Goal: Task Accomplishment & Management: Manage account settings

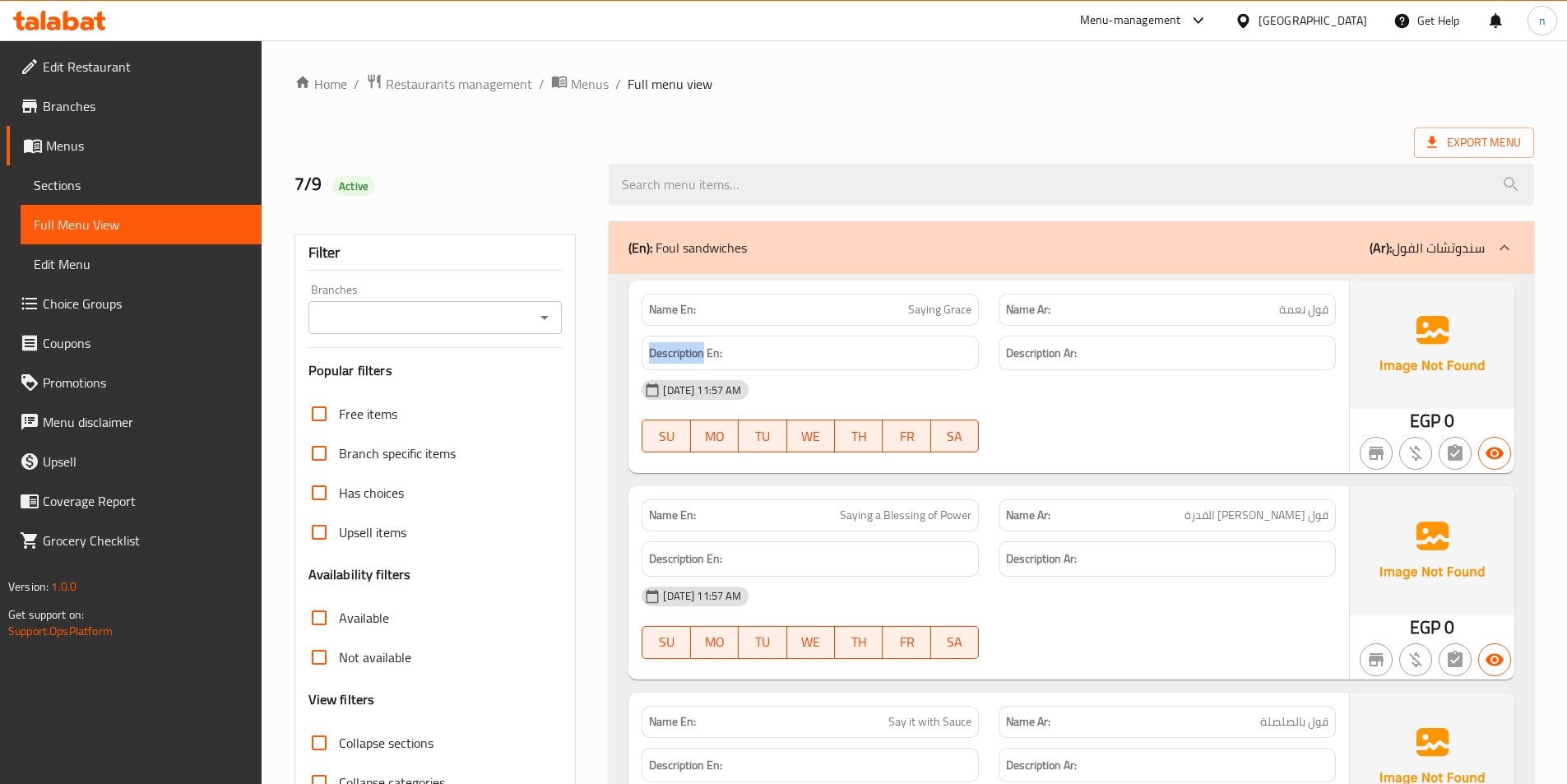
drag, startPoint x: 651, startPoint y: 348, endPoint x: 705, endPoint y: 355, distance: 54.5
click at [705, 355] on strong "Description En:" at bounding box center [685, 353] width 73 height 20
copy strong "Description"
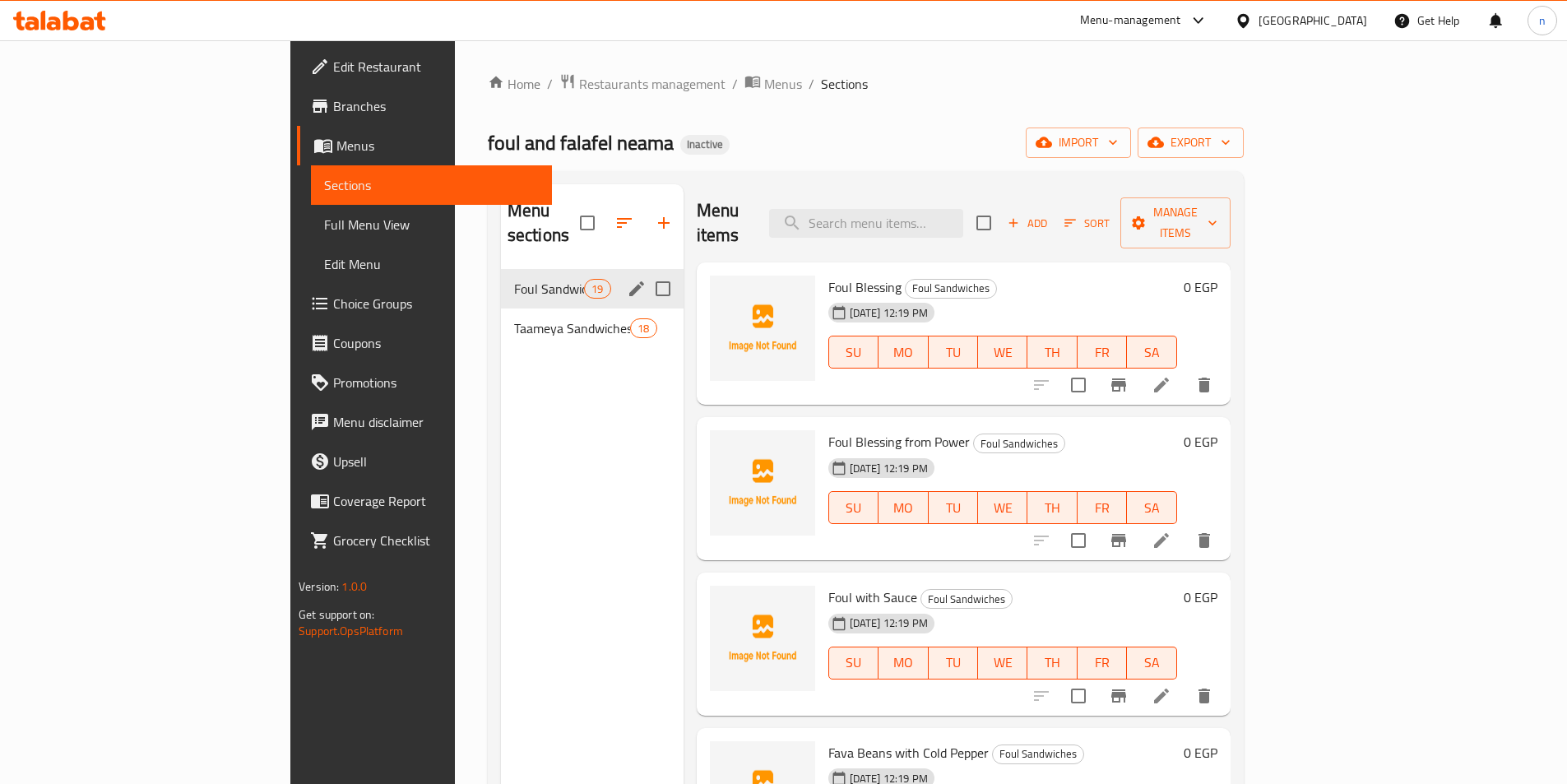
drag, startPoint x: 595, startPoint y: 263, endPoint x: 591, endPoint y: 289, distance: 26.3
click at [646, 271] on input "Menu sections" at bounding box center [663, 288] width 34 height 34
checkbox input "true"
click at [646, 311] on input "Menu sections" at bounding box center [663, 327] width 34 height 34
checkbox input "true"
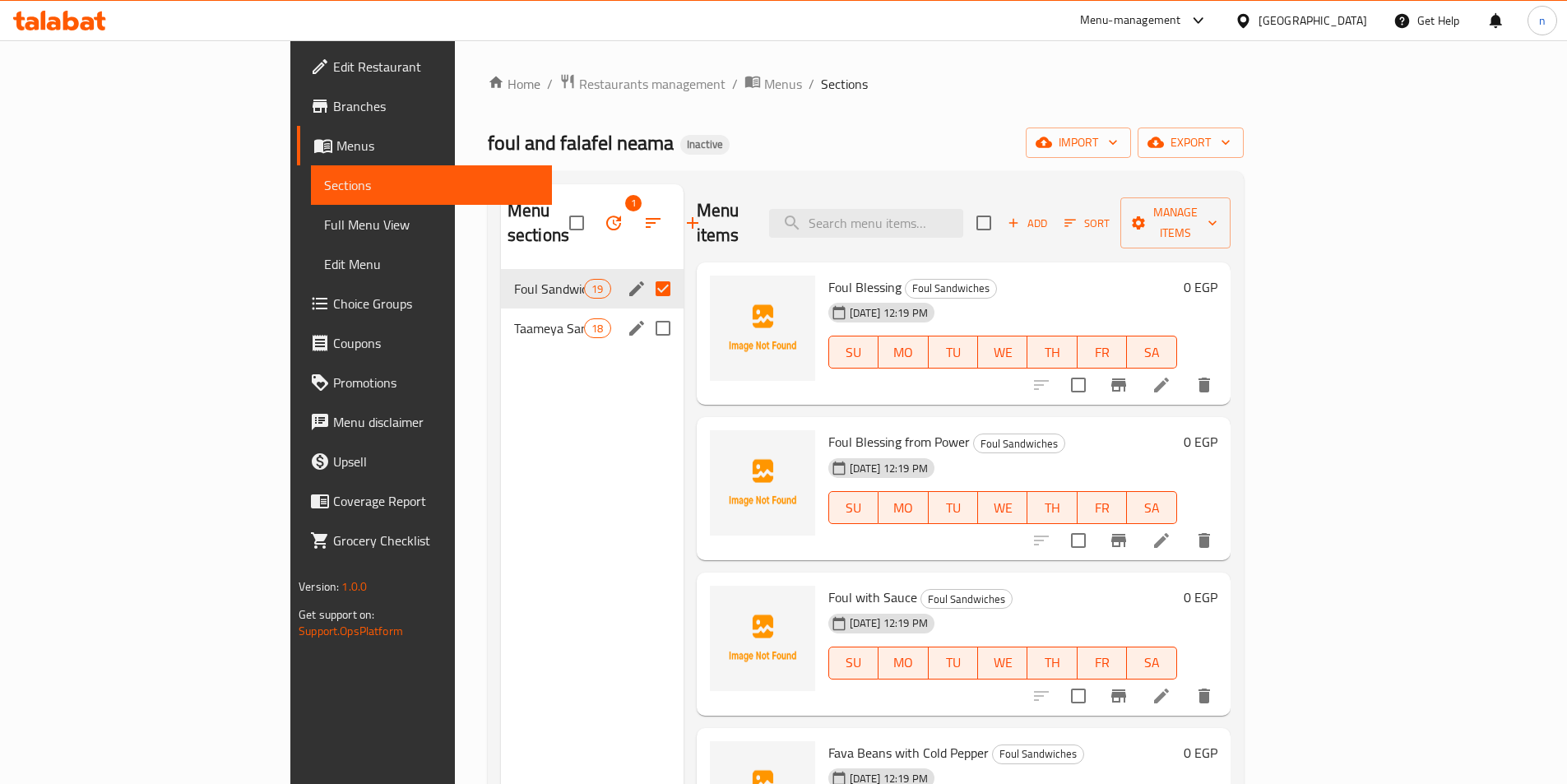
checkbox input "true"
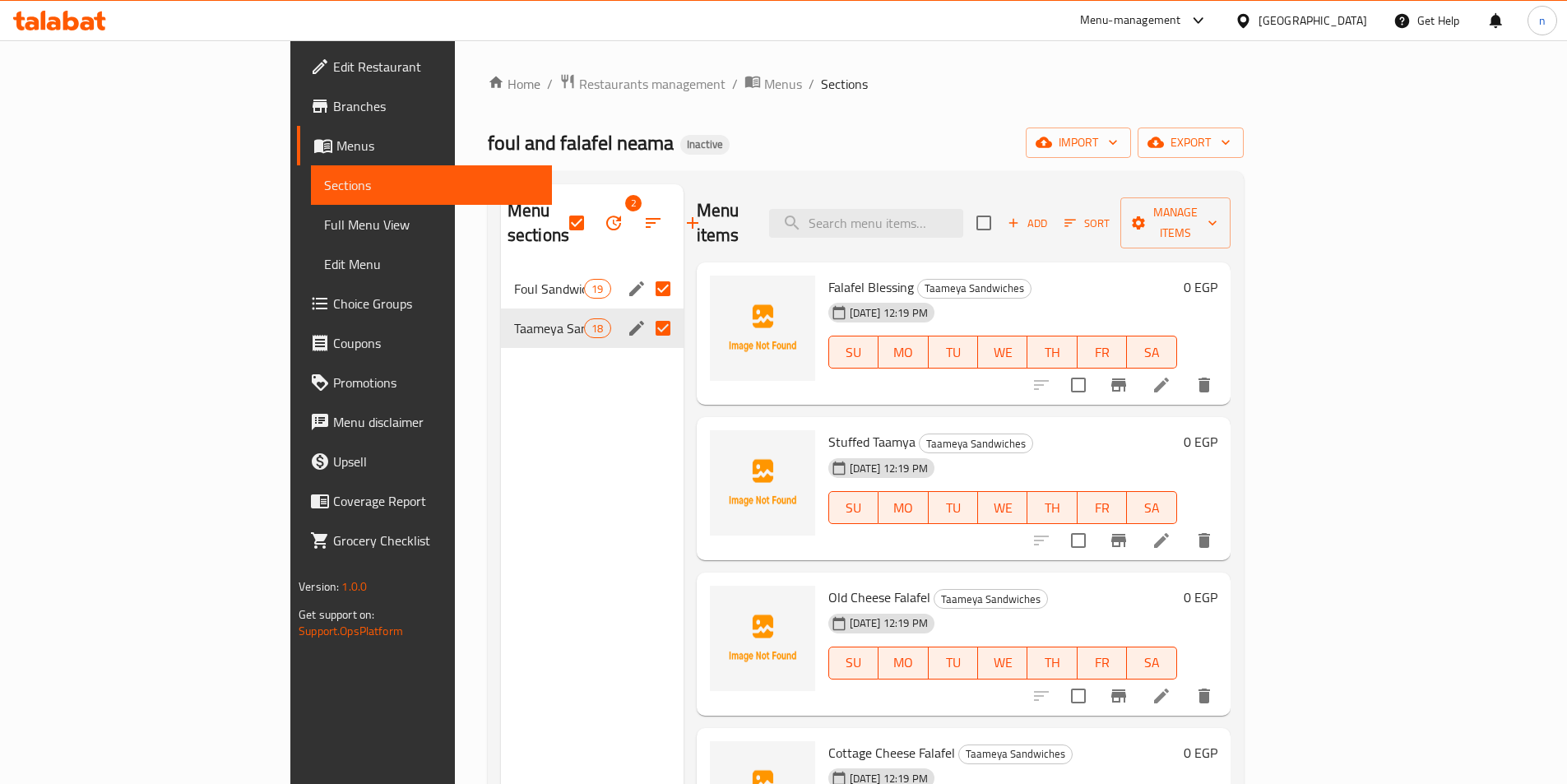
click at [604, 213] on icon "button" at bounding box center [614, 223] width 20 height 20
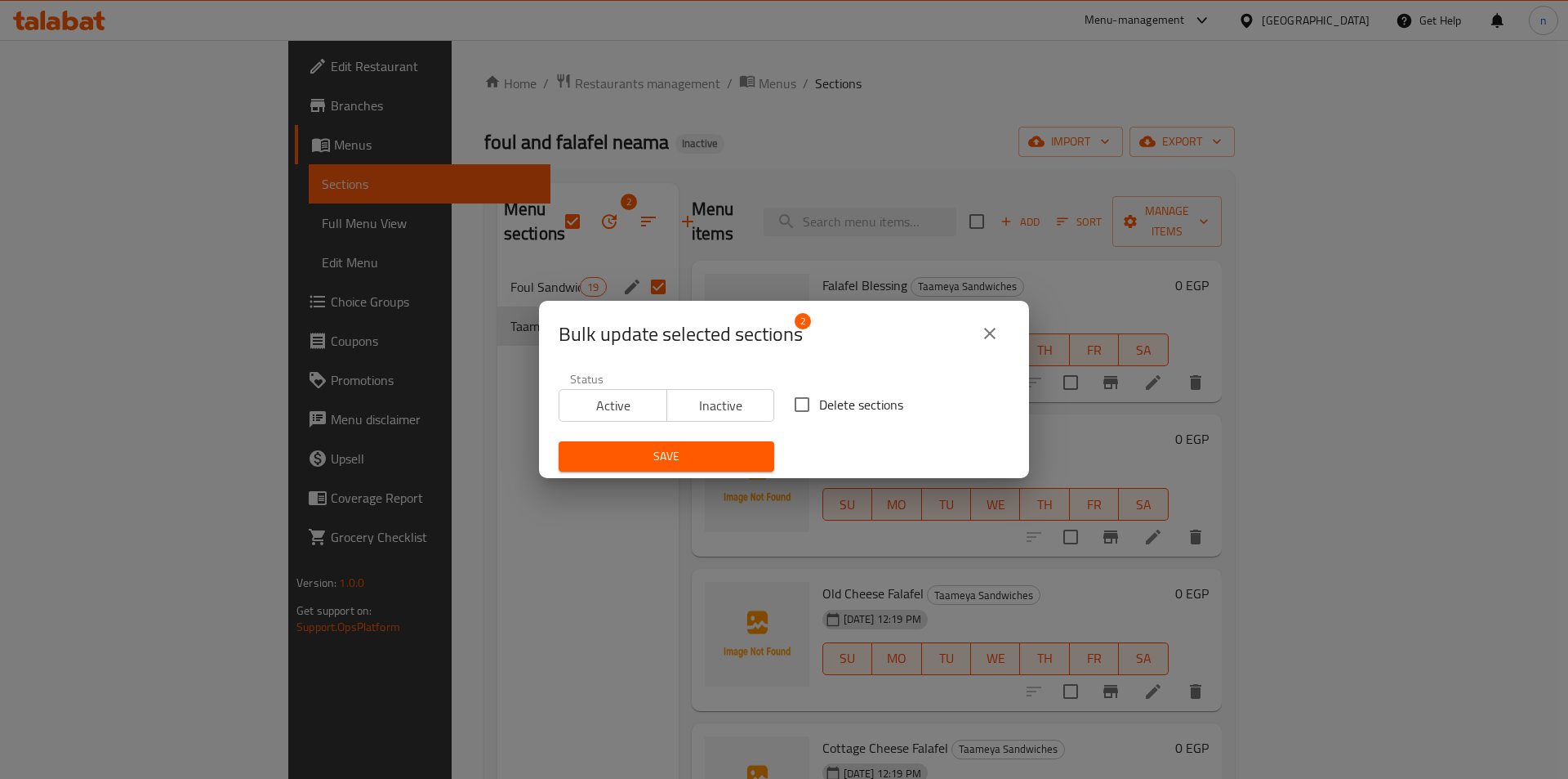
click at [792, 406] on input "Delete sections" at bounding box center [801, 404] width 34 height 34
checkbox input "true"
click at [713, 464] on span "Save" at bounding box center [666, 456] width 189 height 20
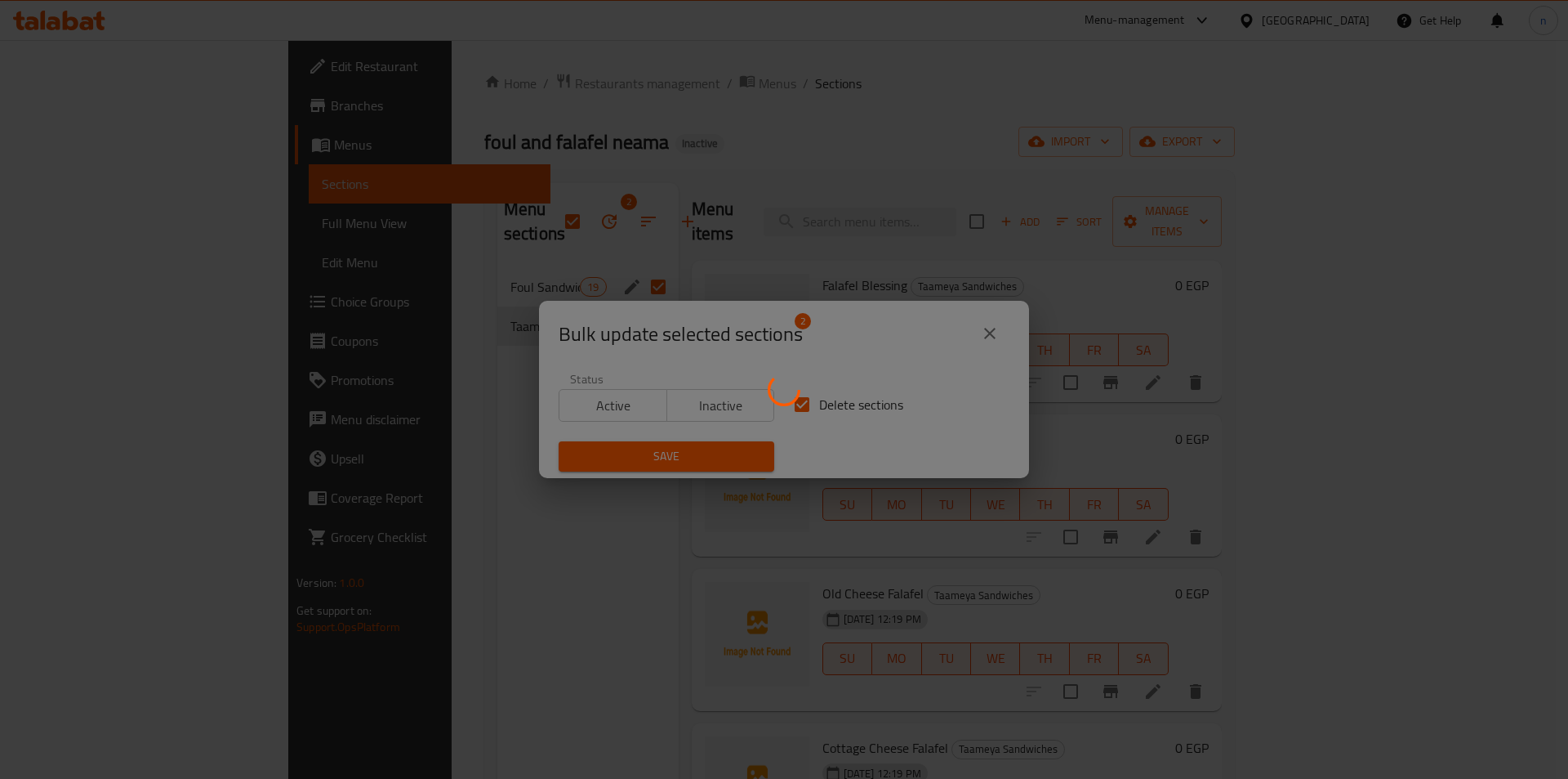
checkbox input "false"
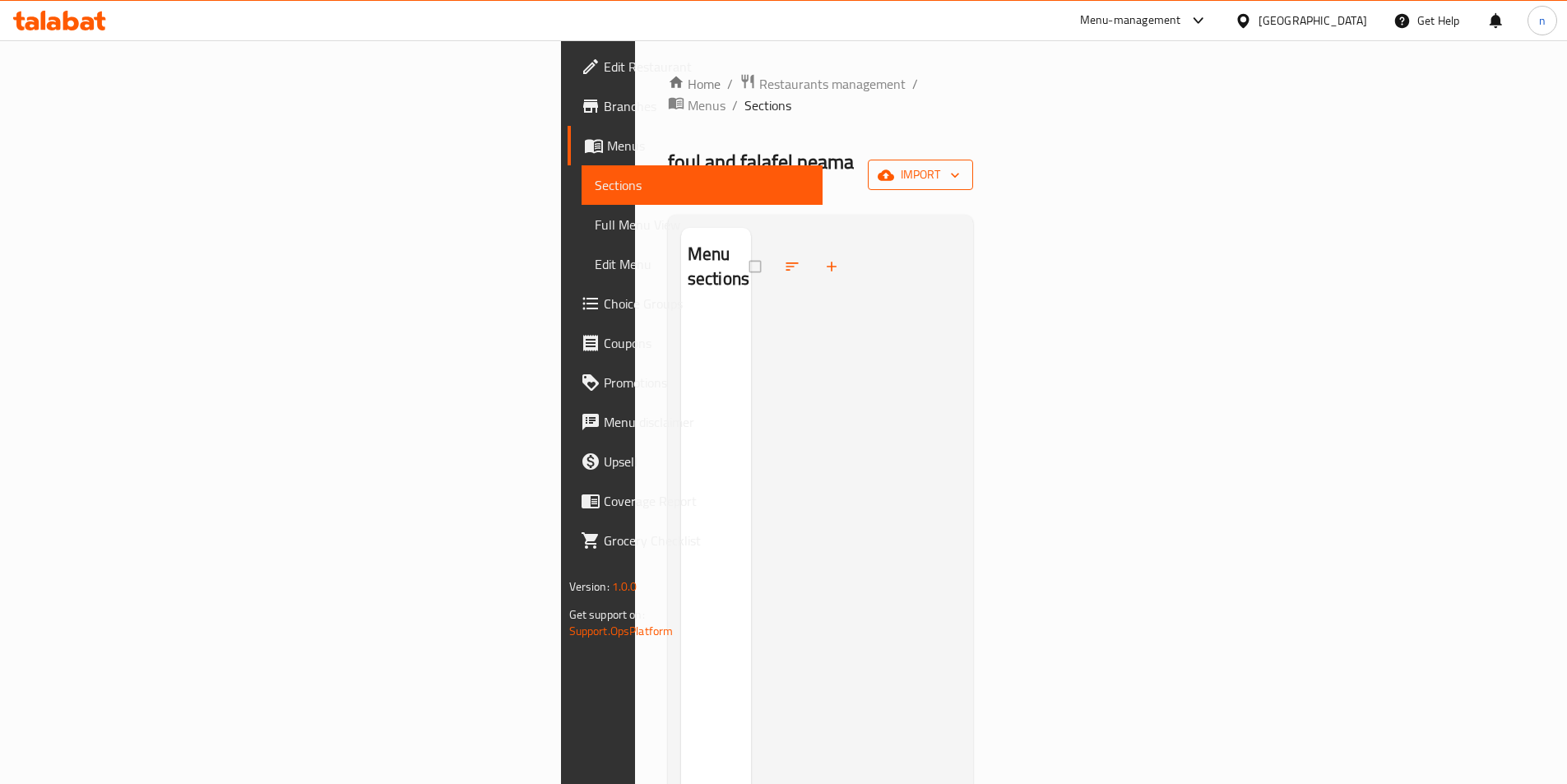
click at [960, 165] on span "import" at bounding box center [920, 175] width 79 height 20
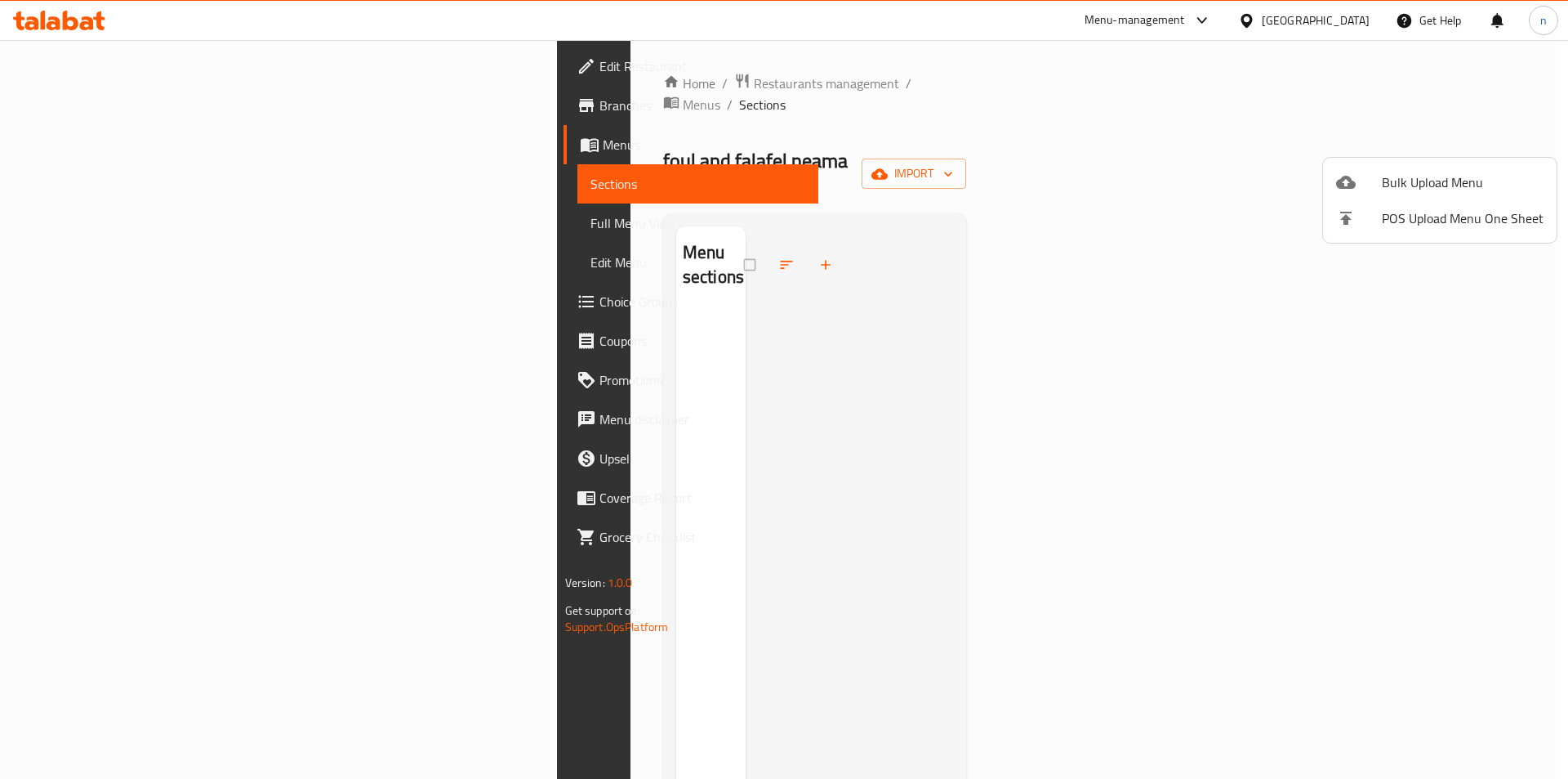
click at [1249, 269] on div at bounding box center [784, 390] width 1568 height 779
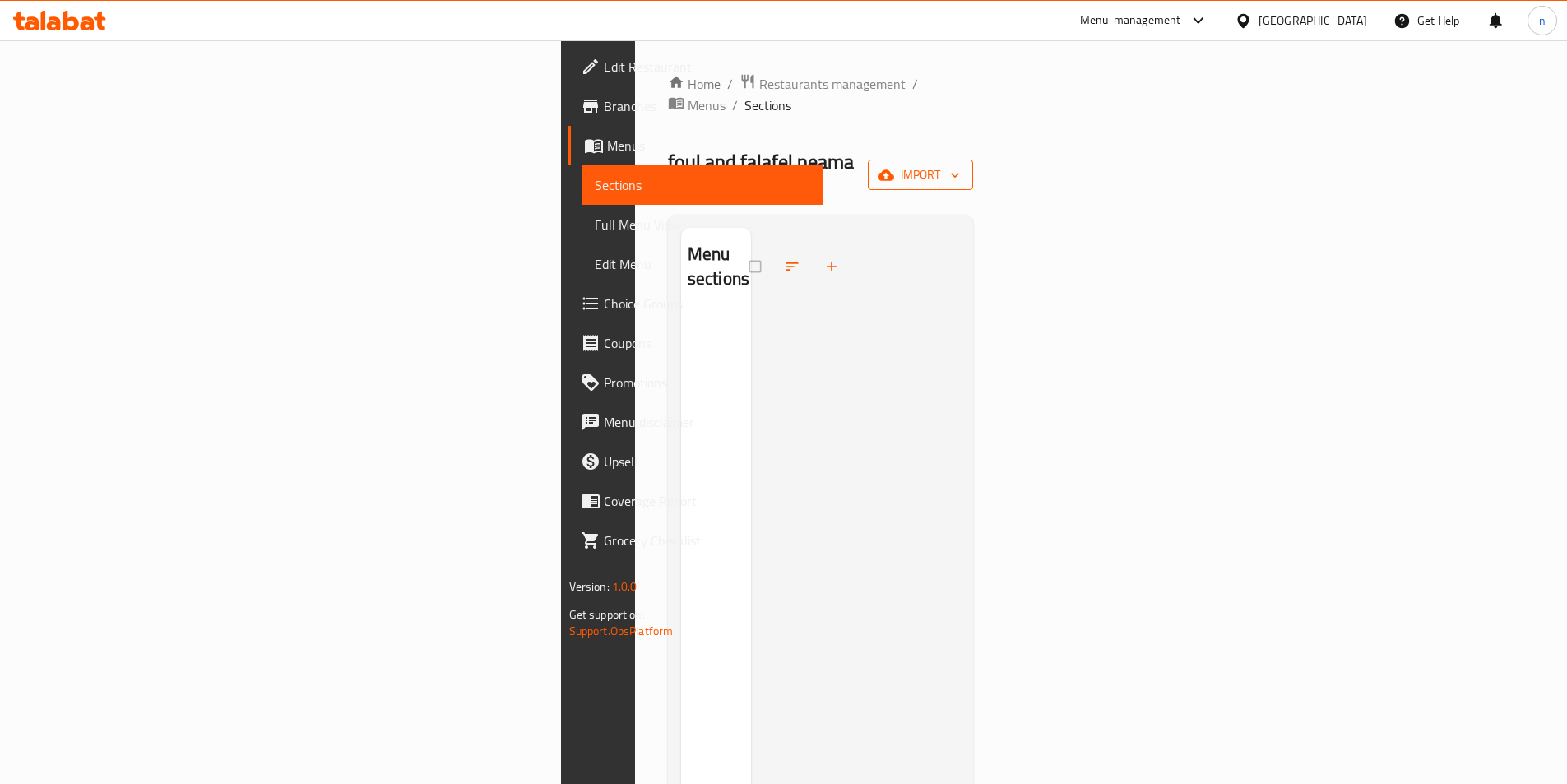
click at [960, 165] on span "import" at bounding box center [920, 175] width 79 height 20
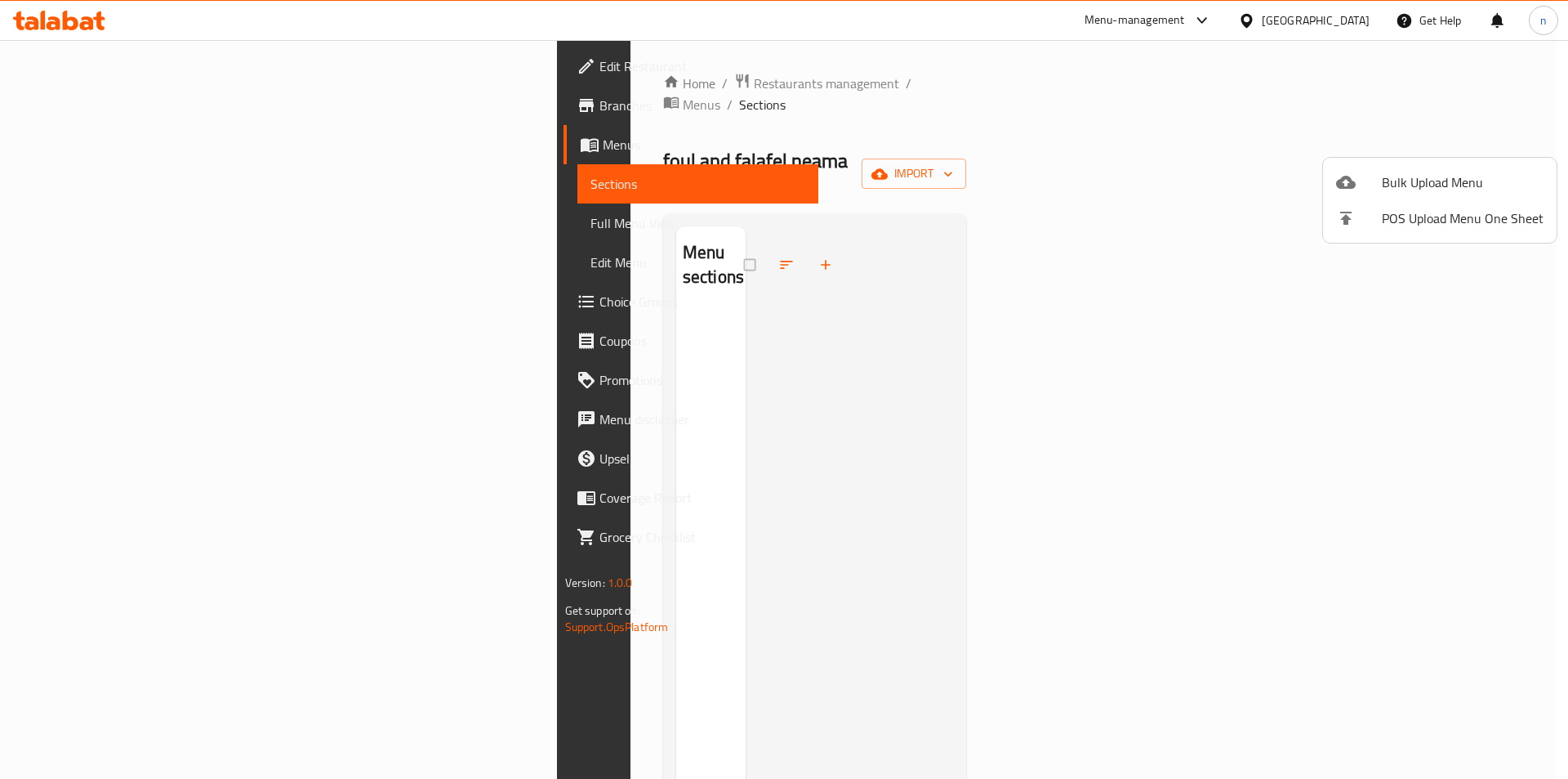
click at [1420, 163] on ul "Bulk Upload Menu POS Upload Menu One Sheet" at bounding box center [1440, 200] width 233 height 85
click at [1413, 187] on span "Bulk Upload Menu" at bounding box center [1463, 183] width 162 height 20
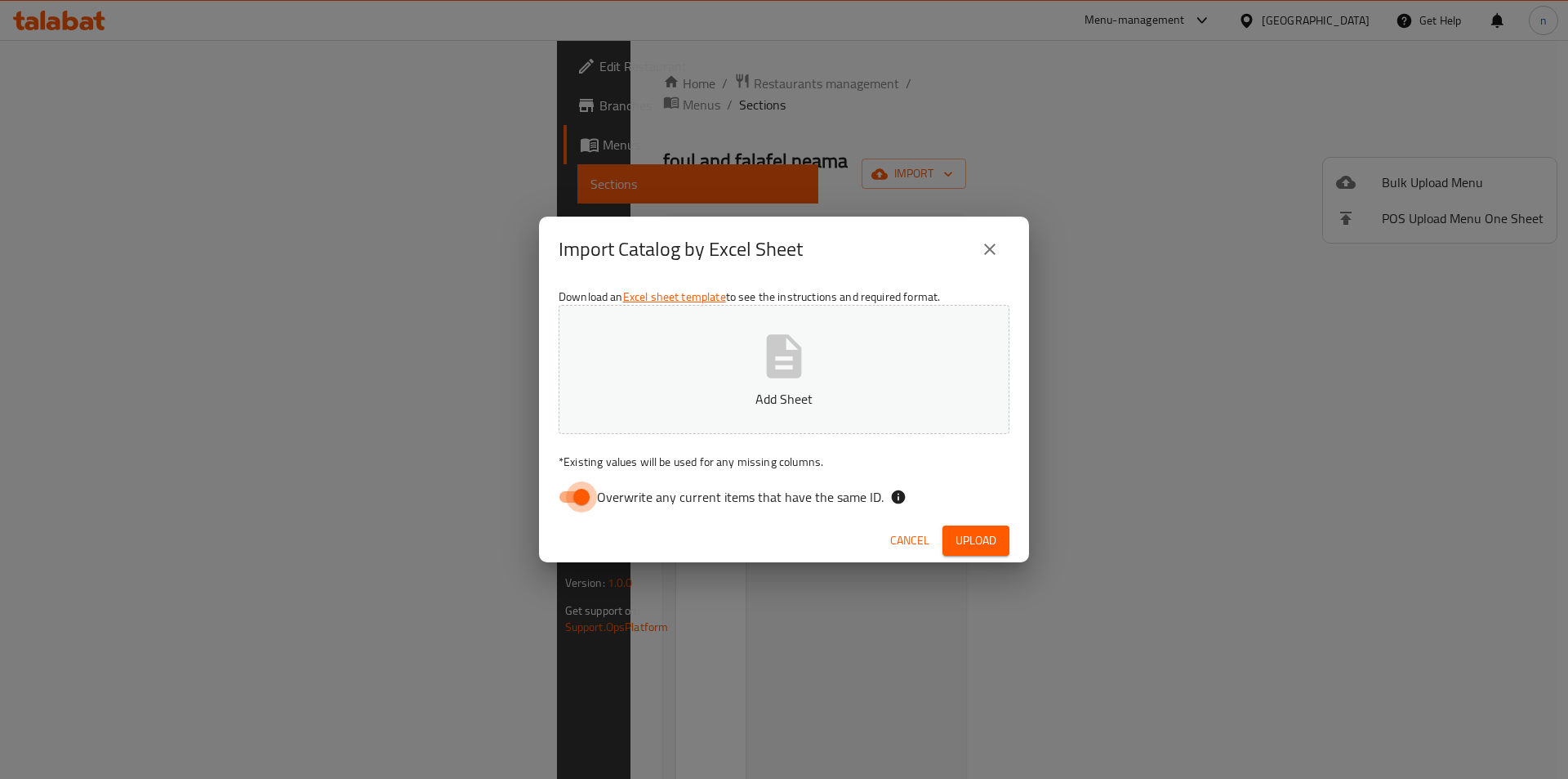
click at [572, 497] on input "Overwrite any current items that have the same ID." at bounding box center [582, 496] width 93 height 31
checkbox input "false"
click at [969, 542] on span "Upload" at bounding box center [975, 540] width 41 height 20
click at [902, 549] on span "Cancel" at bounding box center [909, 540] width 39 height 20
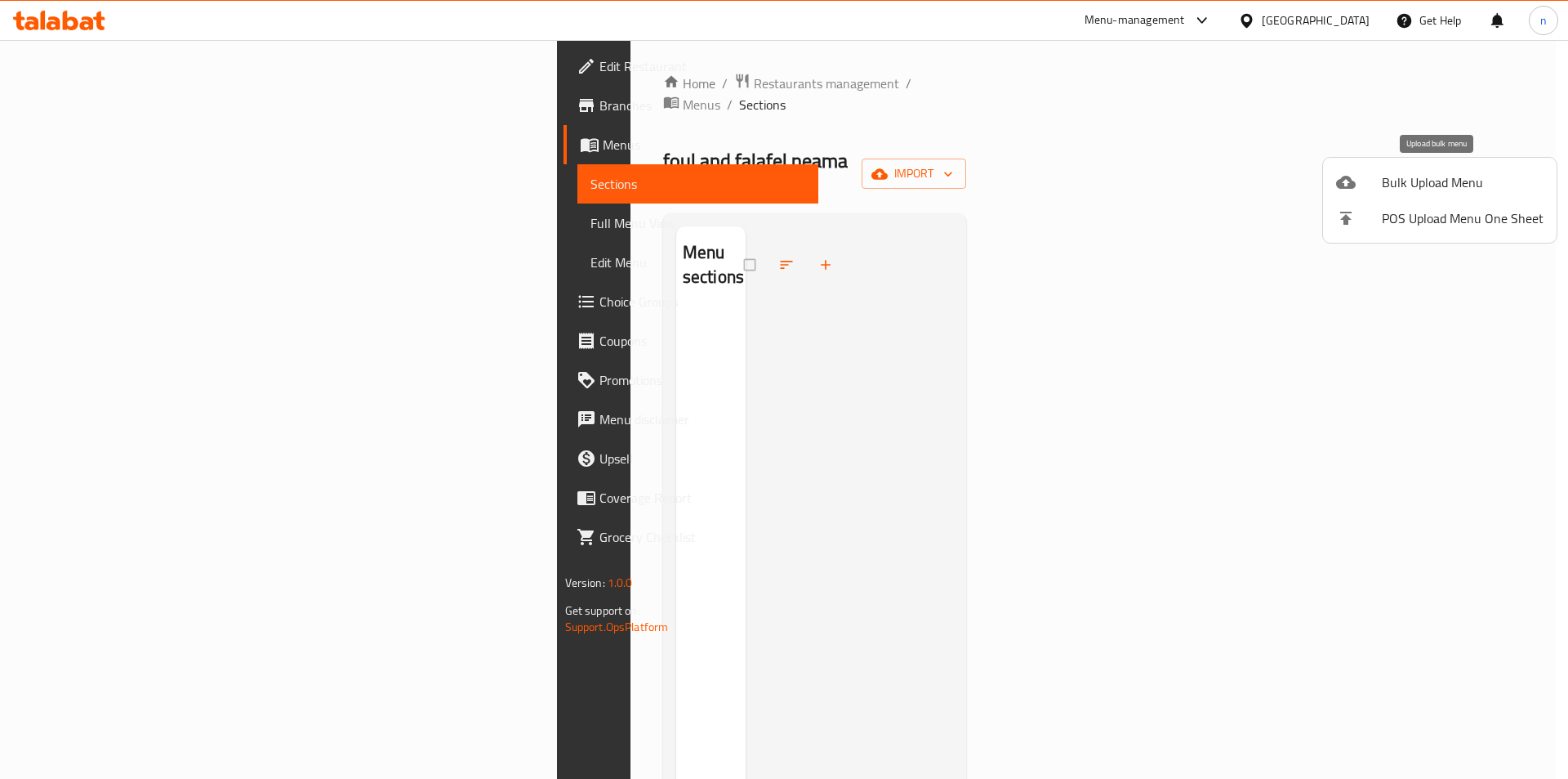
click at [1383, 176] on span "Bulk Upload Menu" at bounding box center [1463, 183] width 162 height 20
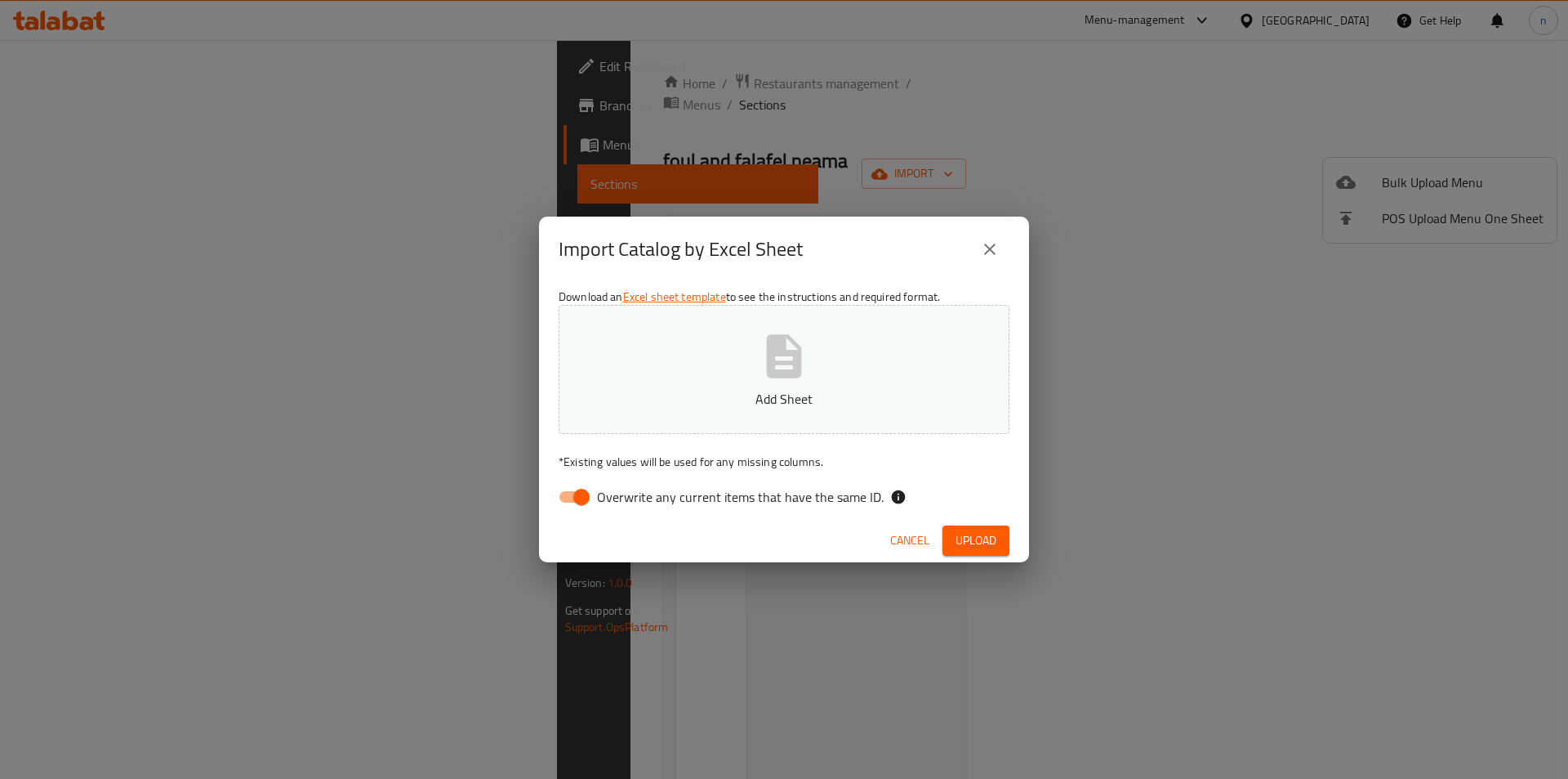
click at [586, 496] on input "Overwrite any current items that have the same ID." at bounding box center [582, 496] width 93 height 31
checkbox input "false"
click at [971, 536] on span "Upload" at bounding box center [975, 540] width 41 height 20
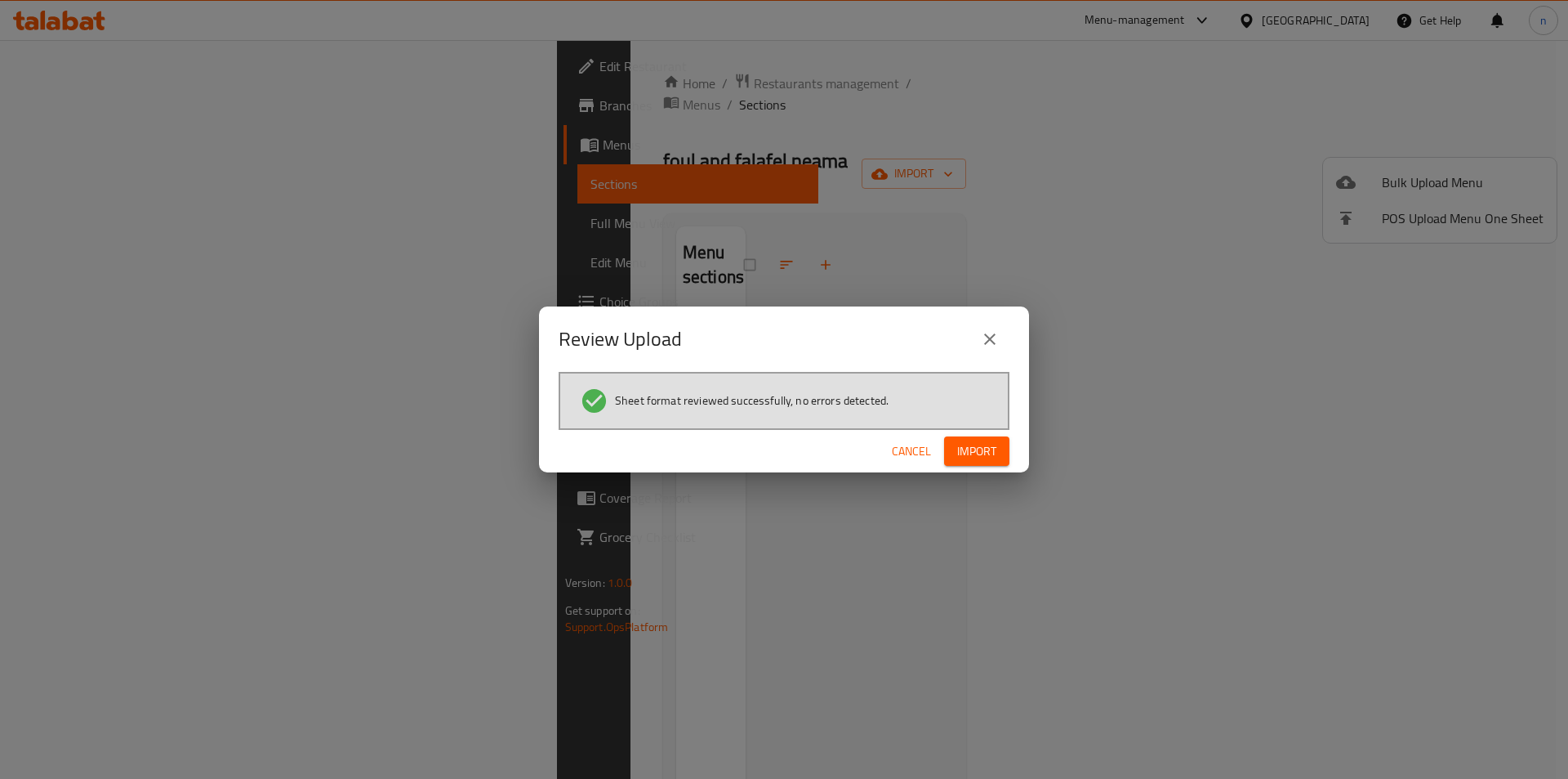
click at [980, 428] on div "Review Upload Sheet format reviewed successfully, no errors detected. Cancel Im…" at bounding box center [784, 390] width 490 height 167
click at [980, 455] on span "Import" at bounding box center [976, 451] width 39 height 20
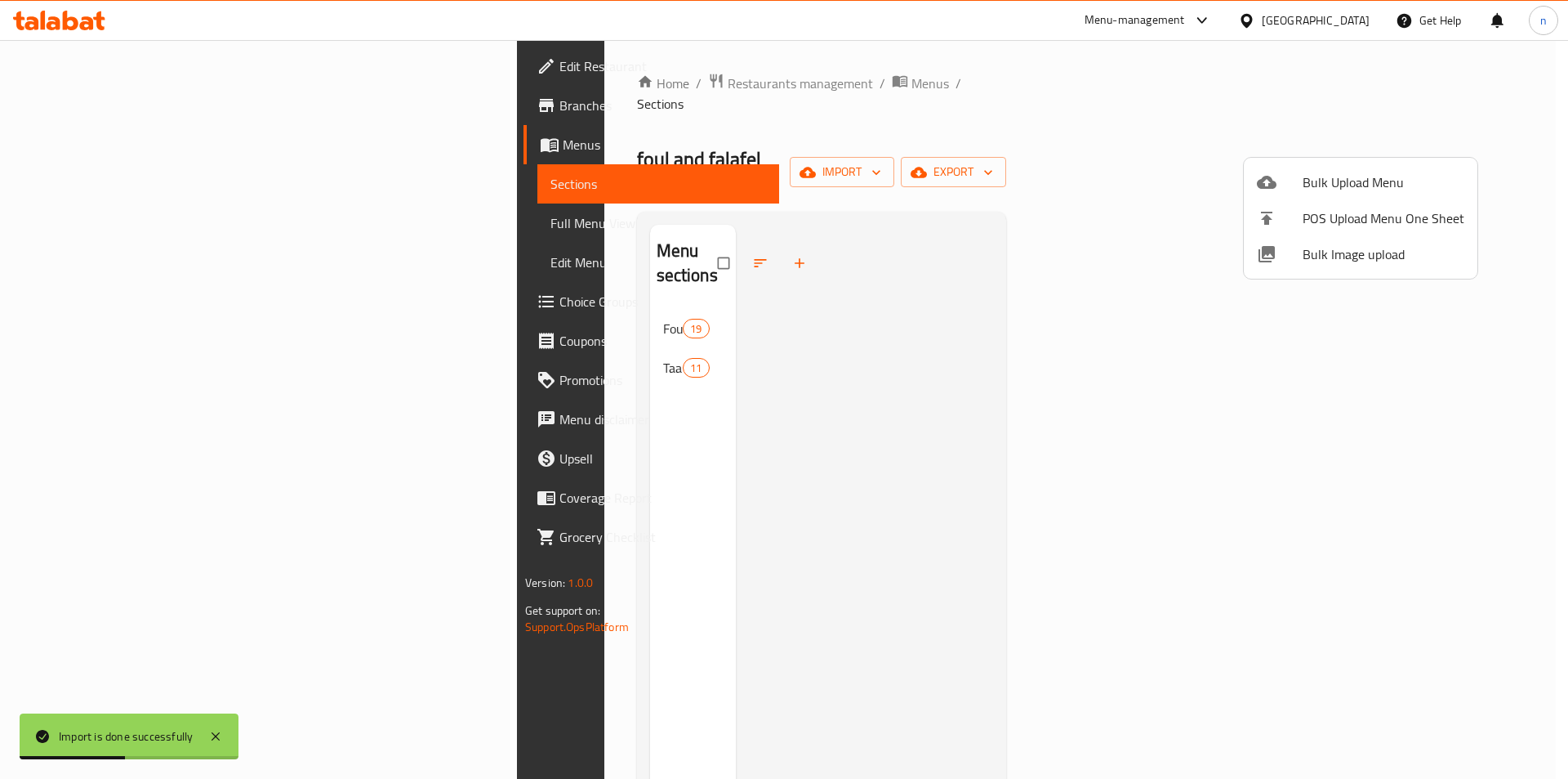
click at [927, 123] on div at bounding box center [784, 390] width 1568 height 779
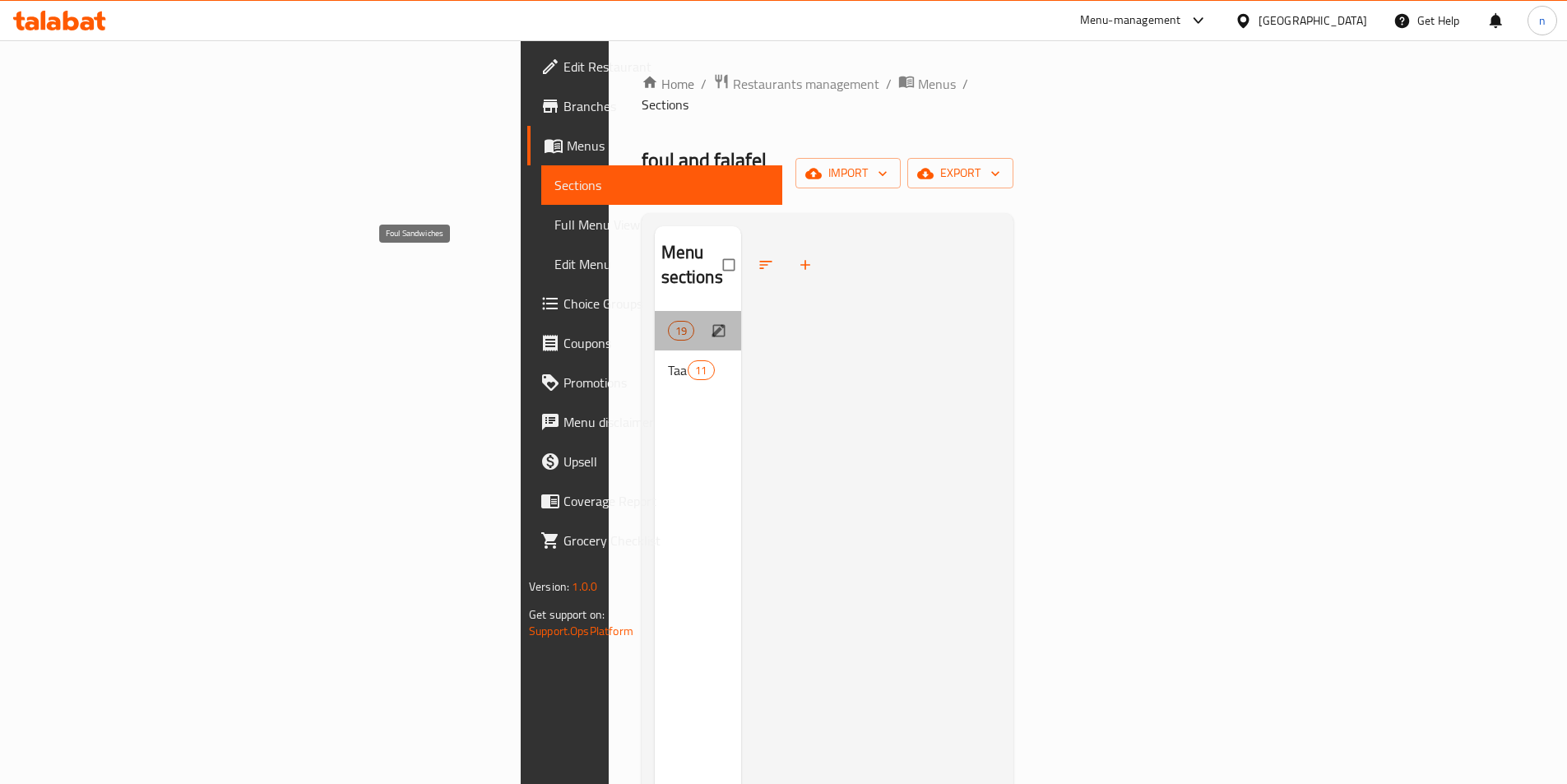
click at [668, 321] on span "Foul Sandwiches" at bounding box center [668, 331] width 0 height 20
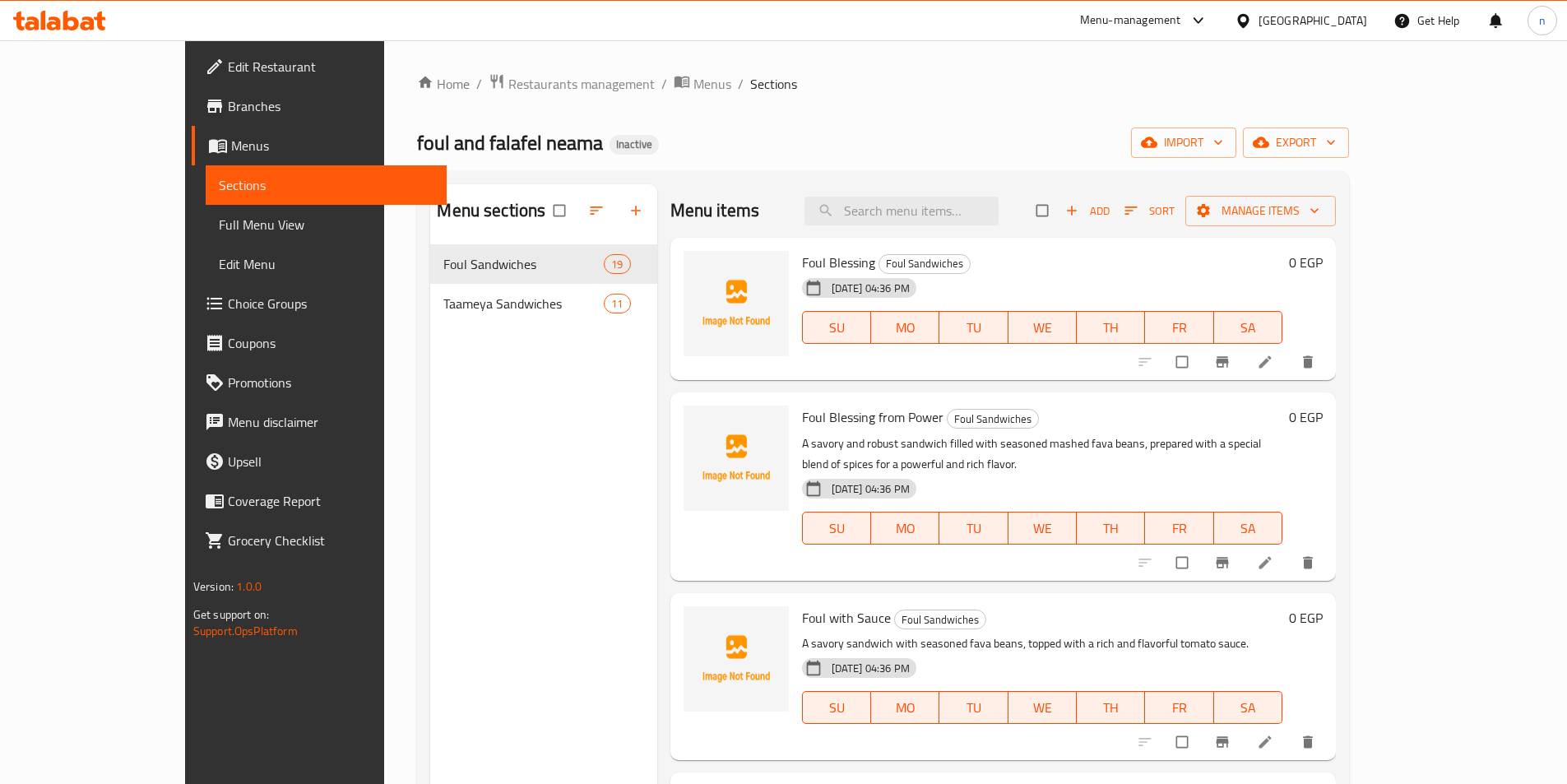
click at [1290, 363] on li at bounding box center [1266, 361] width 46 height 26
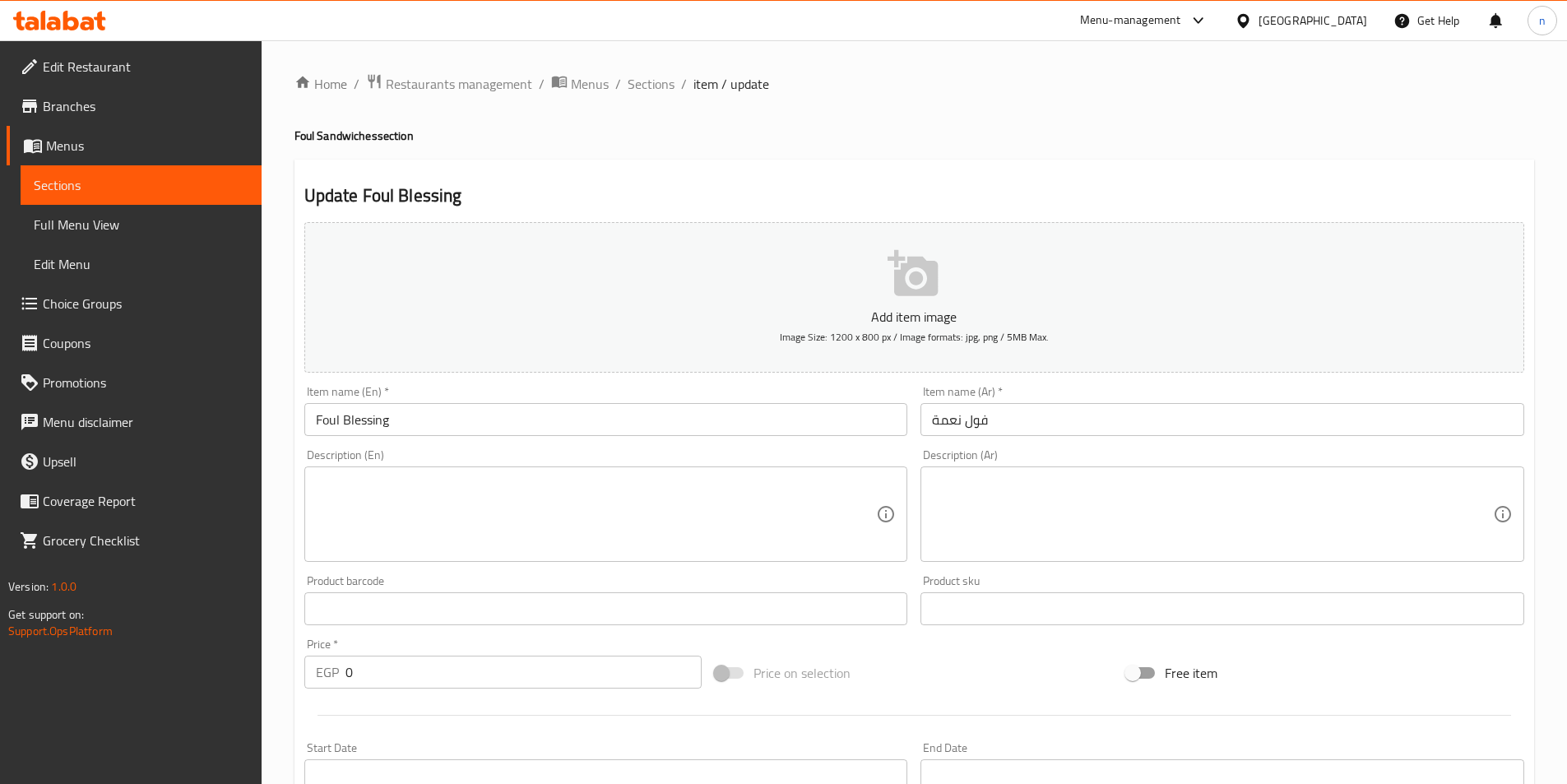
click at [355, 423] on input "Foul Blessing" at bounding box center [605, 419] width 604 height 33
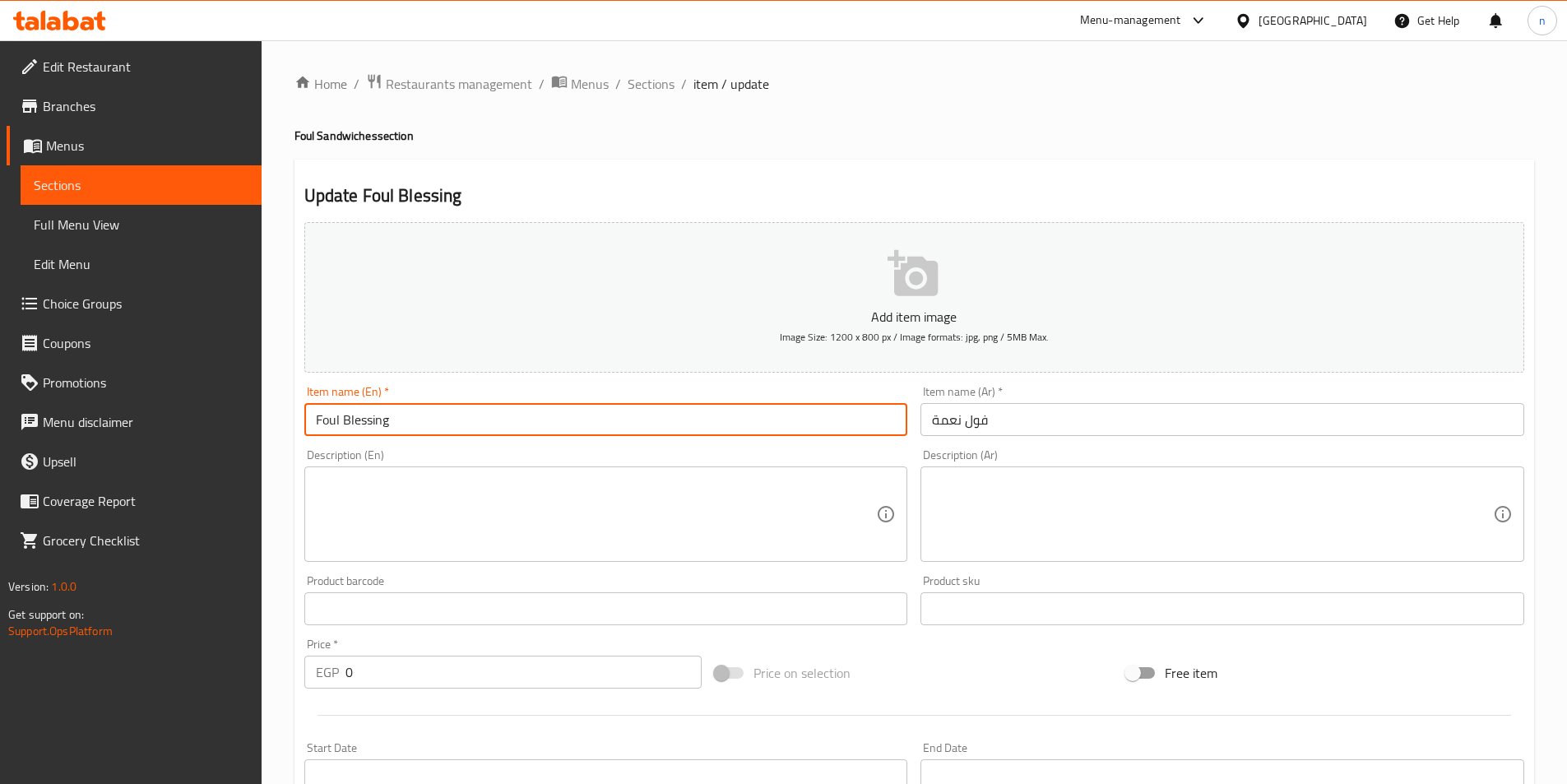
click at [355, 423] on input "Foul Blessing" at bounding box center [605, 419] width 604 height 33
type input "Foul neama"
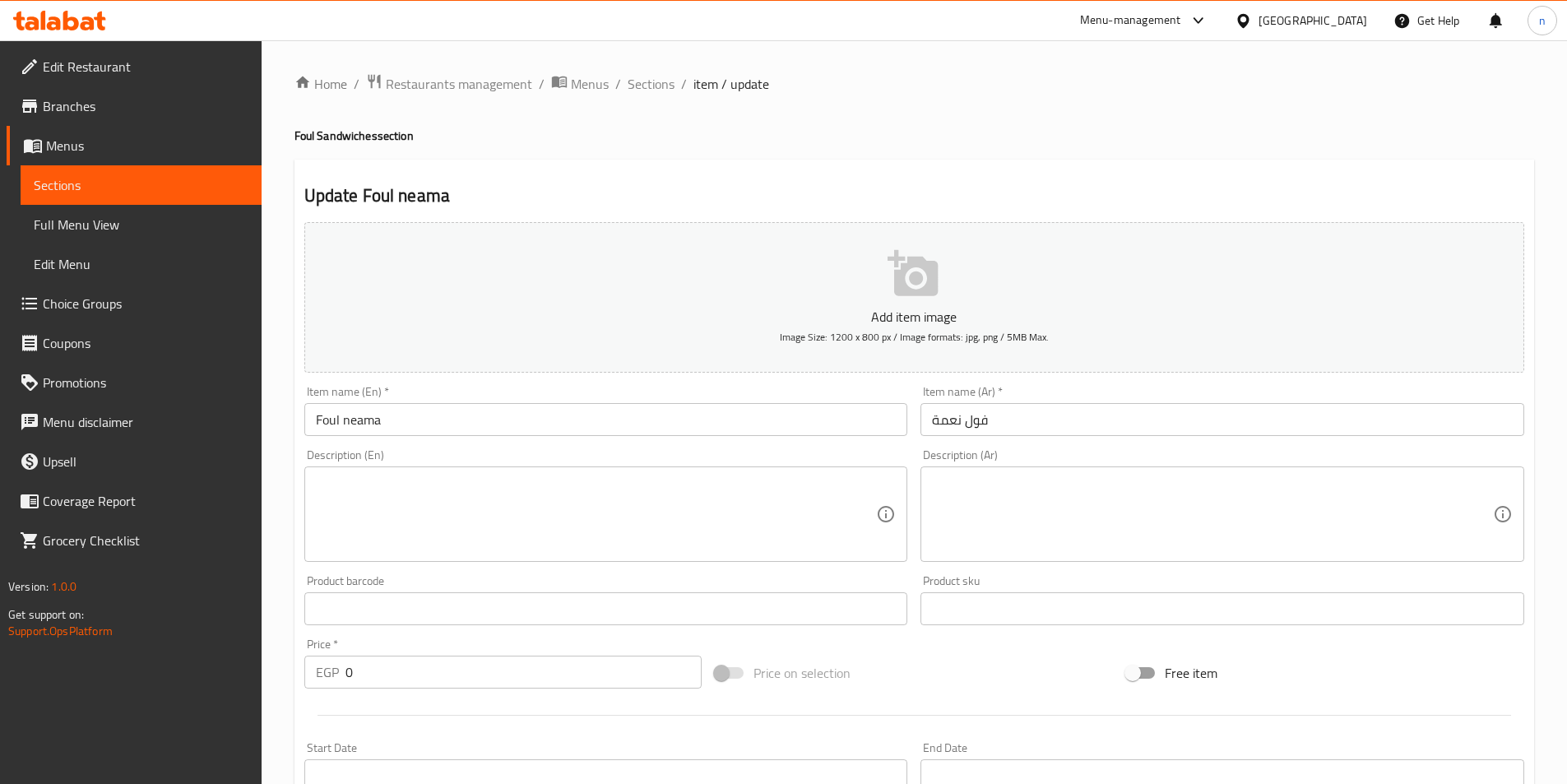
click at [286, 471] on div "Home / Restaurants management / Menus / Sections / item / update Foul Sandwiche…" at bounding box center [915, 601] width 1306 height 1121
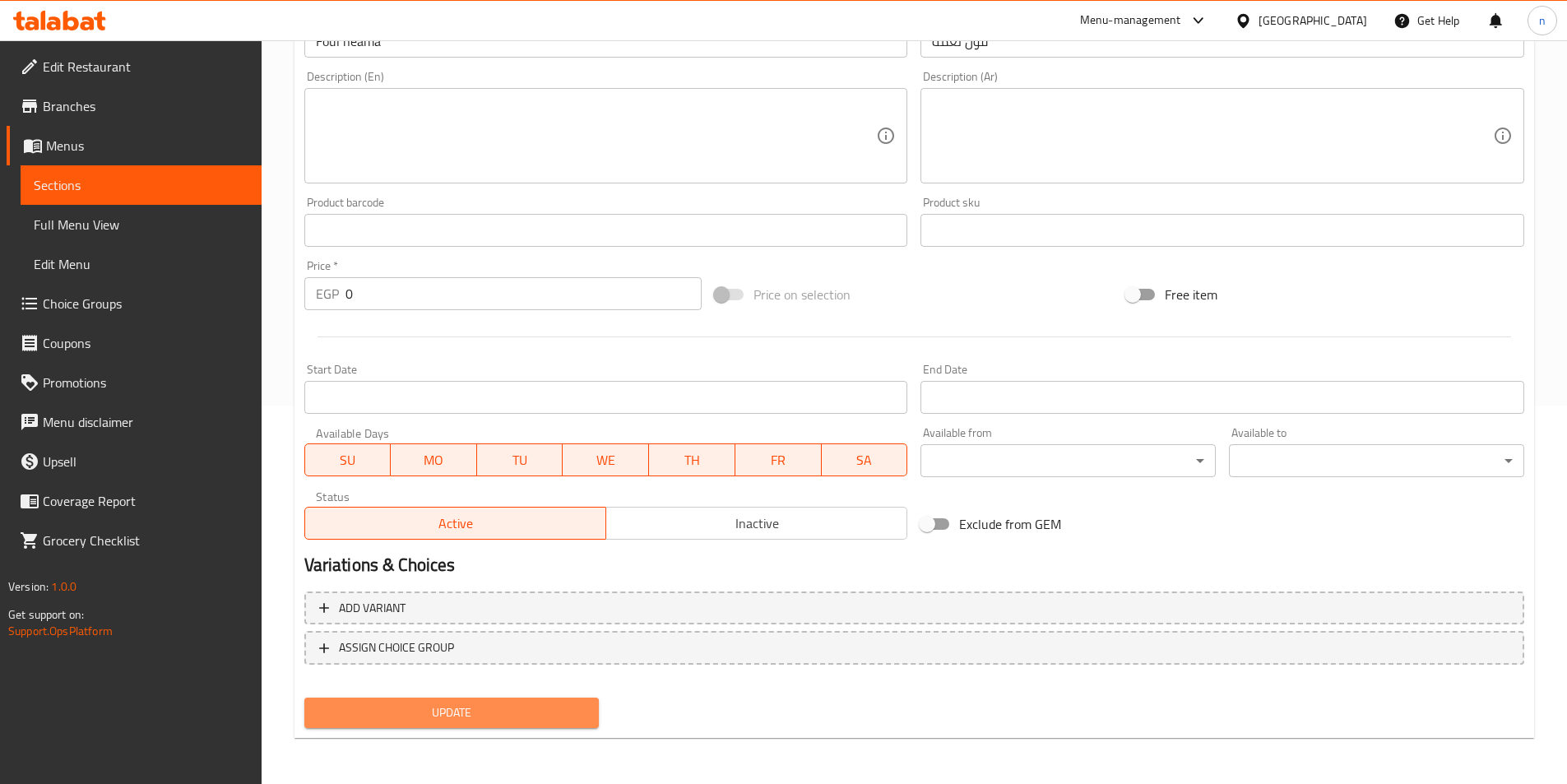
click at [537, 711] on span "Update" at bounding box center [452, 713] width 269 height 20
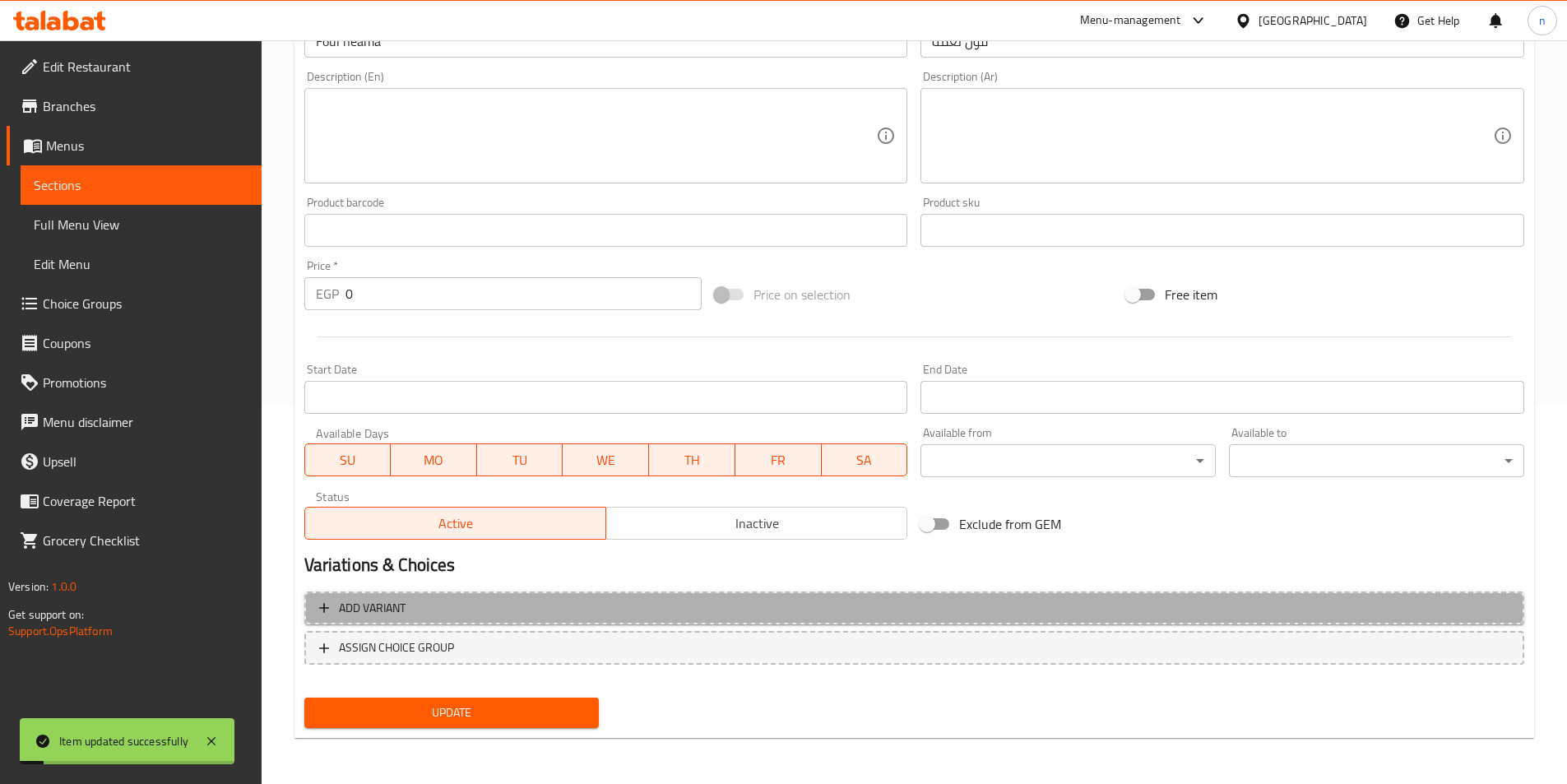
click at [632, 611] on span "Add variant" at bounding box center [915, 608] width 1191 height 20
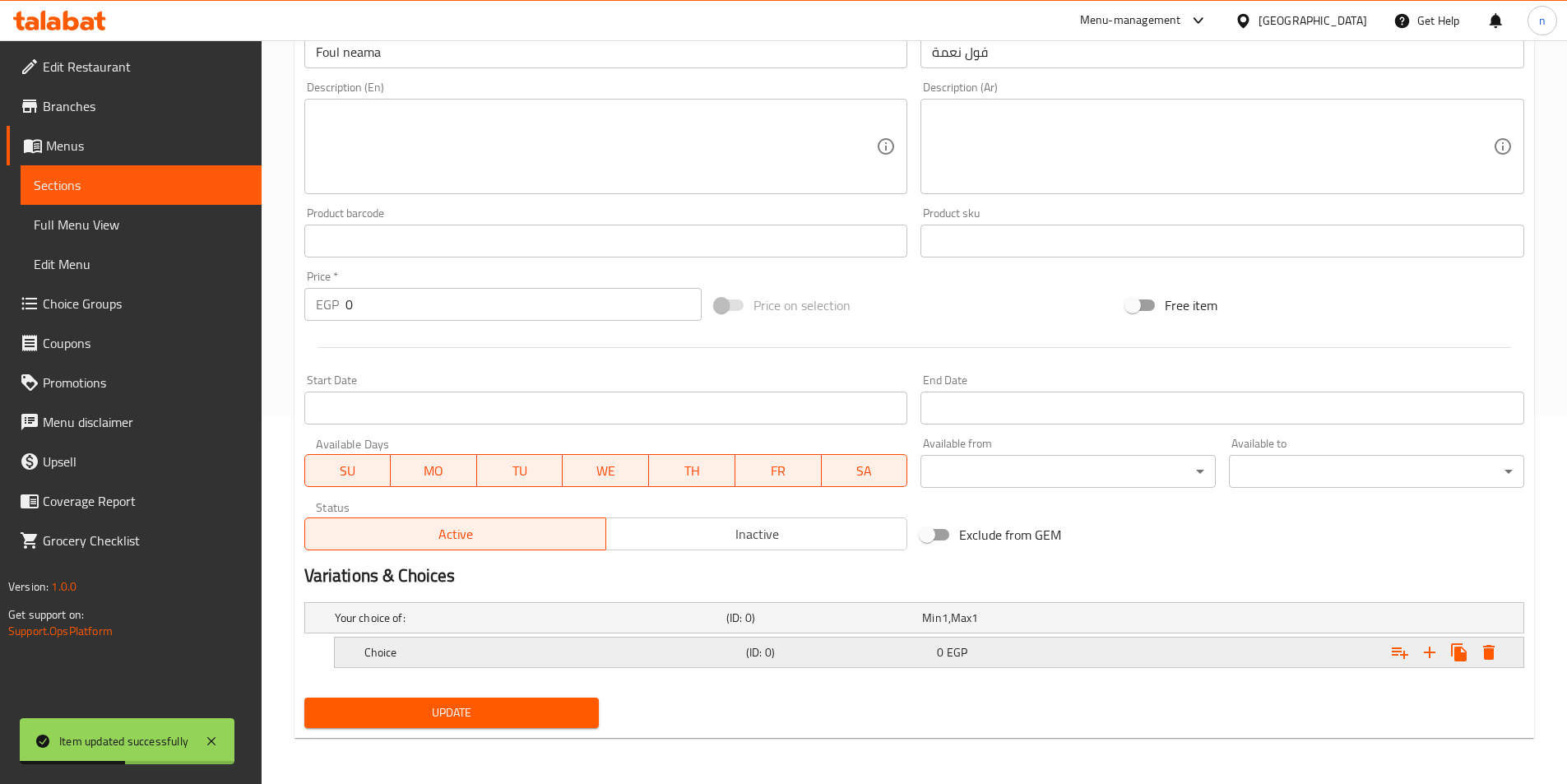
click at [627, 660] on h5 "Choice" at bounding box center [552, 652] width 375 height 17
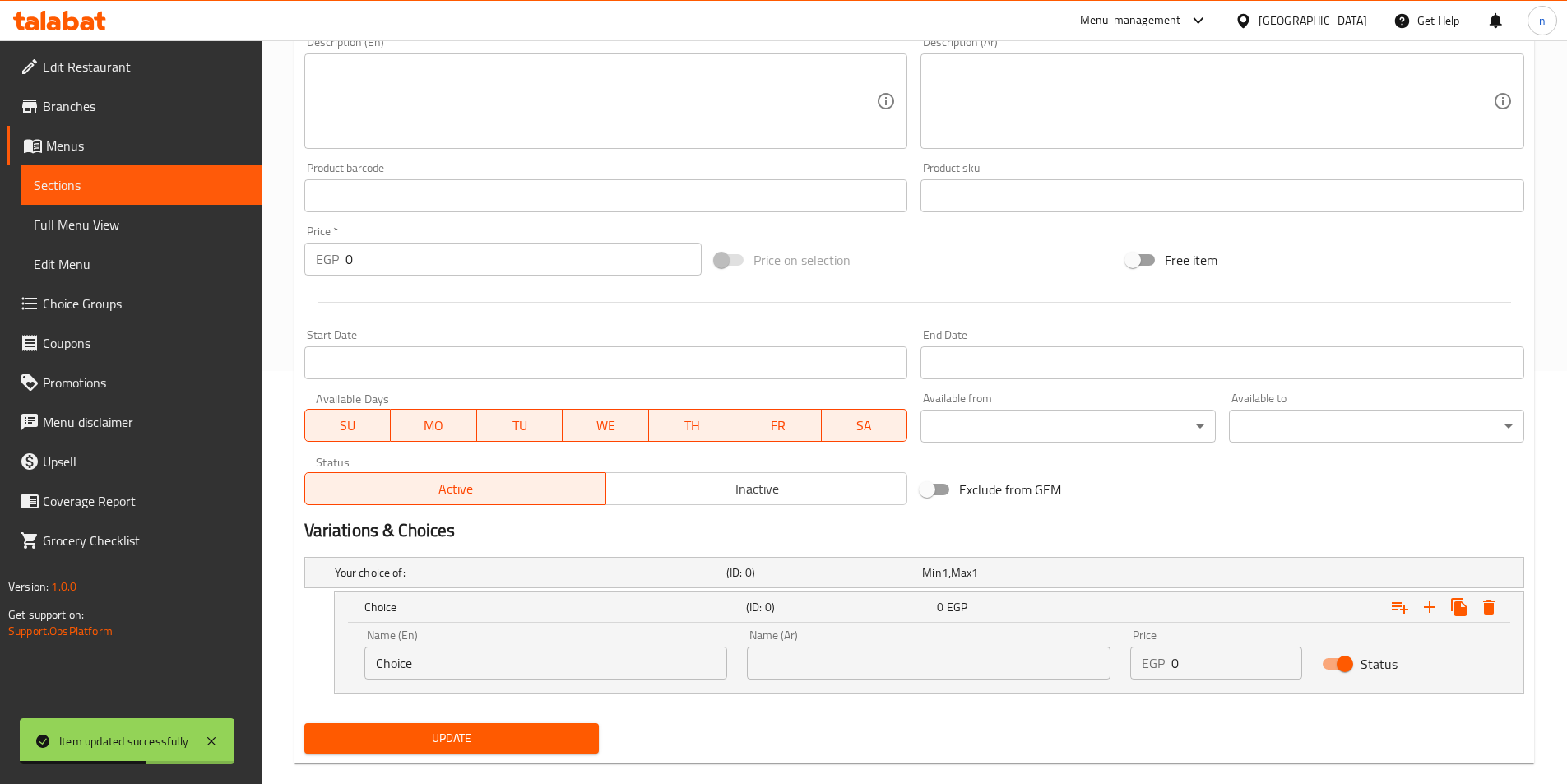
scroll to position [438, 0]
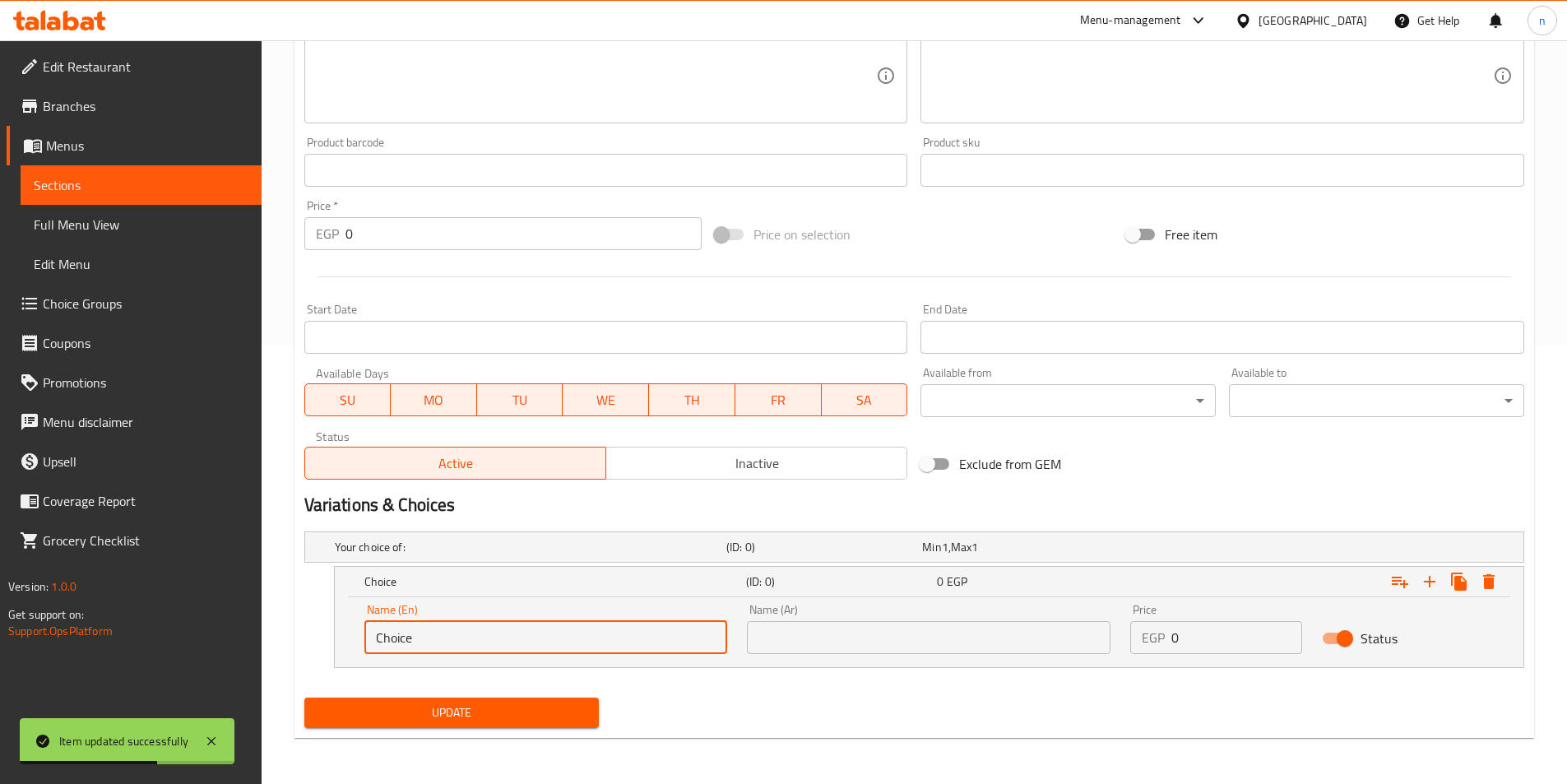
click at [616, 651] on input "Choice" at bounding box center [546, 637] width 364 height 33
type input "Shami"
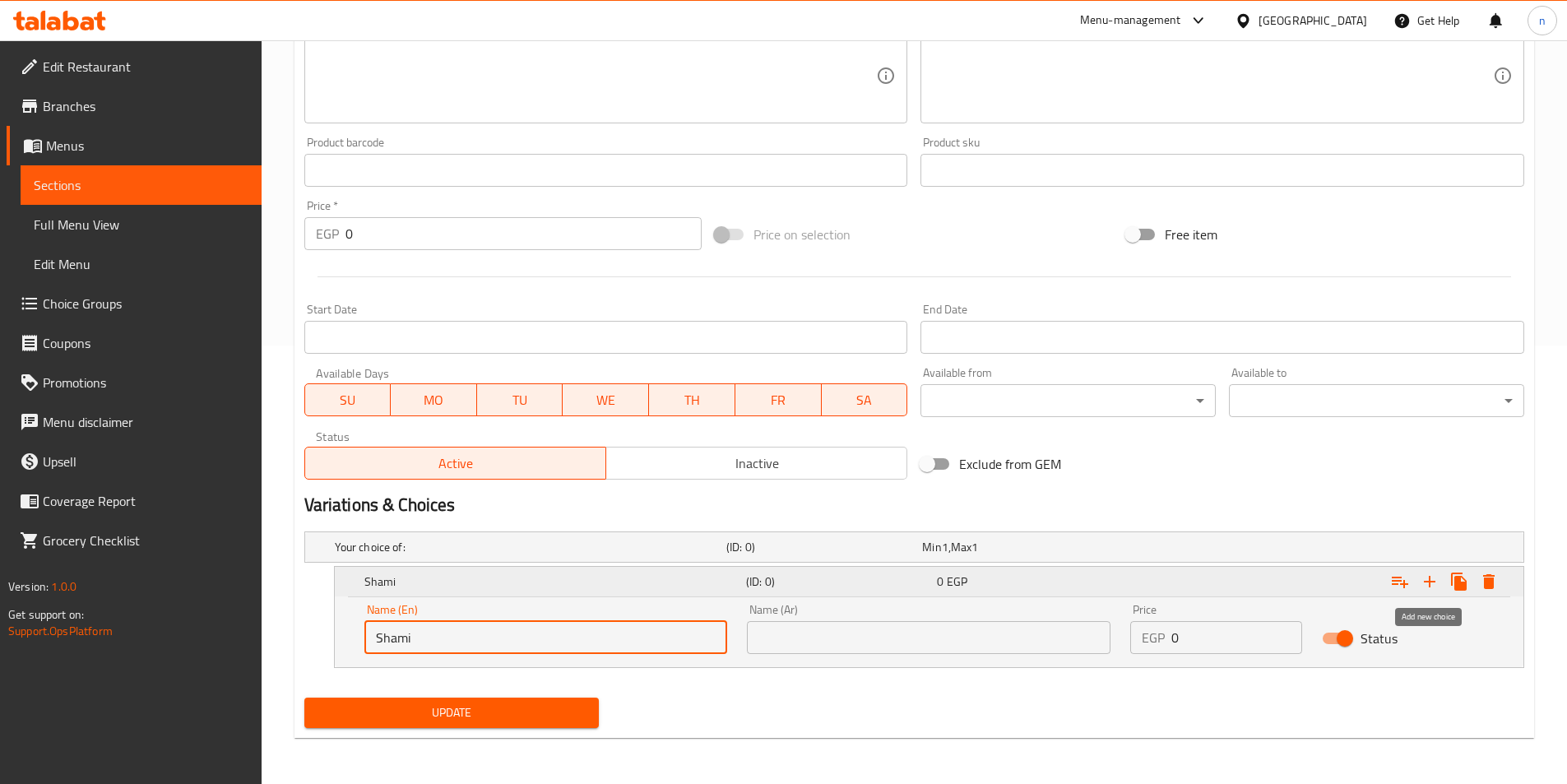
click at [1437, 575] on icon "Expand" at bounding box center [1430, 582] width 20 height 20
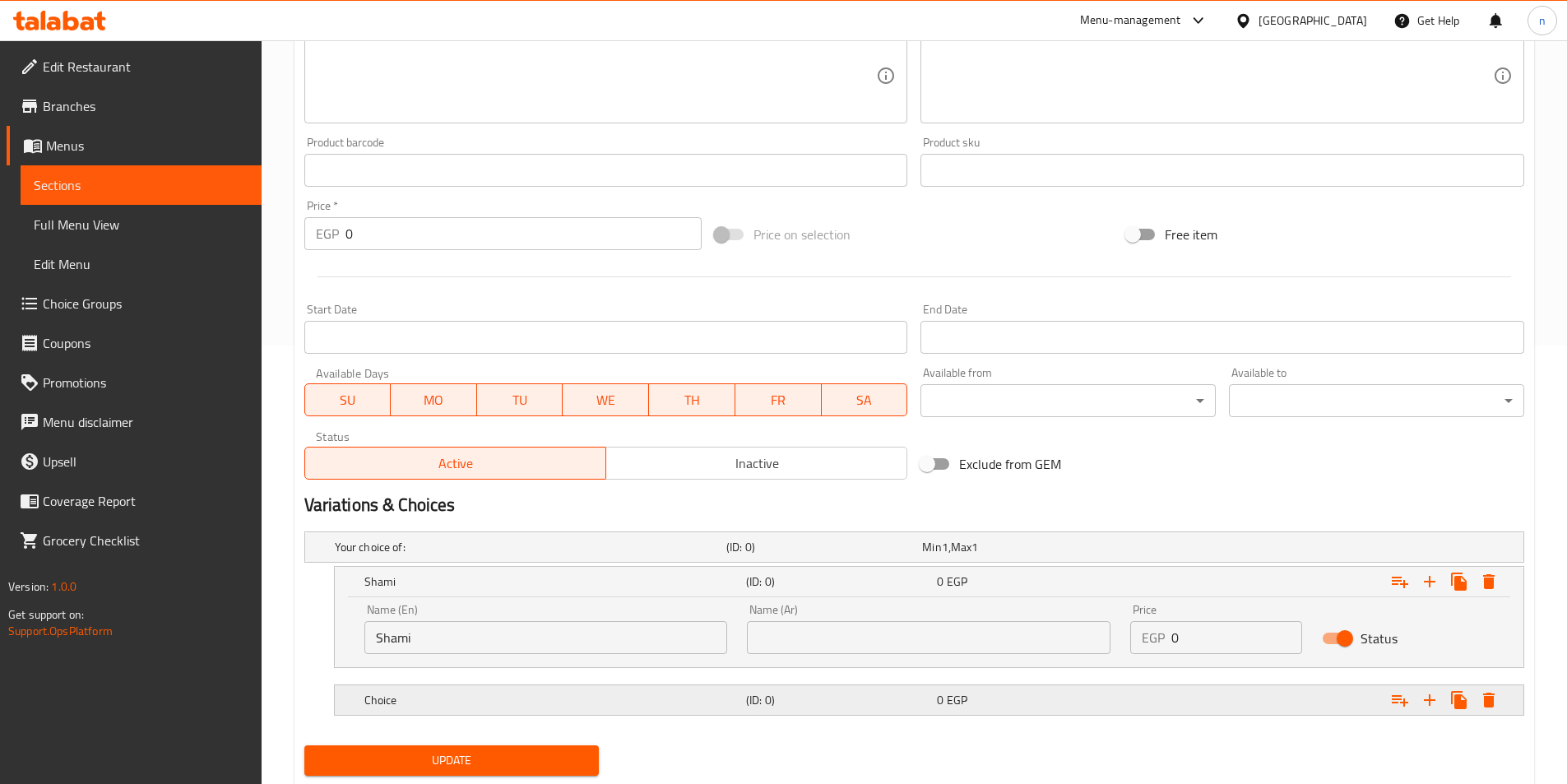
click at [937, 709] on span "0" at bounding box center [941, 699] width 7 height 21
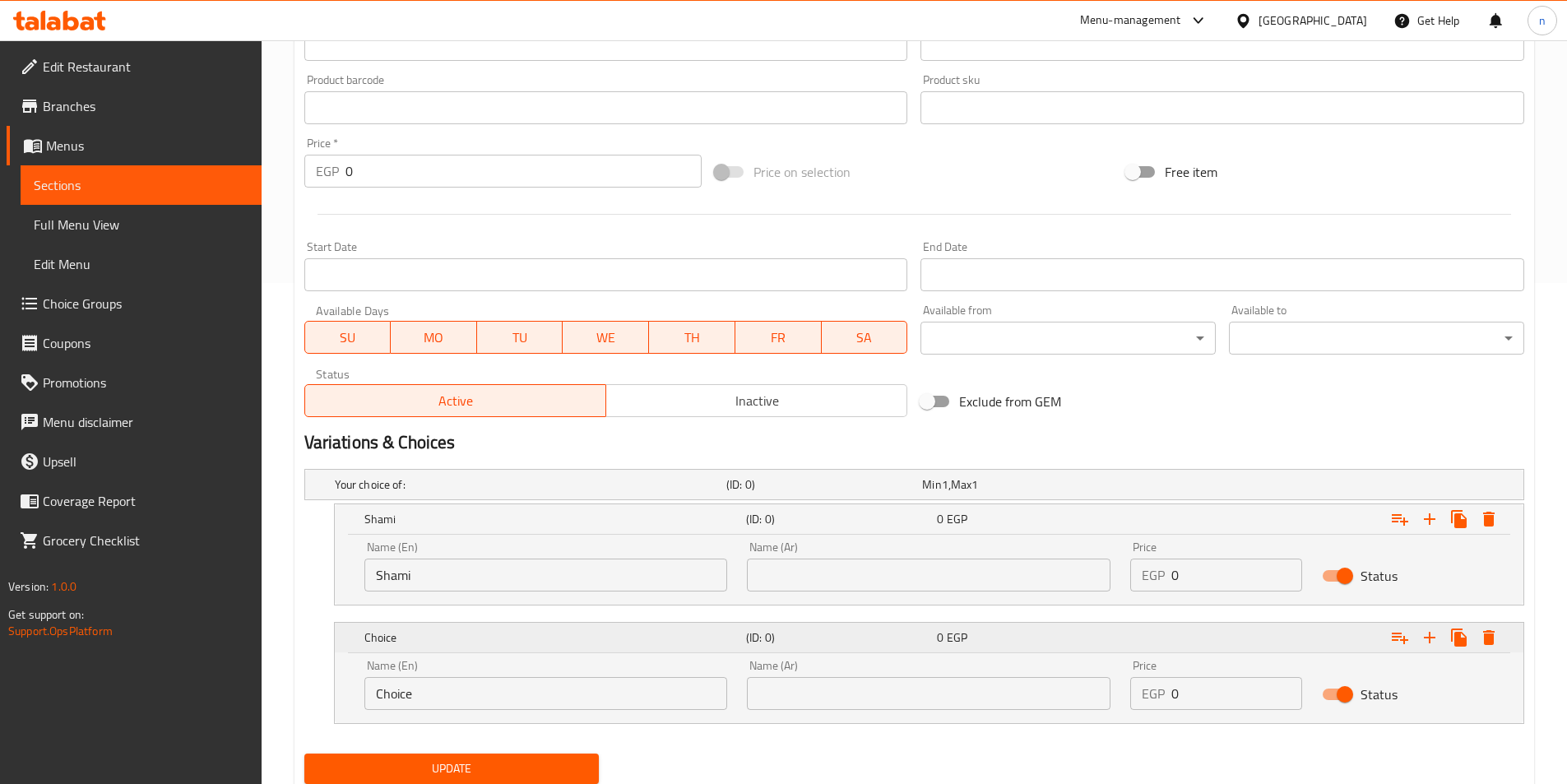
scroll to position [557, 0]
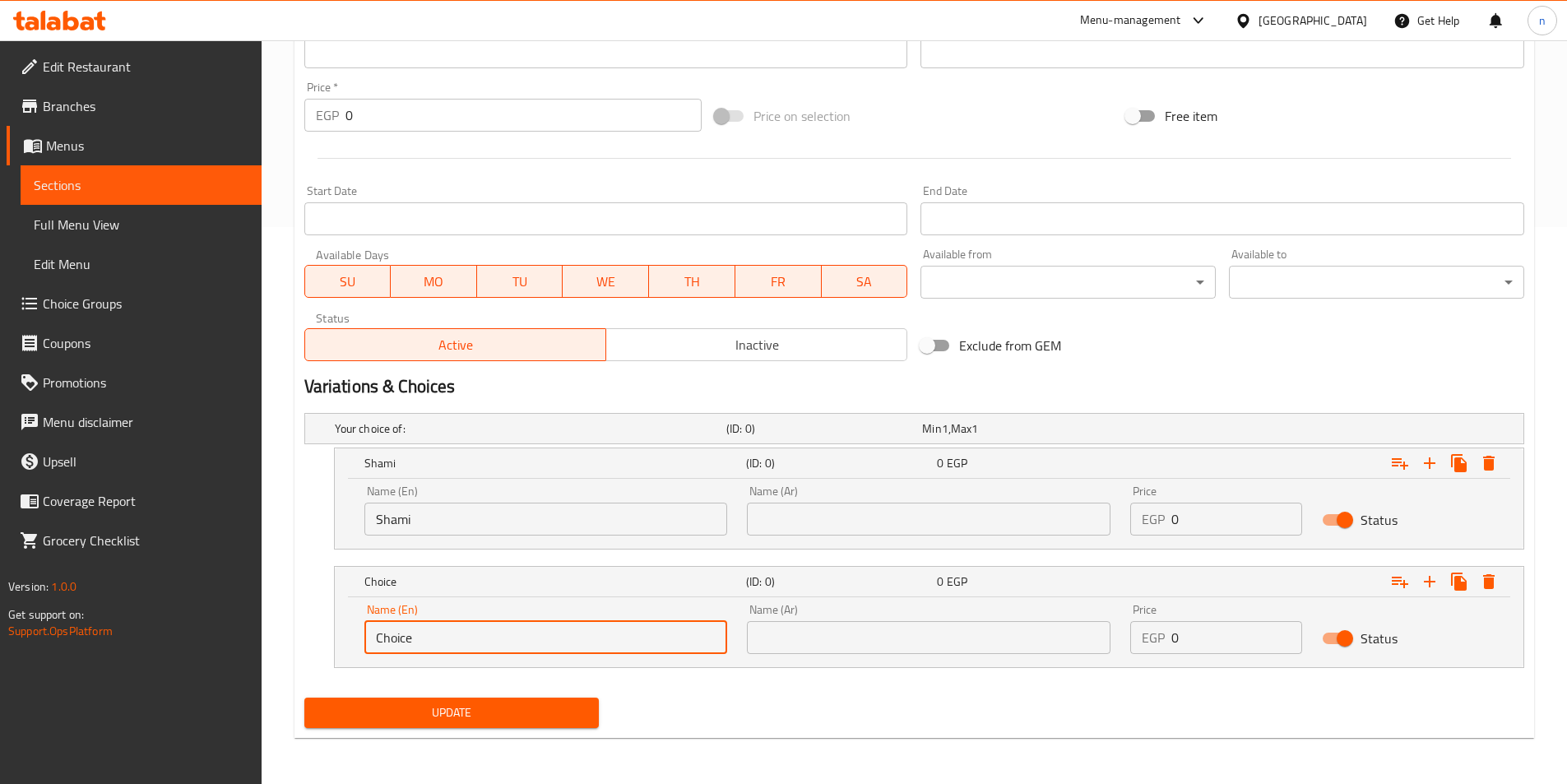
click at [554, 649] on input "Choice" at bounding box center [546, 637] width 364 height 33
click at [465, 637] on input "Choice" at bounding box center [546, 637] width 364 height 33
type input "baladi"
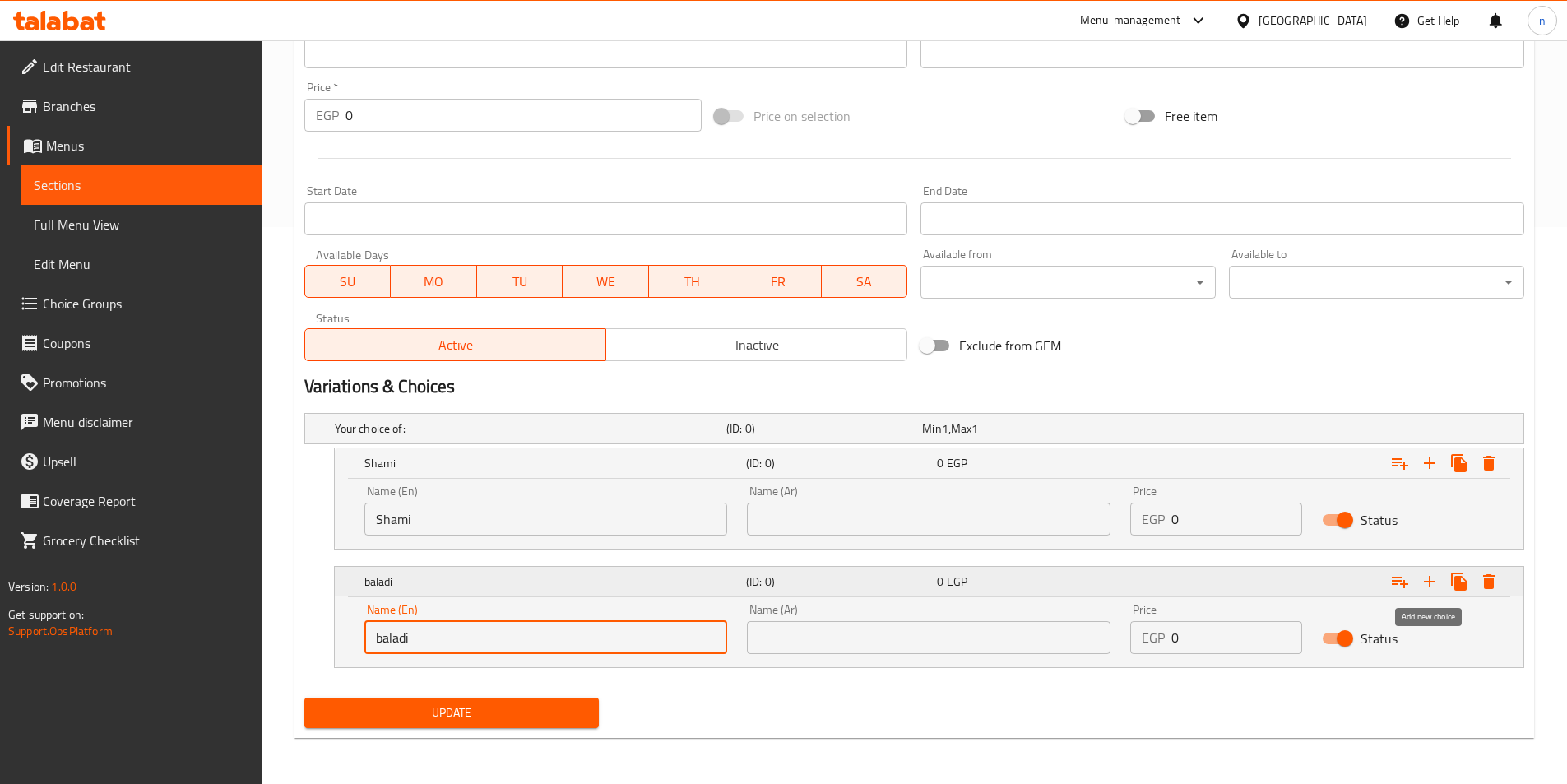
click at [1431, 581] on icon "Expand" at bounding box center [1430, 582] width 12 height 12
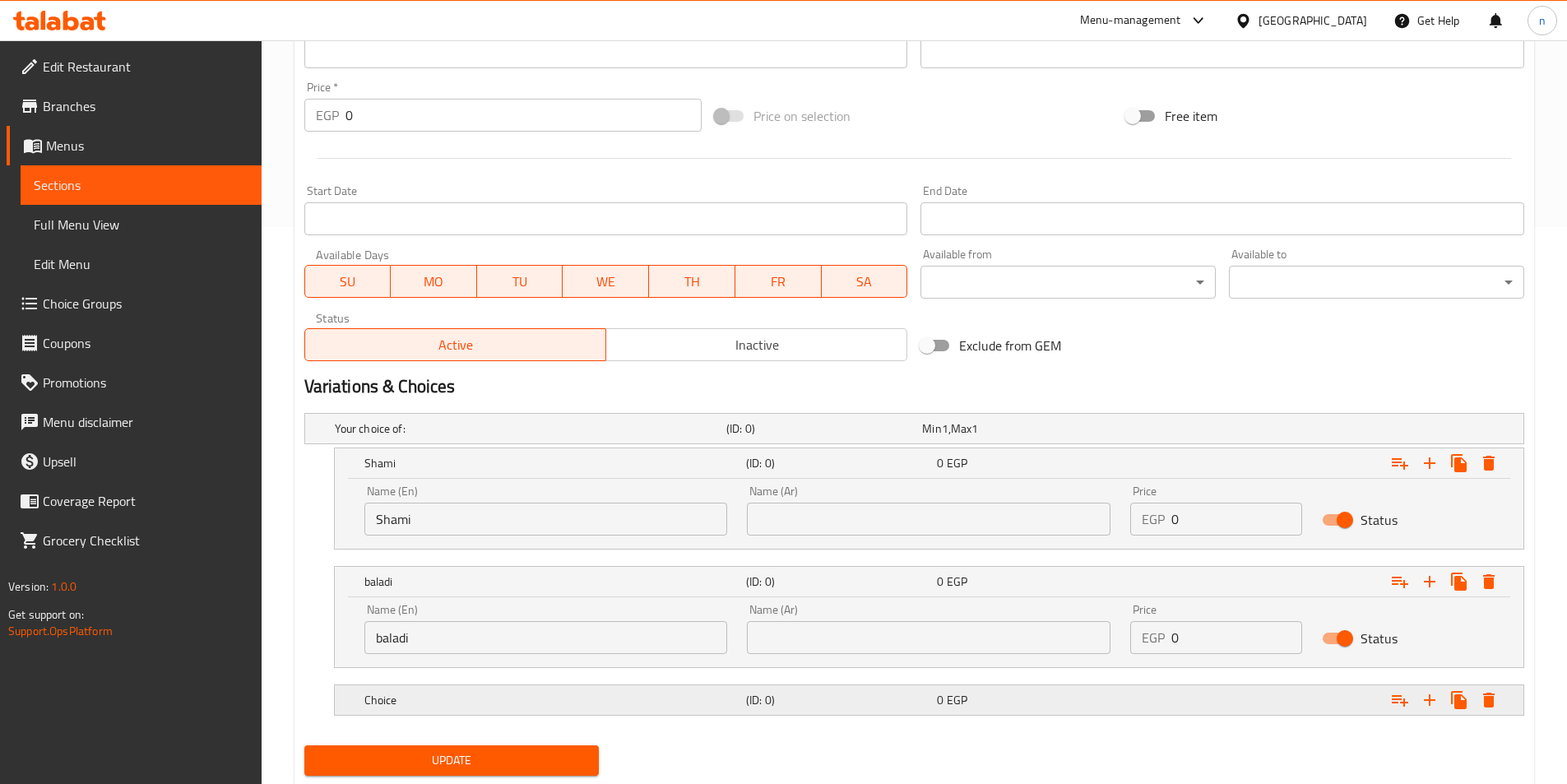
click at [730, 708] on div "Choice" at bounding box center [552, 699] width 382 height 23
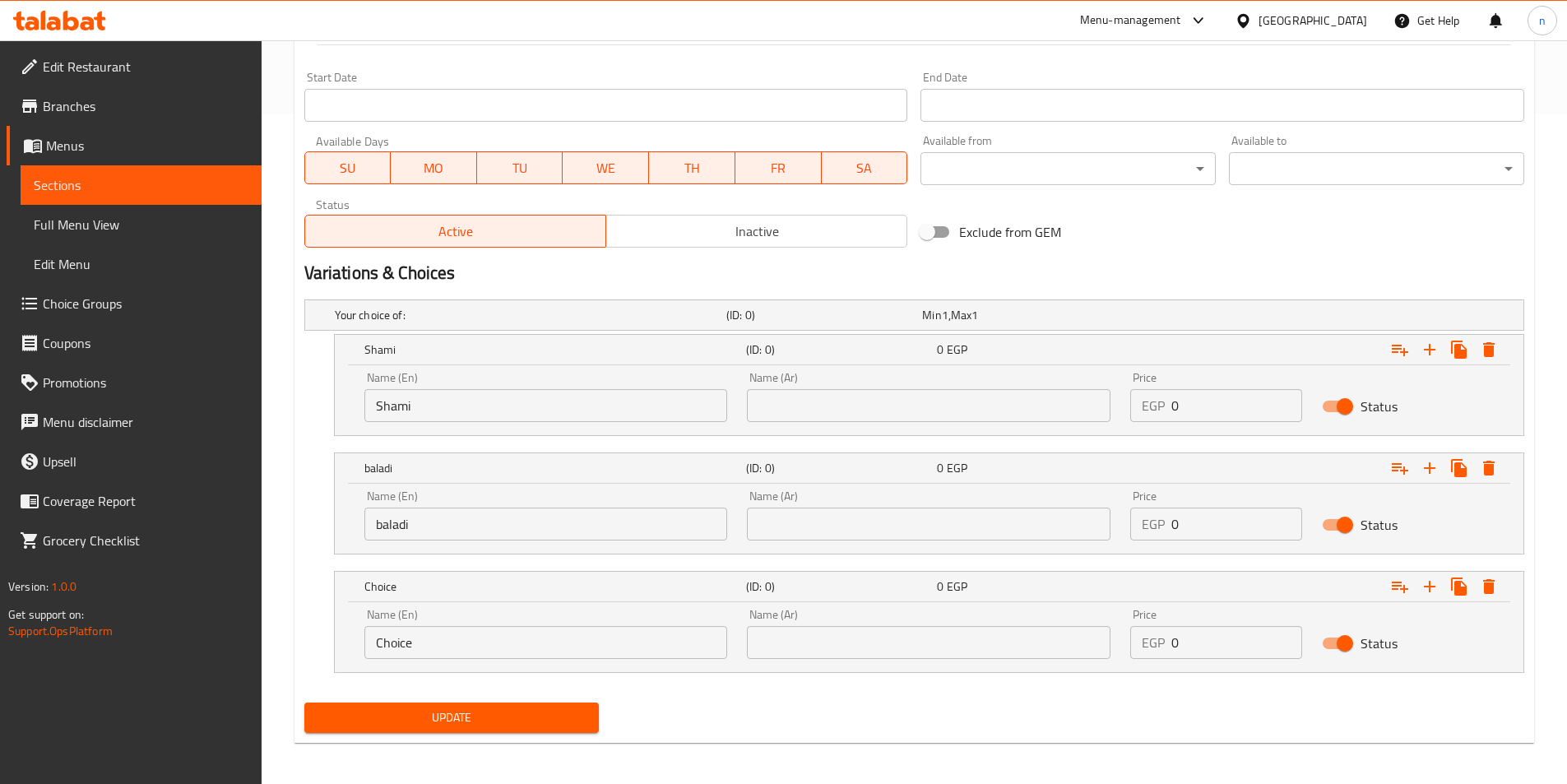
scroll to position [675, 0]
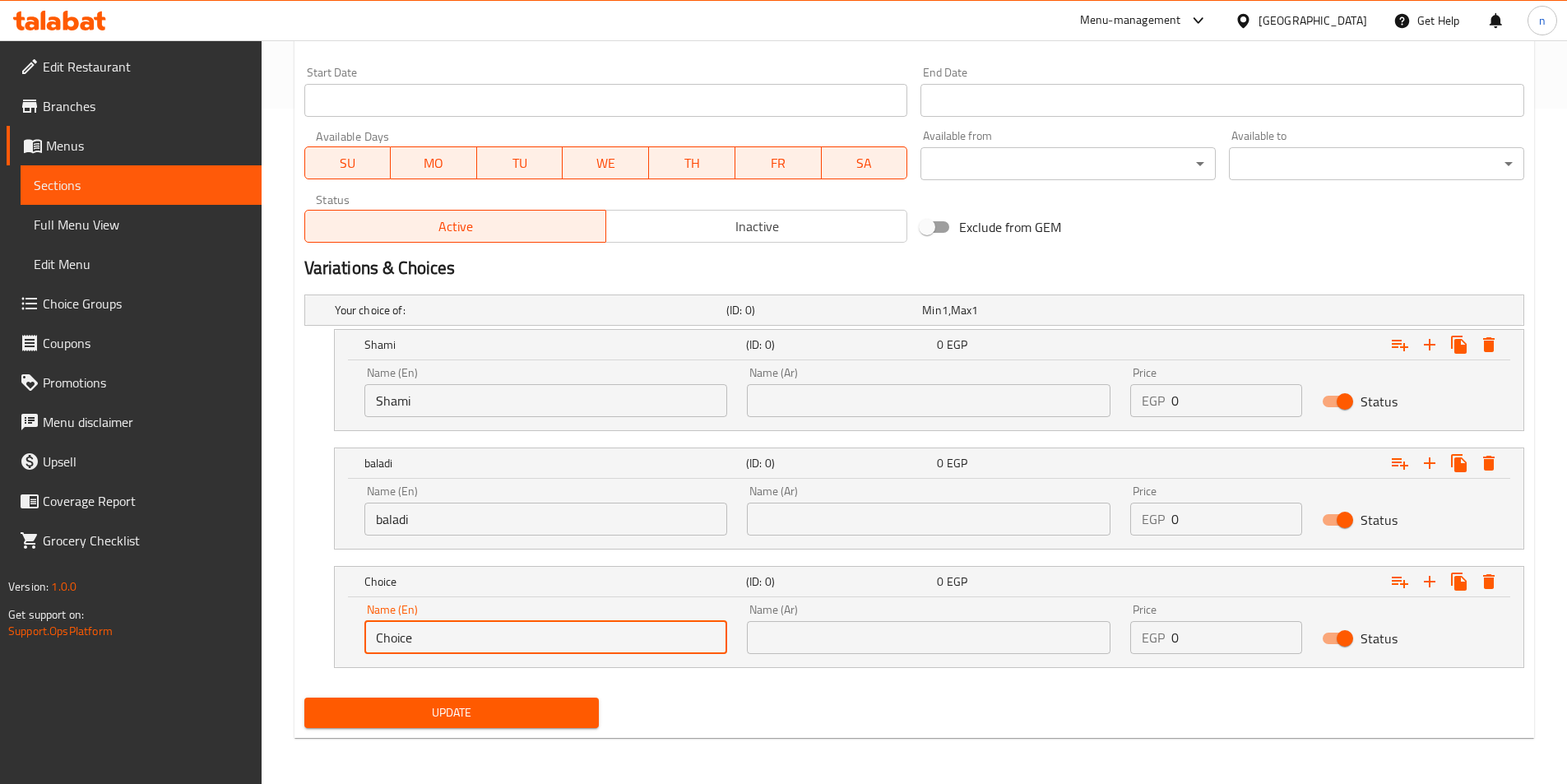
click at [664, 648] on input "Choice" at bounding box center [546, 637] width 364 height 33
click at [414, 633] on input "fre" at bounding box center [546, 637] width 364 height 33
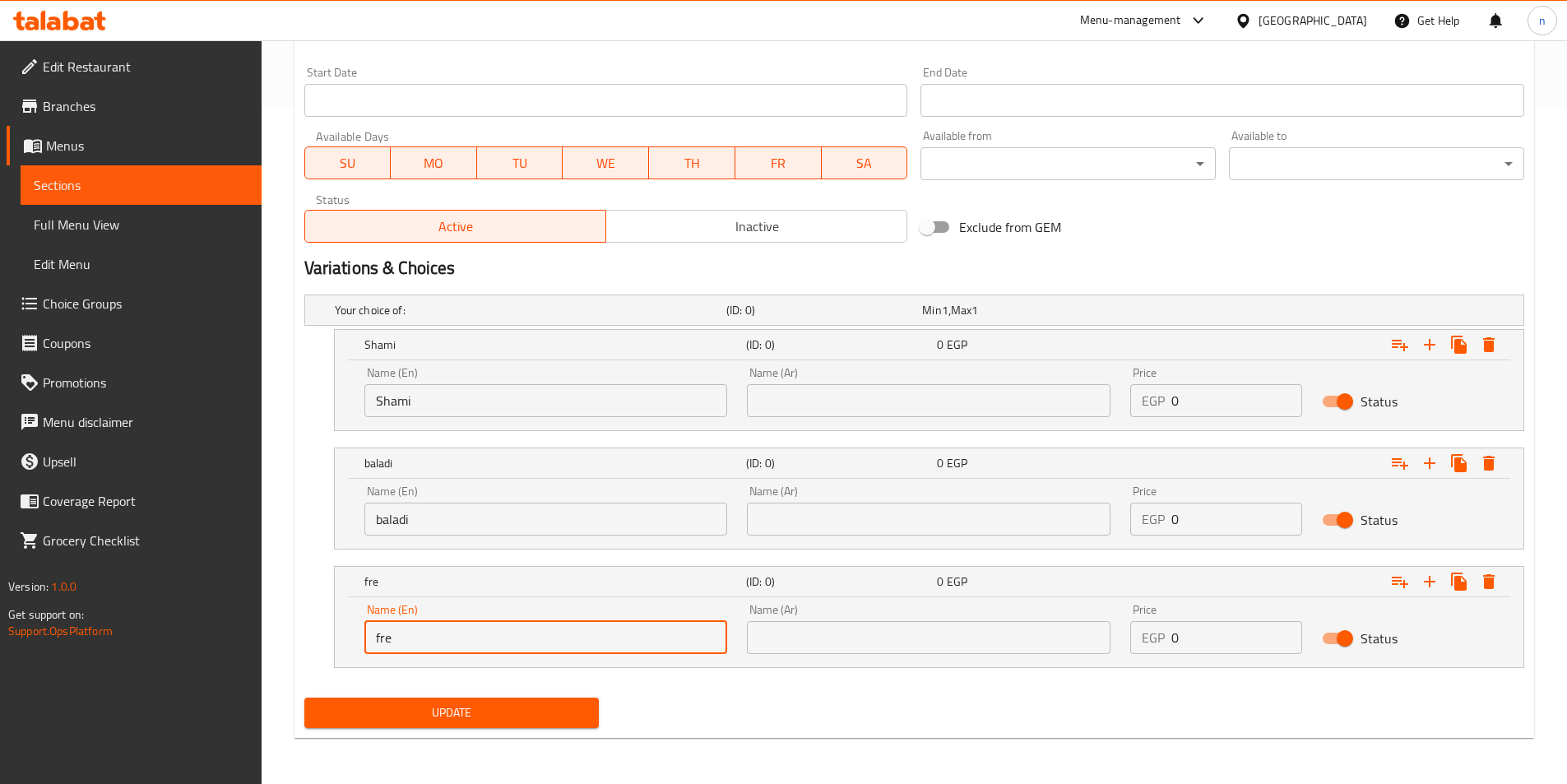
paste input "French"
type input "French"
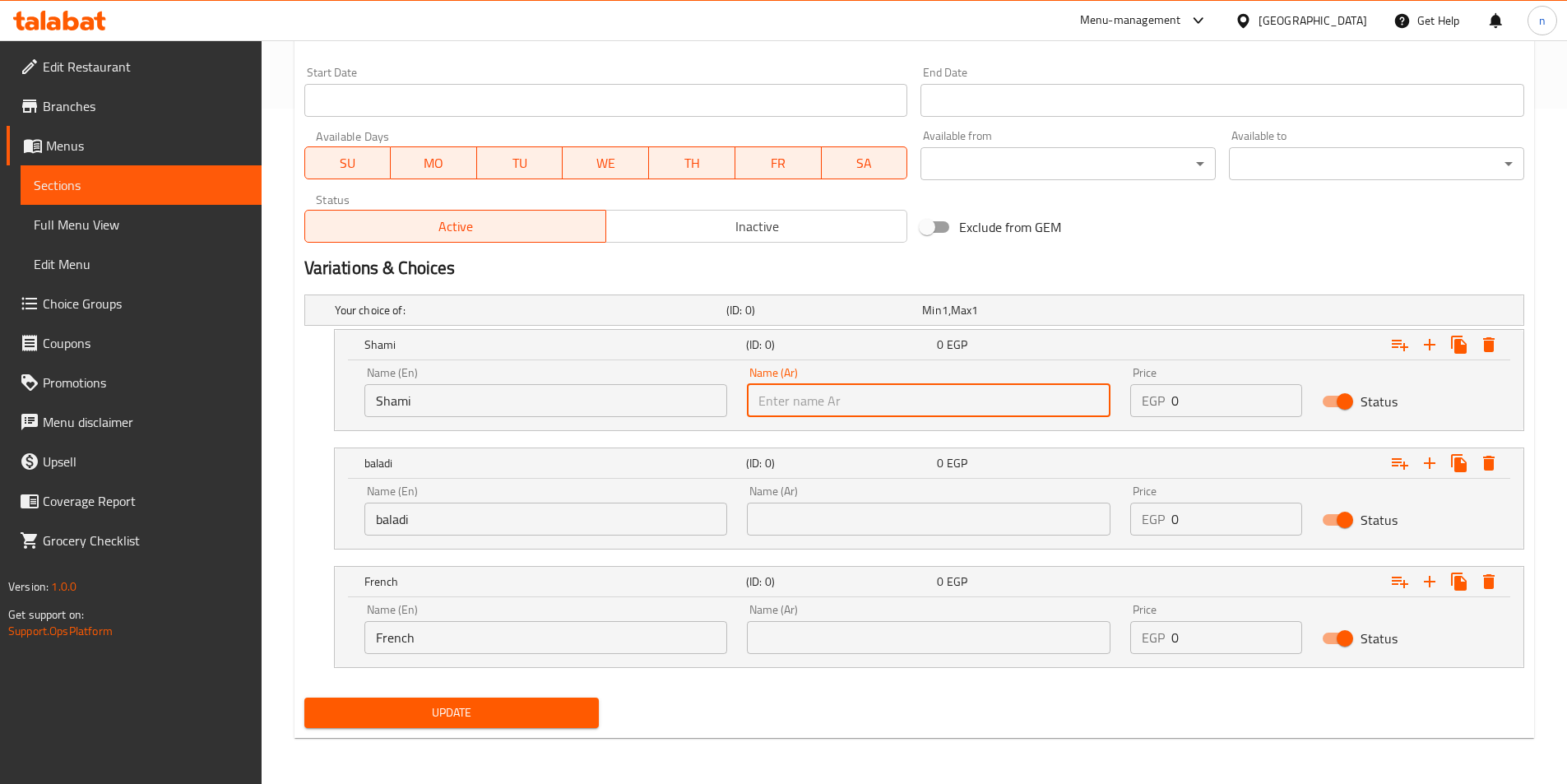
click at [842, 392] on input "text" at bounding box center [929, 400] width 364 height 33
type input "شامي"
click at [847, 526] on input "text" at bounding box center [929, 519] width 364 height 33
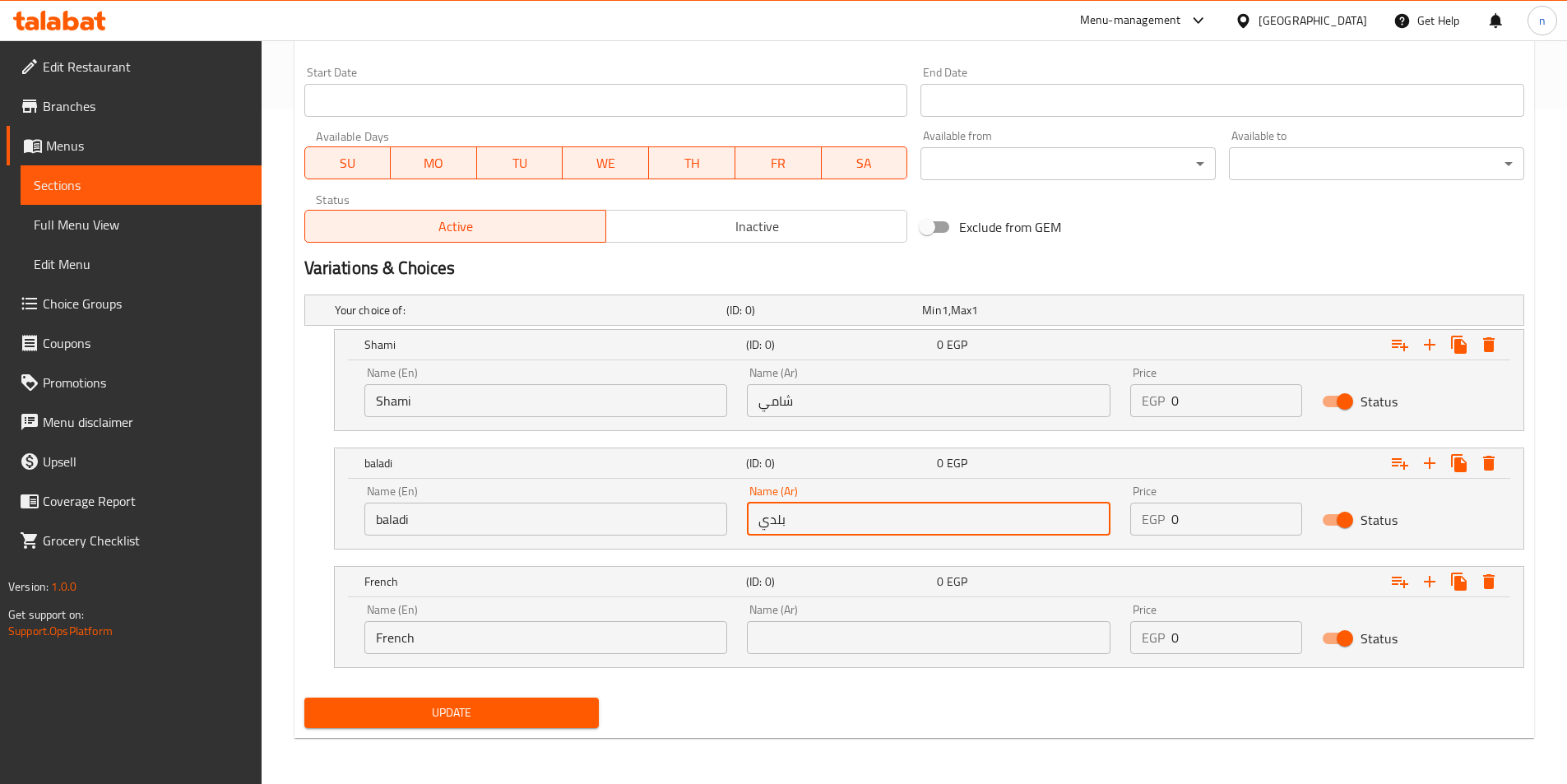
type input "بلدي"
click at [848, 637] on div "Name (Ar) Name (Ar)" at bounding box center [929, 629] width 364 height 50
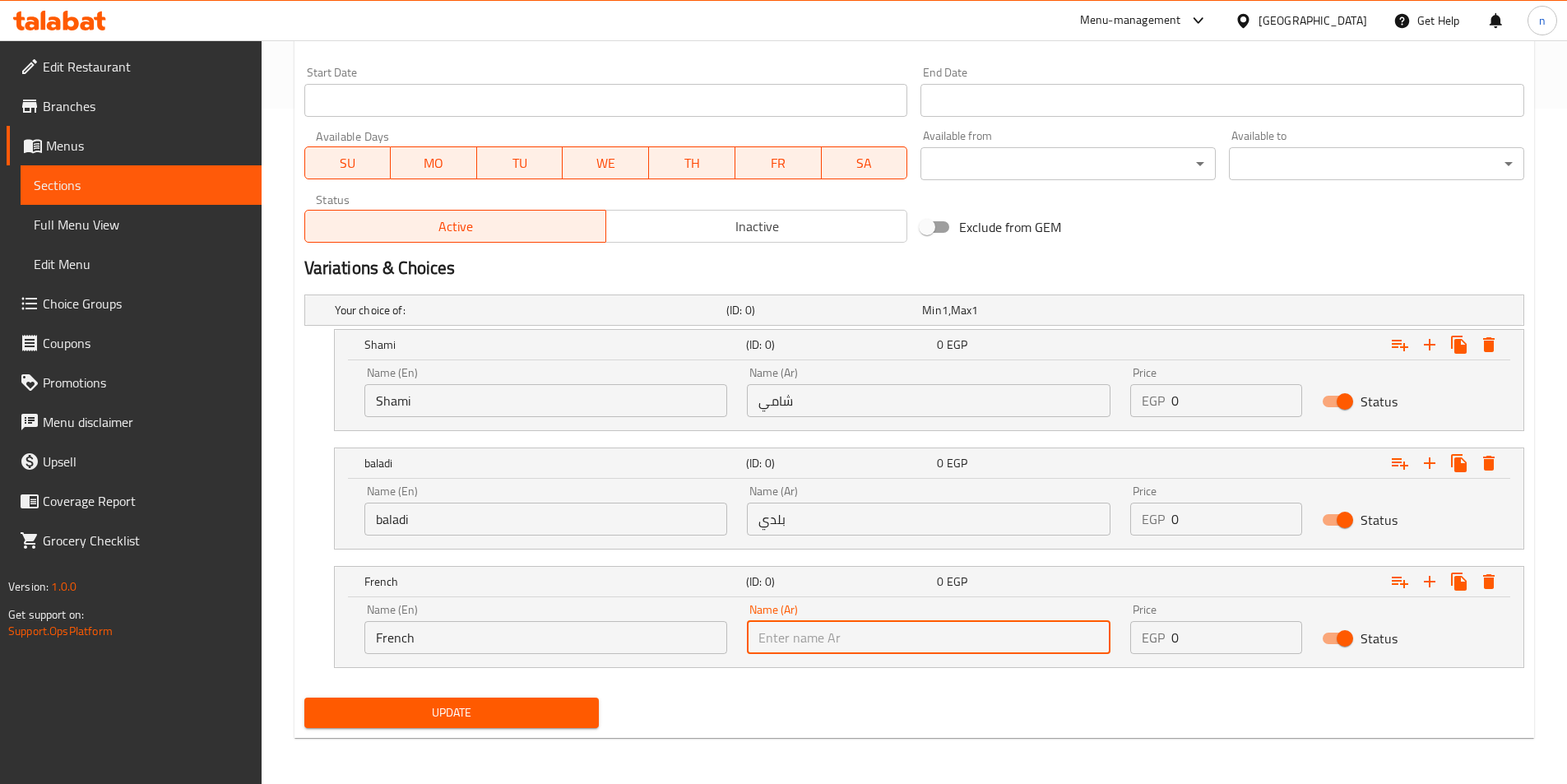
click at [855, 637] on input "text" at bounding box center [929, 637] width 364 height 33
type input "فرنسي"
click at [1182, 398] on input "0" at bounding box center [1237, 400] width 131 height 33
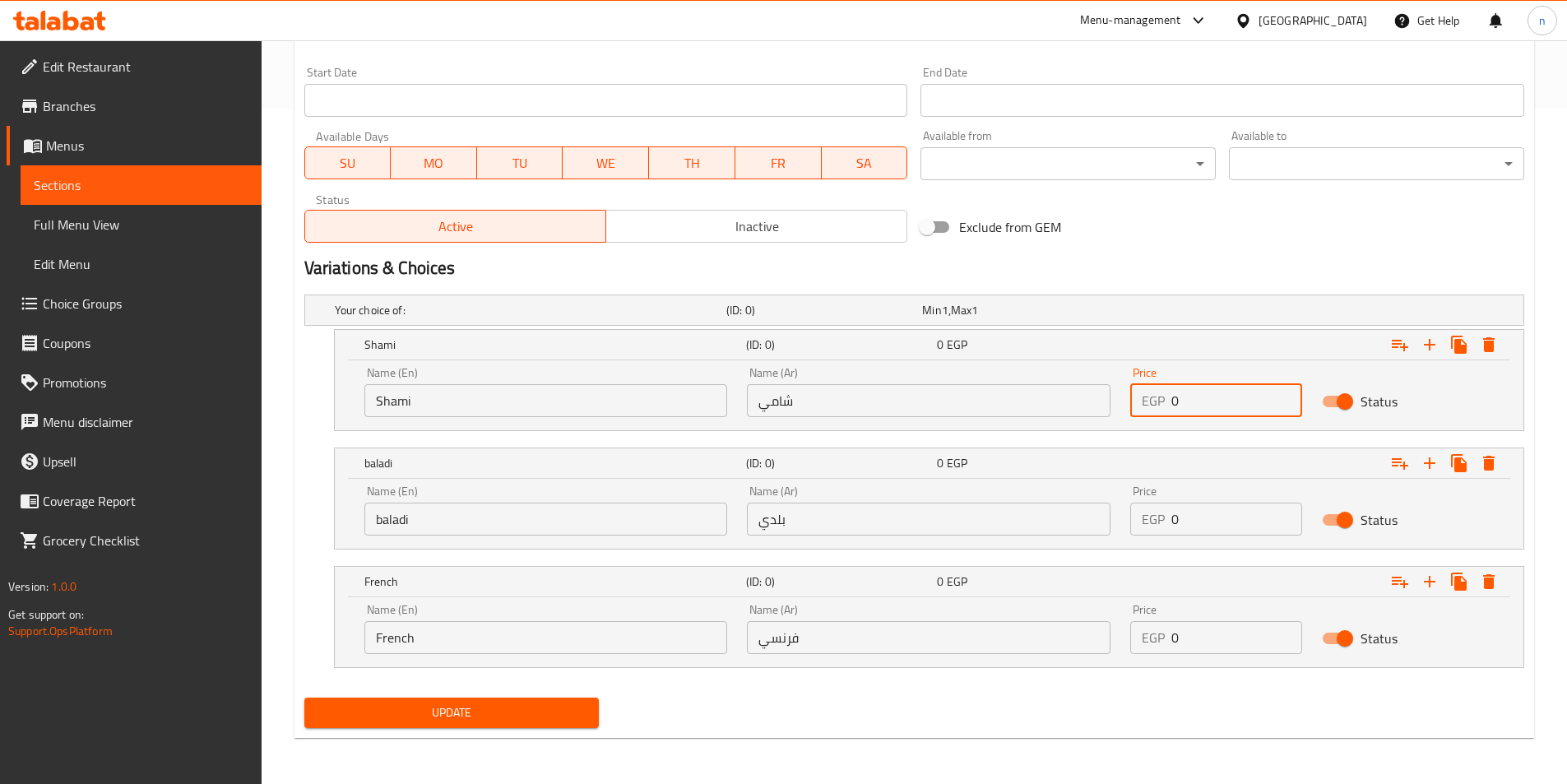
click at [1182, 398] on input "0" at bounding box center [1237, 400] width 131 height 33
click at [1220, 508] on input "0" at bounding box center [1237, 519] width 131 height 33
click at [1177, 390] on input "012" at bounding box center [1237, 400] width 131 height 33
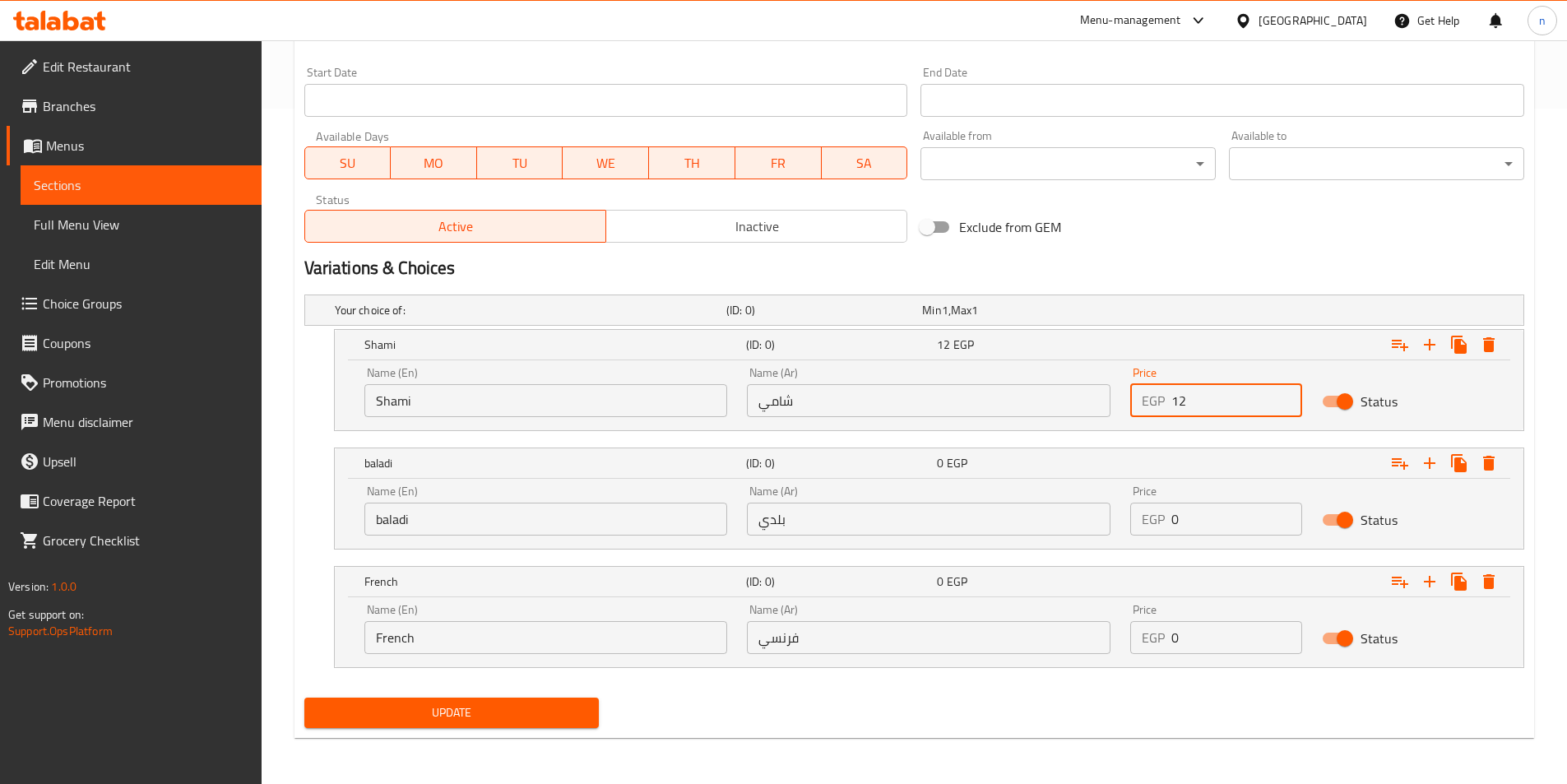
type input "12"
click at [1203, 514] on input "0" at bounding box center [1237, 519] width 131 height 33
type input "13"
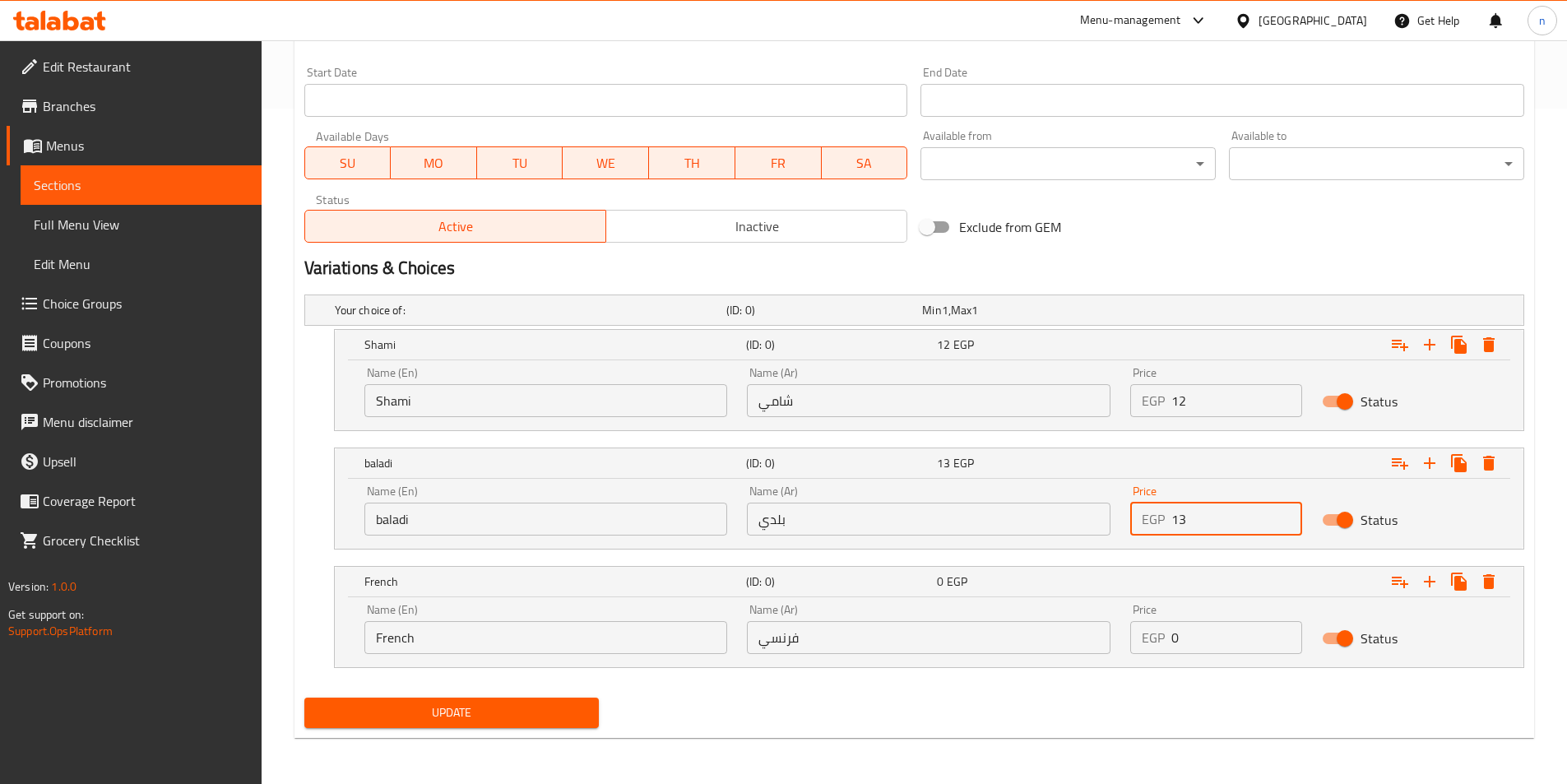
click at [1236, 636] on input "0" at bounding box center [1237, 637] width 131 height 33
type input "18"
click at [1203, 712] on div "Update" at bounding box center [915, 713] width 1233 height 44
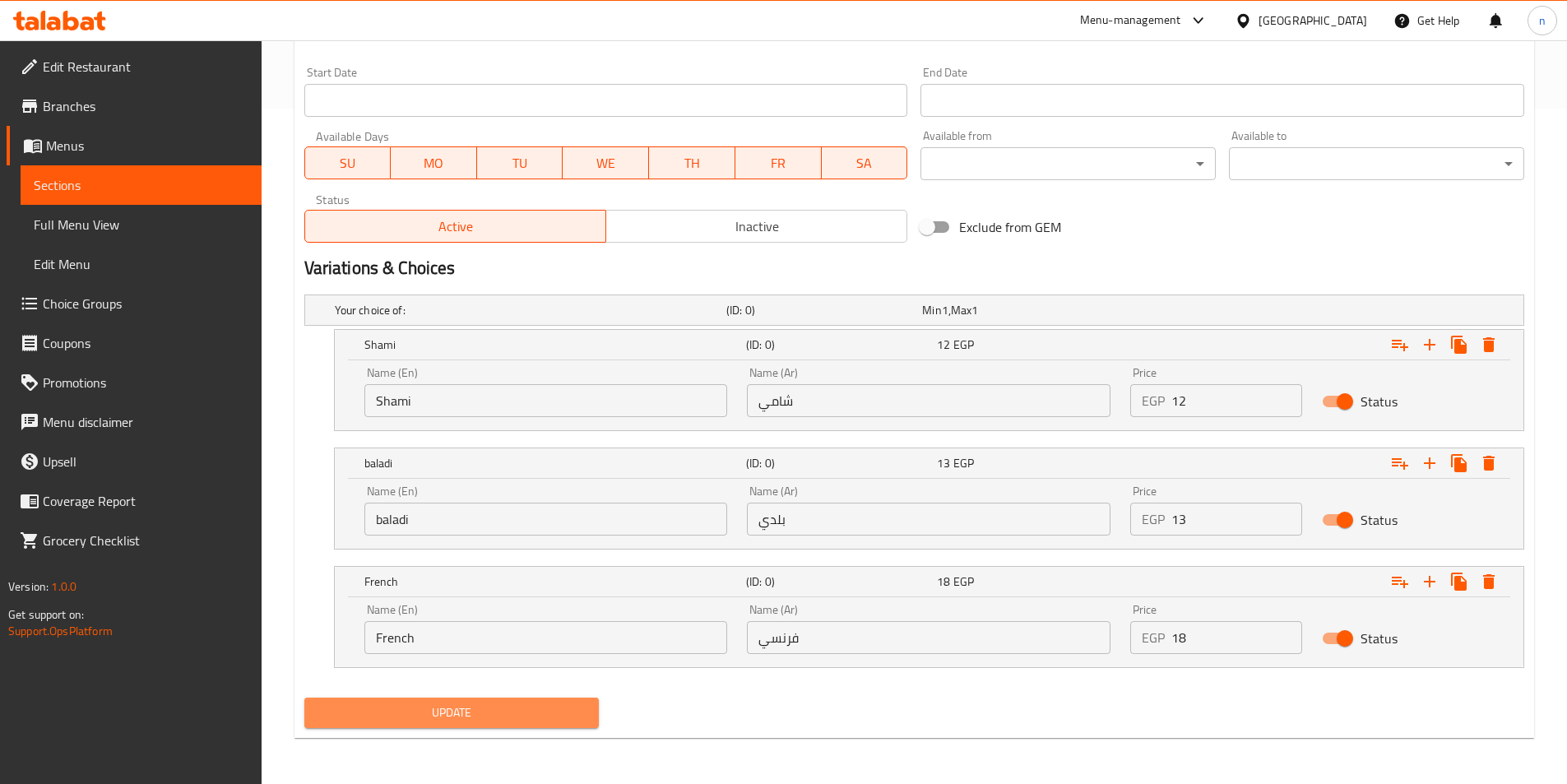
click at [474, 714] on span "Update" at bounding box center [452, 713] width 269 height 20
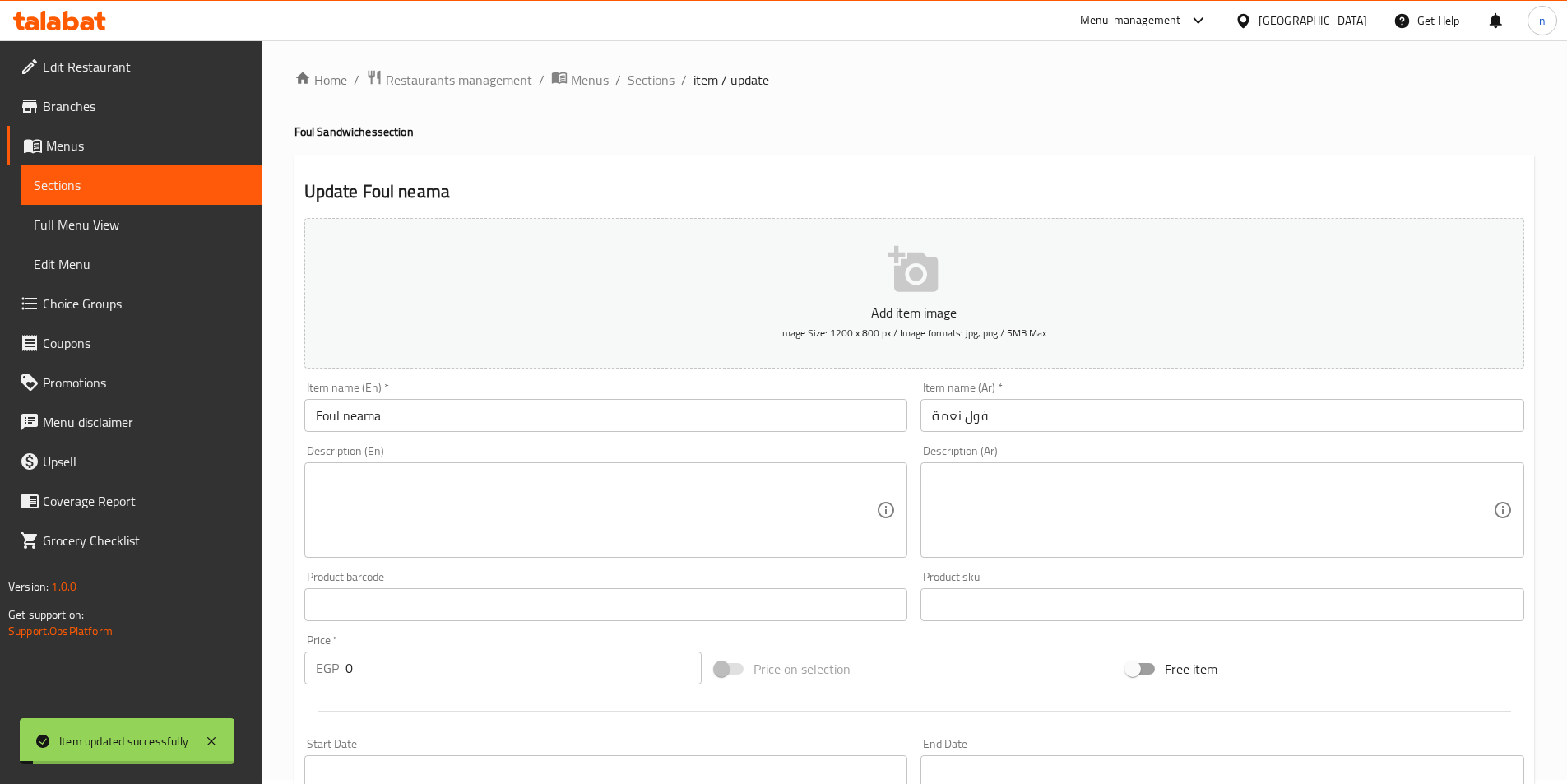
scroll to position [0, 0]
click at [646, 84] on span "Sections" at bounding box center [651, 84] width 47 height 20
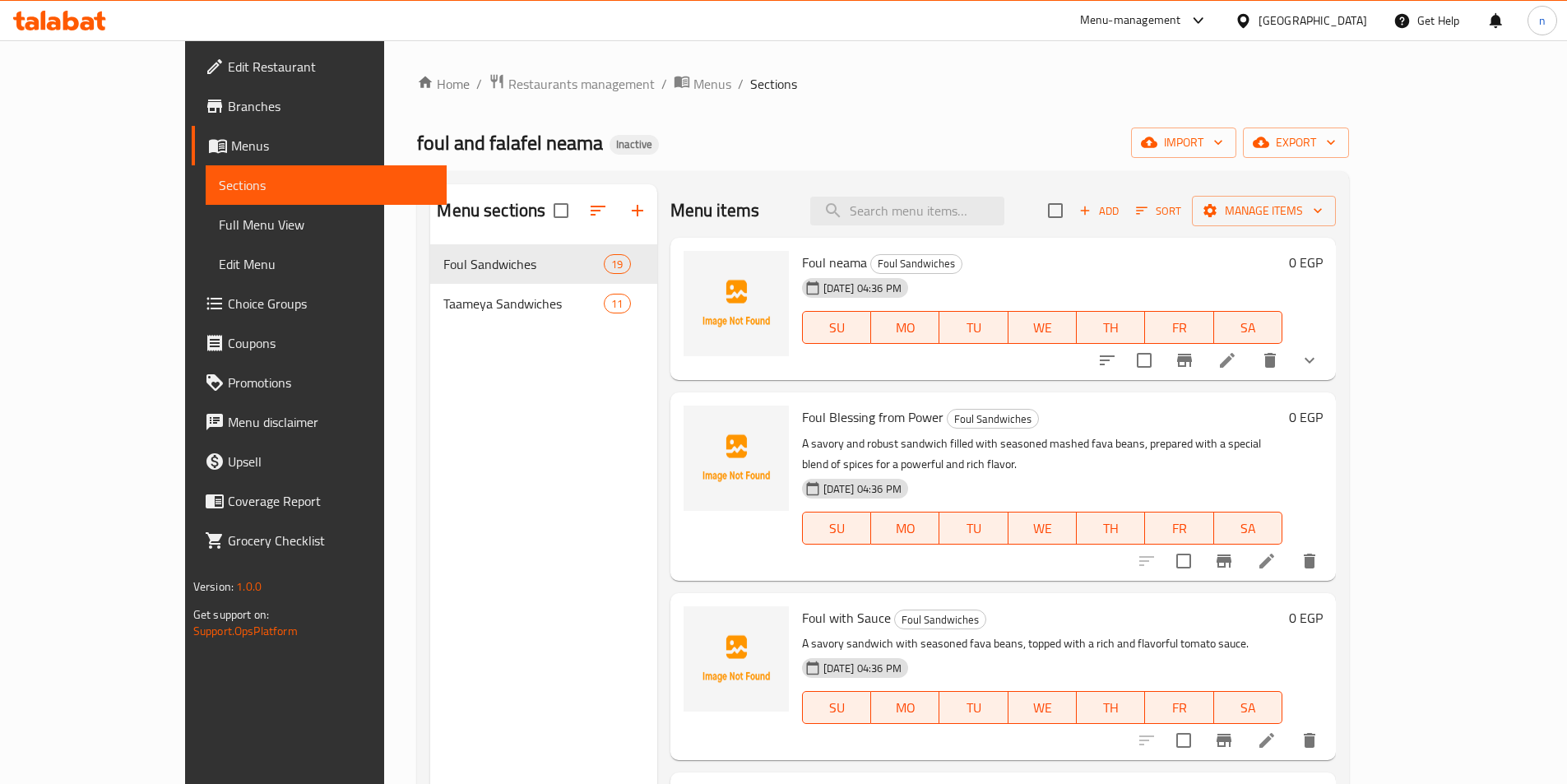
click at [228, 303] on span "Choice Groups" at bounding box center [330, 304] width 206 height 20
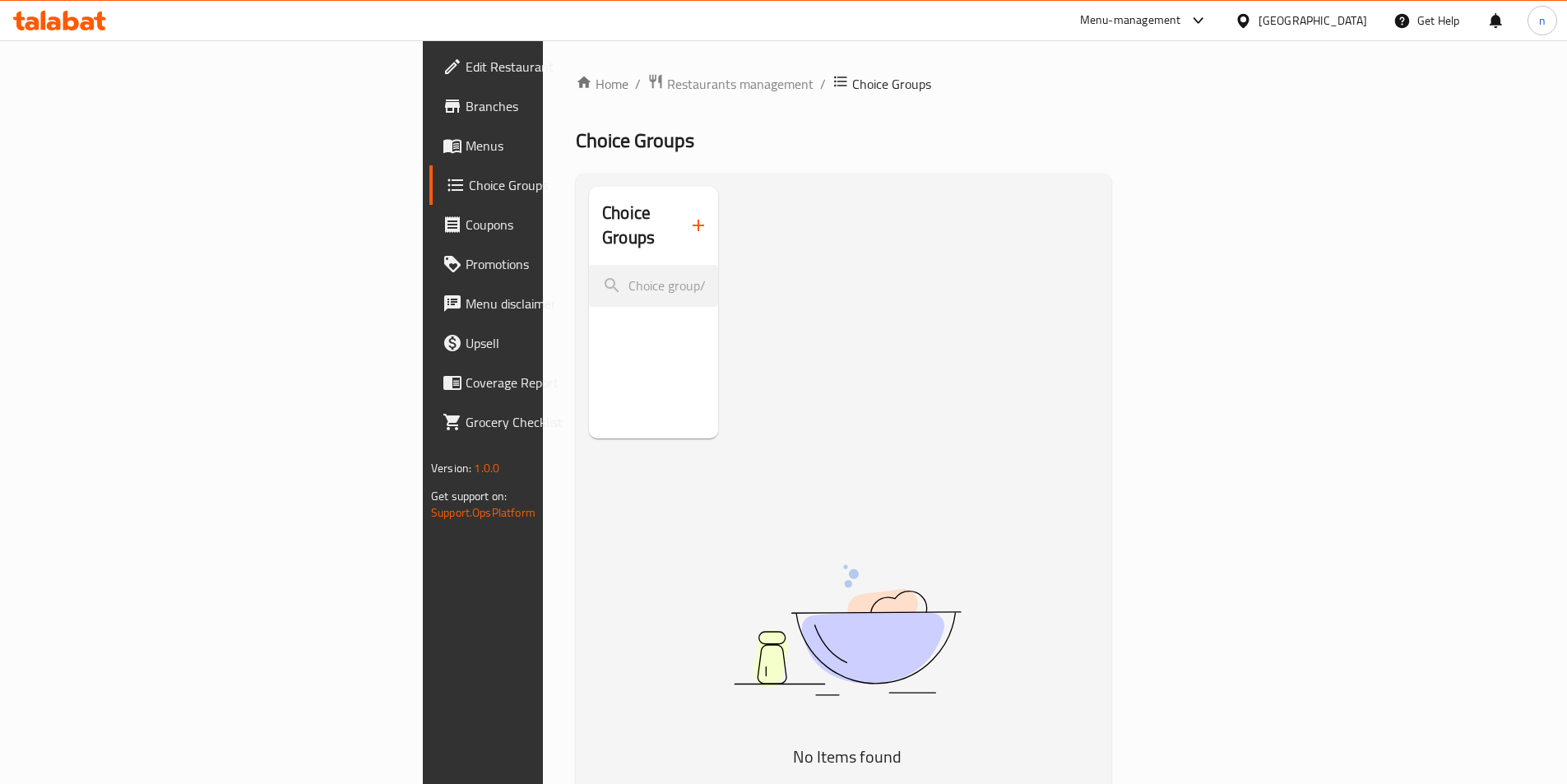
click at [465, 141] on span "Menus" at bounding box center [568, 146] width 206 height 20
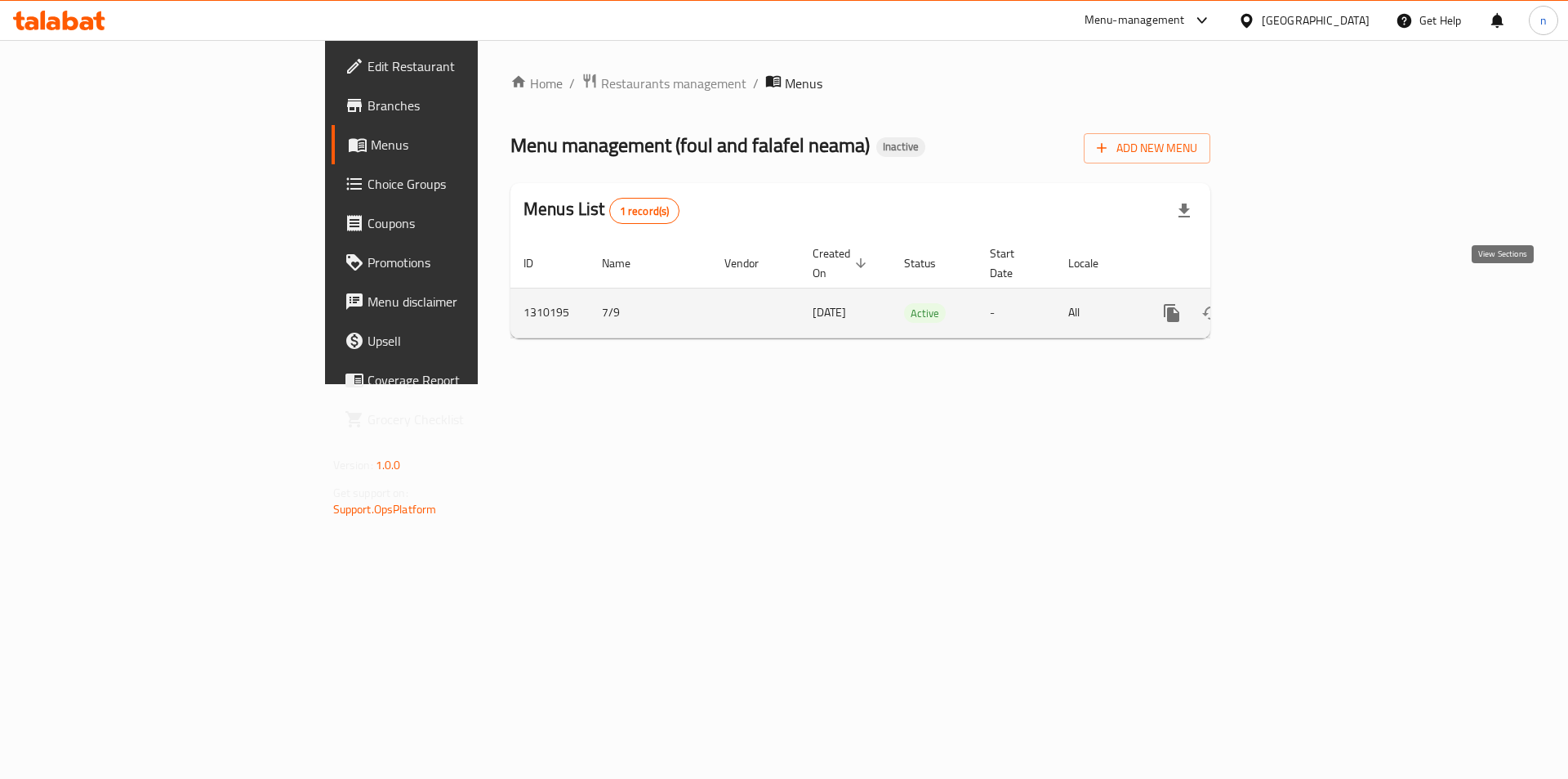
click at [1300, 303] on icon "enhanced table" at bounding box center [1290, 313] width 20 height 20
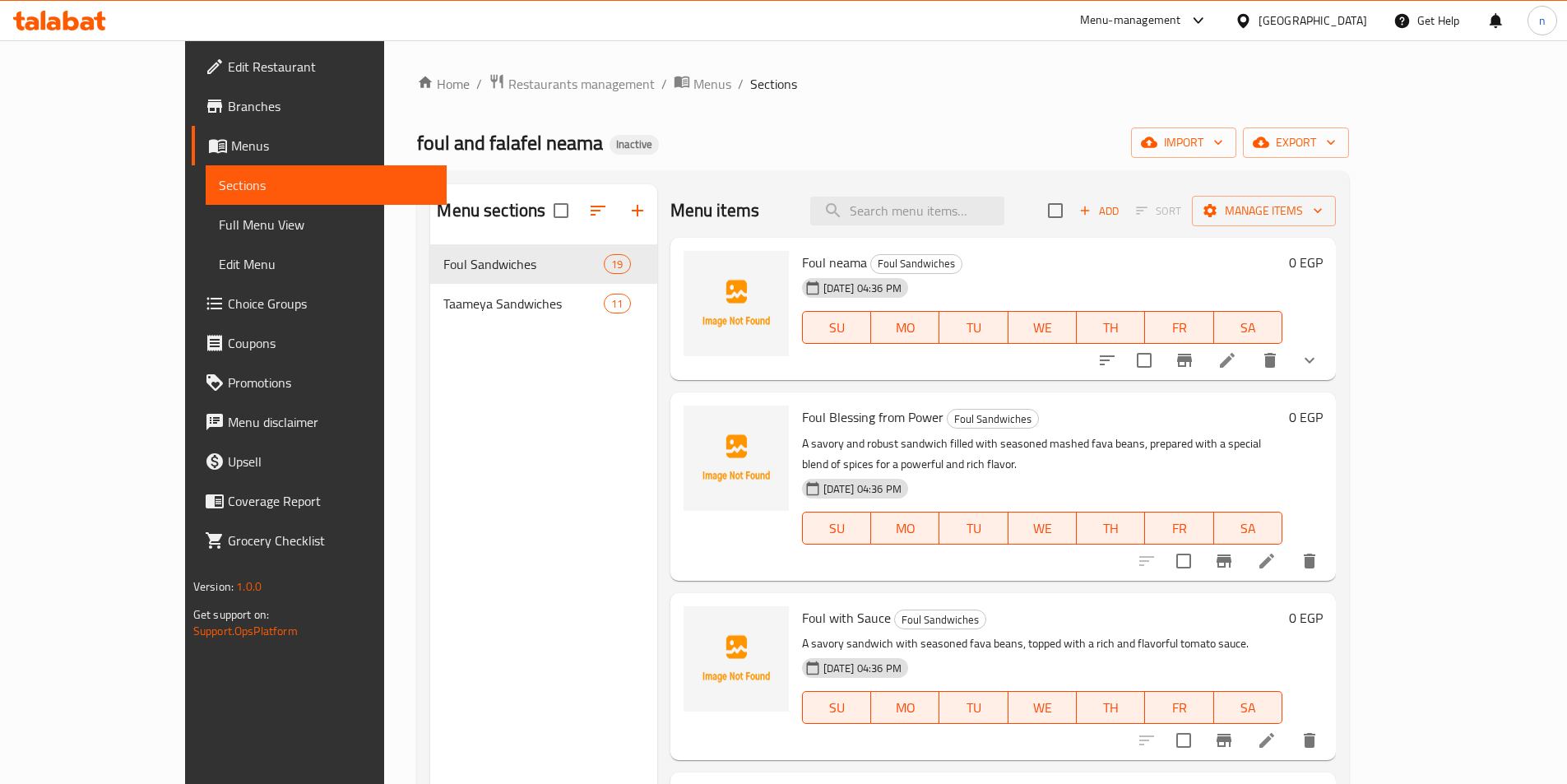
click at [219, 229] on span "Full Menu View" at bounding box center [327, 225] width 215 height 20
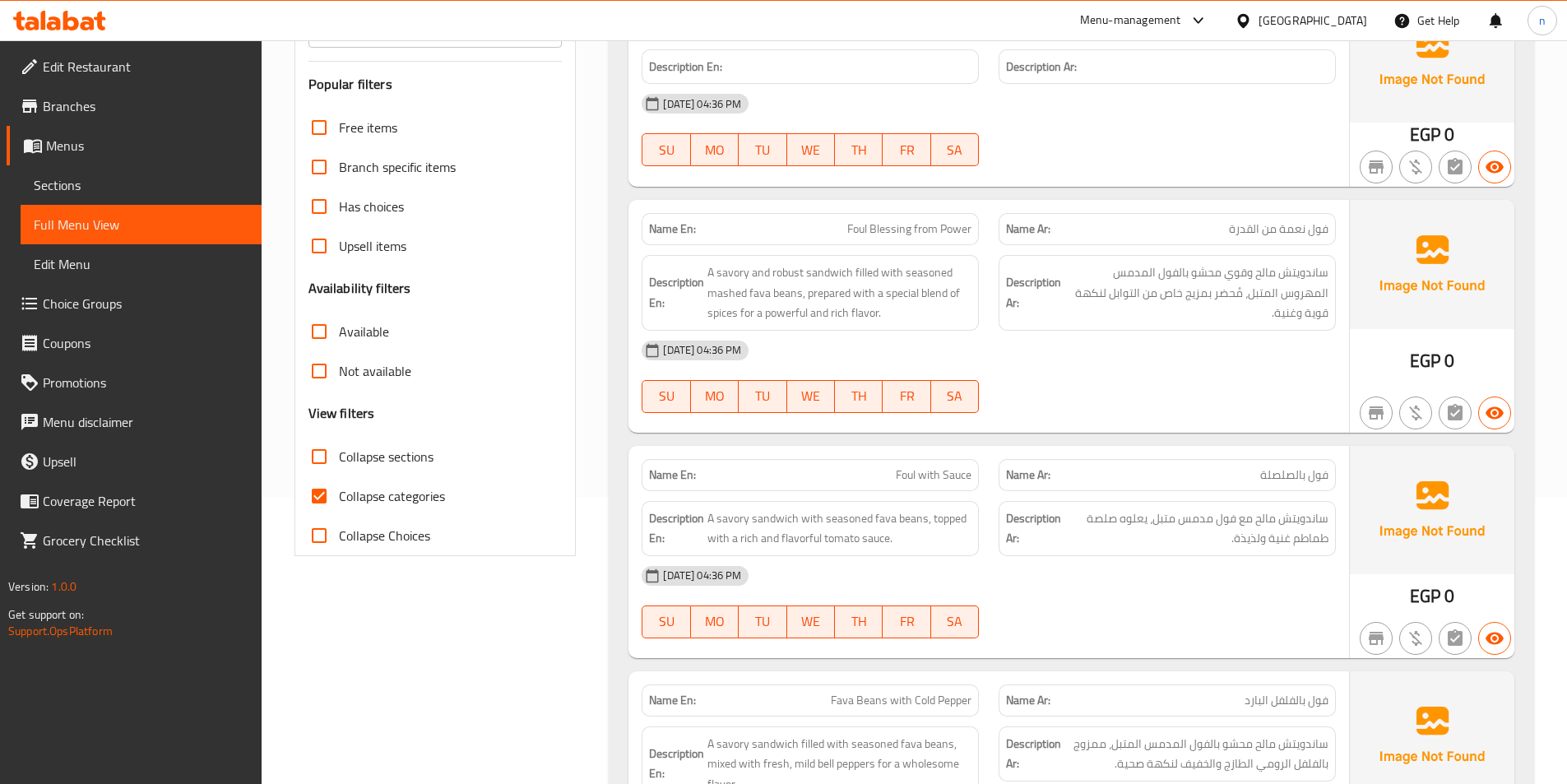
scroll to position [247, 0]
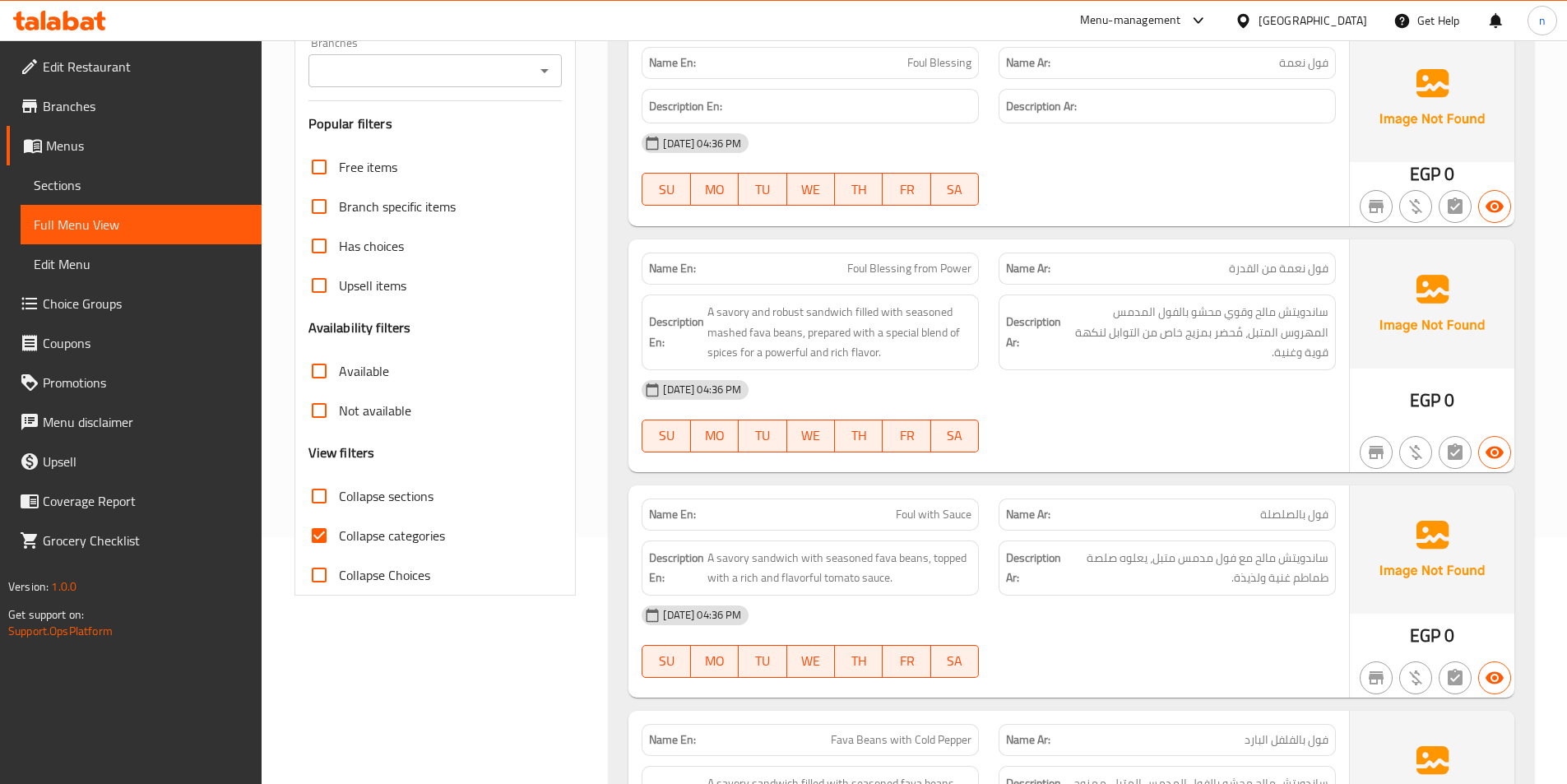
click at [324, 525] on input "Collapse categories" at bounding box center [319, 535] width 39 height 39
checkbox input "false"
click at [1220, 399] on div "07-09-2025 04:36 PM" at bounding box center [988, 389] width 714 height 39
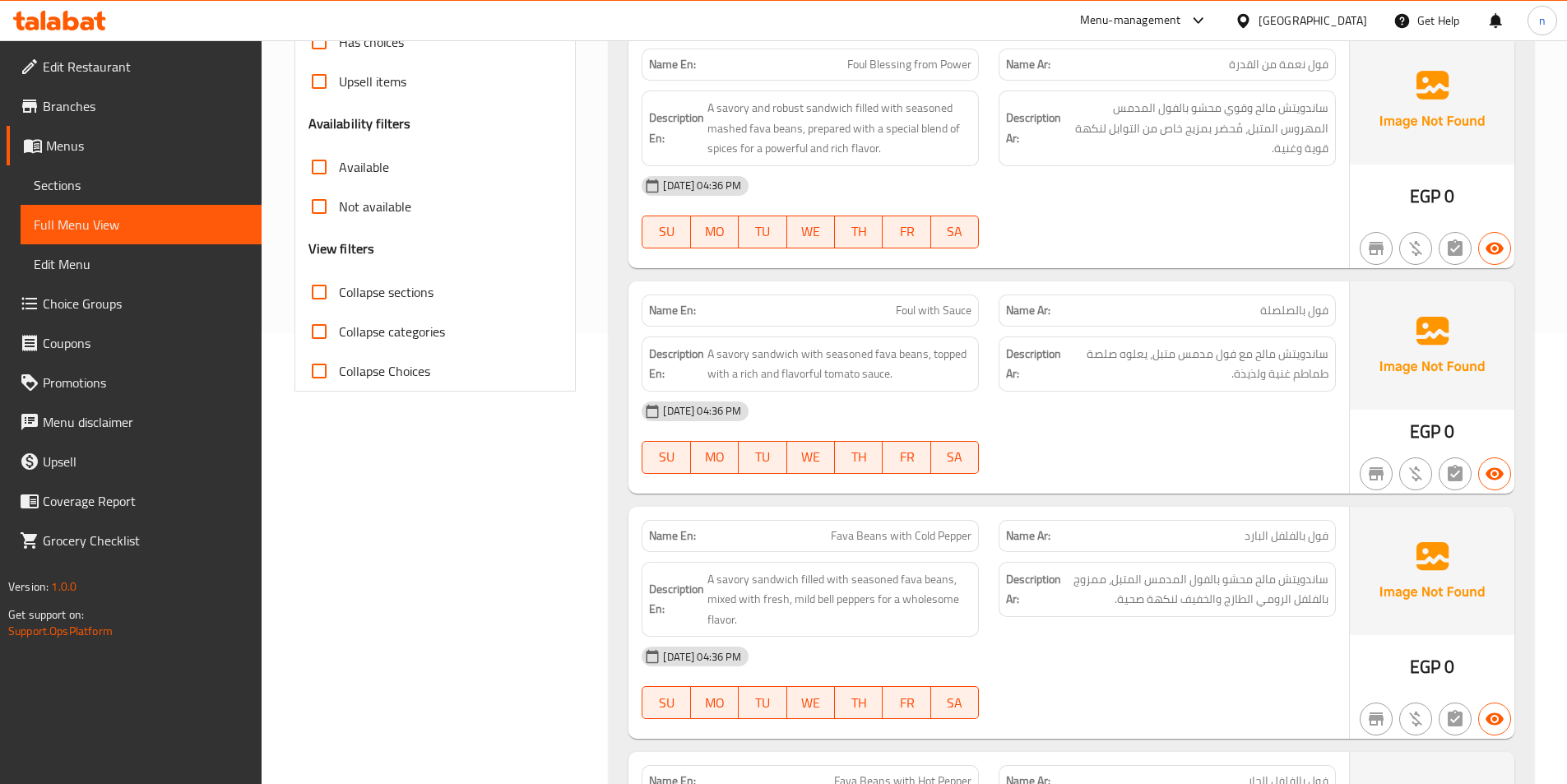
scroll to position [494, 0]
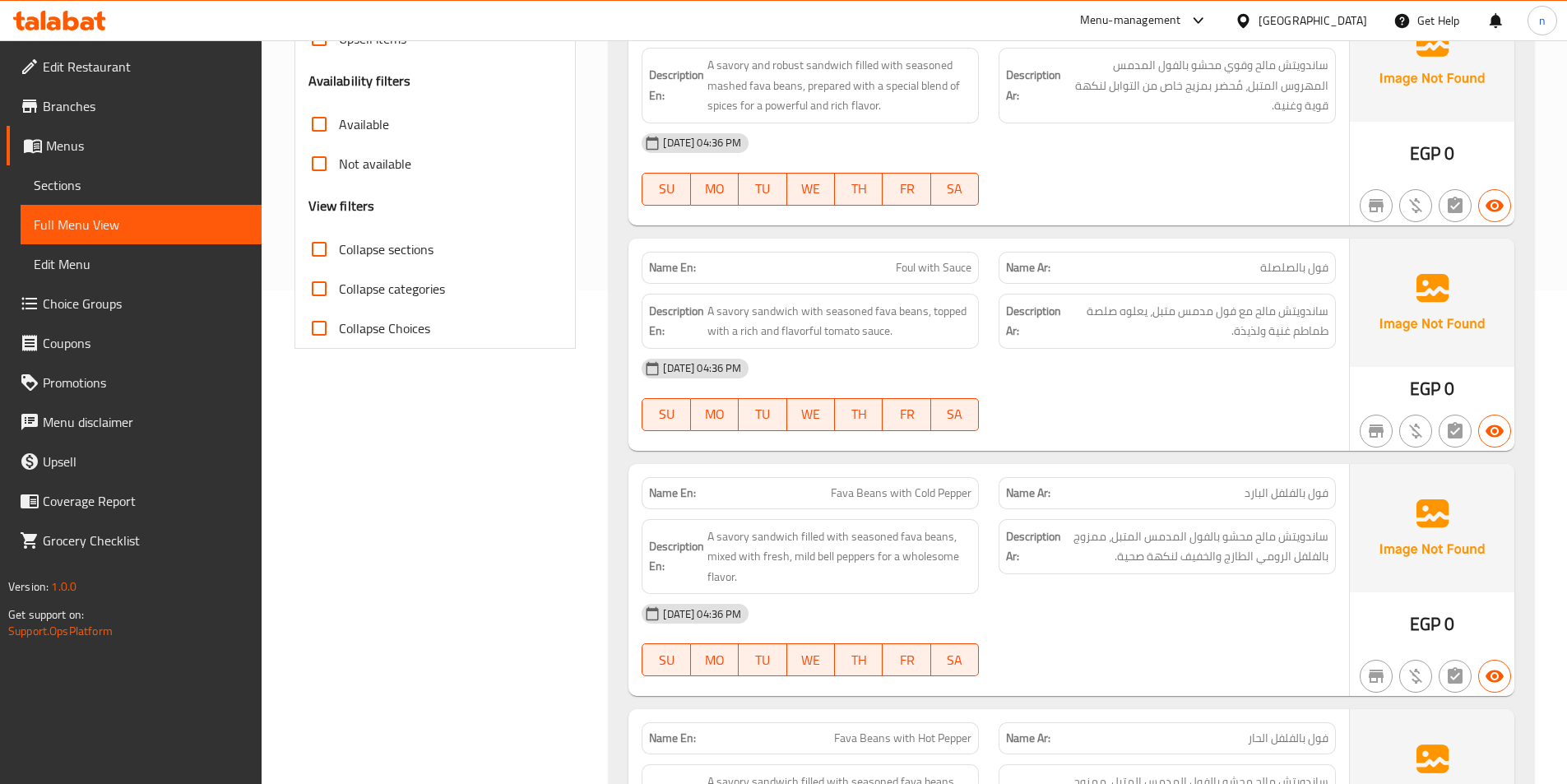
click at [1260, 383] on div "07-09-2025 04:36 PM" at bounding box center [988, 368] width 714 height 39
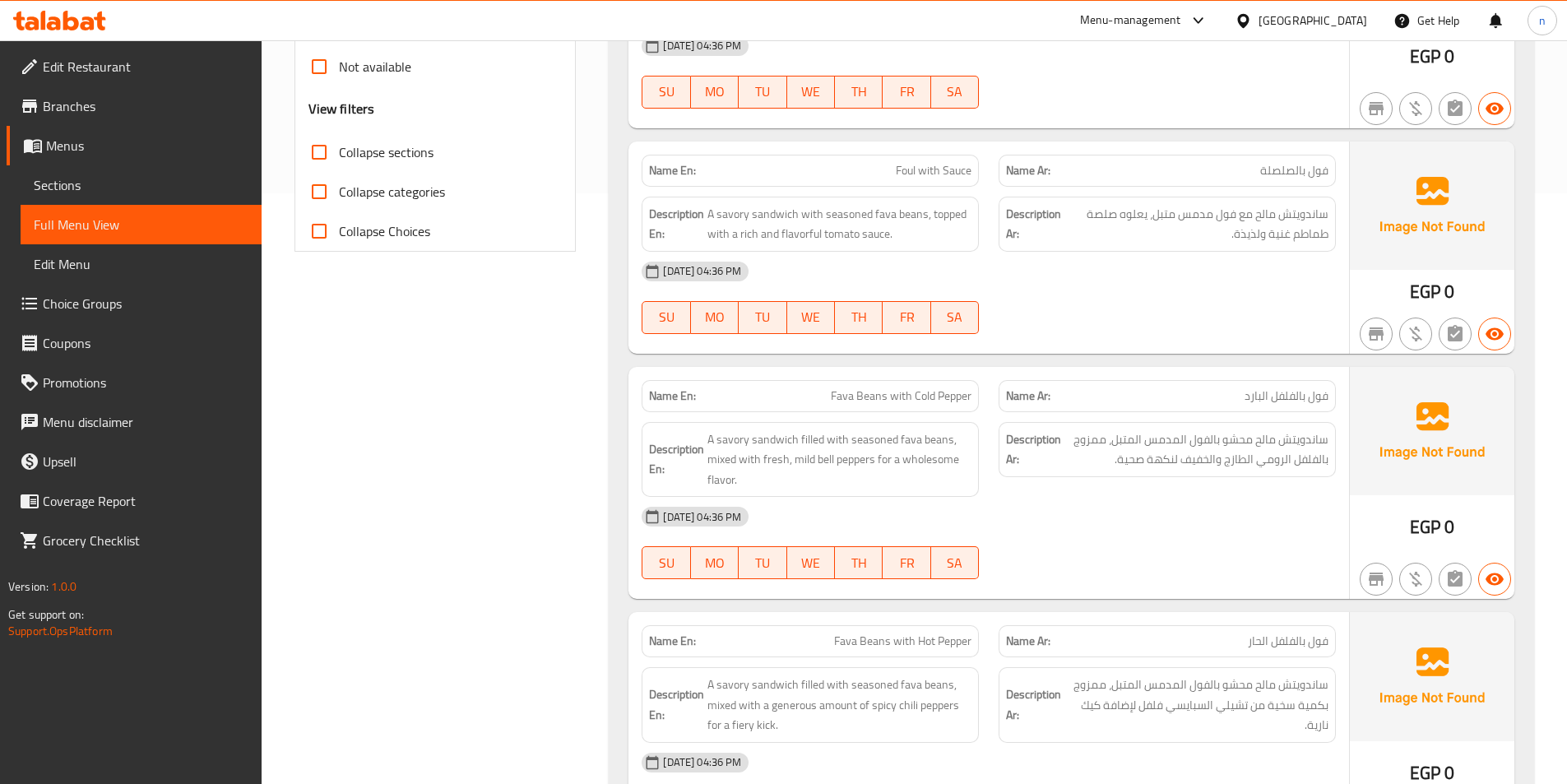
scroll to position [740, 0]
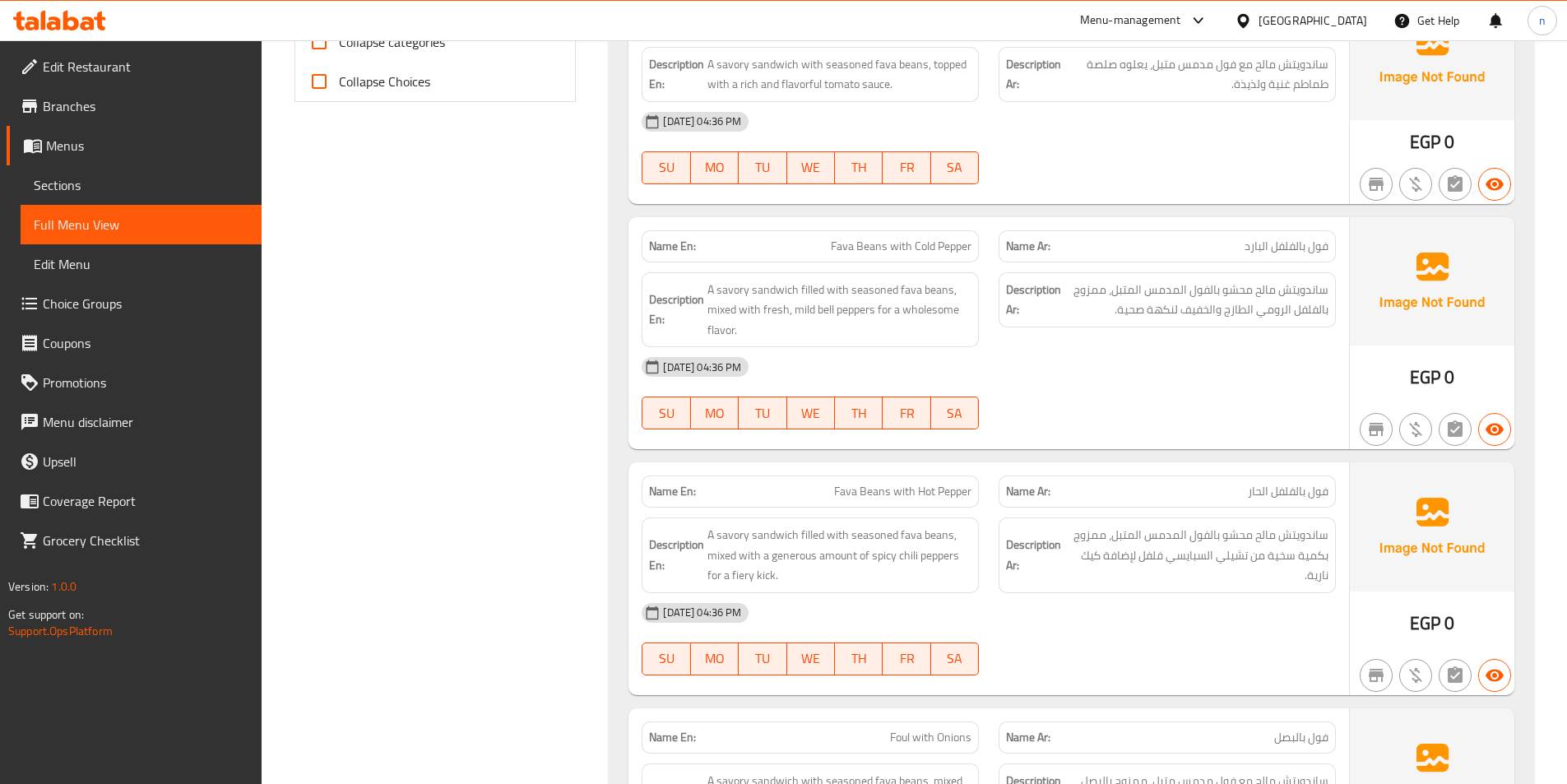
click at [1171, 409] on div "07-09-2025 04:36 PM SU MO TU WE TH FR SA" at bounding box center [988, 393] width 714 height 92
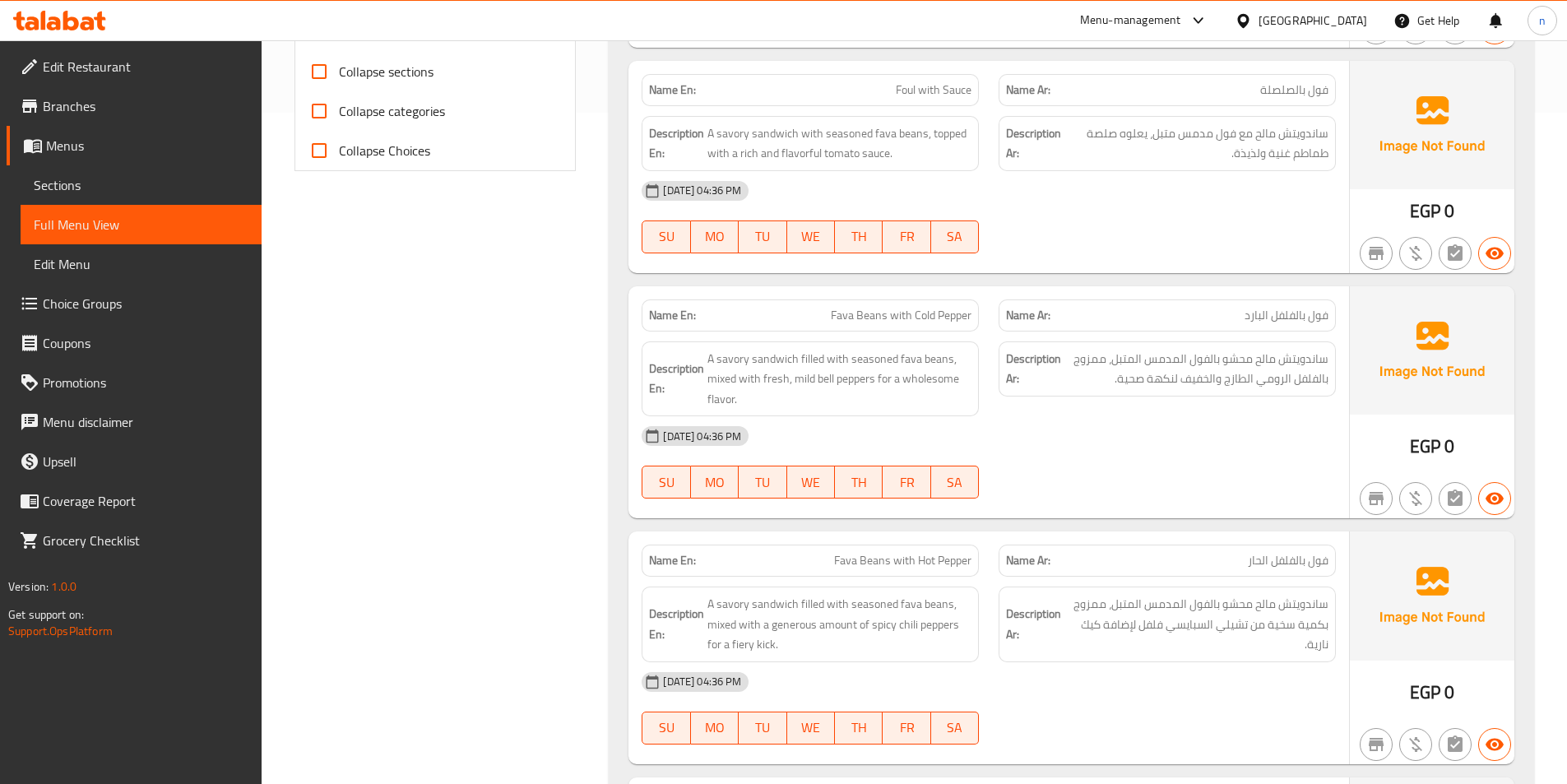
scroll to position [658, 0]
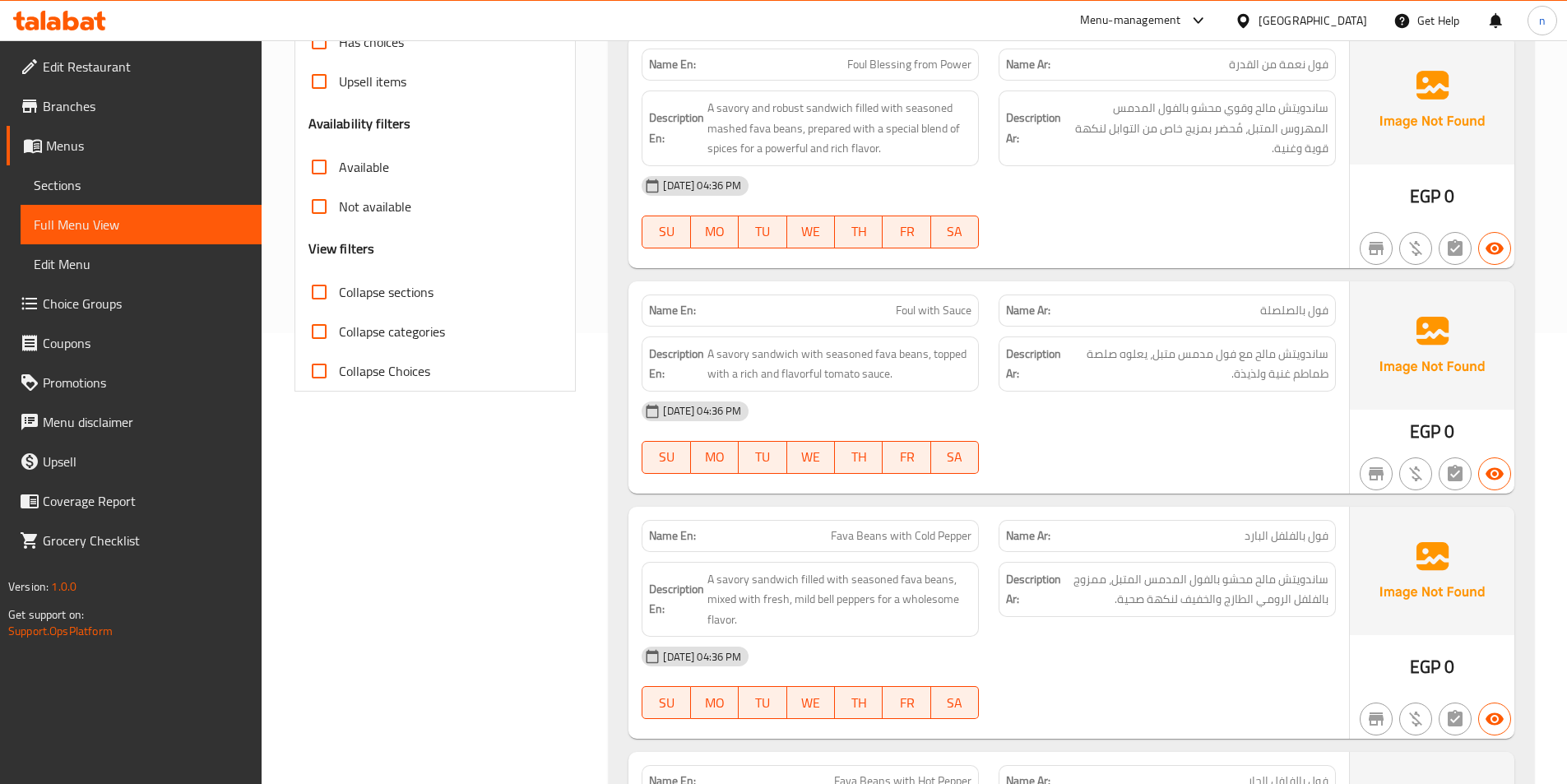
scroll to position [411, 0]
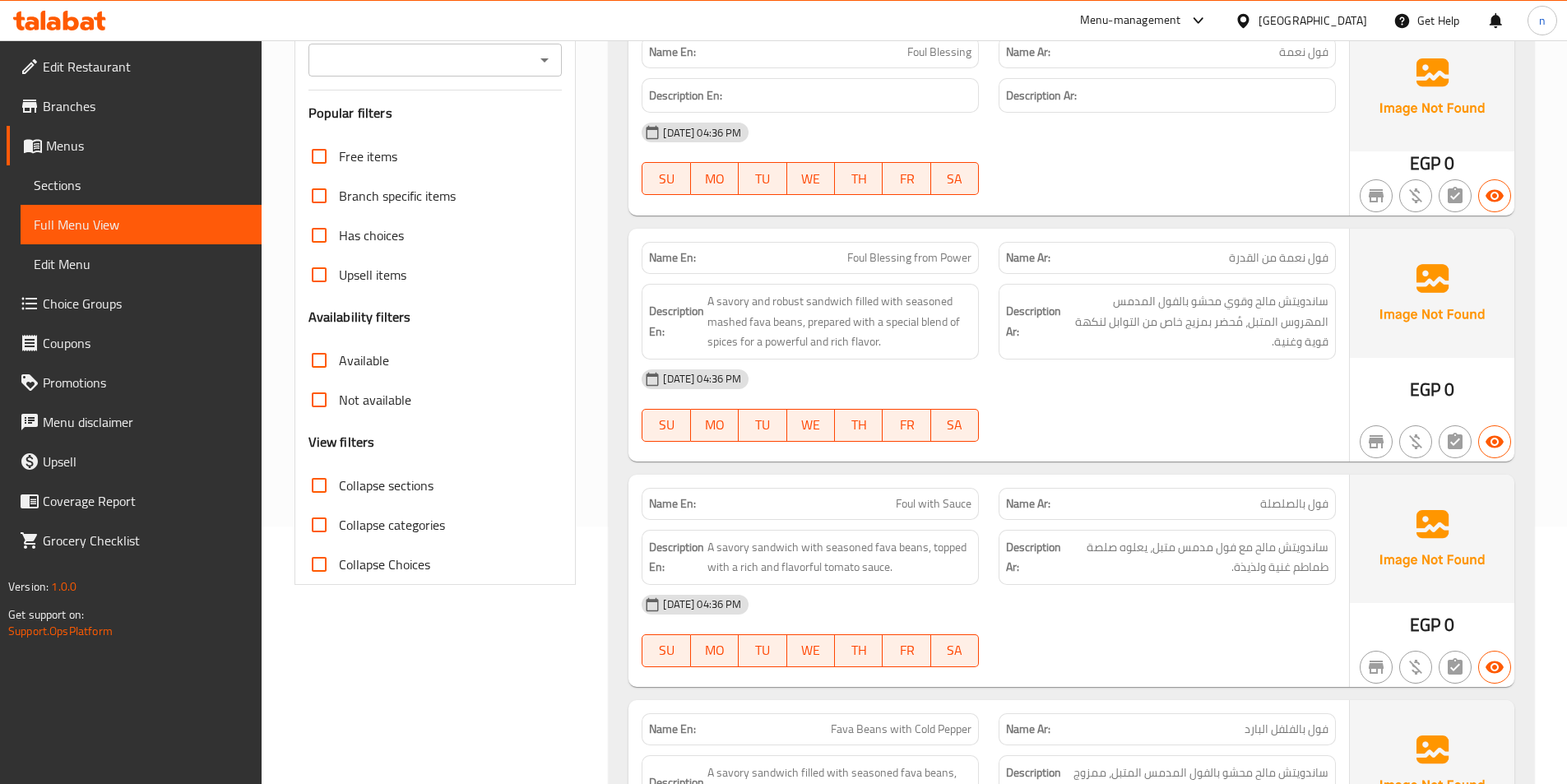
scroll to position [0, 0]
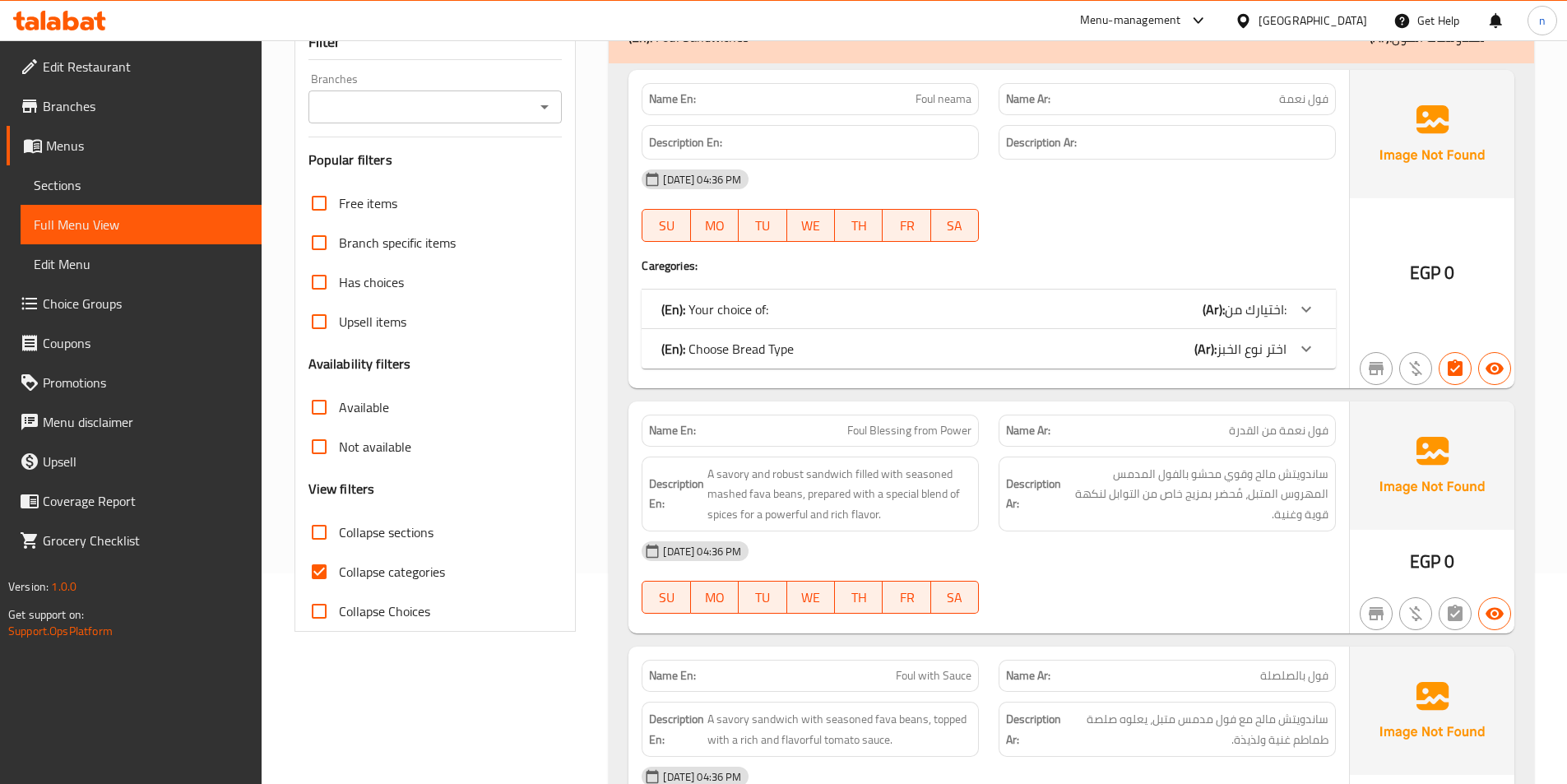
scroll to position [247, 0]
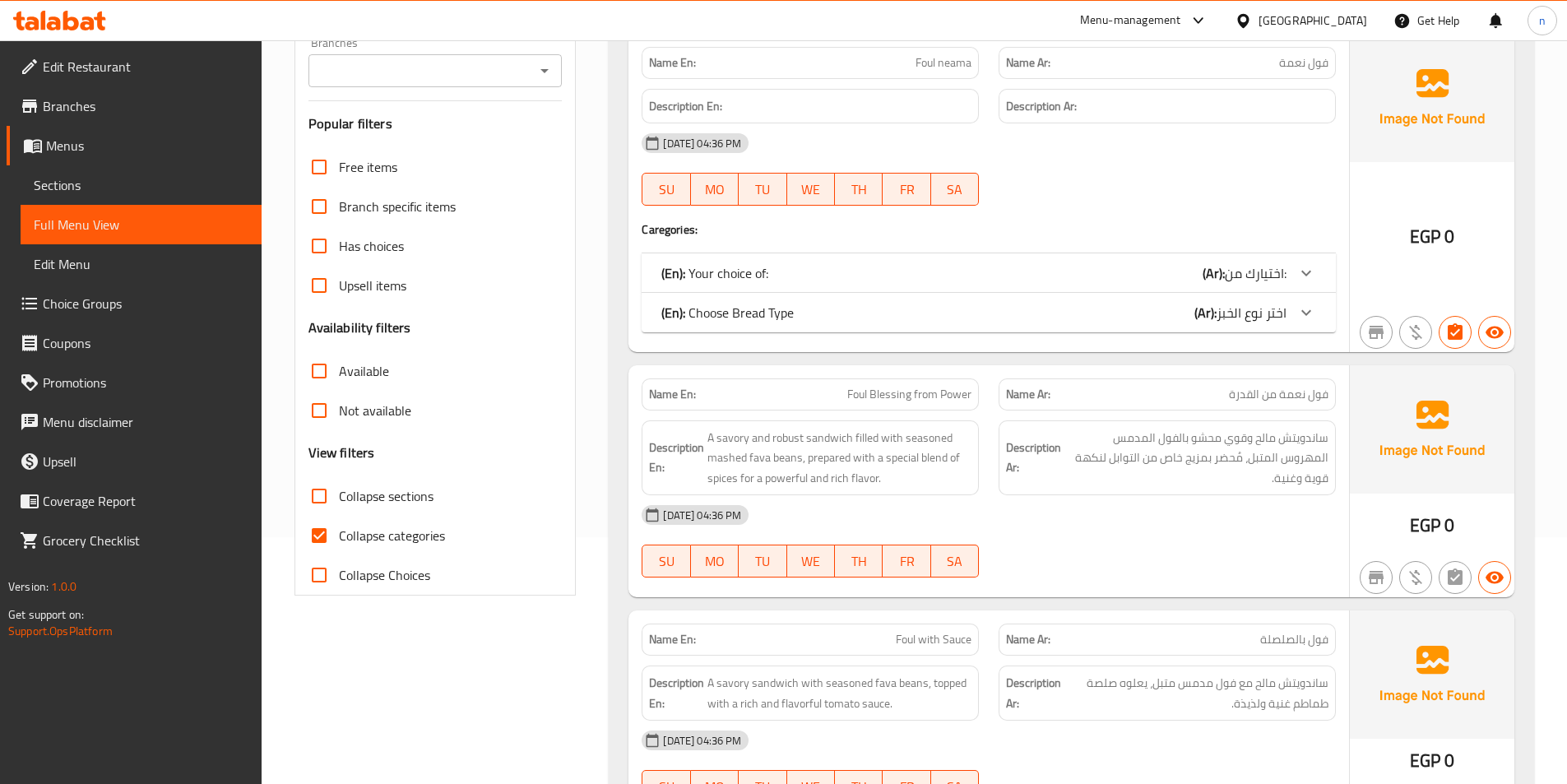
click at [325, 532] on input "Collapse categories" at bounding box center [319, 535] width 39 height 39
checkbox input "false"
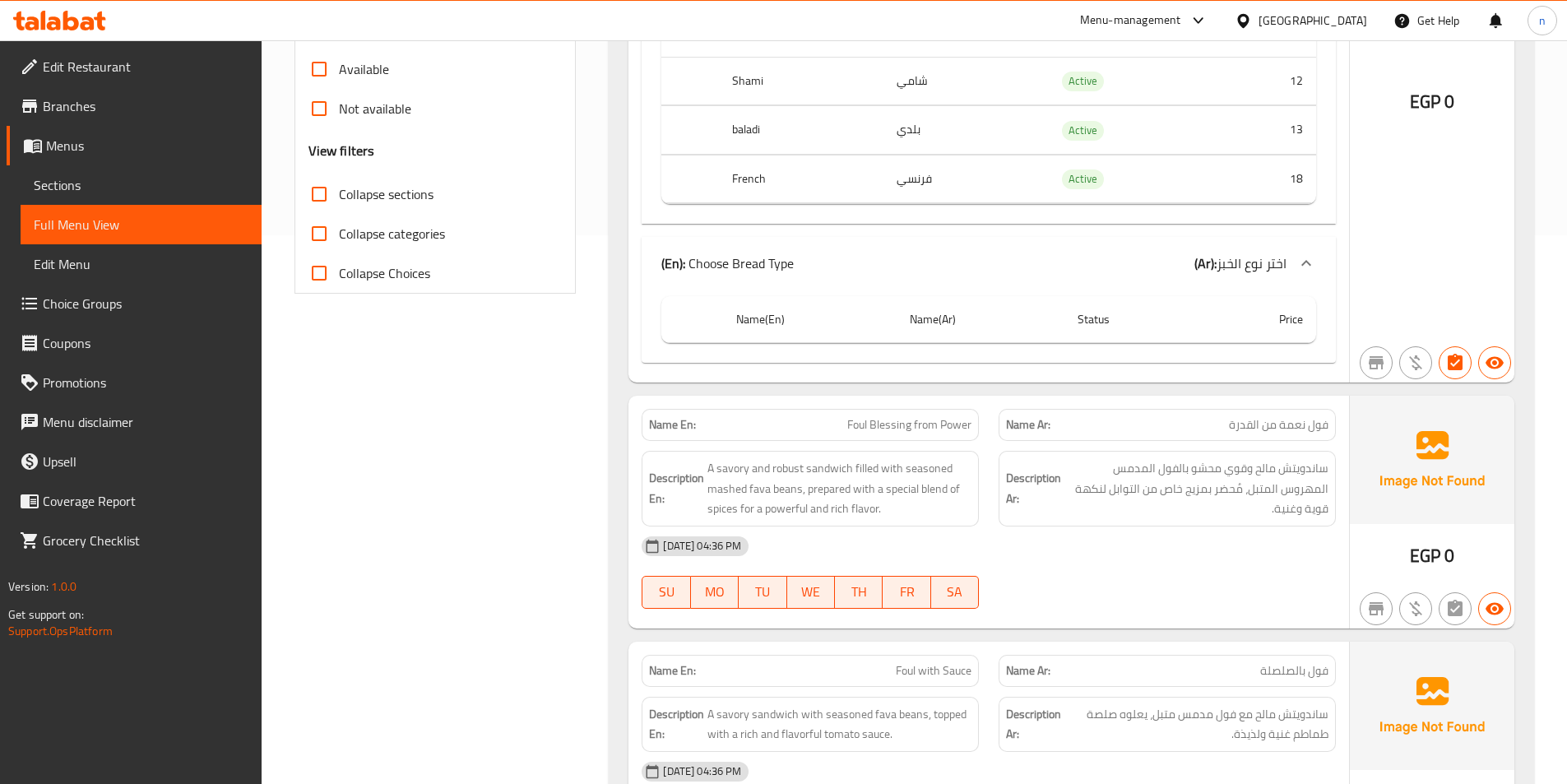
scroll to position [329, 0]
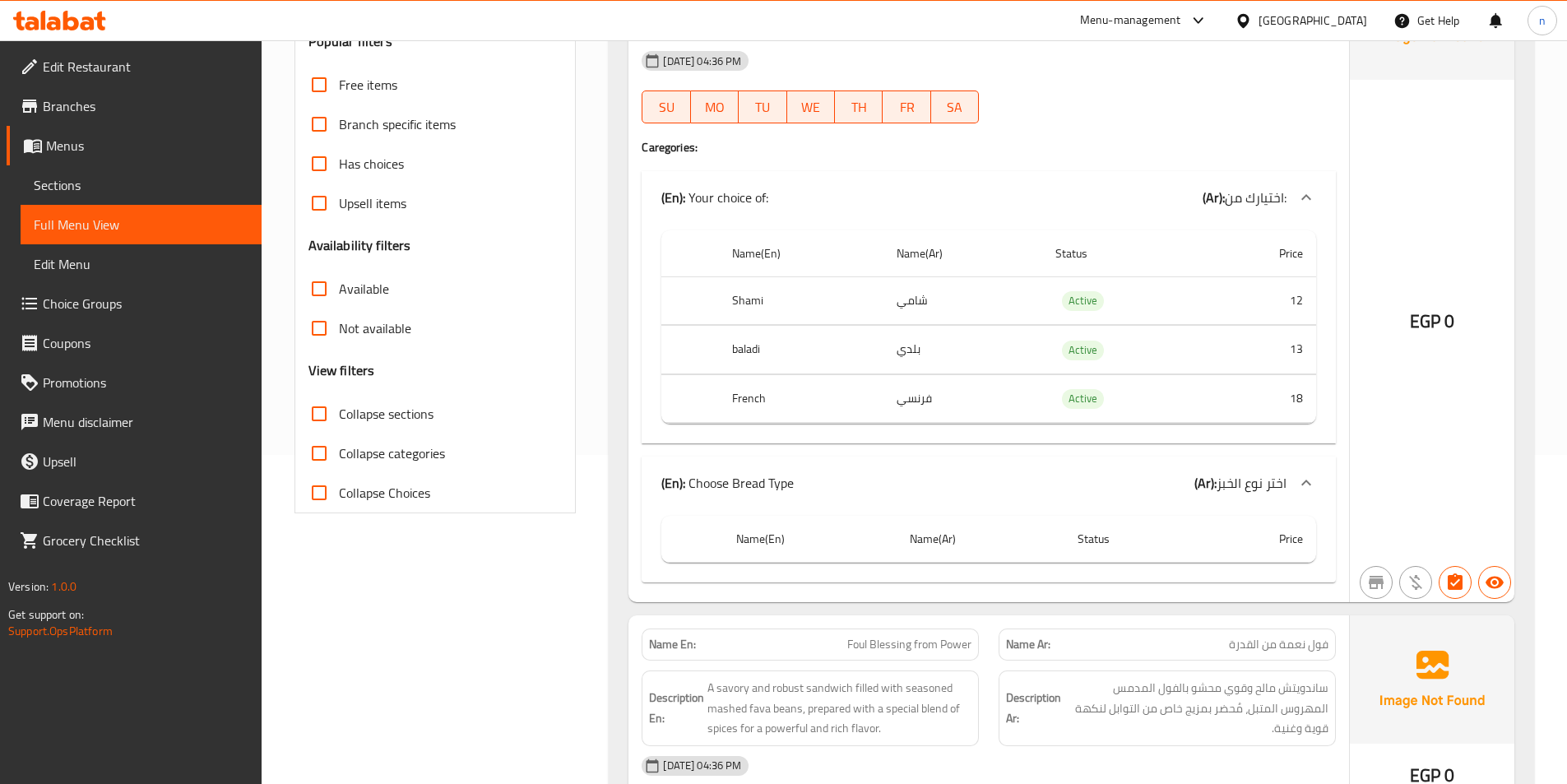
click at [1146, 542] on th "Status" at bounding box center [1133, 539] width 136 height 47
click at [1302, 492] on icon at bounding box center [1307, 483] width 20 height 20
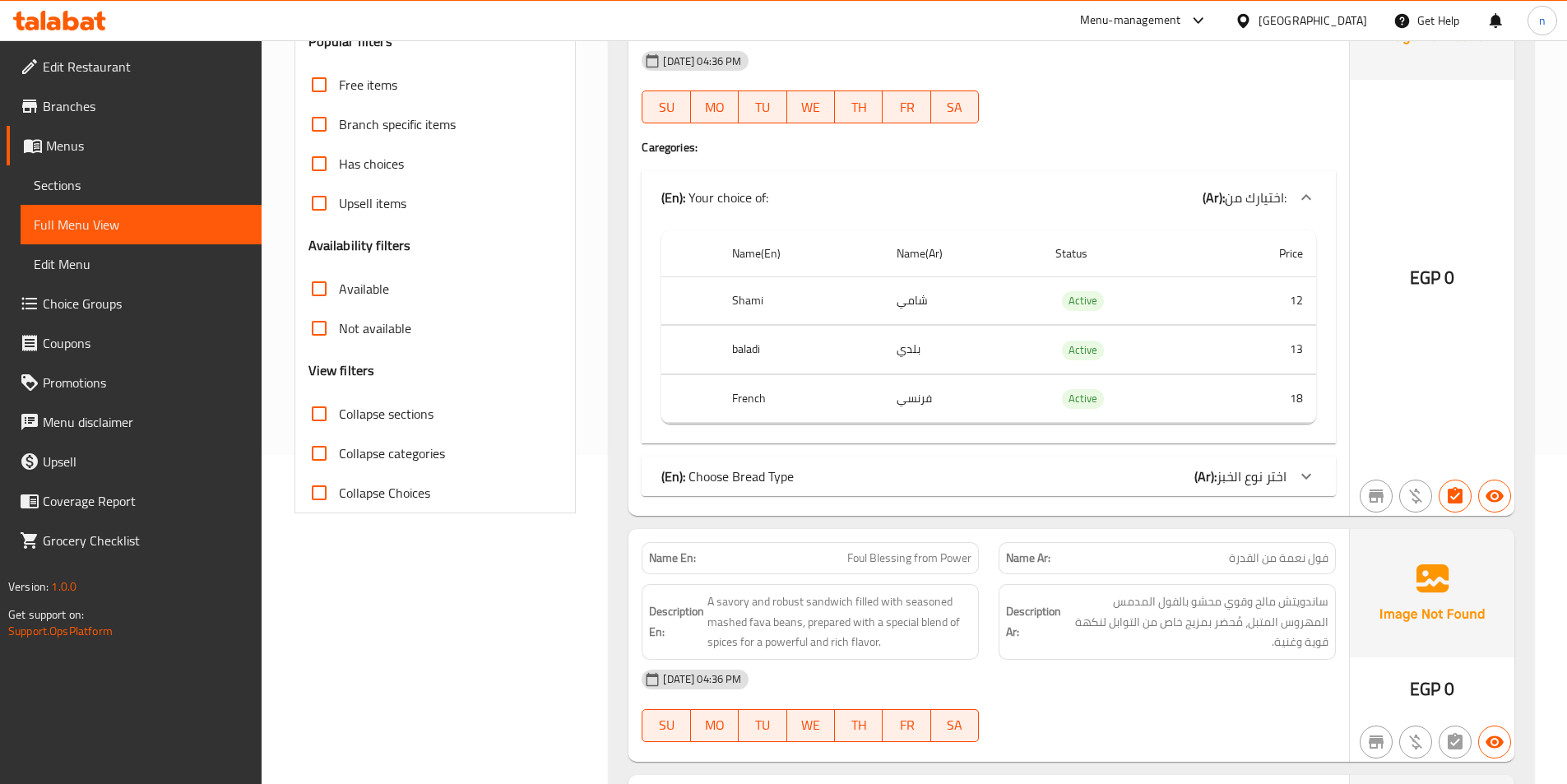
click at [1302, 485] on icon at bounding box center [1307, 476] width 20 height 20
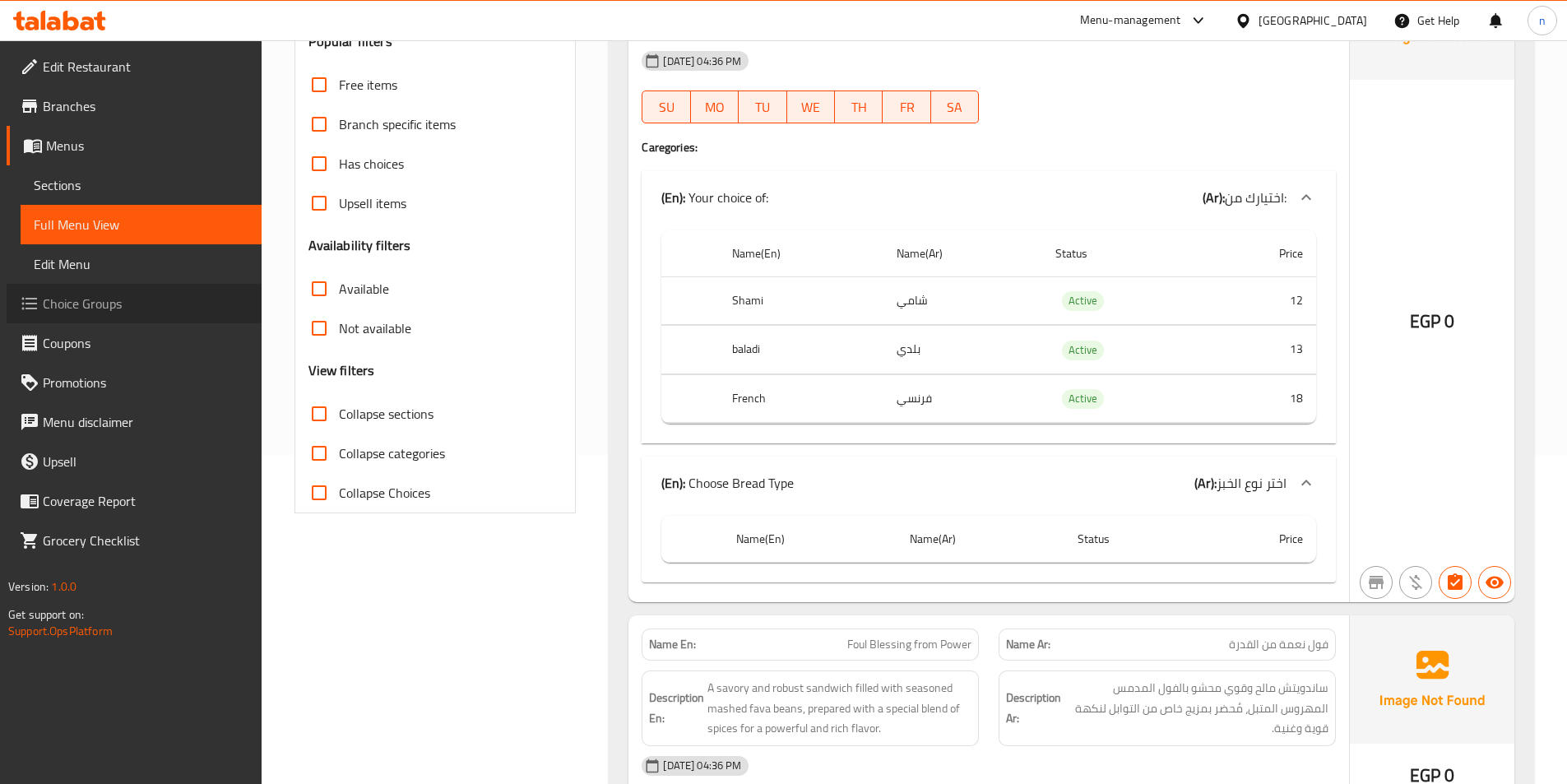
click at [124, 309] on span "Choice Groups" at bounding box center [145, 304] width 206 height 20
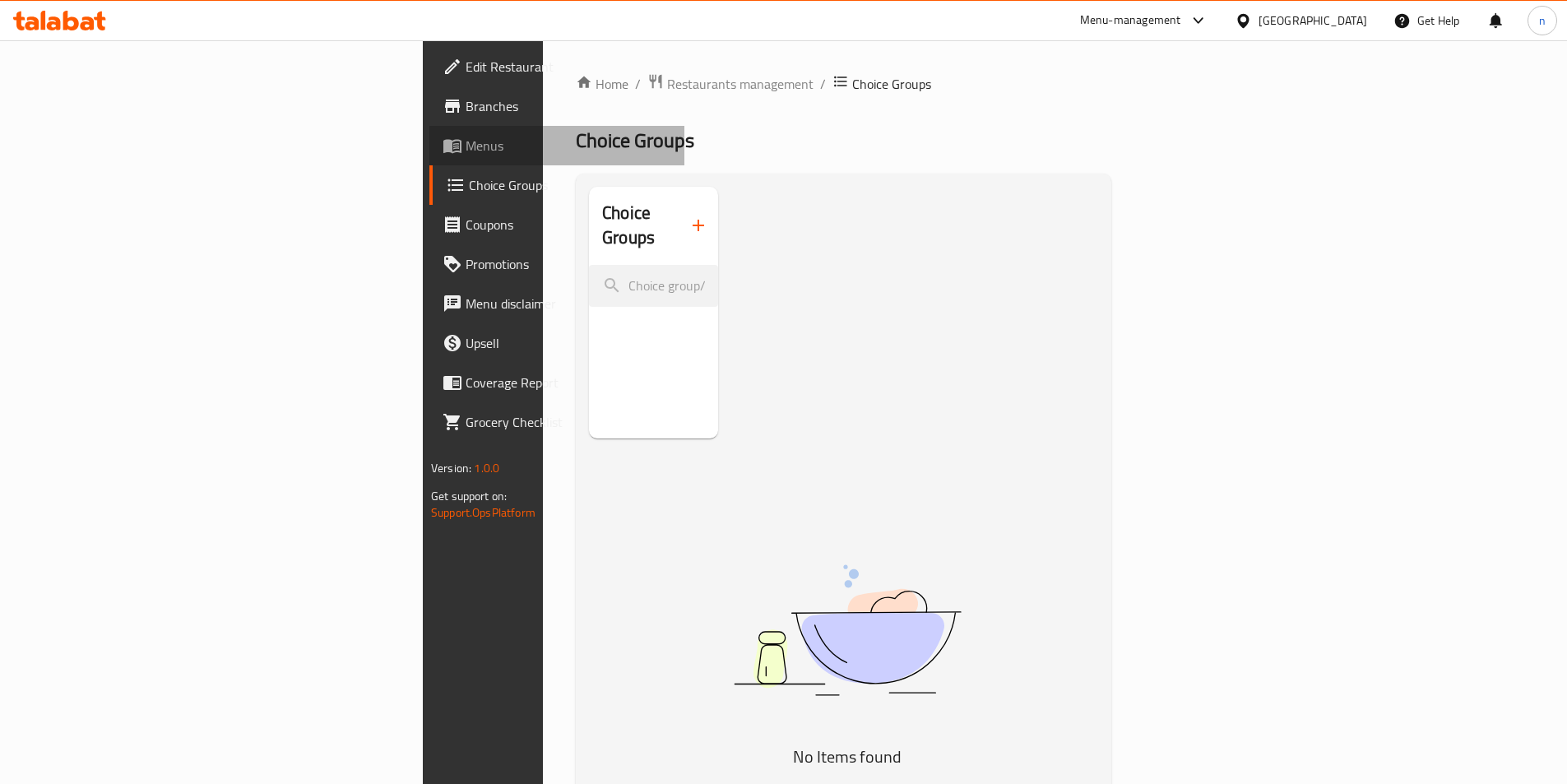
click at [465, 142] on span "Menus" at bounding box center [568, 146] width 206 height 20
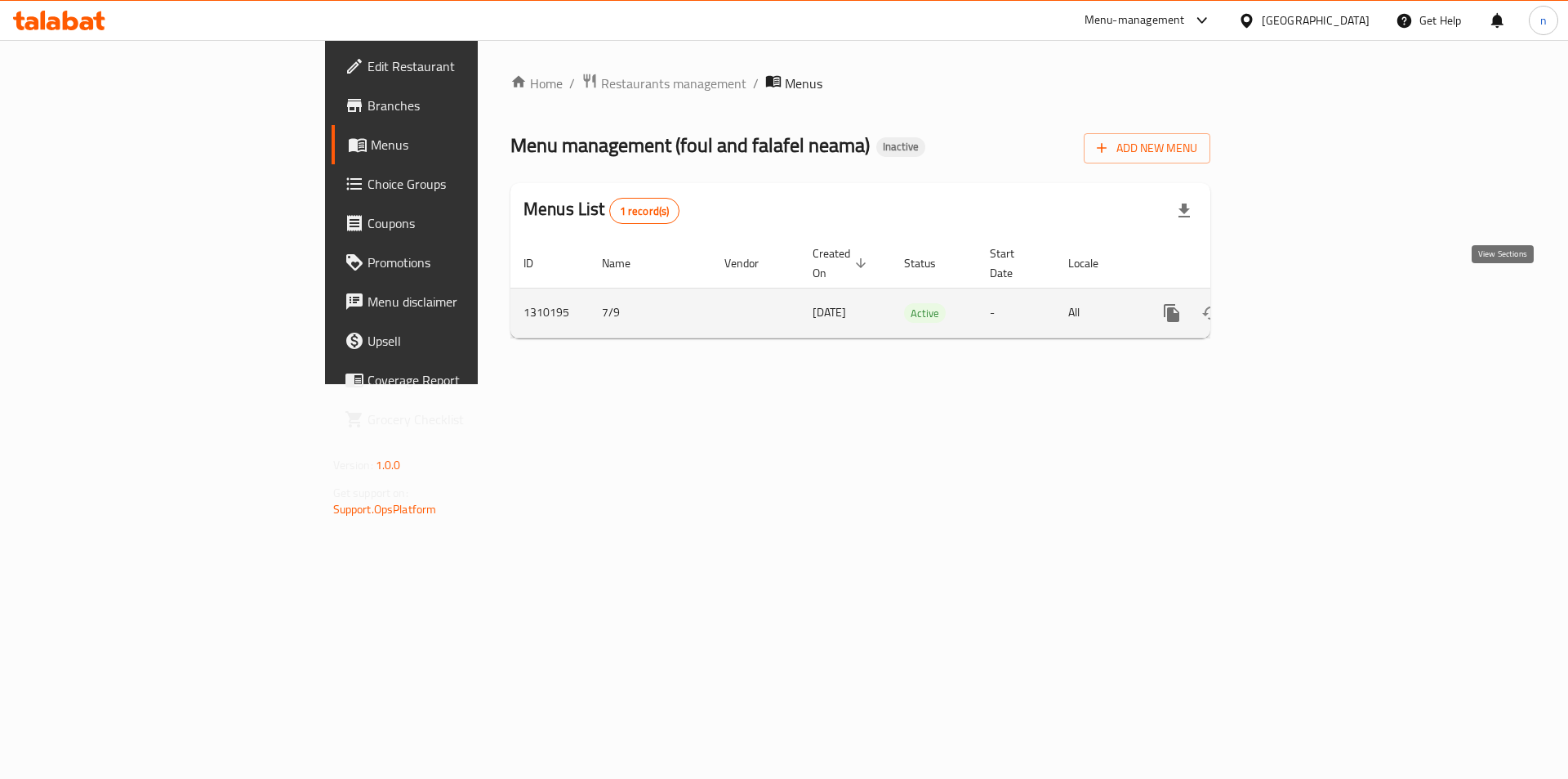
click at [1297, 305] on icon "enhanced table" at bounding box center [1290, 313] width 15 height 15
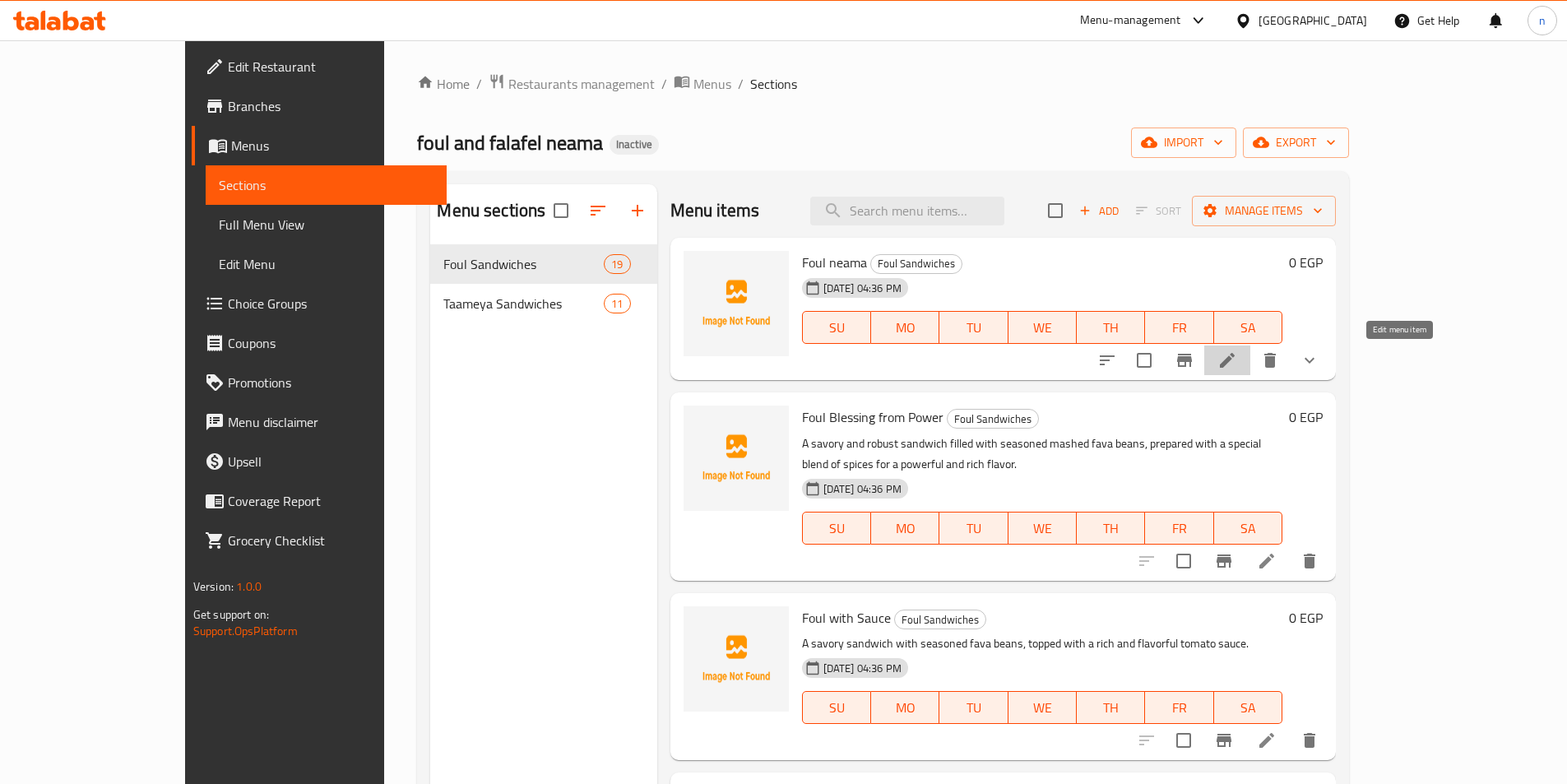
click at [1237, 364] on icon at bounding box center [1228, 360] width 20 height 20
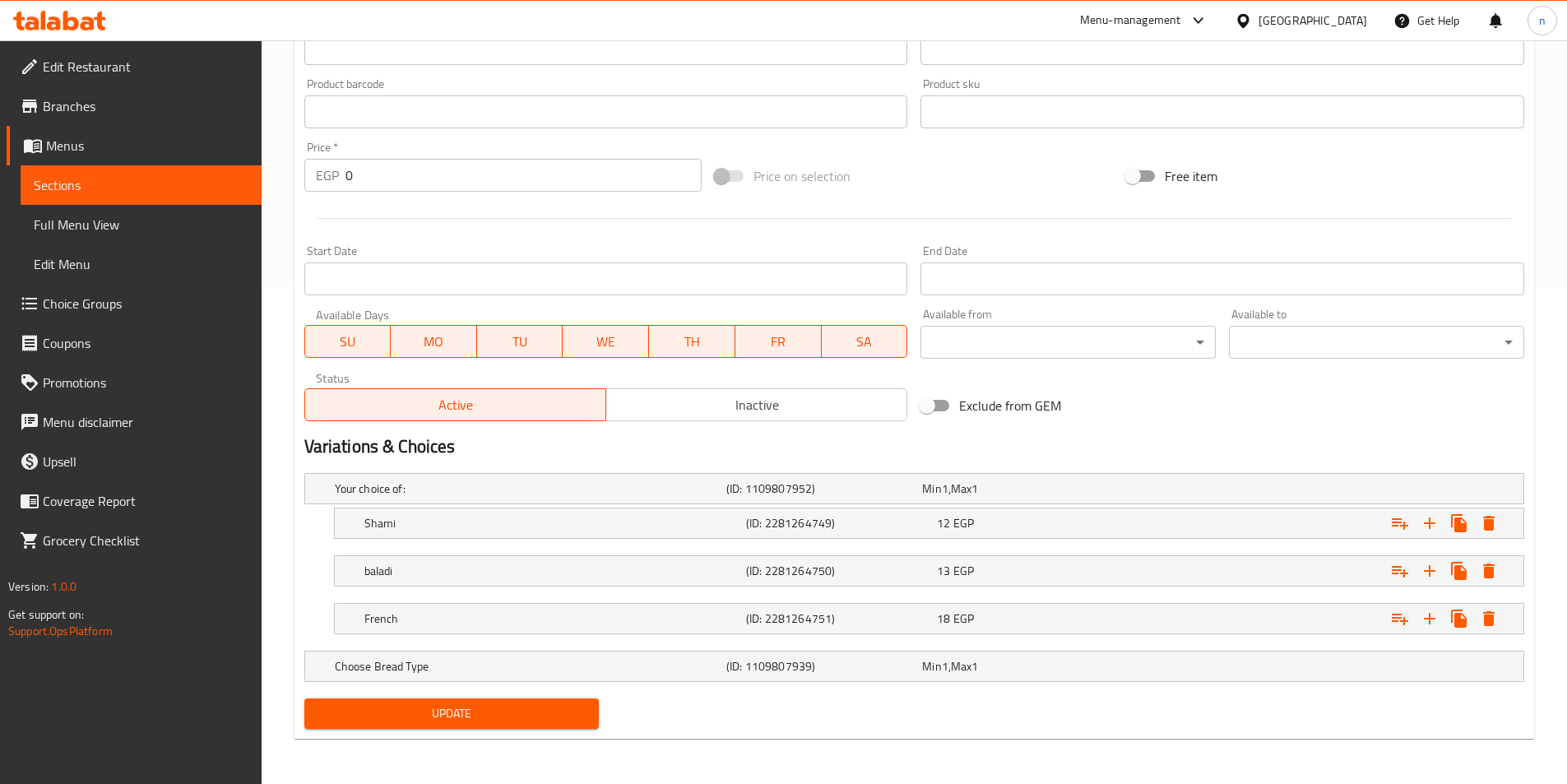
scroll to position [498, 0]
click at [675, 658] on h5 "Choose Bread Type" at bounding box center [527, 666] width 385 height 17
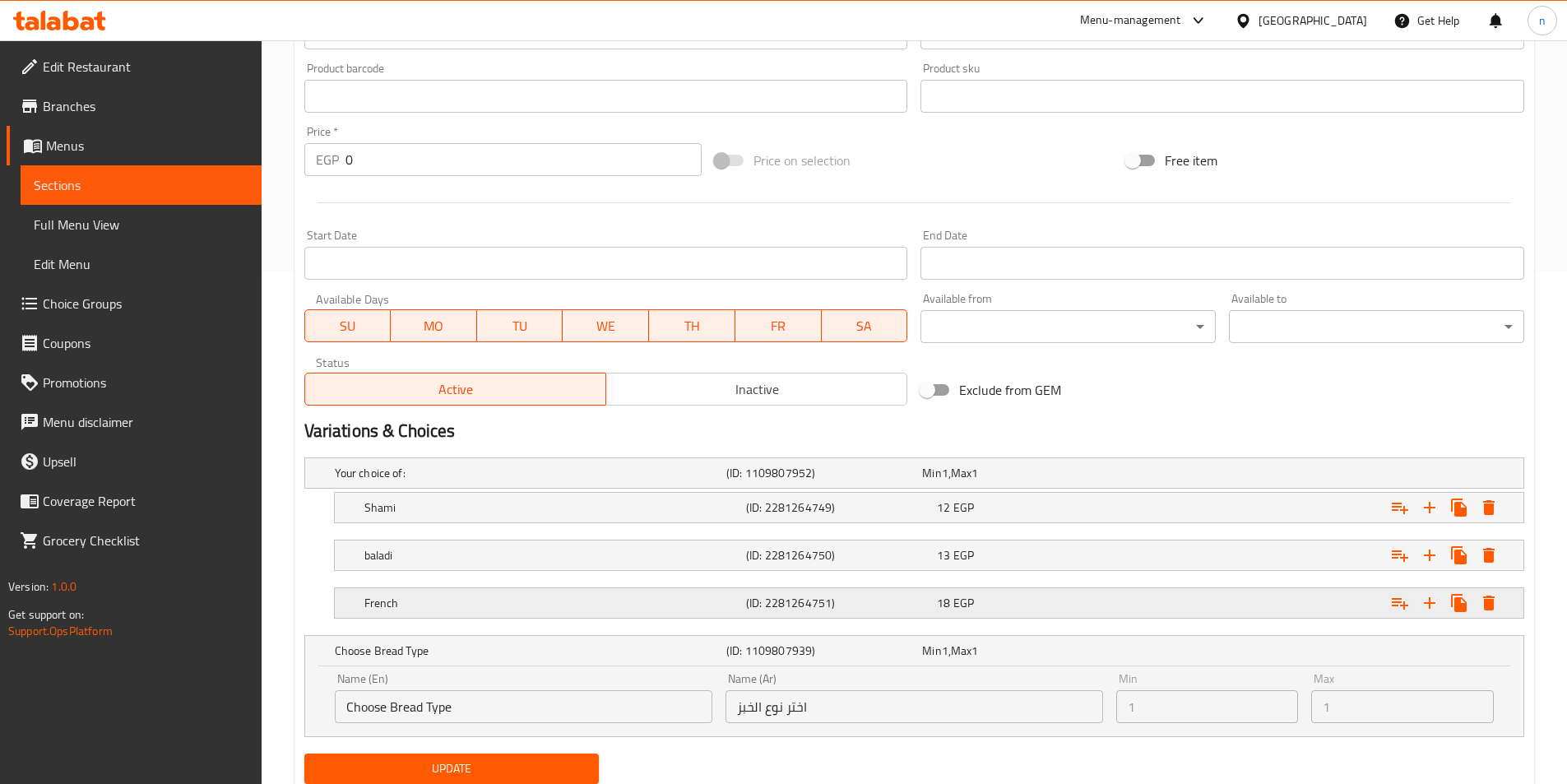
scroll to position [486, 0]
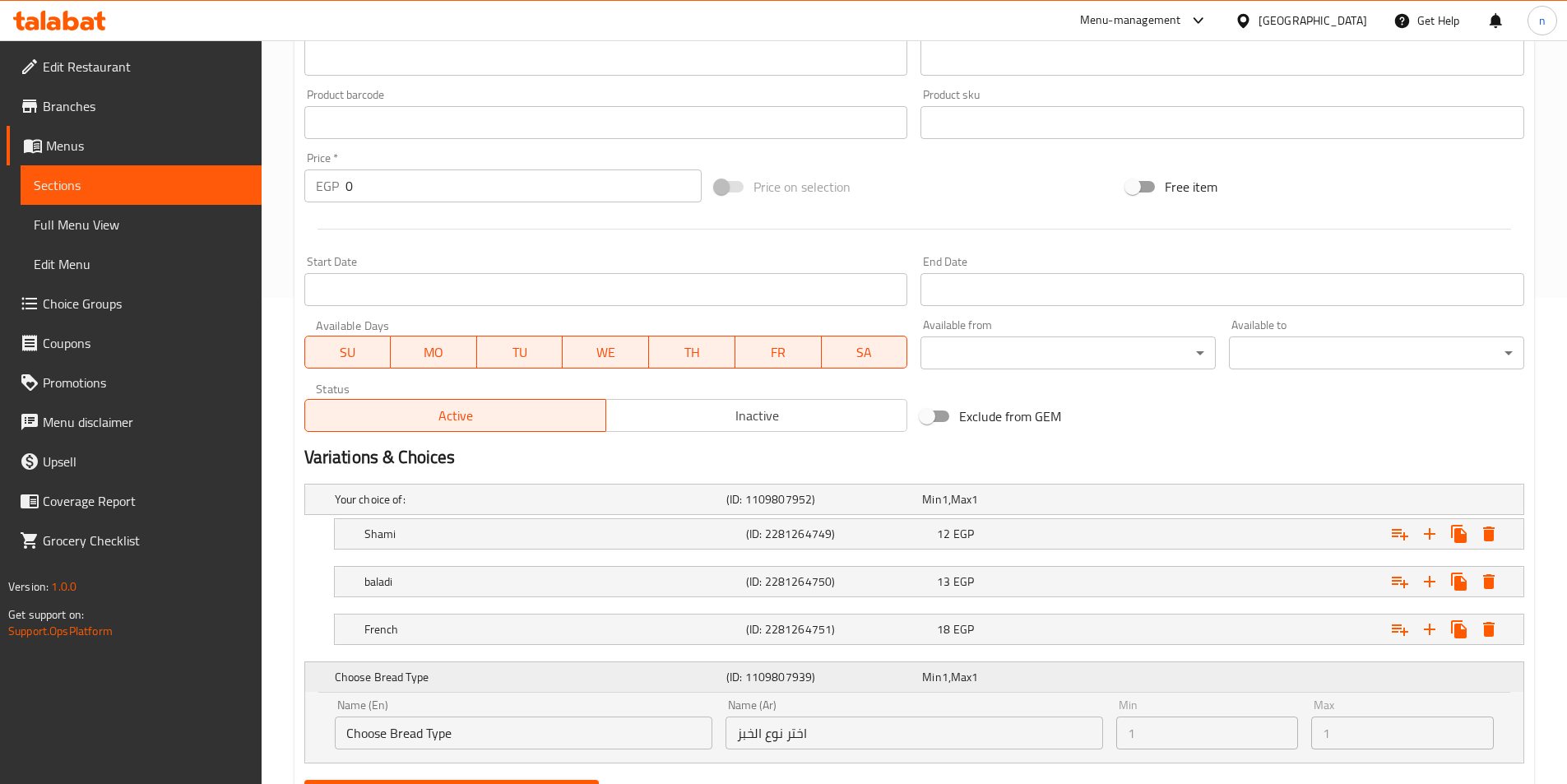
click at [1044, 674] on div "Min 1 , Max 1" at bounding box center [1016, 677] width 189 height 17
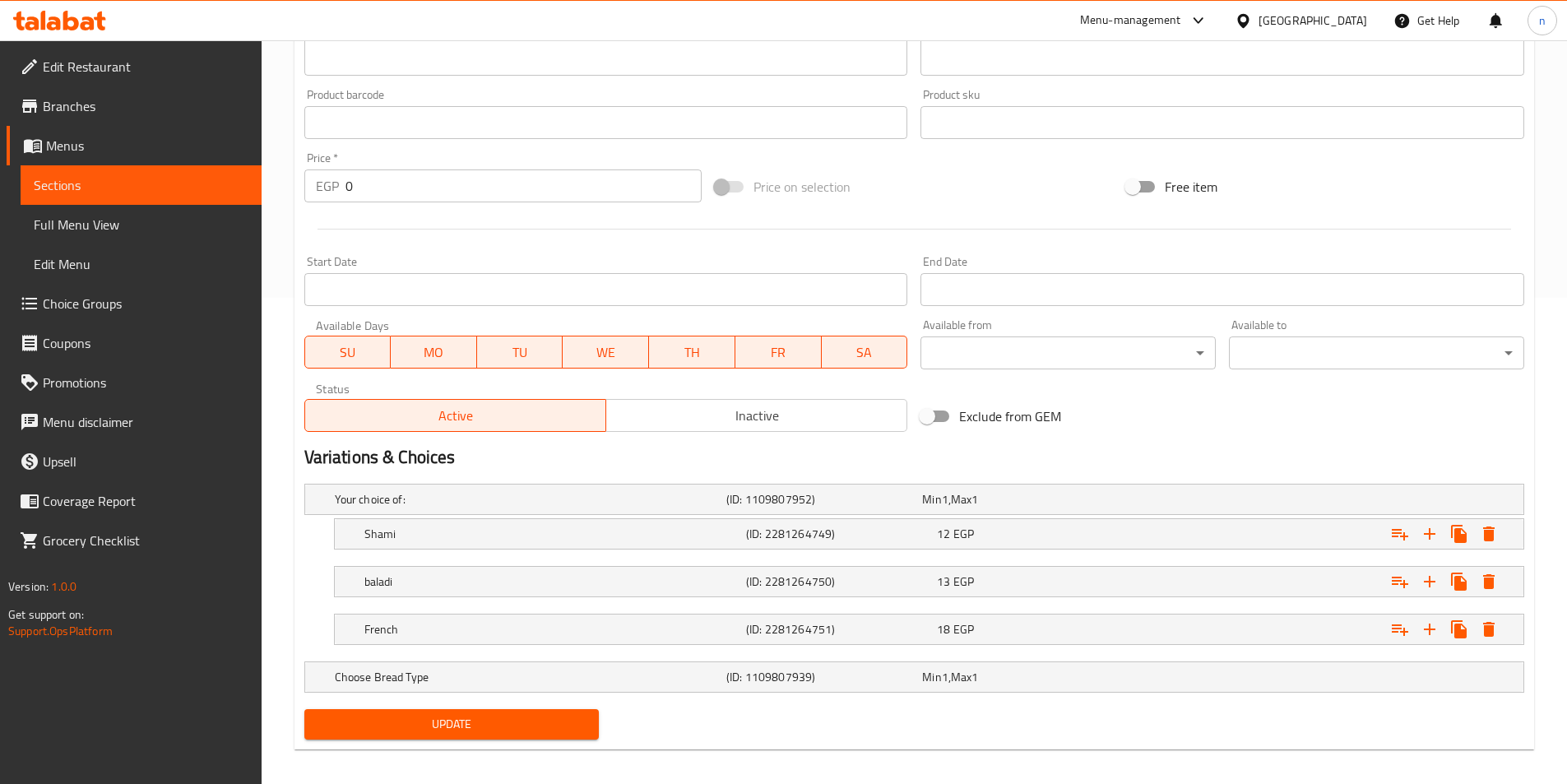
click at [1377, 696] on div "Your choice of: (ID: 1109807952) Min 1 , Max 1 Name (En) Your choice of: Name (…" at bounding box center [915, 589] width 1233 height 225
click at [1397, 691] on div "Choose Bread Type (ID: 1109807939) Min 1 , Max 1" at bounding box center [920, 677] width 1176 height 36
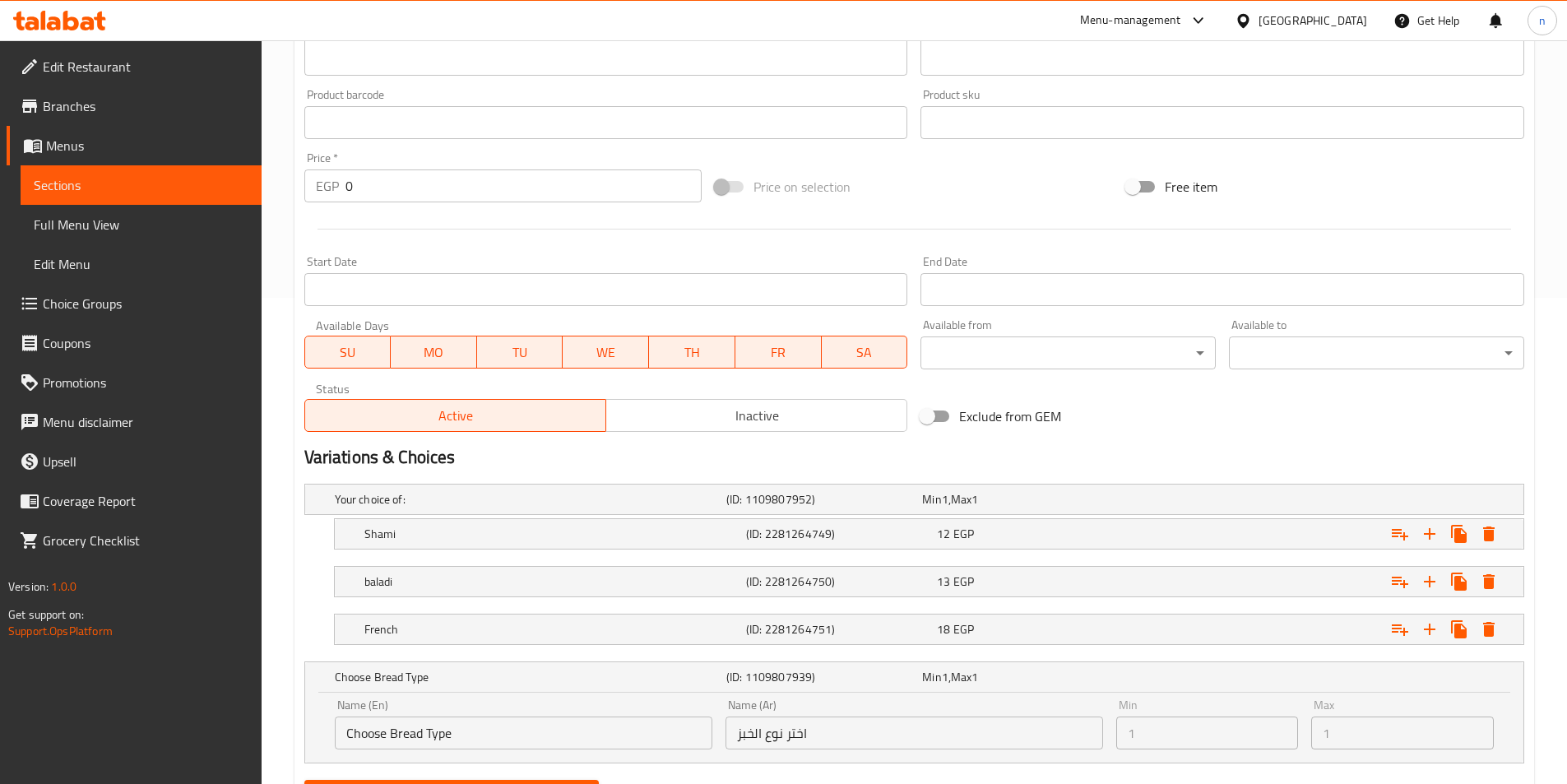
click at [585, 708] on div "Name (En) Choose Bread Type Name (En)" at bounding box center [524, 724] width 378 height 50
click at [632, 684] on h5 "Choose Bread Type" at bounding box center [527, 677] width 385 height 17
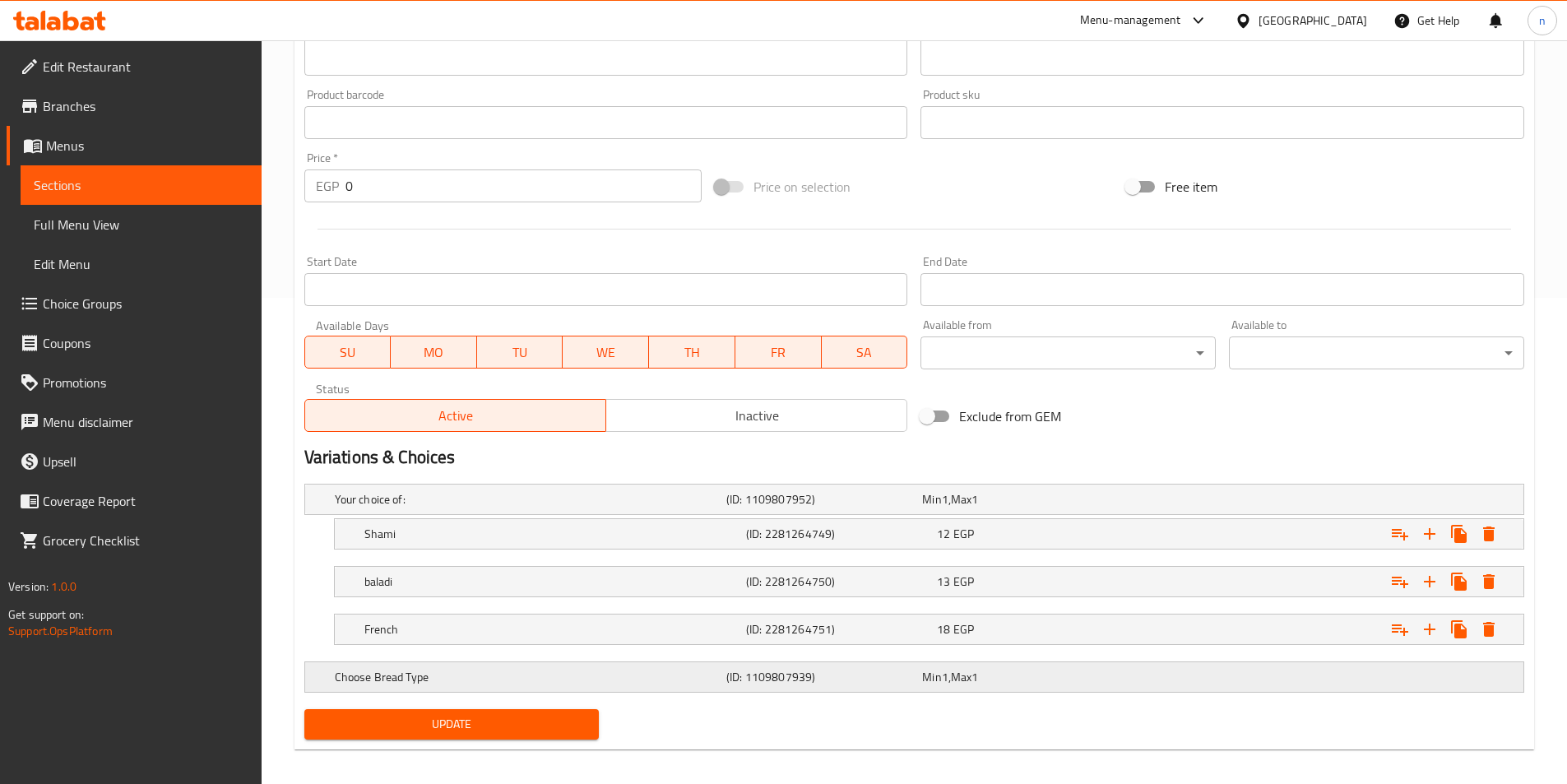
click at [632, 684] on h5 "Choose Bread Type" at bounding box center [527, 677] width 385 height 17
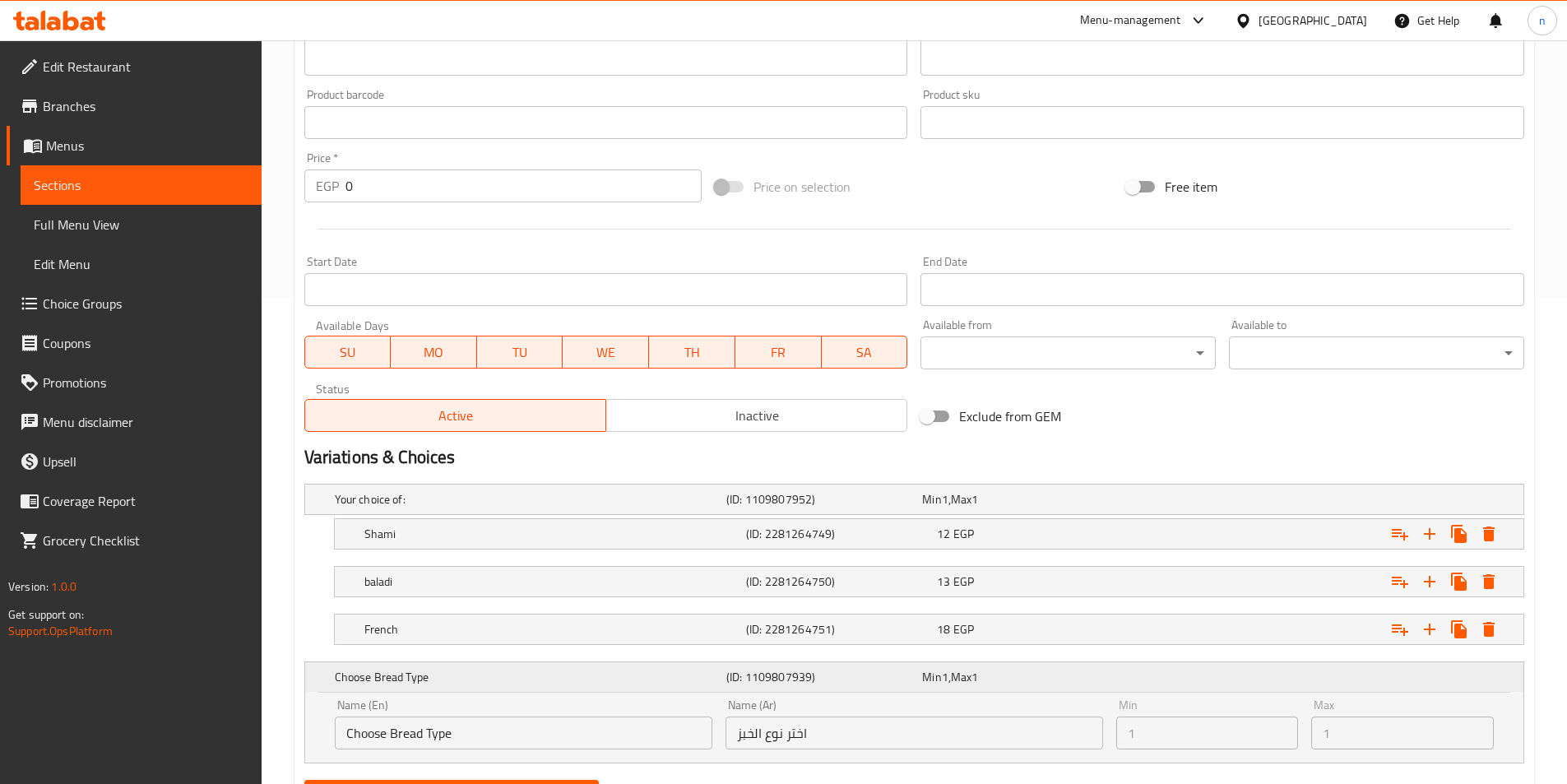
click at [1368, 688] on div "Choose Bread Type (ID: 1109807939) Min 1 , Max 1" at bounding box center [920, 677] width 1176 height 36
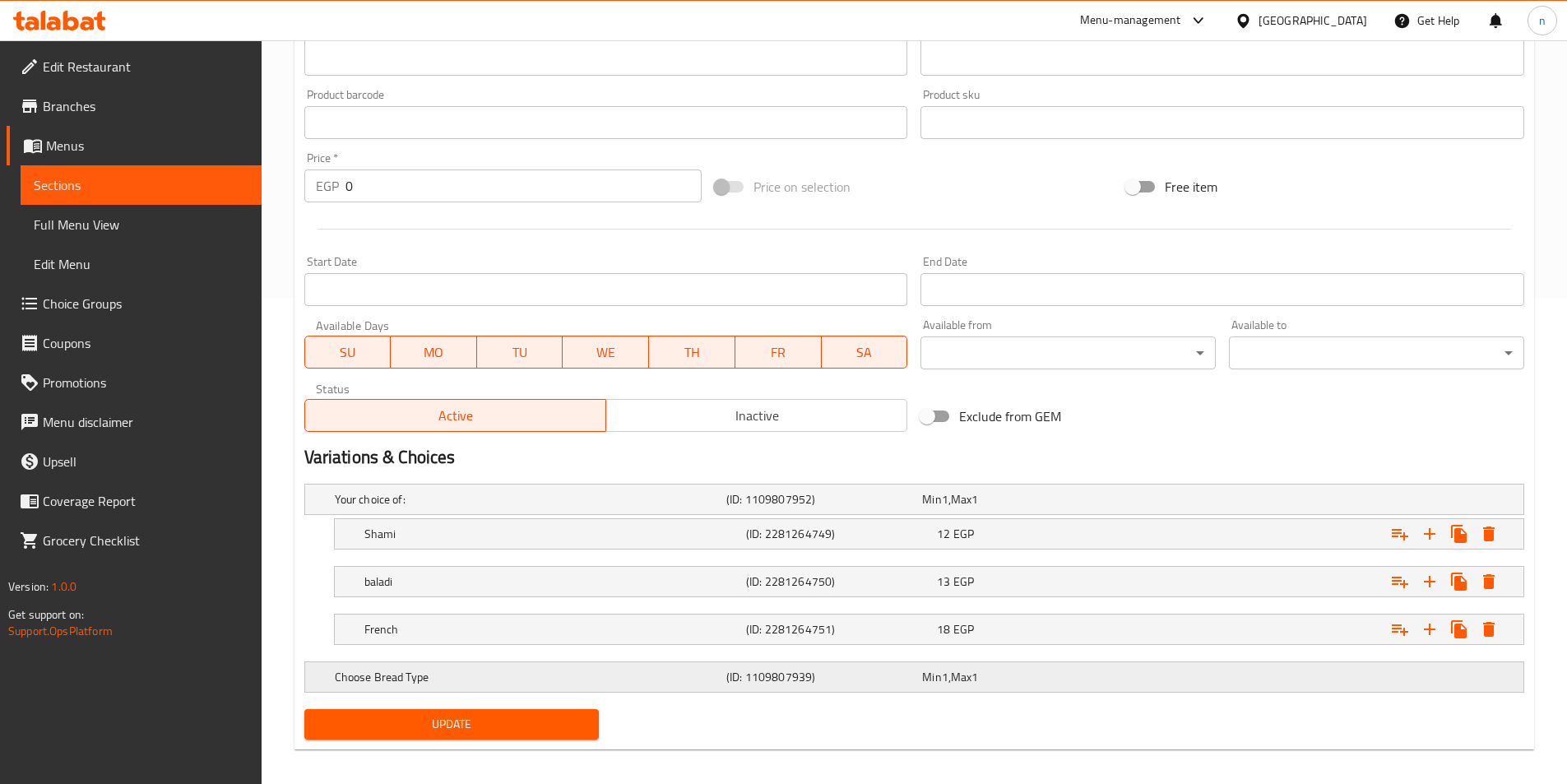
click at [1368, 687] on div "Choose Bread Type (ID: 1109807939) Min 1 , Max 1" at bounding box center [920, 677] width 1176 height 36
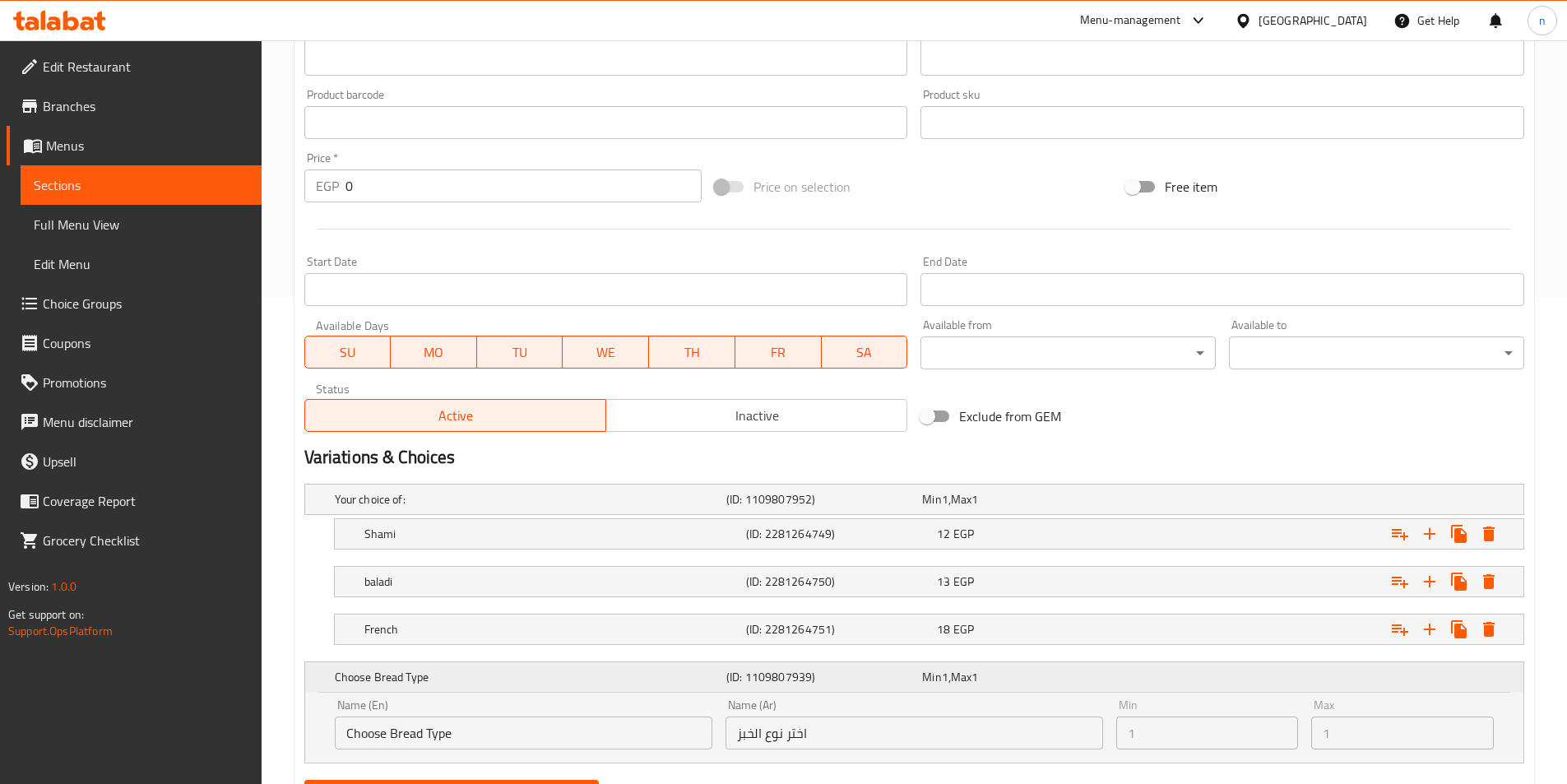
click at [1429, 675] on div "Expand" at bounding box center [1310, 677] width 391 height 7
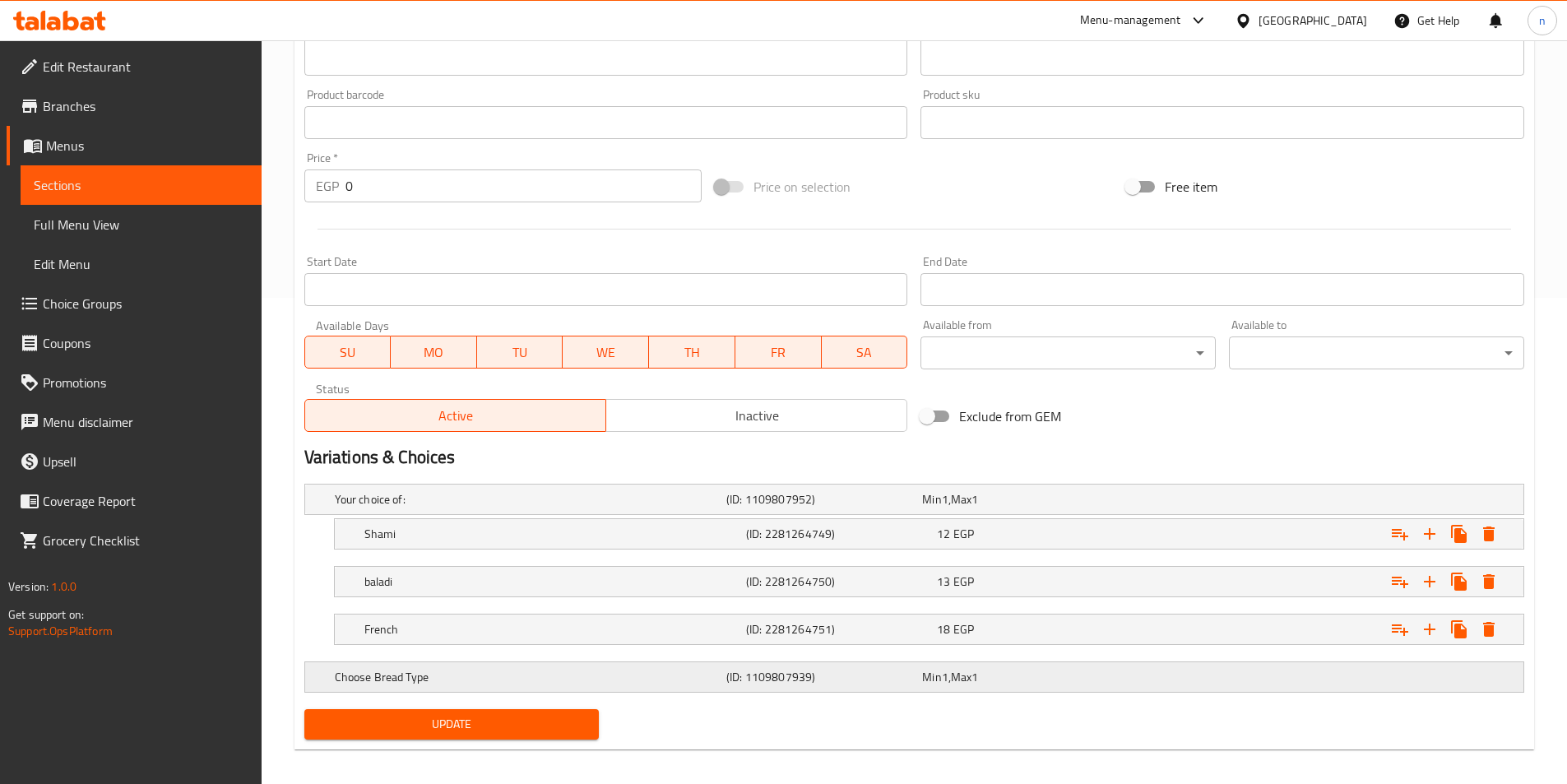
click at [1428, 678] on div "Expand" at bounding box center [1310, 677] width 391 height 7
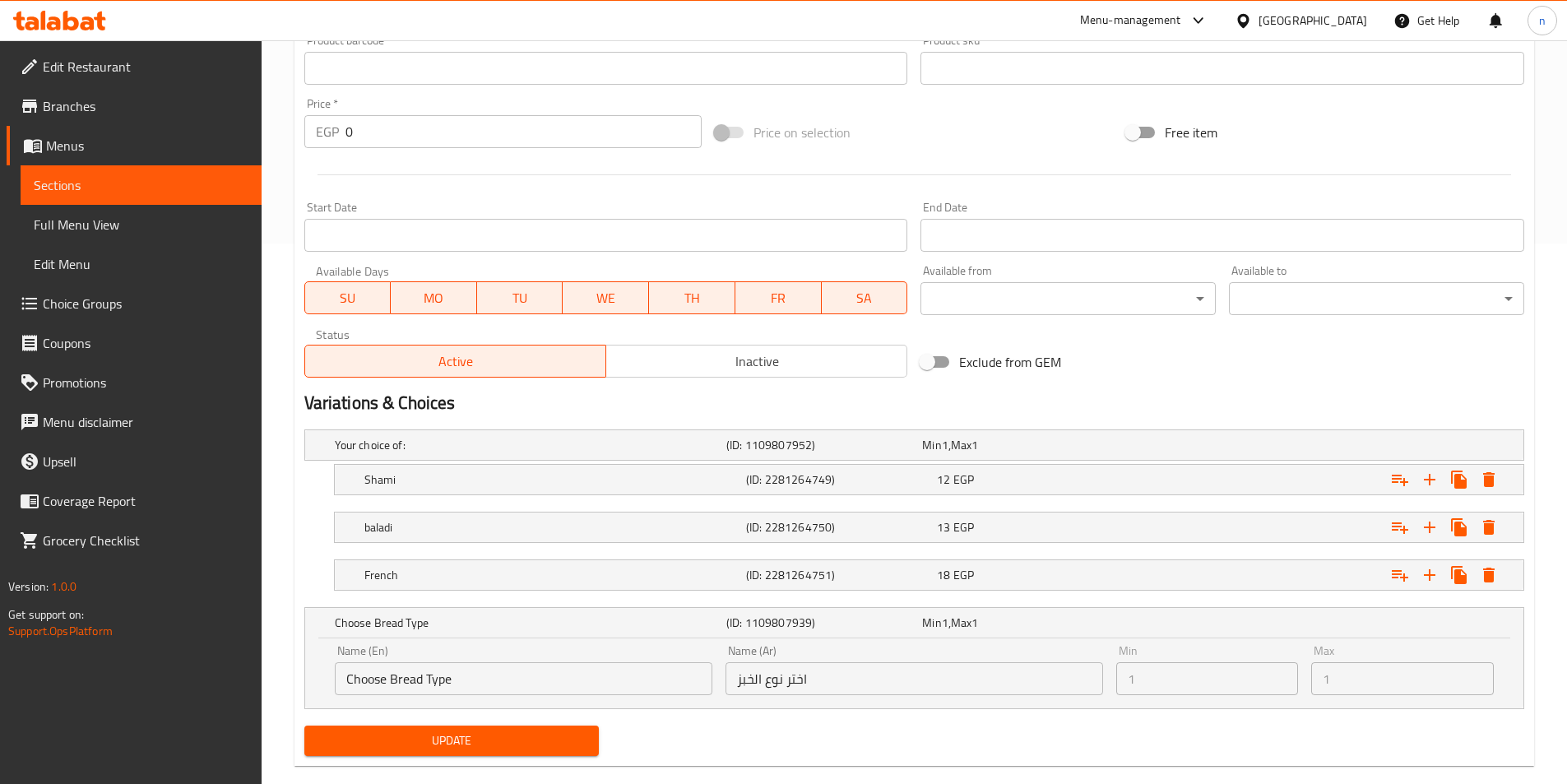
scroll to position [568, 0]
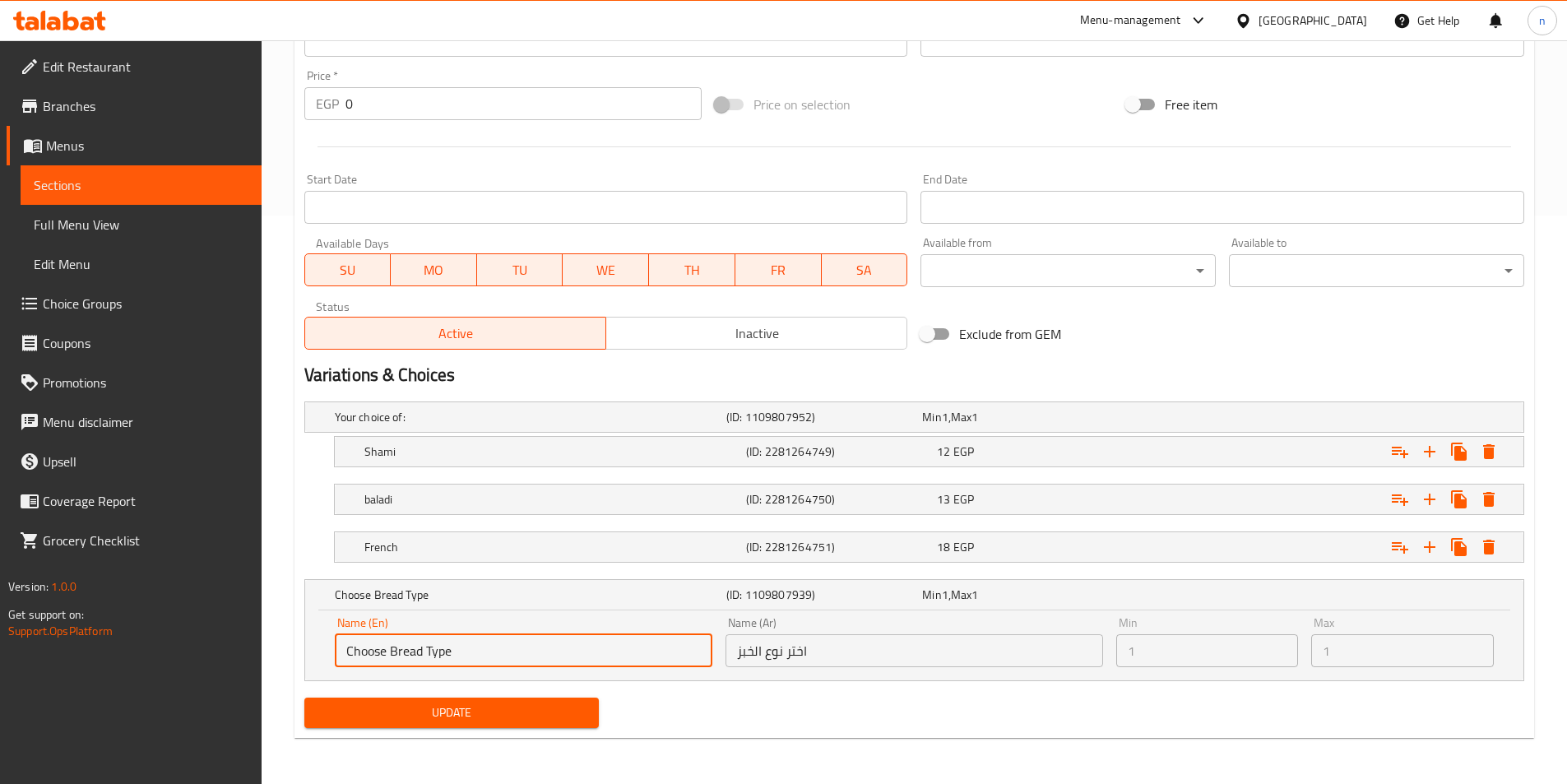
click at [672, 662] on input "Choose Bread Type" at bounding box center [524, 650] width 378 height 33
click at [689, 703] on div "Update" at bounding box center [915, 713] width 1233 height 44
click at [1384, 602] on div "Choose Bread Type (ID: 1109807939) Min 1 , Max 1" at bounding box center [920, 594] width 1176 height 36
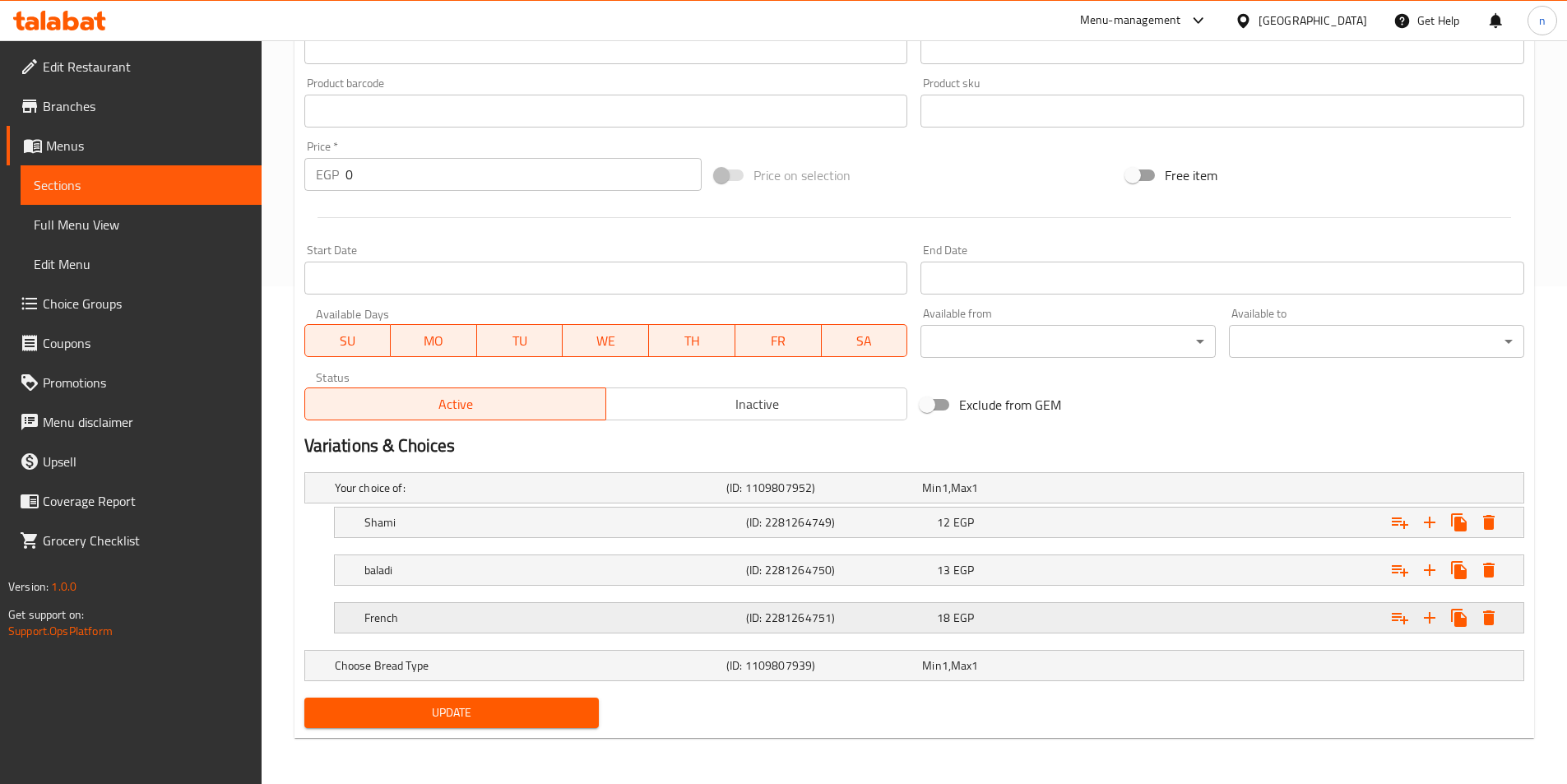
scroll to position [498, 0]
click at [716, 664] on h5 "Choose Bread Type" at bounding box center [527, 666] width 385 height 17
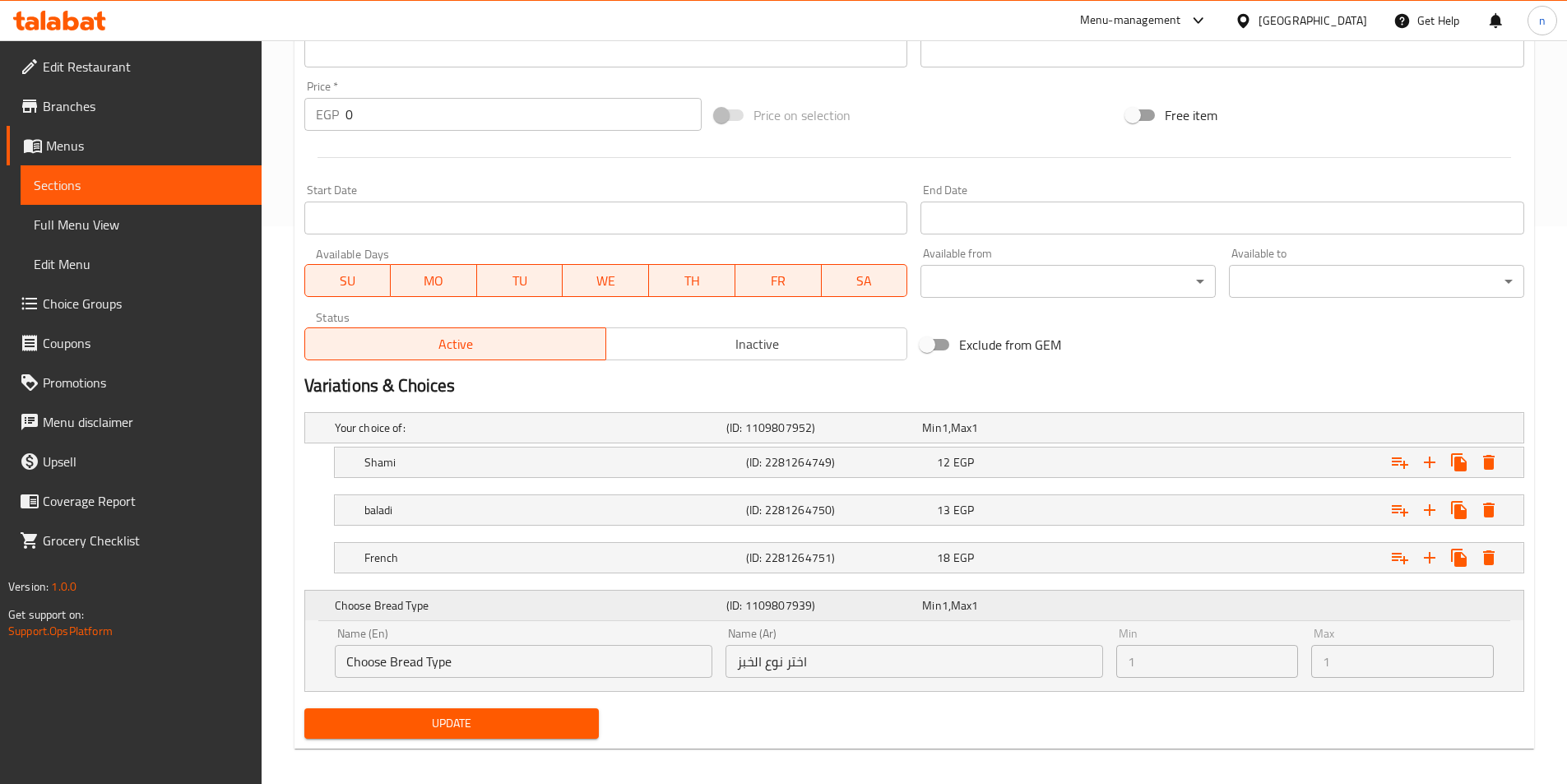
scroll to position [568, 0]
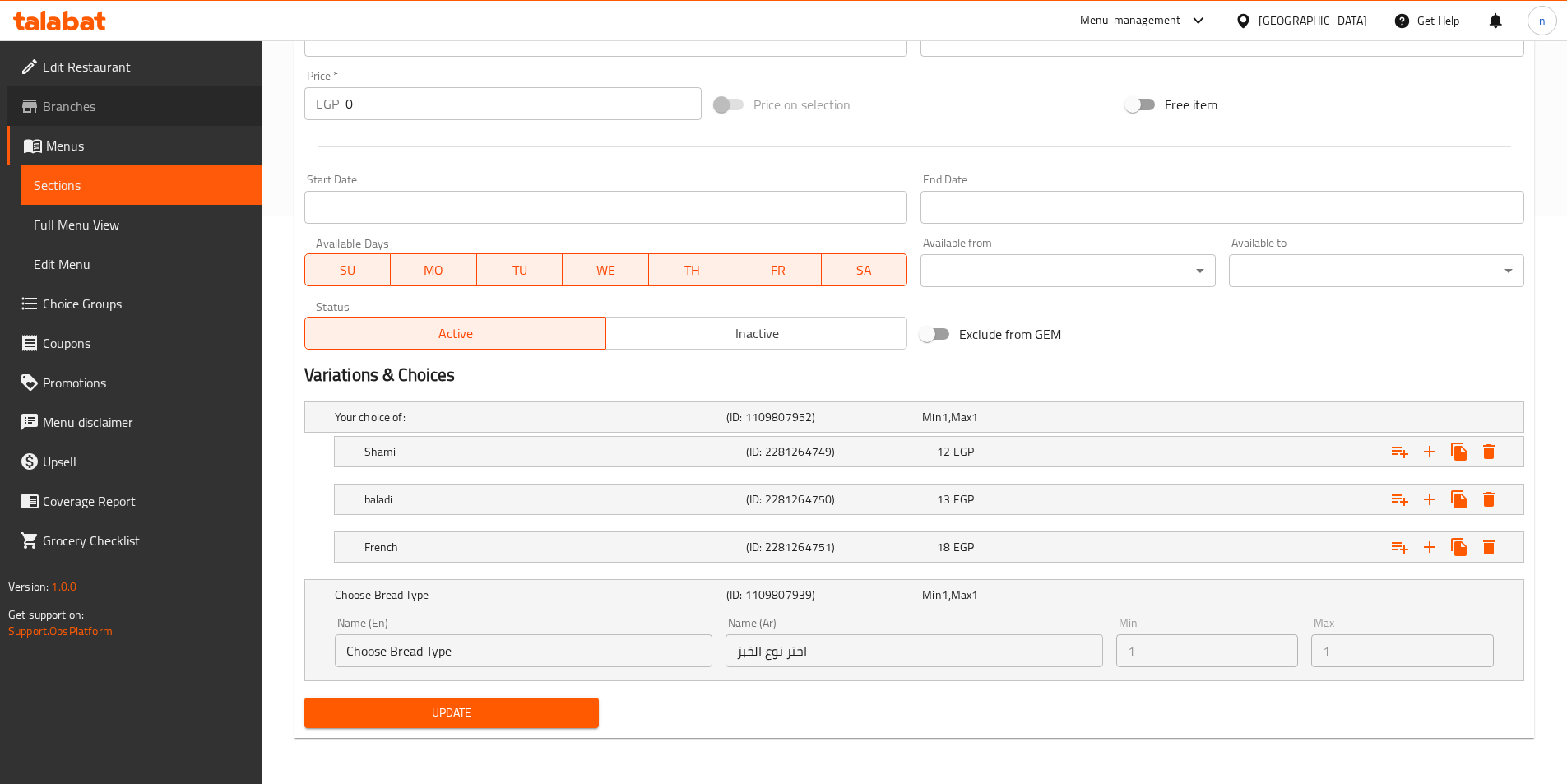
click at [101, 111] on span "Branches" at bounding box center [145, 107] width 206 height 20
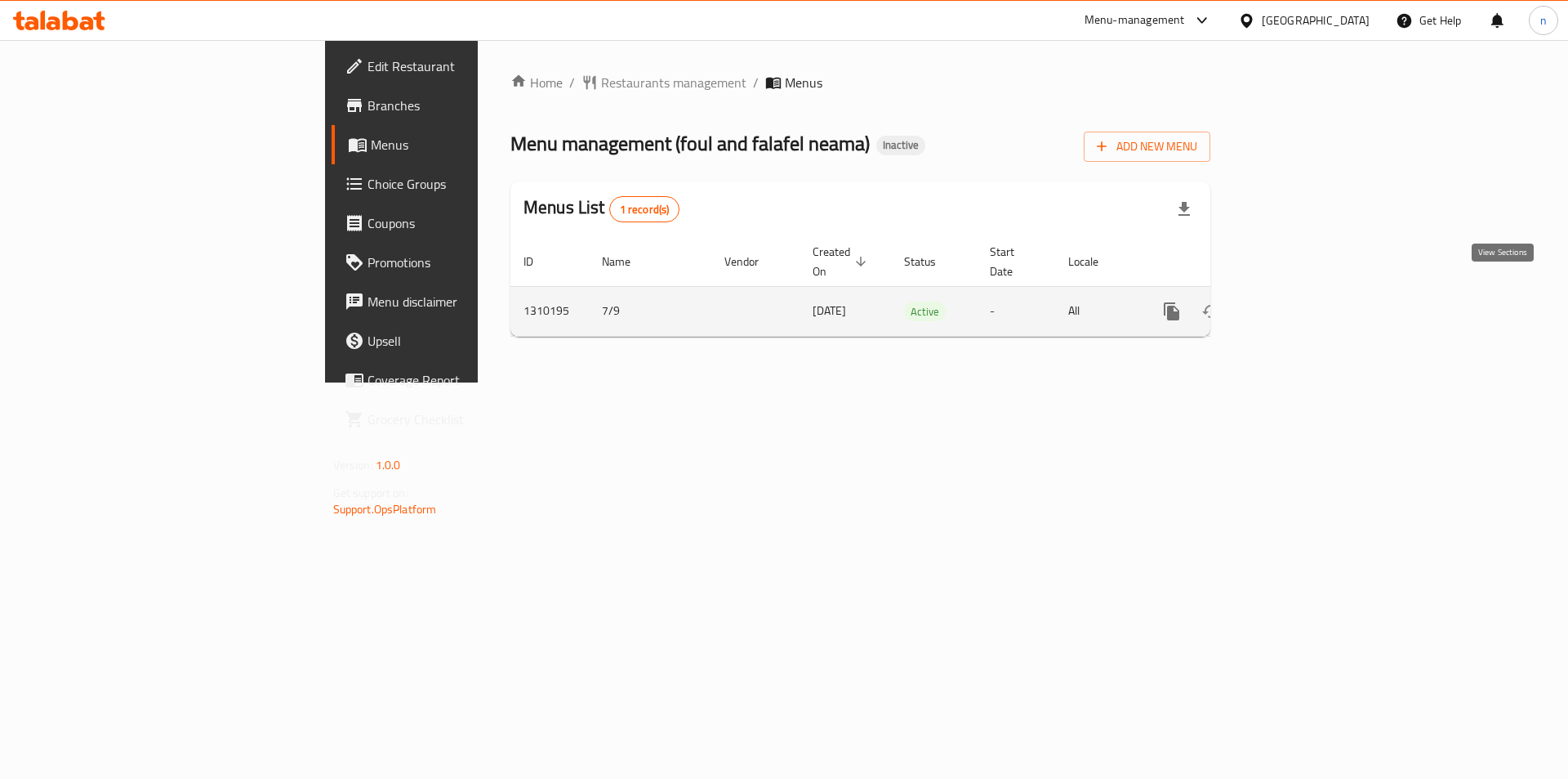
click at [1300, 301] on icon "enhanced table" at bounding box center [1290, 311] width 20 height 20
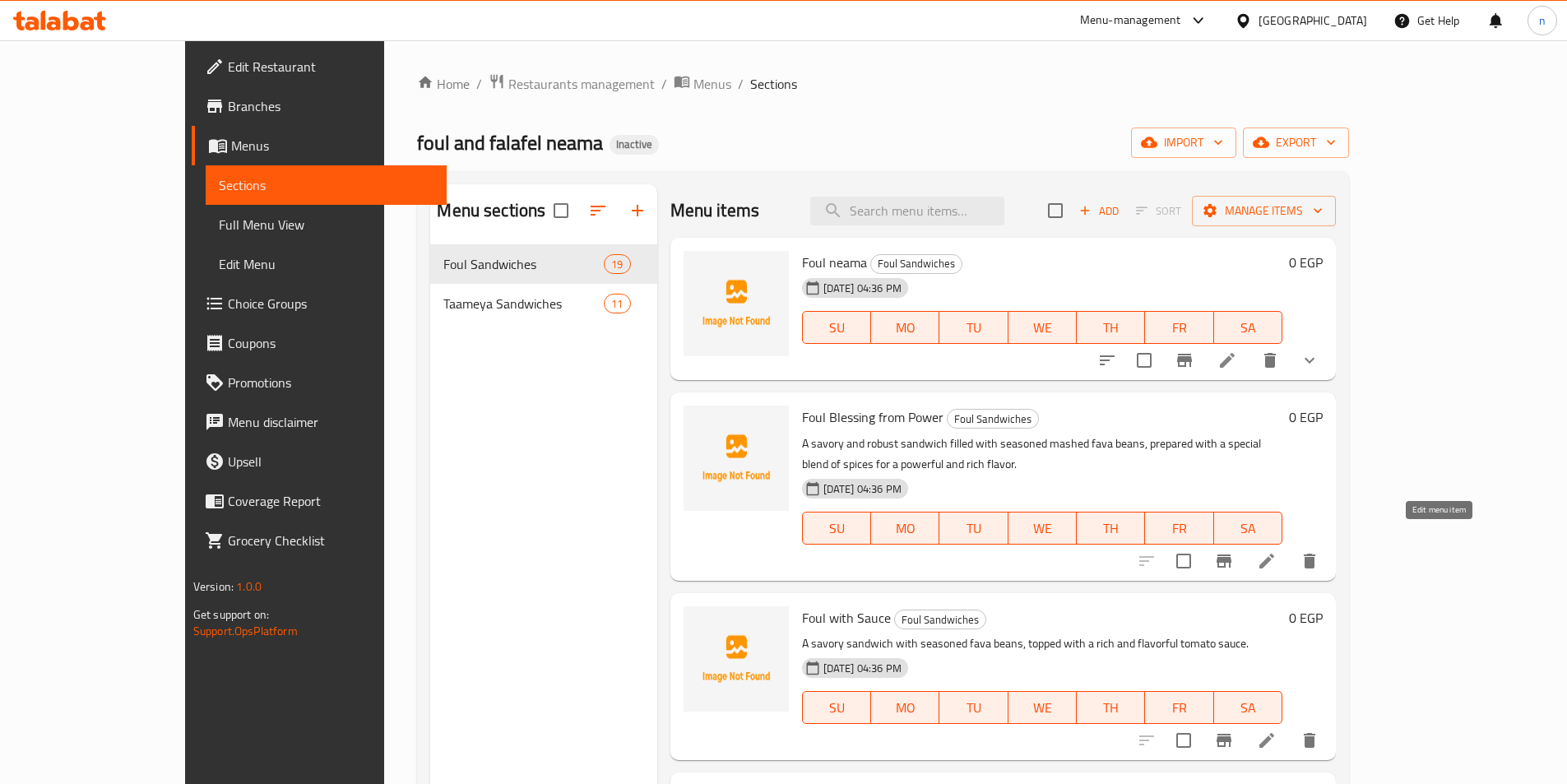
click at [1276, 551] on icon at bounding box center [1267, 561] width 20 height 20
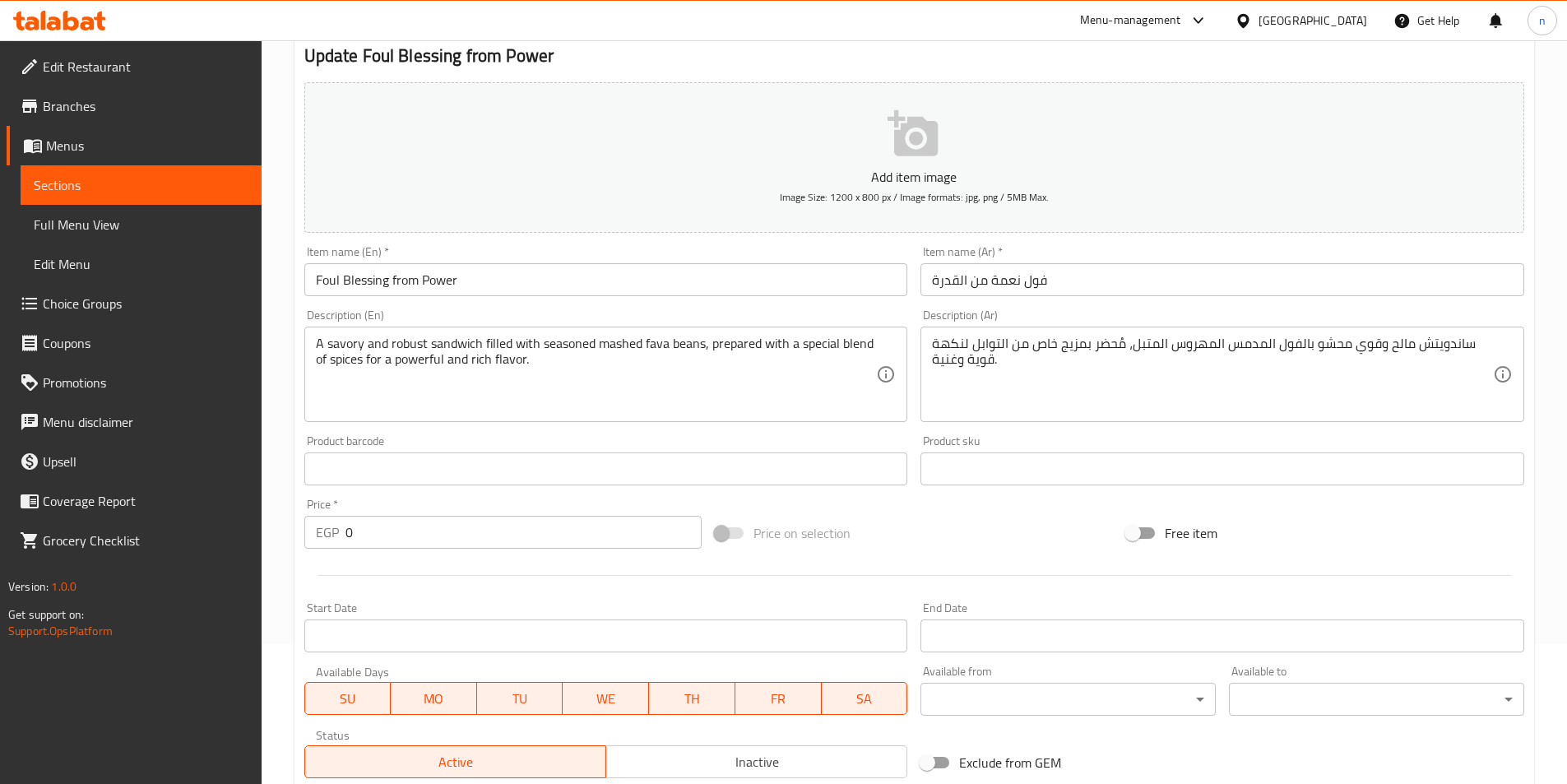
scroll to position [379, 0]
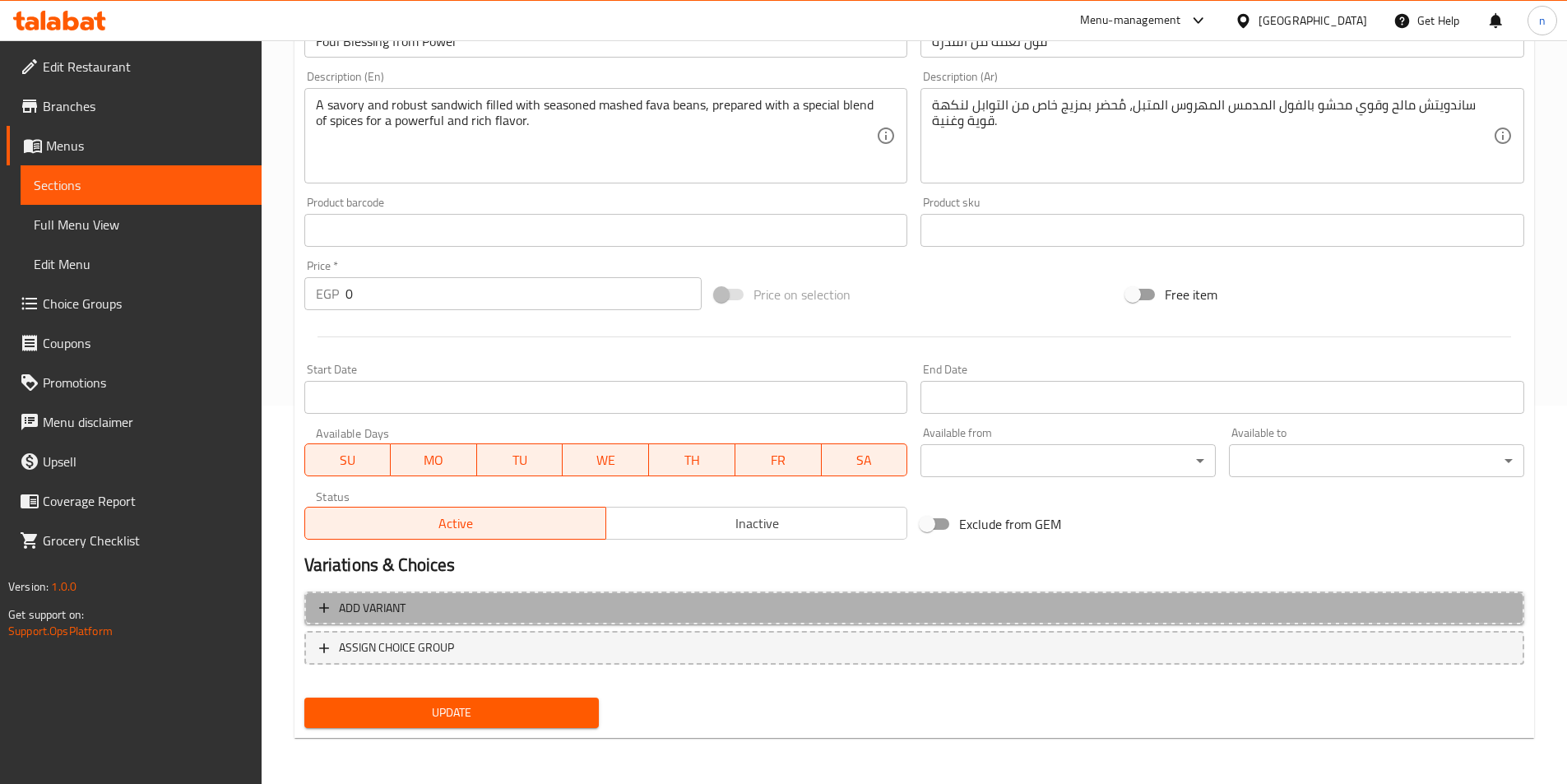
click at [575, 600] on span "Add variant" at bounding box center [915, 608] width 1191 height 20
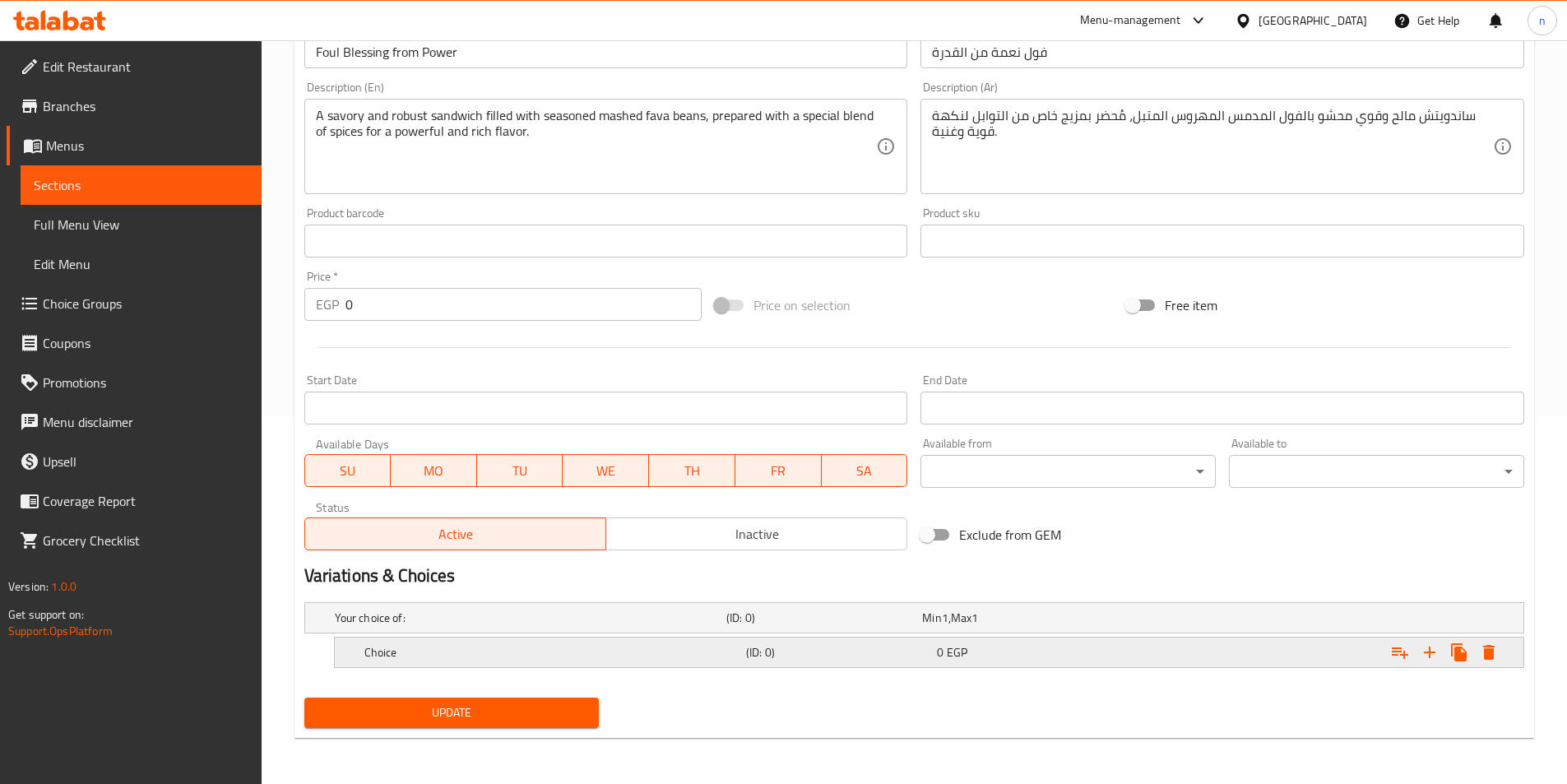
click at [787, 666] on div "Choice (ID: 0) 0 EGP" at bounding box center [934, 651] width 1146 height 36
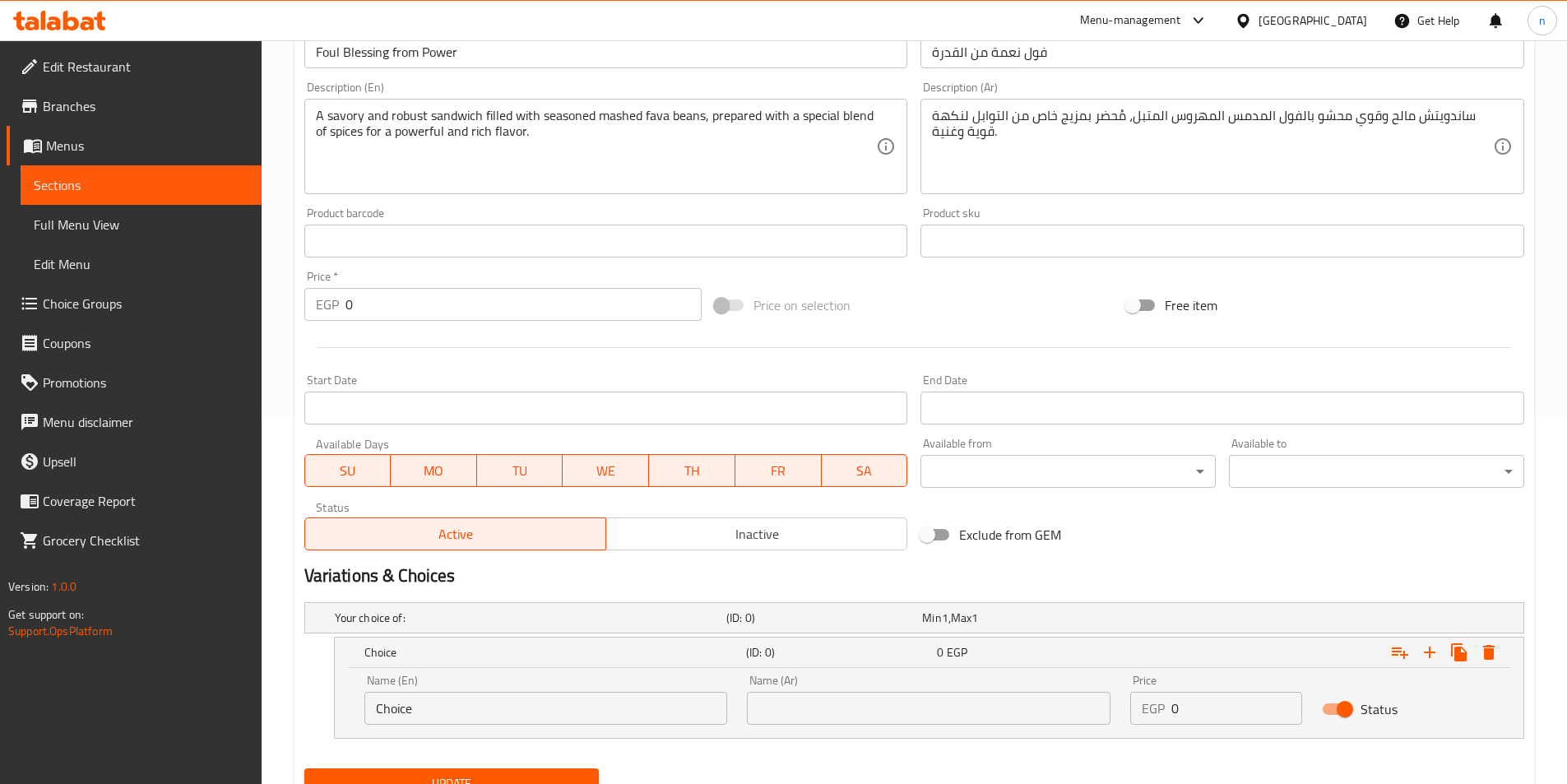
click at [490, 698] on input "Choice" at bounding box center [546, 708] width 364 height 33
type input "ش"
type input "س"
type input "Shami"
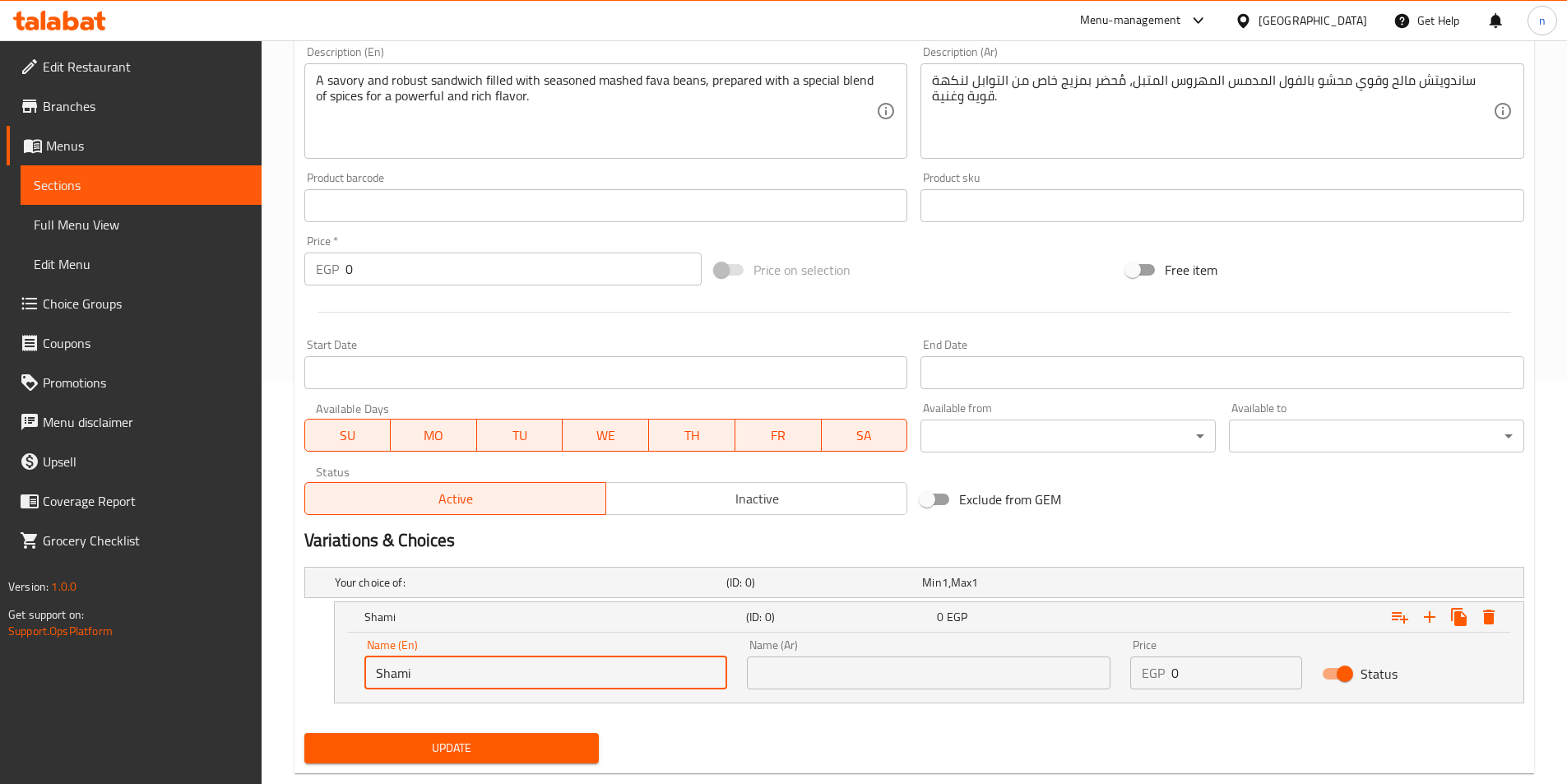
scroll to position [438, 0]
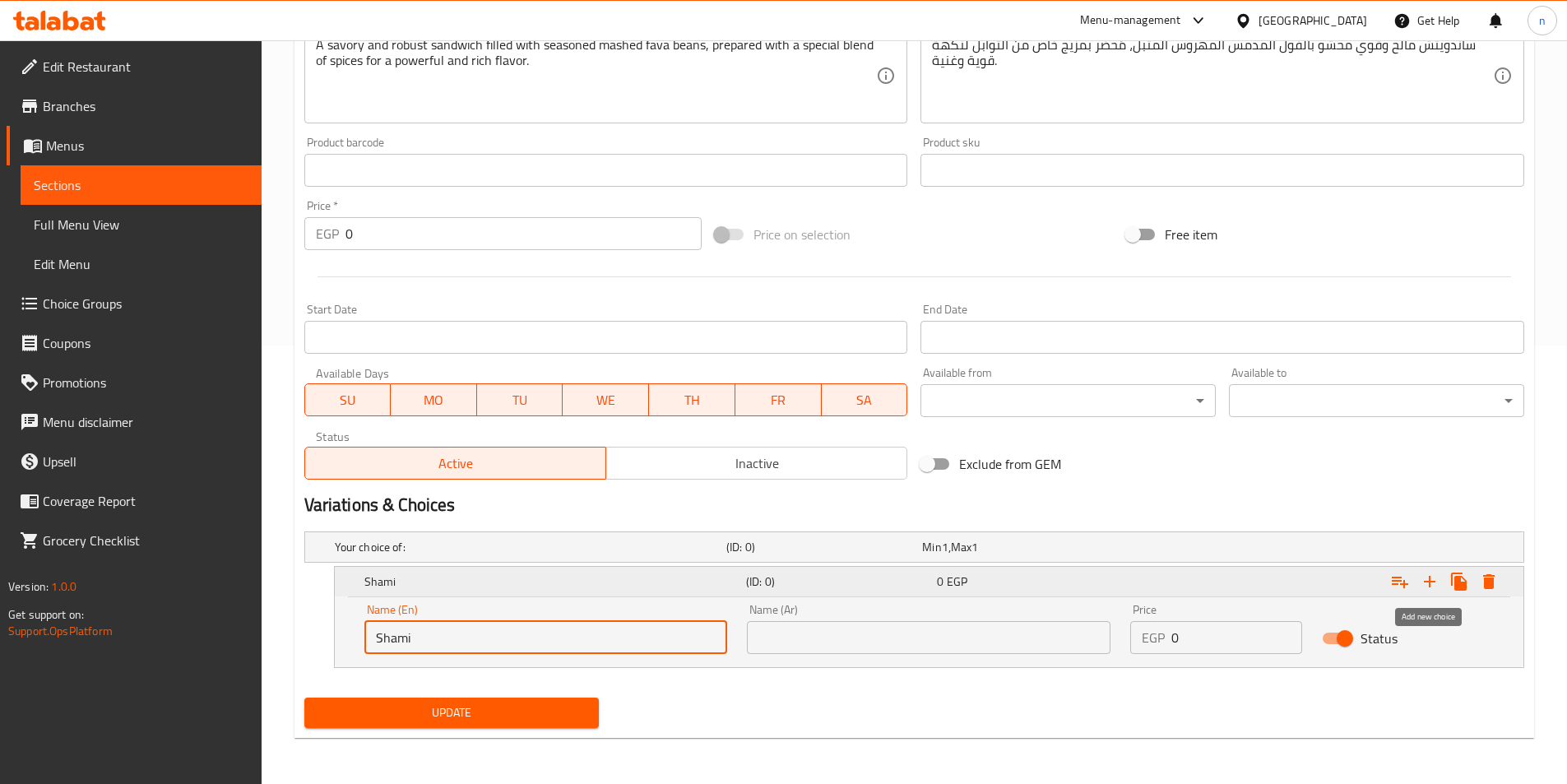
click at [1433, 577] on icon "Expand" at bounding box center [1430, 582] width 20 height 20
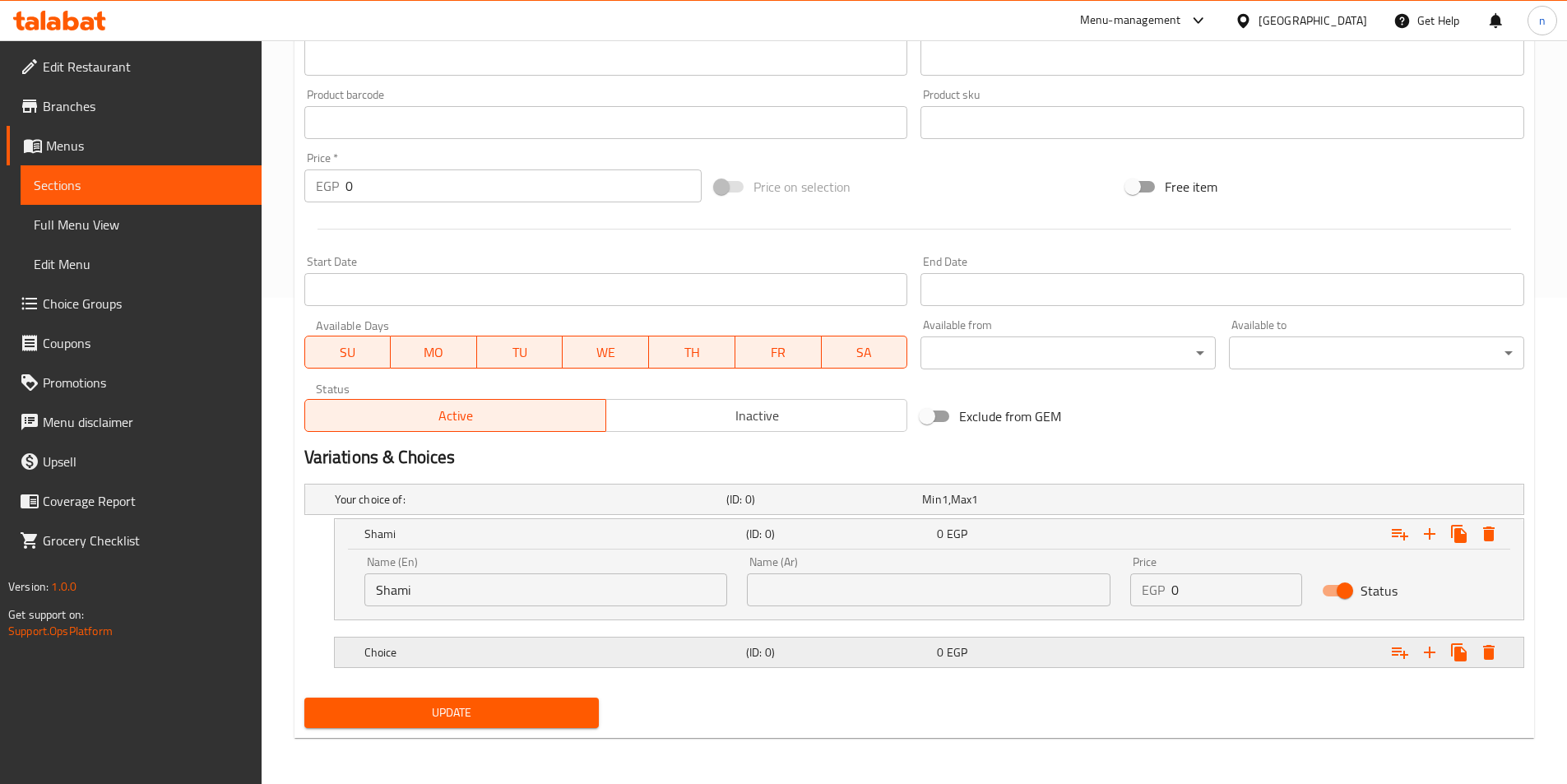
click at [824, 666] on div "Choice (ID: 0) 0 EGP" at bounding box center [934, 651] width 1146 height 36
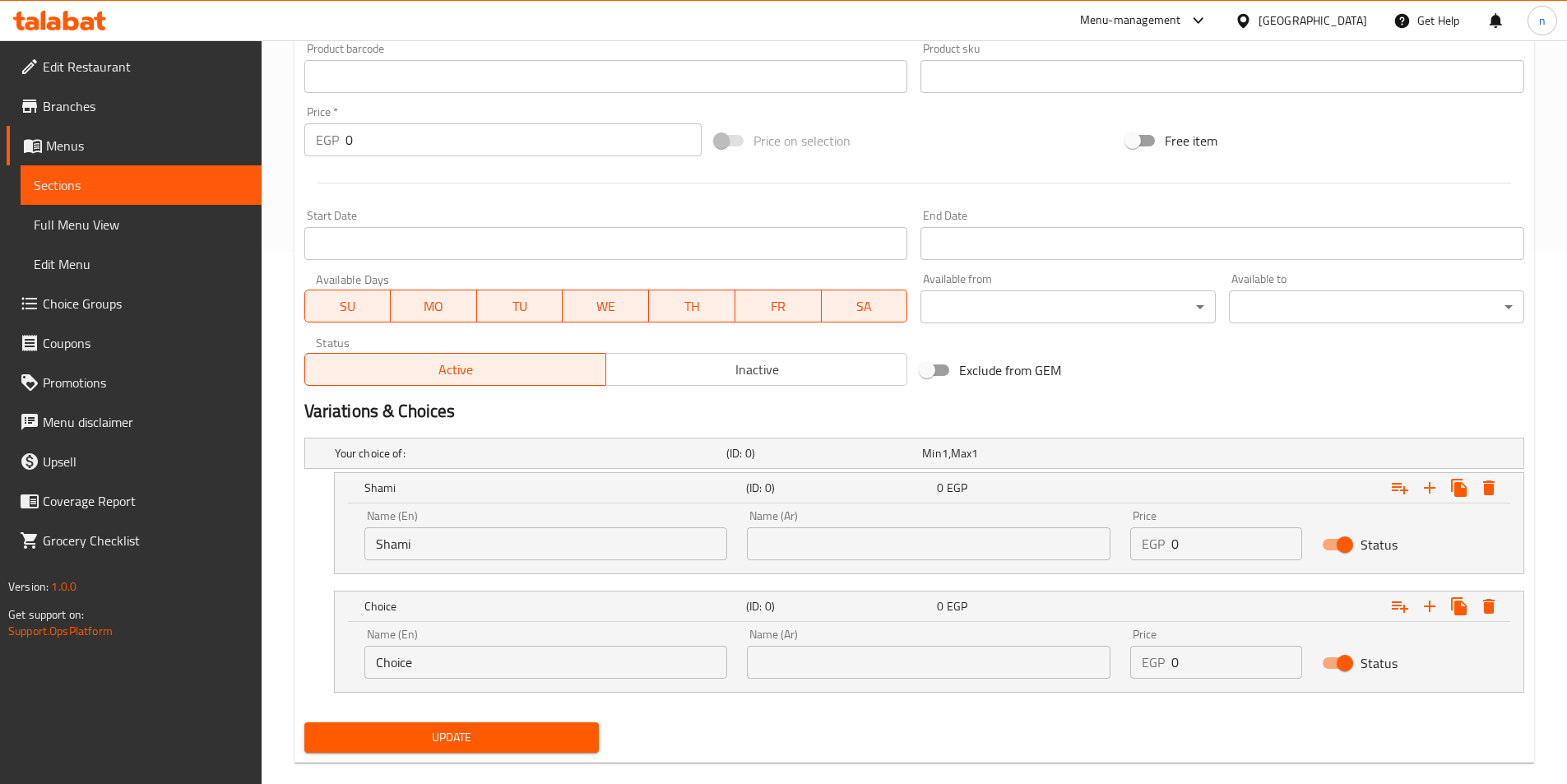
scroll to position [557, 0]
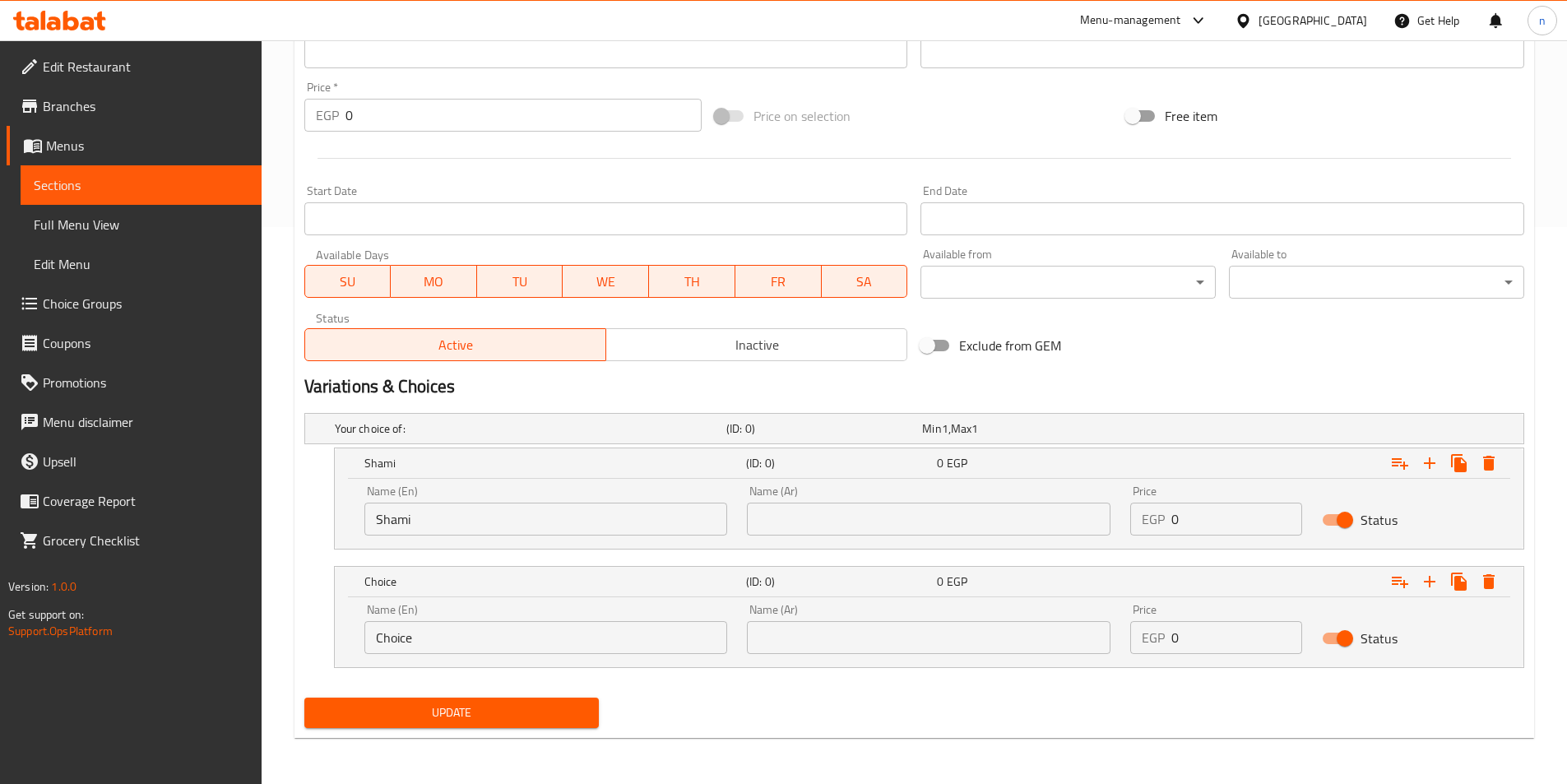
click at [657, 648] on input "Choice" at bounding box center [546, 637] width 364 height 33
type input "baladi"
click at [1436, 582] on icon "Expand" at bounding box center [1430, 582] width 20 height 20
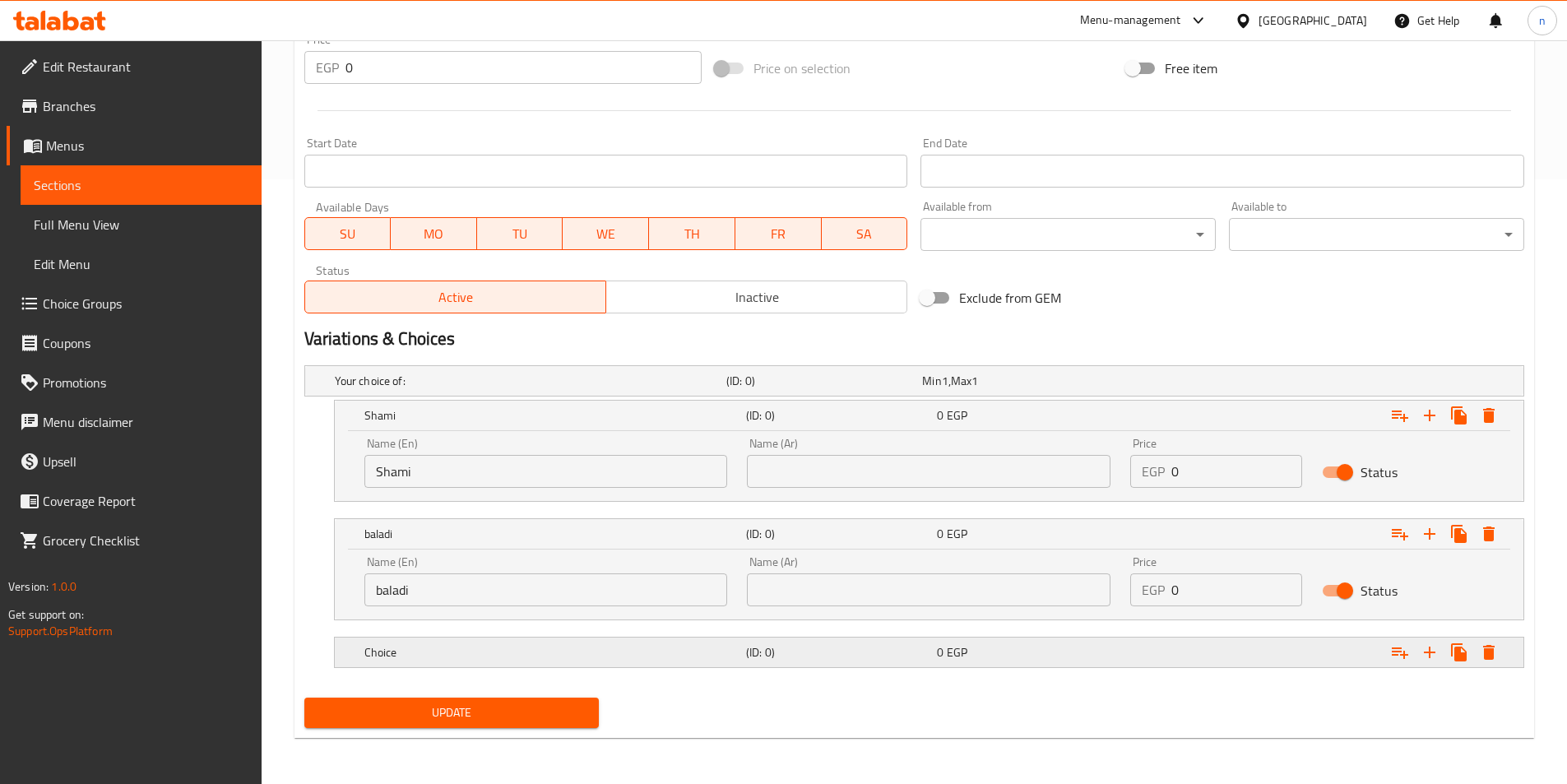
click at [689, 656] on h5 "Choice" at bounding box center [552, 652] width 375 height 17
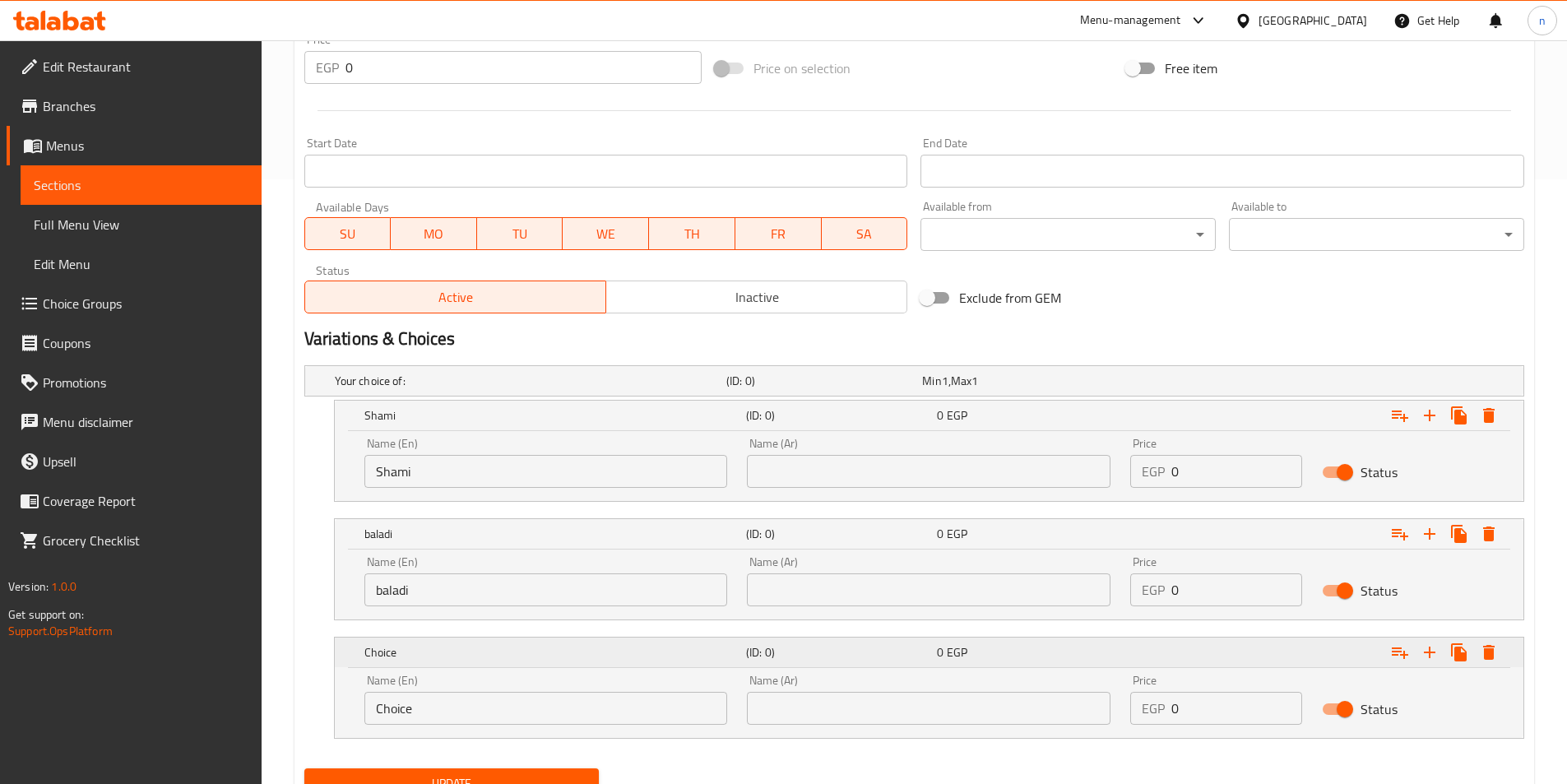
scroll to position [675, 0]
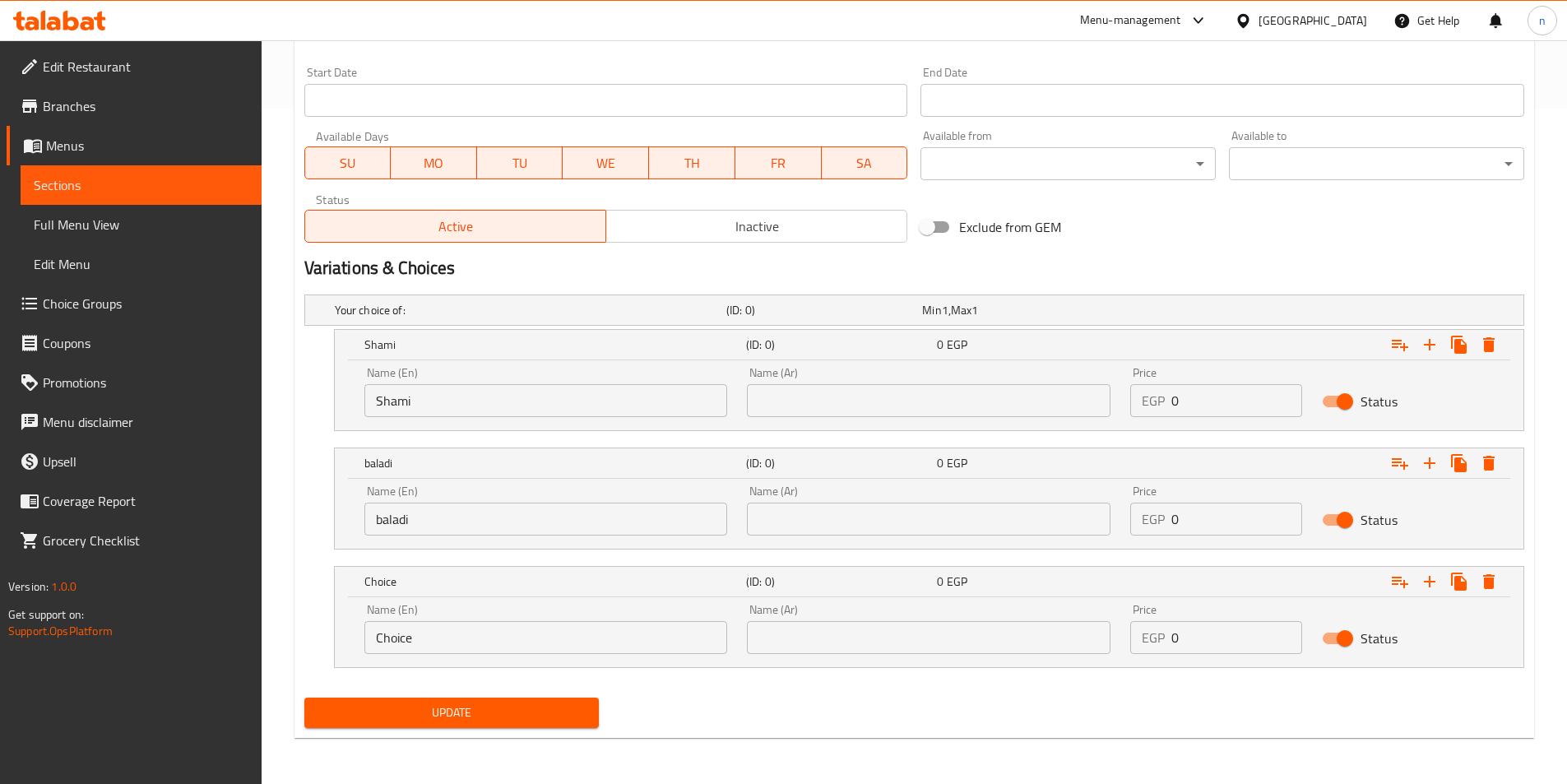
click at [579, 654] on div "Name (En) Choice Name (En)" at bounding box center [546, 628] width 384 height 70
click at [578, 652] on input "Choice" at bounding box center [546, 637] width 364 height 33
click at [463, 653] on input "fre" at bounding box center [546, 637] width 364 height 33
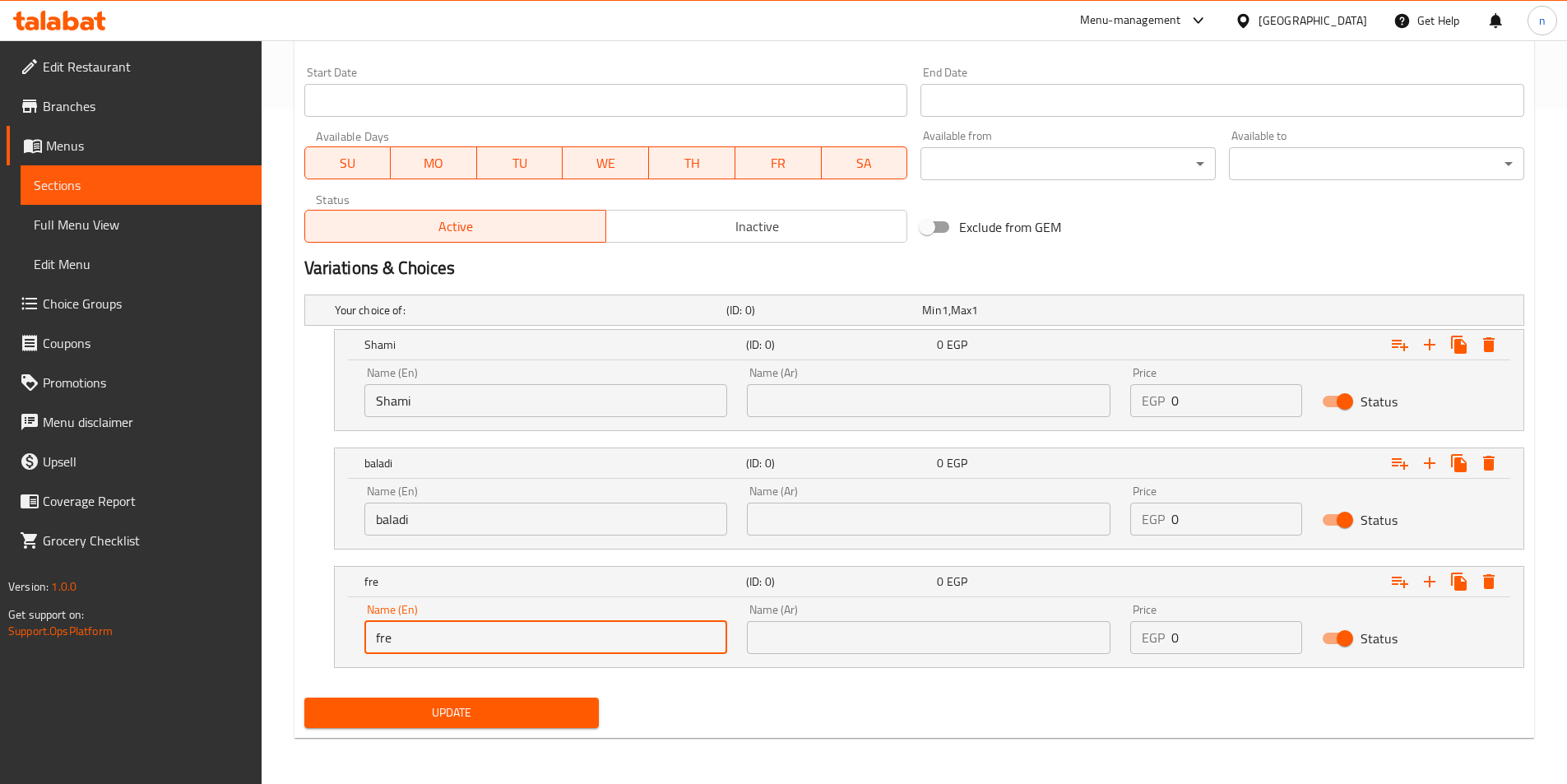
paste input "French"
type input "French"
click at [824, 385] on input "text" at bounding box center [929, 400] width 364 height 33
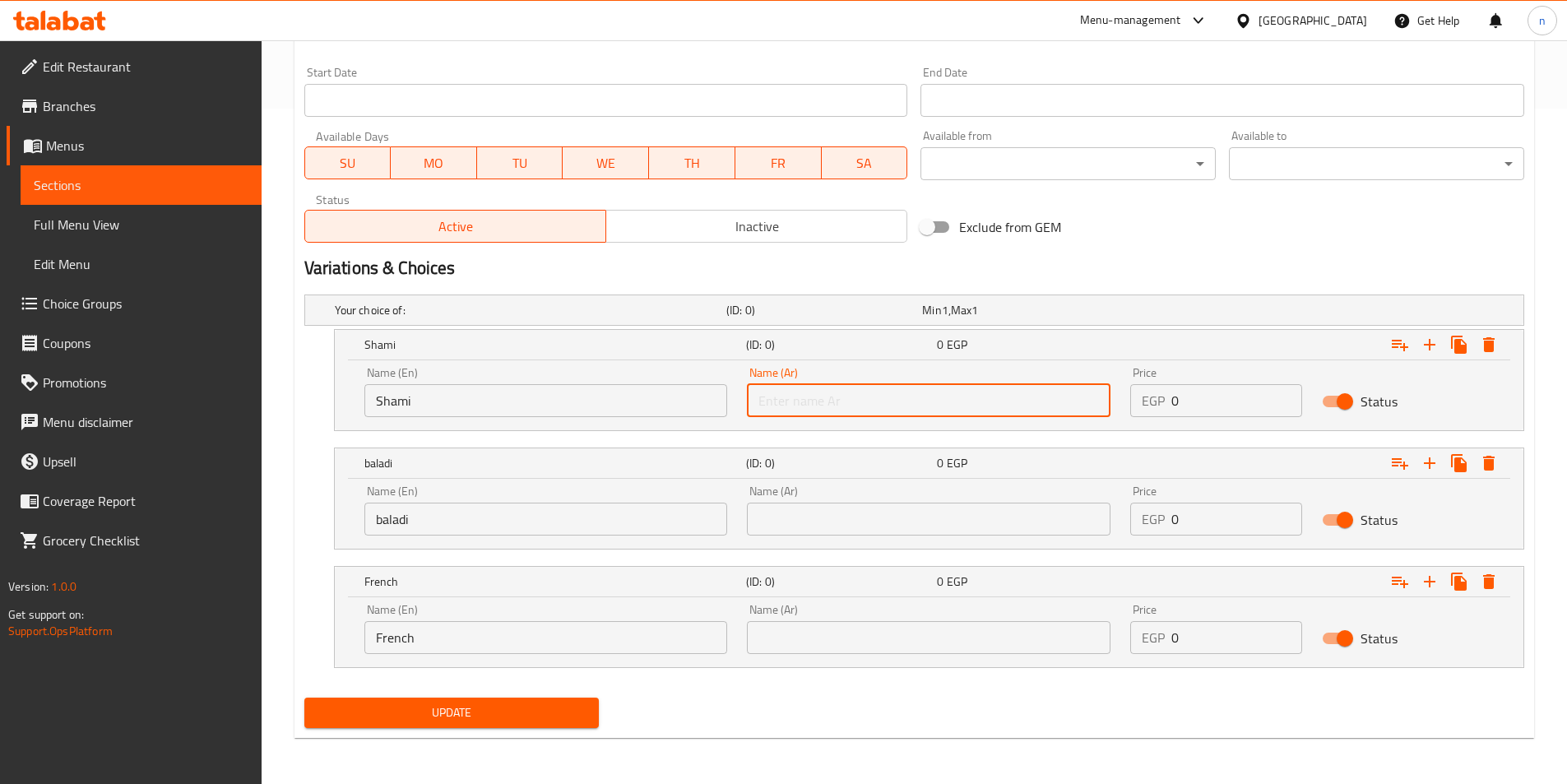
click at [827, 395] on input "text" at bounding box center [929, 400] width 364 height 33
type input "a"
type input "شامي"
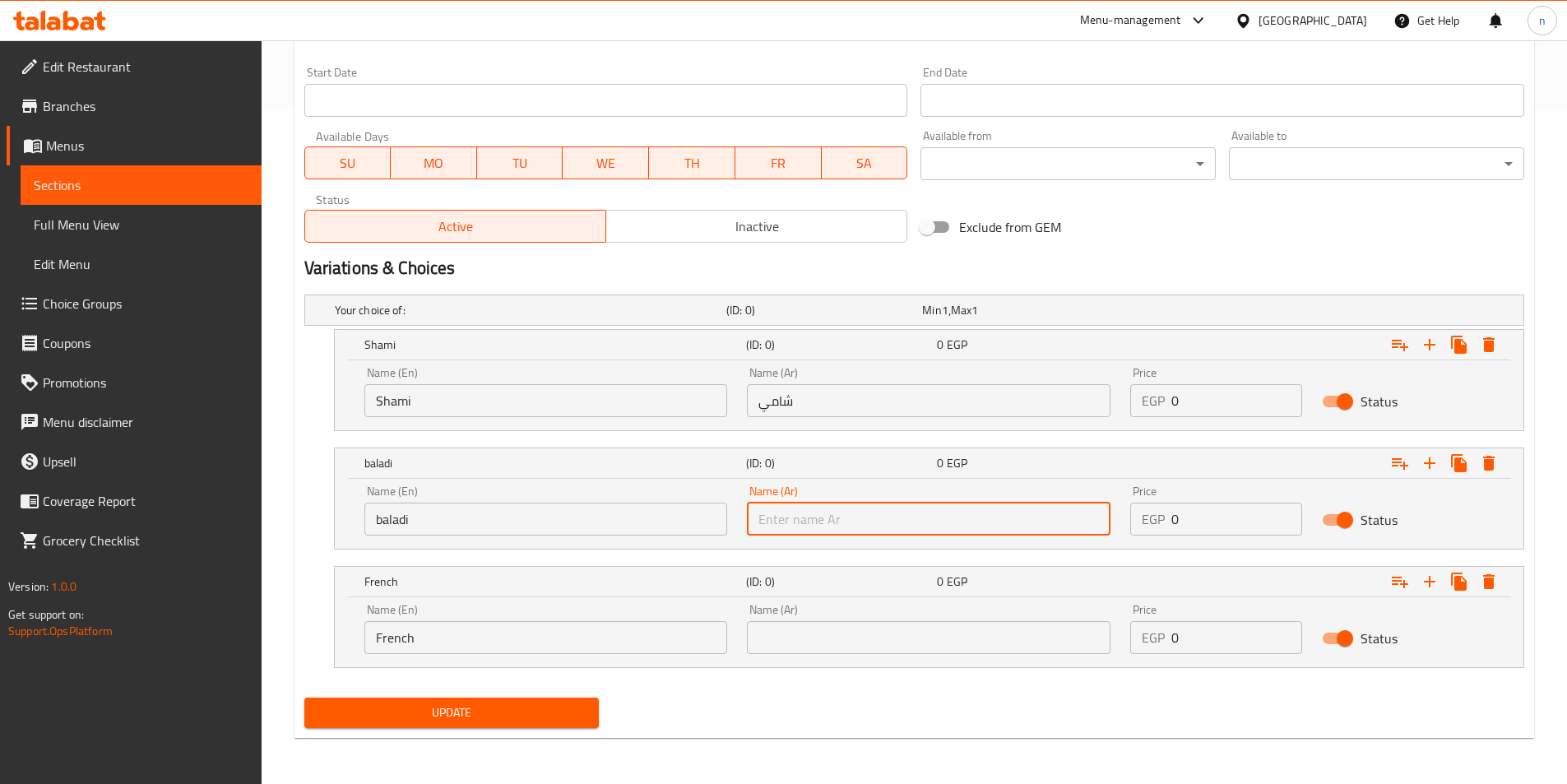
click at [865, 519] on input "text" at bounding box center [929, 519] width 364 height 33
type input "بلدي"
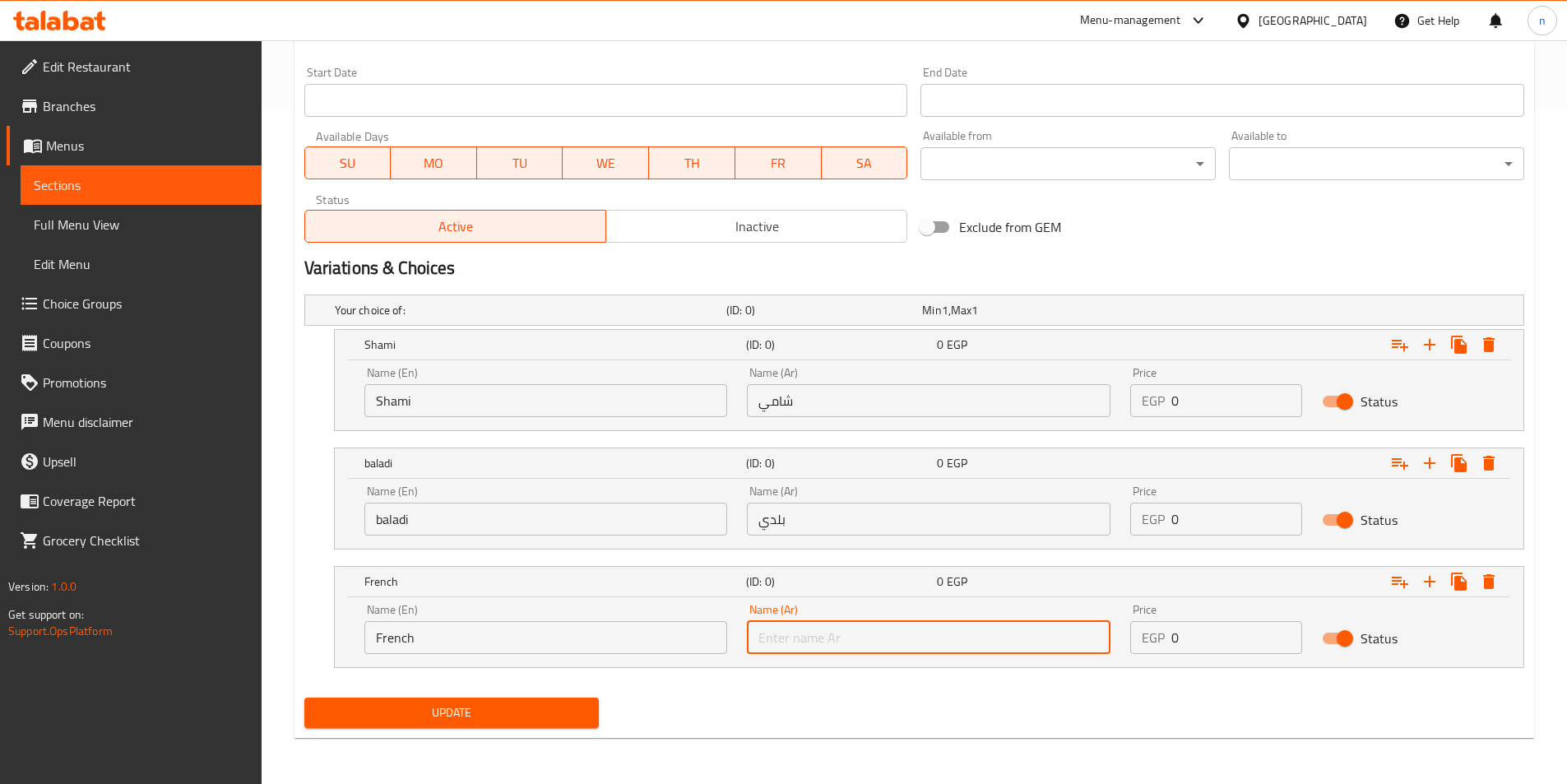
click at [845, 632] on input "text" at bounding box center [929, 637] width 364 height 33
type input "فرنسي"
click at [1232, 406] on input "0" at bounding box center [1237, 400] width 131 height 33
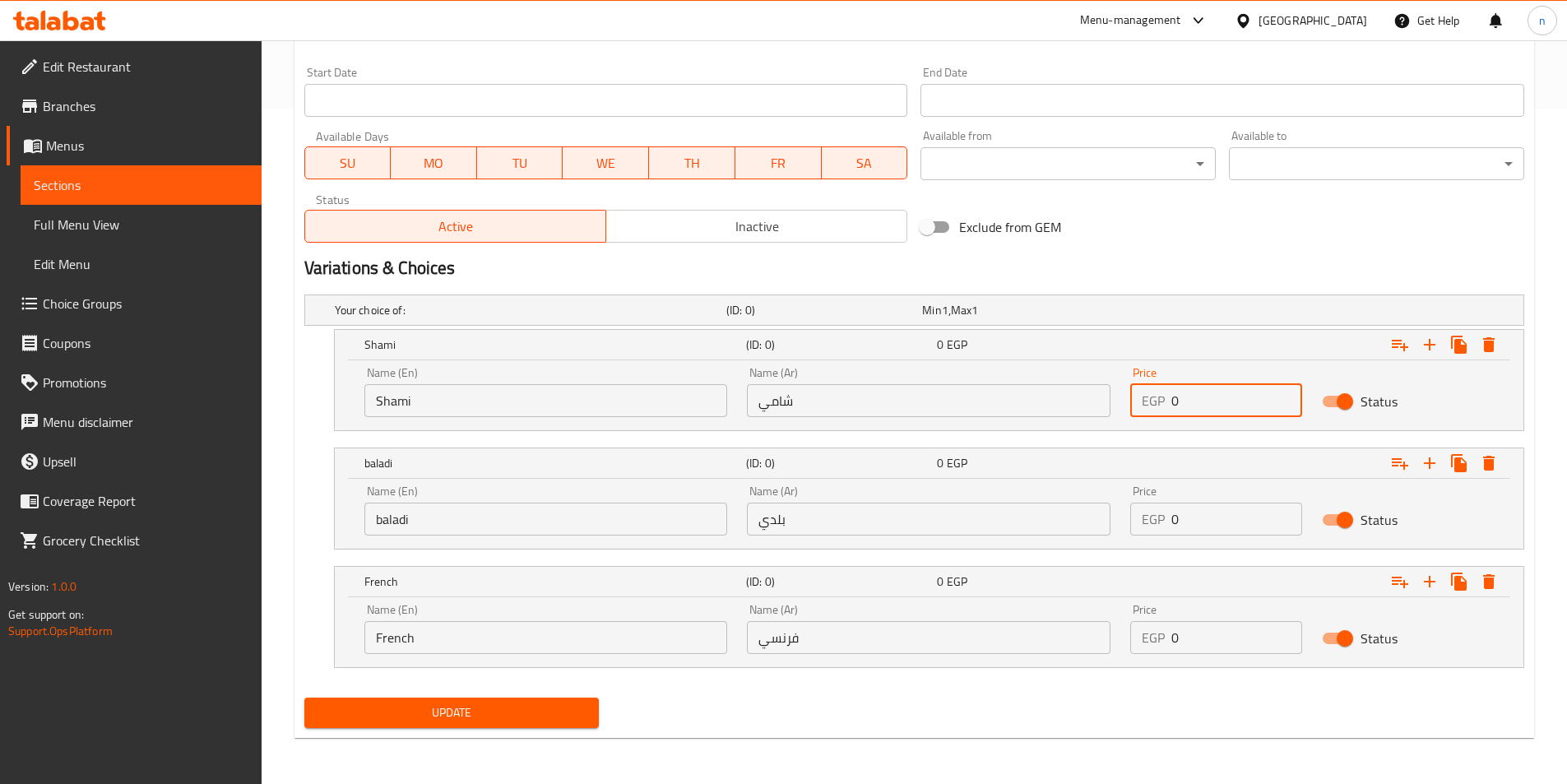
click at [1232, 406] on input "0" at bounding box center [1237, 400] width 131 height 33
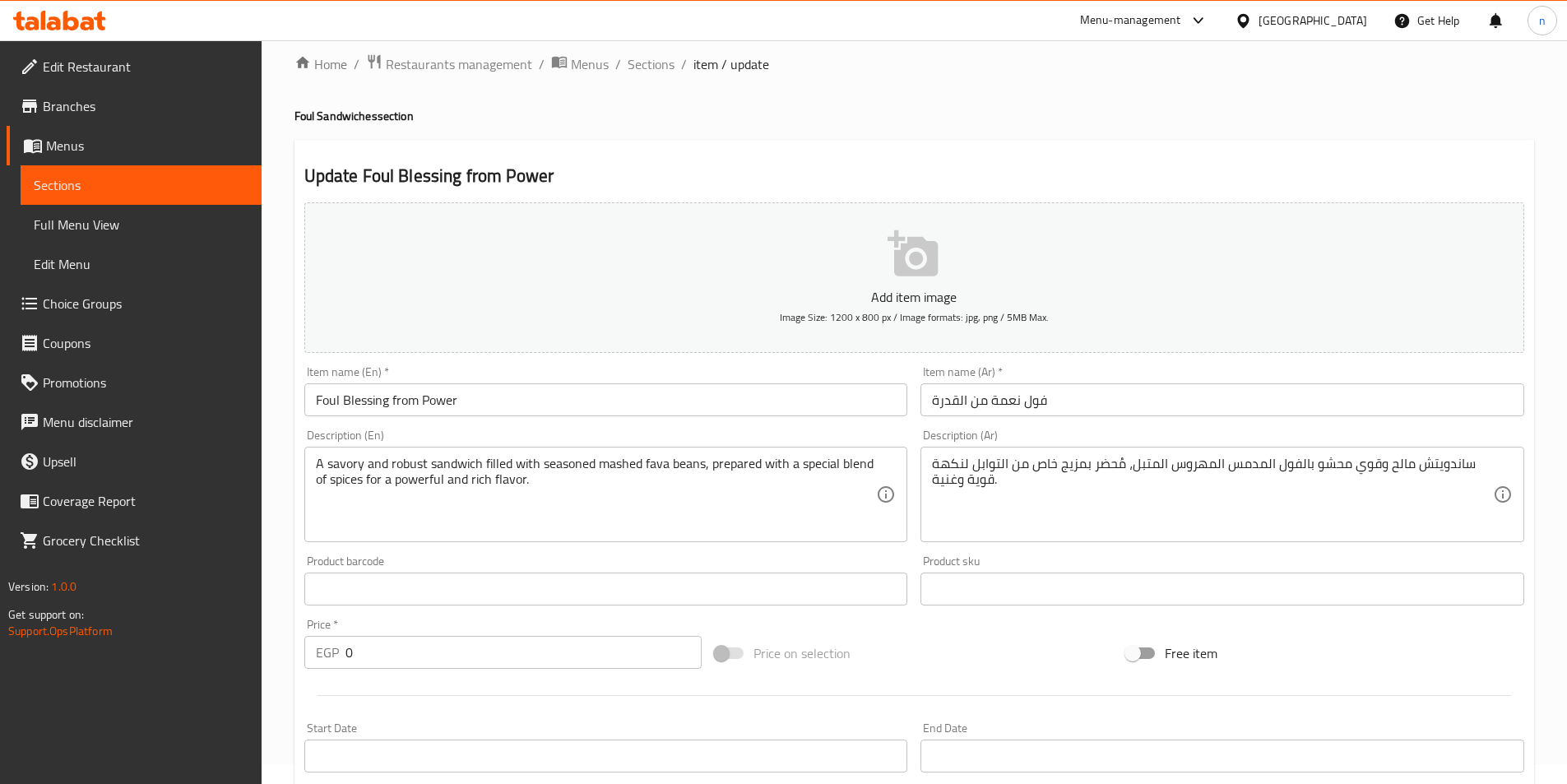
scroll to position [18, 0]
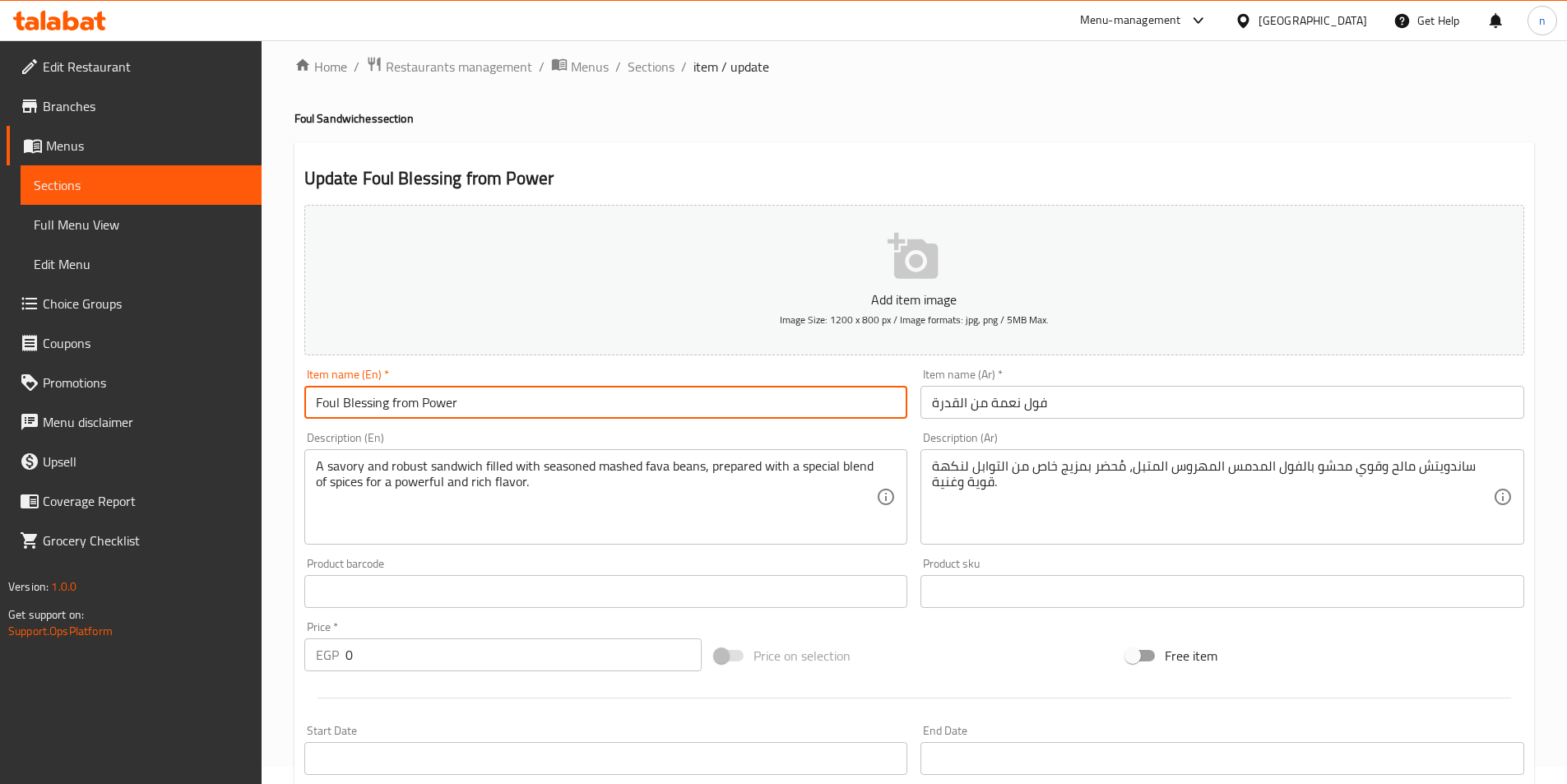
click at [364, 408] on input "Foul Blessing from Power" at bounding box center [605, 401] width 604 height 33
click at [343, 408] on input "Foulneama from Power" at bounding box center [605, 401] width 604 height 33
click at [338, 409] on input "Fouln eama from Power" at bounding box center [605, 401] width 604 height 33
click at [344, 405] on input "Fouln eama from Power" at bounding box center [605, 401] width 604 height 33
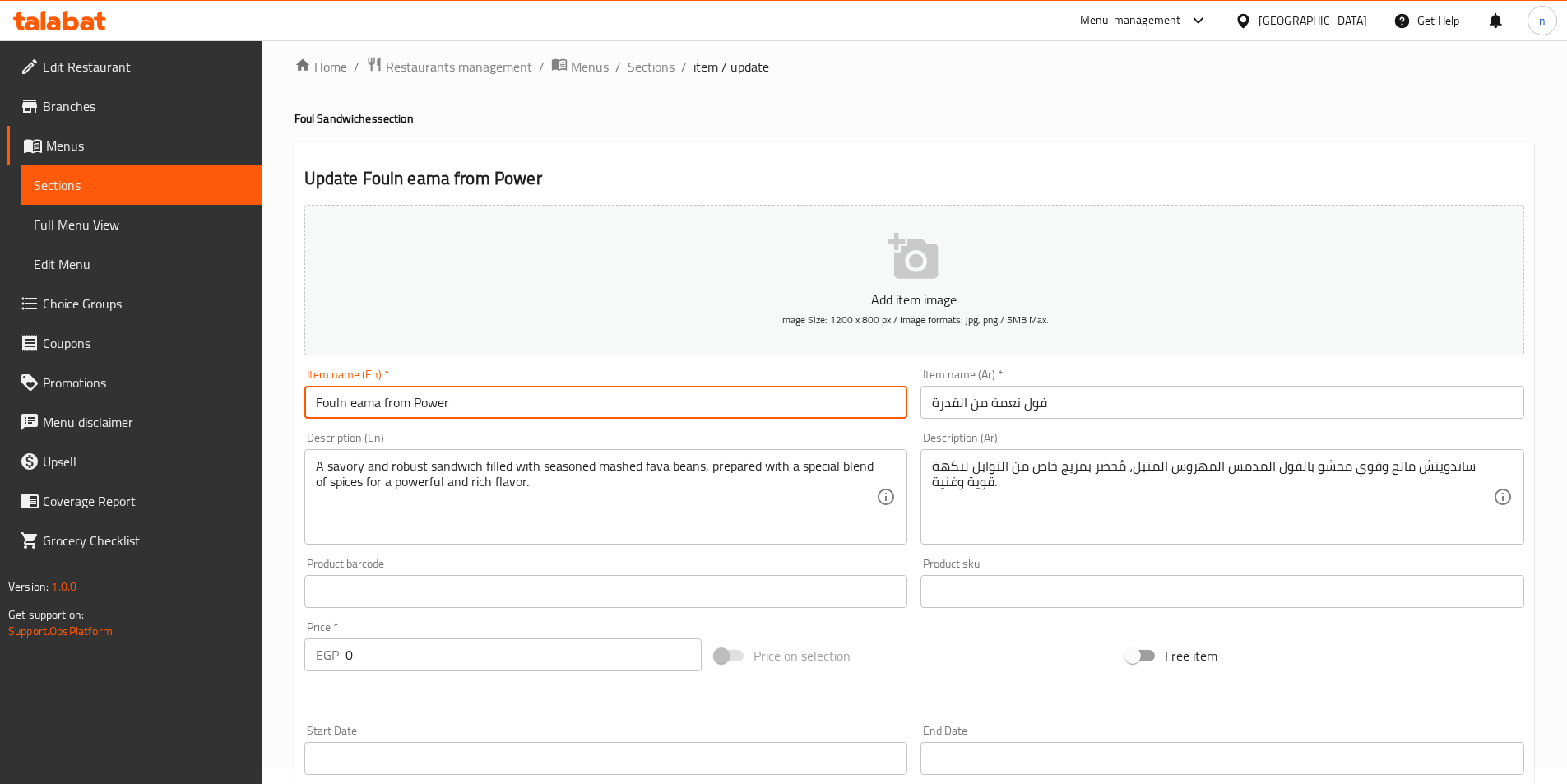
click at [343, 405] on input "Fouln eama from Power" at bounding box center [605, 401] width 604 height 33
click at [354, 404] on input "Foul n eama from Power" at bounding box center [605, 401] width 604 height 33
type input "Foul neama from Power"
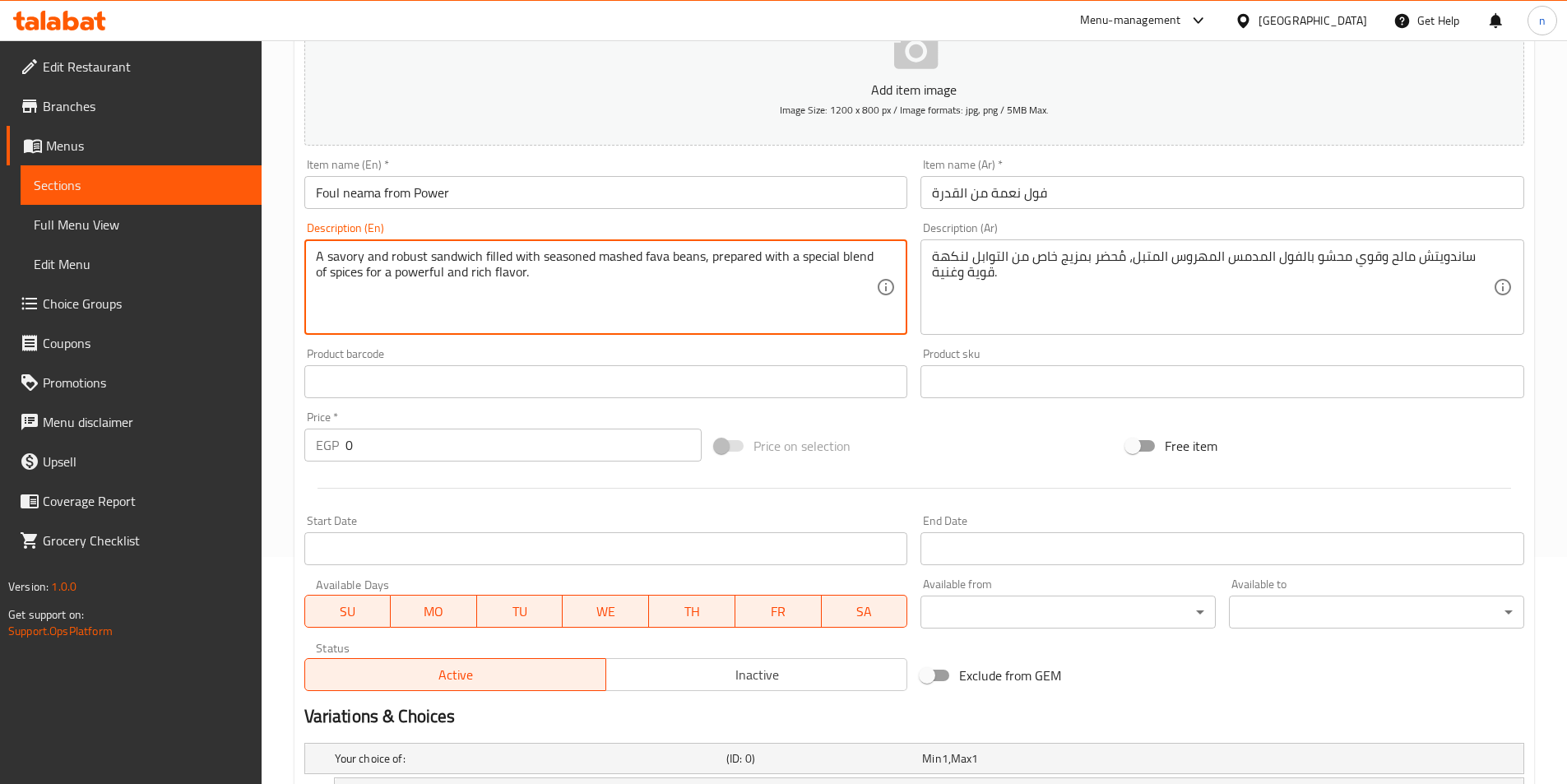
scroll to position [675, 0]
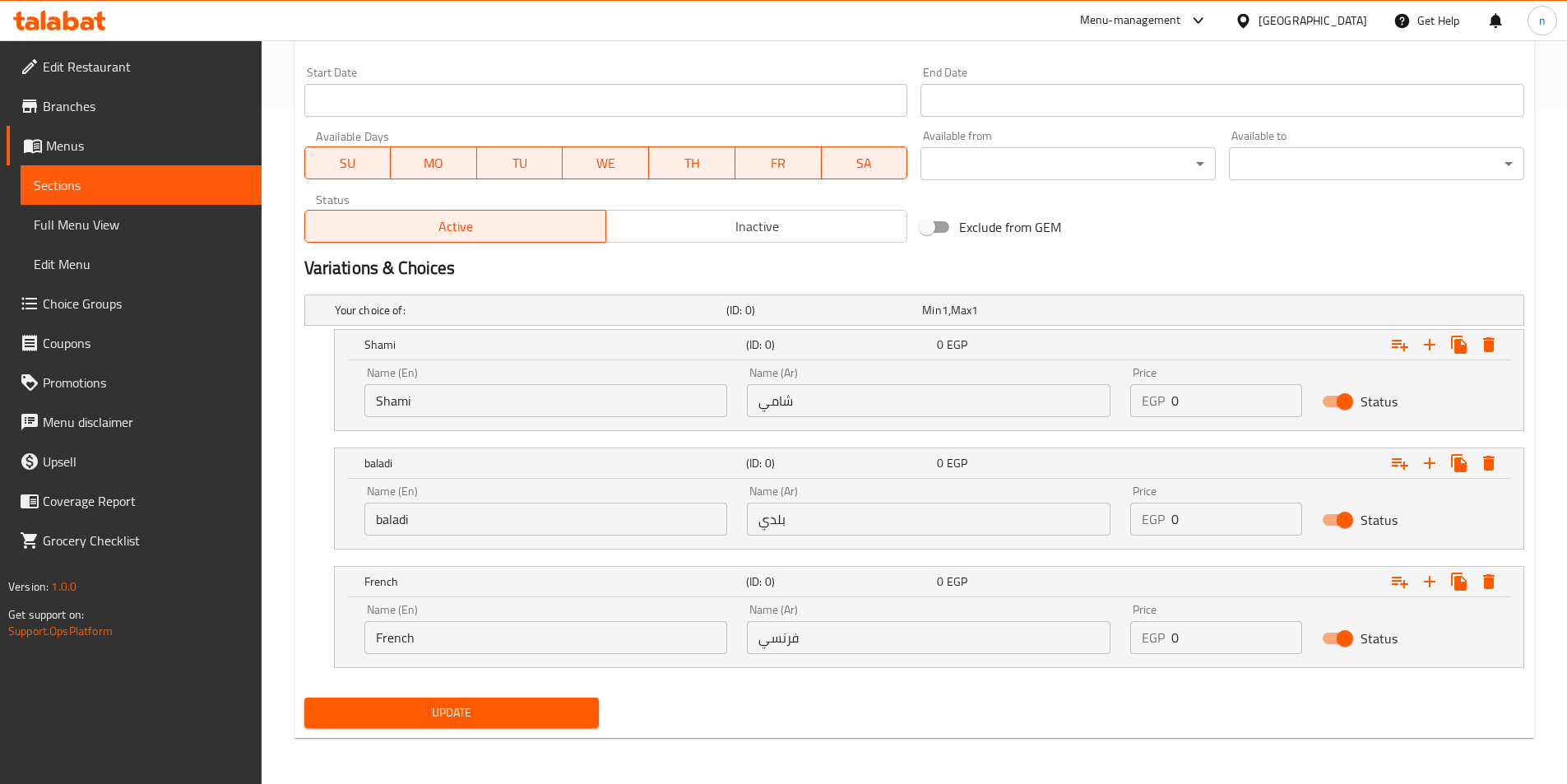
click at [1229, 407] on input "0" at bounding box center [1237, 400] width 131 height 33
type input "12"
click at [1198, 531] on input "0" at bounding box center [1237, 519] width 131 height 33
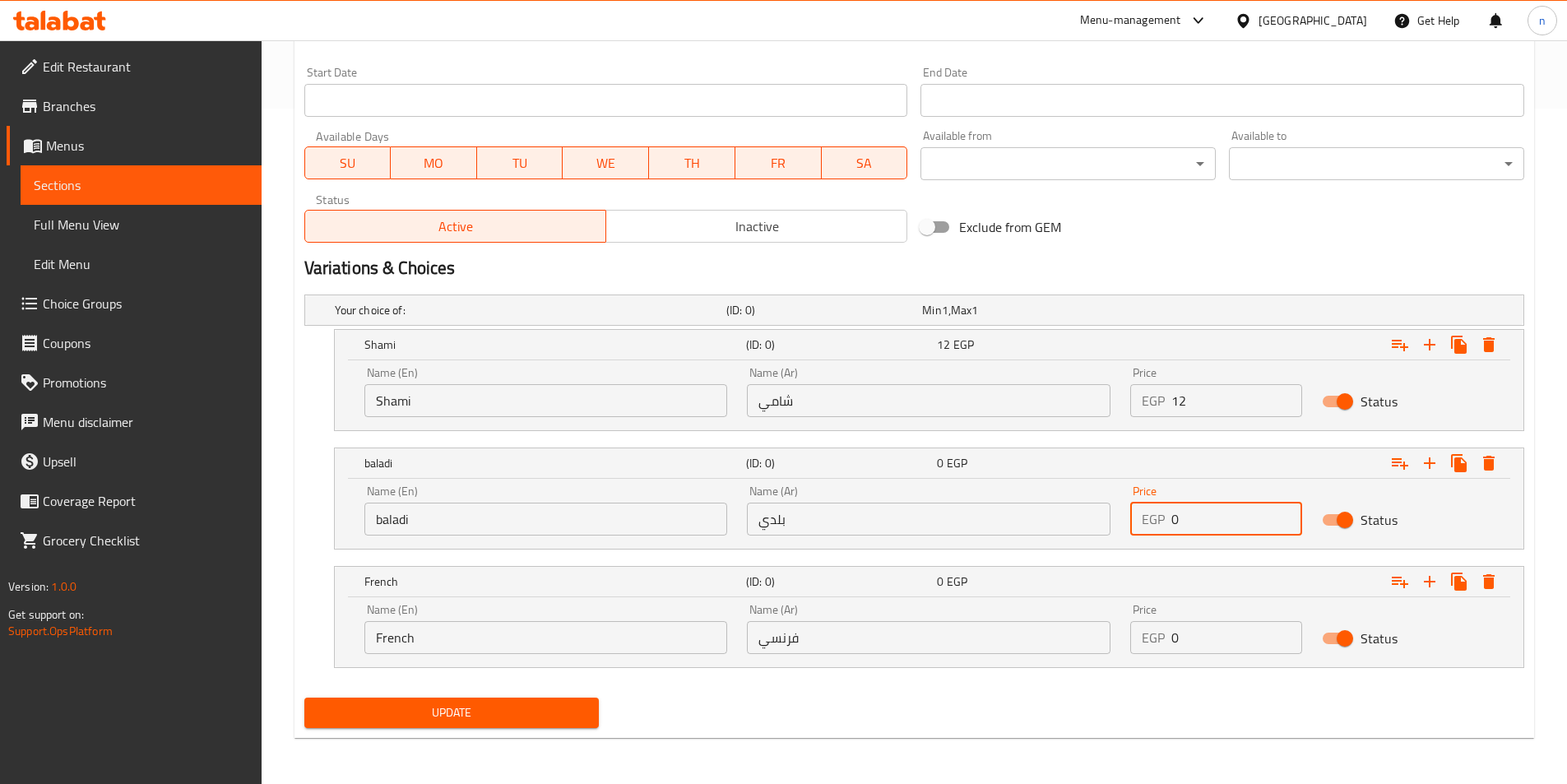
click at [1198, 531] on input "0" at bounding box center [1237, 519] width 131 height 33
type input "13"
click at [1211, 637] on input "0" at bounding box center [1237, 637] width 131 height 33
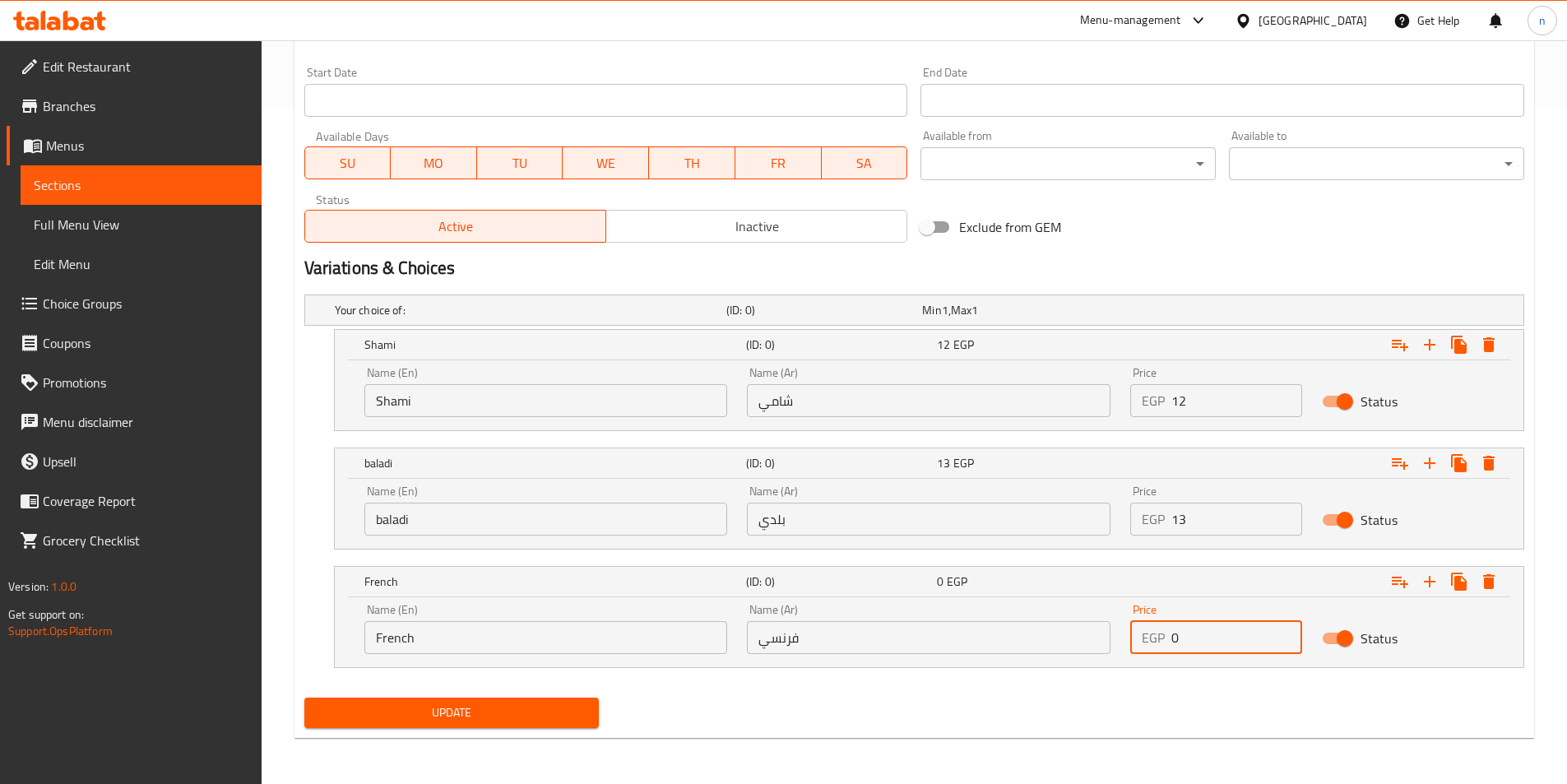
click at [1211, 637] on input "0" at bounding box center [1237, 637] width 131 height 33
type input "18"
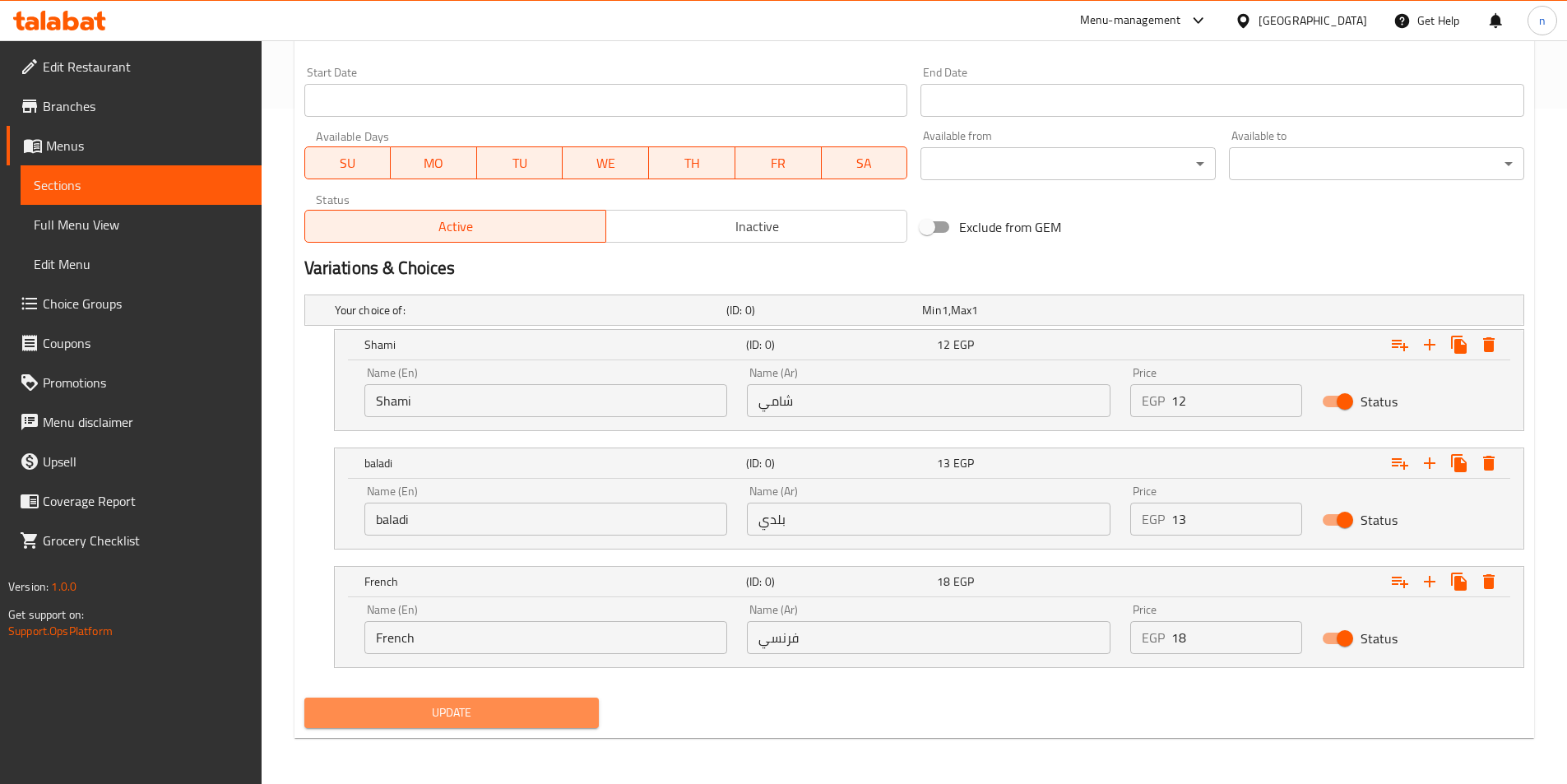
click at [527, 713] on span "Update" at bounding box center [452, 713] width 269 height 20
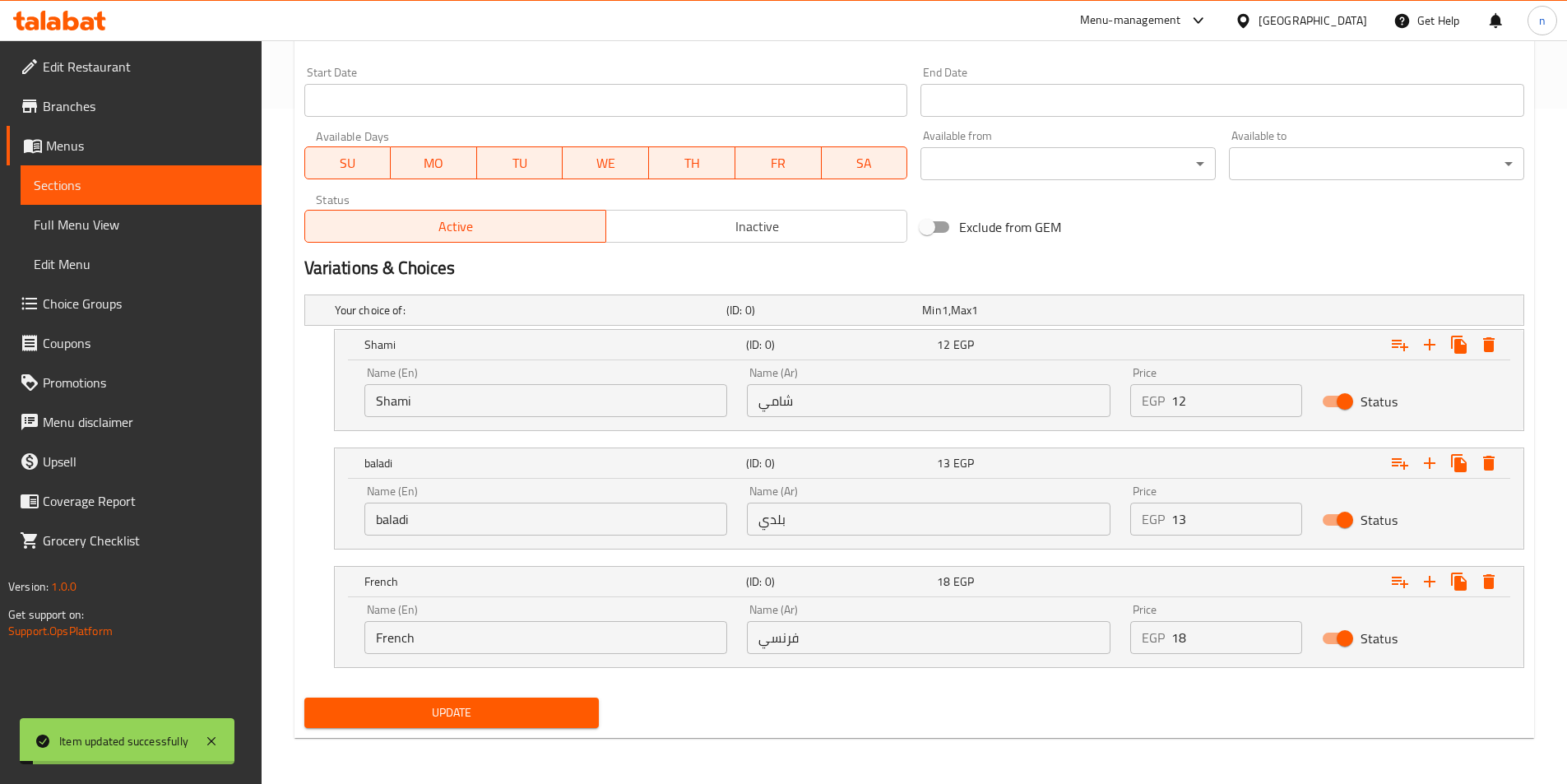
click at [852, 716] on div "Update" at bounding box center [915, 713] width 1233 height 44
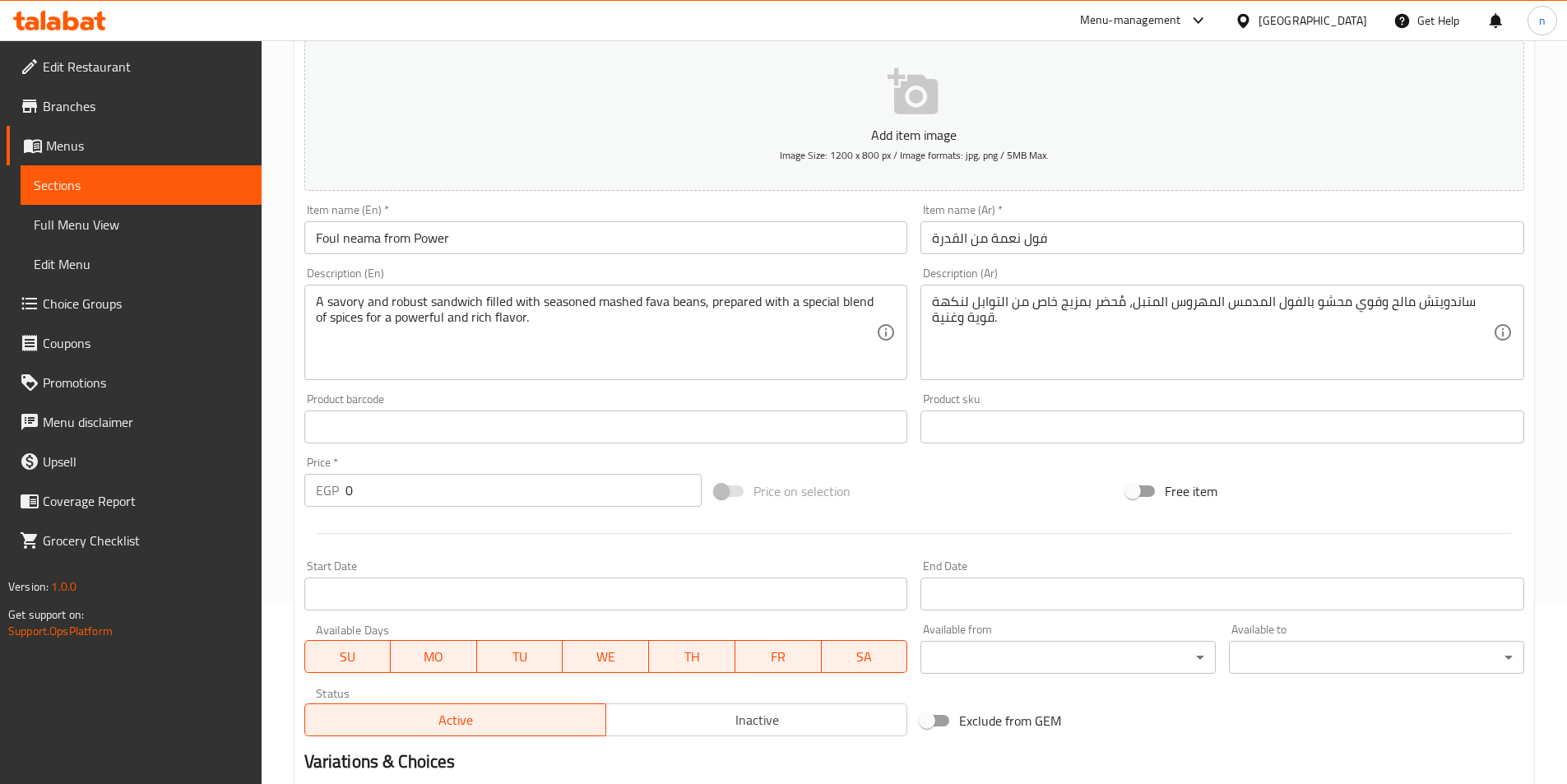
scroll to position [0, 0]
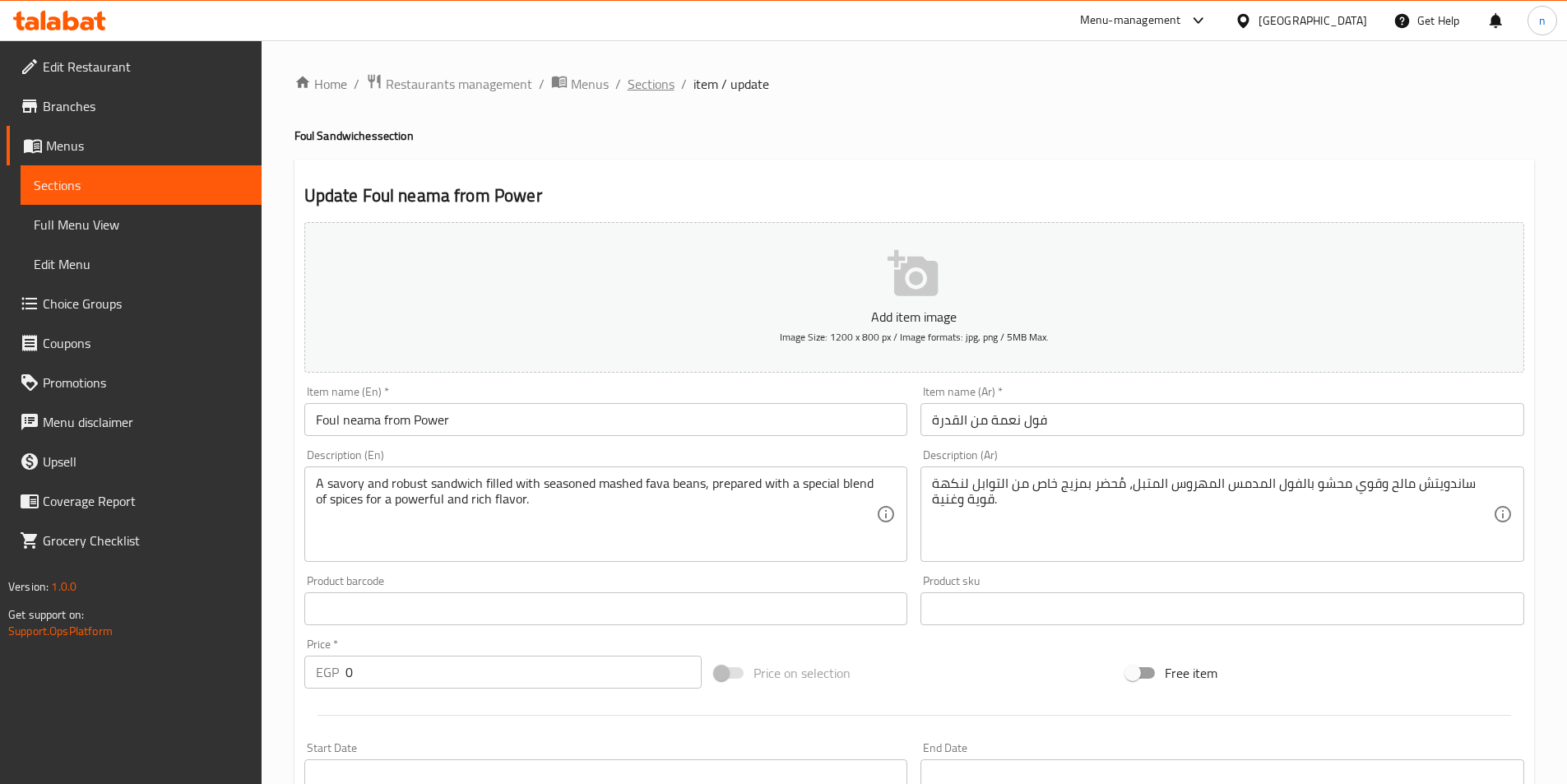
click at [651, 87] on span "Sections" at bounding box center [651, 84] width 47 height 20
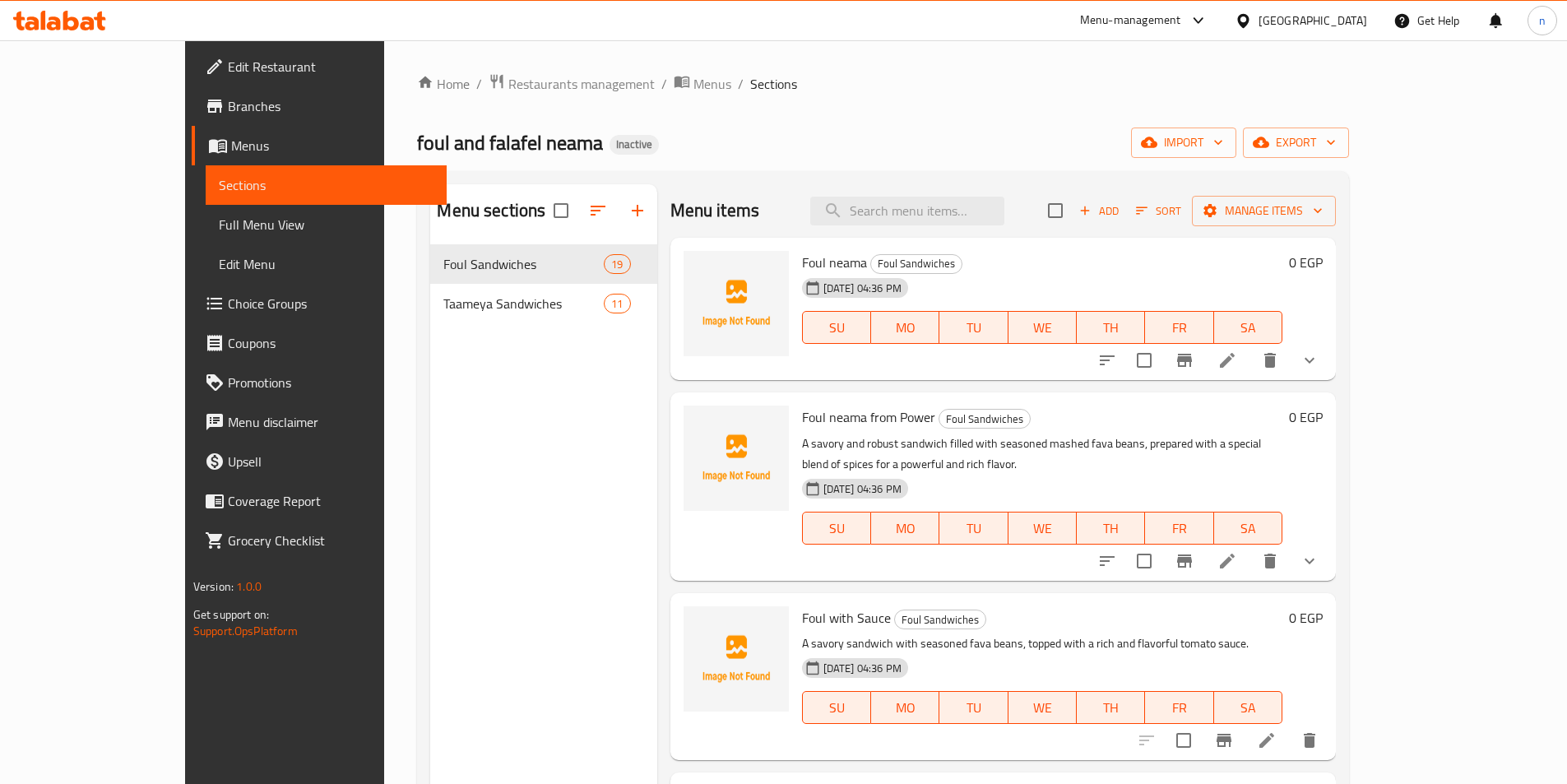
click at [1237, 368] on icon at bounding box center [1228, 360] width 20 height 20
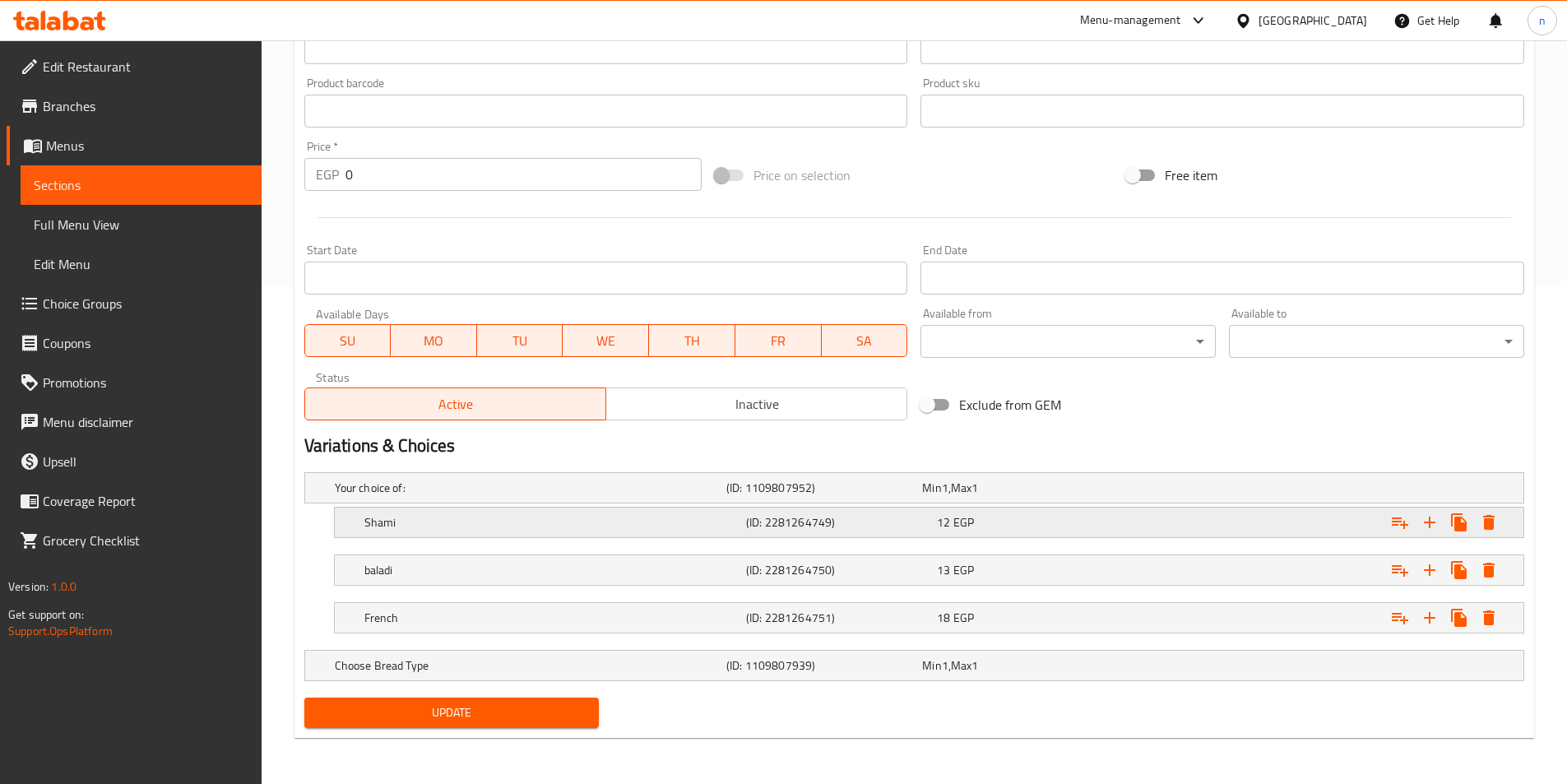
scroll to position [498, 0]
click at [372, 677] on div "Choose Bread Type (ID: 1109807939) Min 1 , Max 1" at bounding box center [920, 665] width 1176 height 36
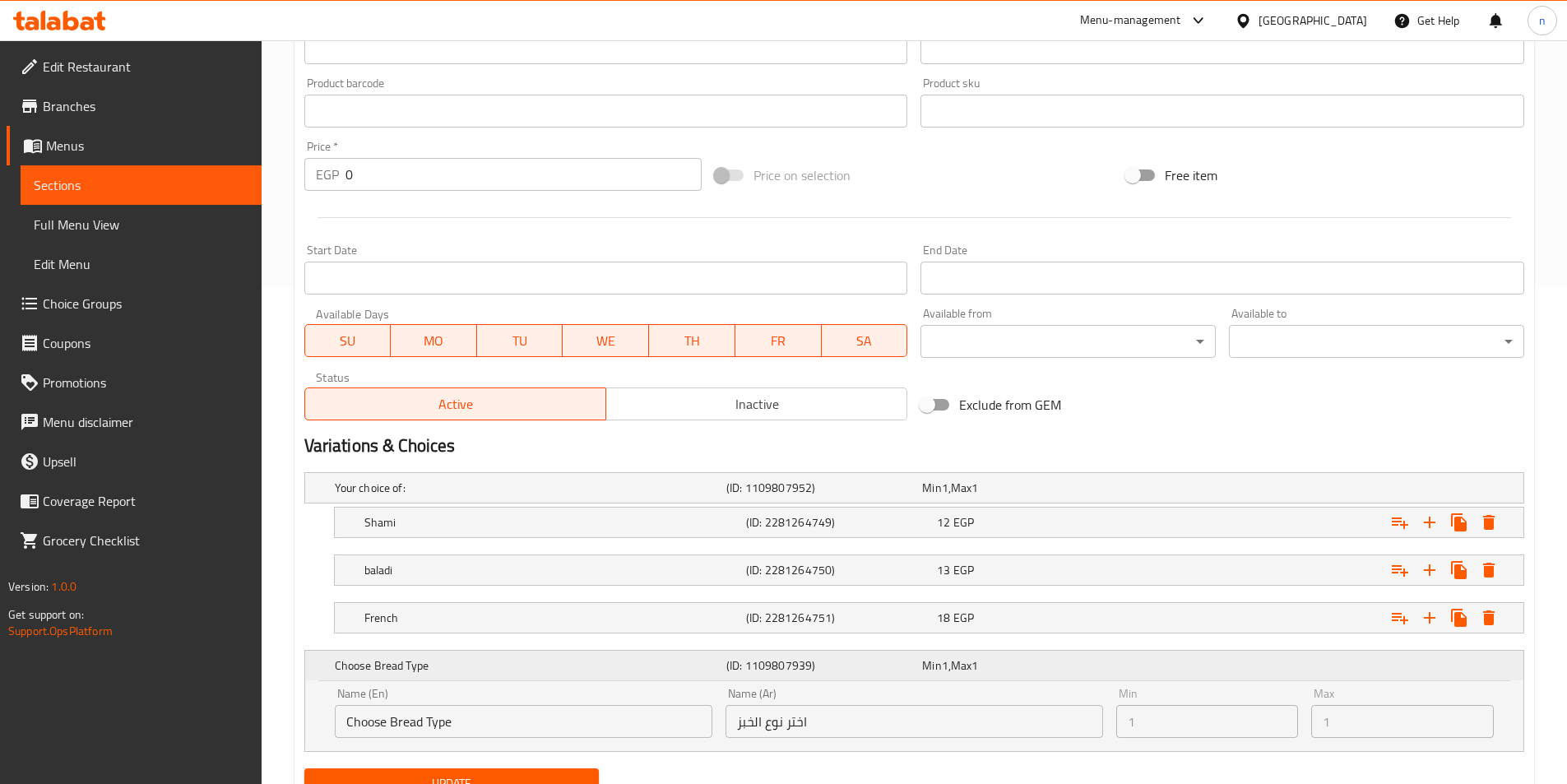
drag, startPoint x: 1288, startPoint y: 713, endPoint x: 1234, endPoint y: 661, distance: 75.0
click at [1234, 661] on div "Choose Bread Type (ID: 1109807939) Min 1 , Max 1" at bounding box center [920, 665] width 1176 height 36
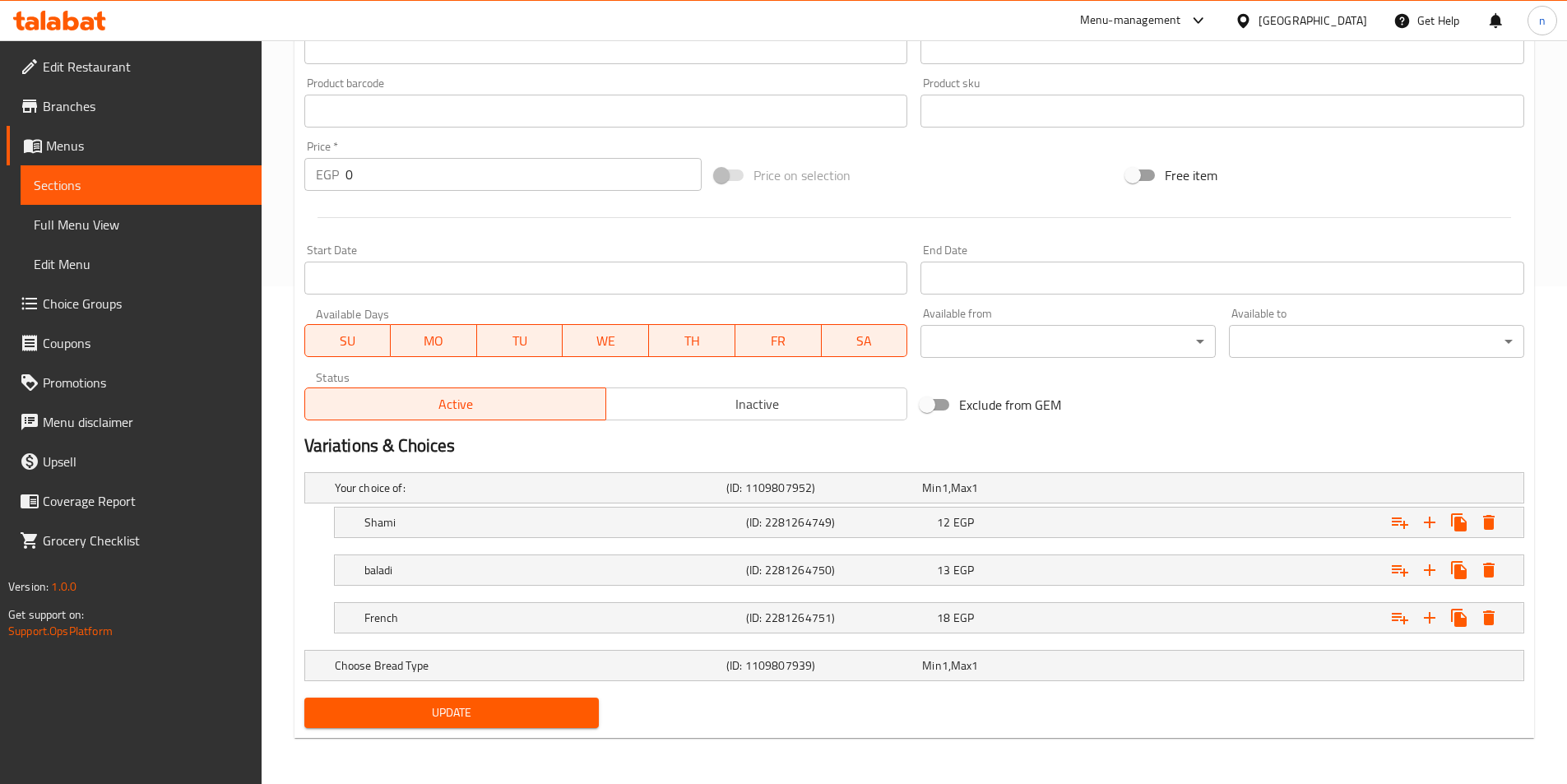
click at [69, 300] on span "Choice Groups" at bounding box center [145, 304] width 206 height 20
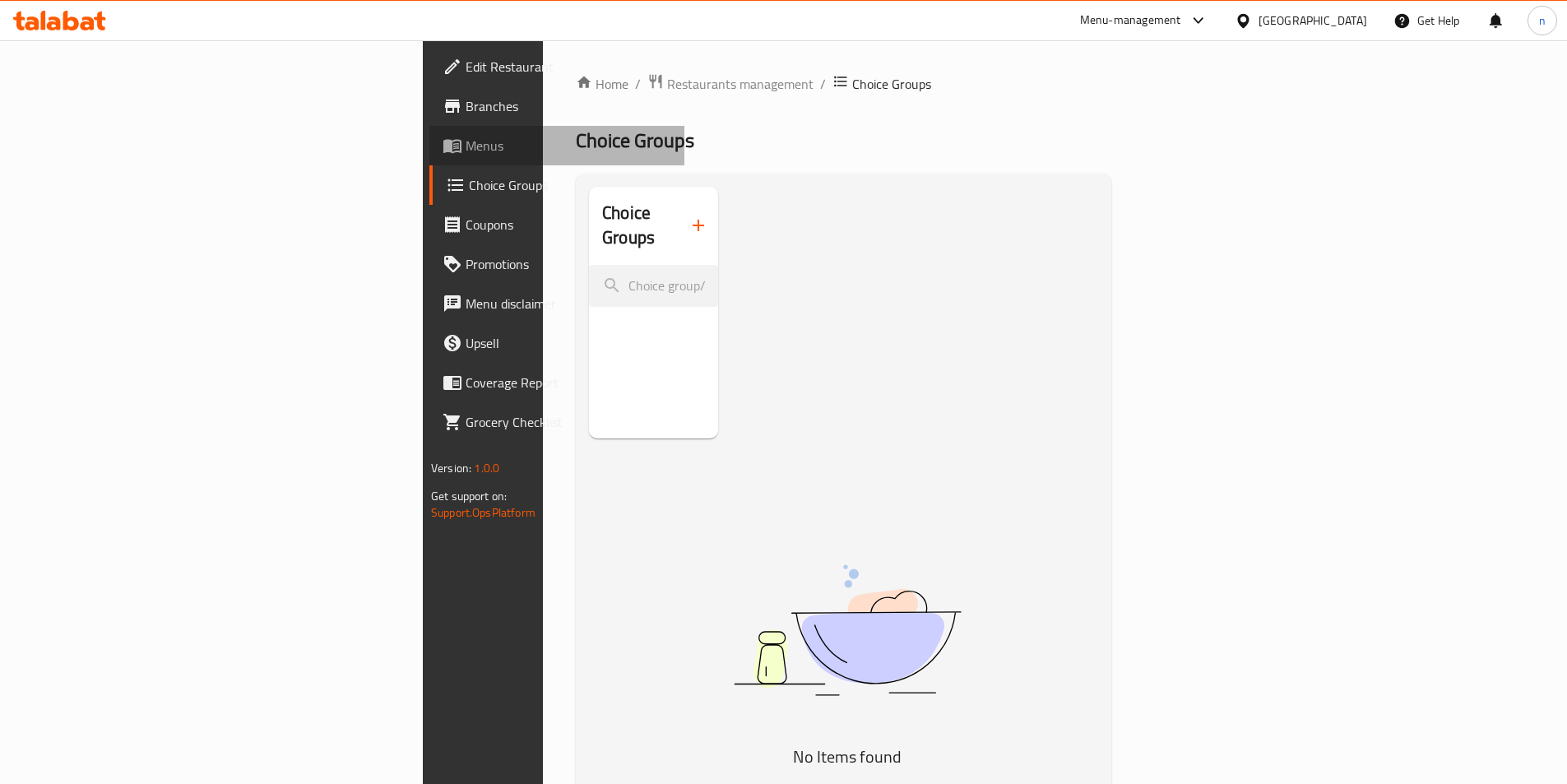
click at [429, 155] on link "Menus" at bounding box center [557, 145] width 255 height 39
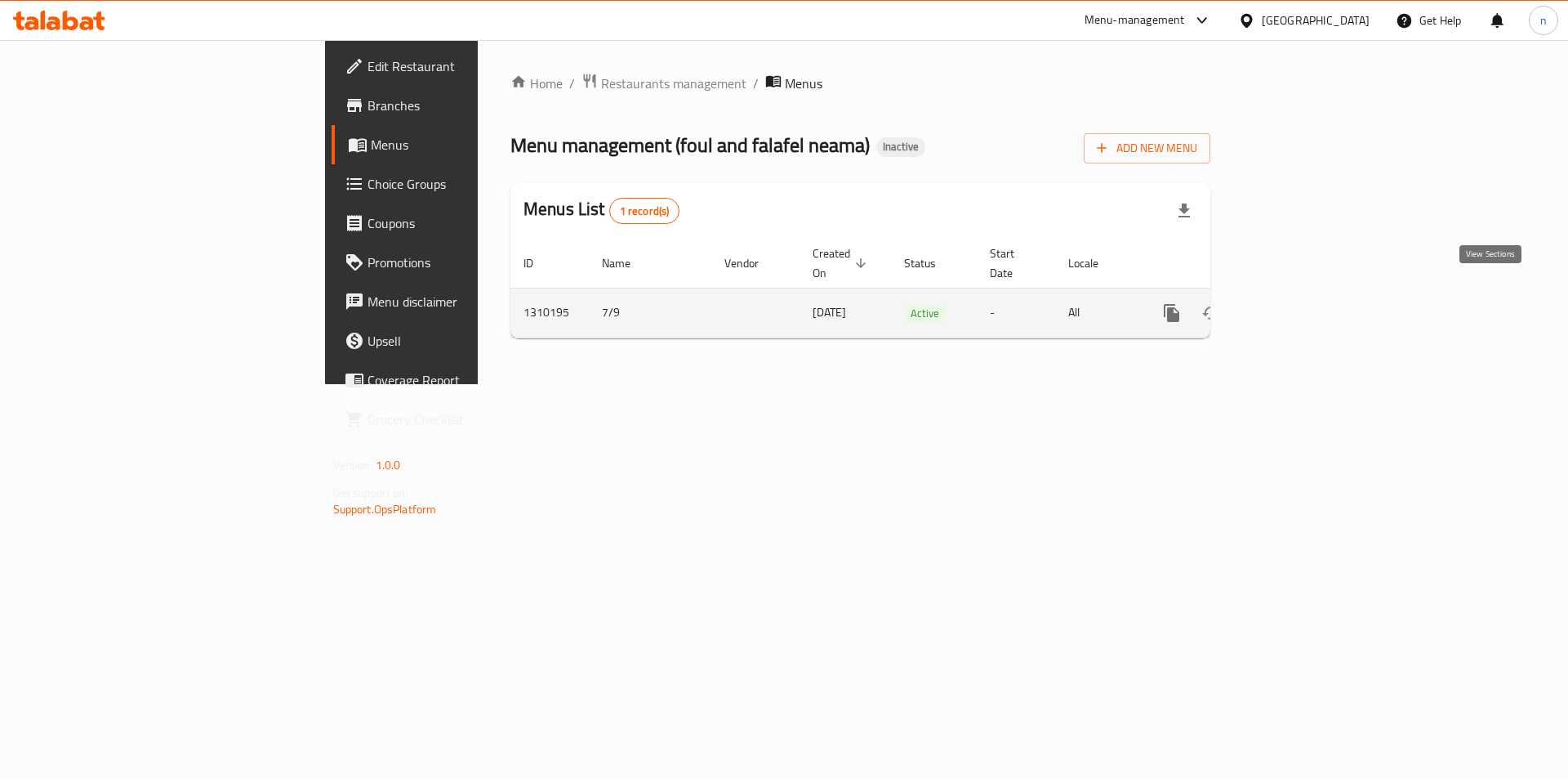
click at [1309, 298] on link "enhanced table" at bounding box center [1289, 313] width 39 height 39
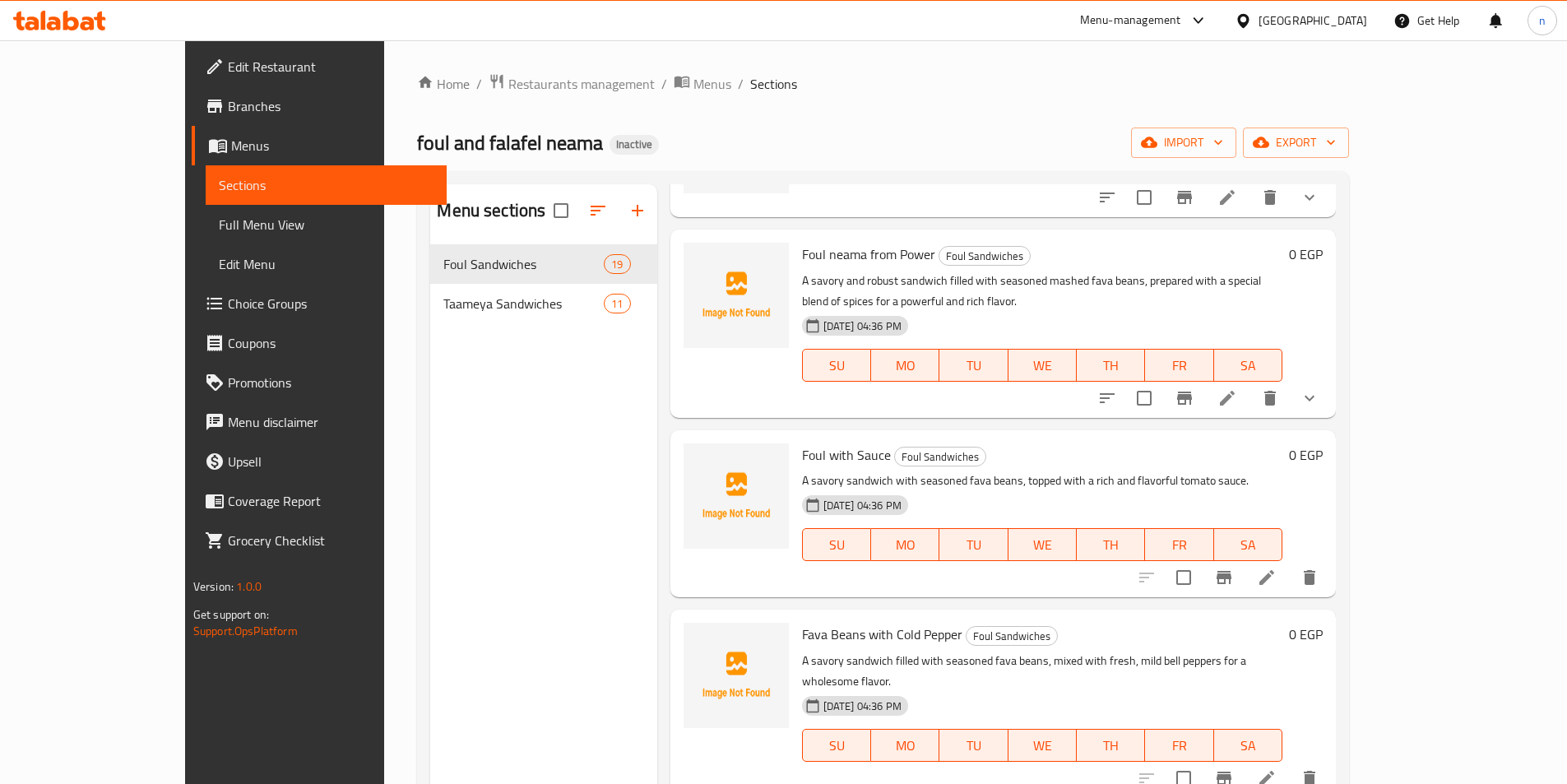
scroll to position [165, 0]
click at [1276, 566] on icon at bounding box center [1267, 576] width 20 height 20
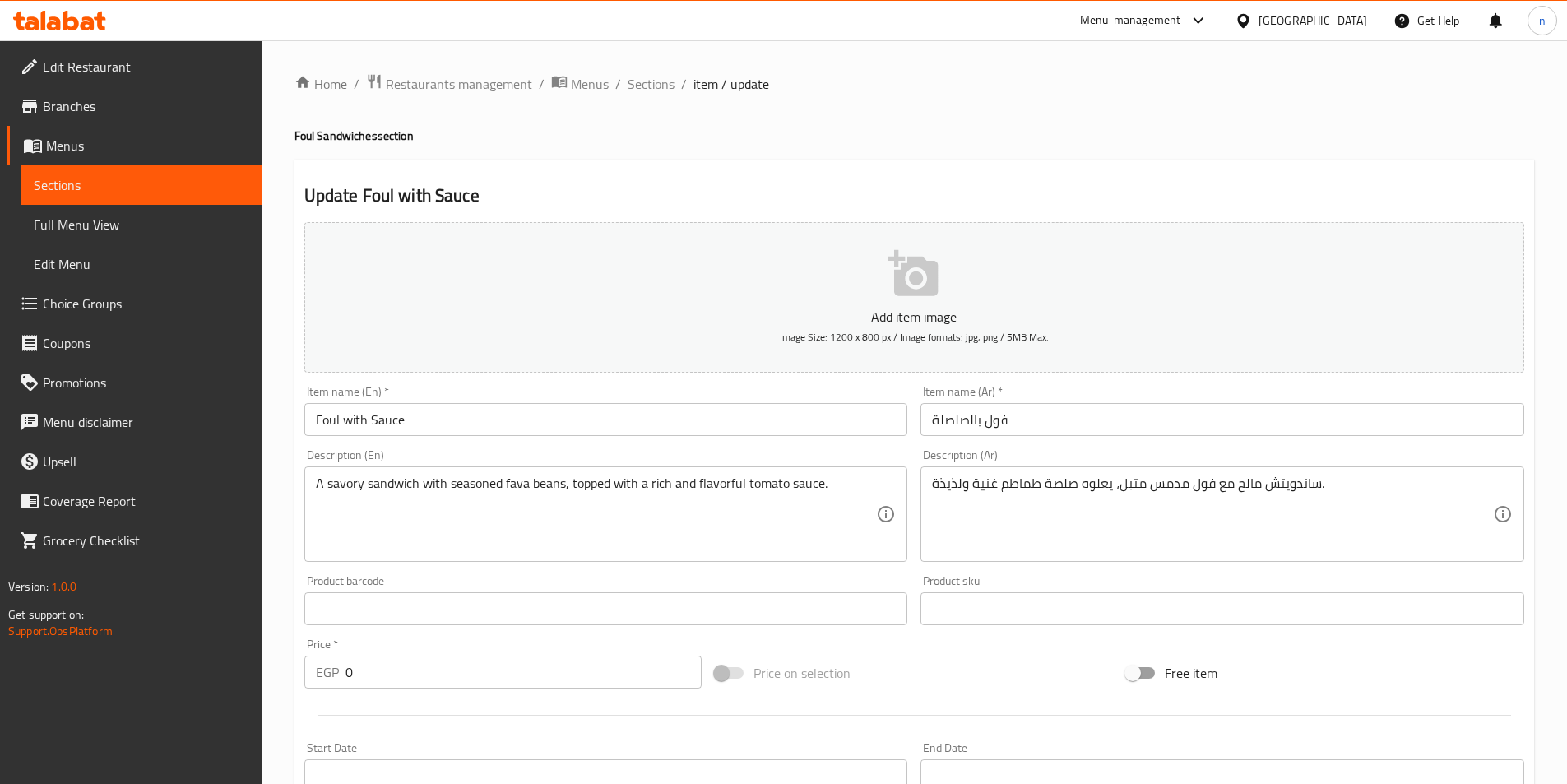
scroll to position [379, 0]
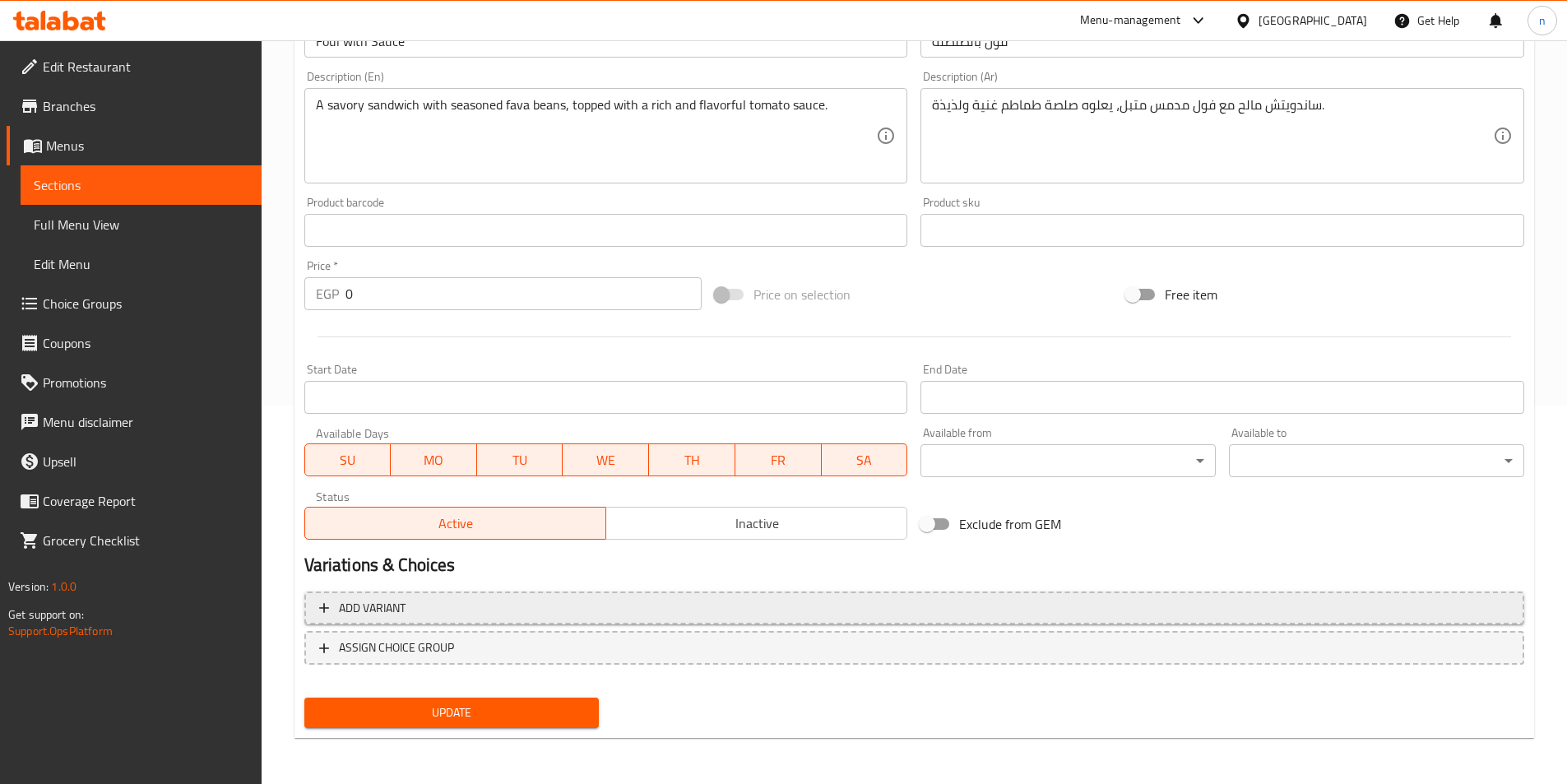
click at [914, 605] on span "Add variant" at bounding box center [915, 608] width 1191 height 20
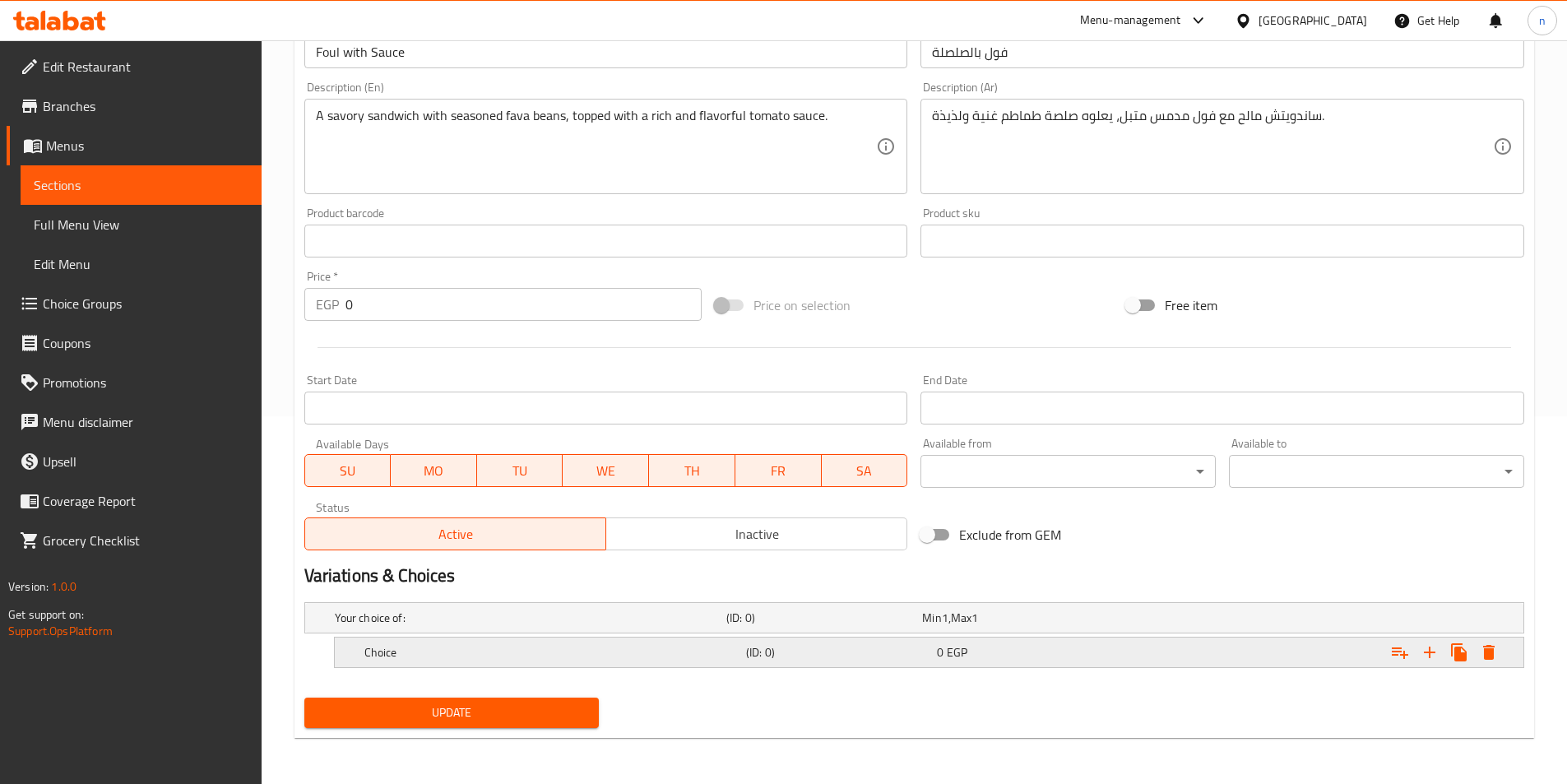
click at [813, 634] on div "Choice (ID: 0) 0 EGP" at bounding box center [934, 651] width 1146 height 36
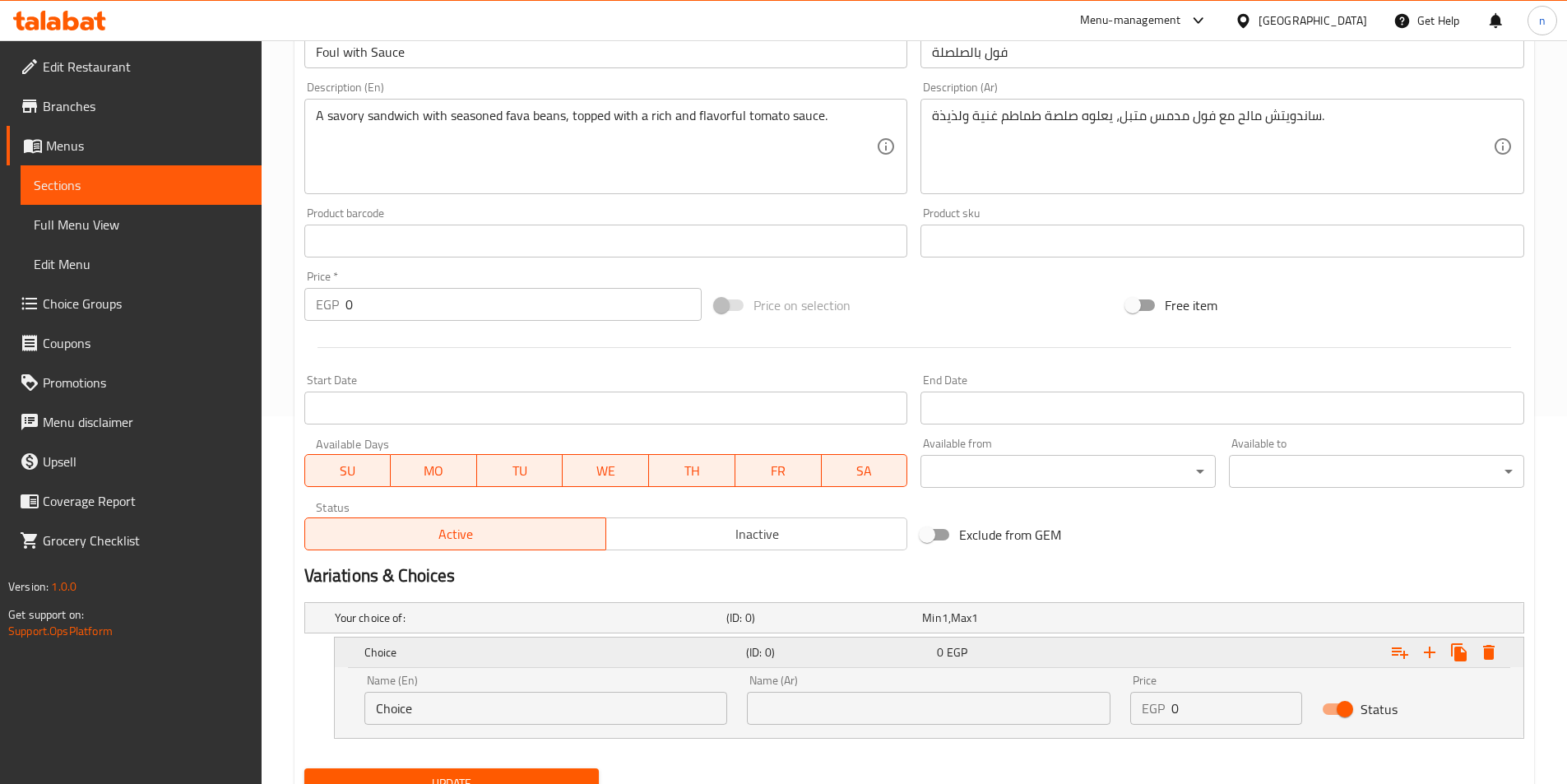
scroll to position [438, 0]
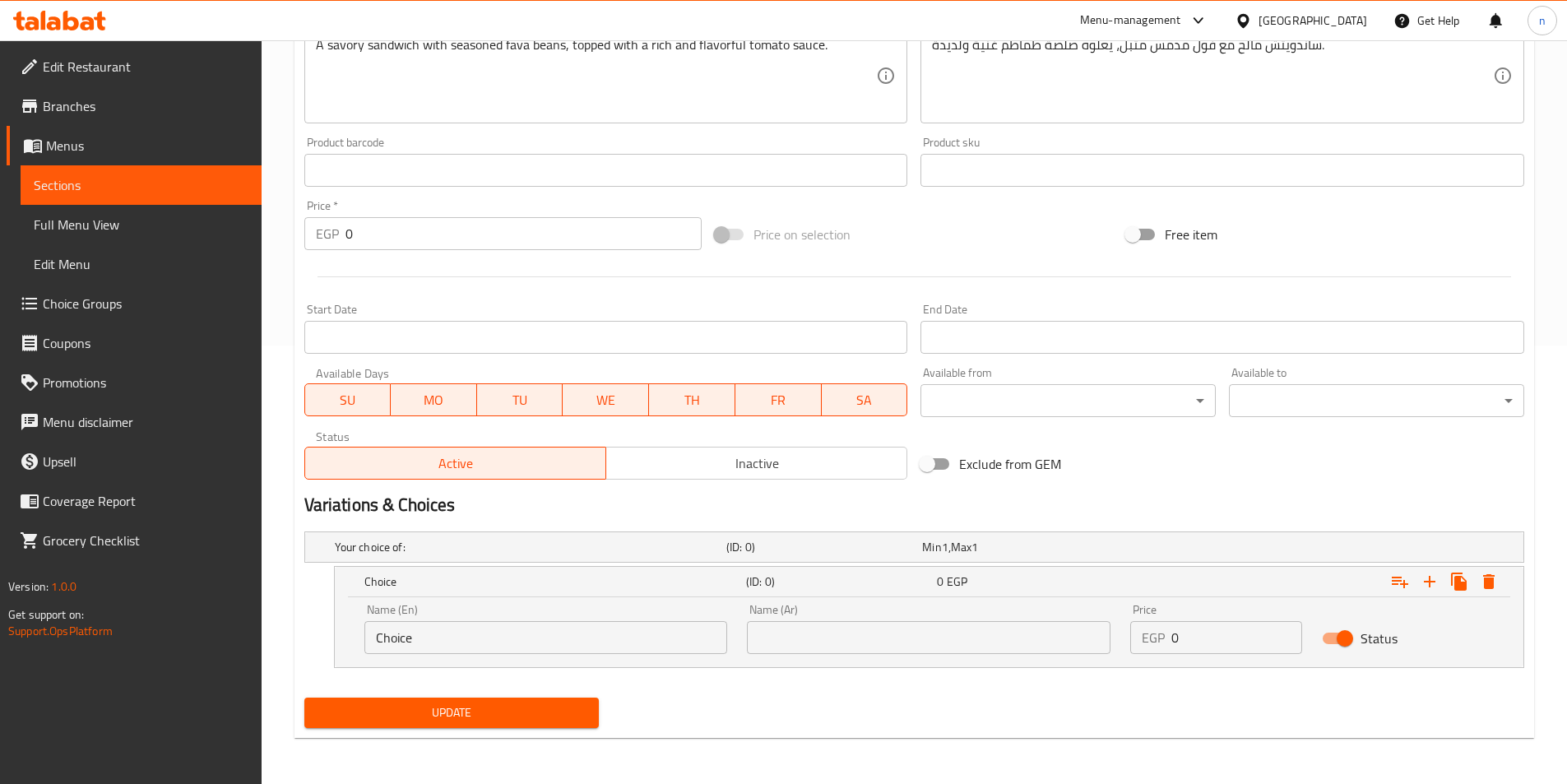
click at [532, 640] on input "Choice" at bounding box center [546, 637] width 364 height 33
click at [535, 630] on input "Choice" at bounding box center [546, 637] width 364 height 33
click at [519, 662] on div "Name (En) Choice Name (En)" at bounding box center [546, 628] width 384 height 70
click at [519, 654] on div "Name (En) Choice Name (En)" at bounding box center [546, 628] width 384 height 70
click at [517, 630] on input "Choice" at bounding box center [546, 637] width 364 height 33
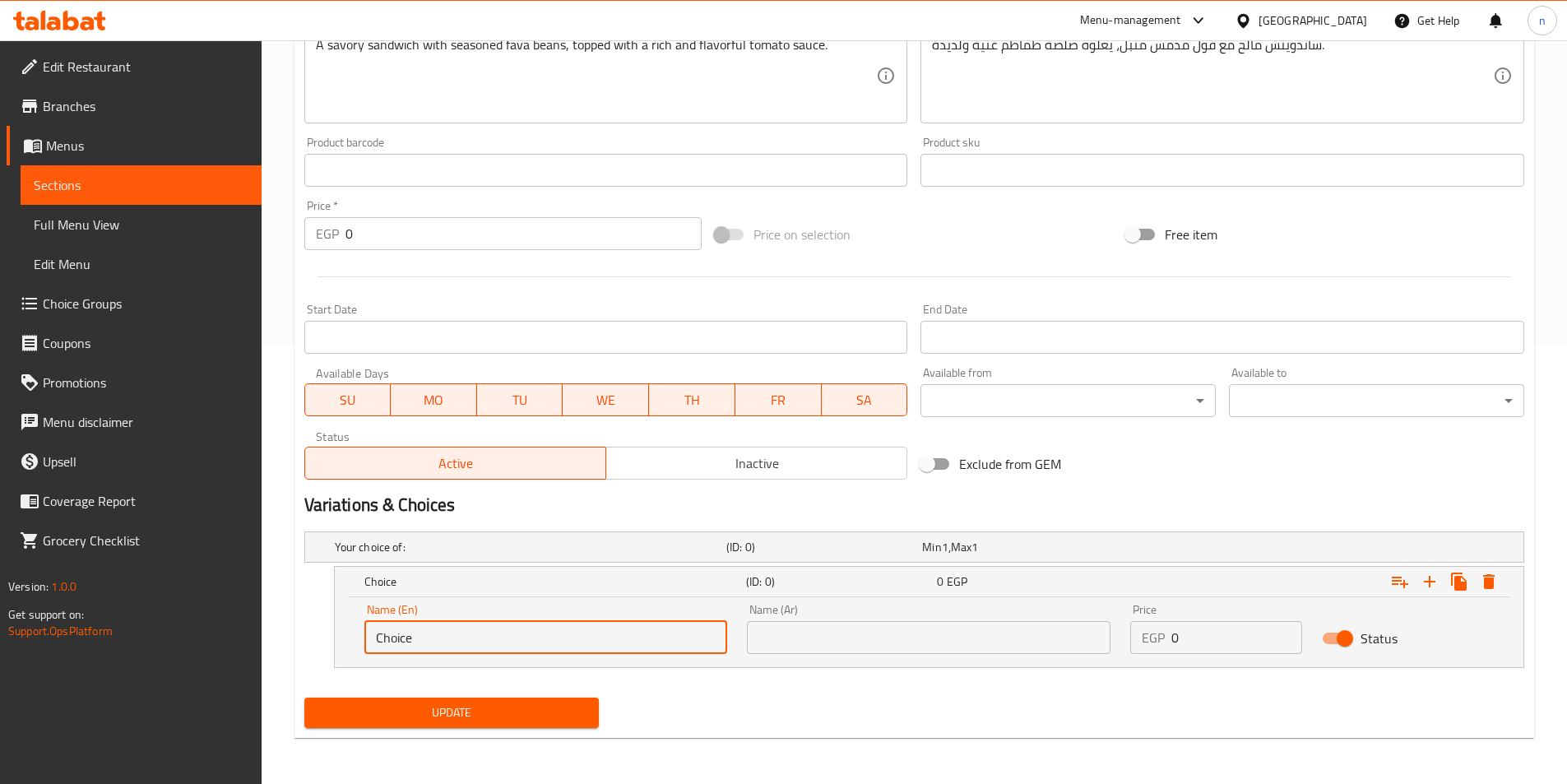
click at [517, 630] on input "Choice" at bounding box center [546, 637] width 364 height 33
click at [516, 635] on input "text" at bounding box center [546, 637] width 364 height 33
type input "Shami"
click at [778, 627] on input "text" at bounding box center [929, 637] width 364 height 33
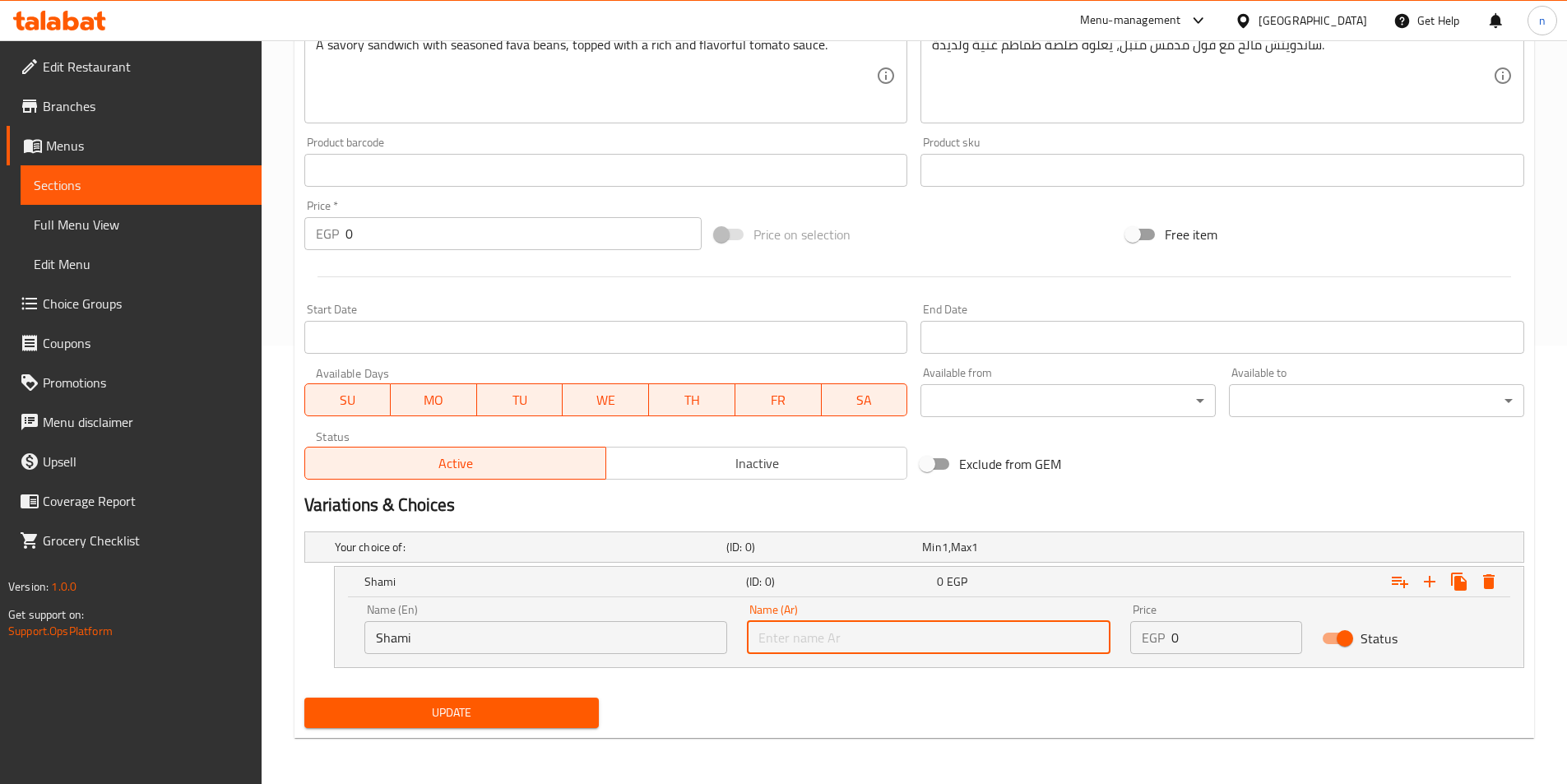
type input "شامي"
click at [1438, 576] on icon "Expand" at bounding box center [1430, 582] width 20 height 20
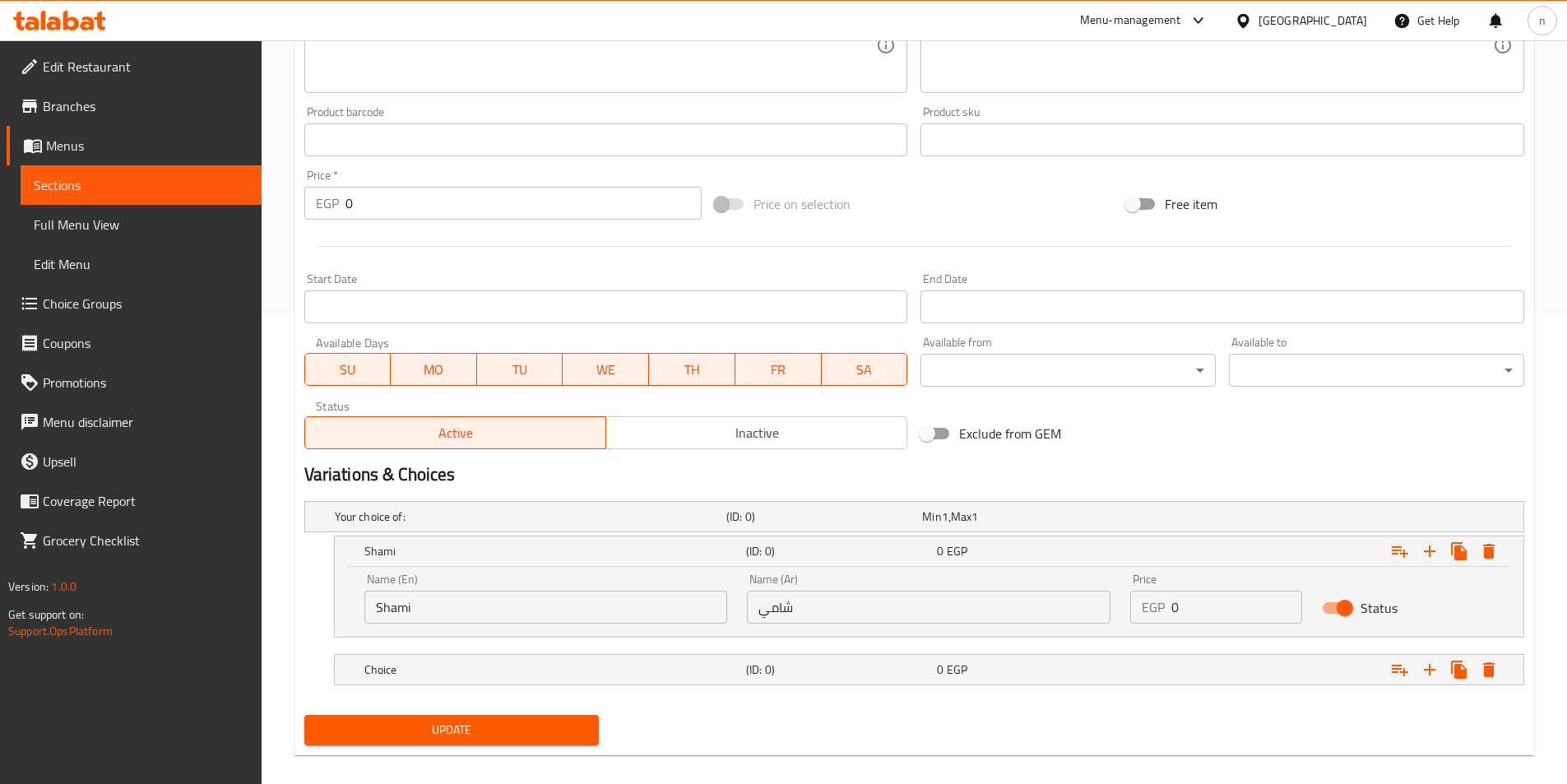
scroll to position [486, 0]
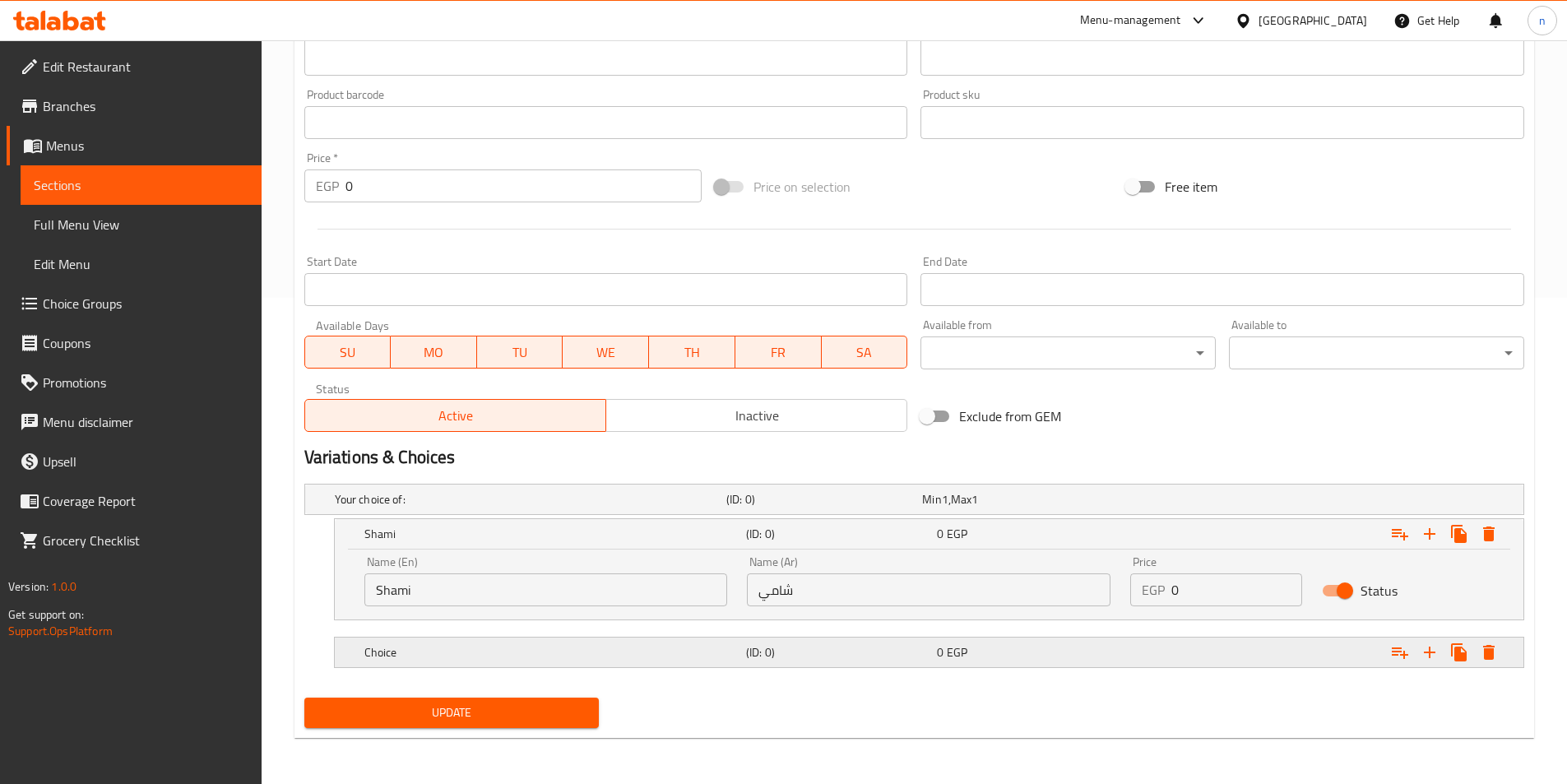
click at [652, 647] on h5 "Choice" at bounding box center [552, 652] width 375 height 17
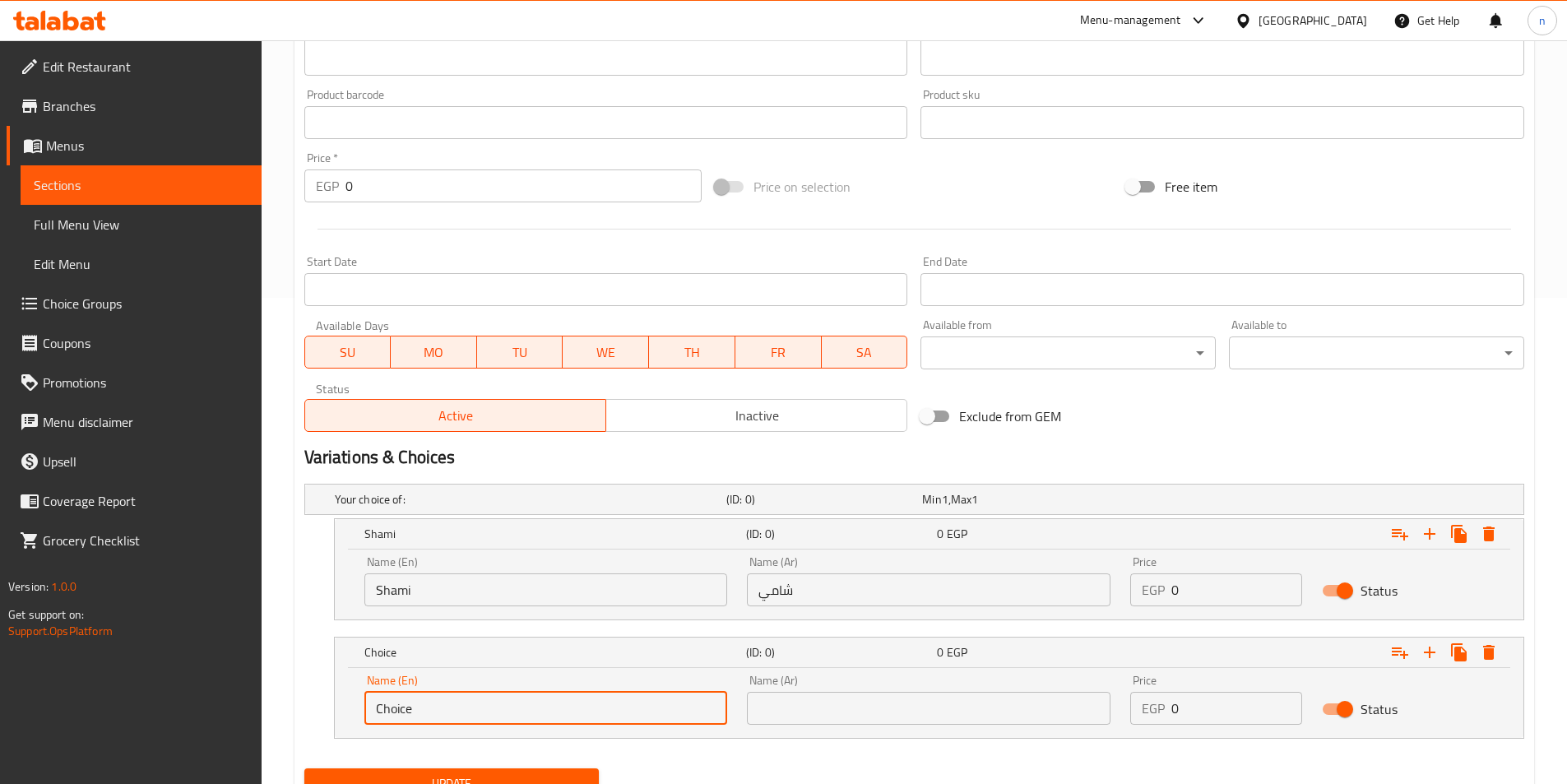
click at [501, 710] on input "Choice" at bounding box center [546, 708] width 364 height 33
click at [501, 711] on input "Choice" at bounding box center [546, 708] width 364 height 33
click at [490, 702] on input "text" at bounding box center [546, 708] width 364 height 33
type input "baladi"
click at [912, 702] on input "text" at bounding box center [929, 708] width 364 height 33
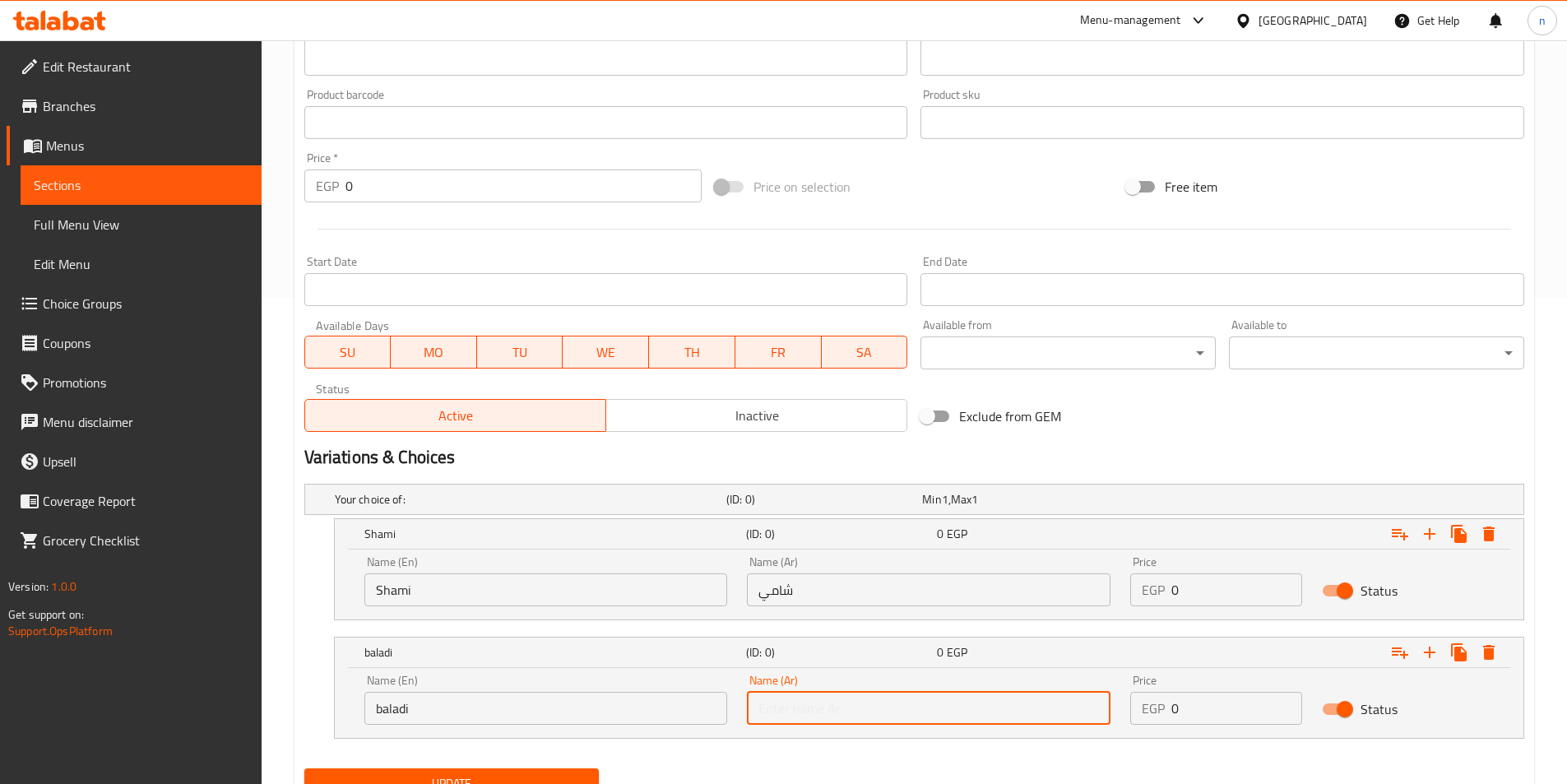
type input "بلدي"
click at [1432, 654] on icon "Expand" at bounding box center [1430, 652] width 20 height 20
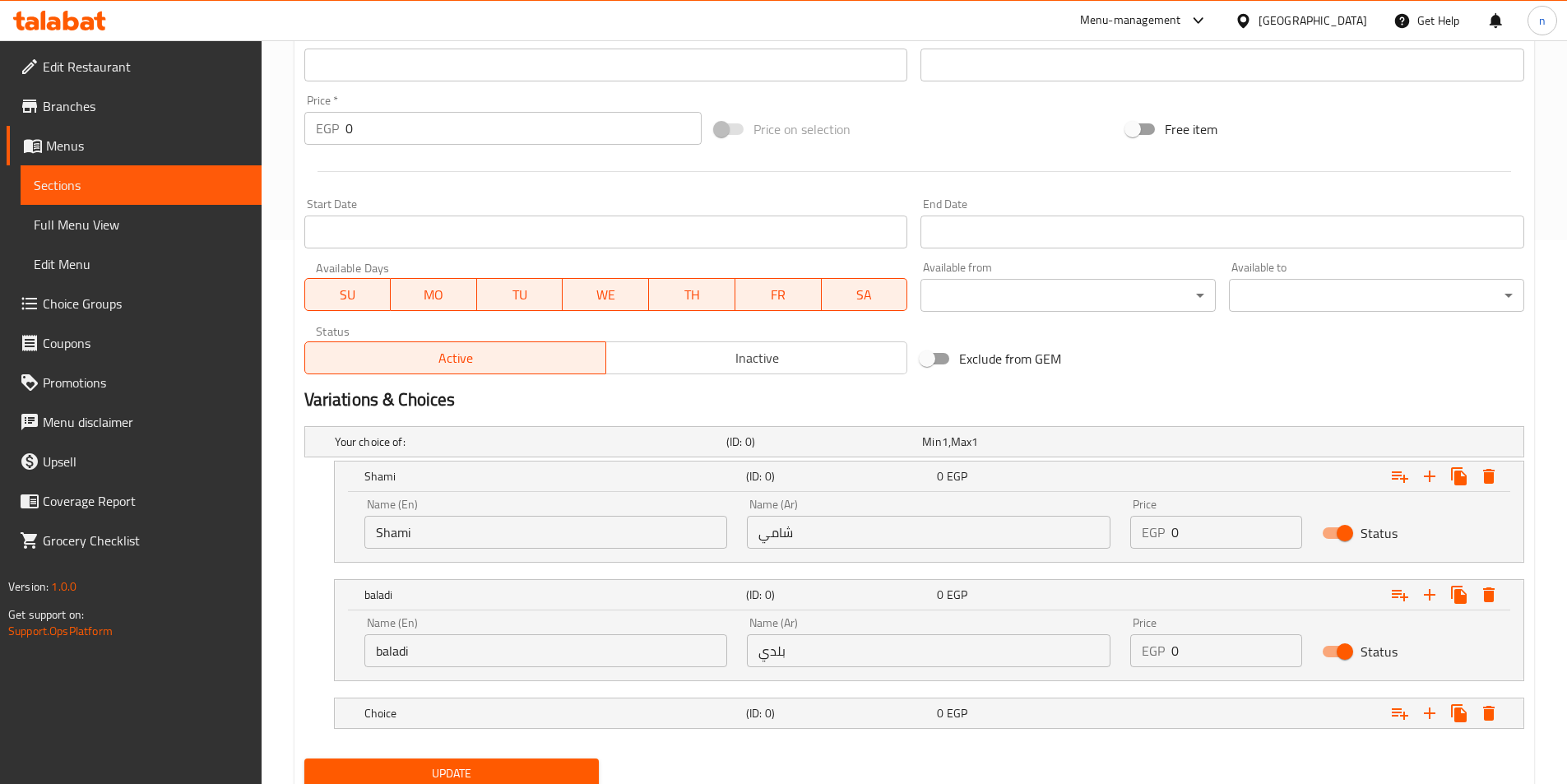
scroll to position [604, 0]
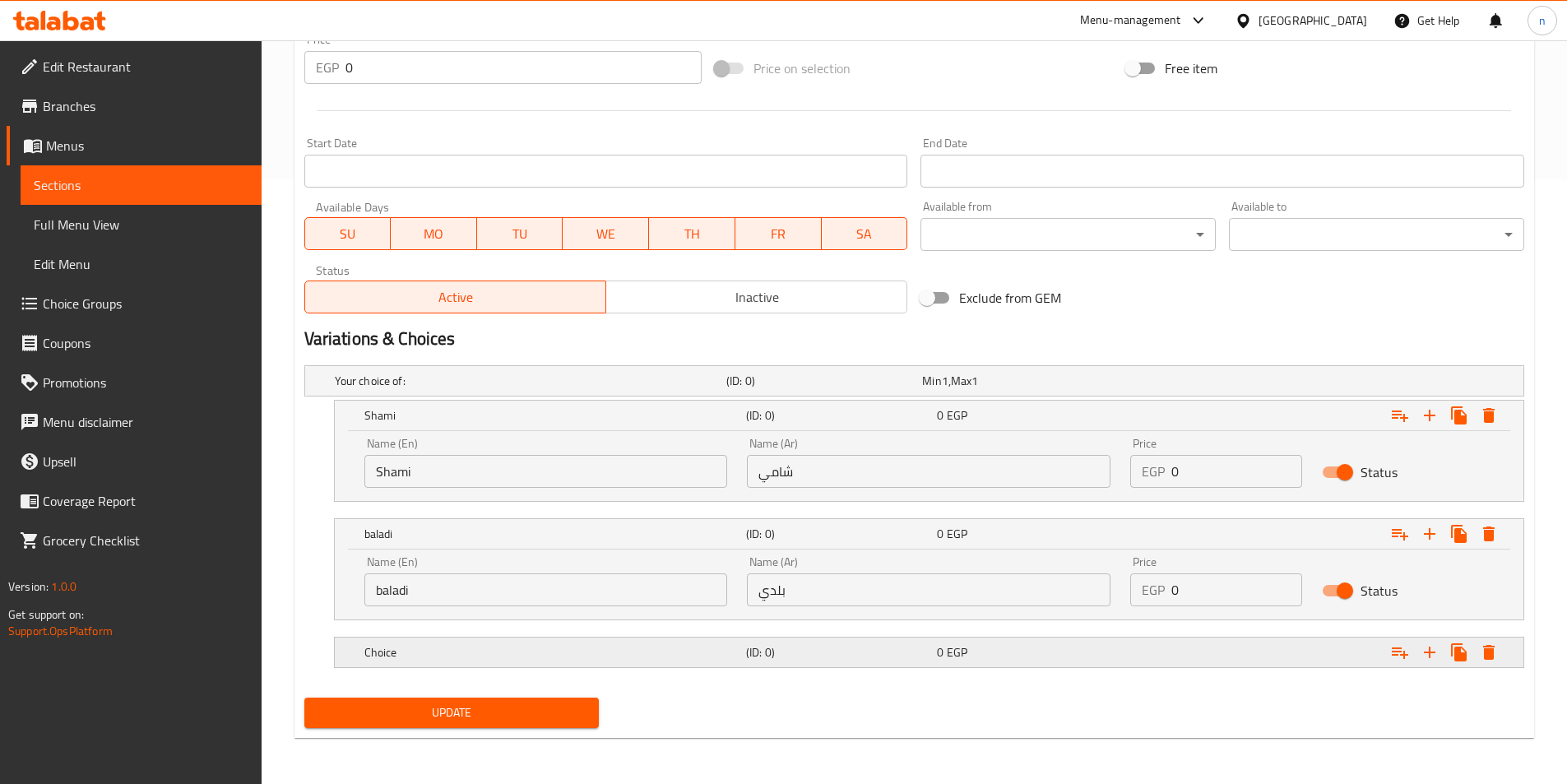
click at [654, 634] on div "Choice (ID: 0) 0 EGP" at bounding box center [934, 651] width 1146 height 36
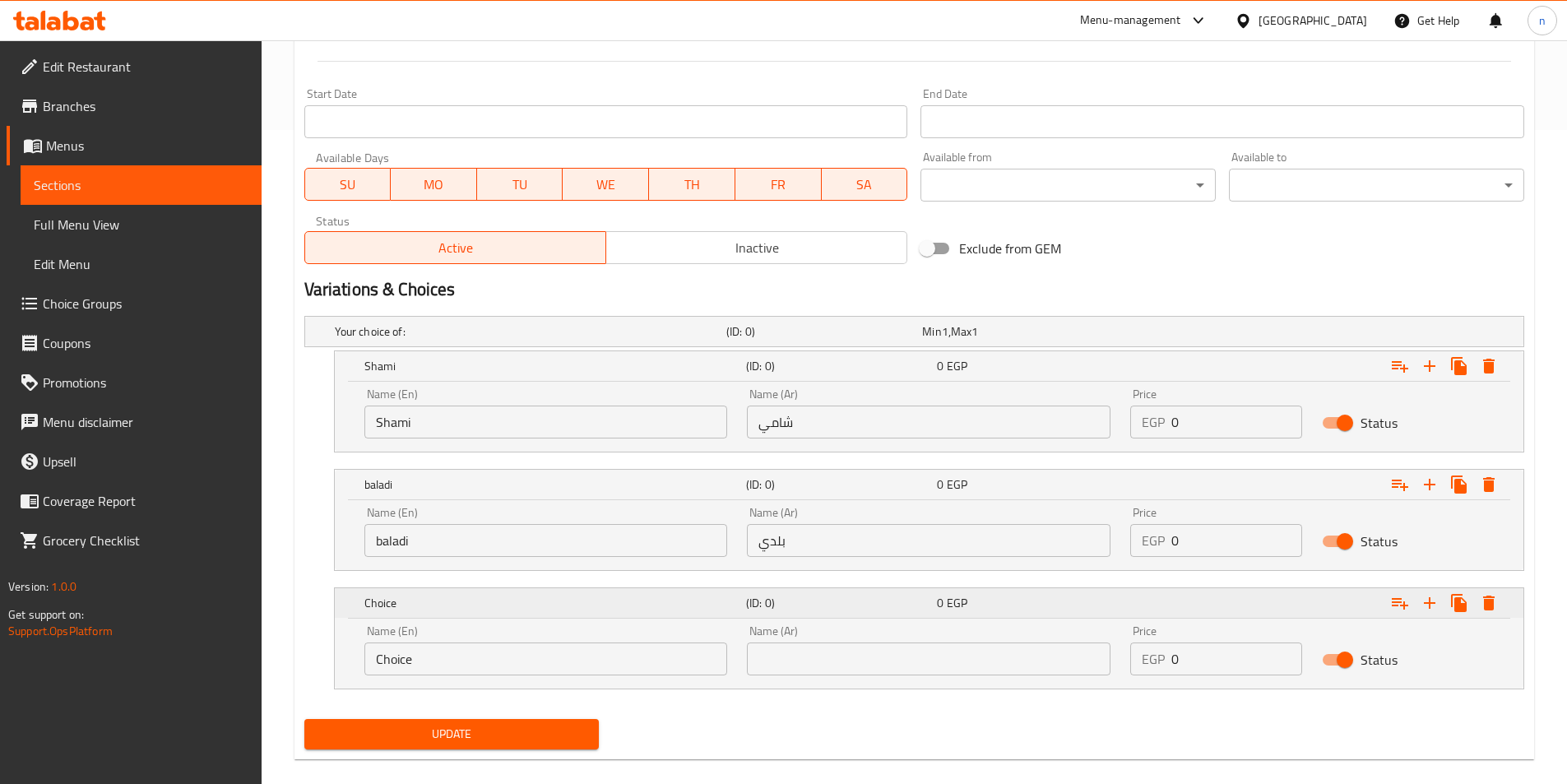
scroll to position [675, 0]
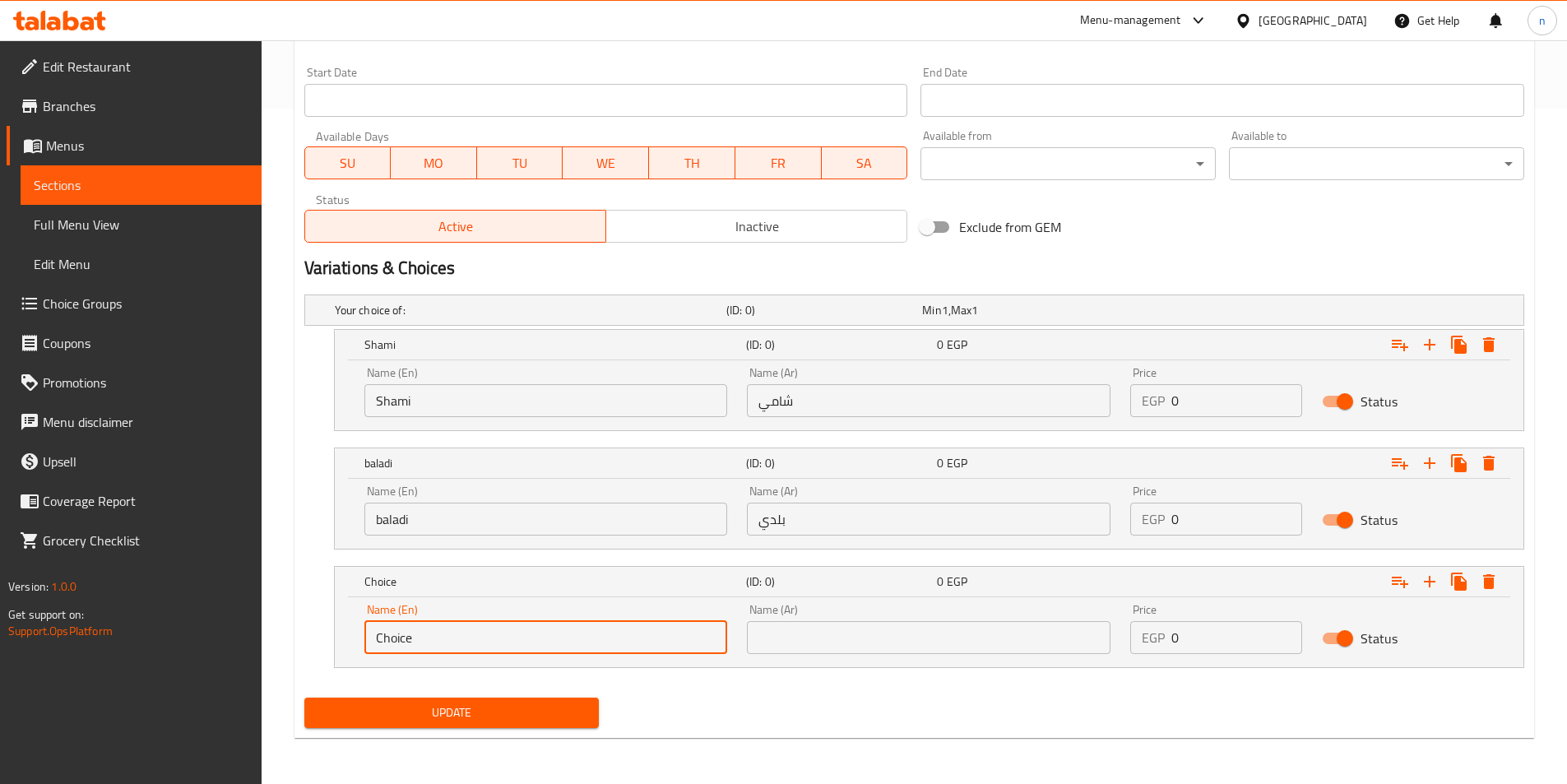
click at [619, 634] on input "Choice" at bounding box center [546, 637] width 364 height 33
click at [605, 652] on input "text" at bounding box center [546, 637] width 364 height 33
click at [569, 635] on input "text" at bounding box center [546, 637] width 364 height 33
paste input "French"
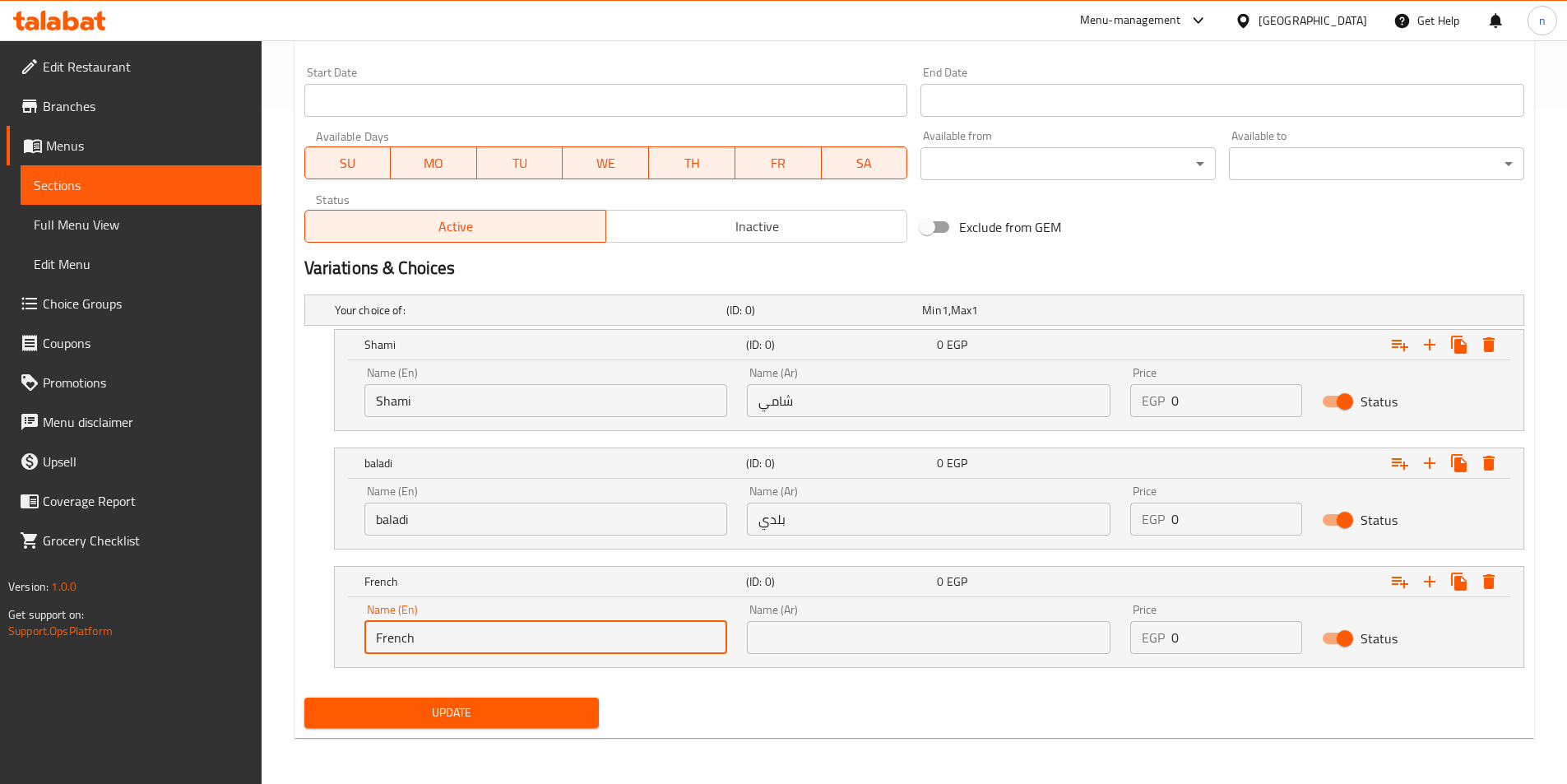
type input "French"
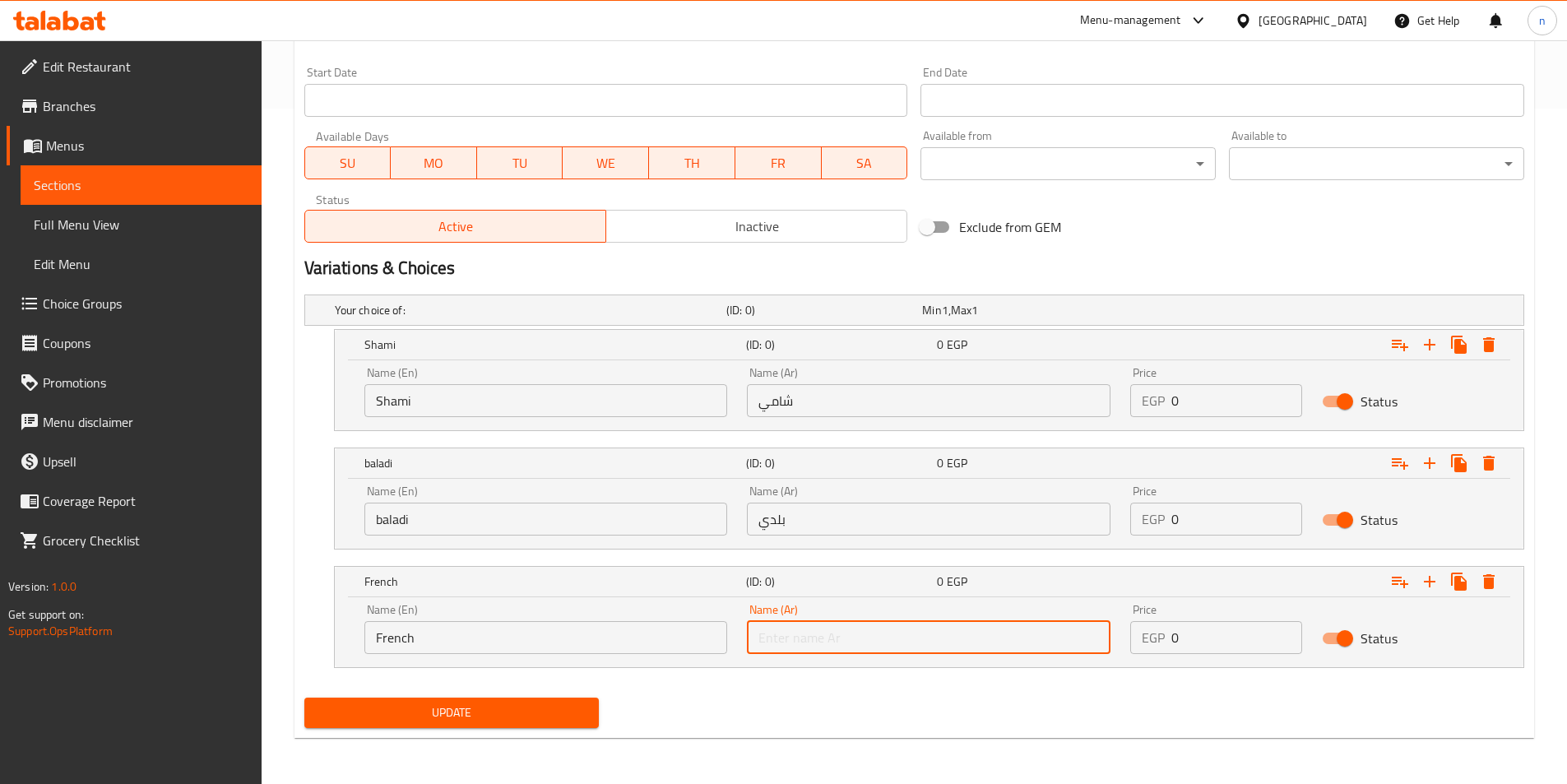
click at [799, 647] on input "text" at bounding box center [929, 637] width 364 height 33
type input "t"
type input "فرنسي"
click at [1222, 406] on input "0" at bounding box center [1237, 400] width 131 height 33
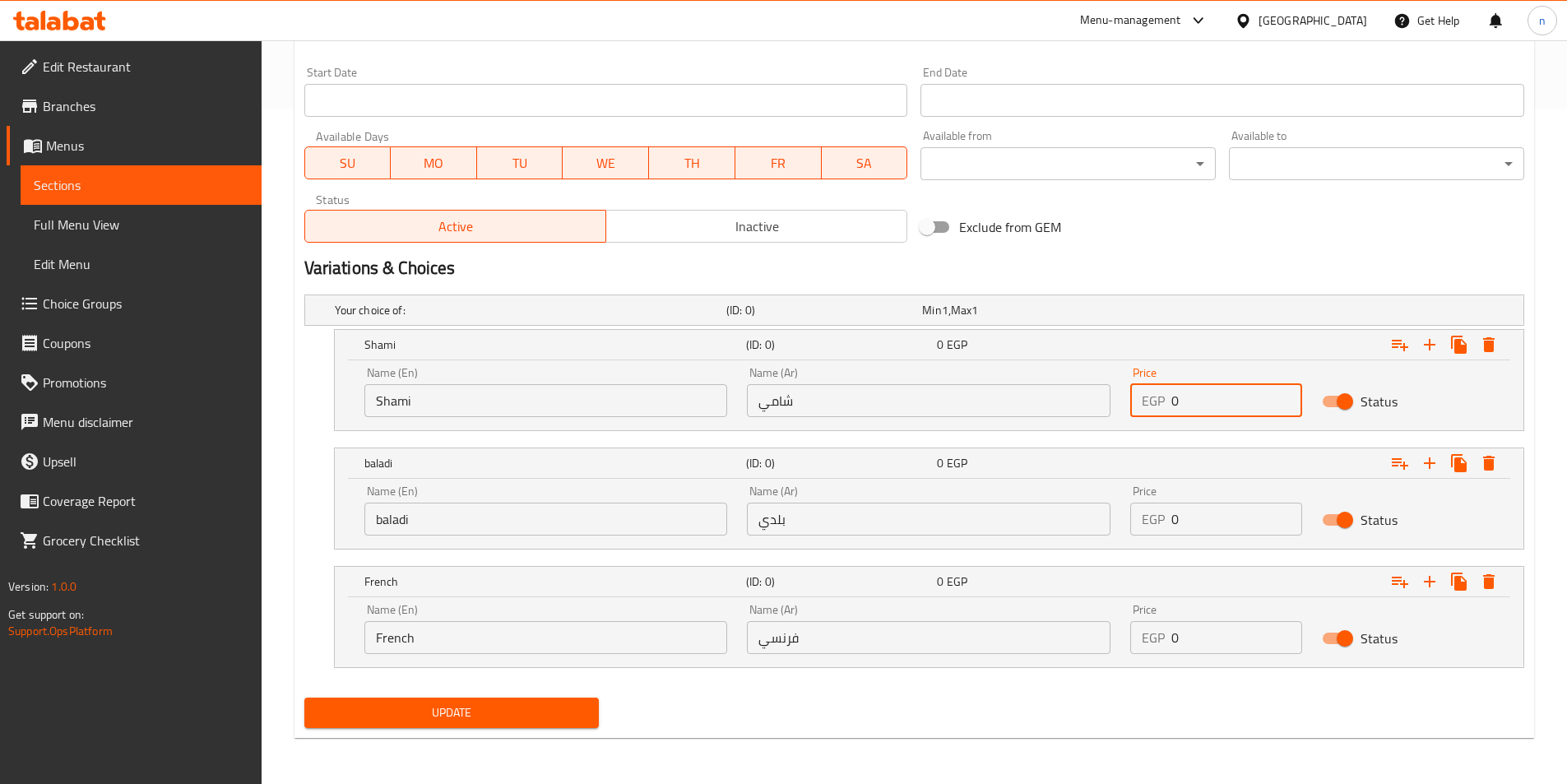
click at [1222, 406] on input "0" at bounding box center [1237, 400] width 131 height 33
type input "16"
click at [1182, 529] on input "0" at bounding box center [1237, 519] width 131 height 33
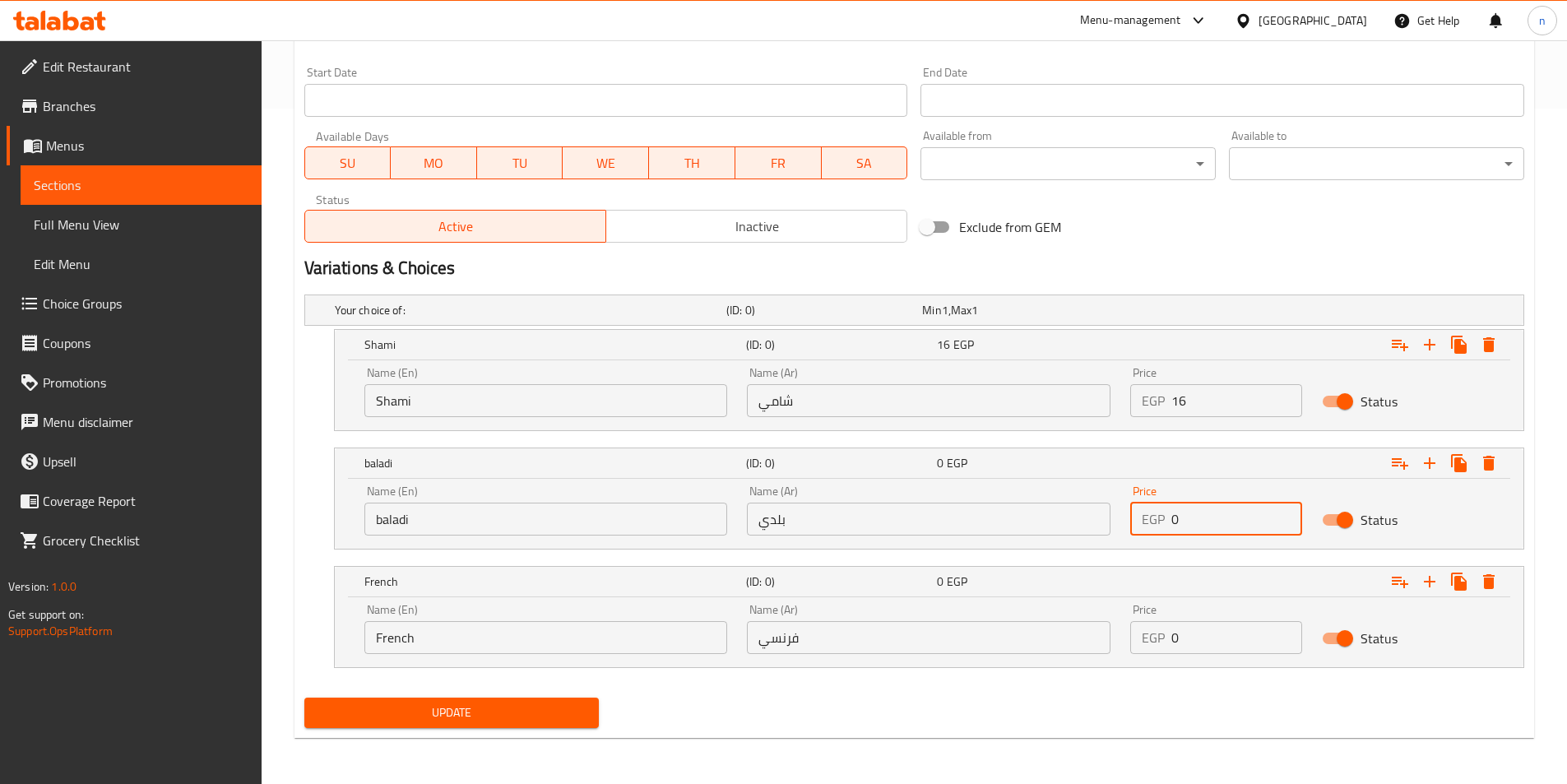
click at [1182, 529] on input "0" at bounding box center [1237, 519] width 131 height 33
type input "17"
click at [1175, 640] on input "0" at bounding box center [1237, 637] width 131 height 33
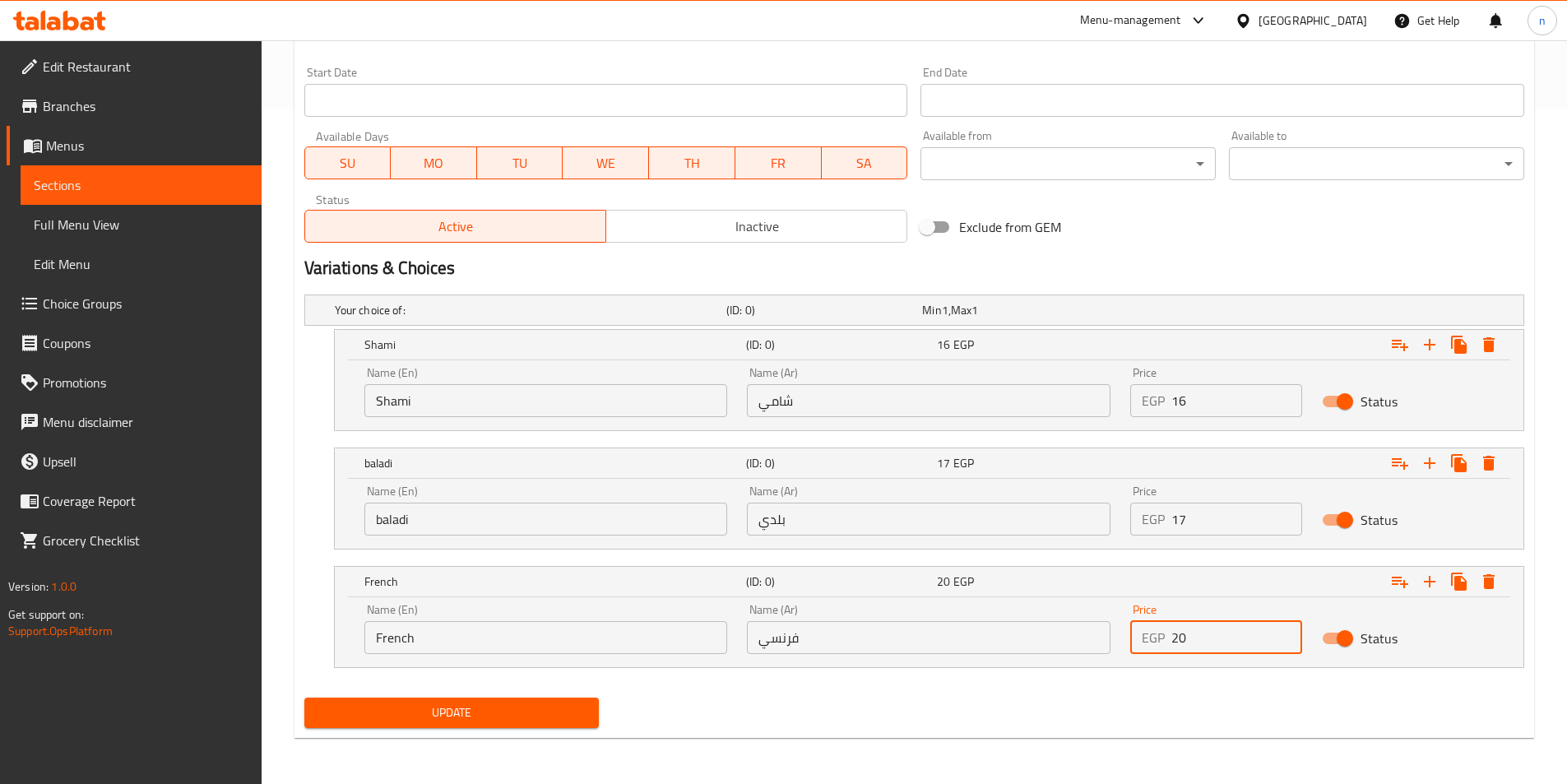
type input "20"
click at [347, 719] on span "Update" at bounding box center [452, 713] width 269 height 20
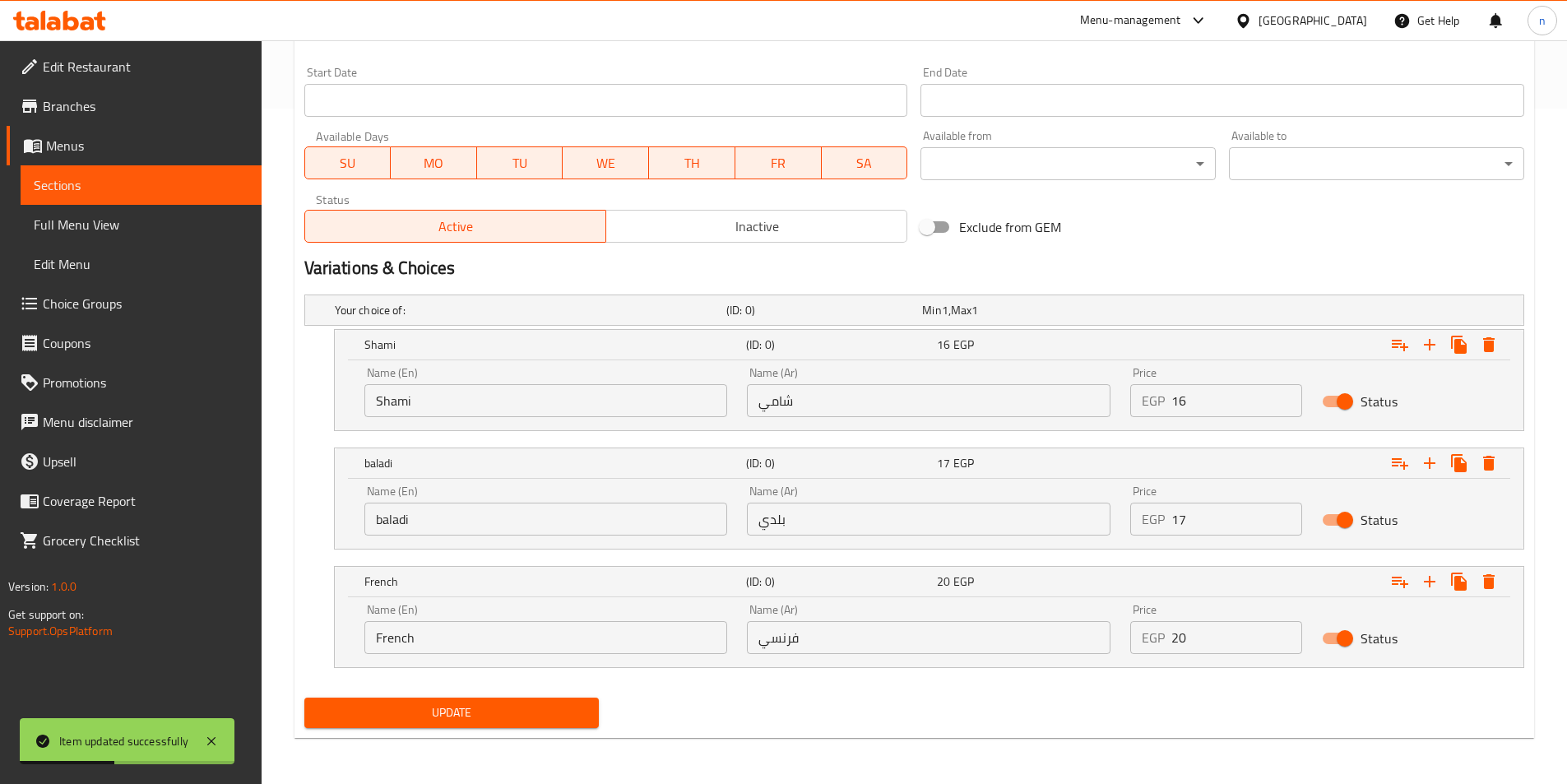
click at [548, 703] on span "Update" at bounding box center [452, 713] width 269 height 20
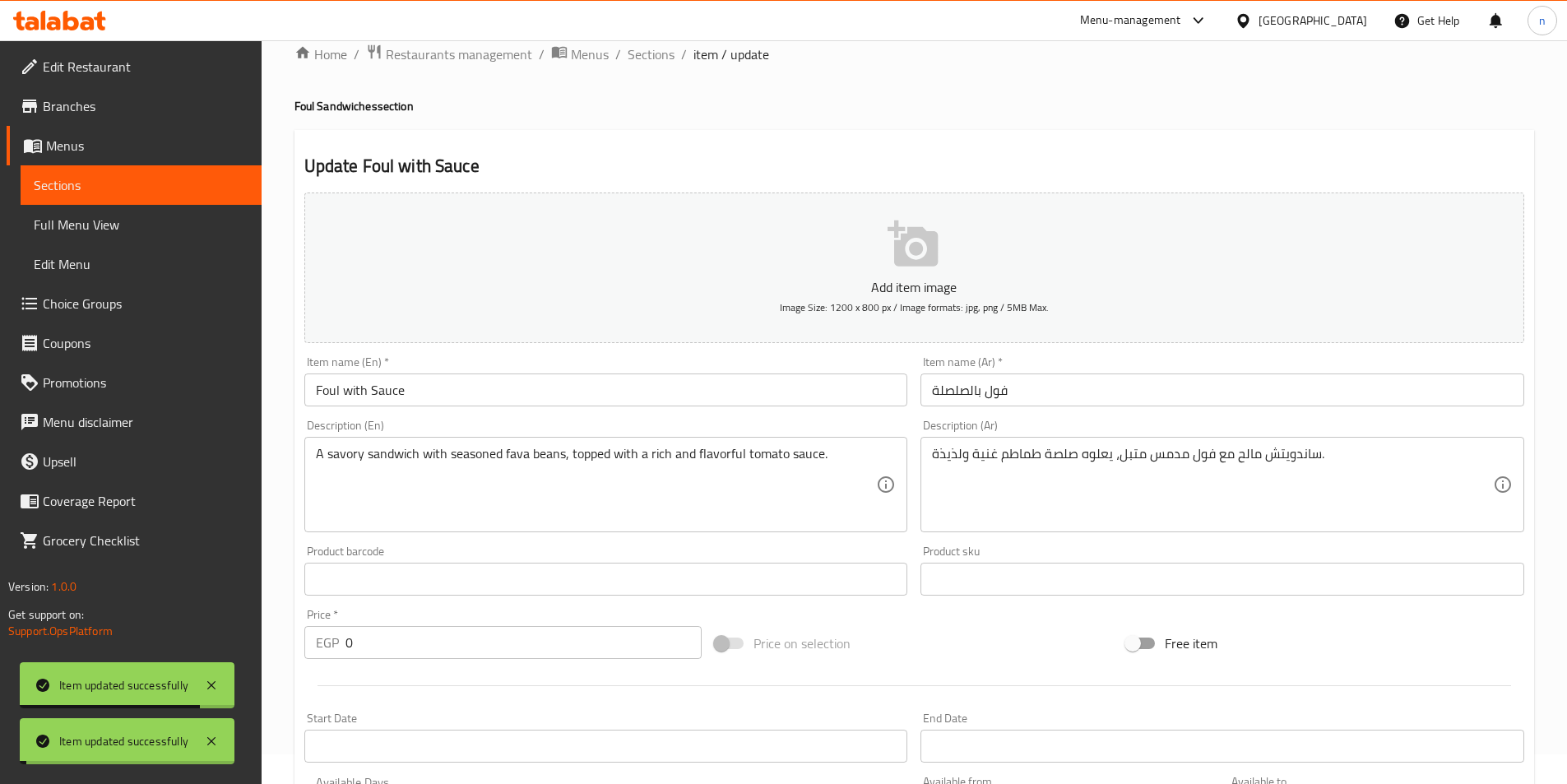
scroll to position [0, 0]
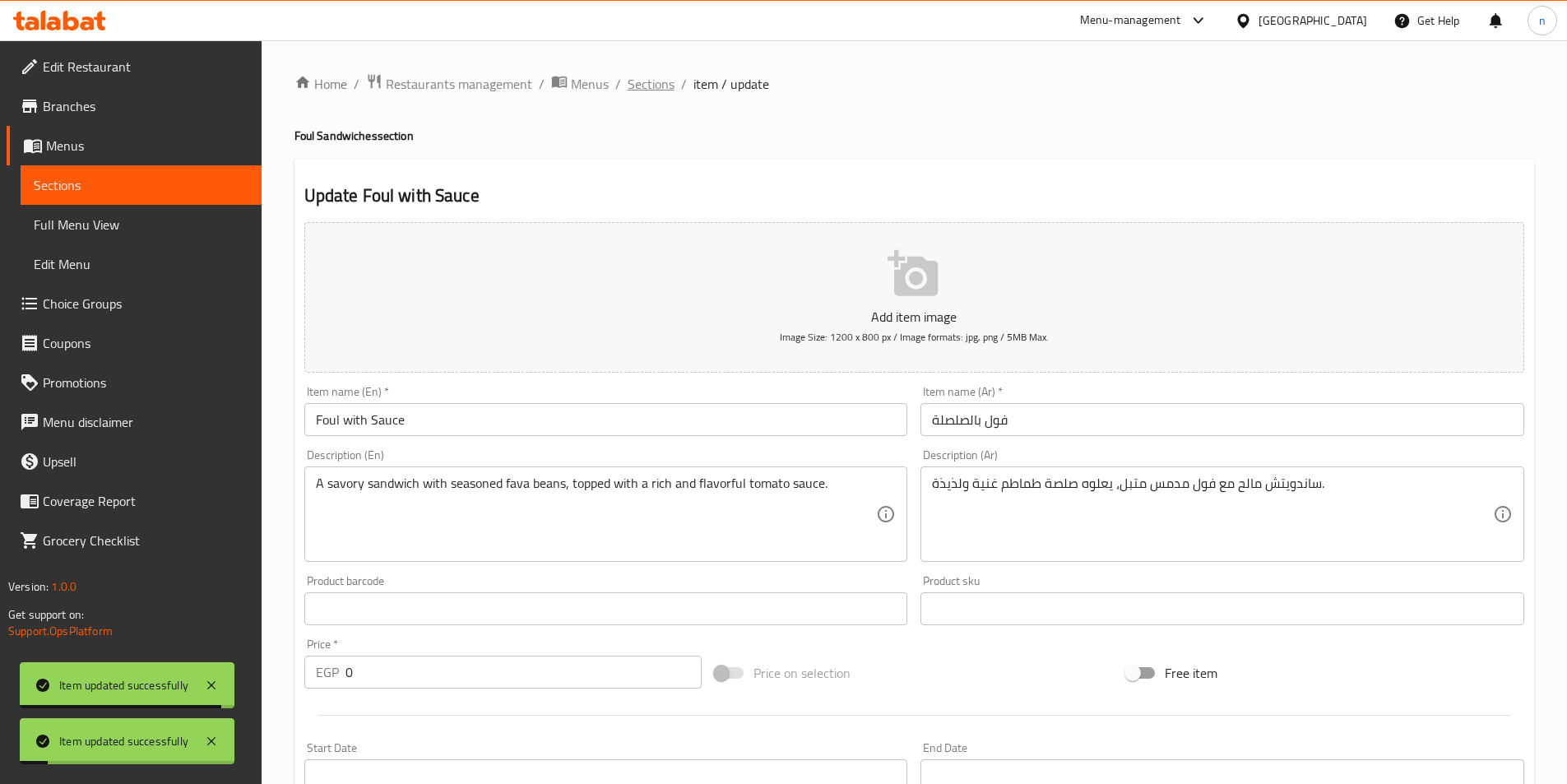
click at [647, 90] on span "Sections" at bounding box center [651, 84] width 47 height 20
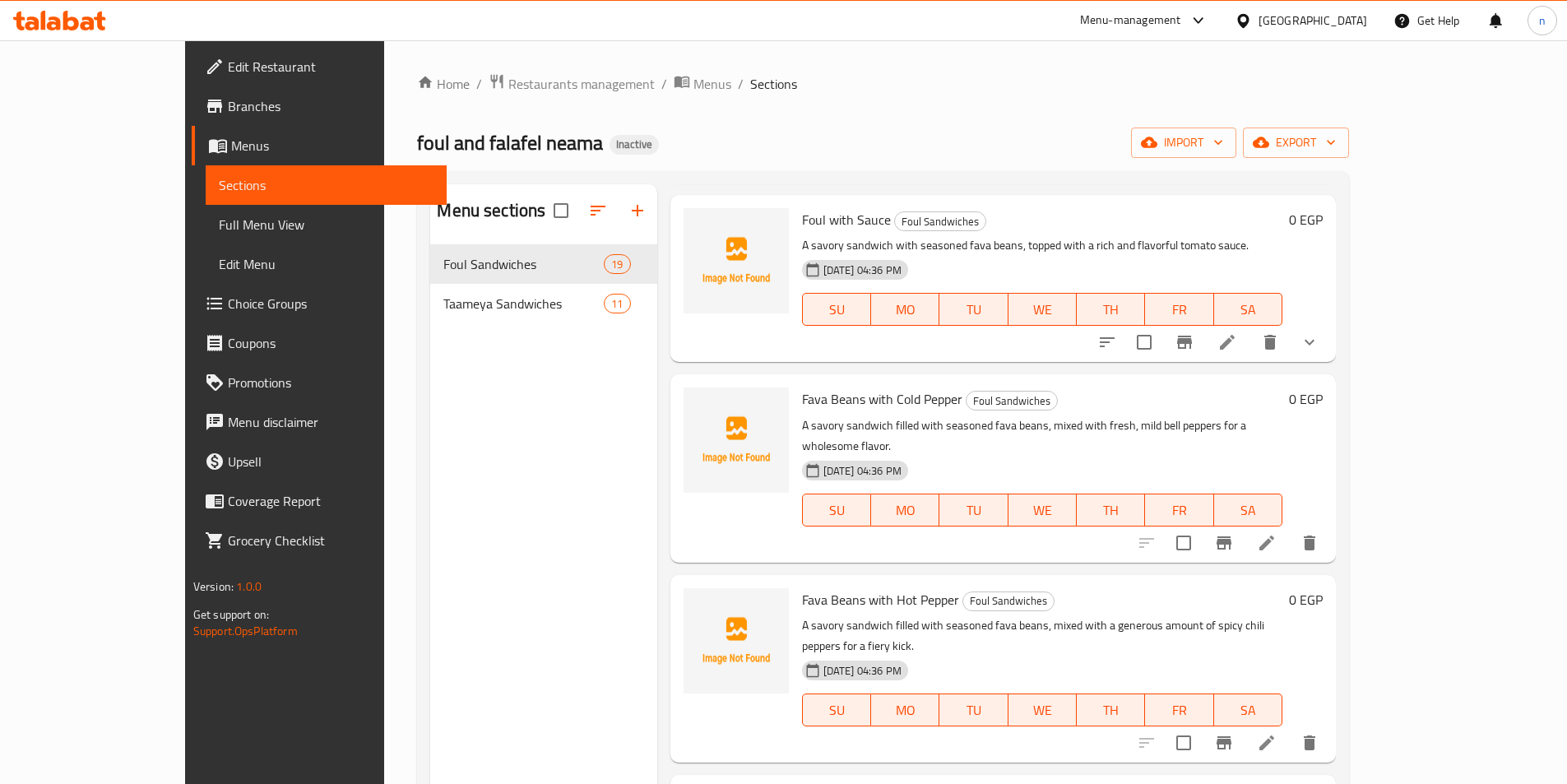
scroll to position [411, 0]
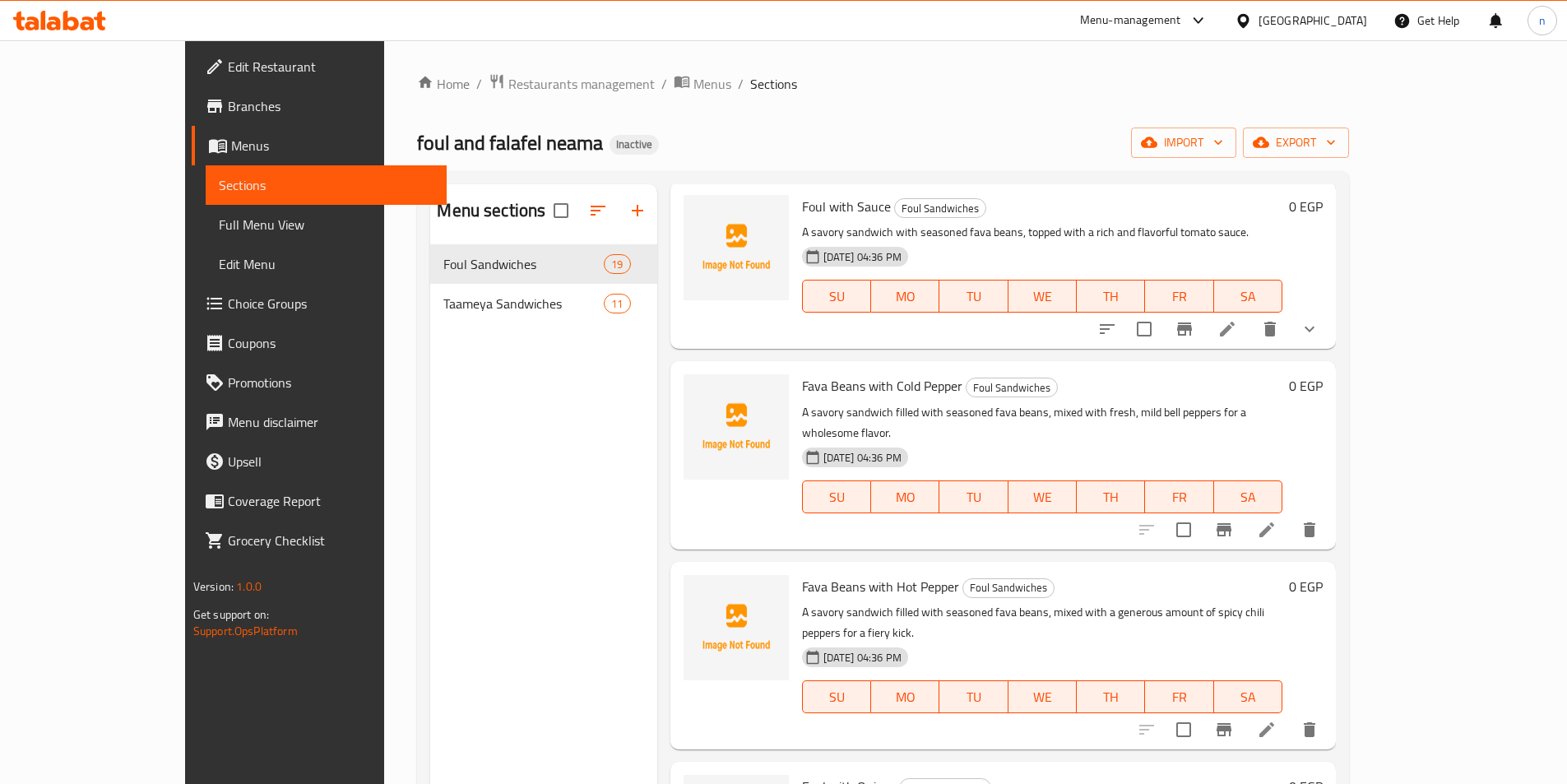
click at [1276, 520] on icon at bounding box center [1267, 530] width 20 height 20
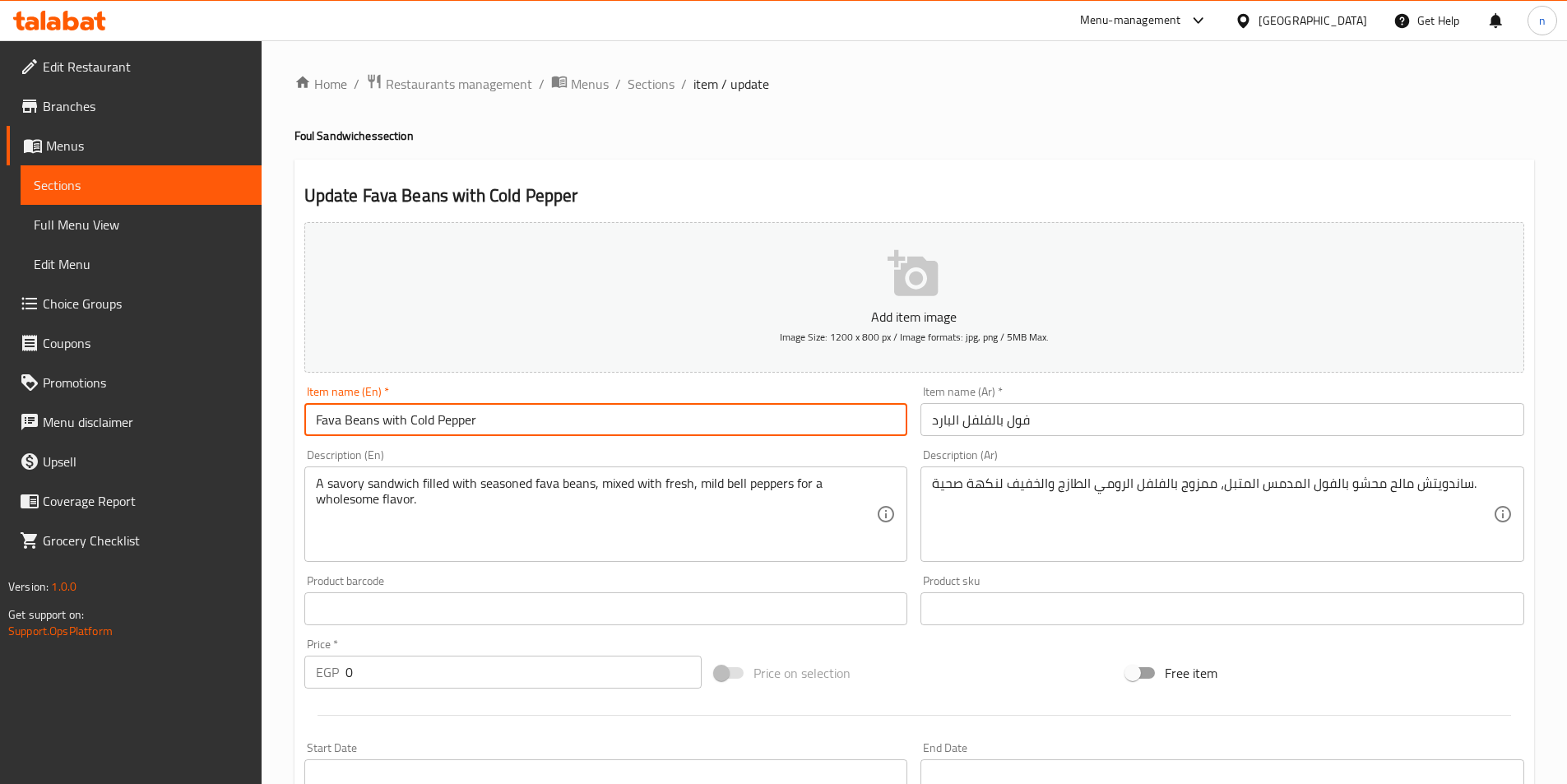
click at [394, 424] on input "Fava Beans with Cold Pepper" at bounding box center [605, 419] width 604 height 33
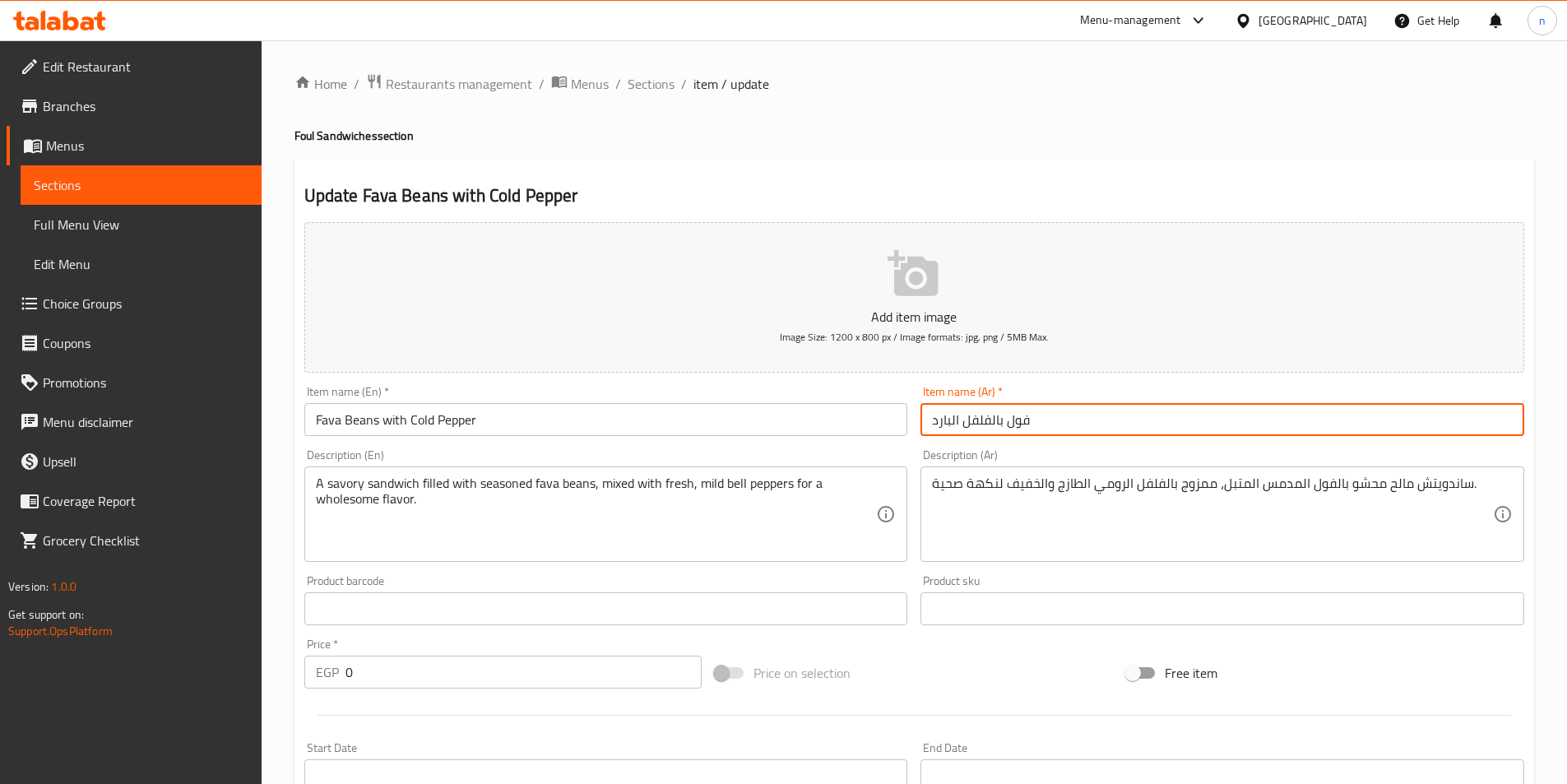
click at [990, 419] on input "فول بالفلفل البارد" at bounding box center [1222, 419] width 604 height 33
type input "فول مدمس مع فلفل بارد"
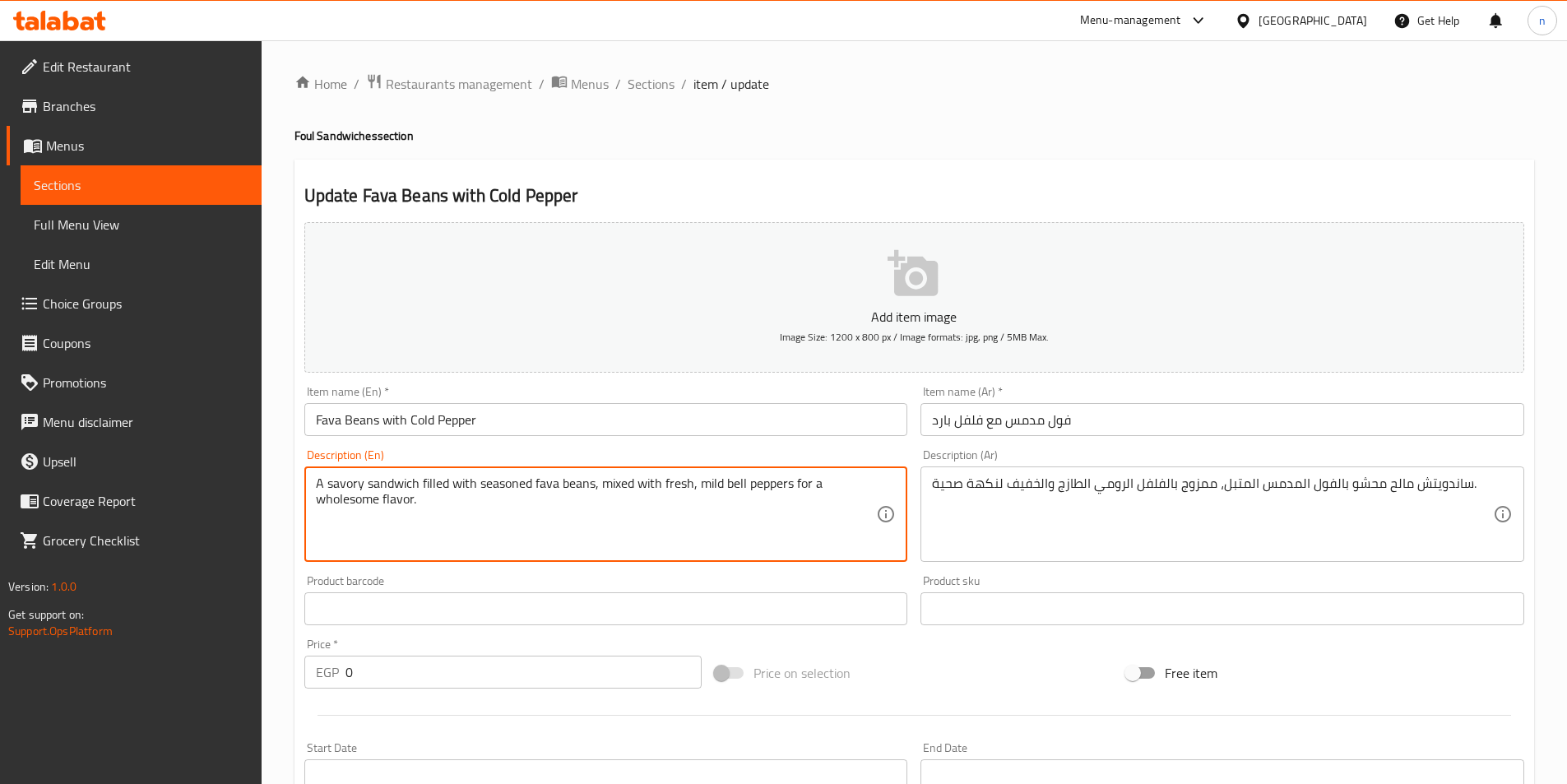
drag, startPoint x: 726, startPoint y: 483, endPoint x: 790, endPoint y: 489, distance: 64.3
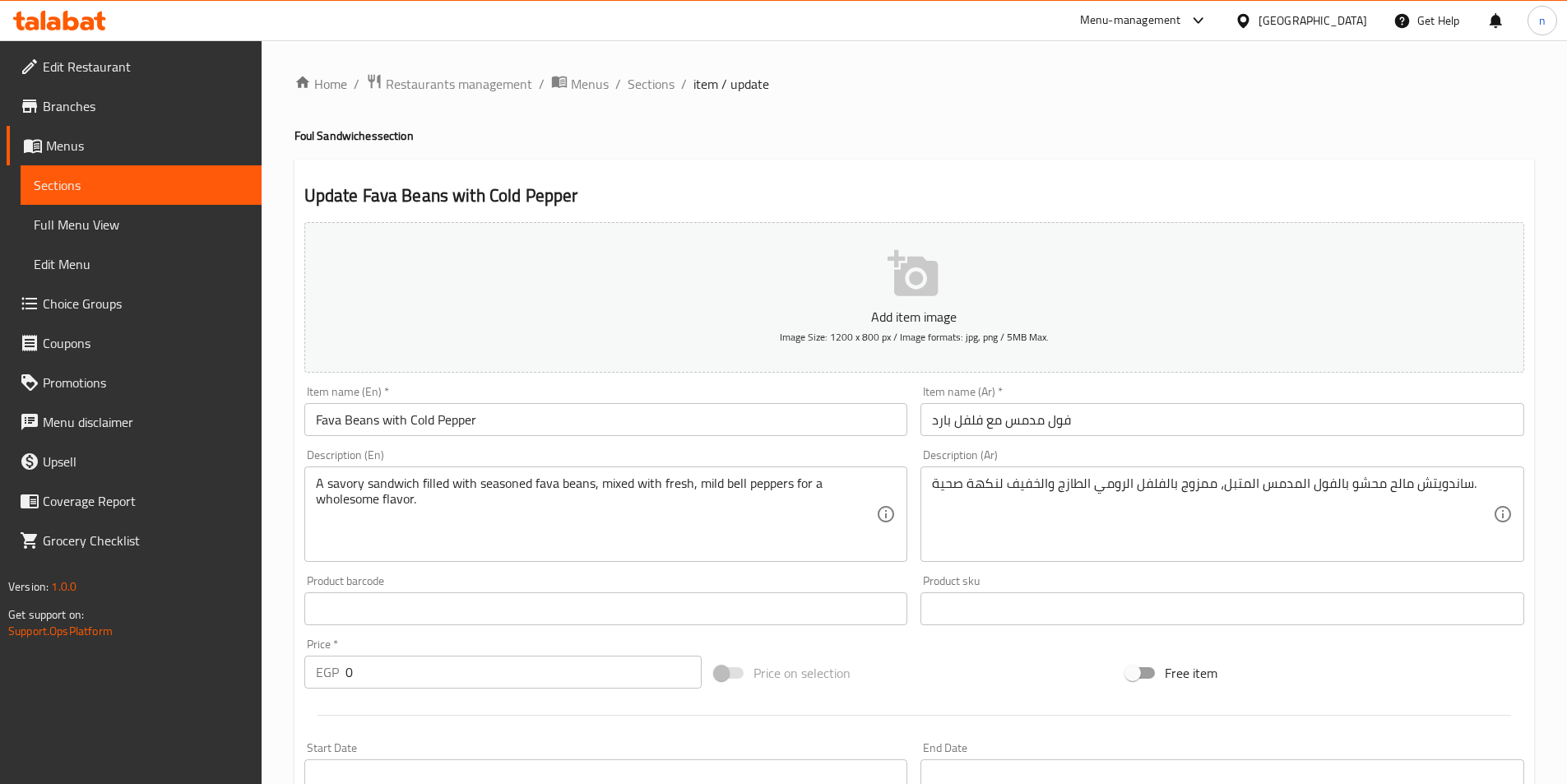
click at [930, 649] on div "Add item image Image Size: 1200 x 800 px / Image formats: jpg, png / 5MB Max. I…" at bounding box center [915, 570] width 1233 height 708
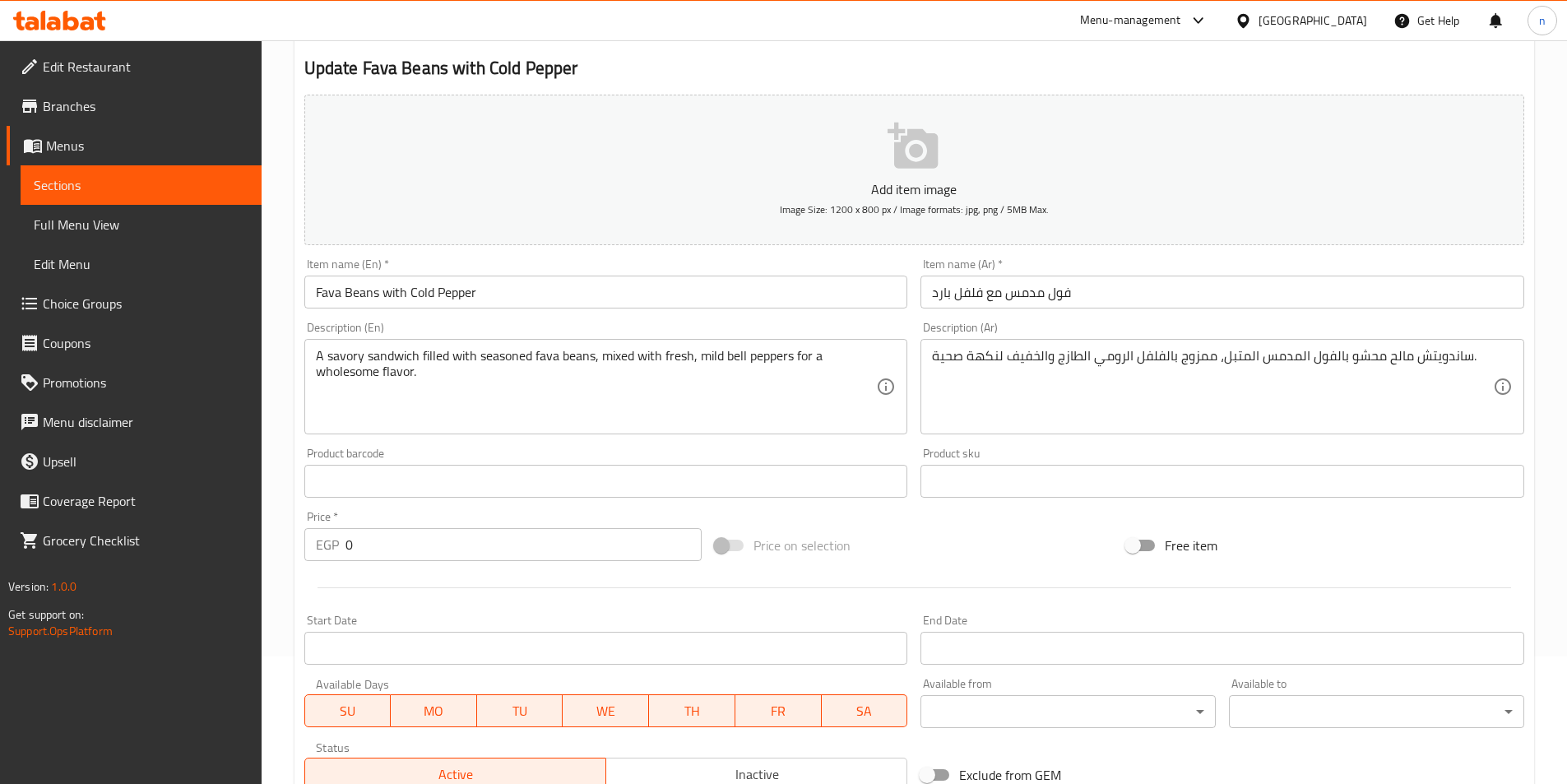
scroll to position [379, 0]
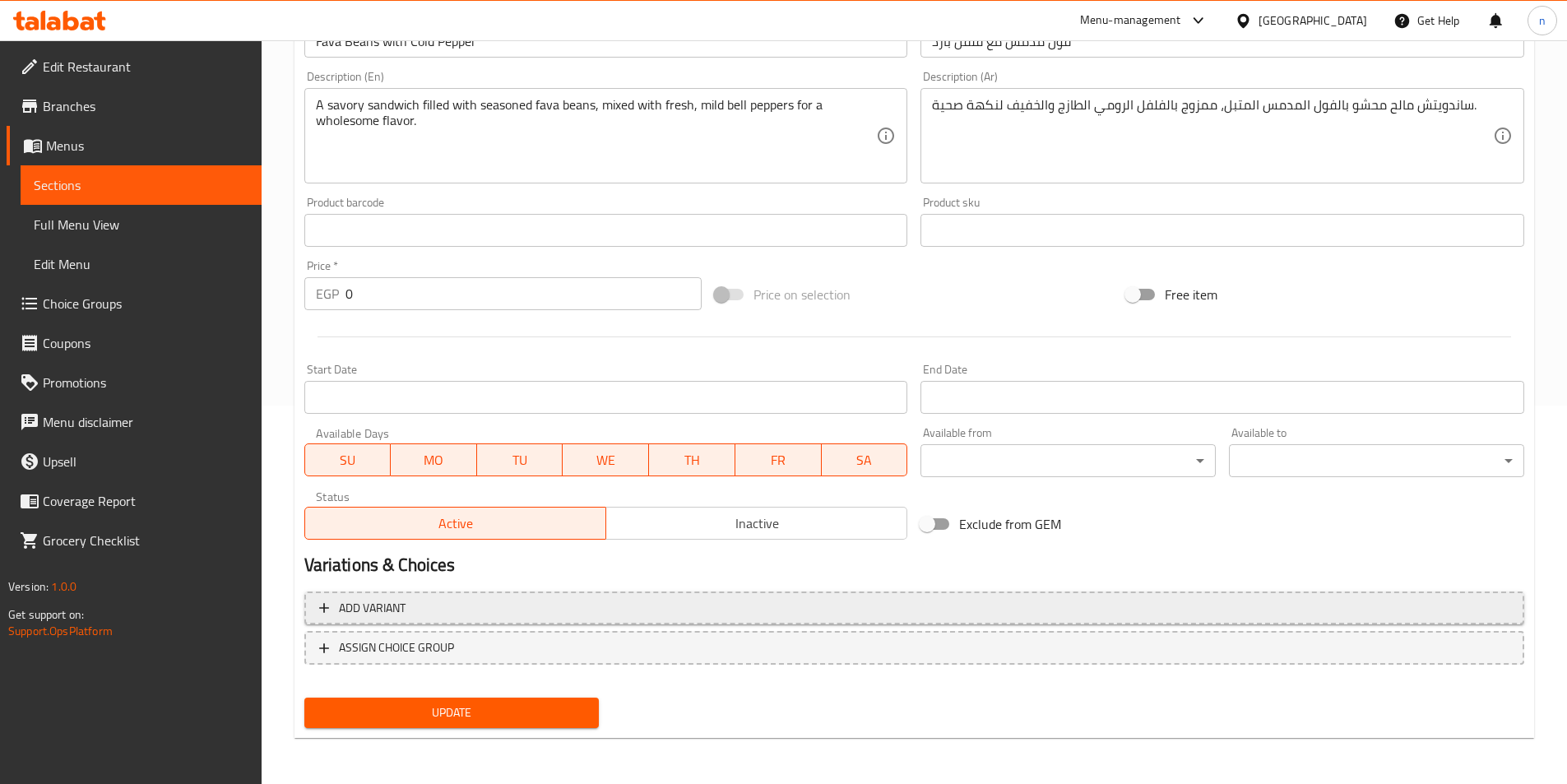
click at [784, 624] on button "Add variant" at bounding box center [914, 608] width 1220 height 34
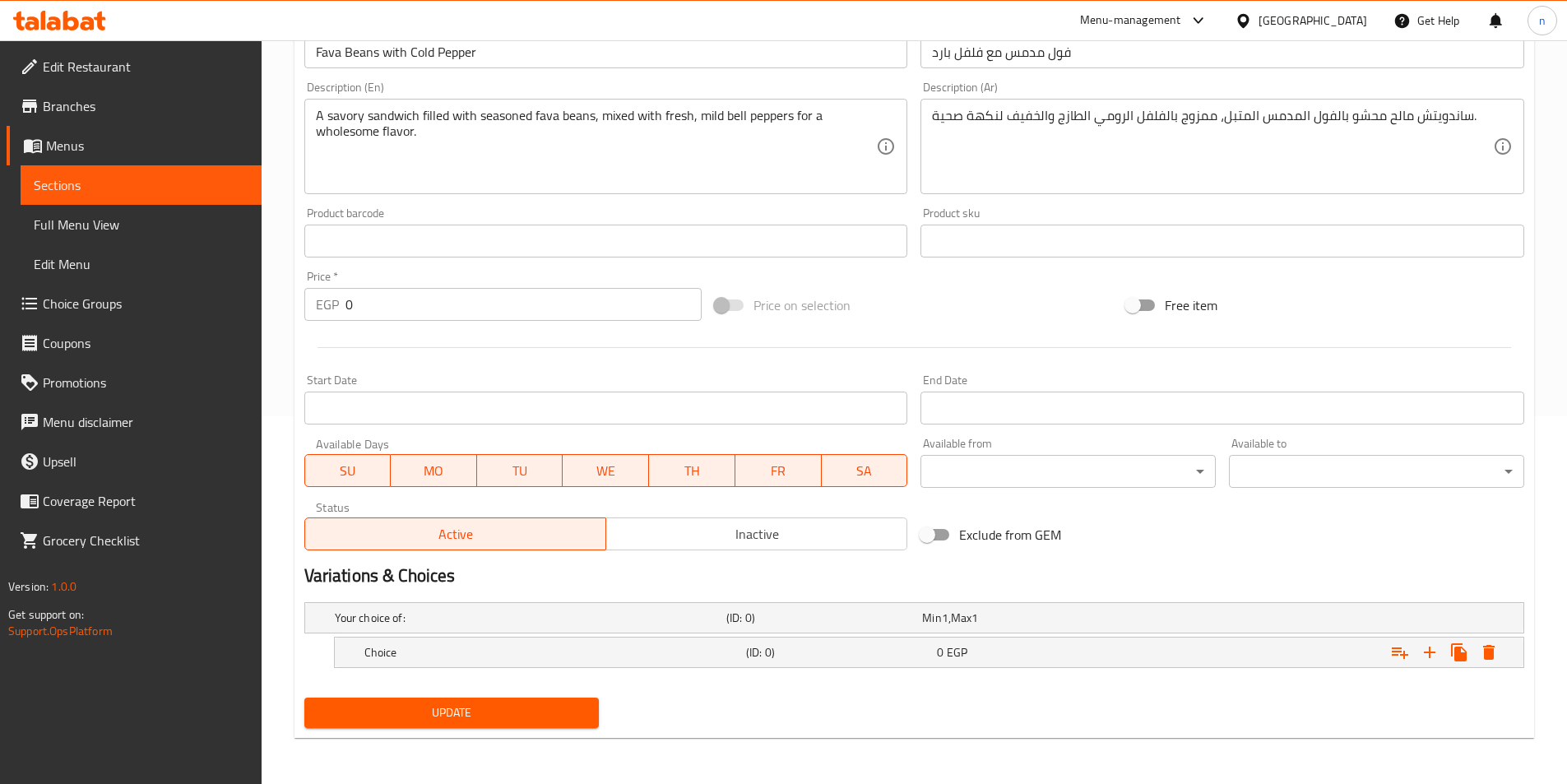
scroll to position [368, 0]
click at [632, 646] on h5 "Choice" at bounding box center [552, 652] width 375 height 17
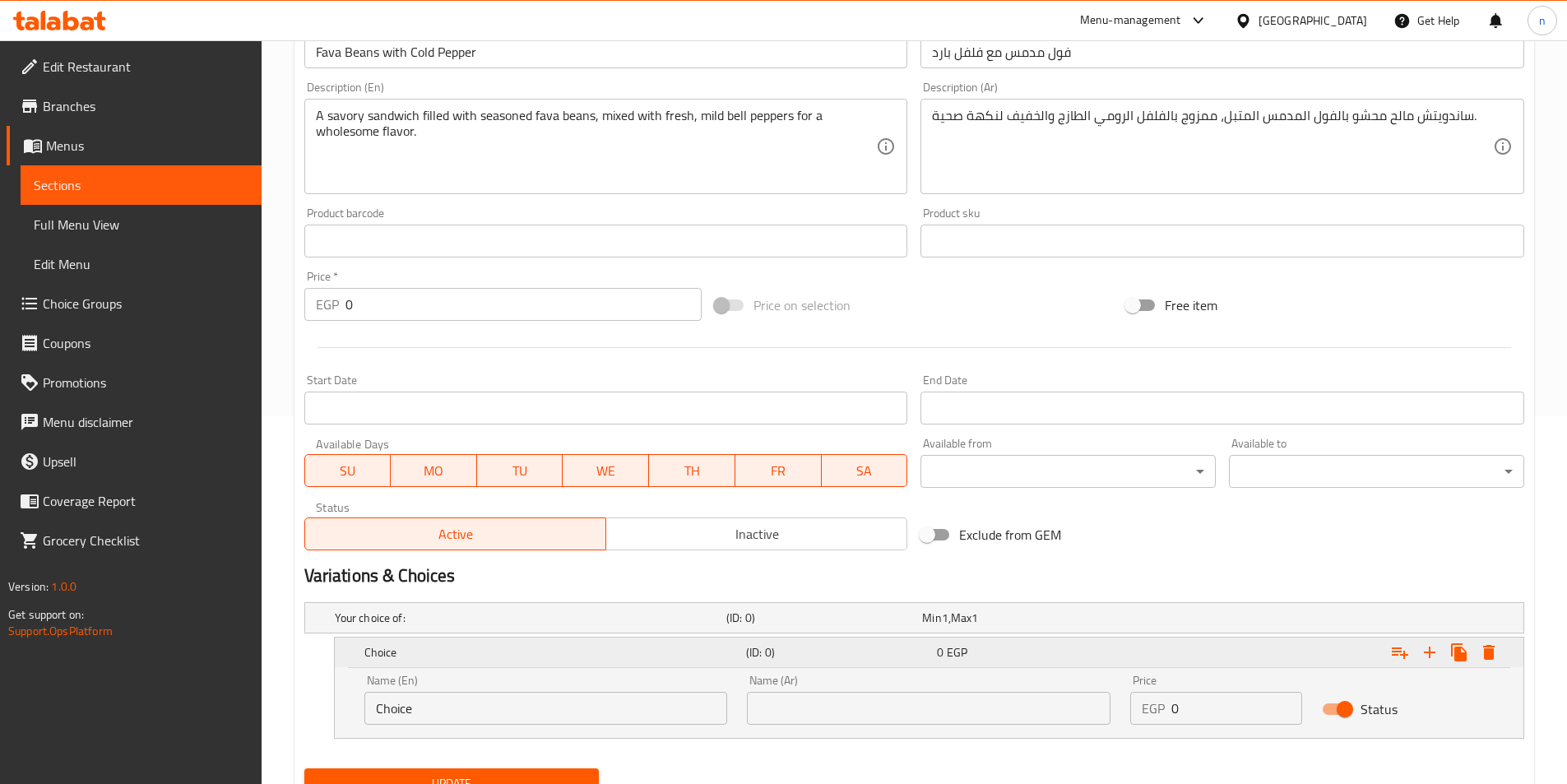
scroll to position [438, 0]
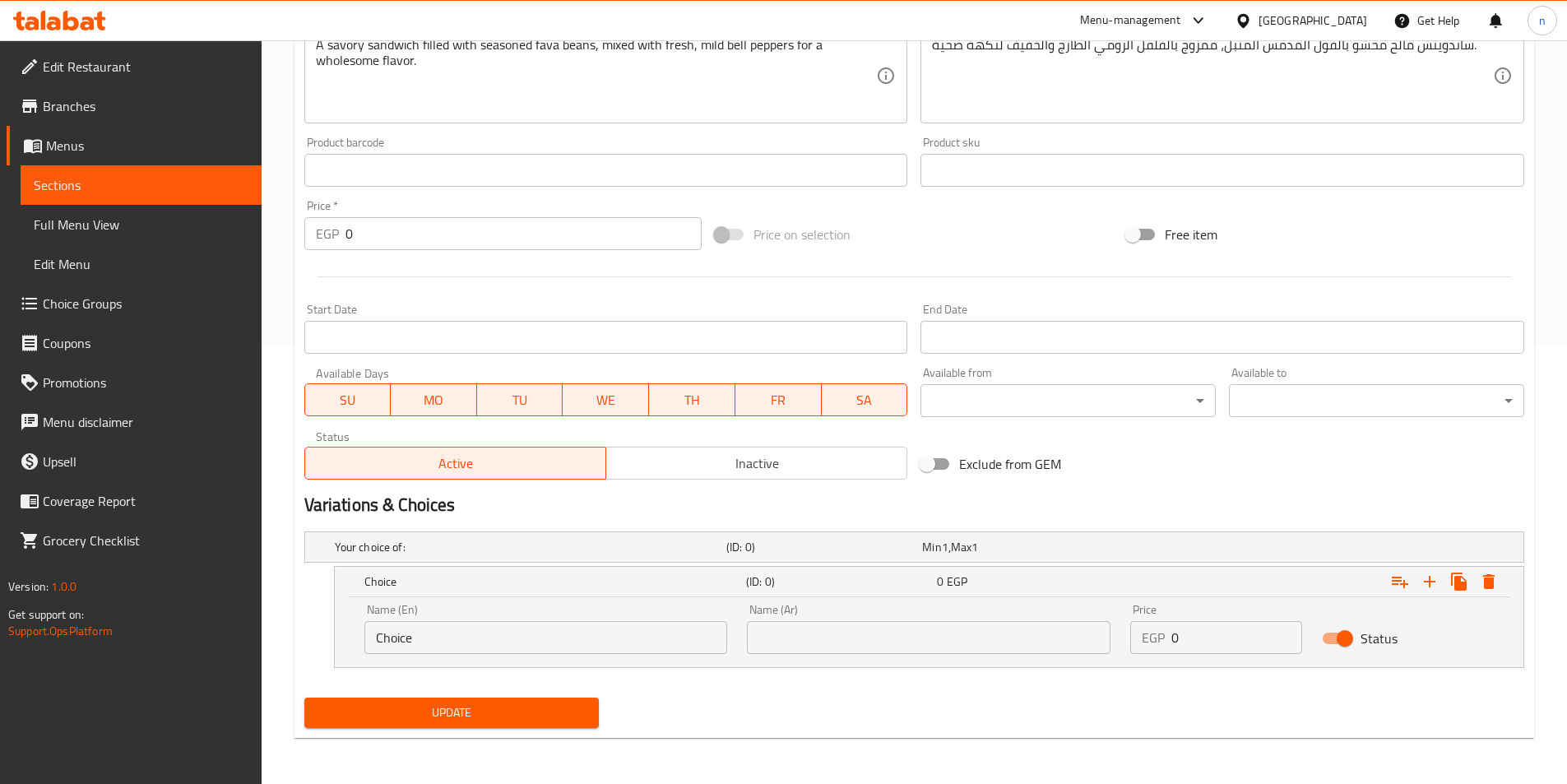
click at [637, 648] on input "Choice" at bounding box center [546, 637] width 364 height 33
click at [637, 648] on input "text" at bounding box center [546, 637] width 364 height 33
type input "Shami"
click at [800, 623] on input "text" at bounding box center [929, 637] width 364 height 33
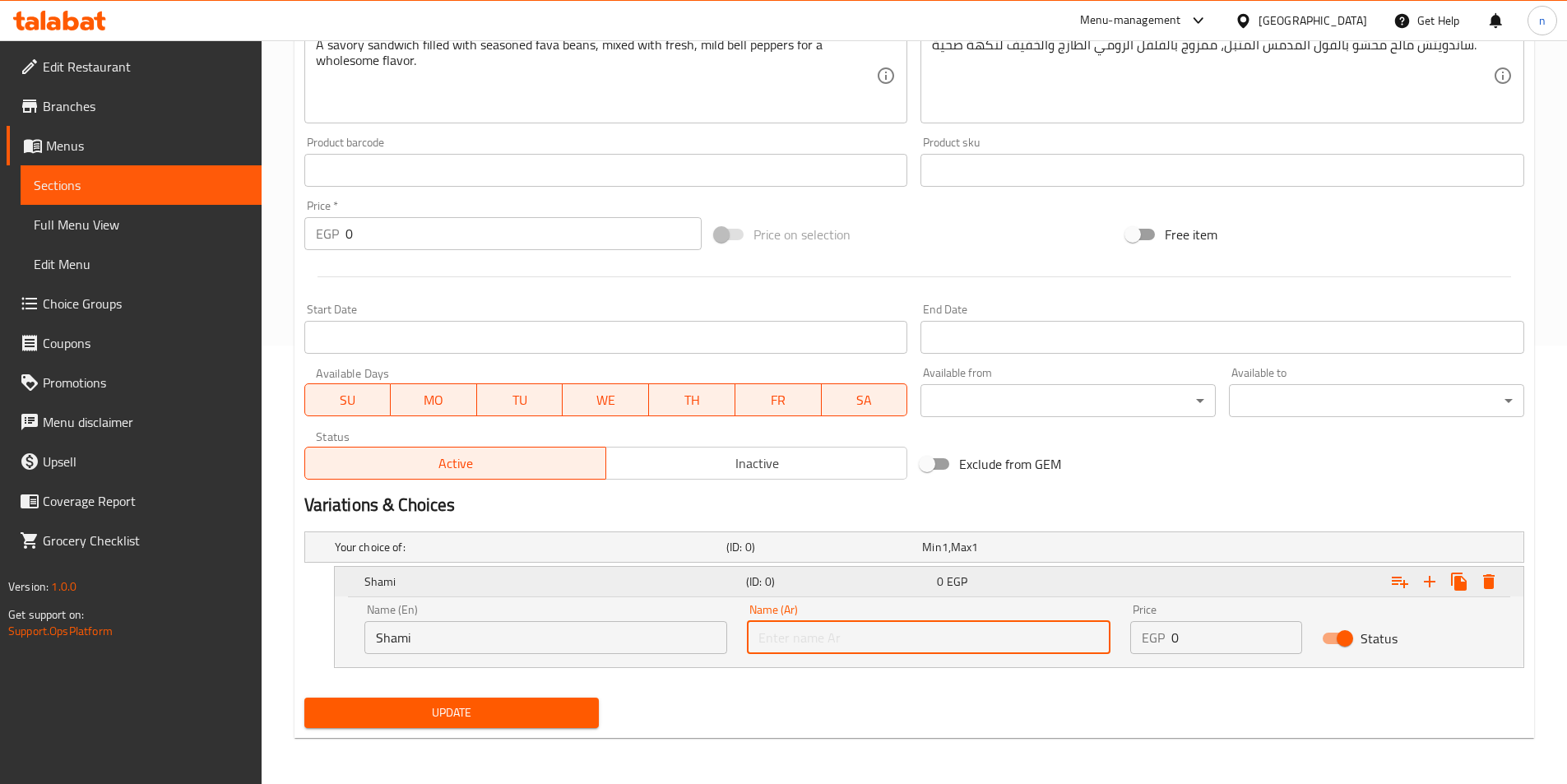
type input "شامي"
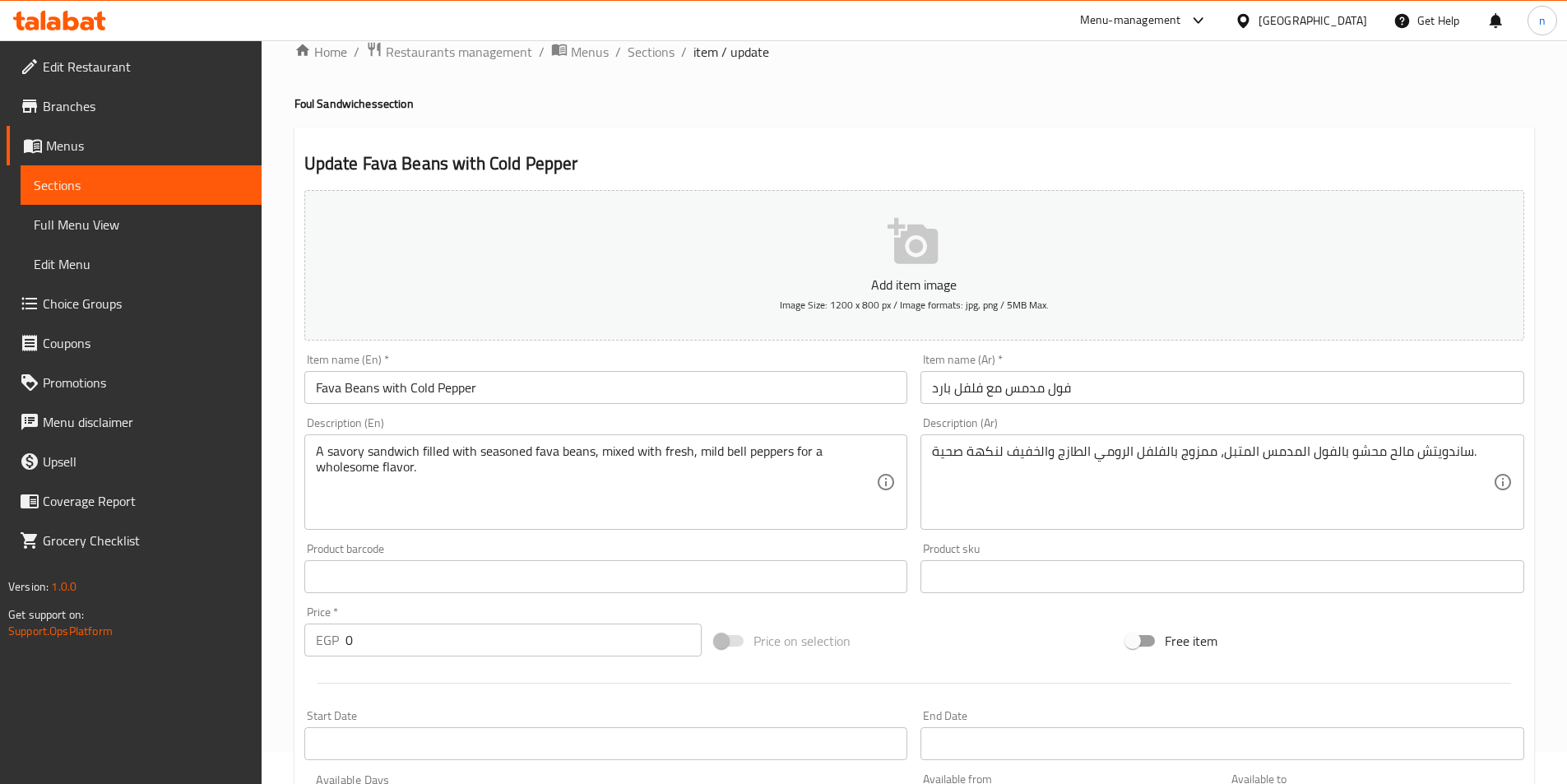
scroll to position [27, 0]
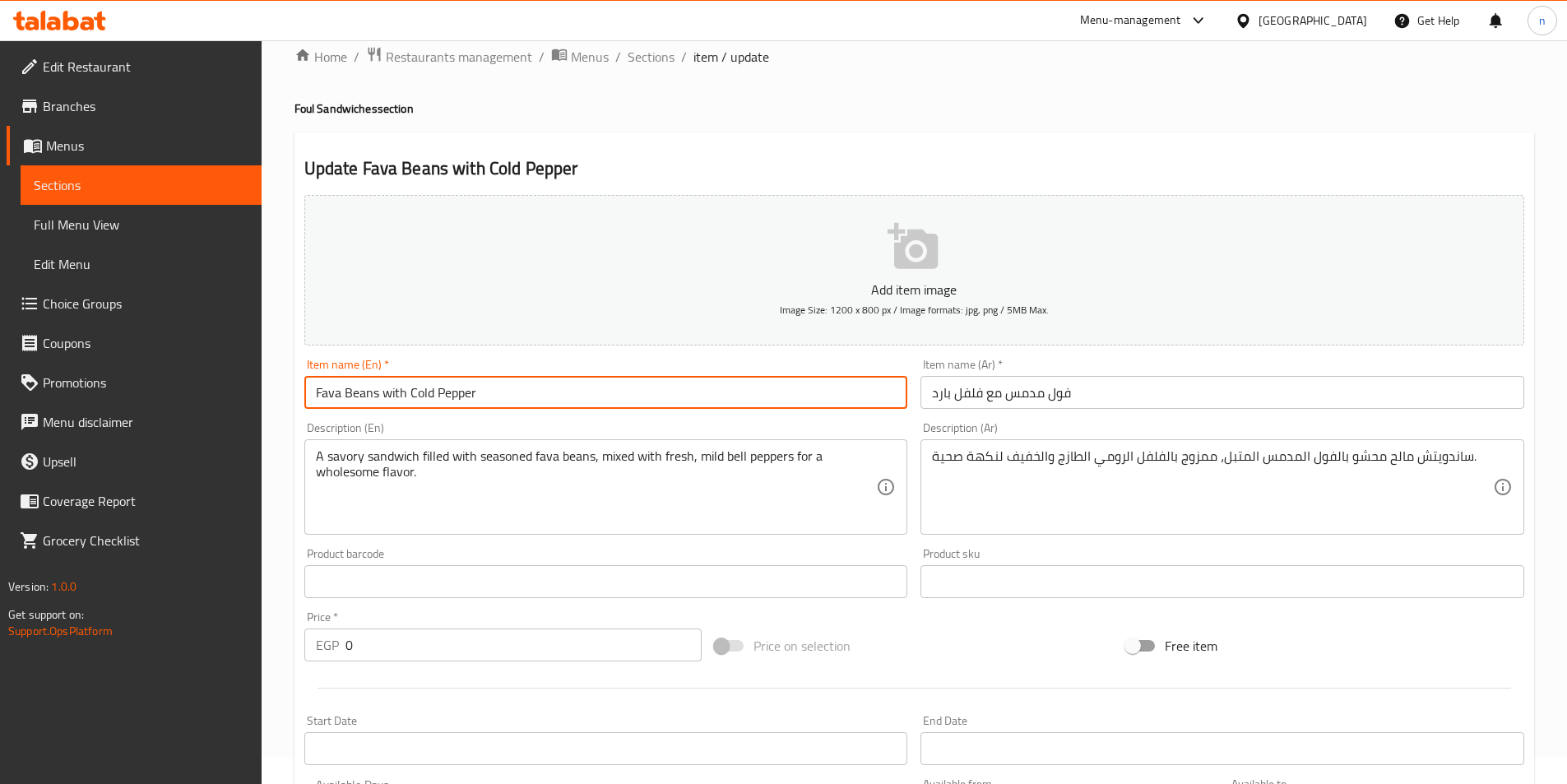
click at [411, 395] on input "Fava Beans with Cold Pepper" at bounding box center [605, 392] width 604 height 33
paste input "Cold pepper beans"
type input "Cold pepper beans"
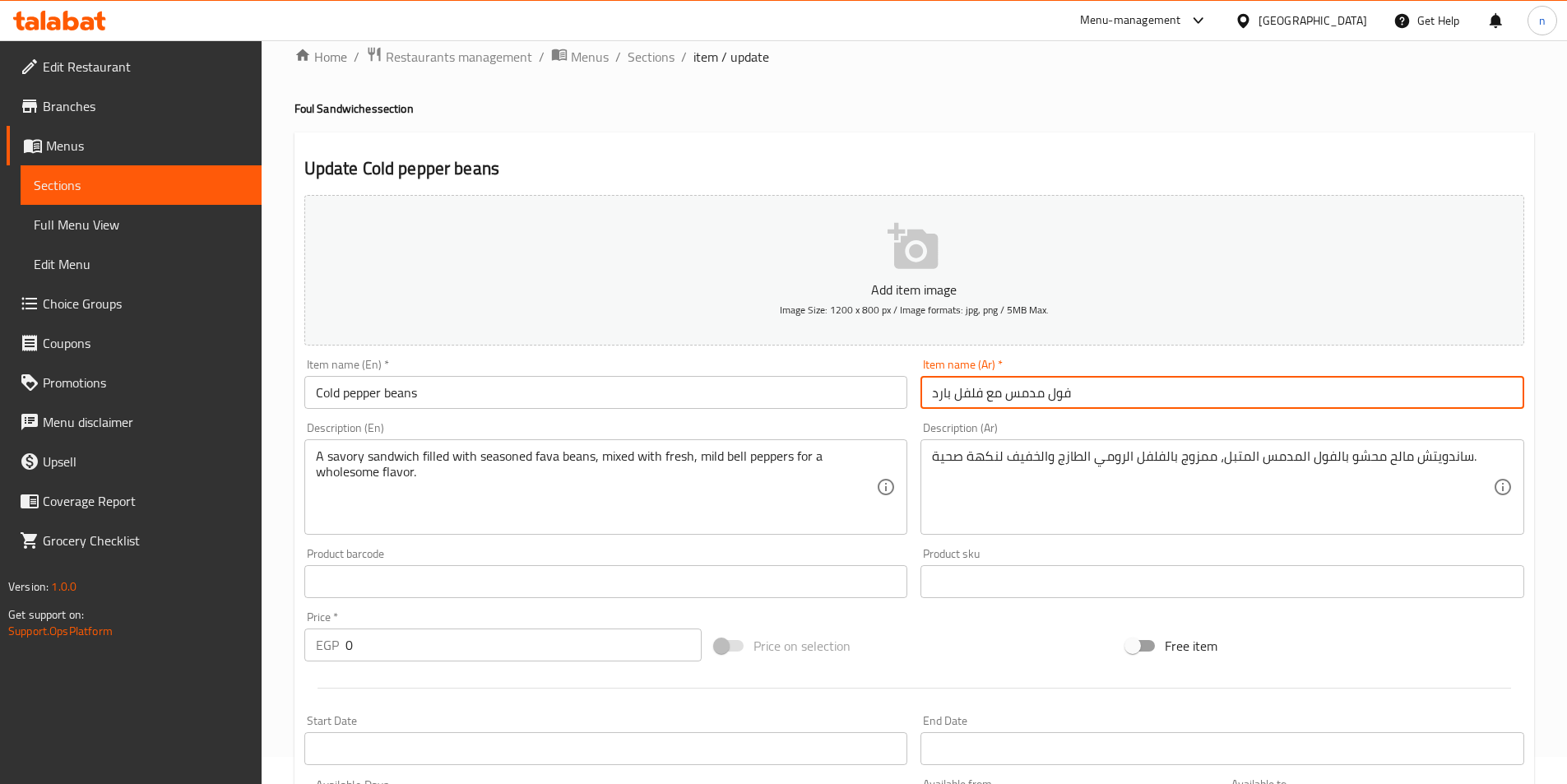
click at [1000, 396] on input "فول مدمس مع فلفل بارد" at bounding box center [1222, 392] width 604 height 33
click at [988, 389] on input "فول مدمس مع فلفل بارد" at bounding box center [1222, 392] width 604 height 33
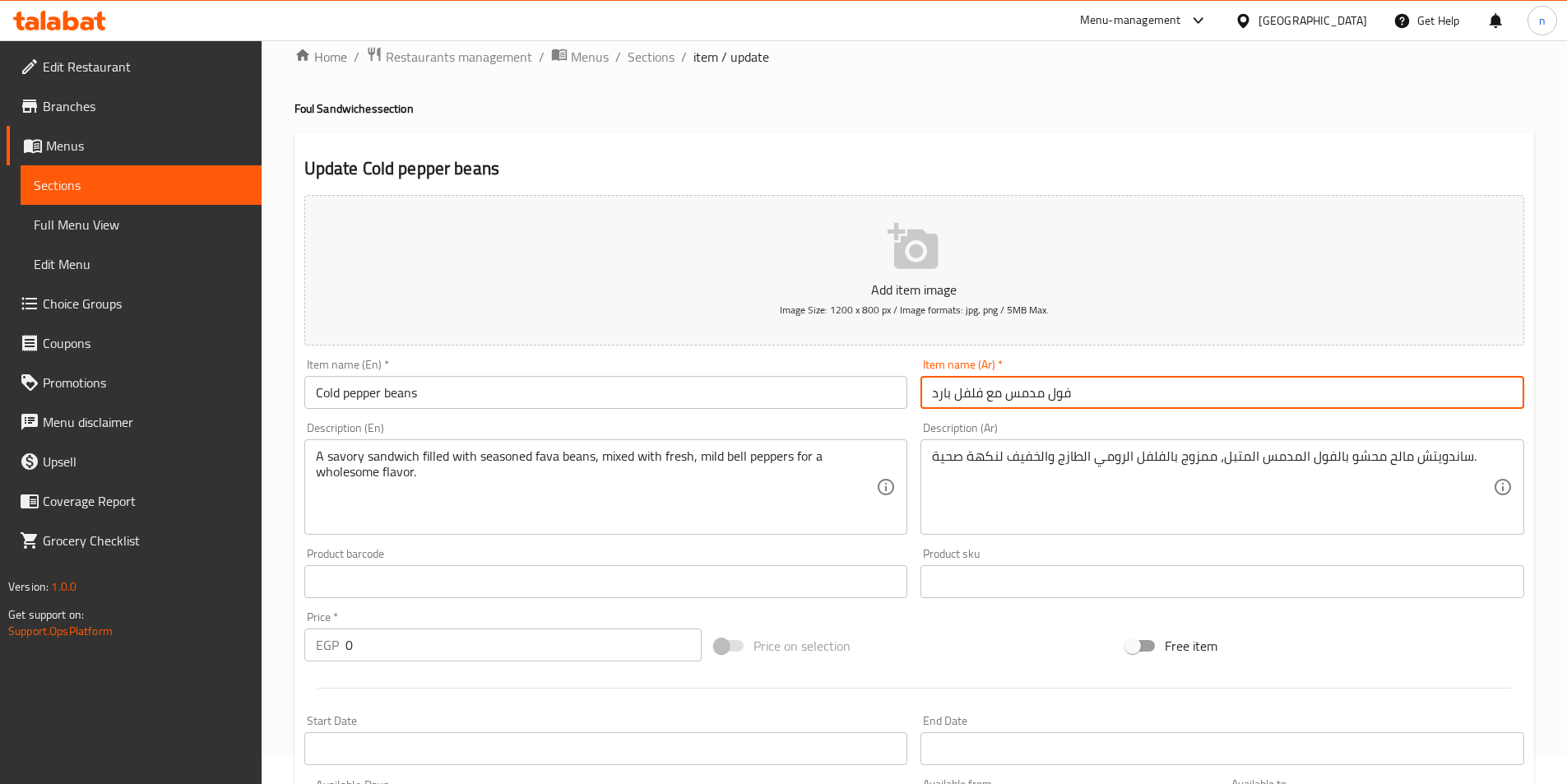
click at [988, 389] on input "فول مدمس مع فلفل بارد" at bounding box center [1222, 392] width 604 height 33
click at [967, 391] on input "ر" at bounding box center [1222, 392] width 604 height 33
paste input "فول بالفلفل البارد"
type input "فول بالفلفل البارد"
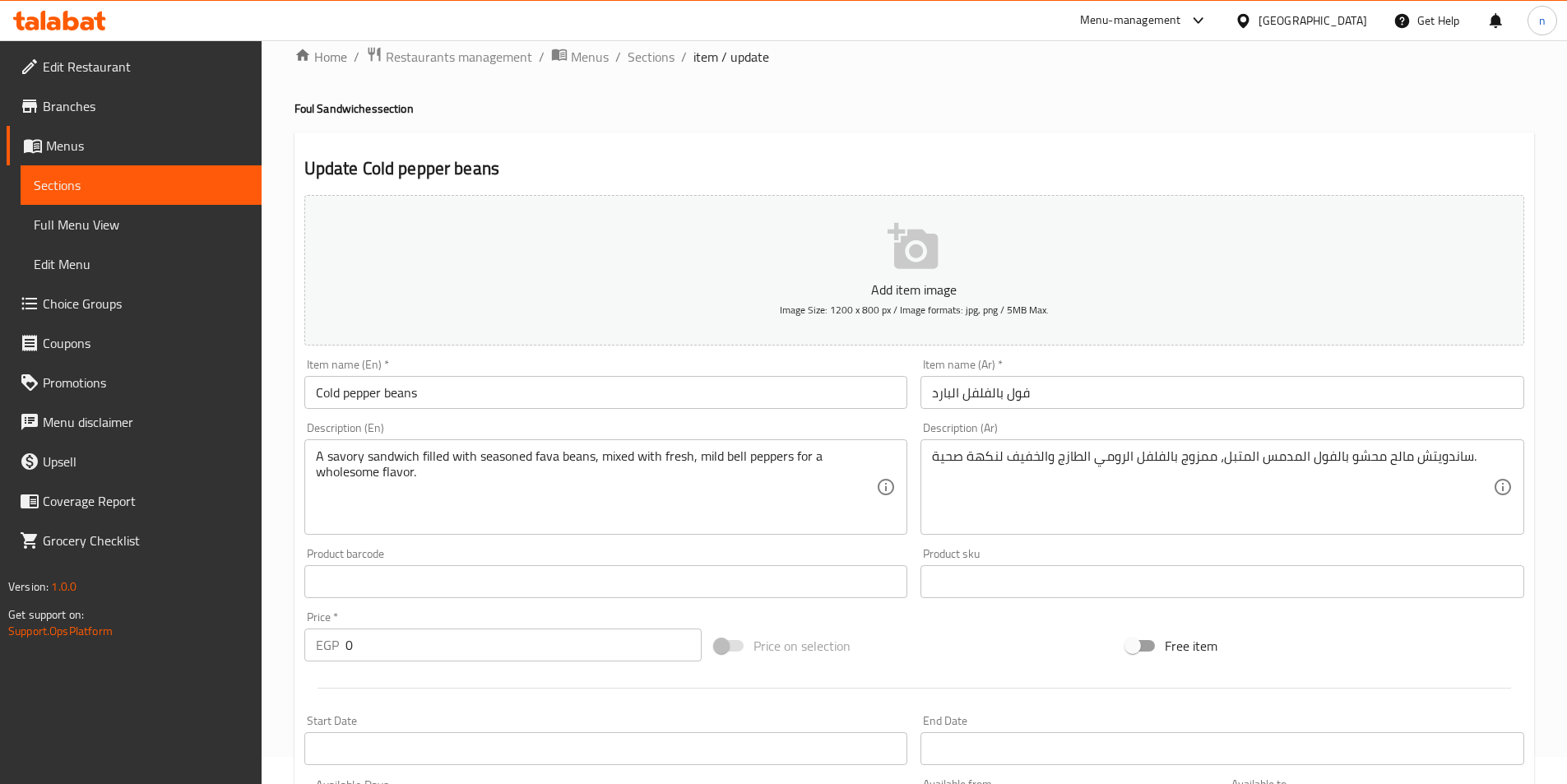
click at [925, 657] on div "Price on selection" at bounding box center [914, 645] width 411 height 44
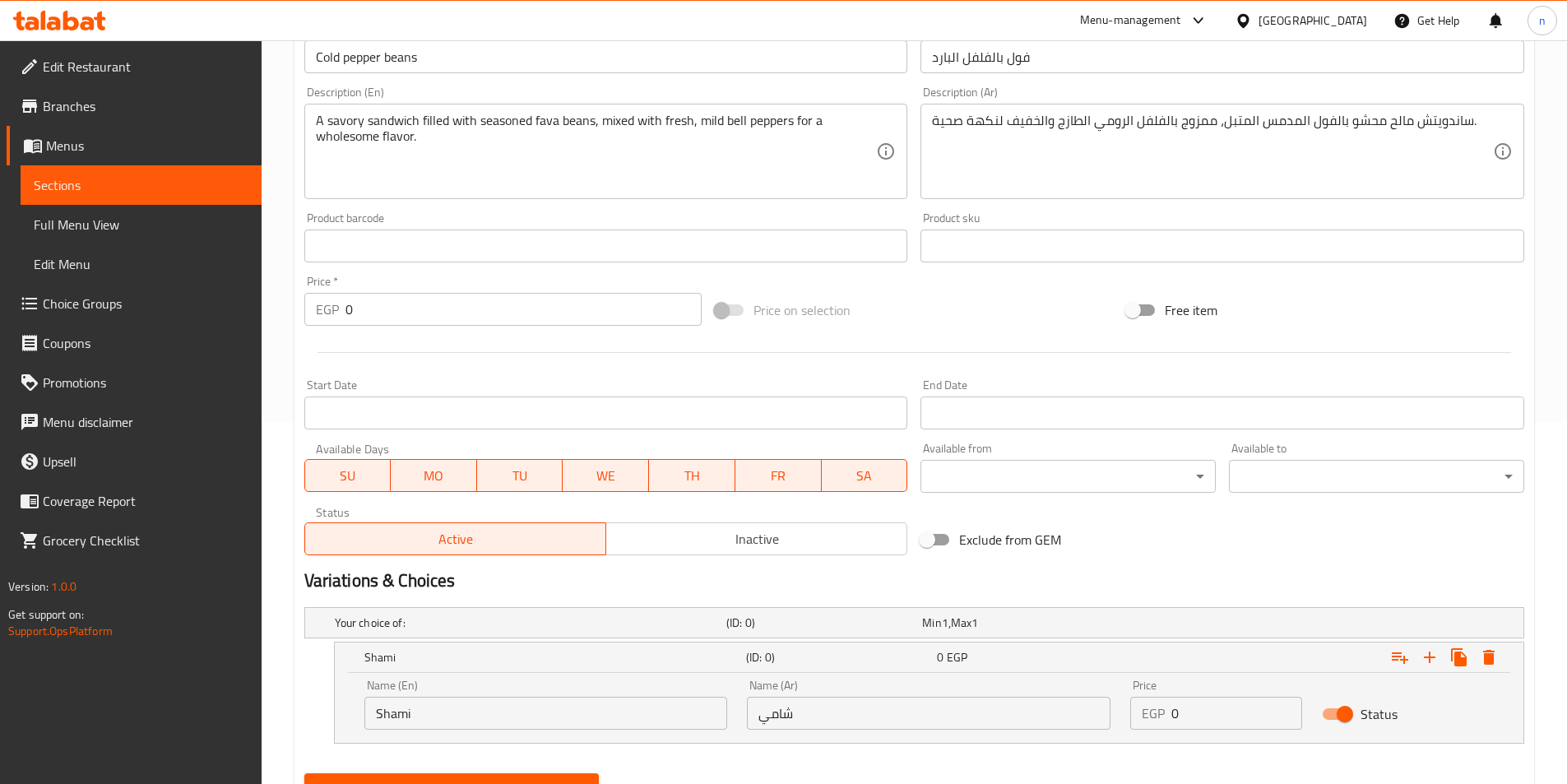
scroll to position [438, 0]
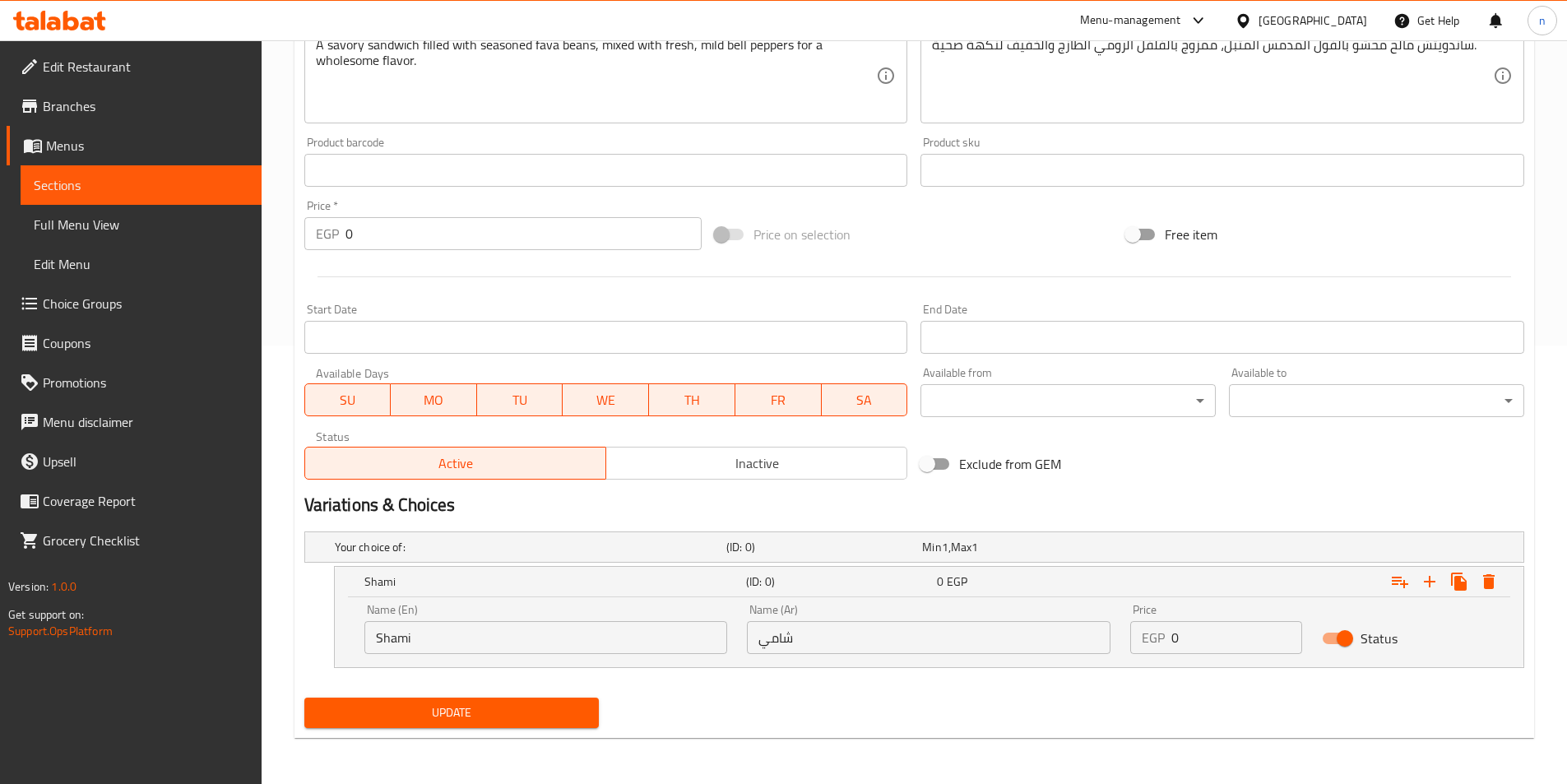
click at [1205, 631] on input "0" at bounding box center [1237, 637] width 131 height 33
type input "16"
click at [1444, 573] on div "Expand" at bounding box center [1444, 581] width 118 height 29
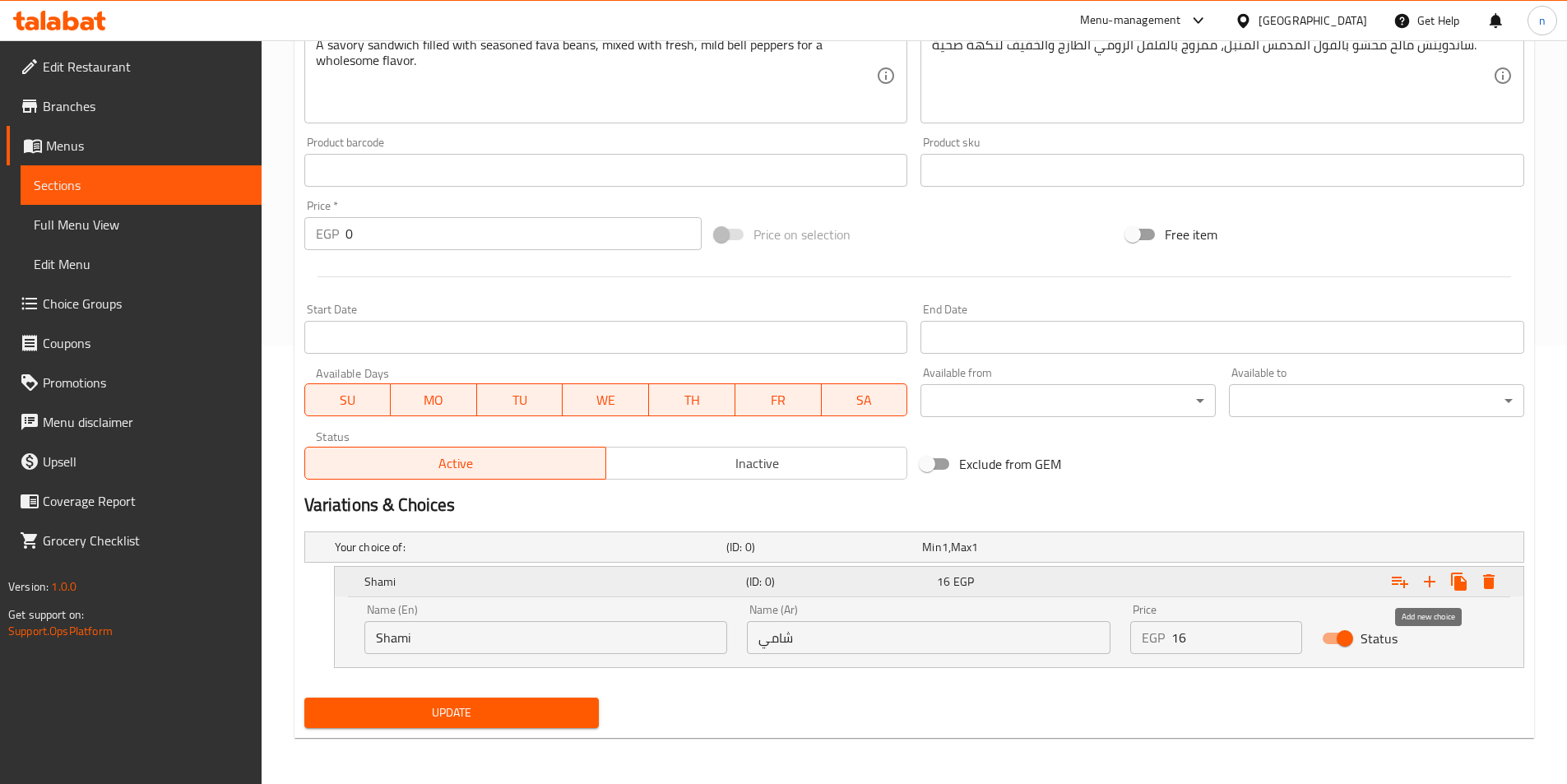
click at [1430, 578] on icon "Expand" at bounding box center [1430, 582] width 12 height 12
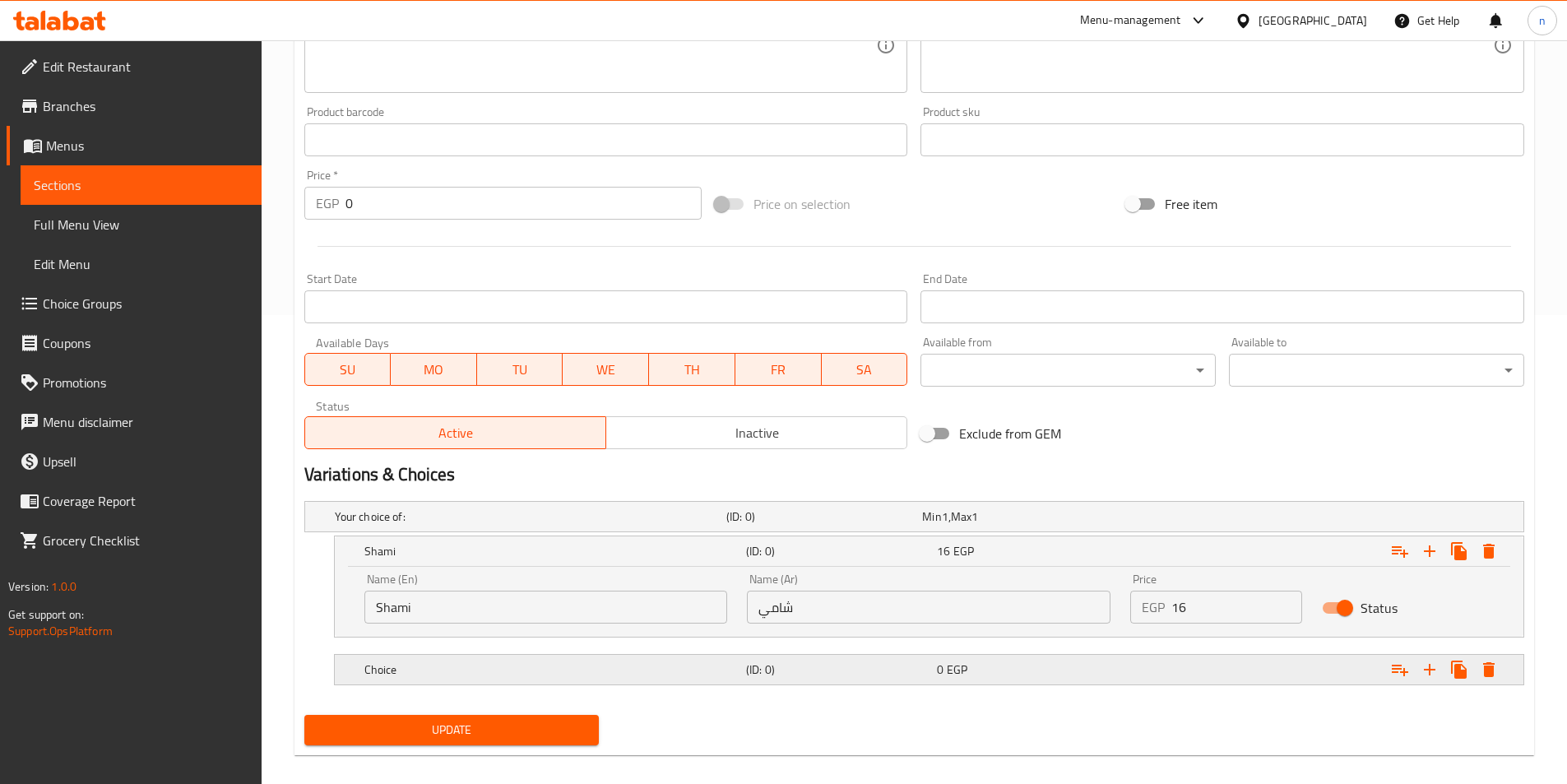
scroll to position [486, 0]
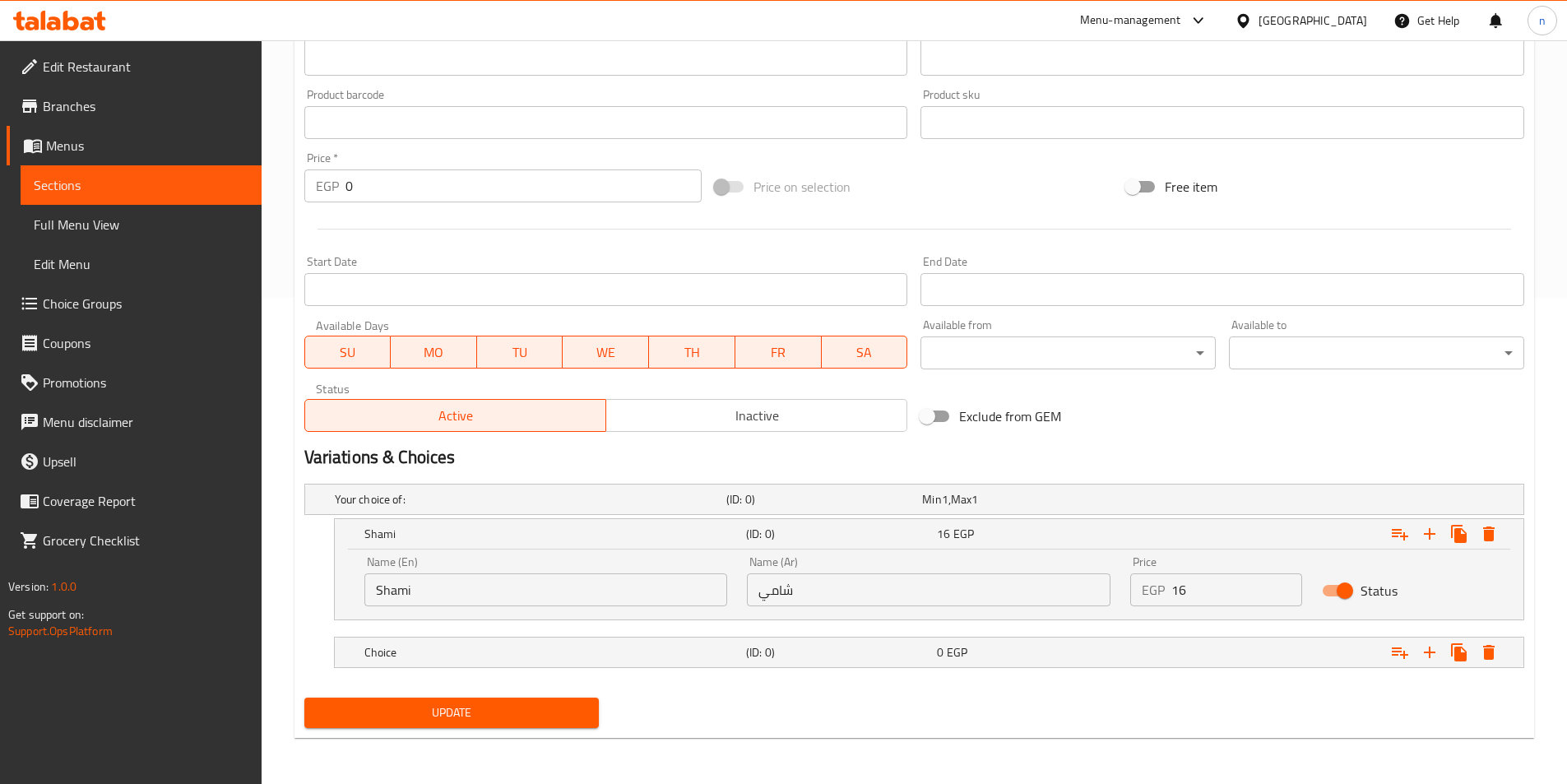
drag, startPoint x: 1019, startPoint y: 674, endPoint x: 1017, endPoint y: 686, distance: 12.2
click at [1017, 686] on div "Your choice of: (ID: 0) Min 1 , Max 1 Name (En) Your choice of: Name (En) Name …" at bounding box center [915, 583] width 1233 height 214
click at [1008, 663] on div "0 EGP" at bounding box center [1029, 651] width 191 height 23
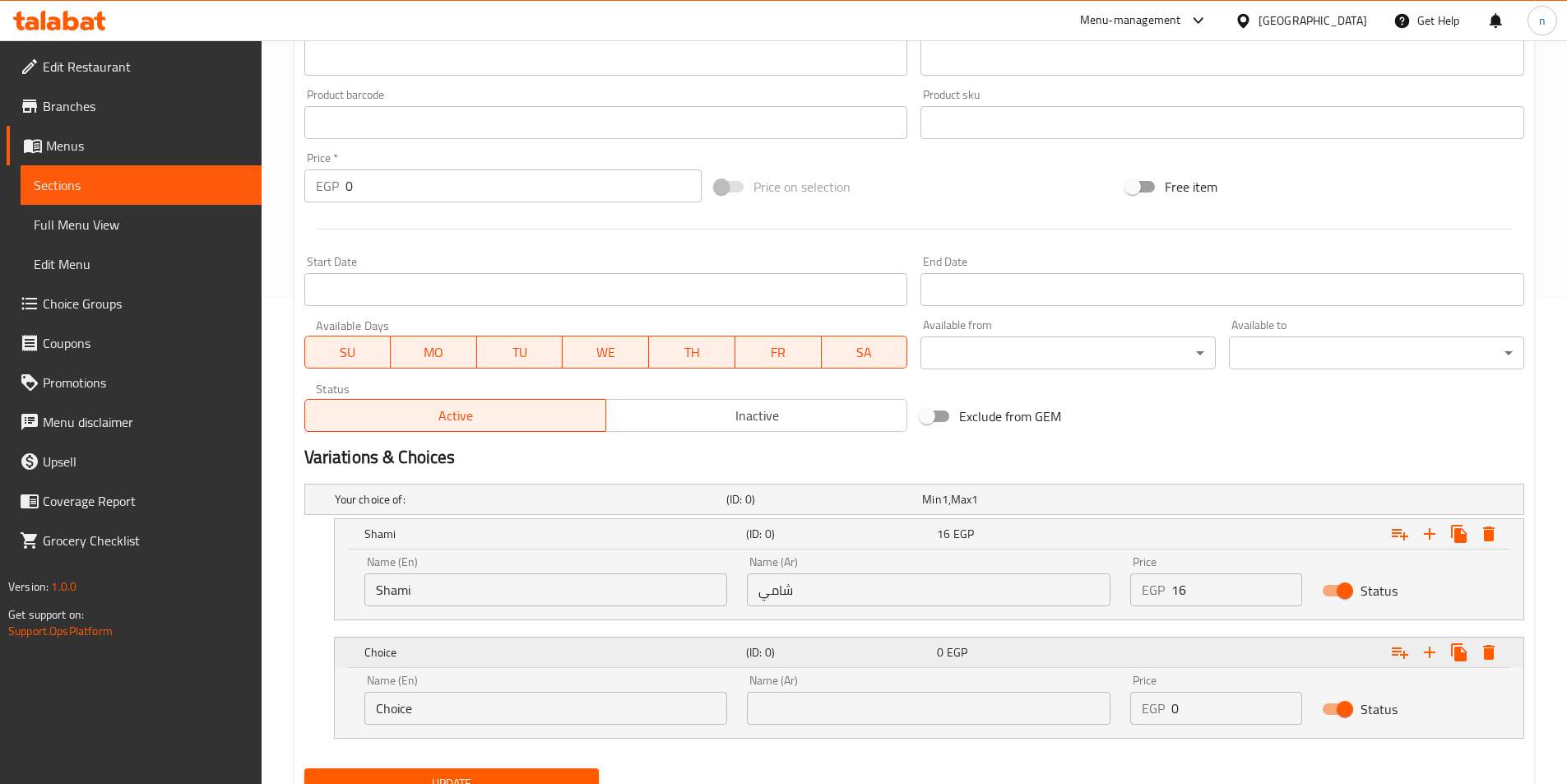
scroll to position [557, 0]
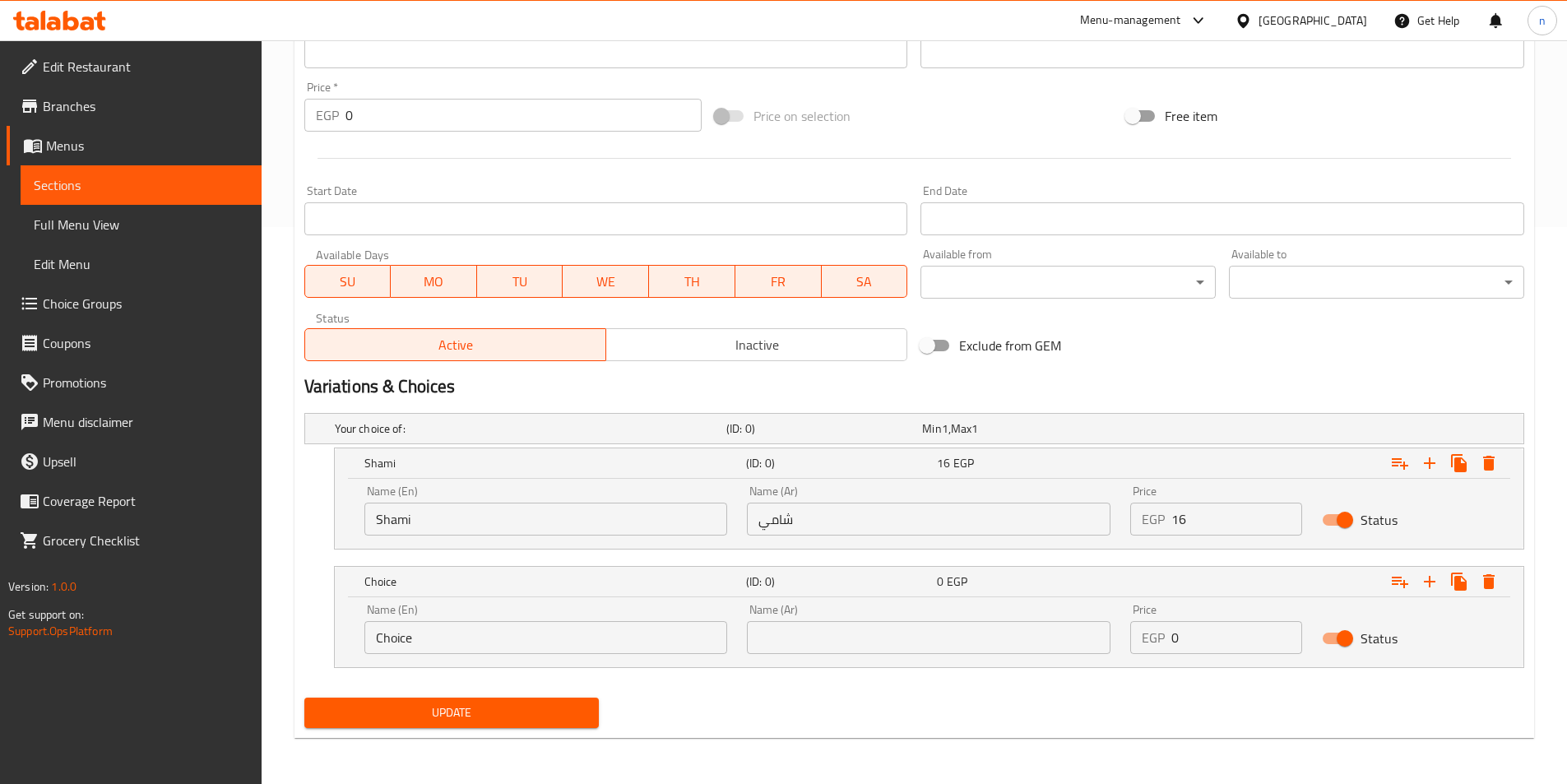
click at [685, 634] on input "Choice" at bounding box center [546, 637] width 364 height 33
click at [685, 634] on input "text" at bounding box center [546, 637] width 364 height 33
type input "baladi"
click at [827, 623] on input "text" at bounding box center [929, 637] width 364 height 33
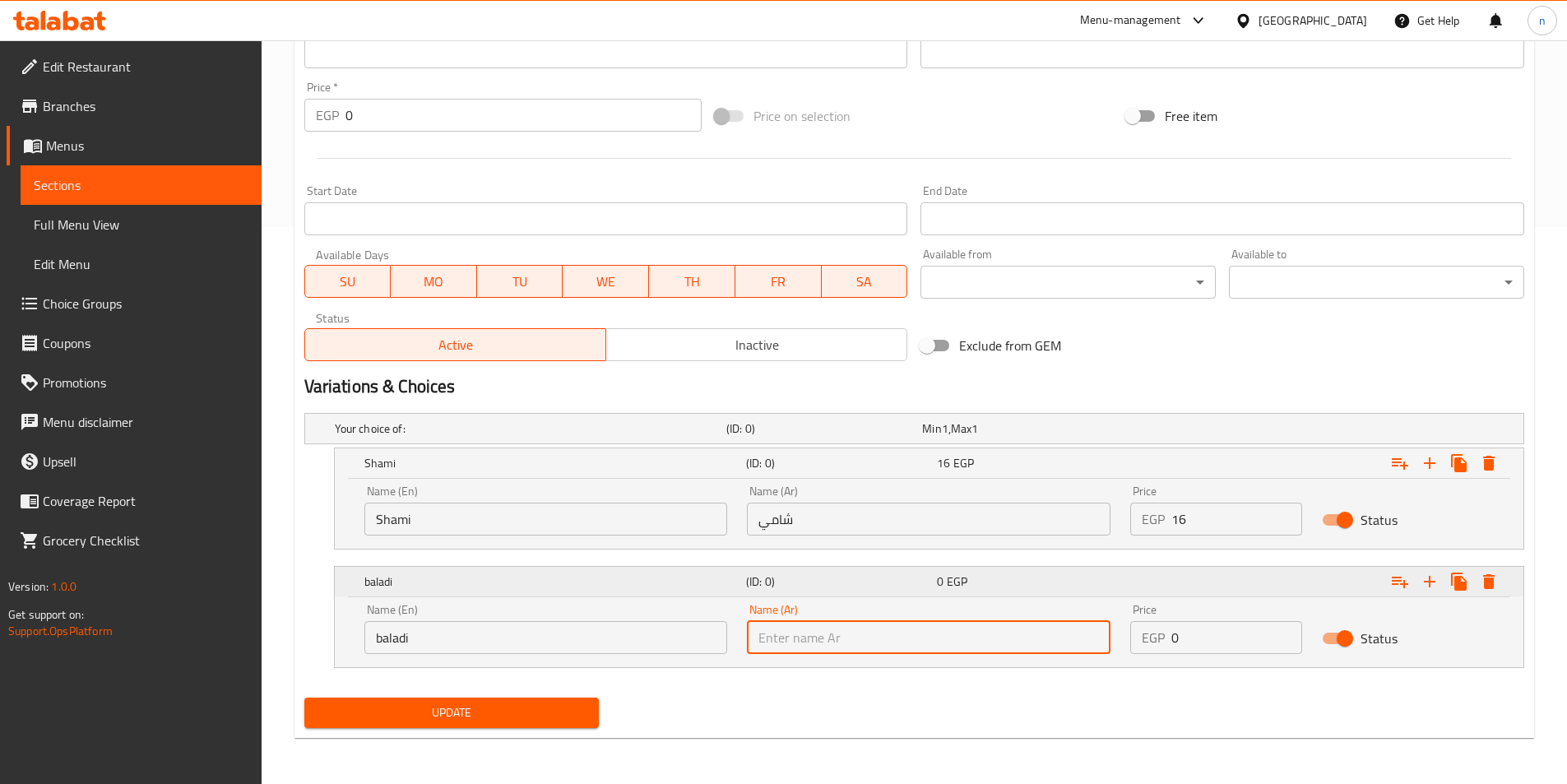
type input "بلدي"
click at [1207, 630] on input "0" at bounding box center [1237, 637] width 131 height 33
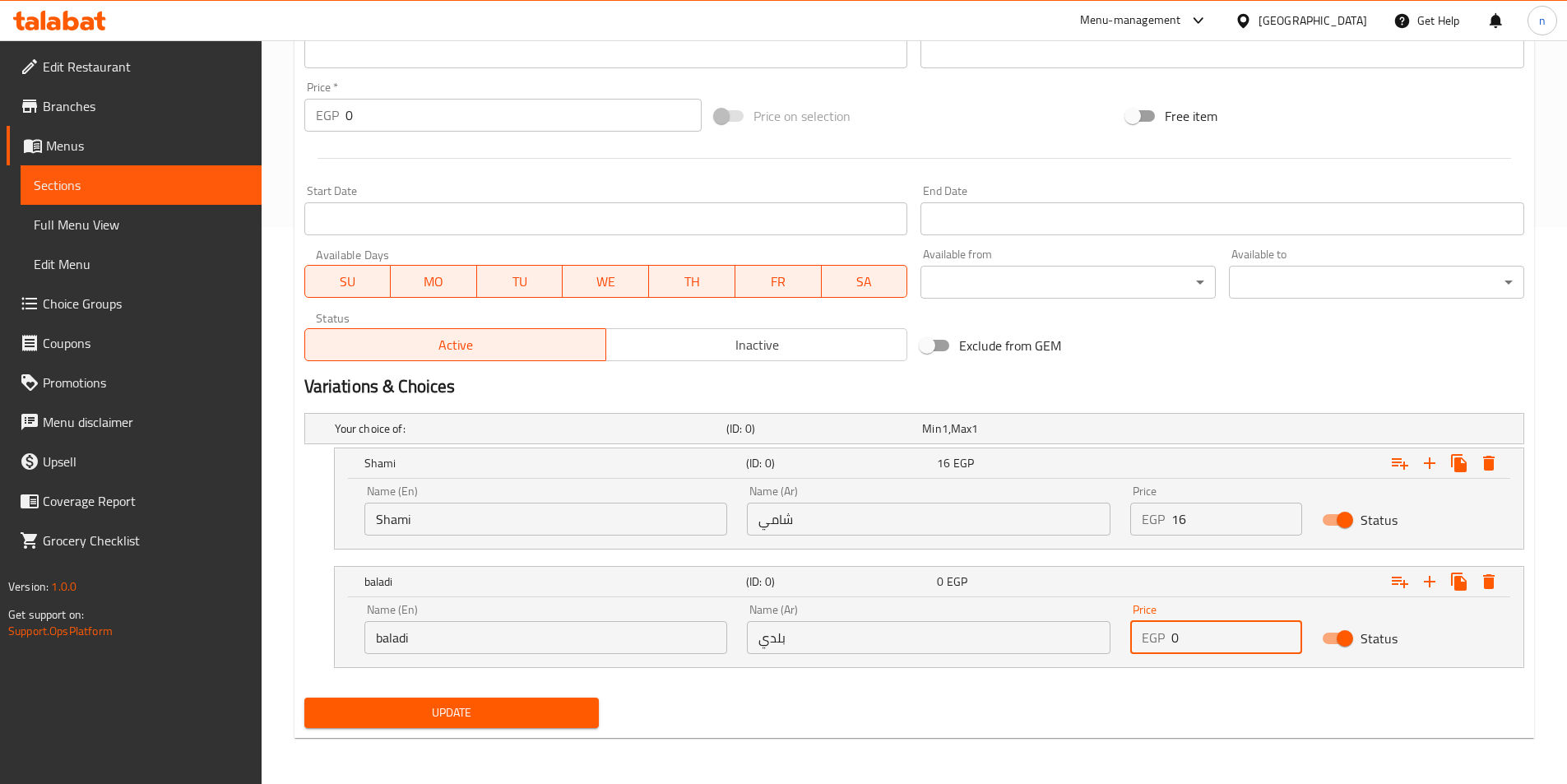
click at [1207, 630] on input "0" at bounding box center [1237, 637] width 131 height 33
type input "17"
click at [1428, 578] on icon "Expand" at bounding box center [1430, 582] width 20 height 20
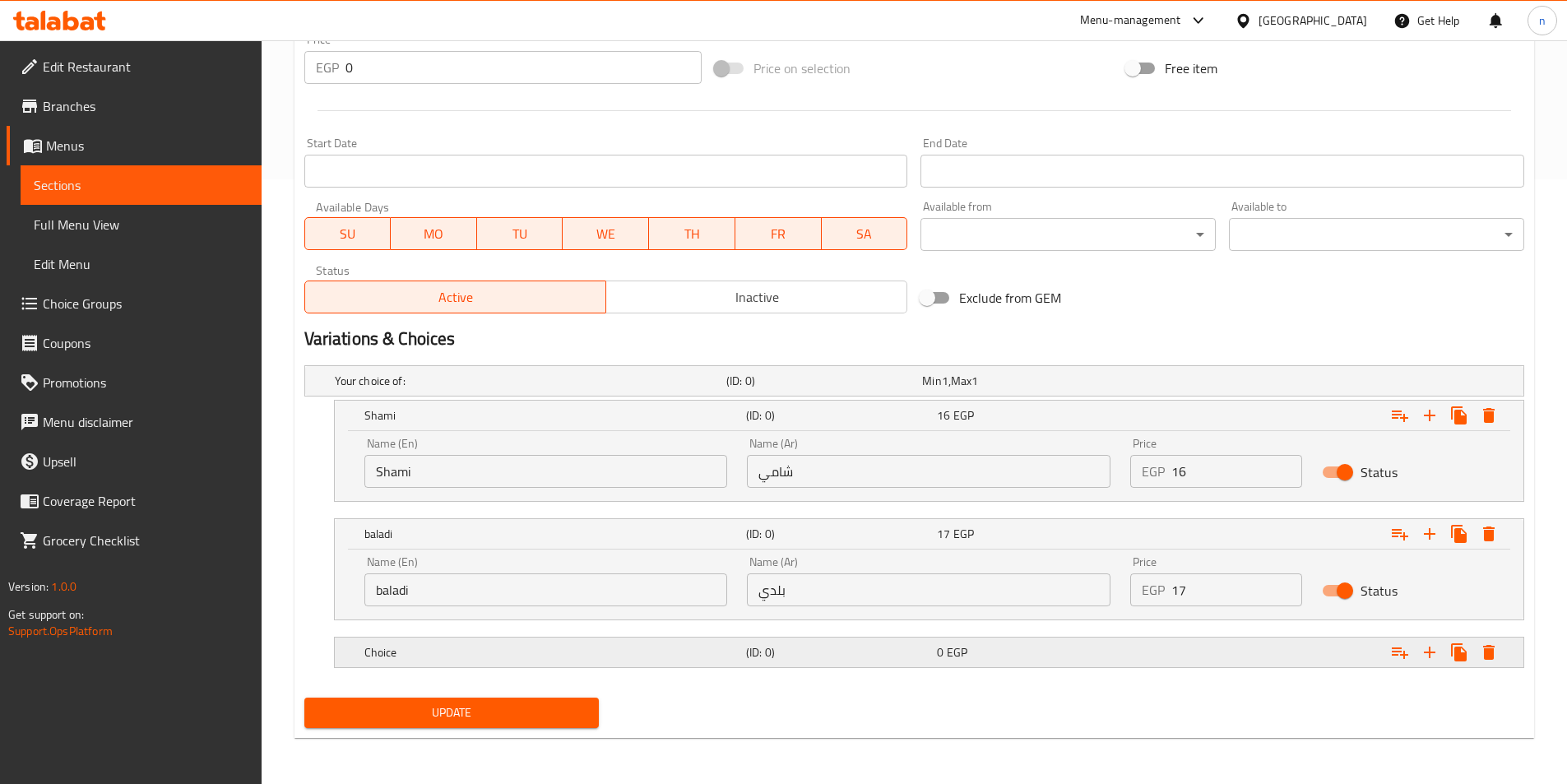
click at [1040, 661] on div "0 EGP" at bounding box center [1029, 651] width 191 height 23
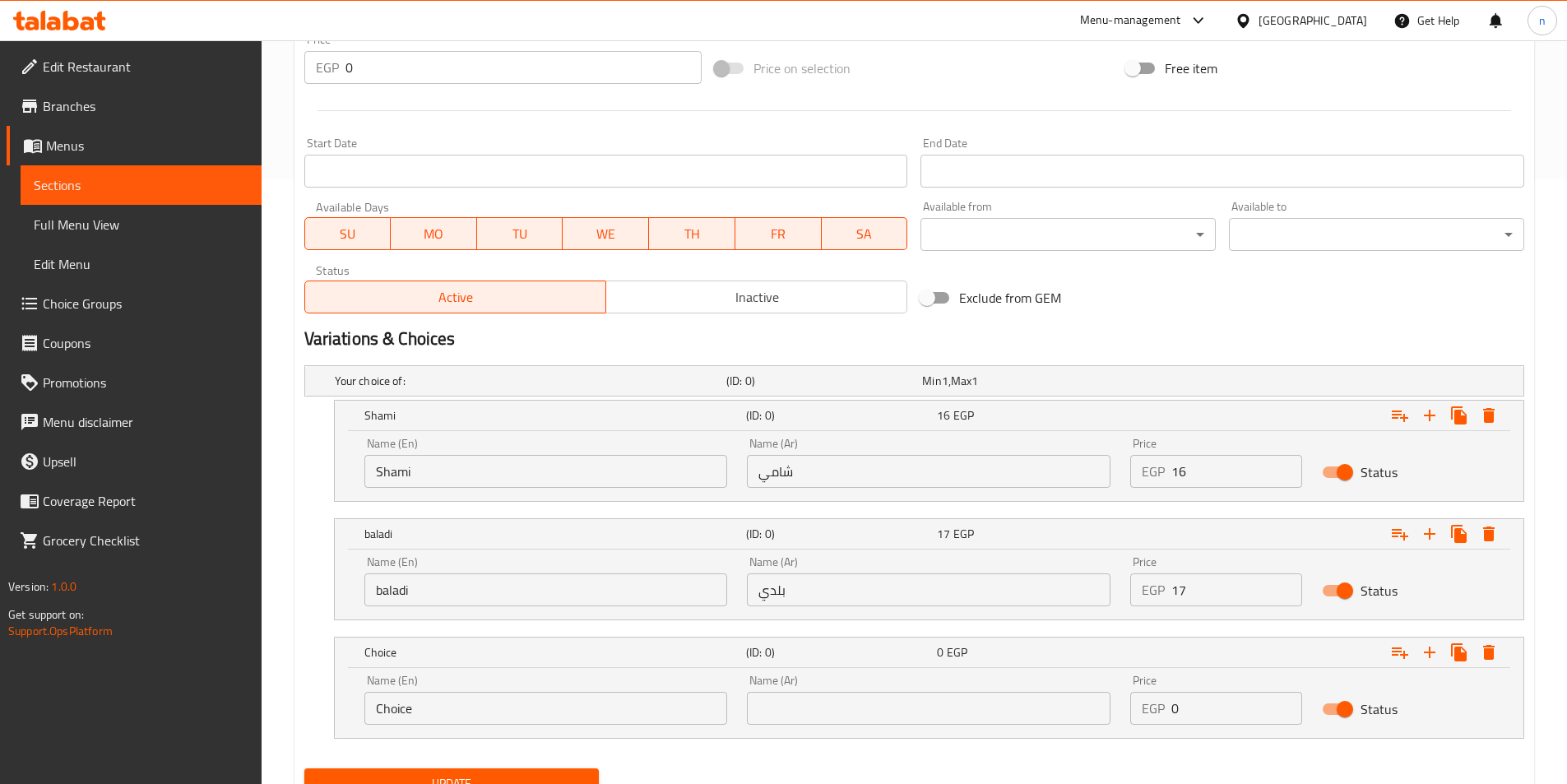
scroll to position [675, 0]
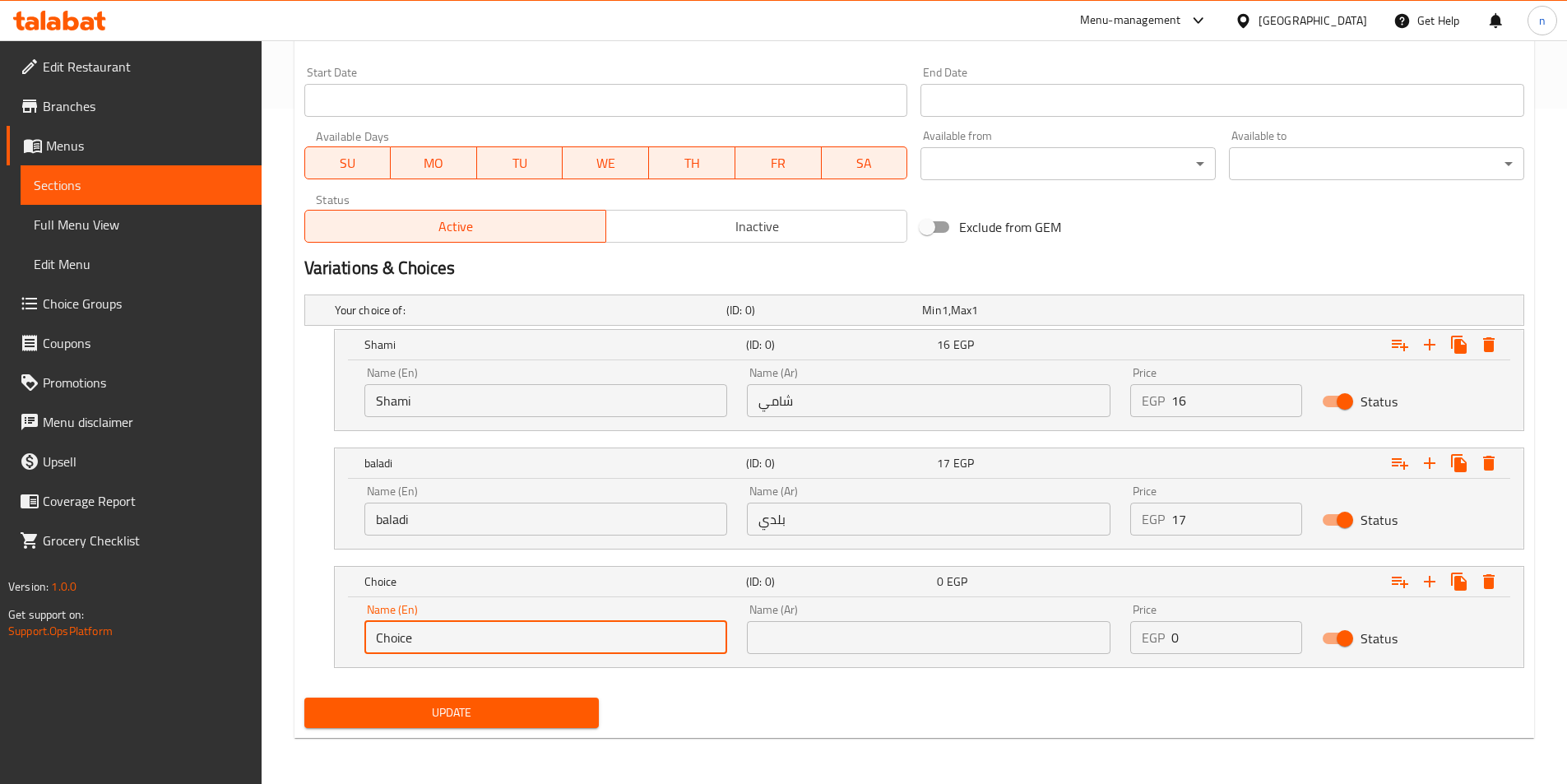
click at [601, 645] on input "Choice" at bounding box center [546, 637] width 364 height 33
click at [514, 614] on div "Name (En) Name (En)" at bounding box center [546, 629] width 364 height 50
click at [511, 637] on input "text" at bounding box center [546, 637] width 364 height 33
type input "French"
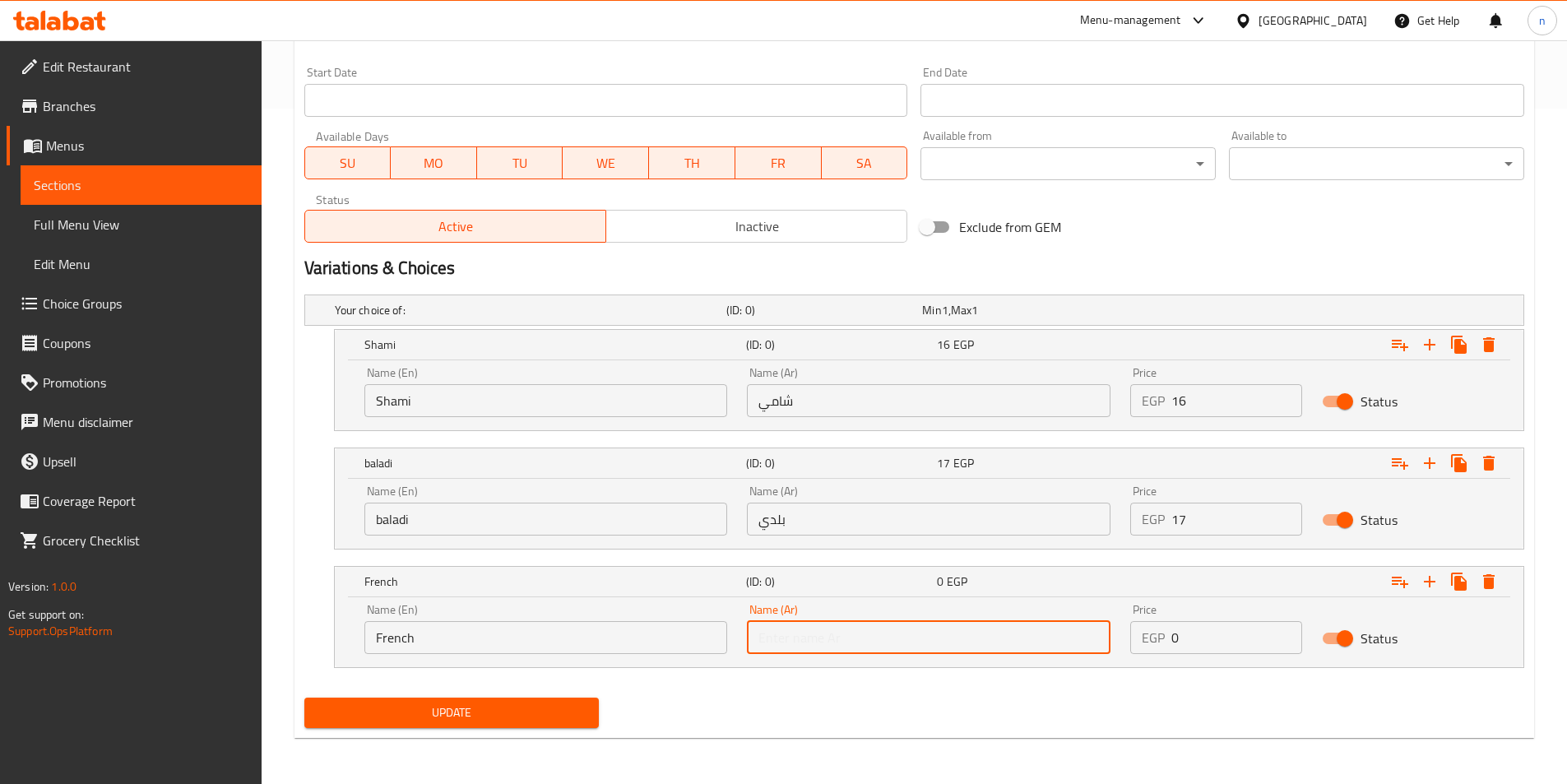
click at [765, 633] on input "text" at bounding box center [929, 637] width 364 height 33
type input "فرنسي"
click at [1216, 643] on input "0" at bounding box center [1237, 637] width 131 height 33
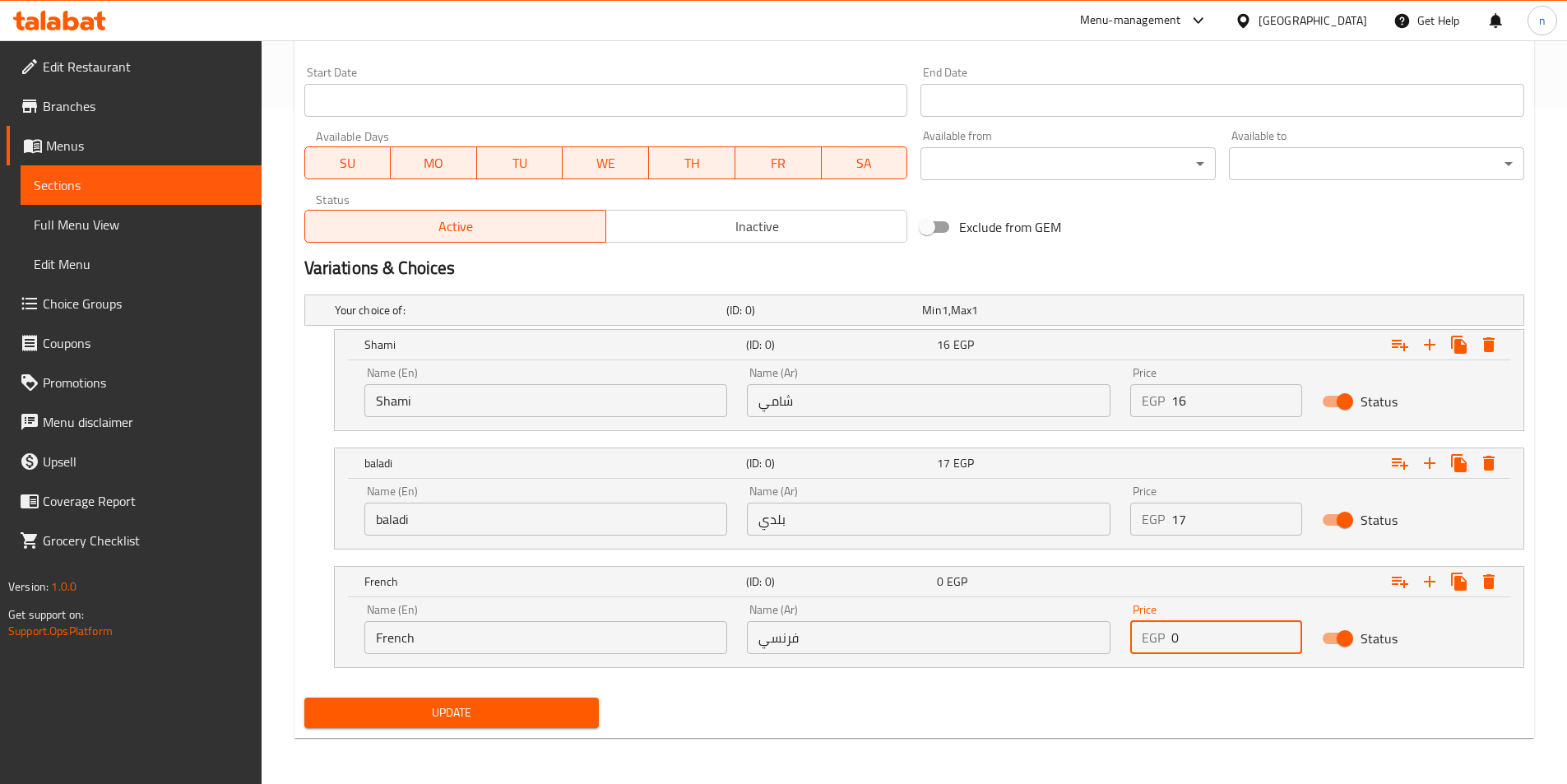
click at [1216, 643] on input "0" at bounding box center [1237, 637] width 131 height 33
type input "20"
click at [443, 710] on span "Update" at bounding box center [452, 713] width 269 height 20
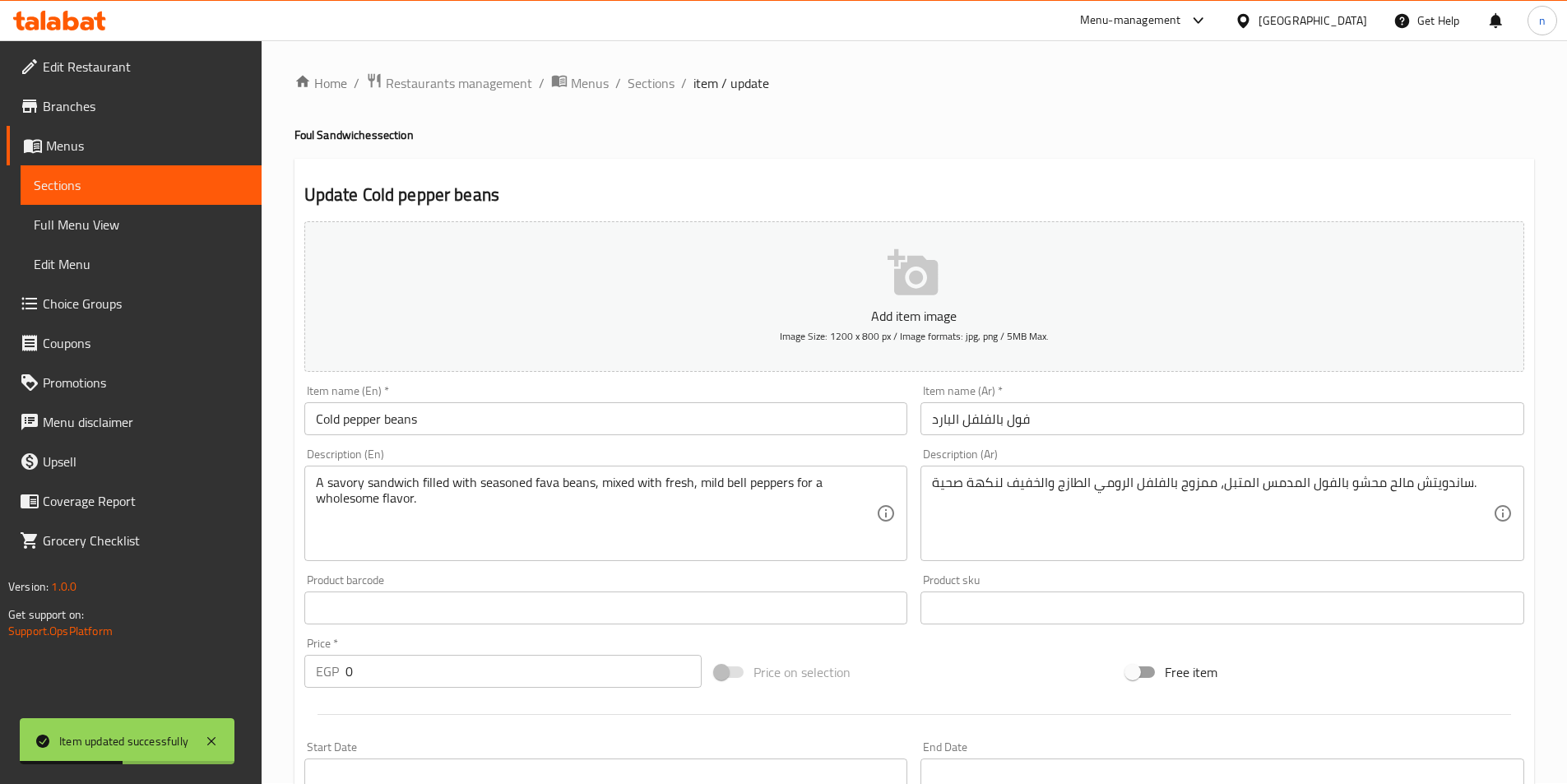
scroll to position [0, 0]
click at [636, 92] on span "Sections" at bounding box center [651, 84] width 47 height 20
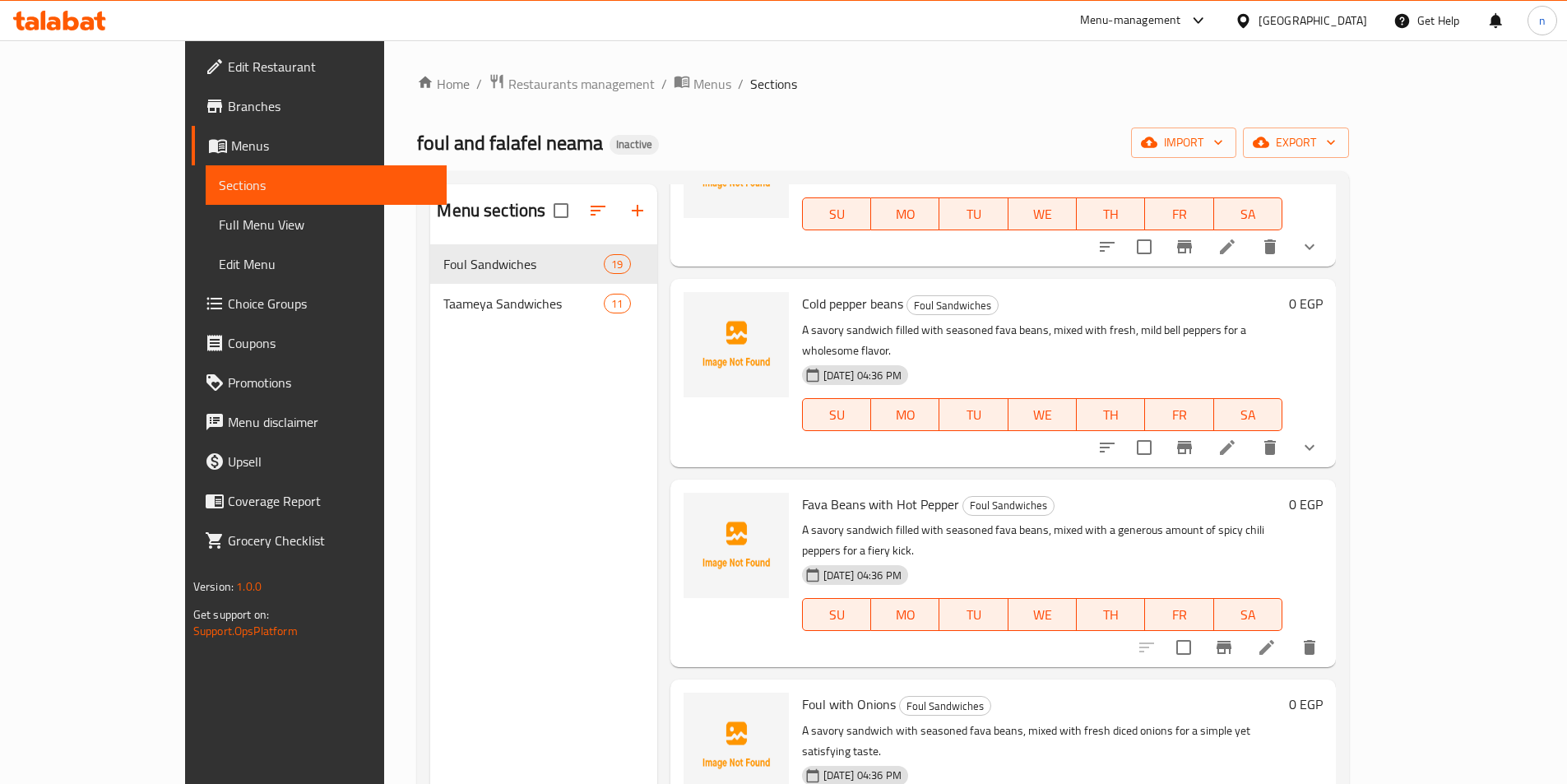
scroll to position [576, 0]
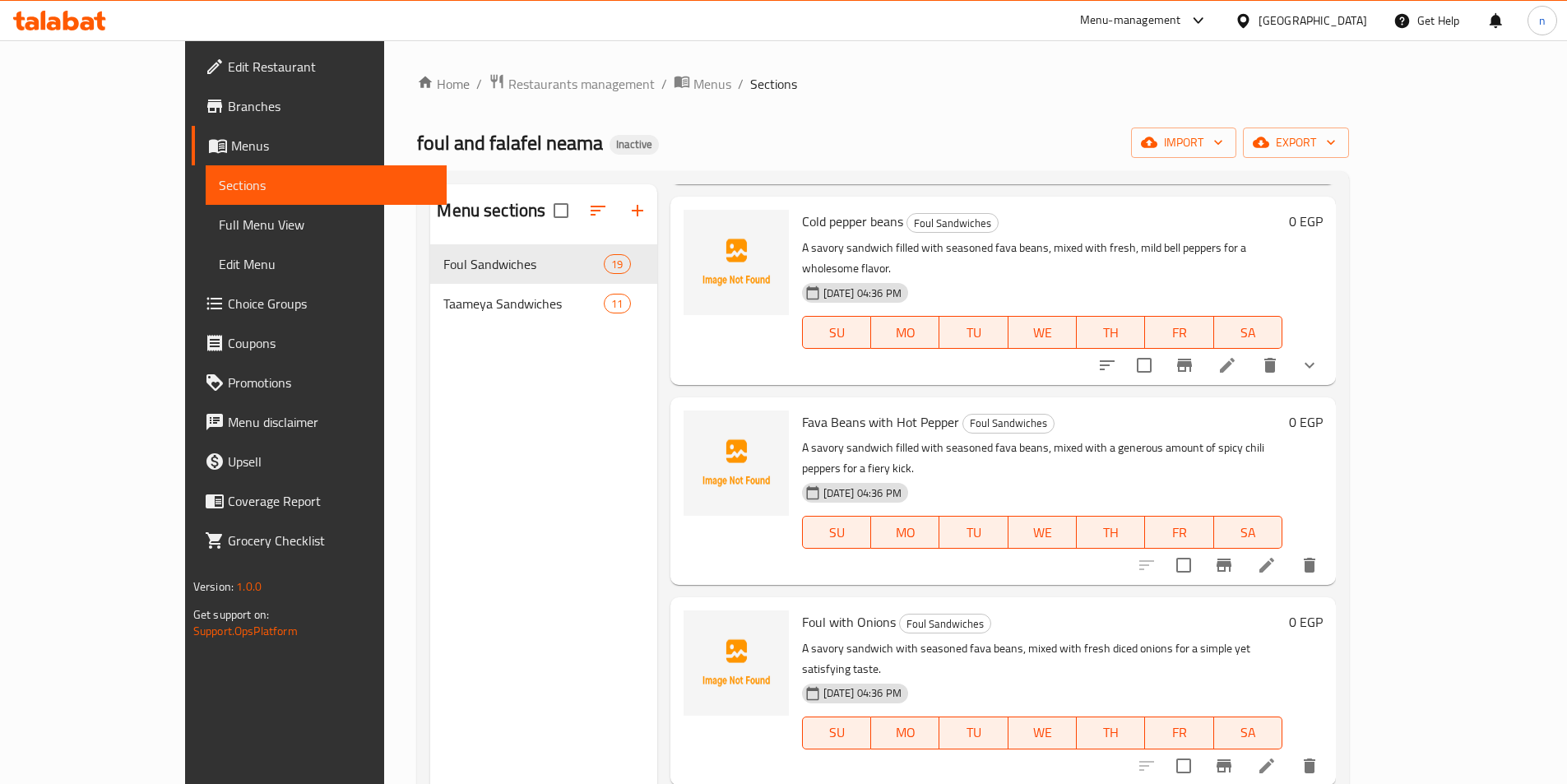
click at [1290, 550] on li at bounding box center [1266, 564] width 46 height 29
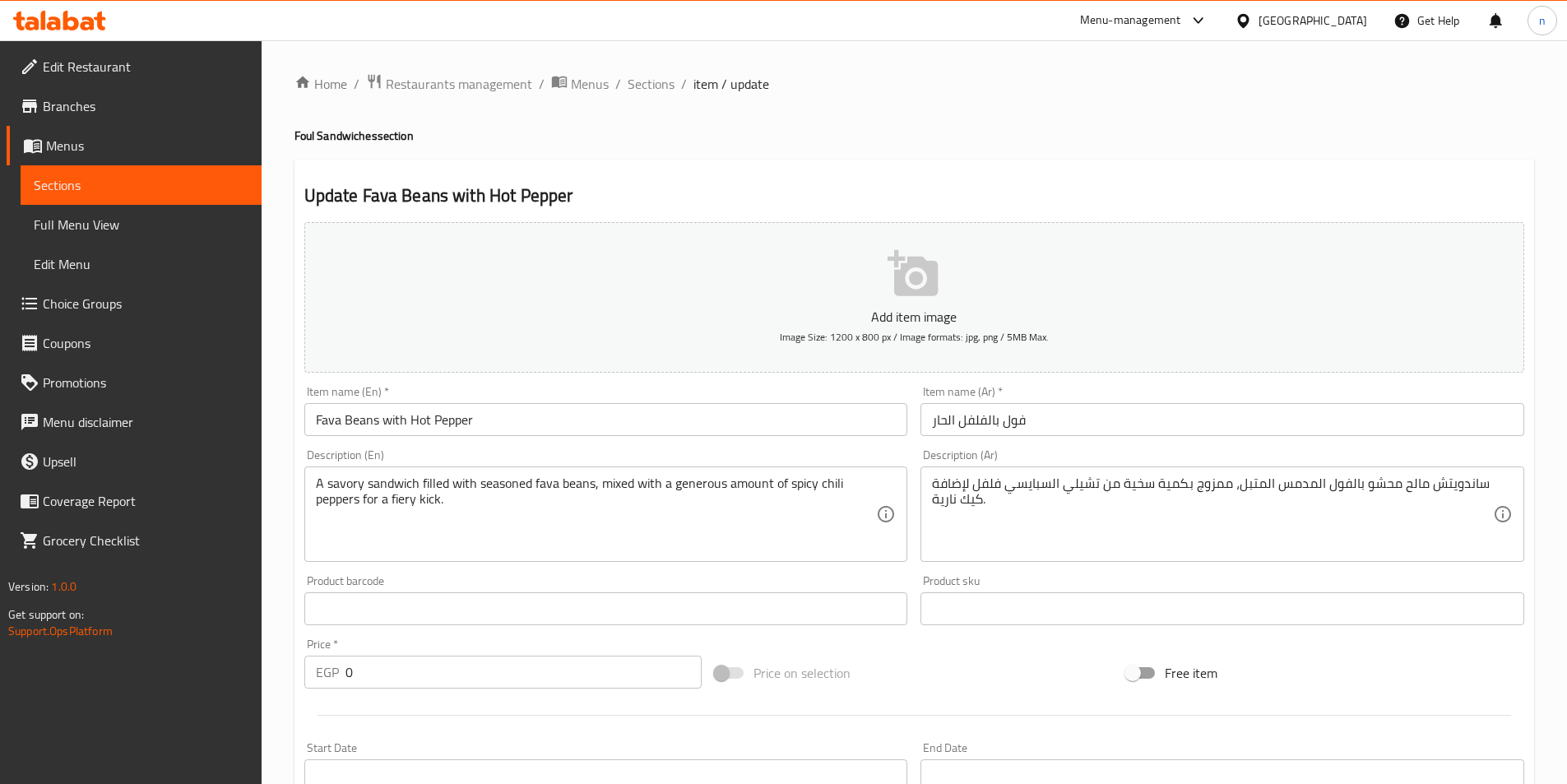
click at [994, 424] on input "فول بالفلفل الحار" at bounding box center [1222, 419] width 604 height 33
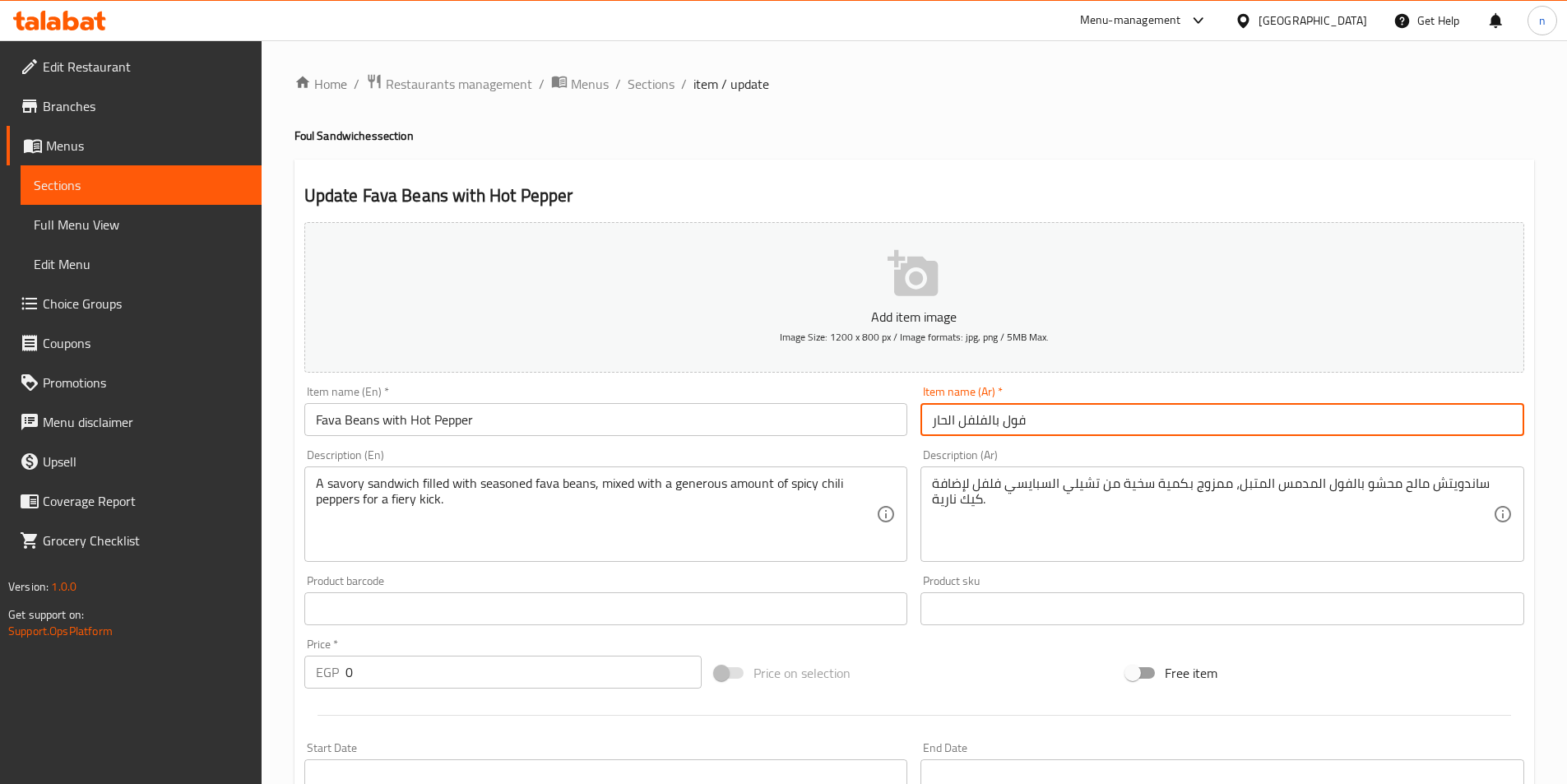
click at [994, 424] on input "فول بالفلفل الحار" at bounding box center [1222, 419] width 604 height 33
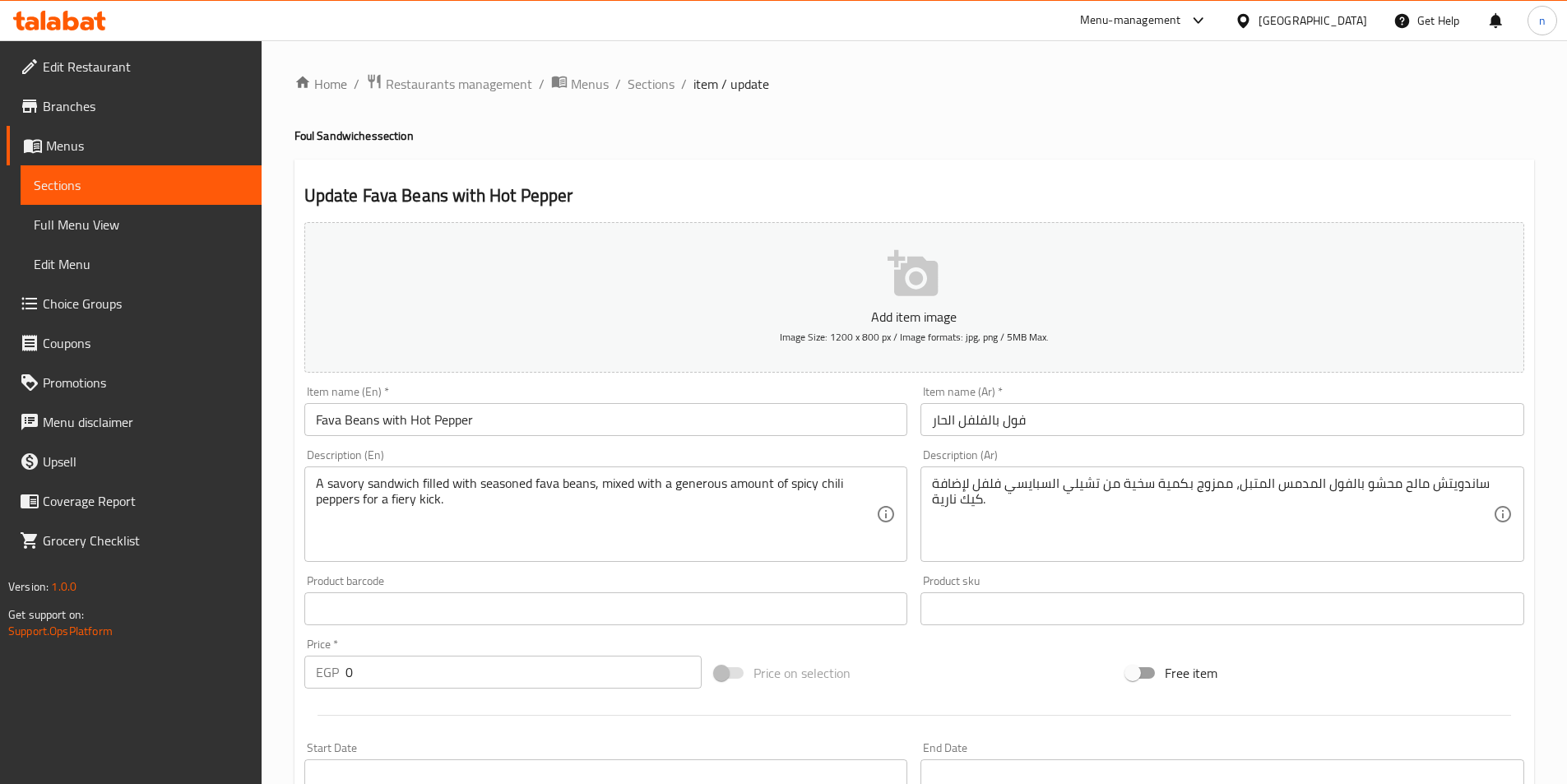
click at [425, 420] on input "Fava Beans with Hot Pepper" at bounding box center [605, 419] width 604 height 33
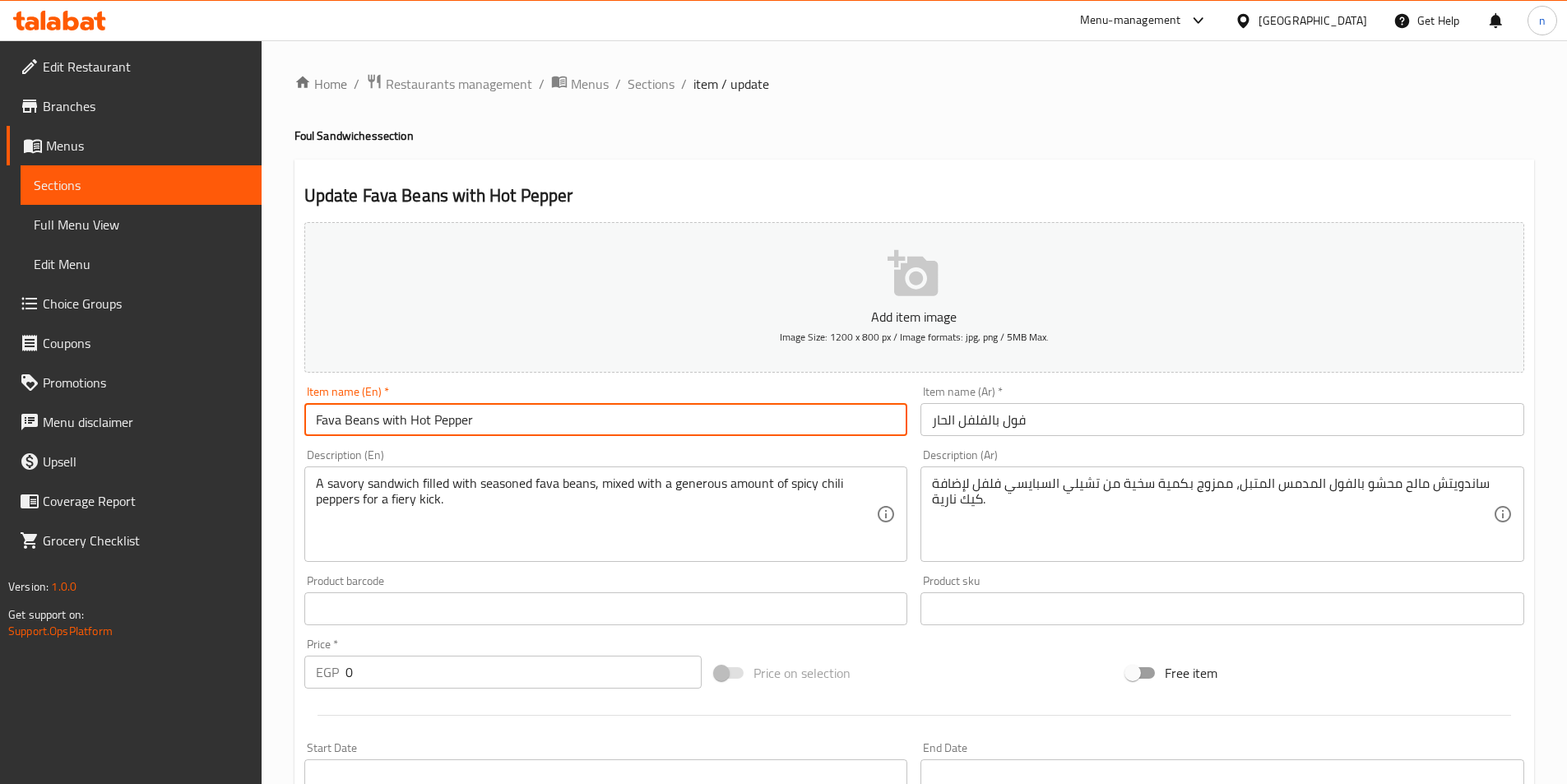
click at [425, 420] on input "Fava Beans with Hot Pepper" at bounding box center [605, 419] width 604 height 33
paste input "Bean with hot p"
type input "Bean with hot pepper"
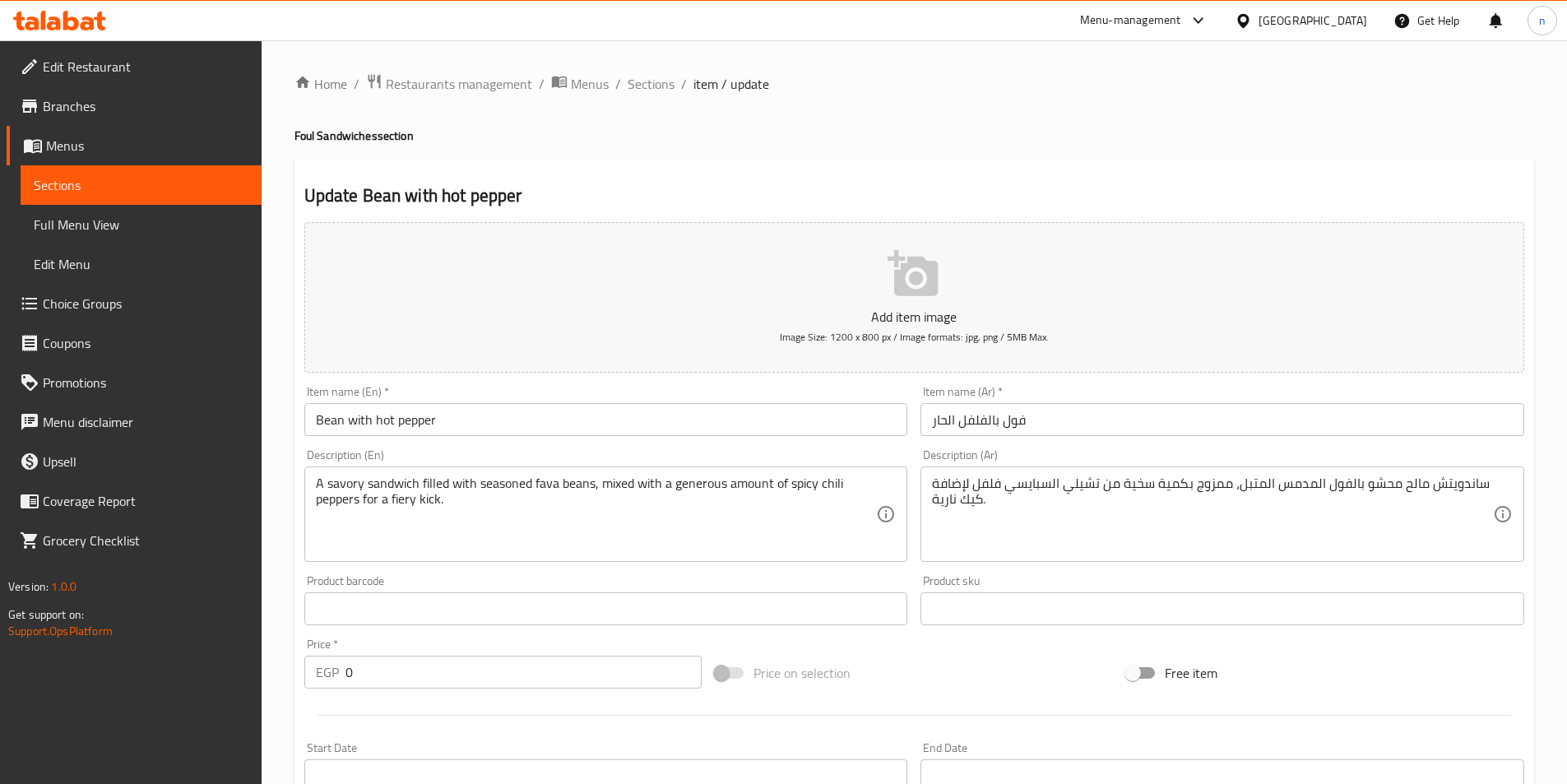
scroll to position [379, 0]
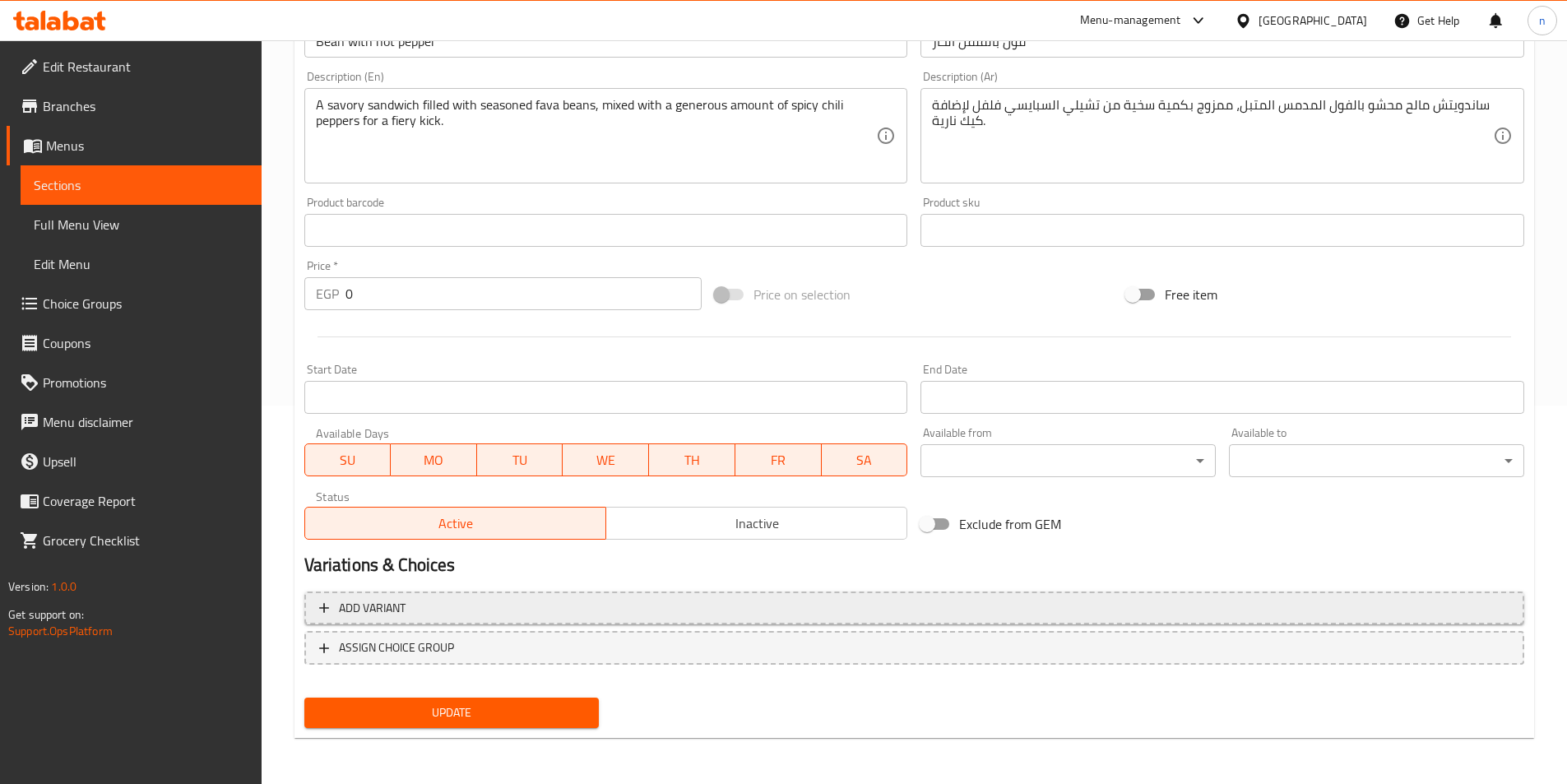
click at [521, 603] on span "Add variant" at bounding box center [915, 608] width 1191 height 20
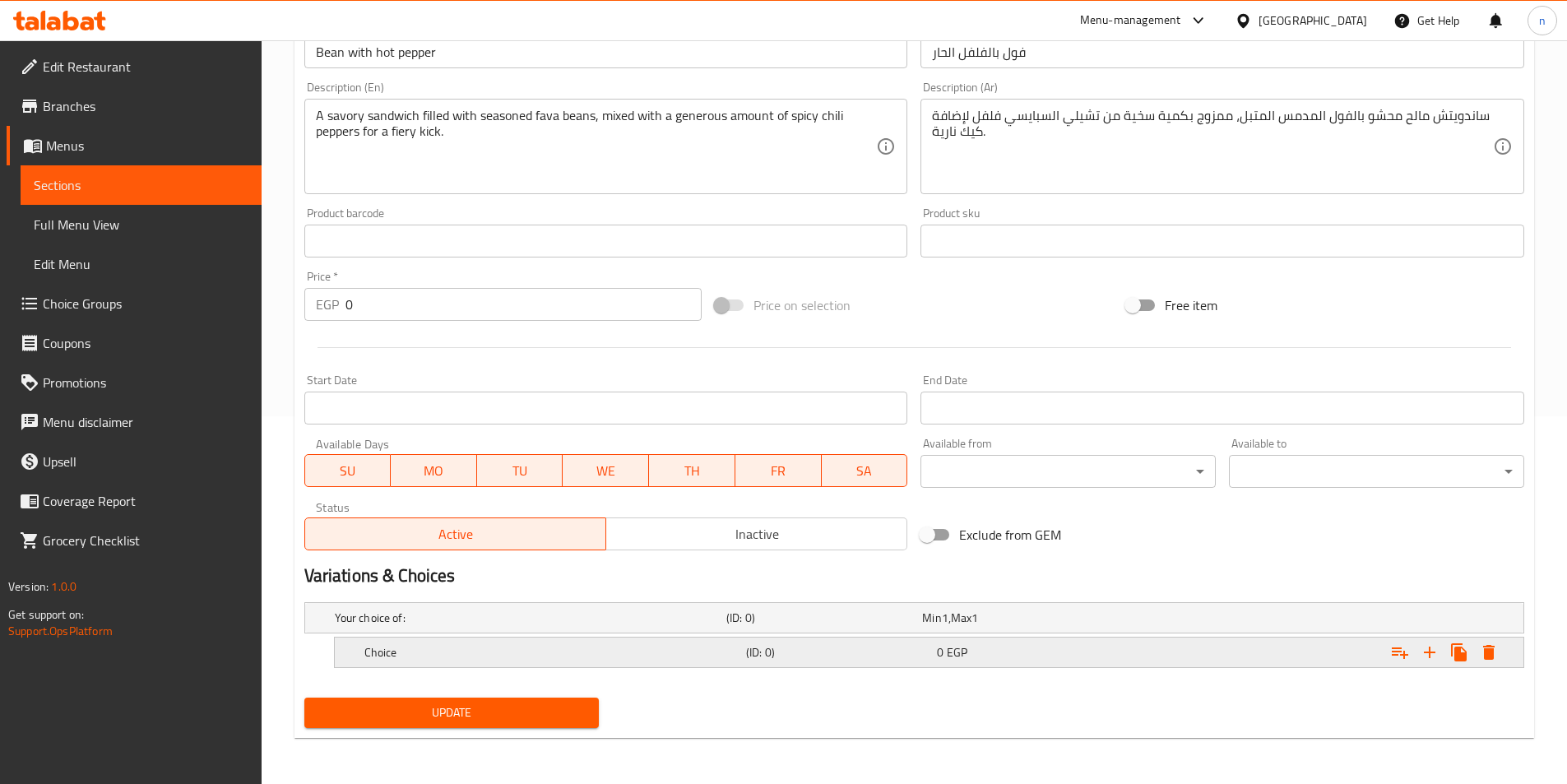
click at [473, 656] on h5 "Choice" at bounding box center [552, 652] width 375 height 17
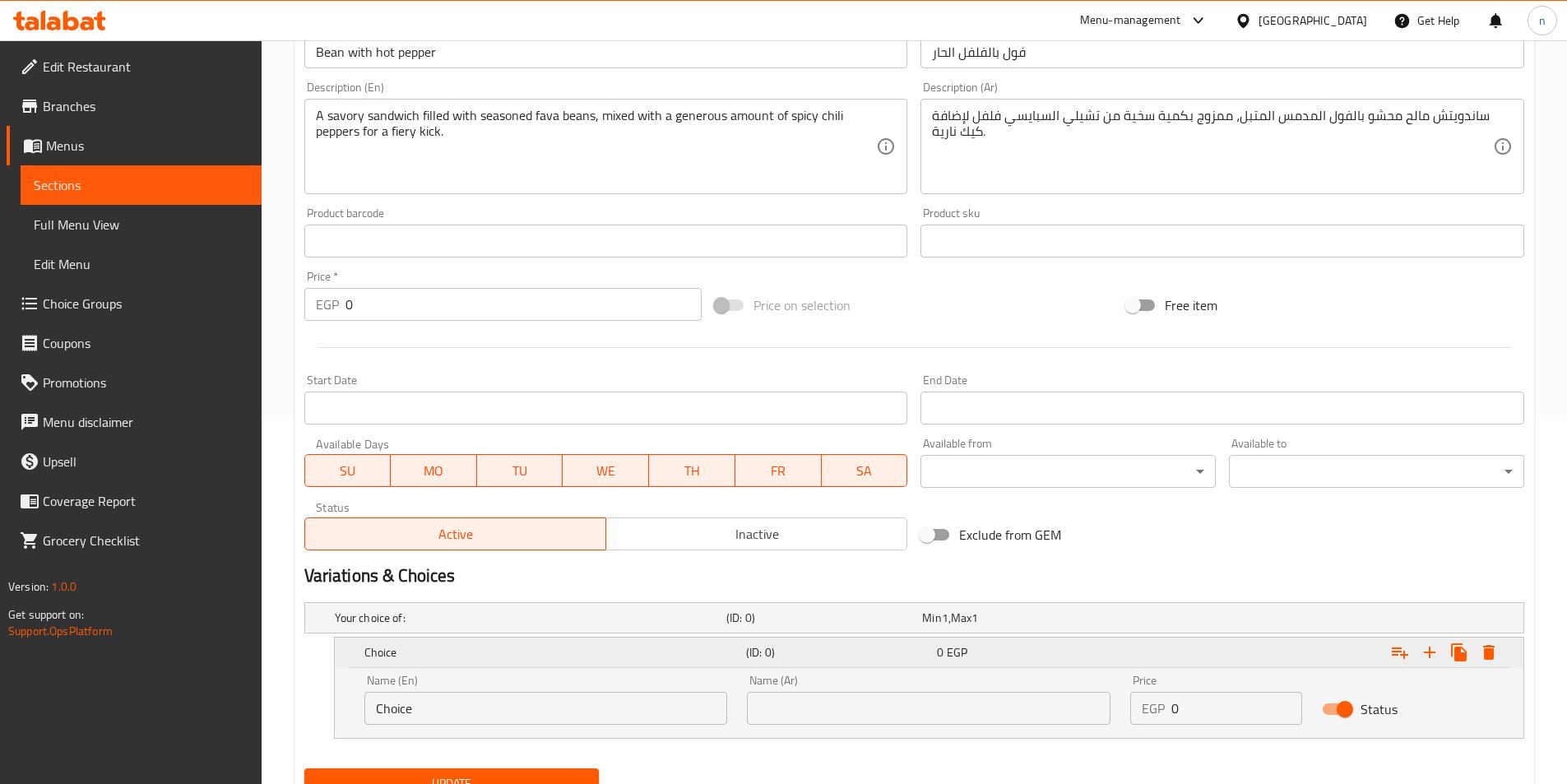
scroll to position [438, 0]
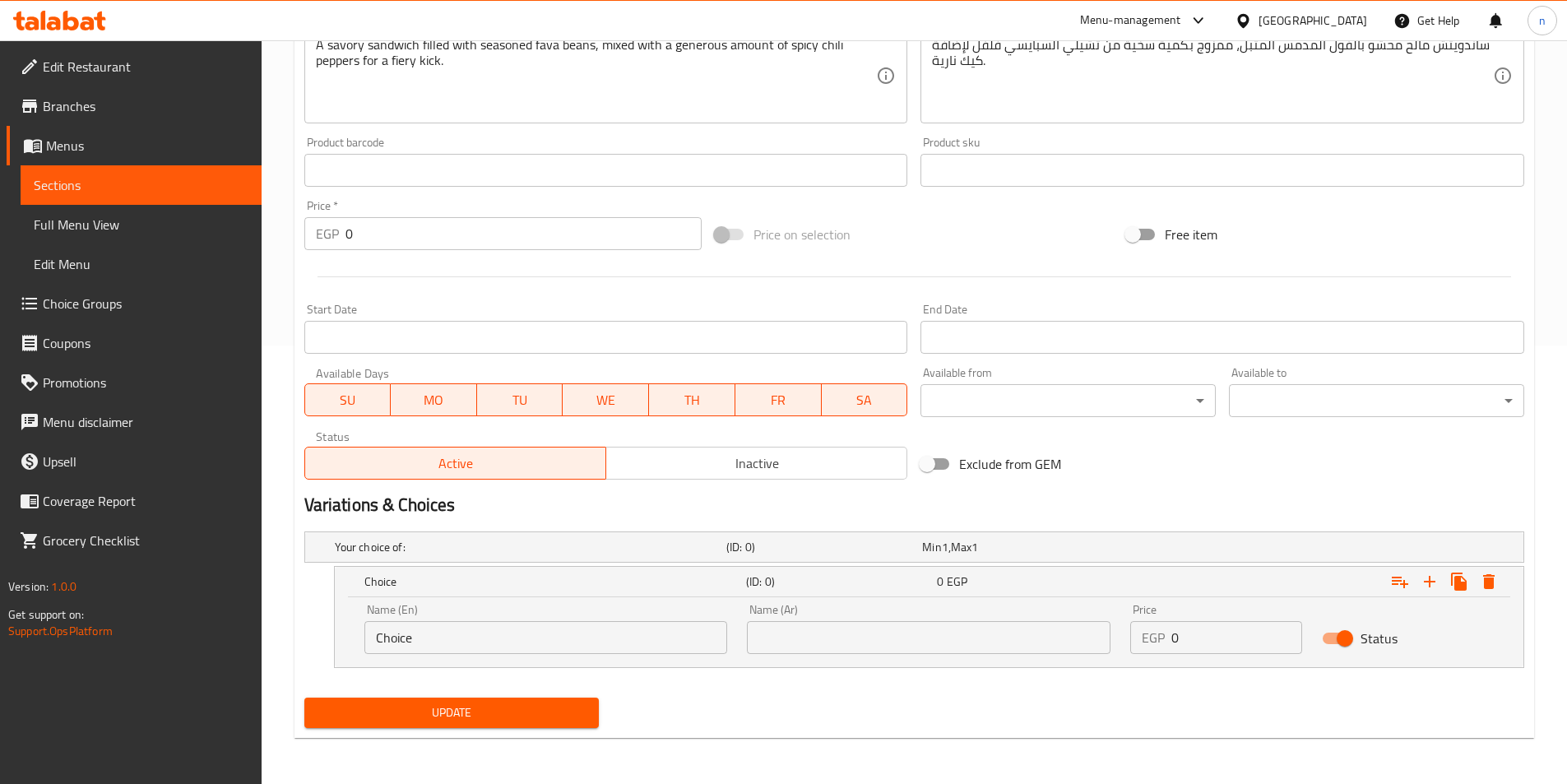
click at [456, 637] on input "Choice" at bounding box center [546, 637] width 364 height 33
click at [456, 637] on input "text" at bounding box center [546, 637] width 364 height 33
type input "Shami"
click at [795, 625] on input "text" at bounding box center [929, 637] width 364 height 33
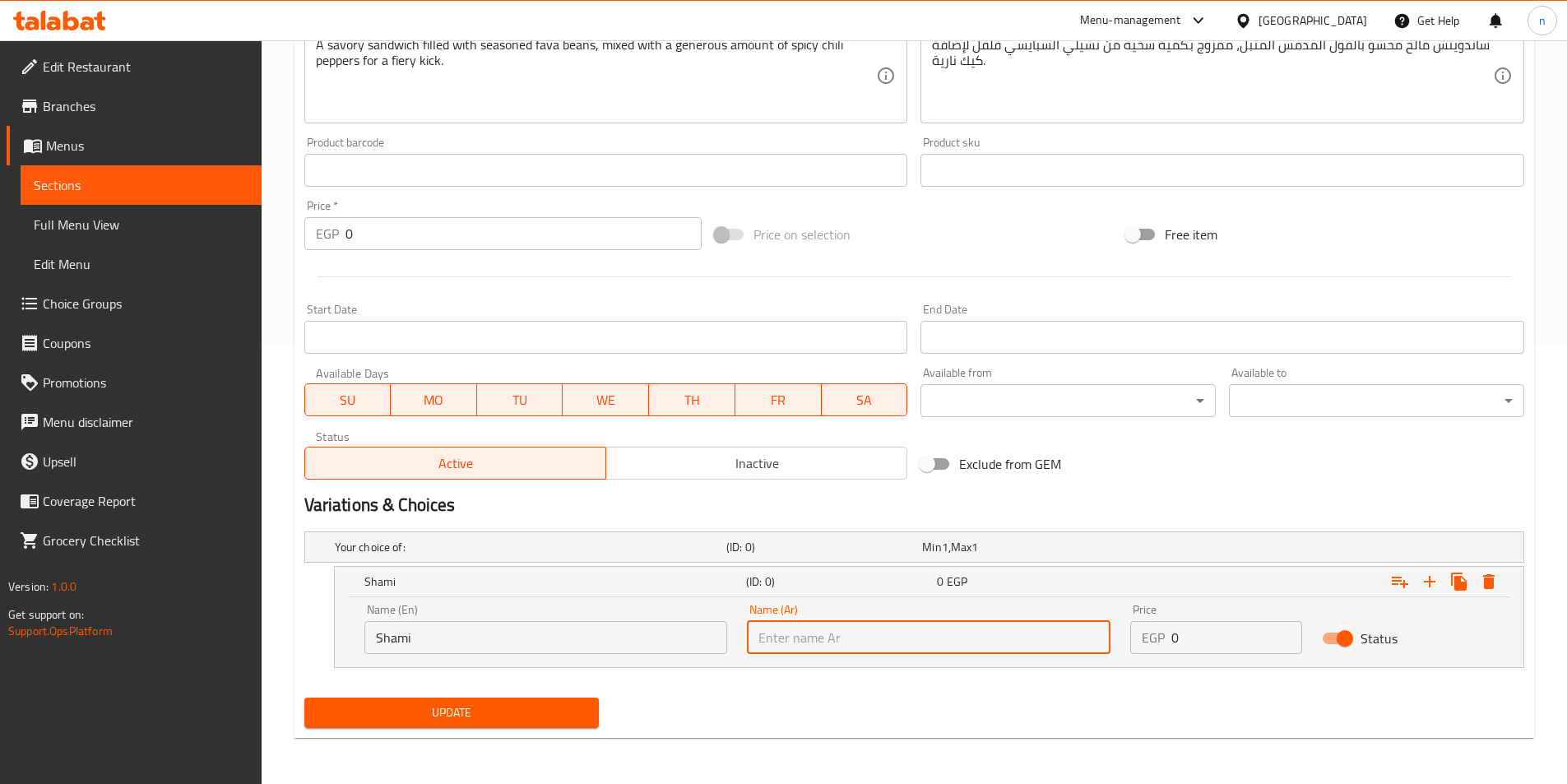
type input "شامي"
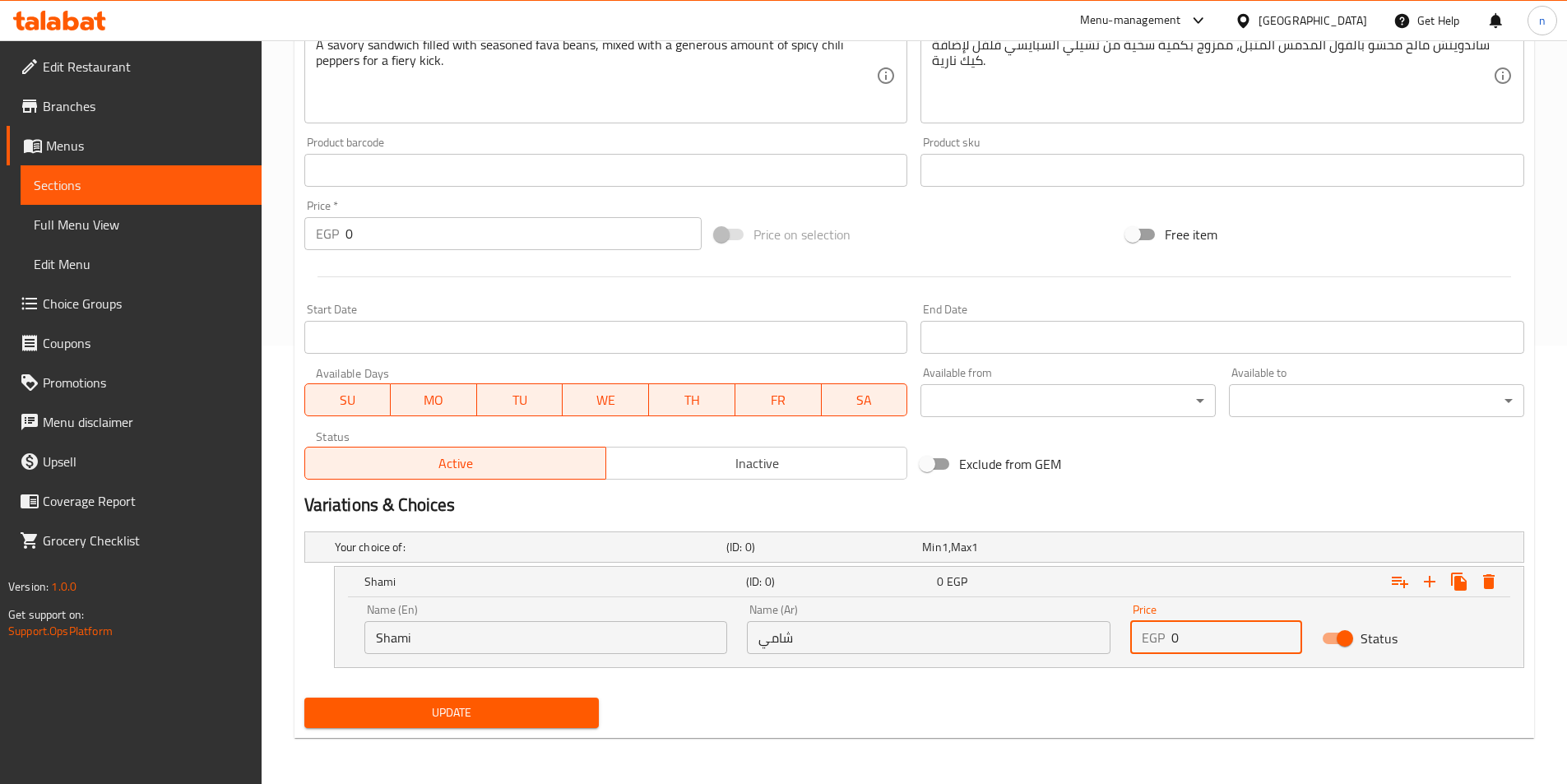
click at [1182, 637] on input "0" at bounding box center [1237, 637] width 131 height 33
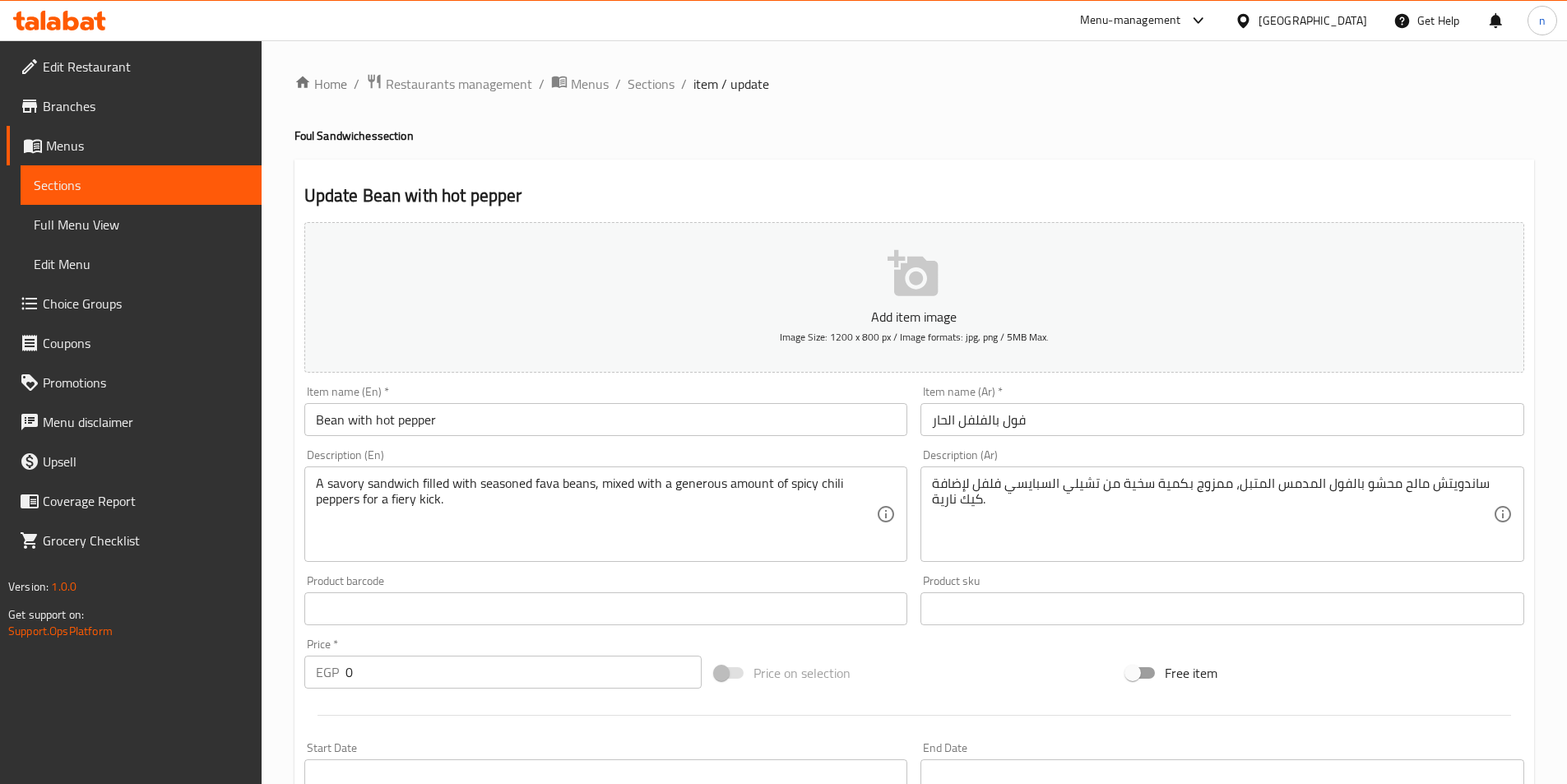
scroll to position [411, 0]
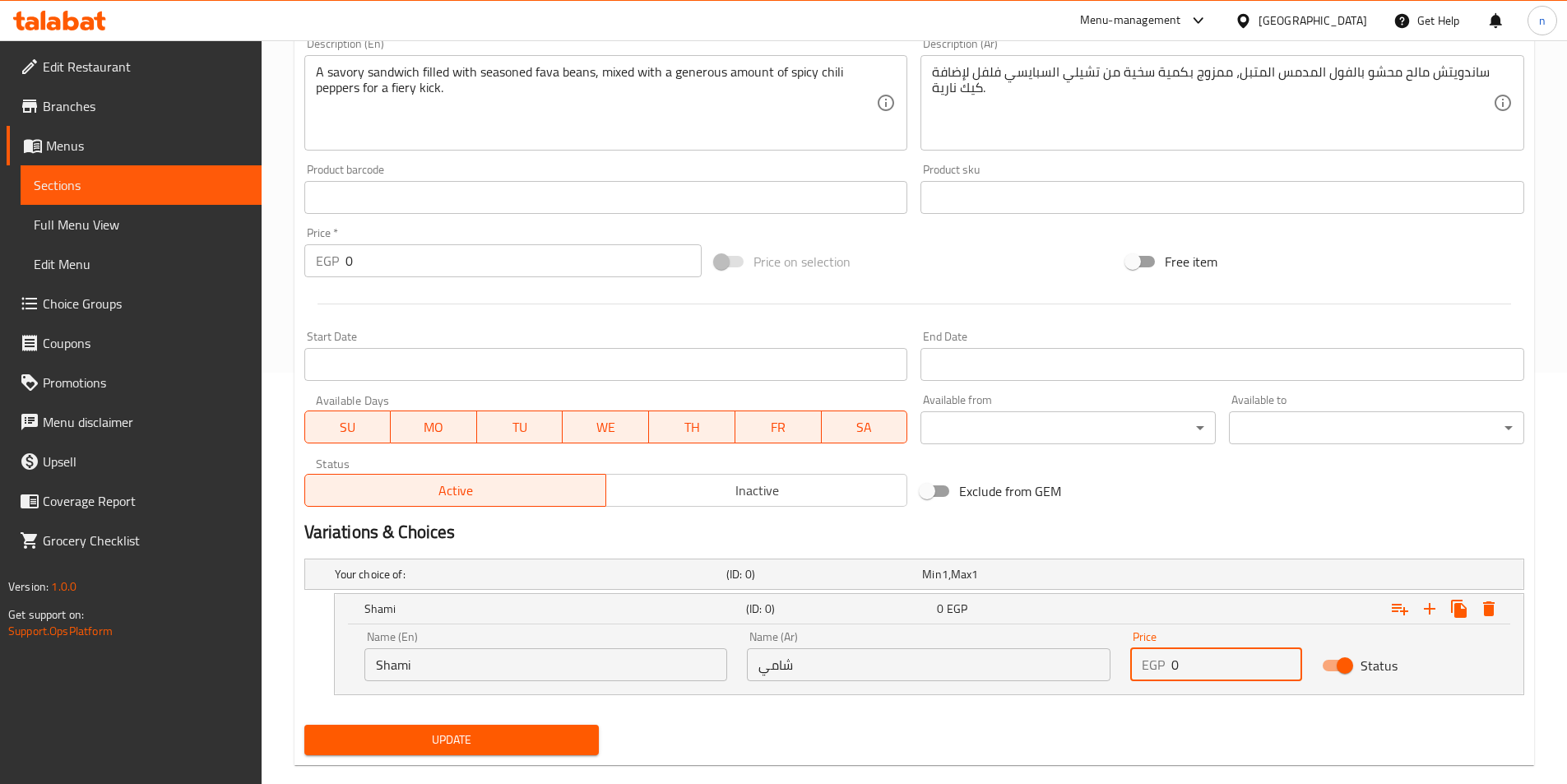
click at [1214, 672] on input "0" at bounding box center [1237, 664] width 131 height 33
type input "16"
click at [1430, 612] on icon "Expand" at bounding box center [1430, 609] width 12 height 12
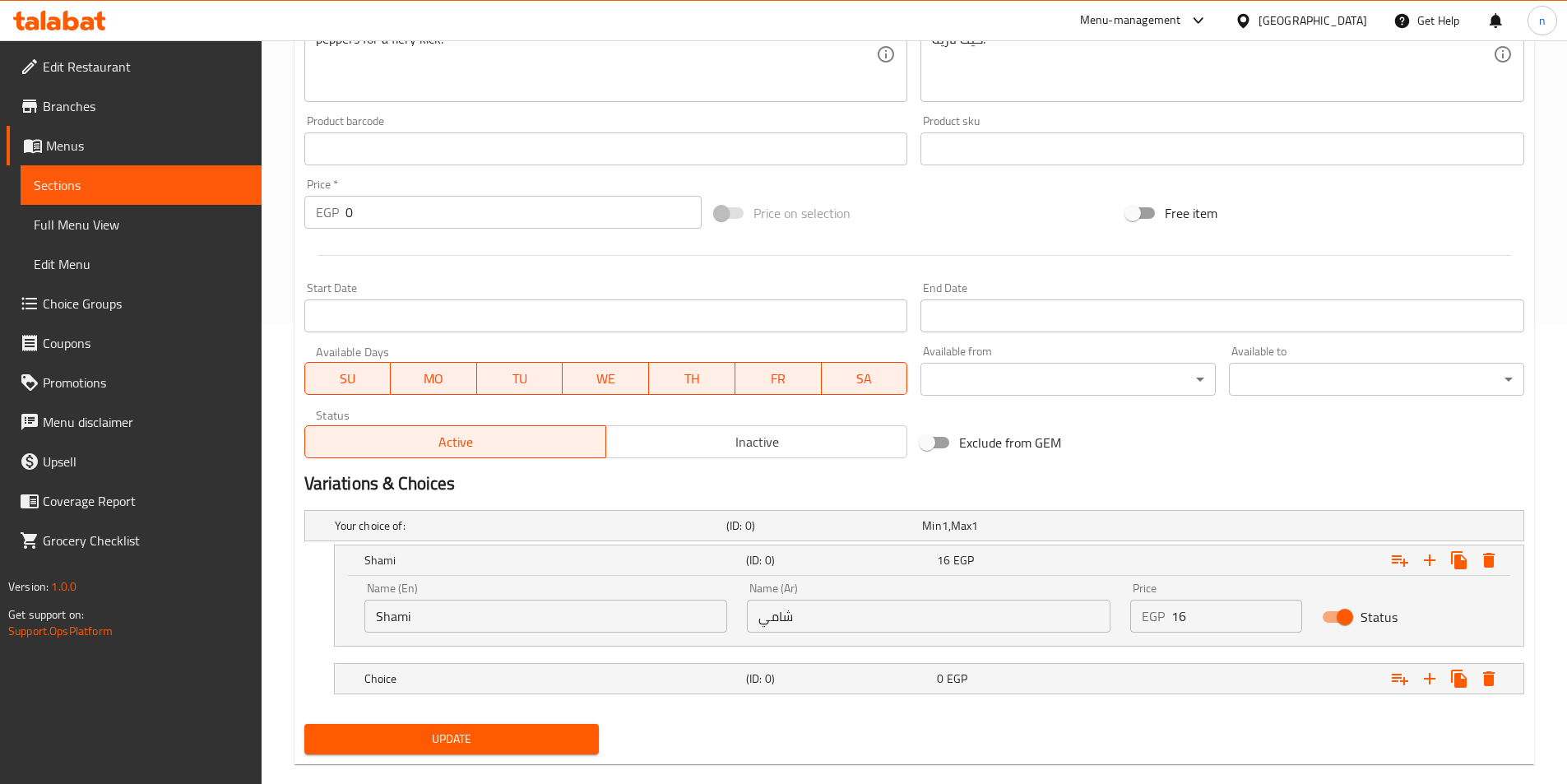
scroll to position [486, 0]
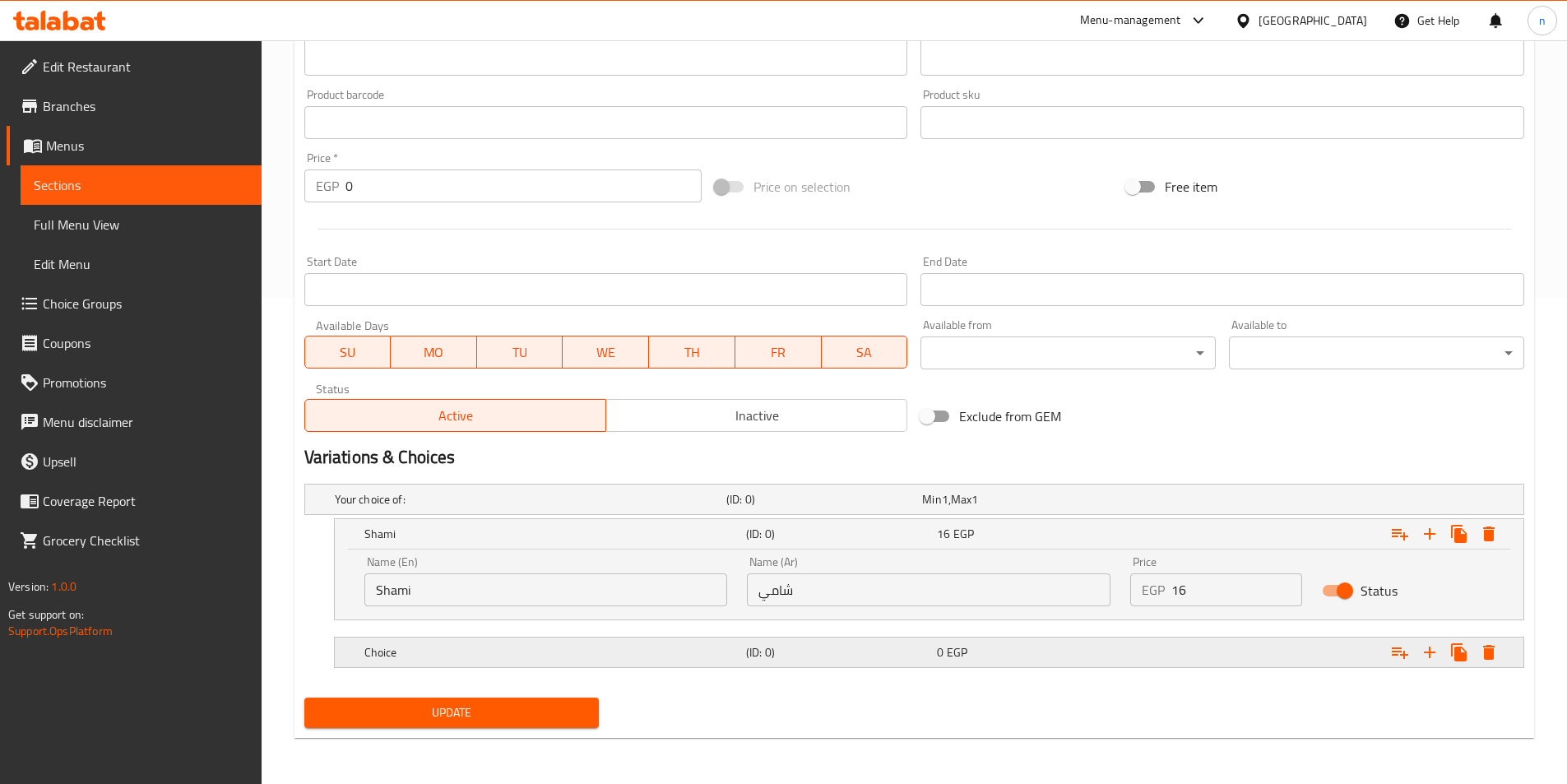
click at [991, 659] on div "0 EGP" at bounding box center [1029, 652] width 184 height 17
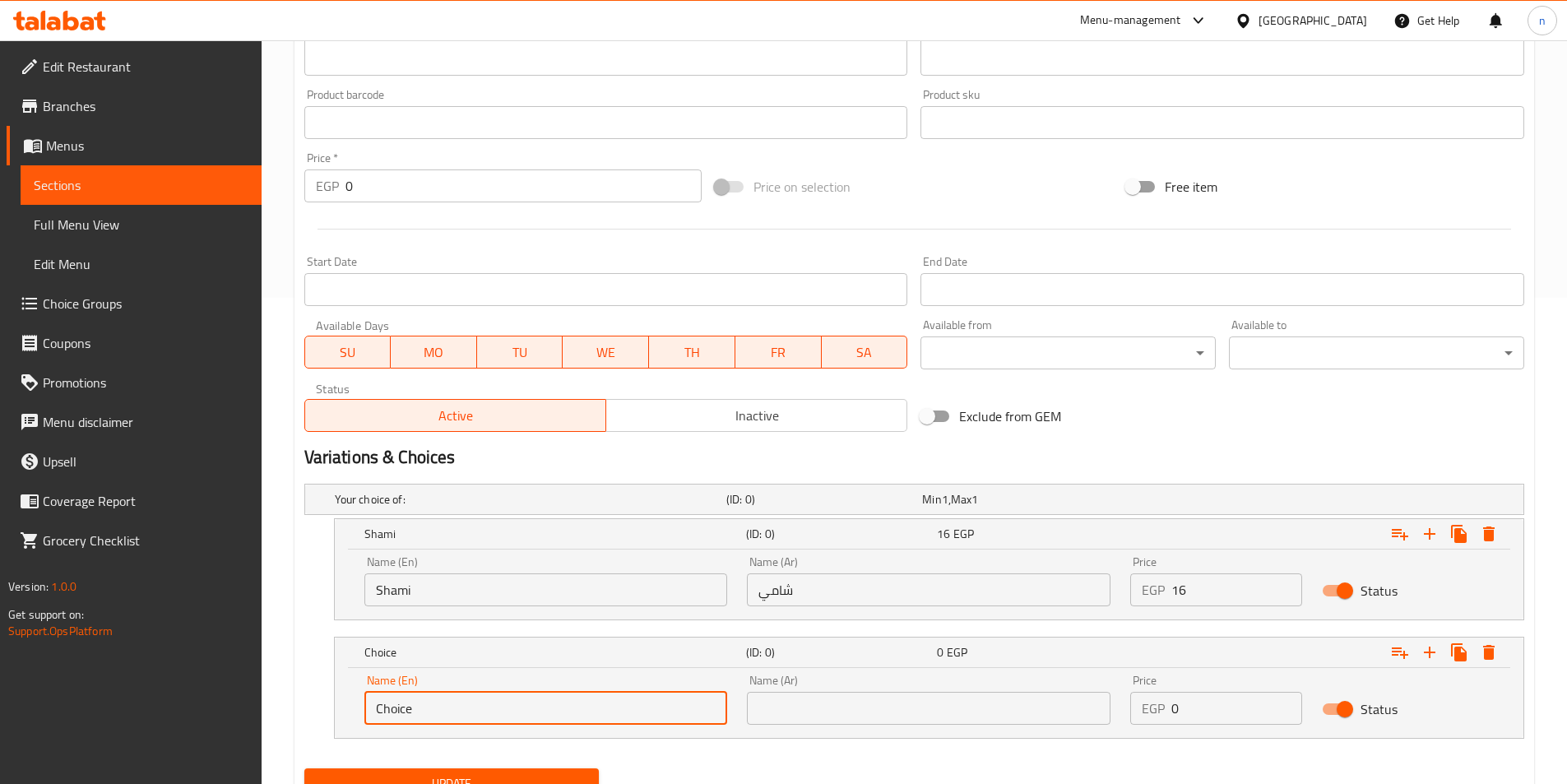
click at [594, 708] on input "Choice" at bounding box center [546, 708] width 364 height 33
click at [594, 708] on input "text" at bounding box center [546, 708] width 364 height 33
type input "baladi"
click at [790, 714] on input "text" at bounding box center [929, 708] width 364 height 33
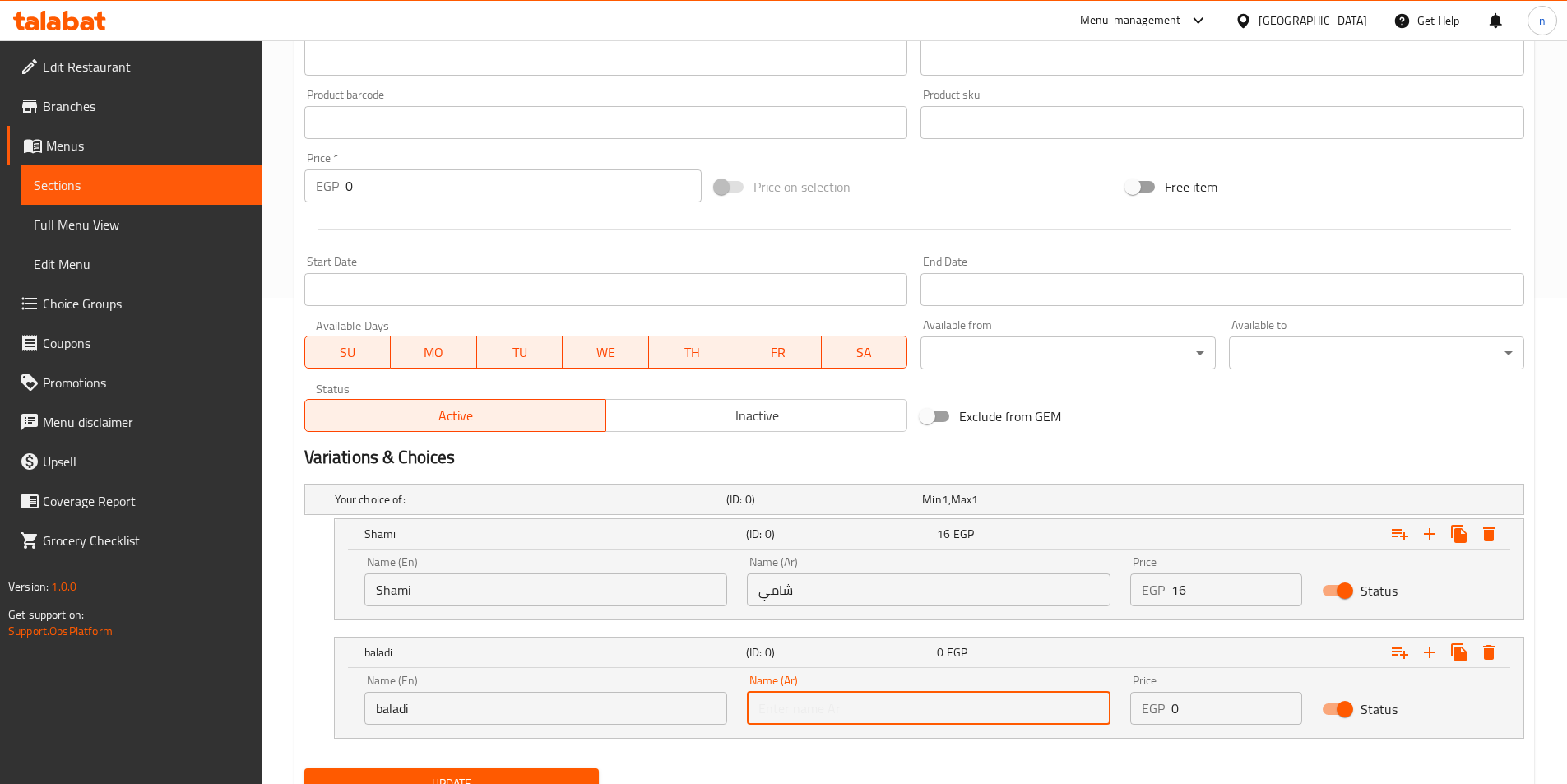
type input "بلدي"
click at [1234, 694] on input "0" at bounding box center [1237, 708] width 131 height 33
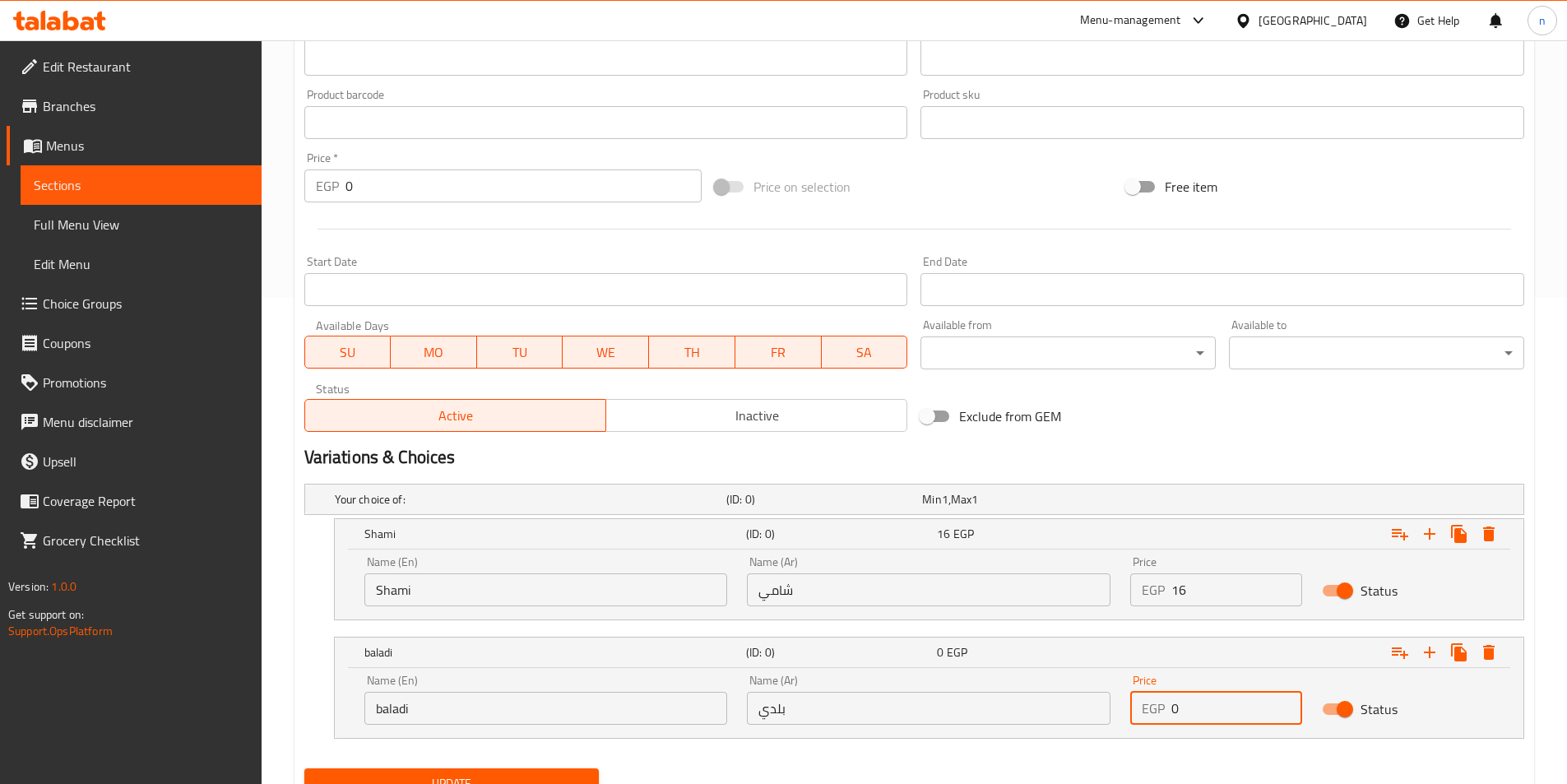
click at [1234, 696] on input "0" at bounding box center [1237, 708] width 131 height 33
type input "17"
click at [1424, 657] on icon "Expand" at bounding box center [1430, 652] width 20 height 20
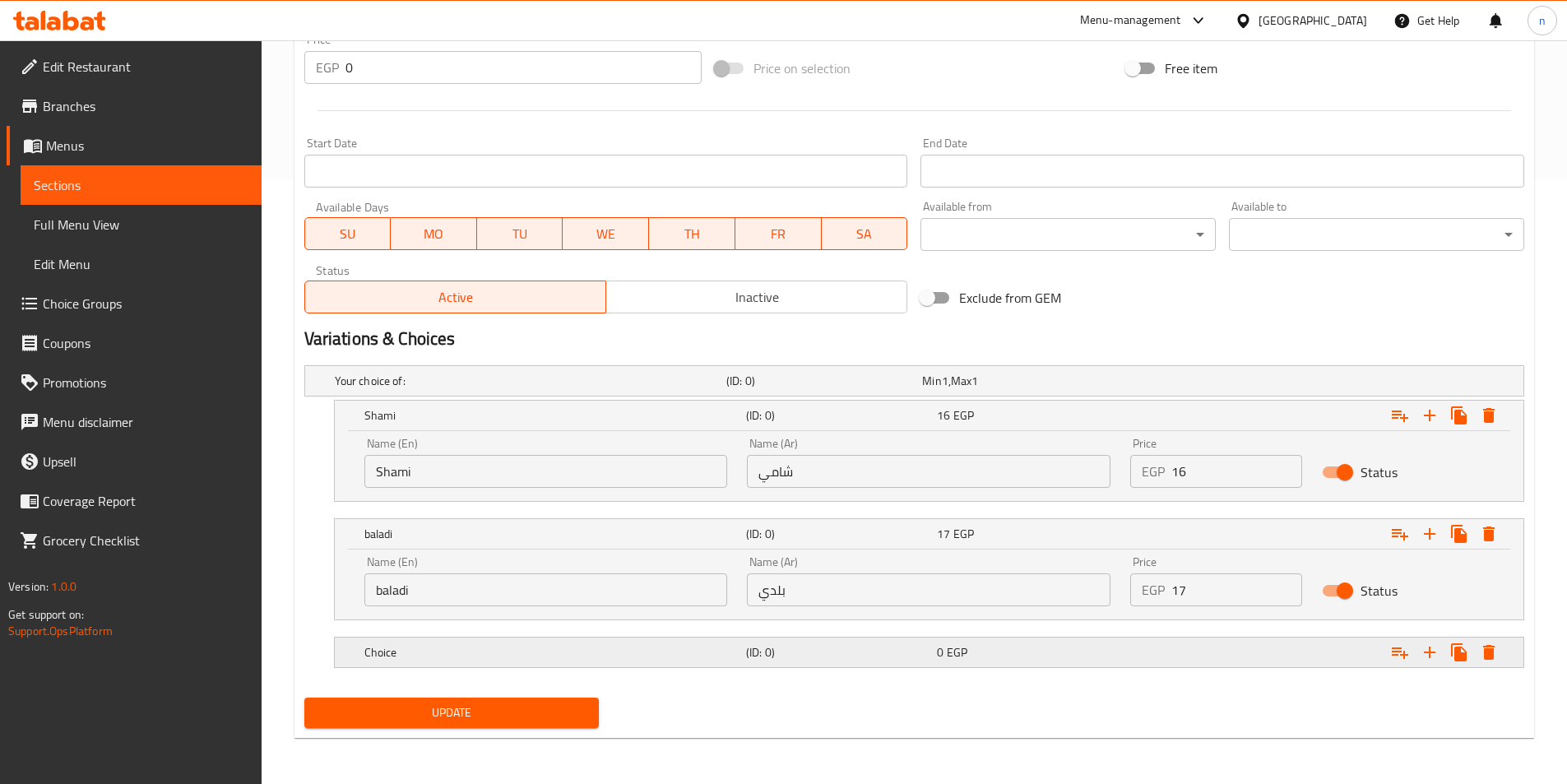
click at [1141, 664] on div "Expand" at bounding box center [1315, 651] width 382 height 36
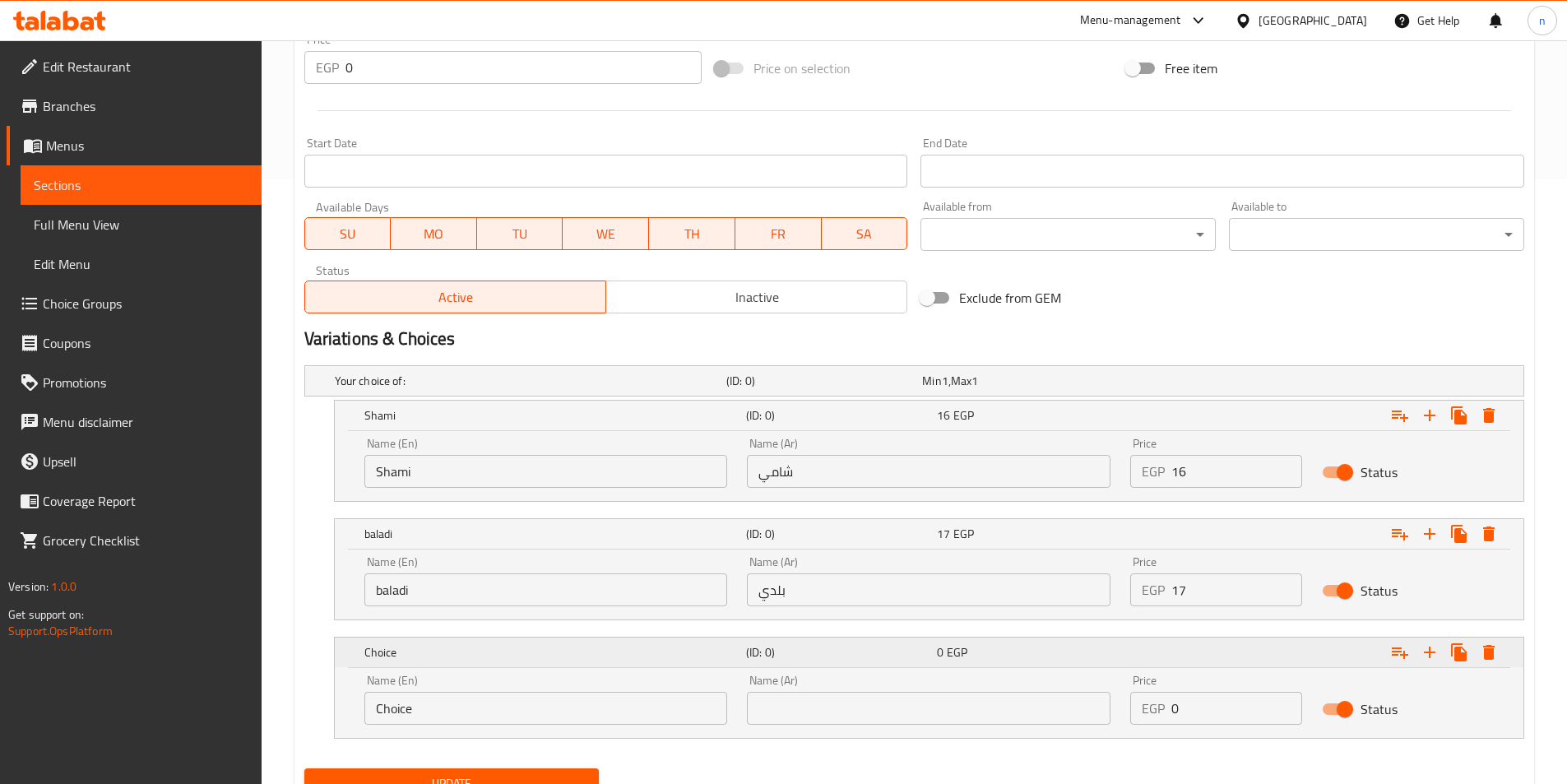
scroll to position [675, 0]
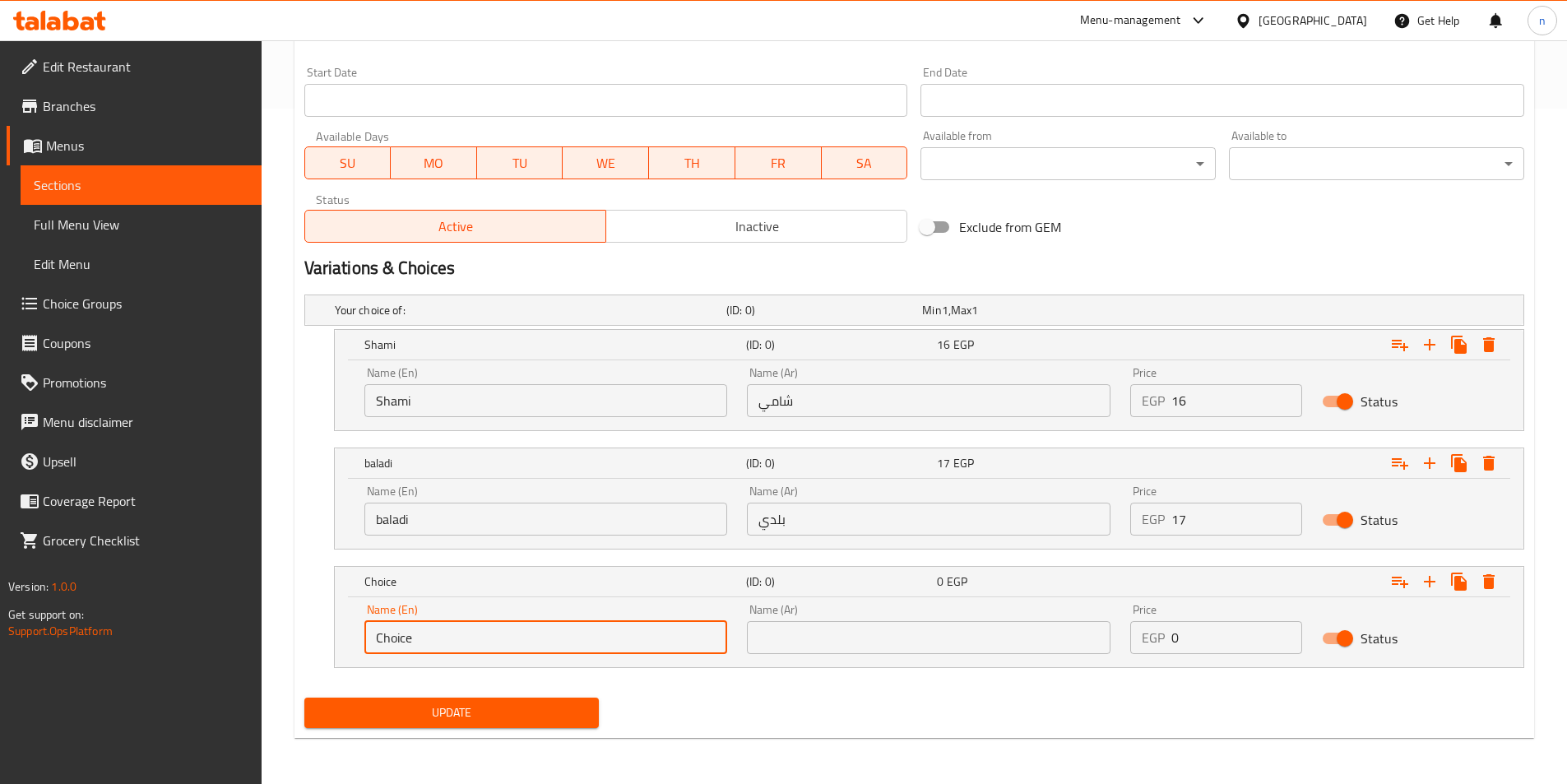
click at [602, 645] on input "Choice" at bounding box center [546, 637] width 364 height 33
click at [602, 645] on input "text" at bounding box center [546, 637] width 364 height 33
type input "French"
click at [849, 635] on input "text" at bounding box center [929, 637] width 364 height 33
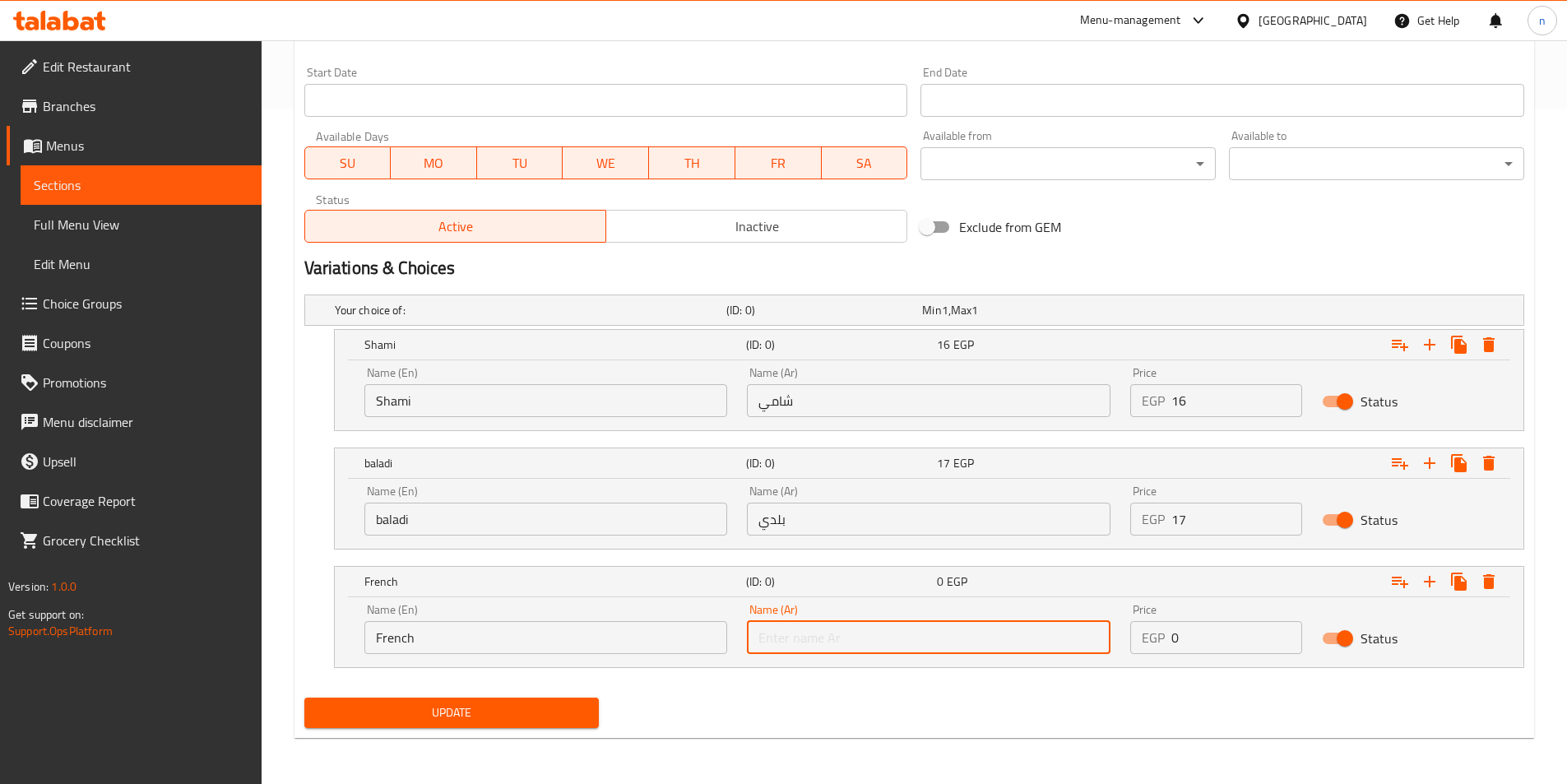
type input "فرنسي"
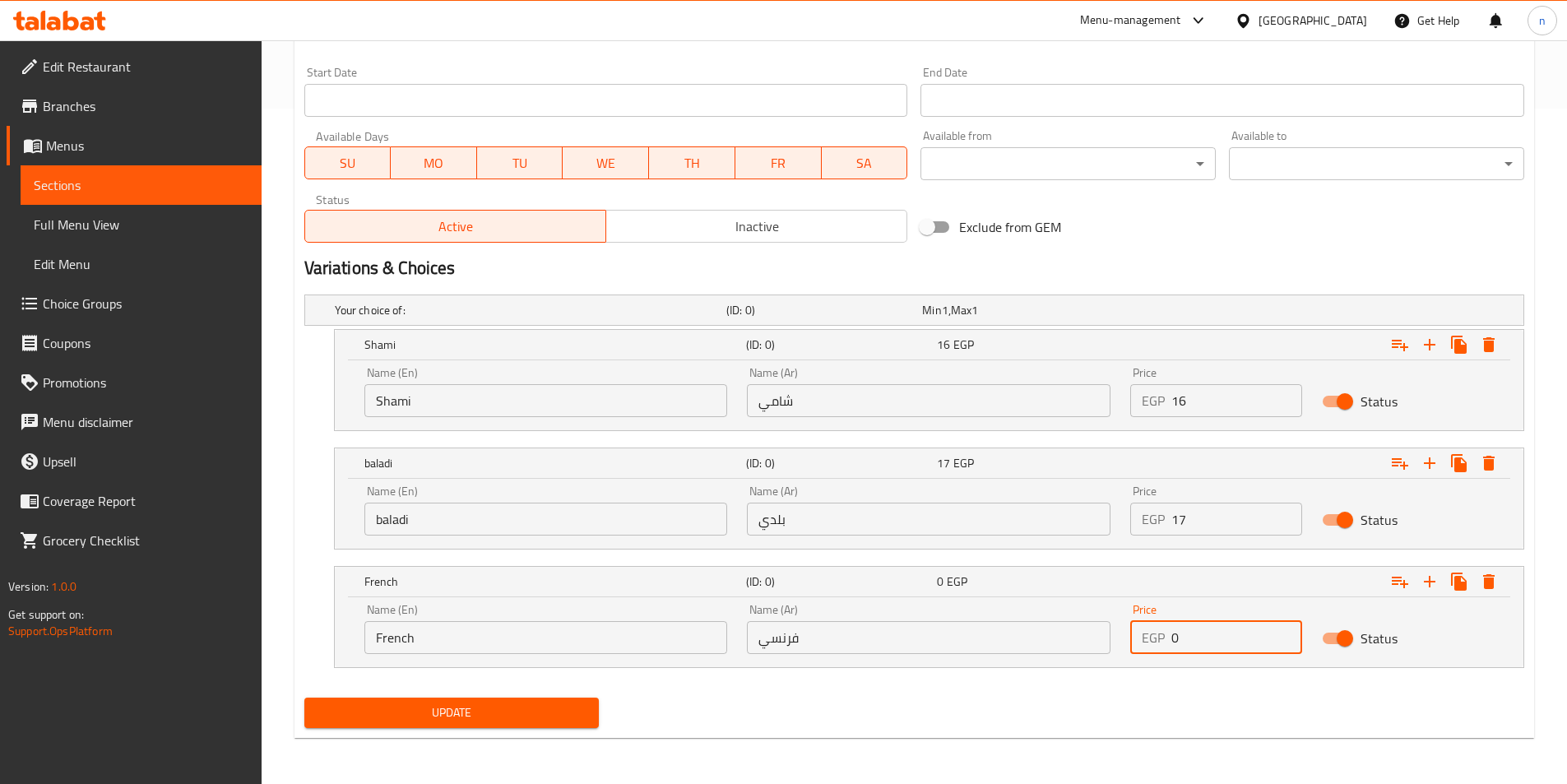
click at [1222, 645] on input "0" at bounding box center [1237, 637] width 131 height 33
click at [1221, 645] on input "0" at bounding box center [1237, 637] width 131 height 33
type input "20"
click at [1069, 735] on div "Update Bean with hot pepper Add item image Image Size: 1200 x 800 px / Image fo…" at bounding box center [915, 111] width 1239 height 1253
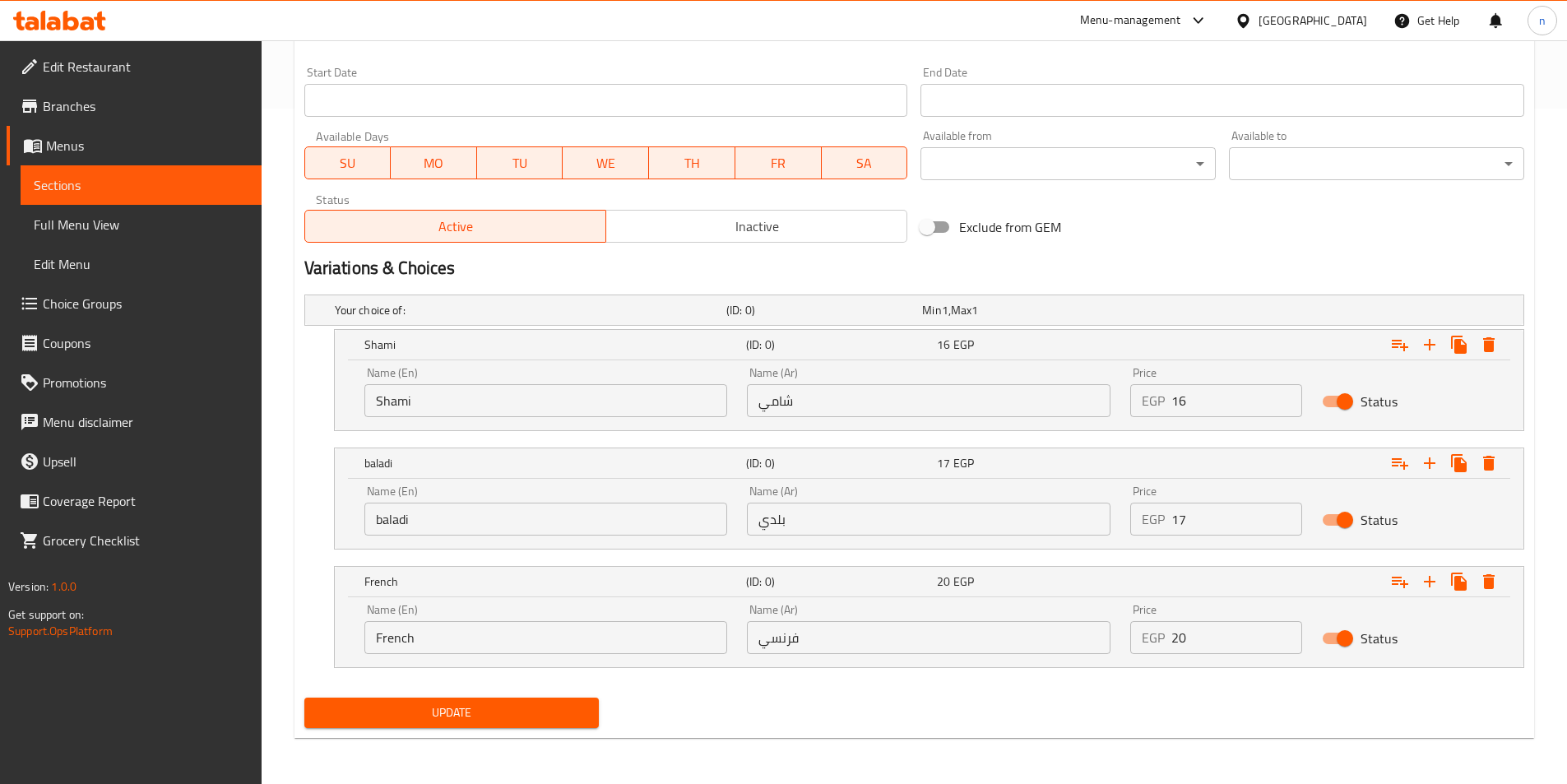
click at [388, 718] on span "Update" at bounding box center [452, 713] width 269 height 20
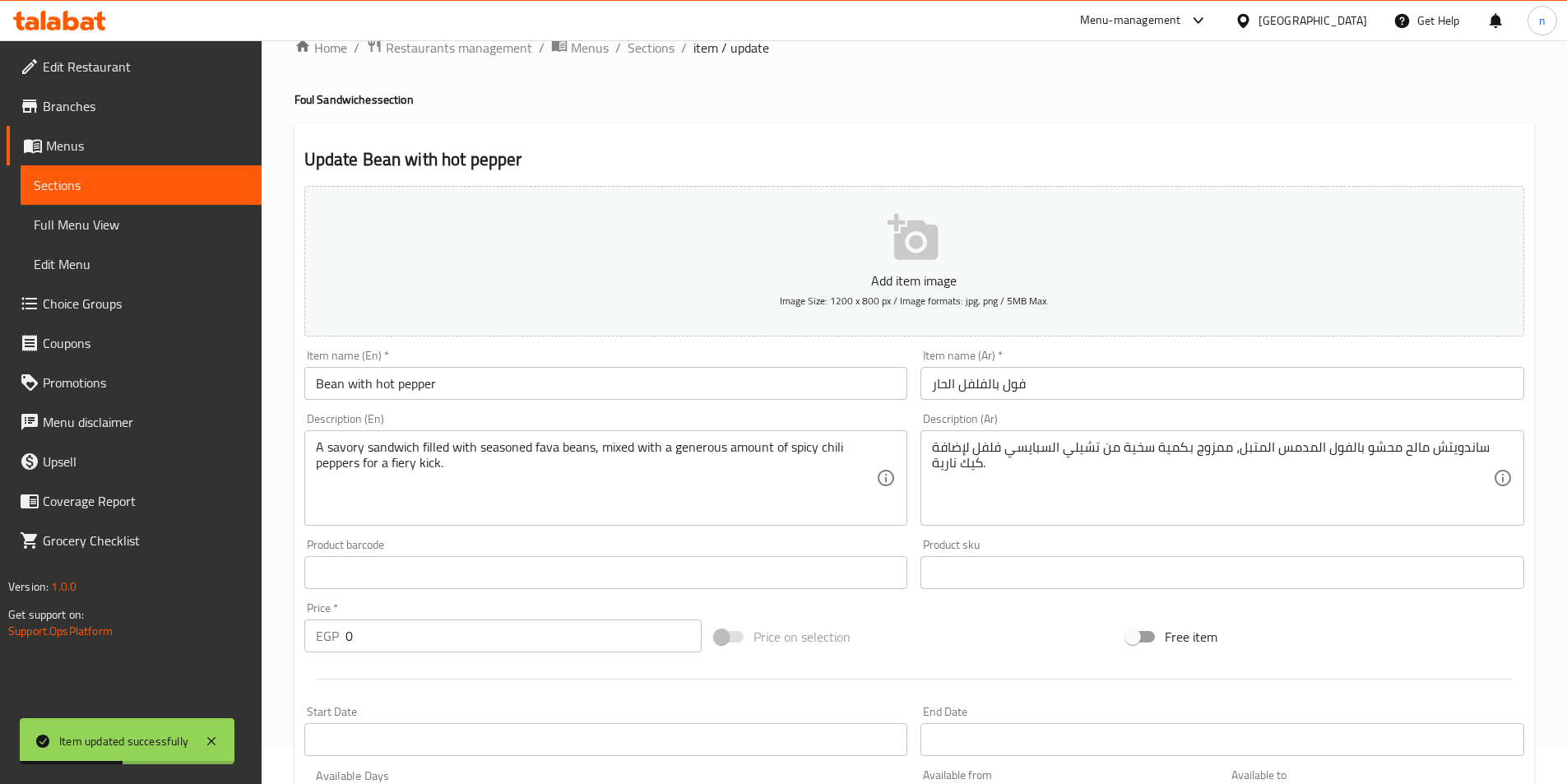
scroll to position [0, 0]
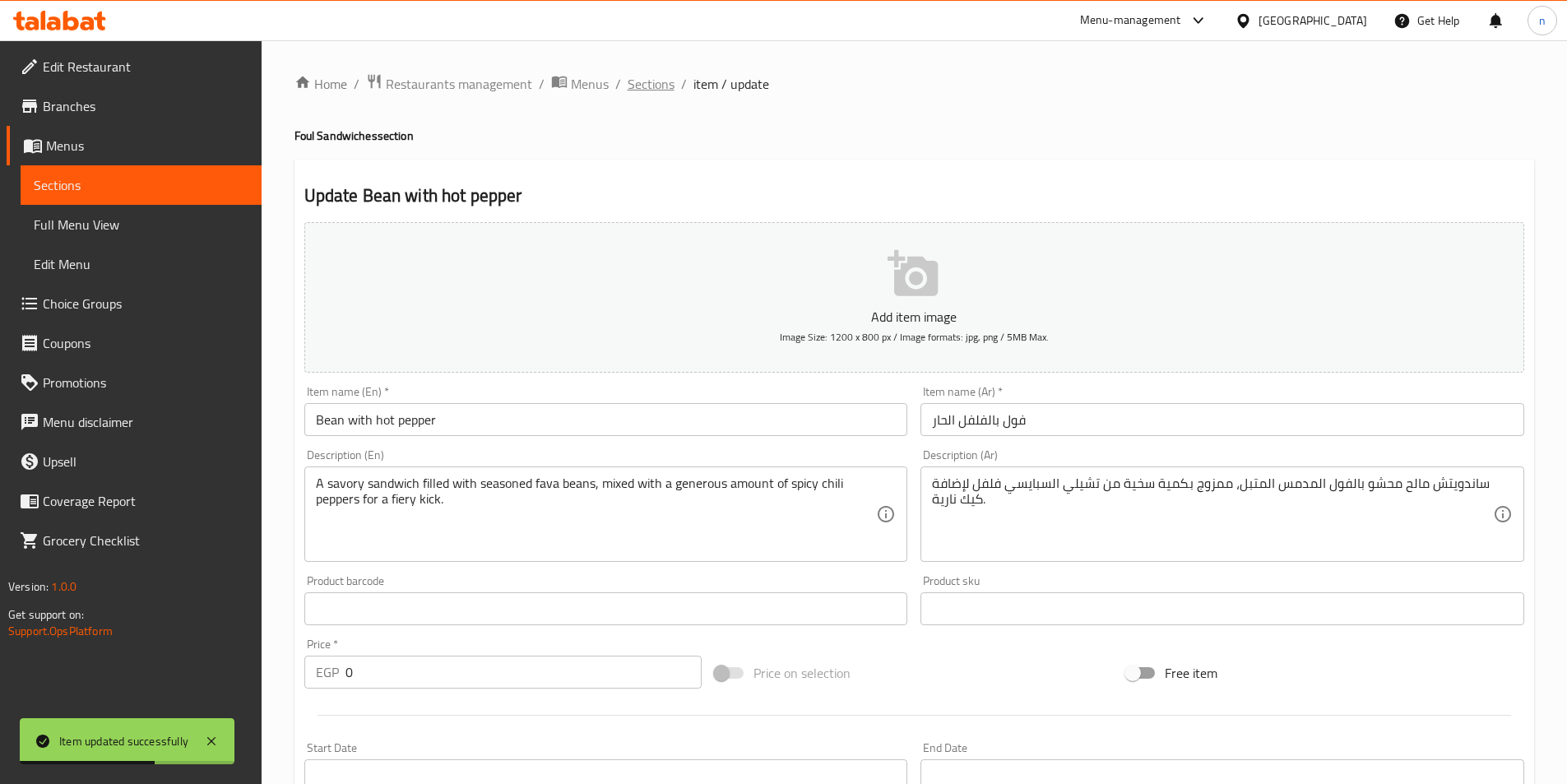
click at [651, 85] on span "Sections" at bounding box center [651, 84] width 47 height 20
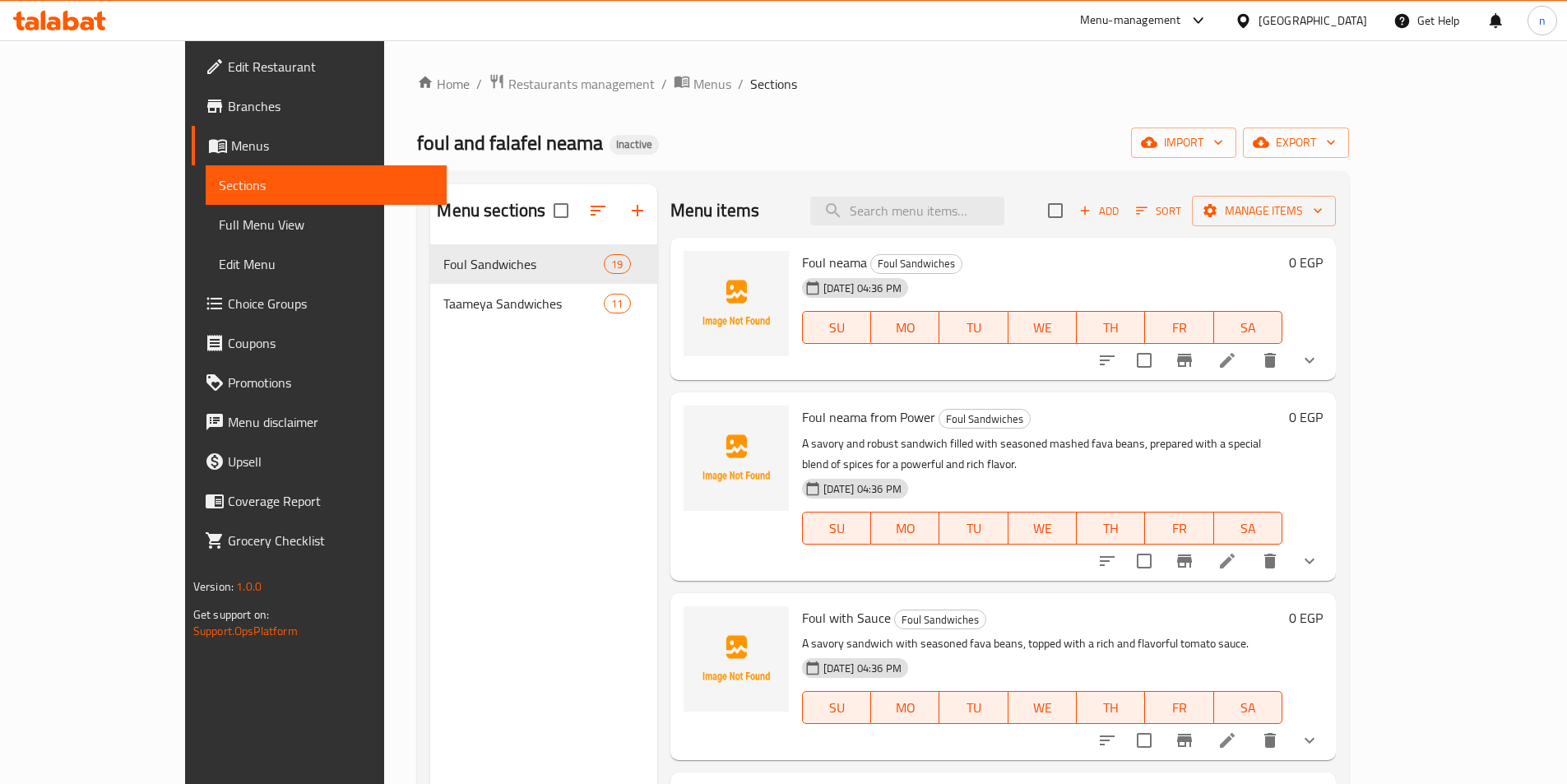
click at [806, 115] on div "Home / Restaurants management / Menus / Sections foul and falafel neama Inactiv…" at bounding box center [883, 527] width 932 height 908
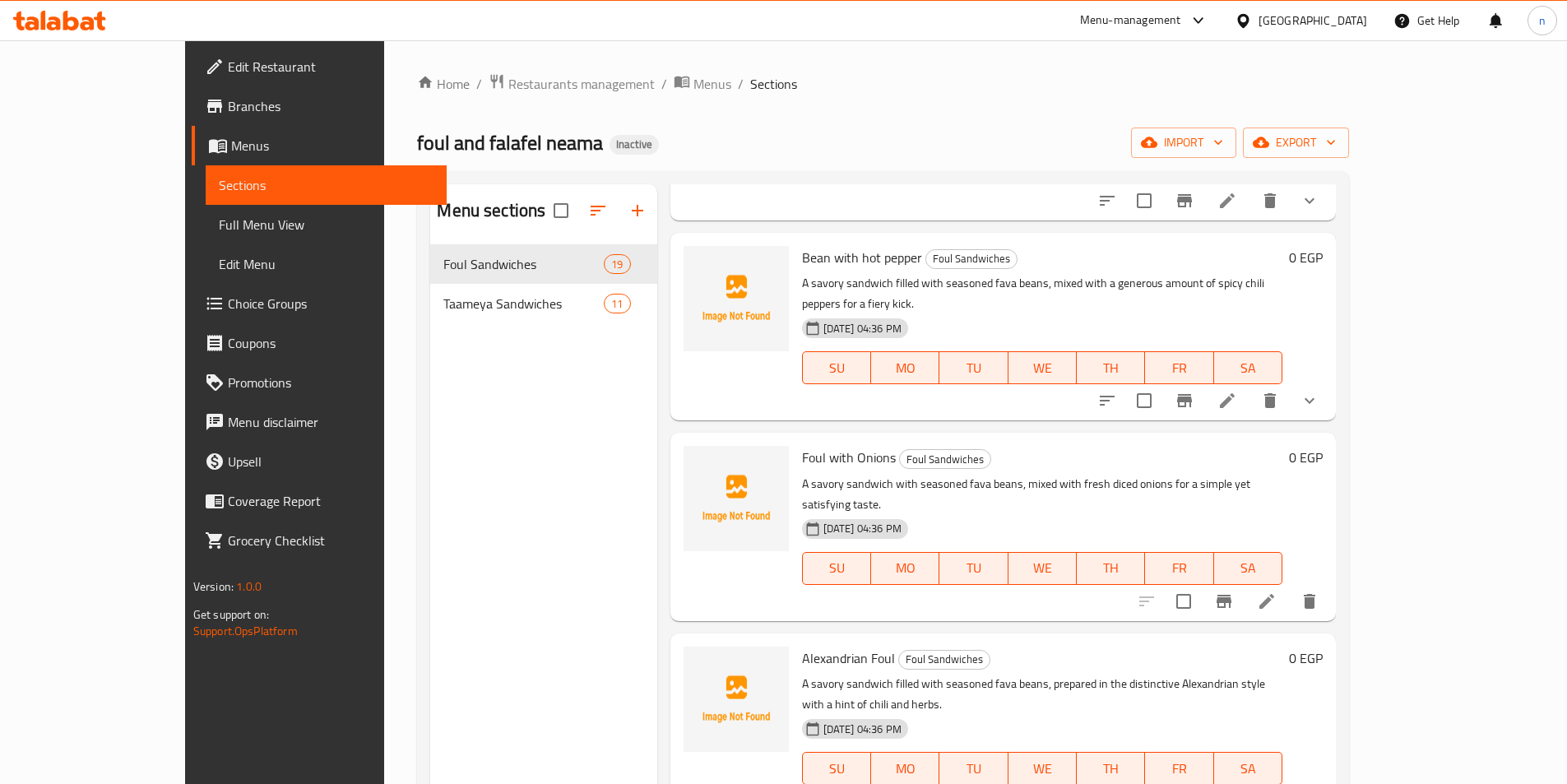
scroll to position [823, 0]
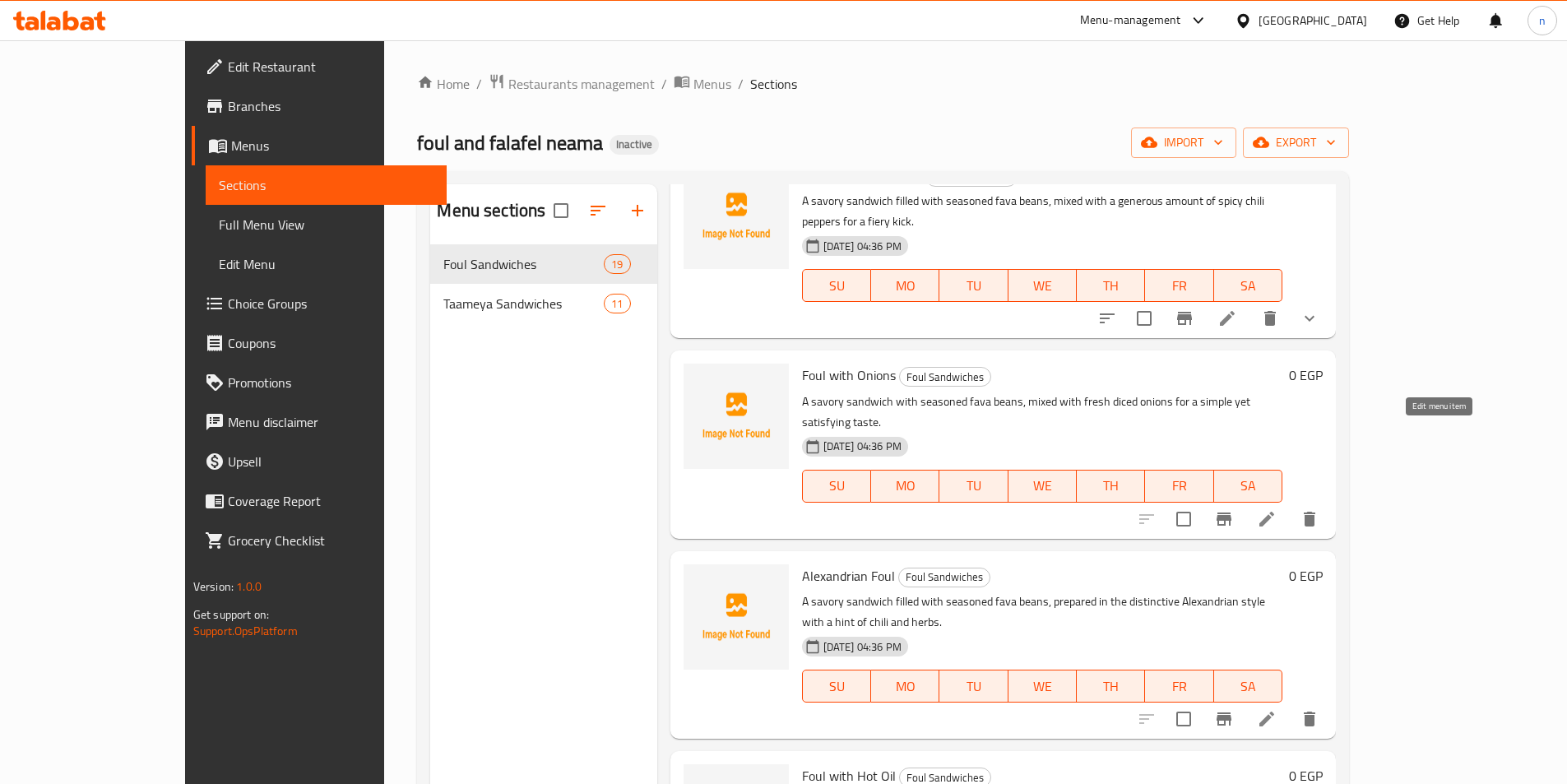
click at [1276, 509] on icon at bounding box center [1267, 519] width 20 height 20
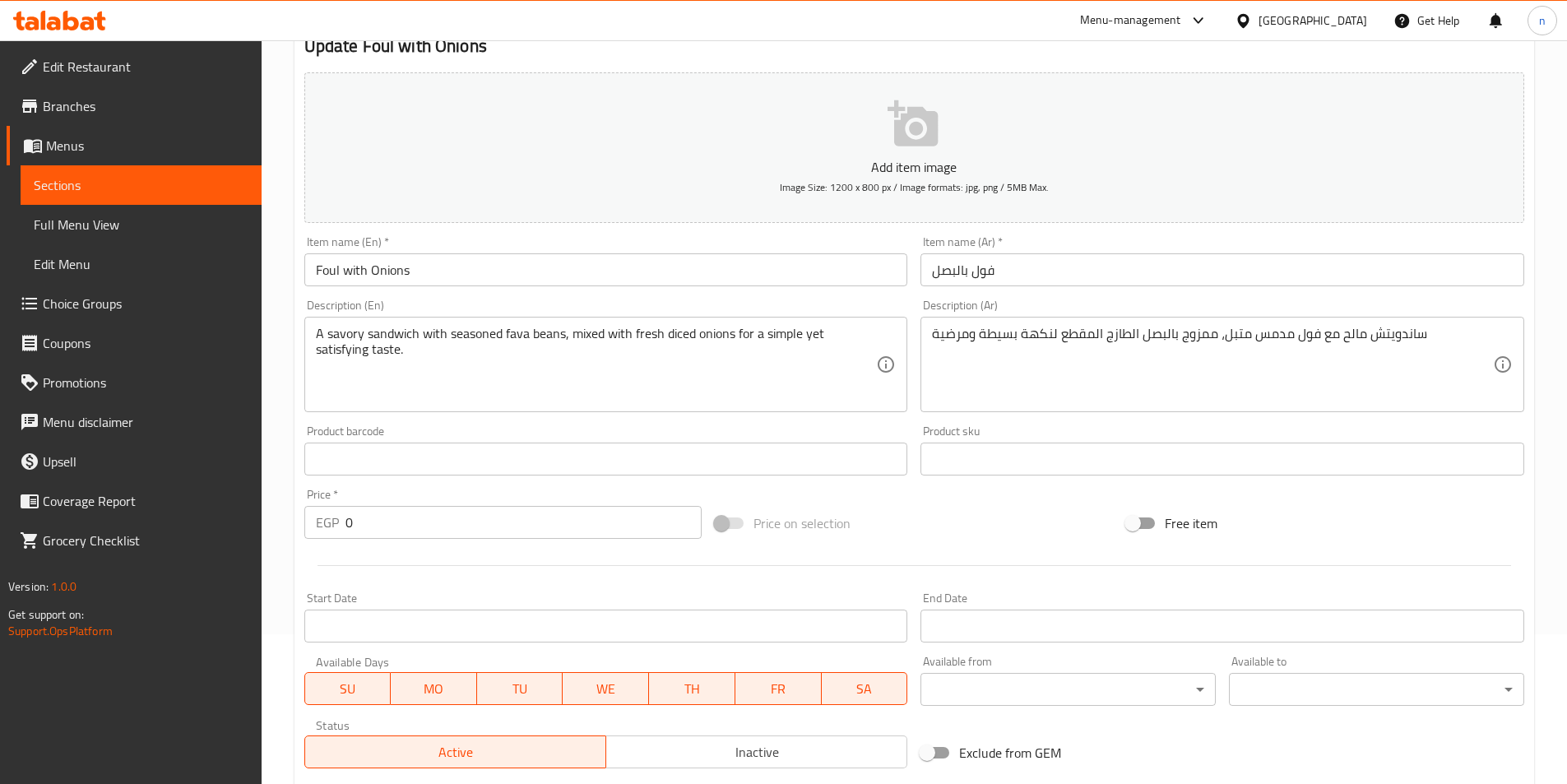
scroll to position [379, 0]
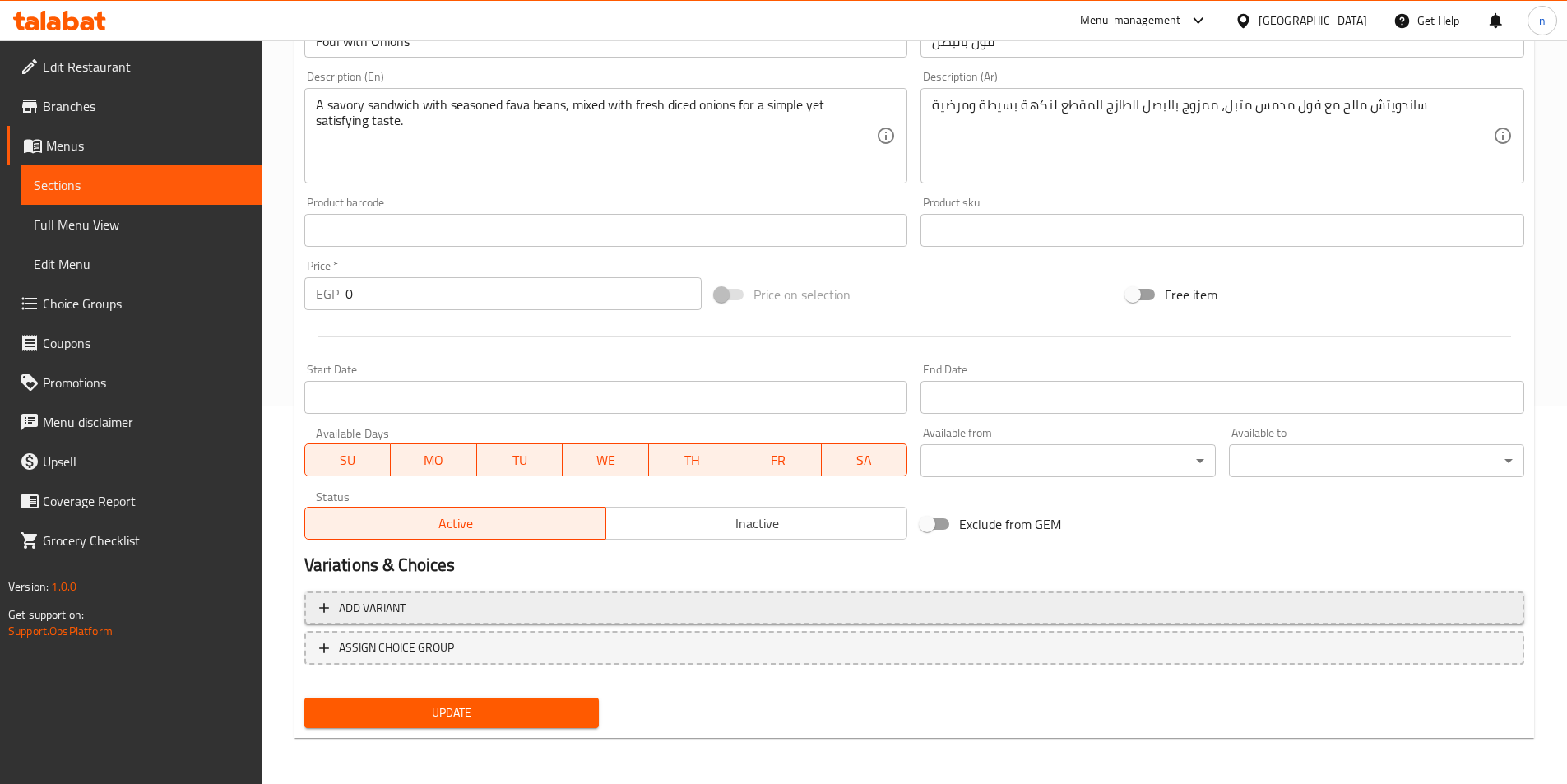
click at [810, 604] on span "Add variant" at bounding box center [915, 608] width 1191 height 20
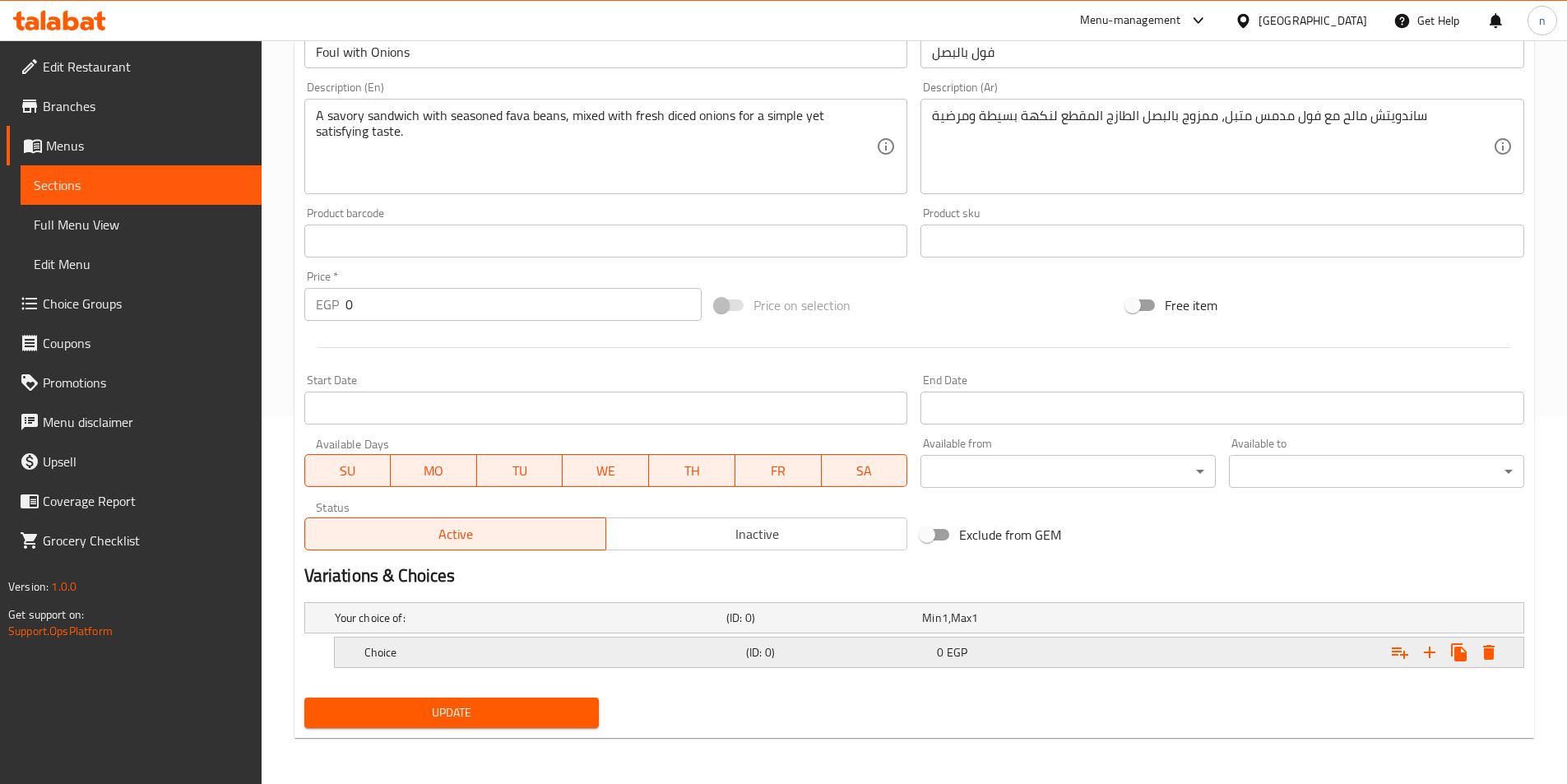
click at [753, 654] on h5 "(ID: 0)" at bounding box center [838, 652] width 184 height 17
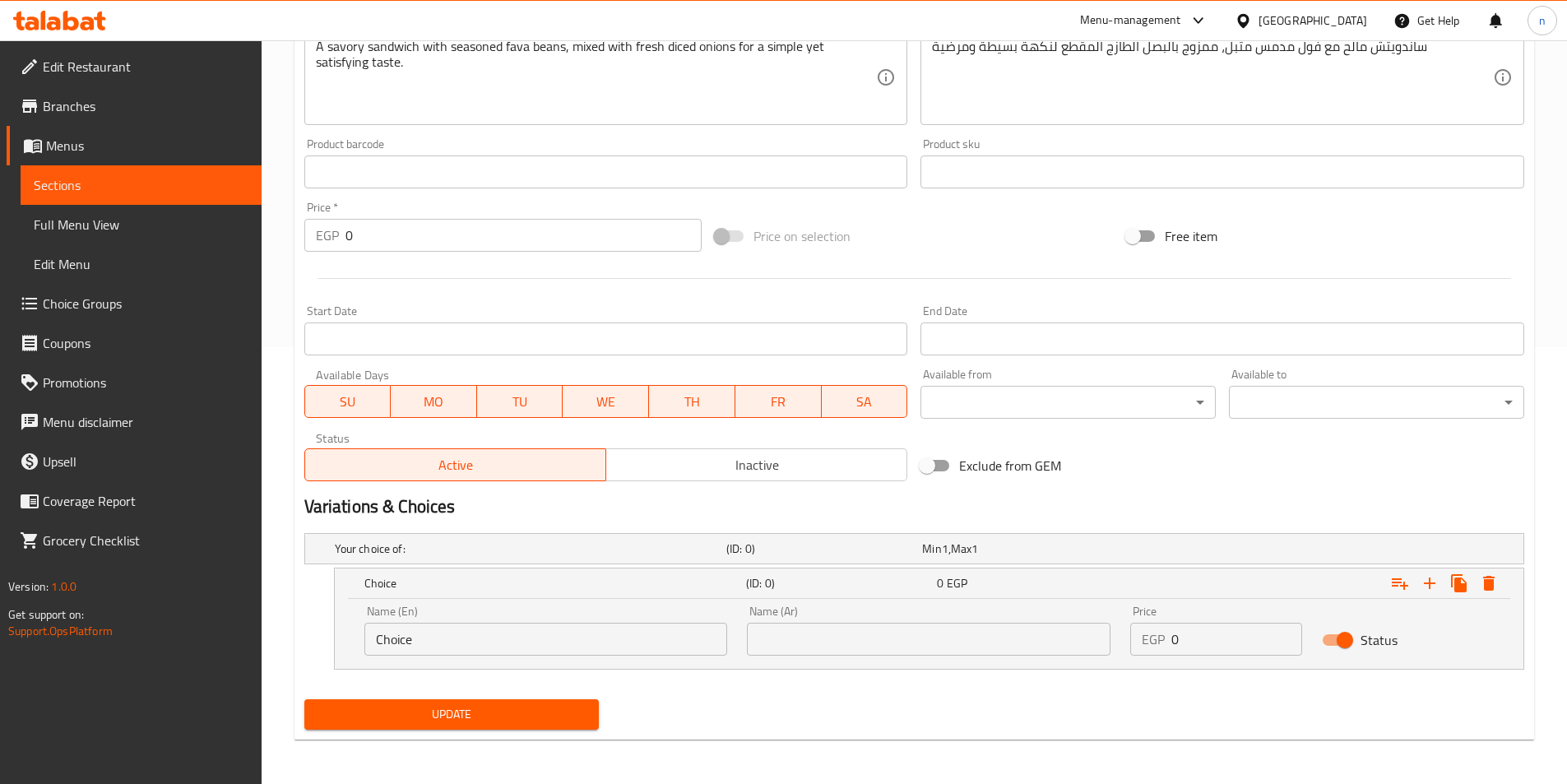
scroll to position [438, 0]
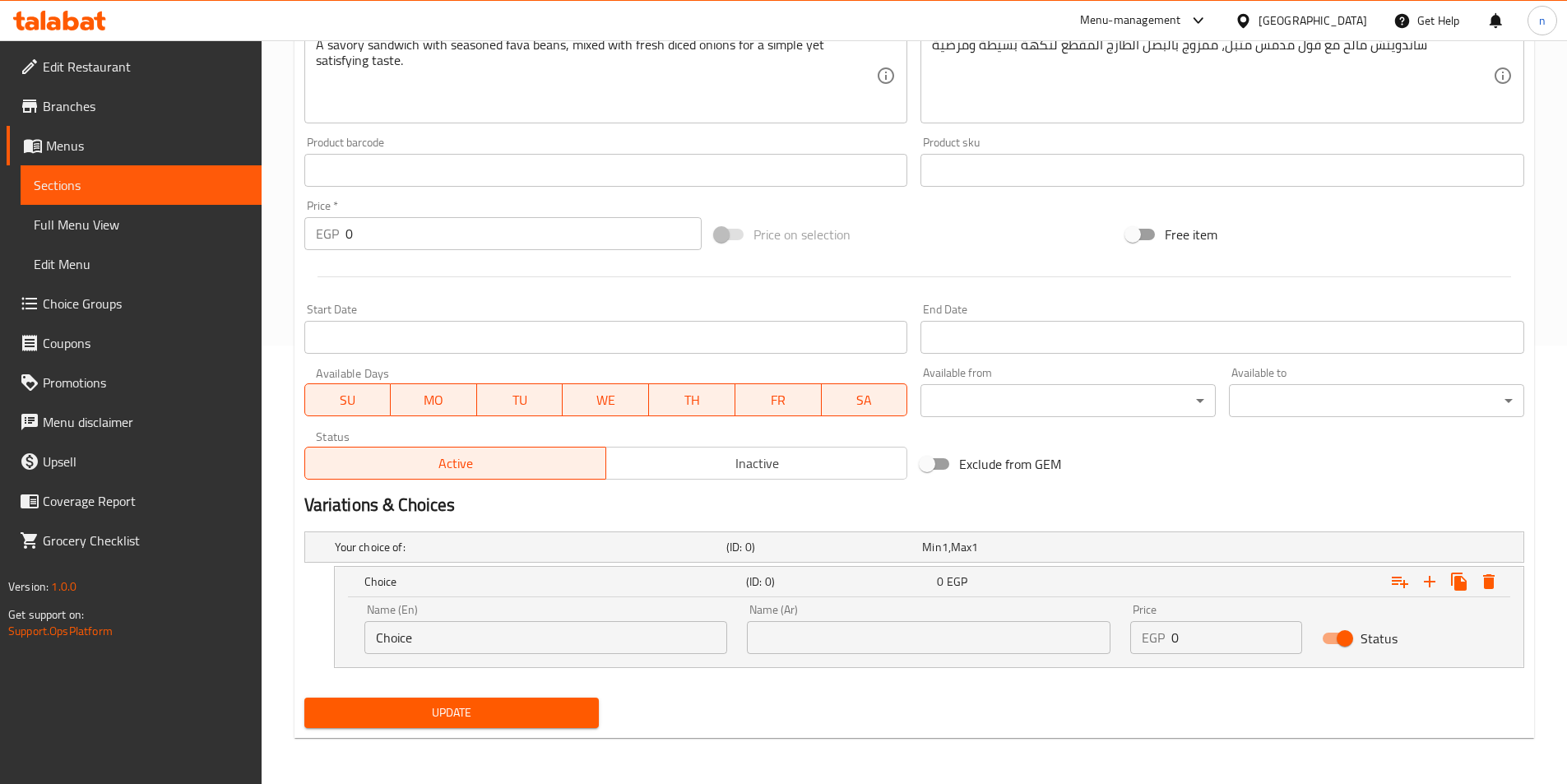
click at [678, 639] on input "Choice" at bounding box center [546, 637] width 364 height 33
click at [560, 636] on input "text" at bounding box center [546, 637] width 364 height 33
type input "Shami"
click at [783, 628] on input "text" at bounding box center [929, 637] width 364 height 33
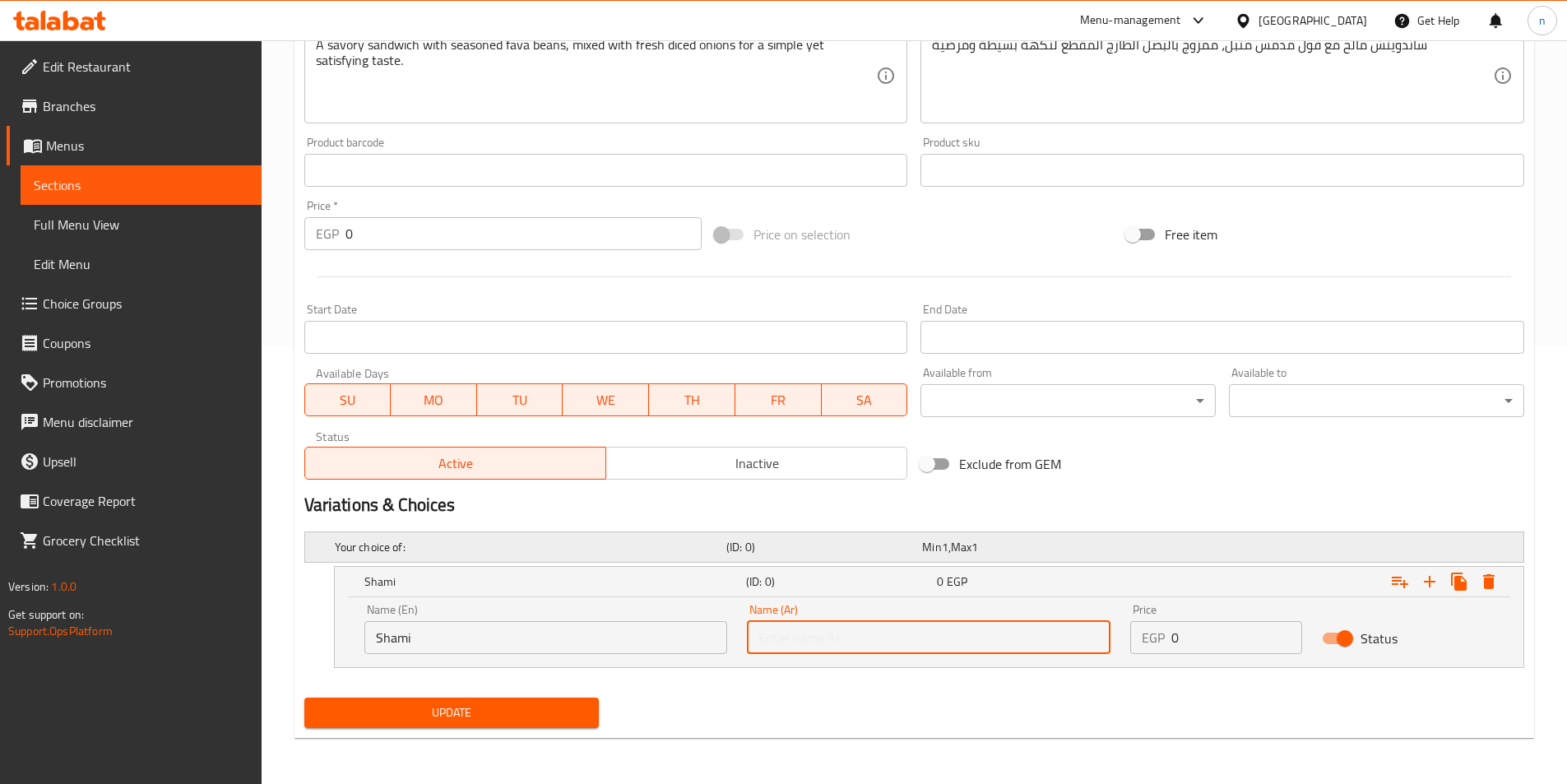
type input "شامي"
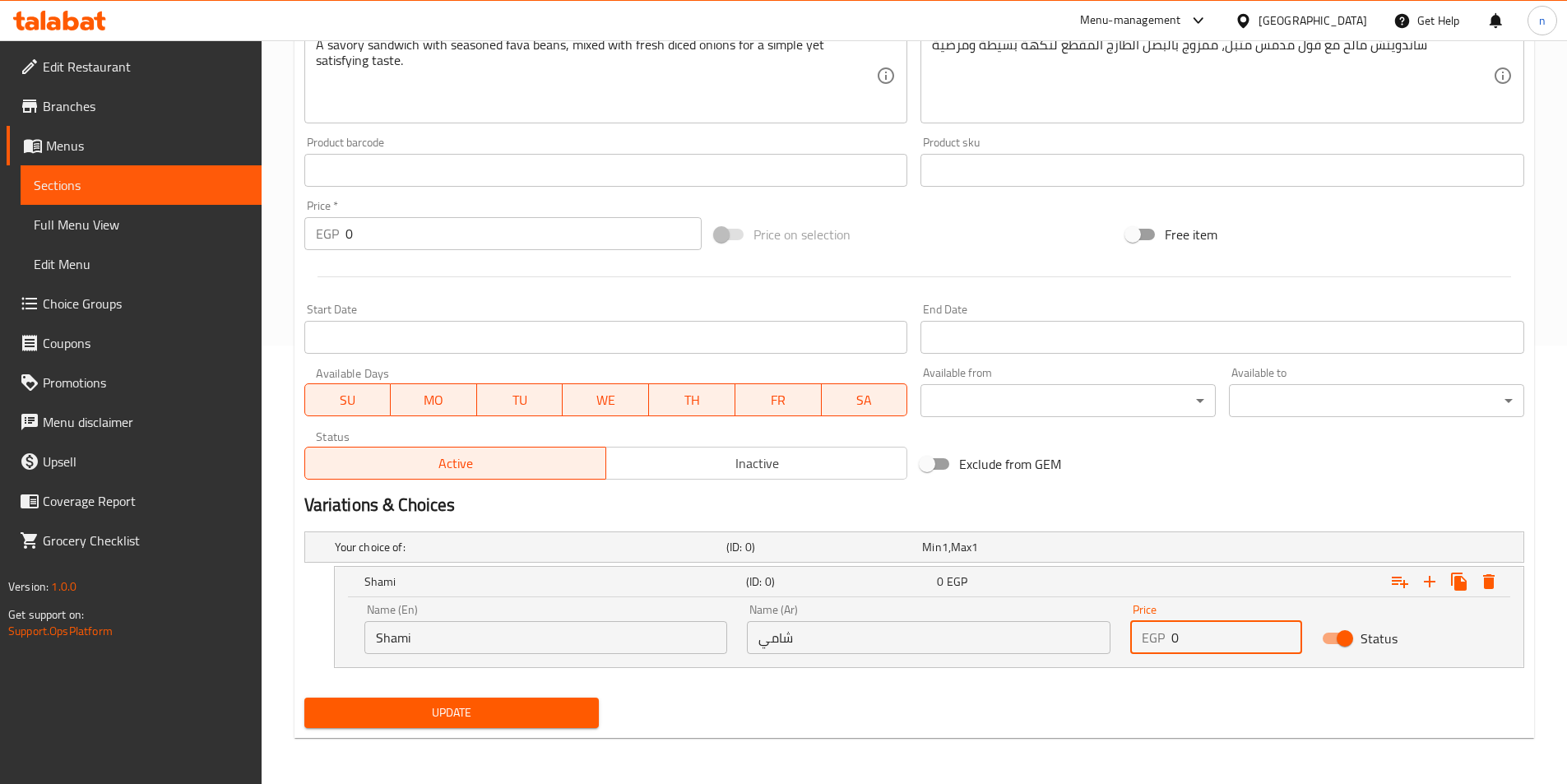
click at [1218, 639] on input "0" at bounding box center [1237, 637] width 131 height 33
type input "16"
click at [1436, 577] on icon "Expand" at bounding box center [1430, 582] width 20 height 20
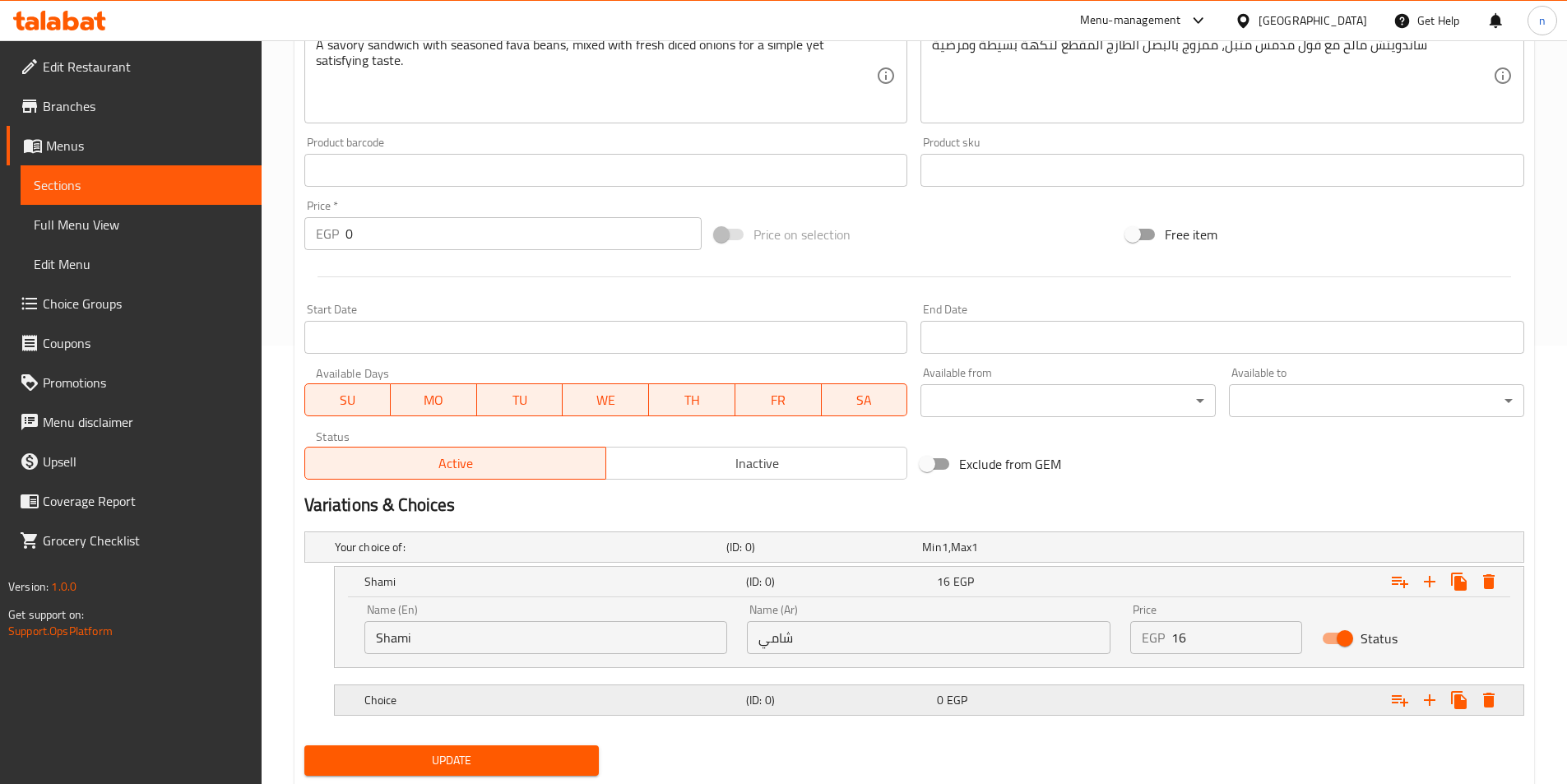
click at [859, 703] on h5 "(ID: 0)" at bounding box center [838, 700] width 184 height 17
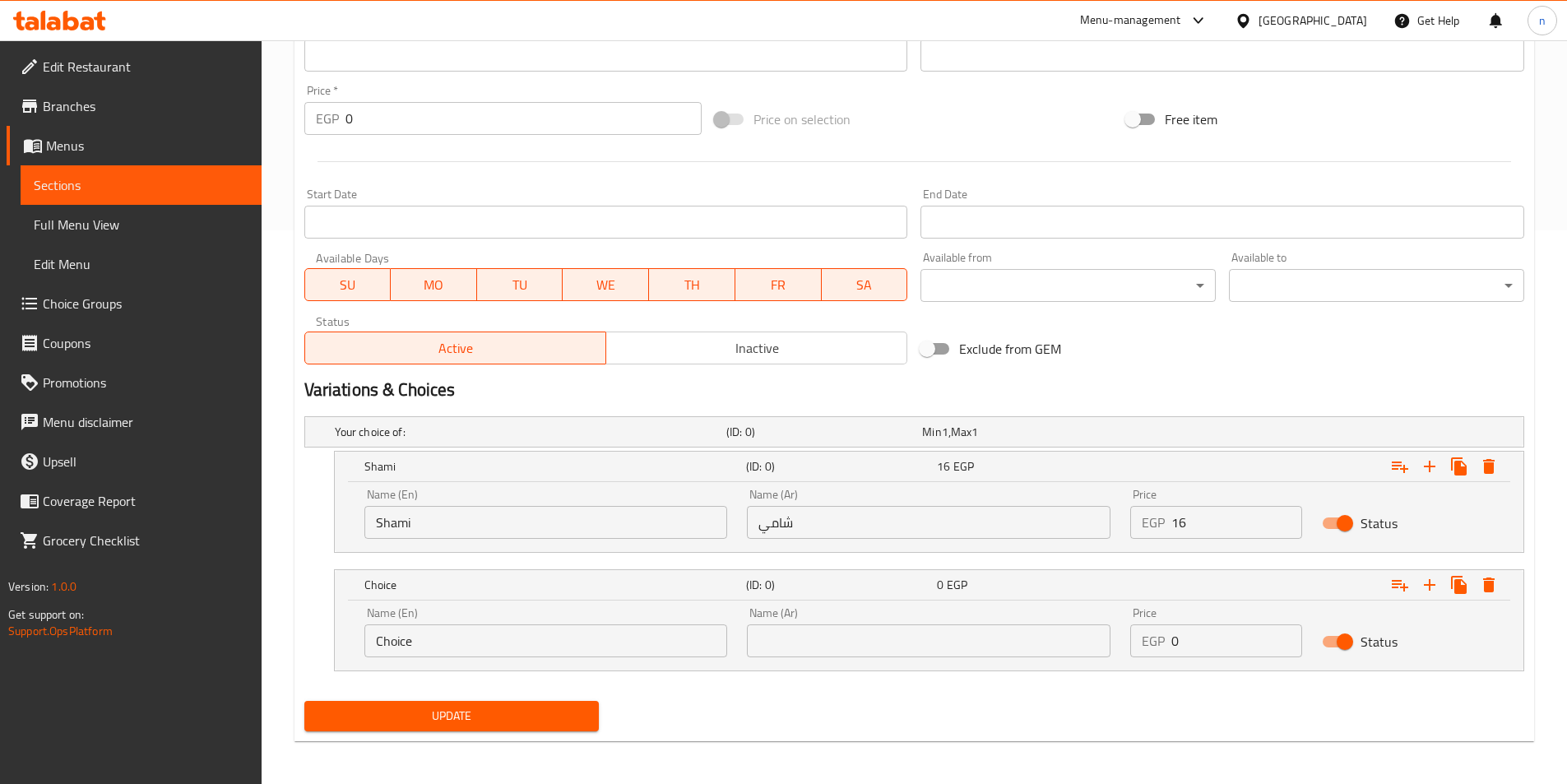
scroll to position [554, 0]
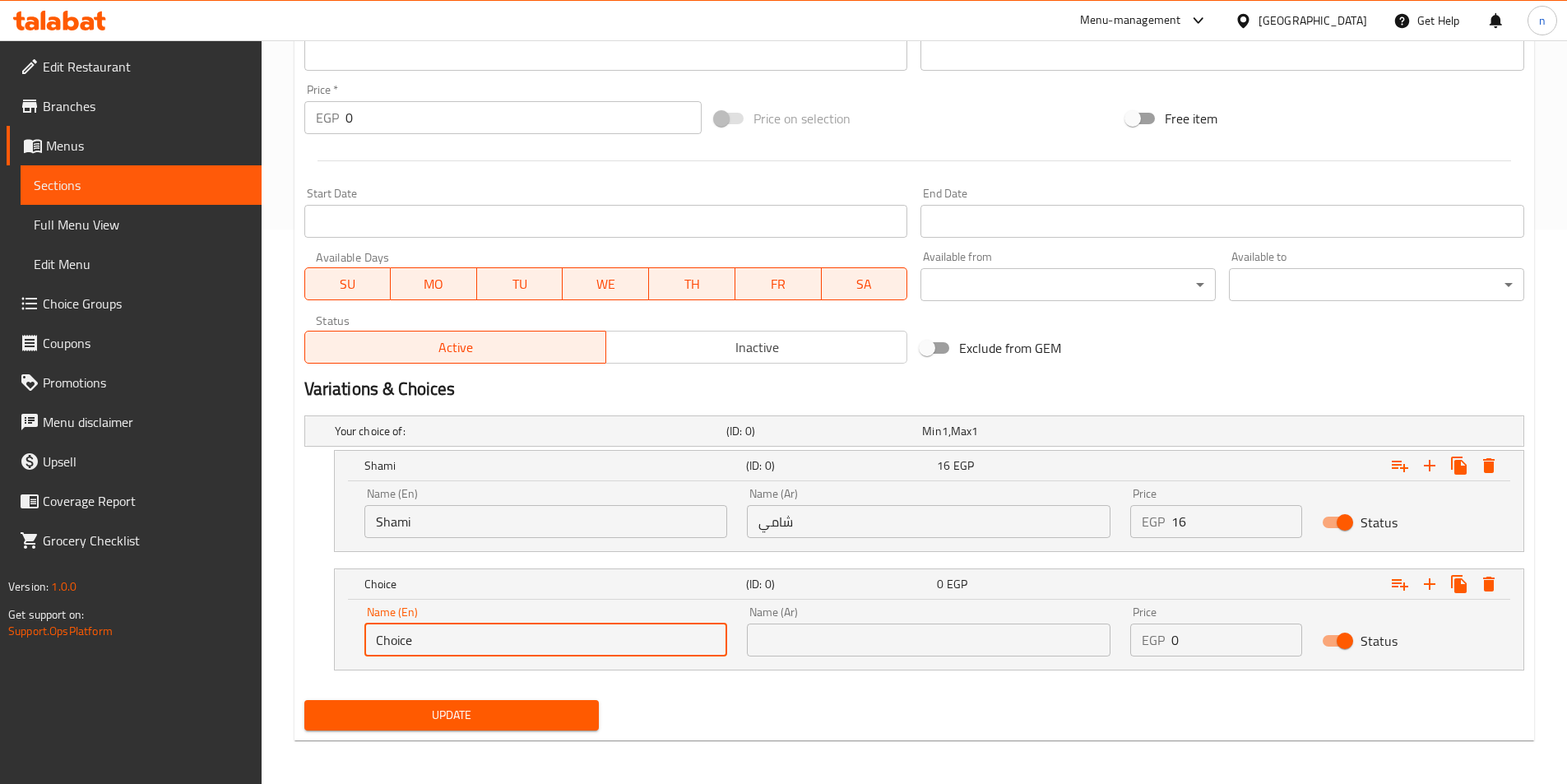
click at [480, 640] on input "Choice" at bounding box center [546, 640] width 364 height 33
click at [465, 640] on input "text" at bounding box center [546, 640] width 364 height 33
type input "baladi"
click at [837, 638] on input "text" at bounding box center [929, 640] width 364 height 33
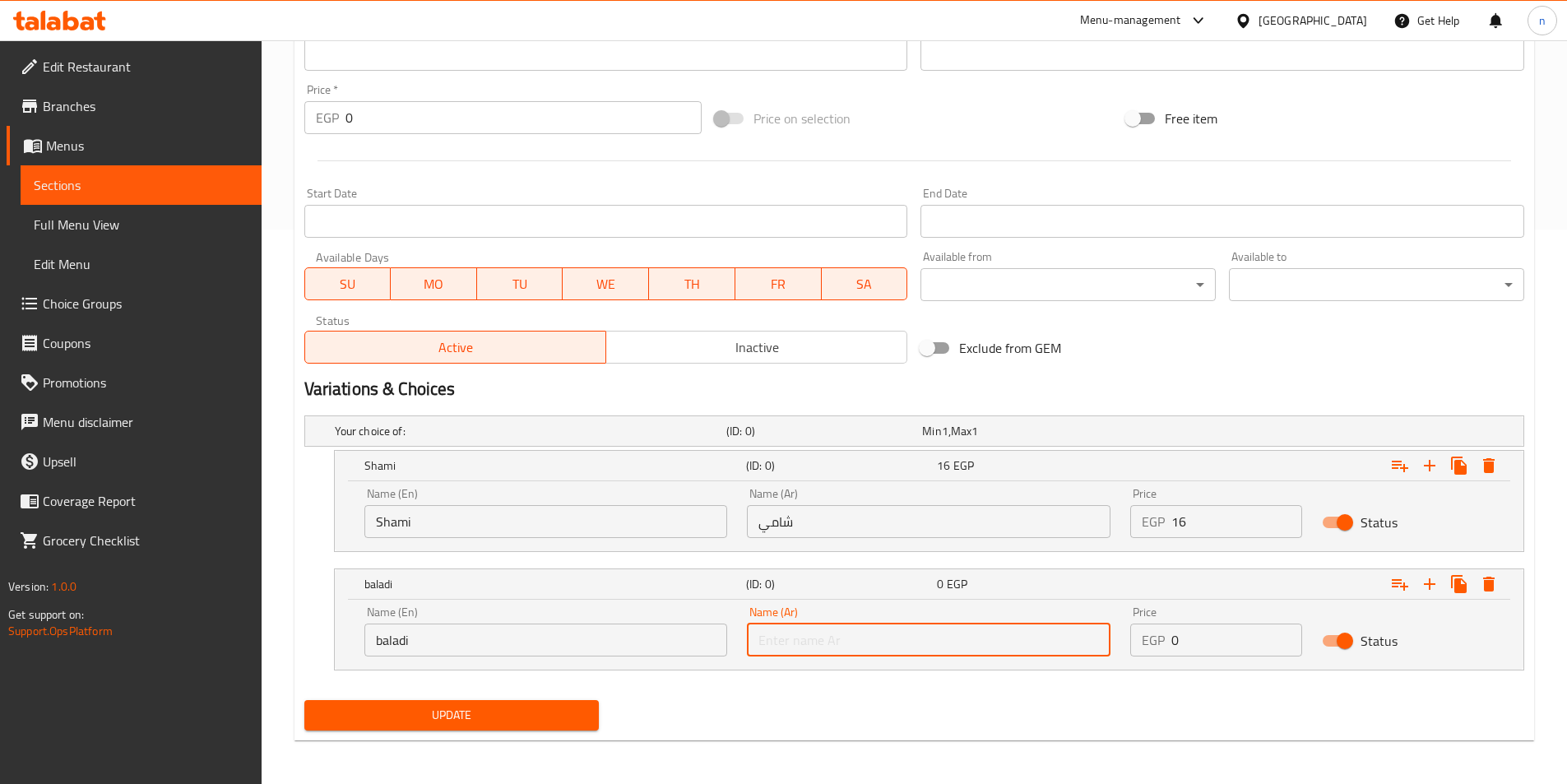
type input "بلدي"
click at [1179, 644] on input "0" at bounding box center [1237, 640] width 131 height 33
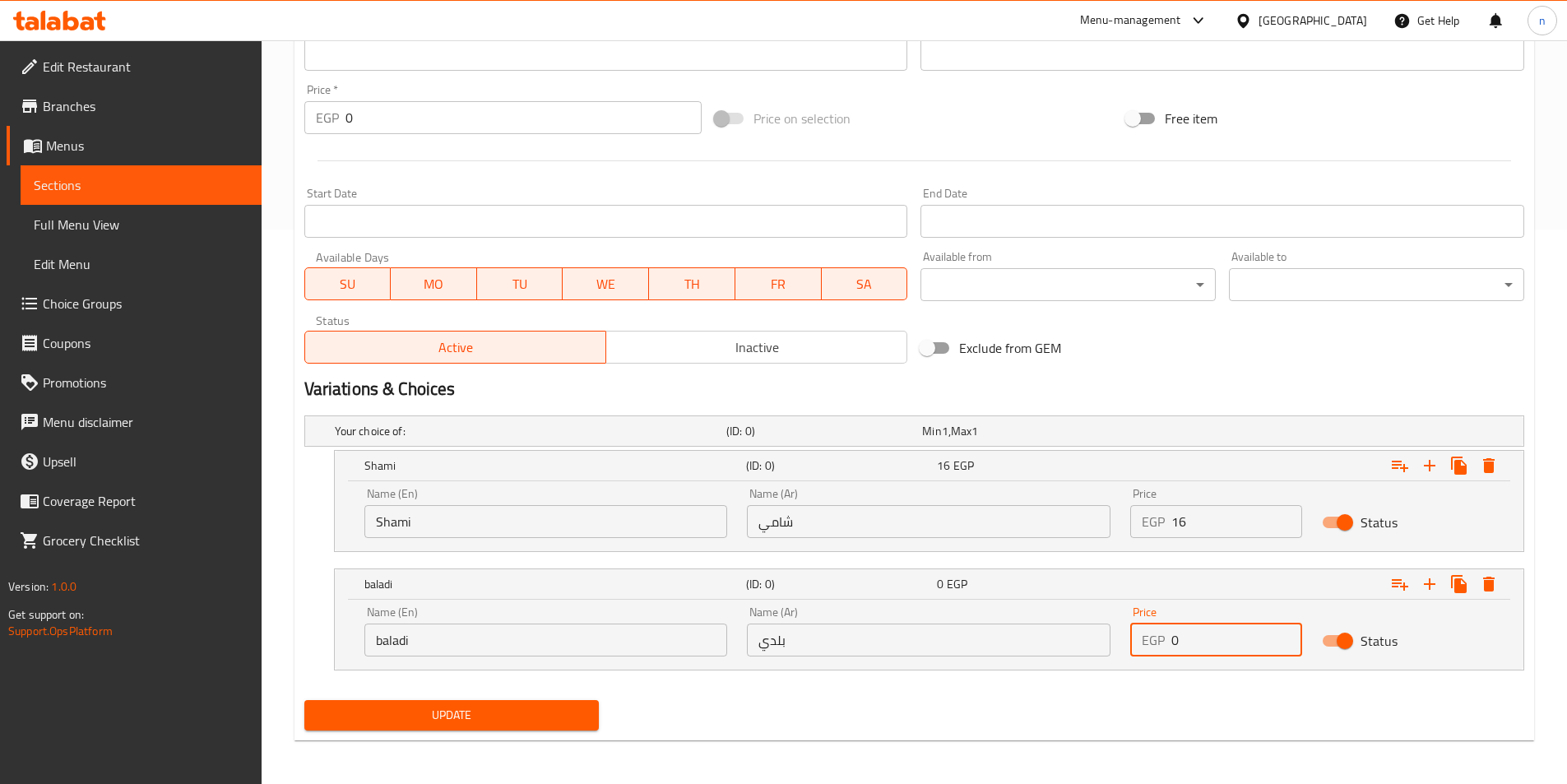
click at [1179, 644] on input "0" at bounding box center [1237, 640] width 131 height 33
type input "17"
click at [1432, 583] on icon "Expand" at bounding box center [1430, 584] width 20 height 20
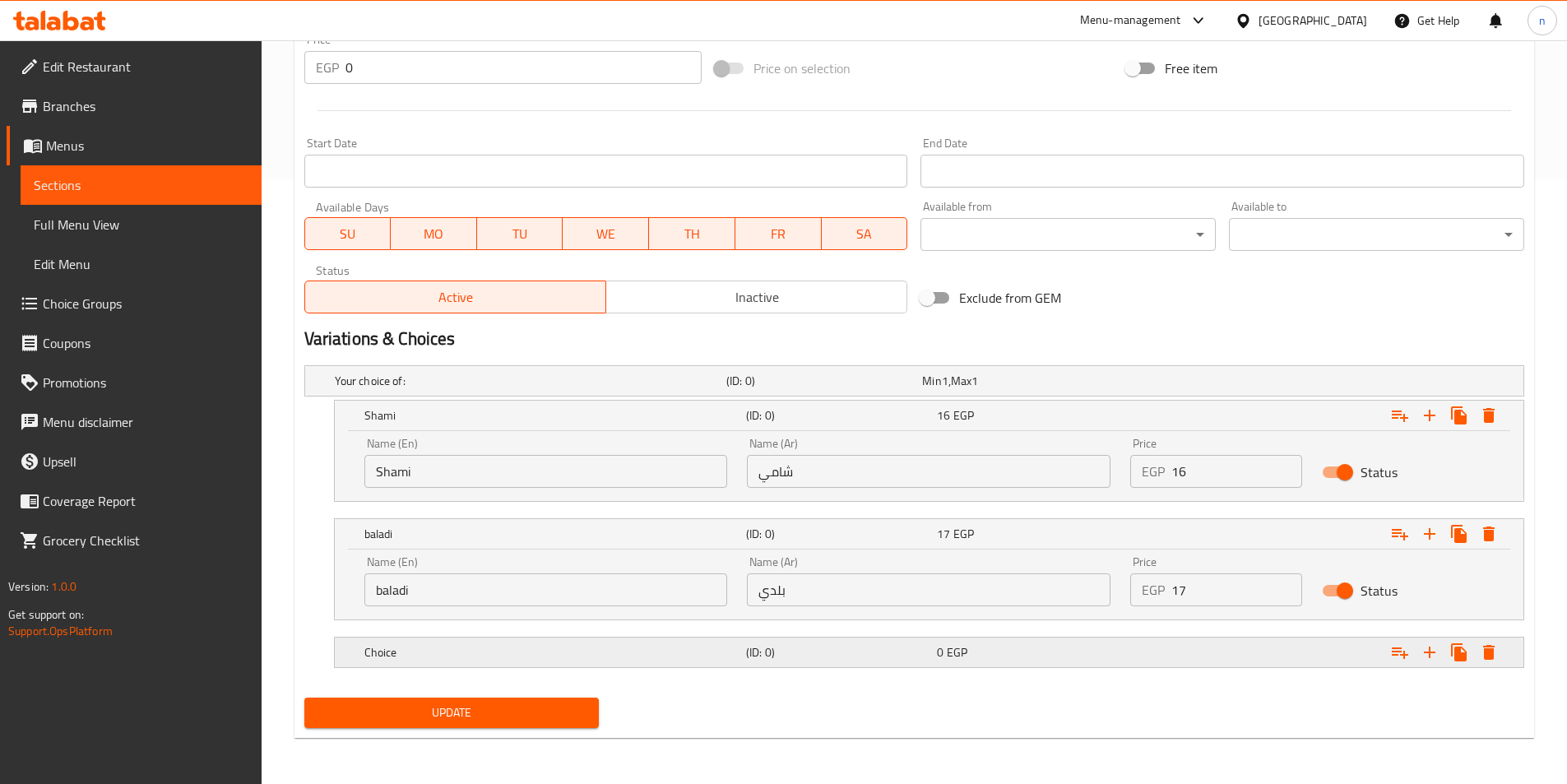
click at [930, 654] on h5 "(ID: 0)" at bounding box center [838, 652] width 184 height 17
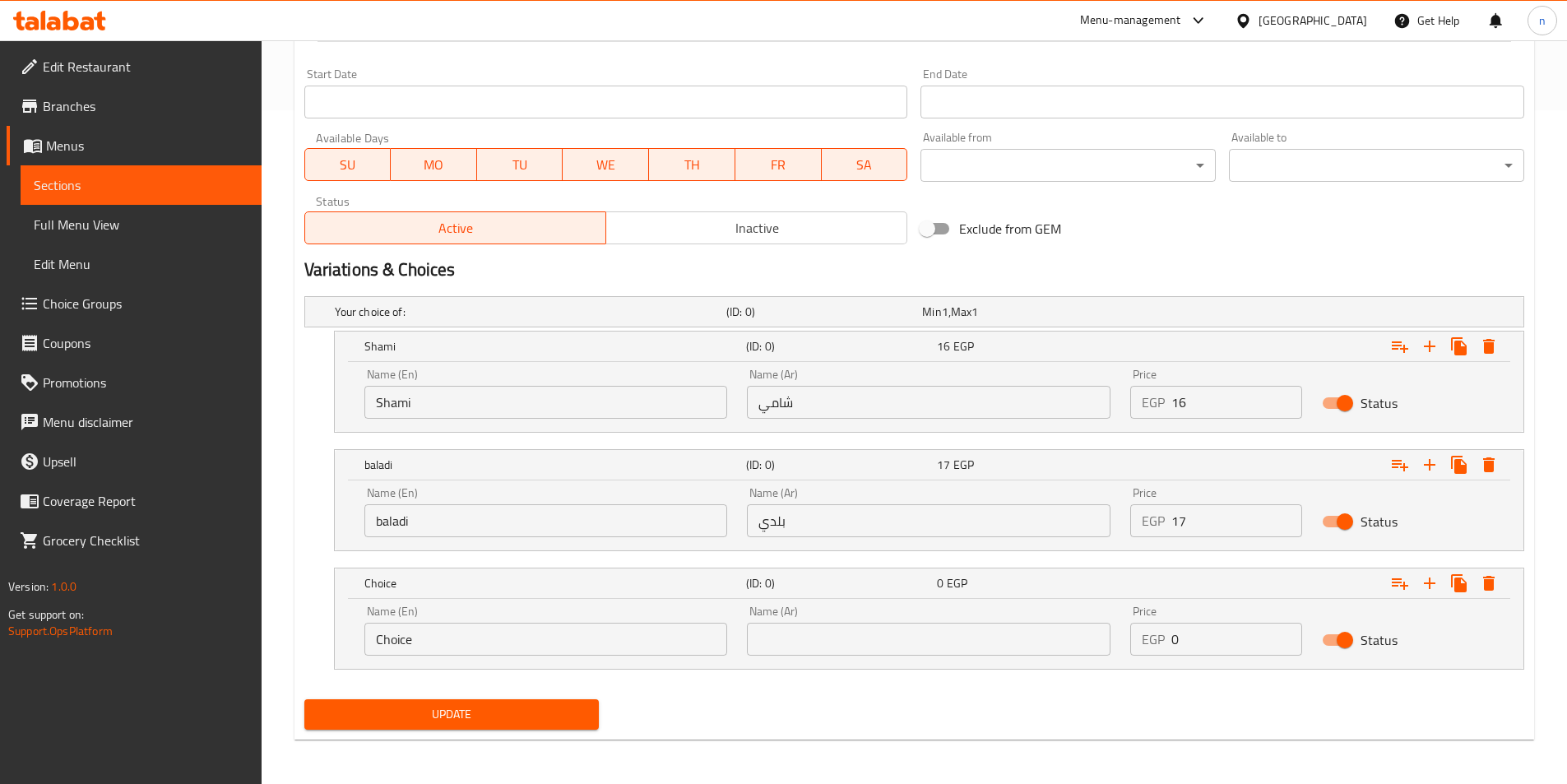
scroll to position [674, 0]
click at [609, 646] on input "Choice" at bounding box center [546, 638] width 364 height 33
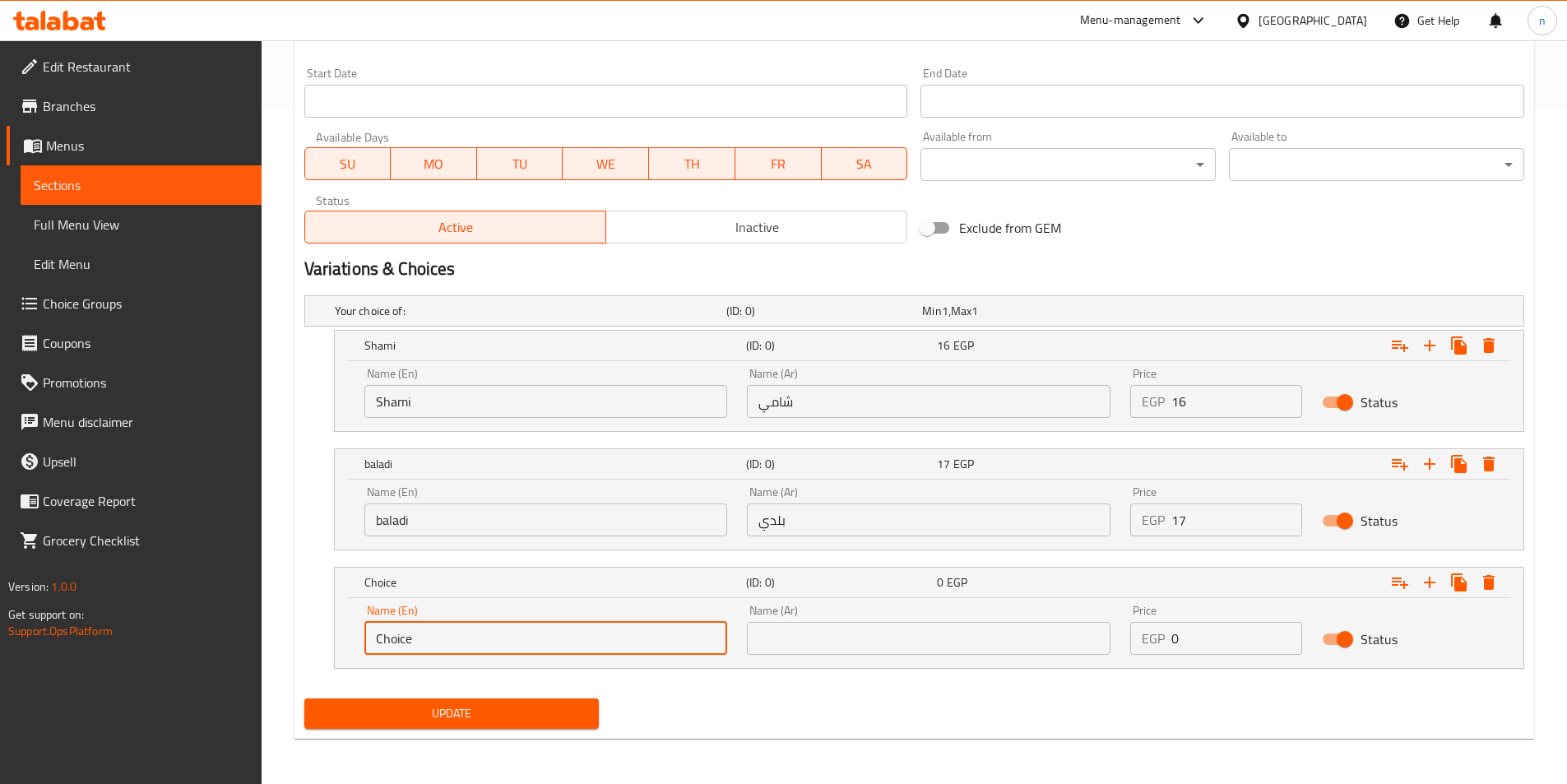
click at [609, 646] on input "Choice" at bounding box center [546, 638] width 364 height 33
click at [609, 646] on input "text" at bounding box center [546, 638] width 364 height 33
type input "French"
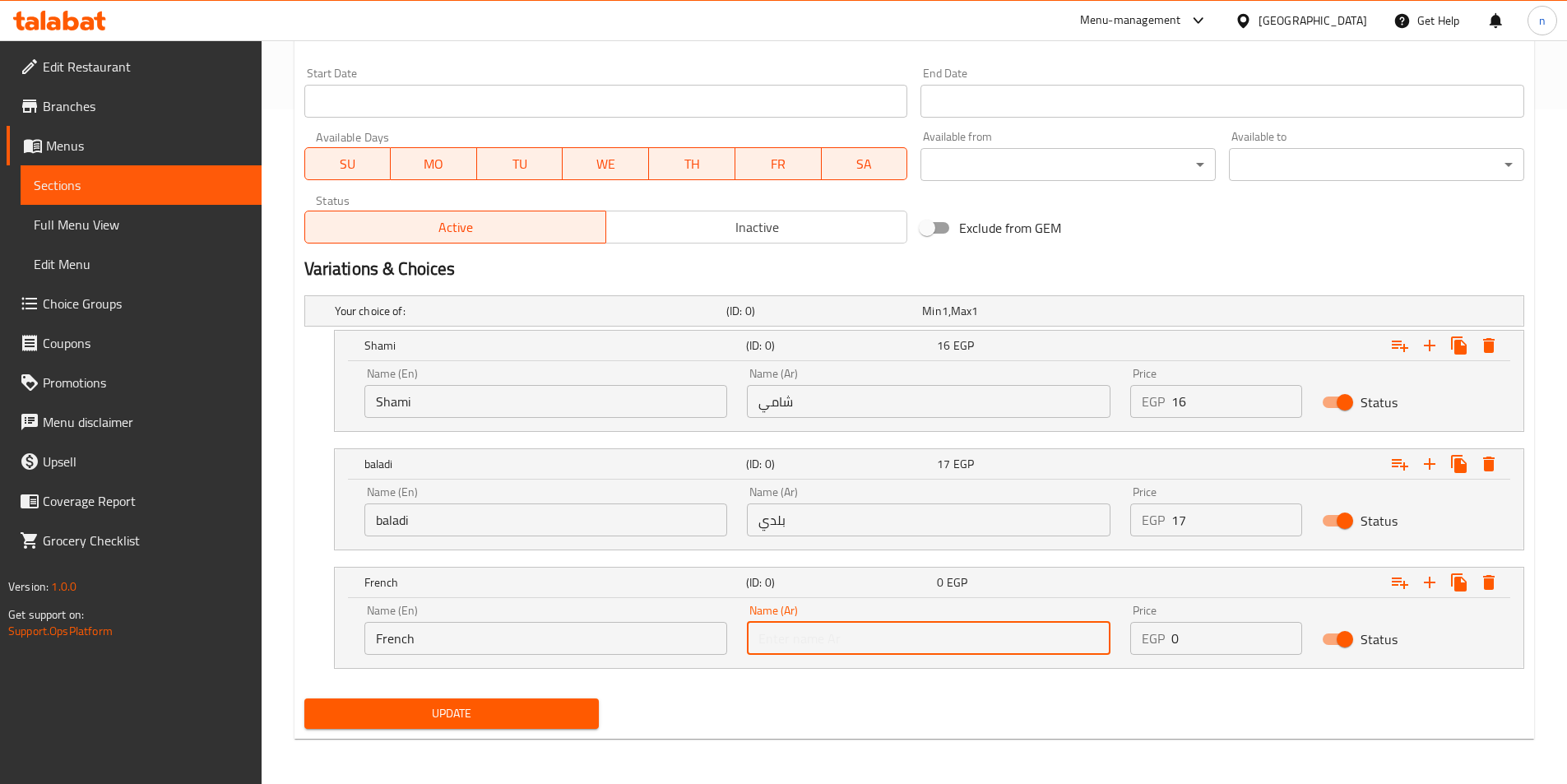
click at [895, 627] on input "text" at bounding box center [929, 638] width 364 height 33
type input "فرنسي"
click at [1171, 646] on input "0" at bounding box center [1237, 638] width 131 height 33
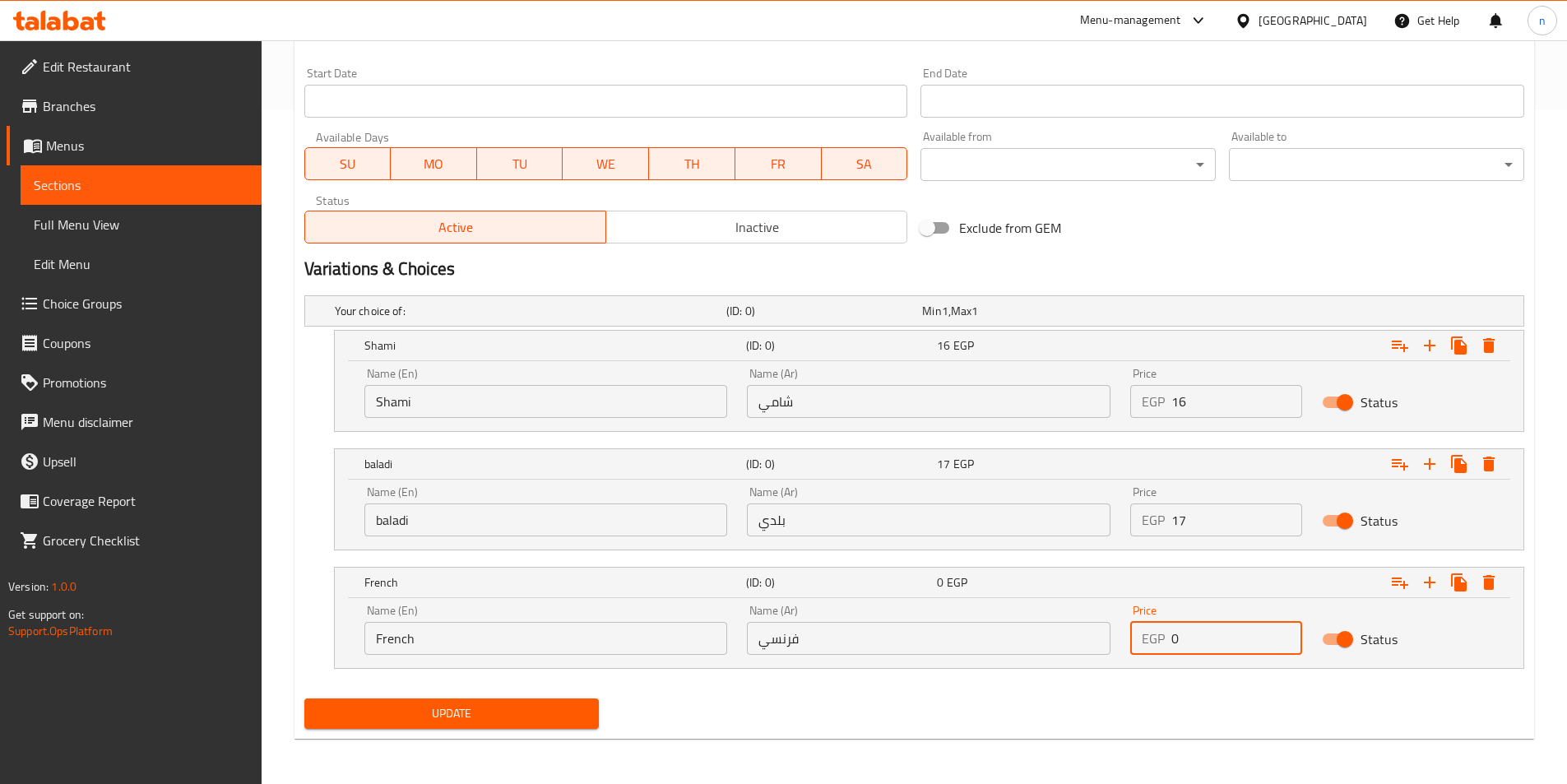
click at [1171, 646] on input "0" at bounding box center [1237, 638] width 131 height 33
type input "20"
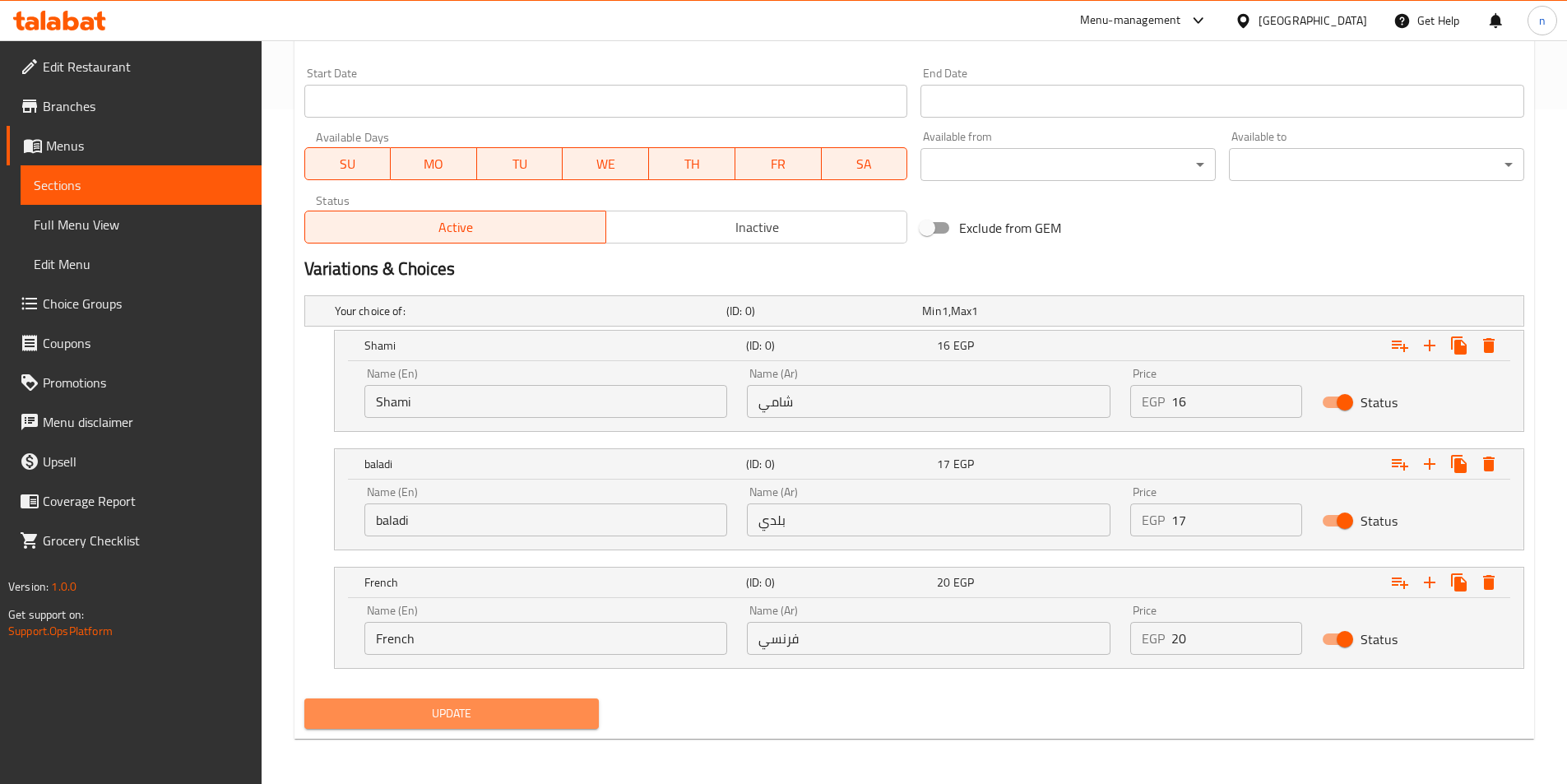
click at [438, 704] on button "Update" at bounding box center [452, 713] width 296 height 30
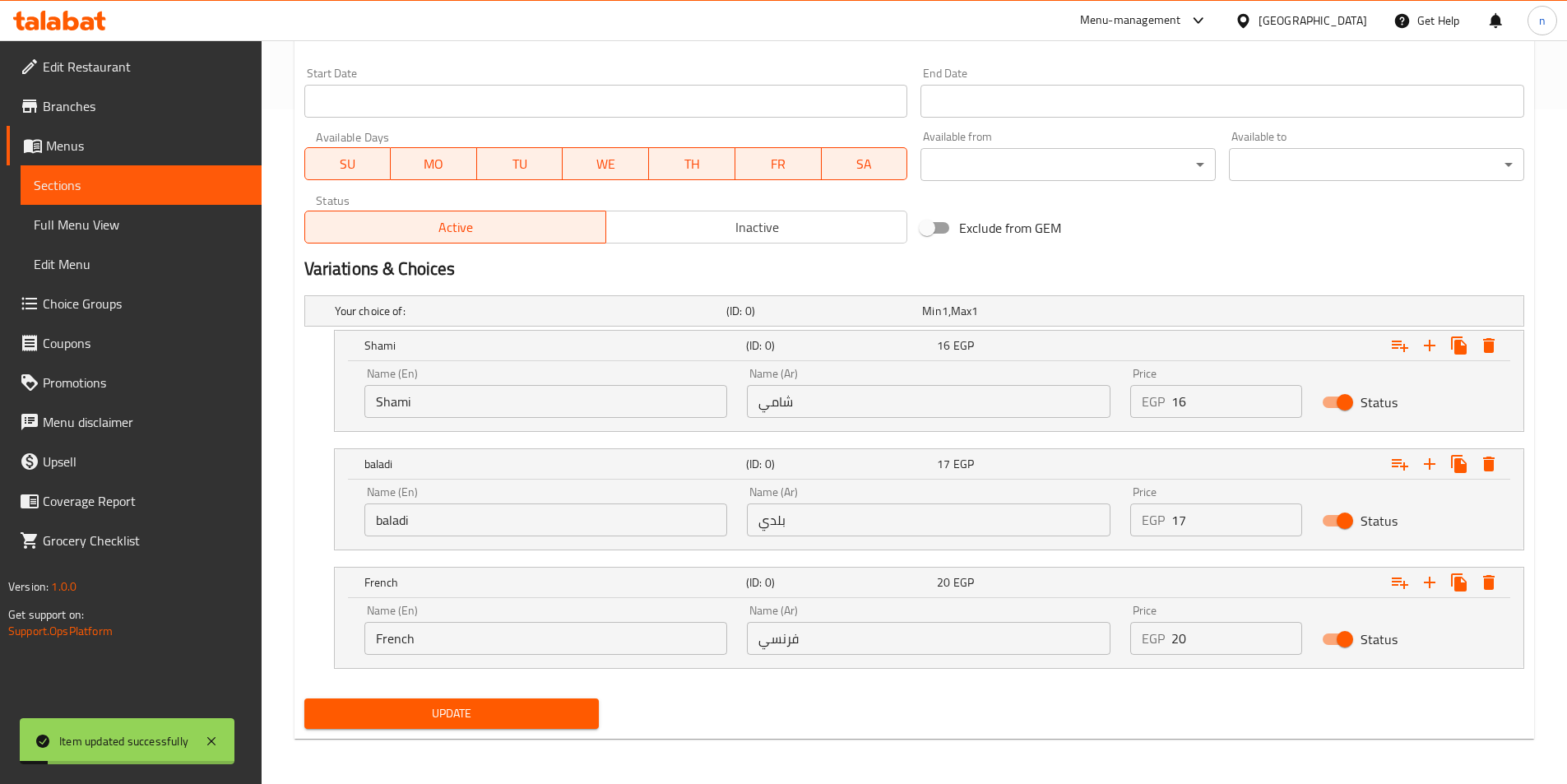
click at [776, 721] on div "Update" at bounding box center [915, 713] width 1233 height 44
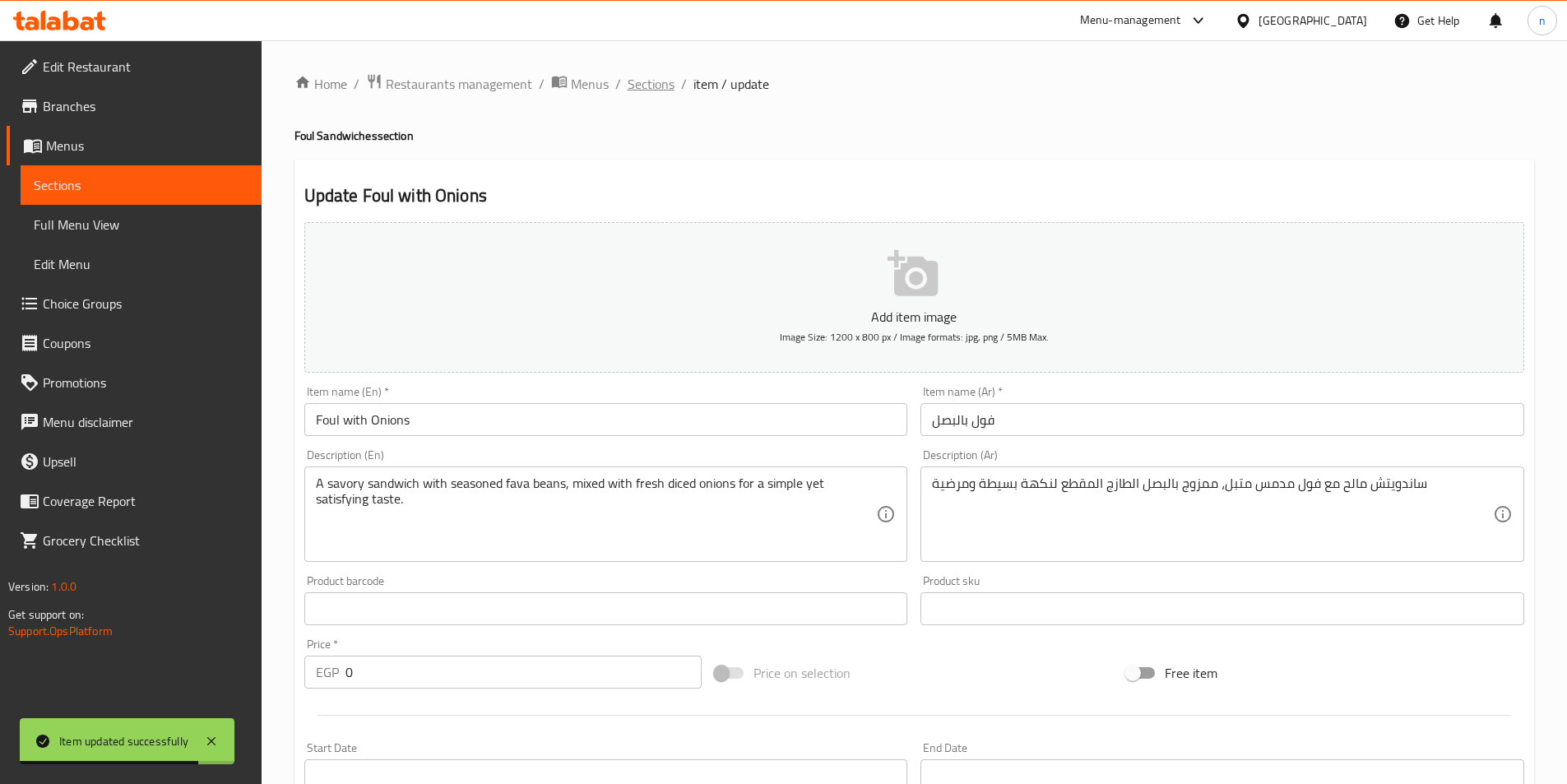
click at [642, 87] on span "Sections" at bounding box center [651, 84] width 47 height 20
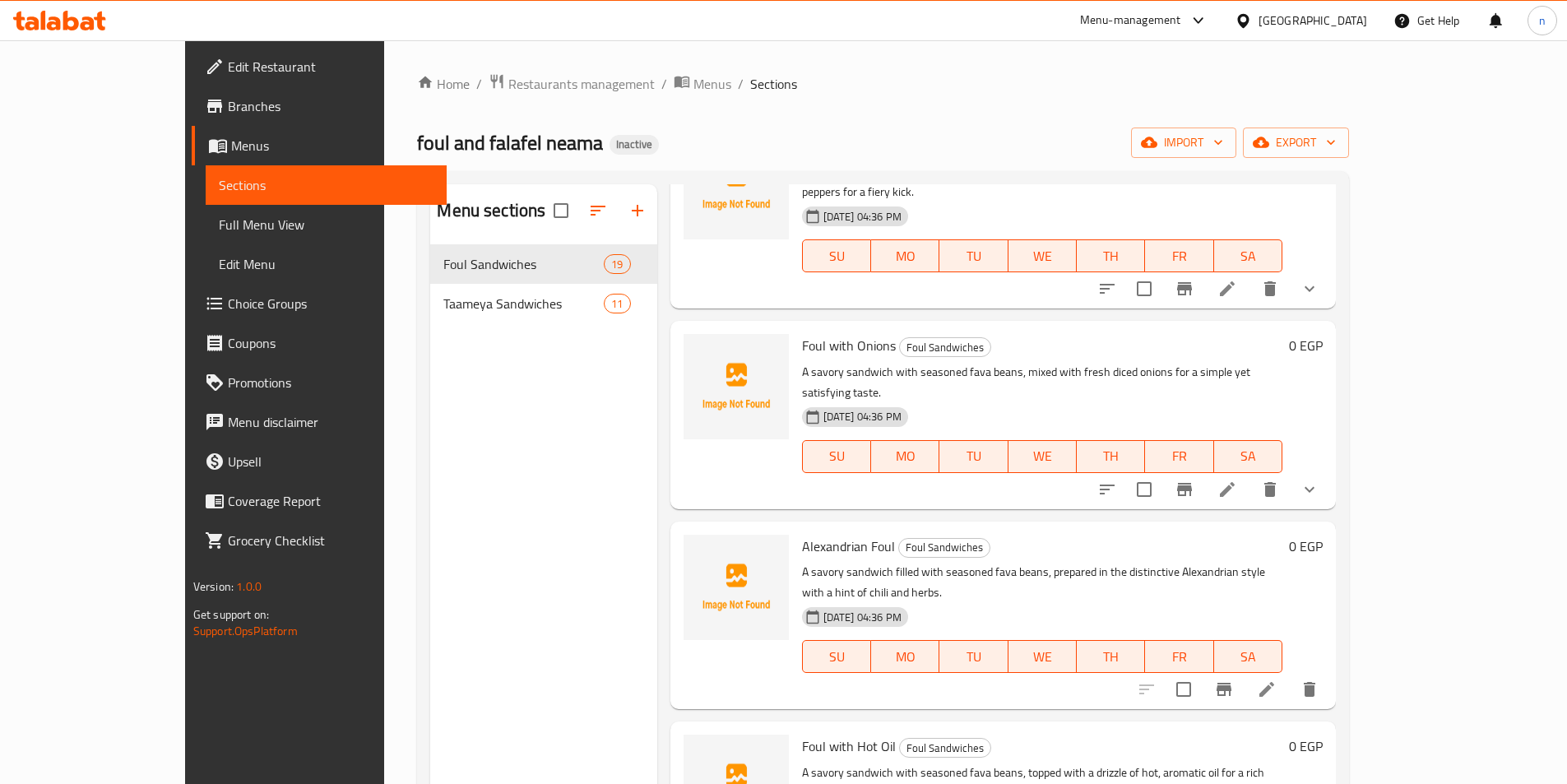
scroll to position [823, 0]
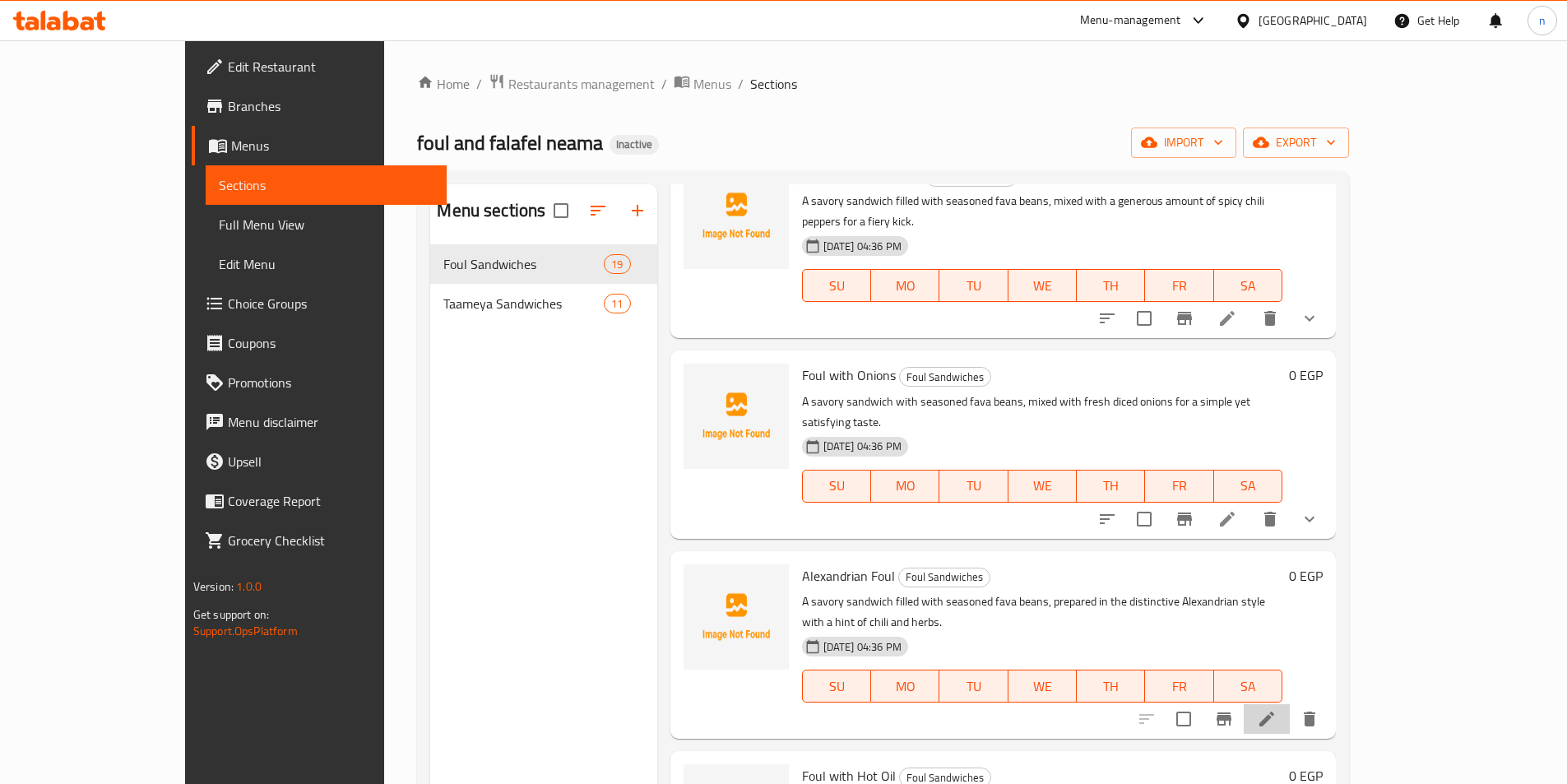
click at [1290, 704] on li at bounding box center [1266, 719] width 46 height 29
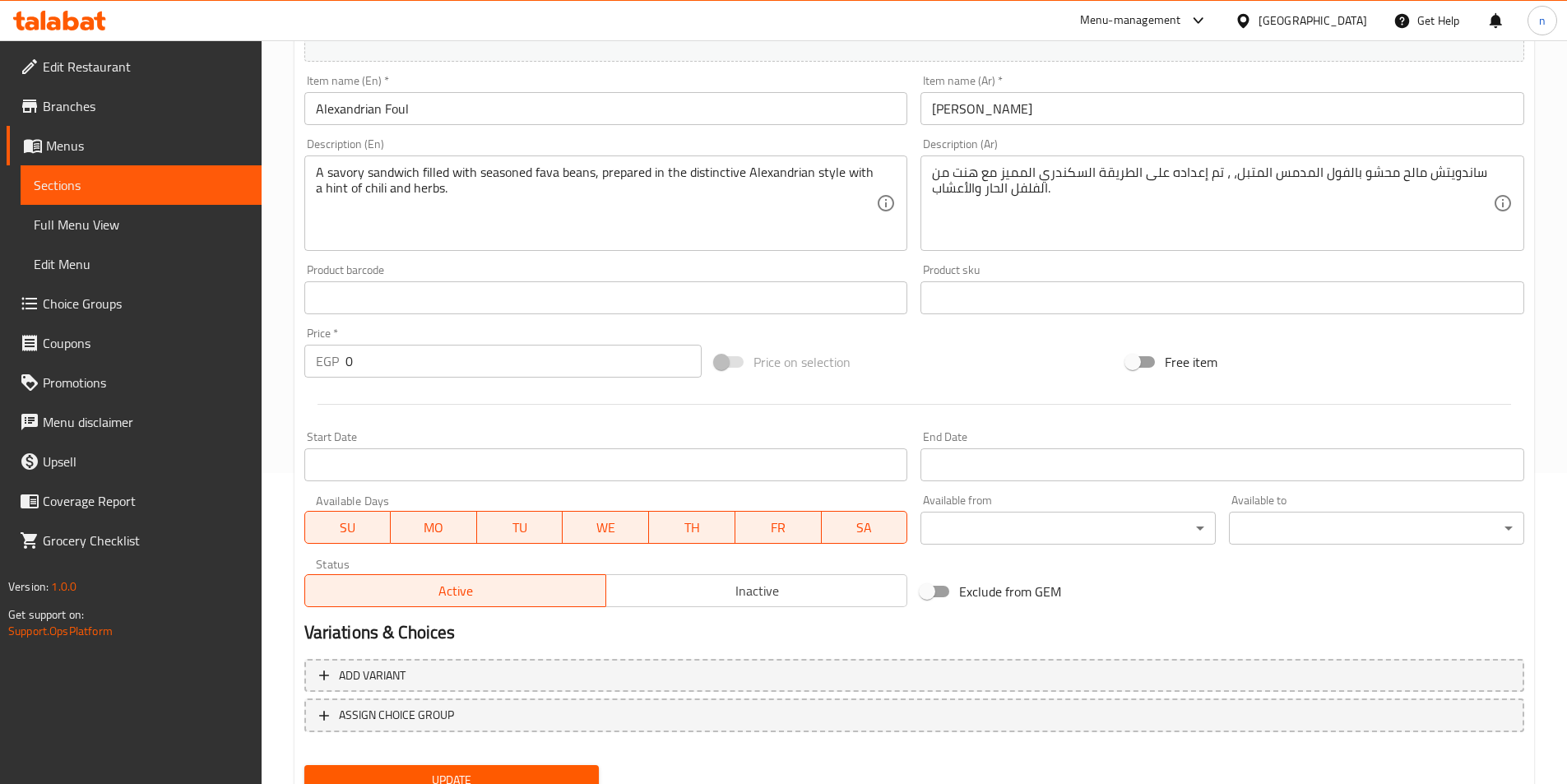
scroll to position [379, 0]
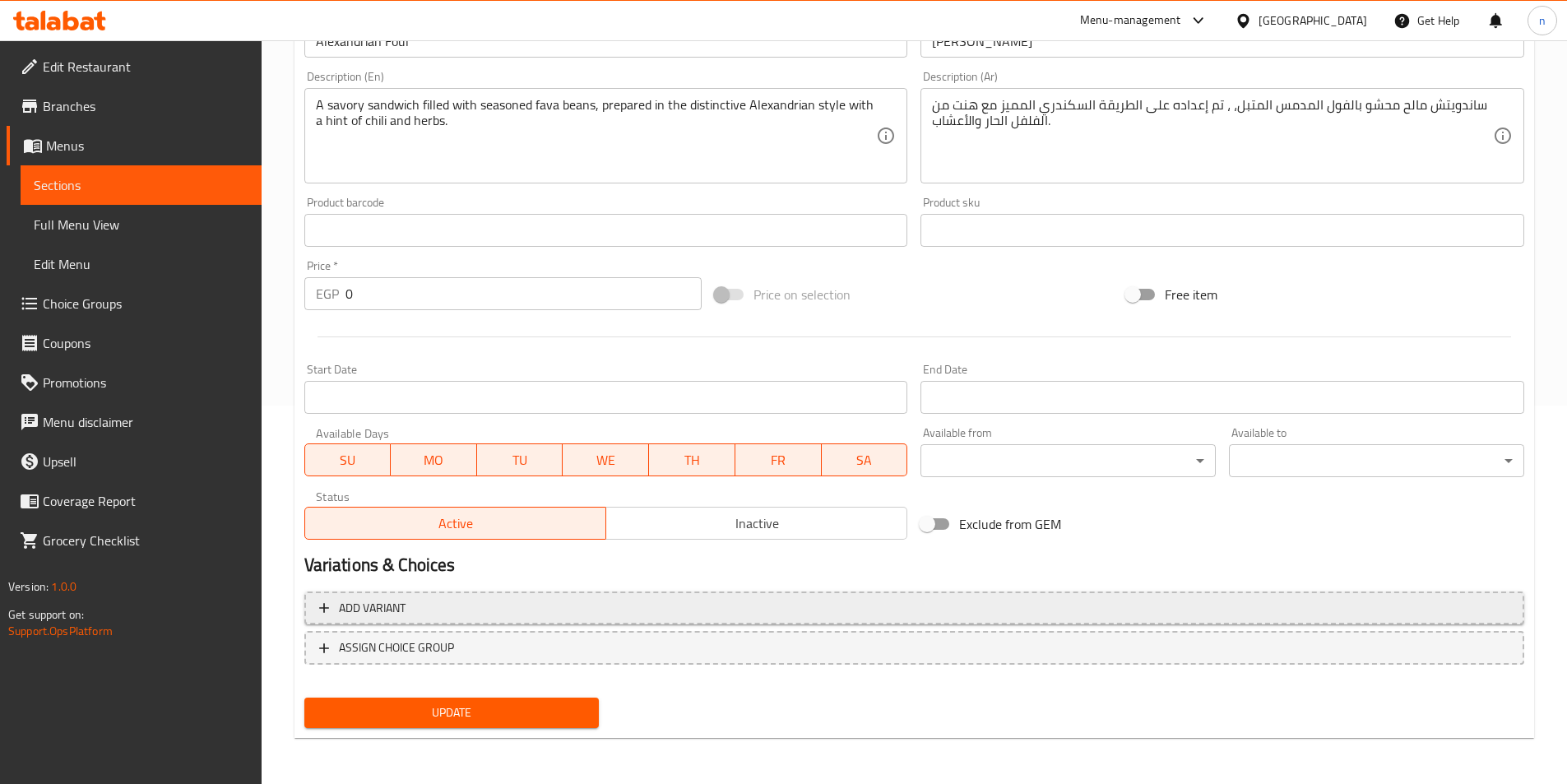
click at [476, 598] on span "Add variant" at bounding box center [915, 608] width 1191 height 20
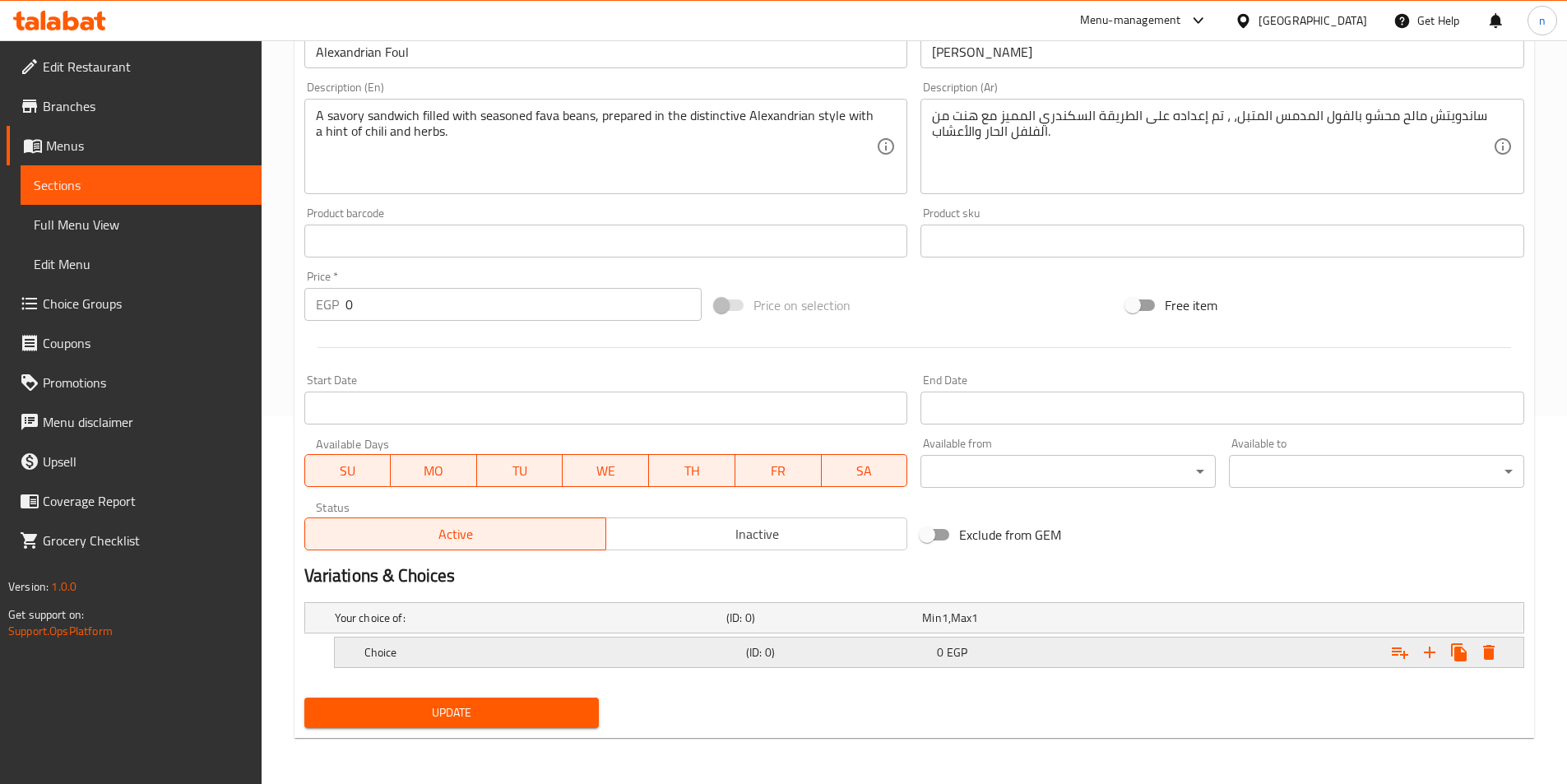
click at [474, 661] on div "Choice" at bounding box center [552, 651] width 382 height 23
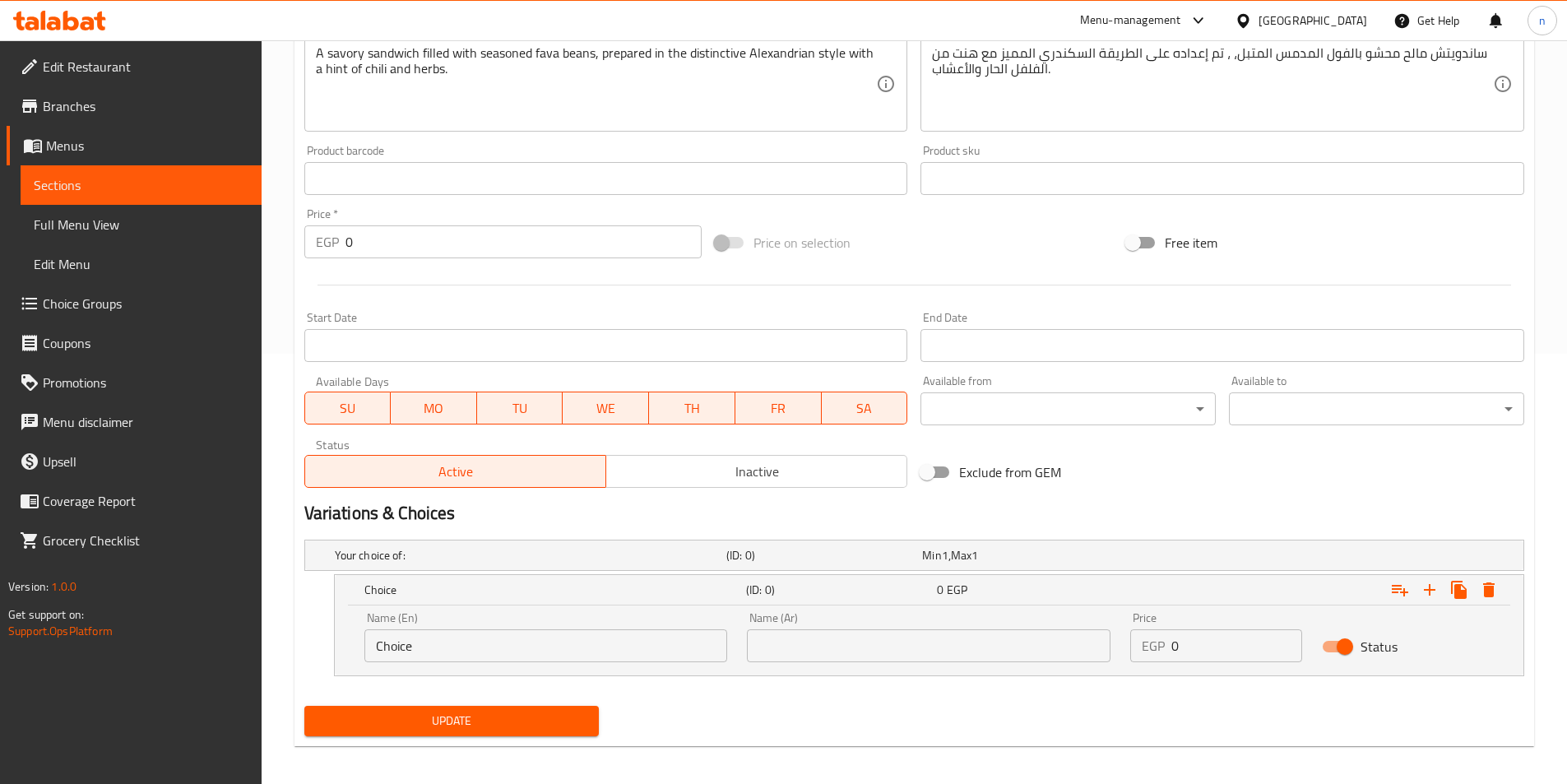
scroll to position [438, 0]
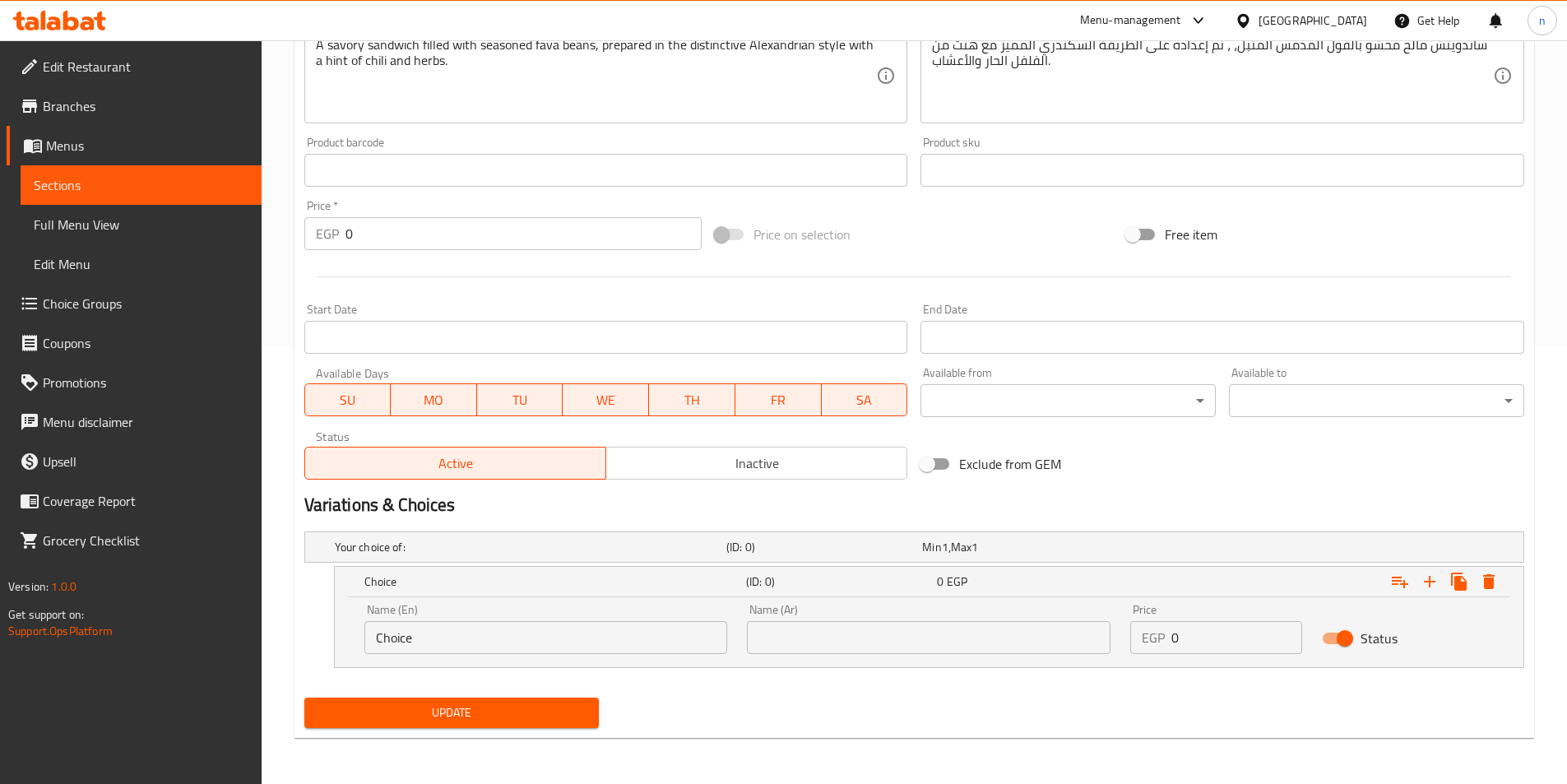
click at [474, 647] on input "Choice" at bounding box center [546, 637] width 364 height 33
click at [466, 640] on input "text" at bounding box center [546, 637] width 364 height 33
type input "Shami"
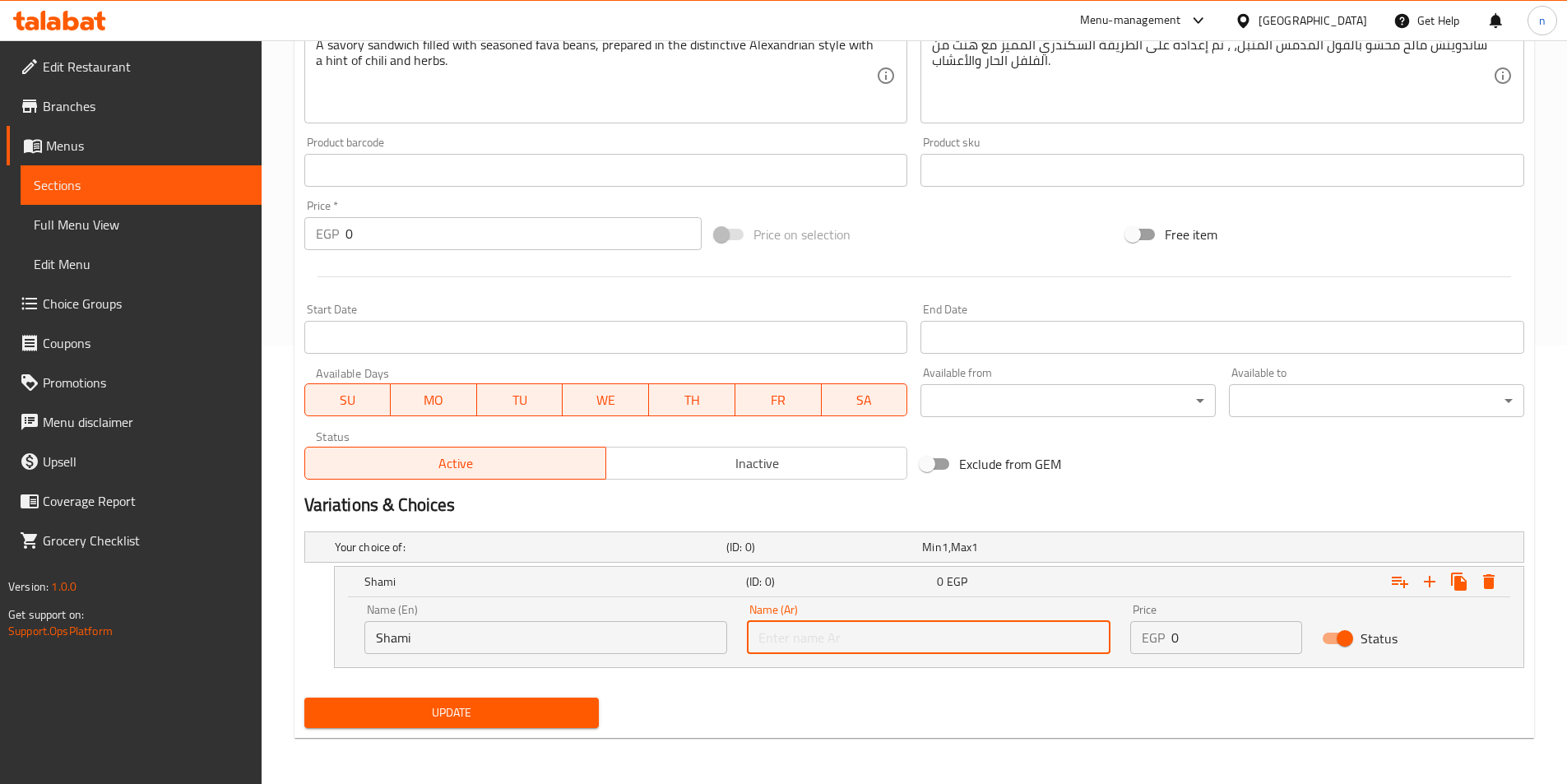
click at [784, 642] on input "text" at bounding box center [929, 637] width 364 height 33
type input "شامي"
click at [1423, 583] on icon "Expand" at bounding box center [1430, 582] width 20 height 20
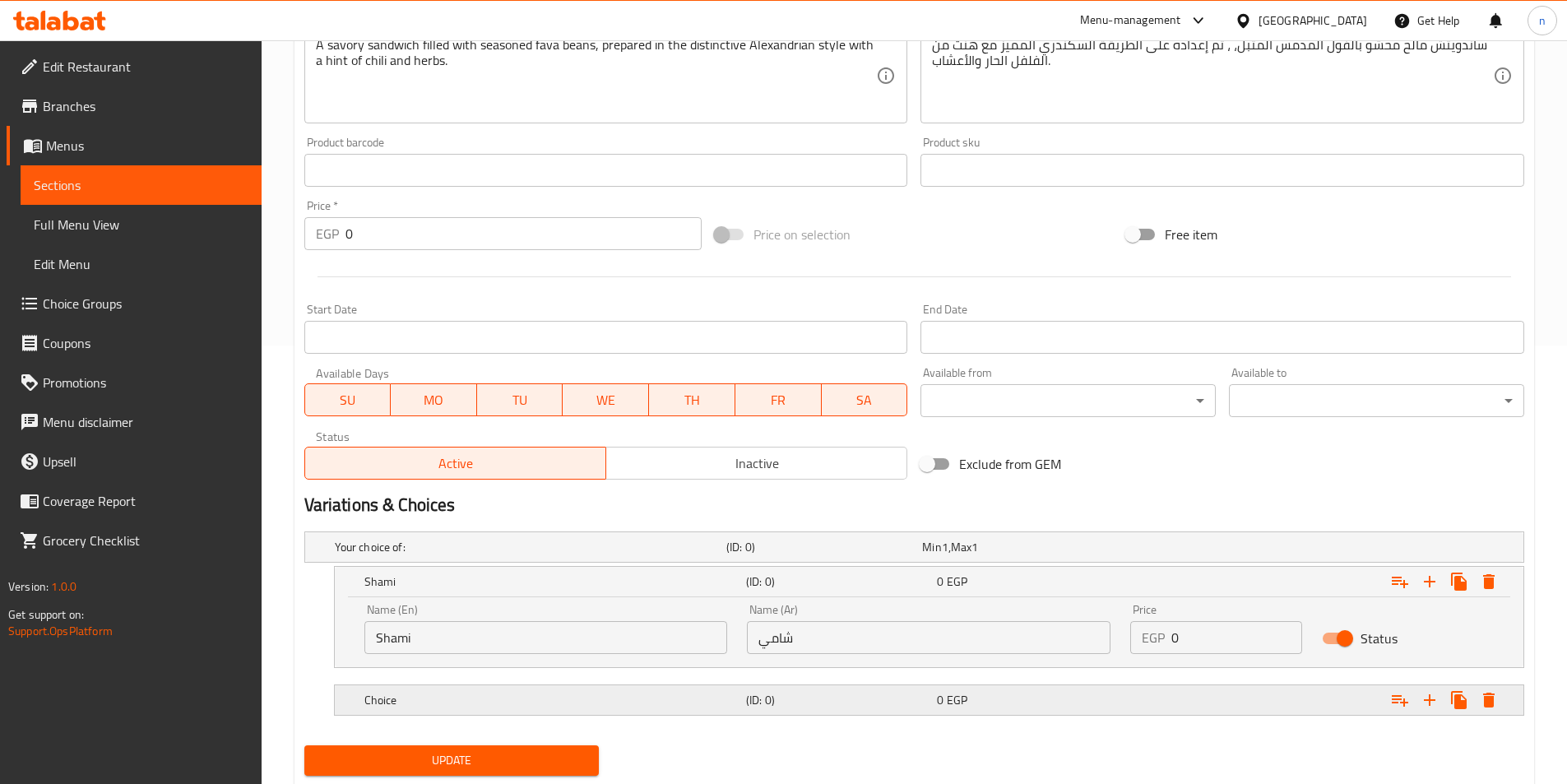
click at [953, 707] on span "EGP" at bounding box center [957, 699] width 20 height 21
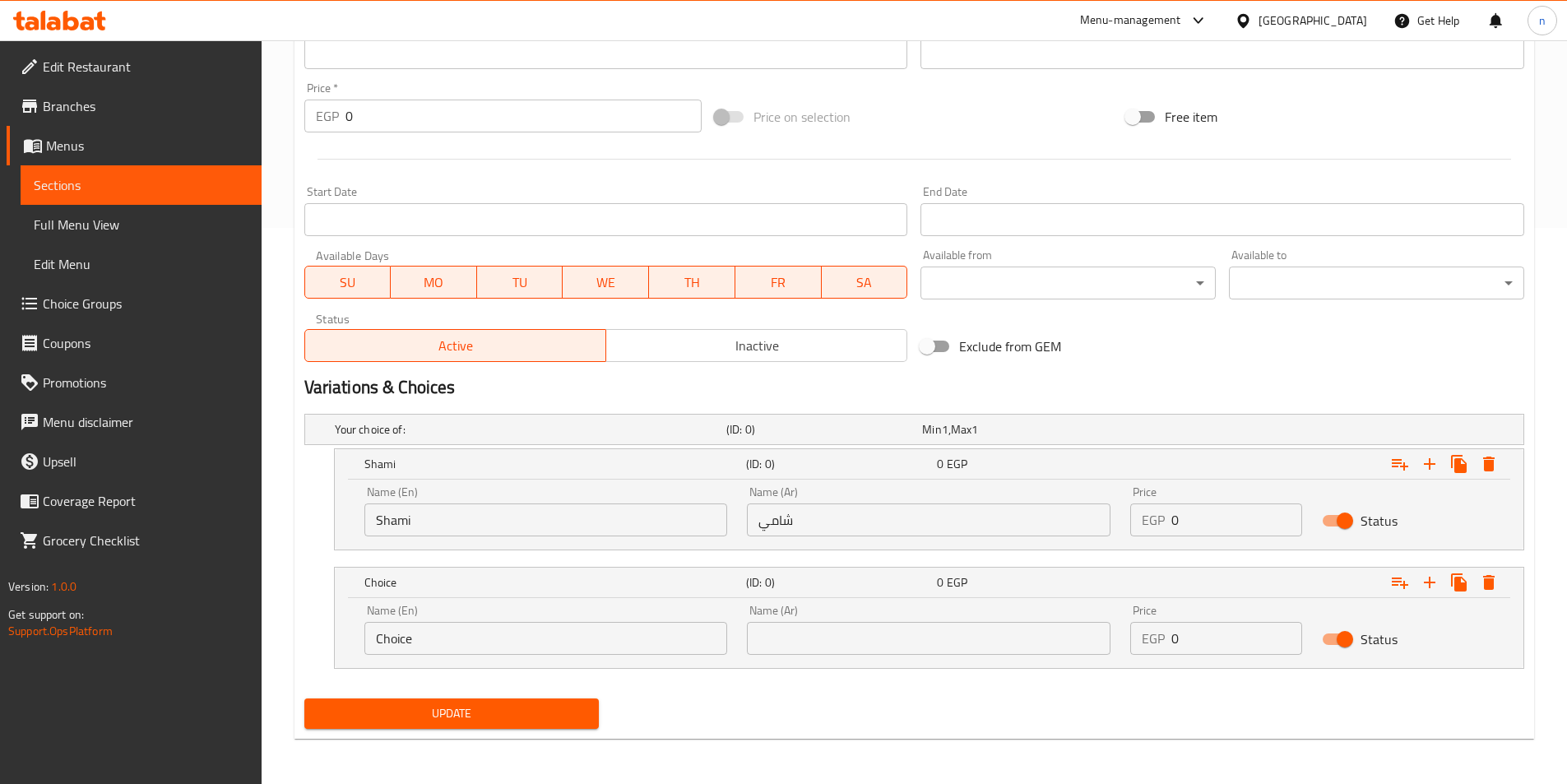
scroll to position [557, 0]
click at [571, 638] on input "Choice" at bounding box center [546, 637] width 364 height 33
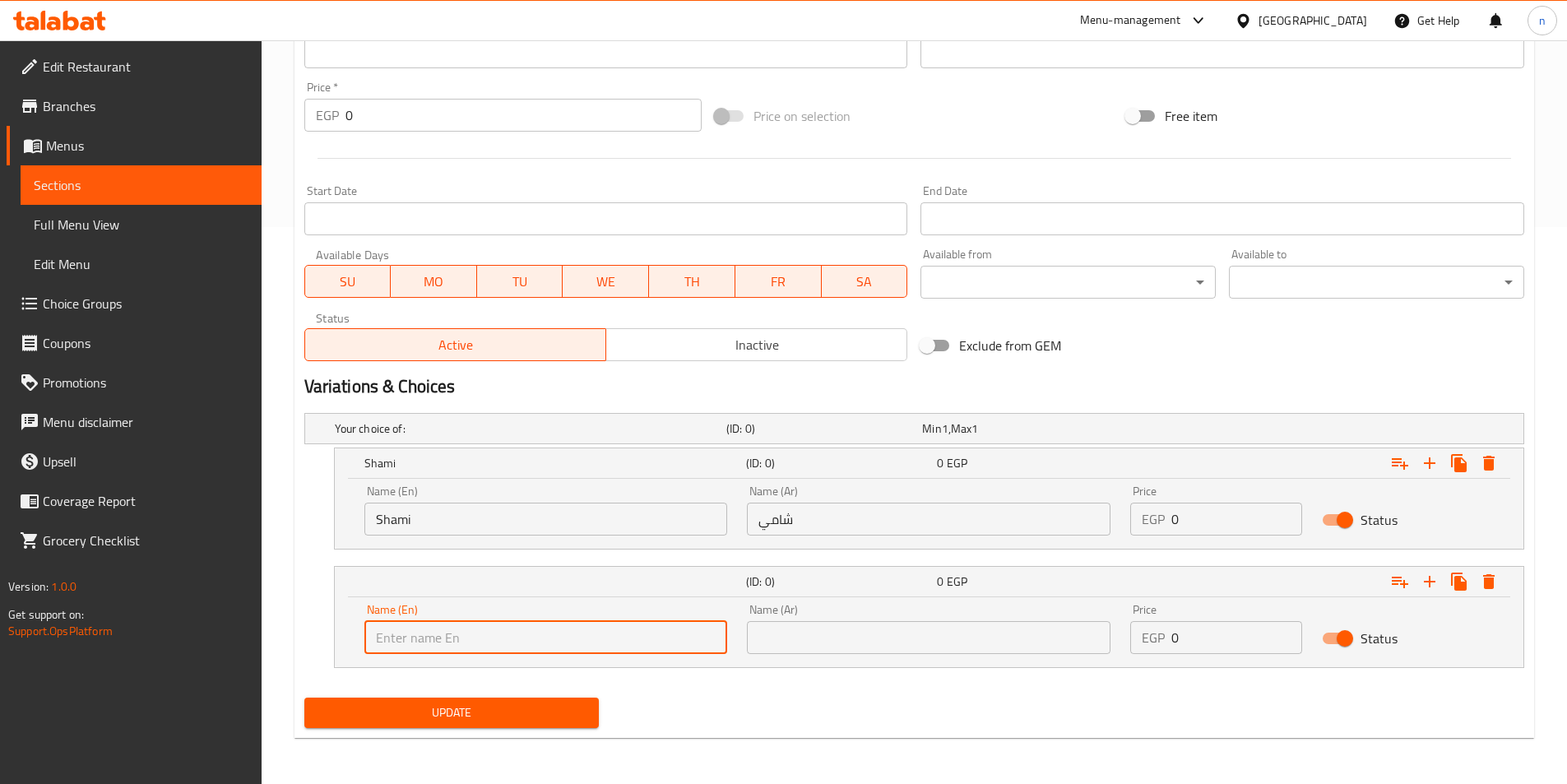
click at [571, 638] on input "text" at bounding box center [546, 637] width 364 height 33
type input "baladi"
click at [872, 648] on input "text" at bounding box center [929, 637] width 364 height 33
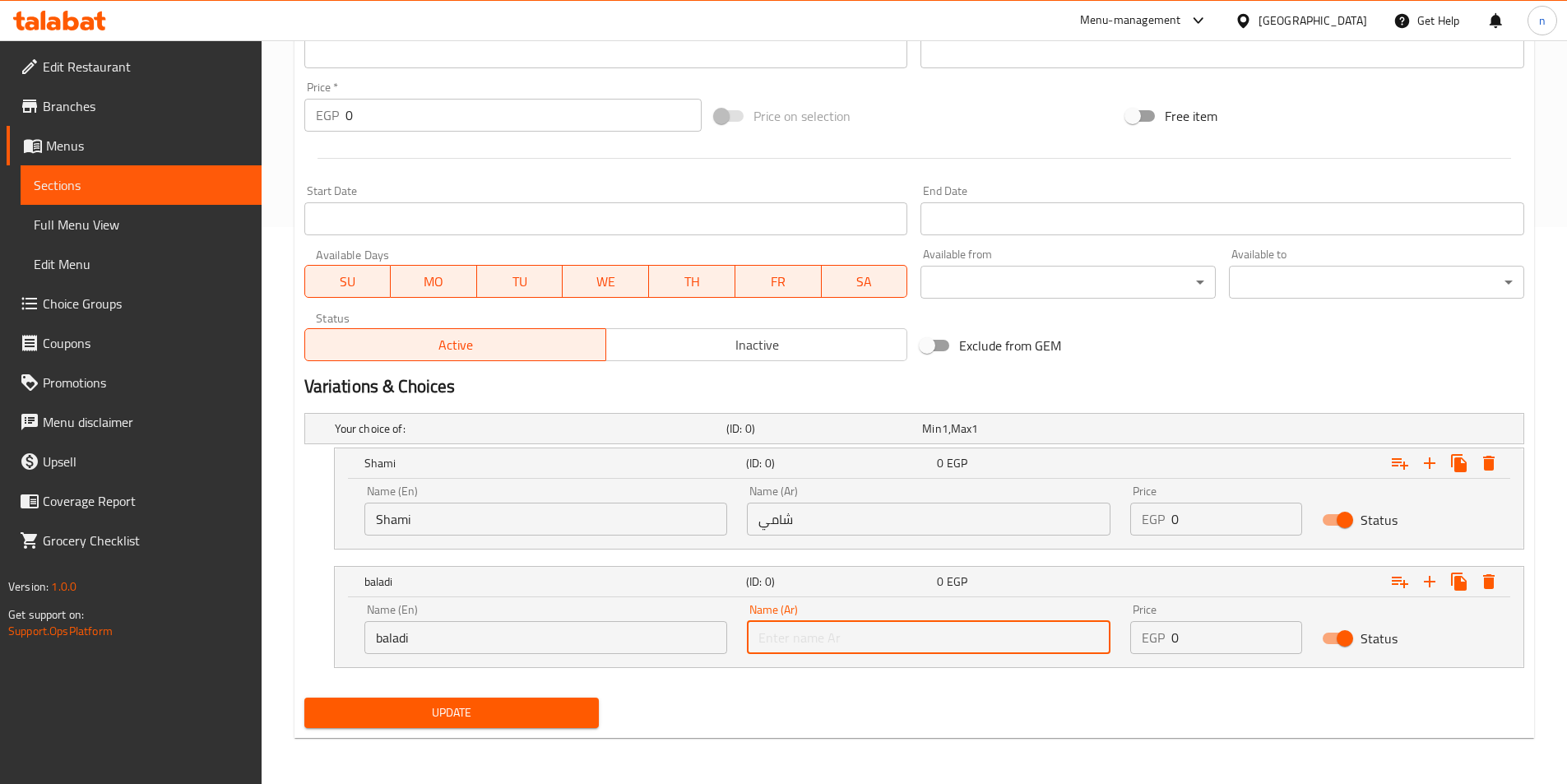
type input "بلدي"
click at [1433, 583] on icon "Expand" at bounding box center [1430, 582] width 20 height 20
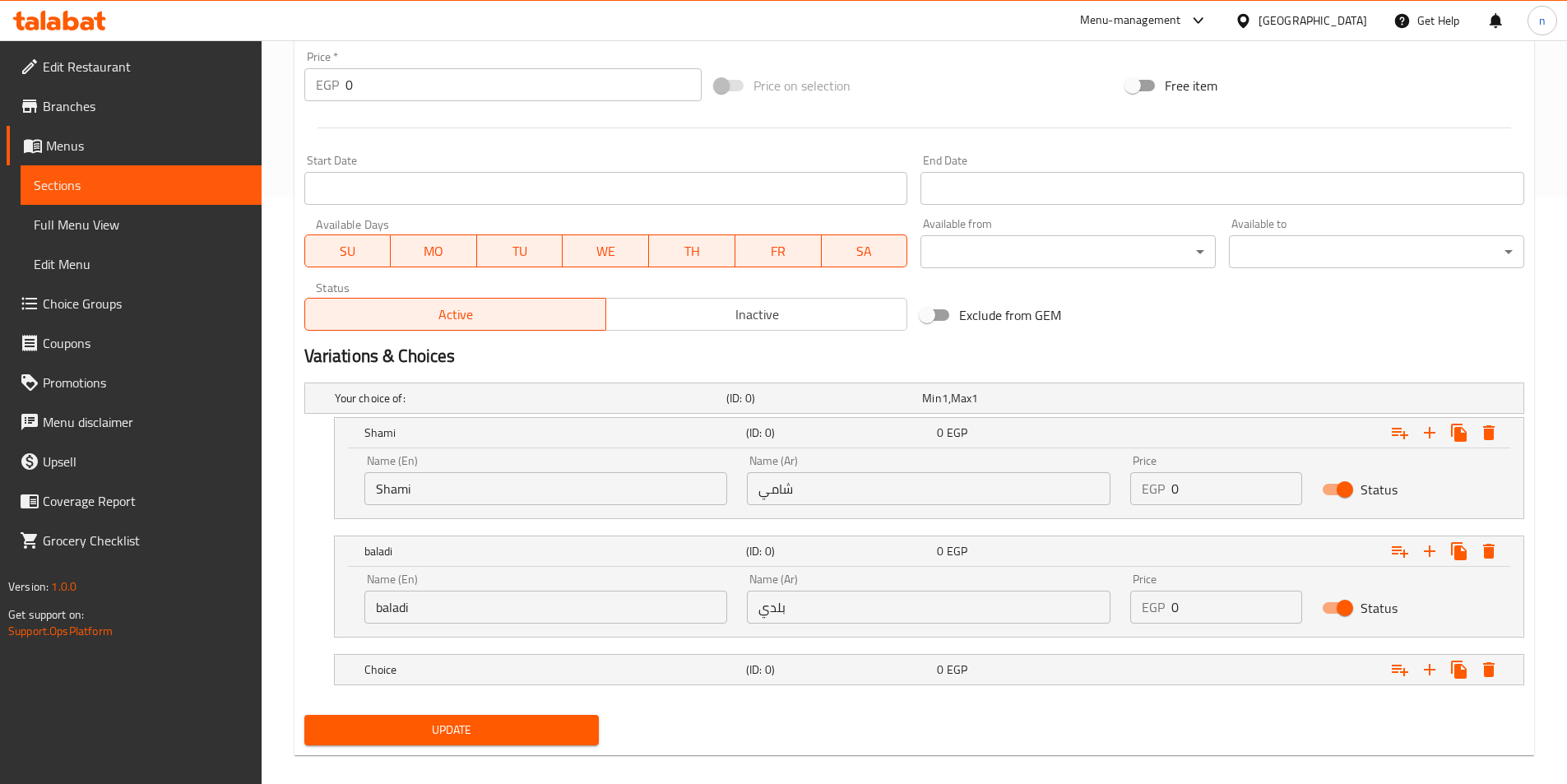
scroll to position [604, 0]
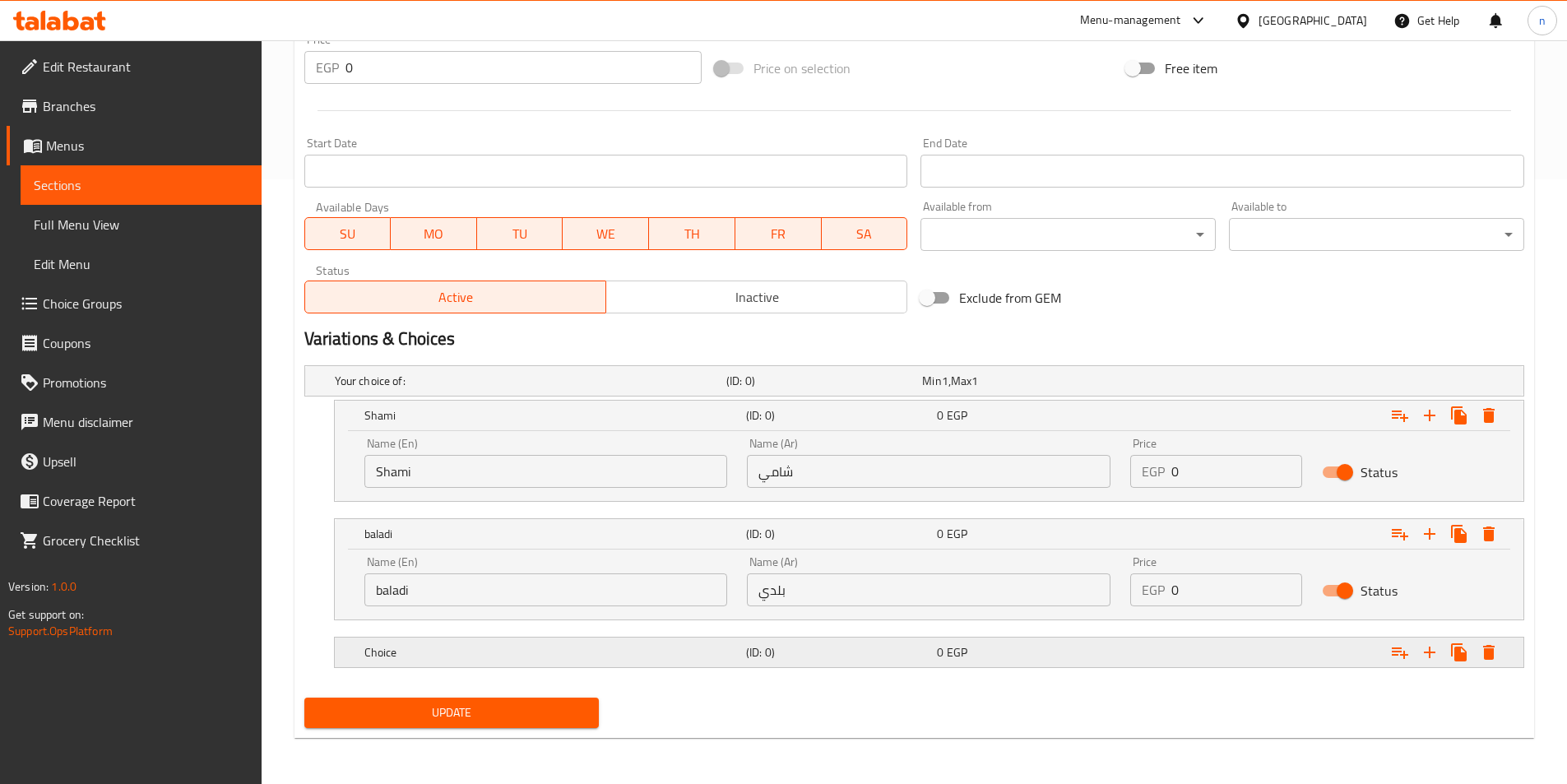
click at [832, 656] on h5 "(ID: 0)" at bounding box center [838, 652] width 184 height 17
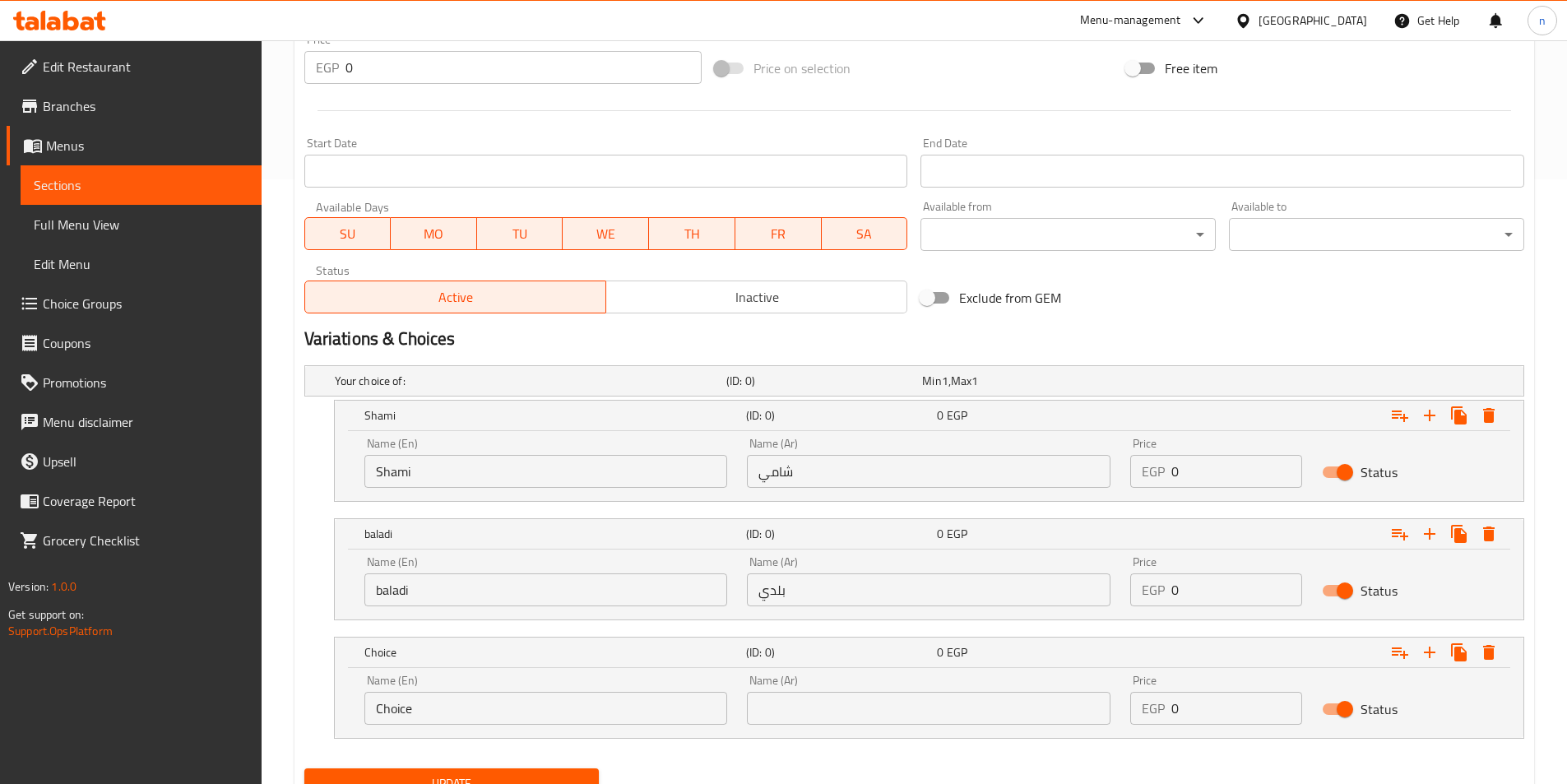
click at [417, 708] on input "Choice" at bounding box center [546, 708] width 364 height 33
click at [444, 699] on input "text" at bounding box center [546, 708] width 364 height 33
type input "French"
click at [820, 705] on input "text" at bounding box center [929, 708] width 364 height 33
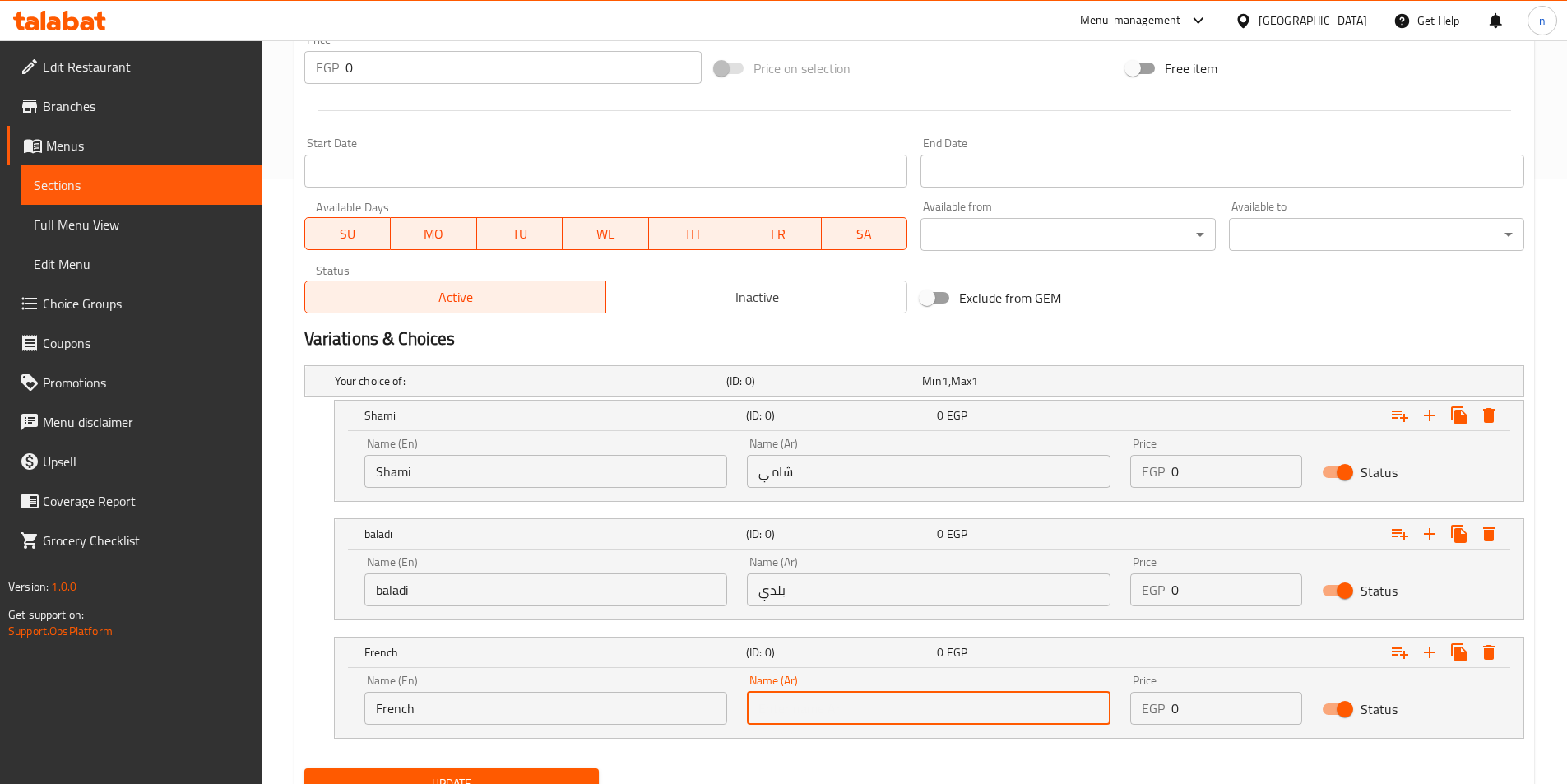
type input "فرنسي"
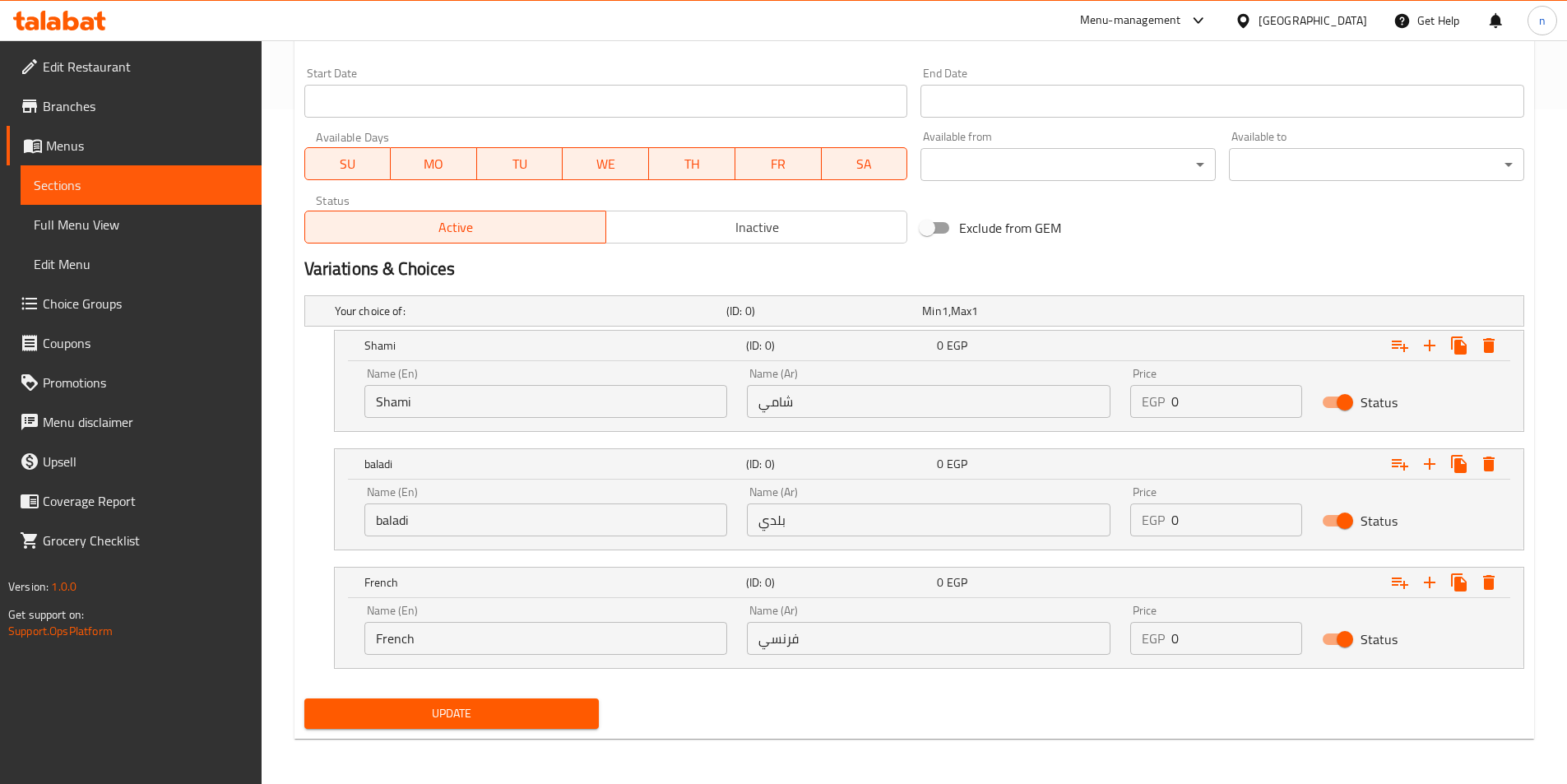
scroll to position [675, 0]
click at [1278, 395] on input "1" at bounding box center [1237, 400] width 131 height 33
click at [1234, 409] on input "1" at bounding box center [1237, 400] width 131 height 33
click at [1233, 410] on input "1" at bounding box center [1237, 400] width 131 height 33
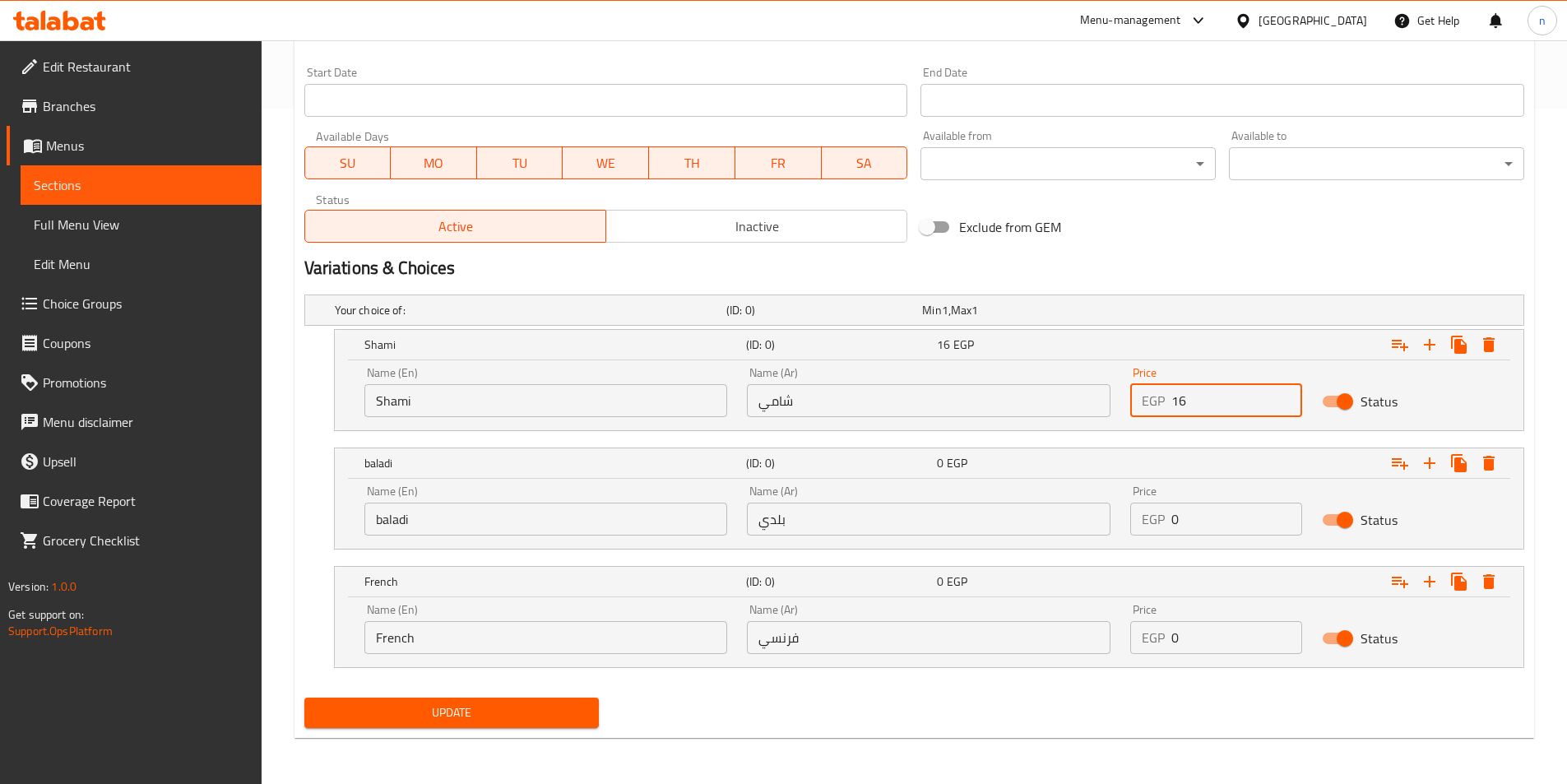
type input "16"
click at [1213, 529] on input "0" at bounding box center [1237, 519] width 131 height 33
type input "17"
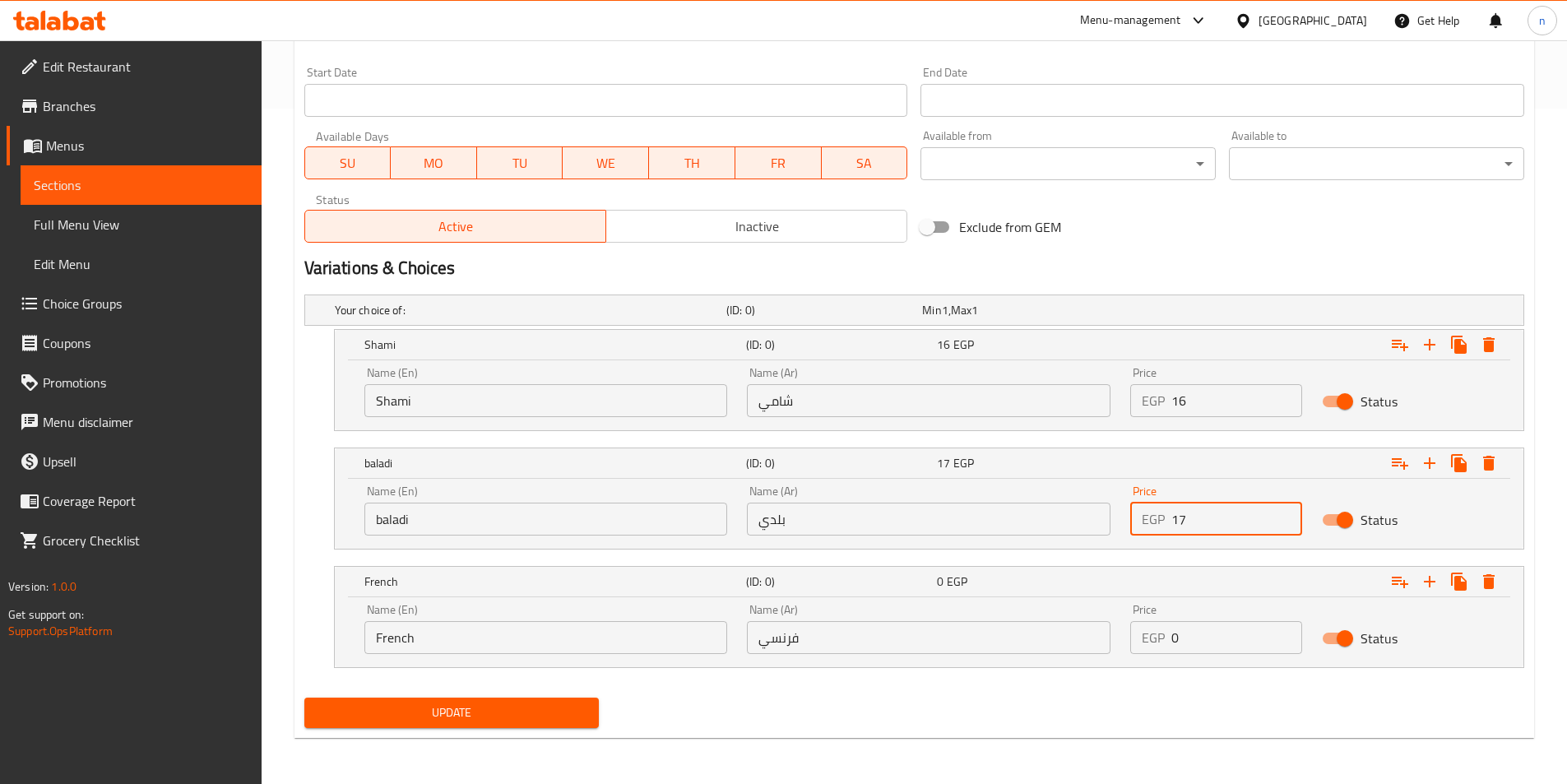
click at [1232, 642] on input "0" at bounding box center [1237, 637] width 131 height 33
type input "20"
click at [572, 707] on span "Update" at bounding box center [452, 713] width 269 height 20
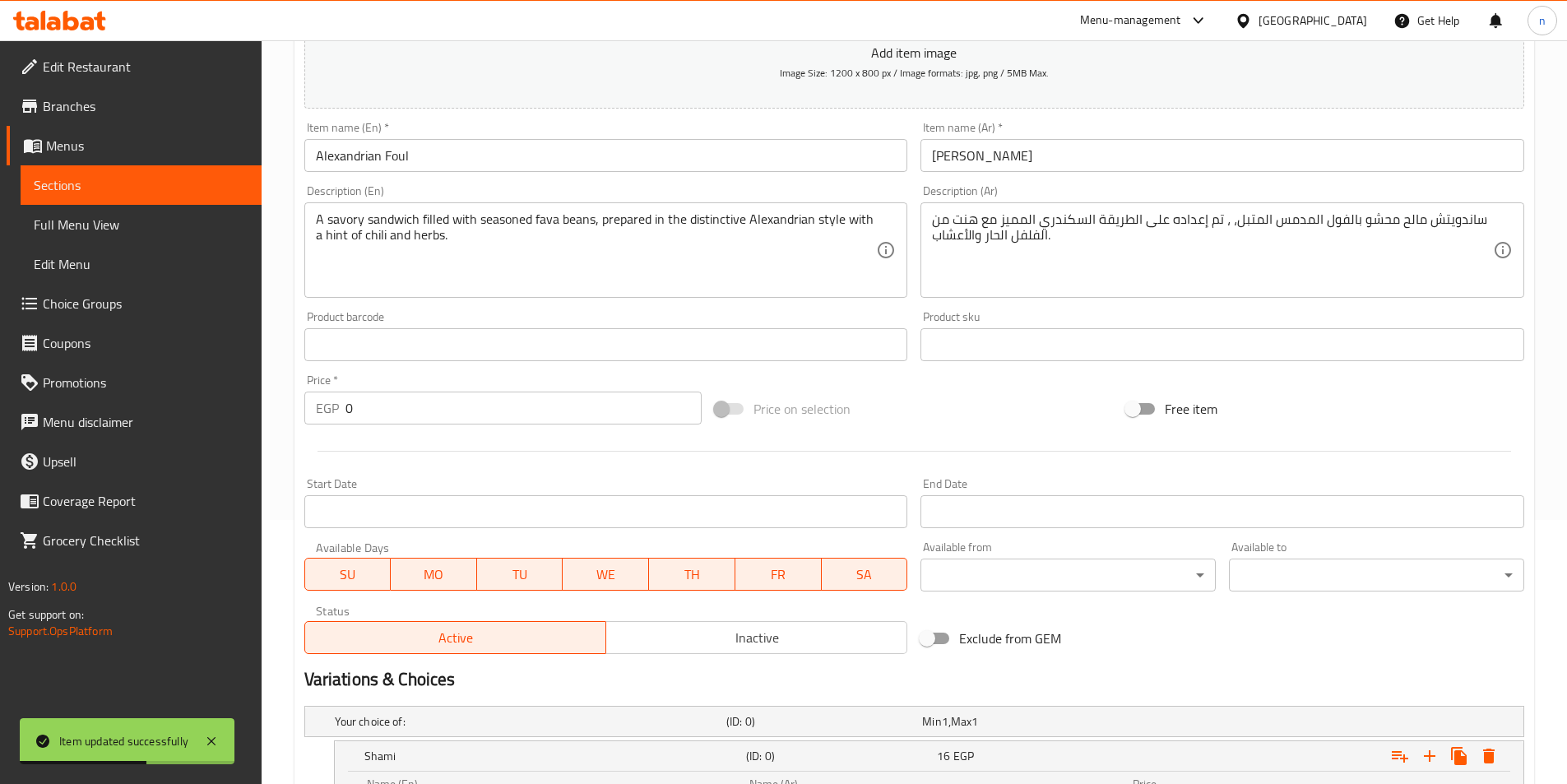
scroll to position [0, 0]
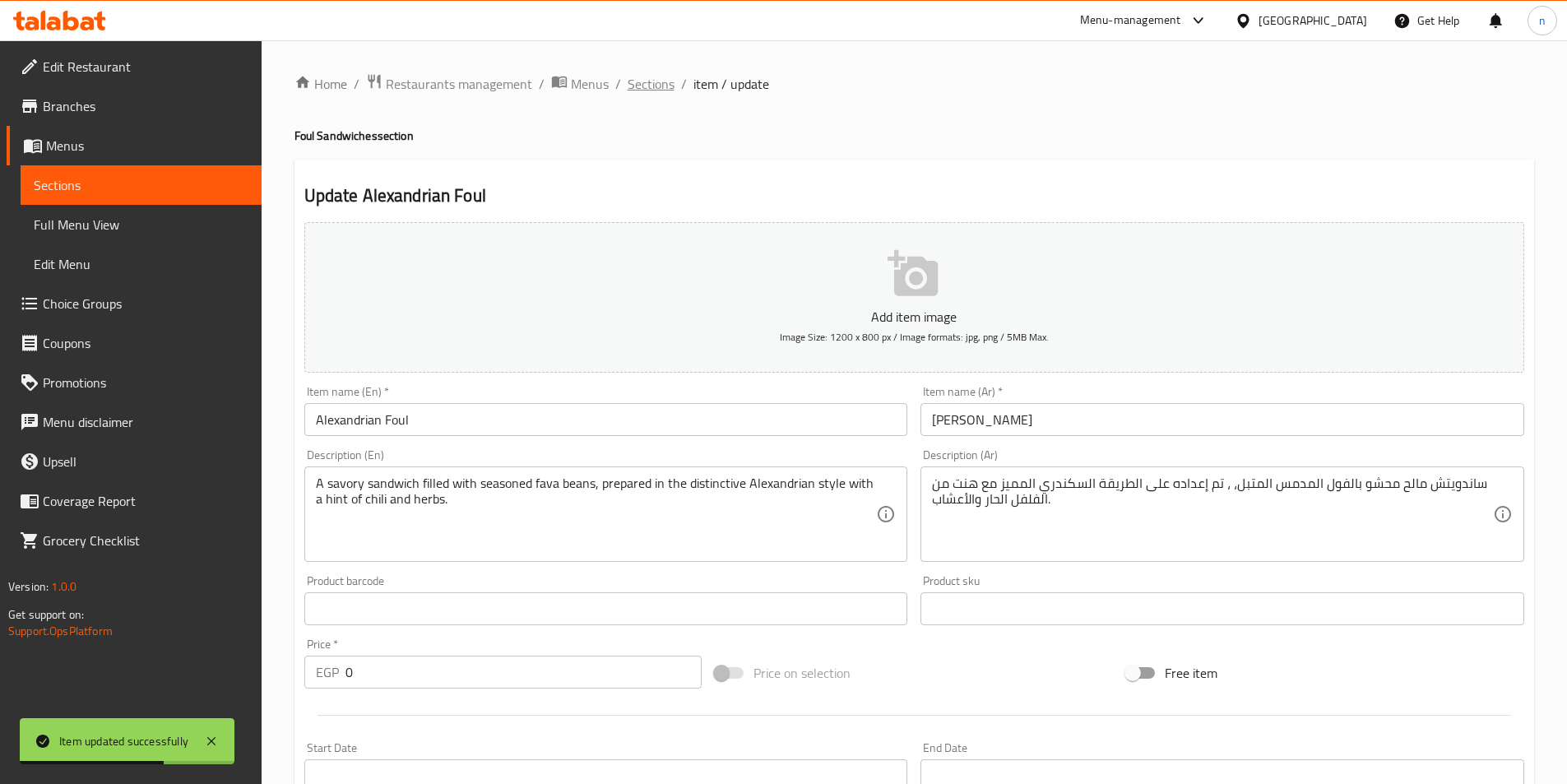
click at [660, 91] on span "Sections" at bounding box center [651, 84] width 47 height 20
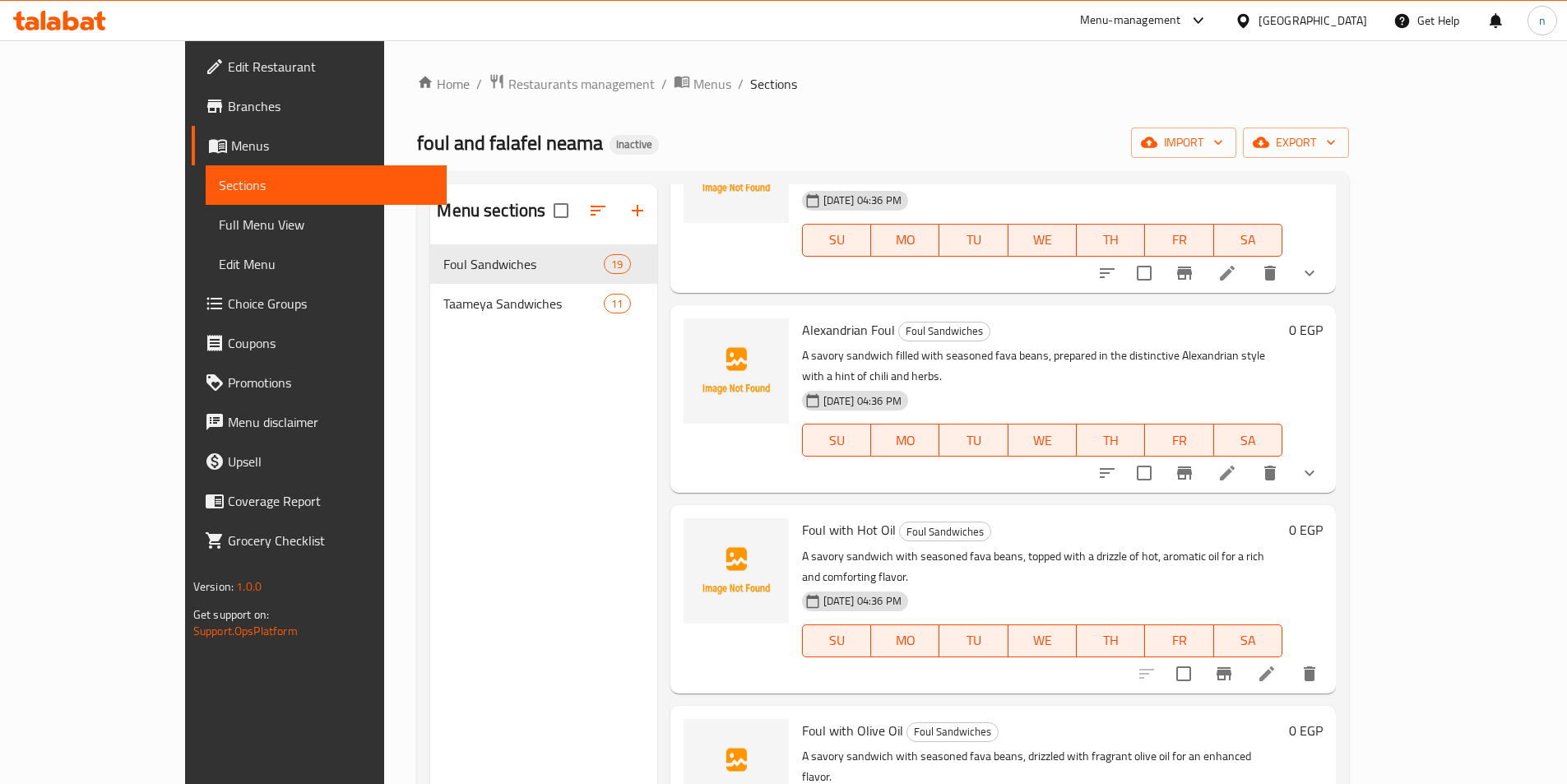
scroll to position [1069, 0]
click at [1276, 663] on icon at bounding box center [1267, 673] width 20 height 20
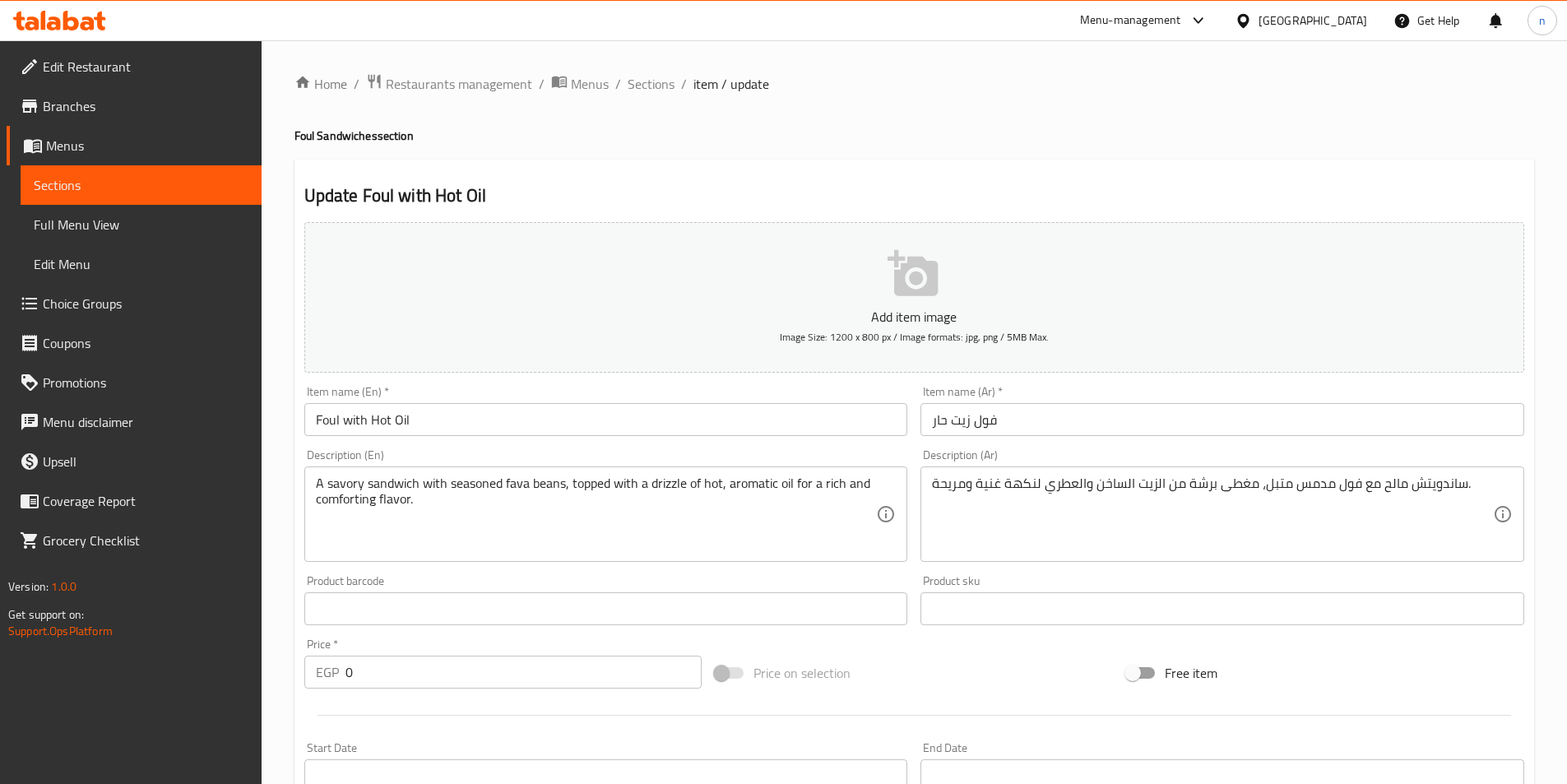
click at [919, 666] on div "Price on selection" at bounding box center [914, 672] width 411 height 44
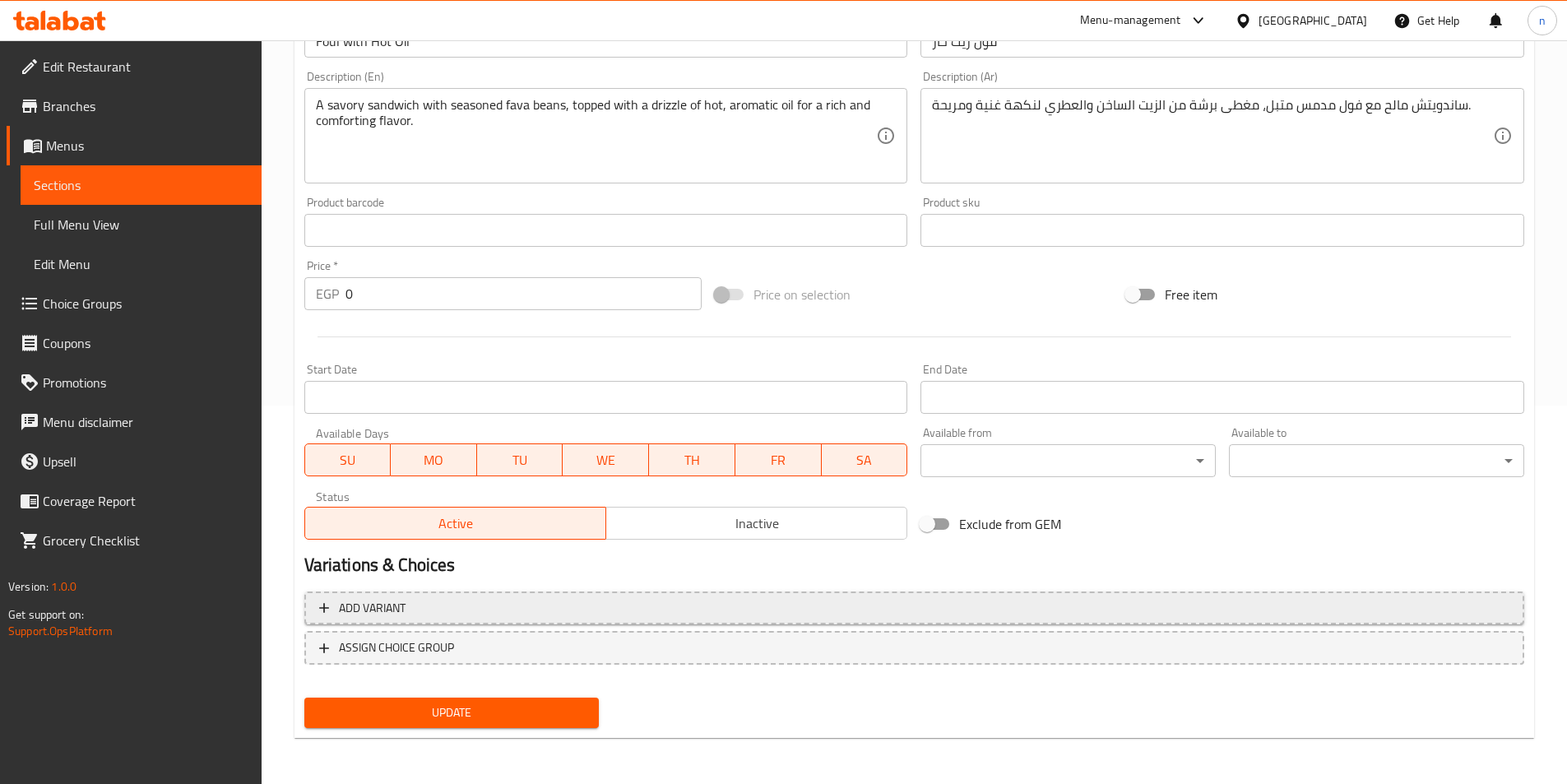
click at [758, 596] on button "Add variant" at bounding box center [914, 608] width 1220 height 34
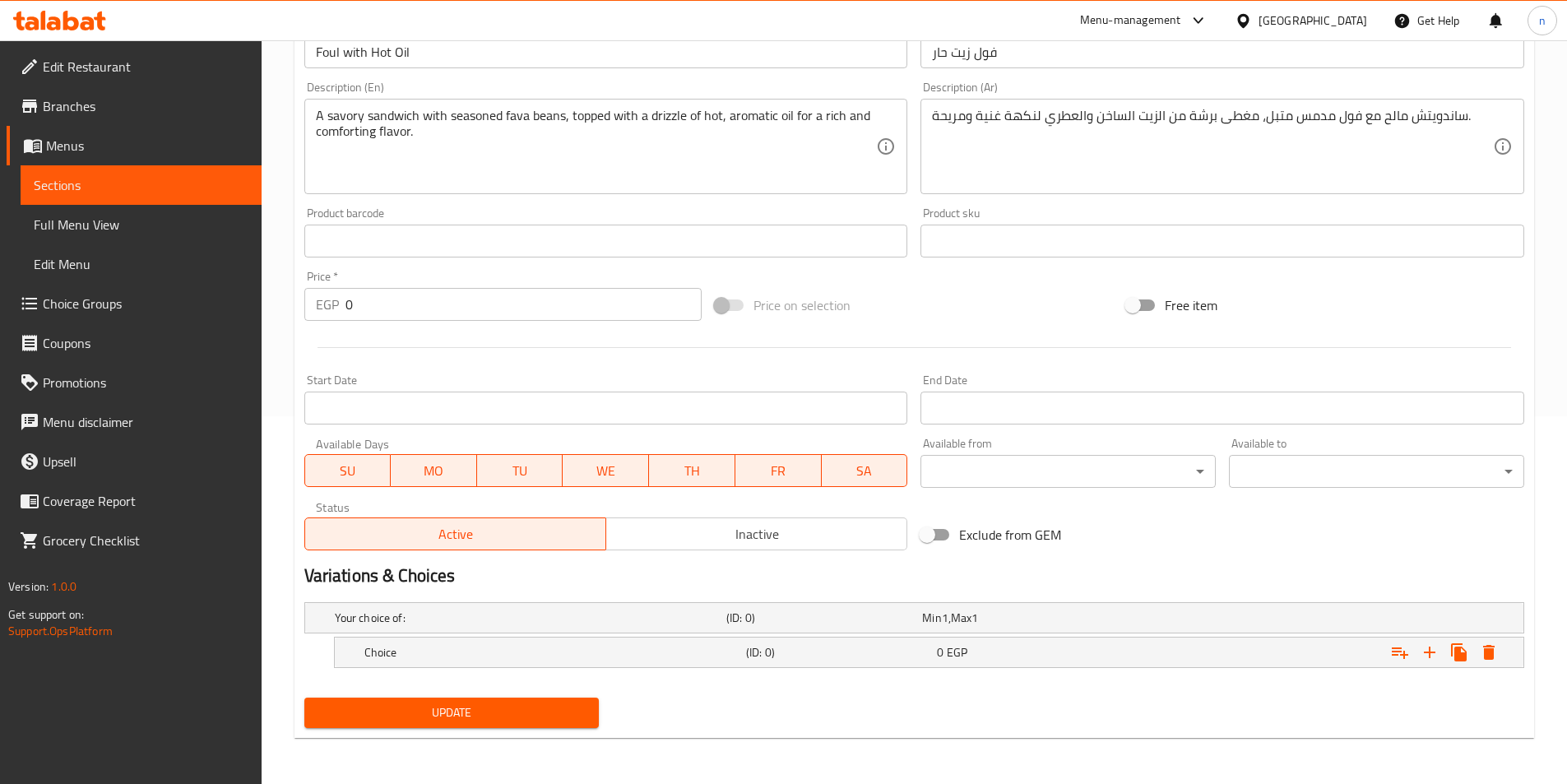
scroll to position [368, 0]
click at [700, 648] on h5 "Choice" at bounding box center [552, 652] width 375 height 17
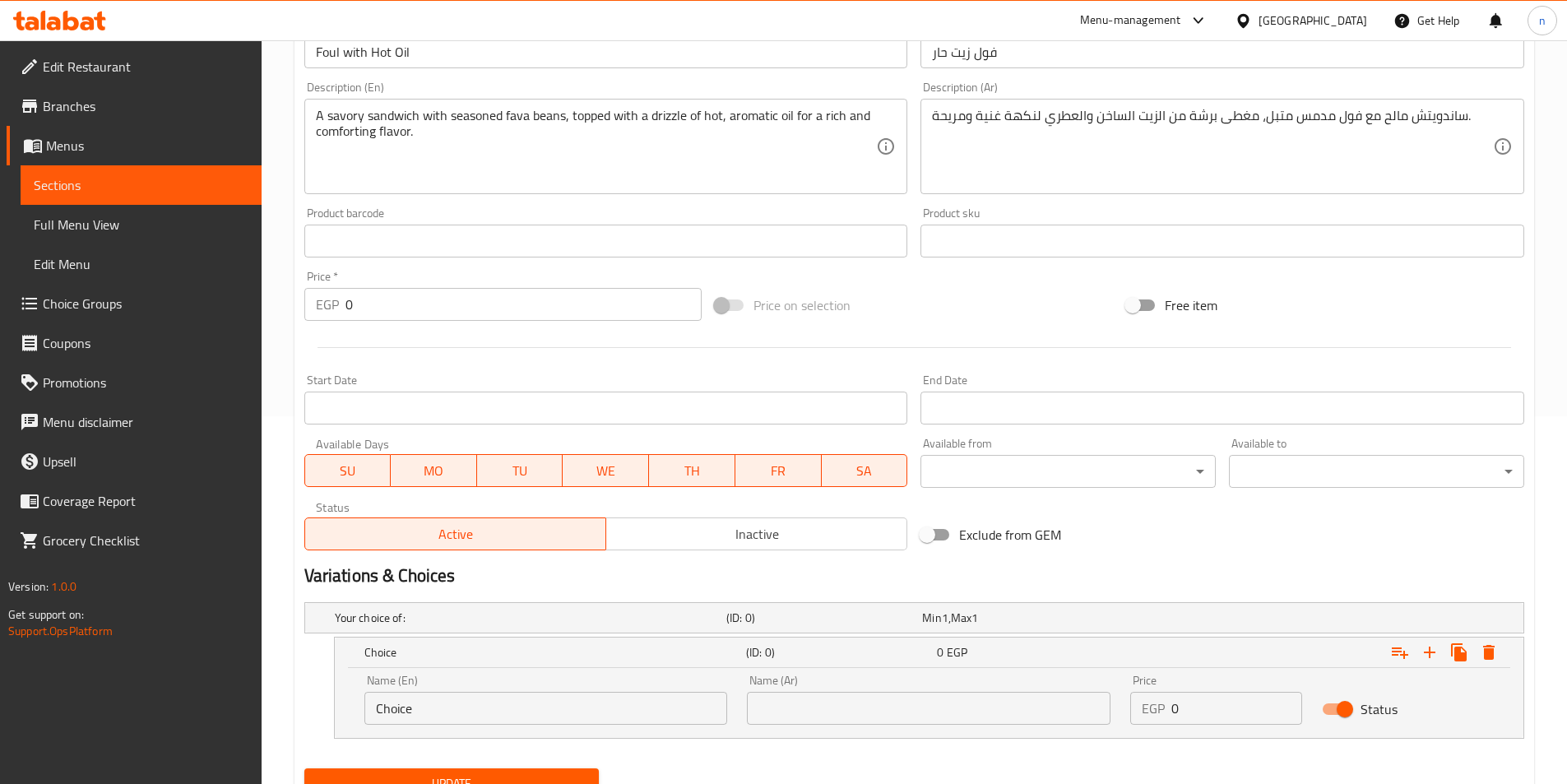
click at [514, 711] on input "Choice" at bounding box center [546, 708] width 364 height 33
click at [514, 711] on input "text" at bounding box center [546, 708] width 364 height 33
click at [505, 707] on input "text" at bounding box center [546, 708] width 364 height 33
type input "Shami"
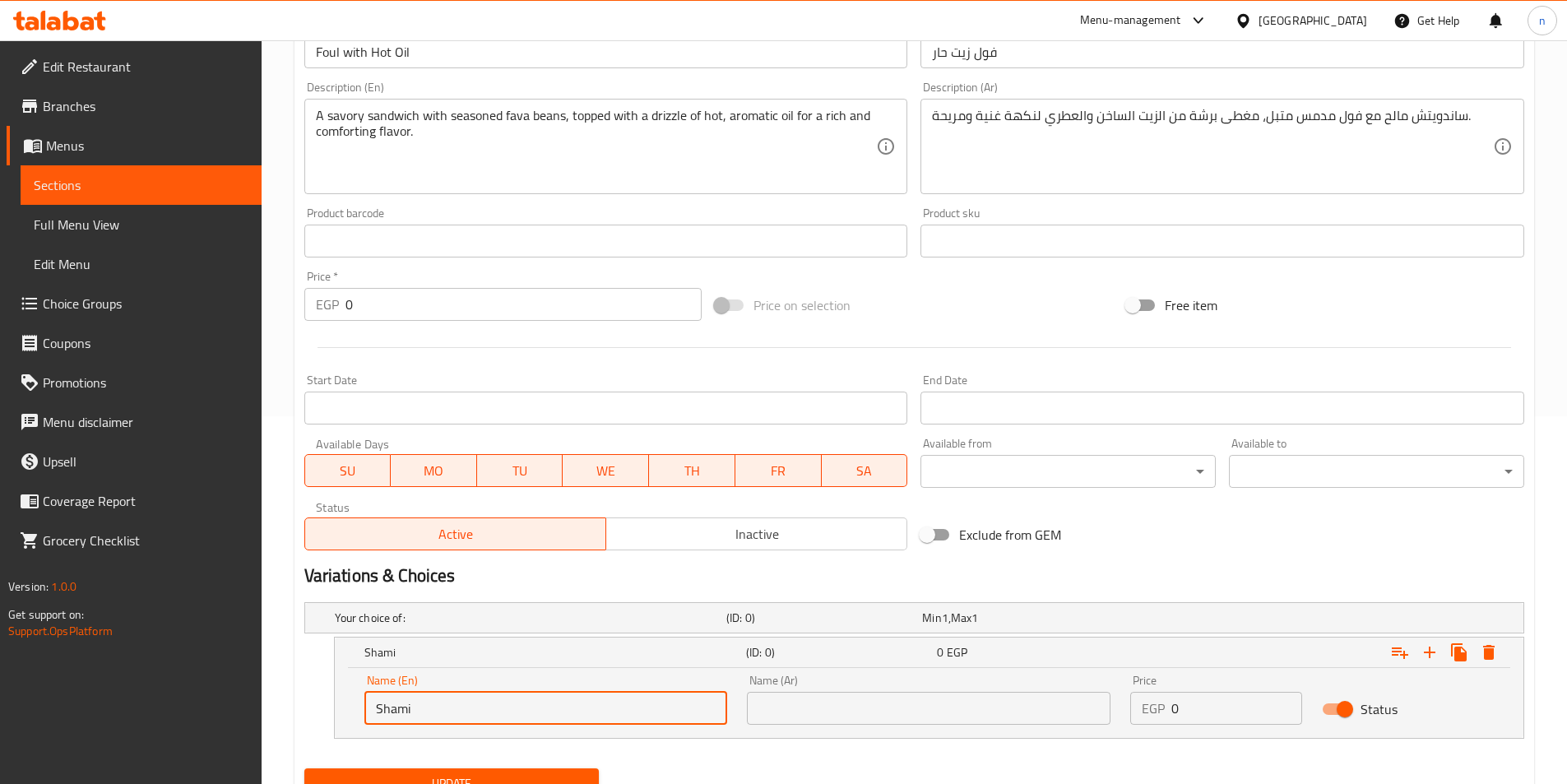
click at [903, 708] on input "text" at bounding box center [929, 708] width 364 height 33
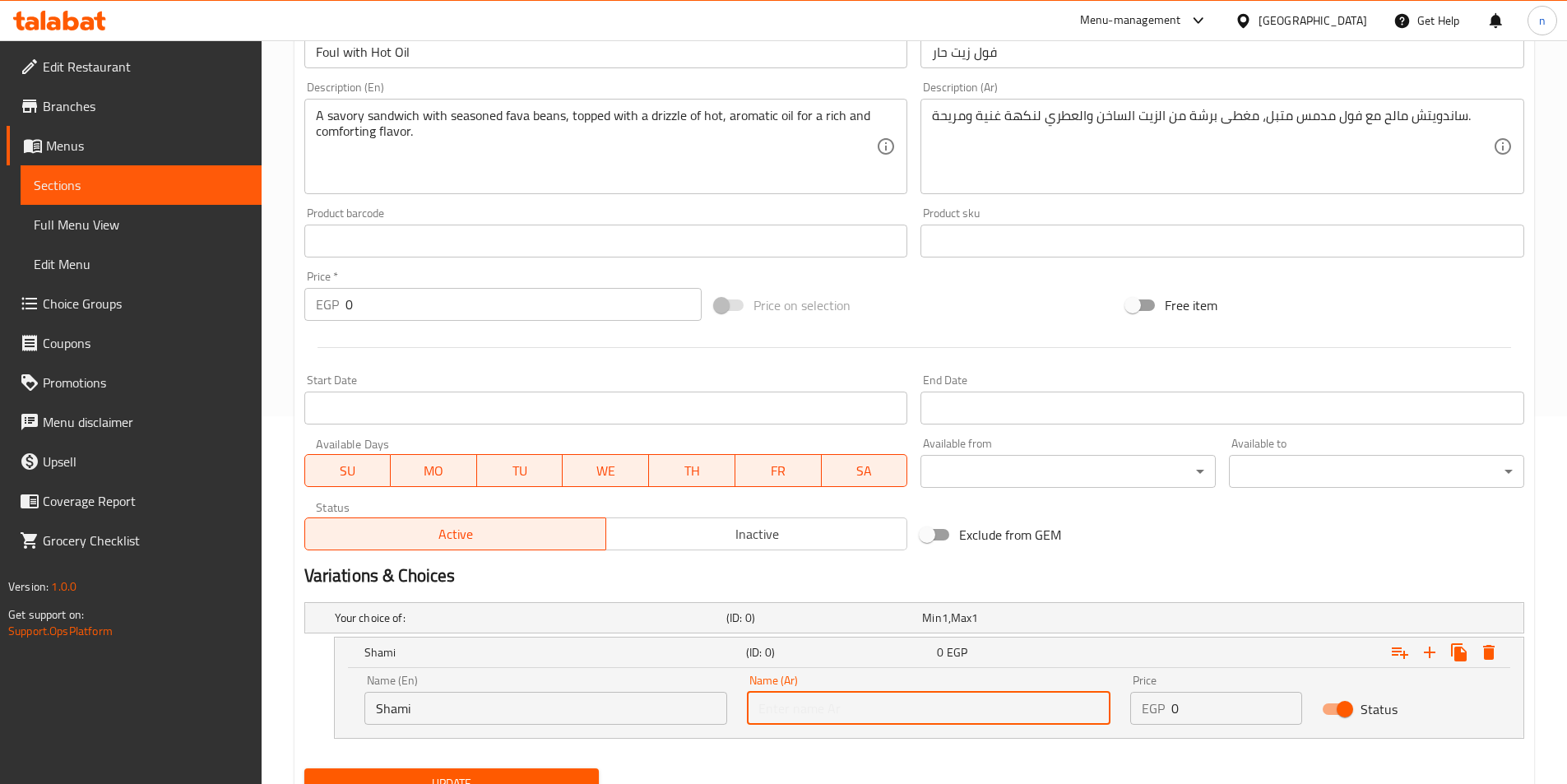
type input "شامي"
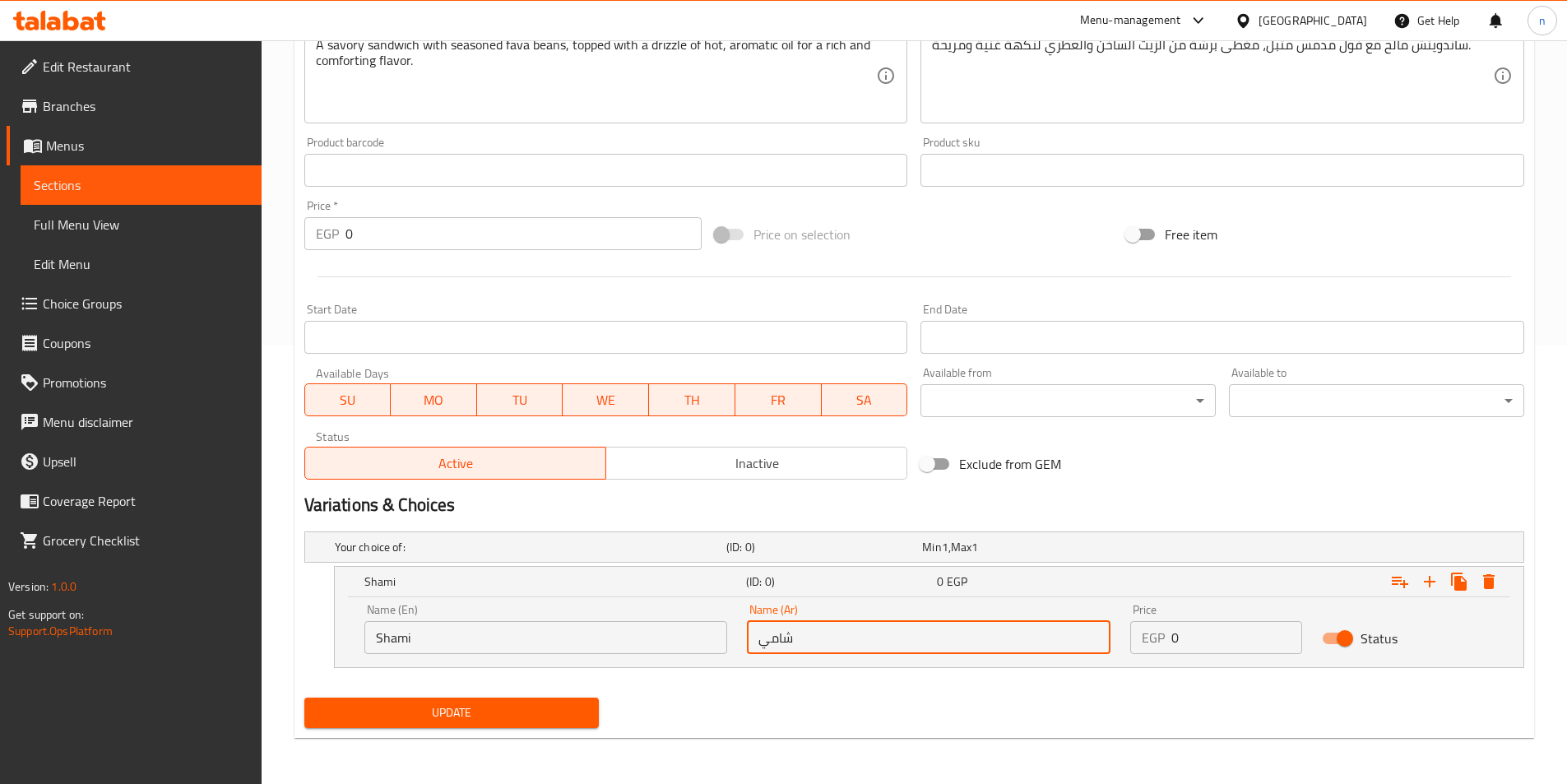
click at [1188, 630] on input "0" at bounding box center [1237, 637] width 131 height 33
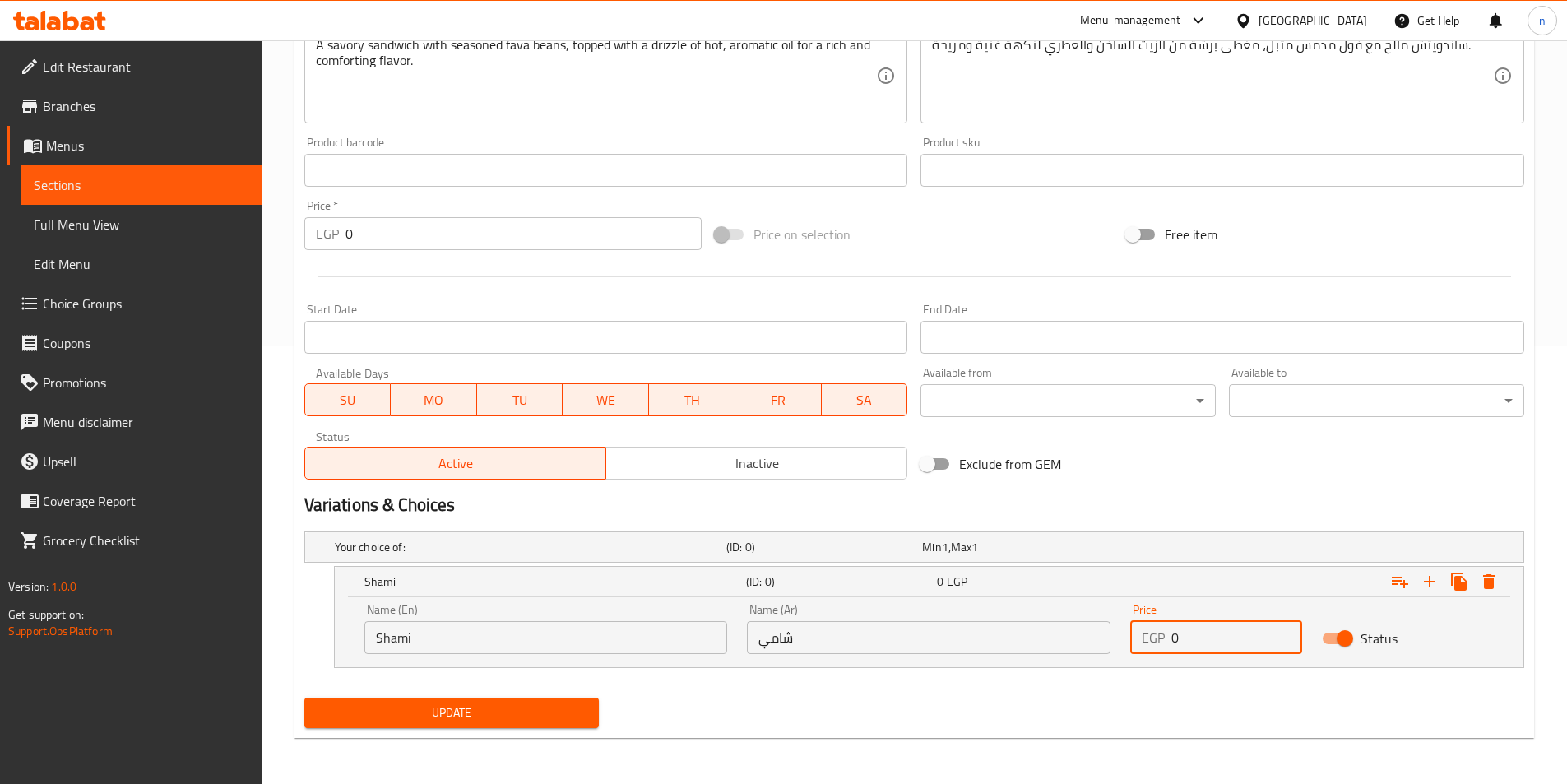
click at [1188, 630] on input "0" at bounding box center [1237, 637] width 131 height 33
type input "16"
click at [1430, 583] on icon "Expand" at bounding box center [1430, 582] width 12 height 12
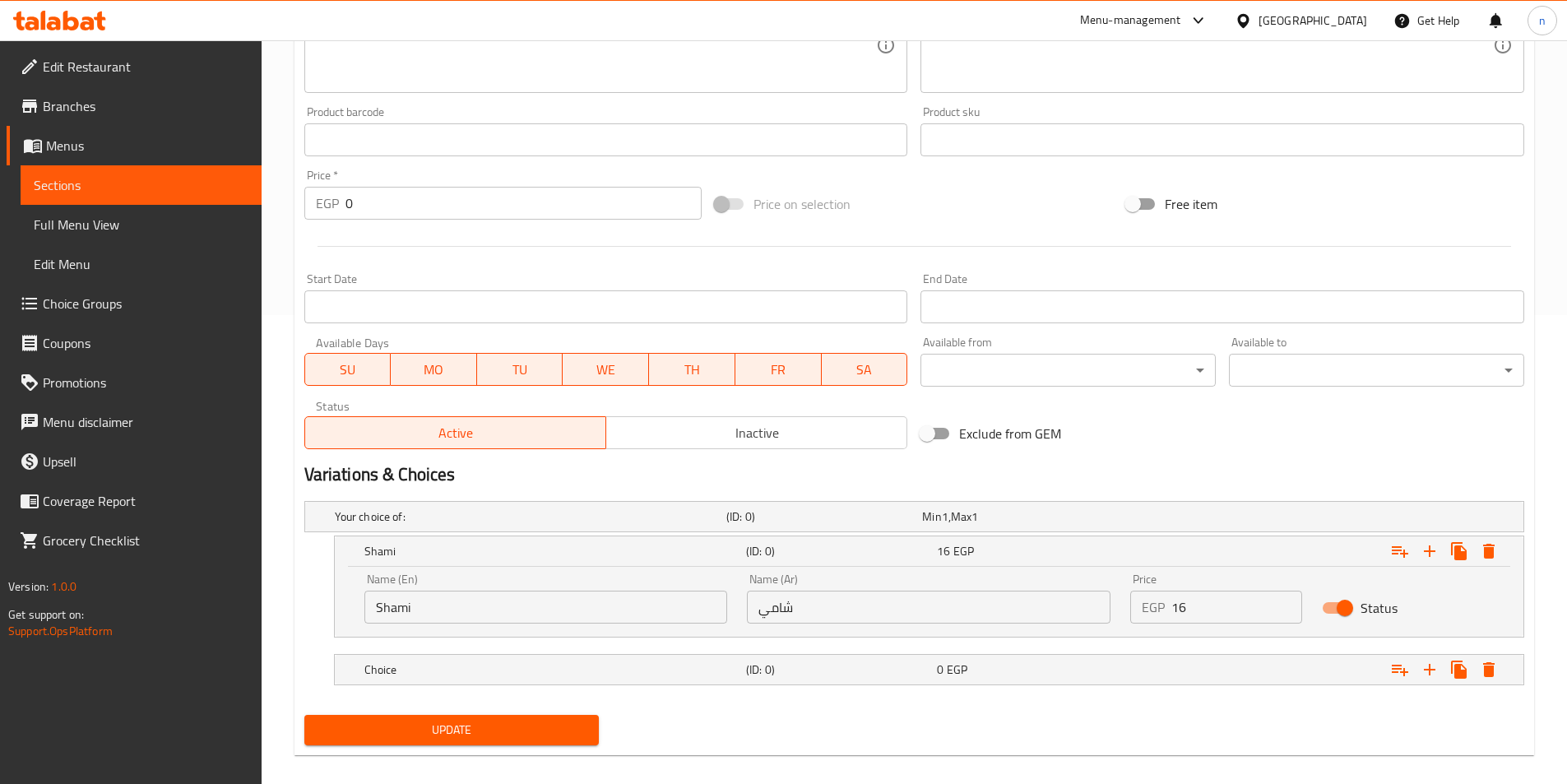
scroll to position [486, 0]
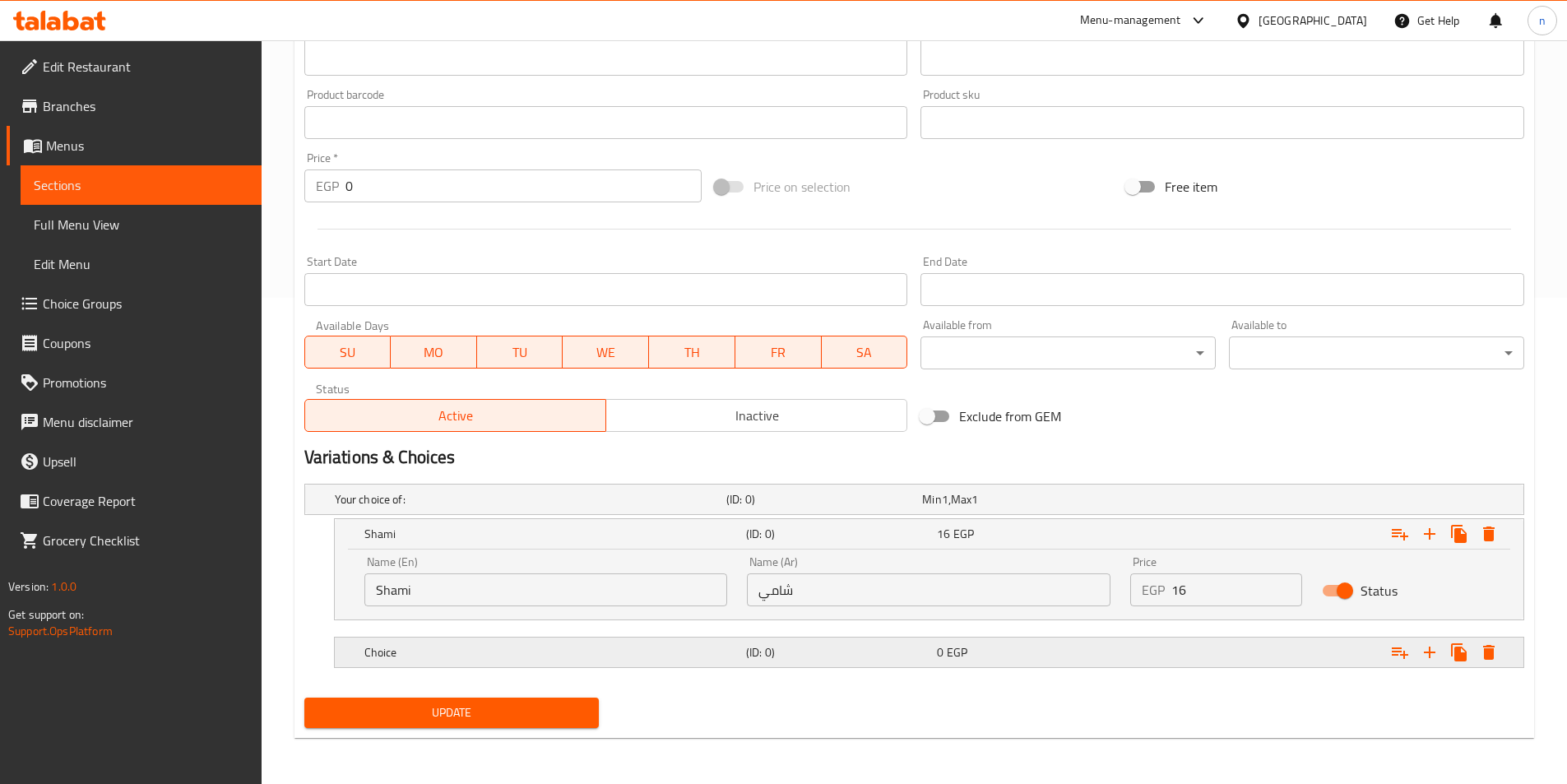
click at [859, 663] on div "(ID: 0)" at bounding box center [838, 651] width 191 height 23
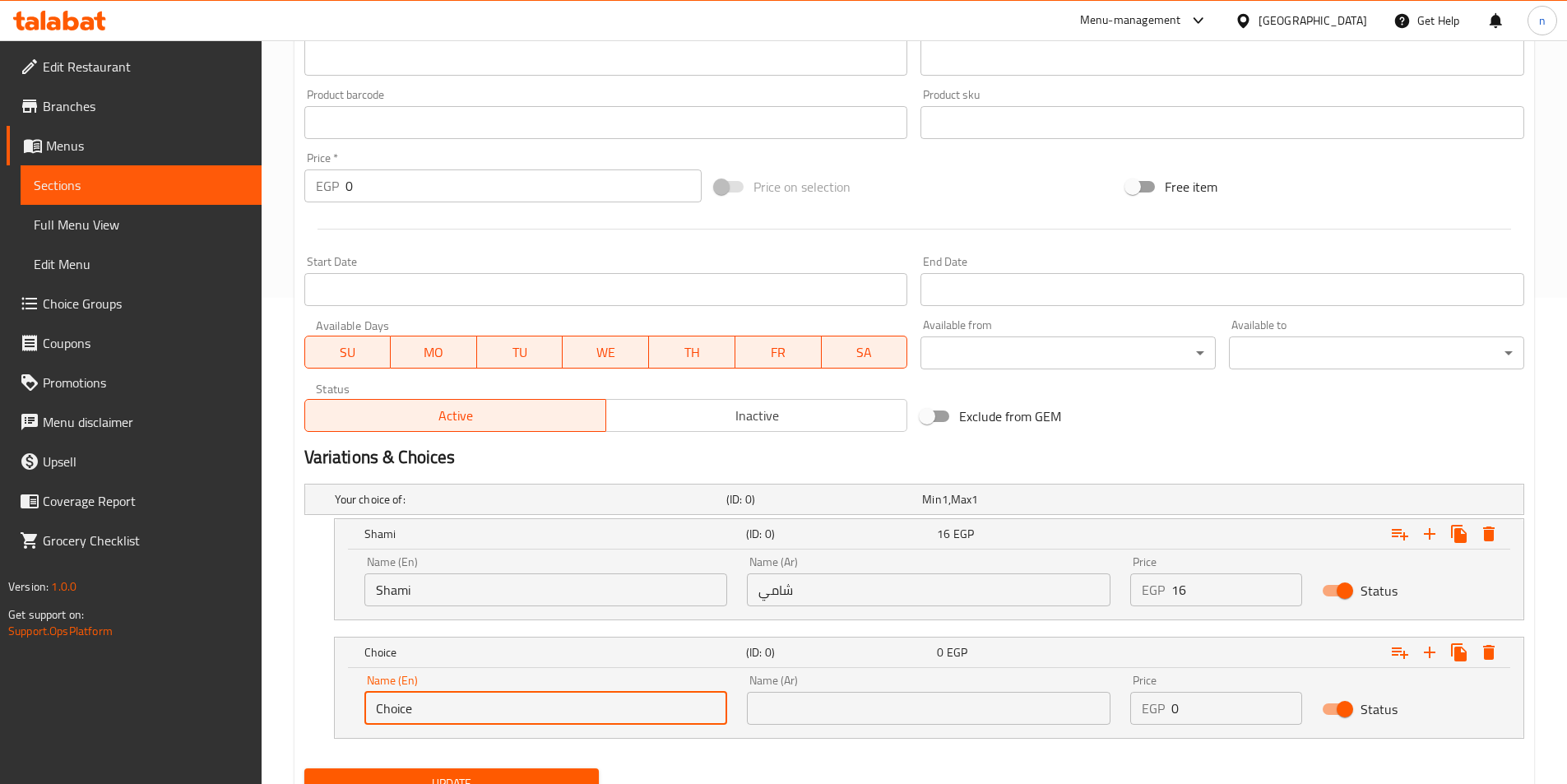
click at [546, 702] on input "Choice" at bounding box center [546, 708] width 364 height 33
click at [546, 702] on input "text" at bounding box center [546, 708] width 364 height 33
type input "baladi"
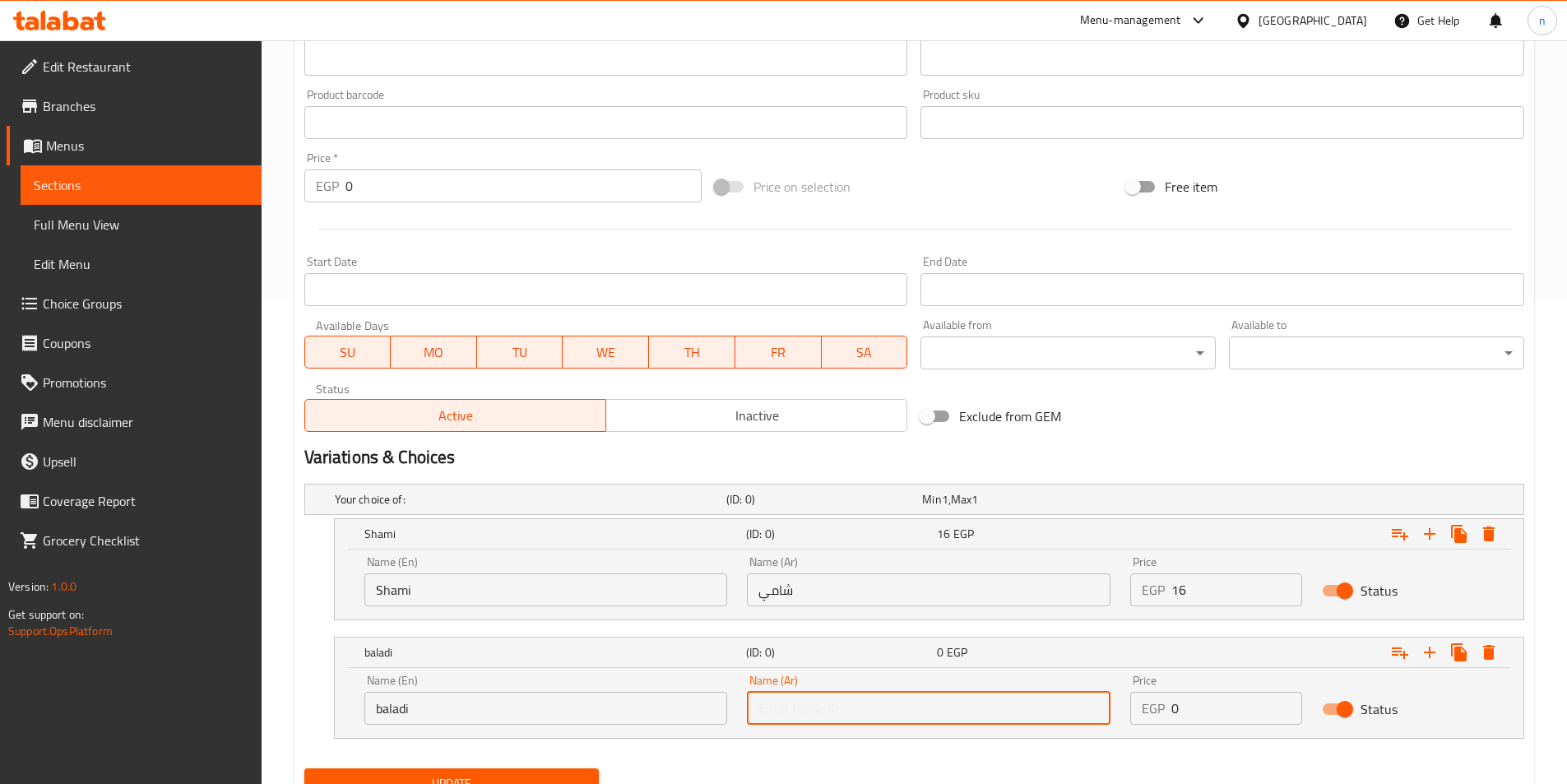
click at [855, 709] on input "text" at bounding box center [929, 708] width 364 height 33
type input "بلدي"
click at [1206, 710] on input "0" at bounding box center [1237, 708] width 131 height 33
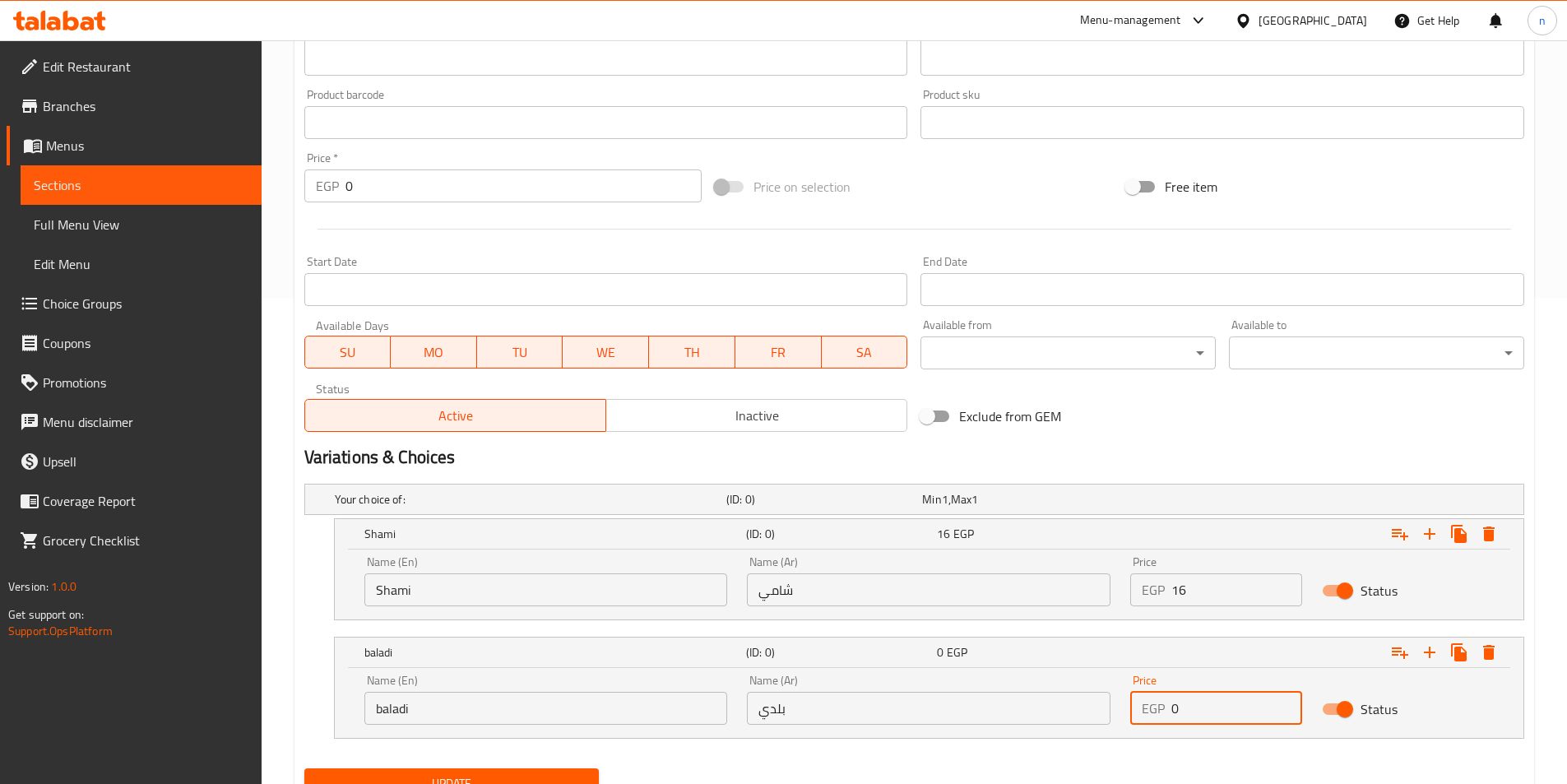
click at [1206, 710] on input "0" at bounding box center [1237, 708] width 131 height 33
type input "17"
click at [1434, 646] on icon "Expand" at bounding box center [1430, 652] width 20 height 20
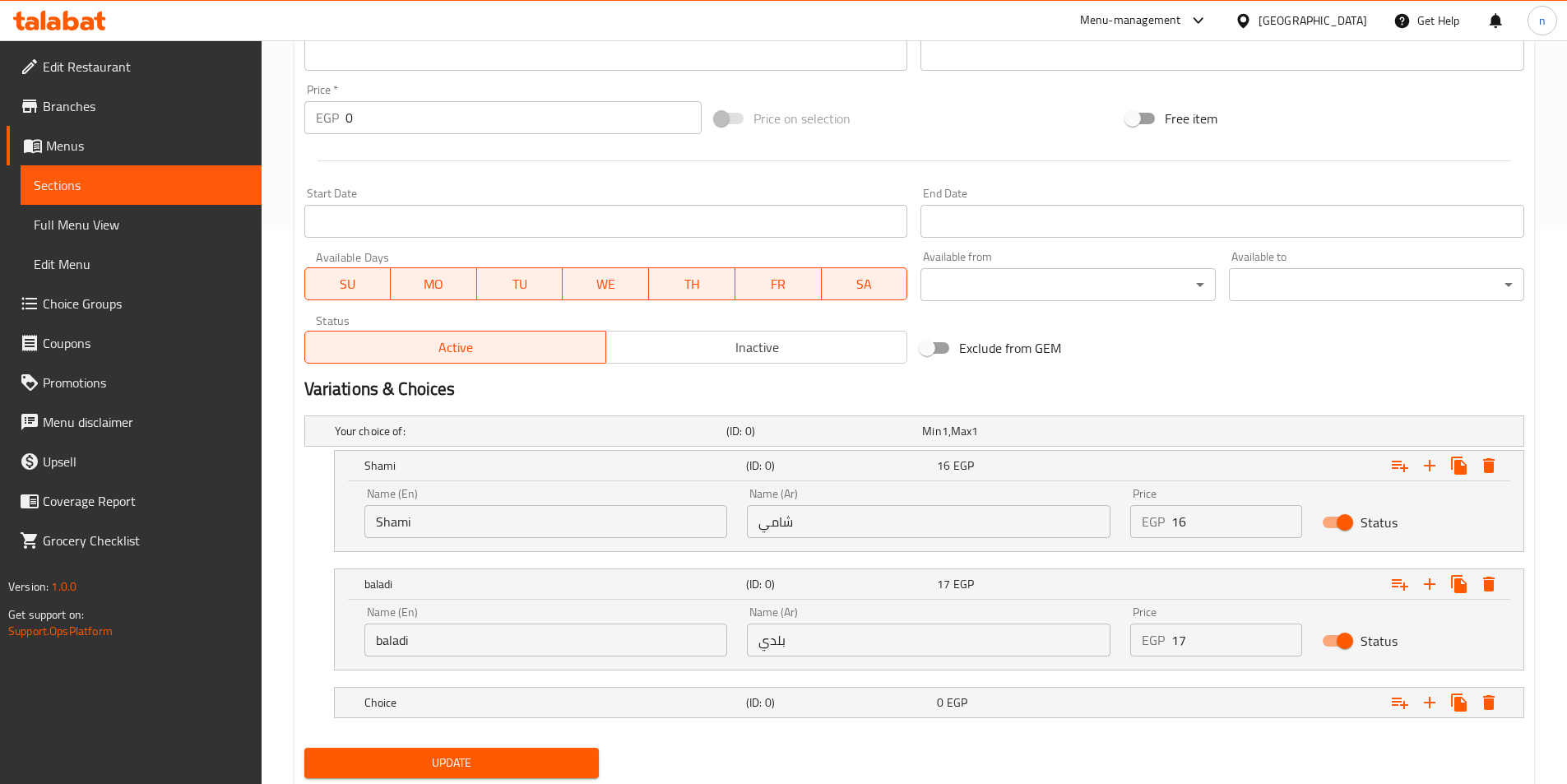
scroll to position [604, 0]
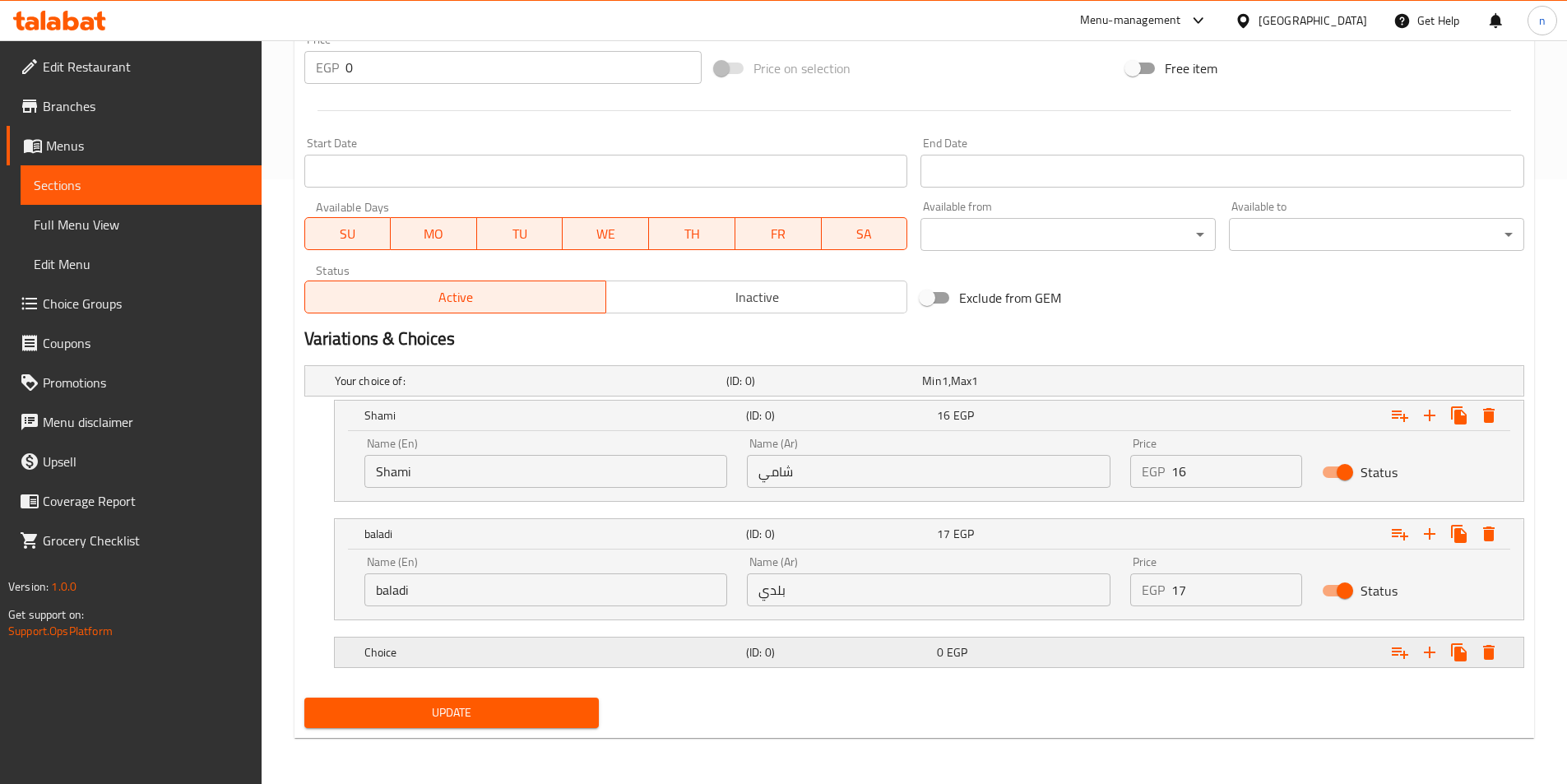
click at [900, 651] on h5 "(ID: 0)" at bounding box center [838, 652] width 184 height 17
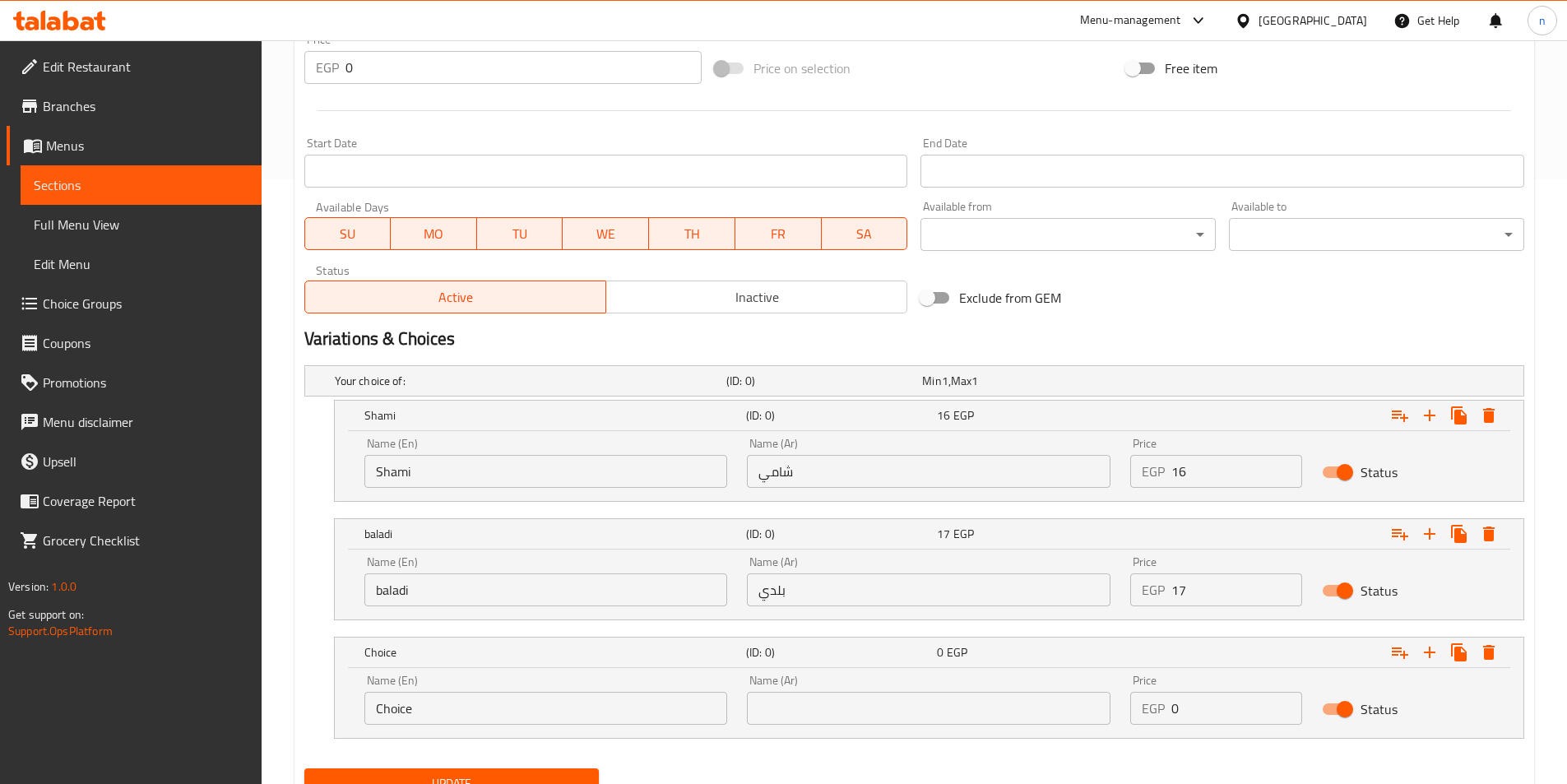
click at [616, 698] on input "Choice" at bounding box center [546, 708] width 364 height 33
click at [605, 707] on input "text" at bounding box center [546, 708] width 364 height 33
type input "French"
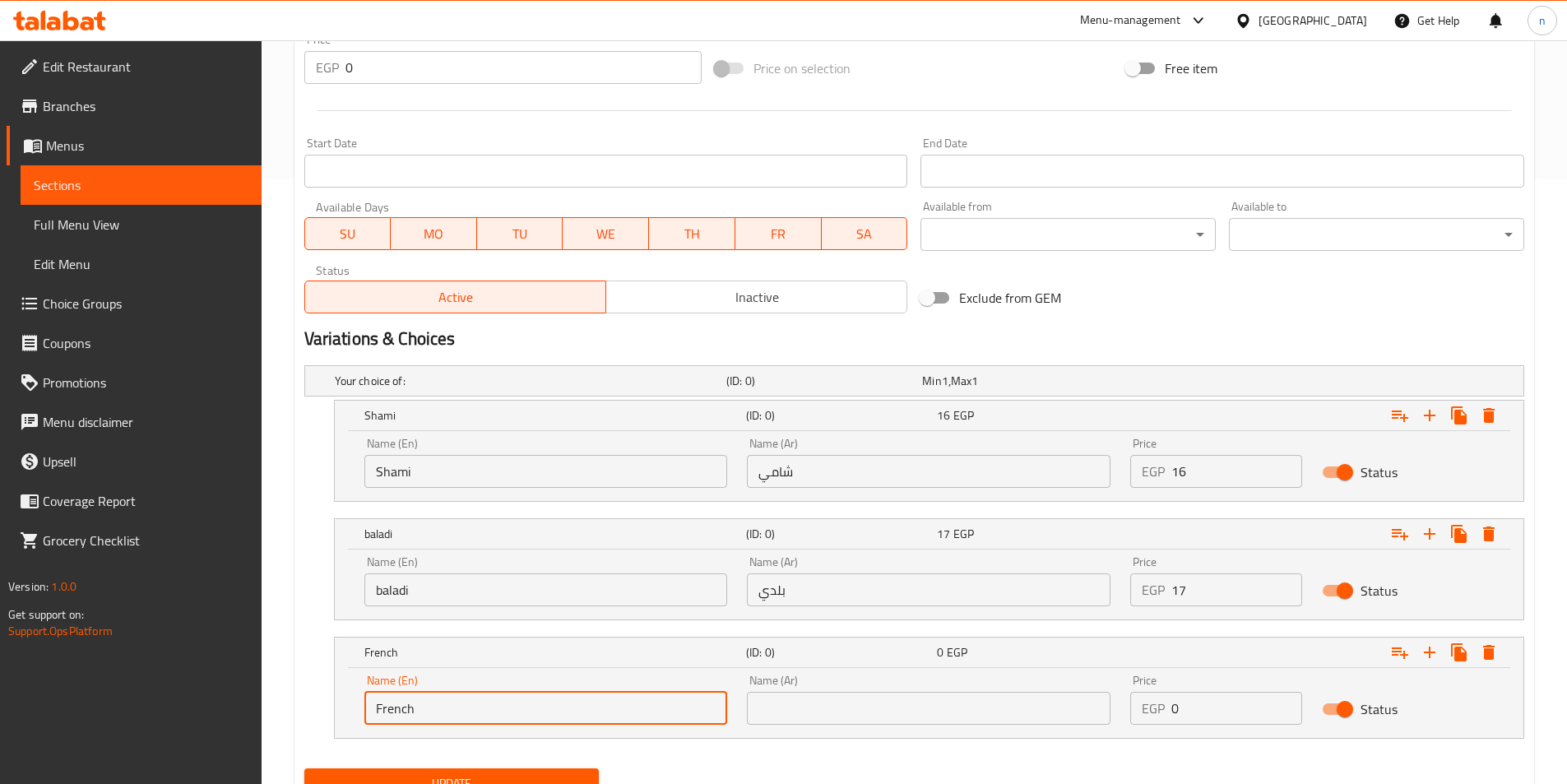
click at [875, 711] on input "text" at bounding box center [929, 708] width 364 height 33
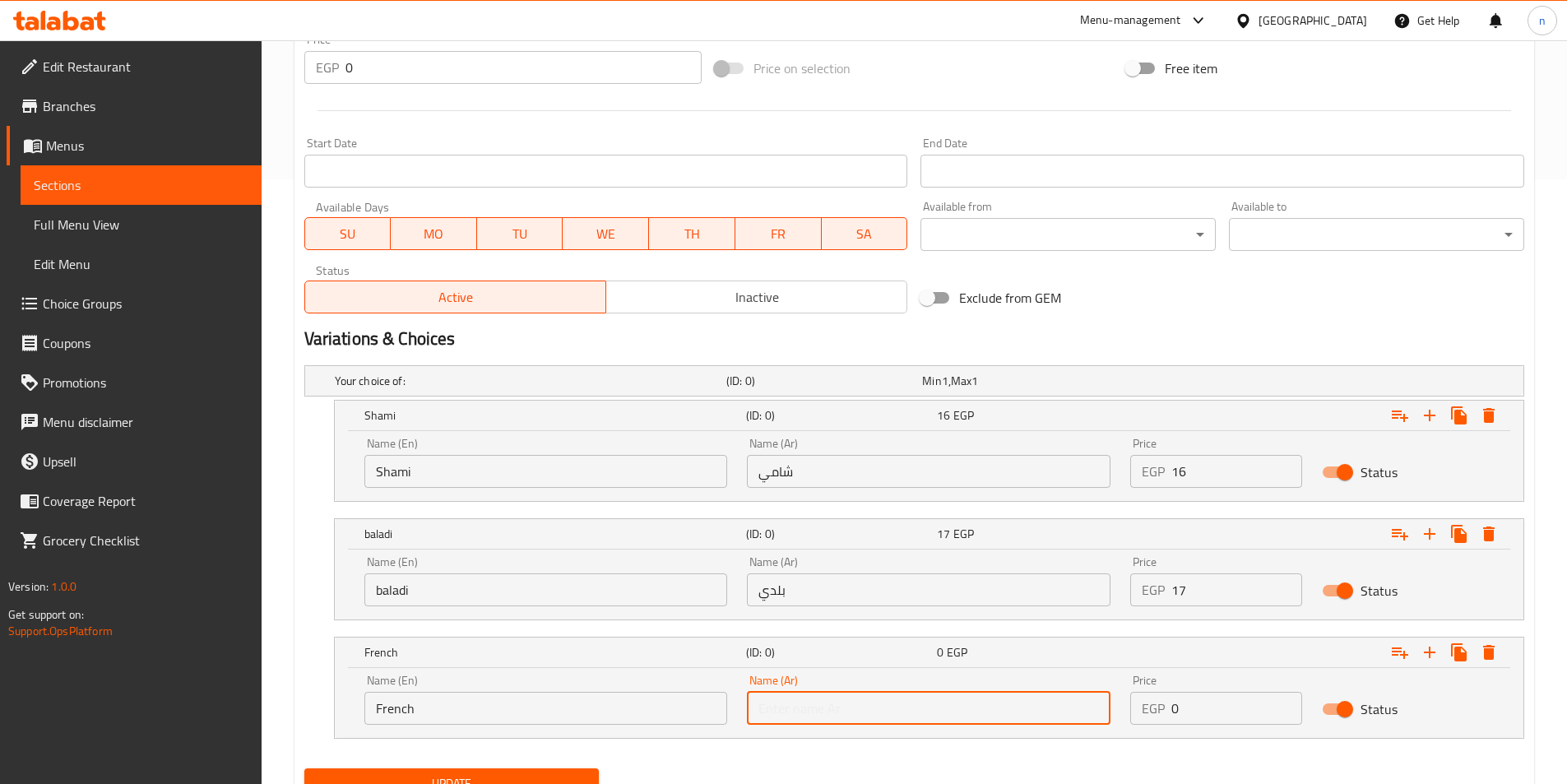
type input "فرنسي"
click at [1248, 703] on input "0" at bounding box center [1237, 708] width 131 height 33
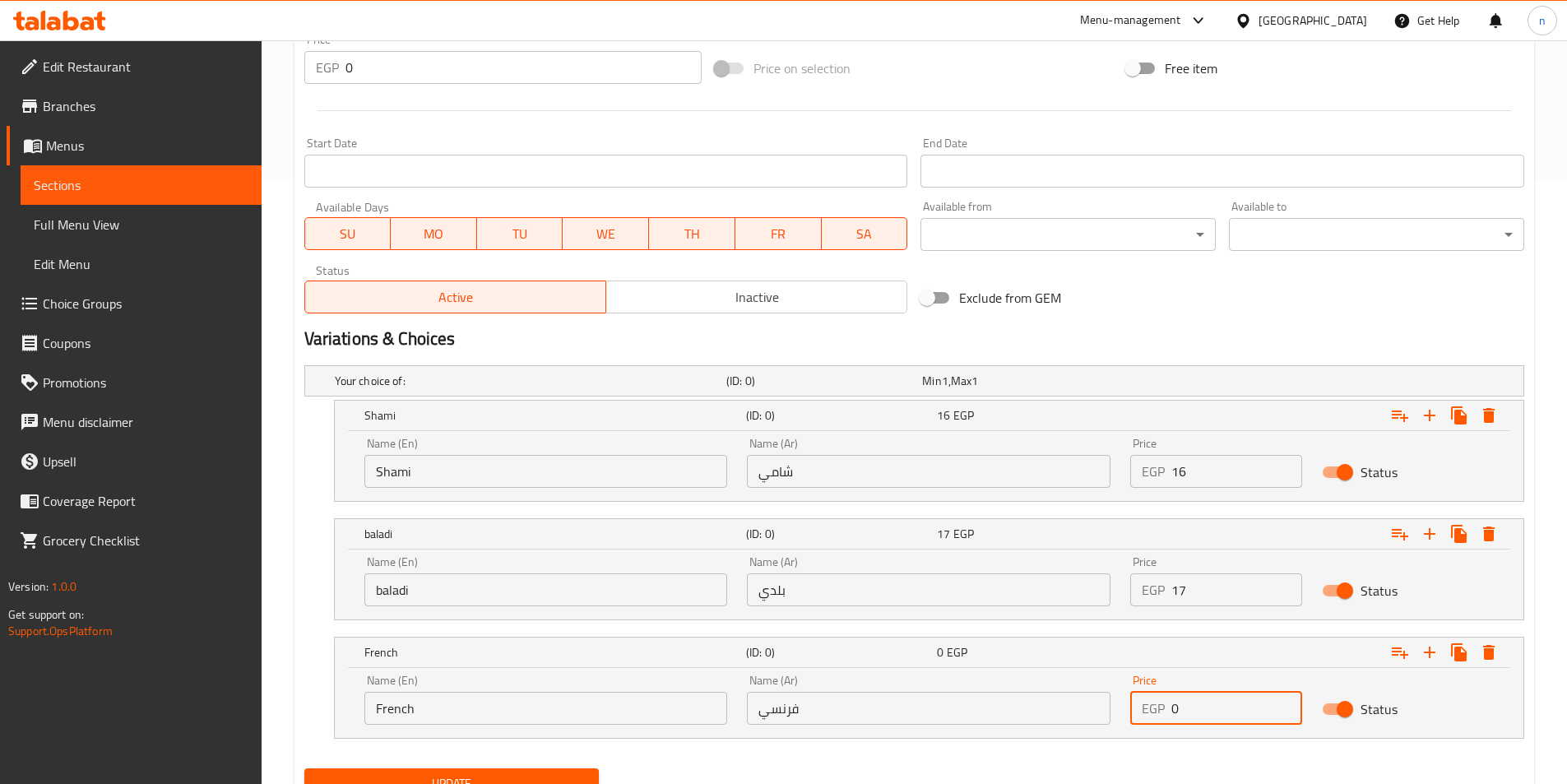
click at [1248, 703] on input "0" at bounding box center [1237, 708] width 131 height 33
type input "20"
click at [1144, 740] on div "Your choice of: (ID: 0) Min 1 , Max 1 Name (En) Your choice of: Name (En) Name …" at bounding box center [915, 560] width 1233 height 403
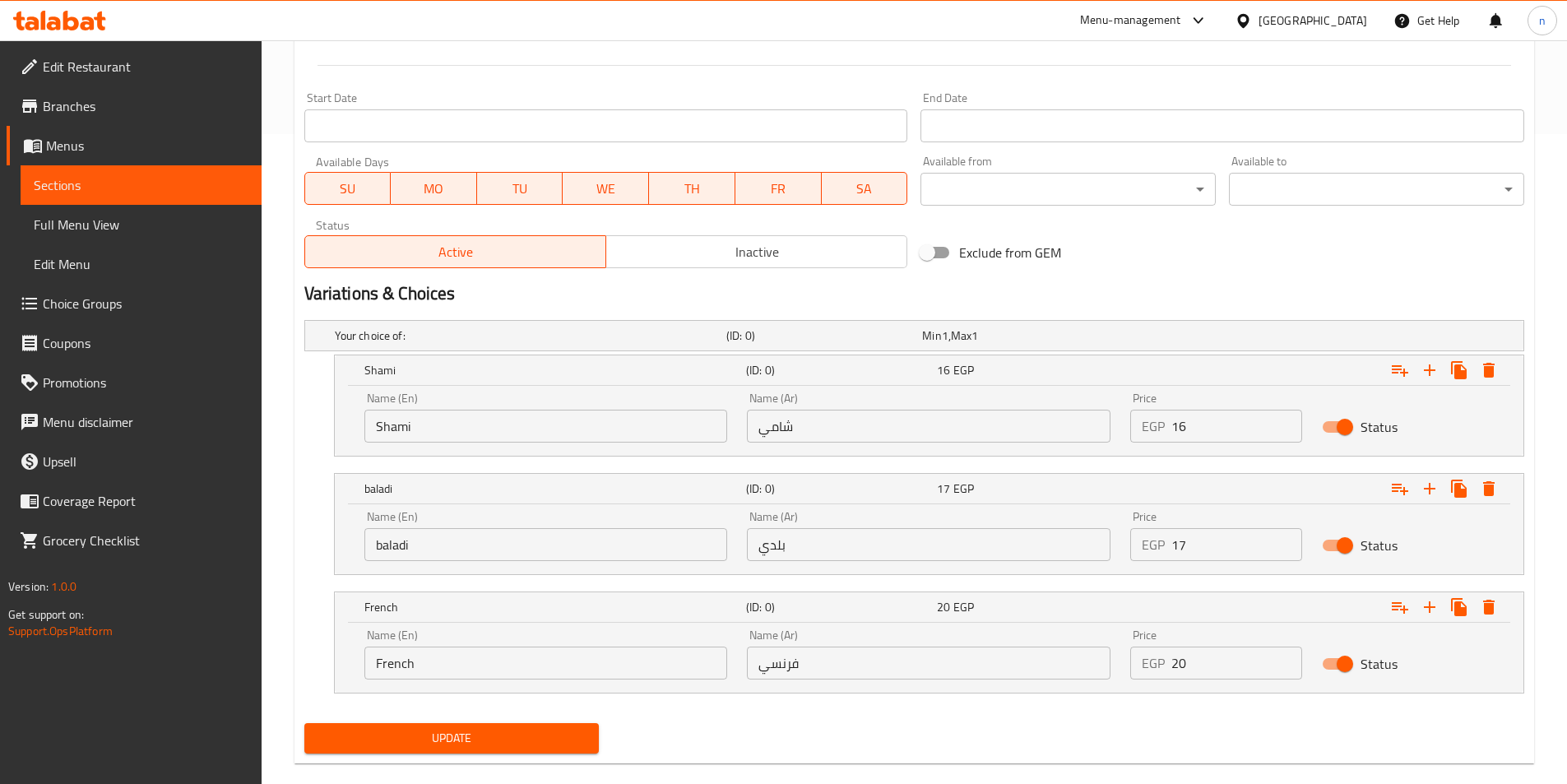
scroll to position [675, 0]
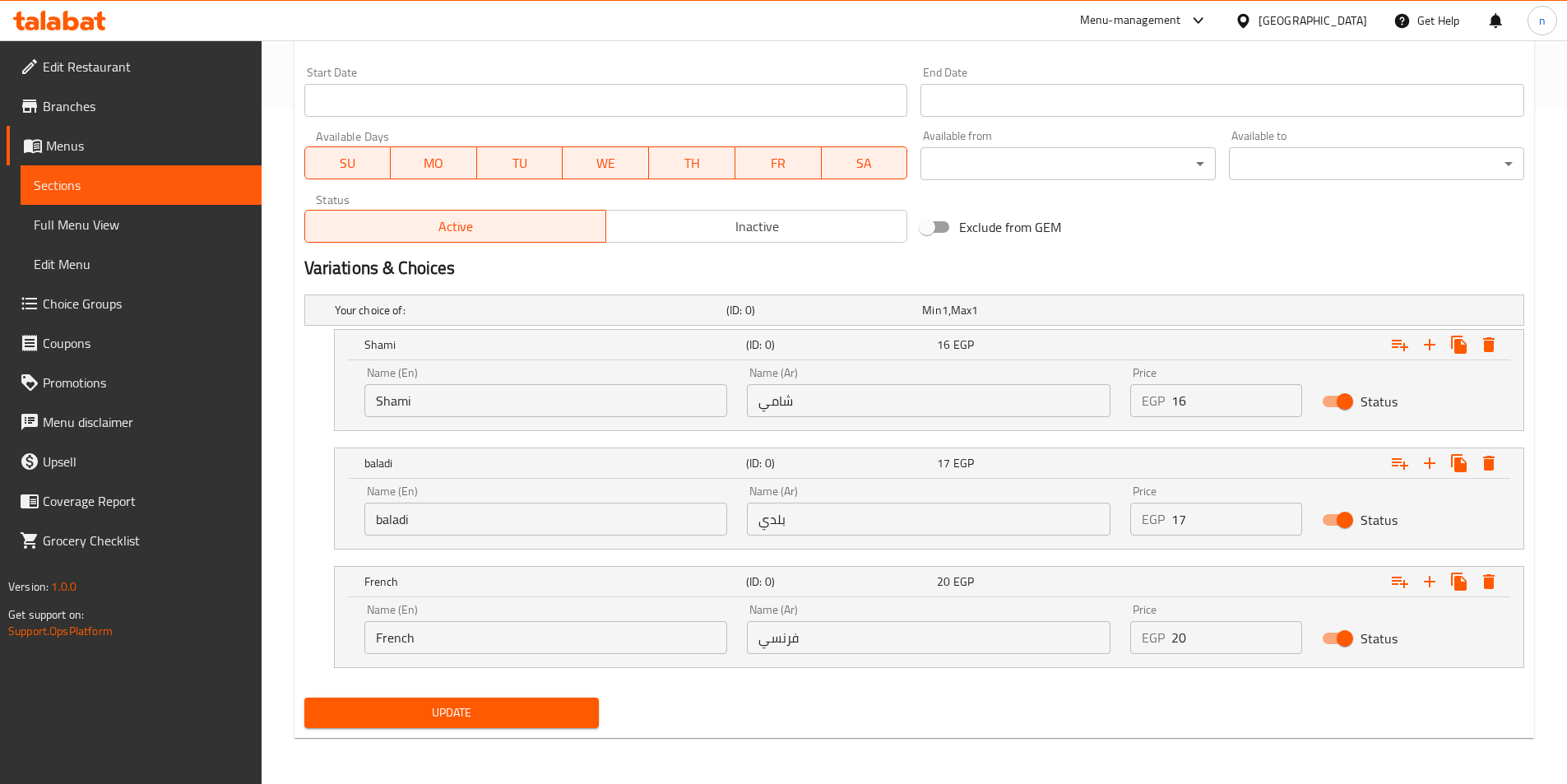
click at [523, 716] on span "Update" at bounding box center [452, 713] width 269 height 20
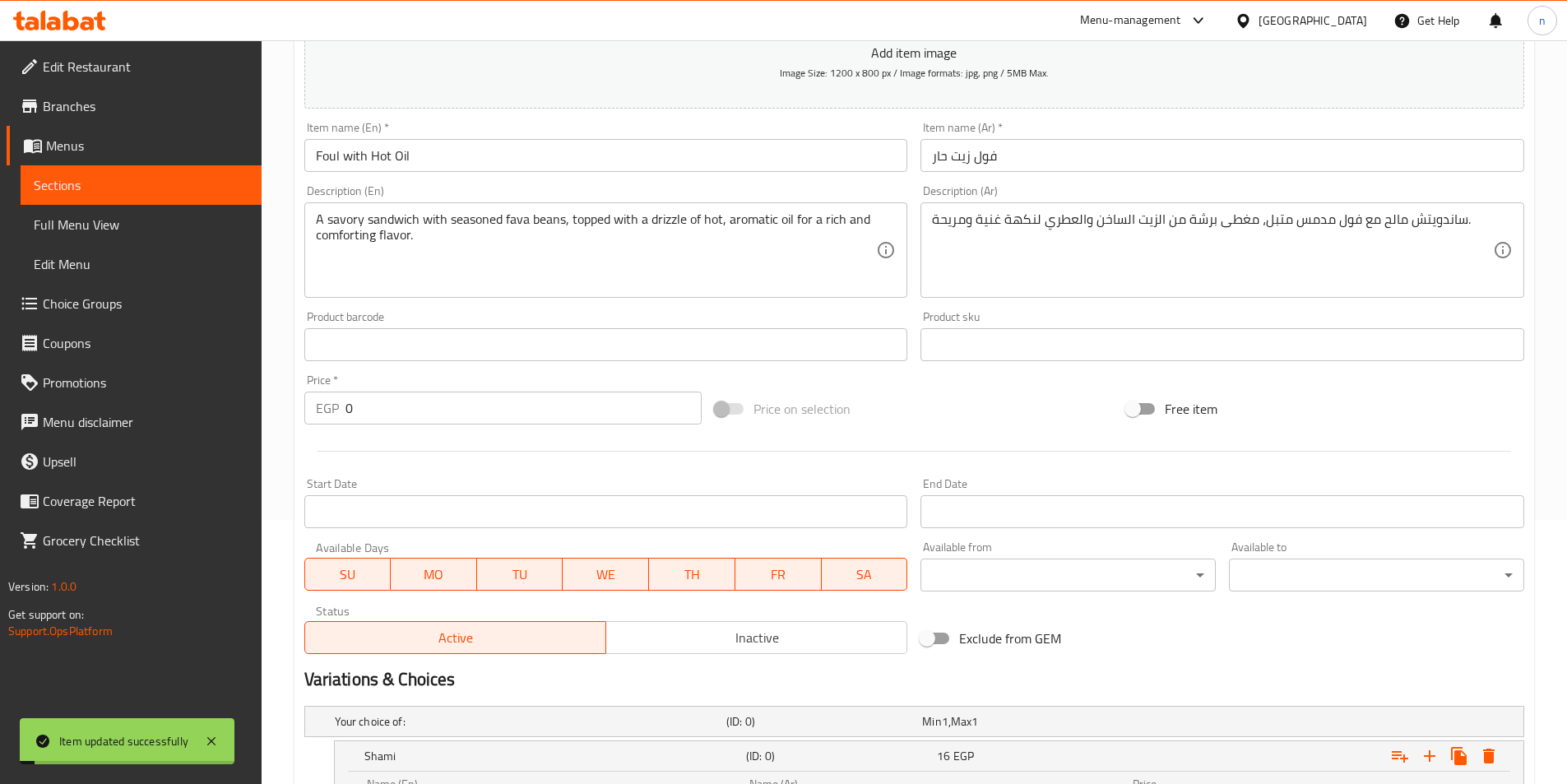
scroll to position [18, 0]
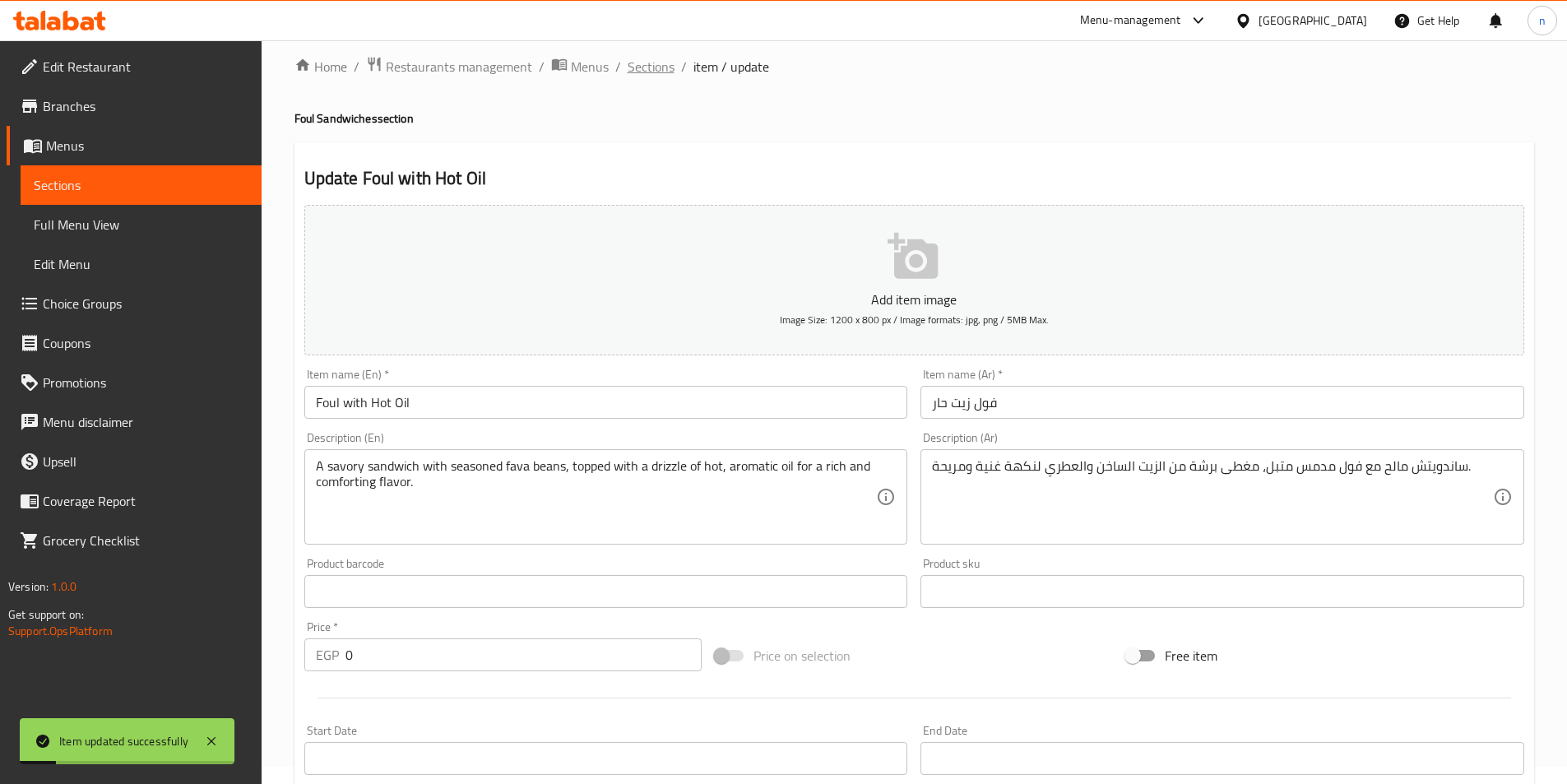
click at [662, 70] on span "Sections" at bounding box center [651, 67] width 47 height 20
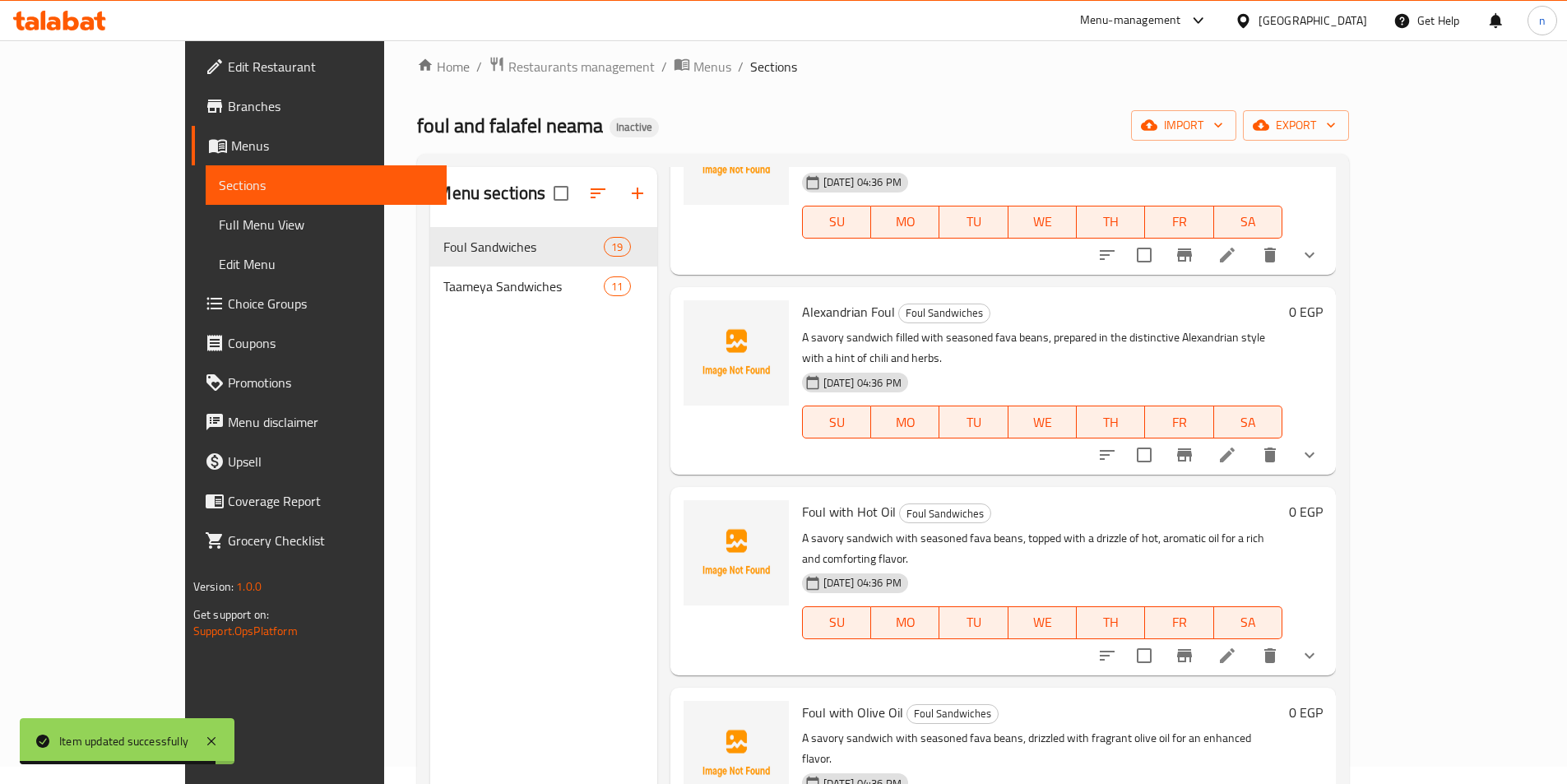
scroll to position [1233, 0]
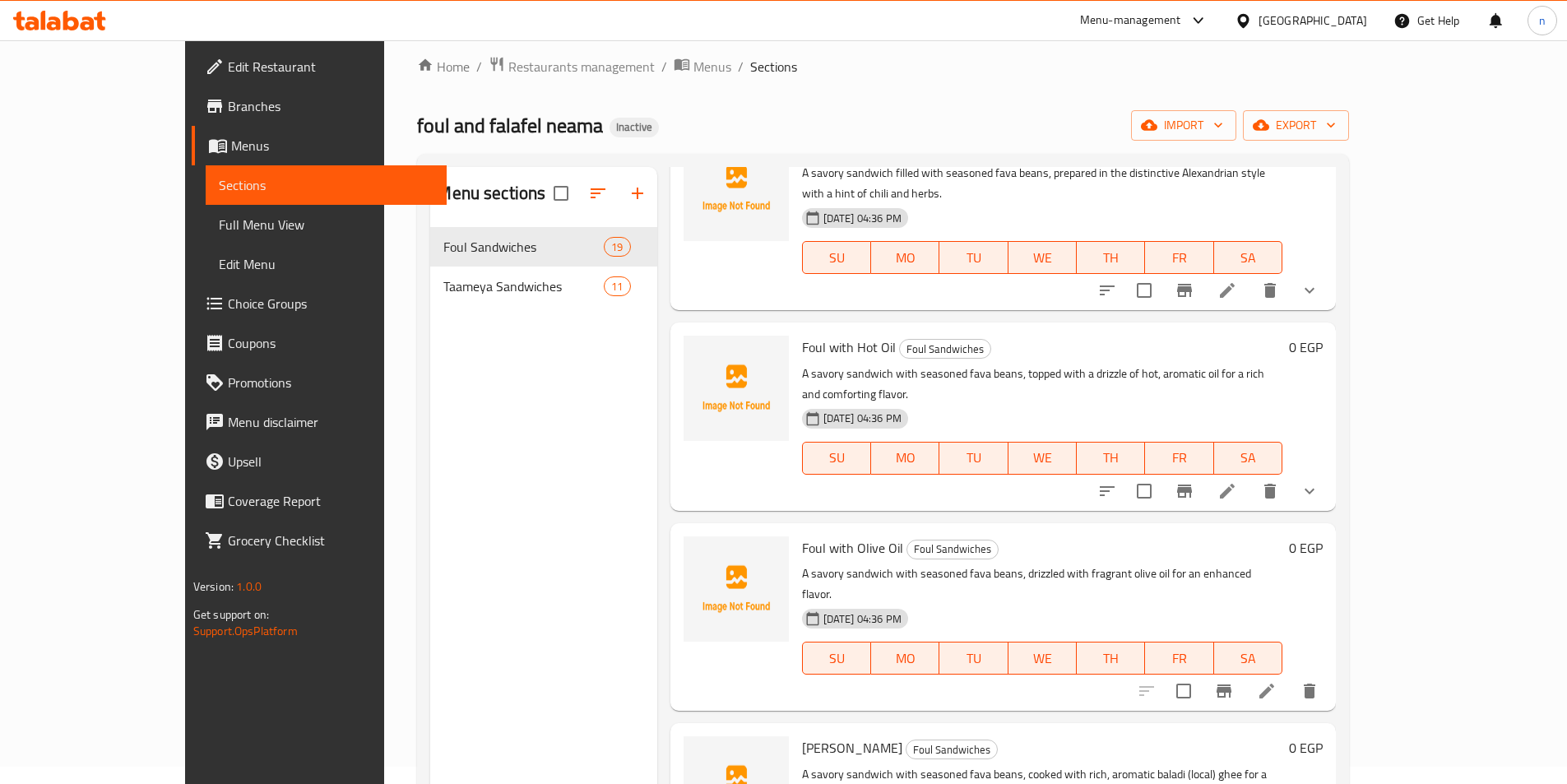
click at [1276, 681] on icon at bounding box center [1267, 691] width 20 height 20
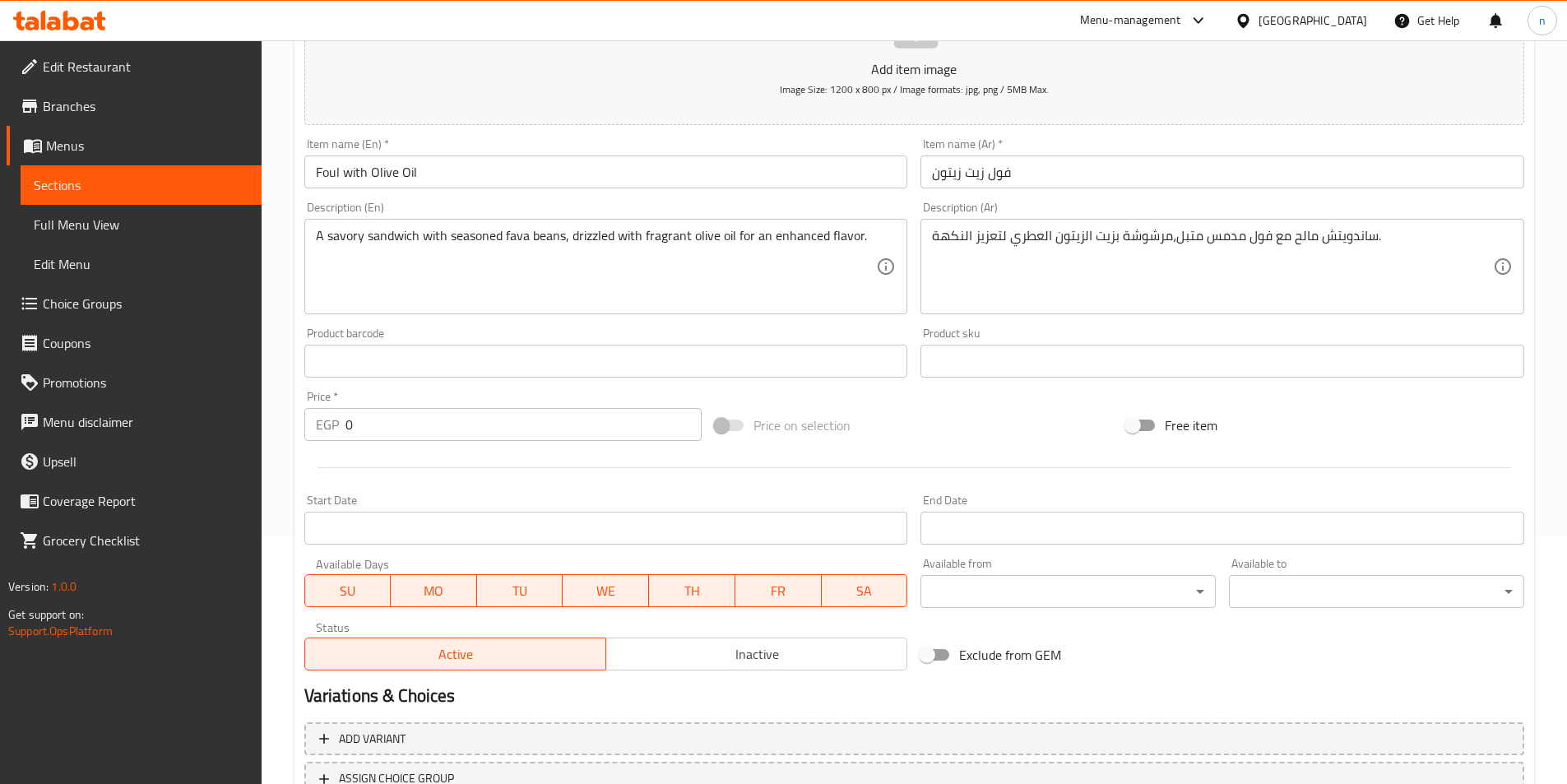
scroll to position [379, 0]
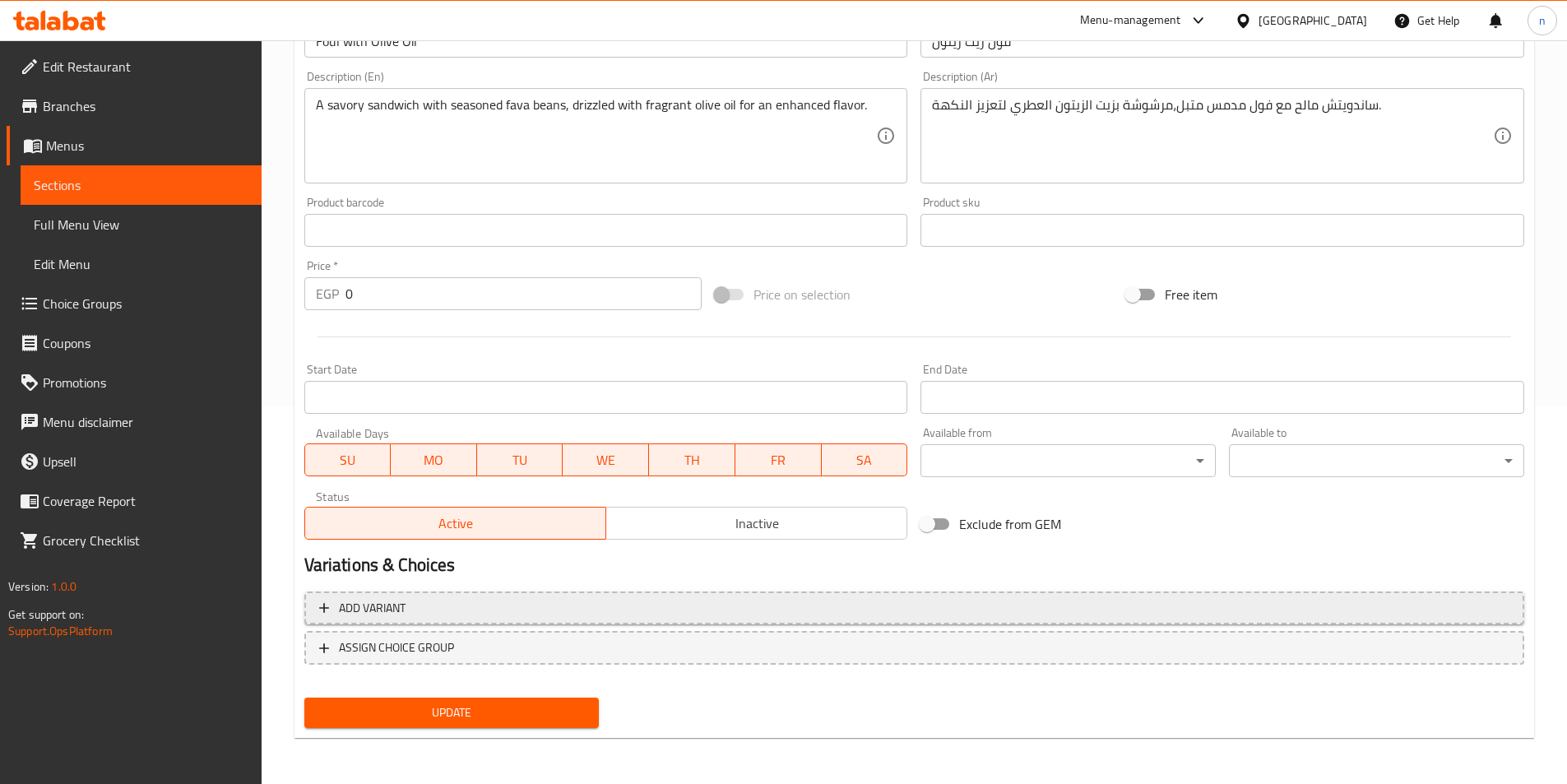
click at [888, 603] on span "Add variant" at bounding box center [915, 608] width 1191 height 20
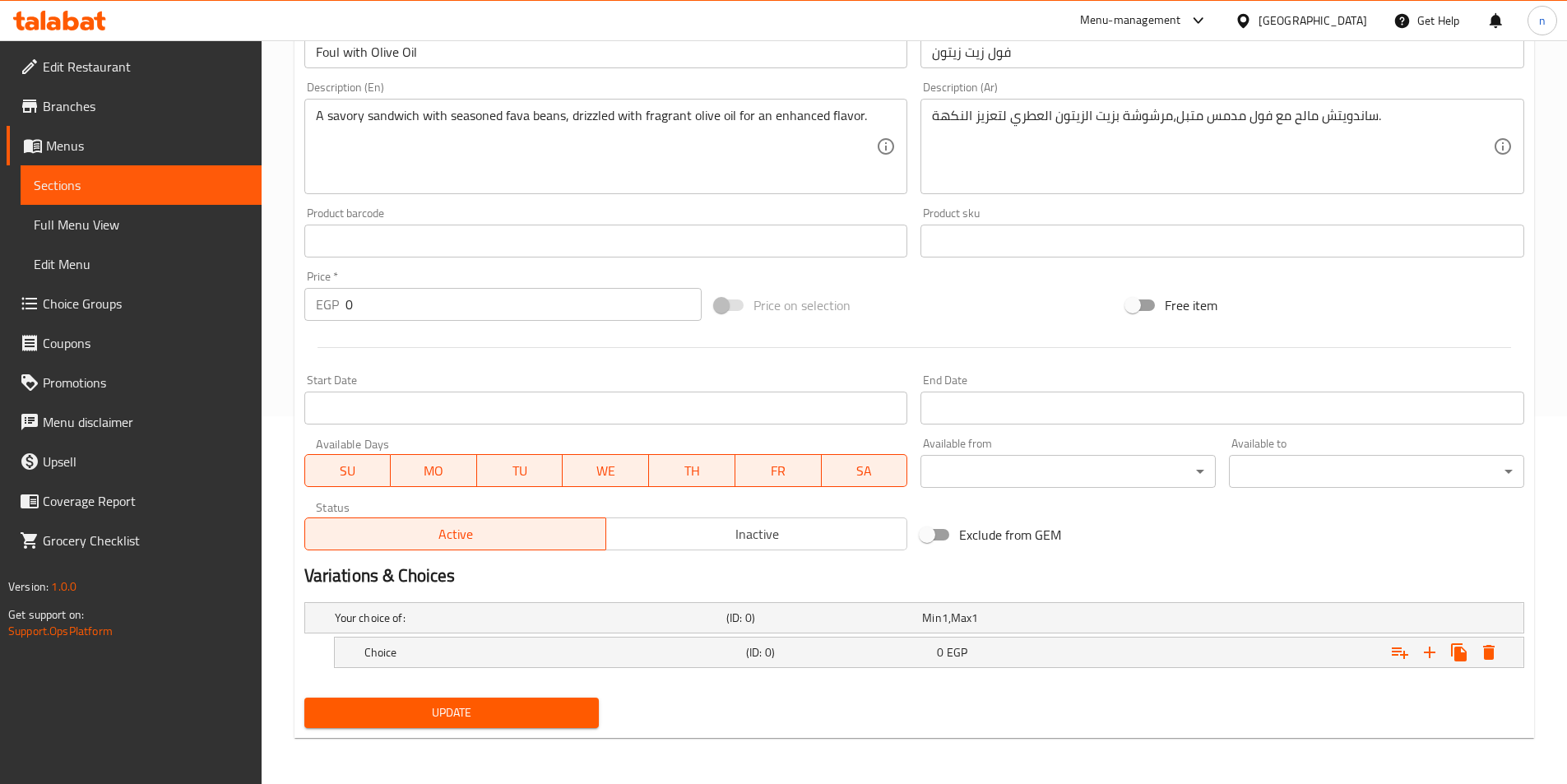
scroll to position [368, 0]
click at [799, 645] on h5 "(ID: 0)" at bounding box center [838, 652] width 184 height 17
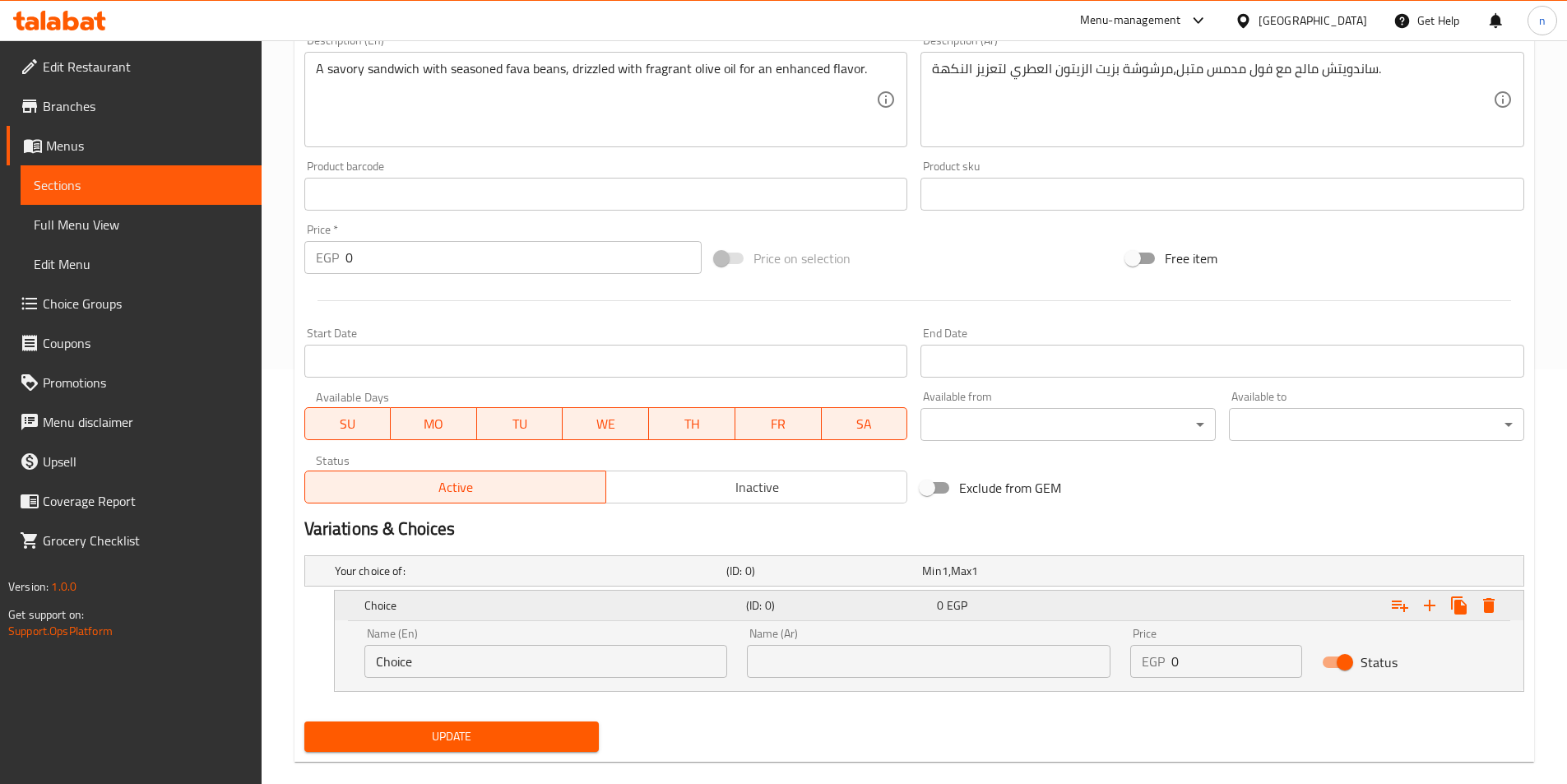
scroll to position [438, 0]
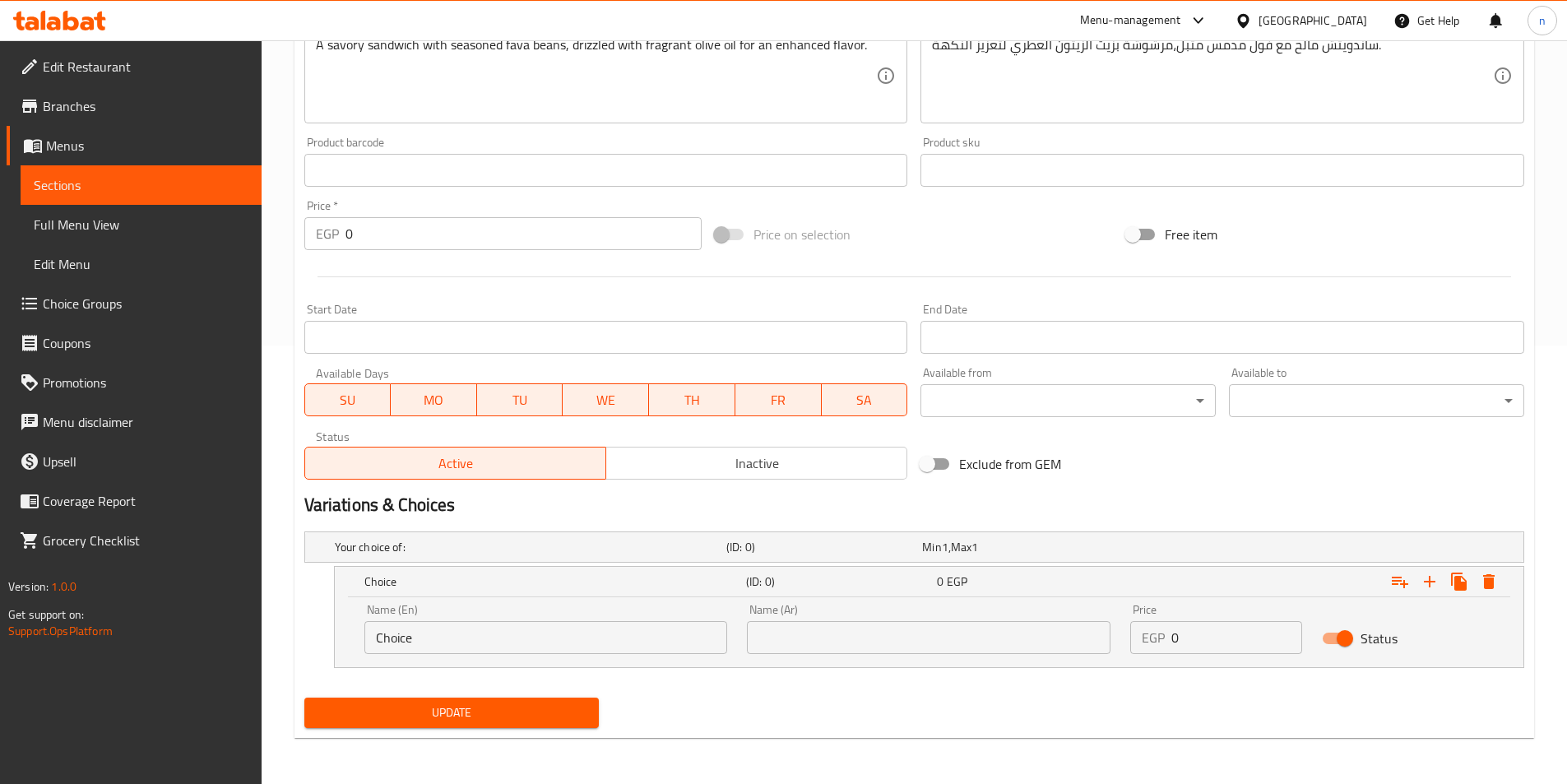
click at [697, 640] on input "Choice" at bounding box center [546, 637] width 364 height 33
click at [697, 640] on input "text" at bounding box center [546, 637] width 364 height 33
type input "Shami"
click at [1038, 645] on input "text" at bounding box center [929, 637] width 364 height 33
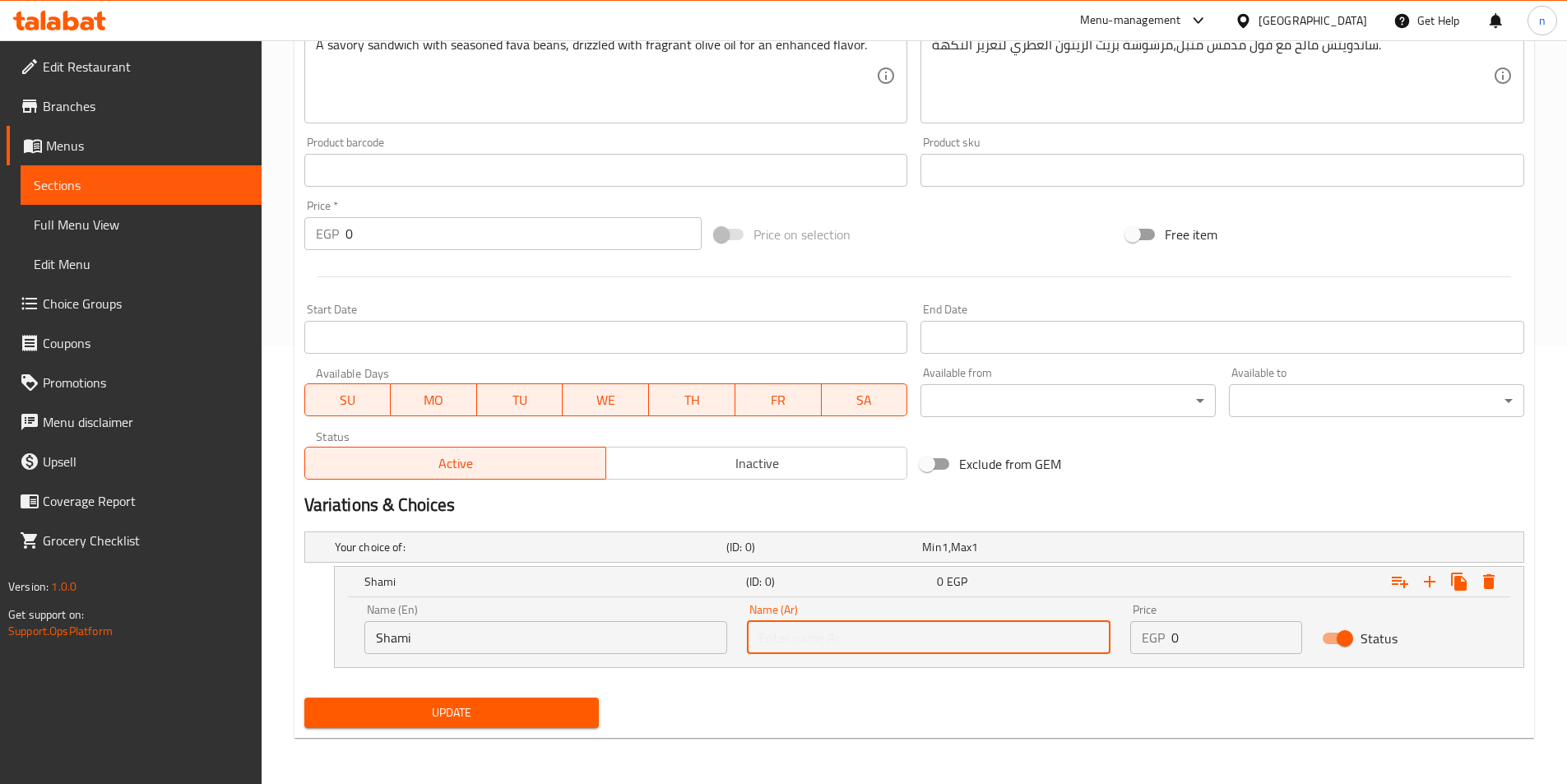
type input "شامي"
click at [1194, 633] on input "0" at bounding box center [1237, 637] width 131 height 33
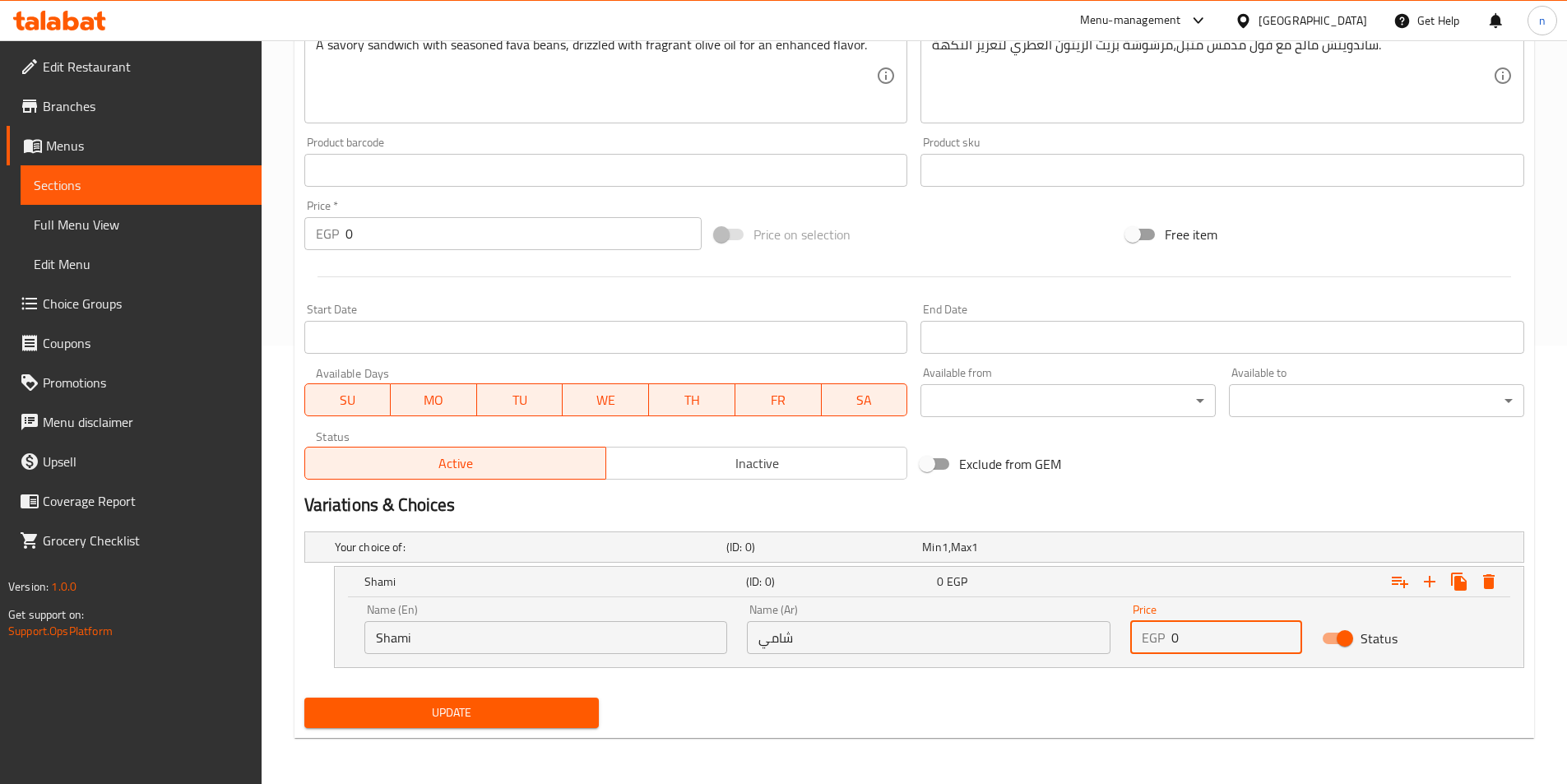
click at [1194, 633] on input "0" at bounding box center [1237, 637] width 131 height 33
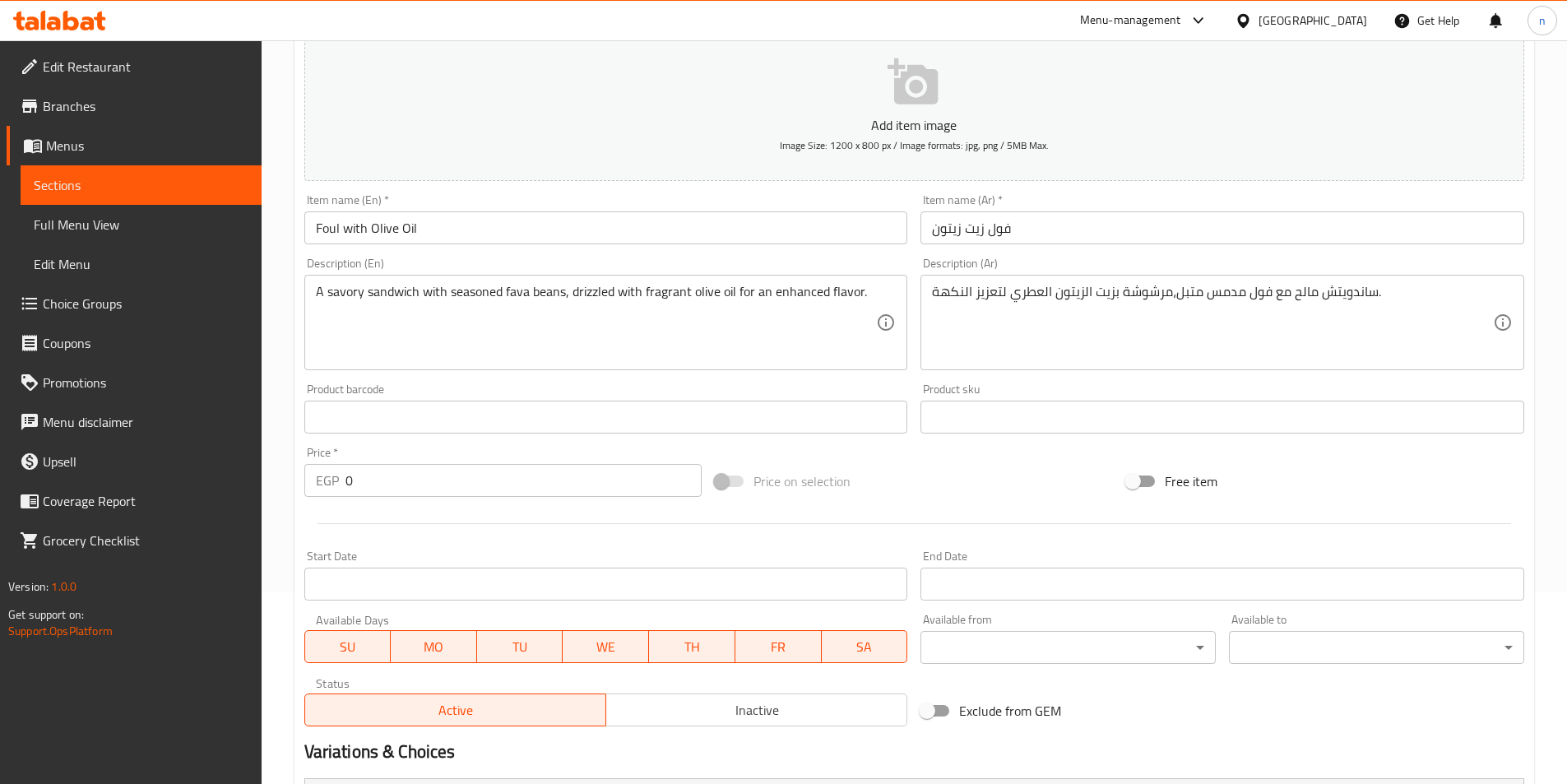
click at [1007, 499] on div "Price on selection" at bounding box center [914, 481] width 411 height 44
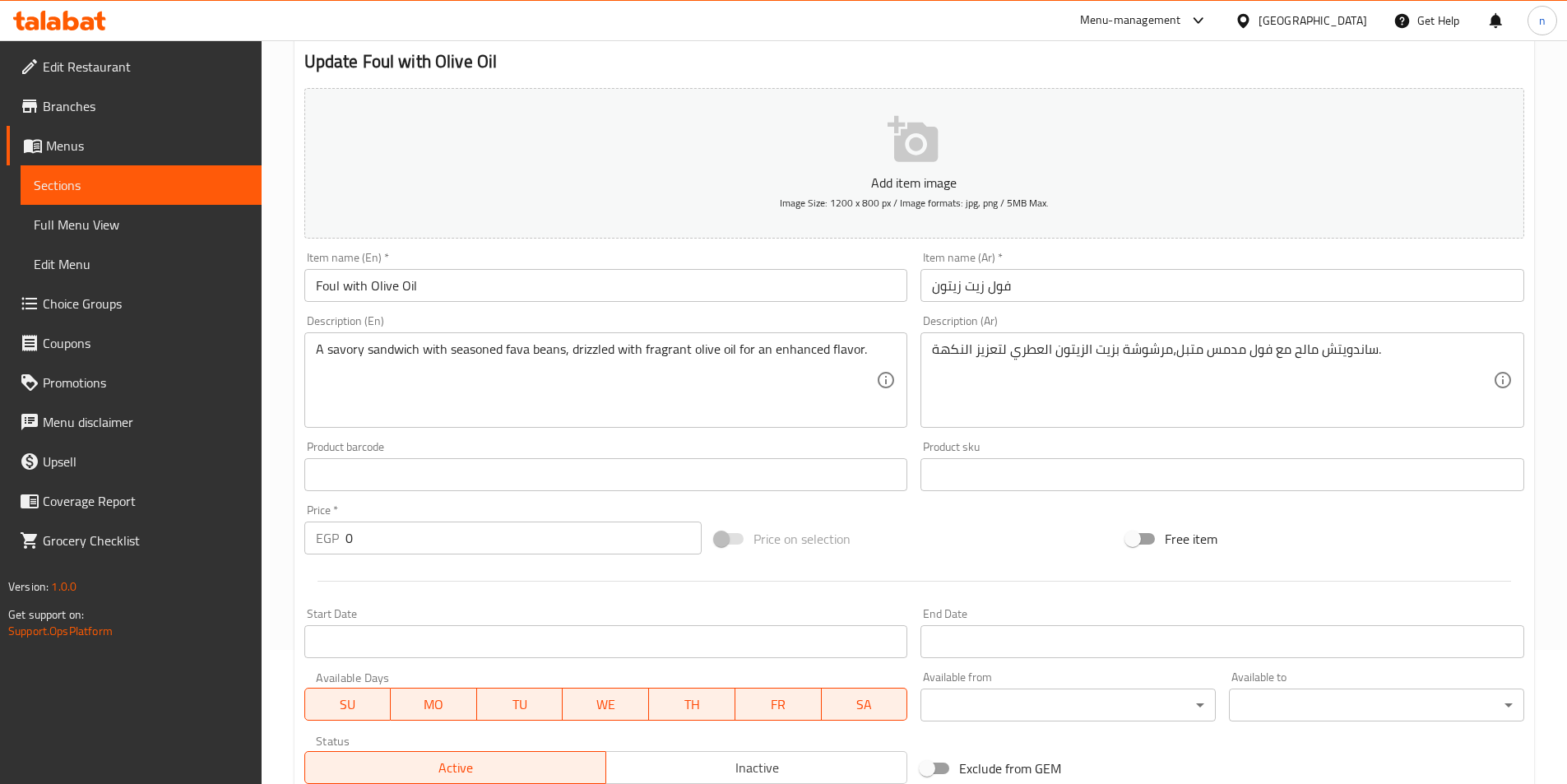
scroll to position [109, 0]
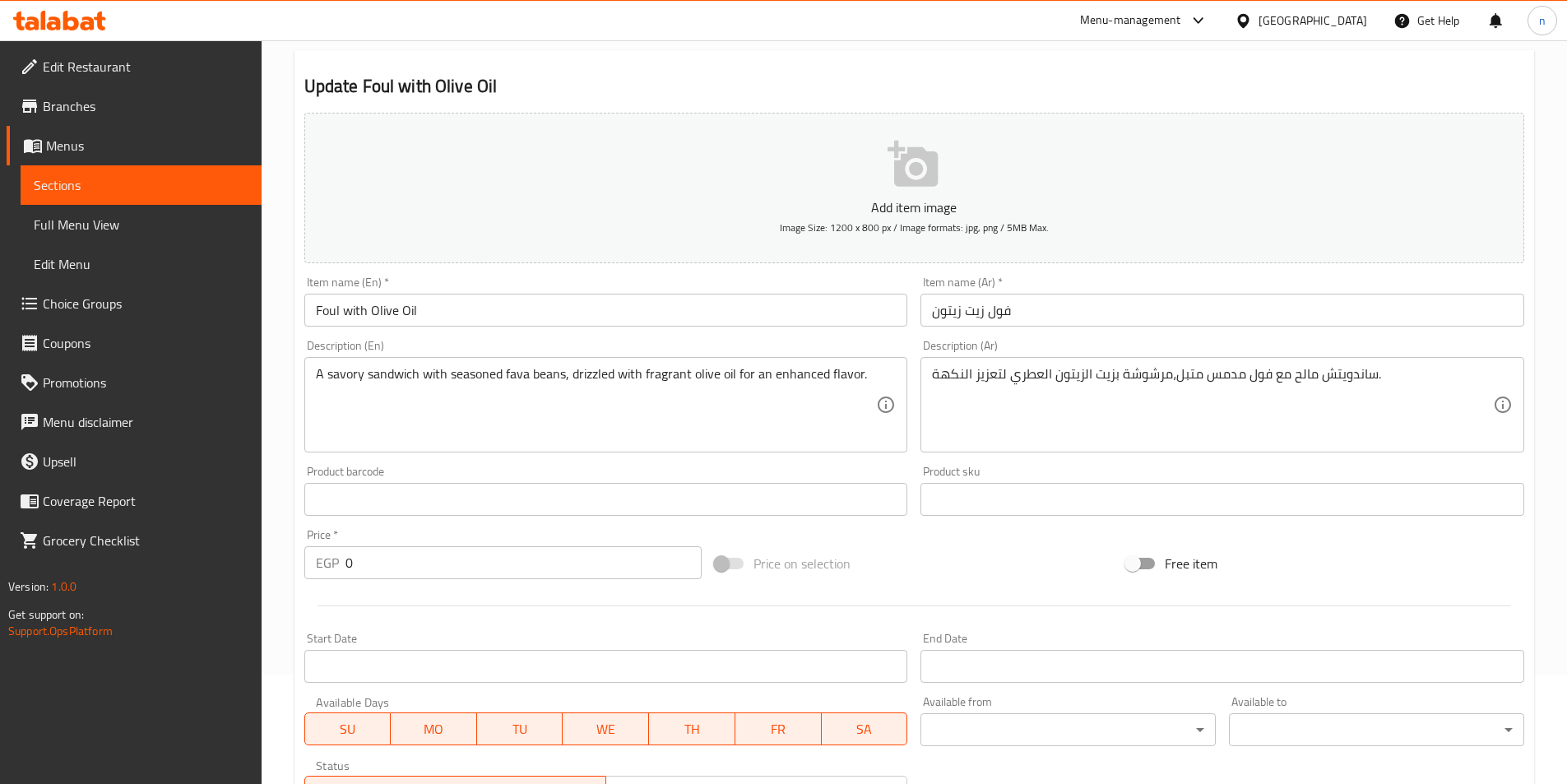
click at [1022, 576] on div "Price on selection" at bounding box center [914, 563] width 411 height 44
click at [1025, 571] on div "Price on selection" at bounding box center [914, 563] width 411 height 44
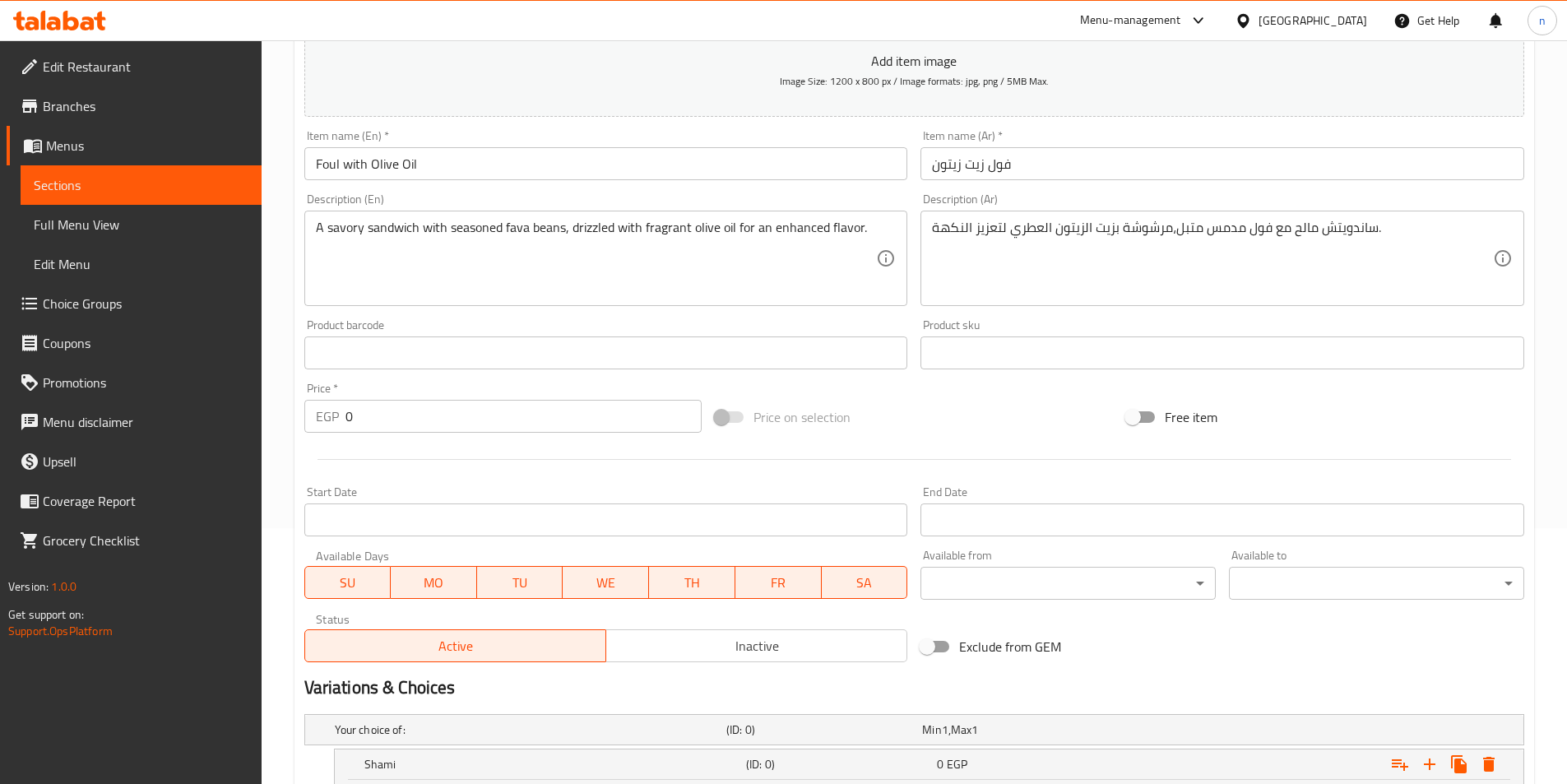
scroll to position [438, 0]
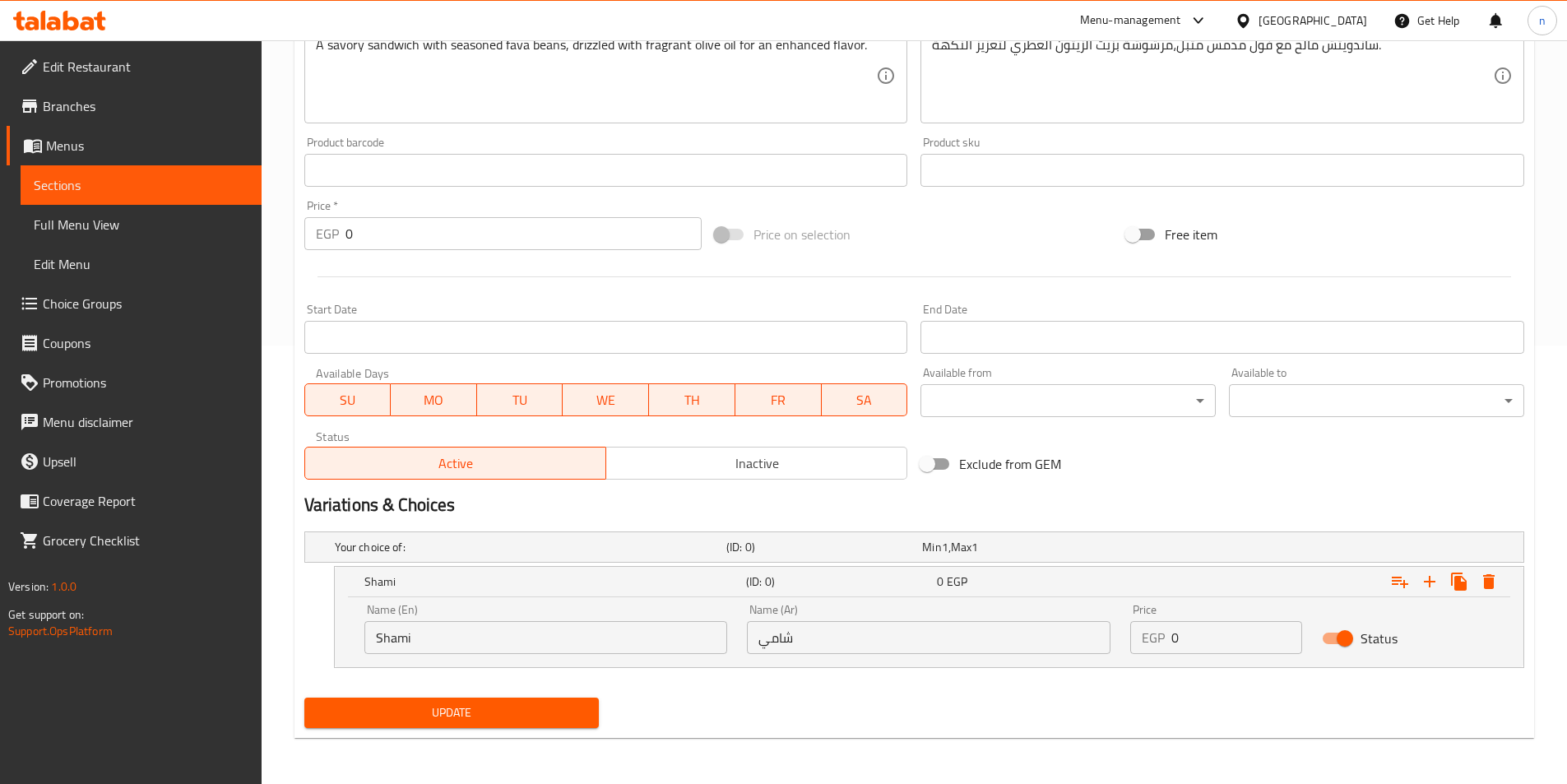
click at [1202, 635] on input "0" at bounding box center [1237, 637] width 131 height 33
type input "17"
click at [1432, 573] on icon "Expand" at bounding box center [1430, 582] width 20 height 20
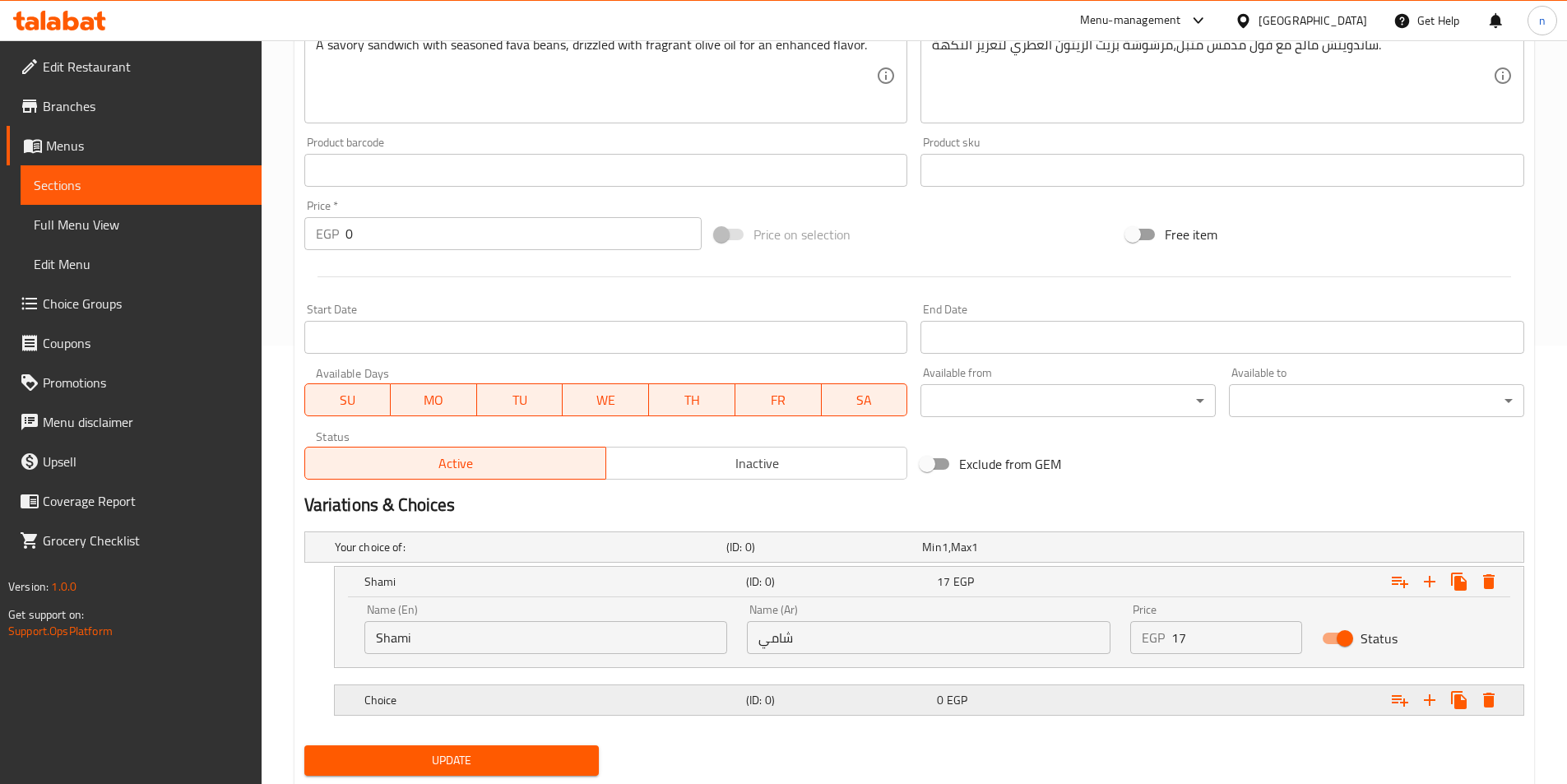
click at [1067, 698] on div "0 EGP" at bounding box center [1029, 700] width 184 height 17
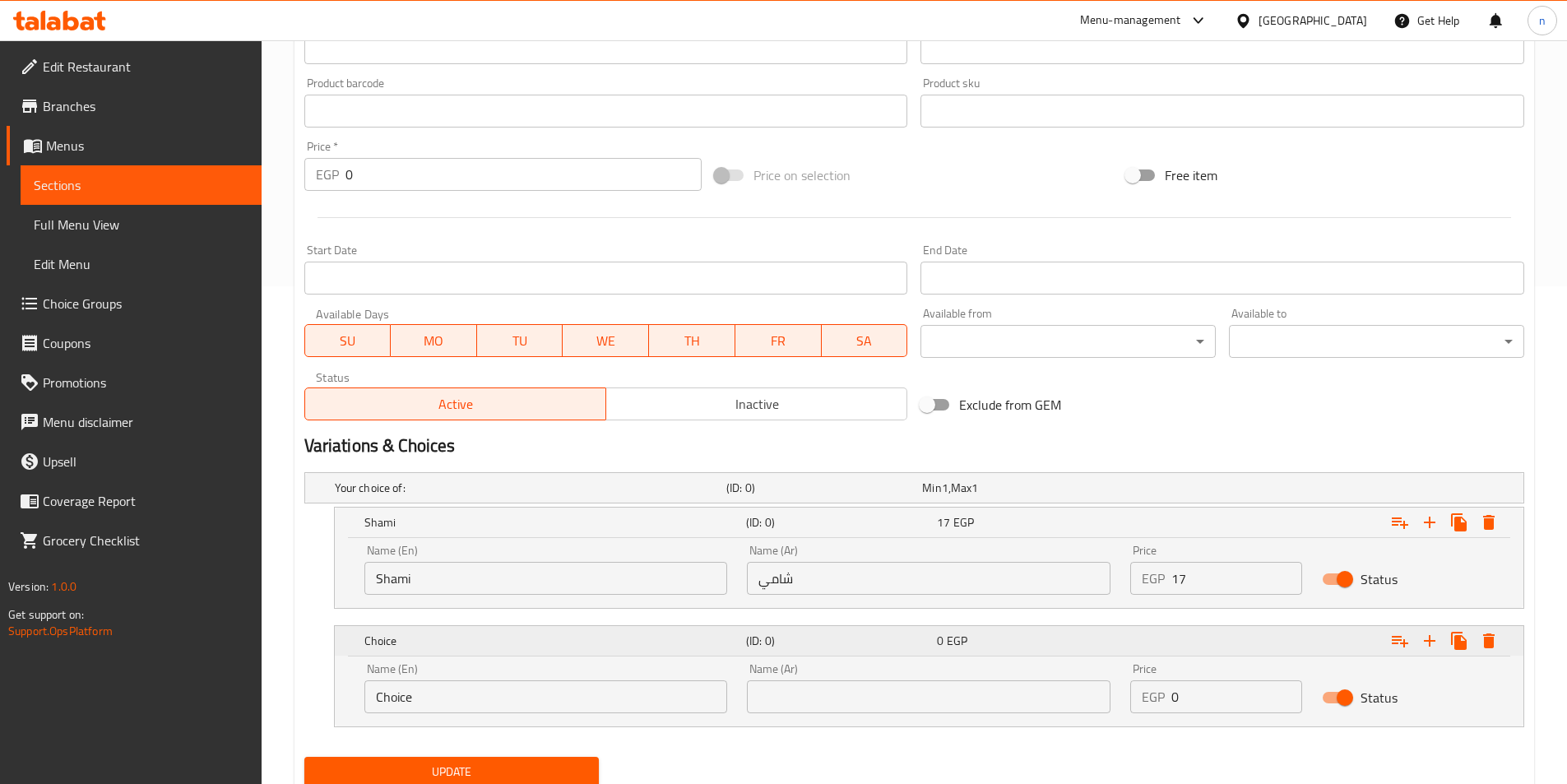
scroll to position [556, 0]
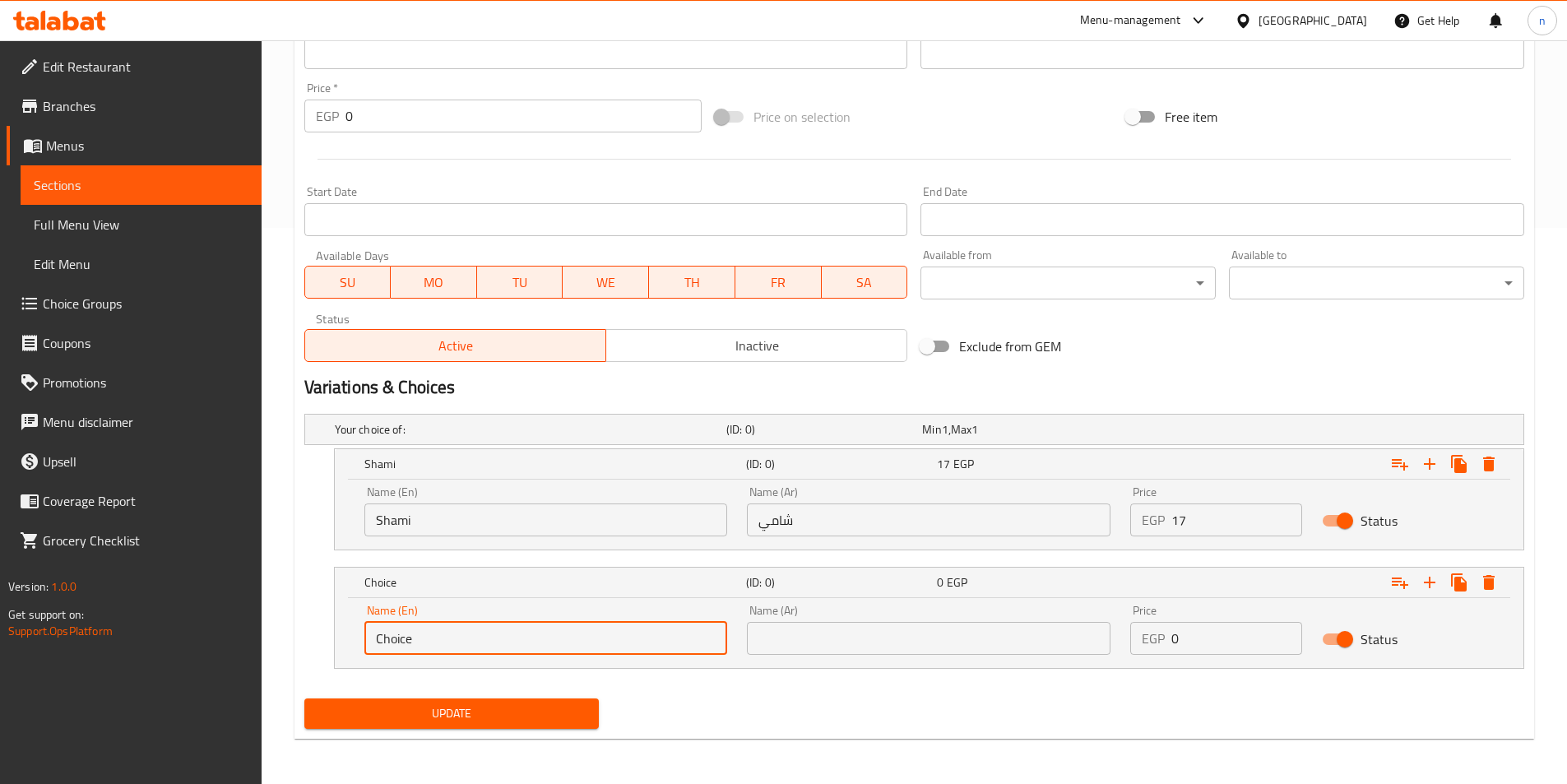
click at [551, 652] on input "Choice" at bounding box center [546, 638] width 364 height 33
click at [551, 652] on input "text" at bounding box center [546, 638] width 364 height 33
type input "baladi"
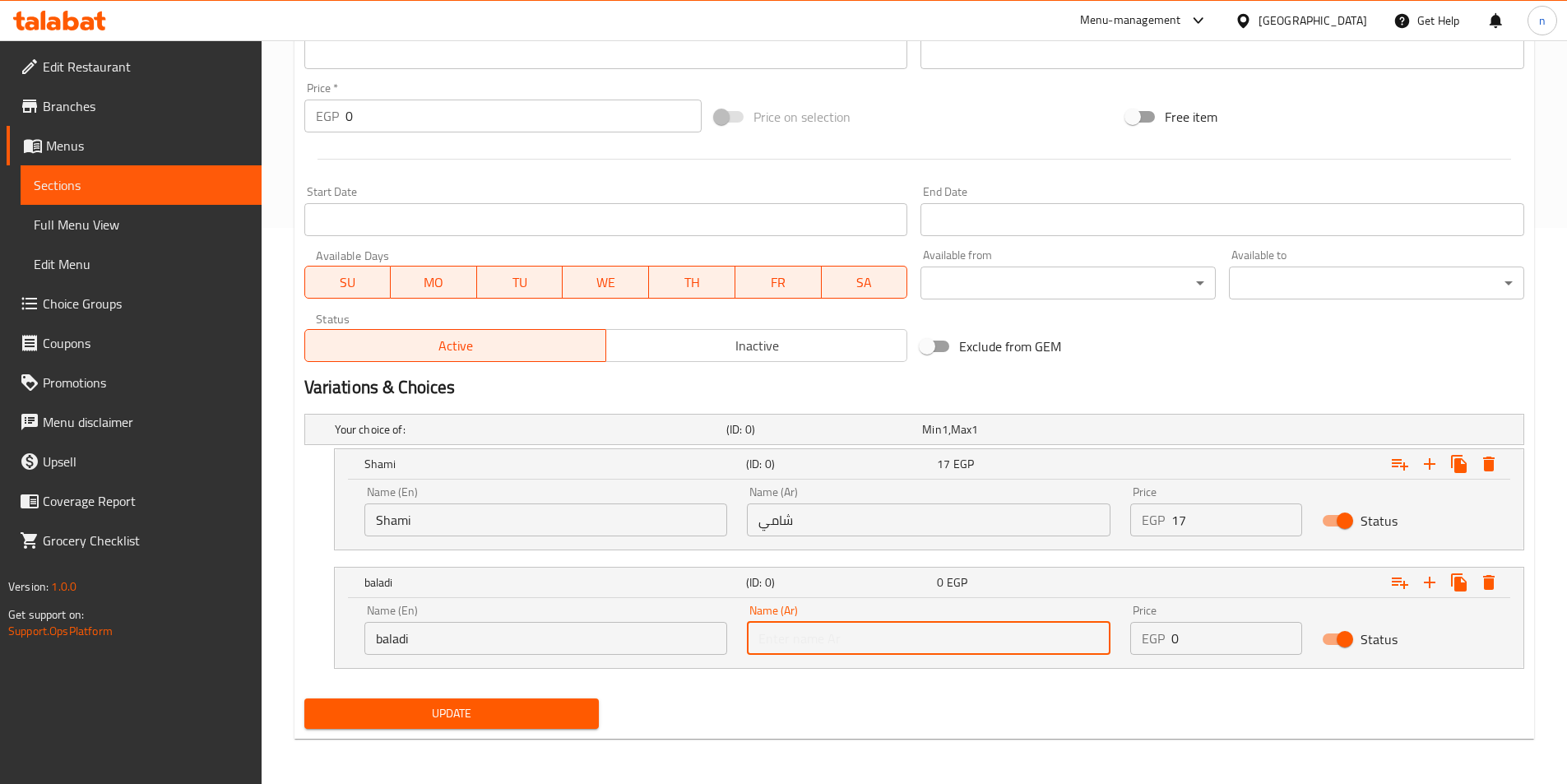
click at [985, 649] on input "text" at bounding box center [929, 638] width 364 height 33
type input "بلدي"
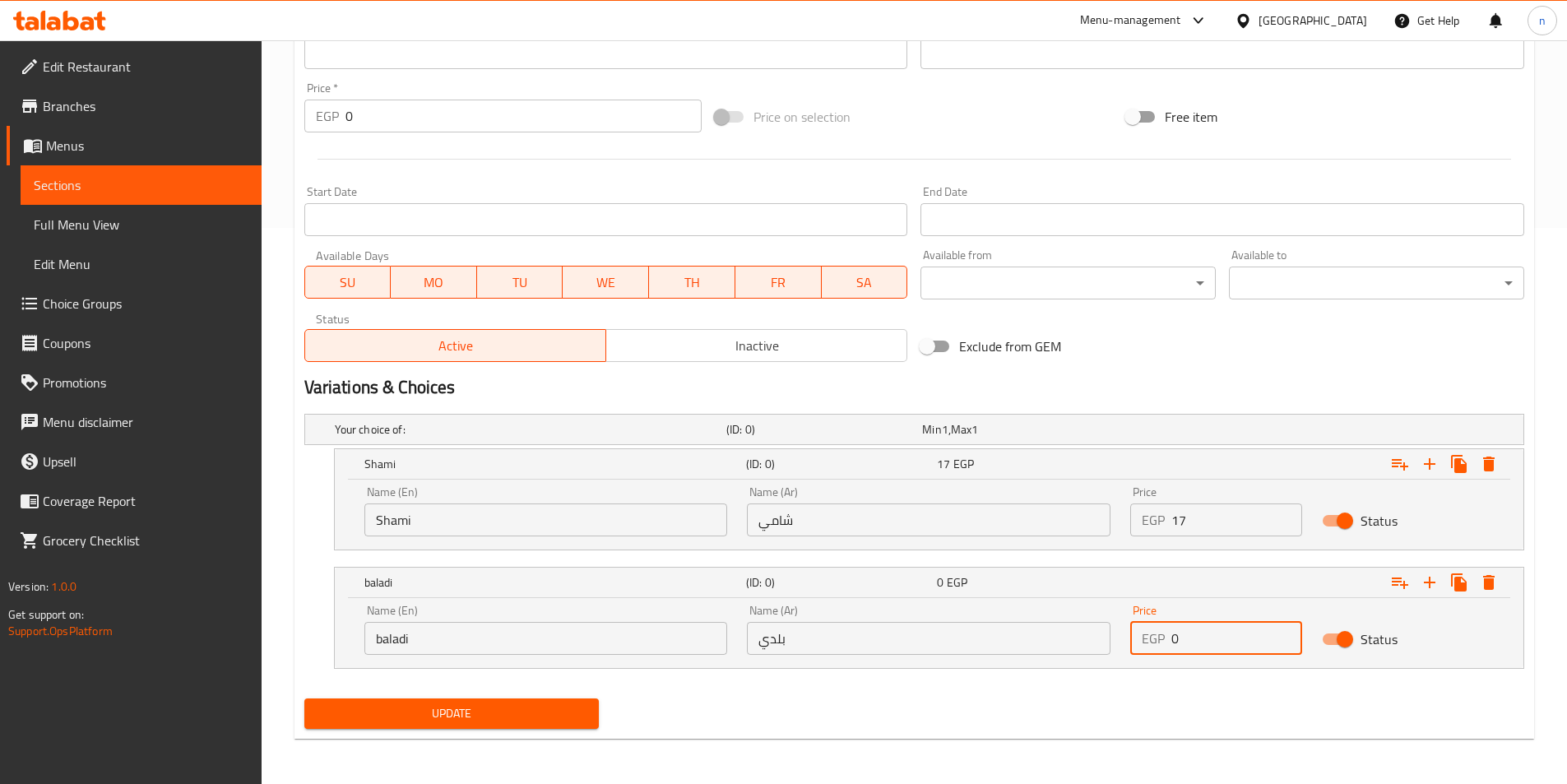
click at [1235, 642] on input "0" at bounding box center [1237, 638] width 131 height 33
type input "18"
click at [1435, 590] on icon "Expand" at bounding box center [1430, 583] width 20 height 20
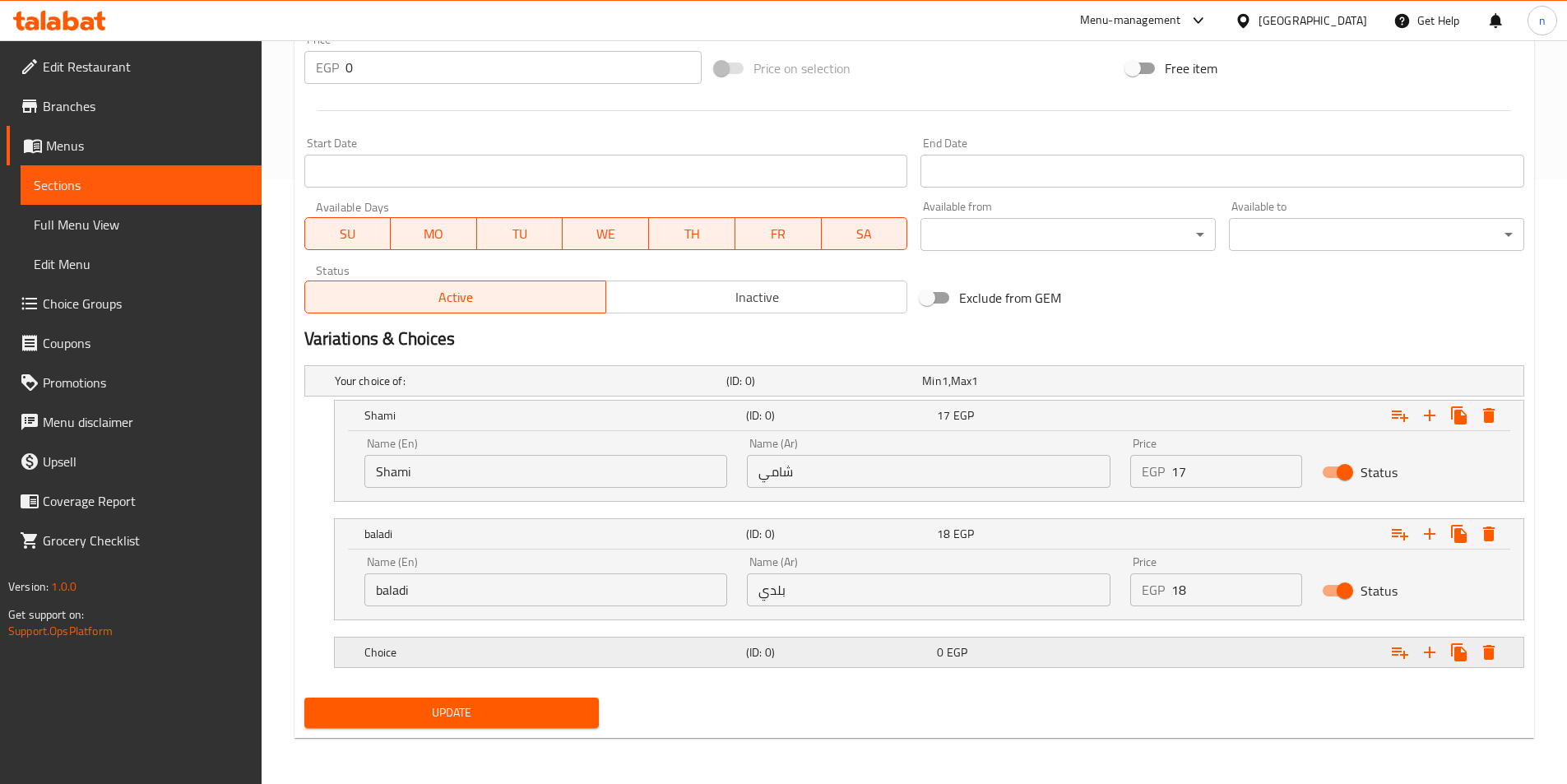
click at [988, 656] on div "0 EGP" at bounding box center [1029, 652] width 184 height 17
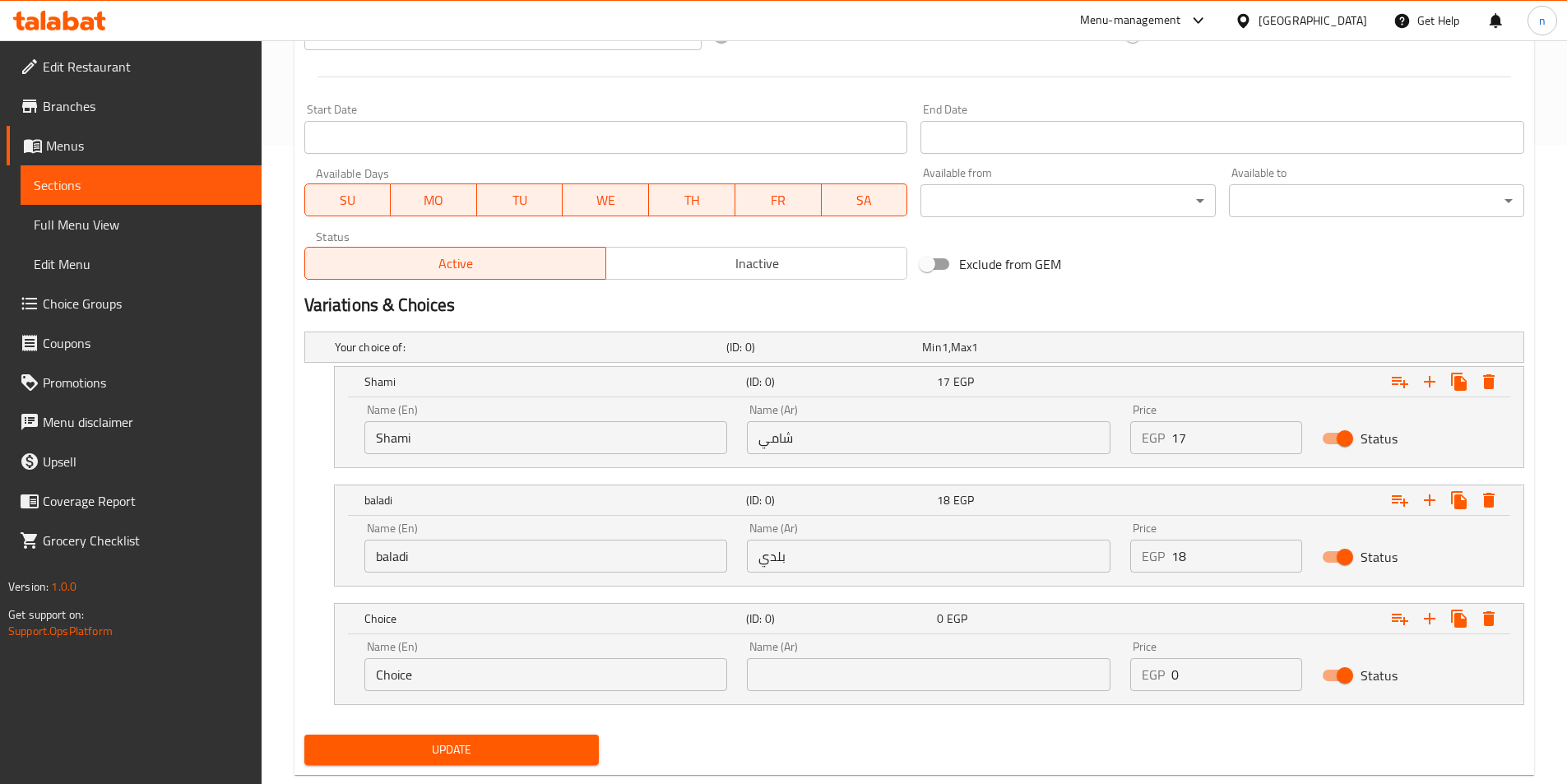
scroll to position [675, 0]
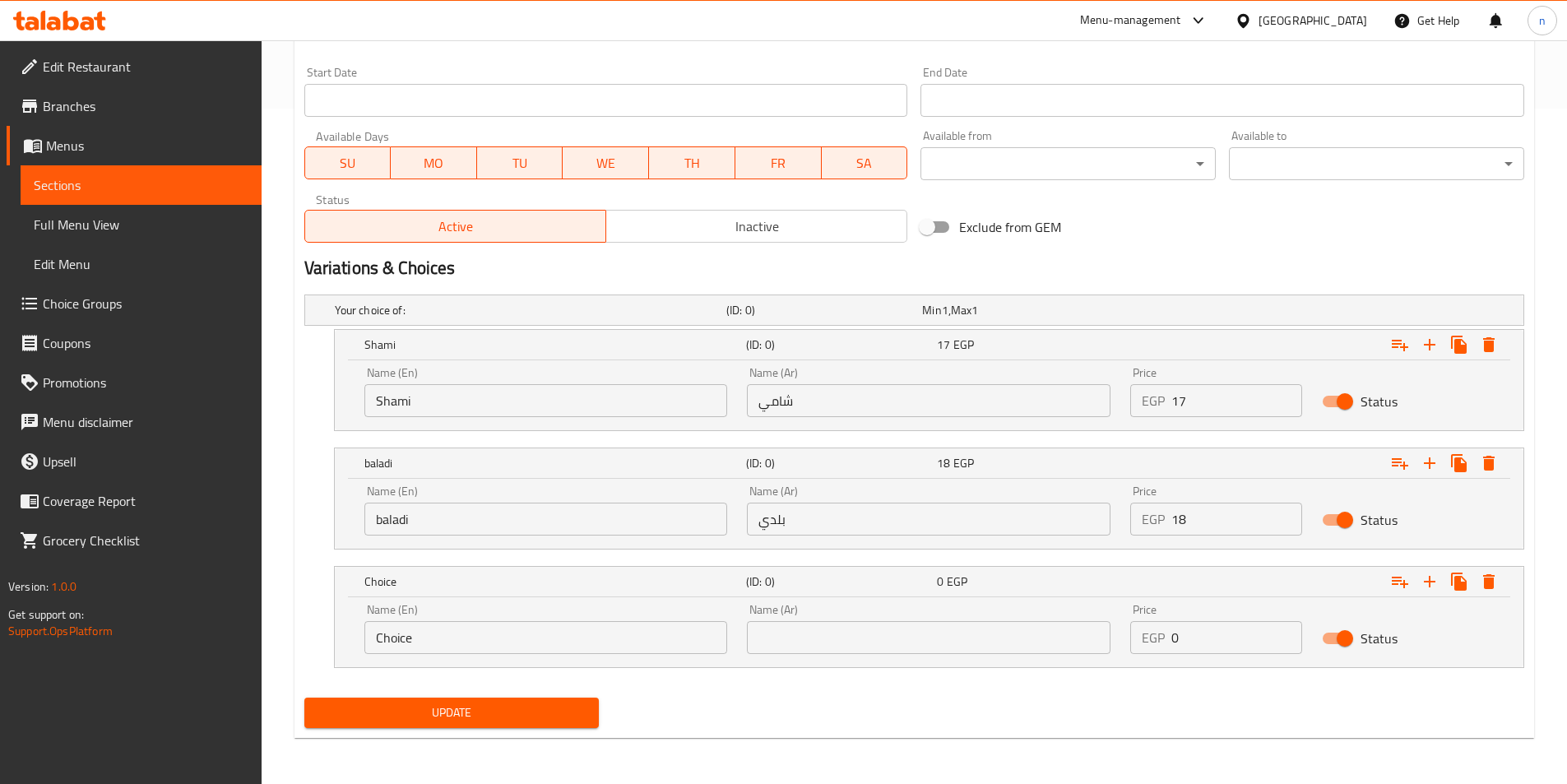
click at [578, 651] on input "Choice" at bounding box center [546, 637] width 364 height 33
click at [578, 651] on input "text" at bounding box center [546, 637] width 364 height 33
type input "French"
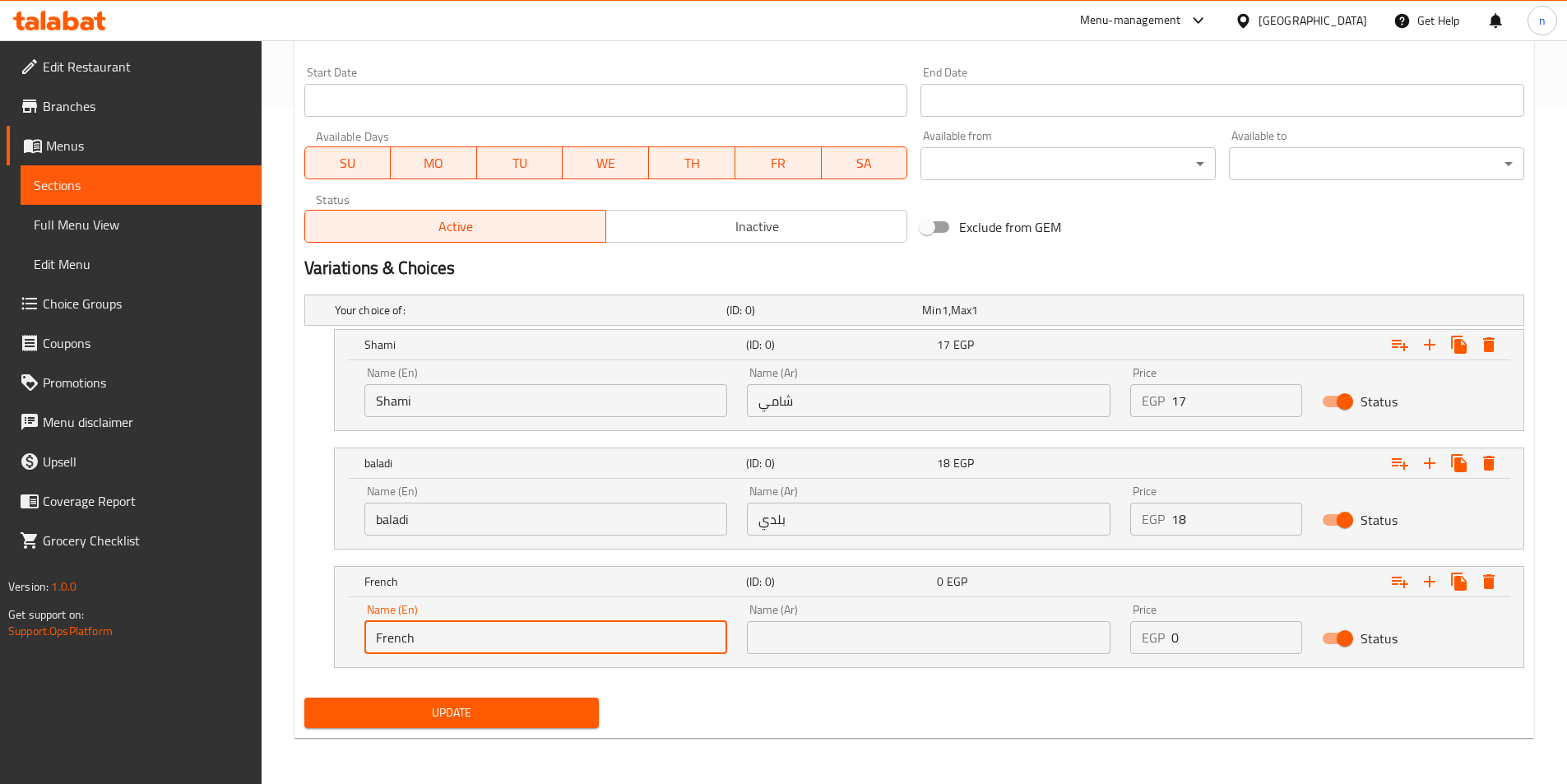
click at [803, 644] on input "text" at bounding box center [929, 637] width 364 height 33
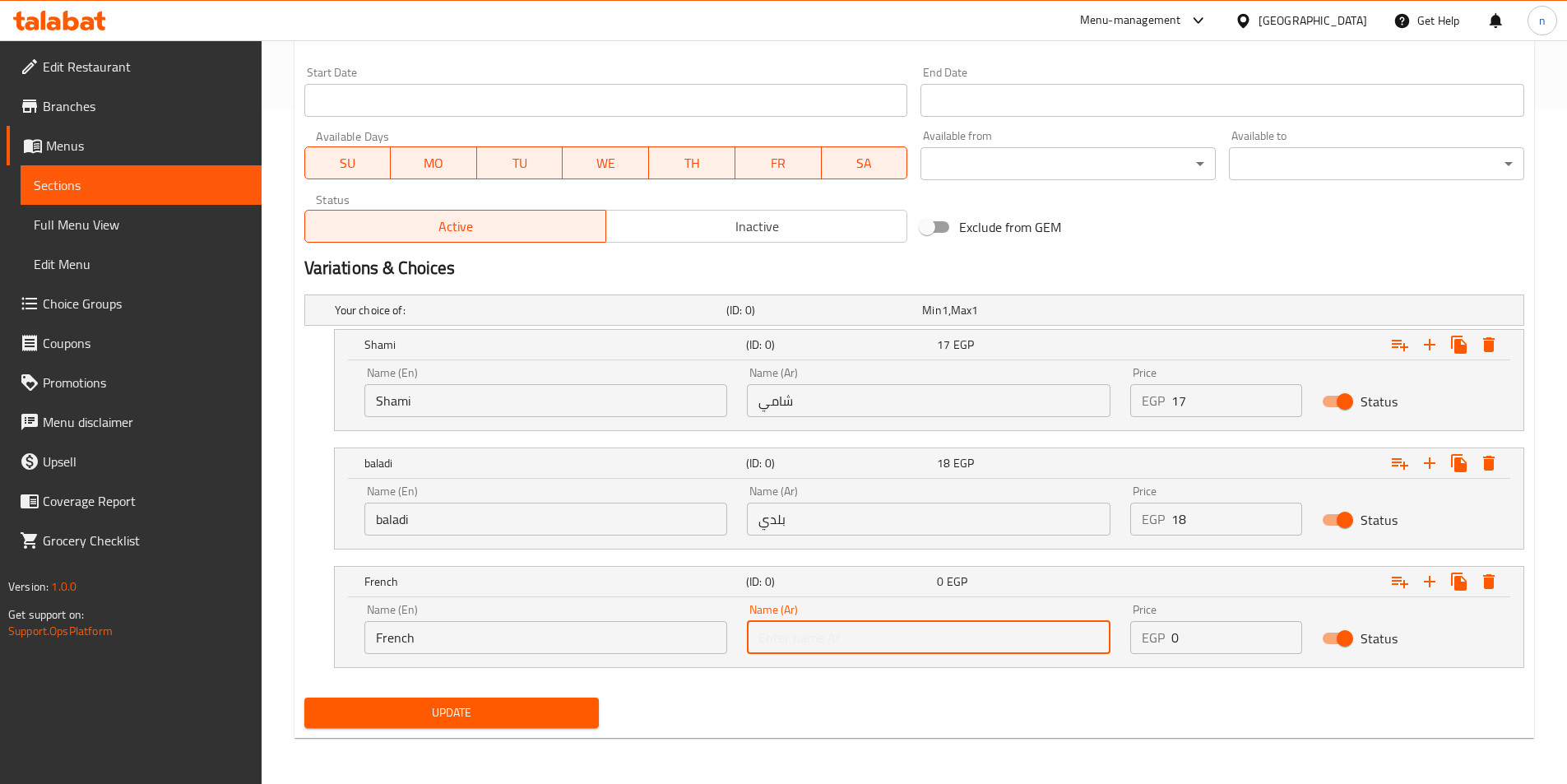
type input "فرنسي"
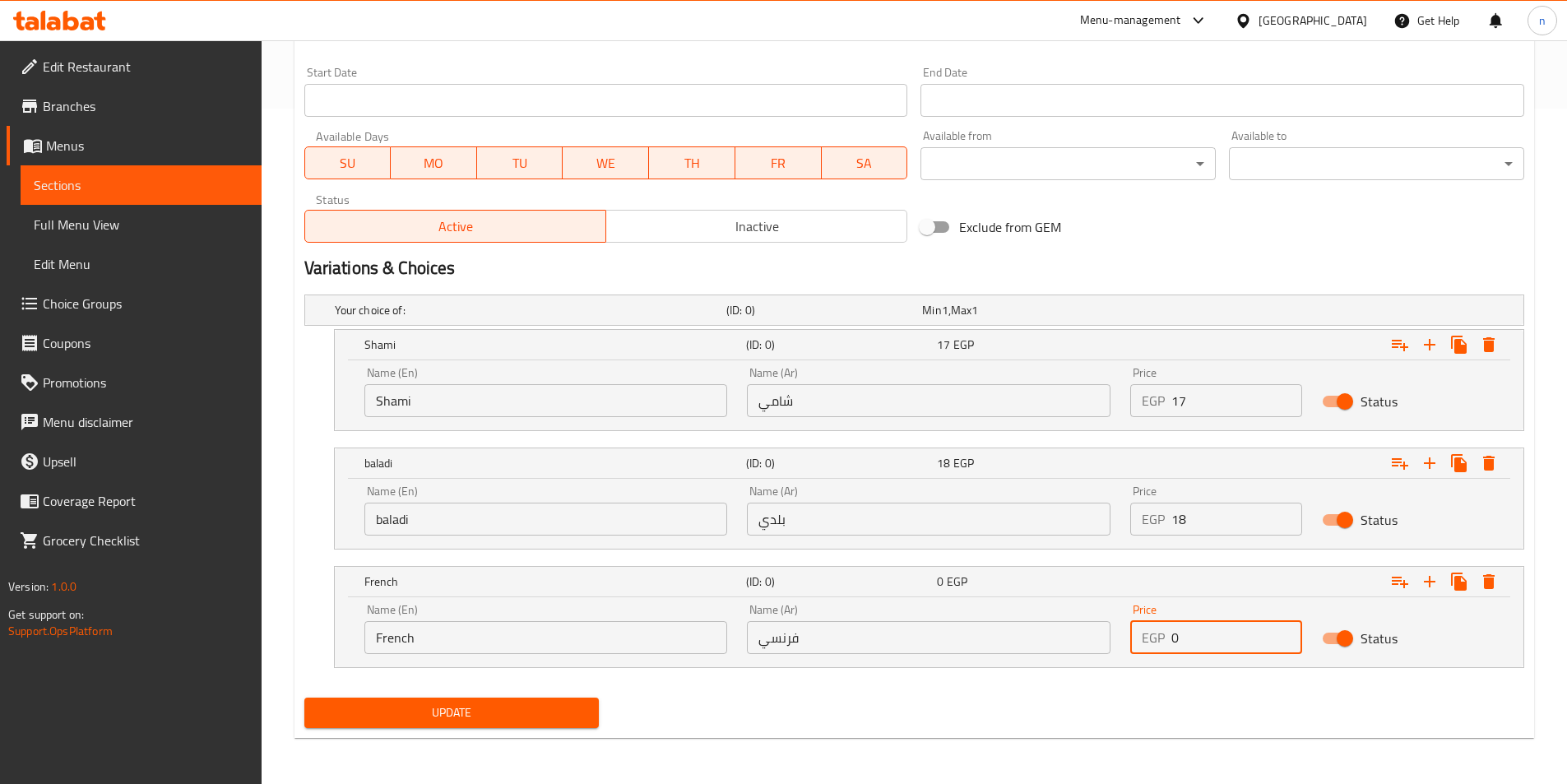
click at [1215, 639] on input "0" at bounding box center [1237, 637] width 131 height 33
type input "21"
click at [453, 722] on span "Update" at bounding box center [452, 713] width 269 height 20
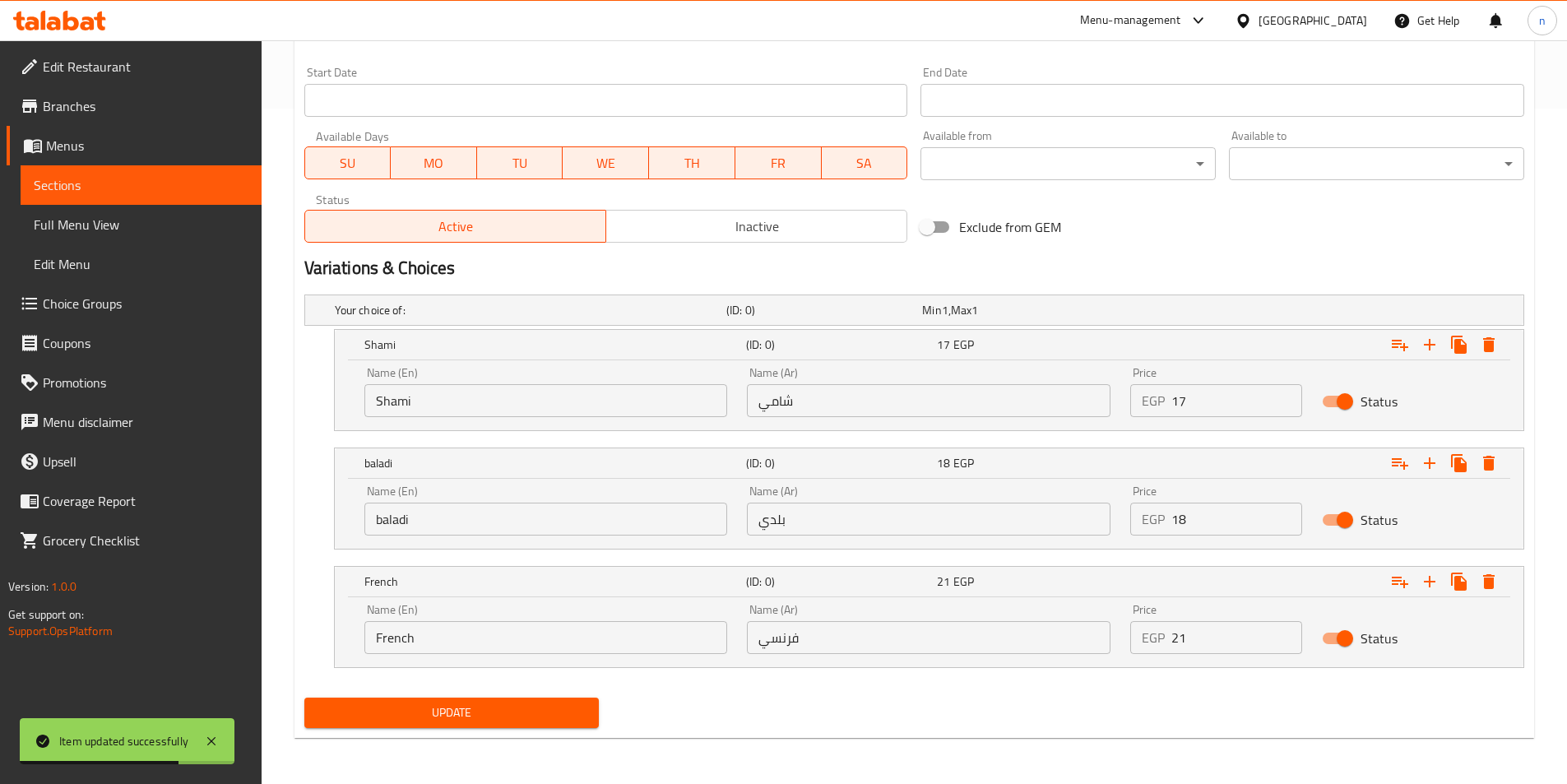
click at [642, 724] on div "Update" at bounding box center [915, 713] width 1233 height 44
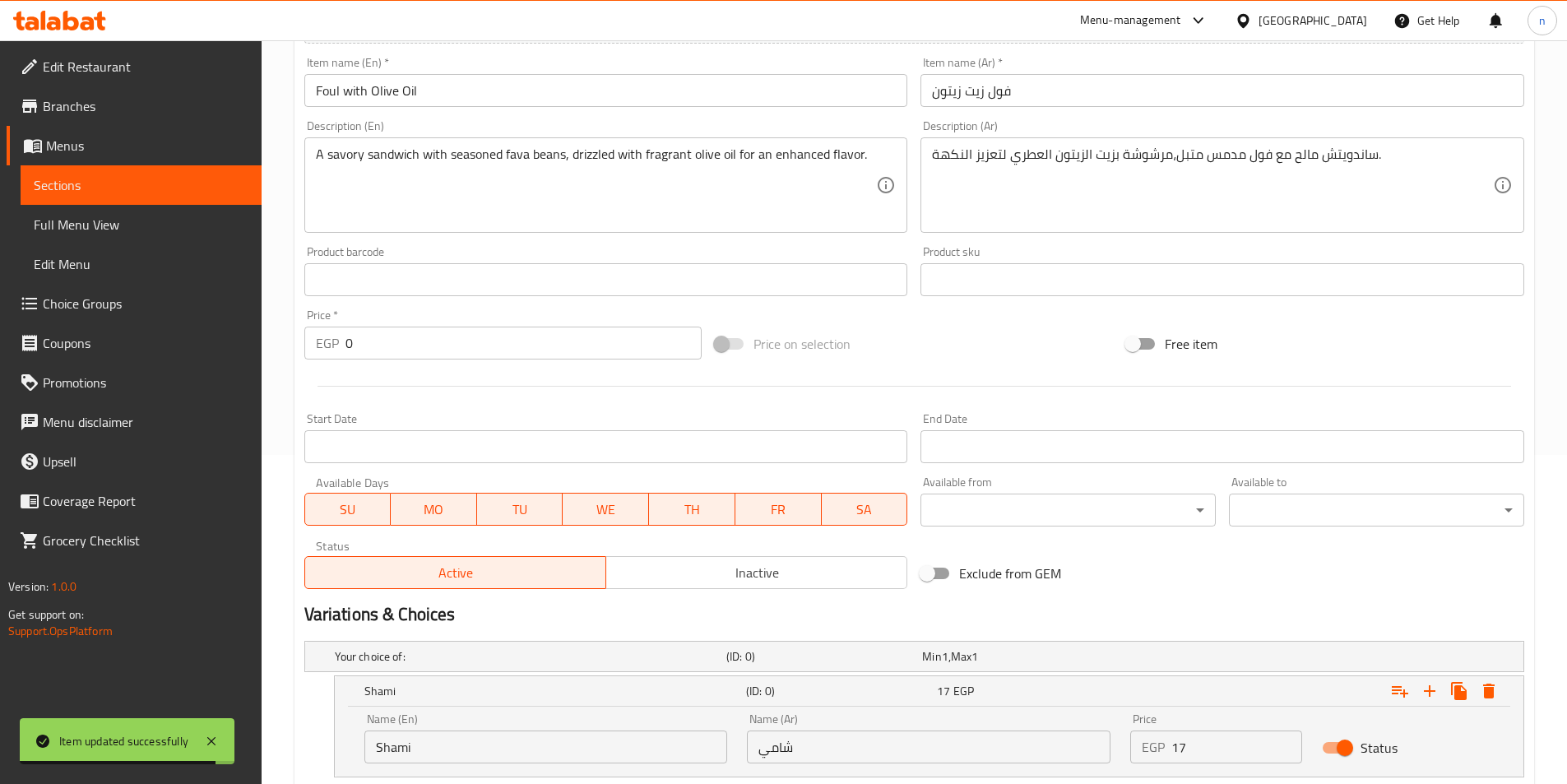
scroll to position [658, 0]
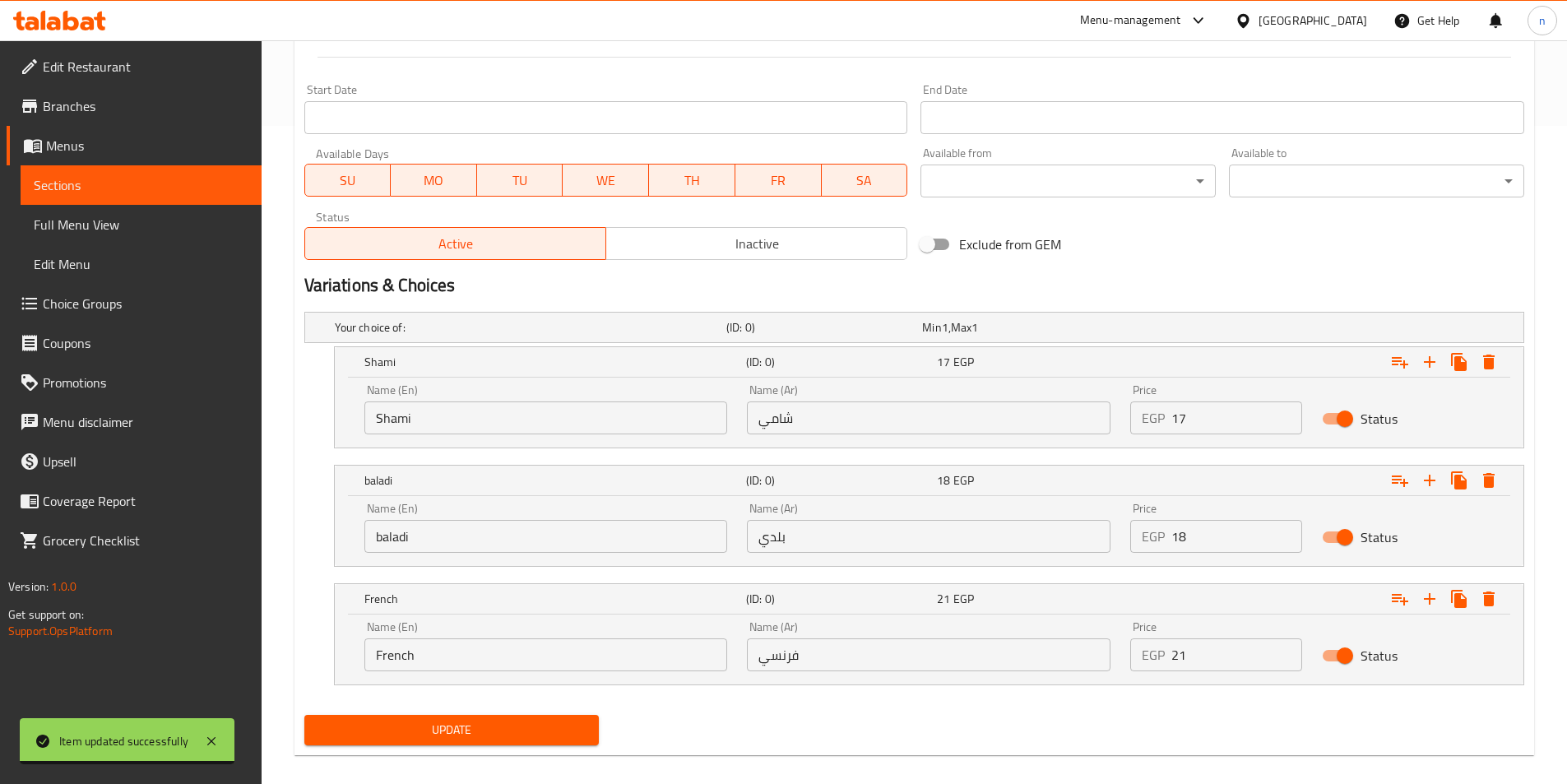
click at [438, 743] on button "Update" at bounding box center [452, 729] width 296 height 30
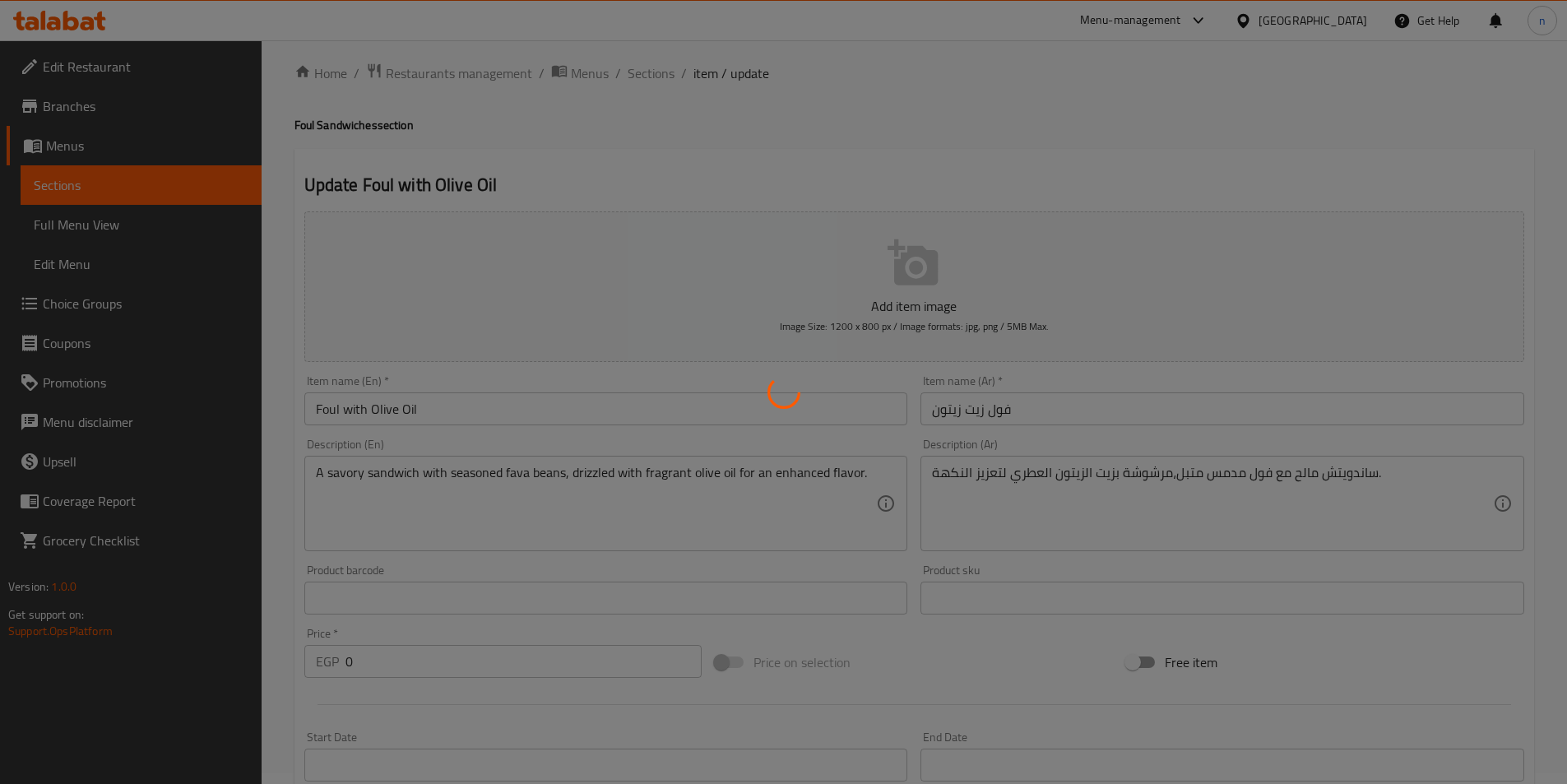
scroll to position [0, 0]
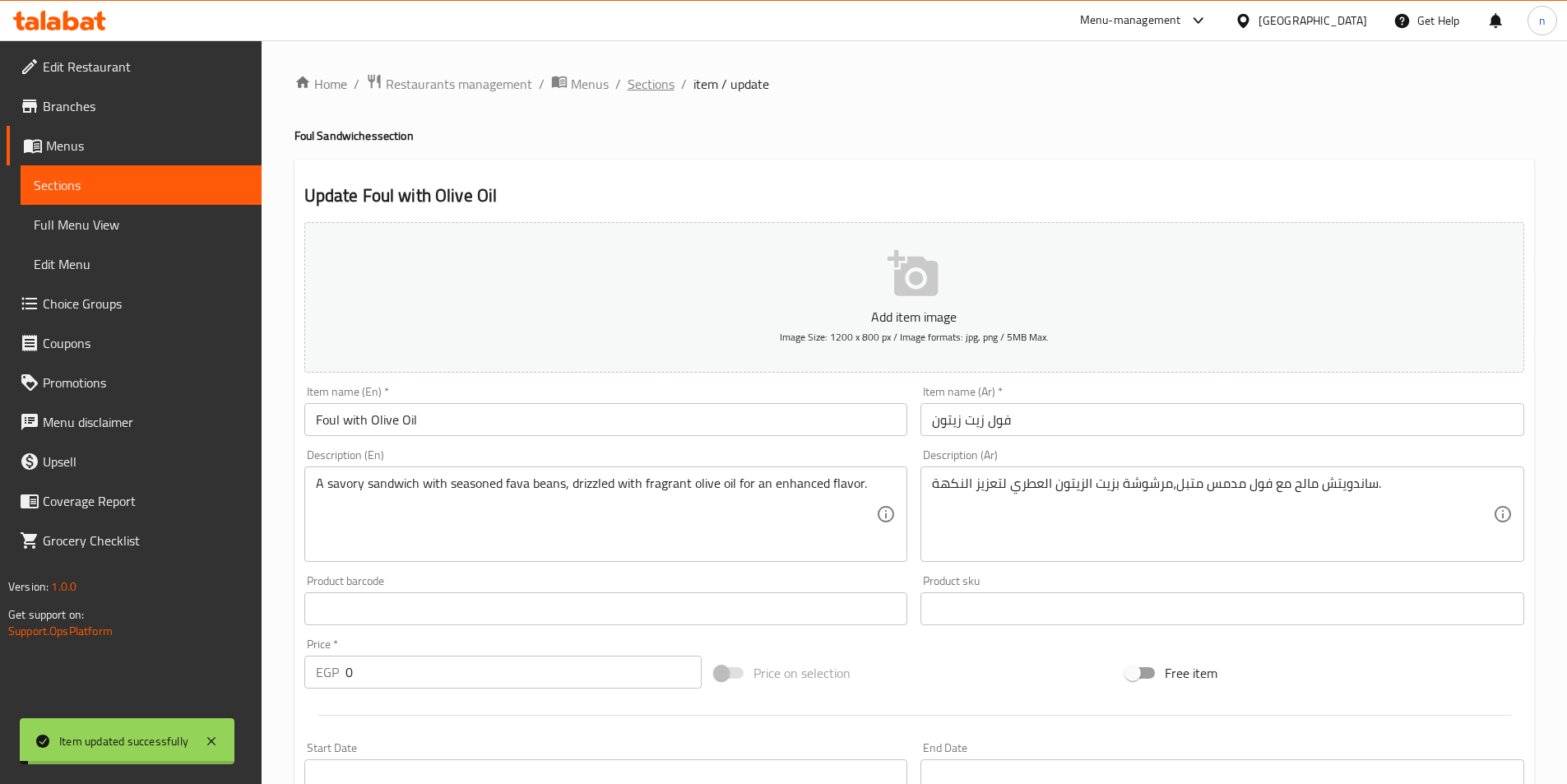
click at [651, 86] on span "Sections" at bounding box center [651, 84] width 47 height 20
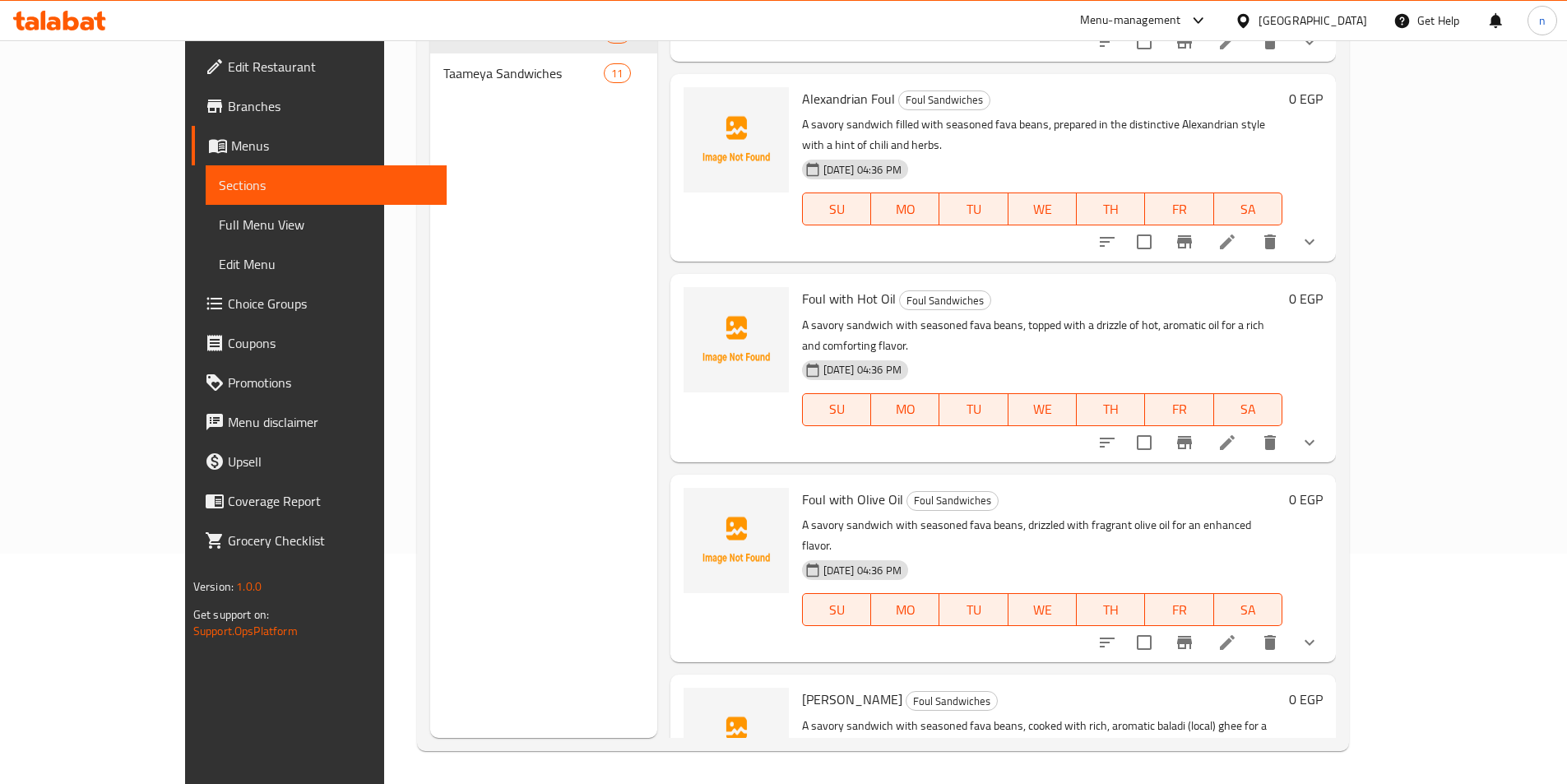
scroll to position [1151, 0]
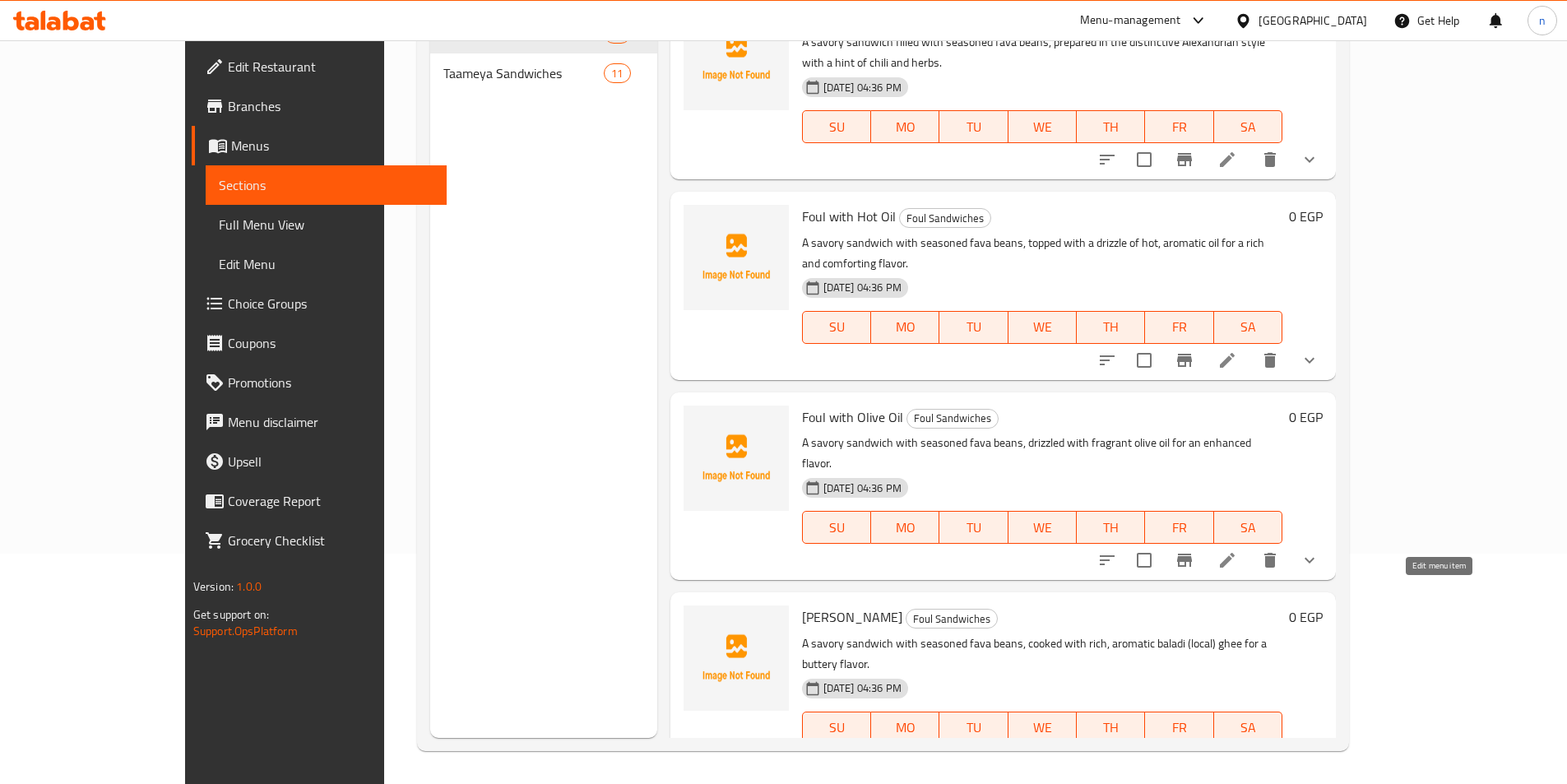
click at [1276, 750] on icon at bounding box center [1267, 760] width 20 height 20
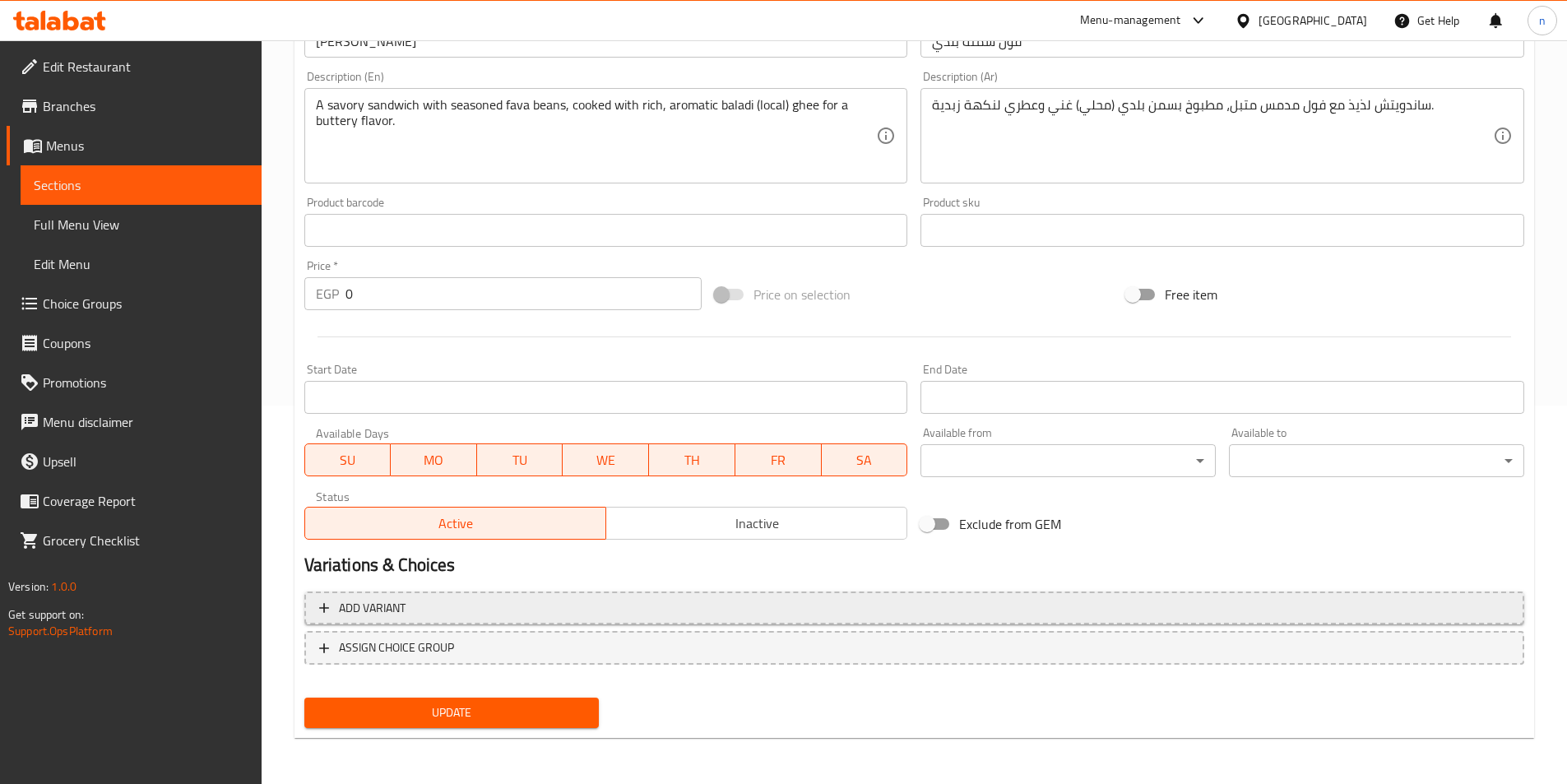
click at [788, 617] on span "Add variant" at bounding box center [915, 608] width 1191 height 20
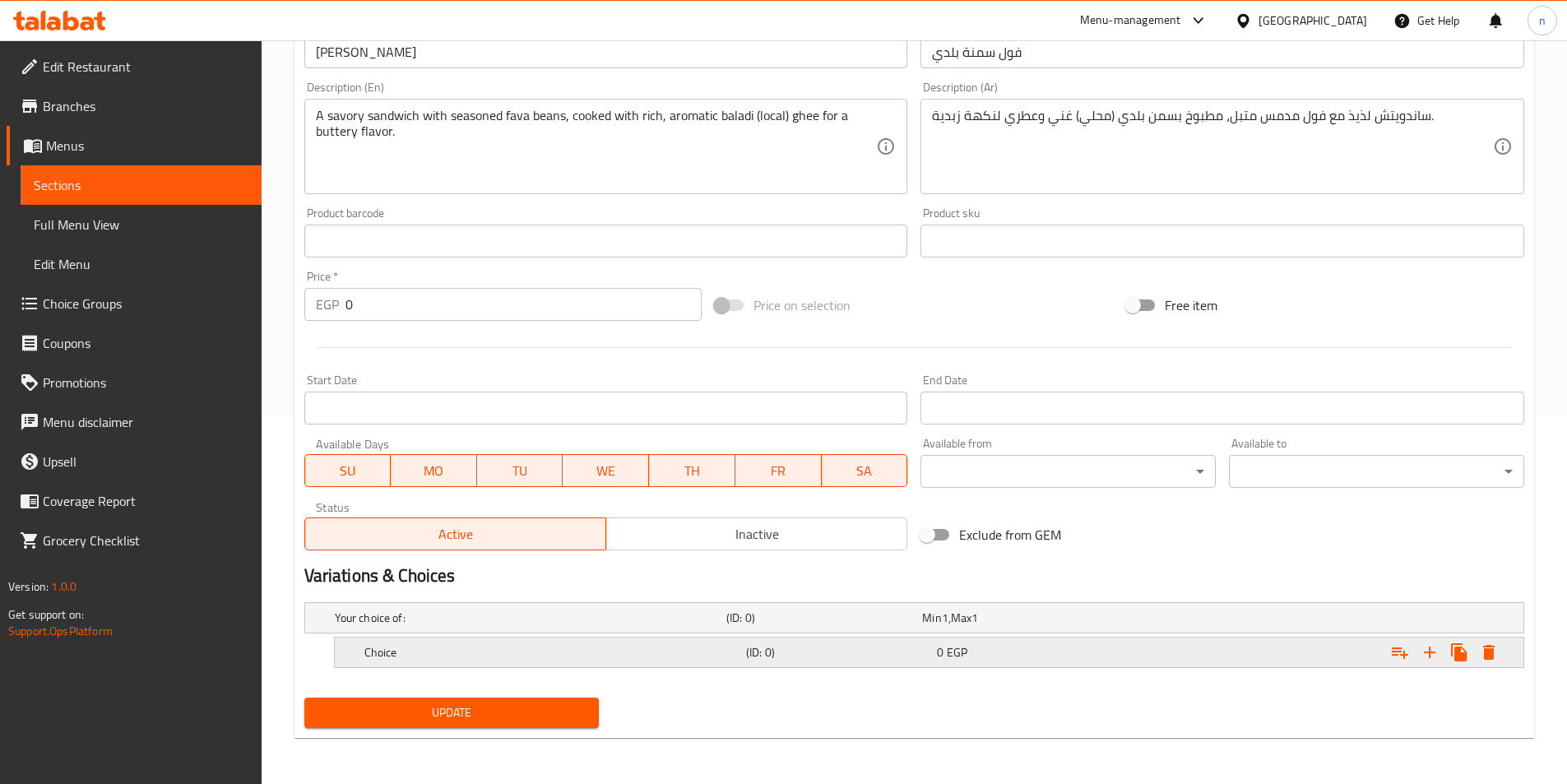
click at [448, 654] on h5 "Choice" at bounding box center [552, 652] width 375 height 17
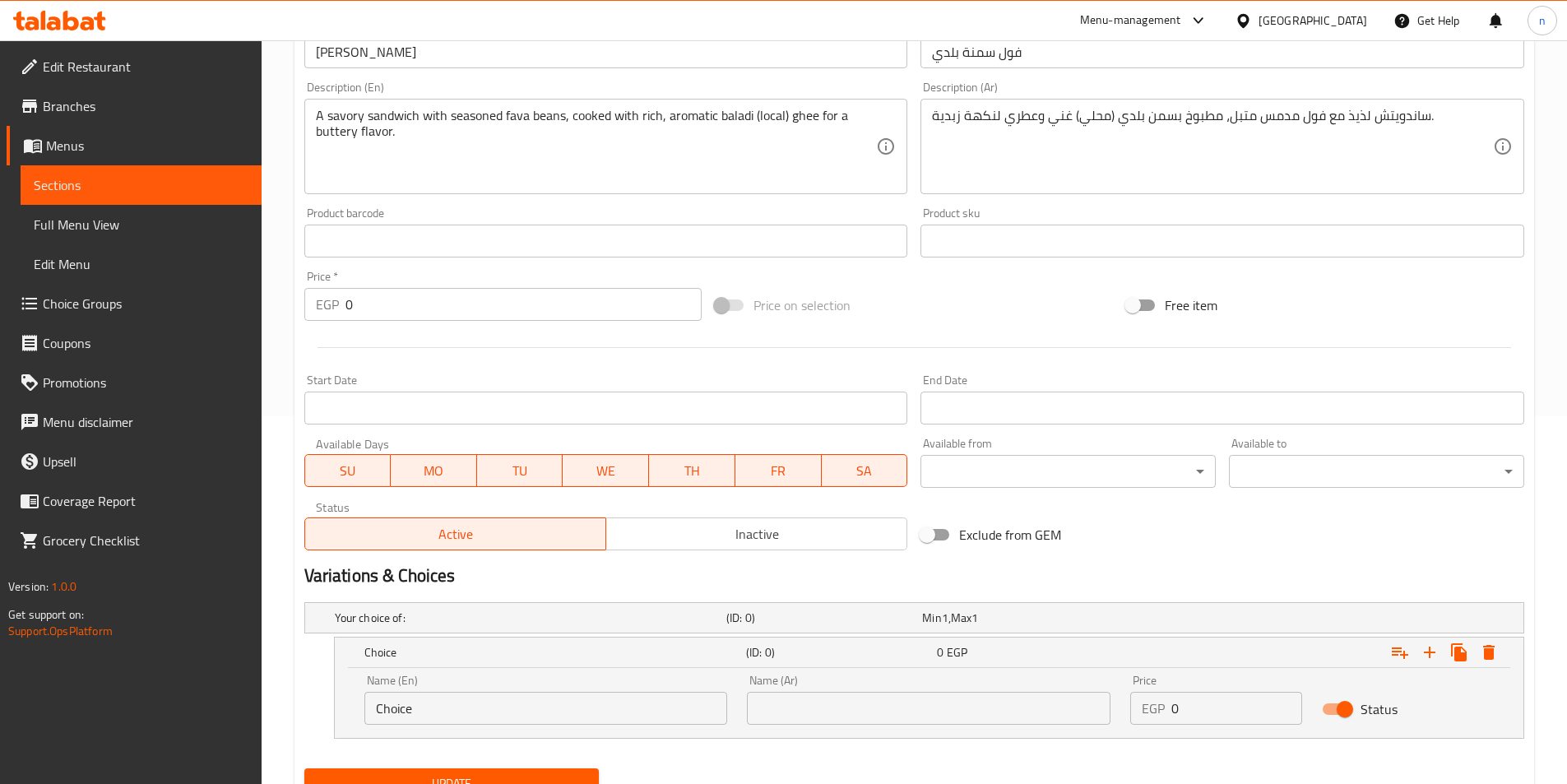
click at [469, 710] on input "Choice" at bounding box center [546, 708] width 364 height 33
click at [469, 710] on input "text" at bounding box center [546, 708] width 364 height 33
type input "Shami"
click at [830, 722] on input "text" at bounding box center [929, 708] width 364 height 33
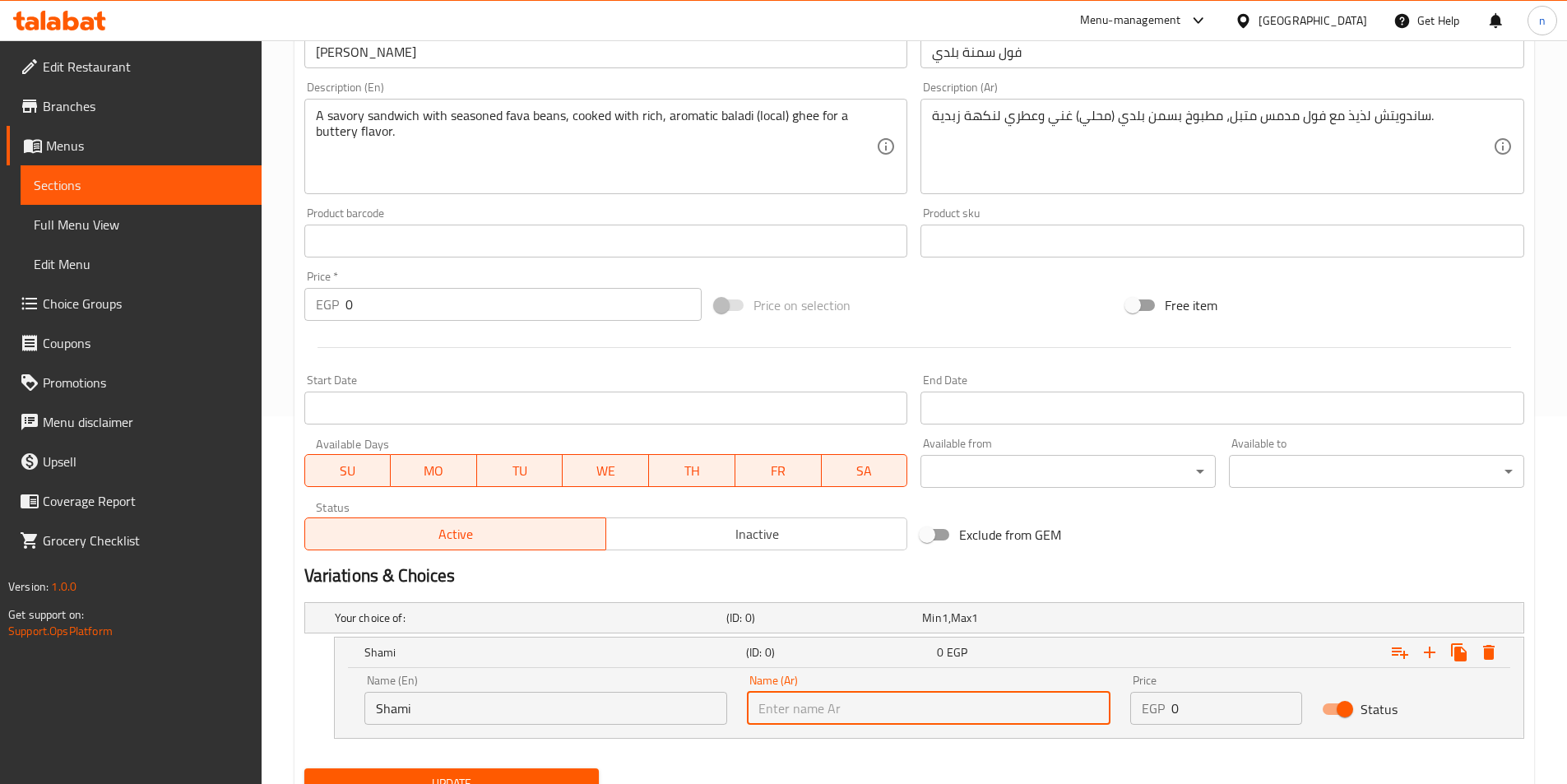
type input "شامي"
click at [1199, 712] on input "0" at bounding box center [1237, 708] width 131 height 33
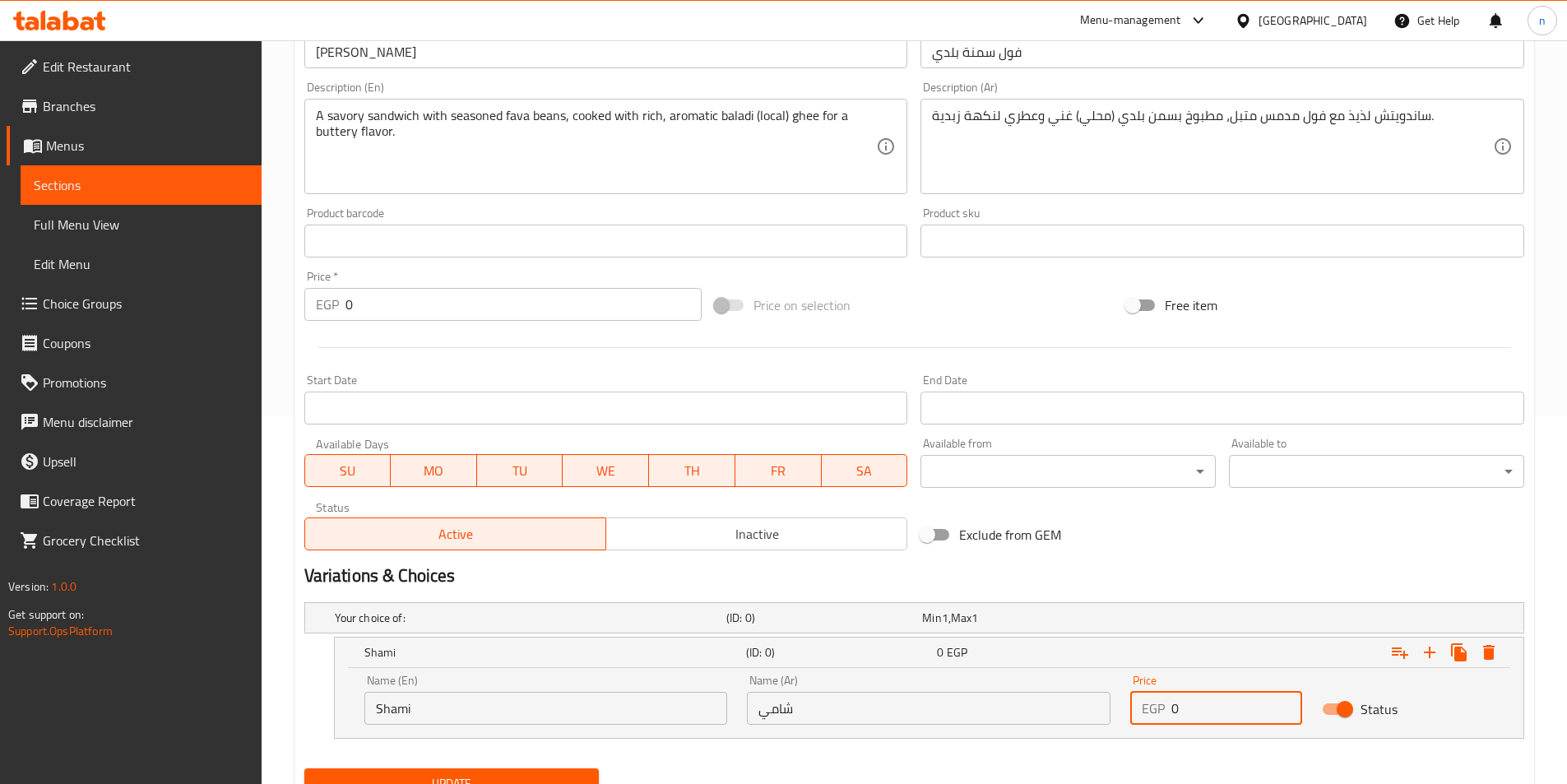
click at [1199, 712] on input "0" at bounding box center [1237, 708] width 131 height 33
type input "17"
click at [1439, 653] on icon "Expand" at bounding box center [1430, 652] width 20 height 20
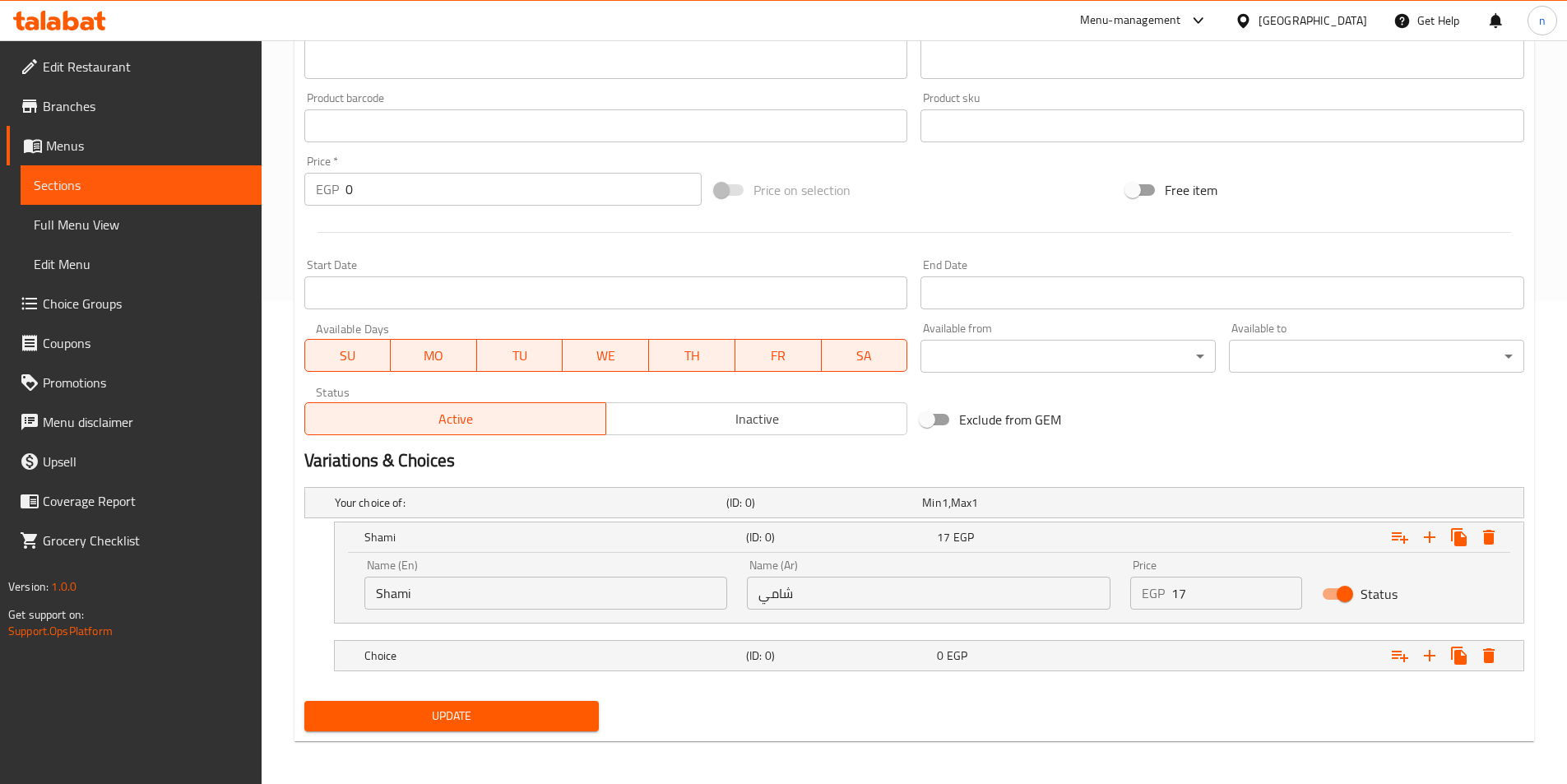
scroll to position [486, 0]
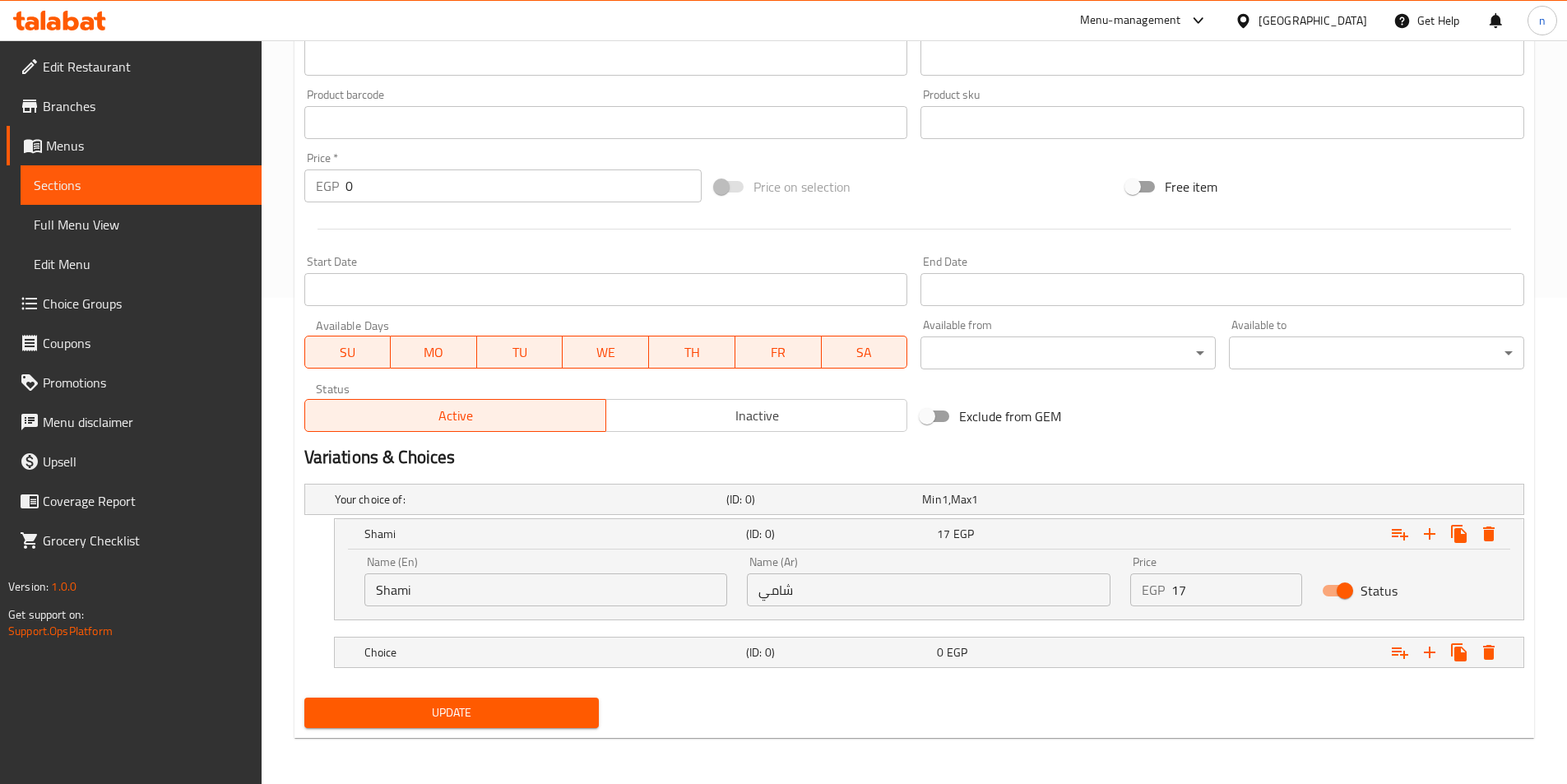
click at [1218, 671] on nav at bounding box center [914, 677] width 1220 height 13
click at [1218, 669] on div "Expand" at bounding box center [1315, 651] width 382 height 36
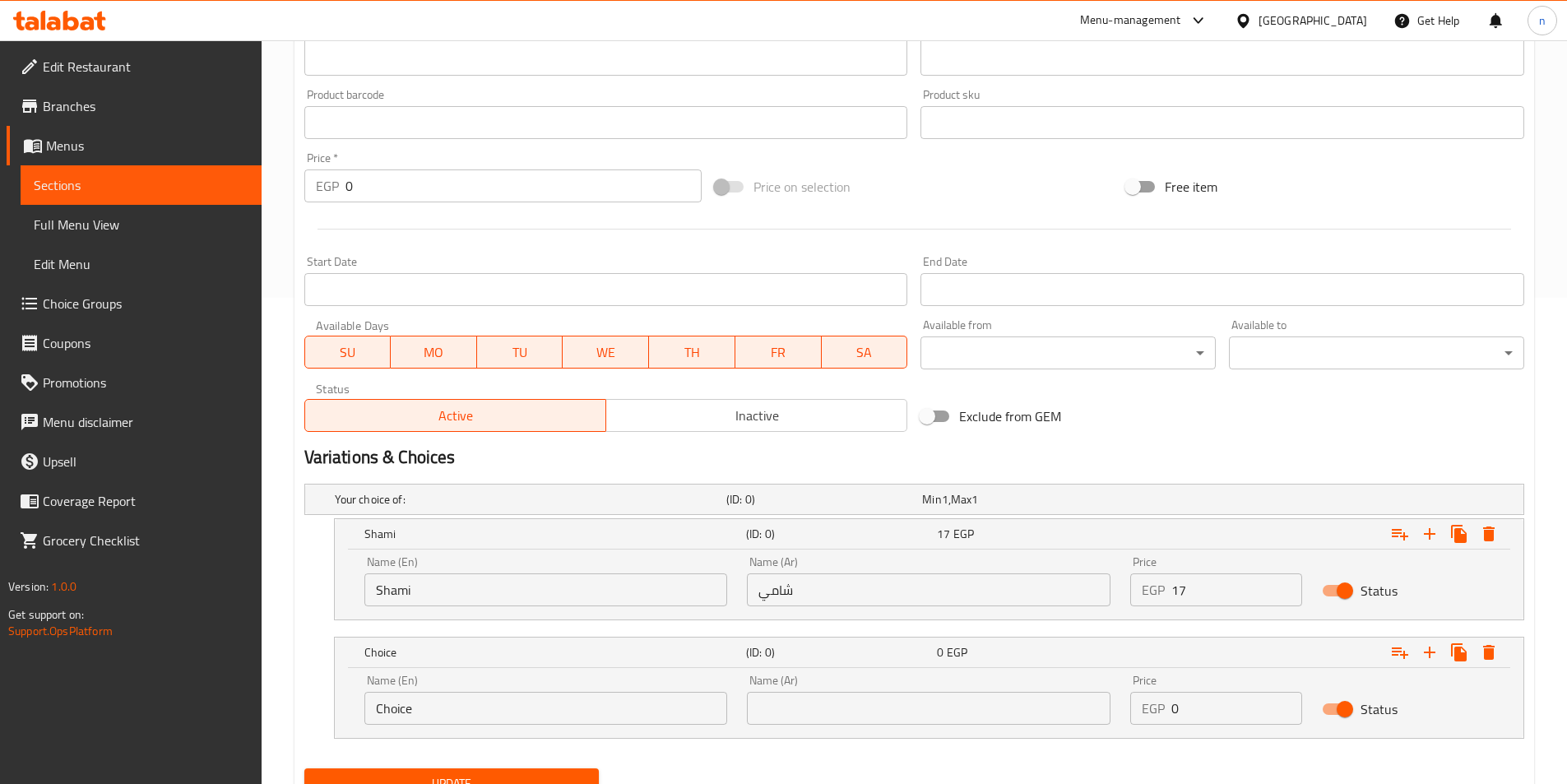
click at [645, 706] on input "Choice" at bounding box center [546, 708] width 364 height 33
click at [645, 706] on input "text" at bounding box center [546, 708] width 364 height 33
type input "baladi"
click at [935, 713] on input "text" at bounding box center [929, 708] width 364 height 33
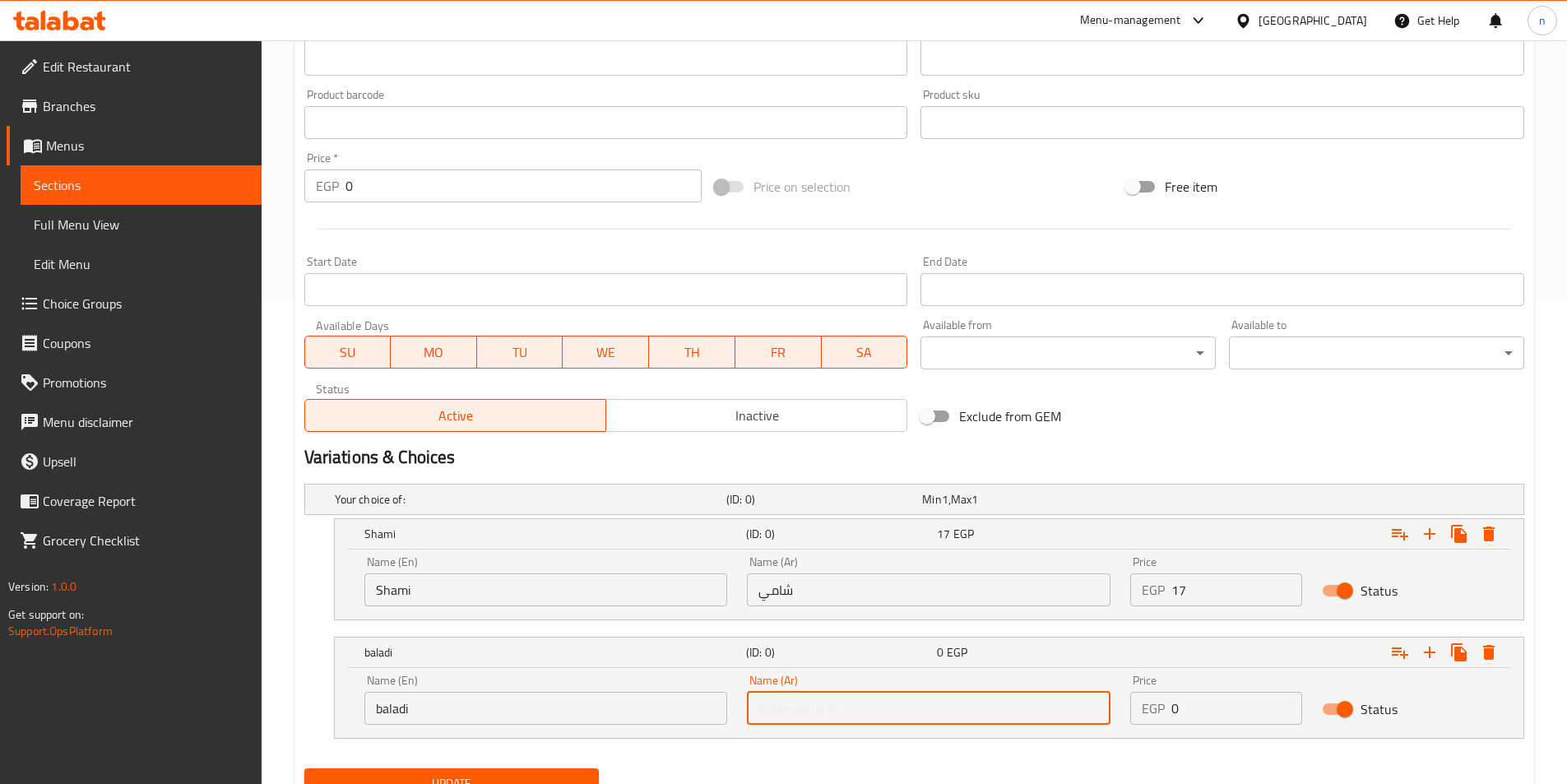
type input "بلدي"
click at [1226, 713] on input "0" at bounding box center [1237, 708] width 131 height 33
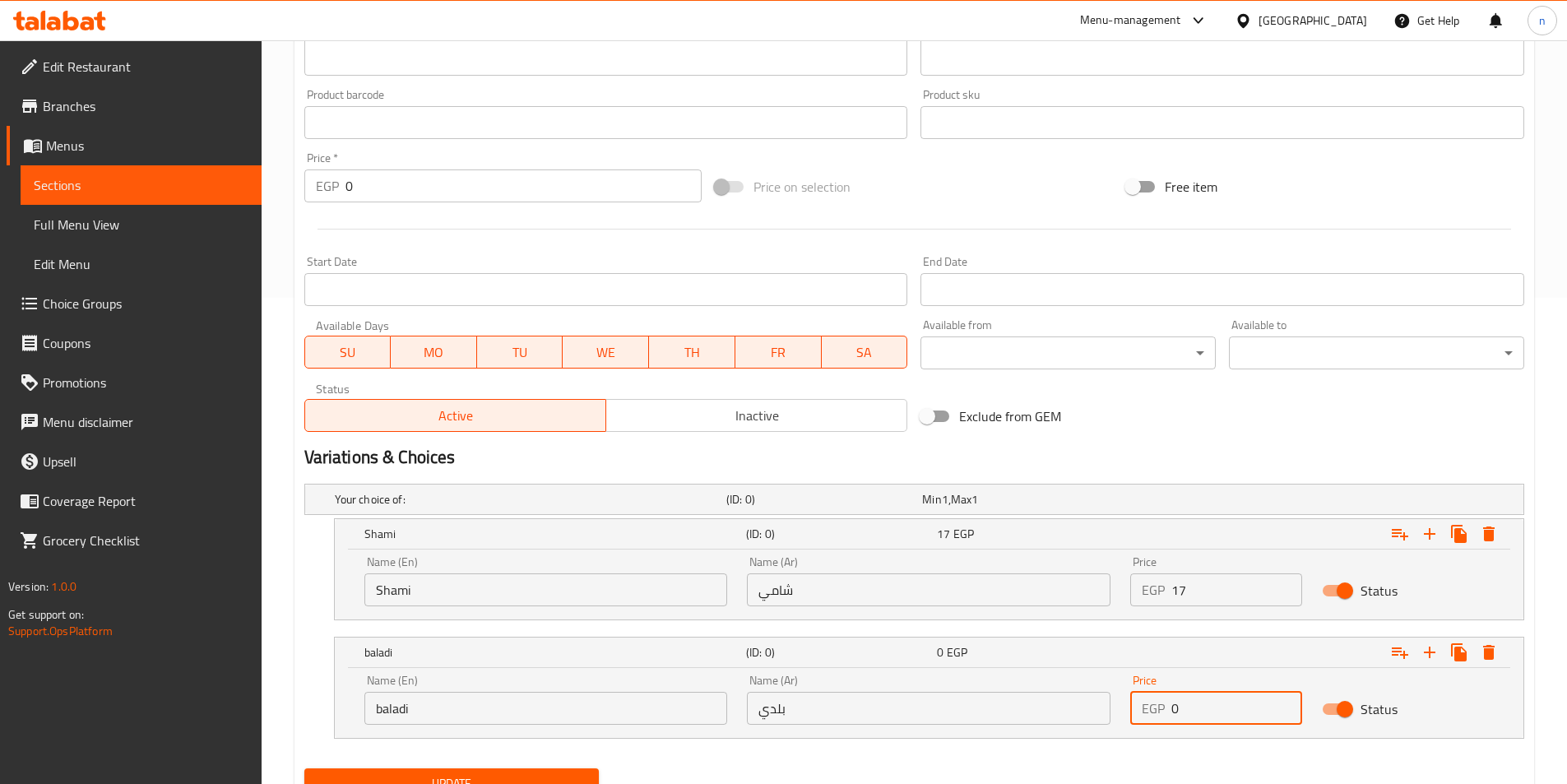
click at [1226, 713] on input "0" at bounding box center [1237, 708] width 131 height 33
type input "18"
click at [1433, 649] on icon "Expand" at bounding box center [1430, 652] width 20 height 20
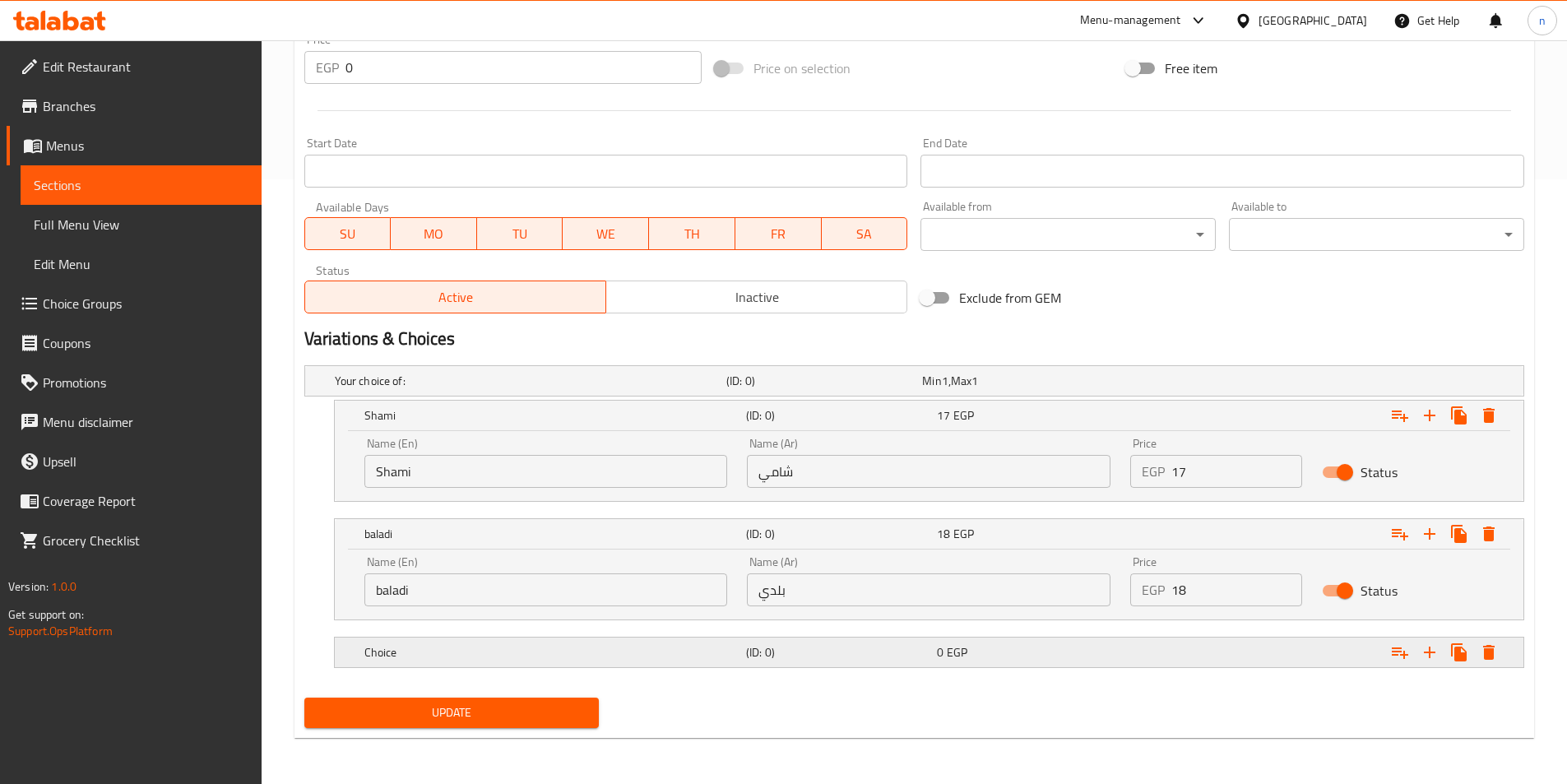
click at [1014, 651] on div "0 EGP" at bounding box center [1029, 652] width 184 height 17
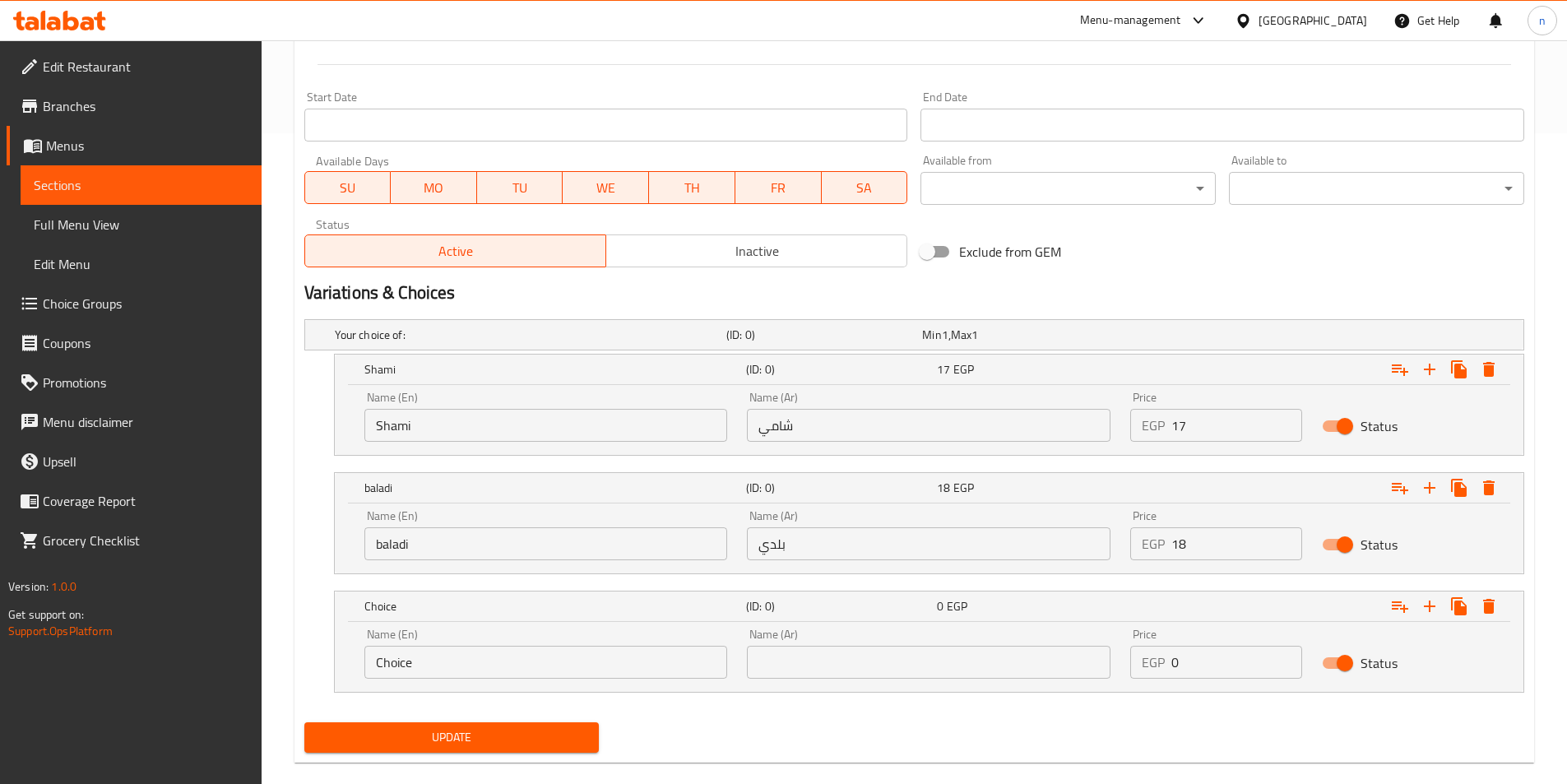
scroll to position [675, 0]
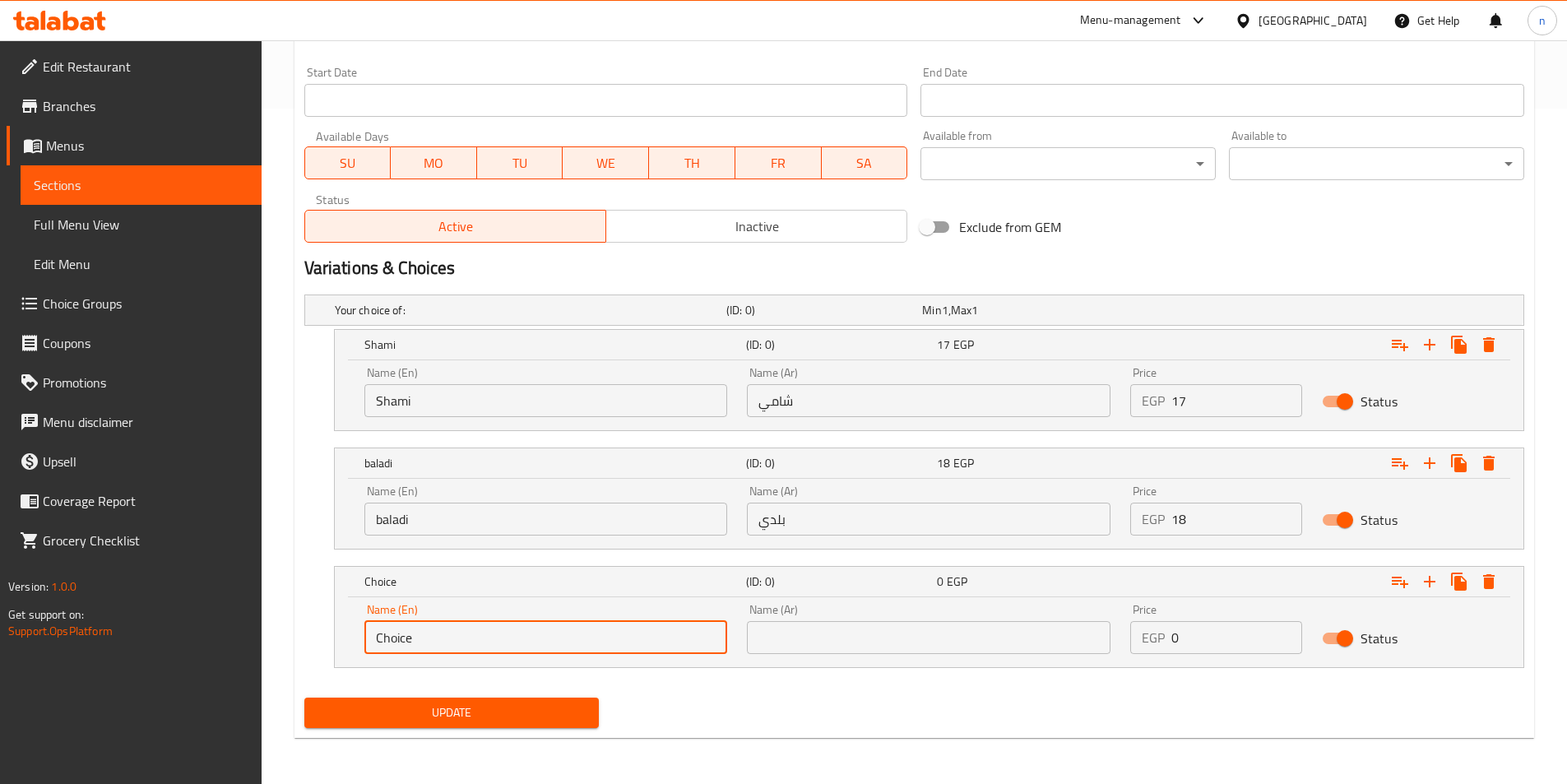
click at [547, 649] on input "Choice" at bounding box center [546, 637] width 364 height 33
click at [547, 649] on input "text" at bounding box center [546, 637] width 364 height 33
type input "French"
click at [832, 656] on div "Name (Ar) Name (Ar)" at bounding box center [929, 628] width 384 height 70
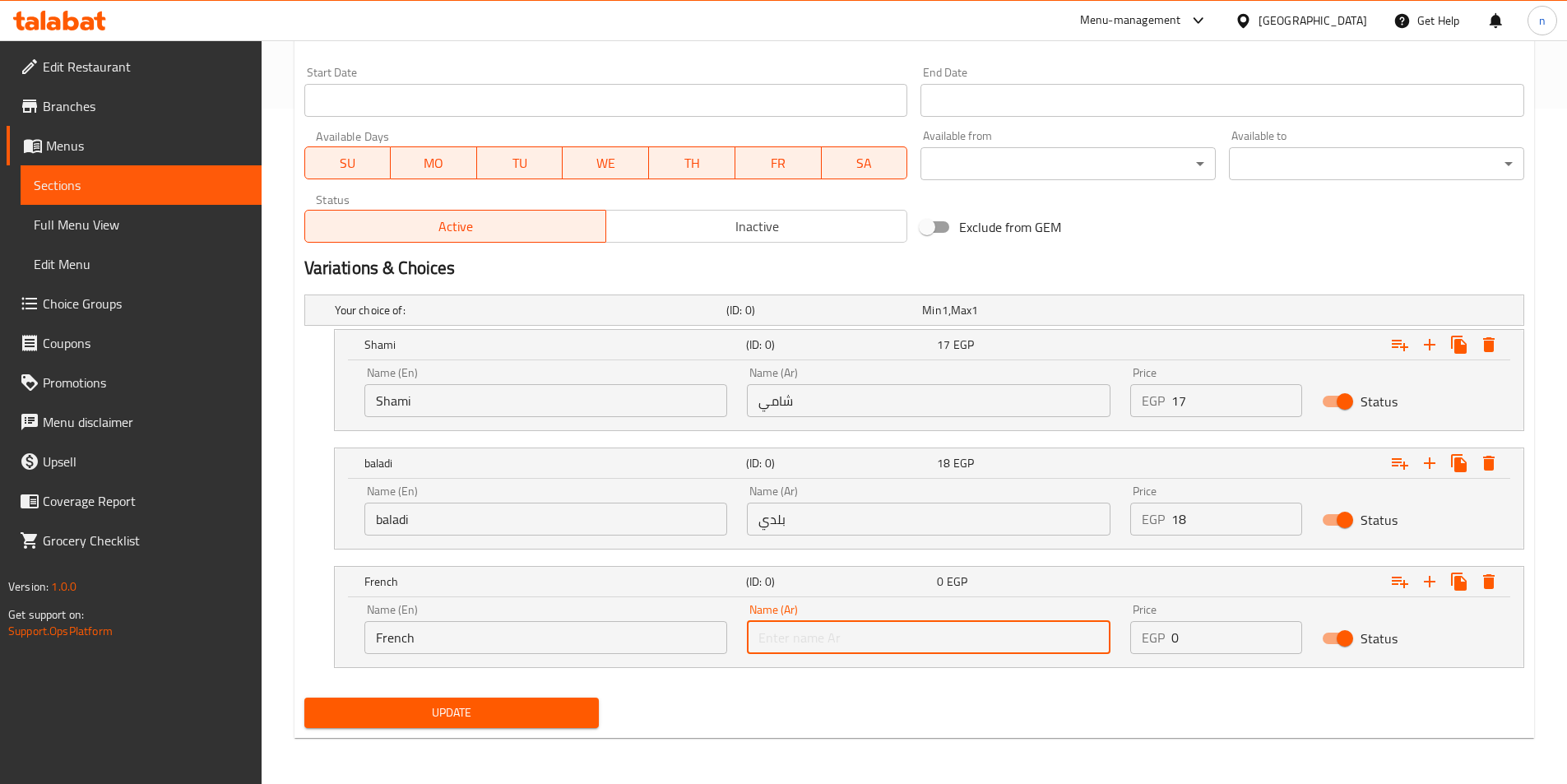
click at [817, 640] on input "text" at bounding box center [929, 637] width 364 height 33
type input "فرنسي"
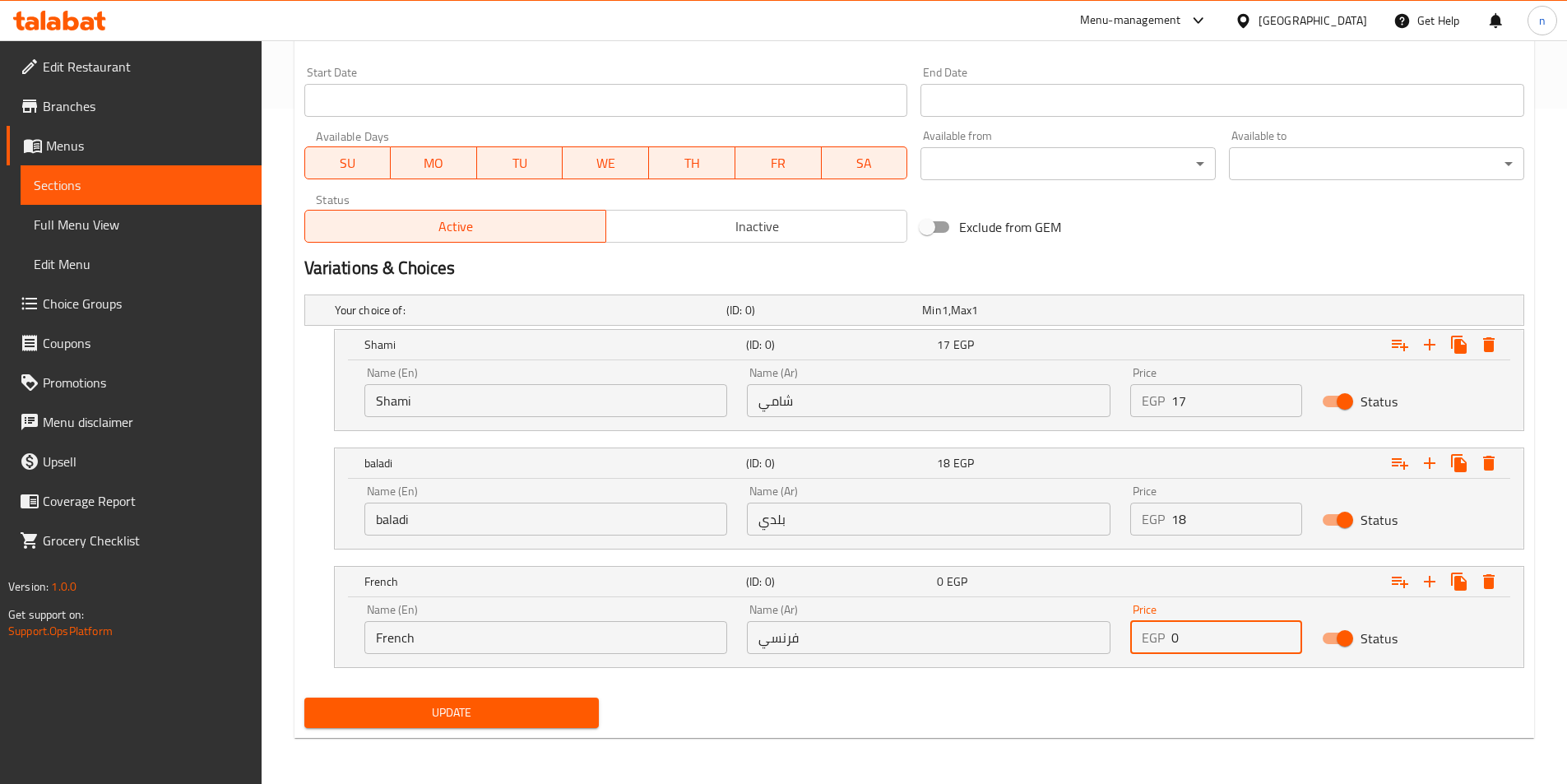
click at [1251, 645] on input "0" at bounding box center [1237, 637] width 131 height 33
type input "21"
click at [494, 707] on span "Update" at bounding box center [452, 713] width 269 height 20
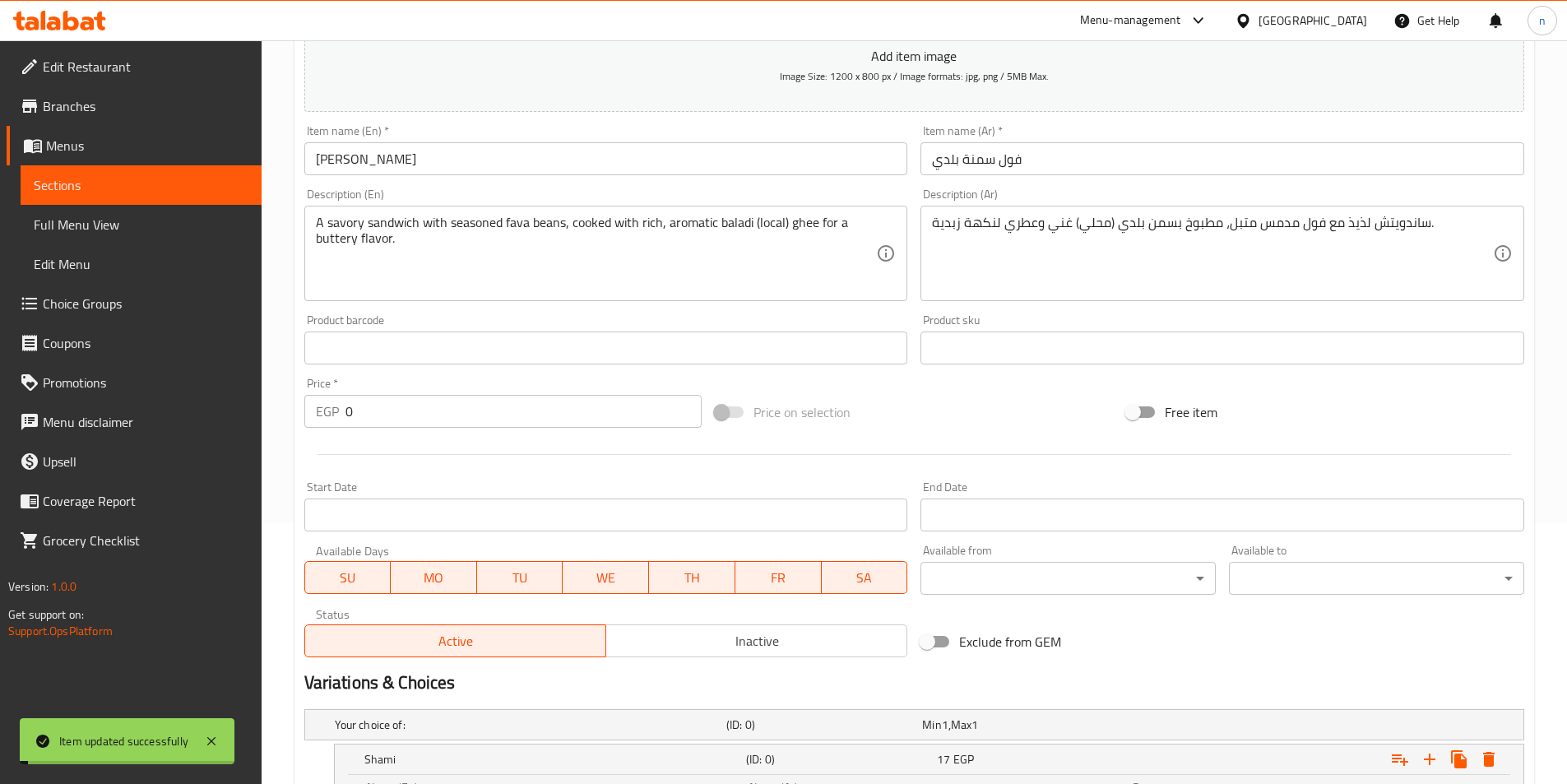
scroll to position [0, 0]
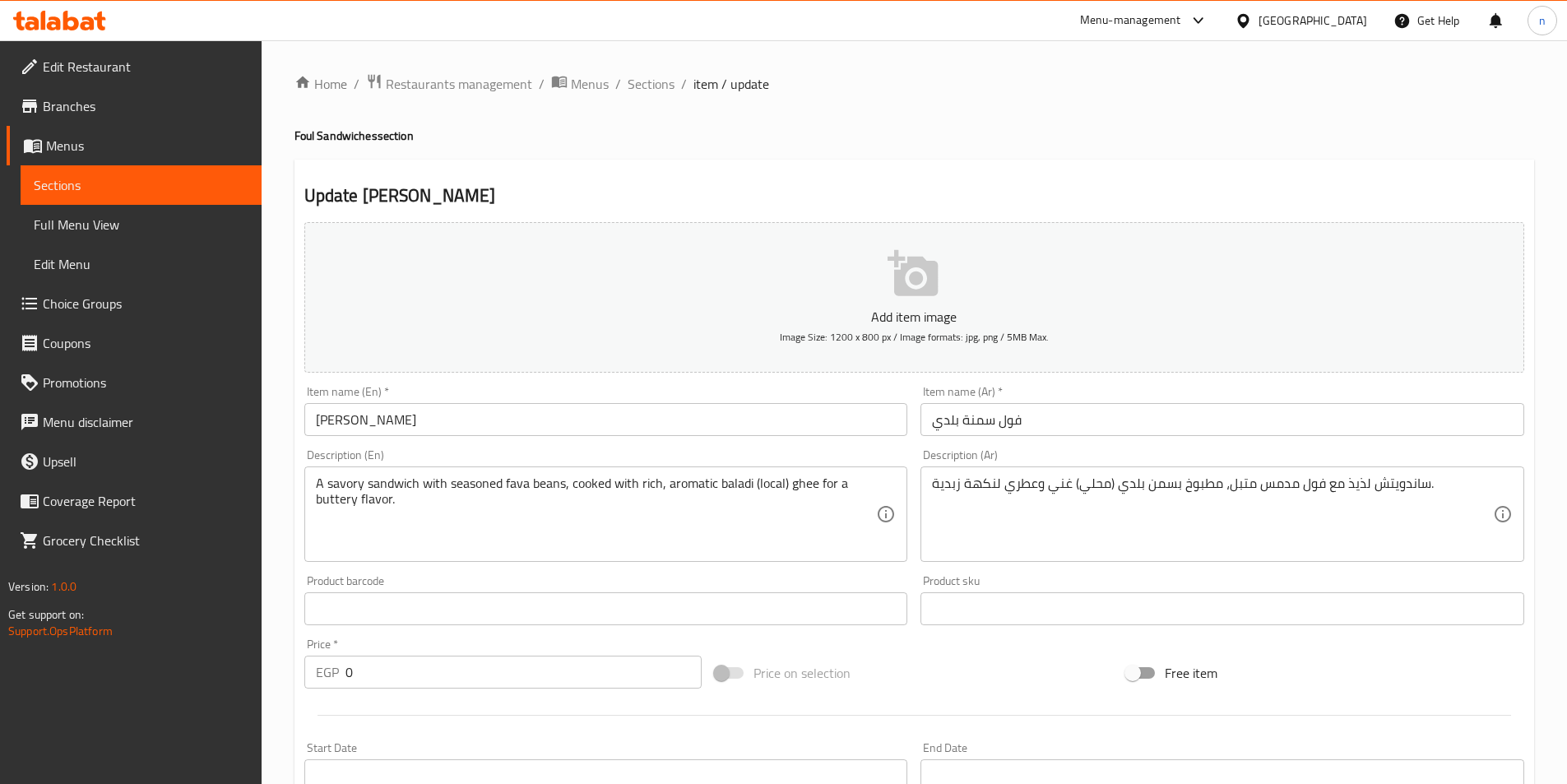
click at [1010, 687] on div "Price on selection" at bounding box center [914, 672] width 411 height 44
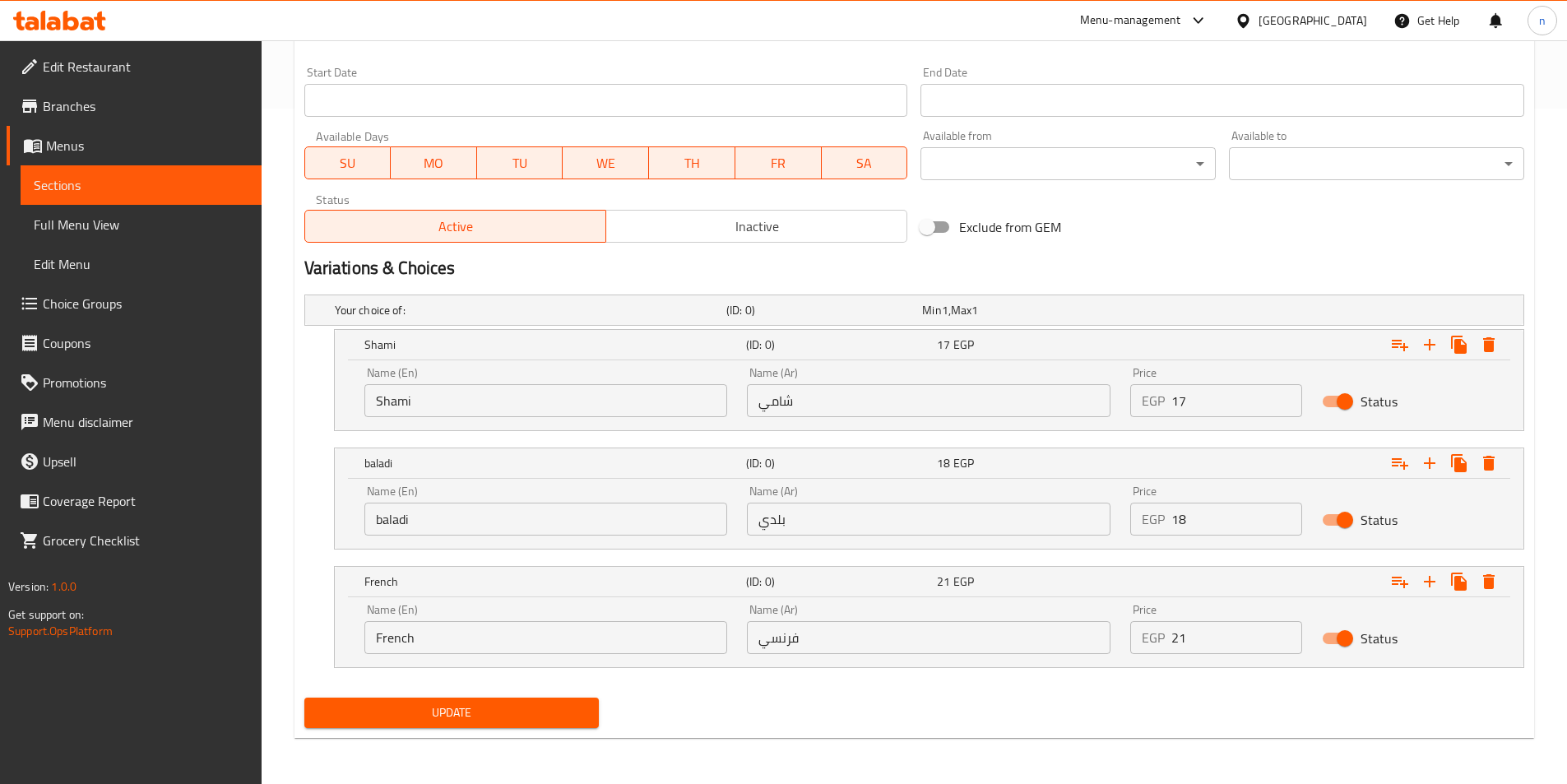
click at [587, 715] on button "Update" at bounding box center [452, 713] width 296 height 30
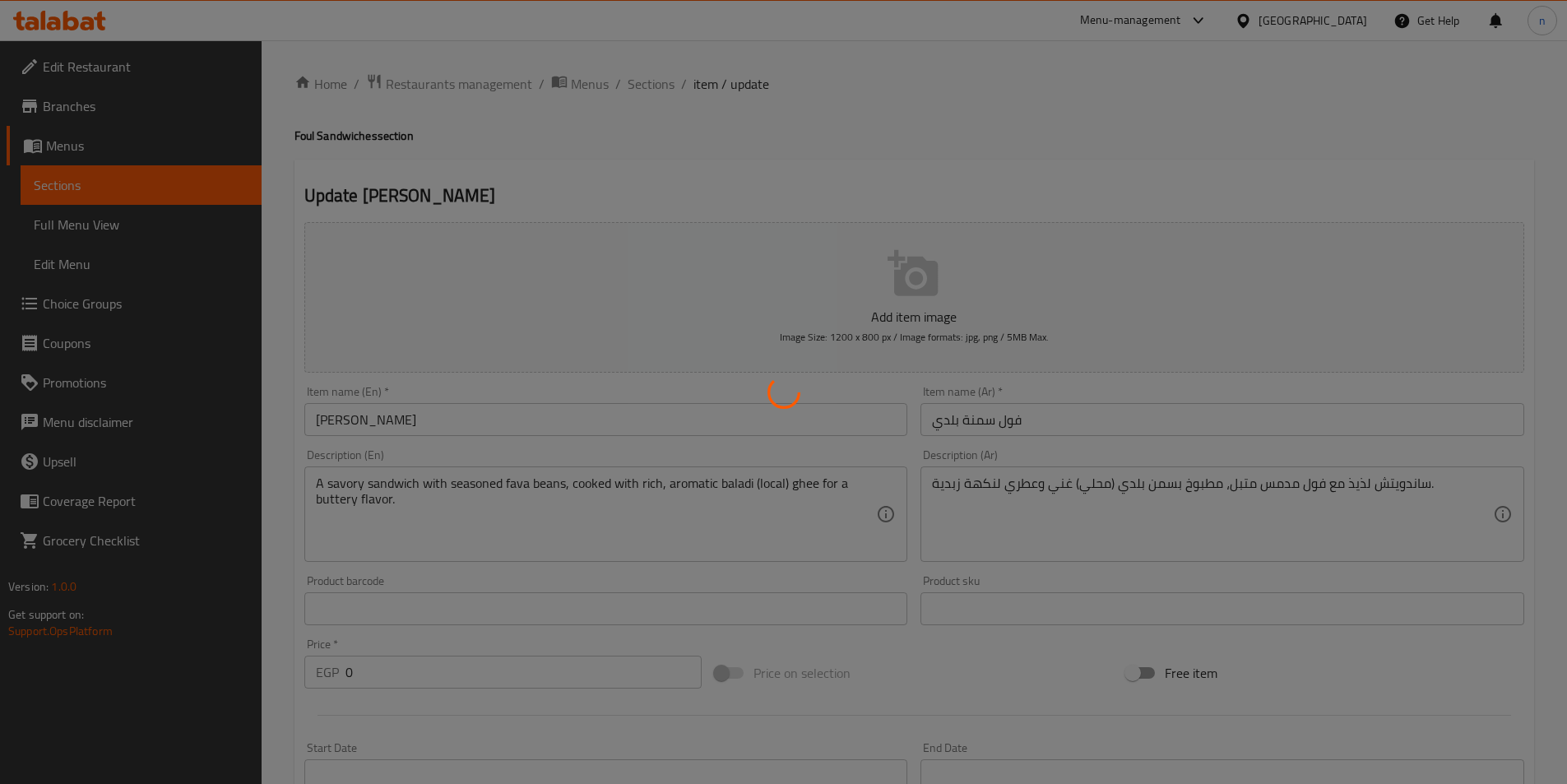
click at [641, 81] on div at bounding box center [784, 392] width 1567 height 784
click at [654, 86] on div at bounding box center [784, 392] width 1567 height 784
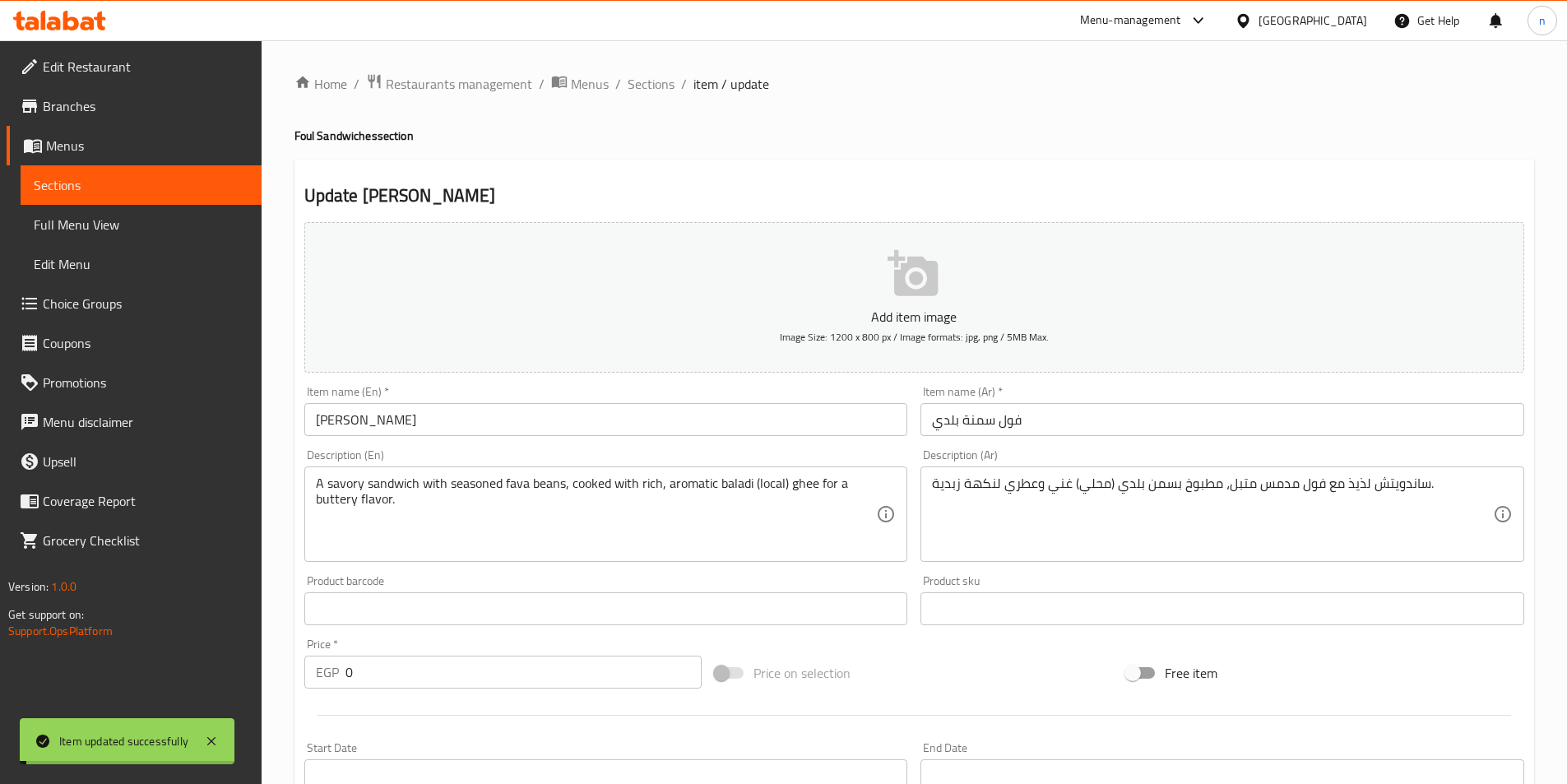
click at [654, 86] on span "Sections" at bounding box center [651, 84] width 47 height 20
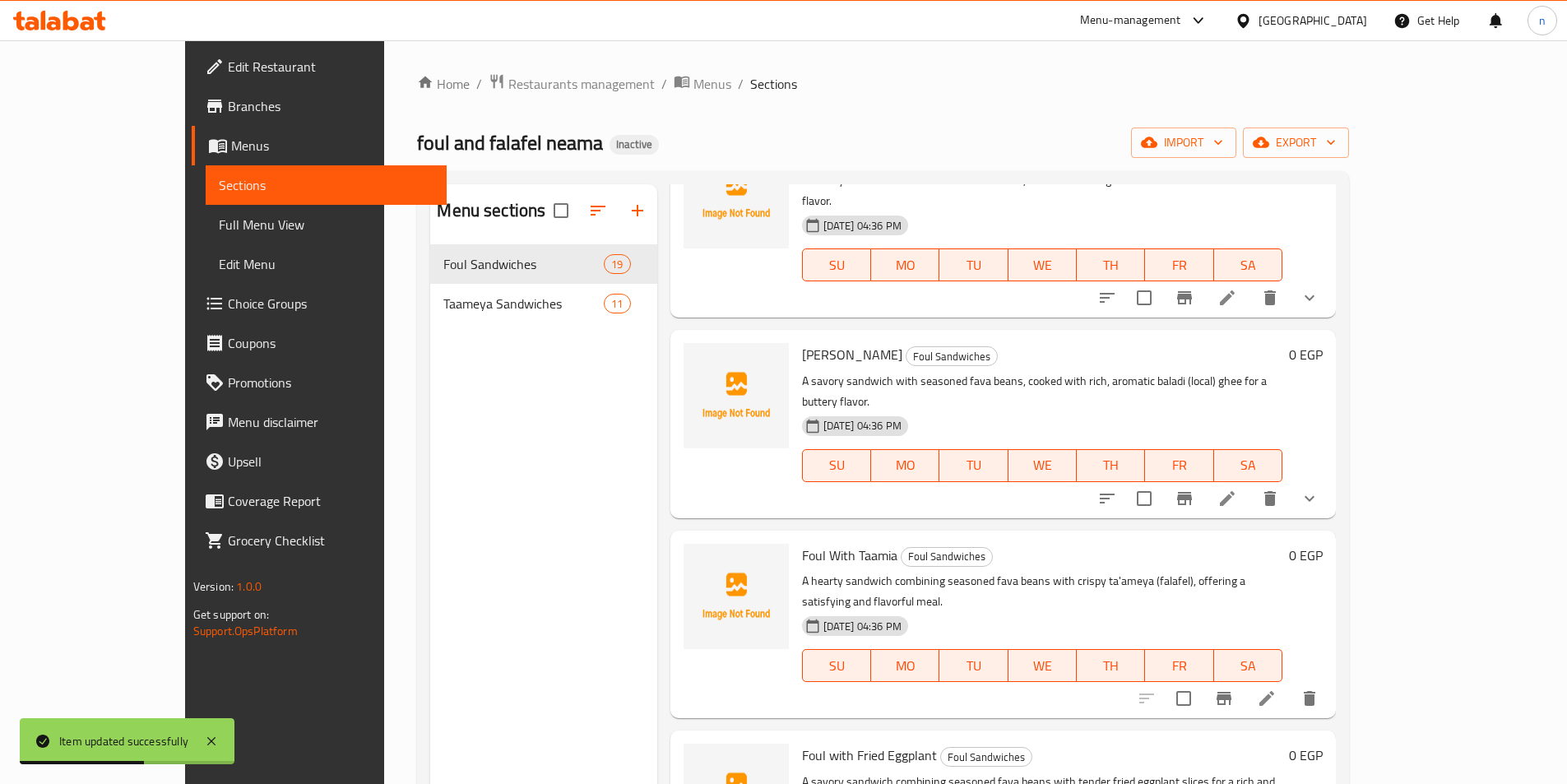
scroll to position [1644, 0]
click at [1276, 687] on icon at bounding box center [1267, 698] width 20 height 20
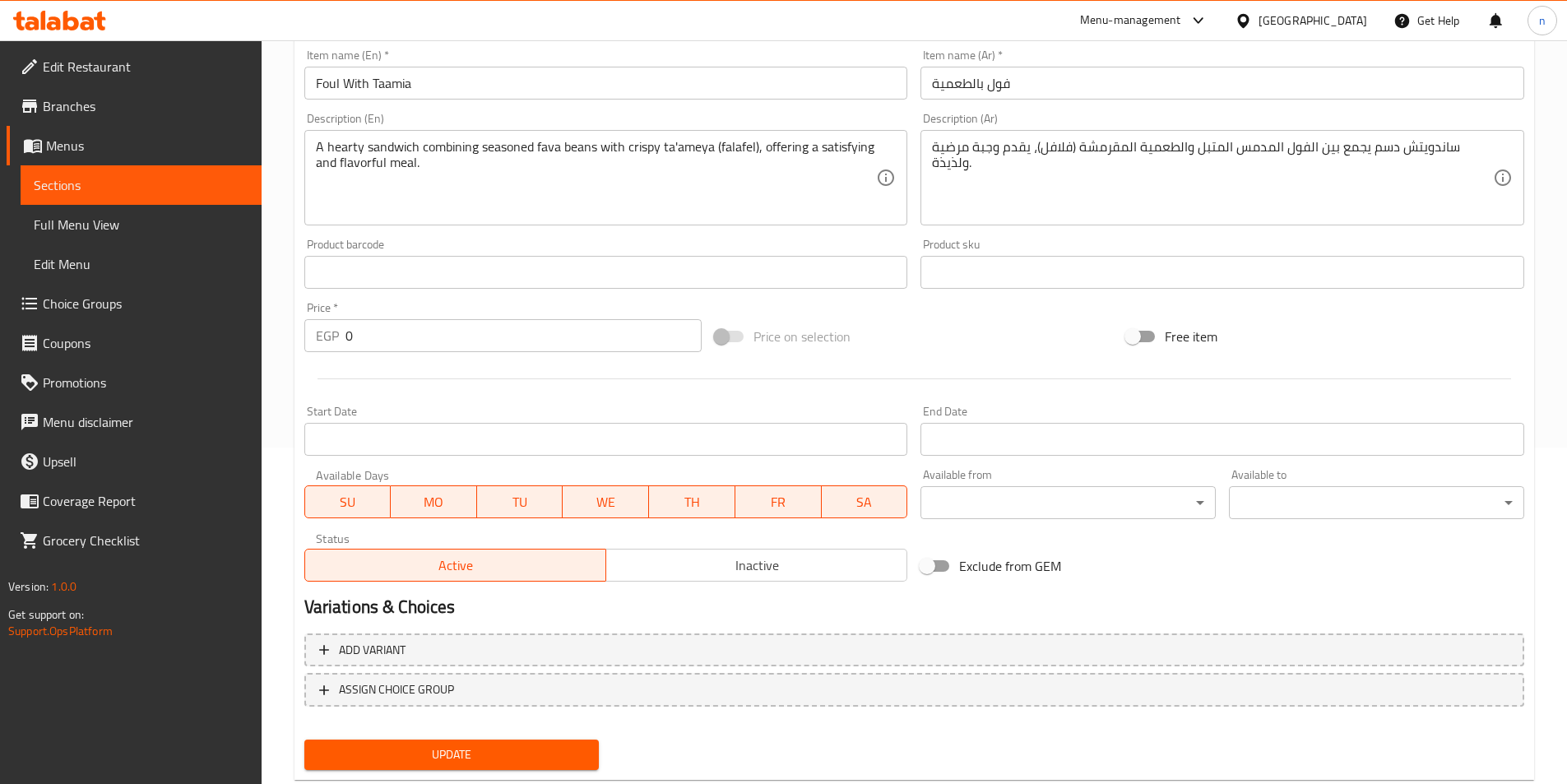
scroll to position [379, 0]
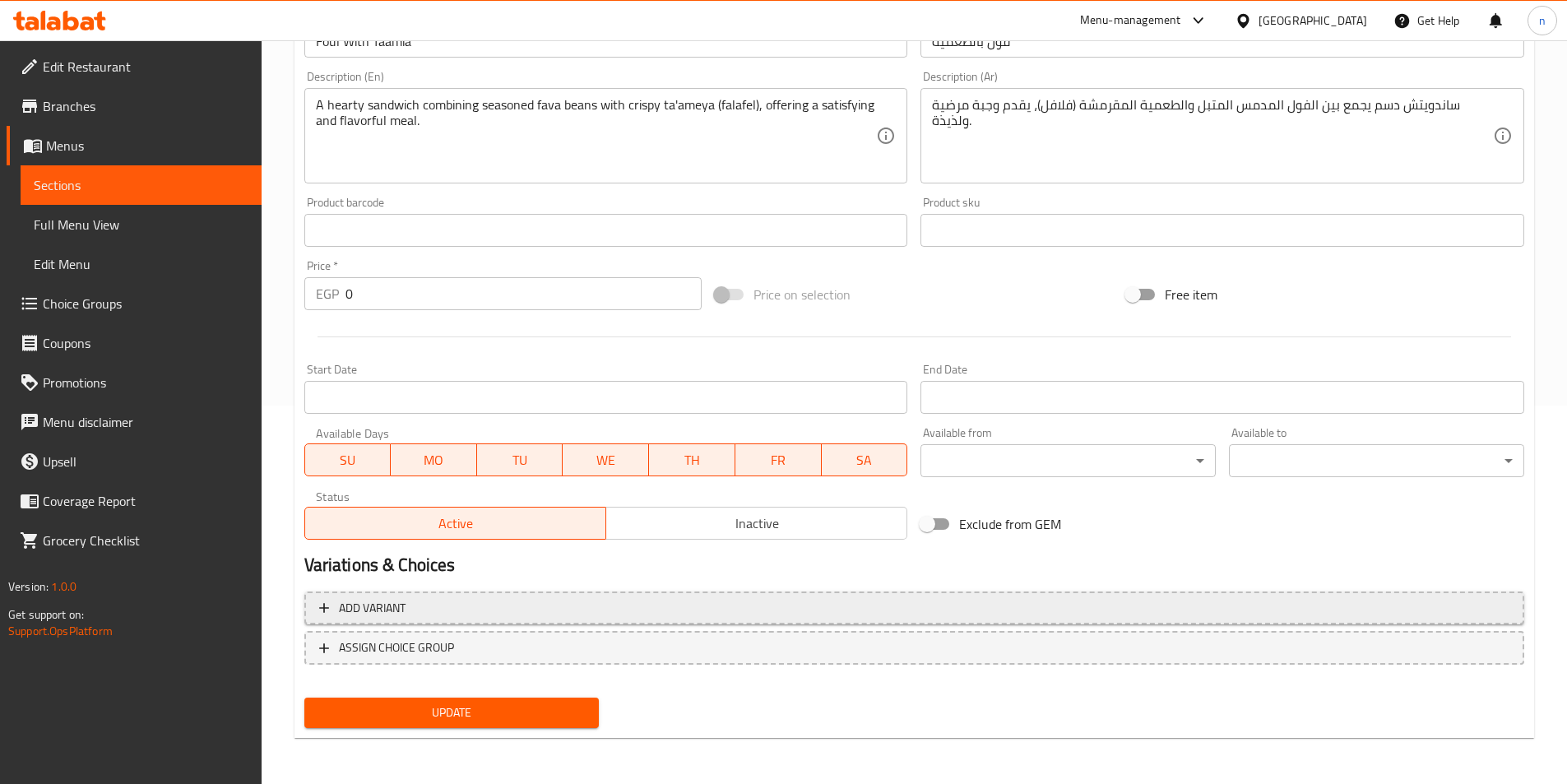
click at [640, 609] on span "Add variant" at bounding box center [915, 608] width 1191 height 20
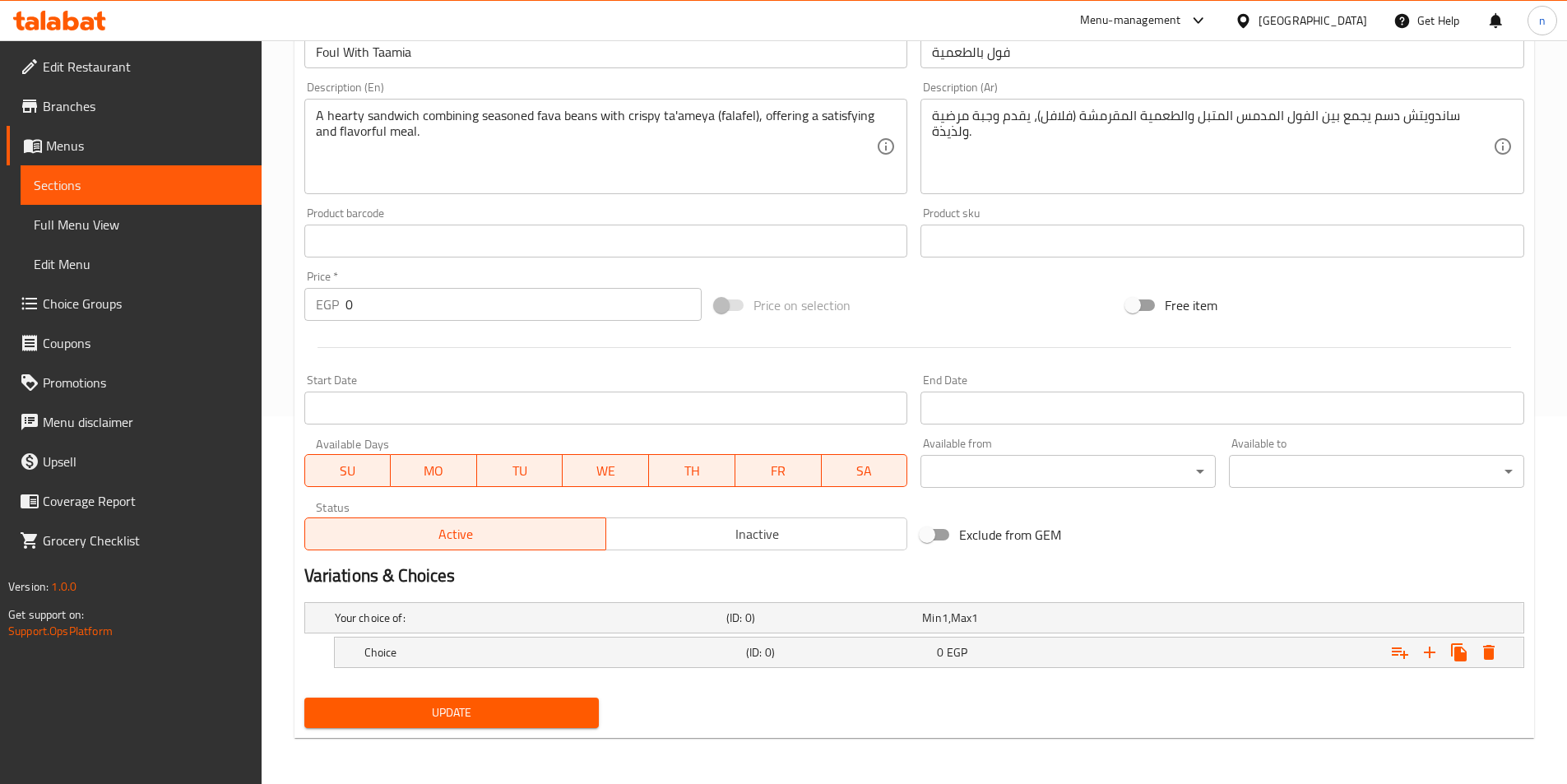
scroll to position [368, 0]
click at [618, 647] on h5 "Choice" at bounding box center [552, 652] width 375 height 17
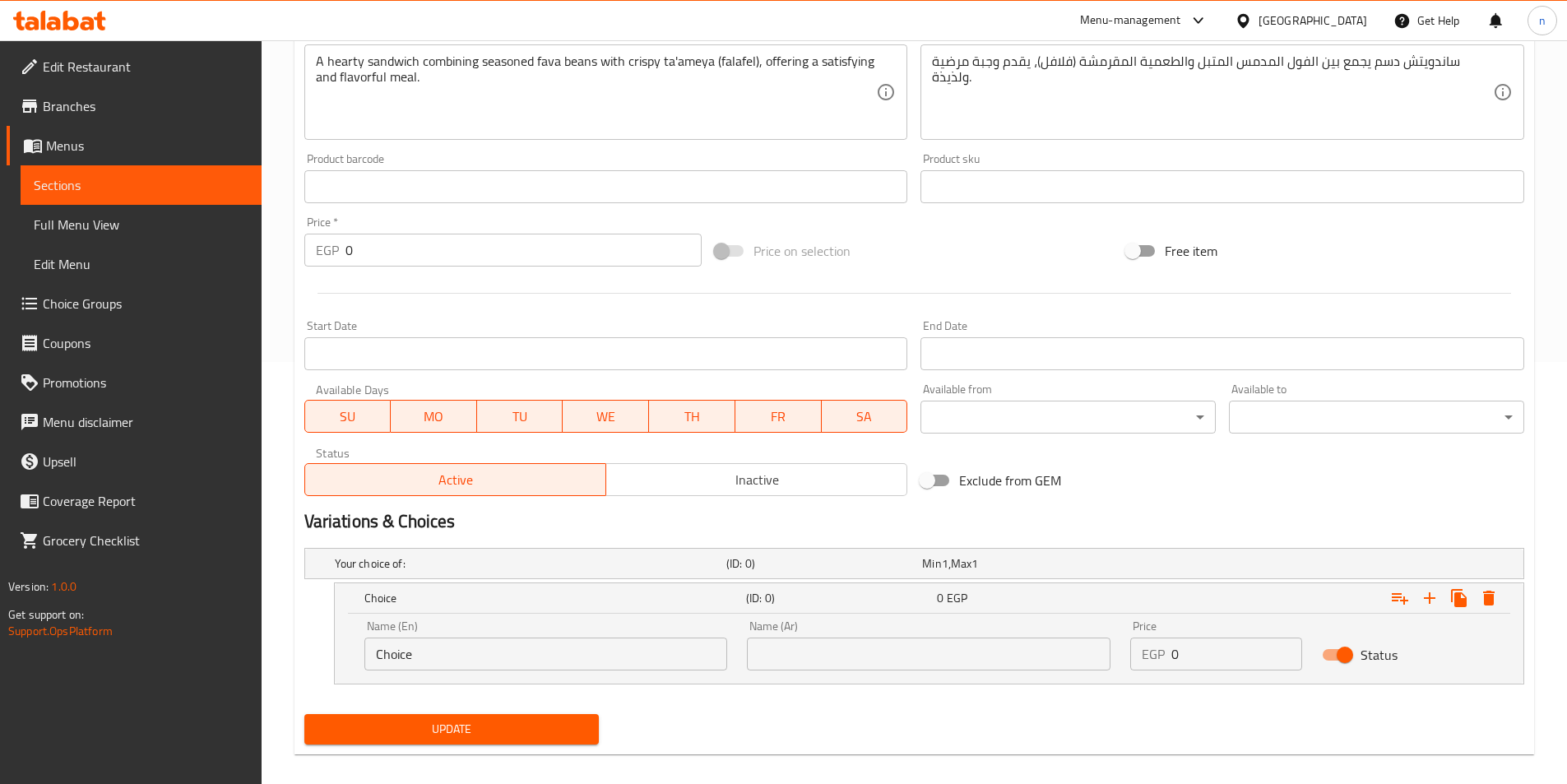
scroll to position [437, 0]
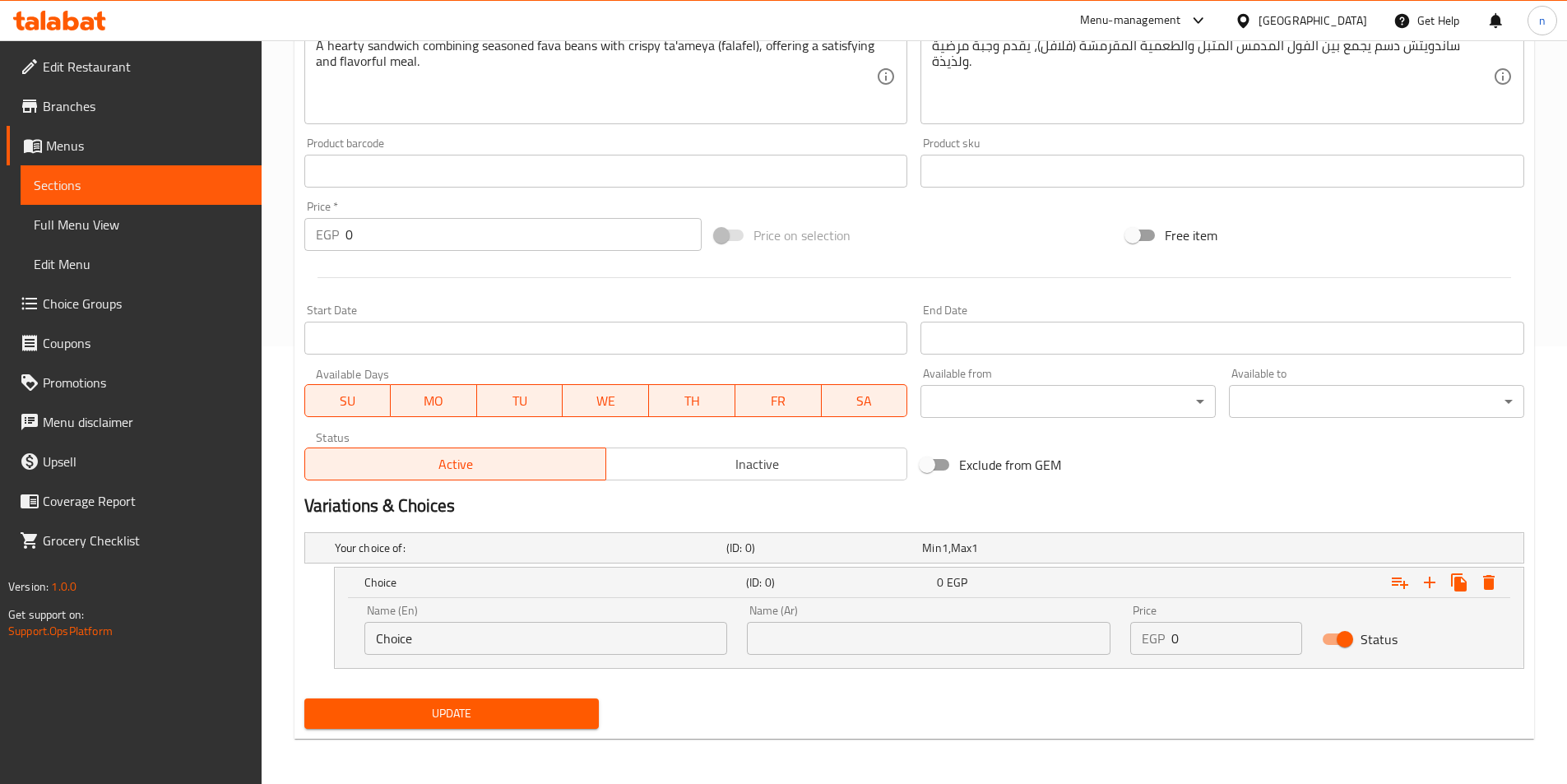
click at [610, 638] on input "Choice" at bounding box center [546, 638] width 364 height 33
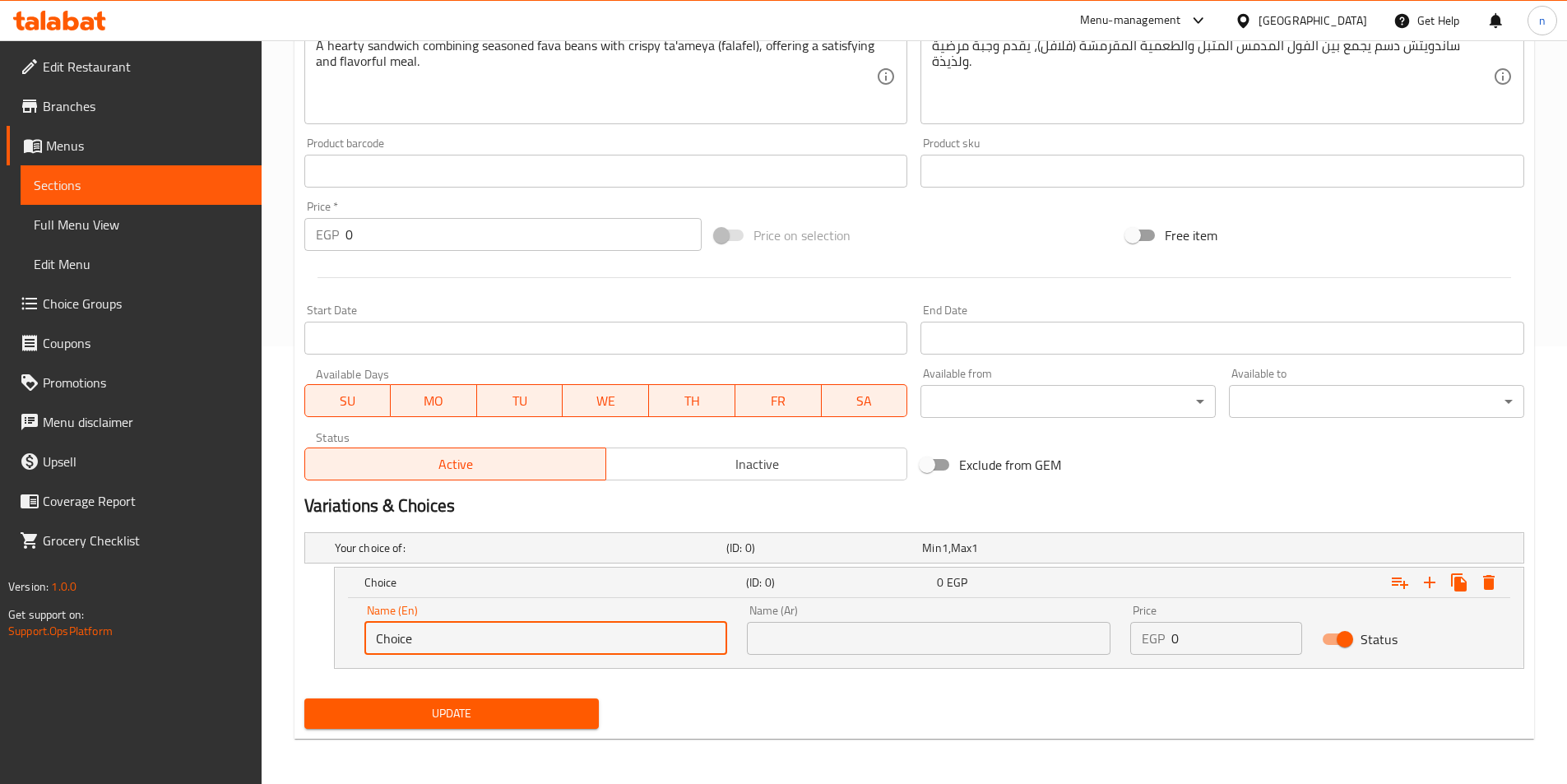
click at [610, 638] on input "Choice" at bounding box center [546, 638] width 364 height 33
click at [610, 643] on input "text" at bounding box center [546, 638] width 364 height 33
type input "Shami"
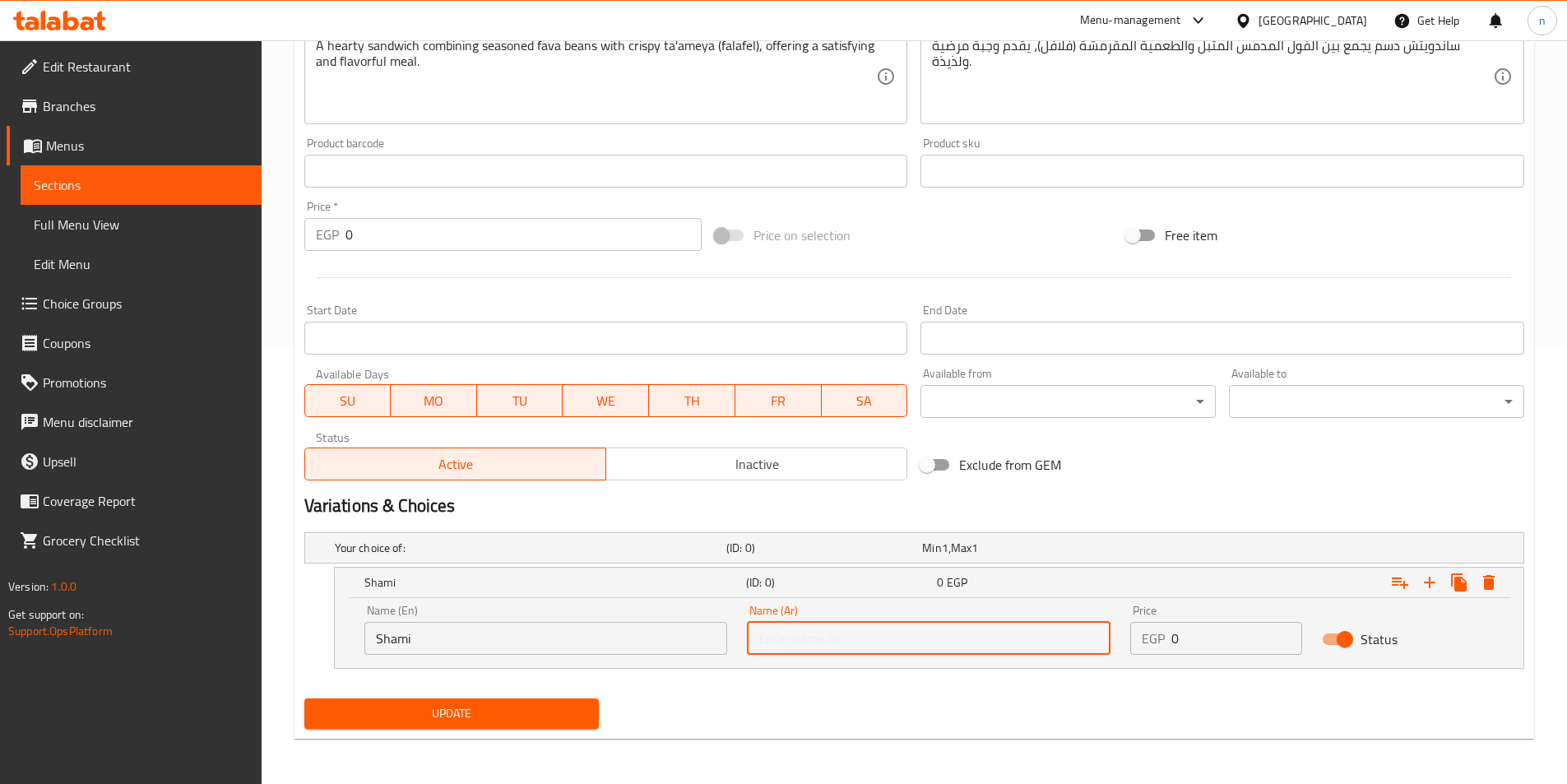
click at [778, 643] on input "text" at bounding box center [929, 638] width 364 height 33
type input "شامي"
click at [1186, 635] on input "0" at bounding box center [1237, 638] width 131 height 33
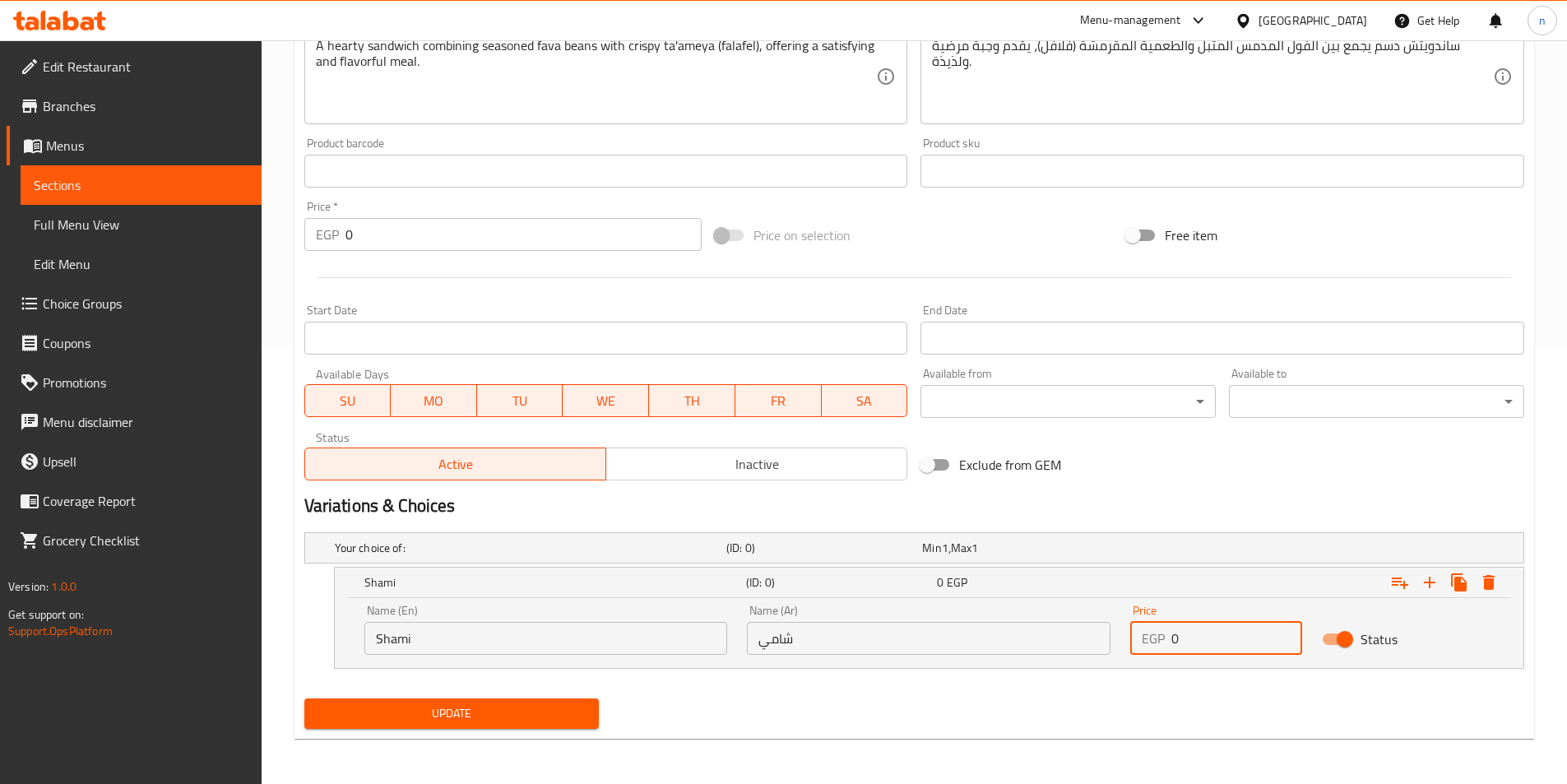
click at [1186, 635] on input "0" at bounding box center [1237, 638] width 131 height 33
type input "17"
click at [1432, 573] on icon "Expand" at bounding box center [1430, 583] width 20 height 20
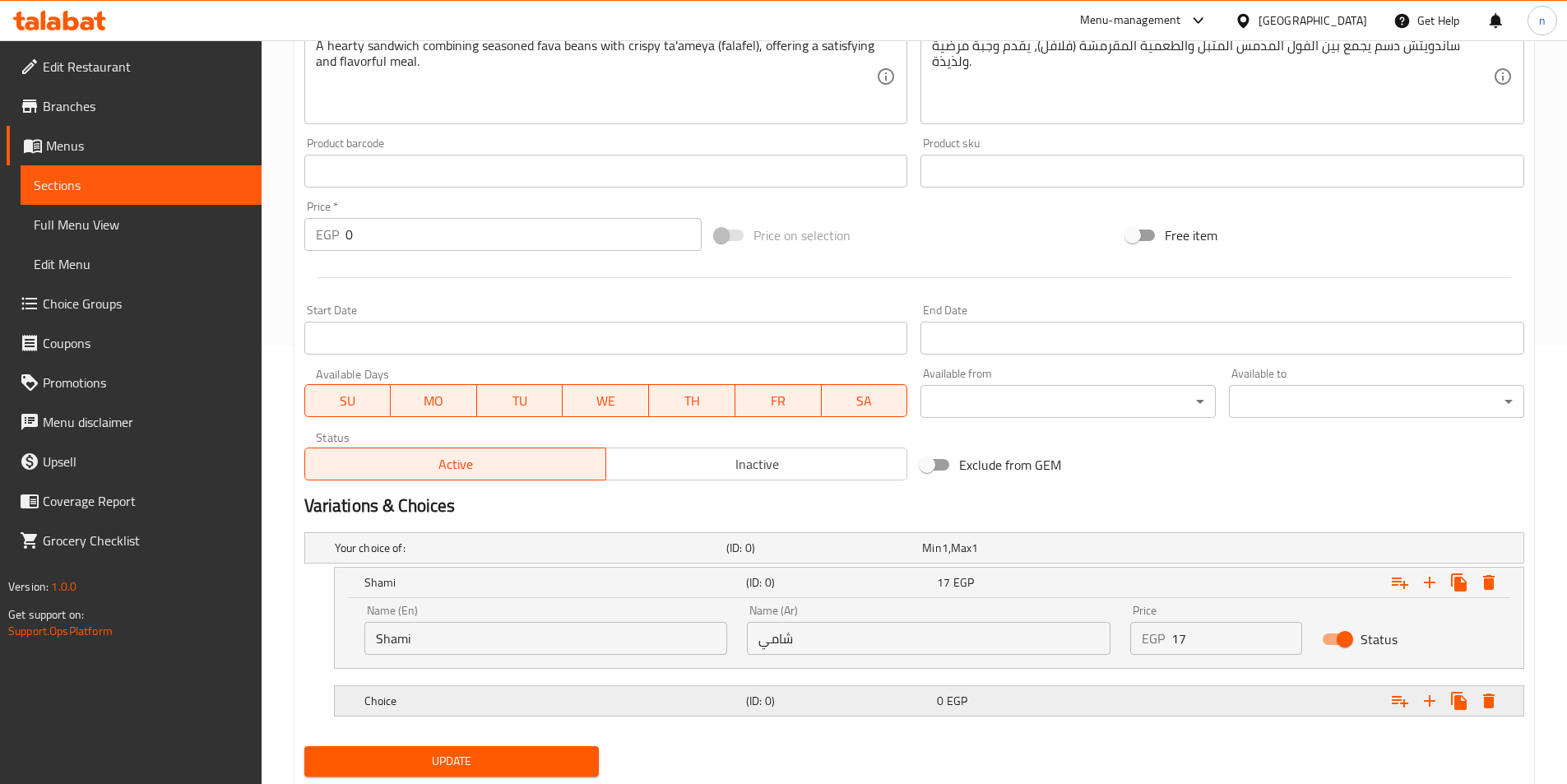
click at [884, 707] on h5 "(ID: 0)" at bounding box center [838, 701] width 184 height 17
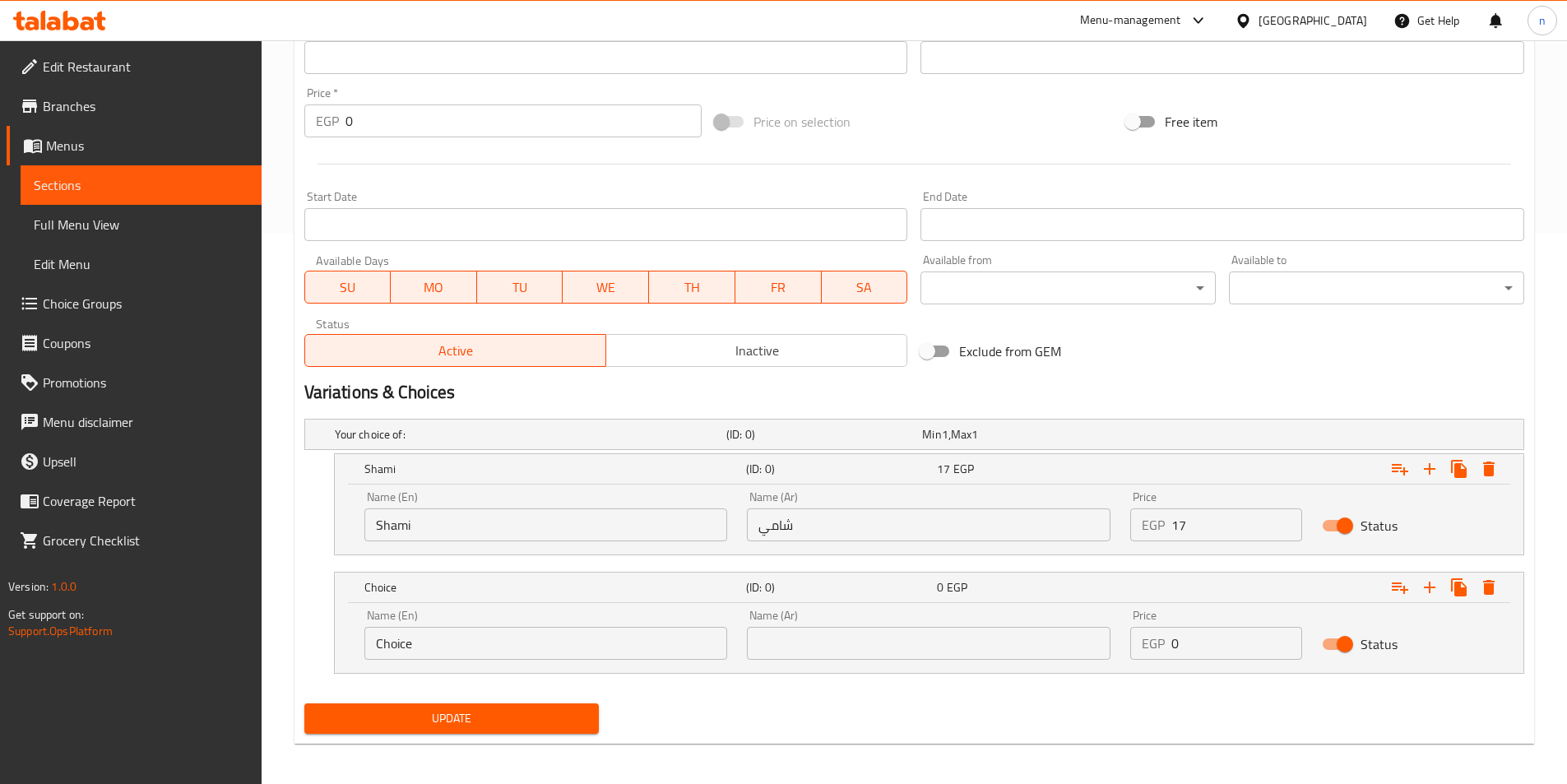
scroll to position [557, 0]
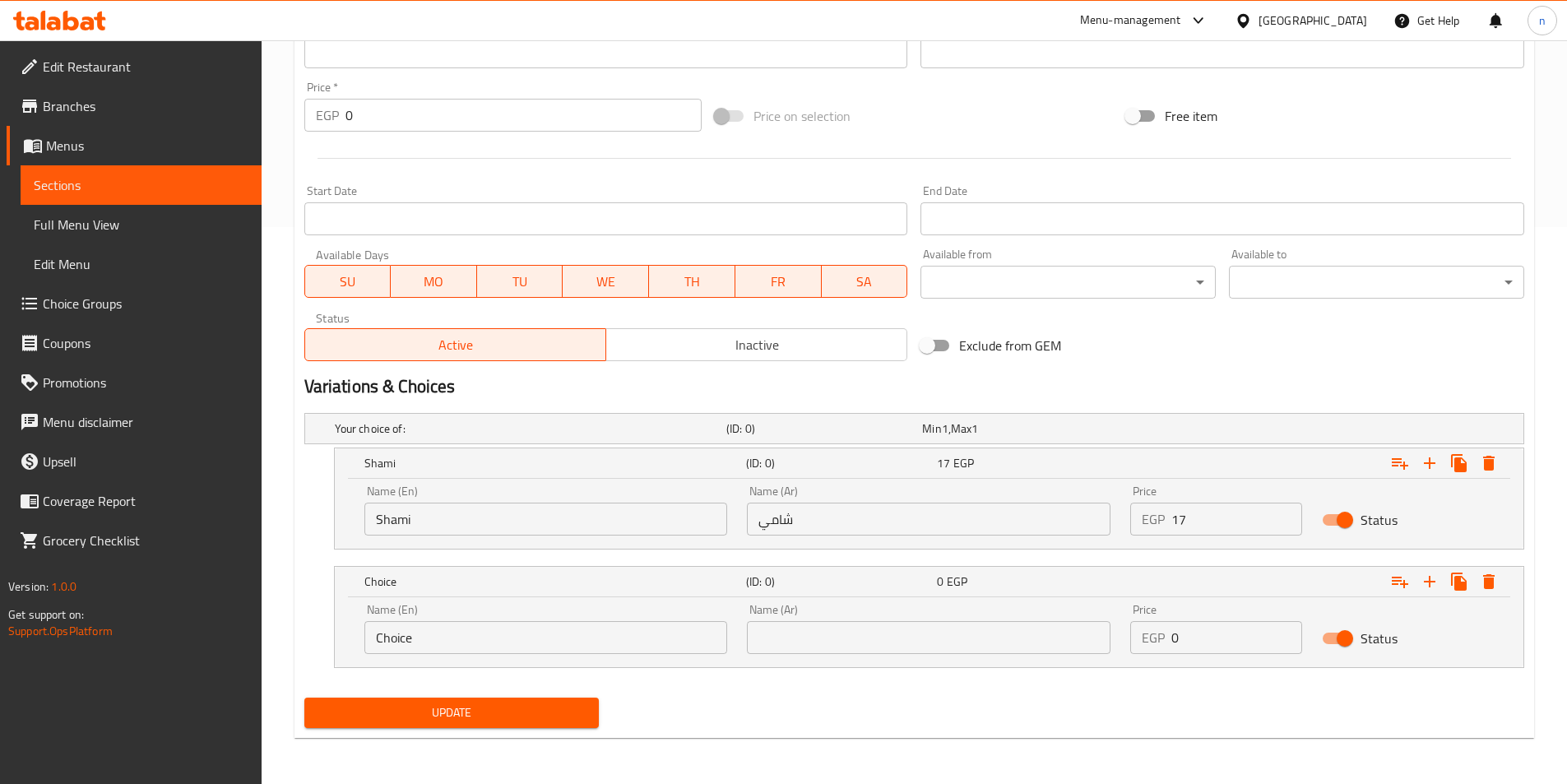
click at [678, 642] on input "Choice" at bounding box center [546, 637] width 364 height 33
click at [678, 642] on input "text" at bounding box center [546, 637] width 364 height 33
type input "baladi"
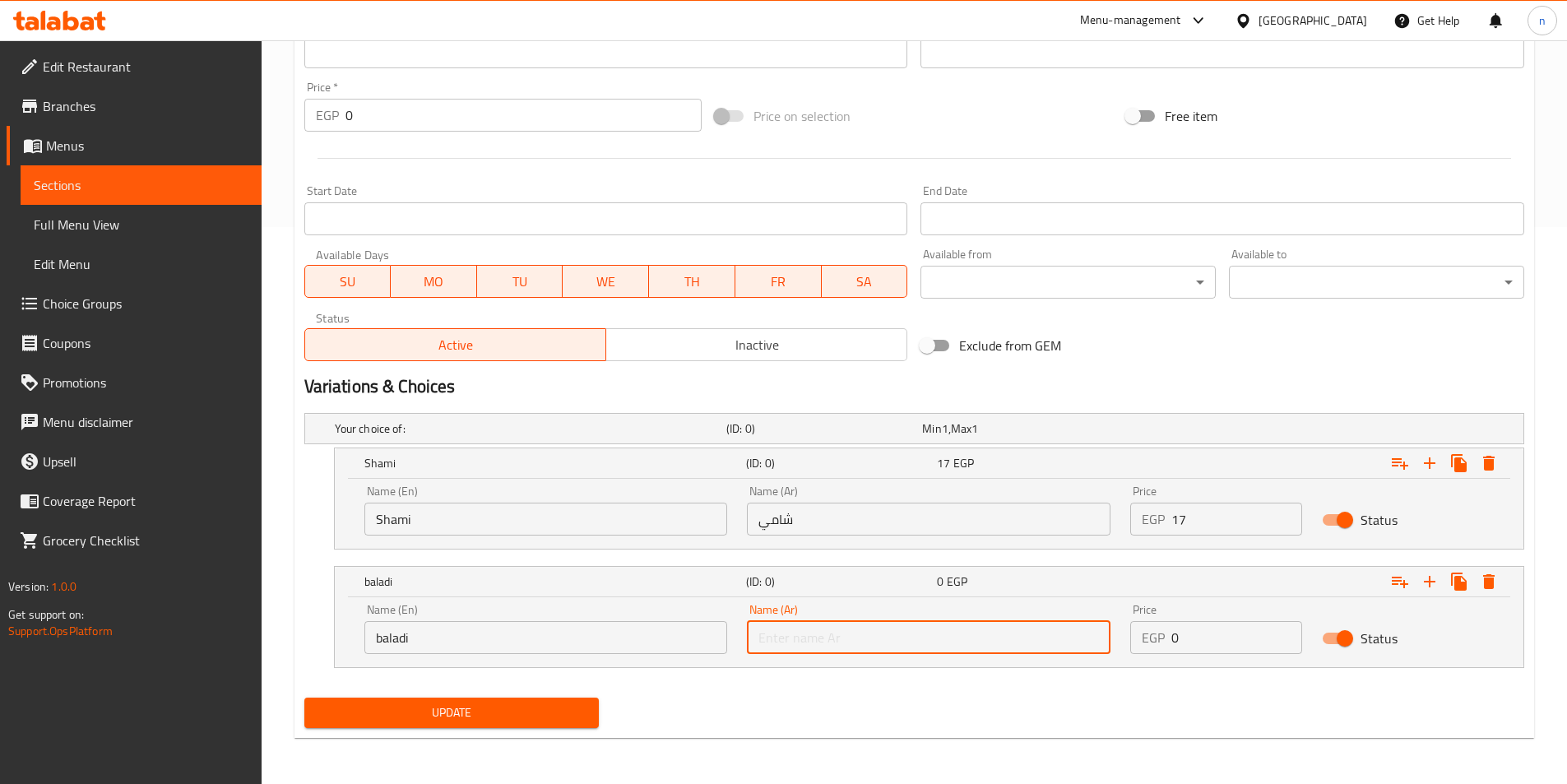
click at [771, 647] on input "text" at bounding box center [929, 637] width 364 height 33
type input "بلدي"
click at [1211, 645] on input "0" at bounding box center [1237, 637] width 131 height 33
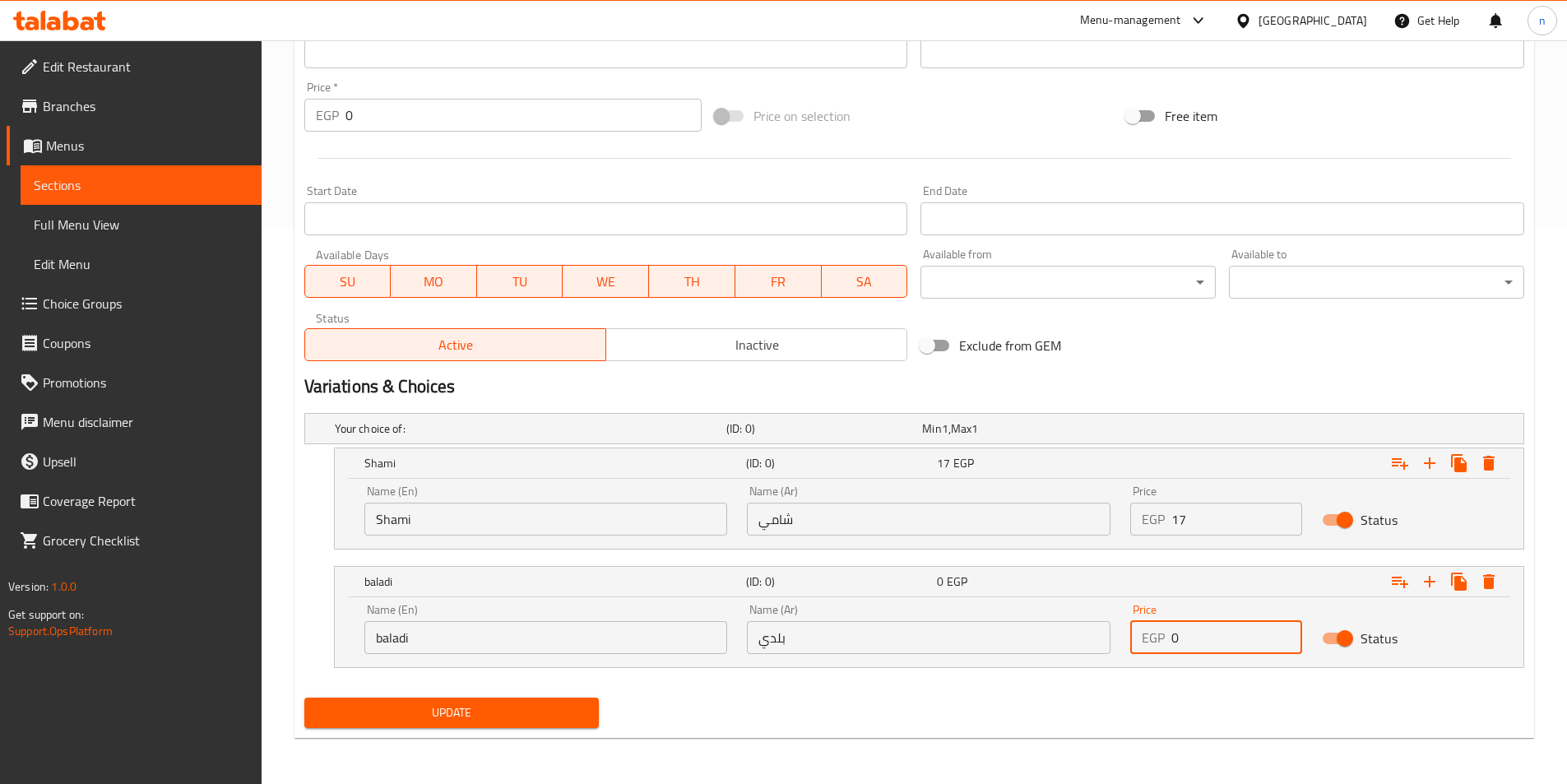
click at [1211, 645] on input "0" at bounding box center [1237, 637] width 131 height 33
click at [1208, 645] on input "0" at bounding box center [1237, 637] width 131 height 33
type input "18"
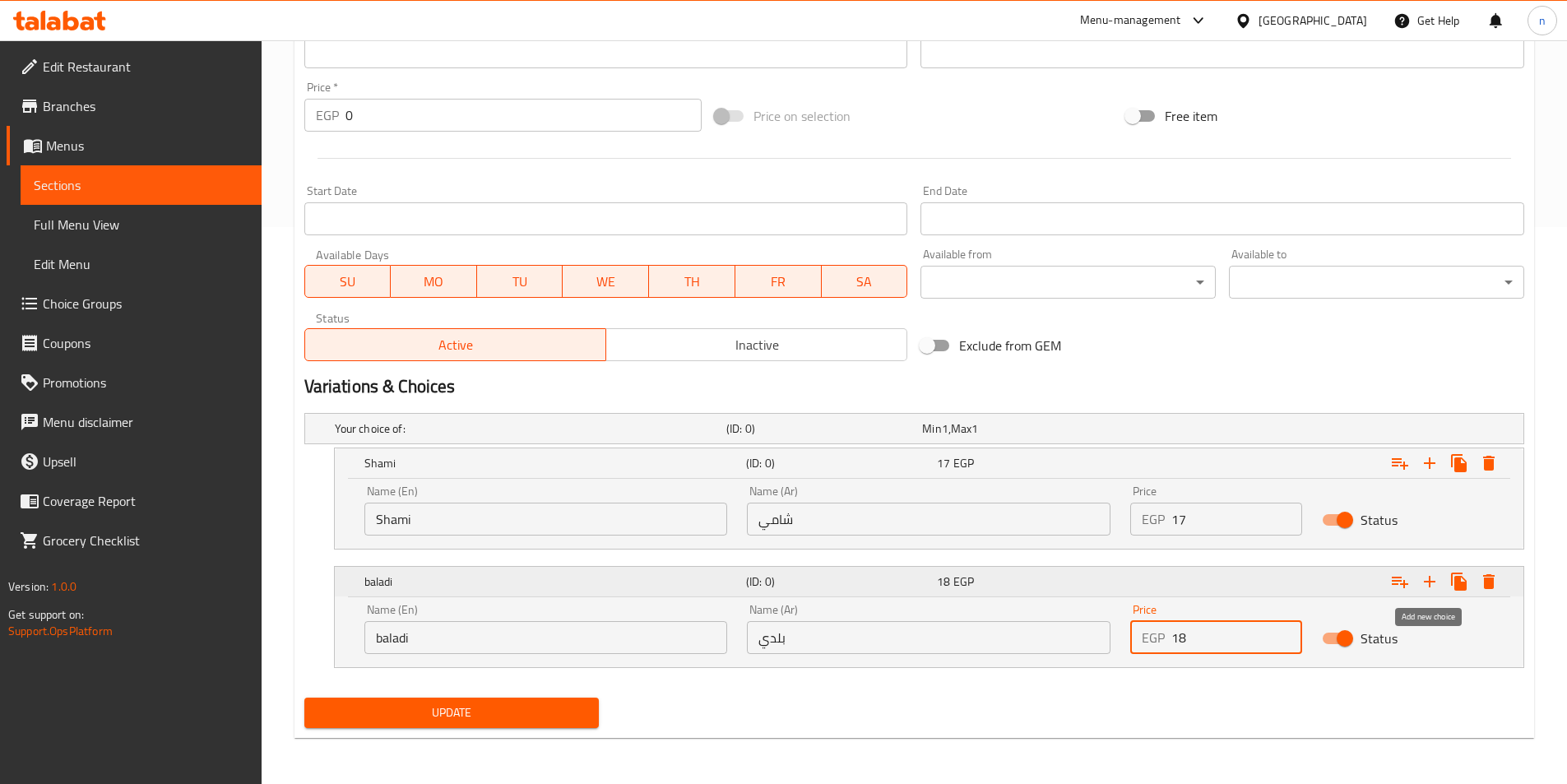
click at [1419, 583] on button "Expand" at bounding box center [1429, 581] width 29 height 29
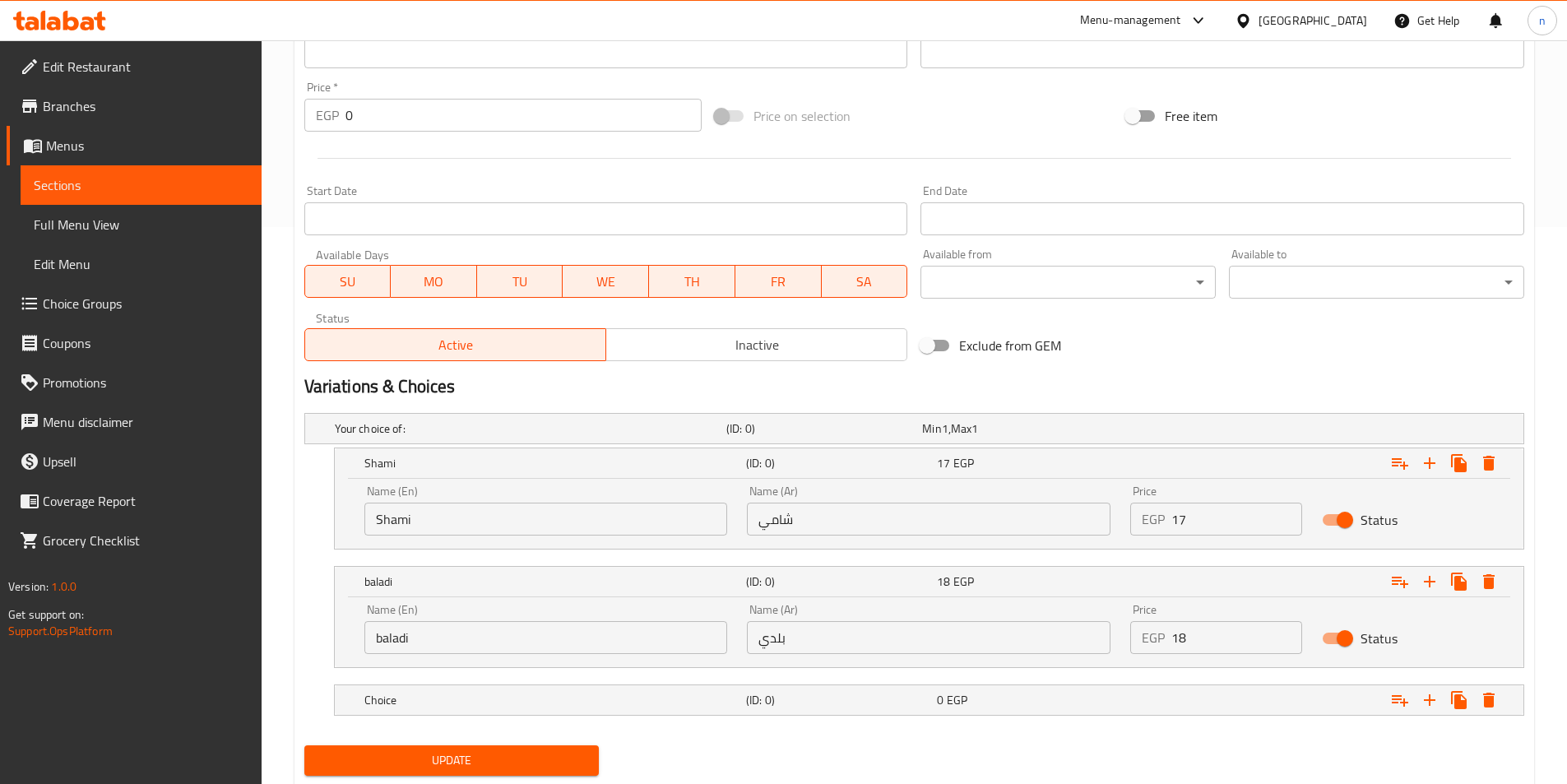
scroll to position [604, 0]
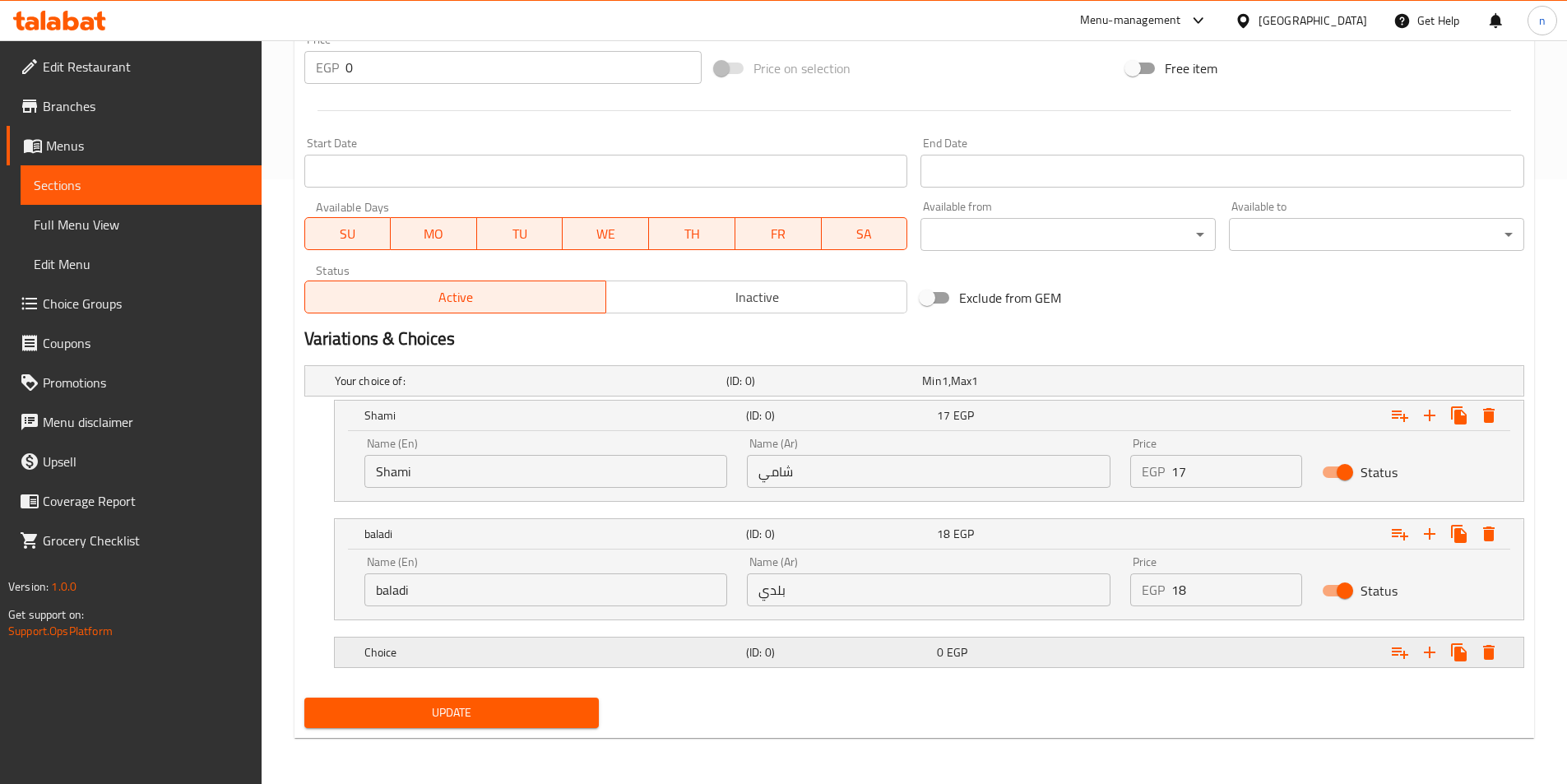
click at [617, 664] on div "Choice (ID: 0) 0 EGP" at bounding box center [934, 651] width 1146 height 36
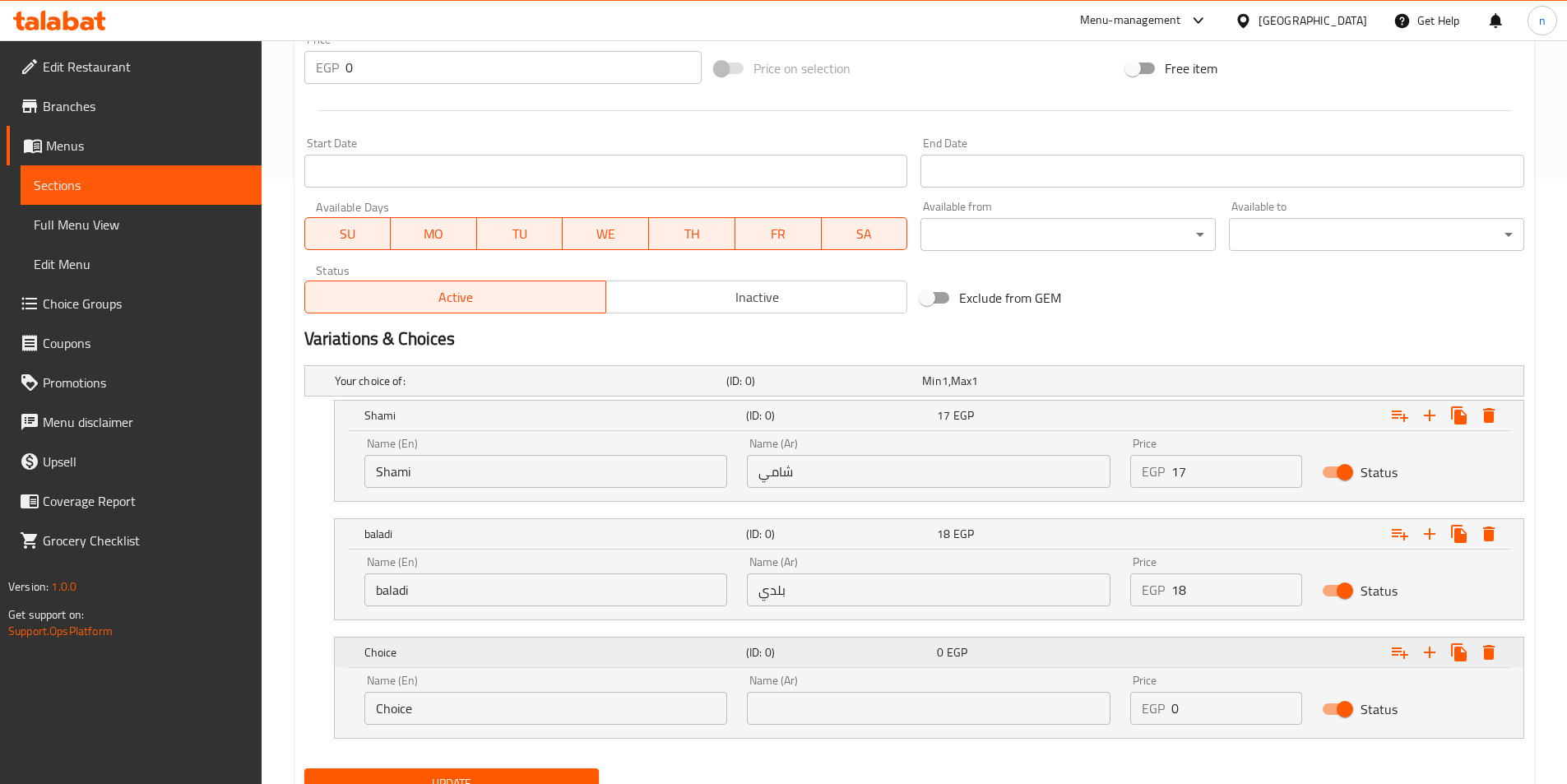
scroll to position [675, 0]
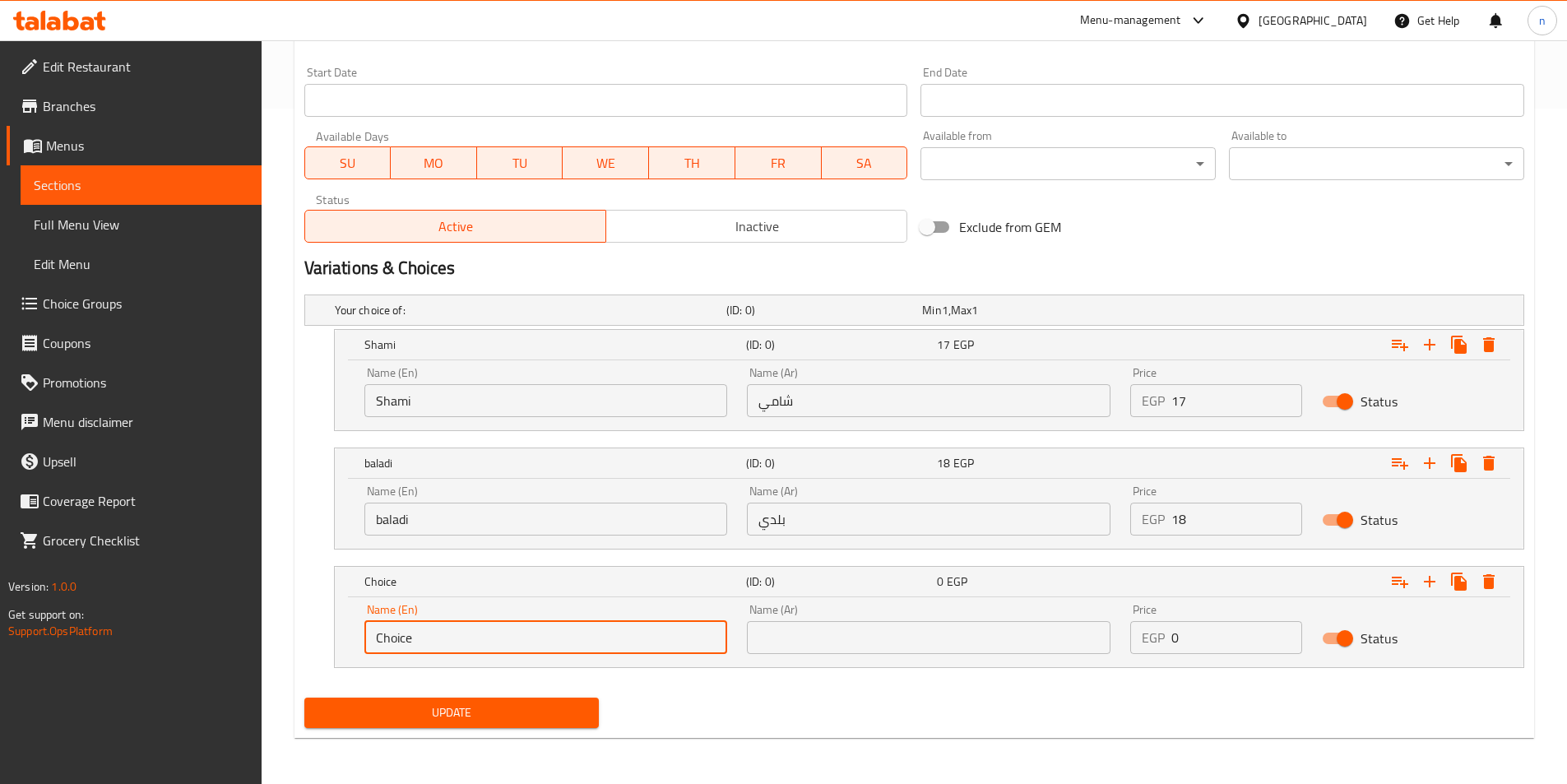
click at [626, 644] on input "Choice" at bounding box center [546, 637] width 364 height 33
click at [626, 644] on input "text" at bounding box center [546, 637] width 364 height 33
type input "French"
click at [834, 639] on input "text" at bounding box center [929, 637] width 364 height 33
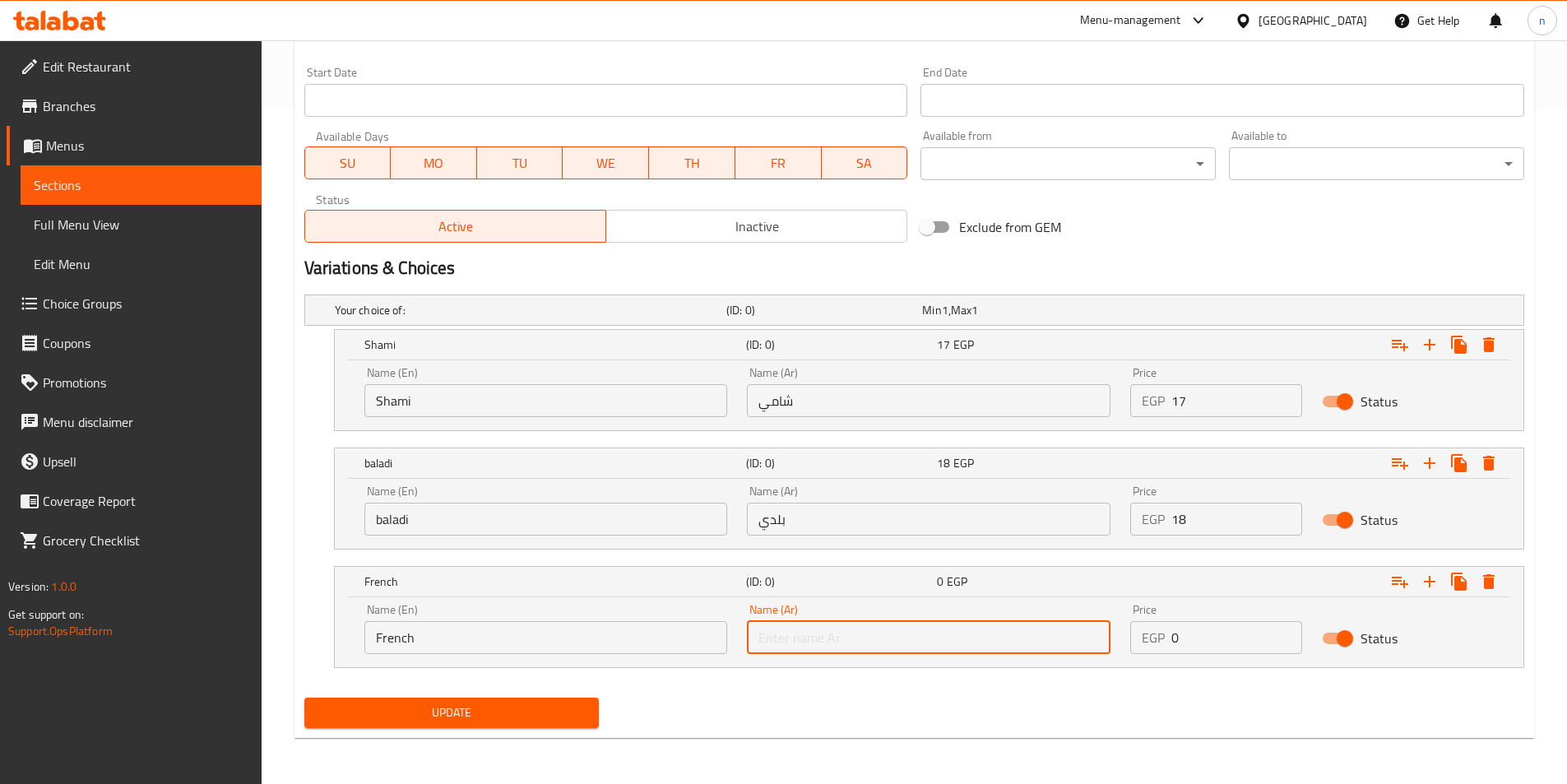
type input "فرنسي"
click at [1170, 619] on div "Price EGP 0 Price" at bounding box center [1216, 629] width 172 height 50
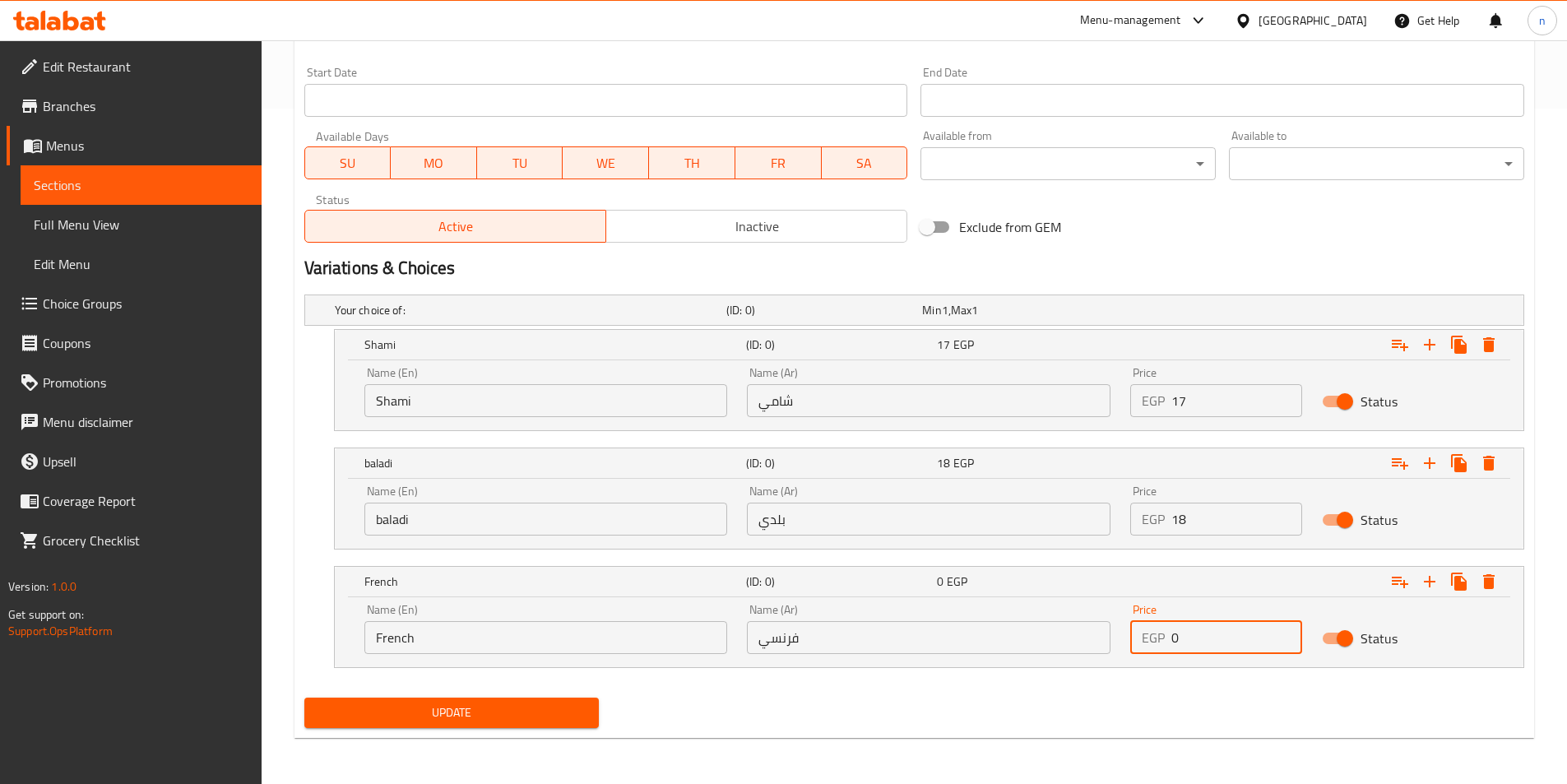
click at [1185, 626] on input "0" at bounding box center [1237, 637] width 131 height 33
type input "21"
click at [547, 707] on span "Update" at bounding box center [452, 713] width 269 height 20
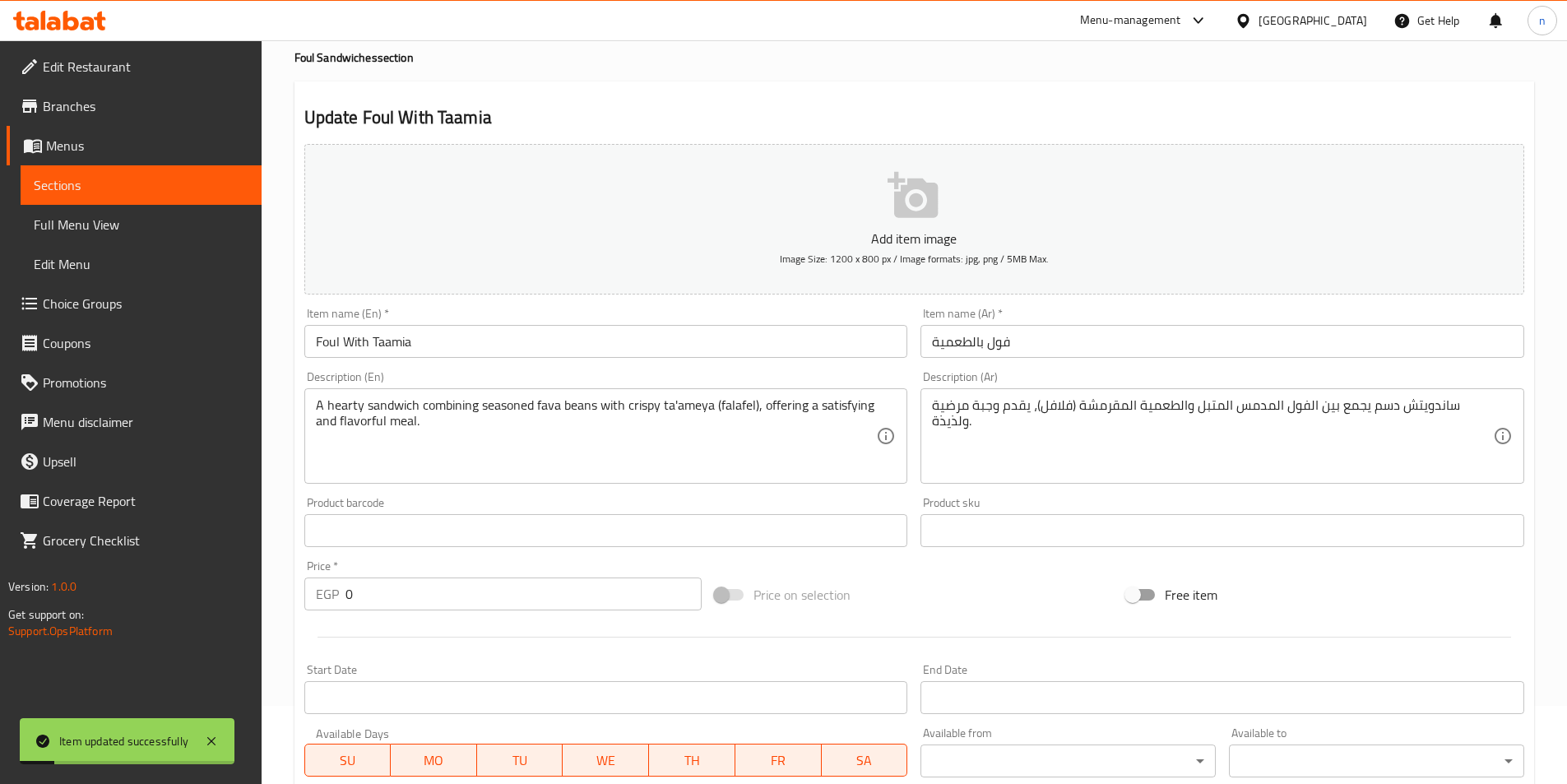
scroll to position [0, 0]
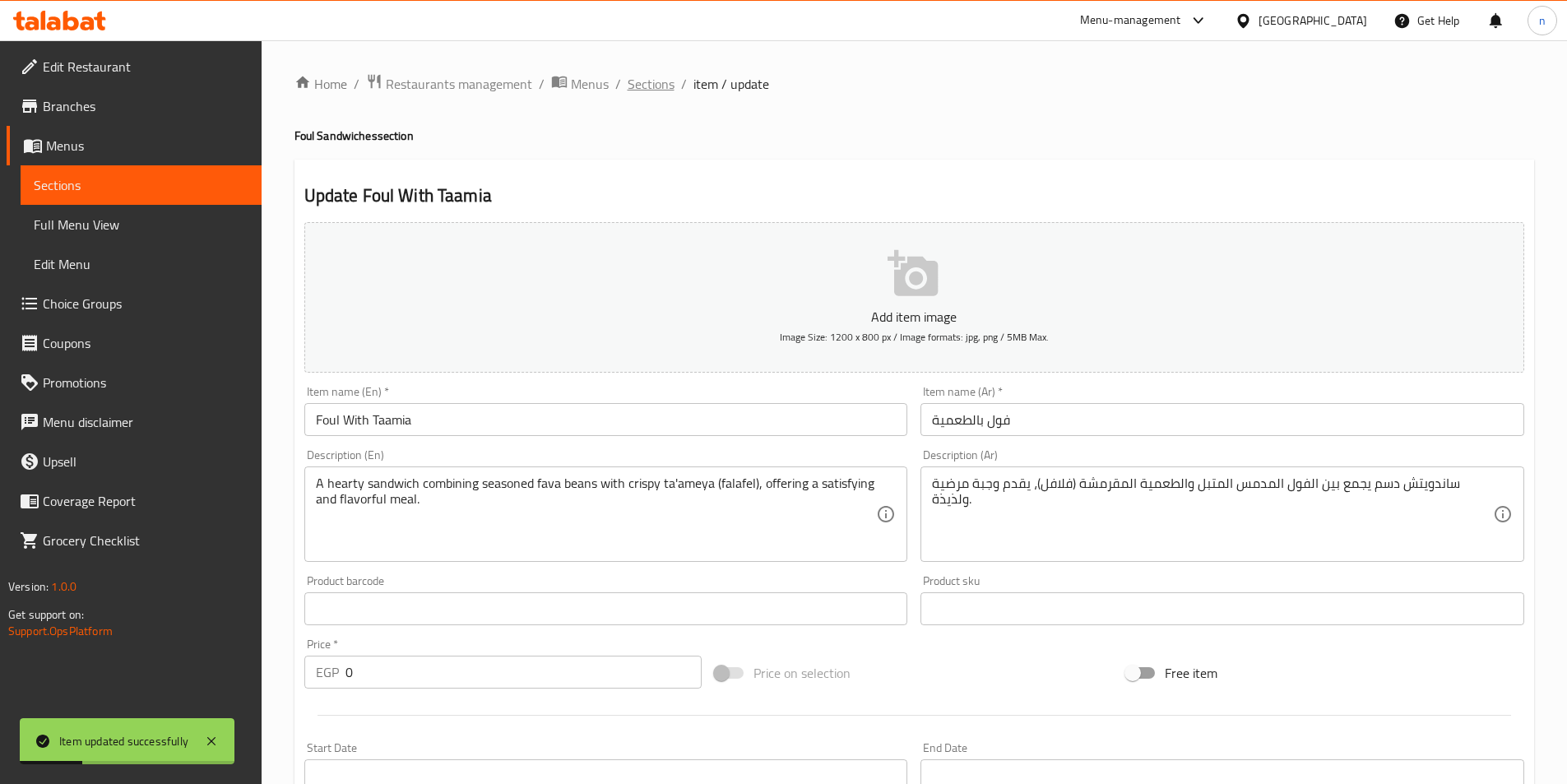
click at [644, 76] on span "Sections" at bounding box center [651, 84] width 47 height 20
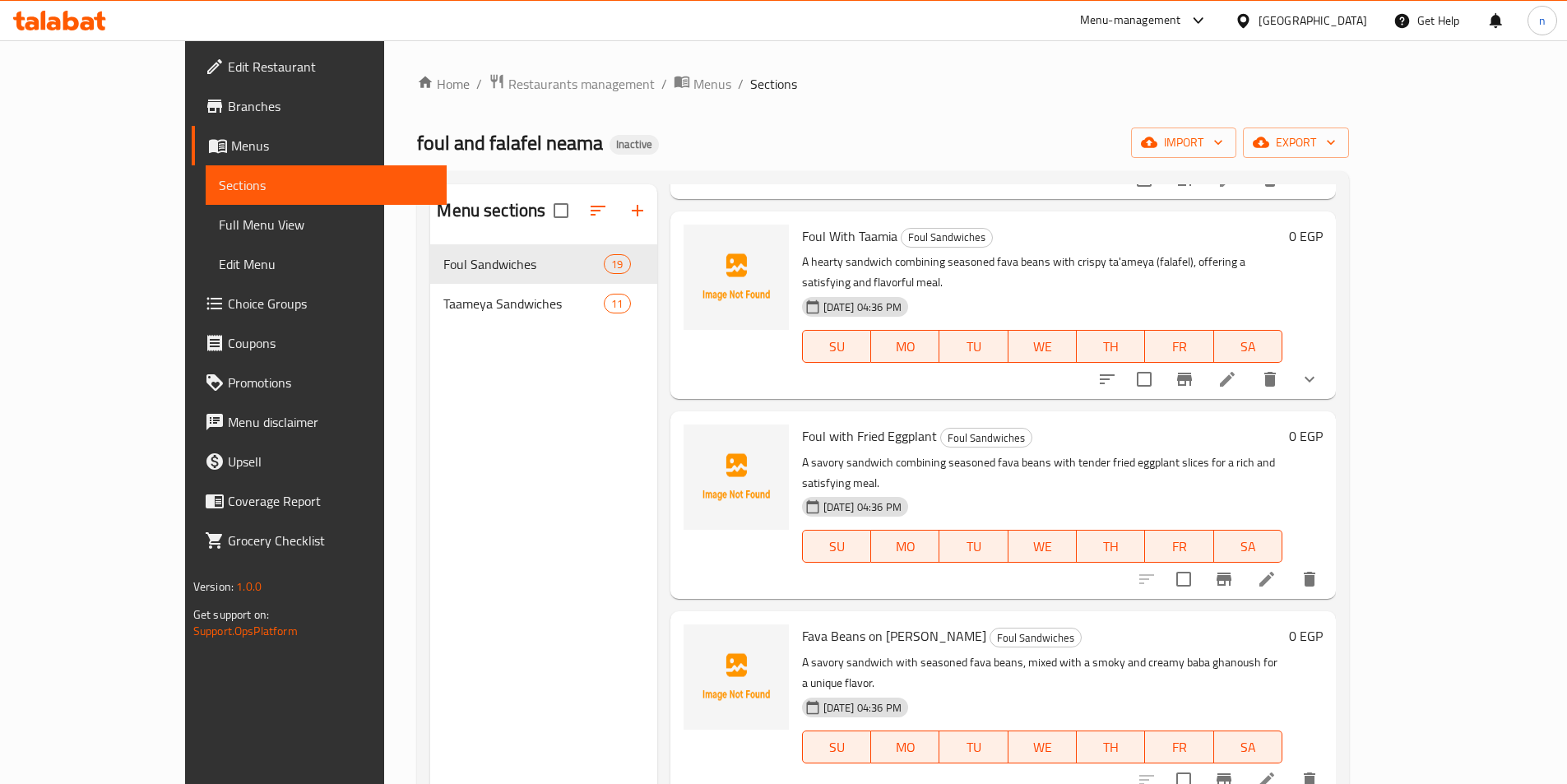
scroll to position [1973, 0]
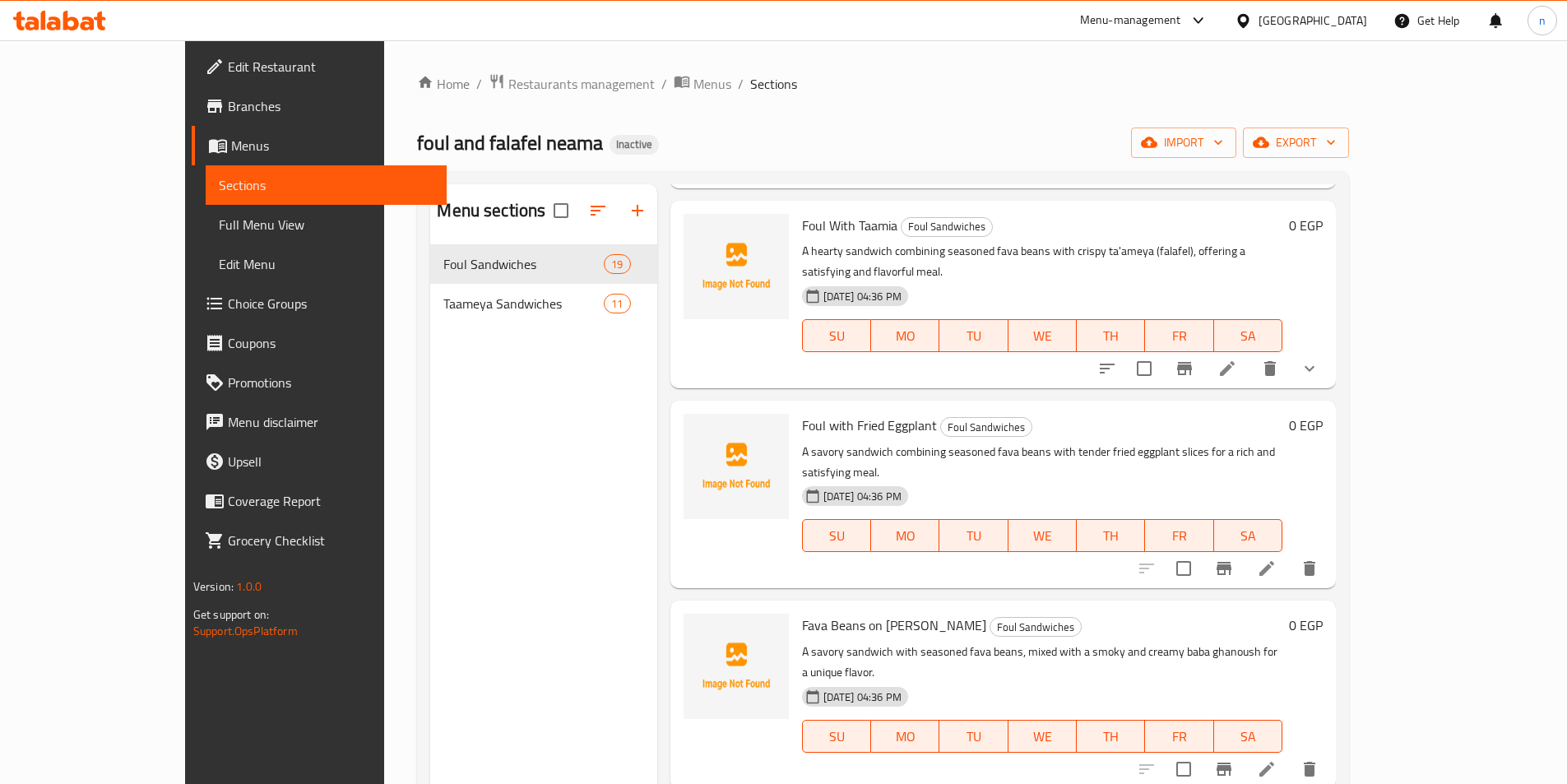
click at [1329, 548] on div at bounding box center [1228, 567] width 202 height 39
click at [1274, 561] on icon at bounding box center [1267, 568] width 15 height 15
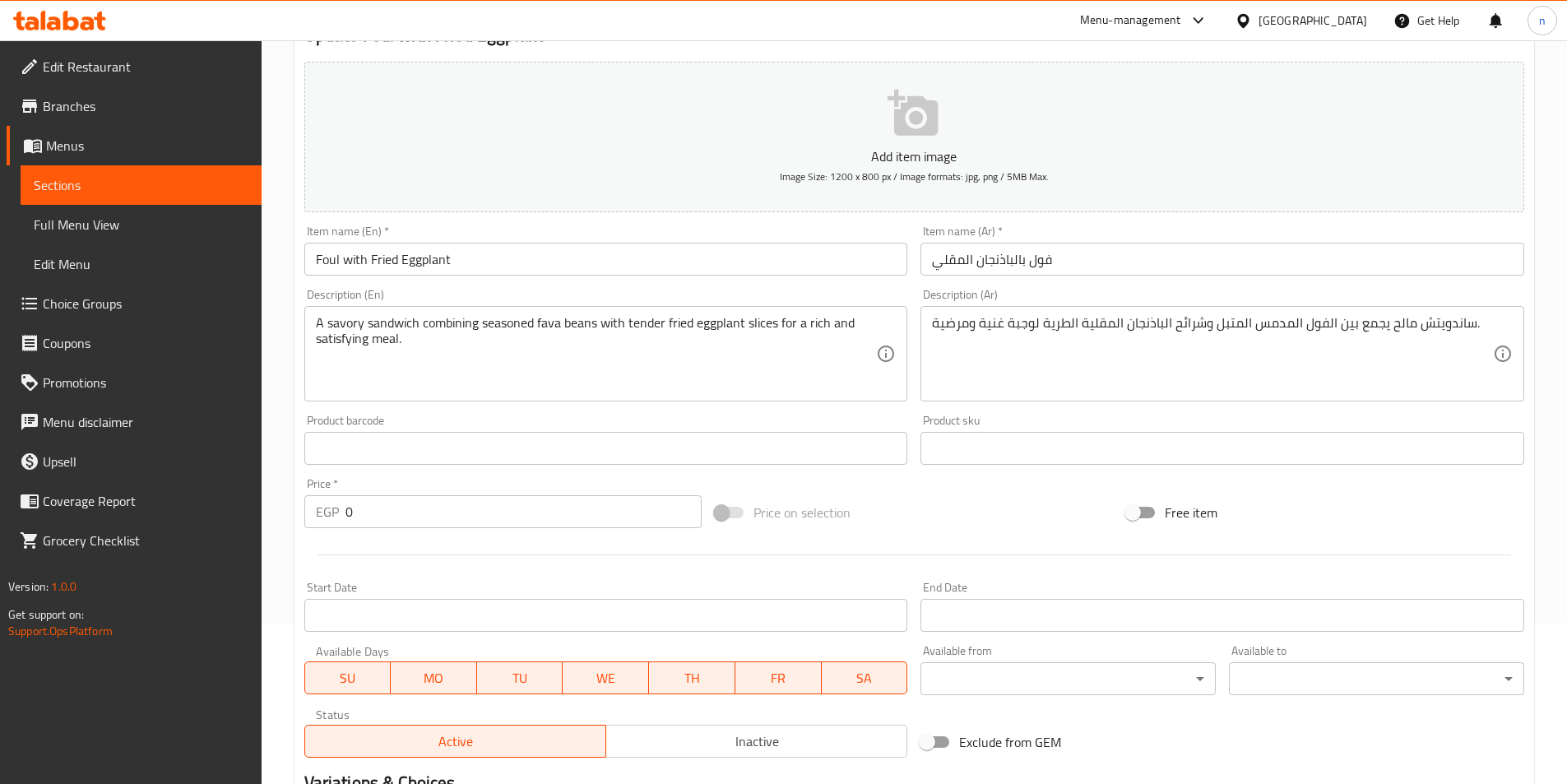
scroll to position [379, 0]
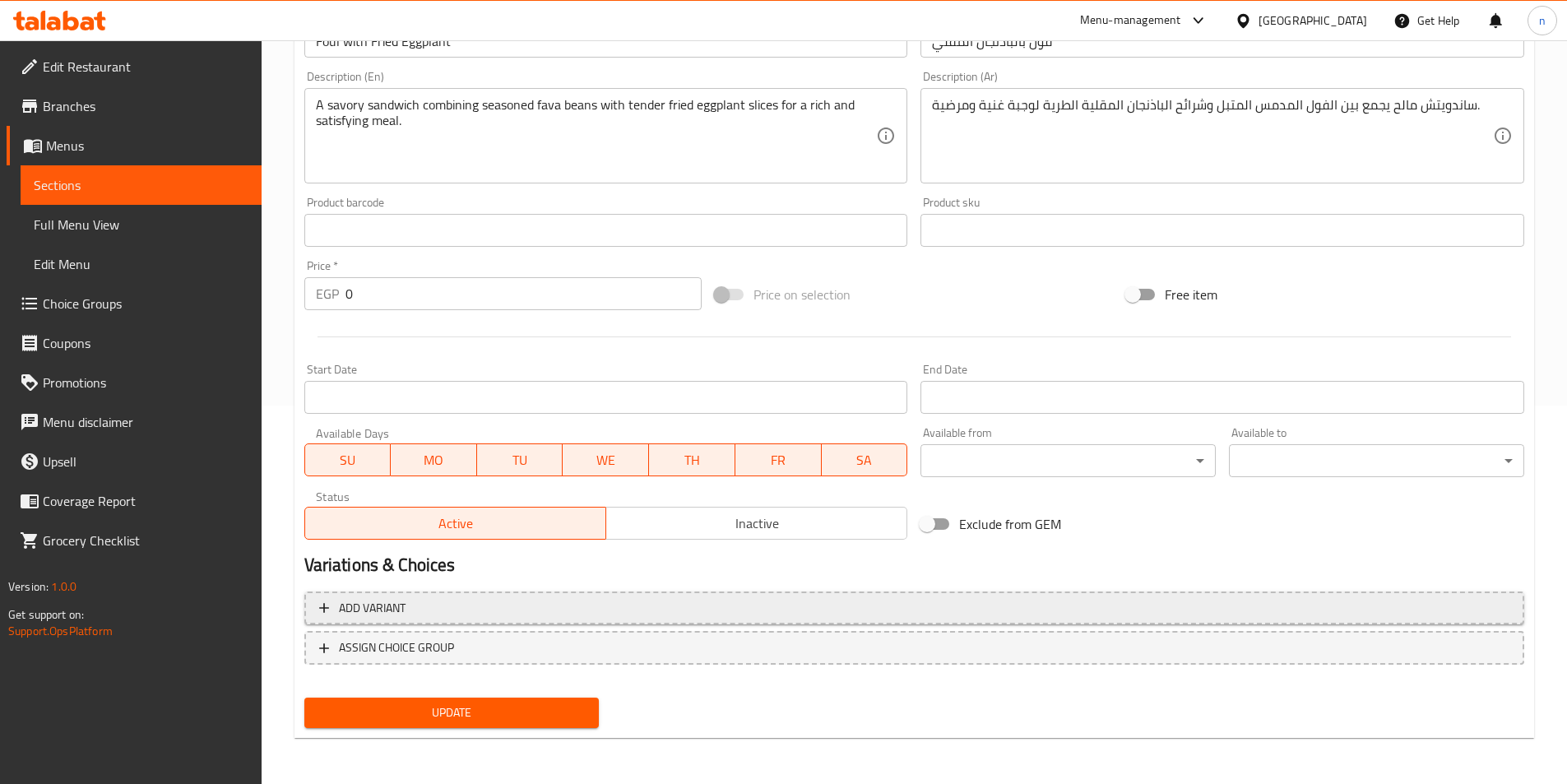
click at [843, 609] on span "Add variant" at bounding box center [915, 608] width 1191 height 20
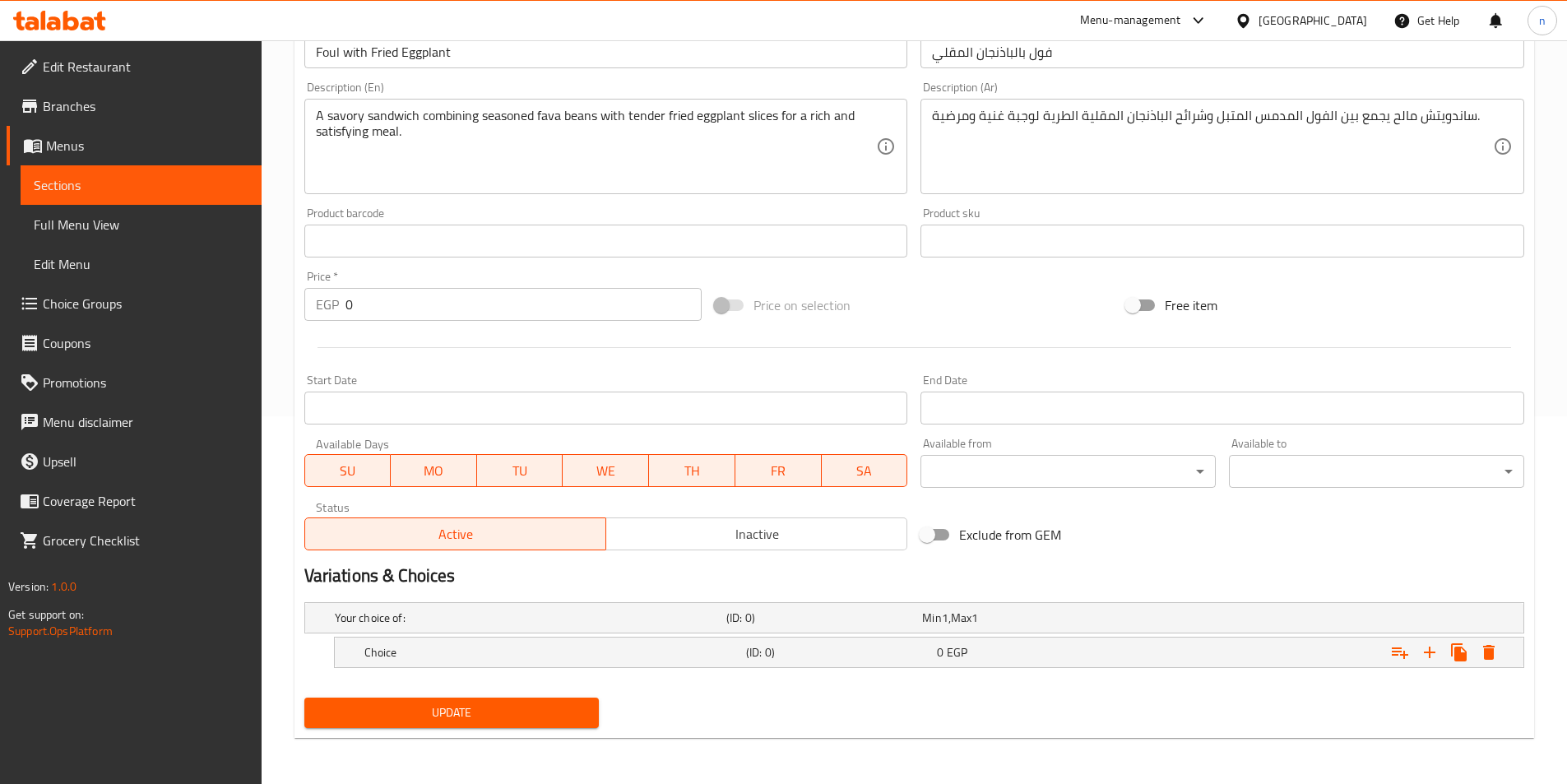
scroll to position [368, 0]
click at [845, 653] on h5 "(ID: 0)" at bounding box center [838, 652] width 184 height 17
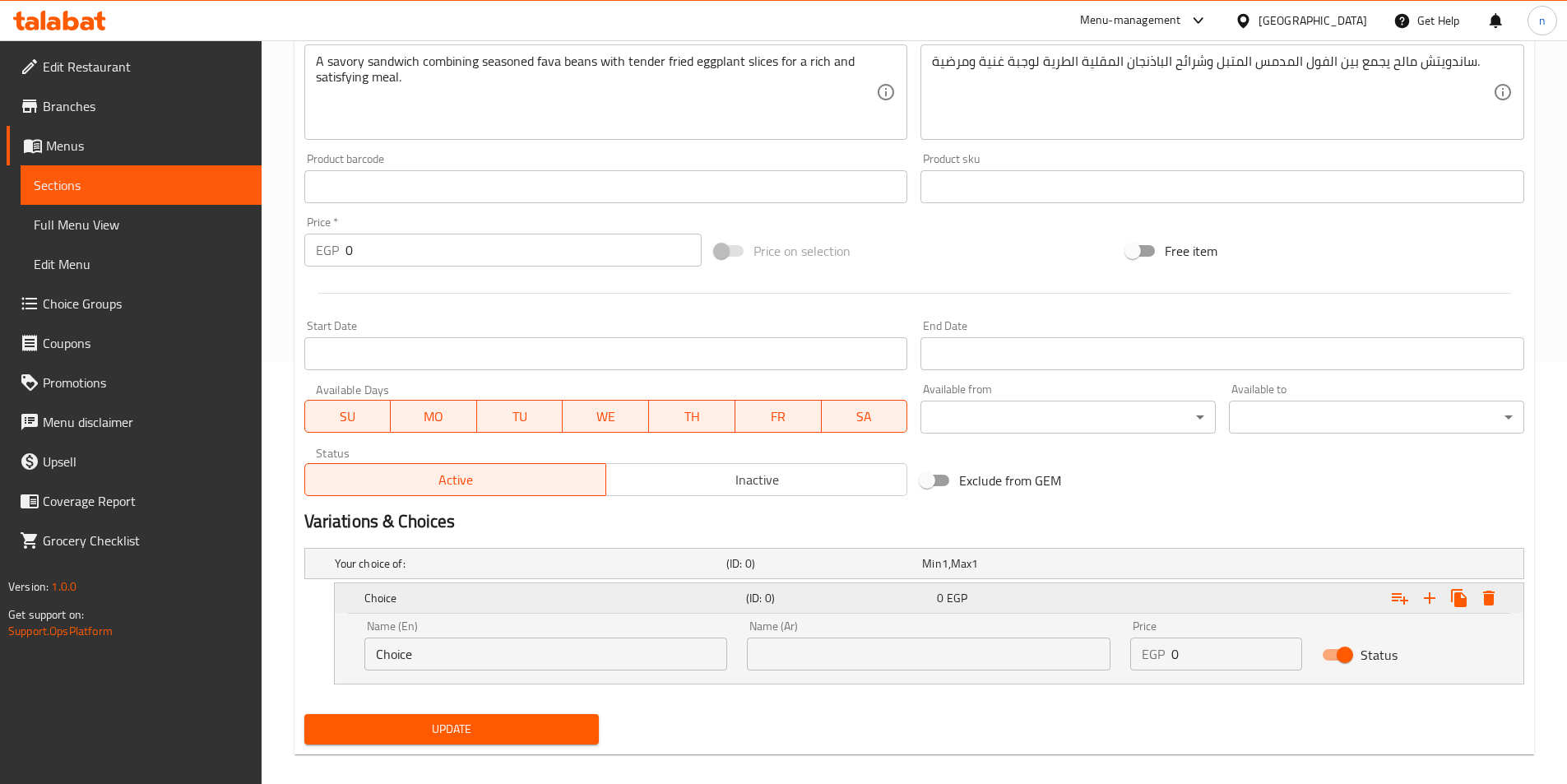
scroll to position [438, 0]
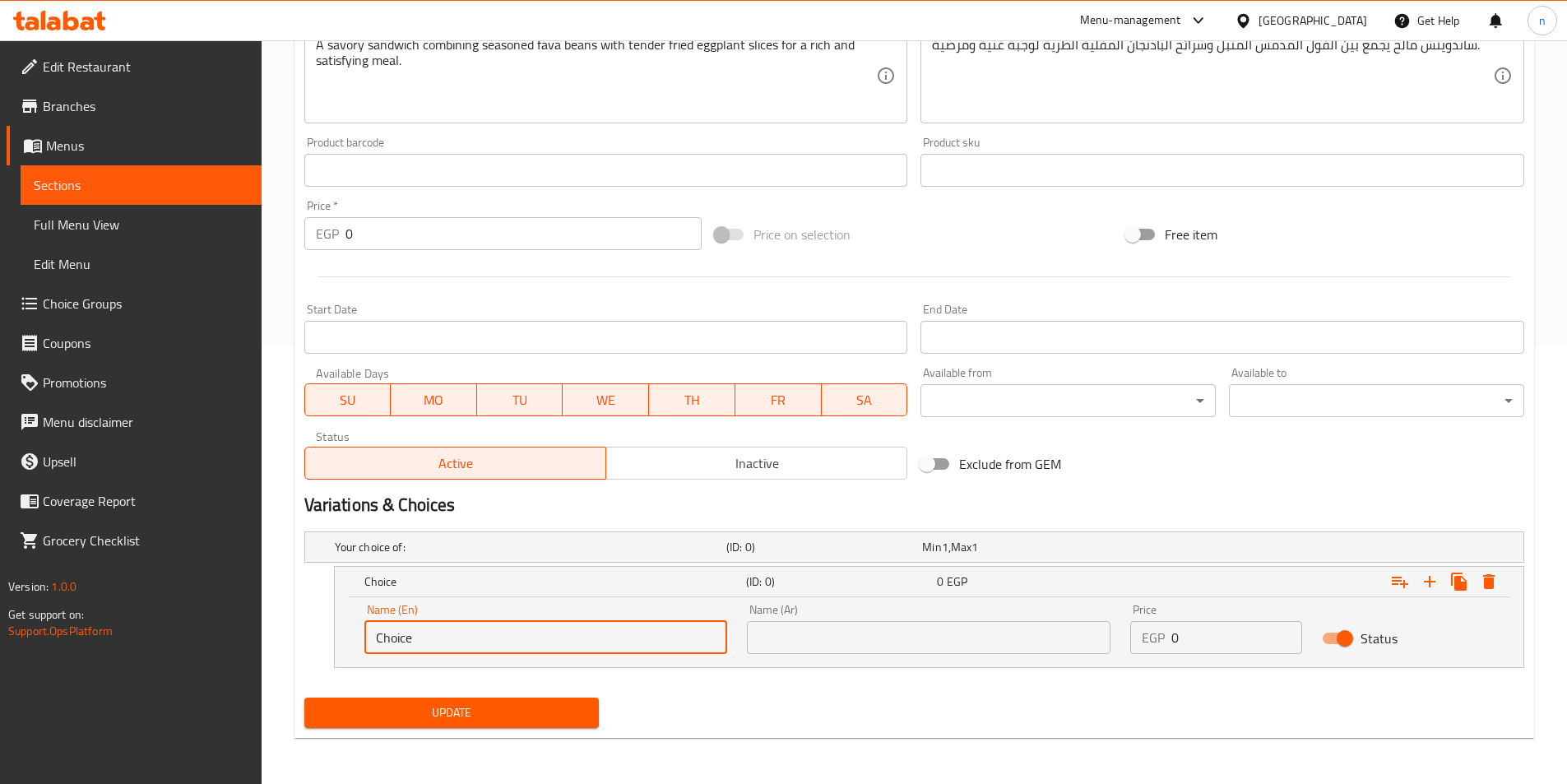
click at [401, 639] on input "Choice" at bounding box center [546, 637] width 364 height 33
click at [401, 639] on input "text" at bounding box center [546, 637] width 364 height 33
type input "Shami"
click at [864, 637] on input "text" at bounding box center [929, 637] width 364 height 33
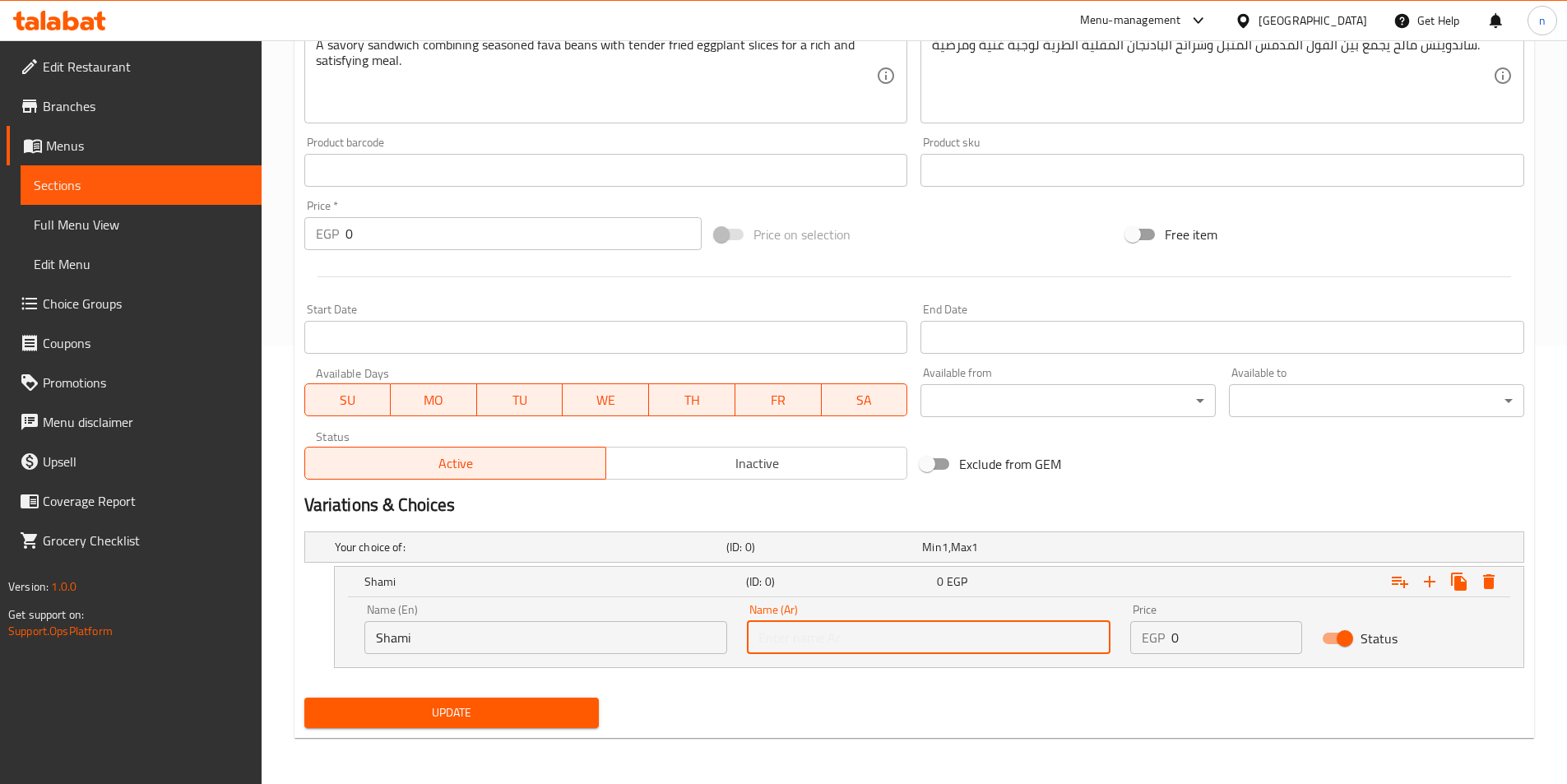
type input "شامي"
click at [1205, 639] on input "0" at bounding box center [1237, 637] width 131 height 33
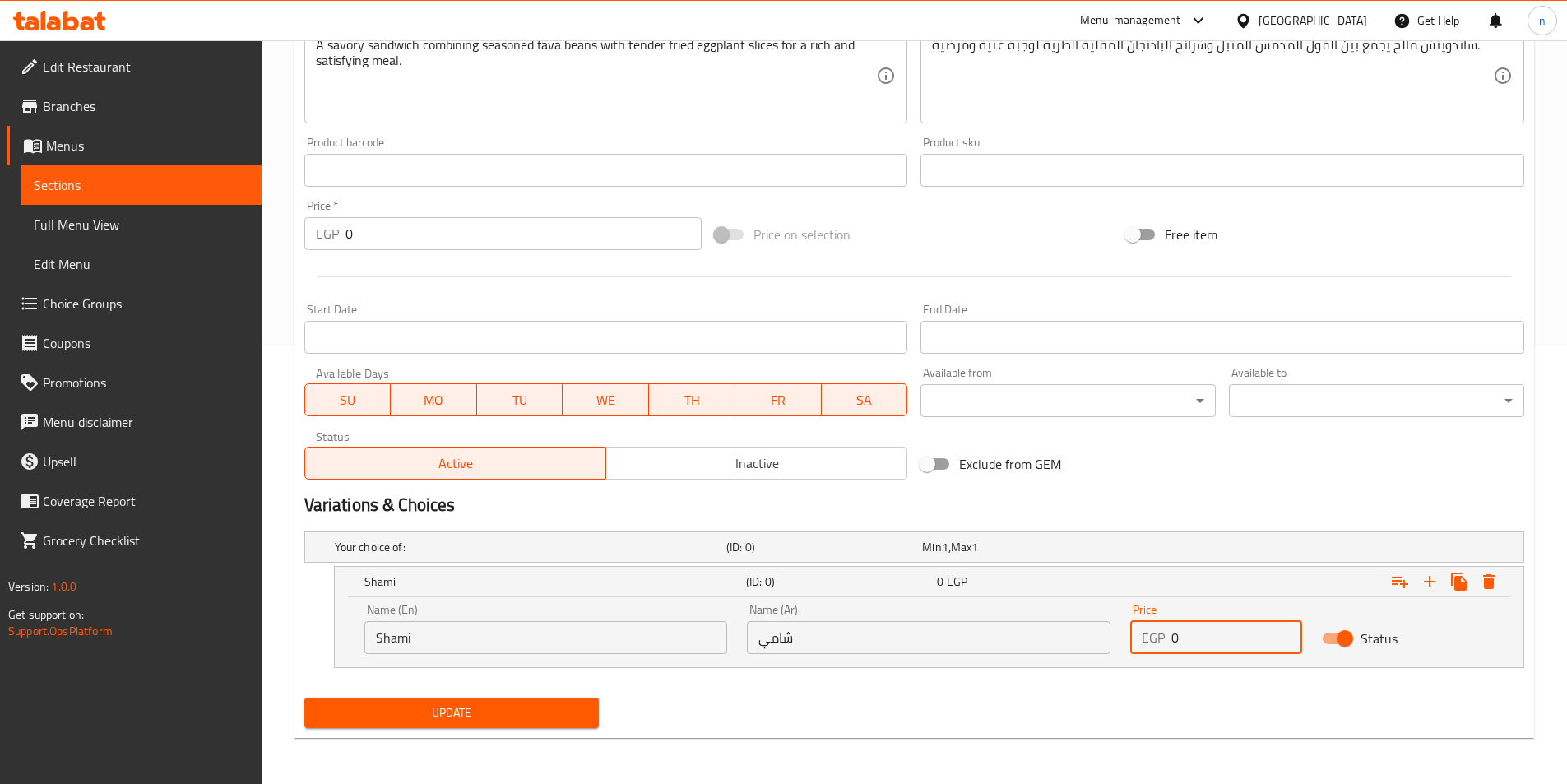
click at [1205, 639] on input "0" at bounding box center [1237, 637] width 131 height 33
type input "18"
click at [1425, 570] on button "Expand" at bounding box center [1429, 581] width 29 height 29
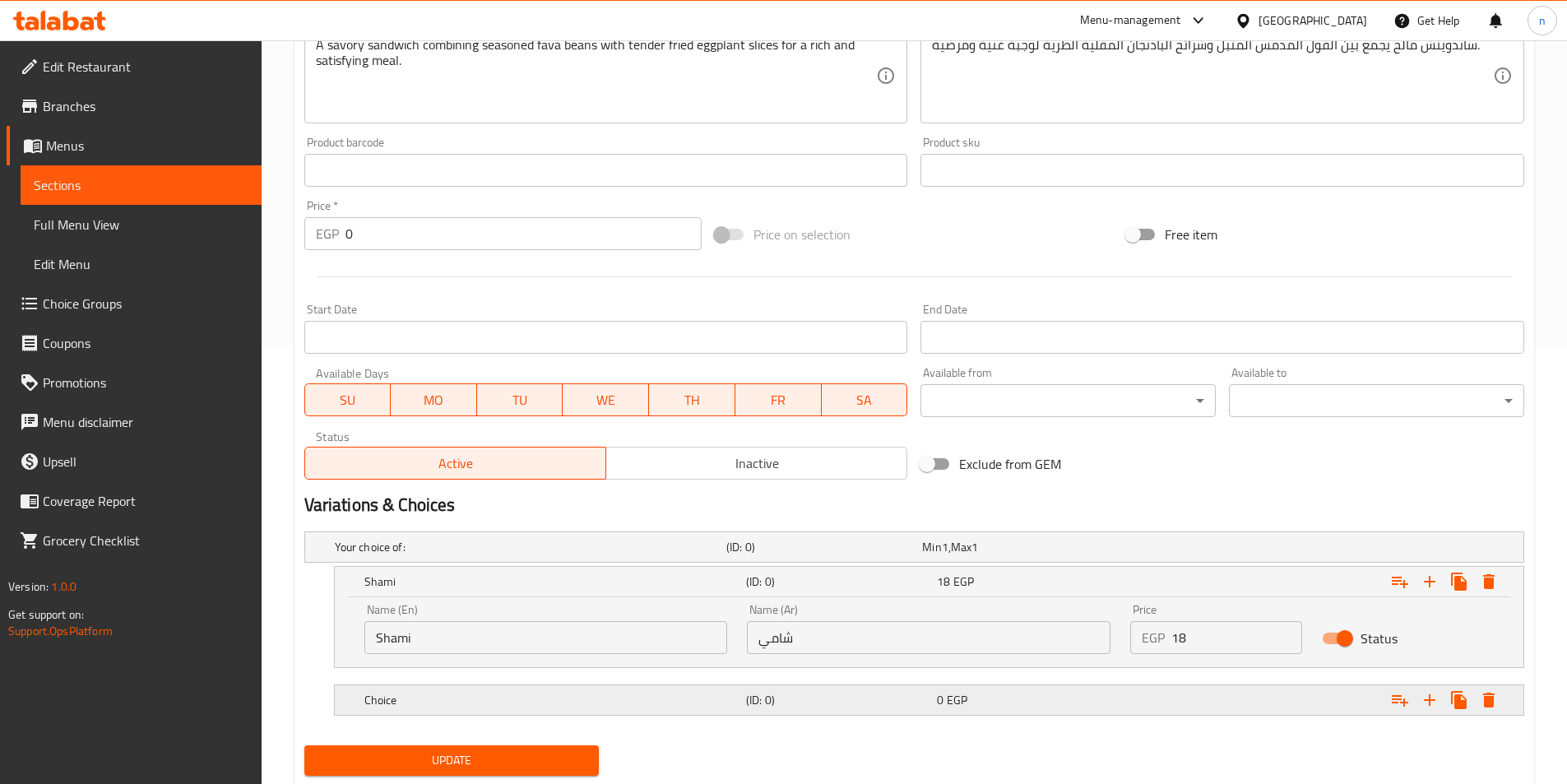
click at [1094, 699] on div "0 EGP" at bounding box center [1029, 700] width 184 height 17
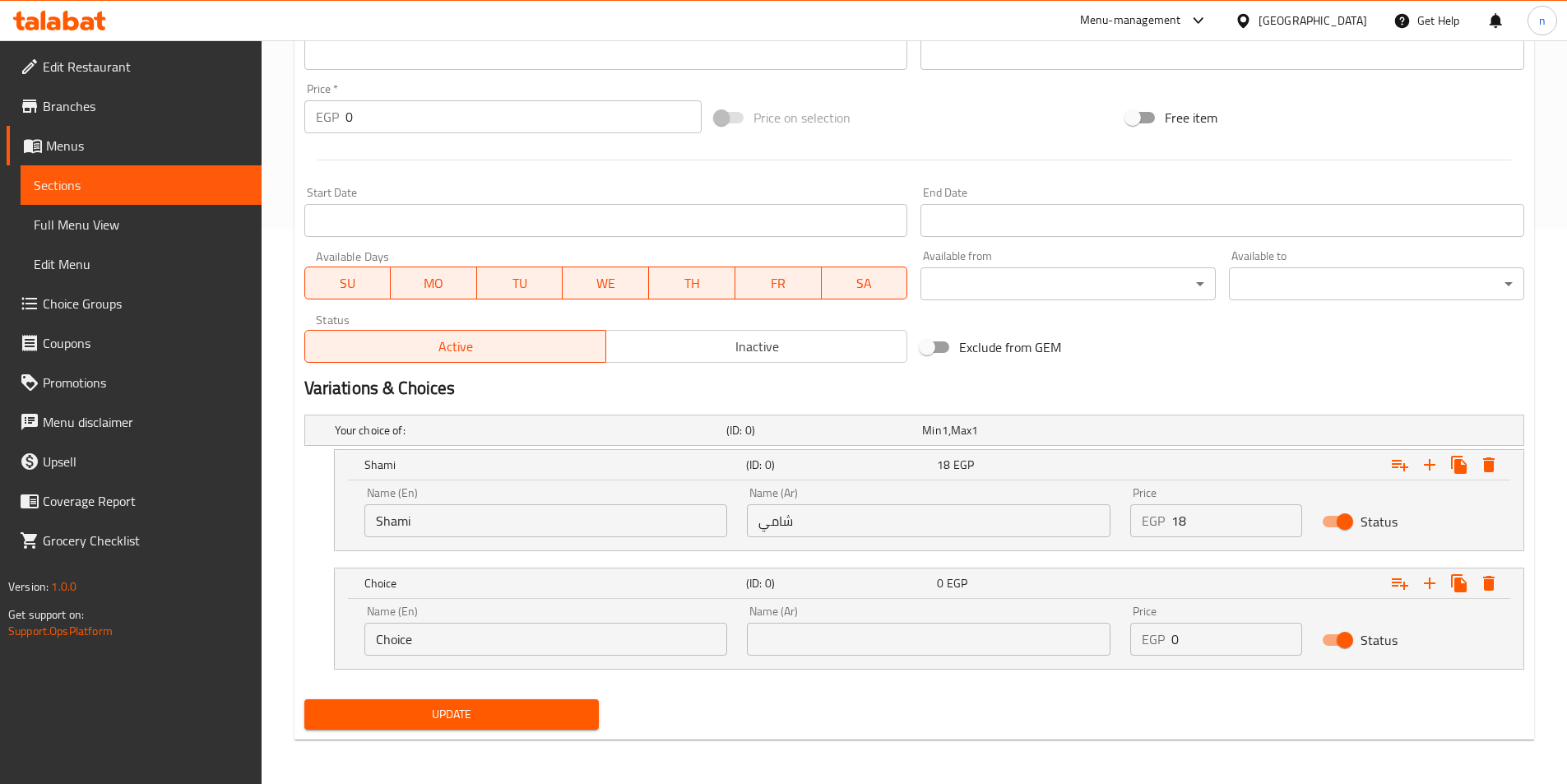
scroll to position [556, 0]
click at [548, 652] on input "Choice" at bounding box center [546, 638] width 364 height 33
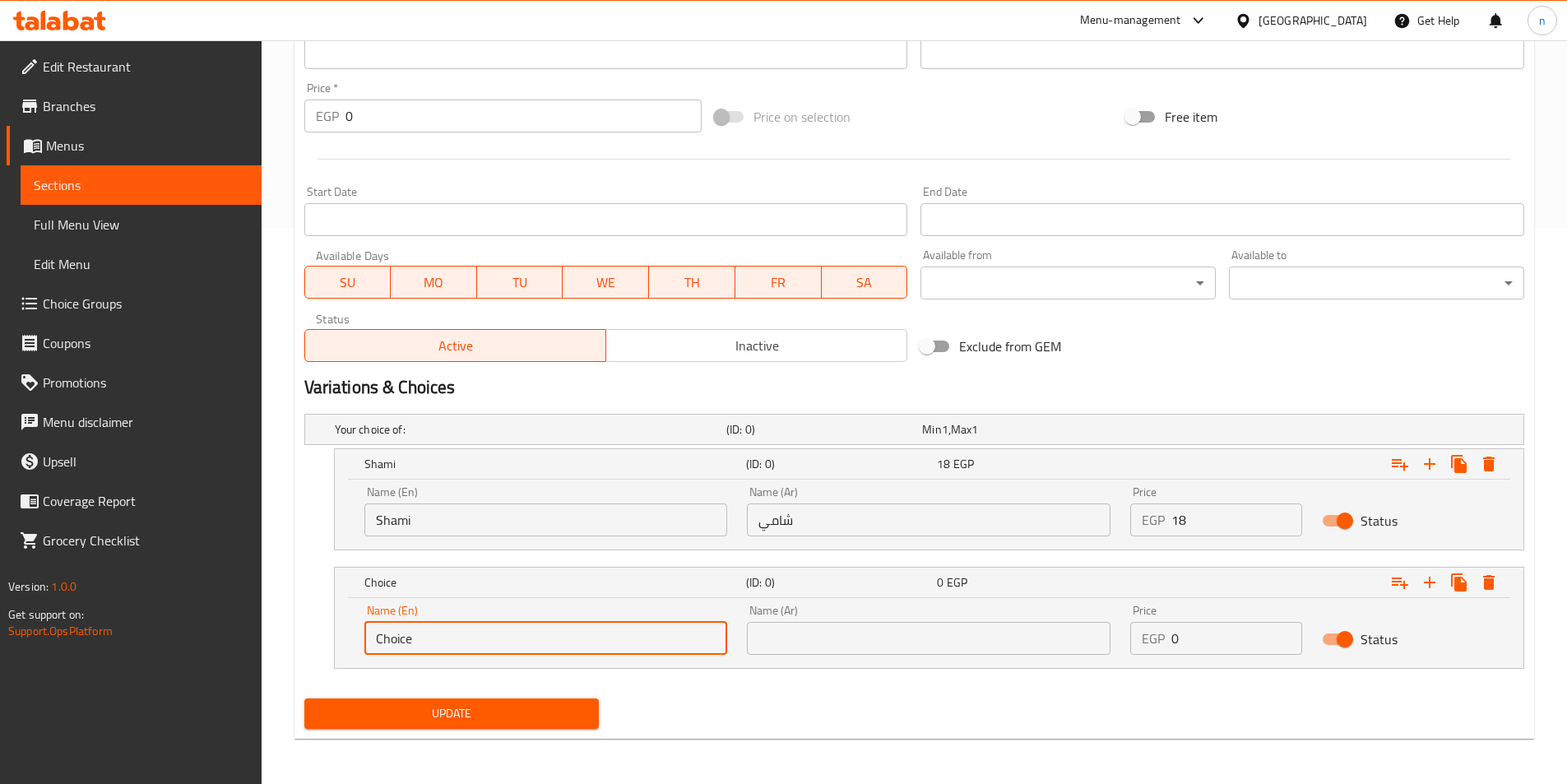
click at [548, 652] on input "Choice" at bounding box center [546, 638] width 364 height 33
click at [548, 652] on input "text" at bounding box center [546, 638] width 364 height 33
type input "baladi"
click at [837, 637] on input "text" at bounding box center [929, 638] width 364 height 33
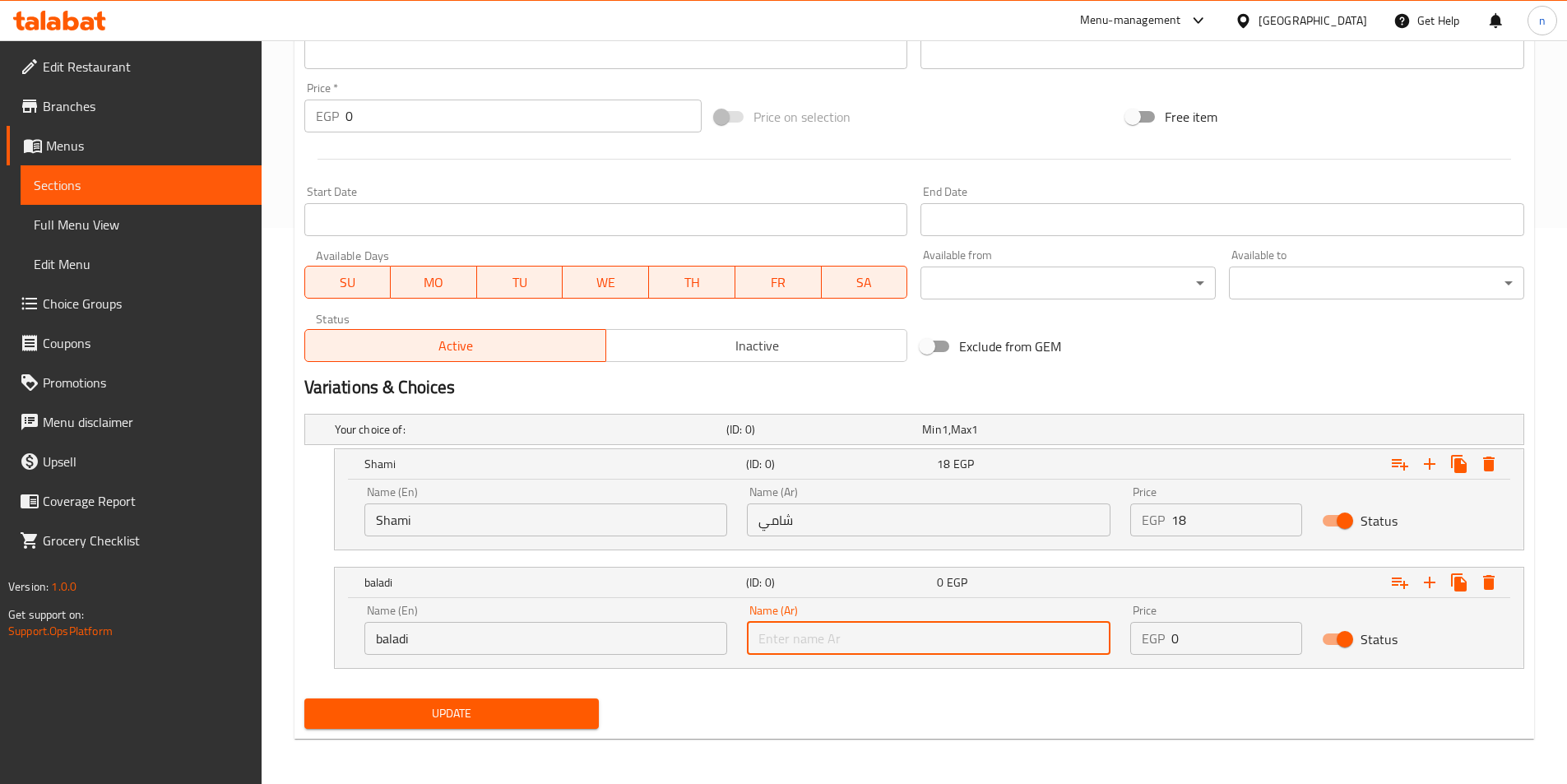
type input "بلدي"
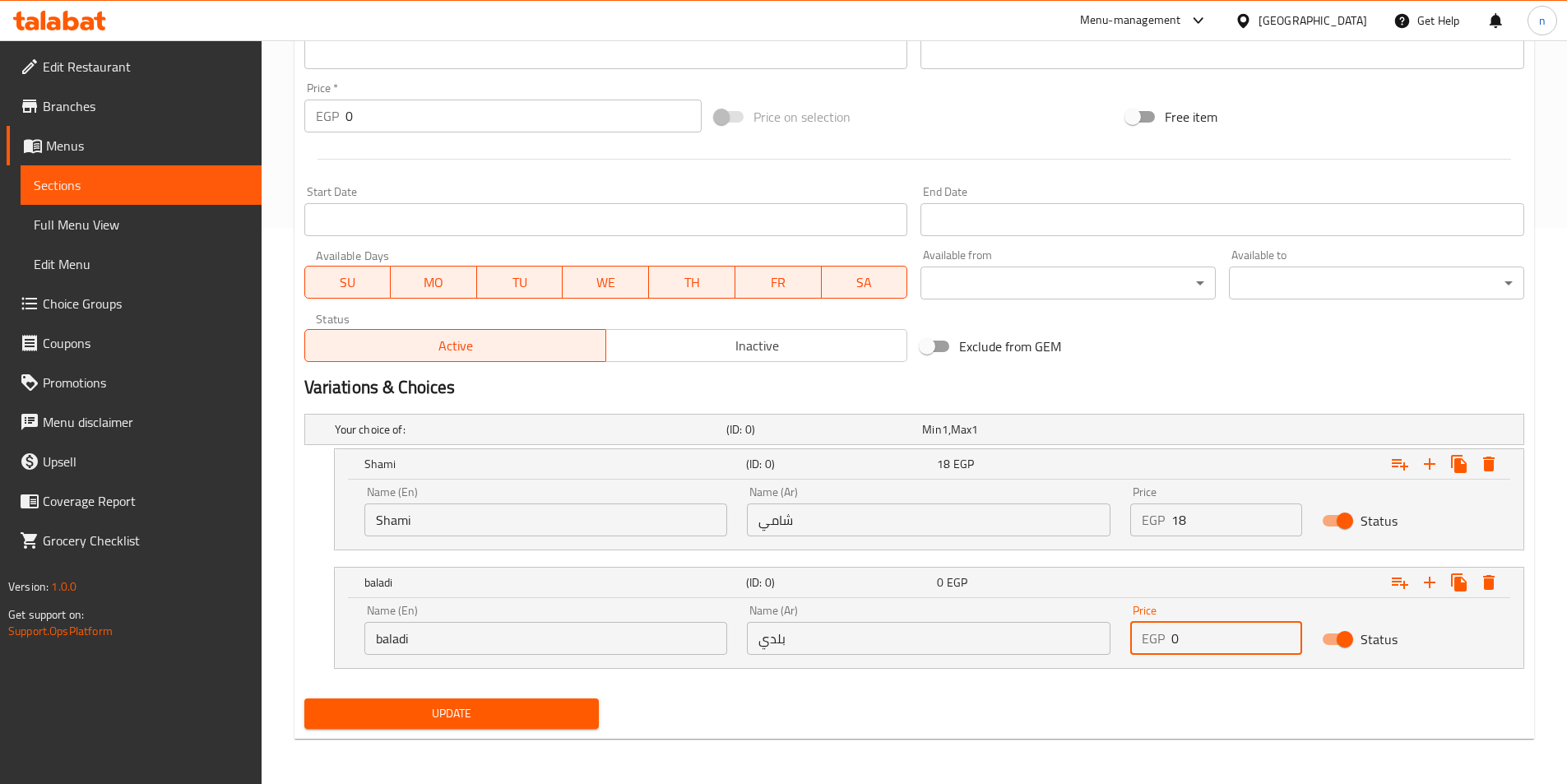
click at [1223, 635] on input "0" at bounding box center [1237, 638] width 131 height 33
type input "19"
click at [1436, 578] on icon "Expand" at bounding box center [1430, 583] width 20 height 20
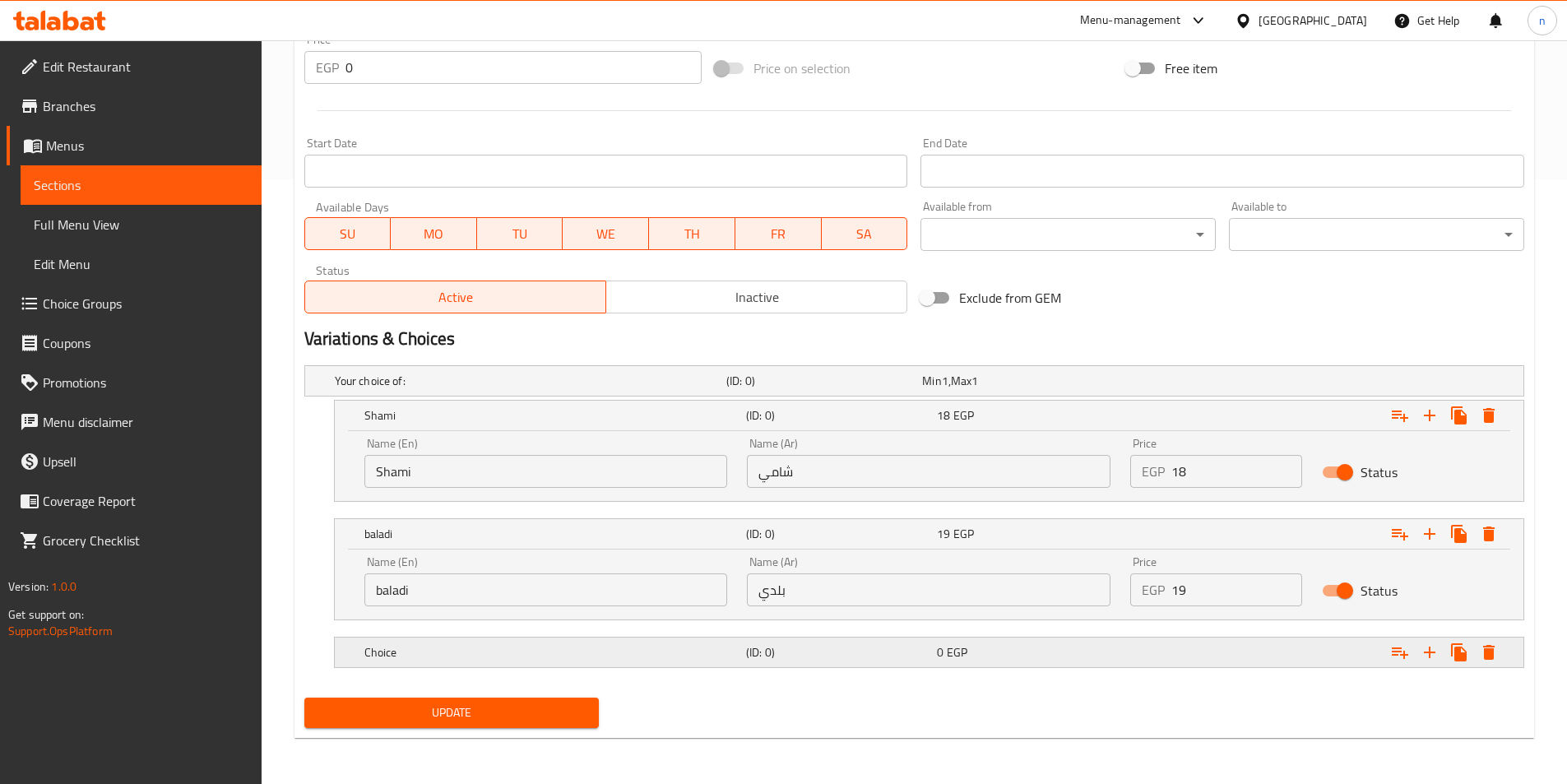
click at [935, 647] on div "0 EGP" at bounding box center [1029, 651] width 191 height 23
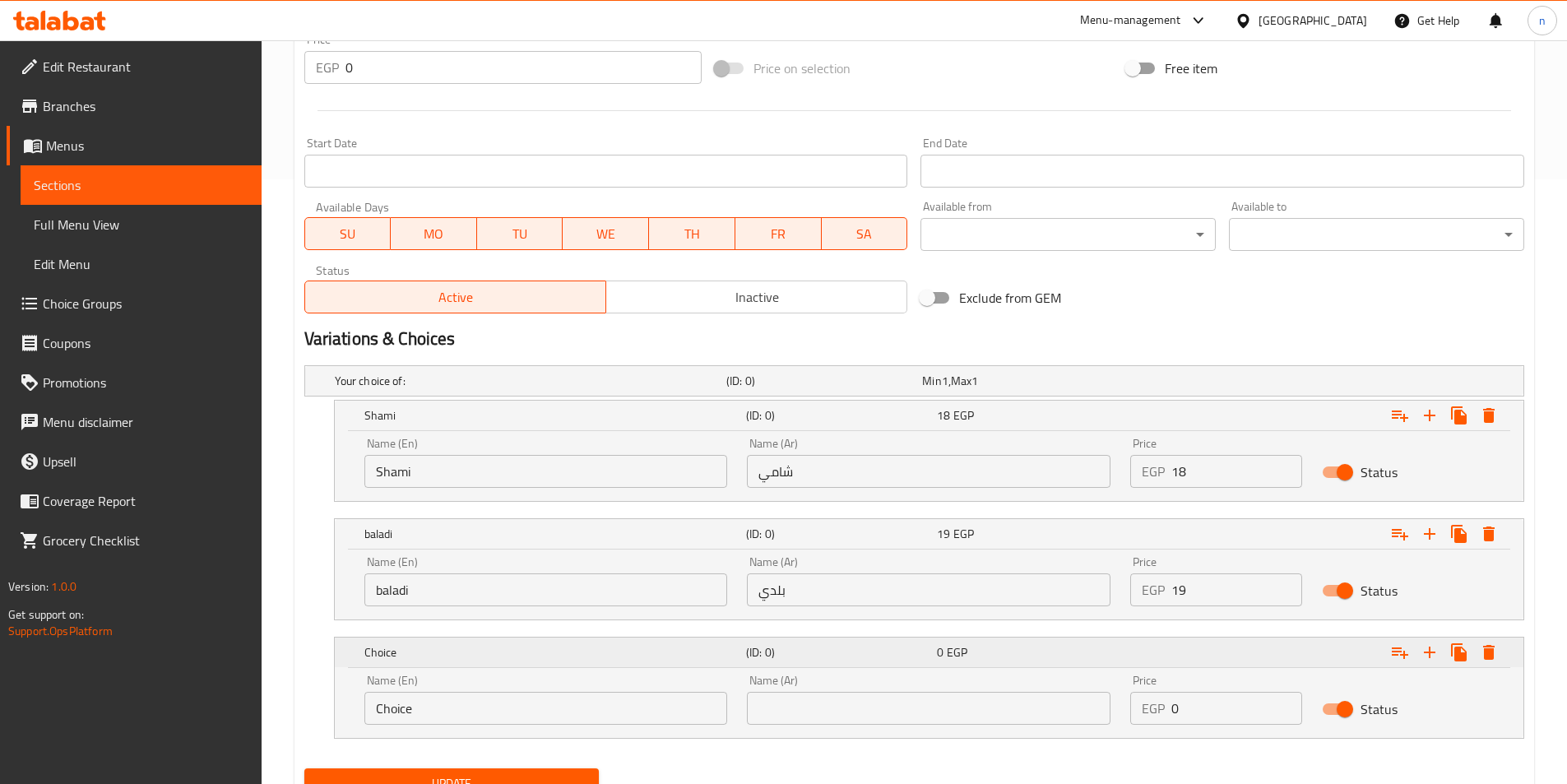
scroll to position [675, 0]
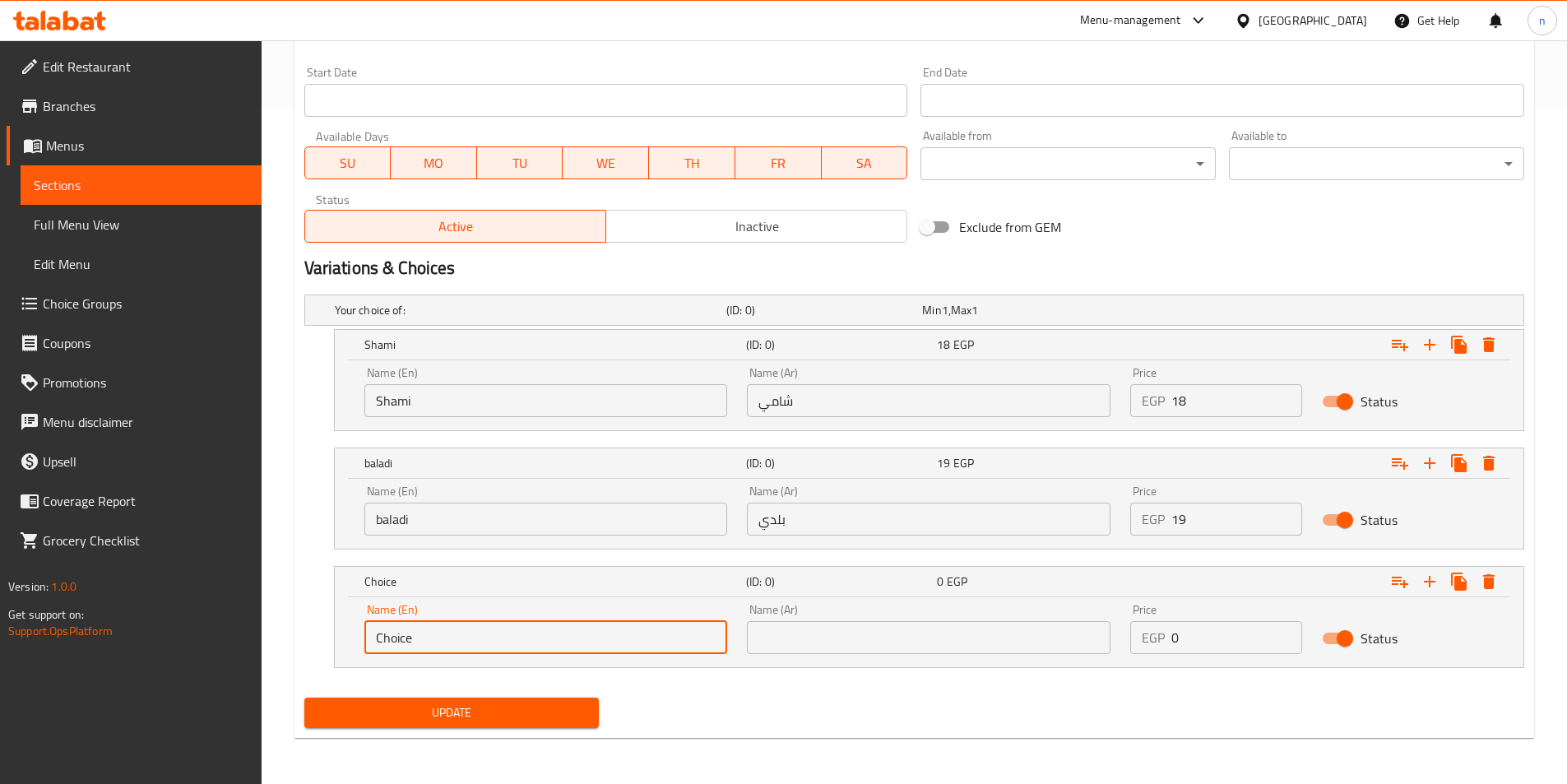
click at [556, 638] on input "Choice" at bounding box center [546, 637] width 364 height 33
click at [556, 638] on input "text" at bounding box center [546, 637] width 364 height 33
type input "French"
click at [930, 636] on input "text" at bounding box center [929, 637] width 364 height 33
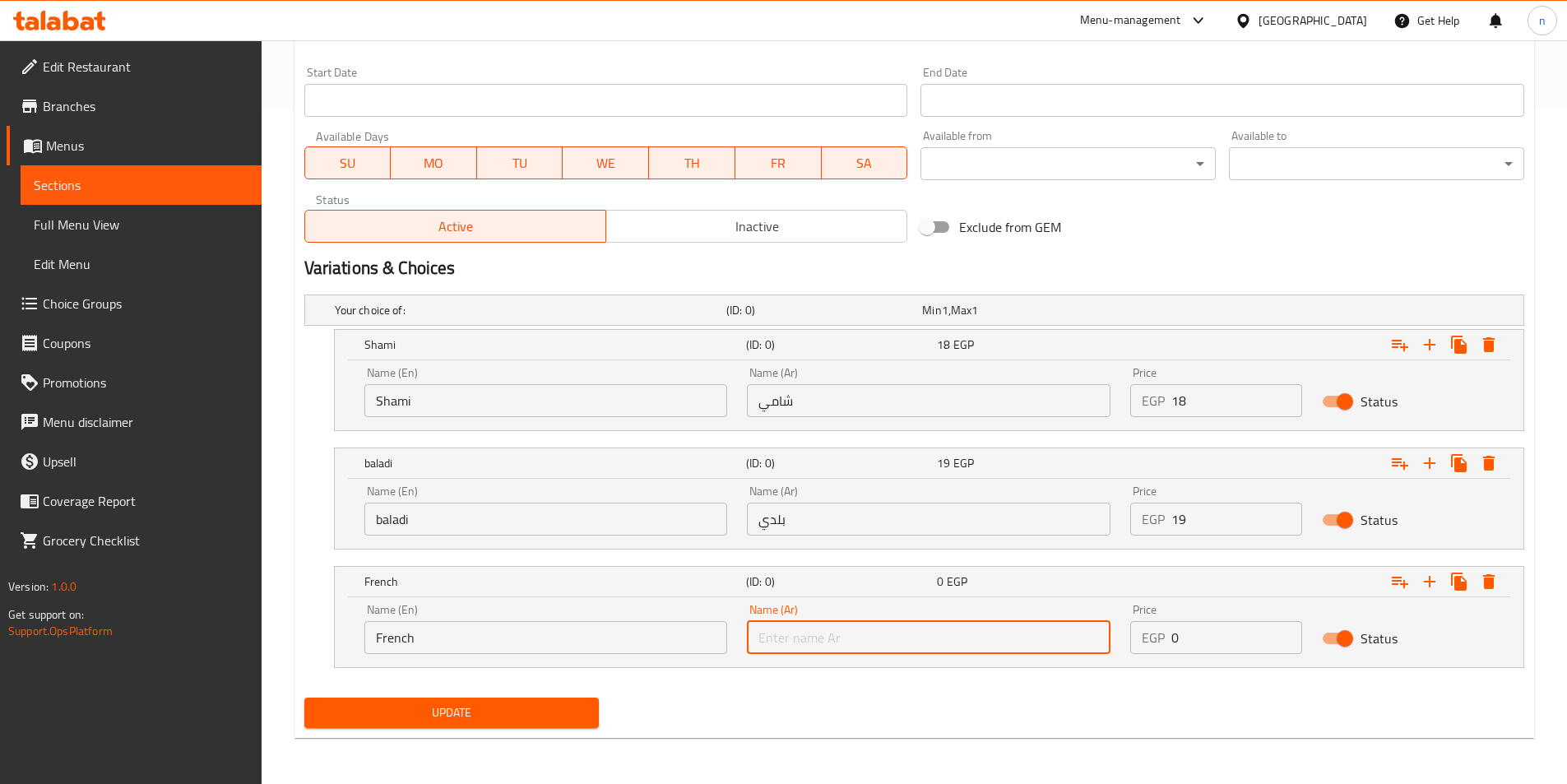
type input "فرنسي"
click at [1225, 641] on input "0" at bounding box center [1237, 637] width 131 height 33
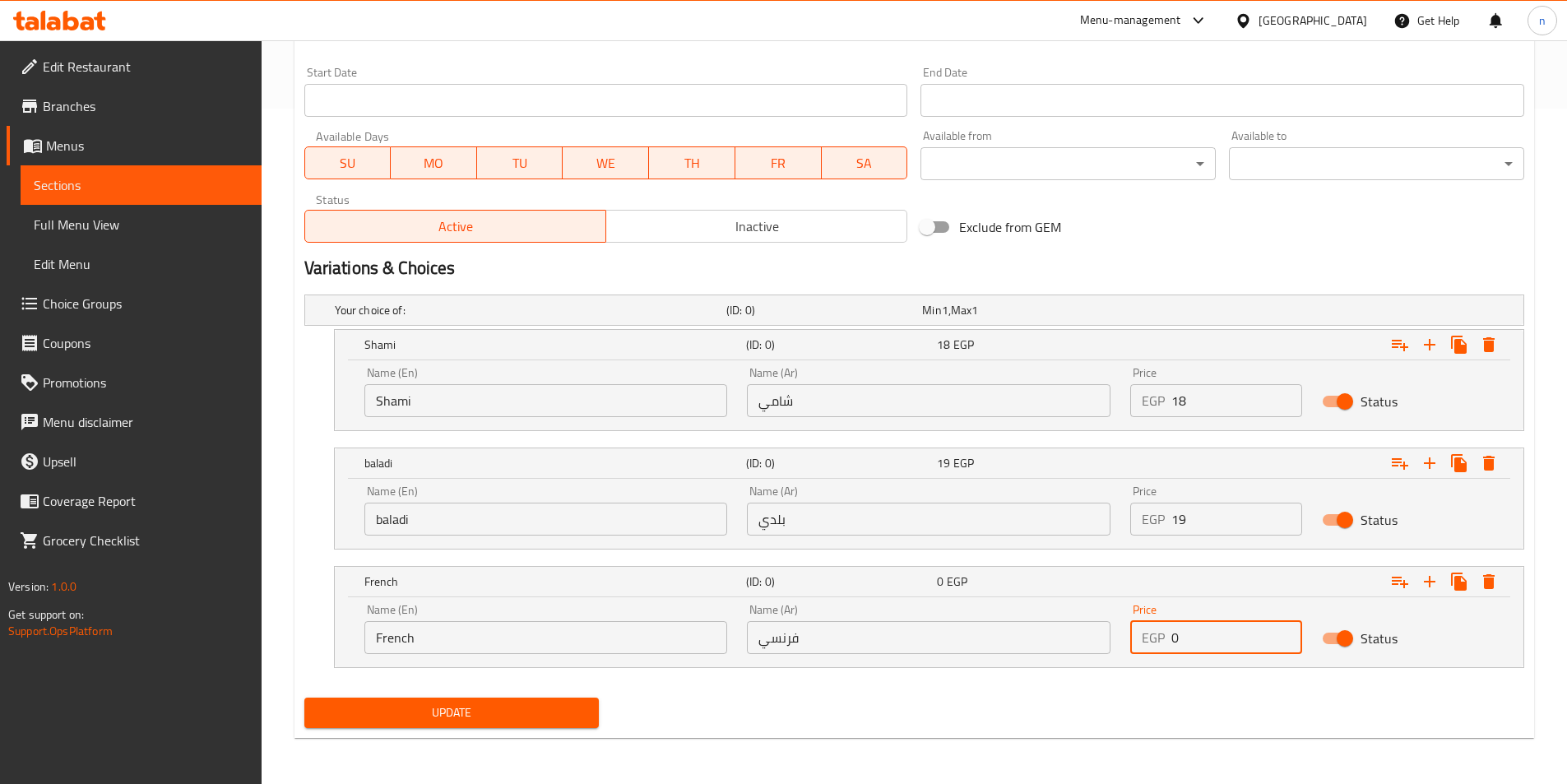
click at [1225, 641] on input "0" at bounding box center [1237, 637] width 131 height 33
type input "22"
click at [555, 721] on span "Update" at bounding box center [452, 713] width 269 height 20
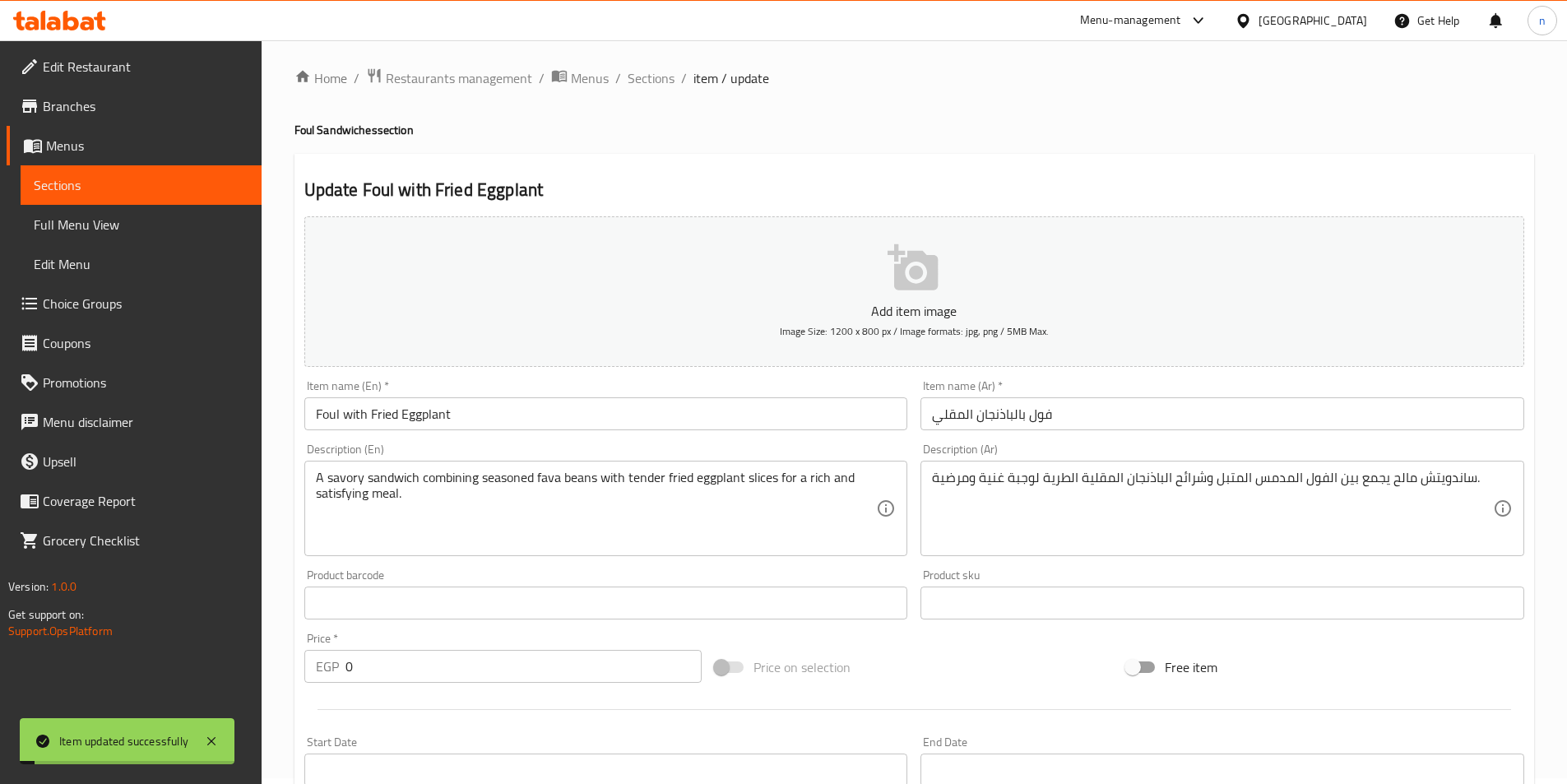
scroll to position [0, 0]
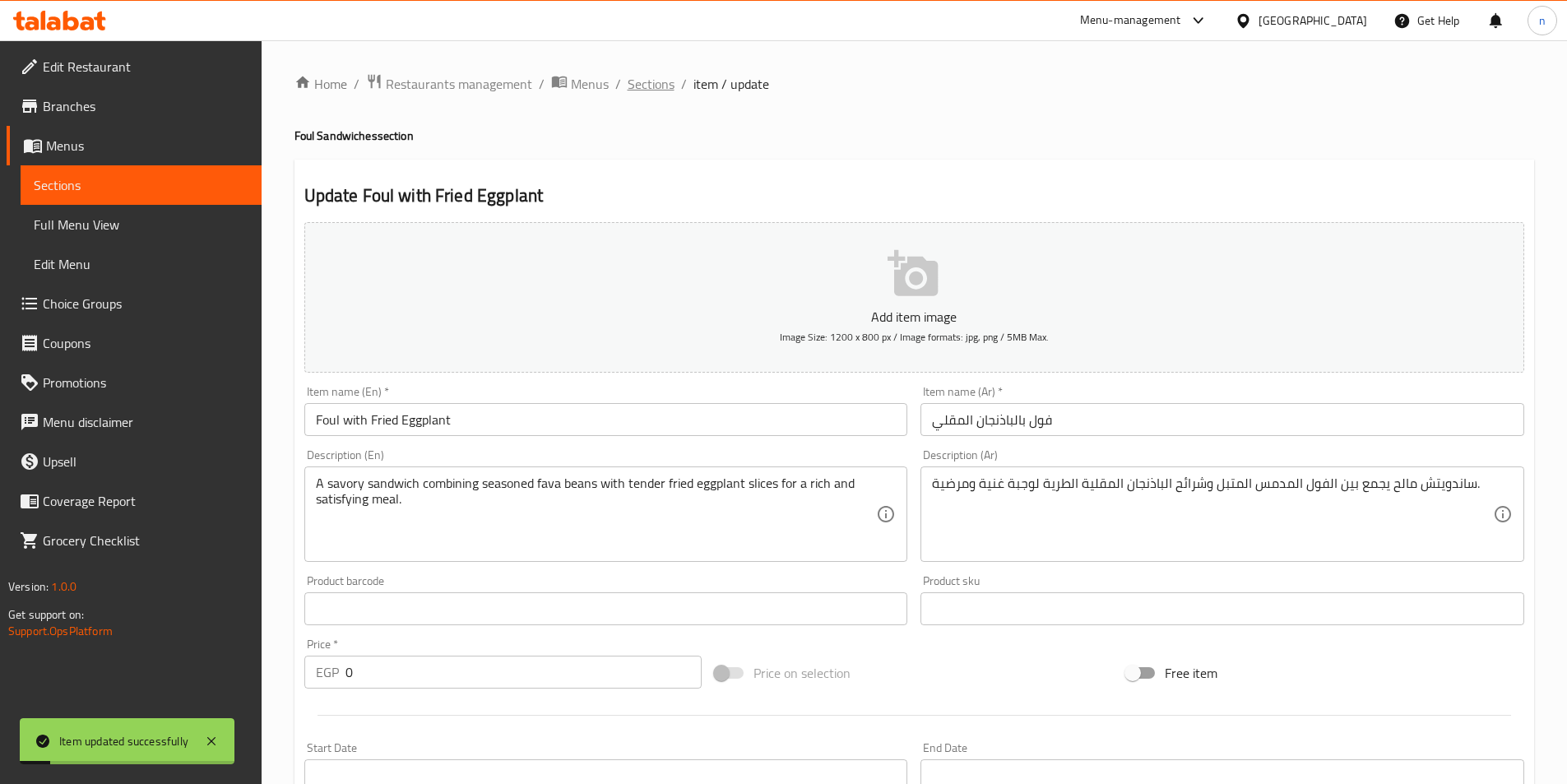
click at [656, 79] on span "Sections" at bounding box center [651, 84] width 47 height 20
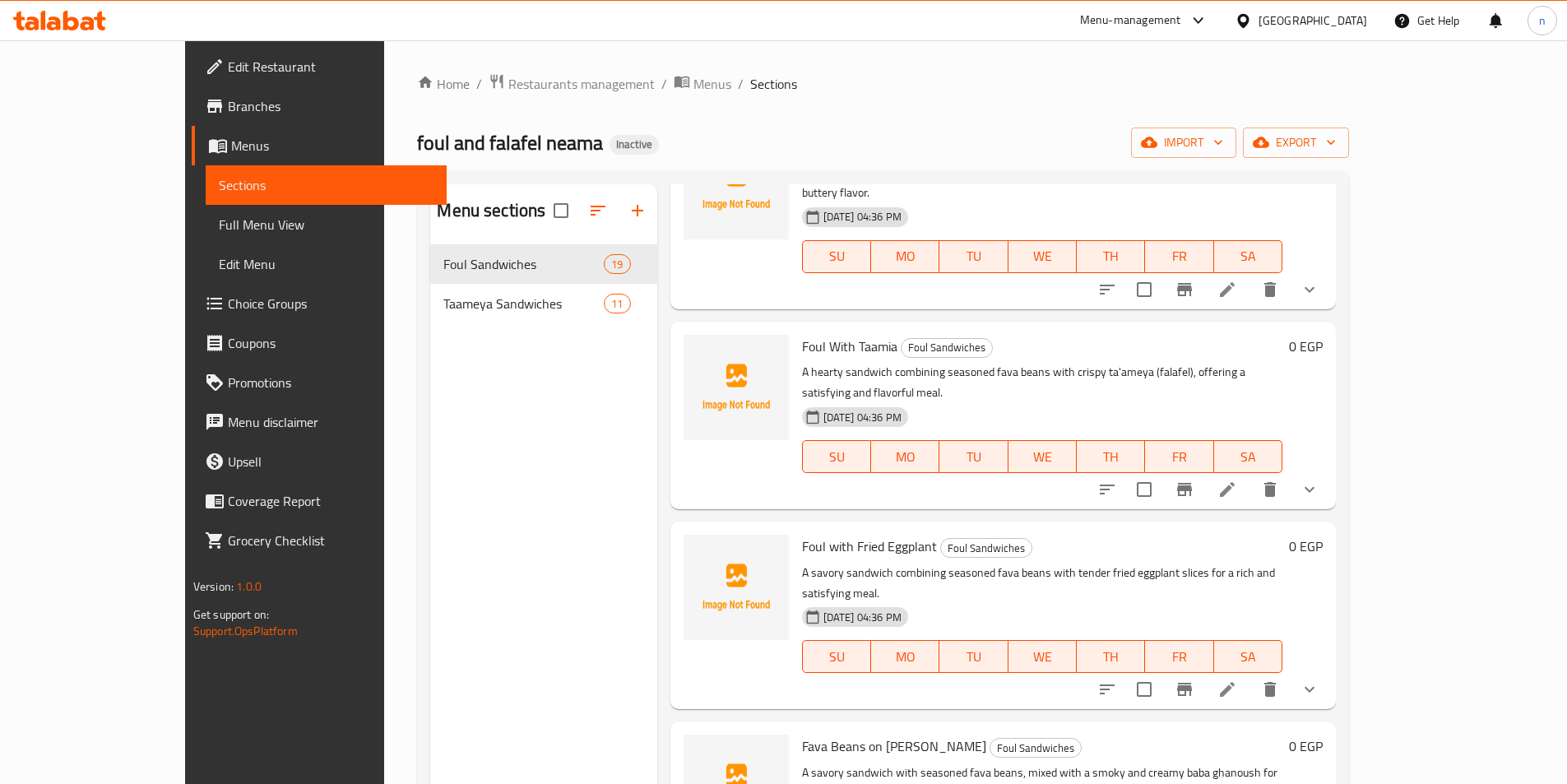
scroll to position [1973, 0]
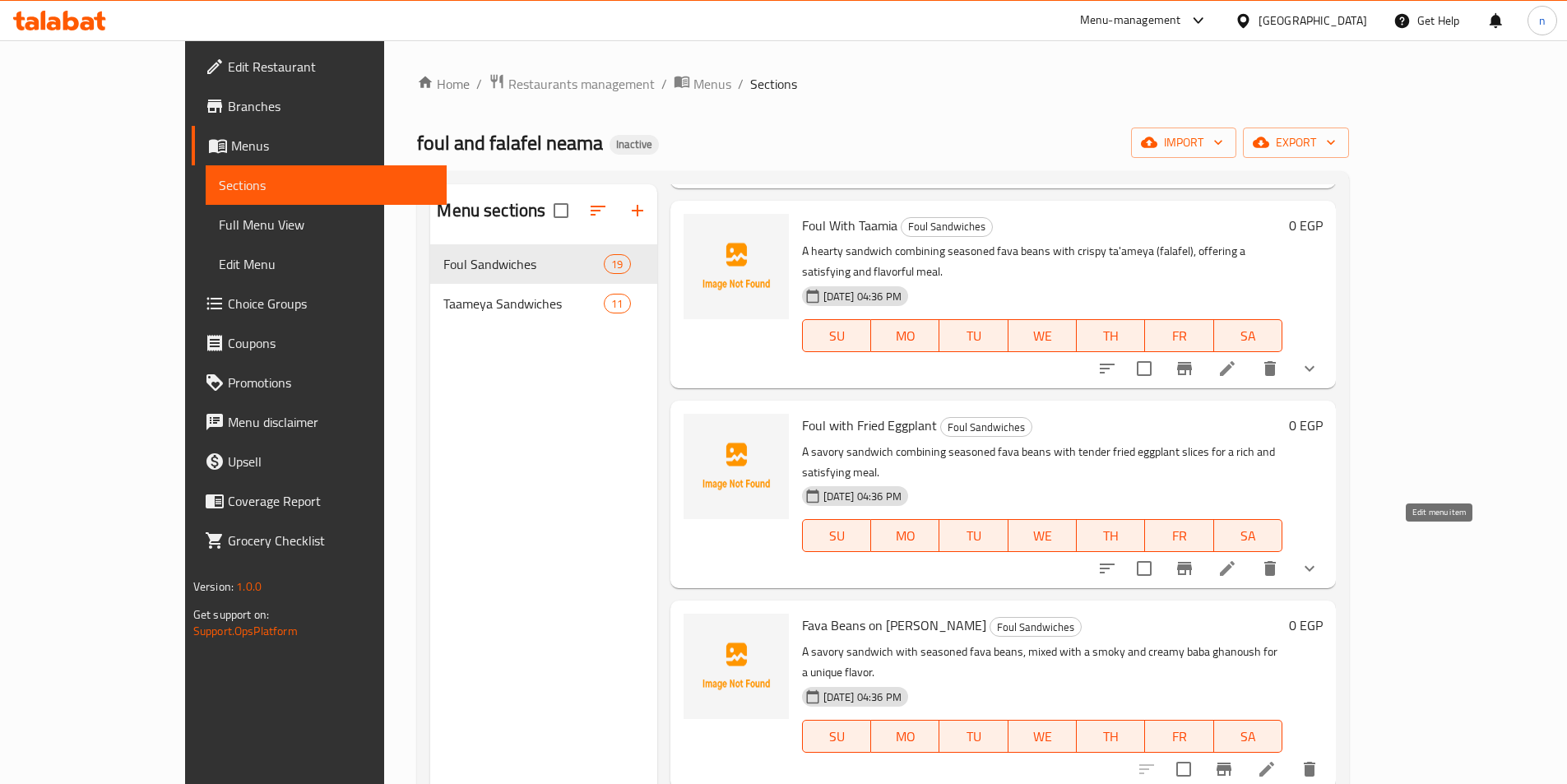
click at [1276, 759] on icon at bounding box center [1267, 769] width 20 height 20
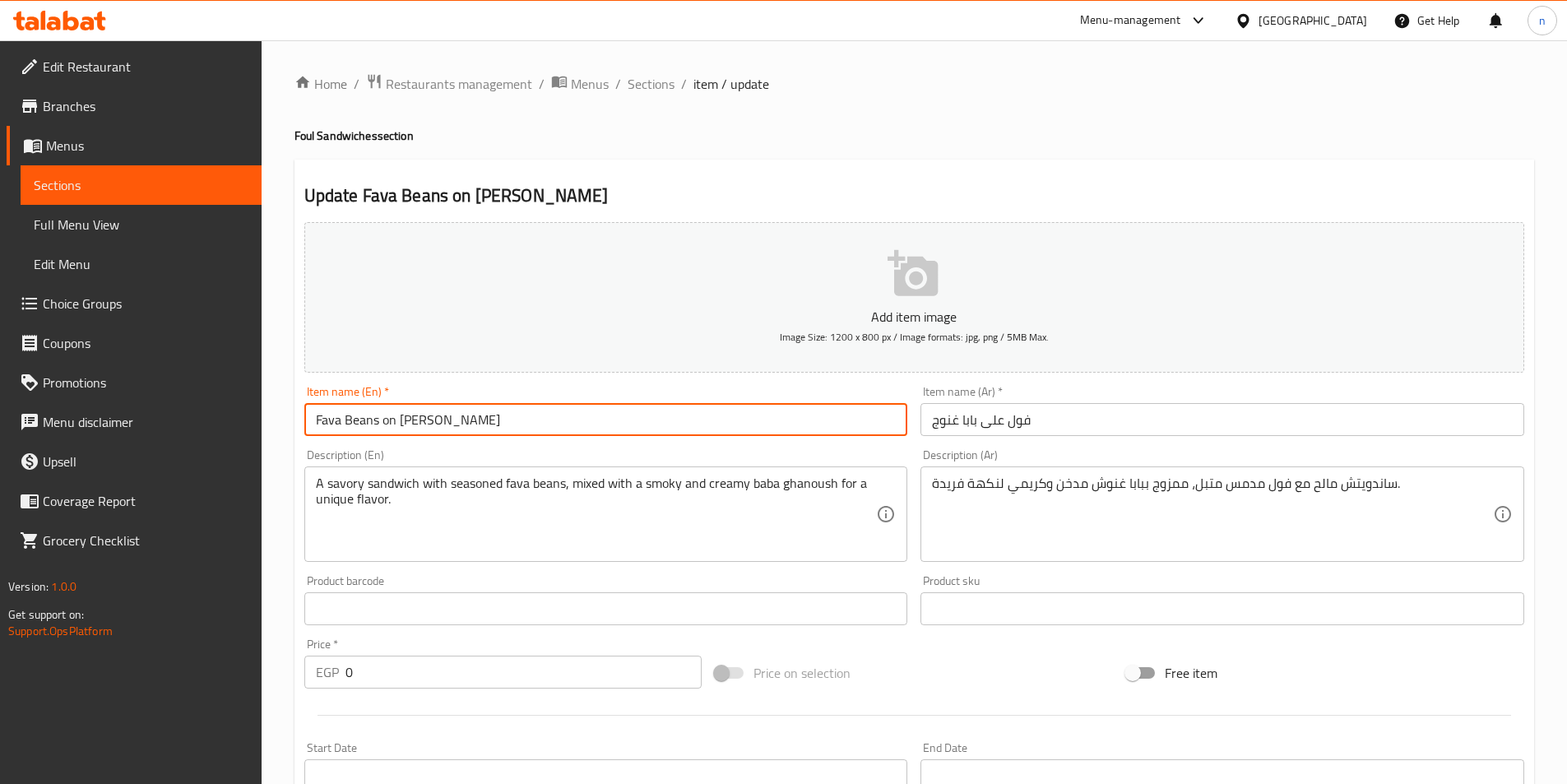
click at [331, 419] on input "Fava Beans on Baba Ghanoush" at bounding box center [605, 419] width 604 height 33
type input "Beans on [PERSON_NAME]"
click at [931, 655] on div "Price on selection" at bounding box center [914, 672] width 411 height 44
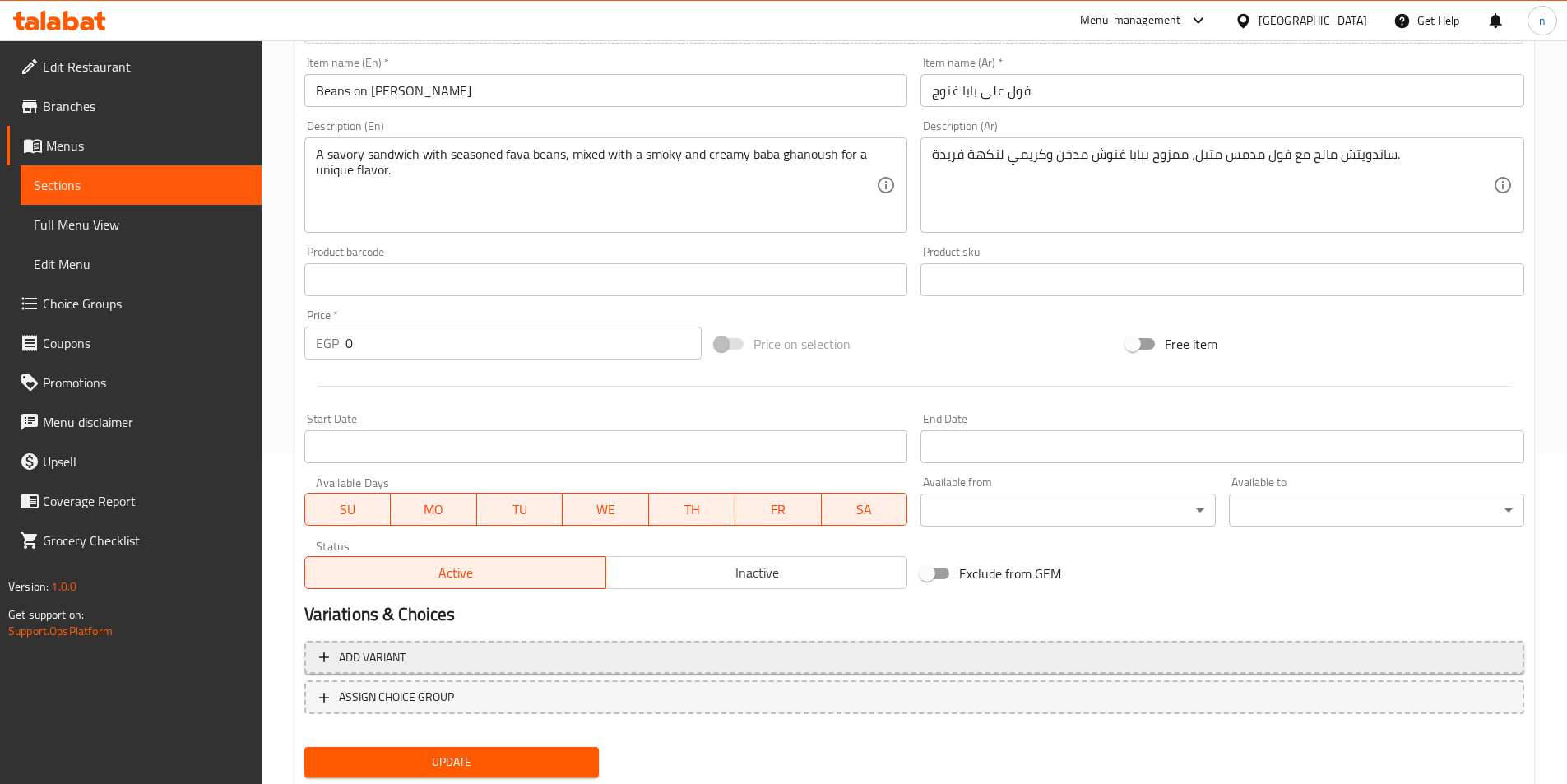
scroll to position [379, 0]
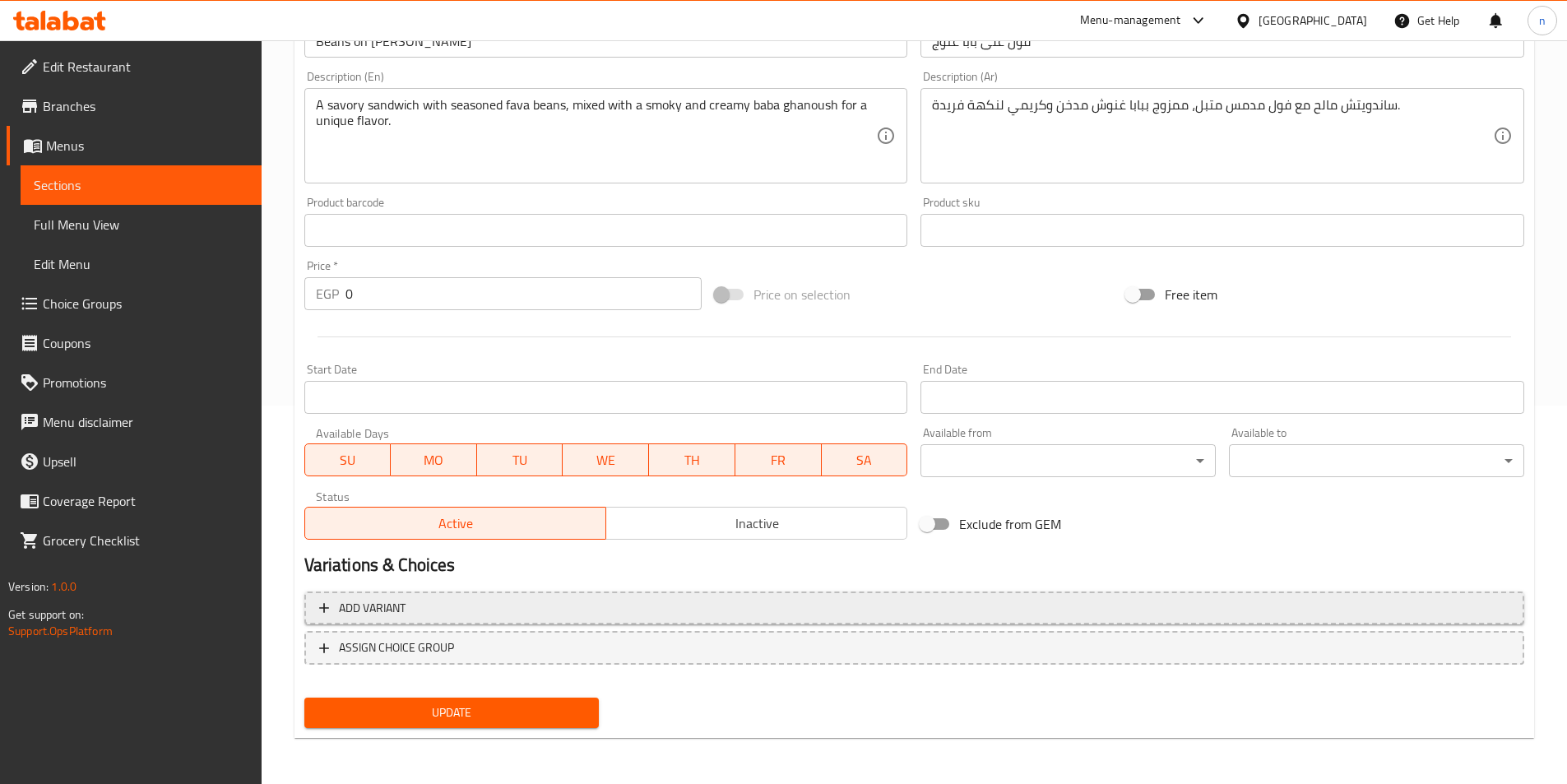
click at [703, 604] on span "Add variant" at bounding box center [915, 608] width 1191 height 20
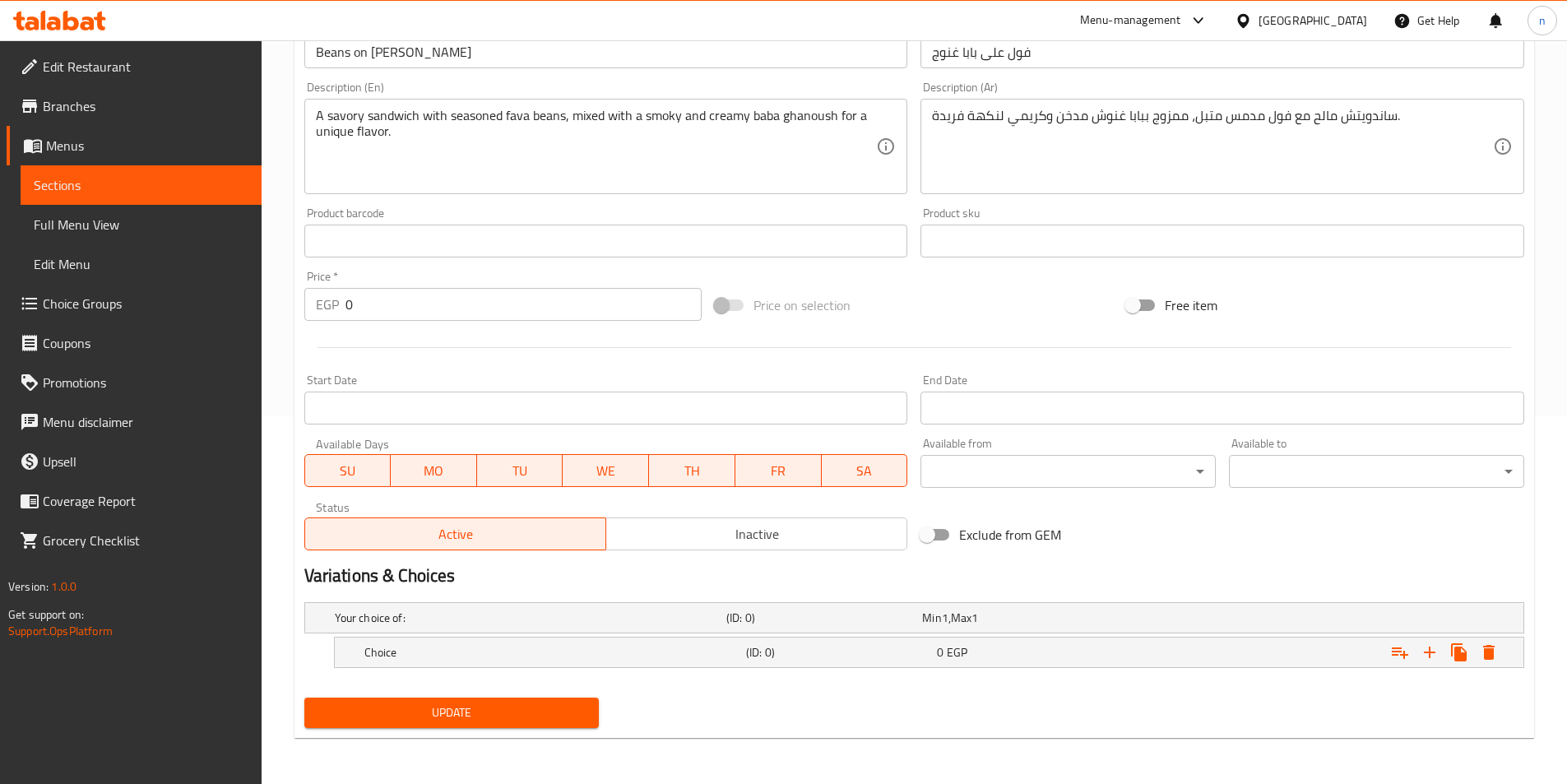
scroll to position [368, 0]
click at [689, 647] on h5 "Choice" at bounding box center [552, 652] width 375 height 17
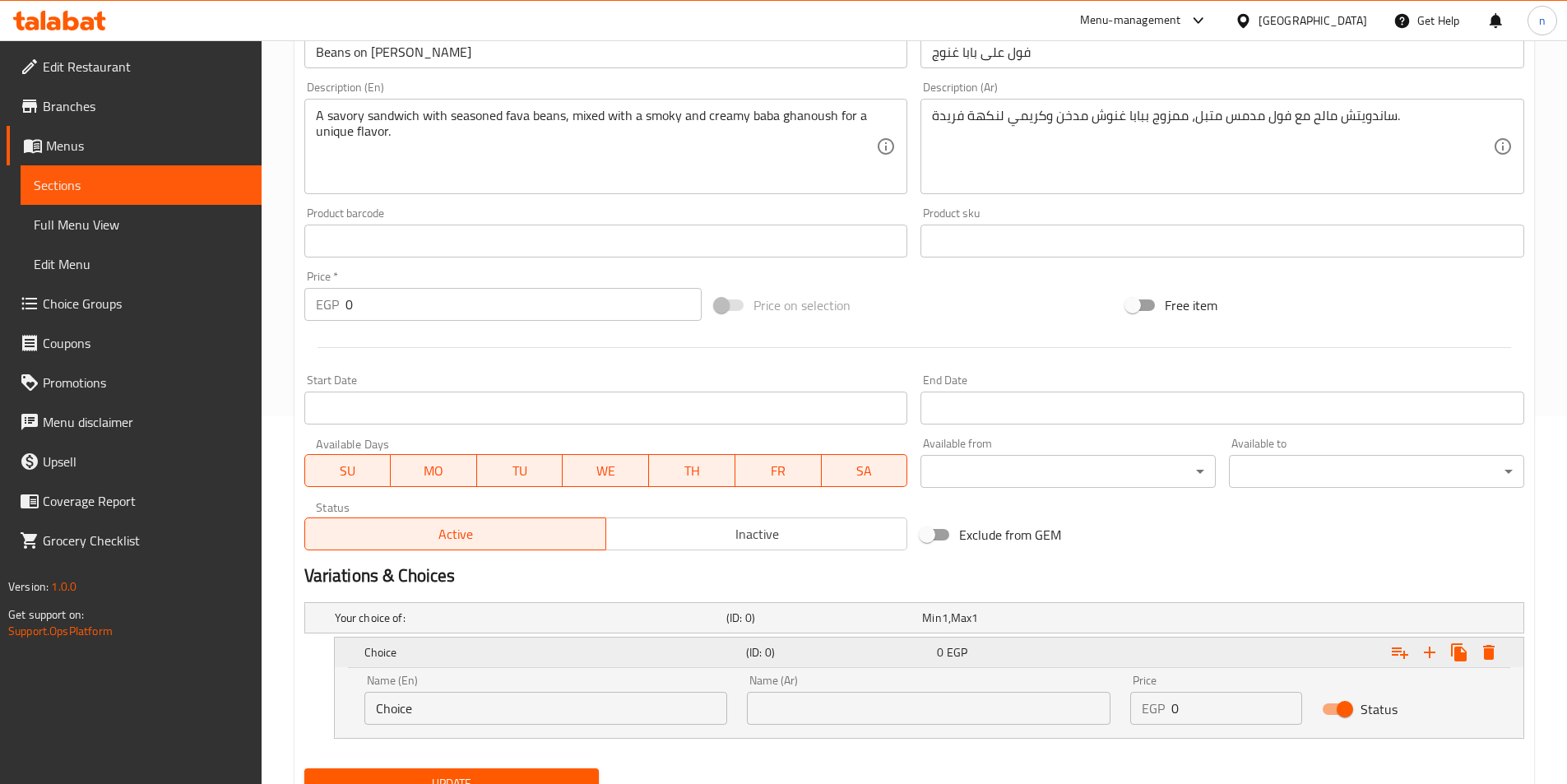
scroll to position [438, 0]
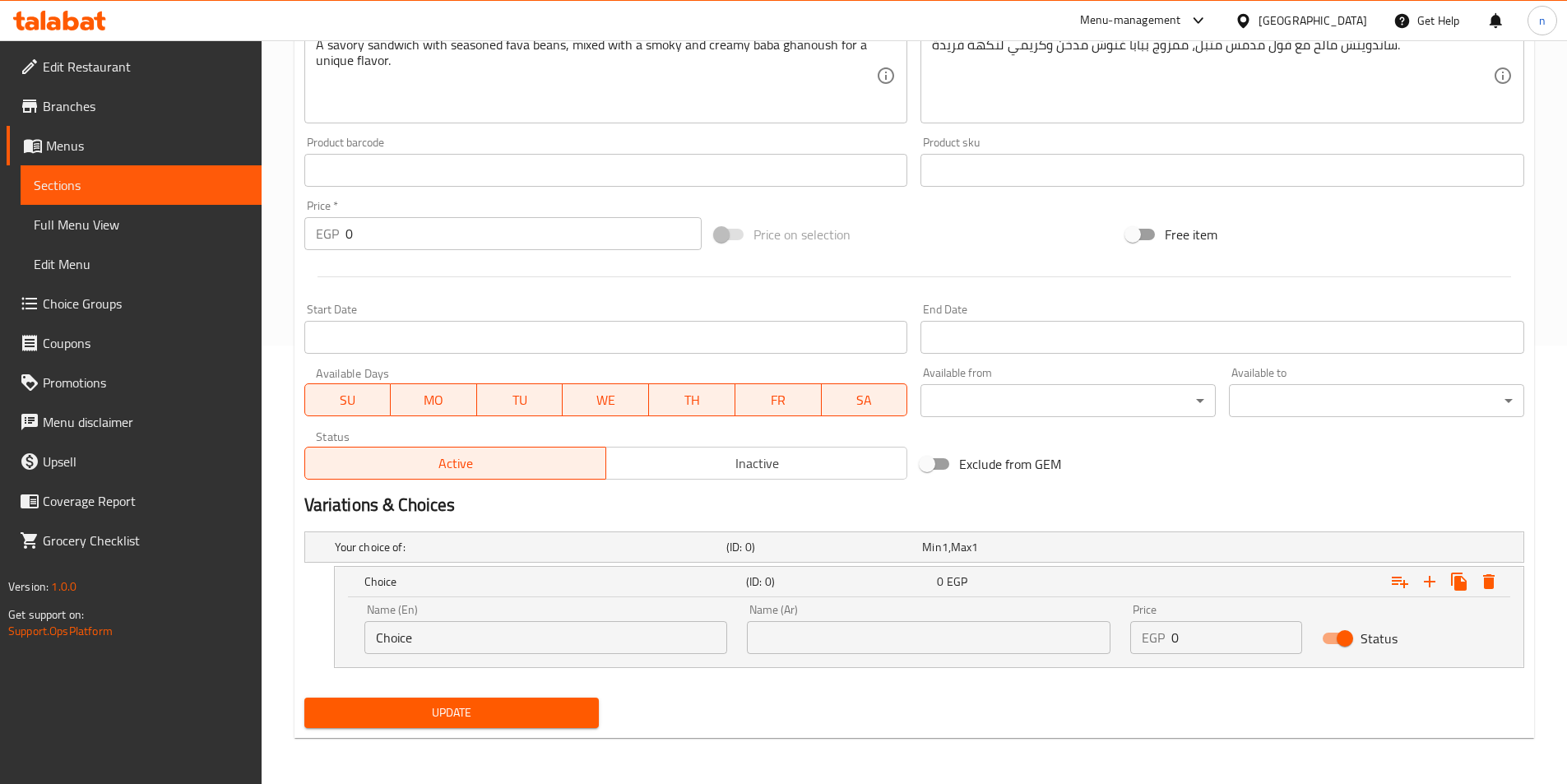
click at [657, 640] on input "Choice" at bounding box center [546, 637] width 364 height 33
click at [657, 640] on input "text" at bounding box center [546, 637] width 364 height 33
type input "Shami"
click at [784, 652] on input "text" at bounding box center [929, 637] width 364 height 33
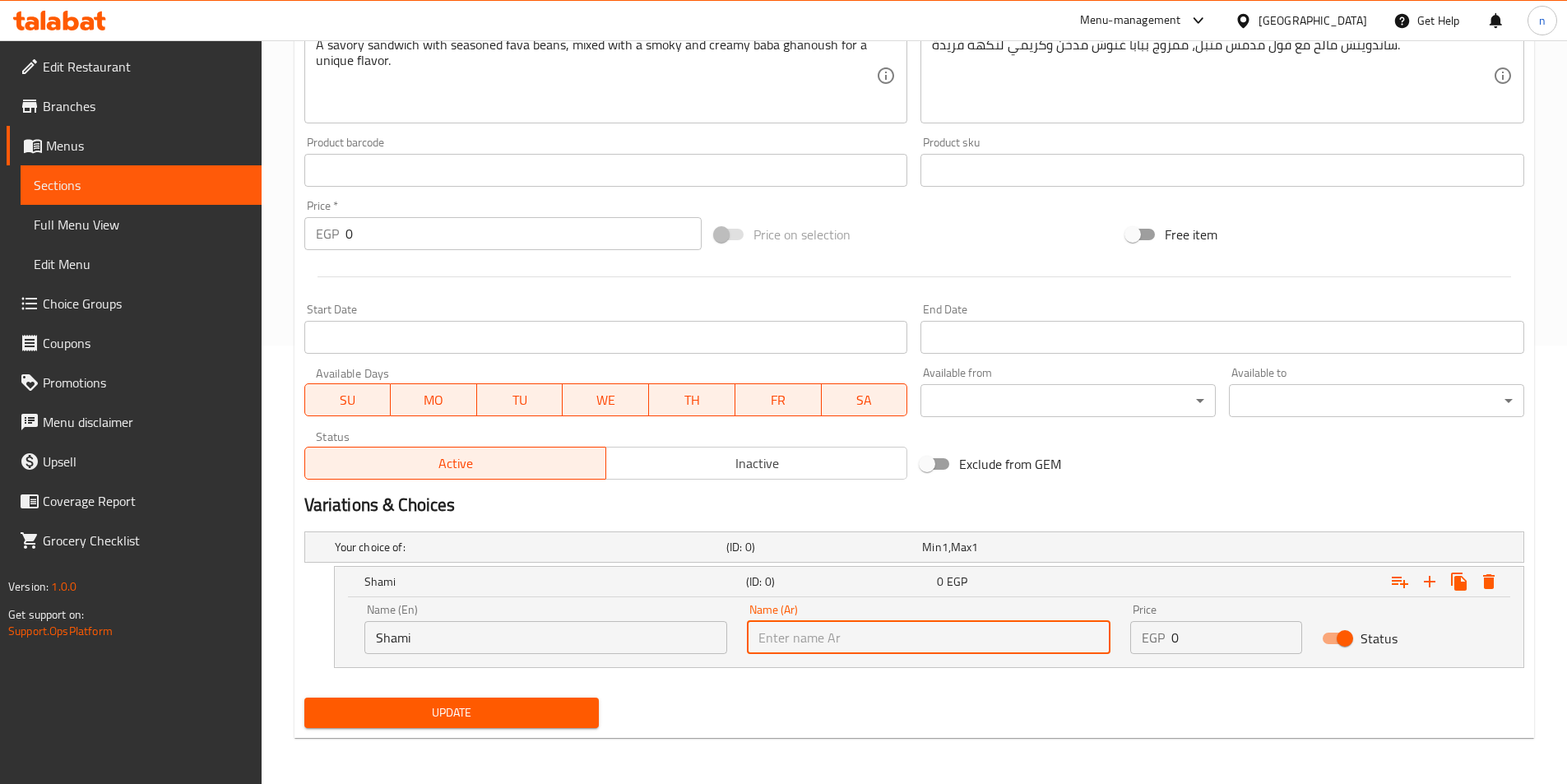
type input "شامي"
click at [1205, 635] on input "0" at bounding box center [1237, 637] width 131 height 33
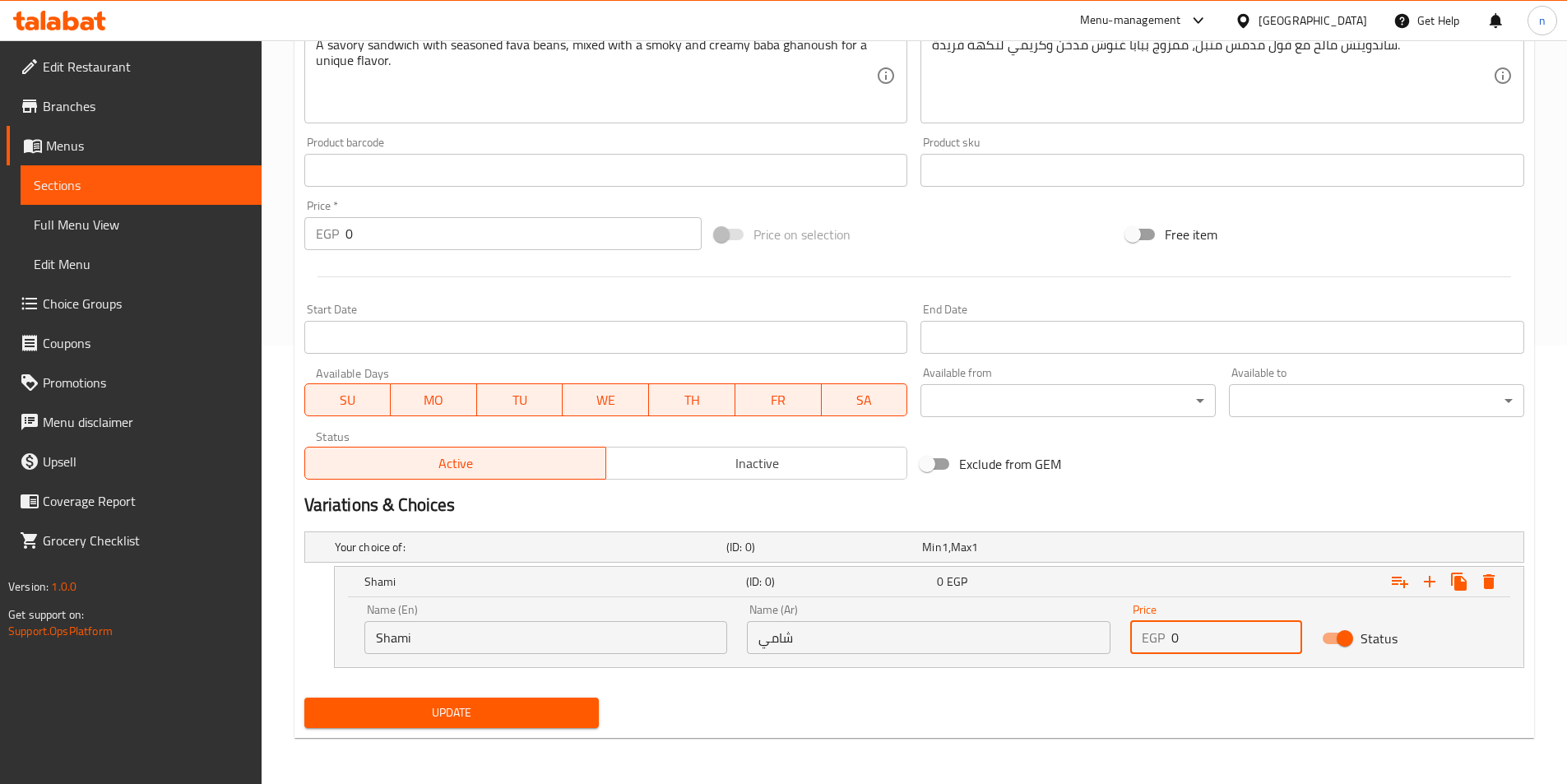
click at [1205, 635] on input "0" at bounding box center [1237, 637] width 131 height 33
type input "22"
click at [1442, 583] on button "Expand" at bounding box center [1429, 581] width 29 height 29
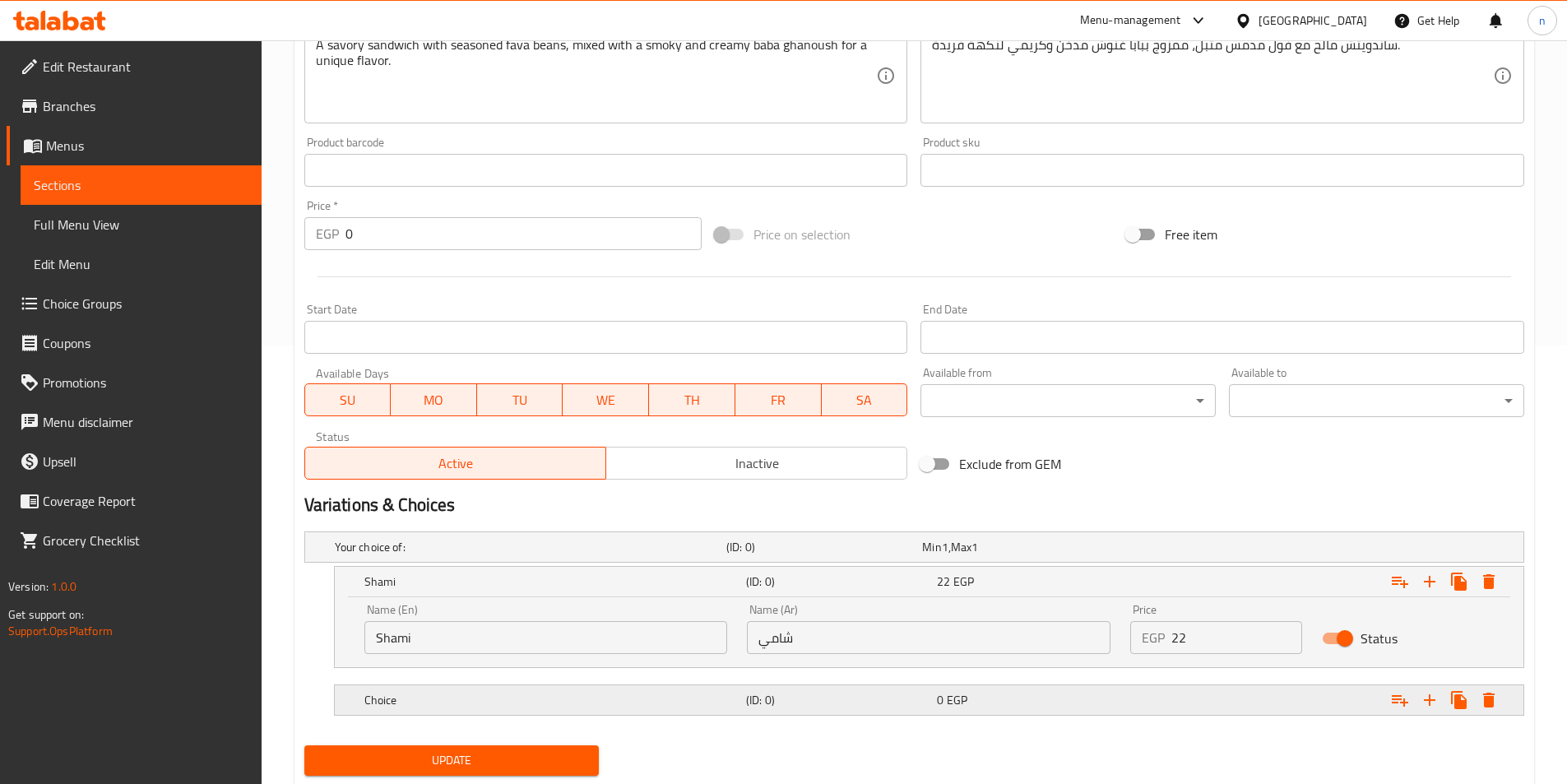
click at [959, 702] on span "EGP" at bounding box center [957, 699] width 20 height 21
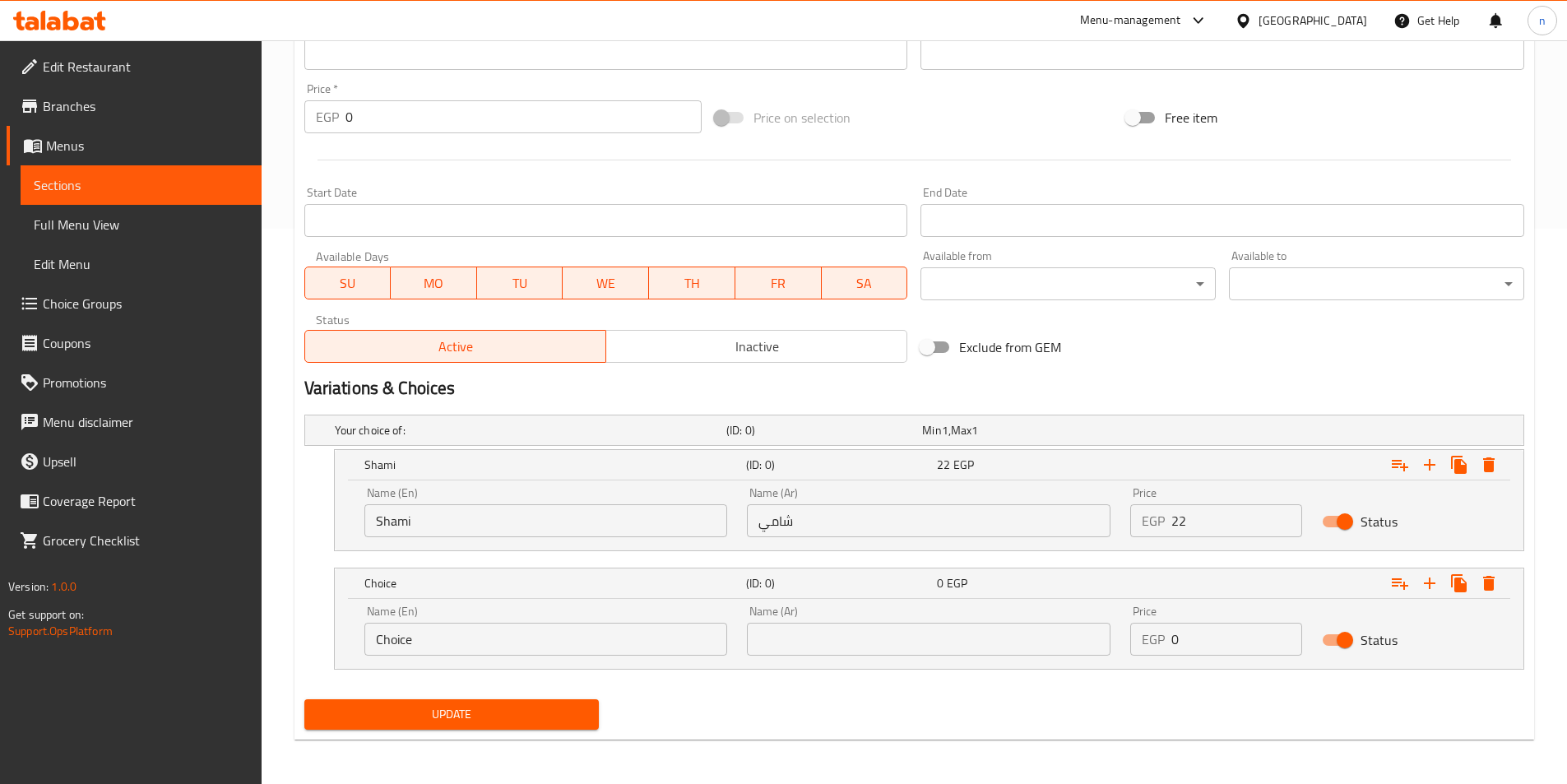
scroll to position [556, 0]
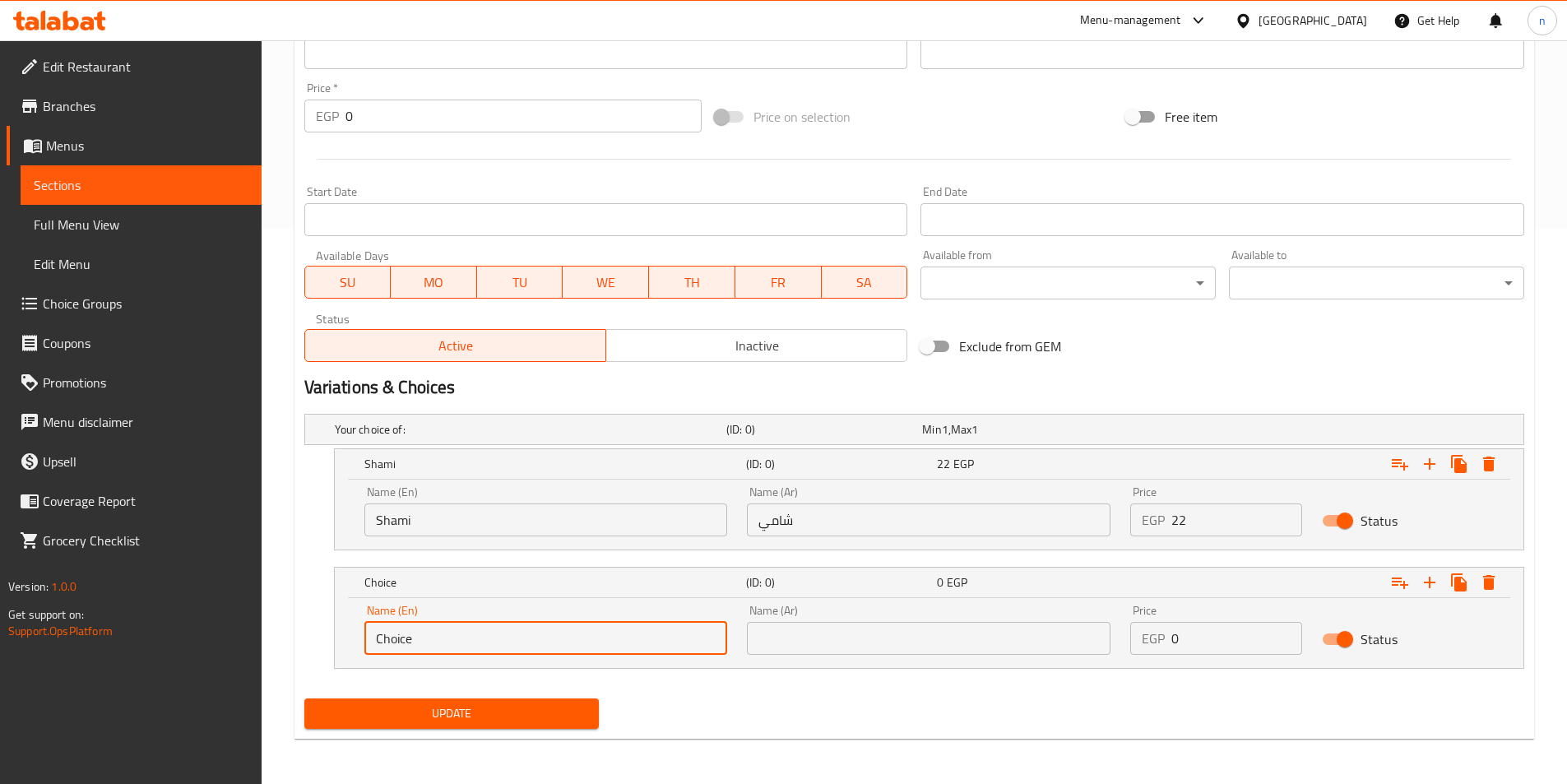
click at [583, 644] on input "Choice" at bounding box center [546, 638] width 364 height 33
click at [583, 644] on input "text" at bounding box center [546, 638] width 364 height 33
click at [542, 639] on input "text" at bounding box center [546, 638] width 364 height 33
type input "baladi"
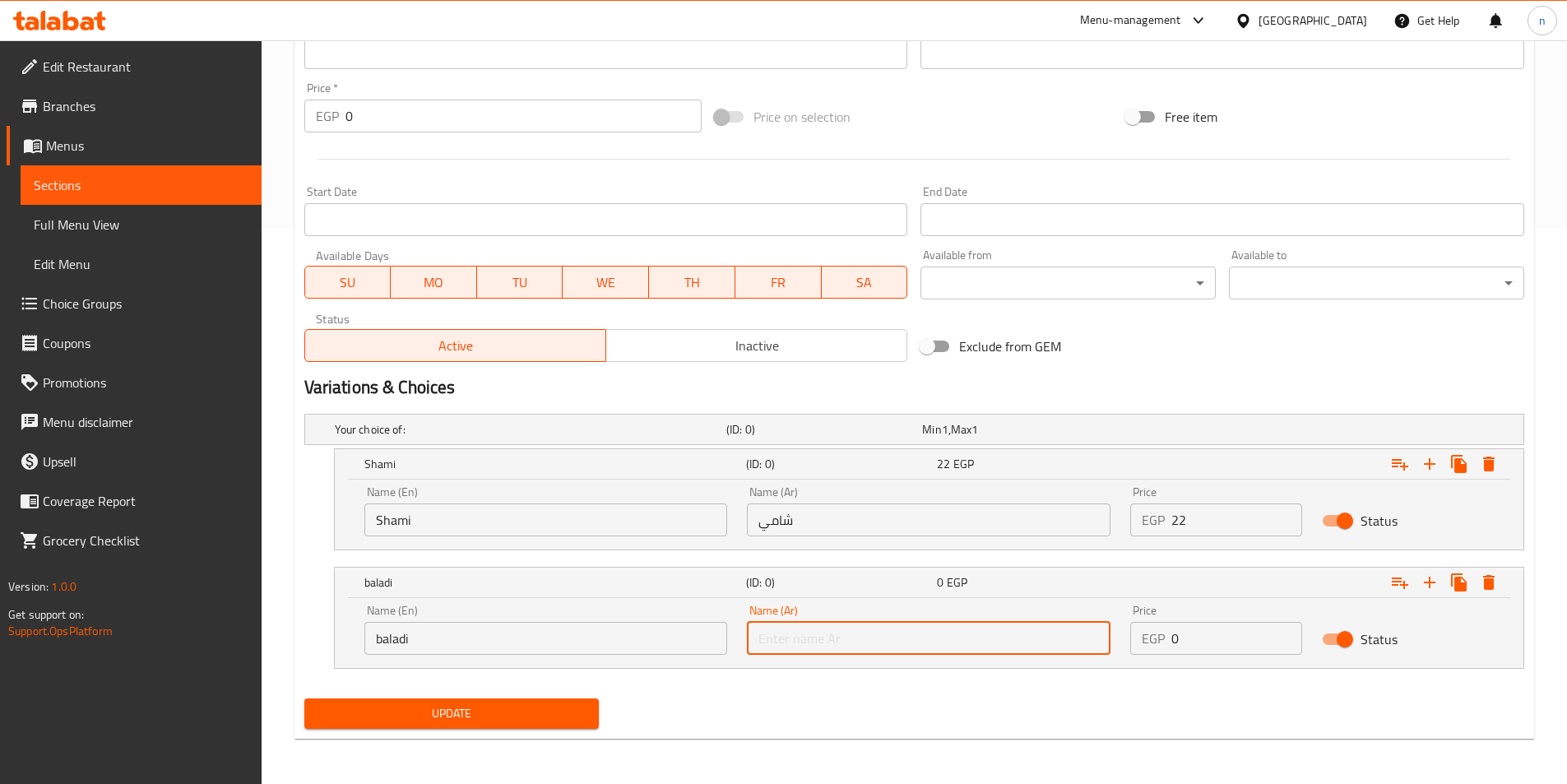
click at [793, 635] on input "text" at bounding box center [929, 638] width 364 height 33
type input "بلدي"
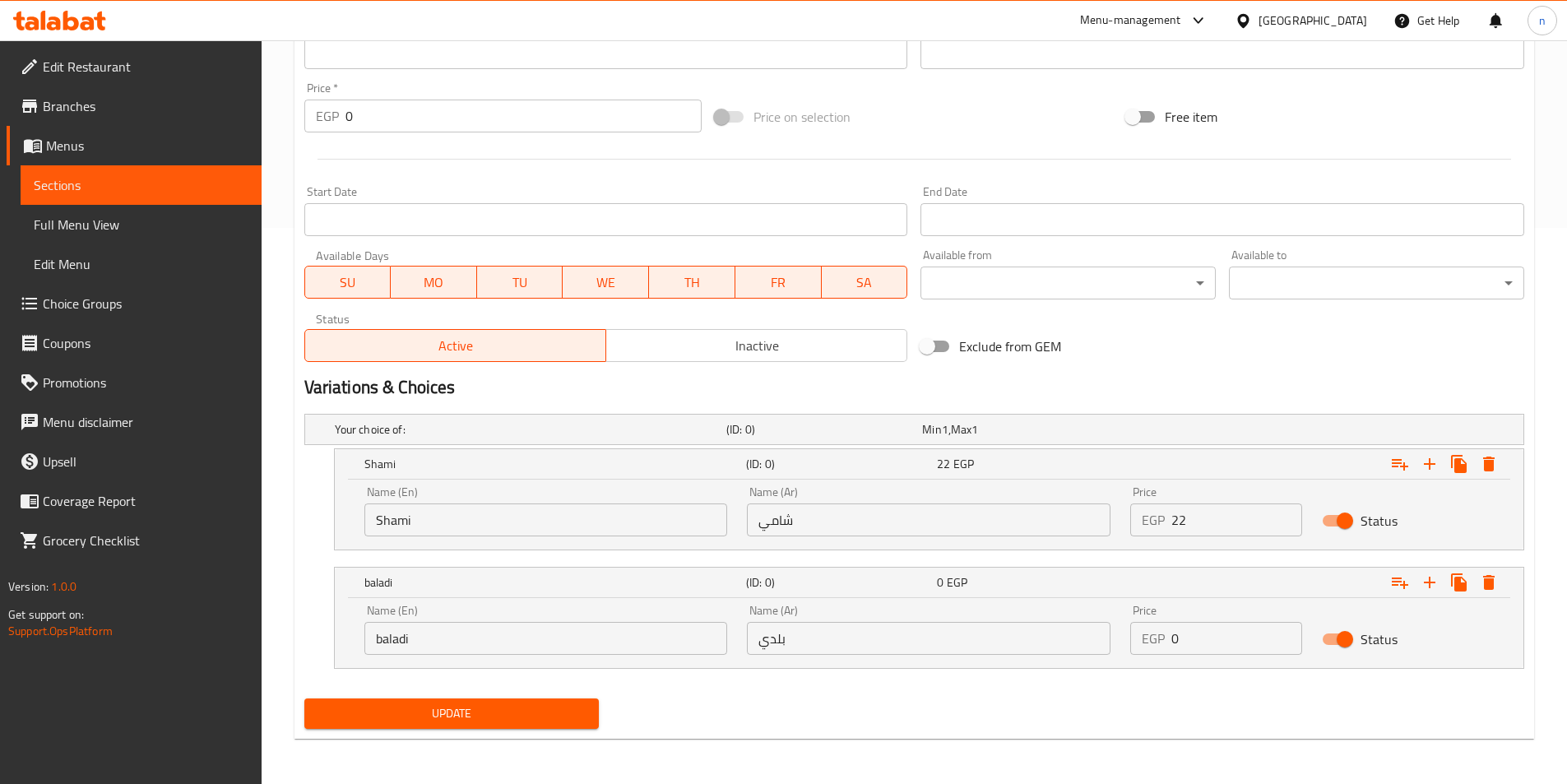
click at [1224, 655] on div "Price EGP 0 Price" at bounding box center [1216, 629] width 191 height 70
click at [1220, 635] on input "0" at bounding box center [1237, 638] width 131 height 33
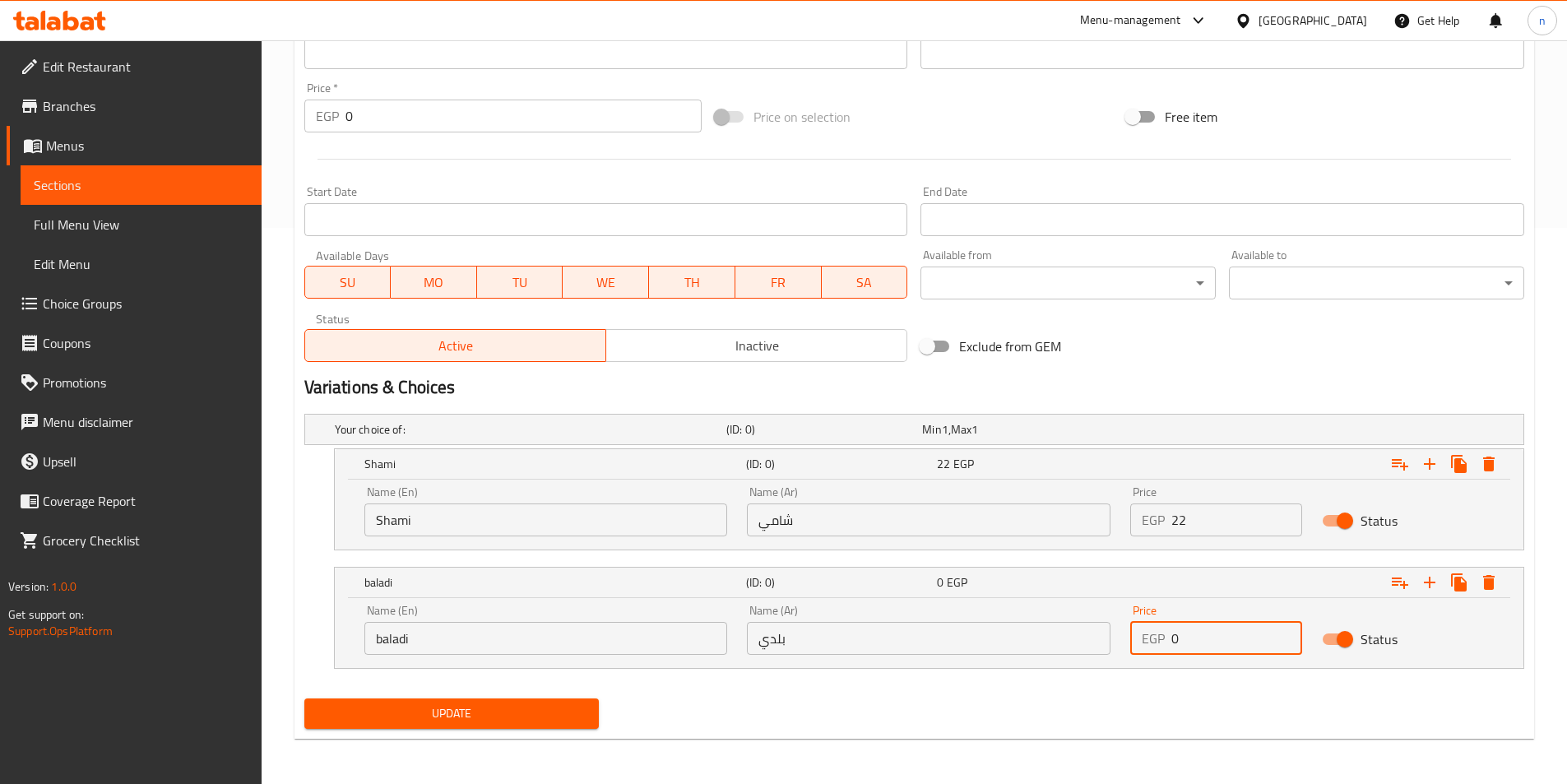
click at [1220, 635] on input "0" at bounding box center [1237, 638] width 131 height 33
type input "23"
click at [1426, 588] on icon "Expand" at bounding box center [1430, 583] width 20 height 20
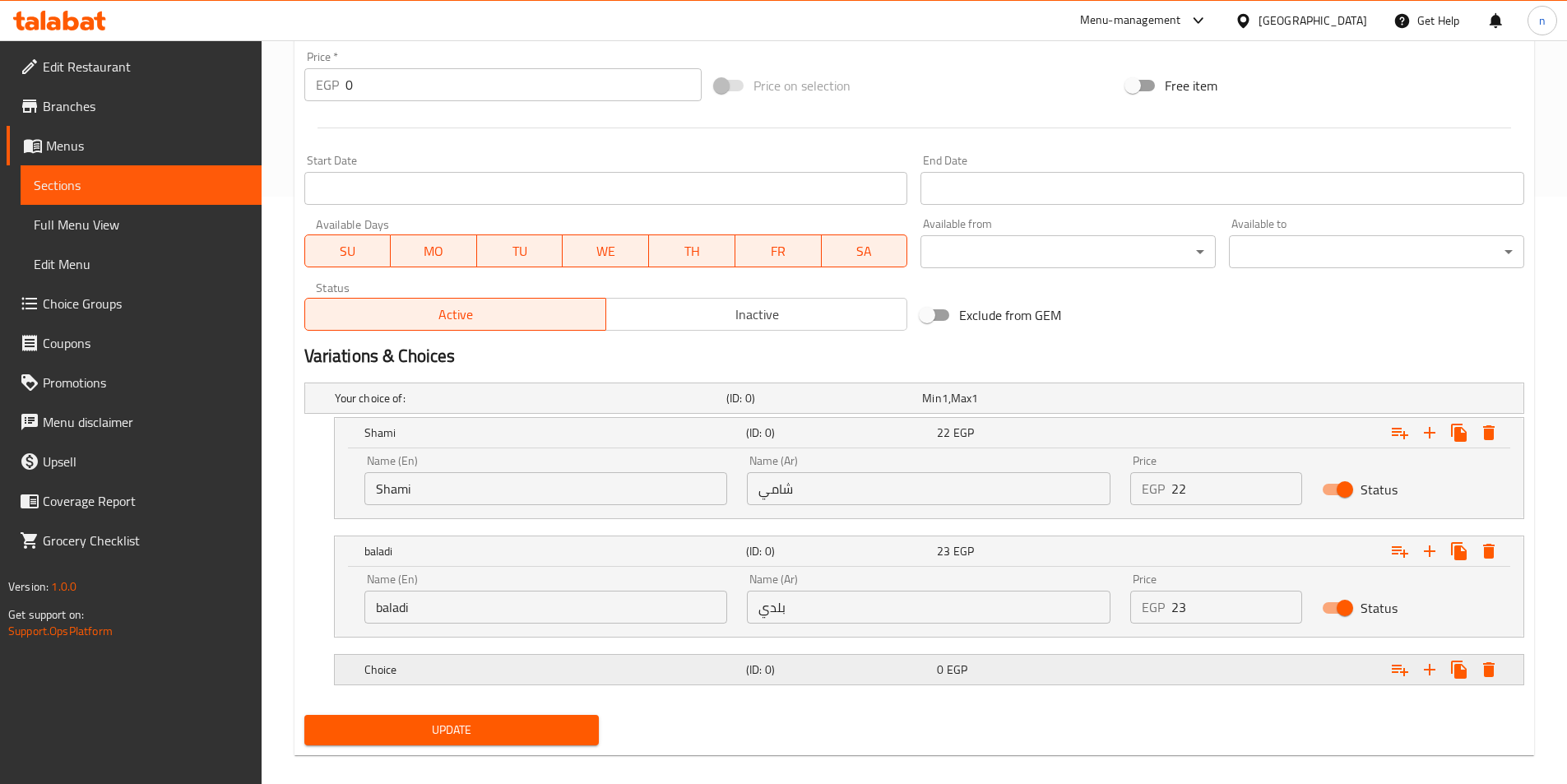
scroll to position [604, 0]
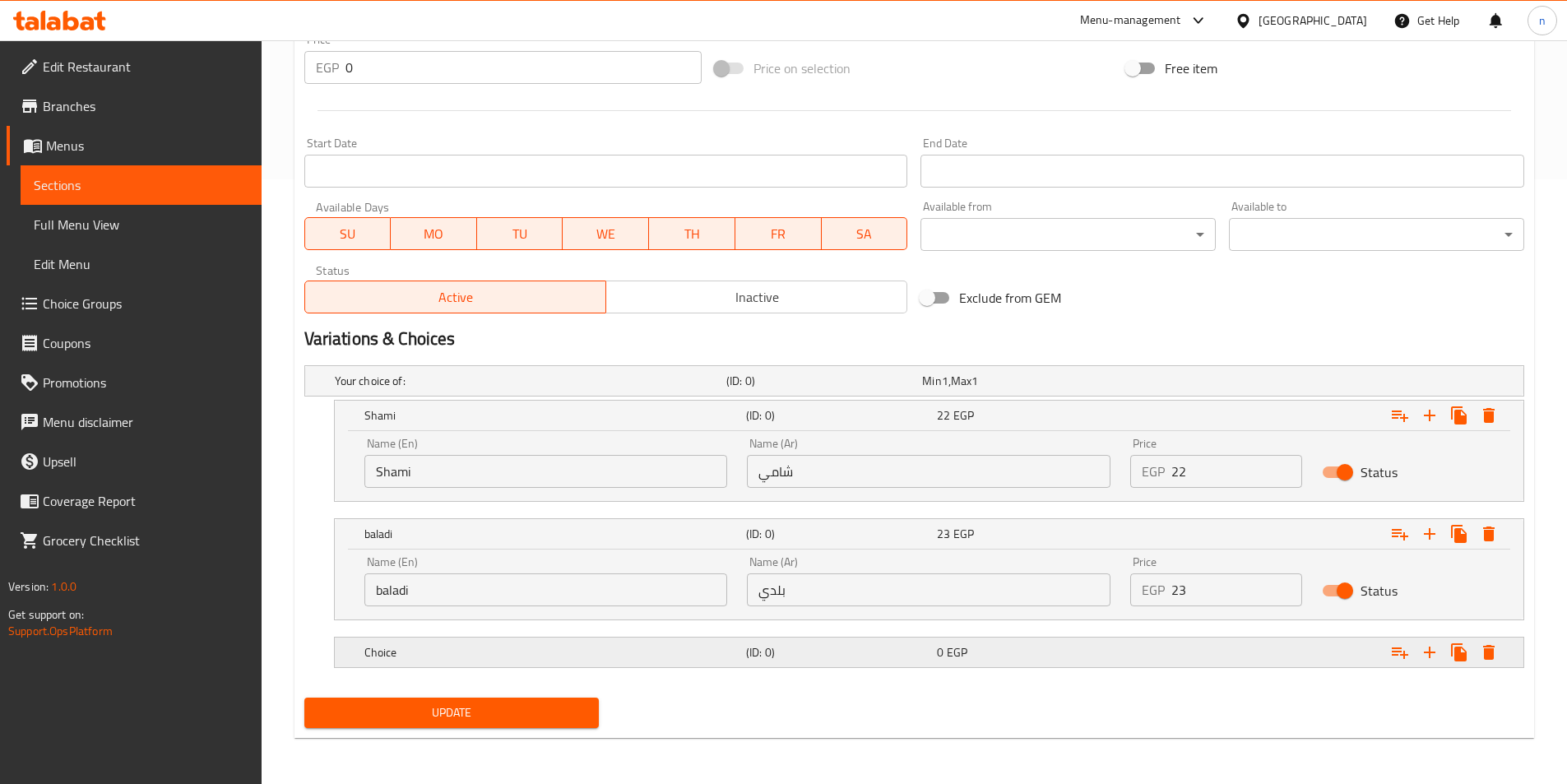
click at [807, 668] on div "Choice (ID: 0) 0 EGP" at bounding box center [934, 651] width 1146 height 36
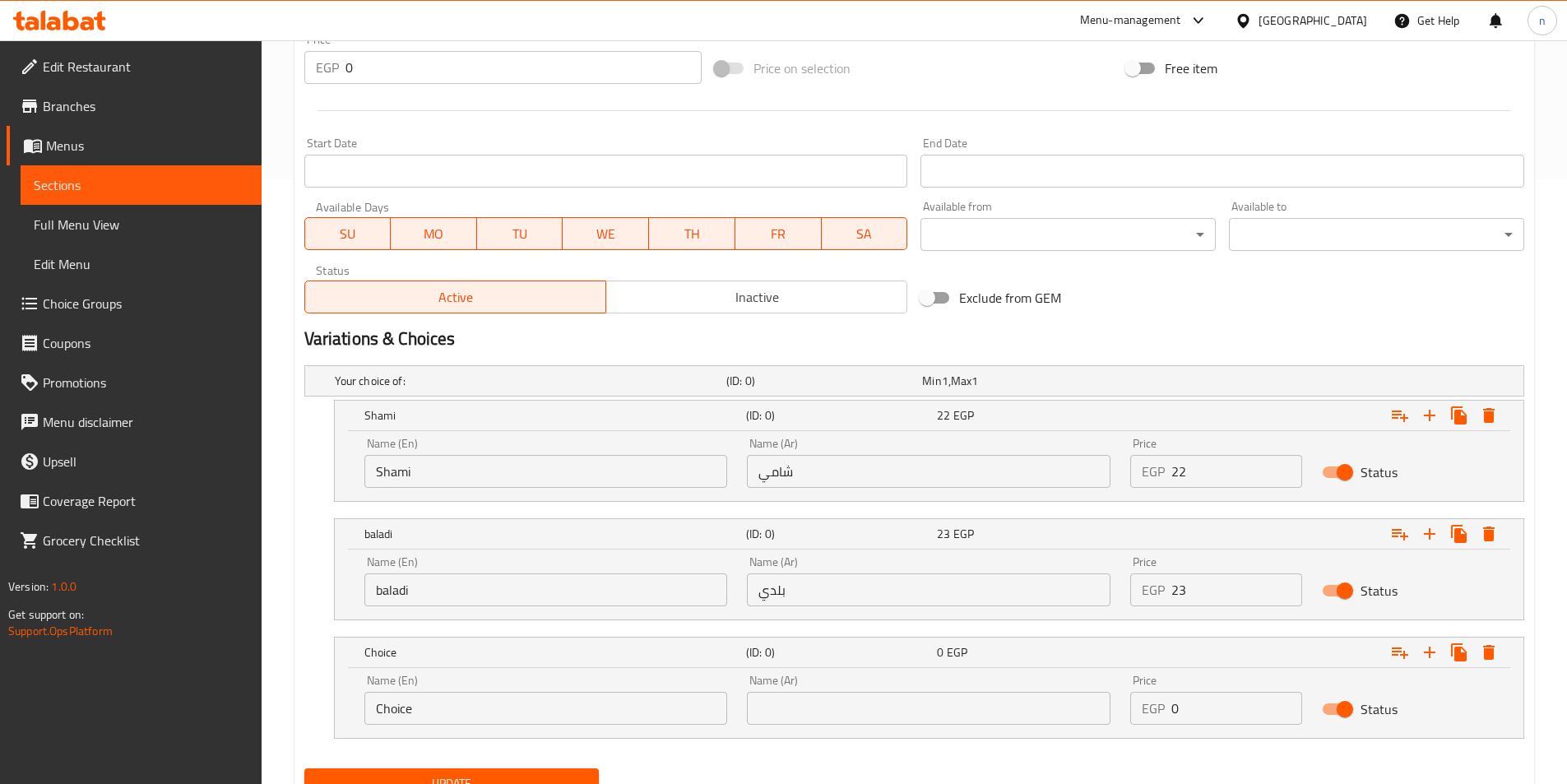
click at [570, 729] on div "Name (En) Choice Name (En)" at bounding box center [546, 699] width 384 height 70
click at [573, 726] on div "Name (En) Choice Name (En)" at bounding box center [546, 699] width 384 height 70
click at [578, 719] on input "Choice" at bounding box center [546, 708] width 364 height 33
click at [578, 719] on input "text" at bounding box center [546, 708] width 364 height 33
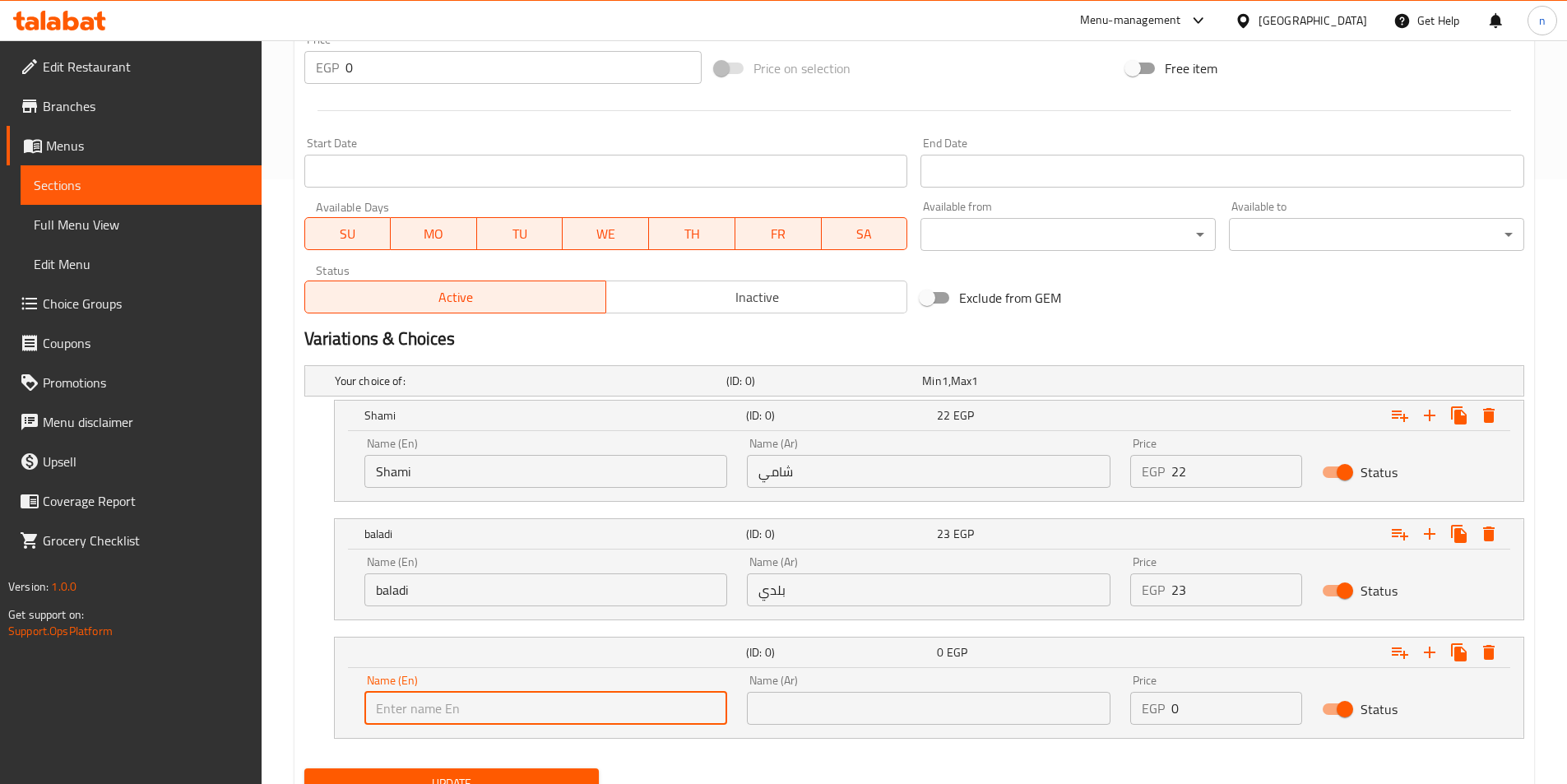
click at [578, 719] on input "text" at bounding box center [546, 708] width 364 height 33
type input "French"
click at [875, 722] on input "text" at bounding box center [929, 708] width 364 height 33
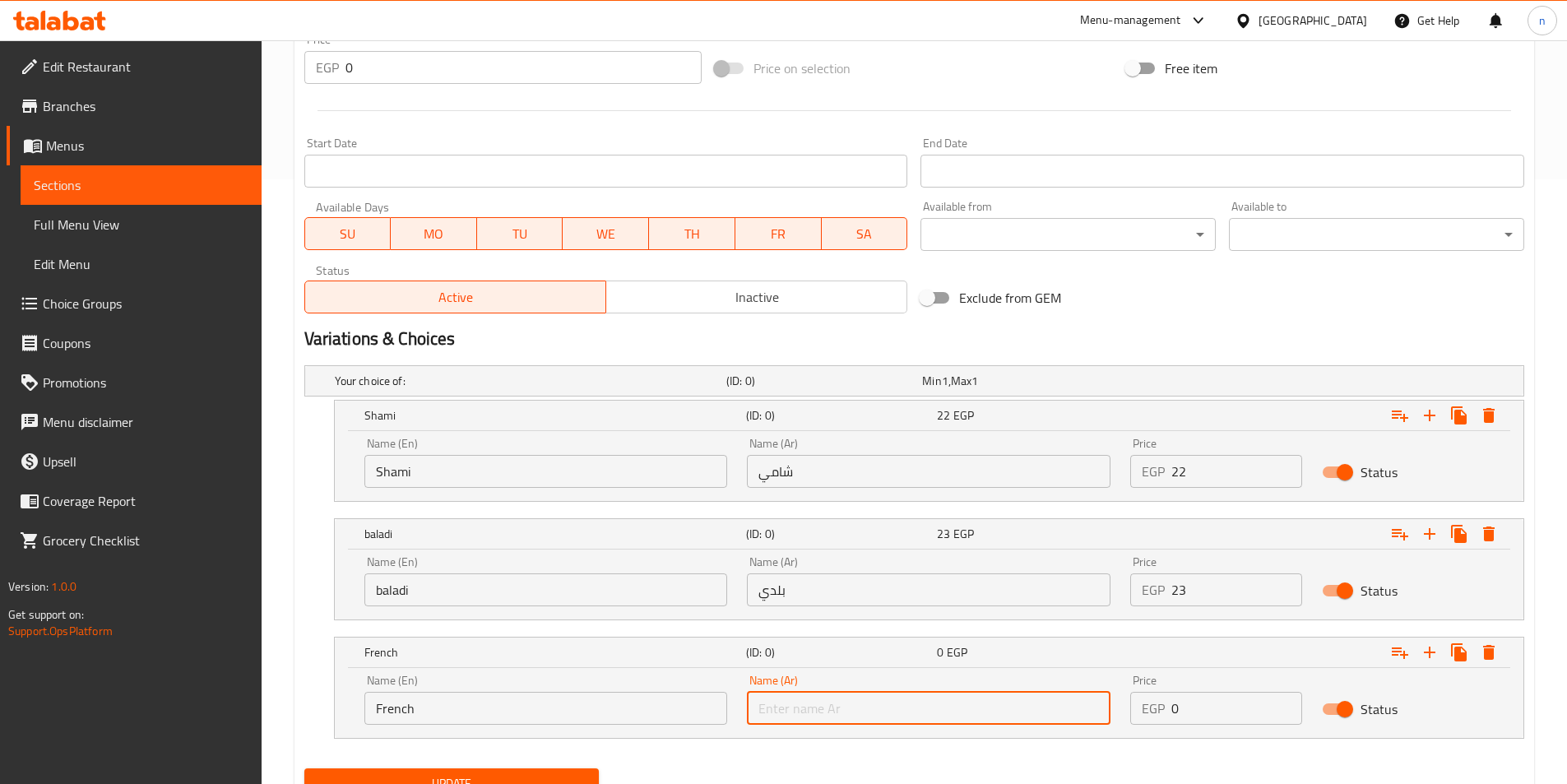
type input "فرنسي"
click at [1193, 700] on input "0" at bounding box center [1237, 708] width 131 height 33
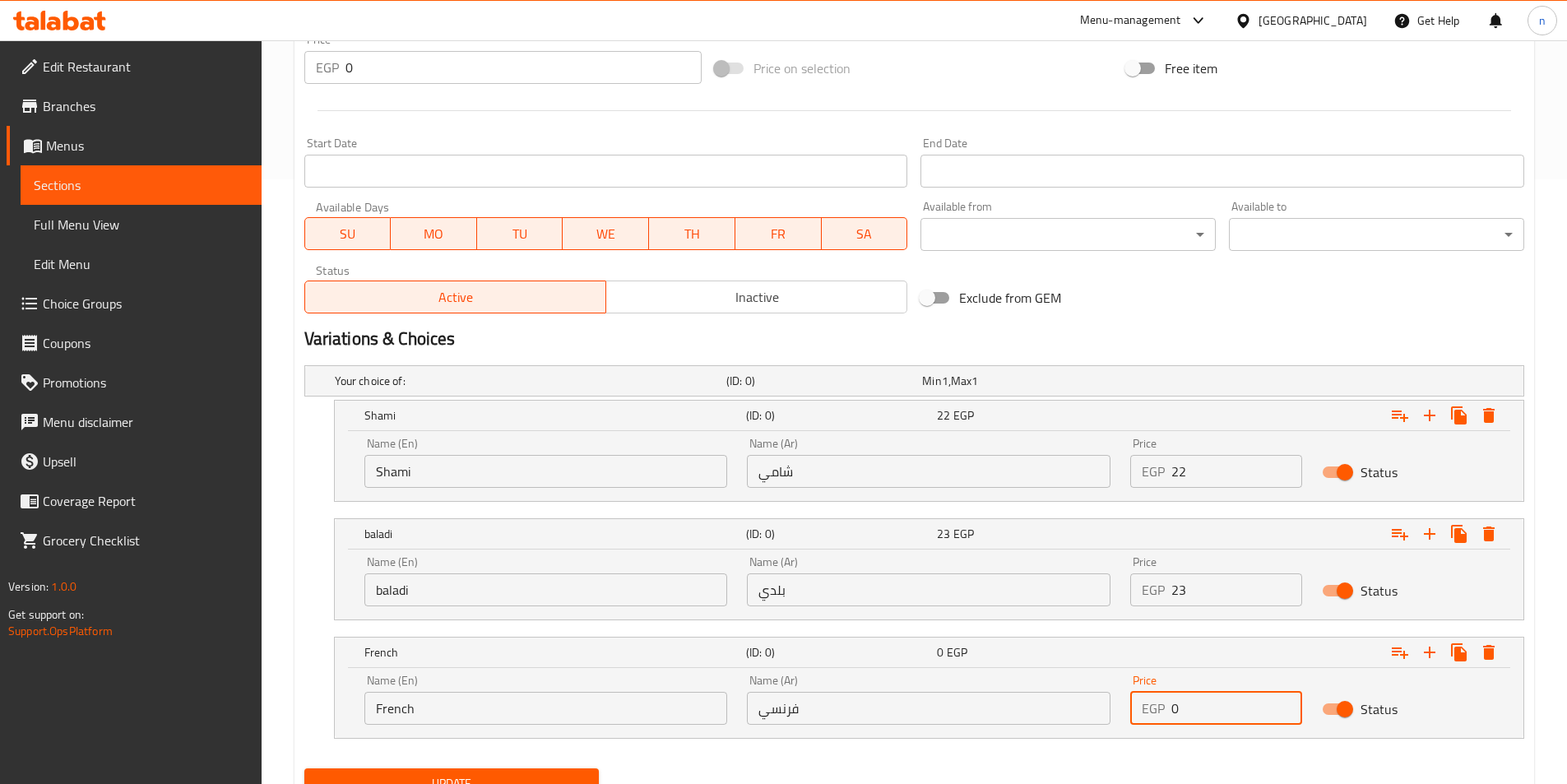
click at [1193, 700] on input "0" at bounding box center [1237, 708] width 131 height 33
type input "26"
click at [1148, 768] on div "Update" at bounding box center [915, 783] width 1233 height 44
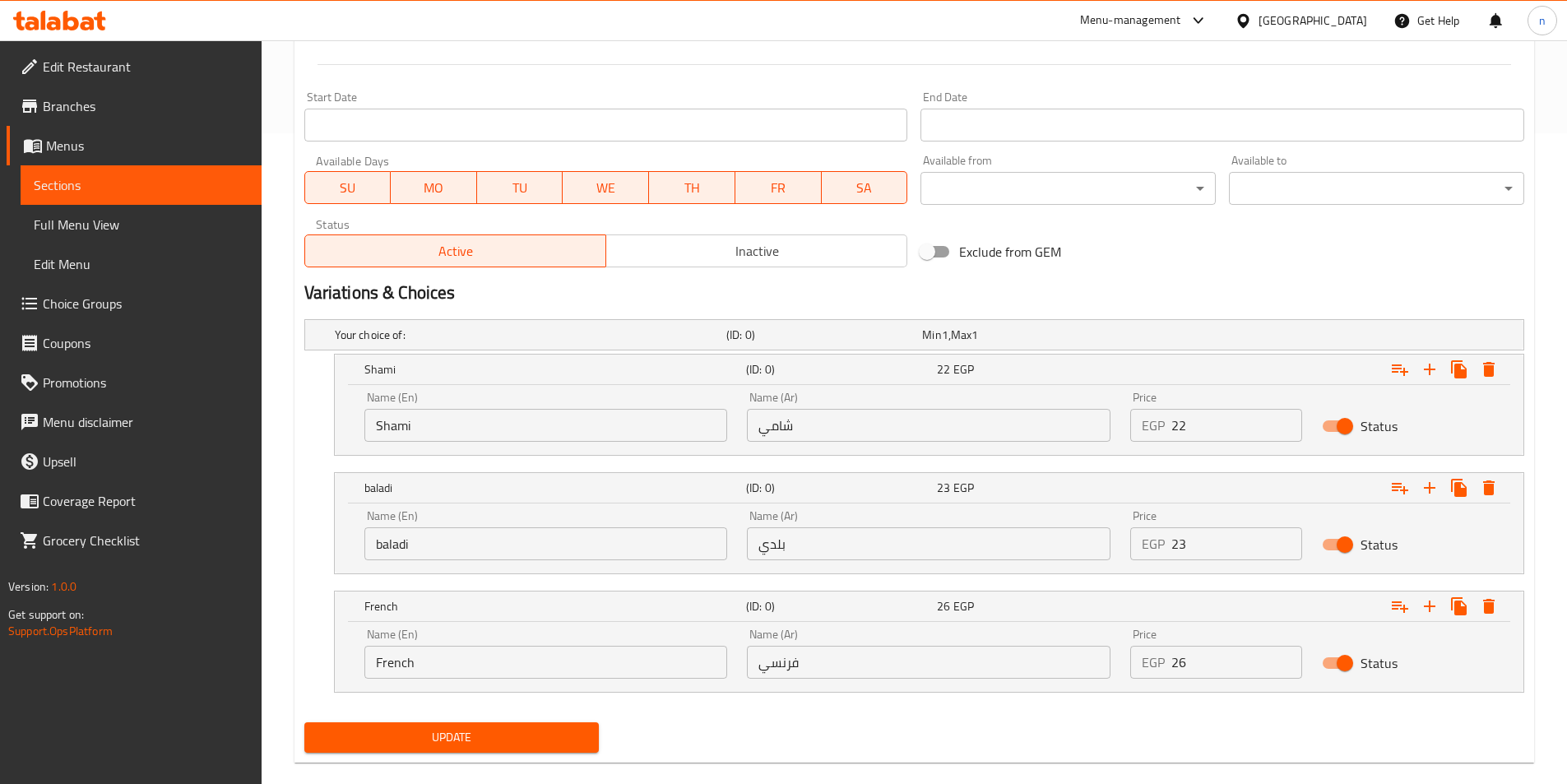
scroll to position [675, 0]
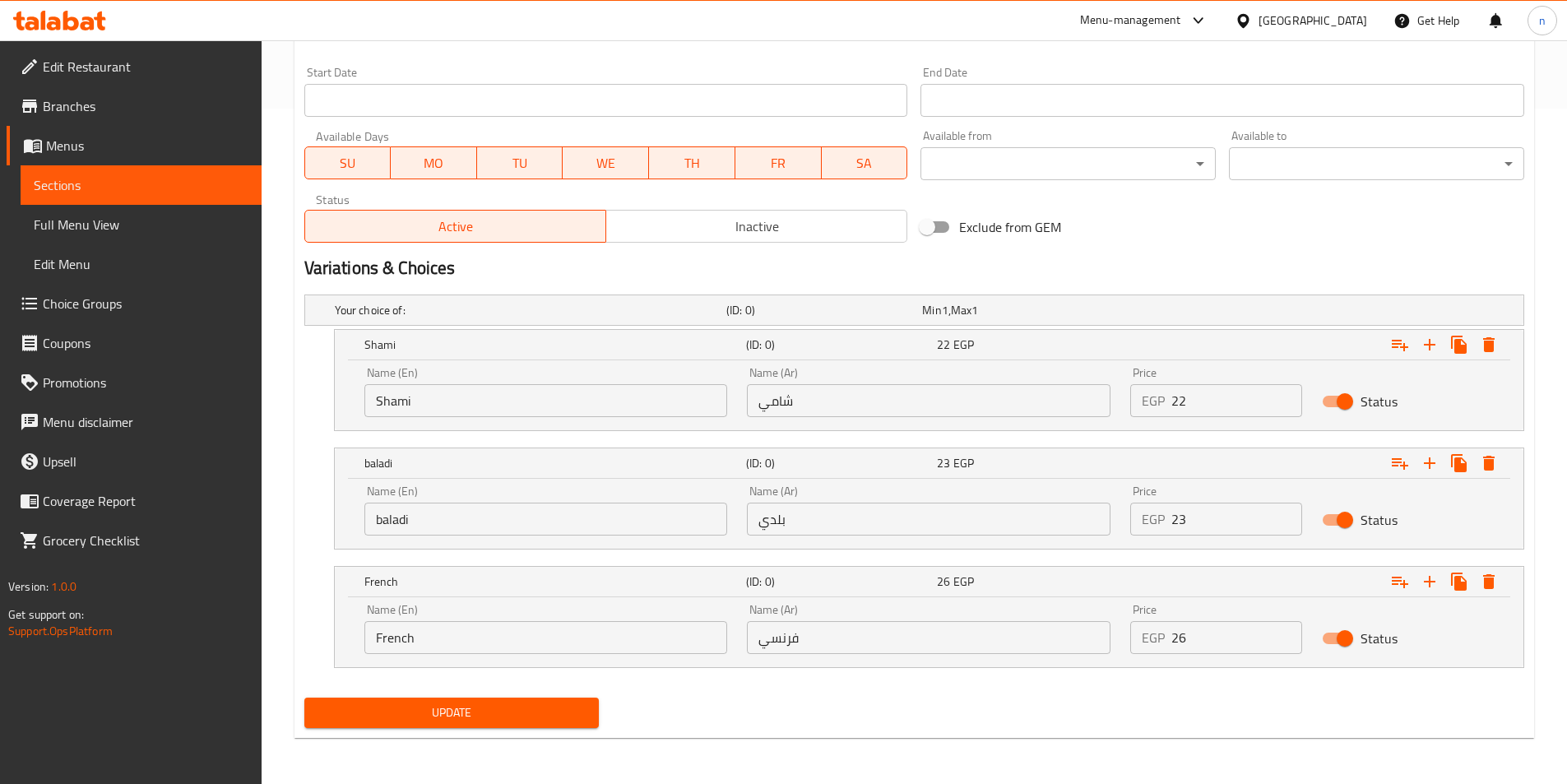
click at [584, 700] on button "Update" at bounding box center [452, 713] width 296 height 30
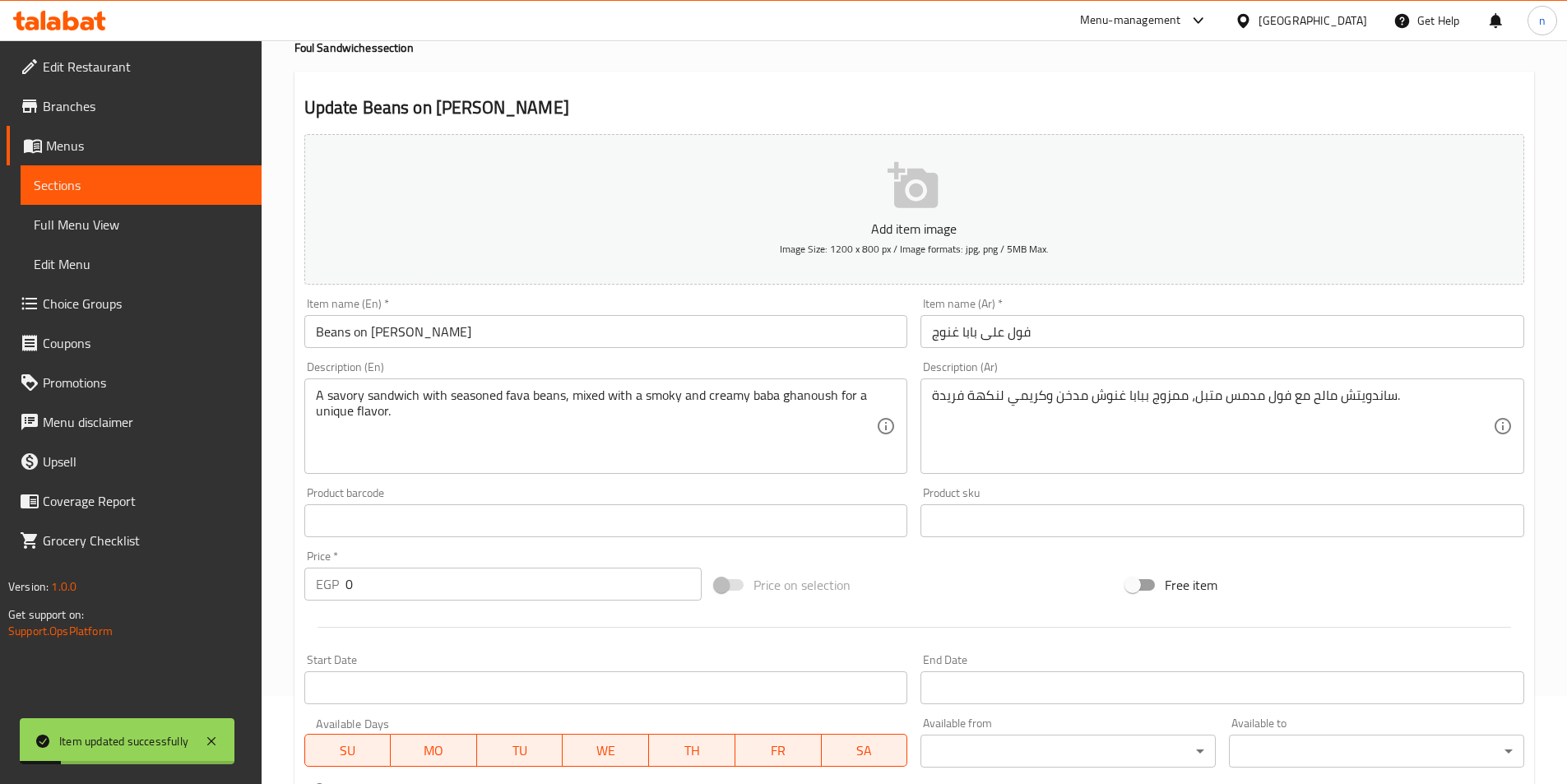
scroll to position [0, 0]
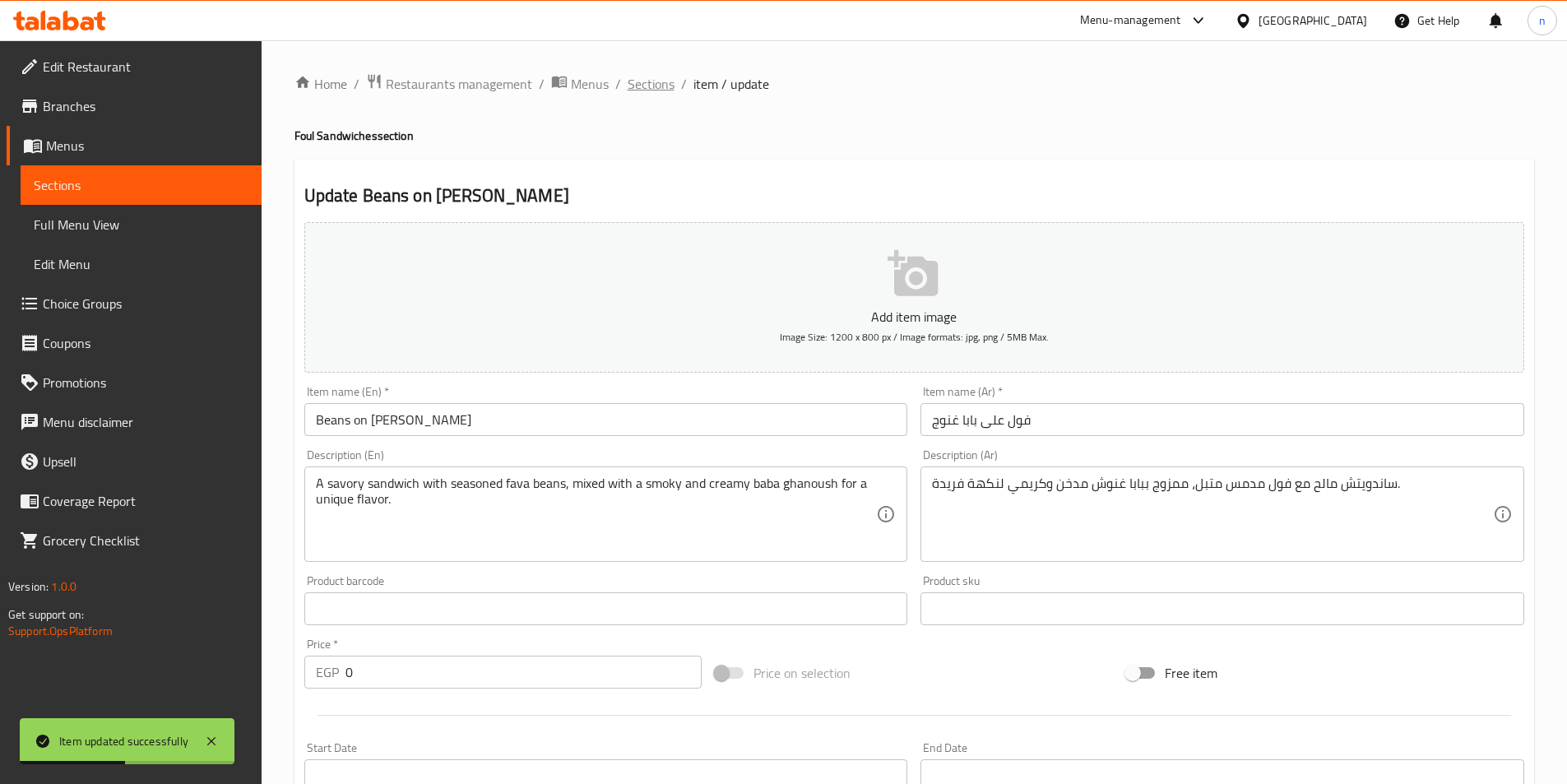
click at [654, 81] on span "Sections" at bounding box center [651, 84] width 47 height 20
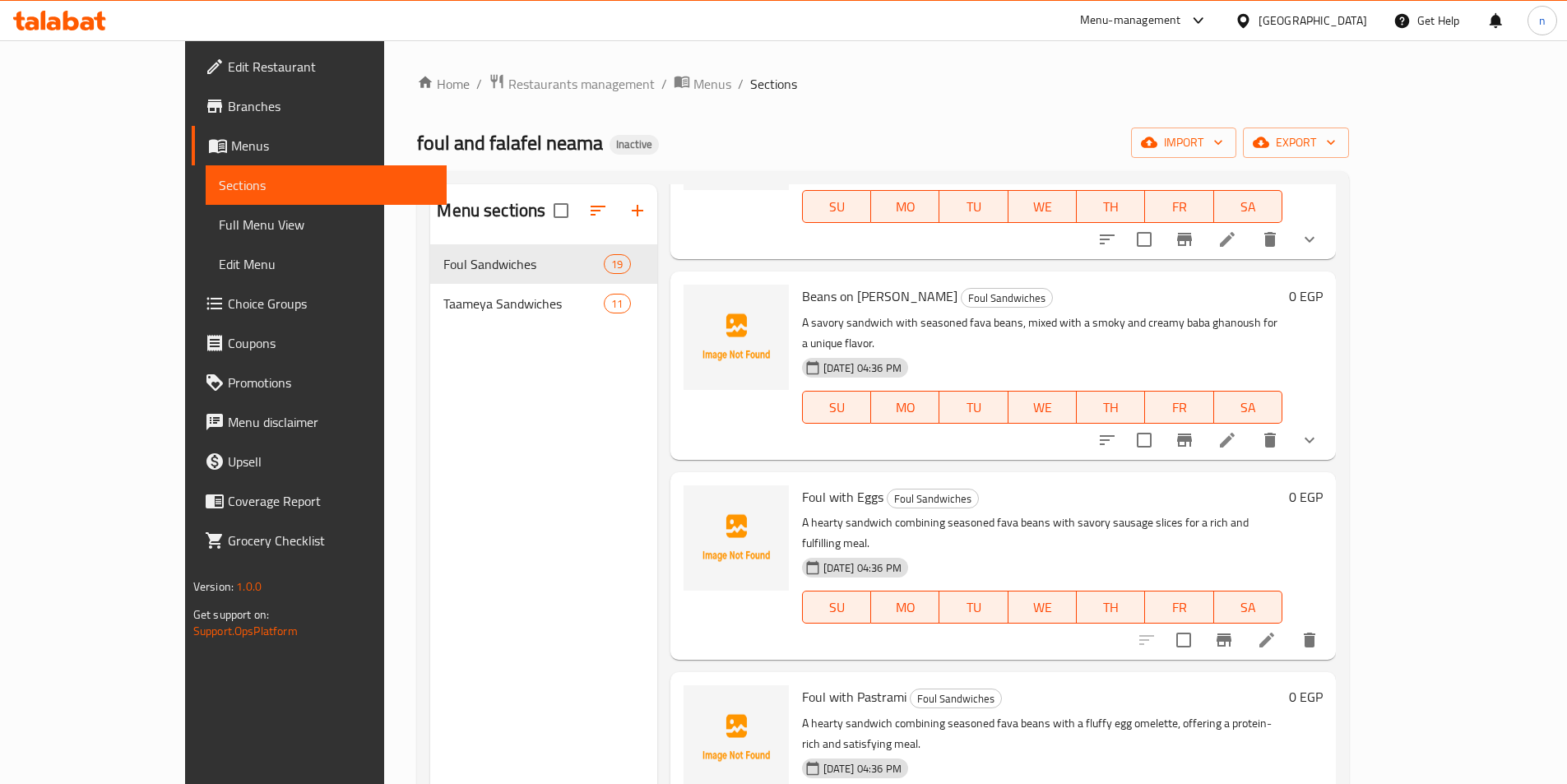
scroll to position [2385, 0]
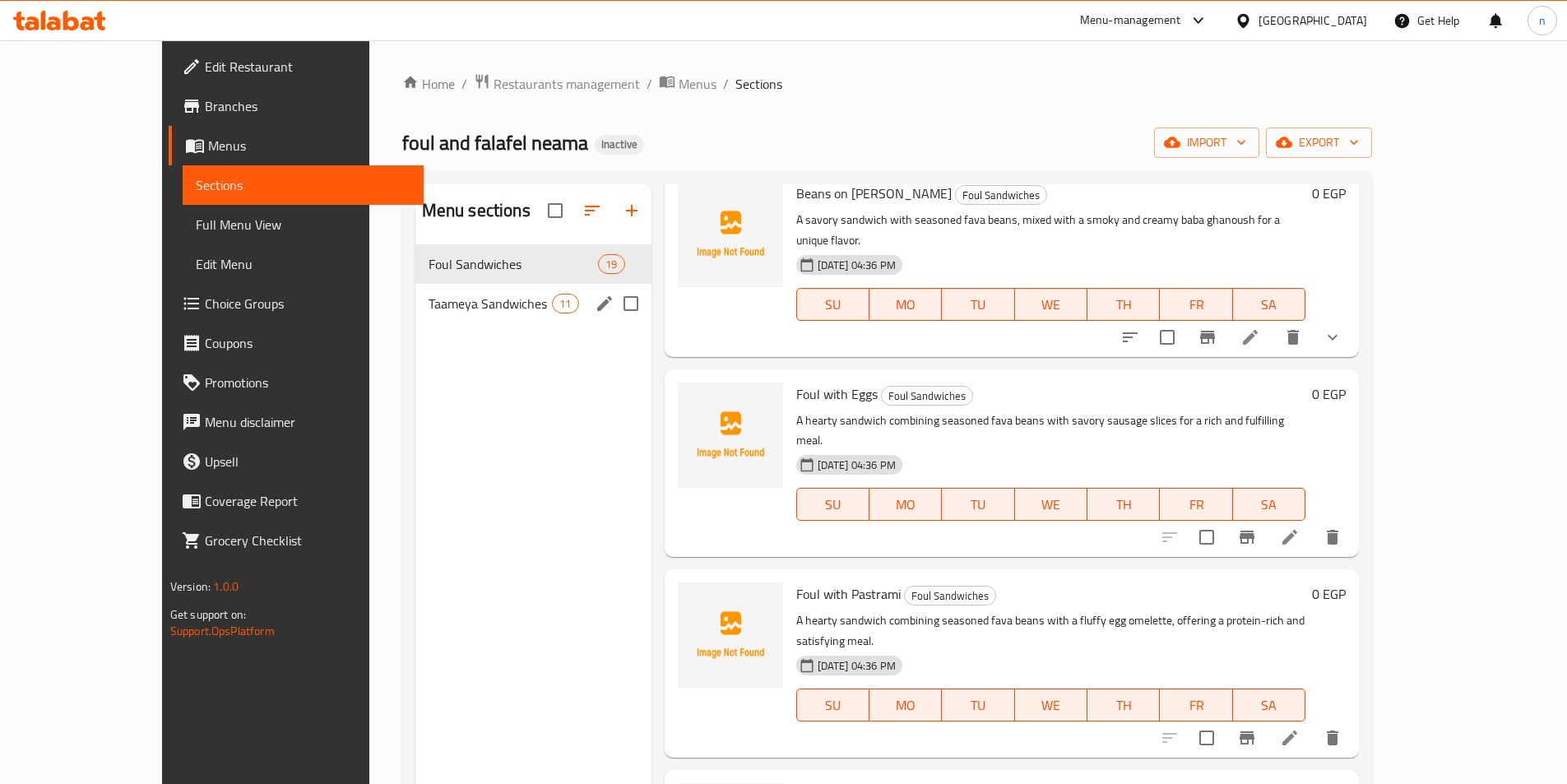
click at [614, 298] on input "Menu sections" at bounding box center [631, 303] width 34 height 34
checkbox input "true"
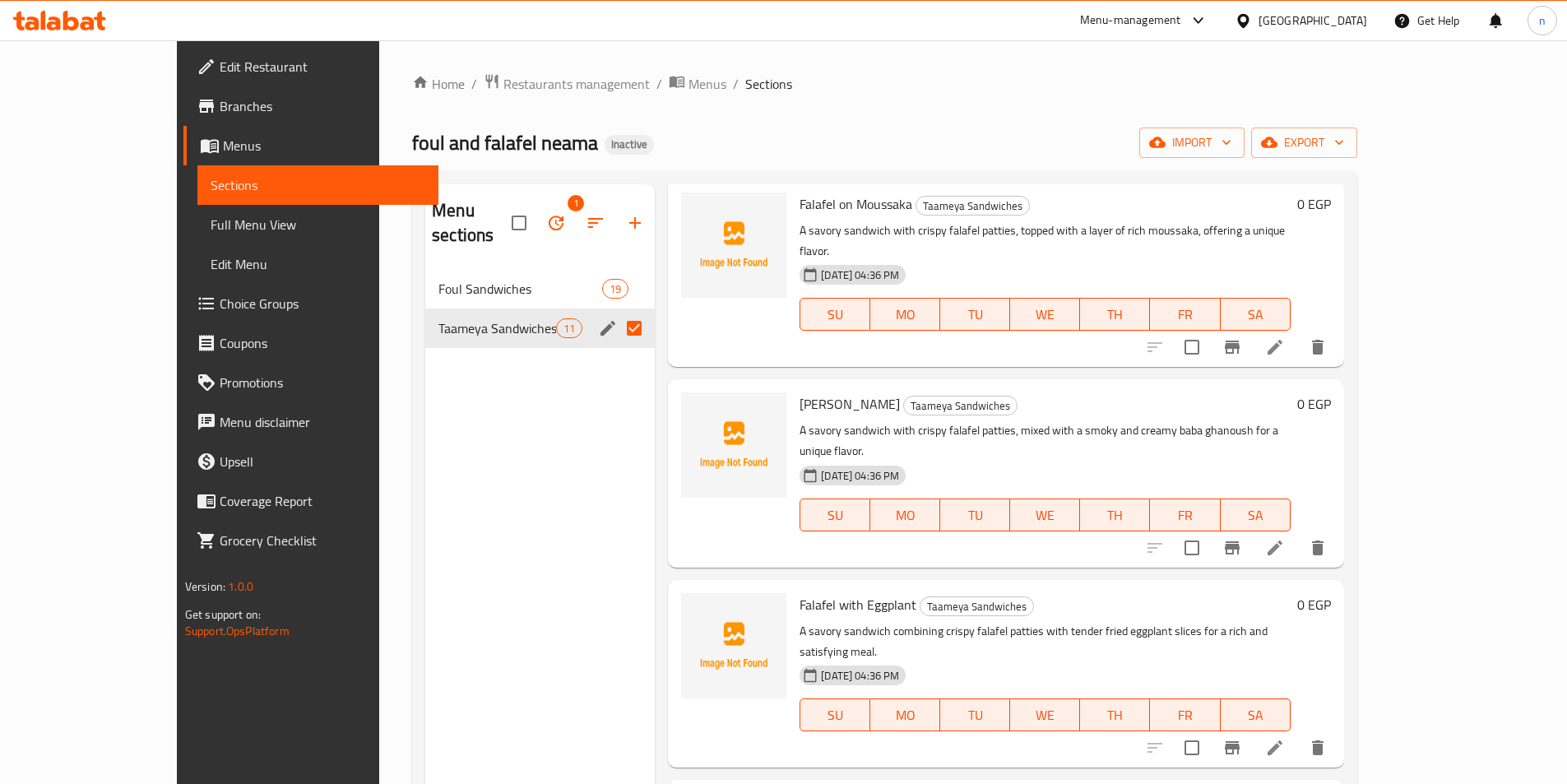
scroll to position [1233, 0]
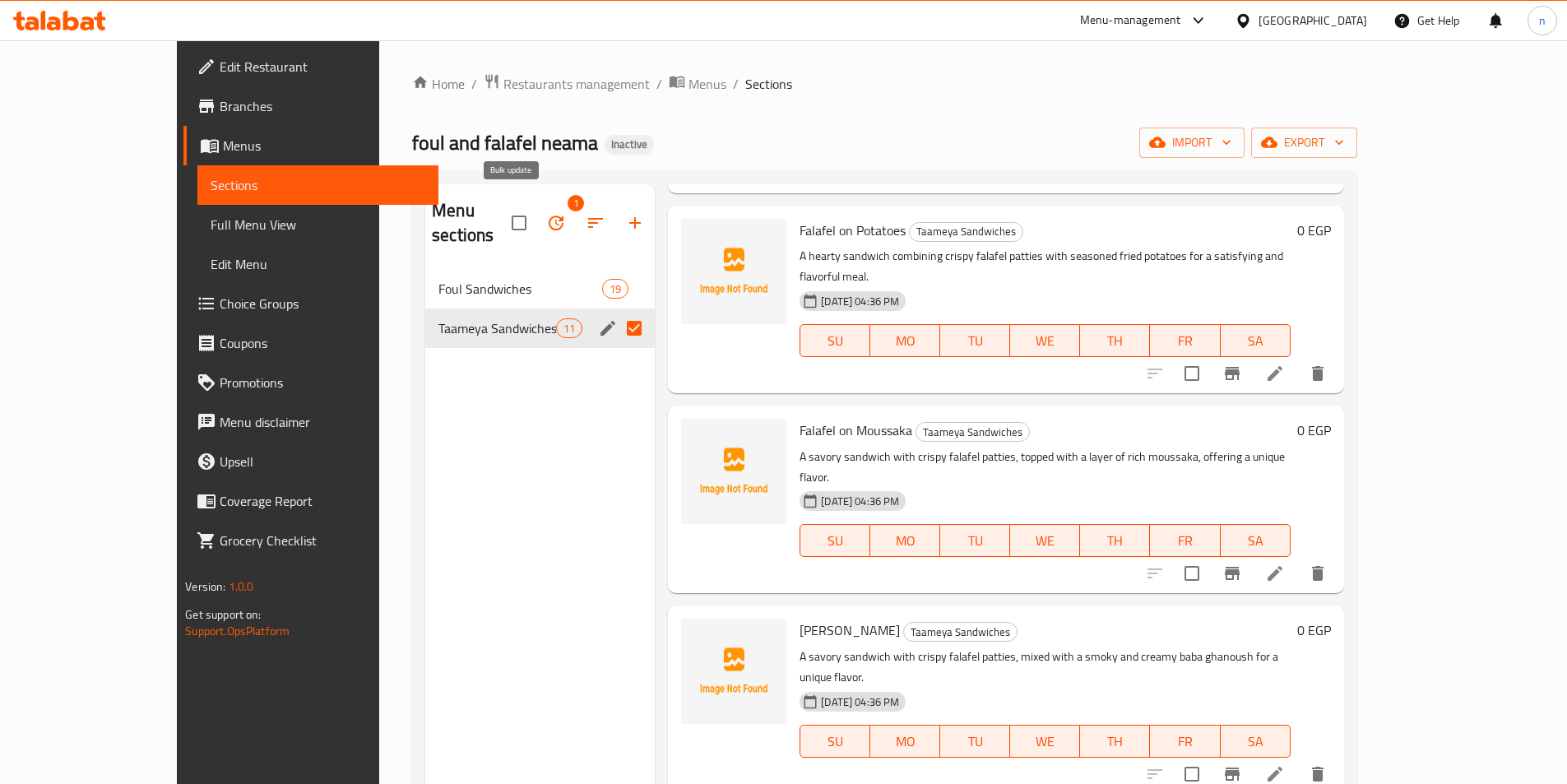
click at [546, 215] on icon "button" at bounding box center [556, 223] width 20 height 20
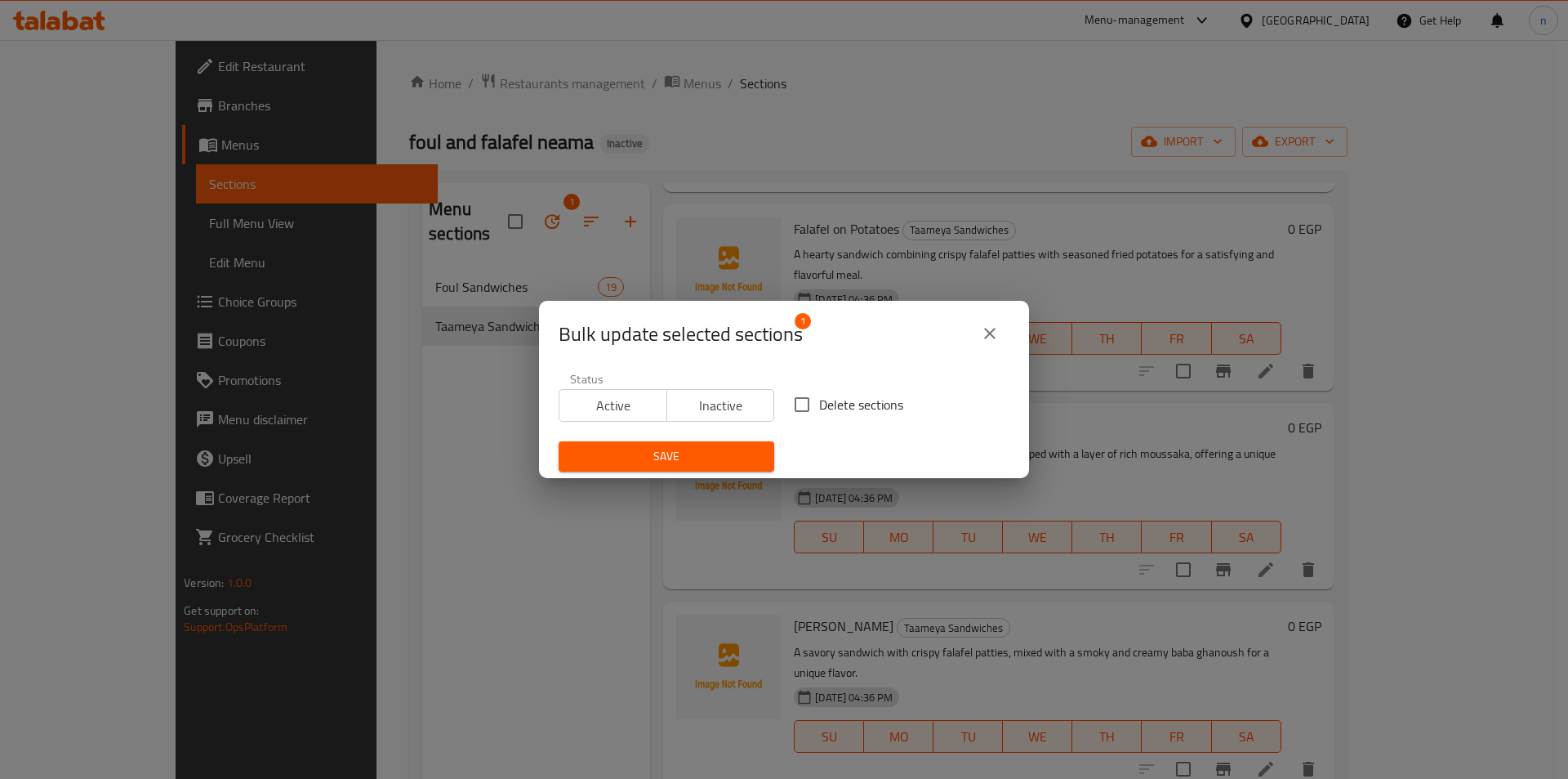
click at [798, 405] on input "Delete sections" at bounding box center [801, 404] width 34 height 34
checkbox input "true"
click at [705, 450] on span "Save" at bounding box center [666, 456] width 189 height 20
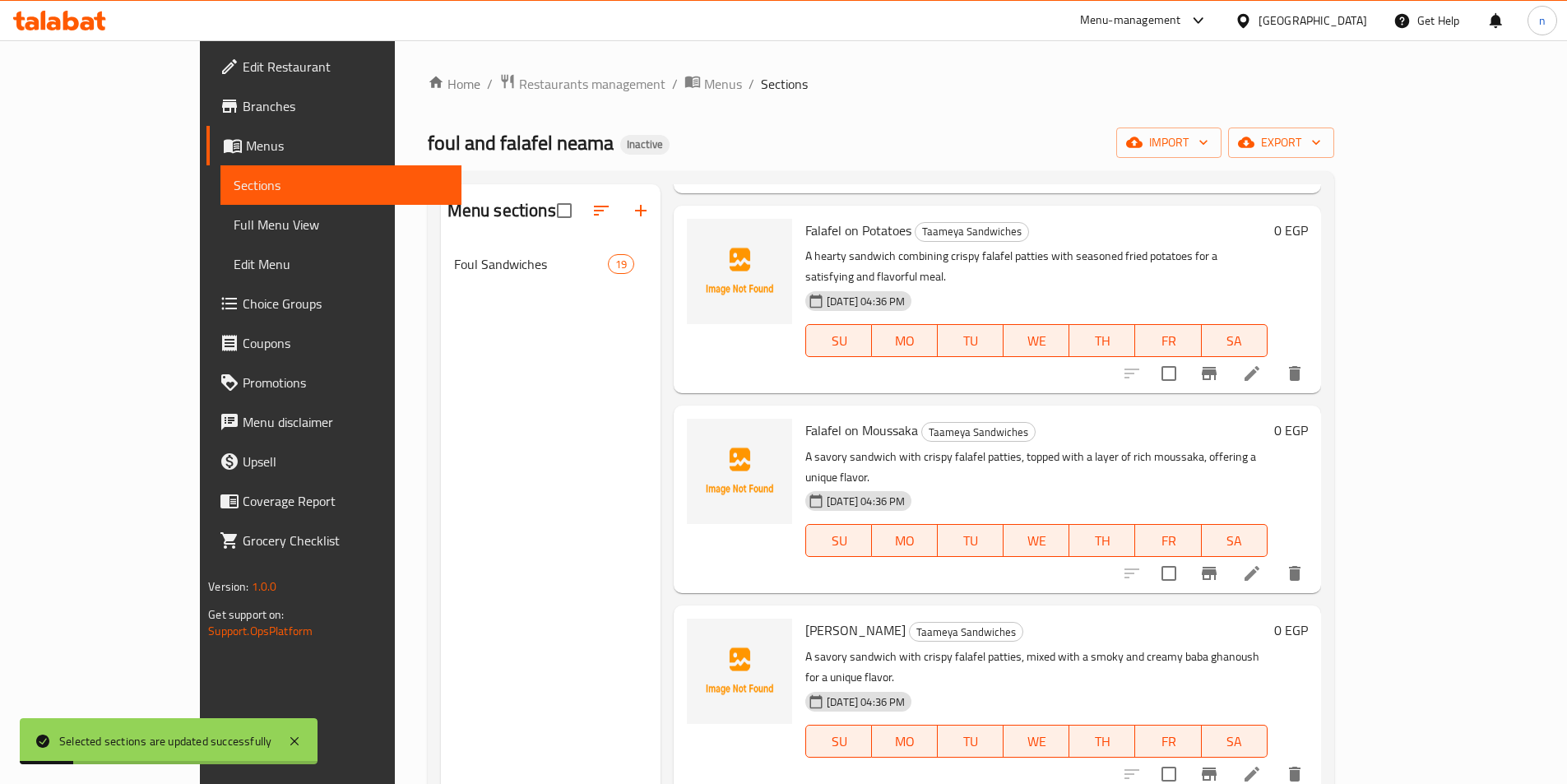
click at [585, 483] on div "Menu sections Foul Sandwiches 19" at bounding box center [551, 576] width 220 height 784
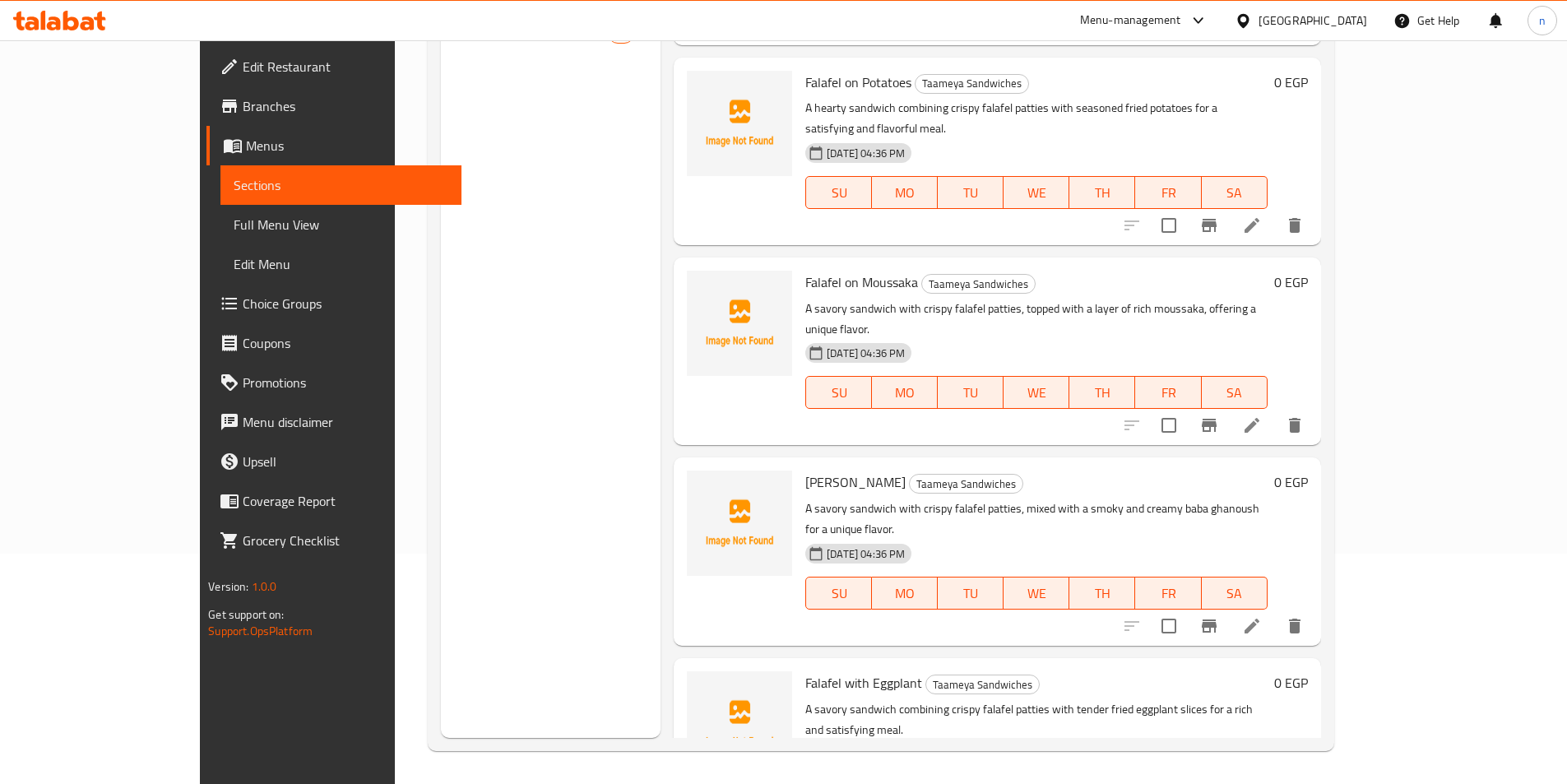
scroll to position [1069, 0]
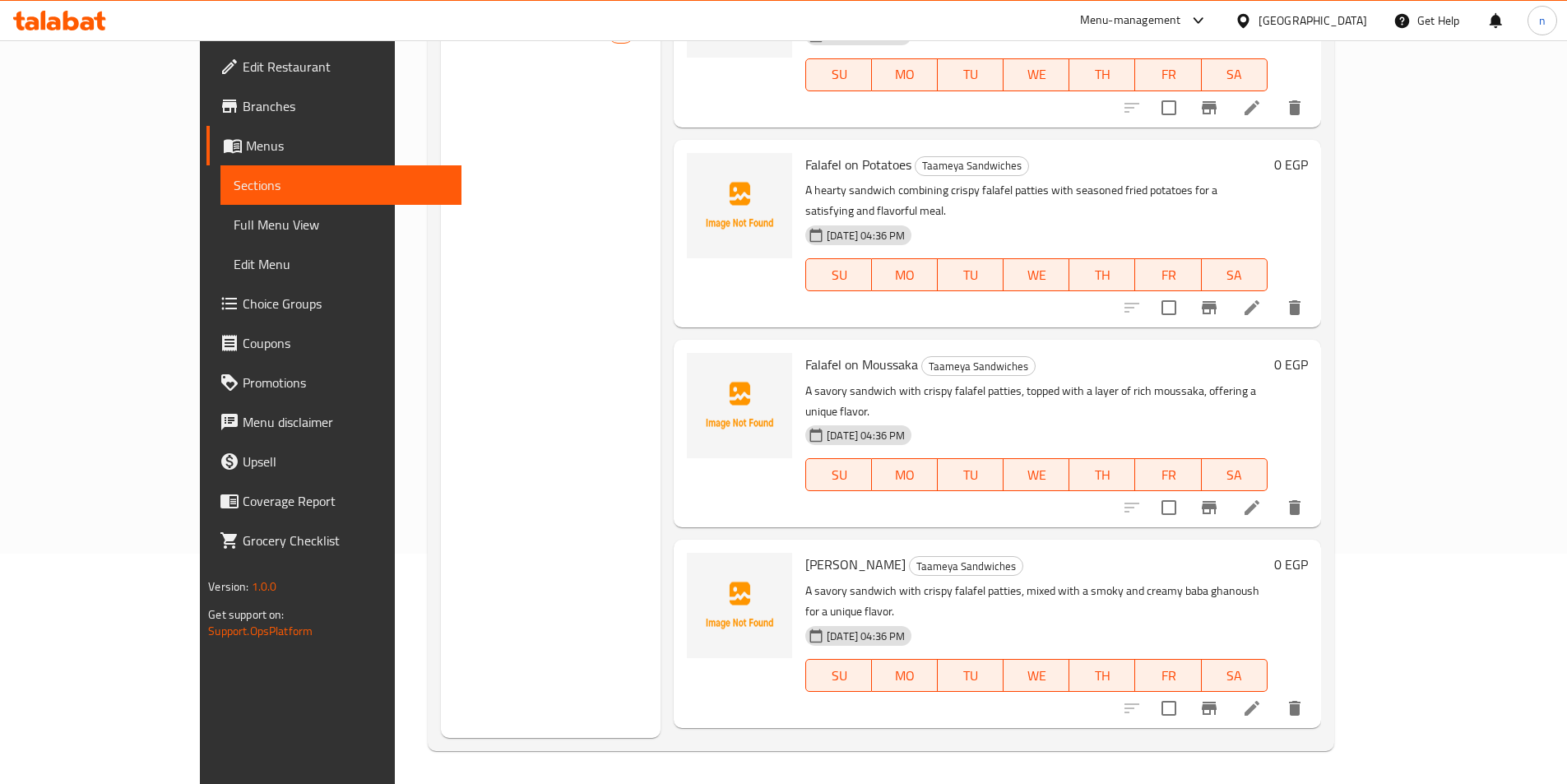
click at [441, 285] on div "Menu sections Foul Sandwiches 19" at bounding box center [551, 346] width 220 height 784
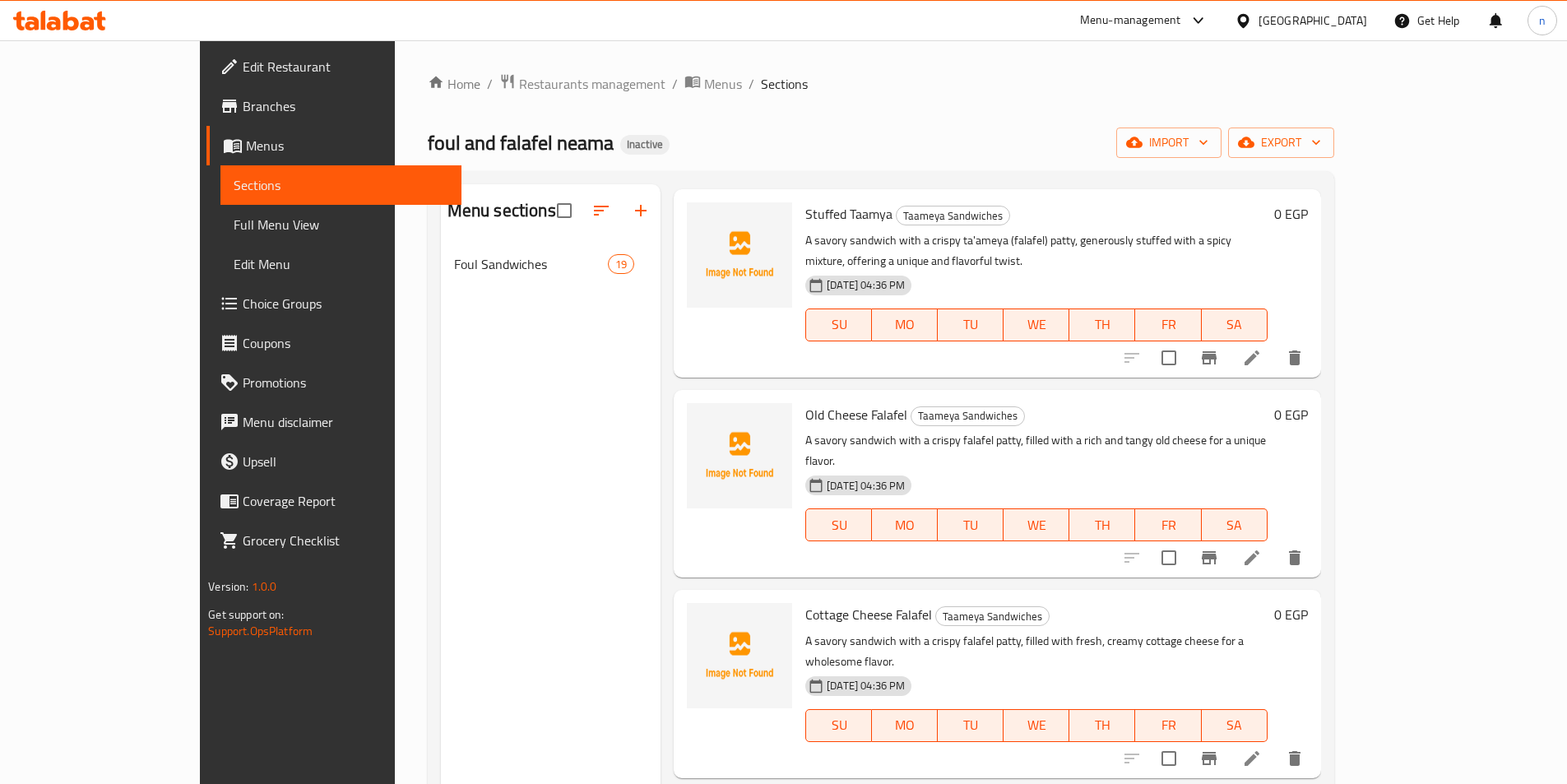
scroll to position [411, 0]
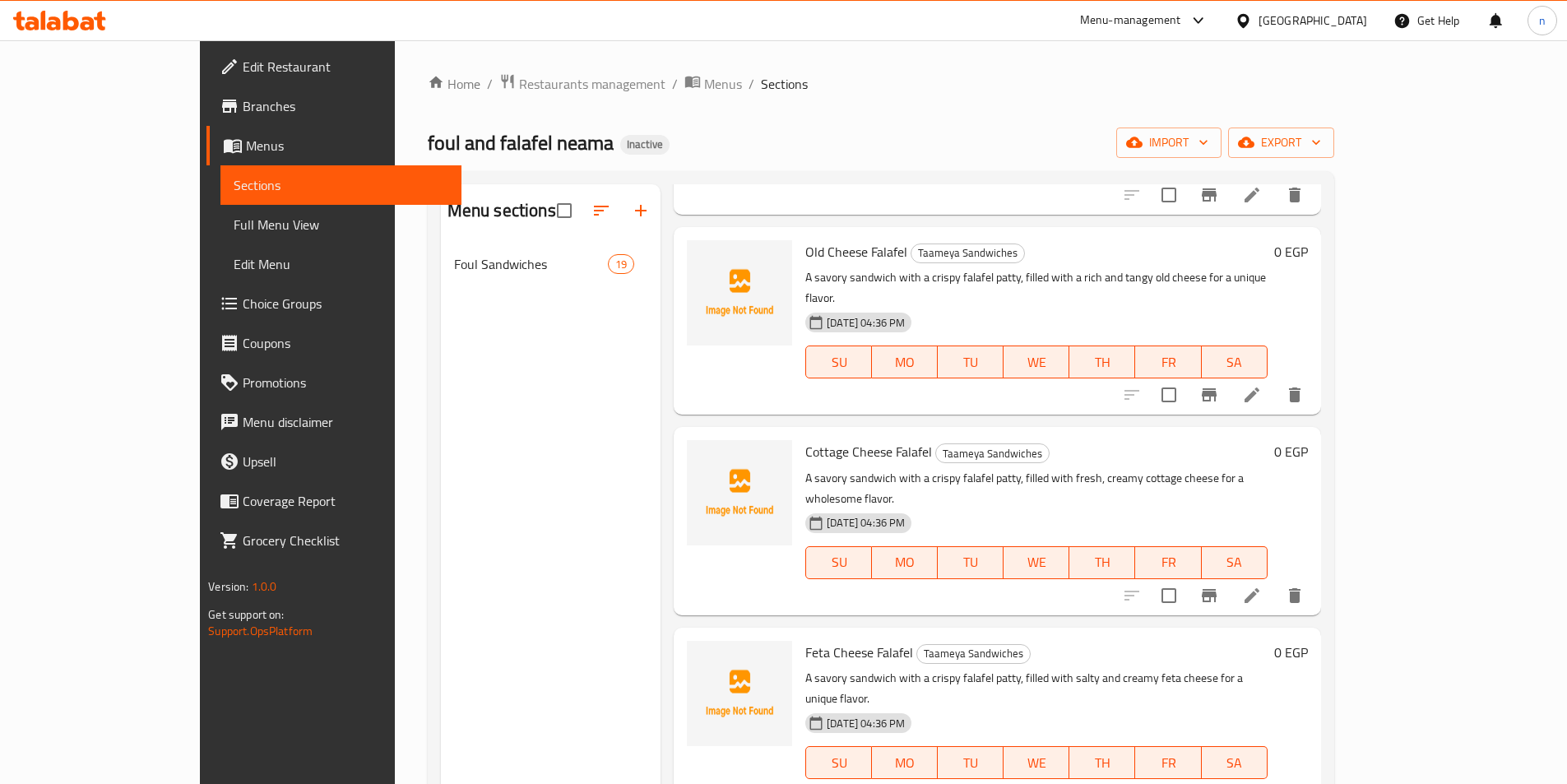
click at [441, 574] on div "Menu sections Foul Sandwiches 19" at bounding box center [551, 576] width 220 height 784
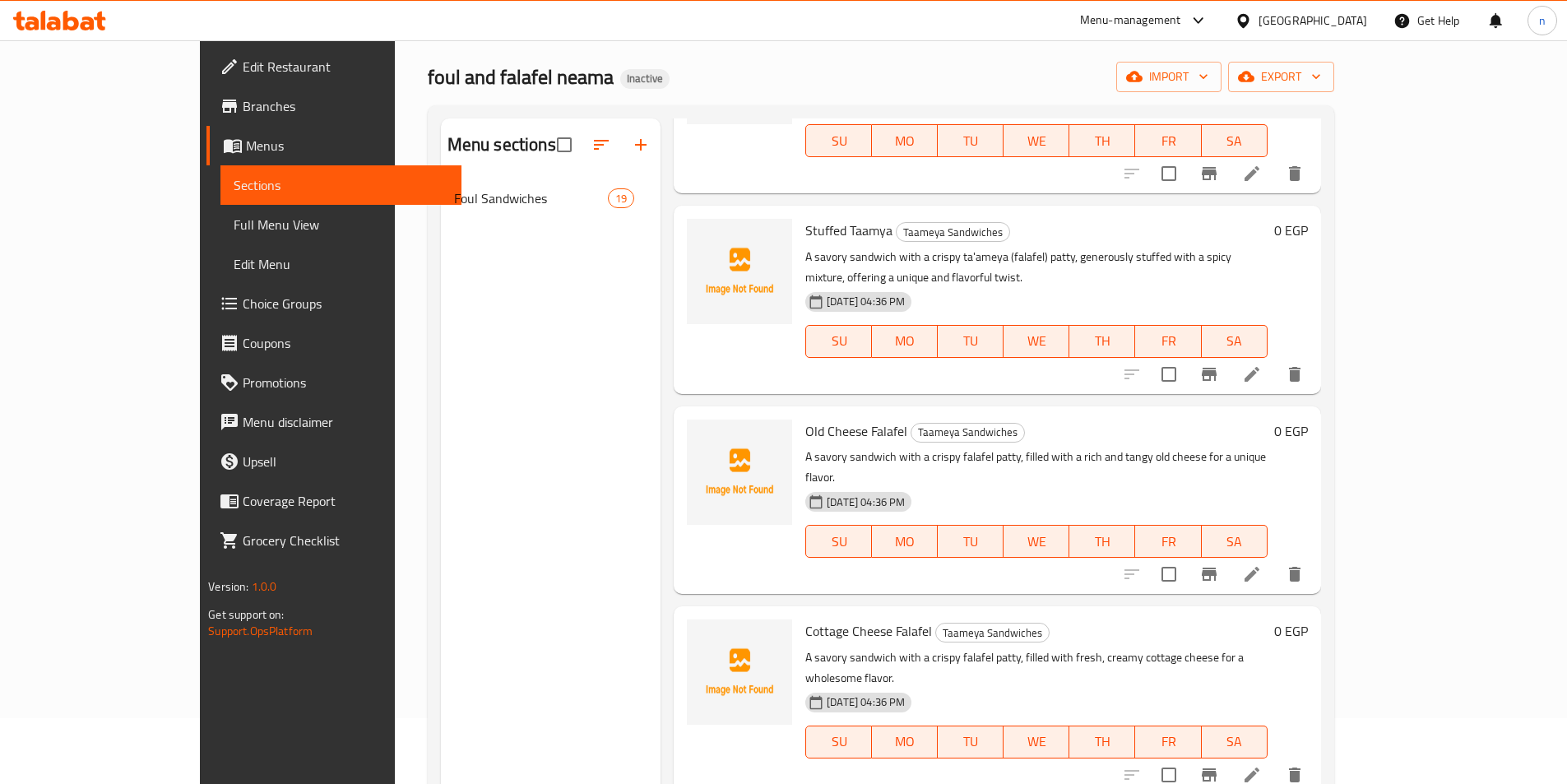
scroll to position [0, 0]
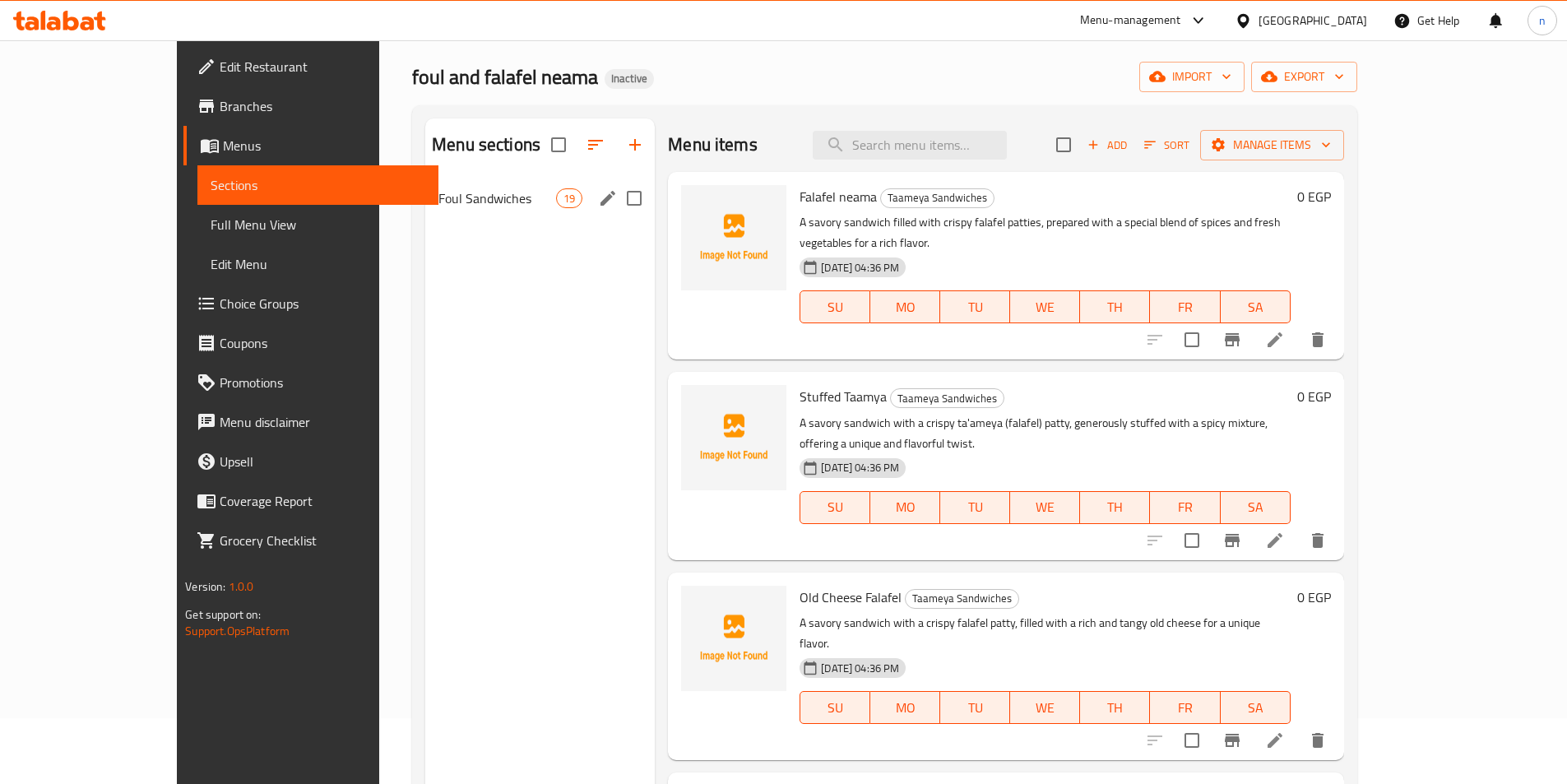
click at [438, 188] on span "Foul Sandwiches" at bounding box center [497, 198] width 118 height 20
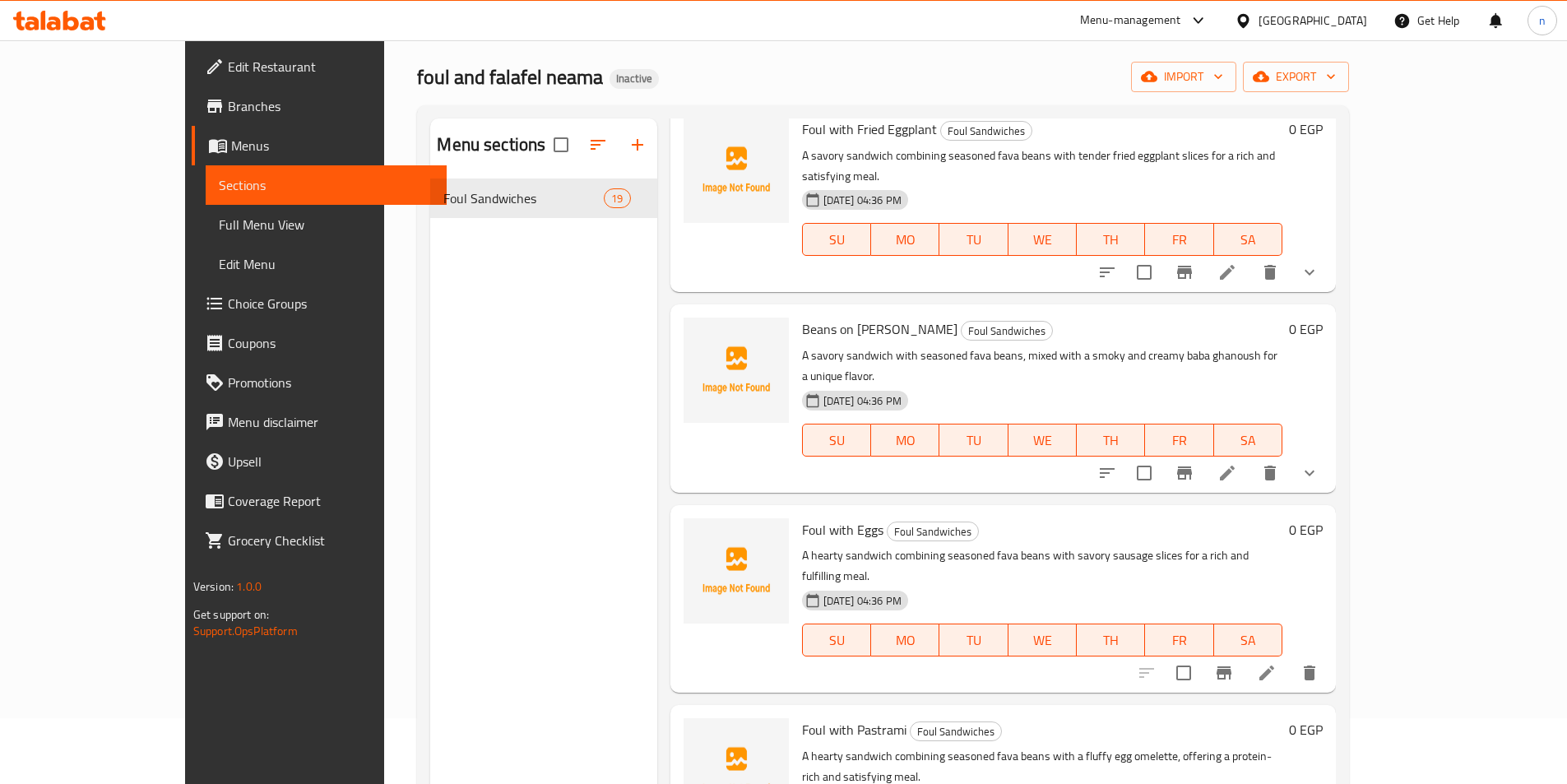
scroll to position [2138, 0]
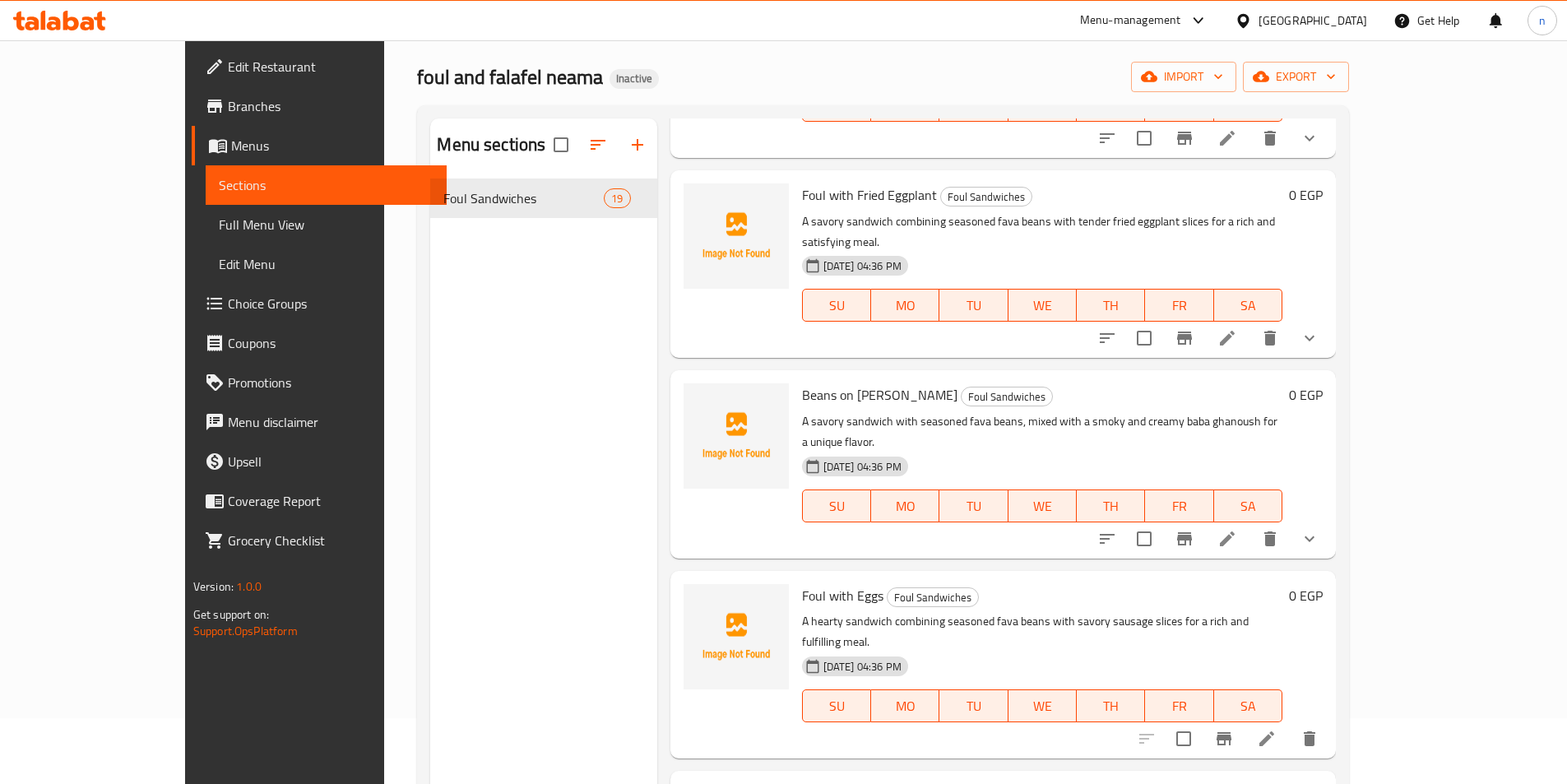
click at [1250, 524] on li at bounding box center [1227, 538] width 46 height 29
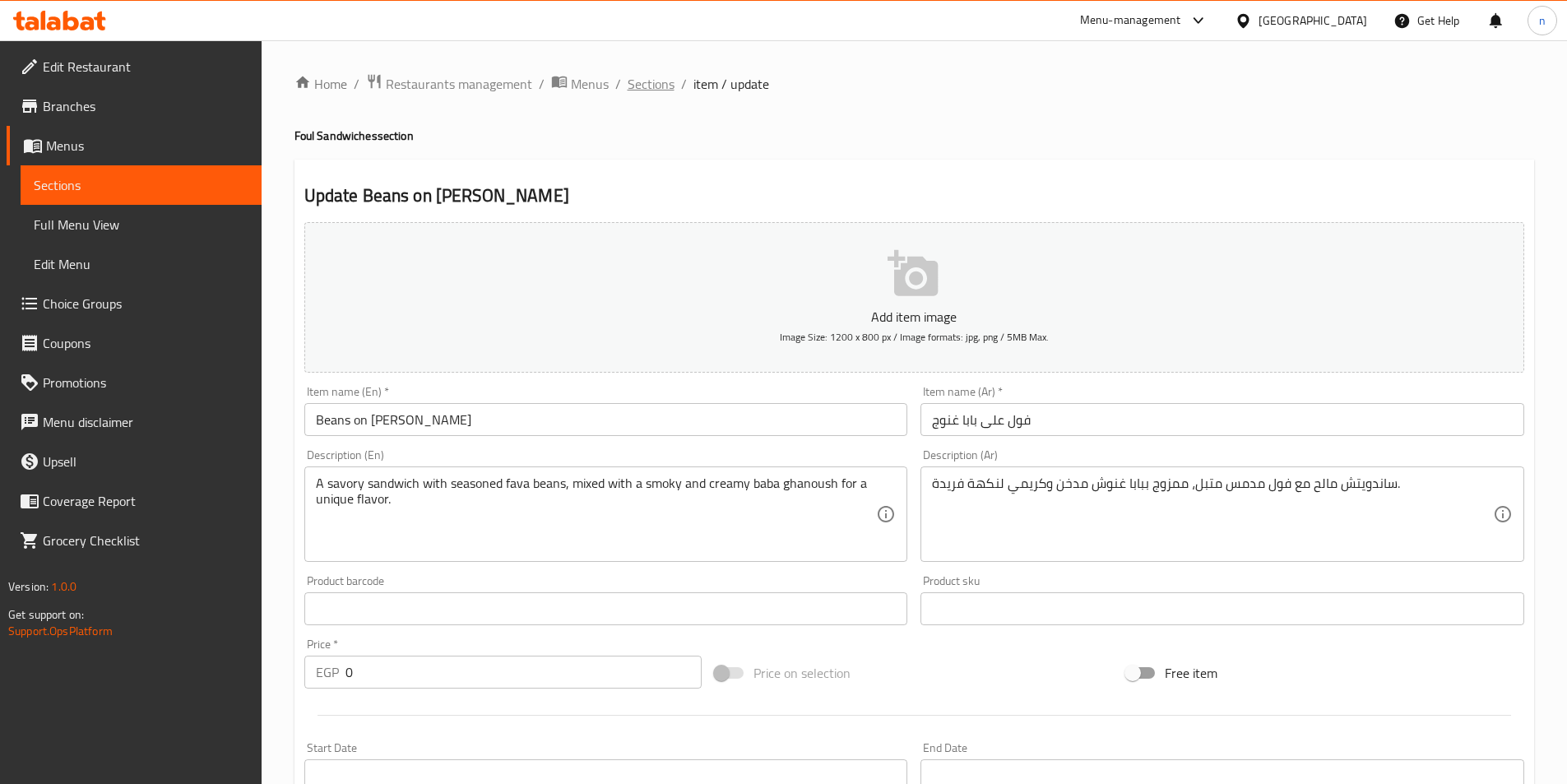
click at [663, 74] on span "Sections" at bounding box center [651, 84] width 47 height 20
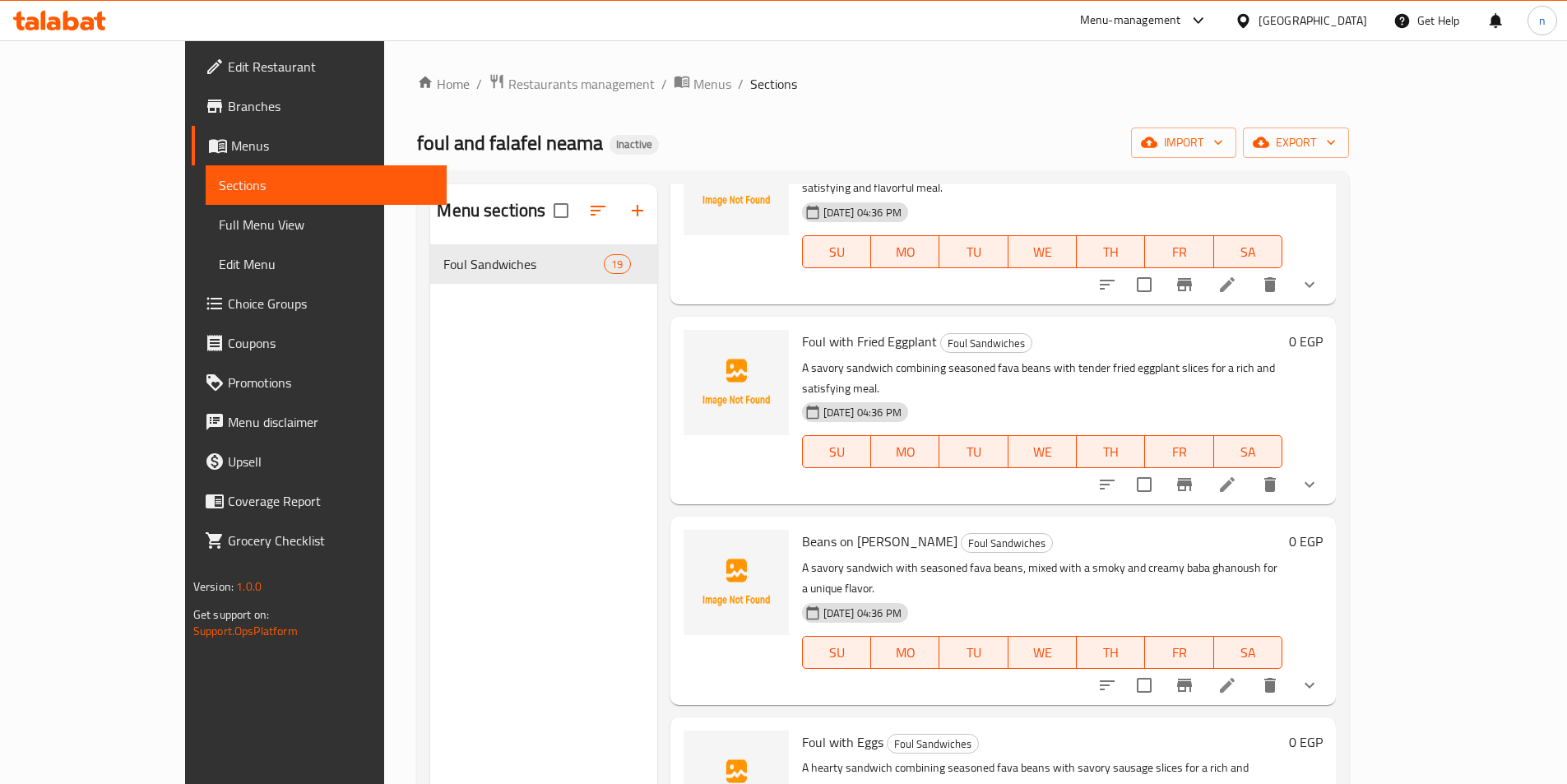
scroll to position [2302, 0]
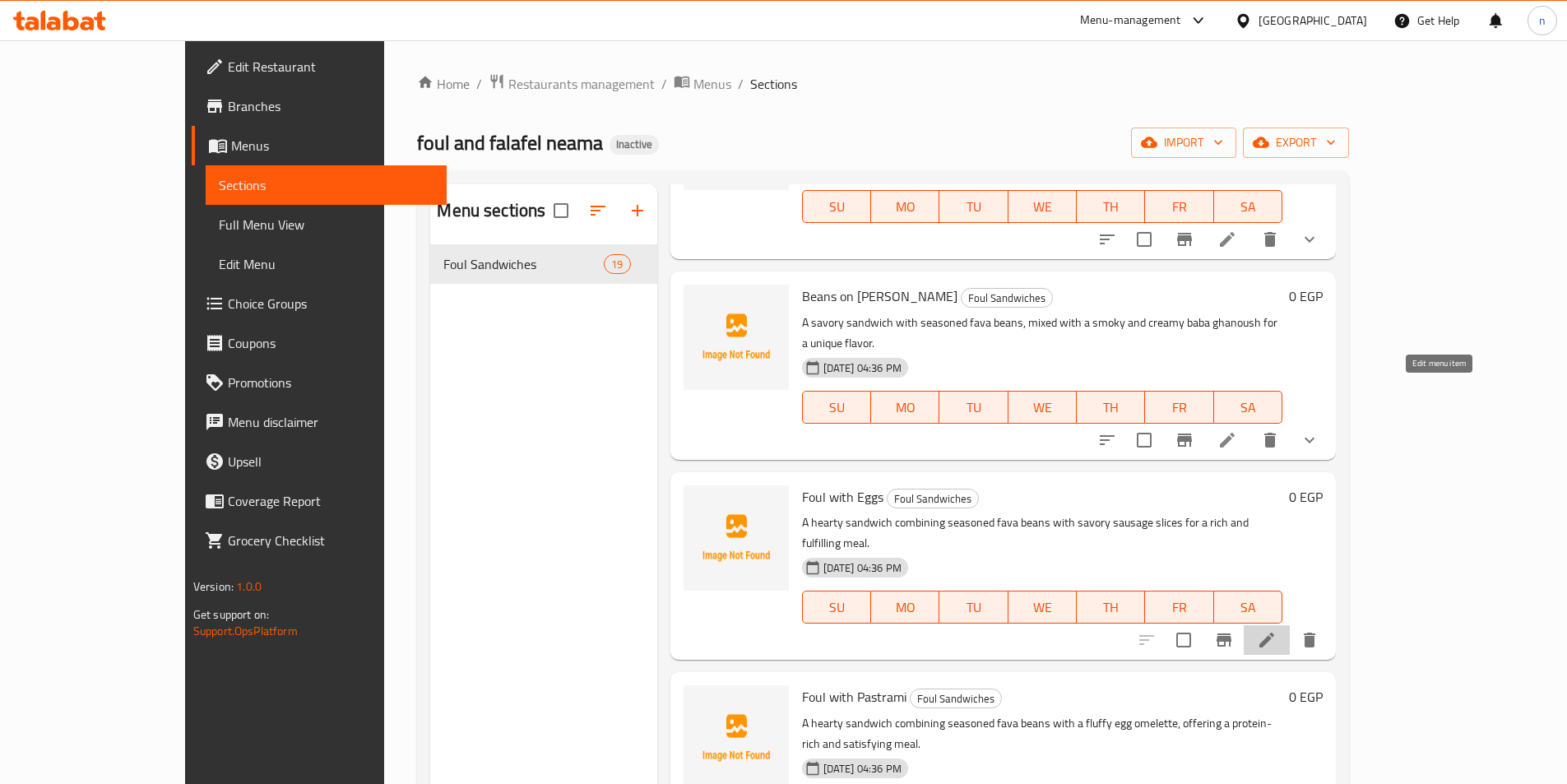
click at [1274, 632] on icon at bounding box center [1267, 640] width 15 height 15
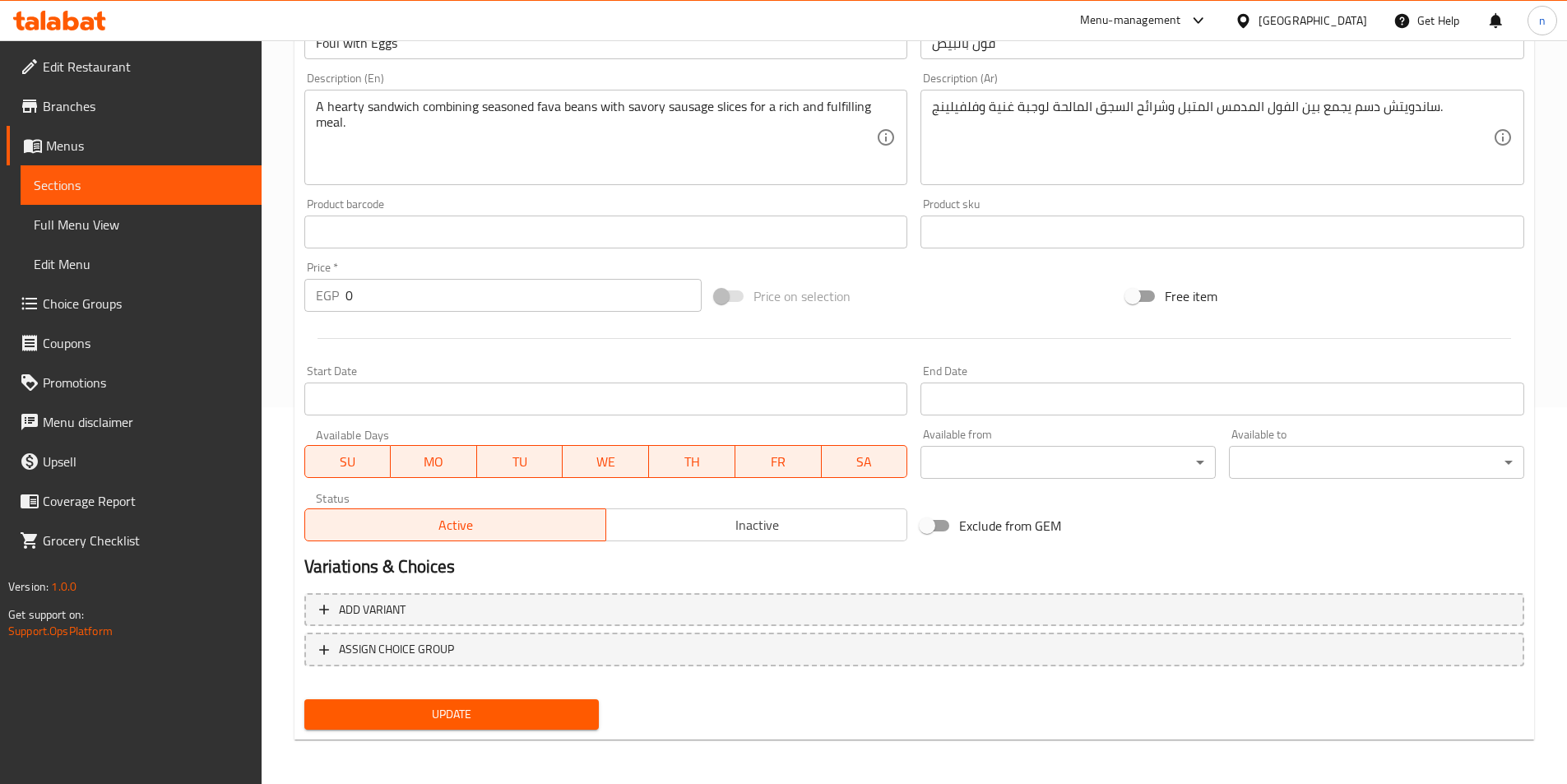
scroll to position [379, 0]
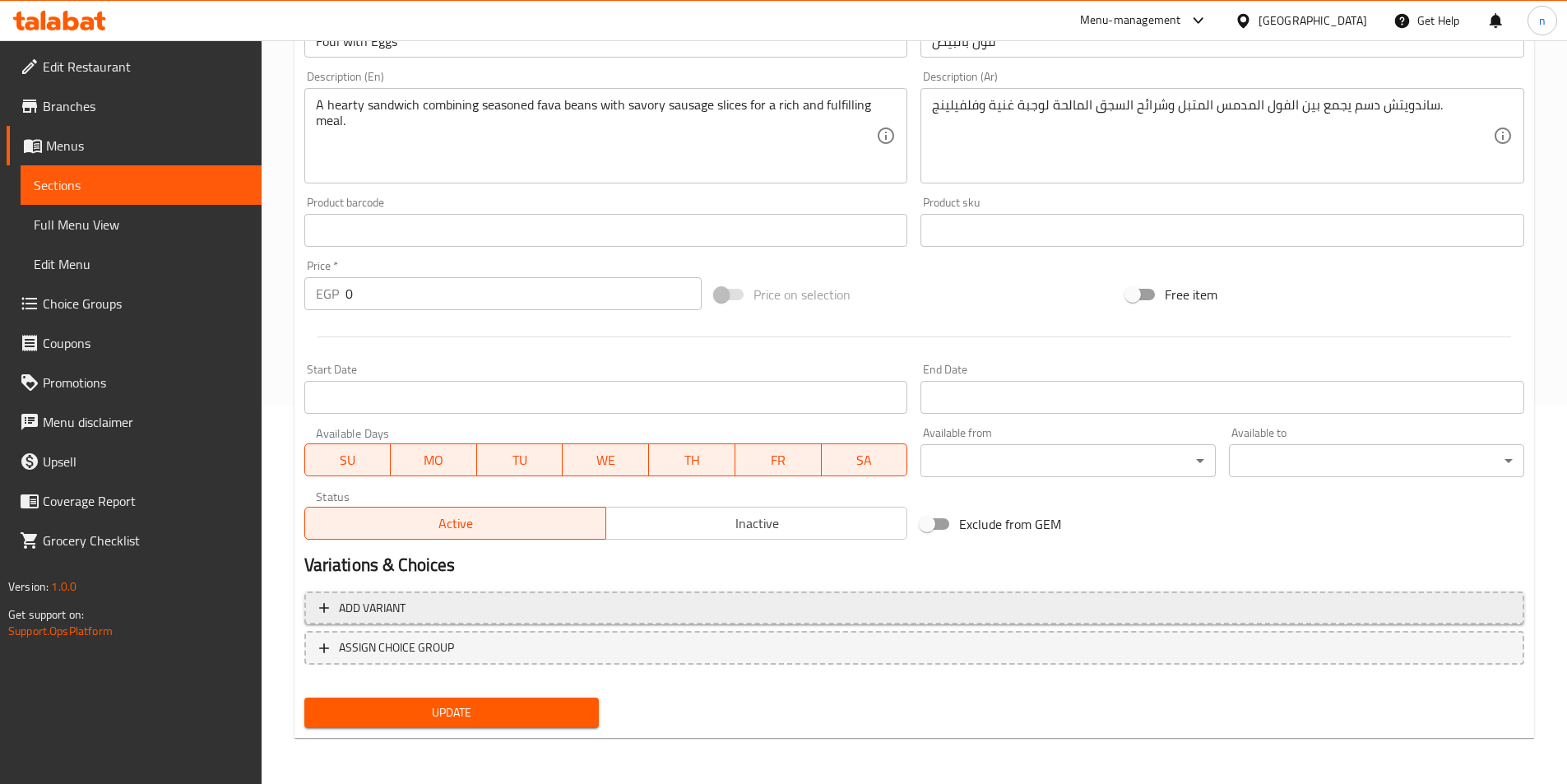
click at [758, 598] on span "Add variant" at bounding box center [915, 608] width 1191 height 20
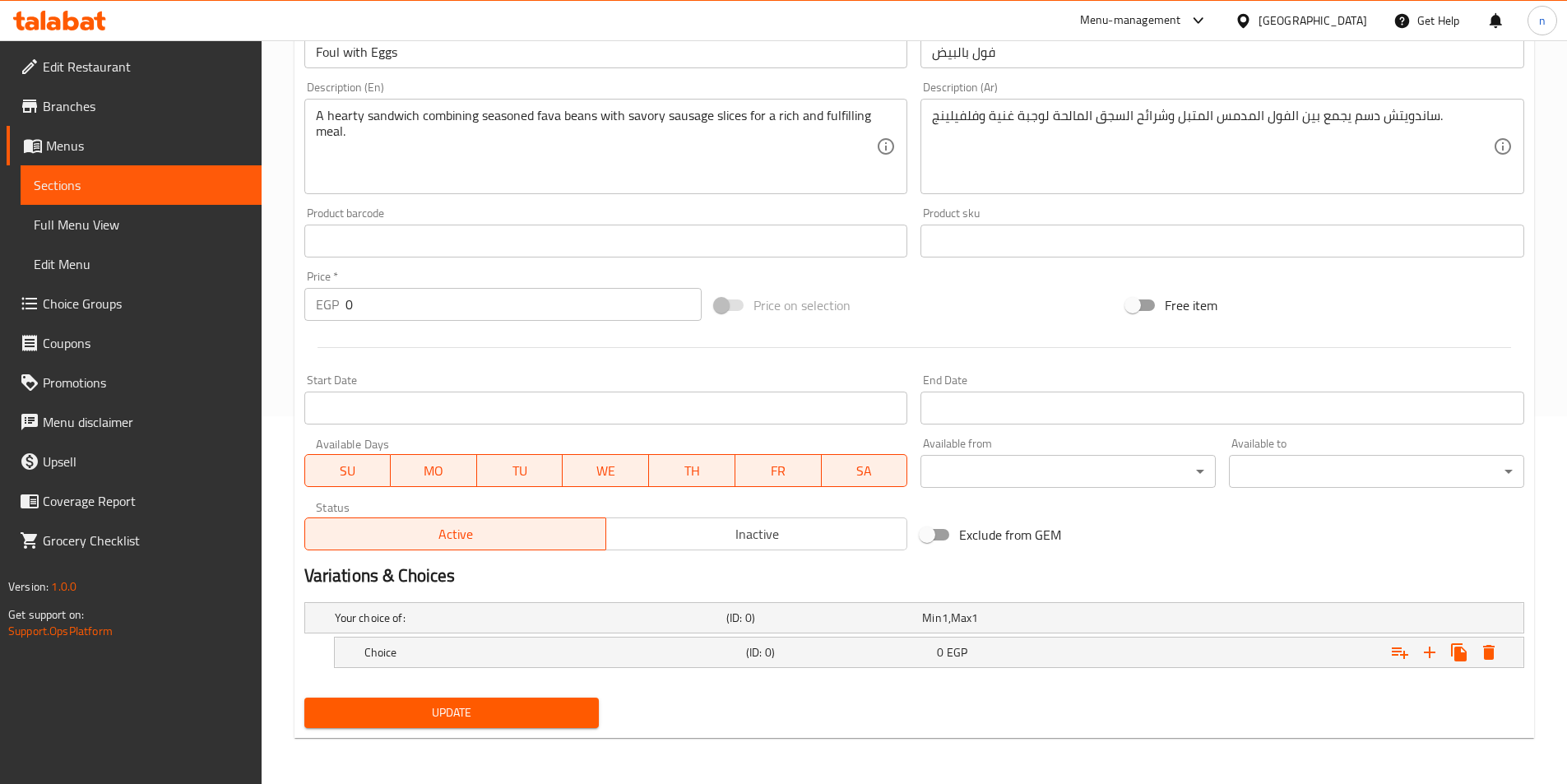
scroll to position [368, 0]
click at [467, 653] on h5 "Choice" at bounding box center [552, 652] width 375 height 17
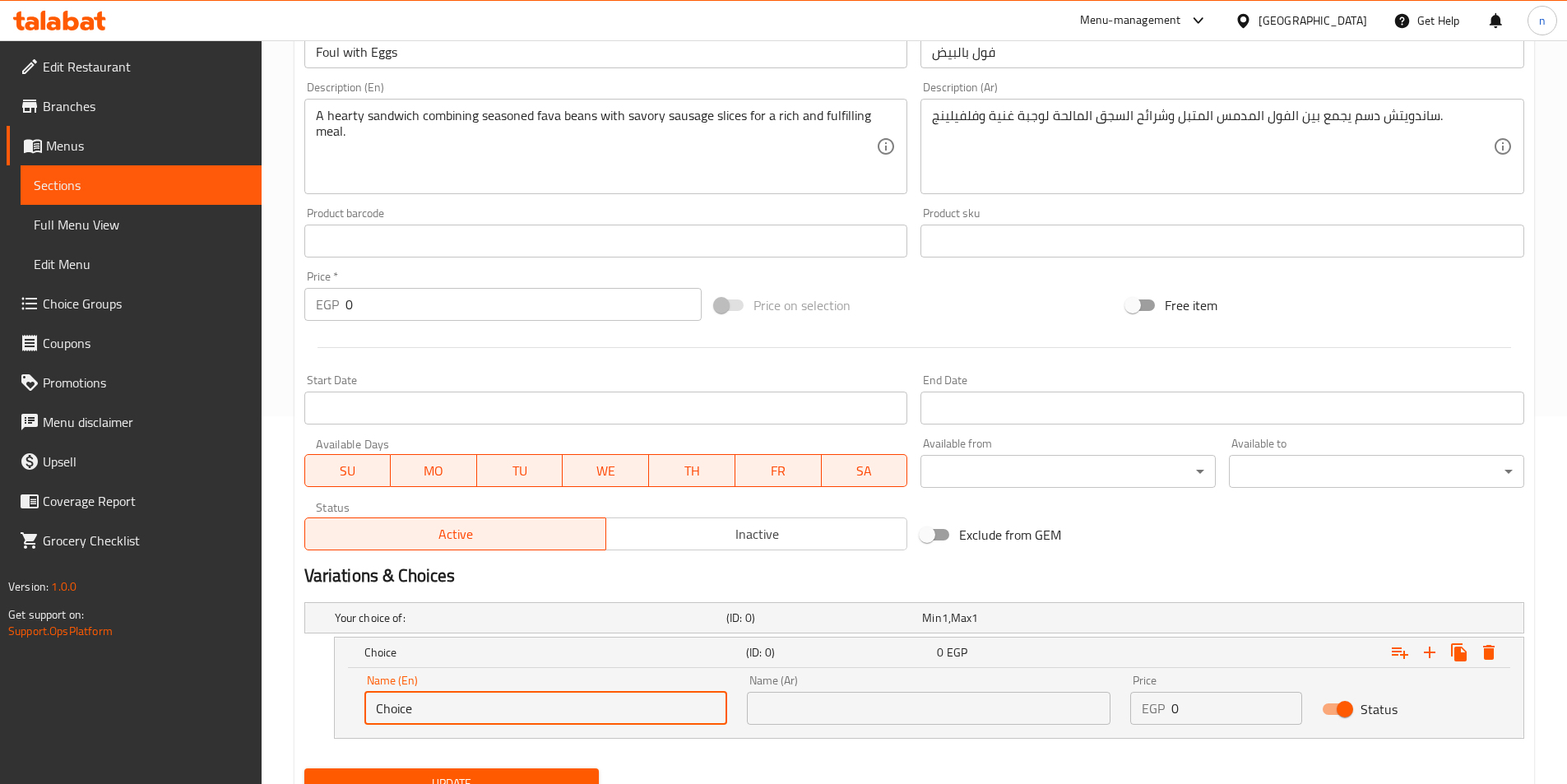
click at [437, 702] on input "Choice" at bounding box center [546, 708] width 364 height 33
click at [437, 702] on input "text" at bounding box center [546, 708] width 364 height 33
type input "Shami"
click at [793, 702] on input "text" at bounding box center [929, 708] width 364 height 33
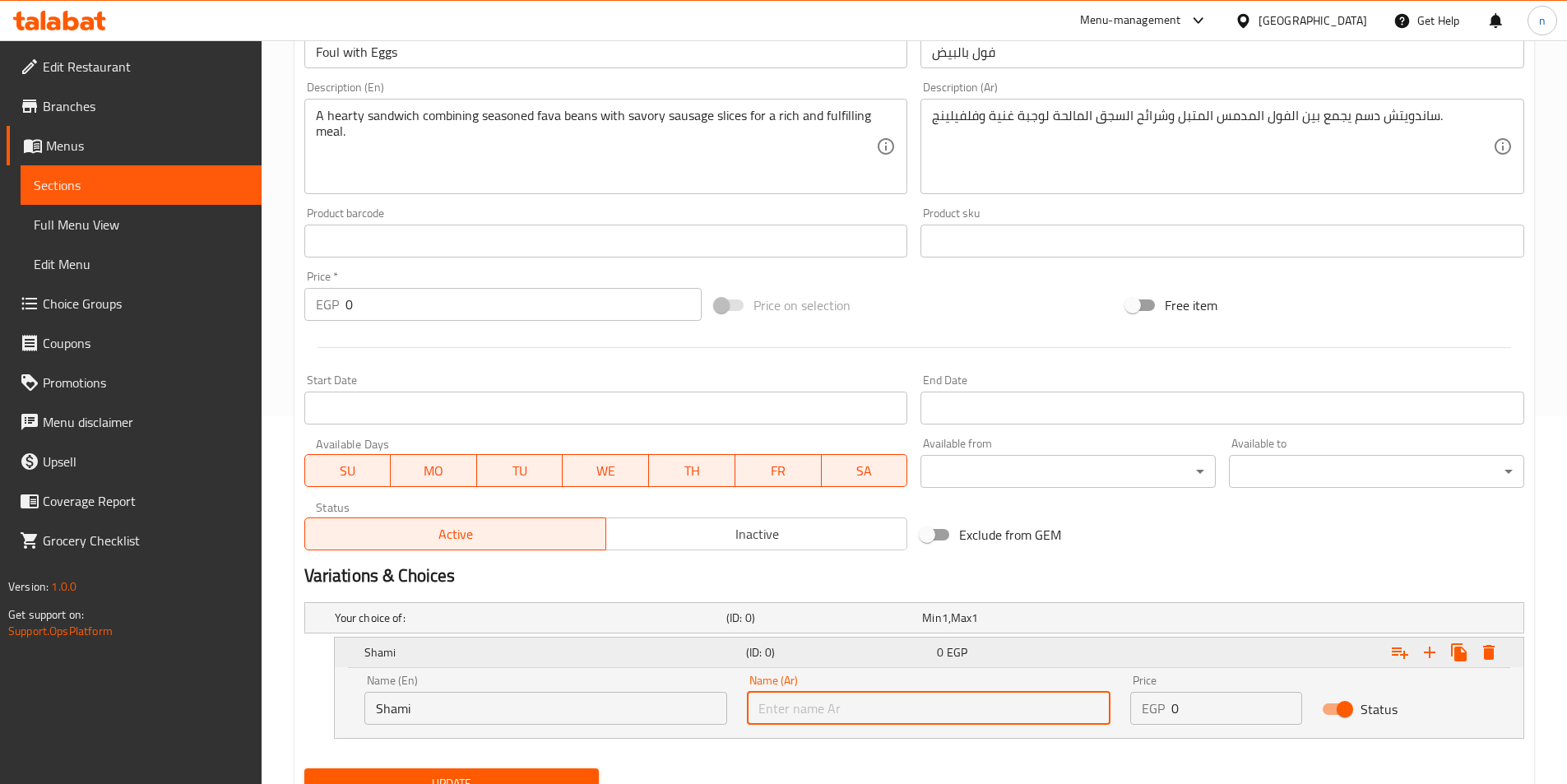
type input "شامي"
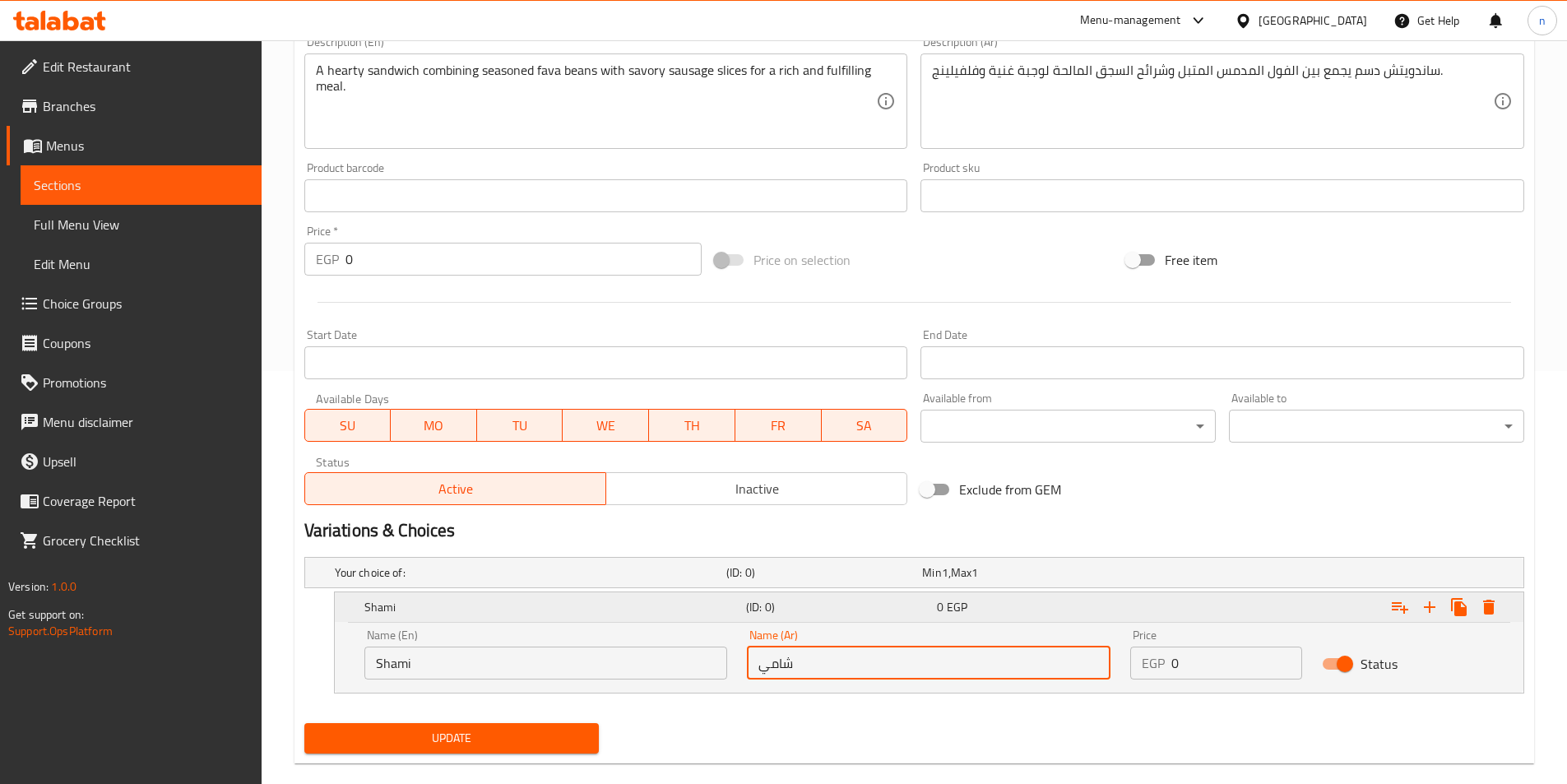
scroll to position [438, 0]
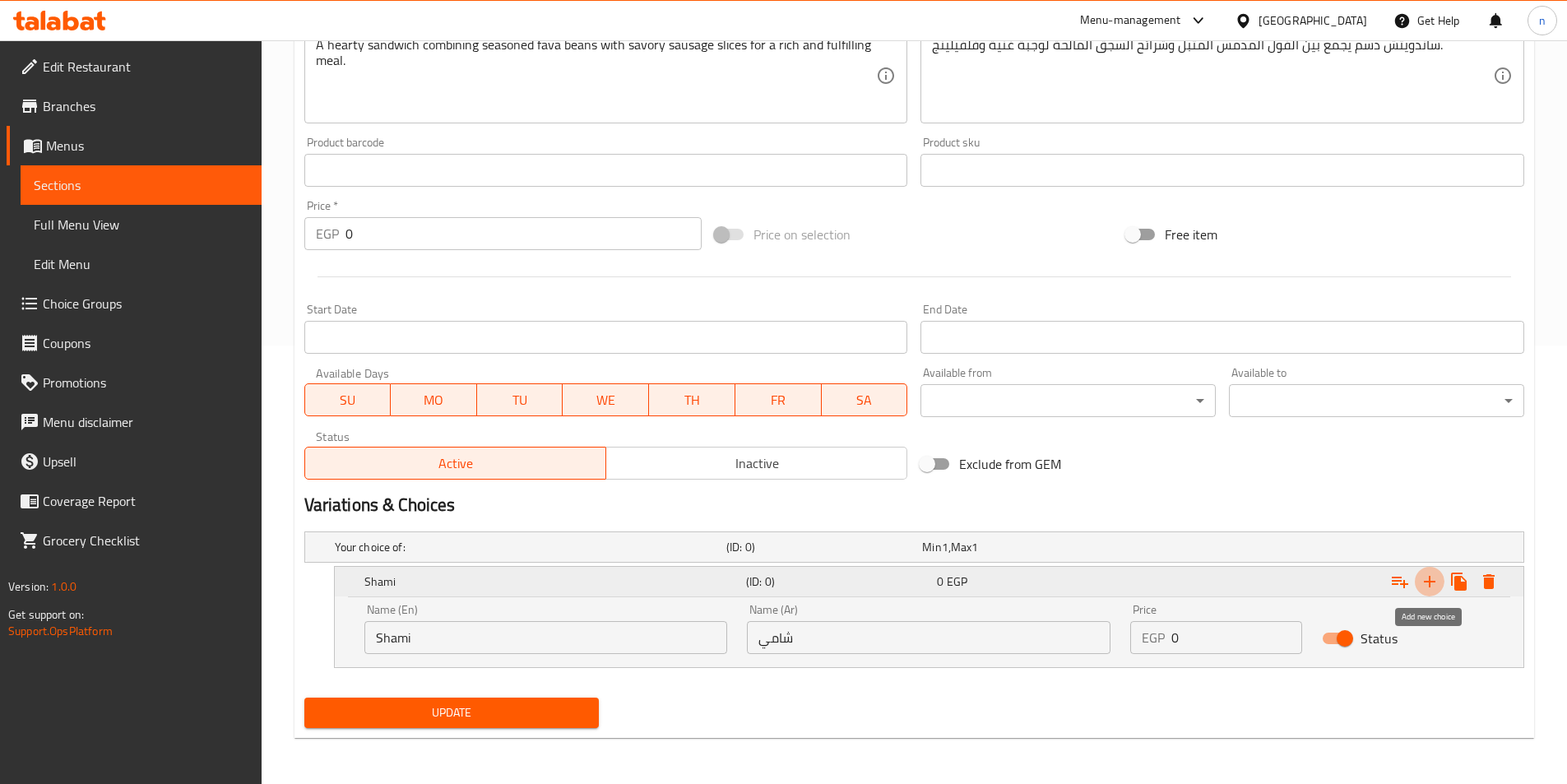
click at [1427, 574] on icon "Expand" at bounding box center [1430, 582] width 20 height 20
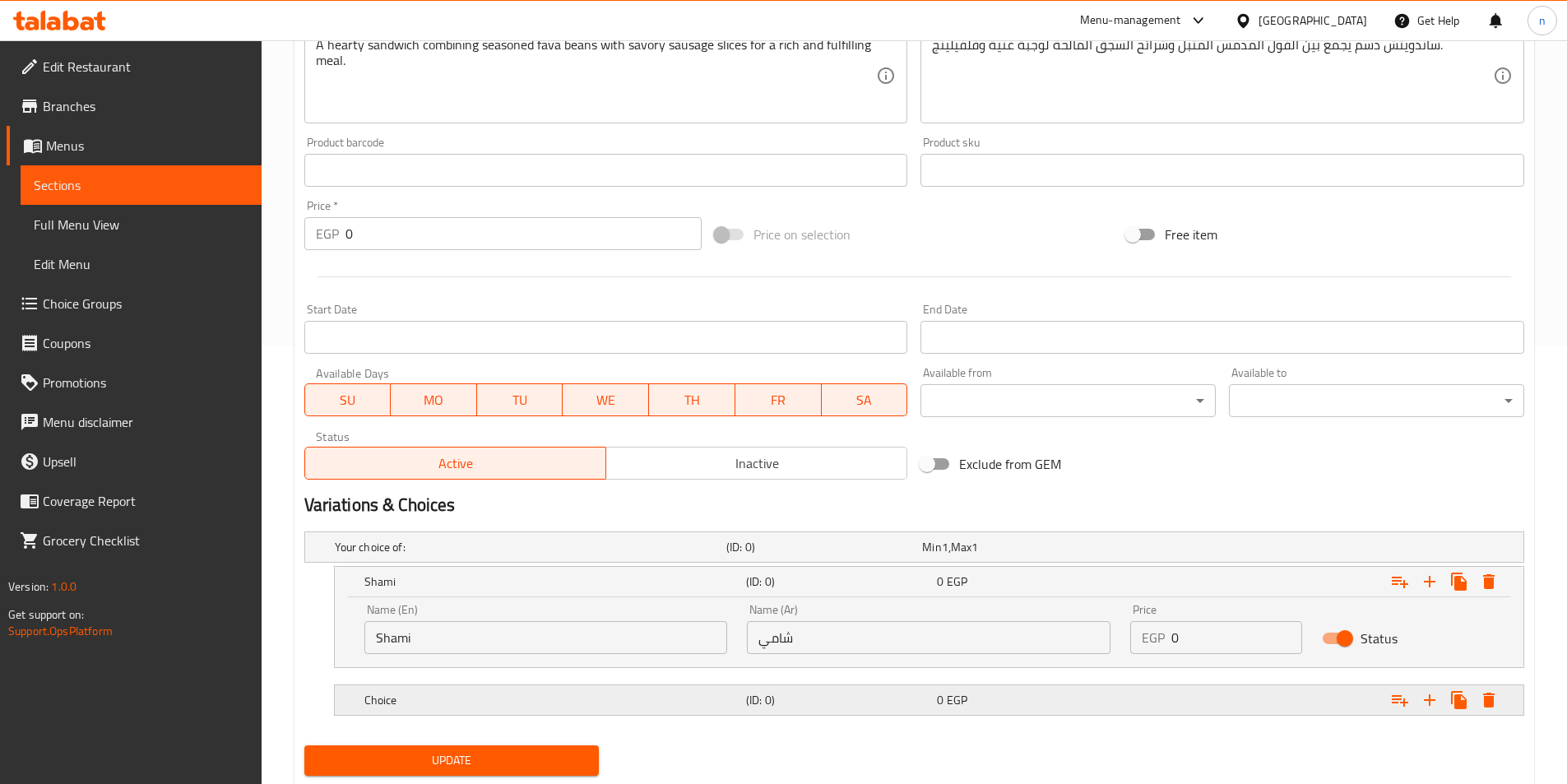
click at [794, 707] on h5 "(ID: 0)" at bounding box center [838, 700] width 184 height 17
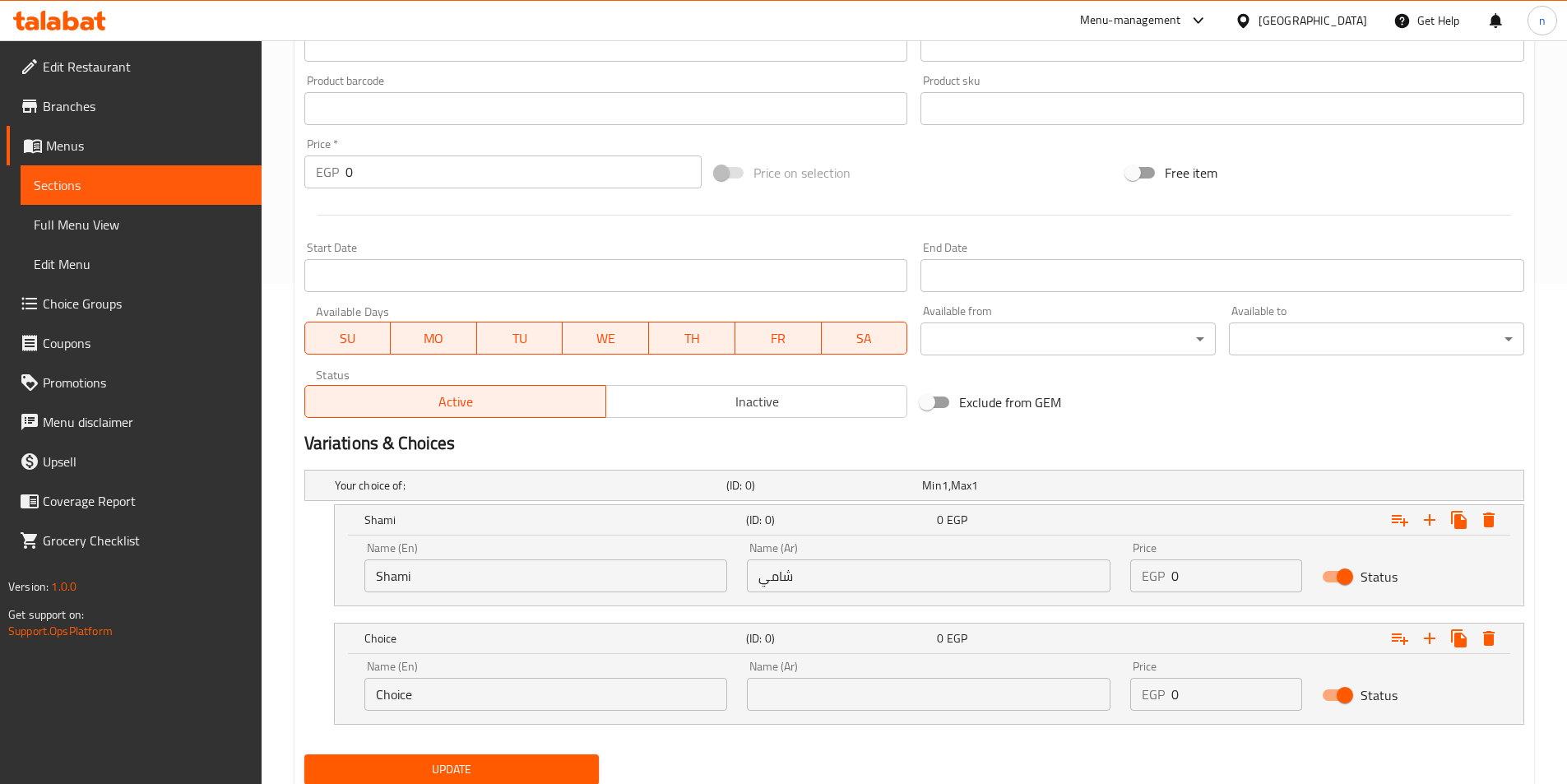
scroll to position [557, 0]
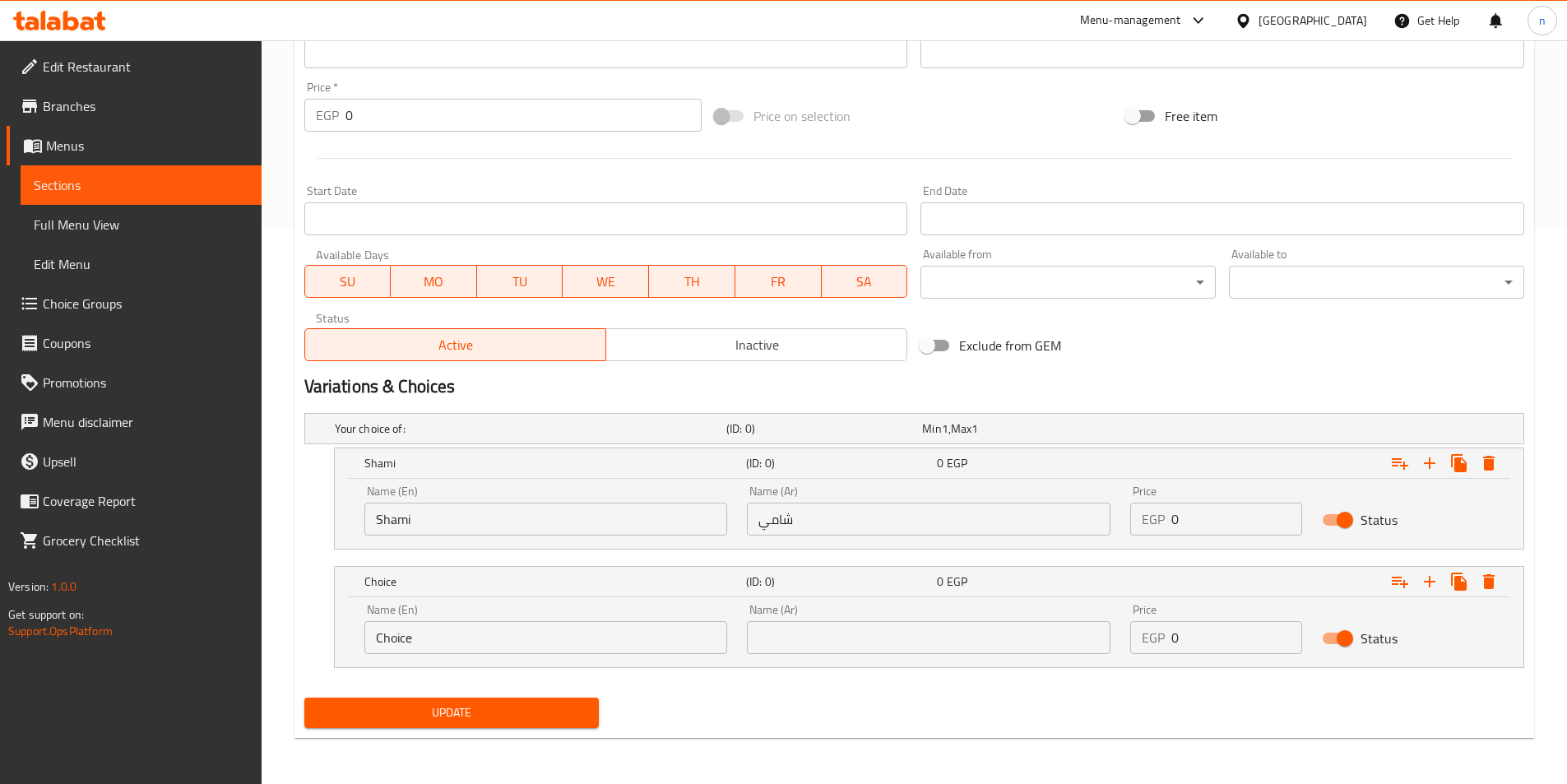
click at [550, 653] on input "Choice" at bounding box center [546, 637] width 364 height 33
click at [562, 632] on input "text" at bounding box center [546, 637] width 364 height 33
type input "baladi"
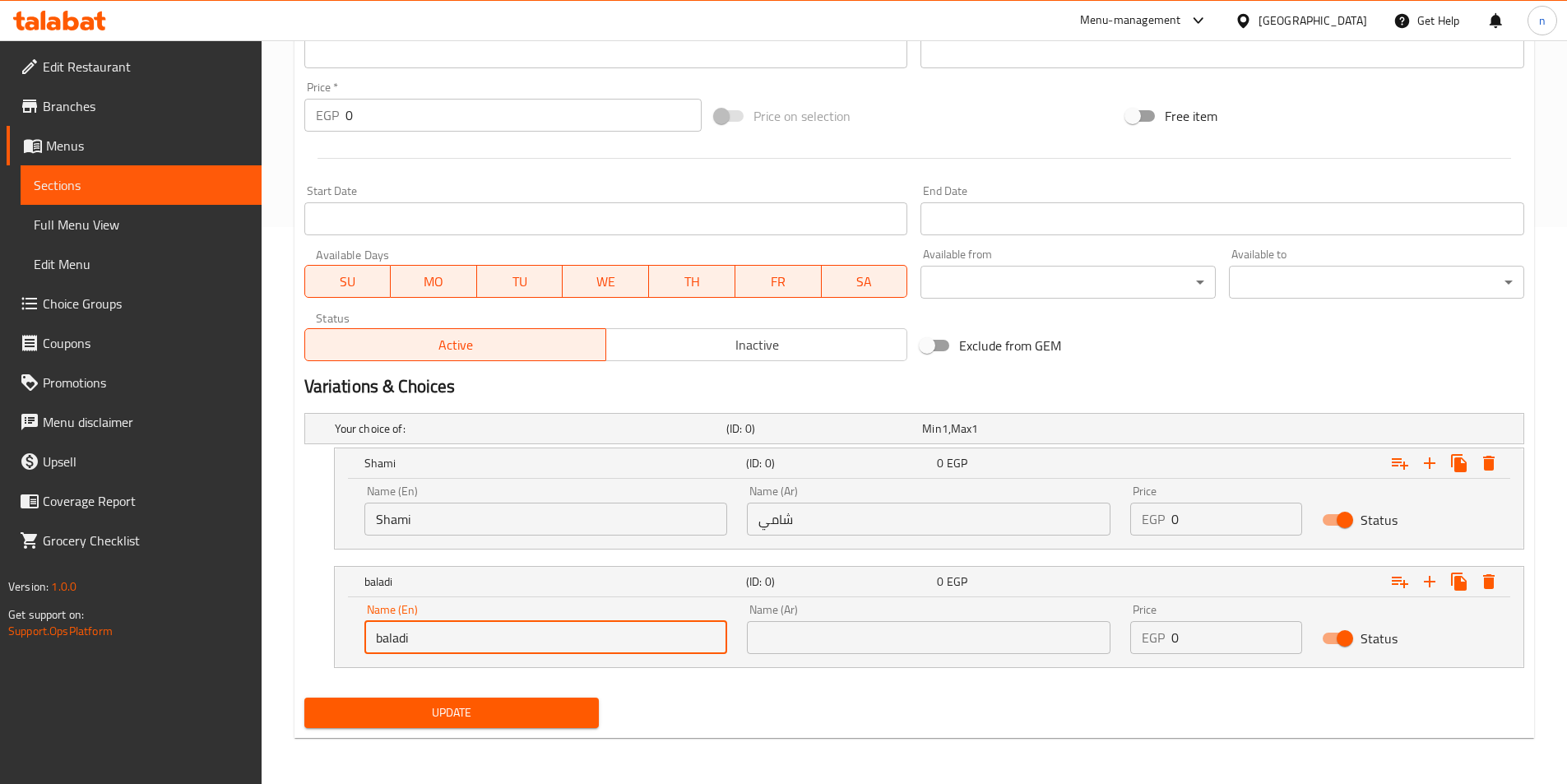
click at [836, 629] on input "text" at bounding box center [929, 637] width 364 height 33
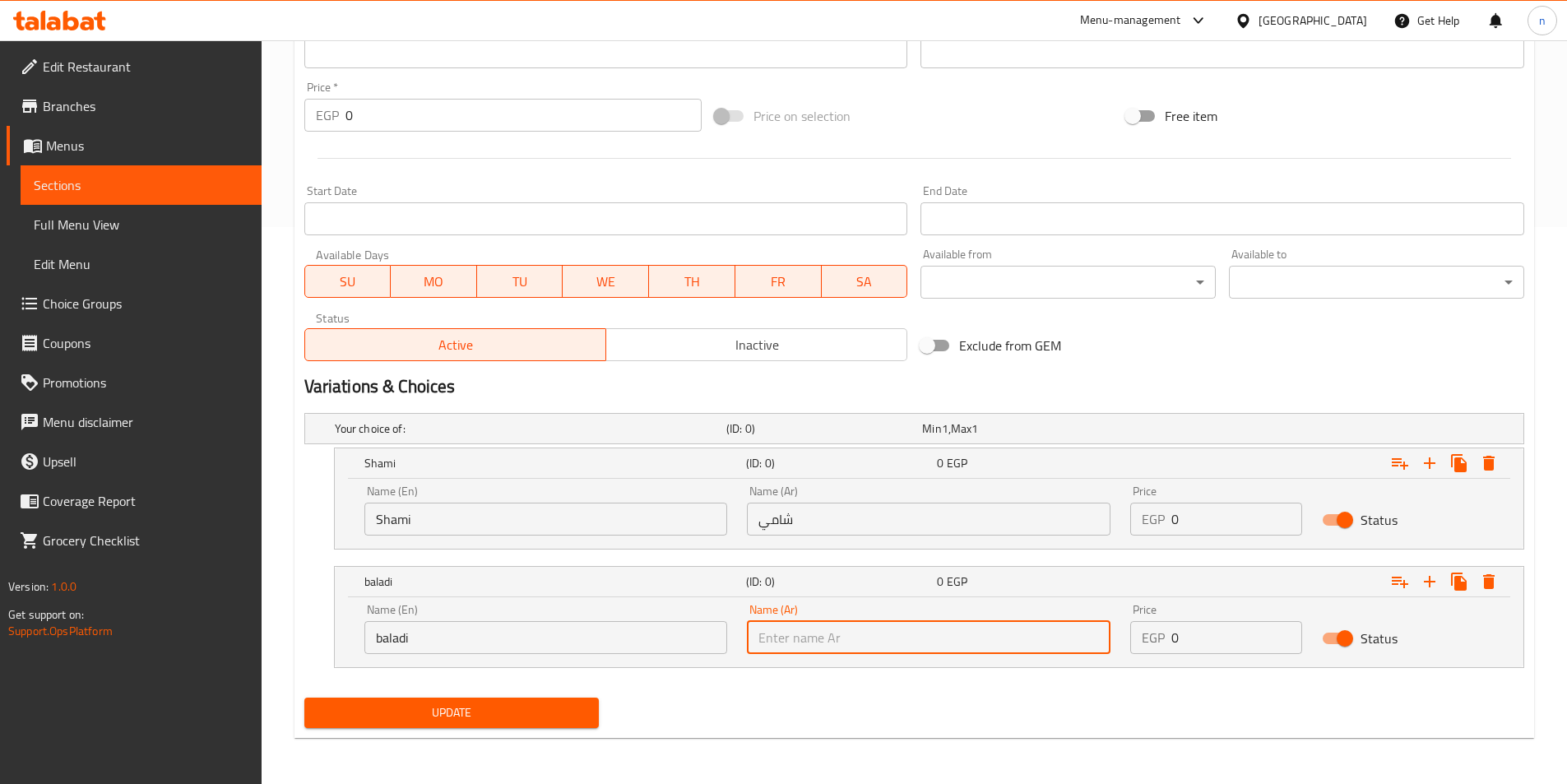
type input "بلدي"
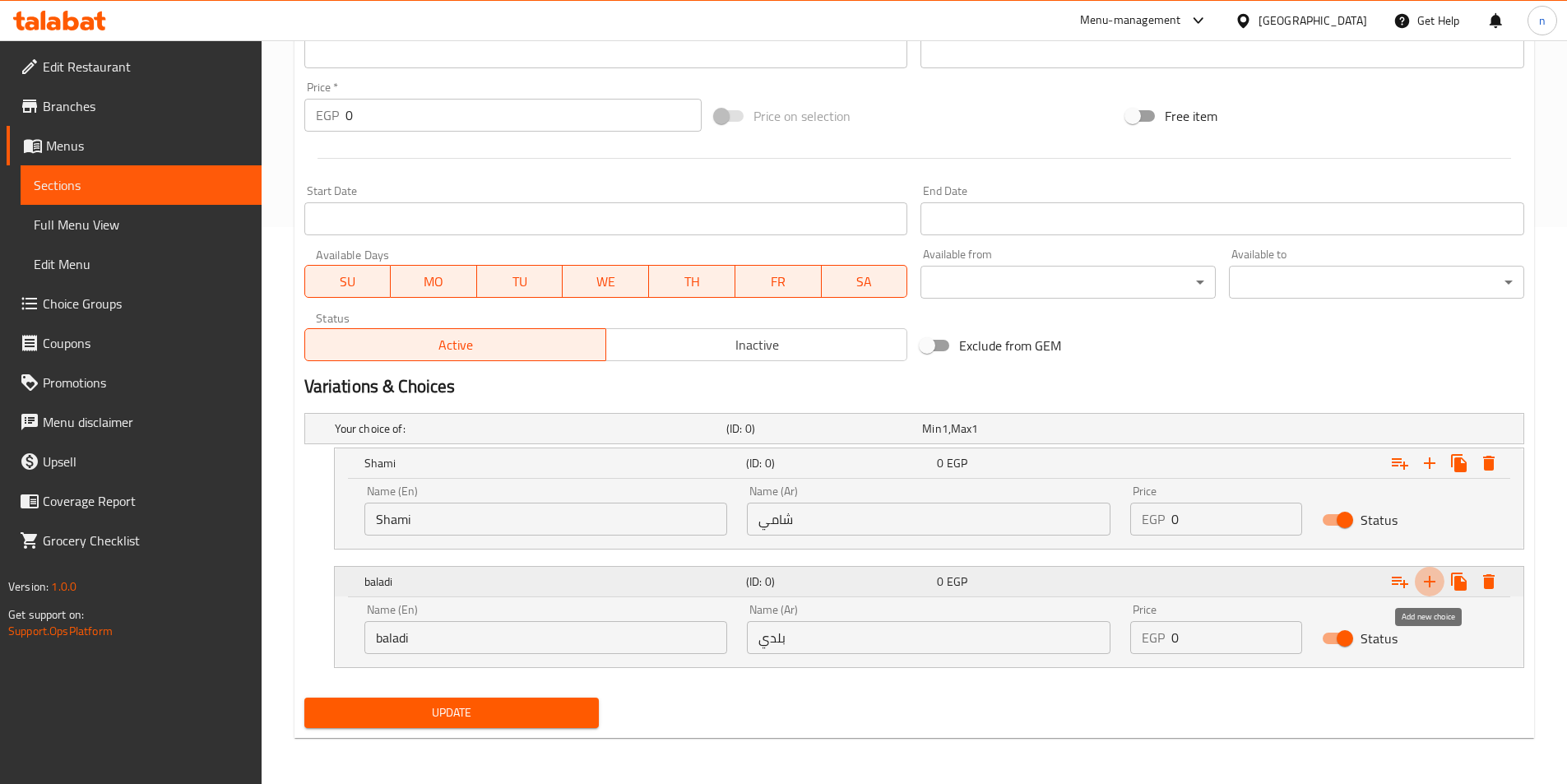
click at [1429, 567] on button "Expand" at bounding box center [1429, 581] width 29 height 29
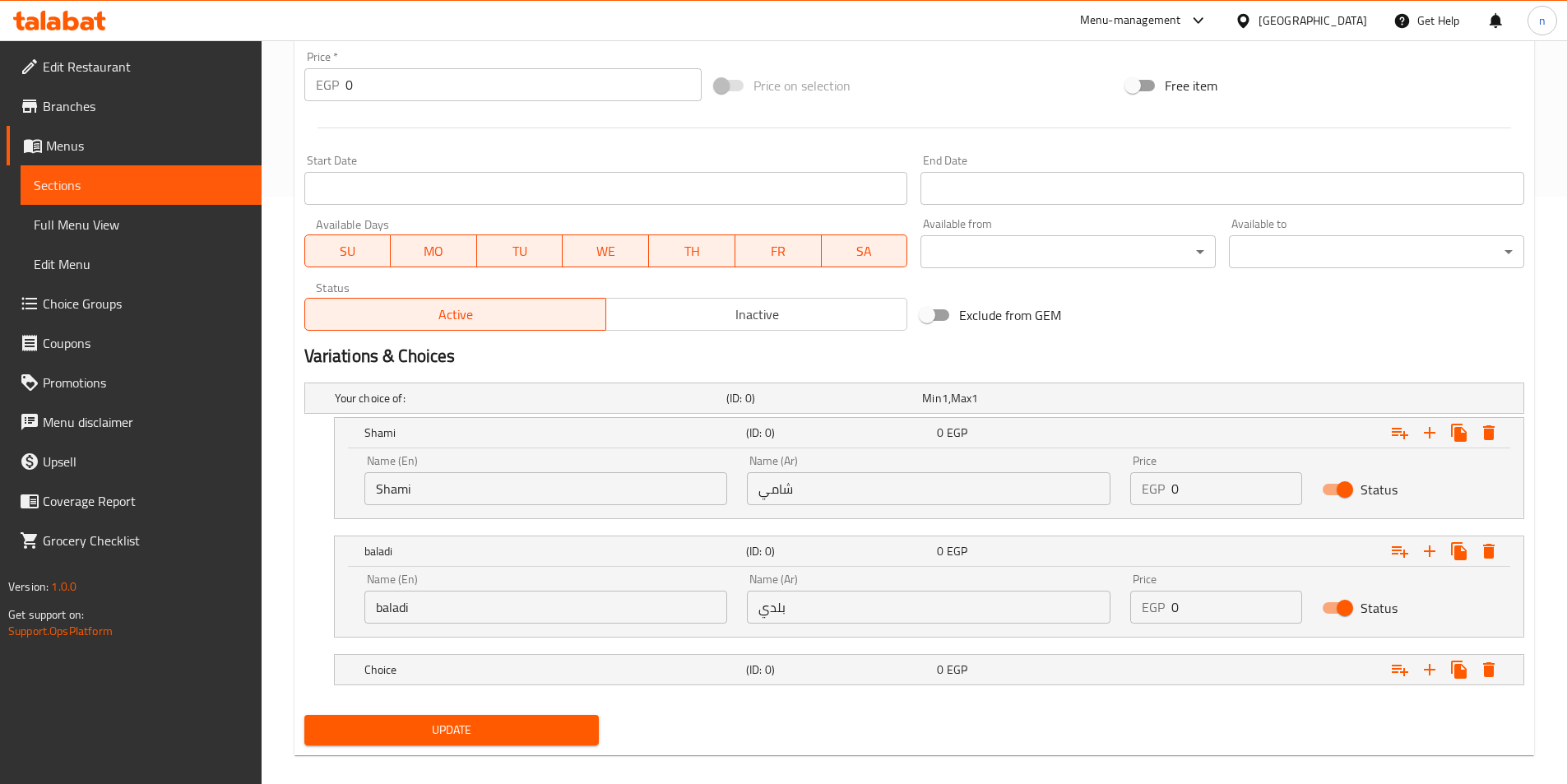
scroll to position [604, 0]
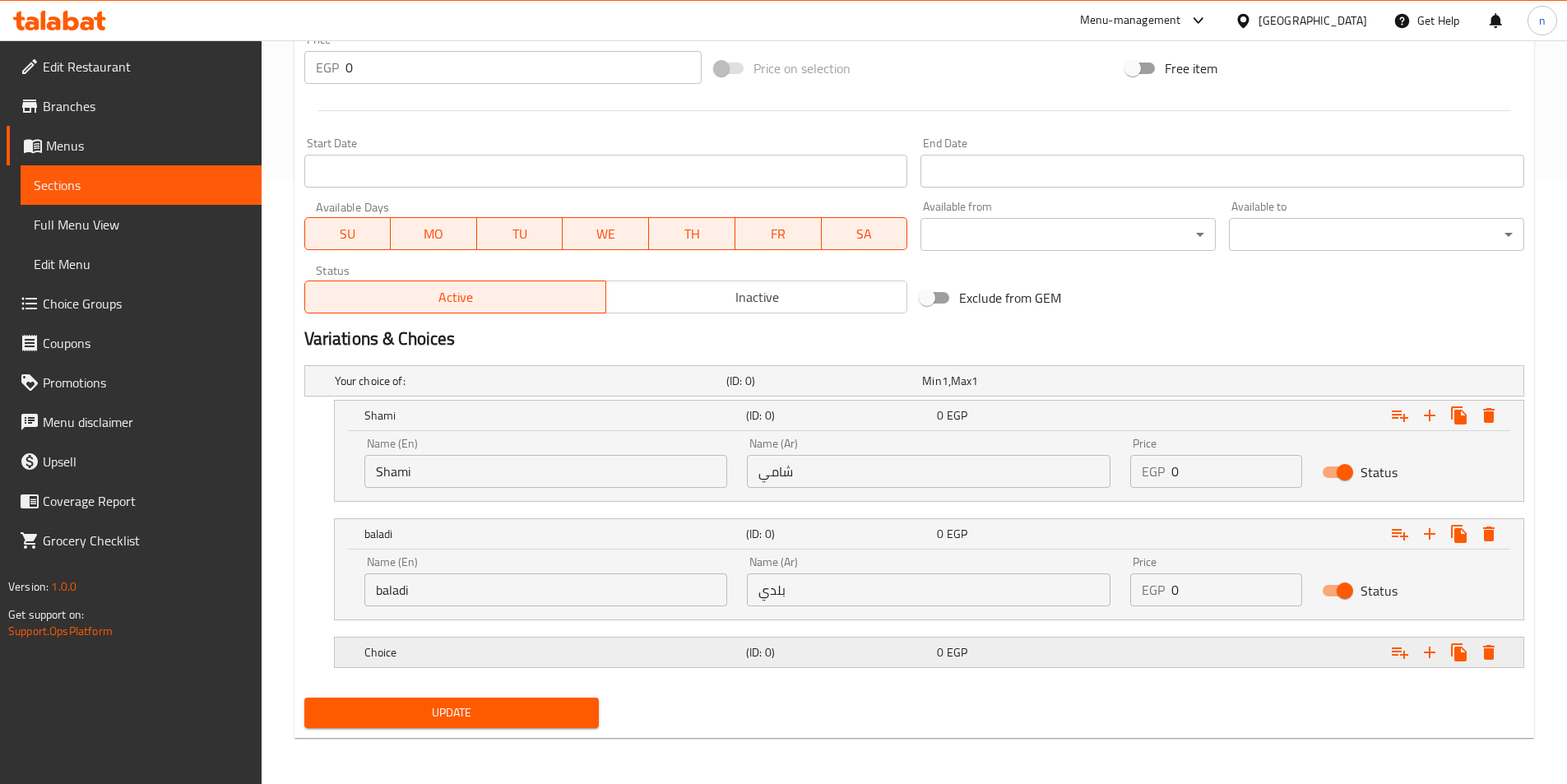
click at [789, 645] on h5 "(ID: 0)" at bounding box center [838, 652] width 184 height 17
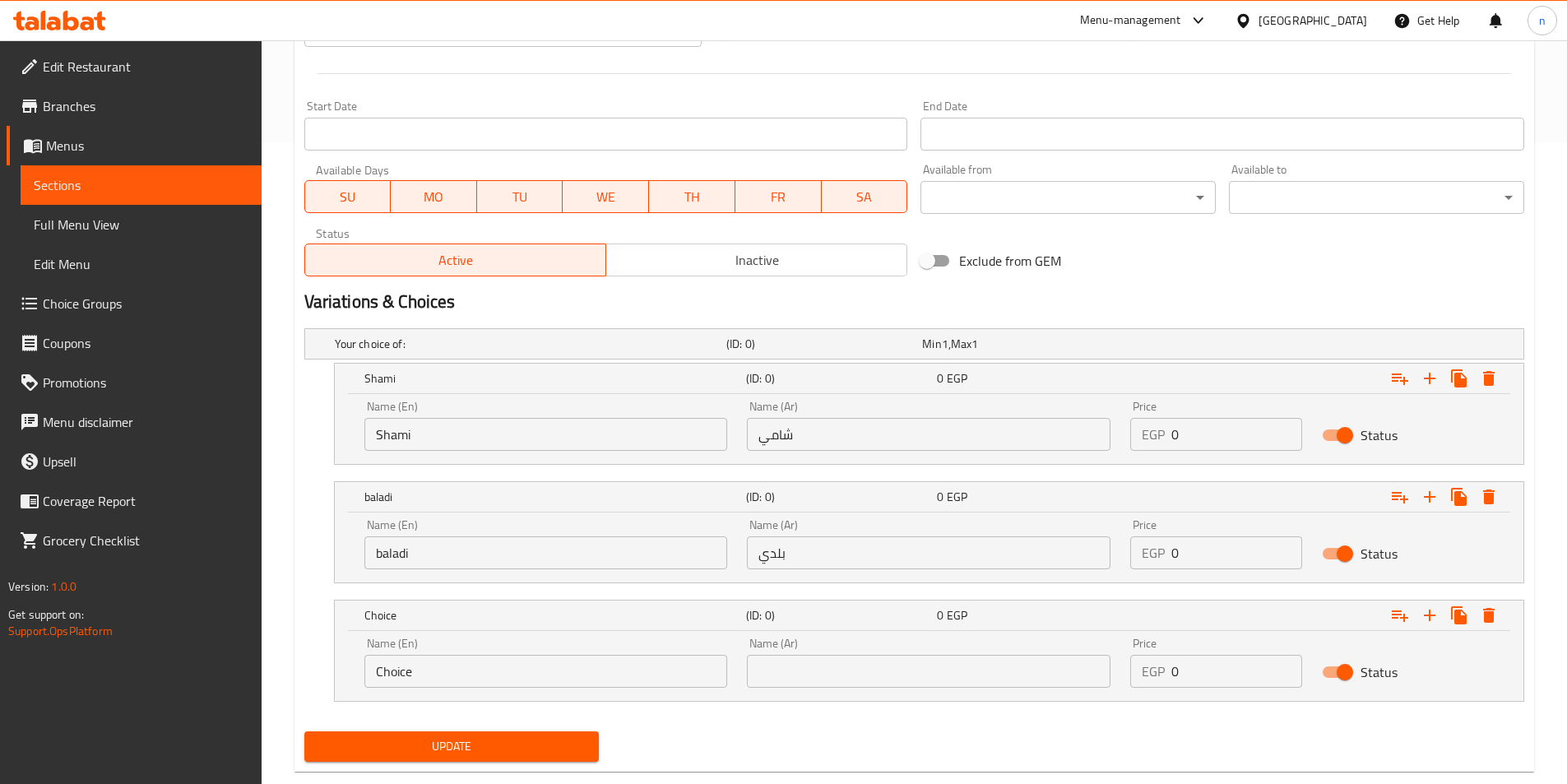
scroll to position [674, 0]
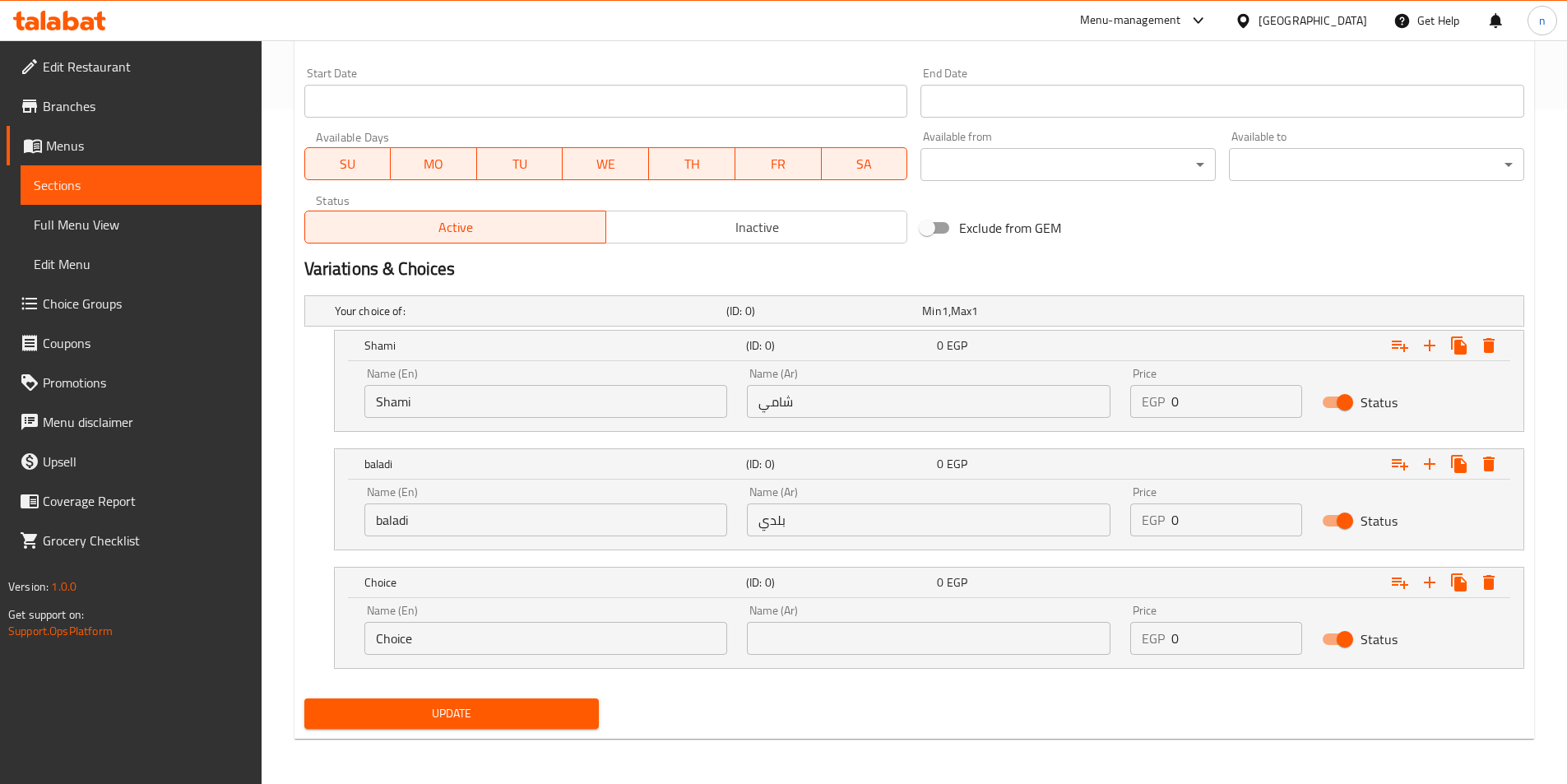
click at [611, 640] on input "Choice" at bounding box center [546, 638] width 364 height 33
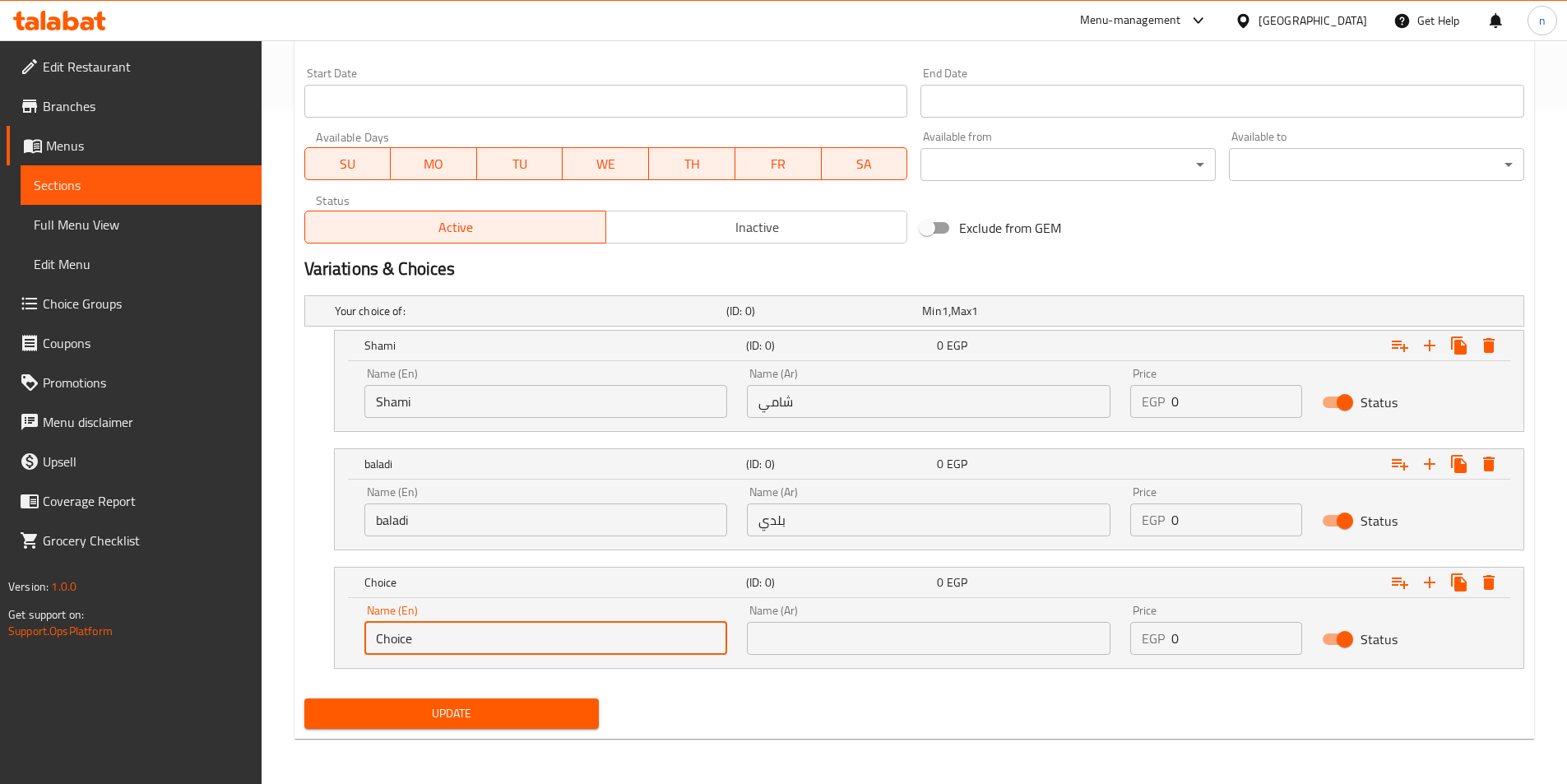
click at [611, 640] on input "Choice" at bounding box center [546, 638] width 364 height 33
click at [583, 630] on input "text" at bounding box center [546, 638] width 364 height 33
type input "French"
click at [862, 641] on input "text" at bounding box center [929, 638] width 364 height 33
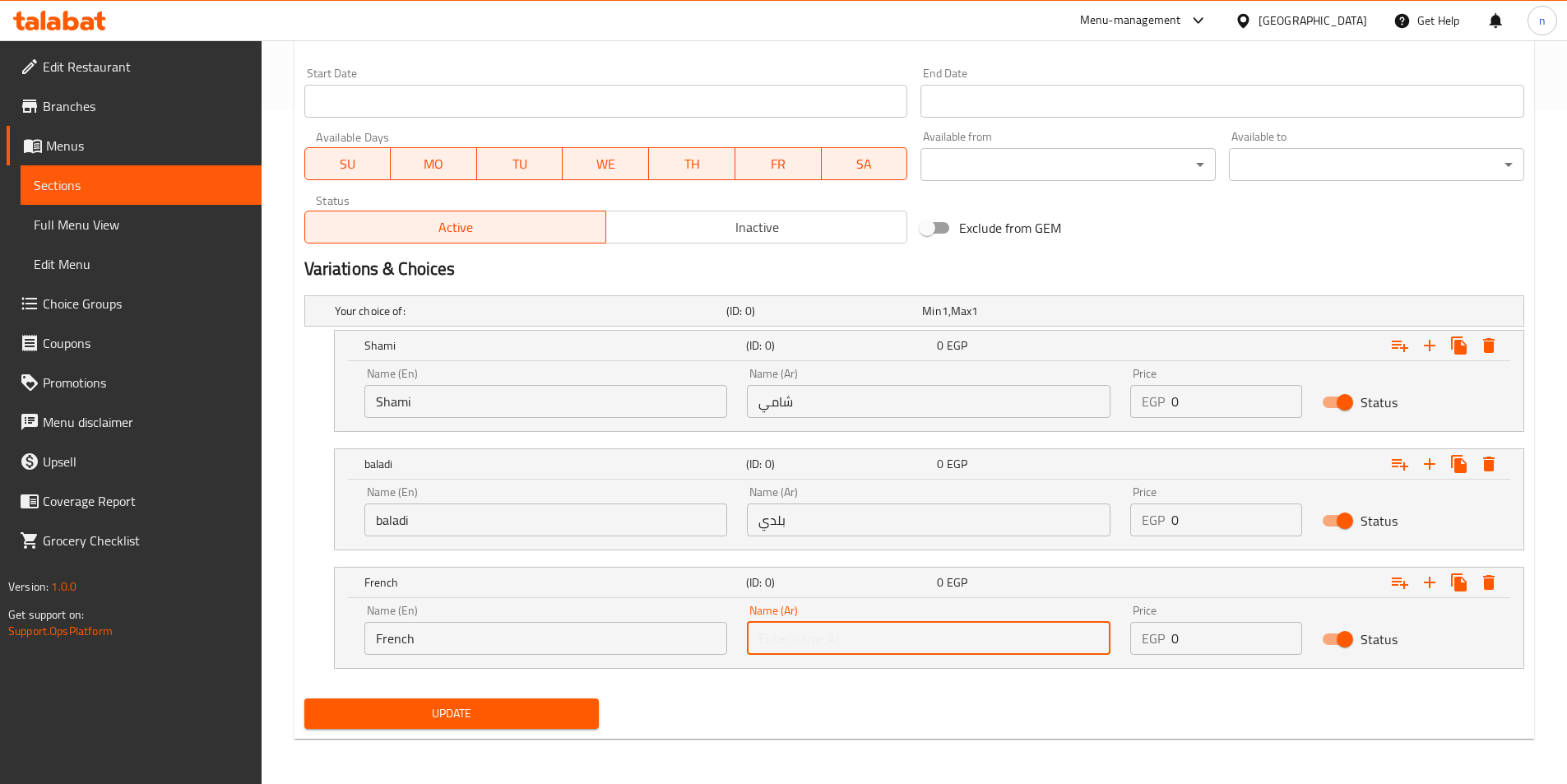
type input "فرنسي"
click at [1212, 404] on input "0" at bounding box center [1237, 400] width 131 height 33
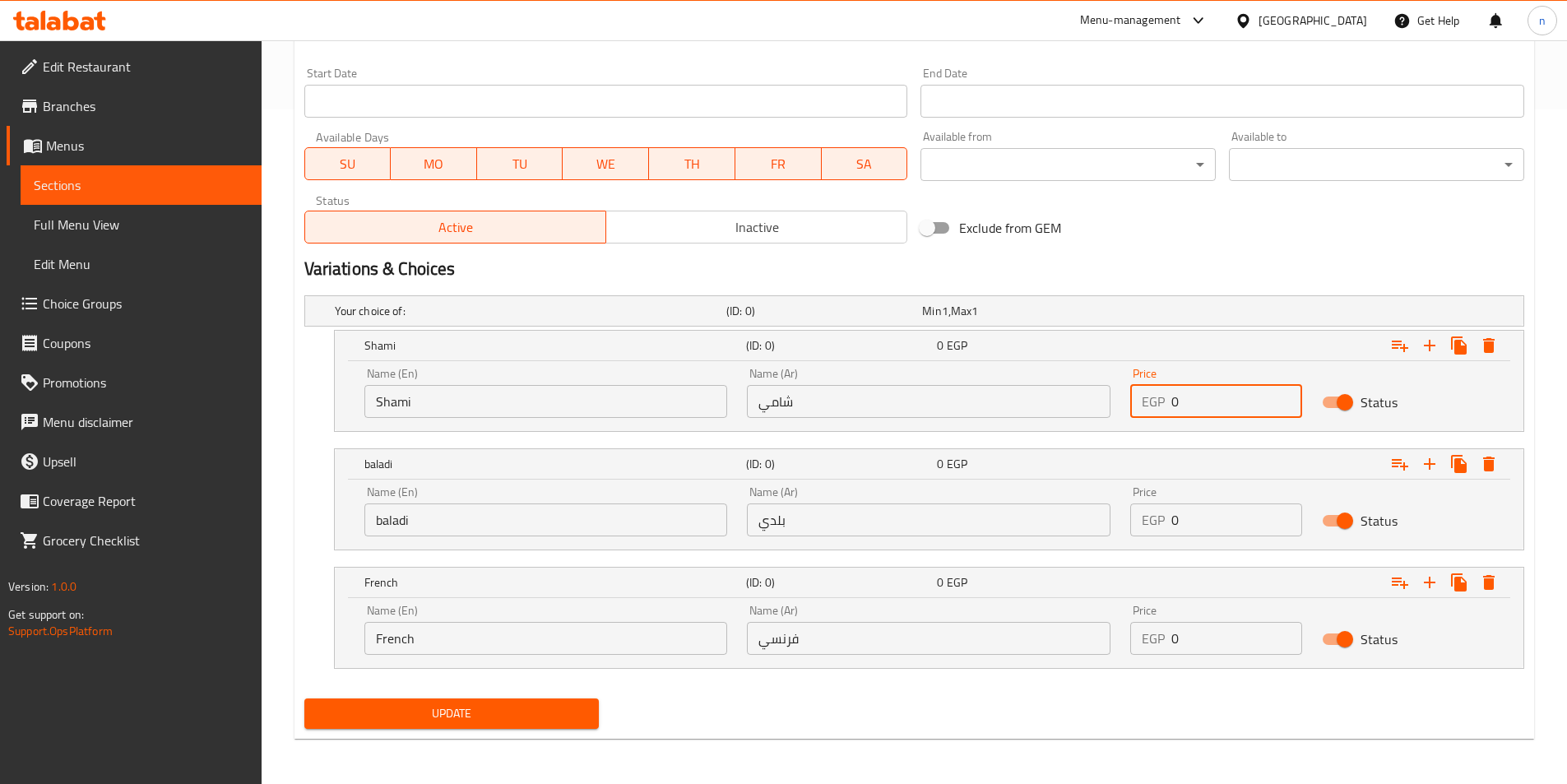
click at [1212, 404] on input "0" at bounding box center [1237, 400] width 131 height 33
type input "25"
click at [1219, 512] on input "0" at bounding box center [1237, 520] width 131 height 33
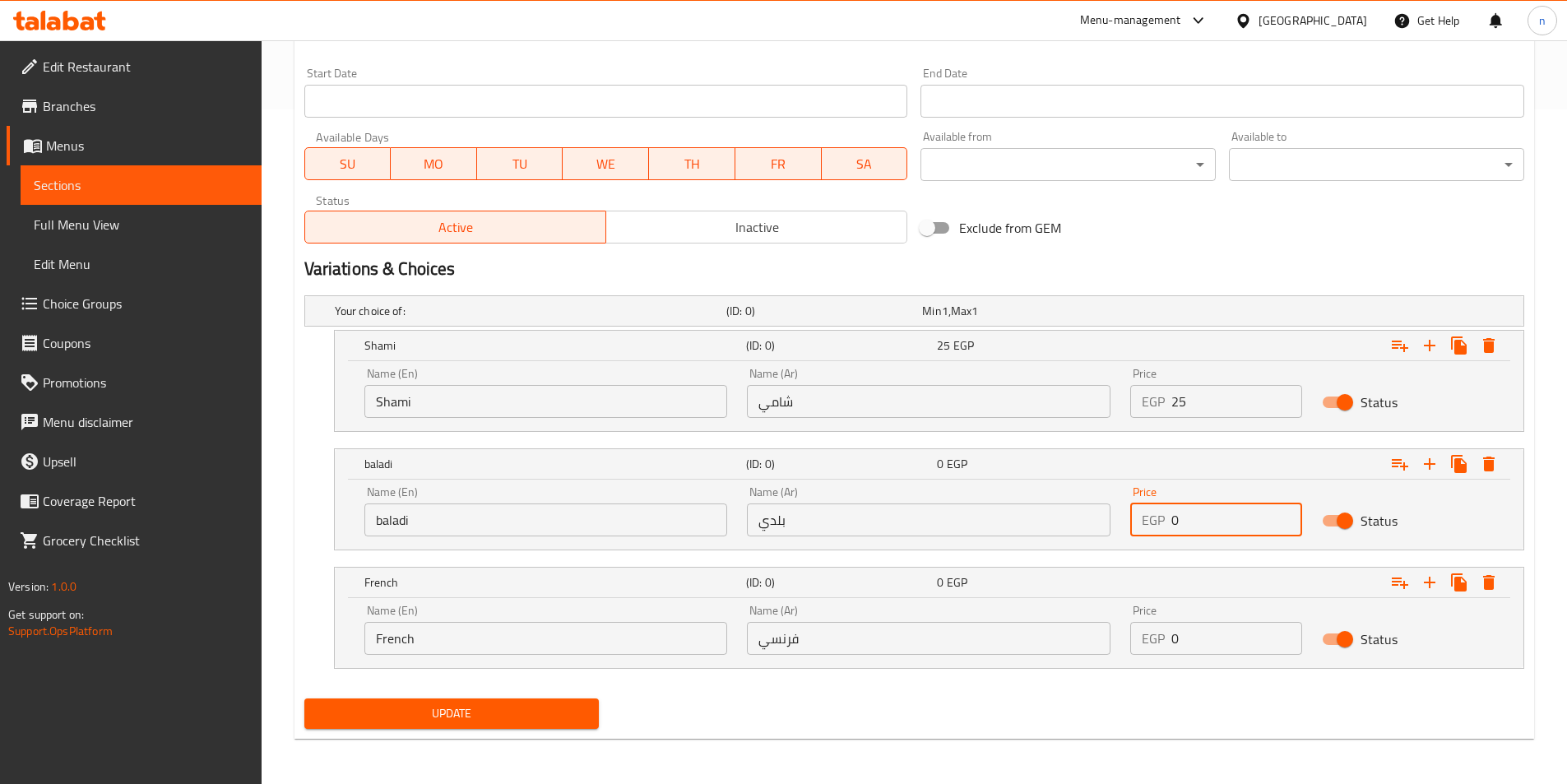
click at [1219, 512] on input "0" at bounding box center [1237, 520] width 131 height 33
type input "27"
click at [1192, 632] on input "0" at bounding box center [1237, 638] width 131 height 33
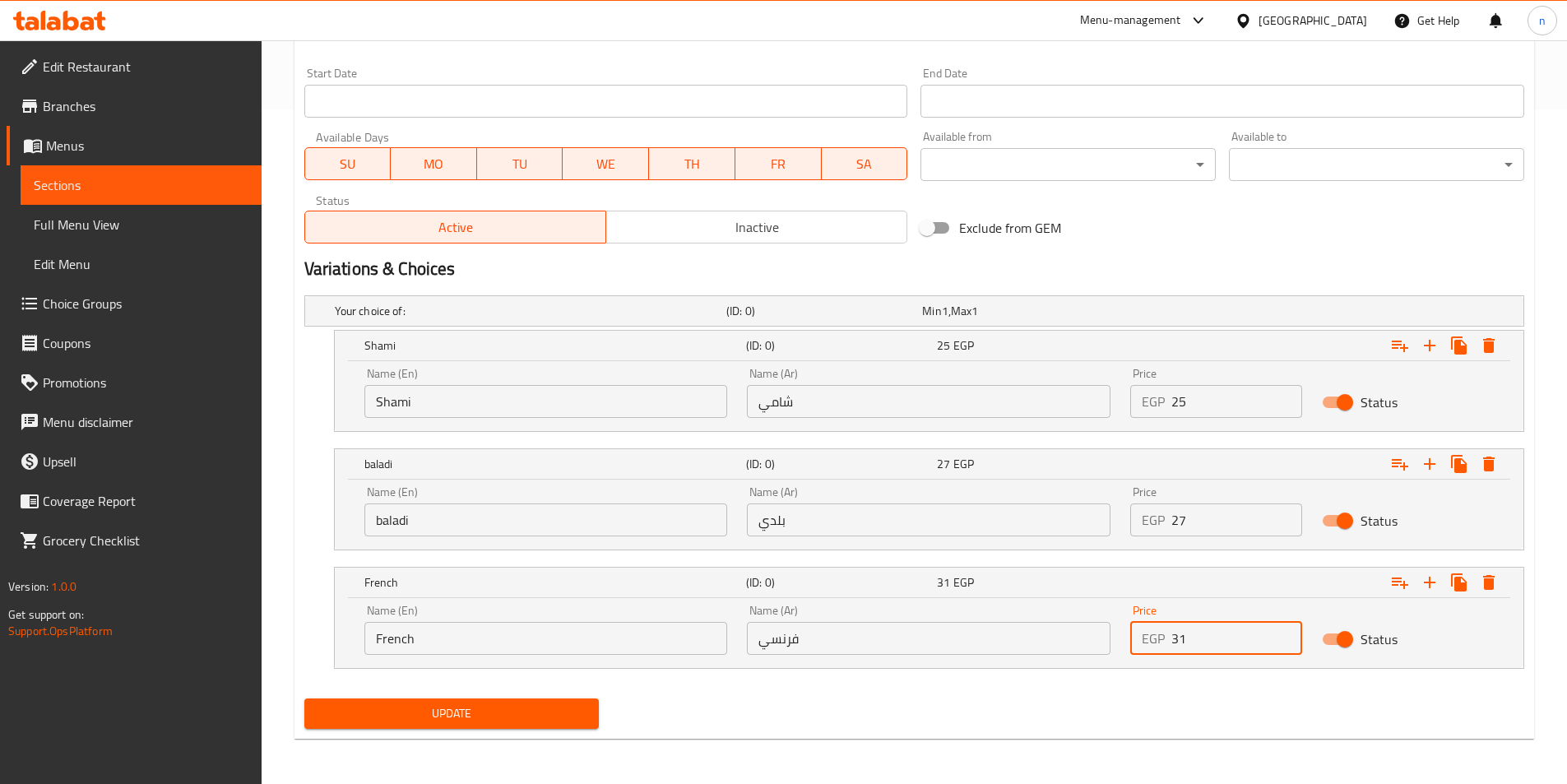
type input "31"
click at [994, 699] on div "Update" at bounding box center [915, 713] width 1233 height 44
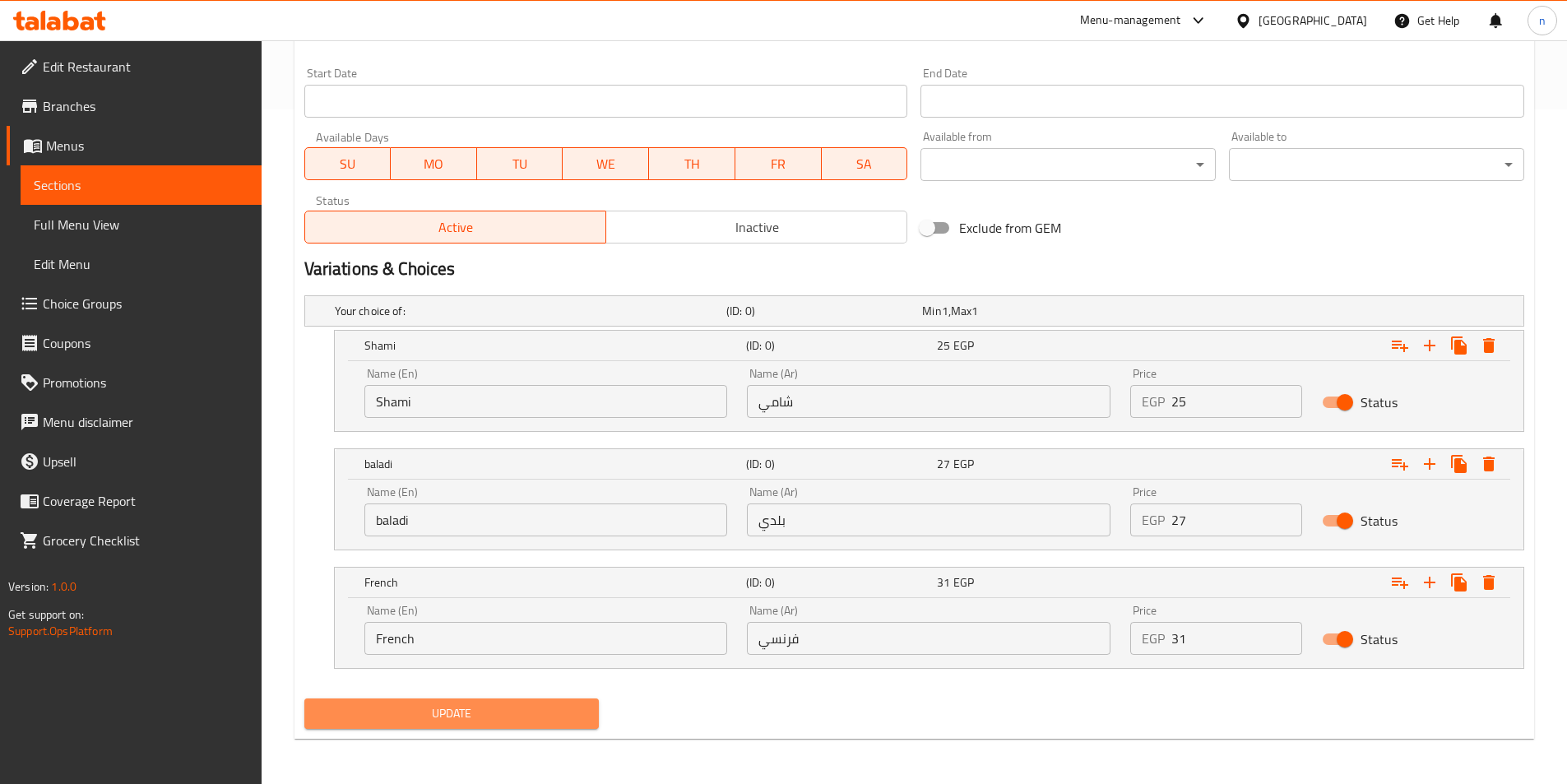
click at [422, 707] on span "Update" at bounding box center [452, 713] width 269 height 20
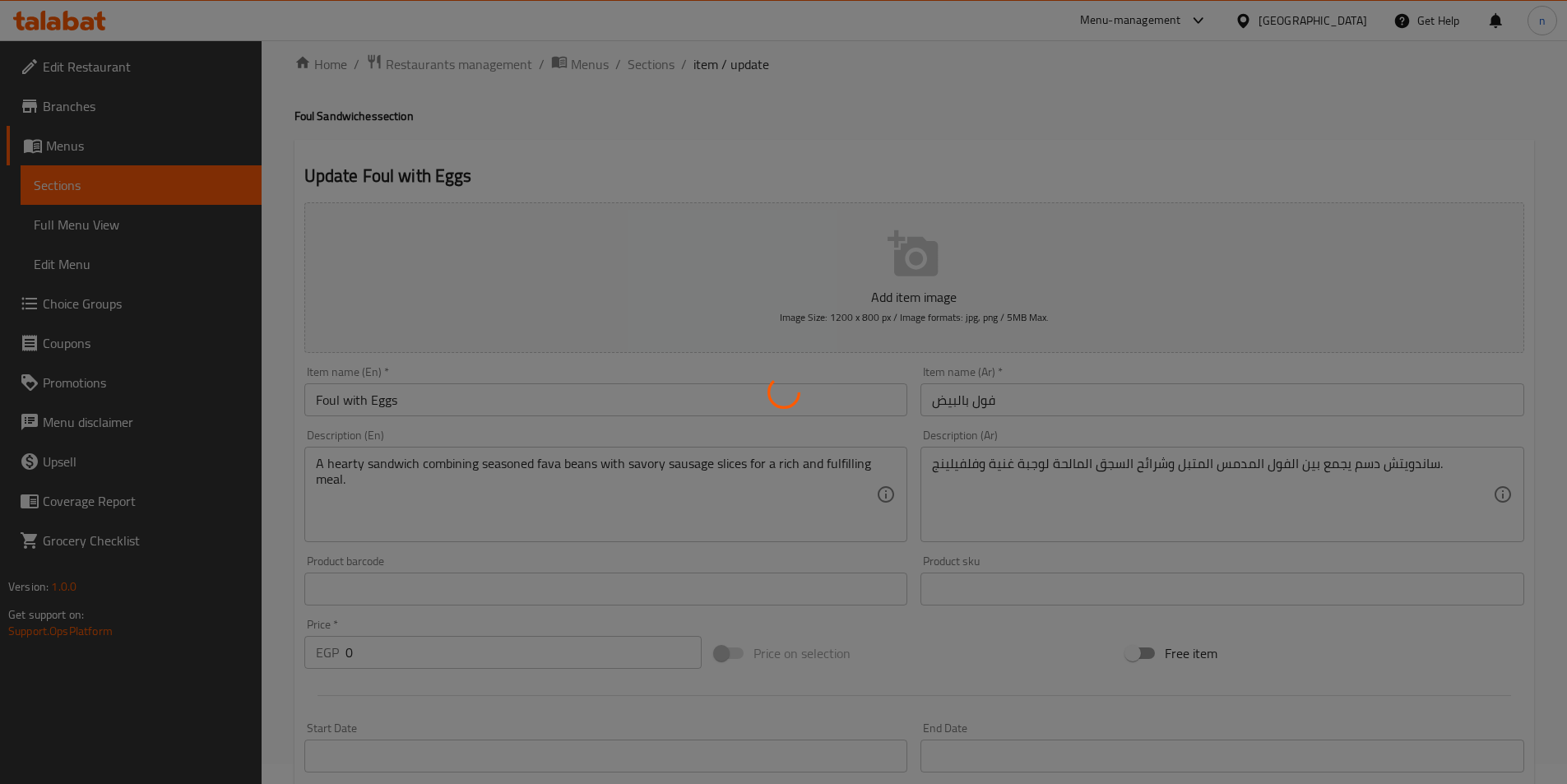
scroll to position [17, 0]
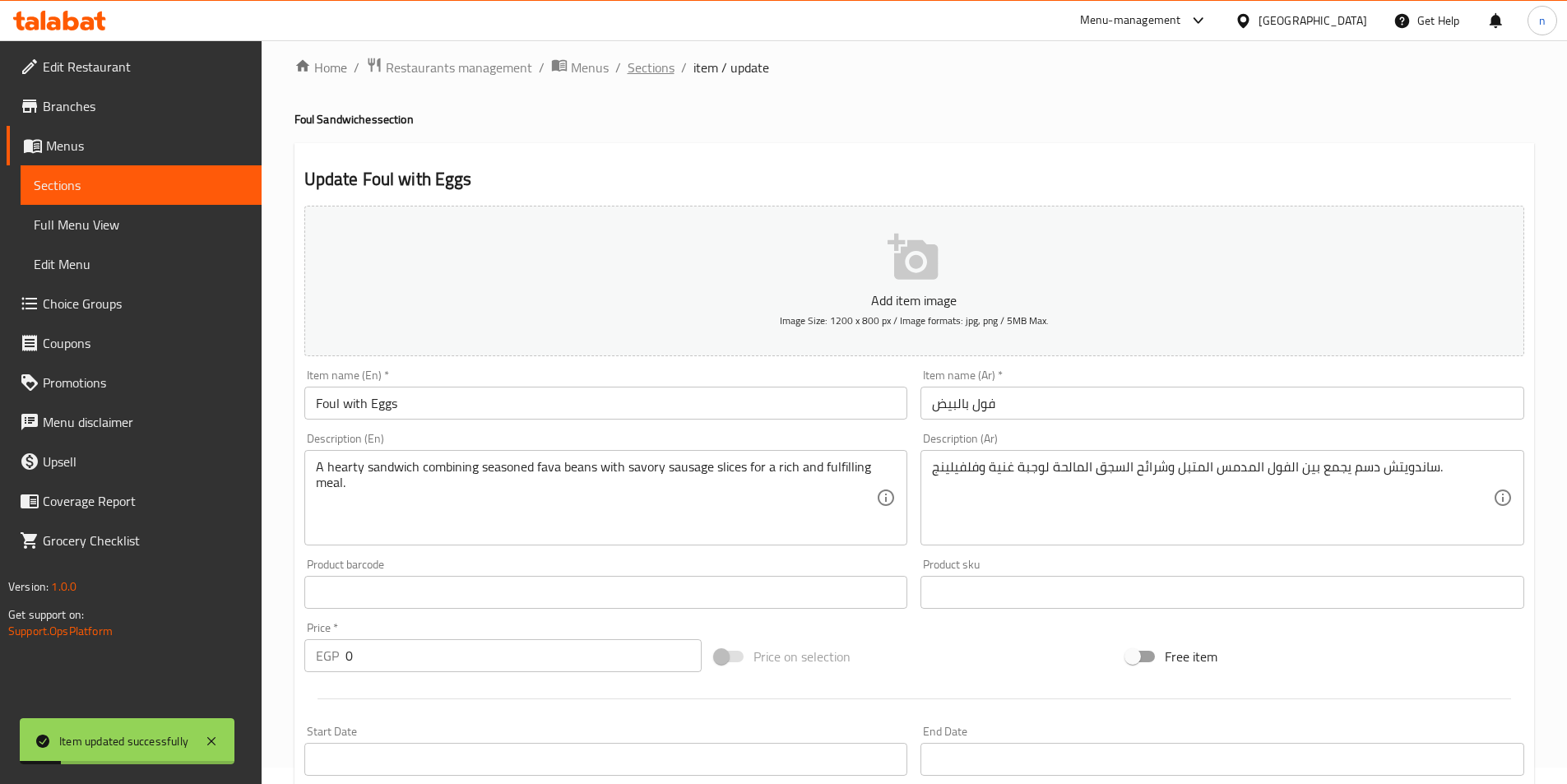
click at [651, 71] on span "Sections" at bounding box center [651, 68] width 47 height 20
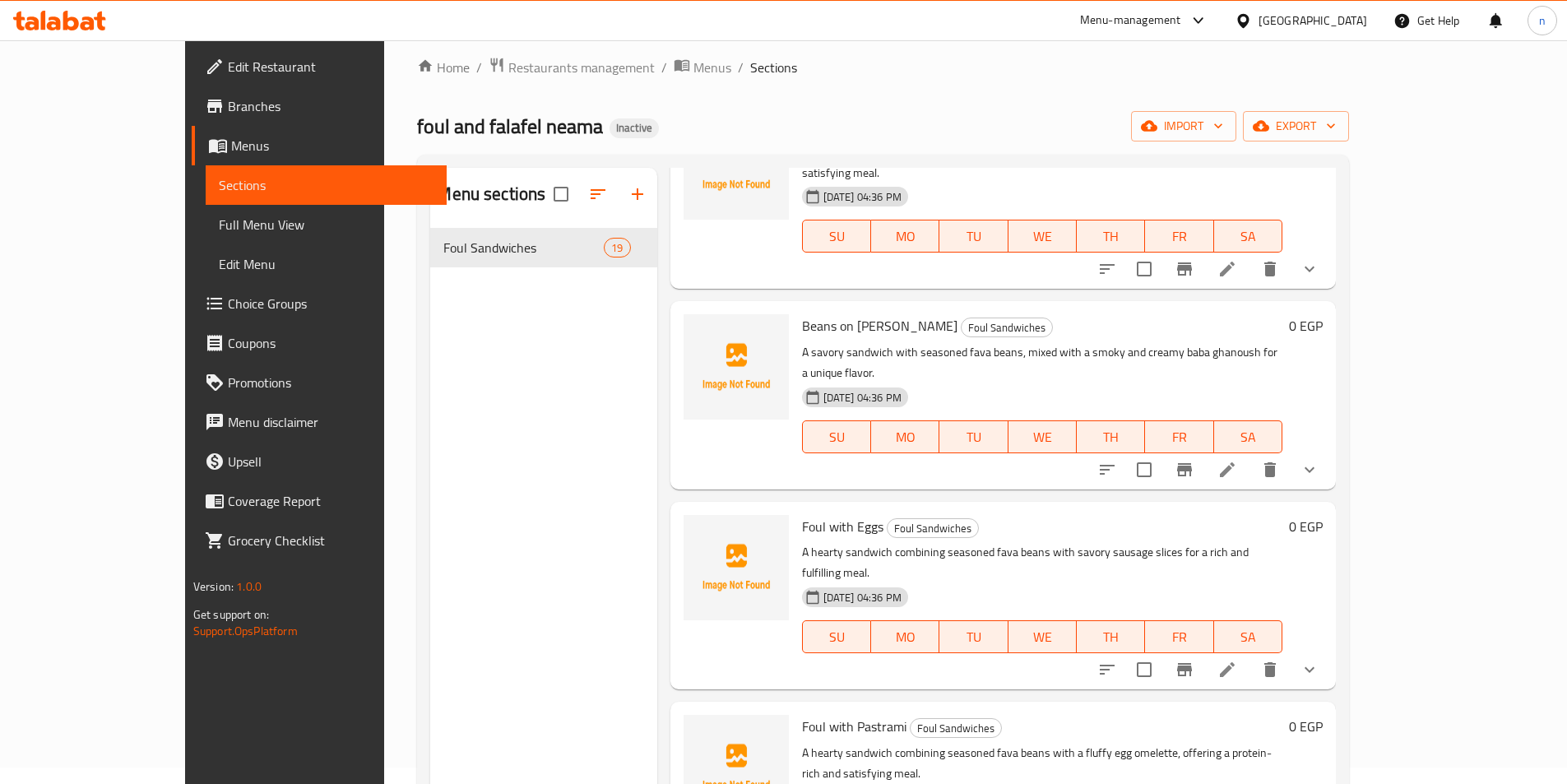
scroll to position [2302, 0]
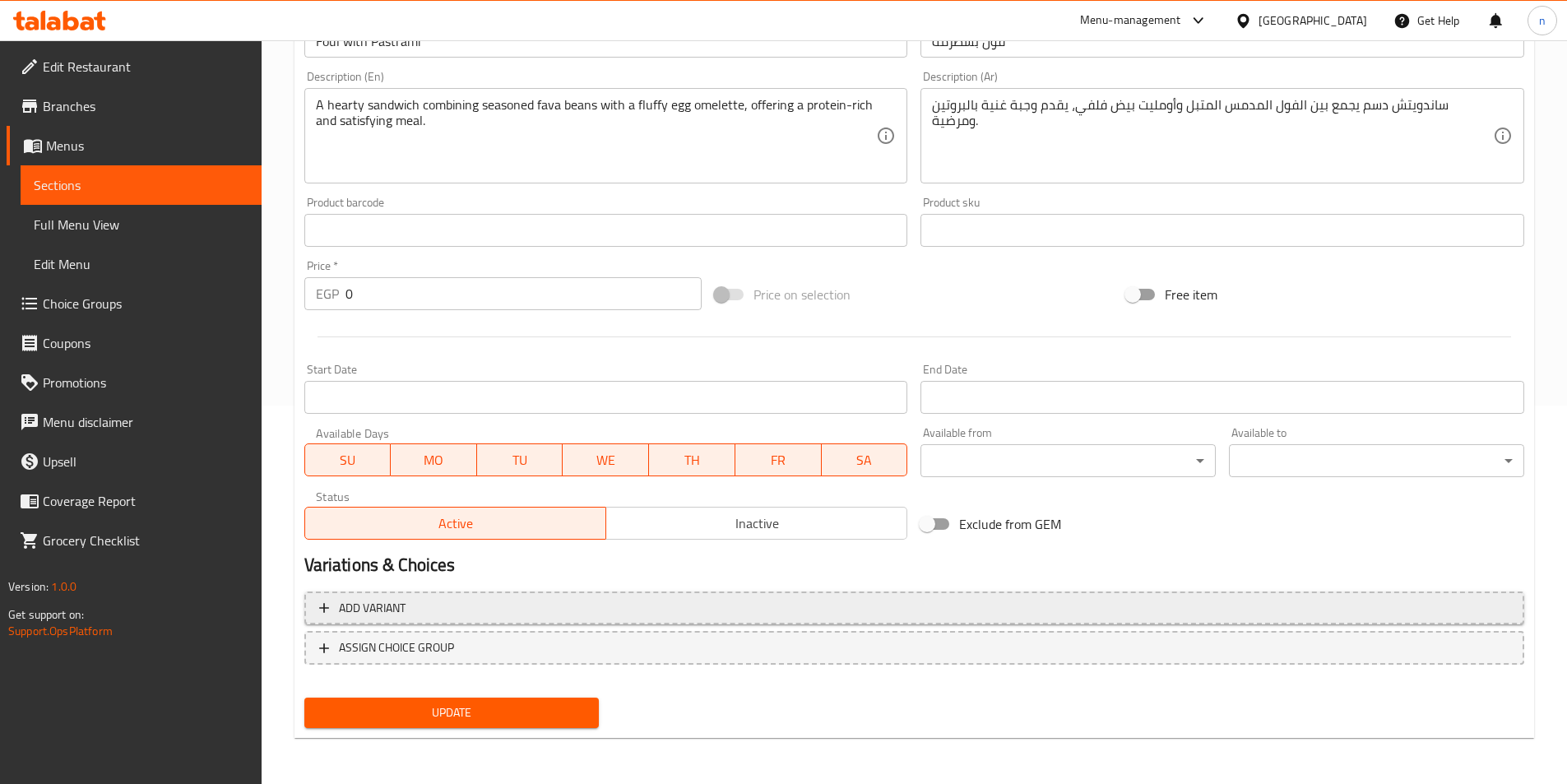
click at [516, 595] on button "Add variant" at bounding box center [914, 608] width 1220 height 34
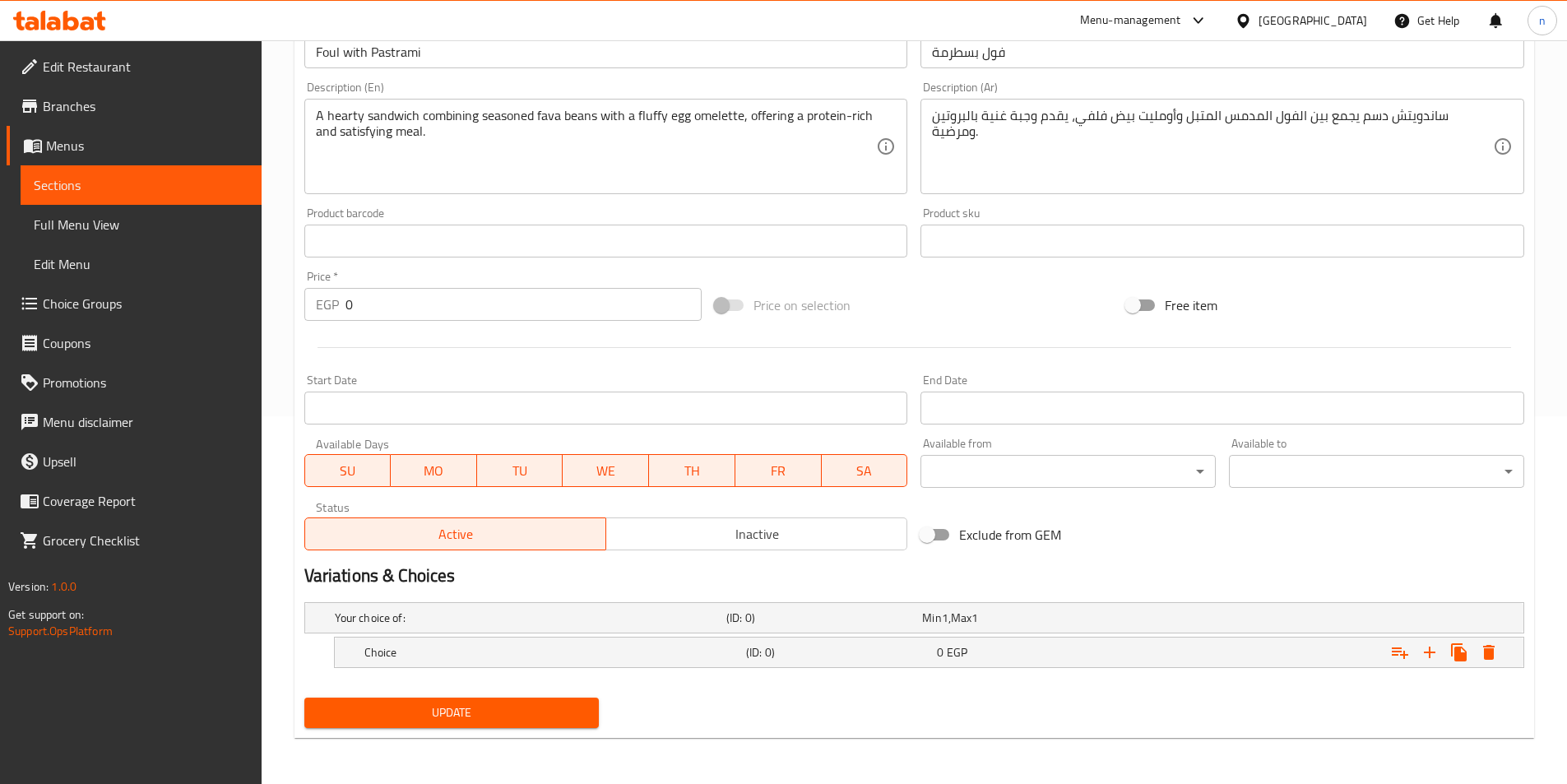
scroll to position [368, 0]
click at [530, 656] on h5 "Choice" at bounding box center [552, 652] width 375 height 17
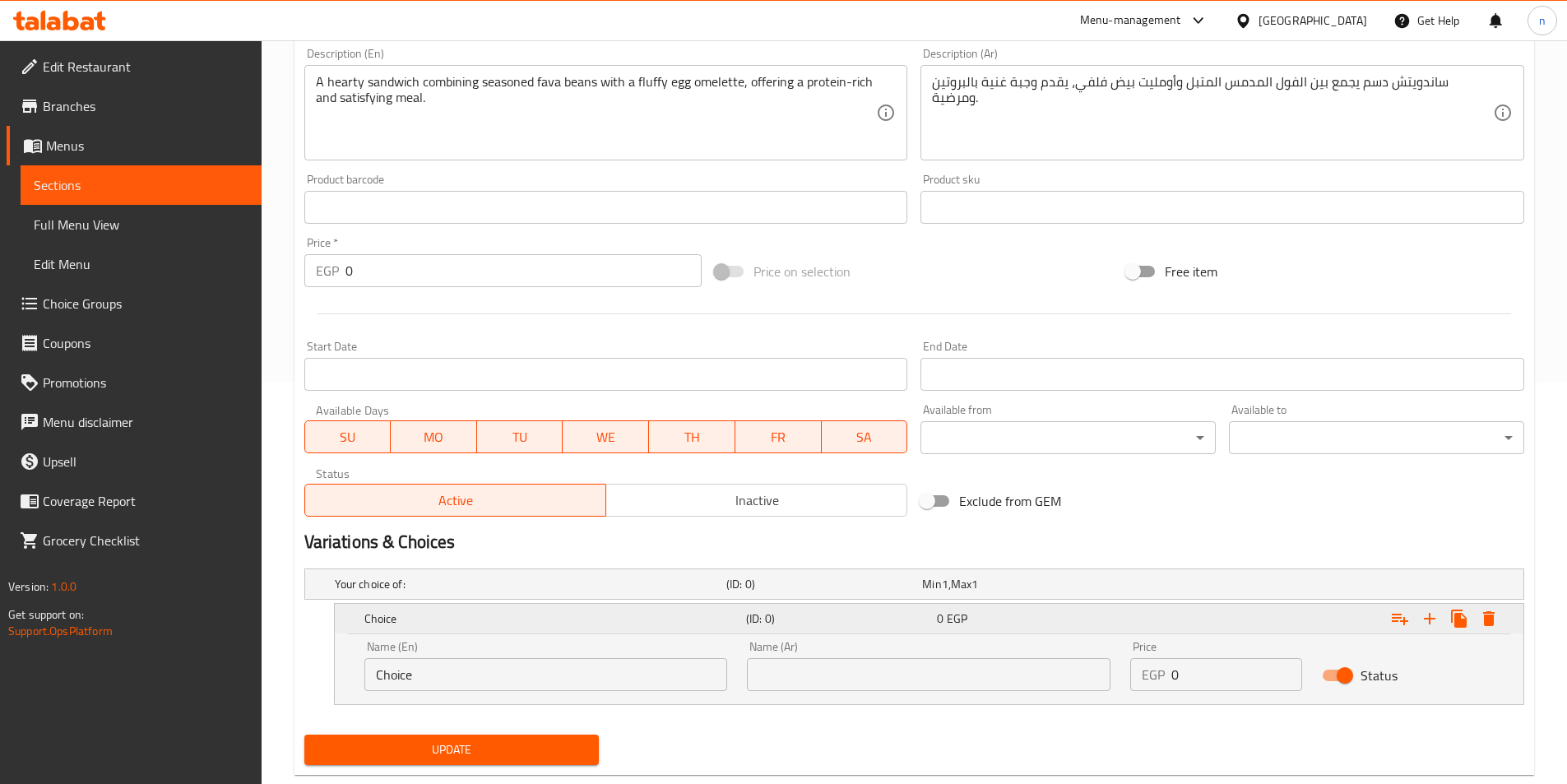
scroll to position [437, 0]
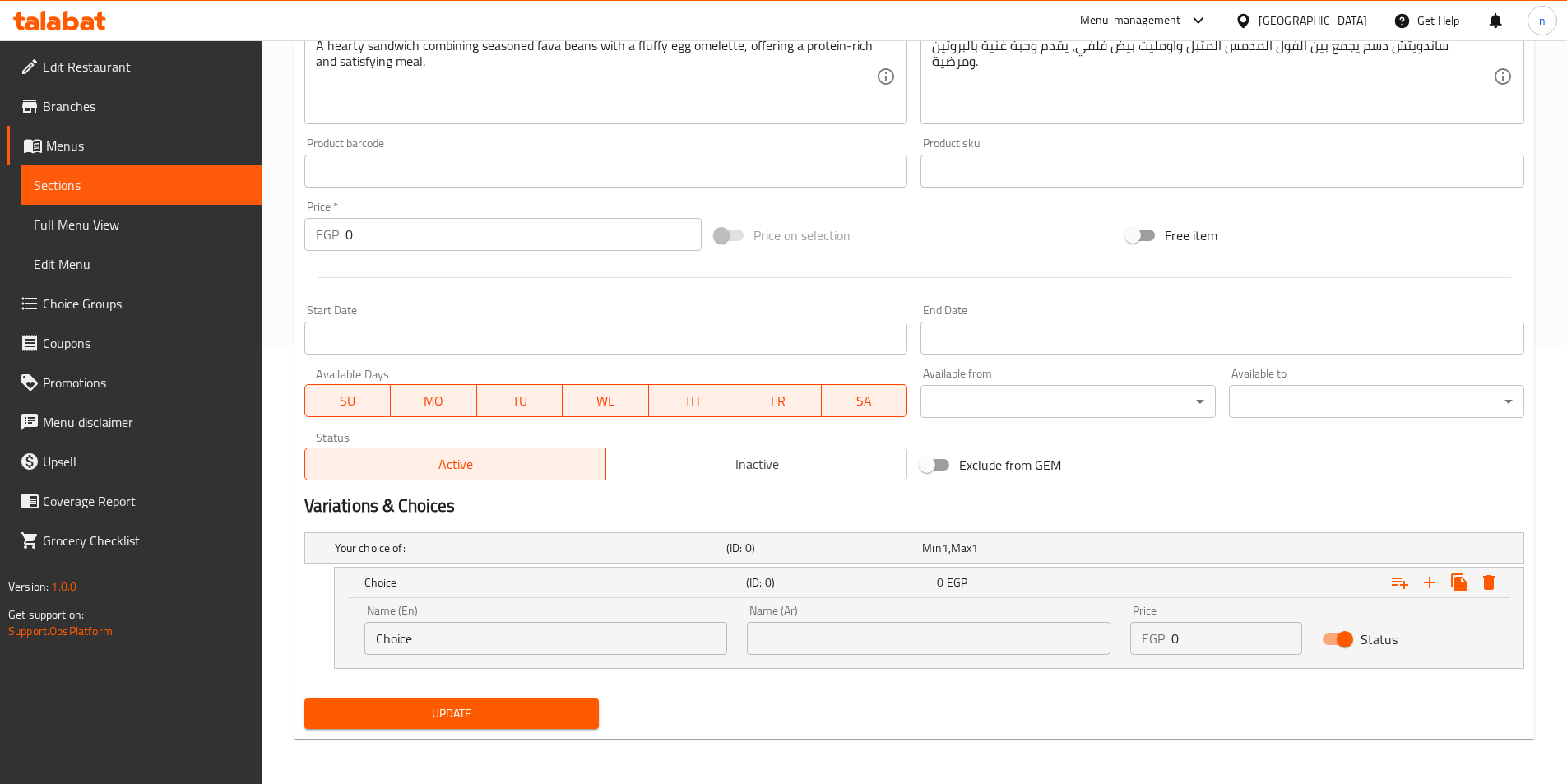
click at [524, 639] on input "Choice" at bounding box center [546, 638] width 364 height 33
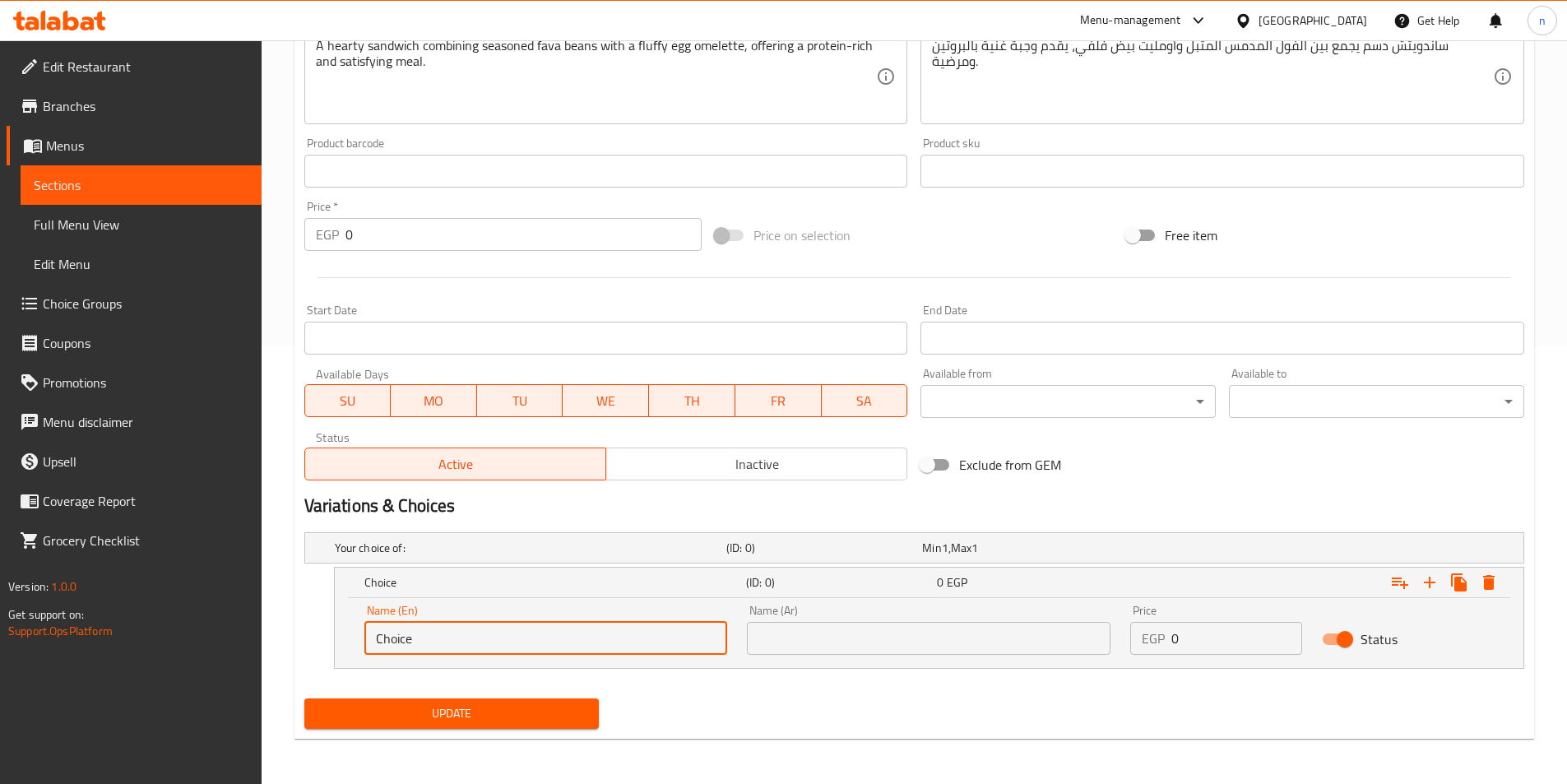
click at [524, 639] on input "Choice" at bounding box center [546, 638] width 364 height 33
click at [524, 639] on input "text" at bounding box center [546, 638] width 364 height 33
click at [474, 634] on input "text" at bounding box center [546, 638] width 364 height 33
type input "Shami"
drag, startPoint x: 824, startPoint y: 635, endPoint x: 824, endPoint y: 606, distance: 29.0
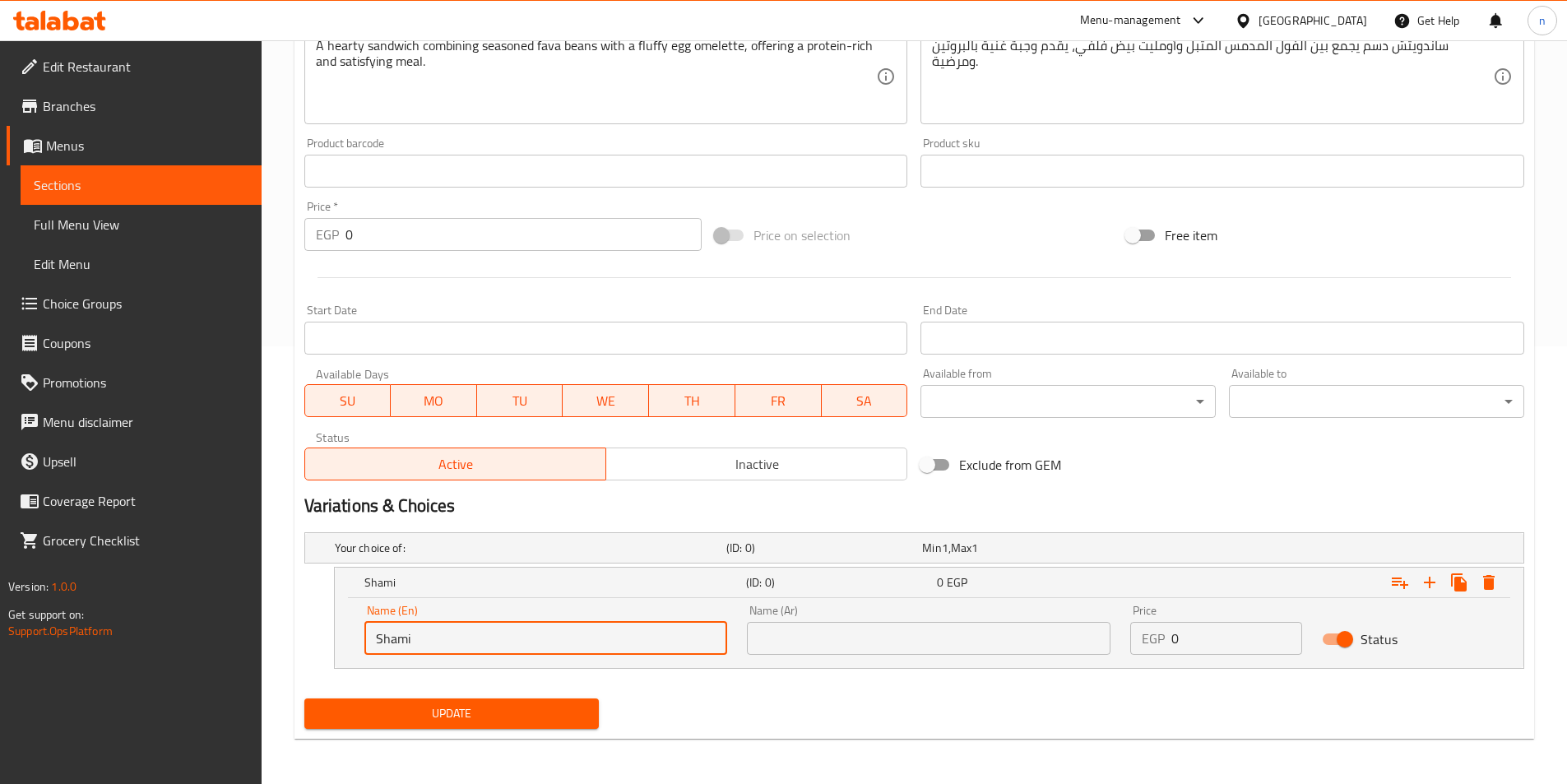
click at [824, 635] on input "text" at bounding box center [929, 638] width 364 height 33
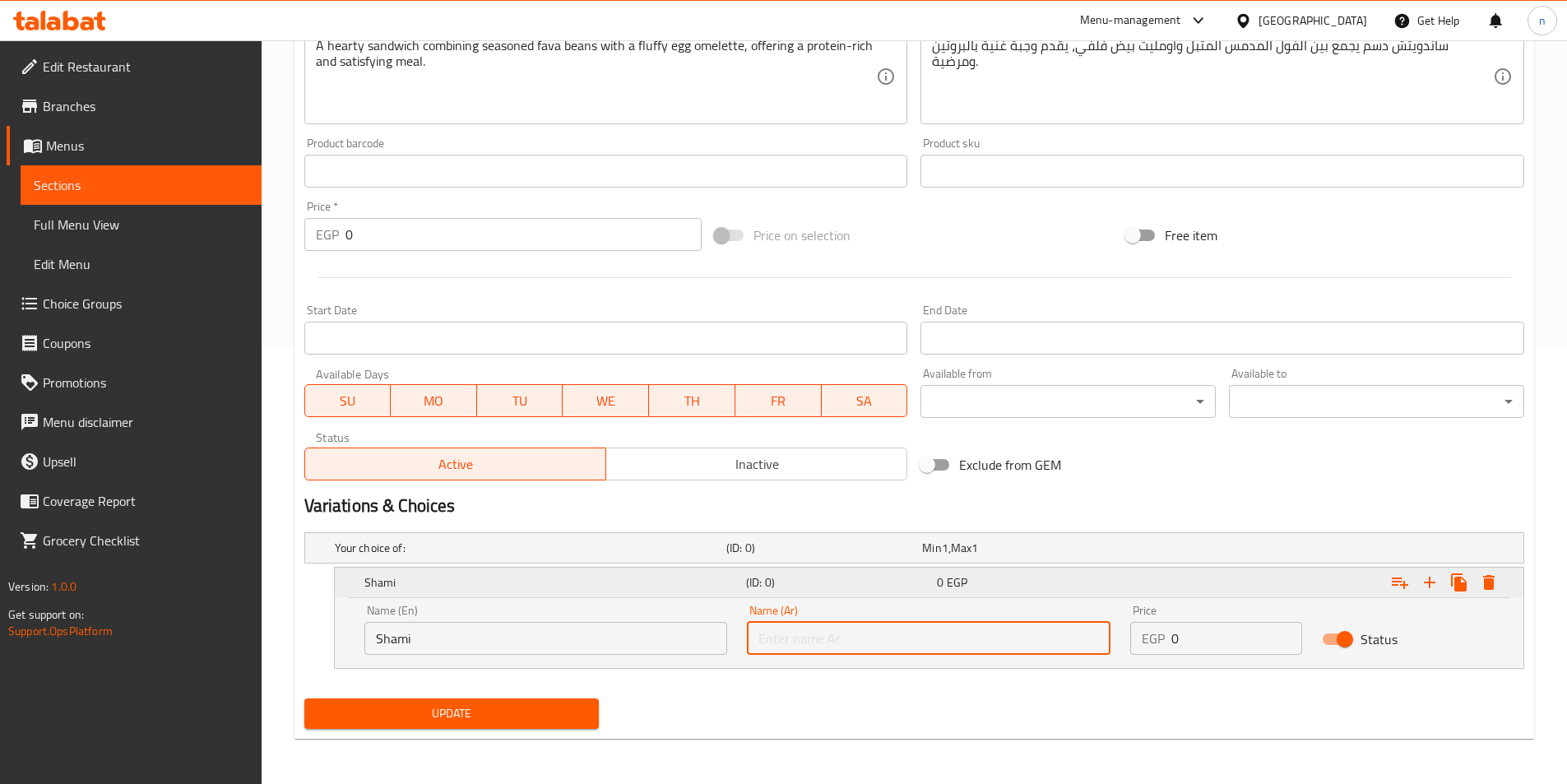
type input "شامي"
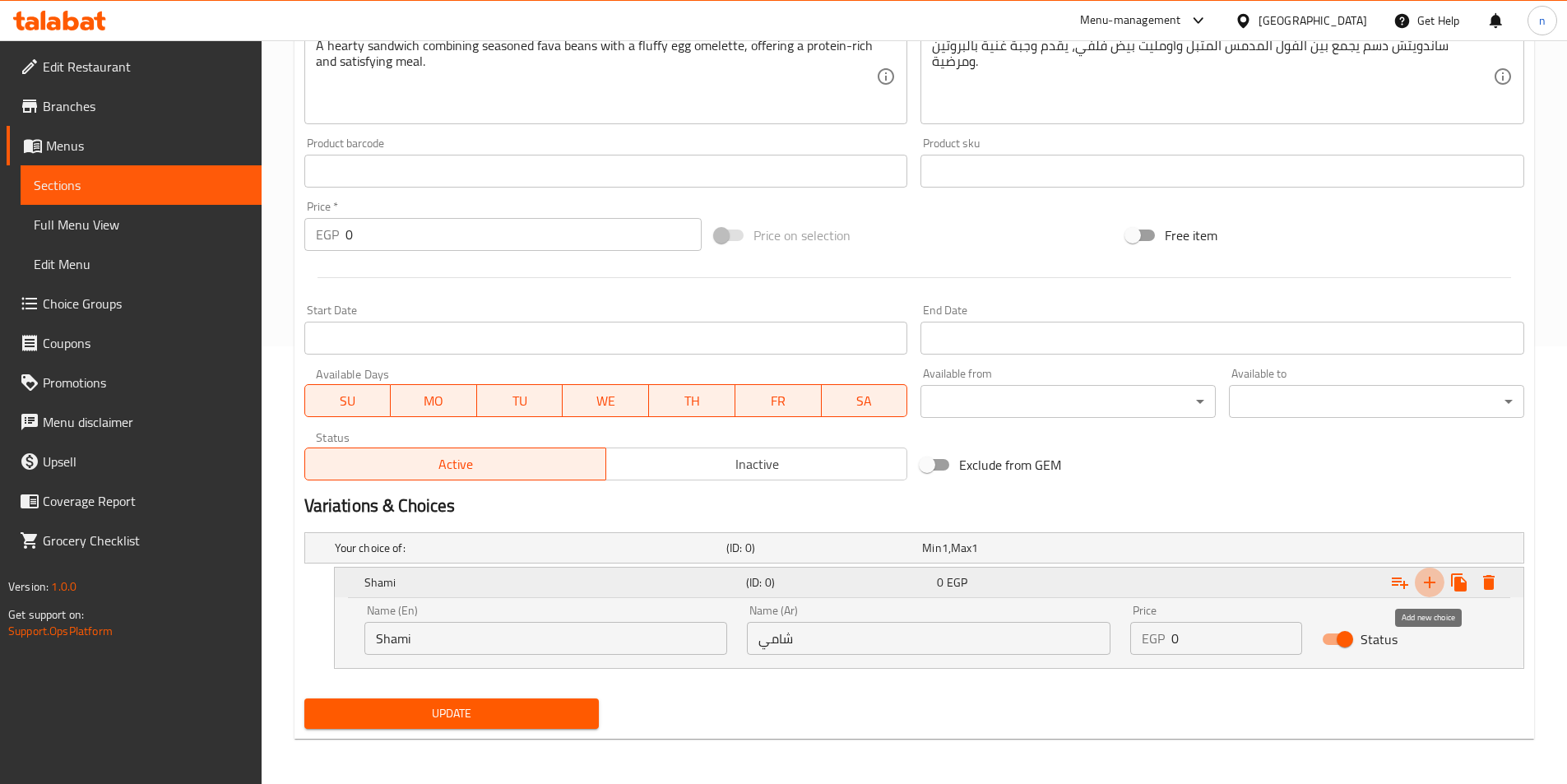
click at [1436, 584] on icon "Expand" at bounding box center [1430, 583] width 20 height 20
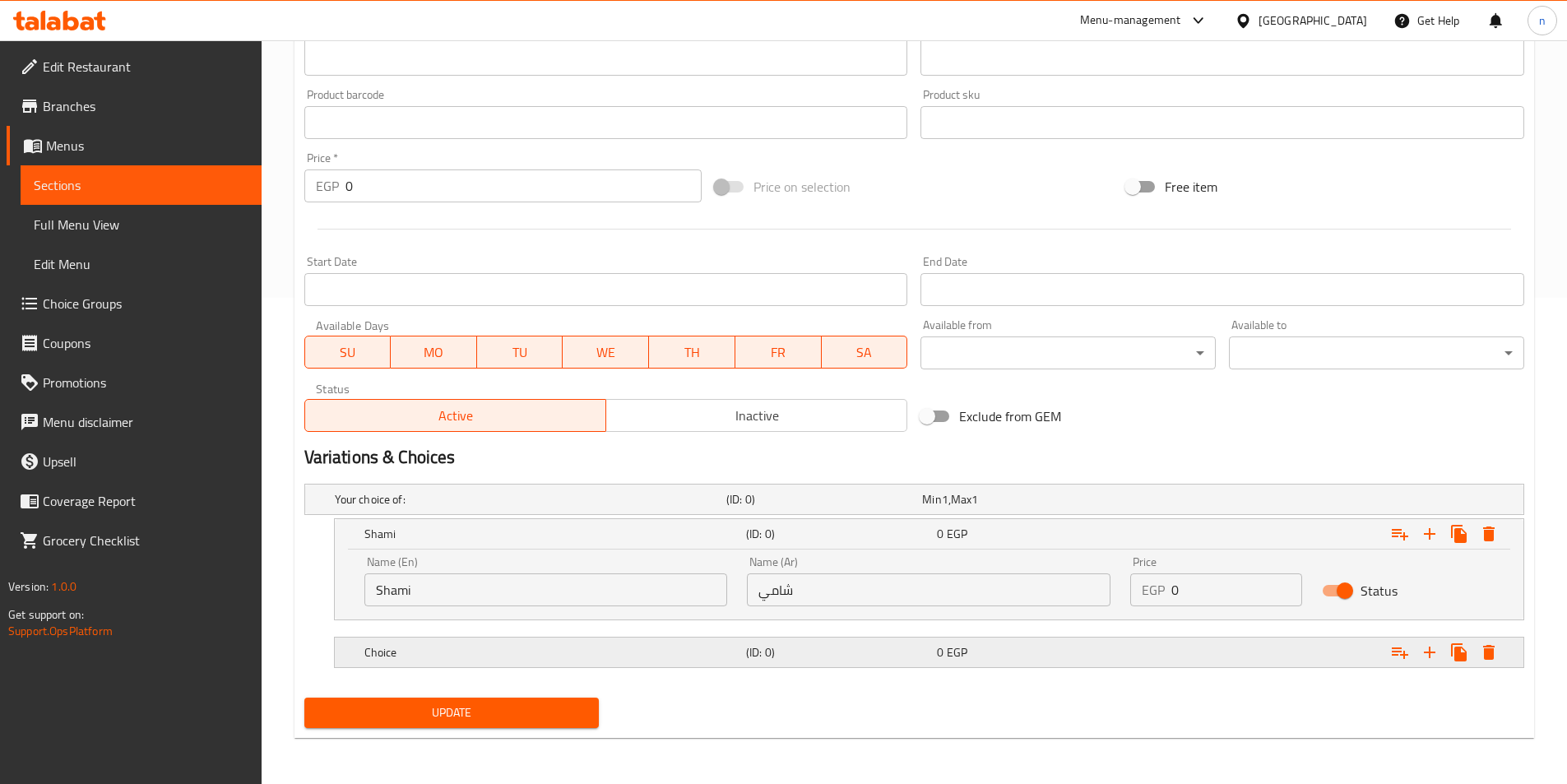
click at [899, 656] on h5 "(ID: 0)" at bounding box center [838, 652] width 184 height 17
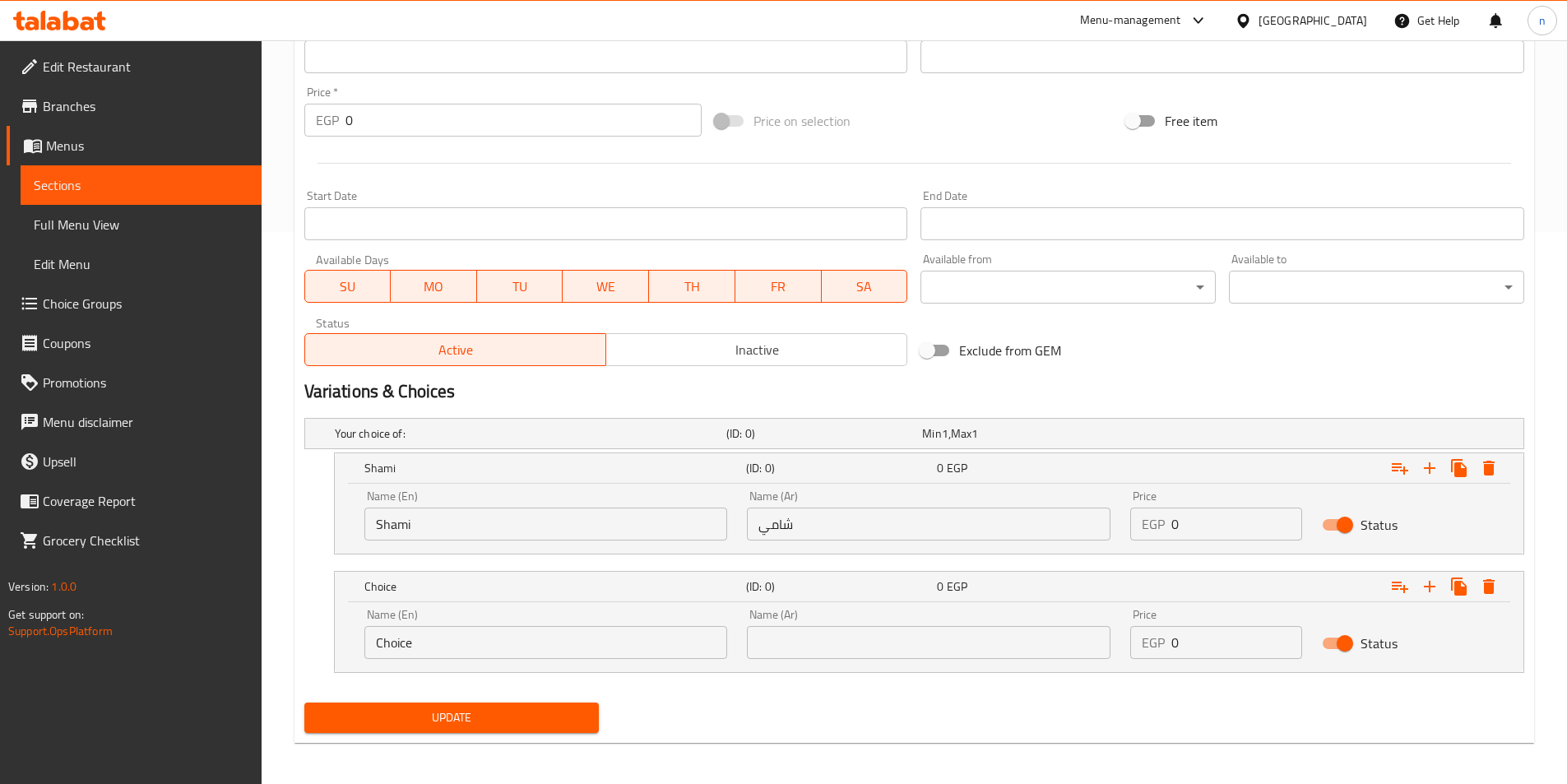
scroll to position [557, 0]
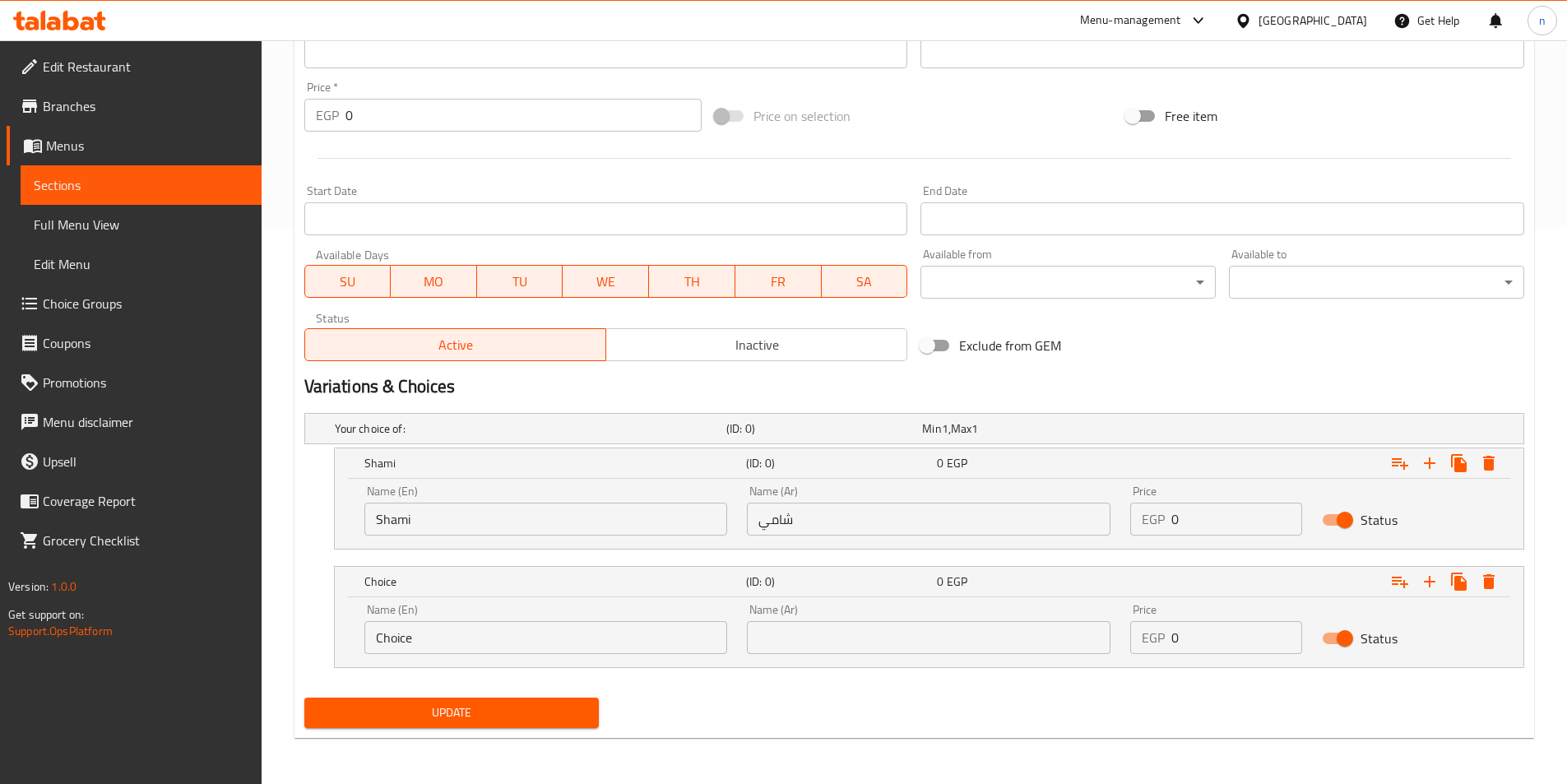
click at [626, 645] on input "Choice" at bounding box center [546, 637] width 364 height 33
click at [626, 645] on input "text" at bounding box center [546, 637] width 364 height 33
type input "baladi"
click at [862, 635] on input "text" at bounding box center [929, 637] width 364 height 33
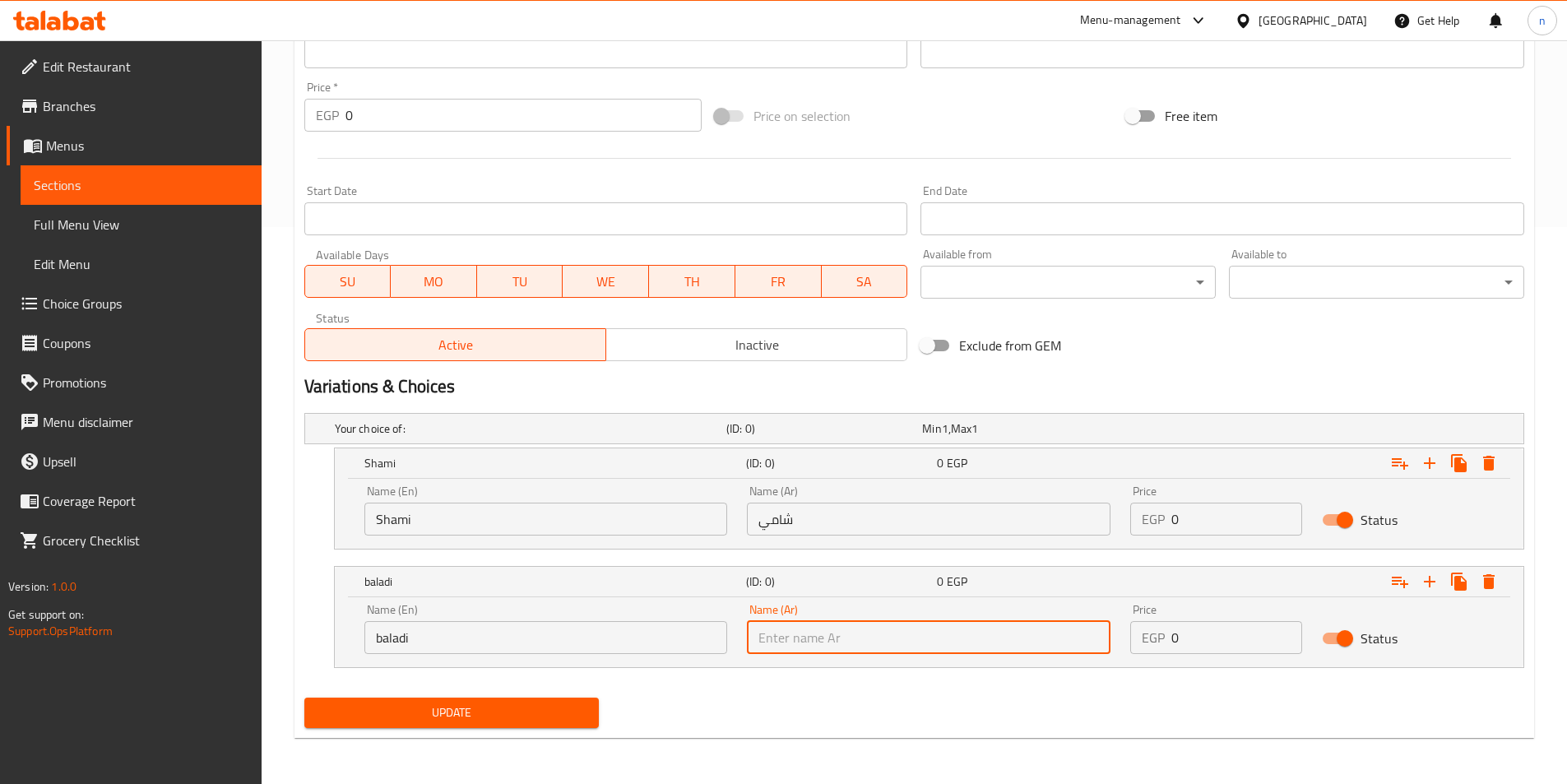
type input "بلدي"
click at [1428, 587] on icon "Expand" at bounding box center [1430, 582] width 20 height 20
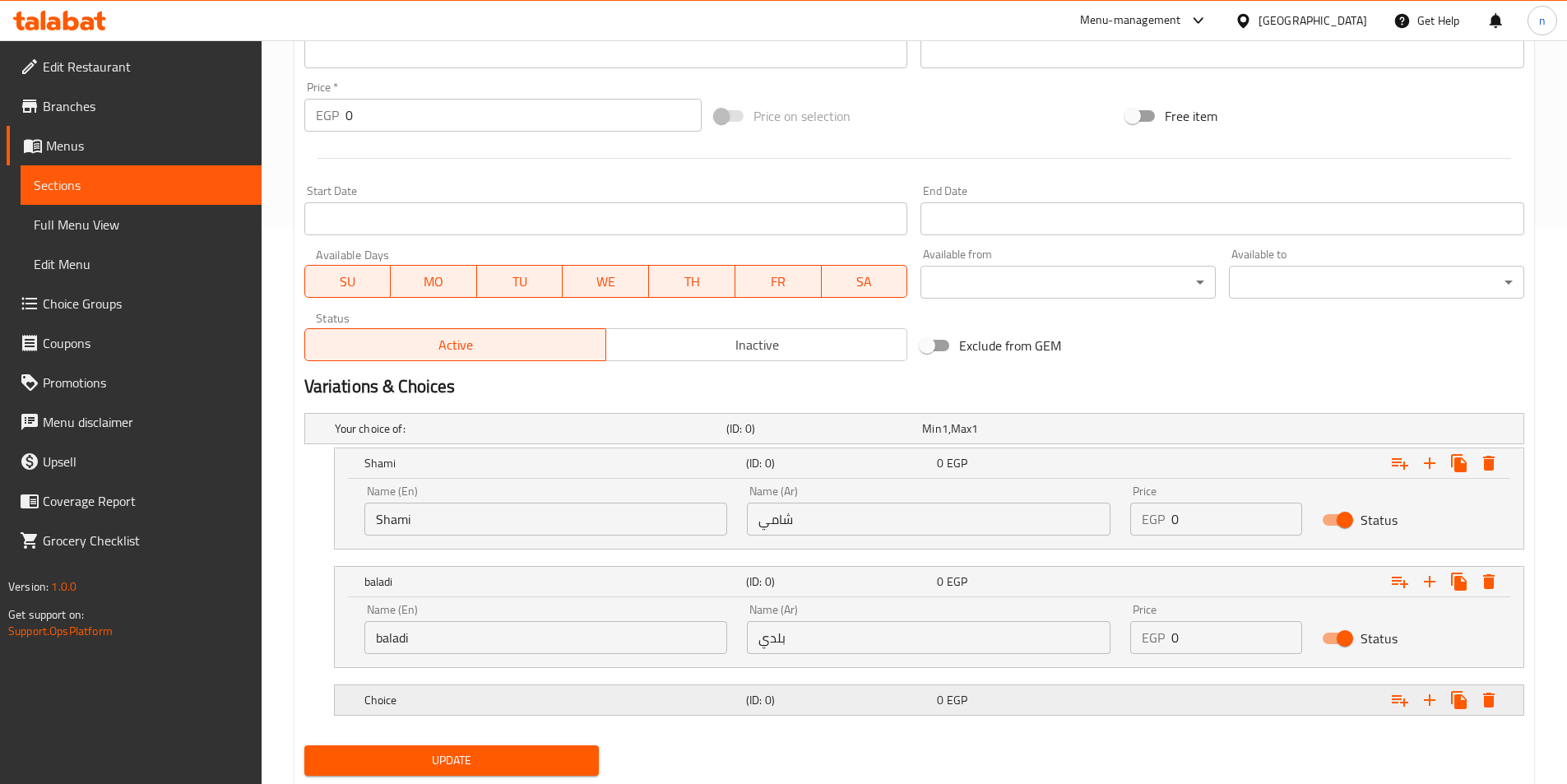
click at [798, 684] on div "Choice (ID: 0) 0 EGP" at bounding box center [934, 699] width 1146 height 36
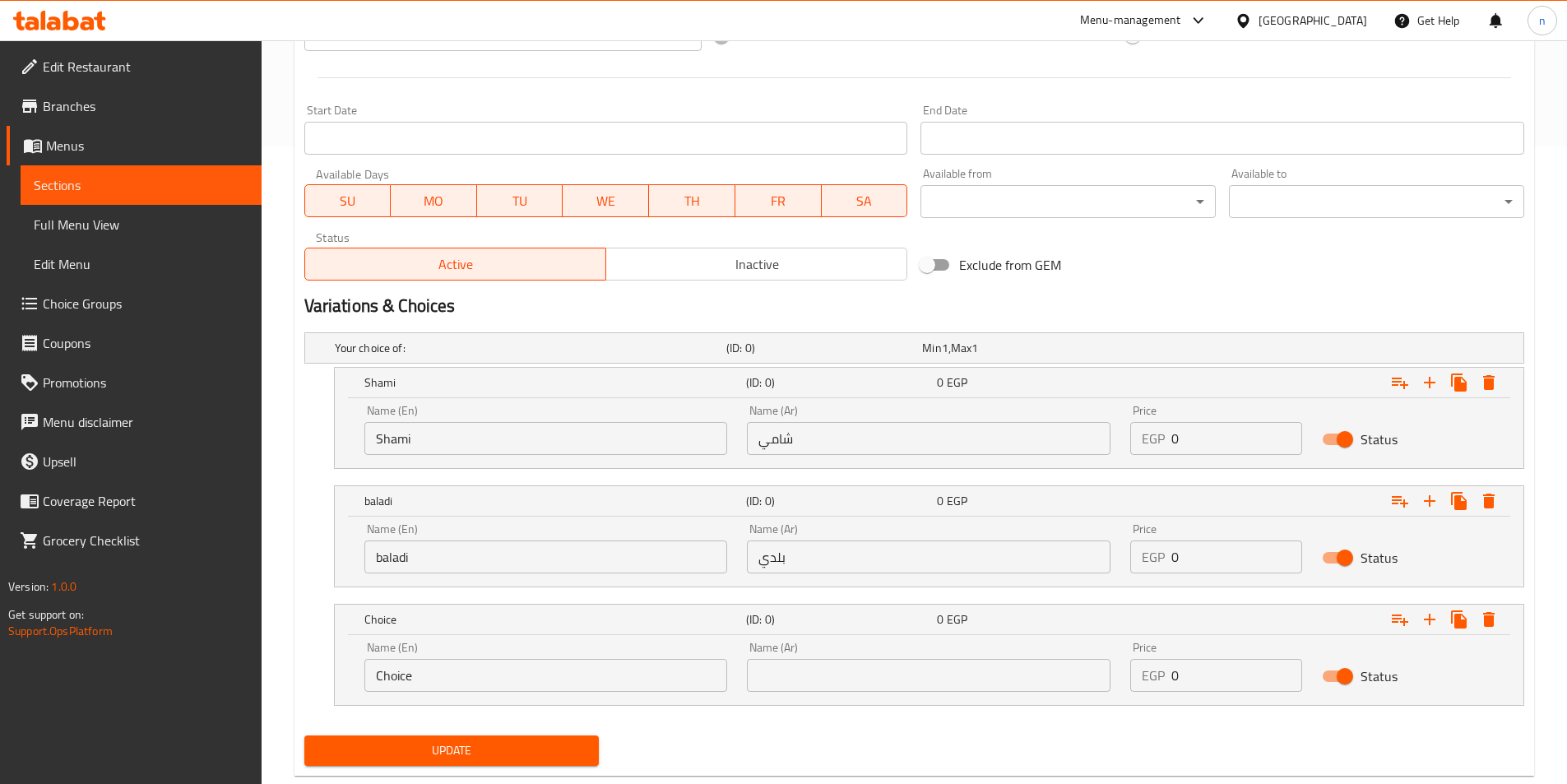
scroll to position [675, 0]
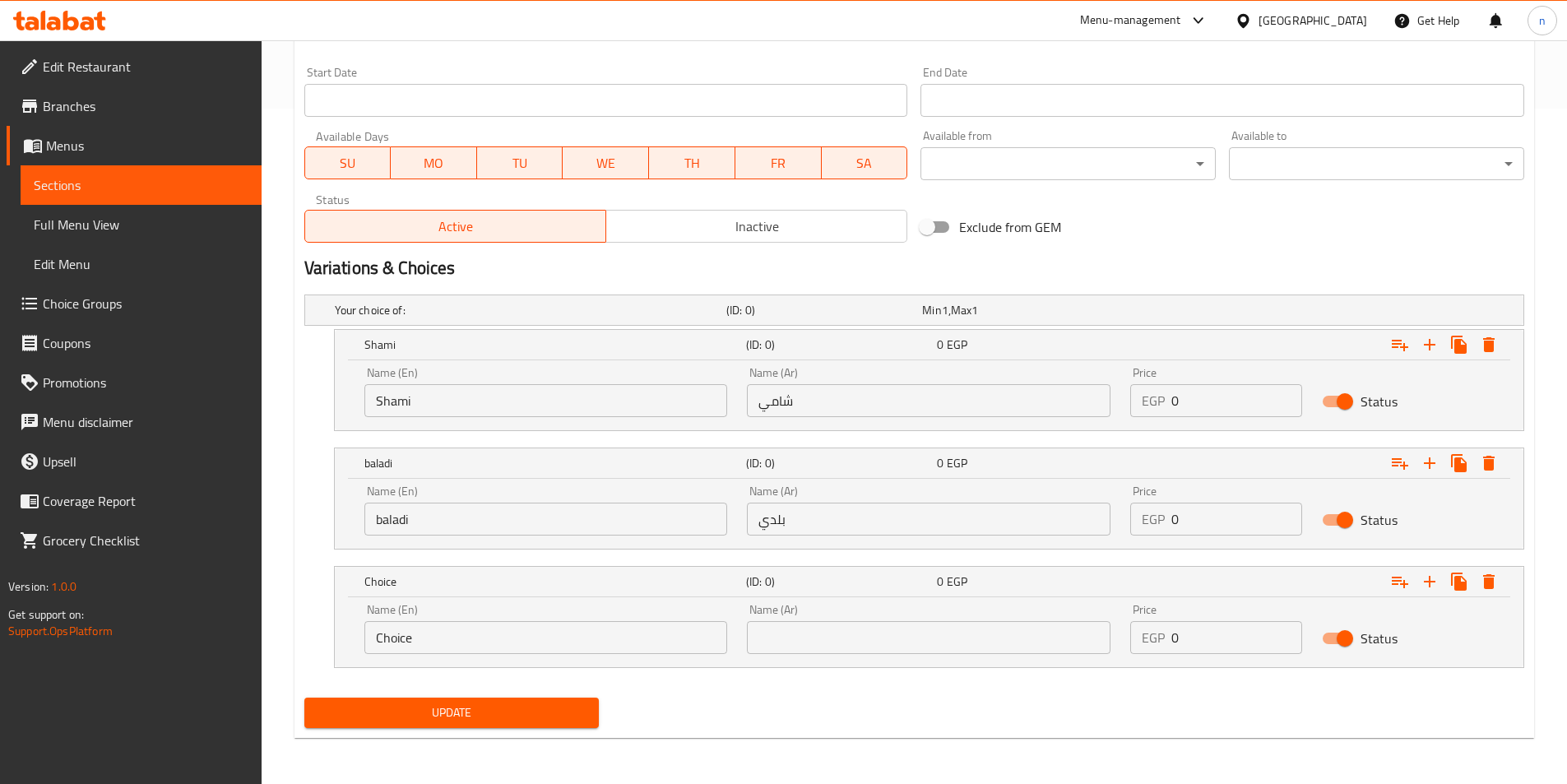
click at [651, 639] on input "Choice" at bounding box center [546, 637] width 364 height 33
click at [651, 639] on input "text" at bounding box center [546, 637] width 364 height 33
type input "French"
click at [983, 642] on input "text" at bounding box center [929, 637] width 364 height 33
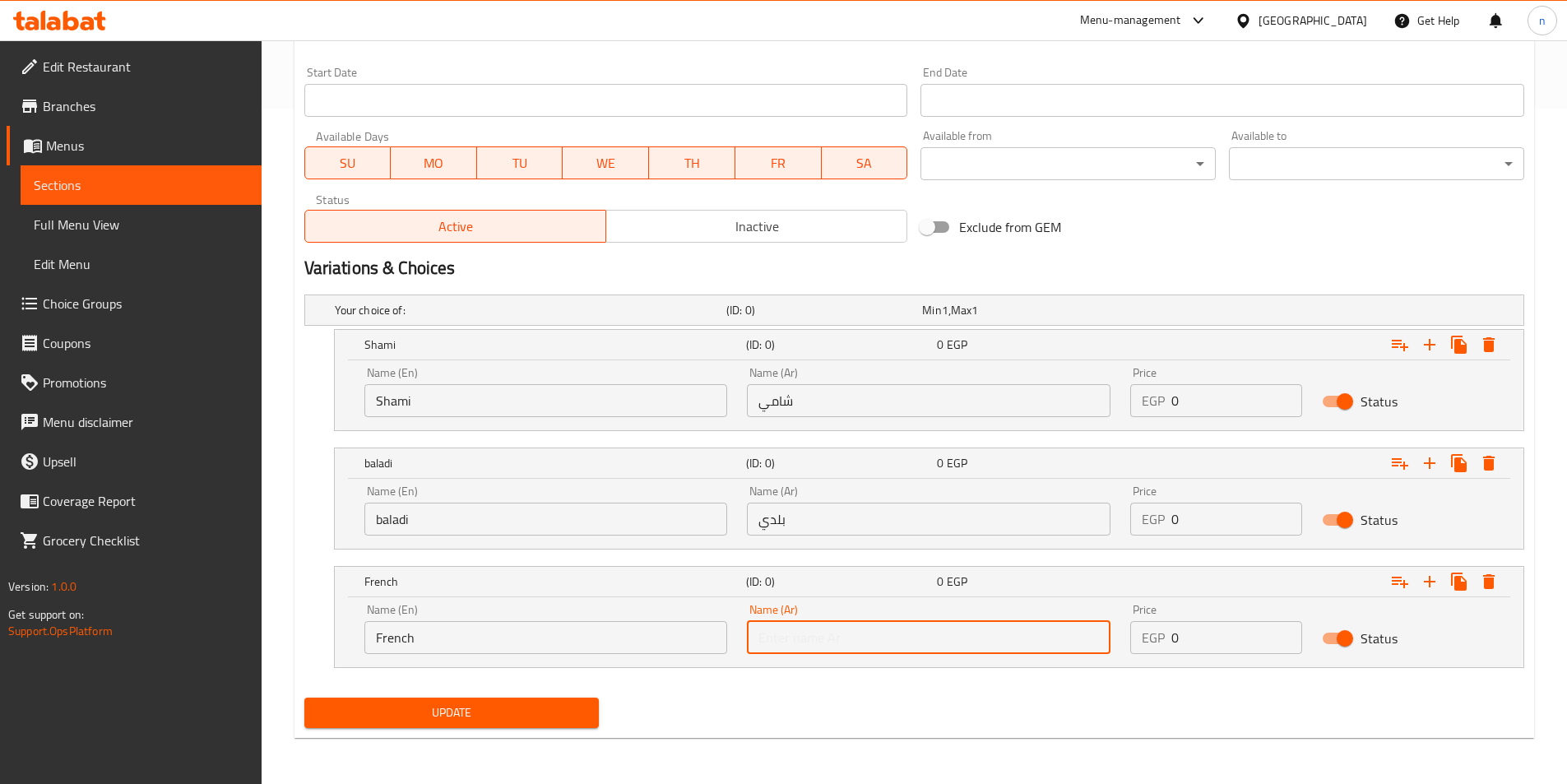
type input "فرنسي"
click at [1175, 401] on input "0" at bounding box center [1237, 400] width 131 height 33
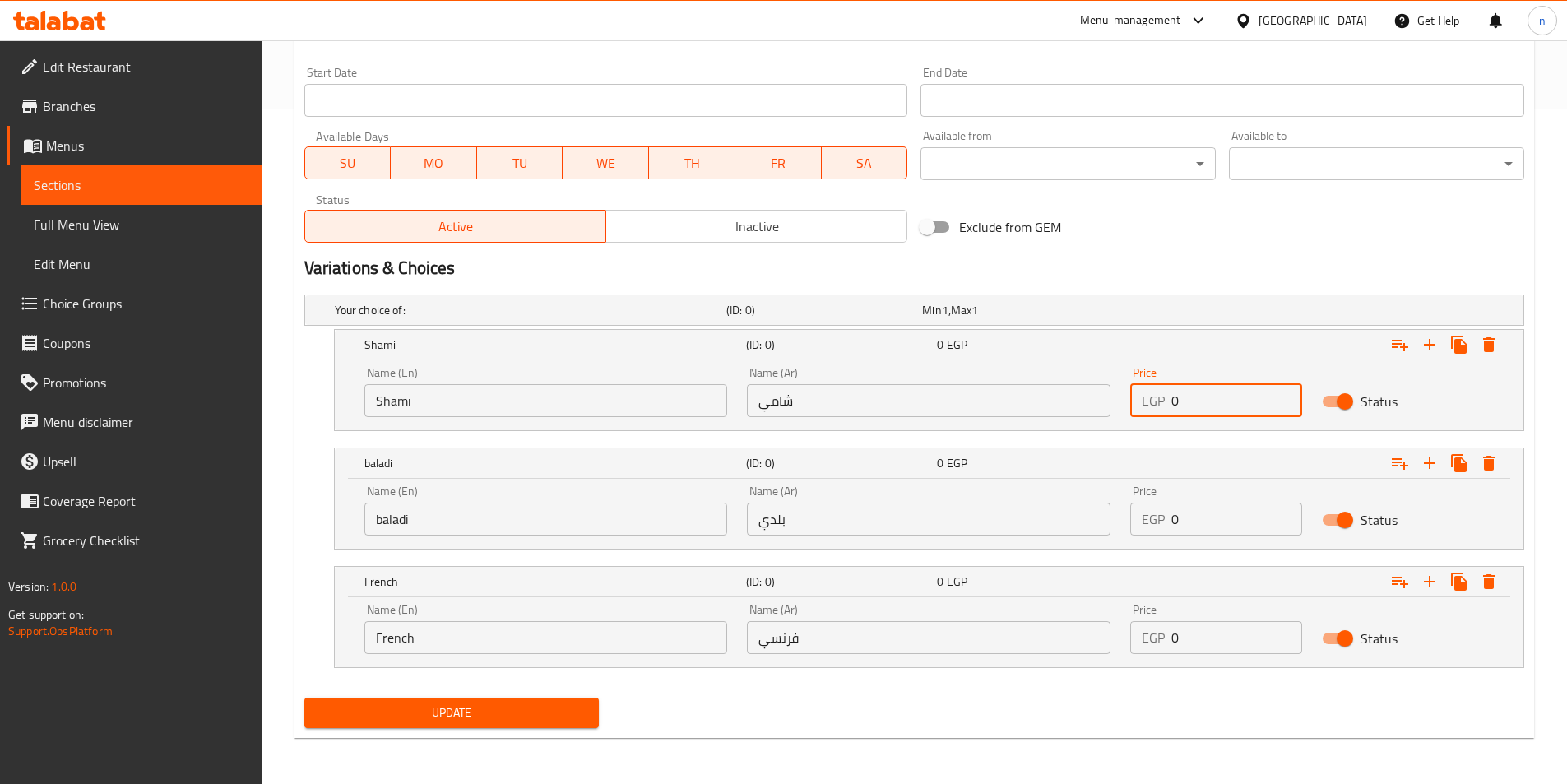
click at [1175, 401] on input "0" at bounding box center [1237, 400] width 131 height 33
type input "22"
click at [1200, 513] on input "0" at bounding box center [1237, 519] width 131 height 33
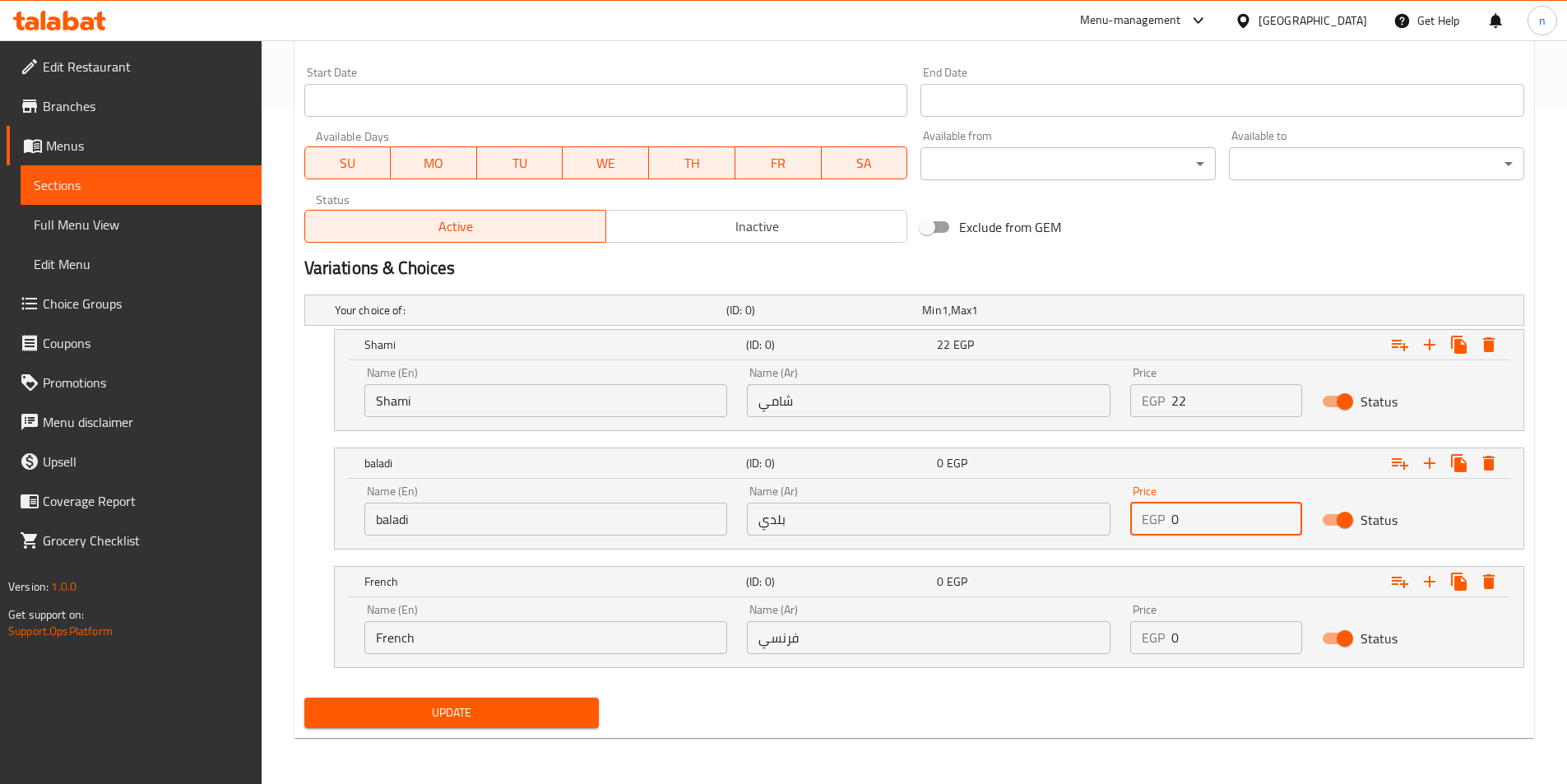
click at [1200, 513] on input "0" at bounding box center [1237, 519] width 131 height 33
type input "23"
click at [1202, 635] on input "0" at bounding box center [1237, 637] width 131 height 33
click at [1239, 647] on input "027" at bounding box center [1237, 637] width 131 height 33
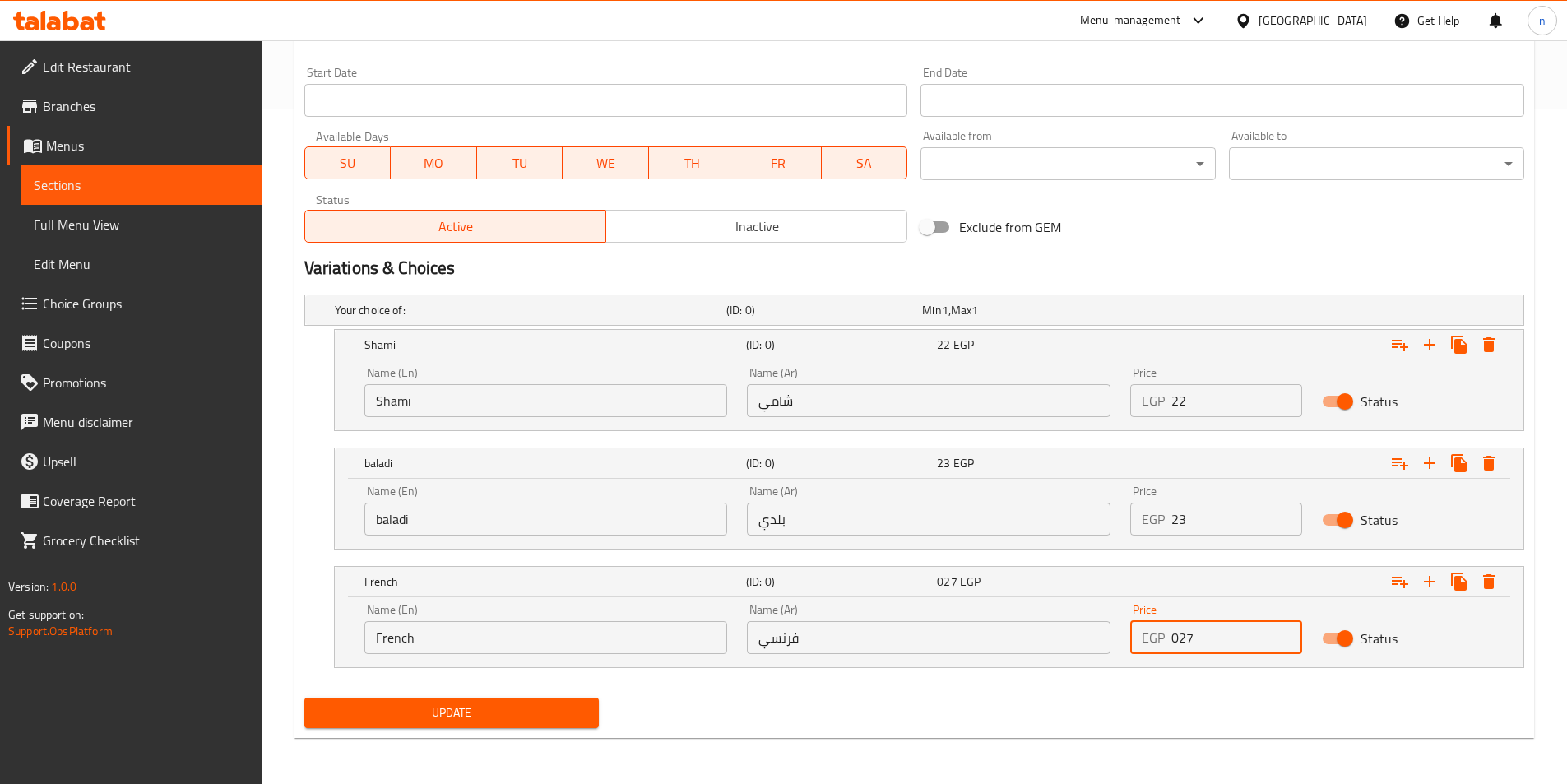
click at [1239, 647] on input "027" at bounding box center [1237, 637] width 131 height 33
click at [1142, 627] on p "EGP" at bounding box center [1153, 637] width 23 height 20
click at [1188, 645] on input "26" at bounding box center [1237, 637] width 131 height 33
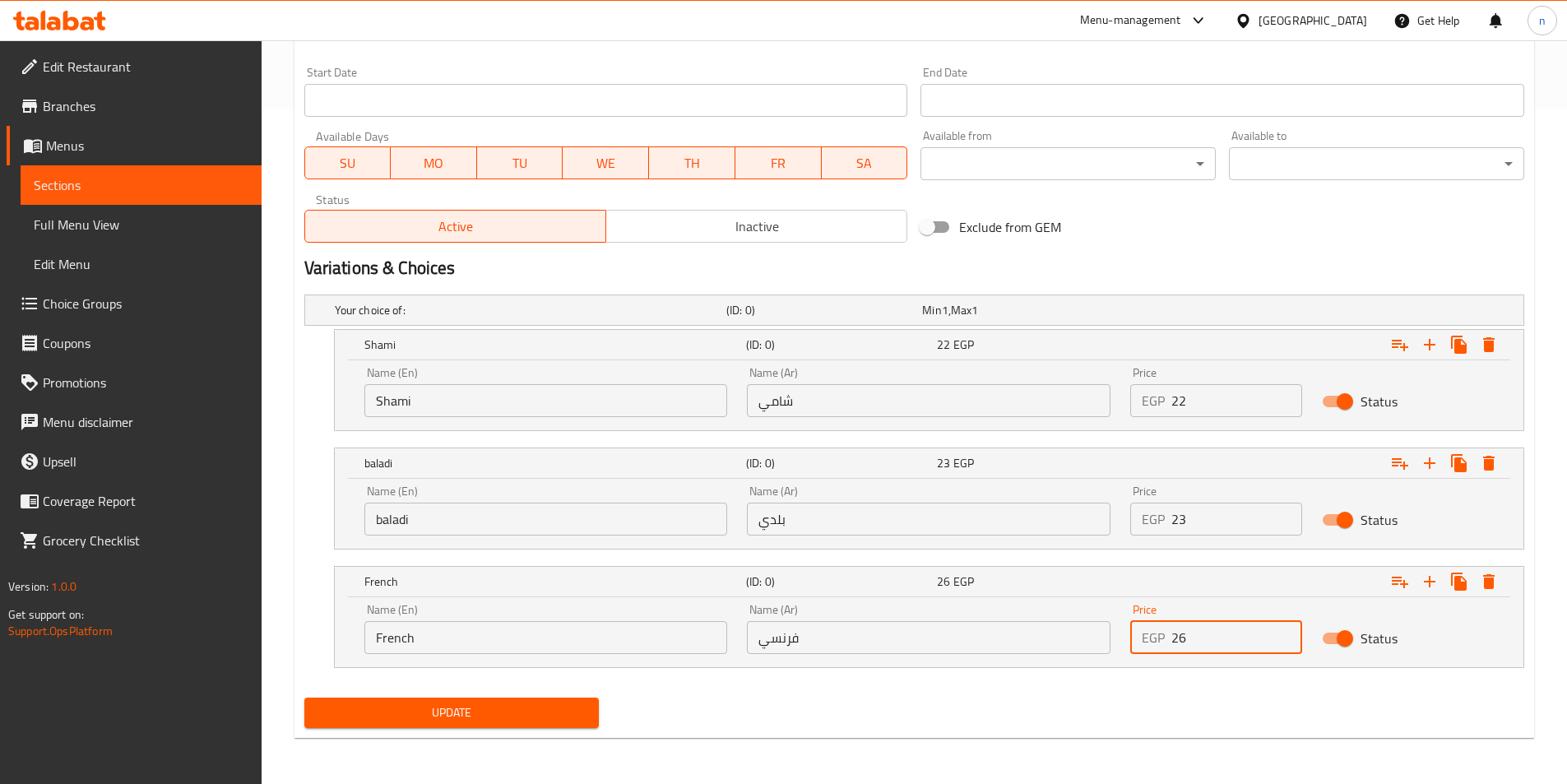
click at [1188, 645] on input "26" at bounding box center [1237, 637] width 131 height 33
click at [1188, 645] on input "25" at bounding box center [1237, 637] width 131 height 33
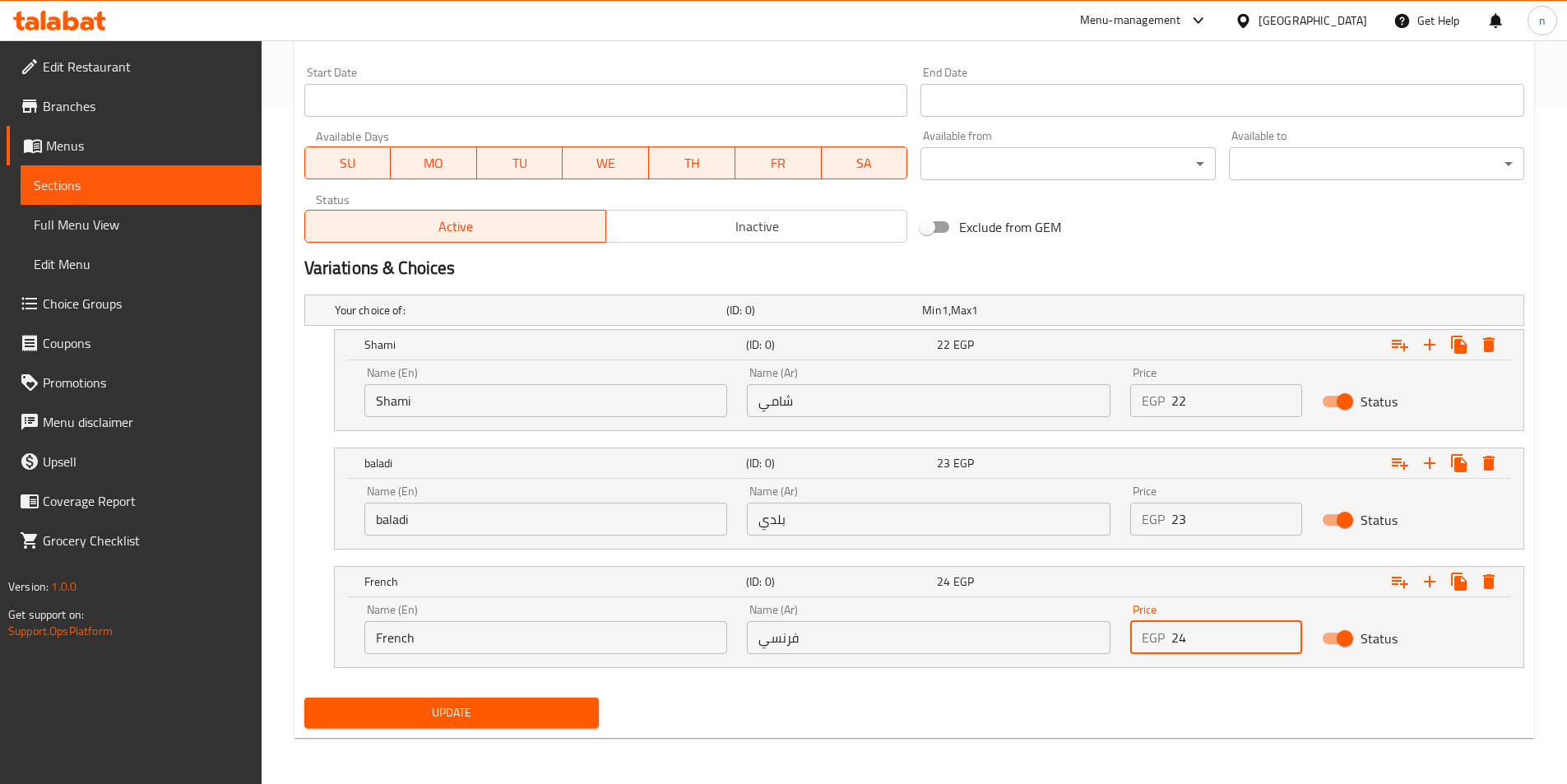
click at [1183, 635] on input "24" at bounding box center [1237, 637] width 131 height 33
click at [1183, 639] on input "23" at bounding box center [1237, 637] width 131 height 33
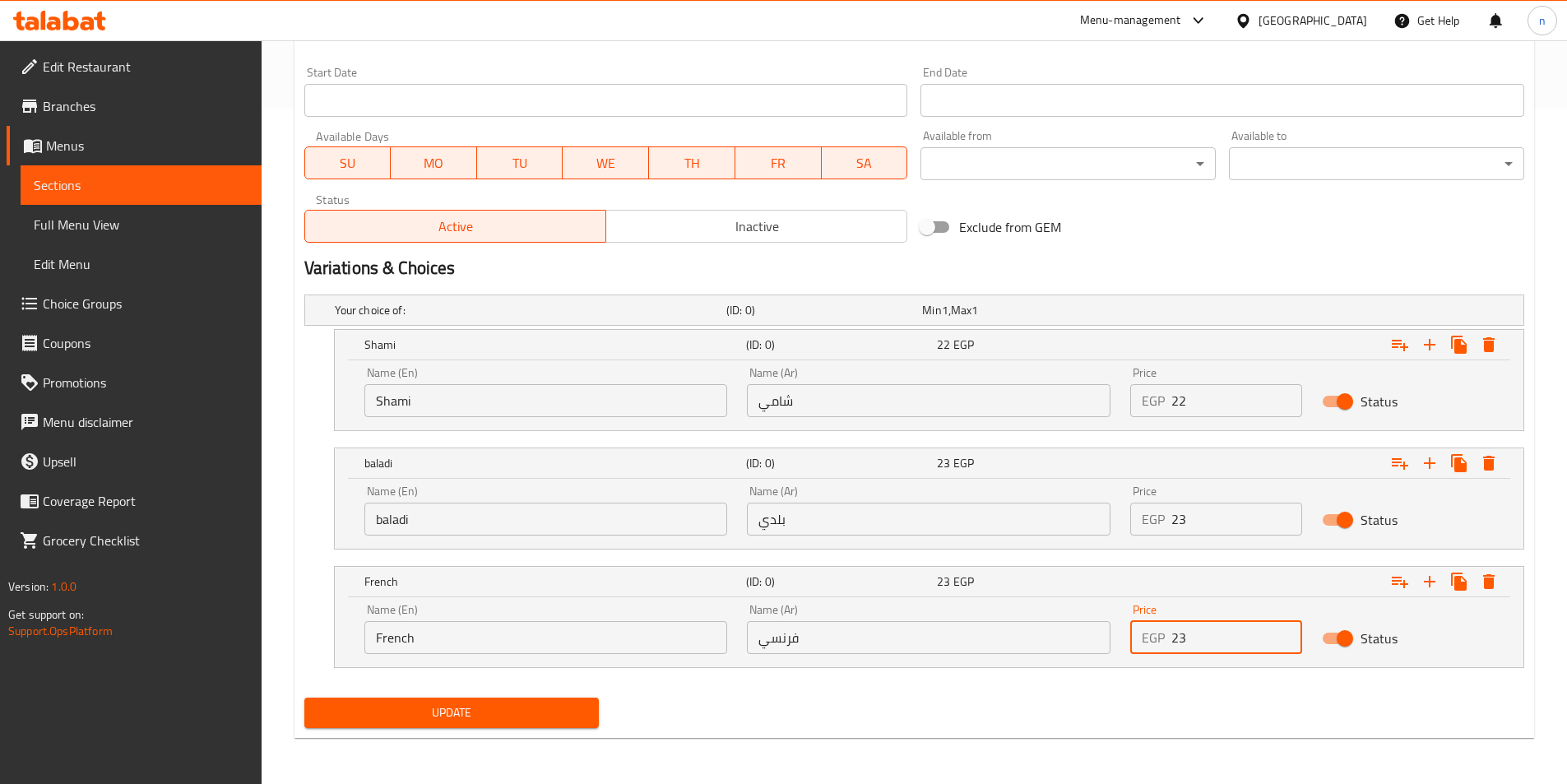
click at [1183, 639] on input "23" at bounding box center [1237, 637] width 131 height 33
type input "20"
click at [1183, 639] on input "20" at bounding box center [1237, 637] width 131 height 33
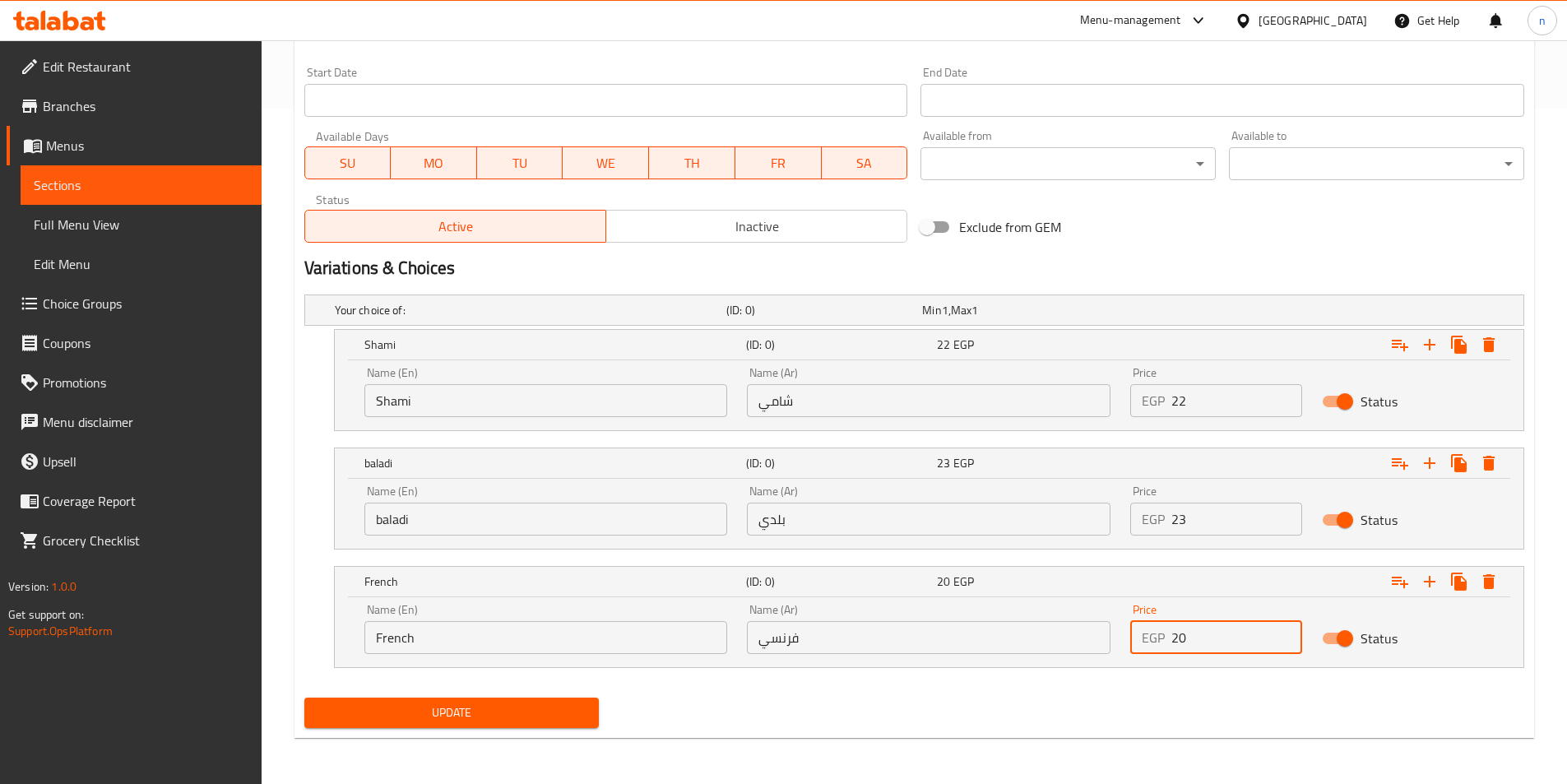
click at [1183, 639] on input "20" at bounding box center [1237, 637] width 131 height 33
click at [1220, 713] on div "Update" at bounding box center [915, 713] width 1233 height 44
click at [1192, 641] on input "20" at bounding box center [1237, 637] width 131 height 33
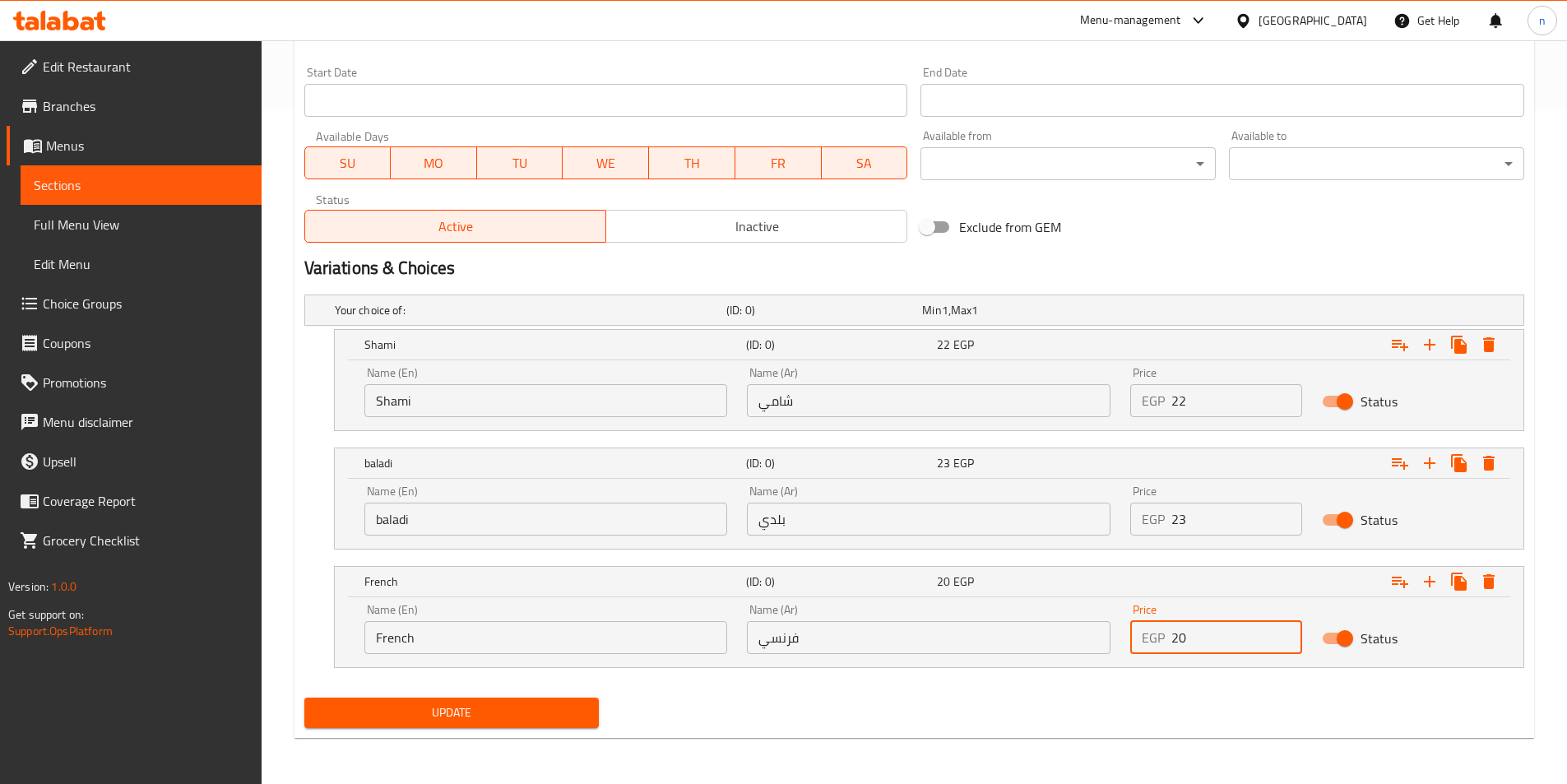
click at [1192, 641] on input "20" at bounding box center [1237, 637] width 131 height 33
click at [1226, 527] on input "23" at bounding box center [1237, 519] width 131 height 33
click at [1198, 638] on input "20" at bounding box center [1237, 637] width 131 height 33
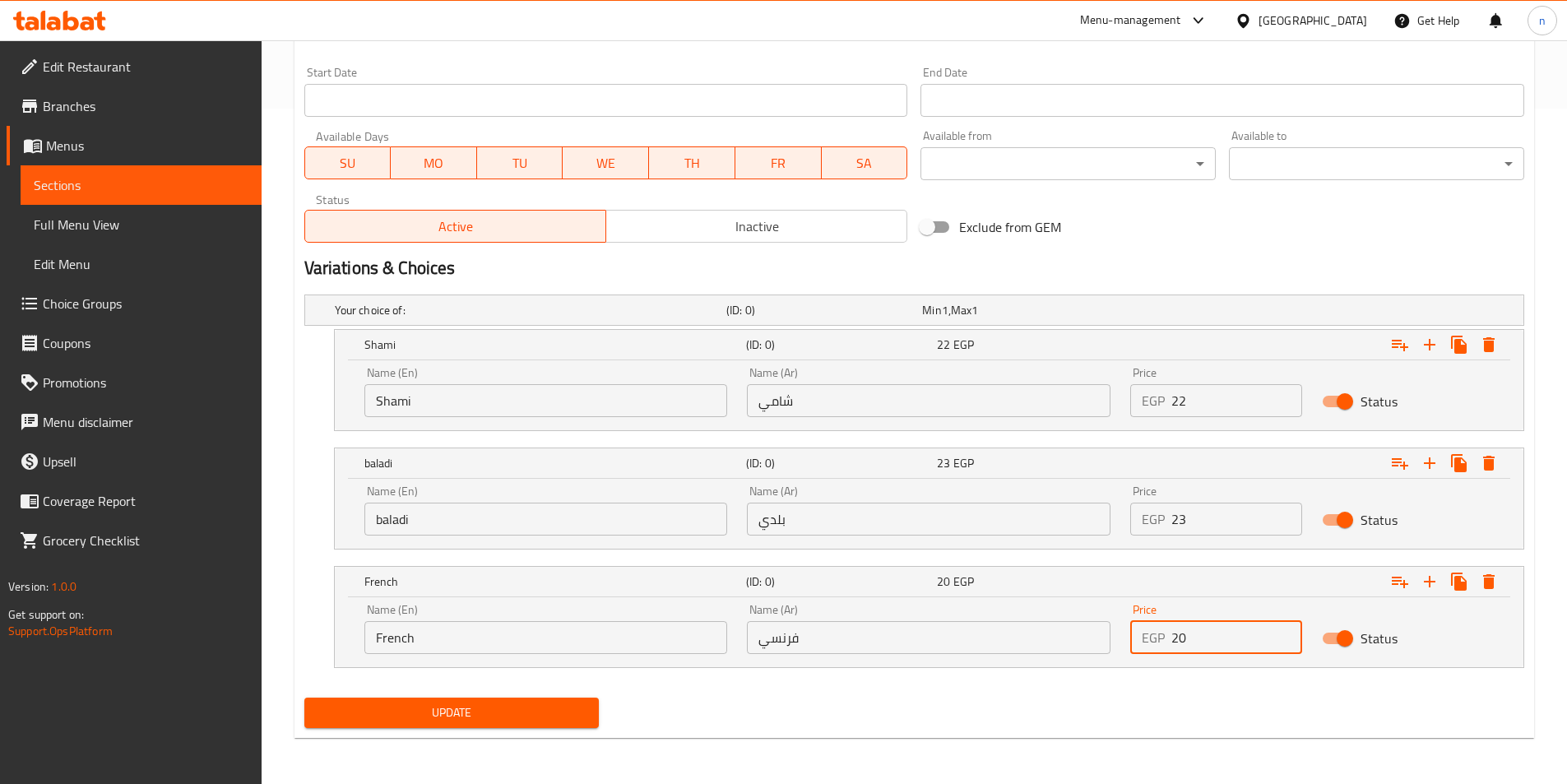
click at [1192, 737] on div "Update Foul with Pastrami Add item image Image Size: 1200 x 800 px / Image form…" at bounding box center [915, 111] width 1239 height 1253
click at [1178, 645] on input "20" at bounding box center [1237, 637] width 131 height 33
type input "0"
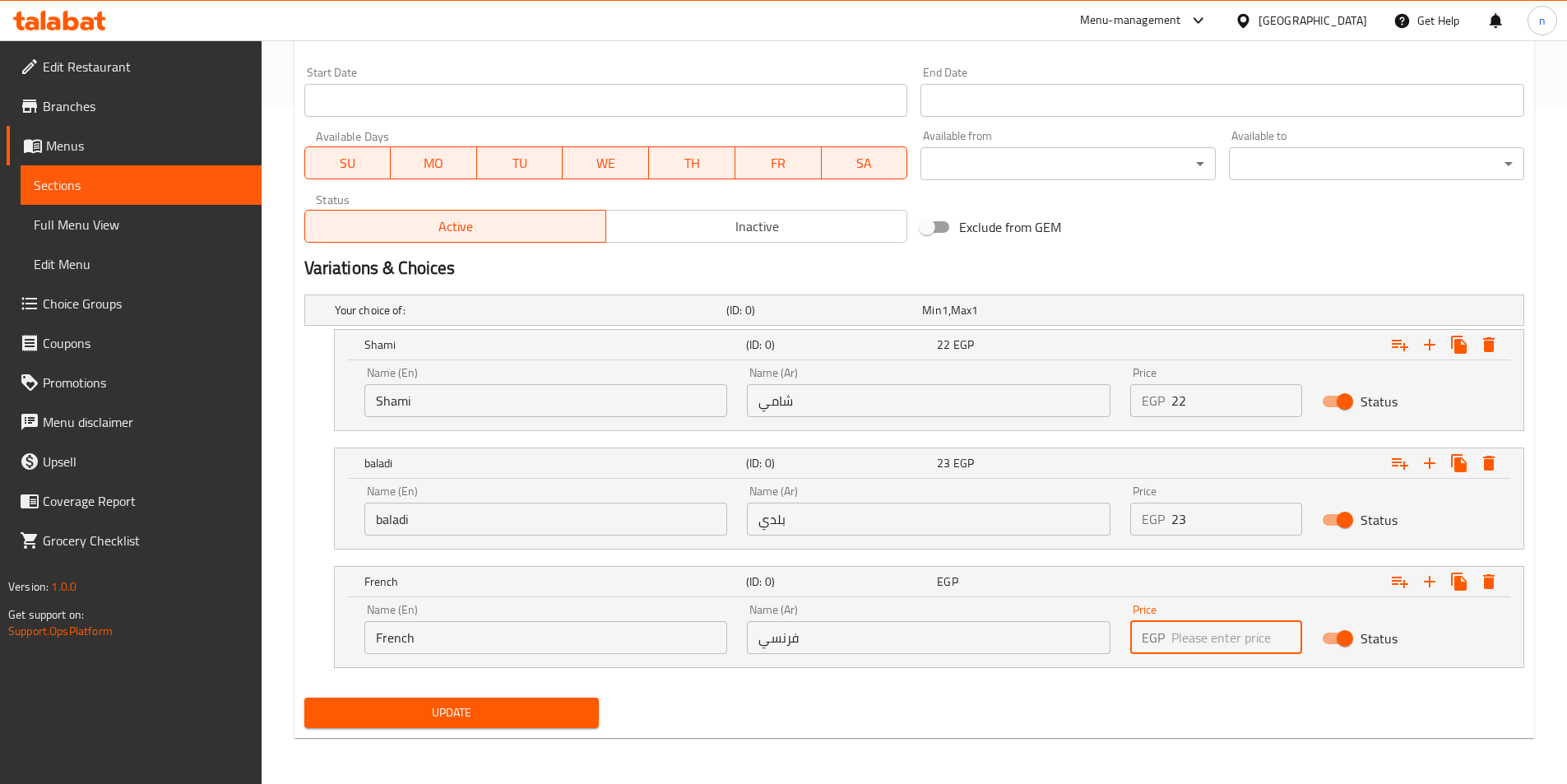
type input "0"
click at [1260, 697] on div "Add item image Image Size: 1200 x 800 px / Image formats: jpg, png / 5MB Max. I…" at bounding box center [915, 136] width 1233 height 1193
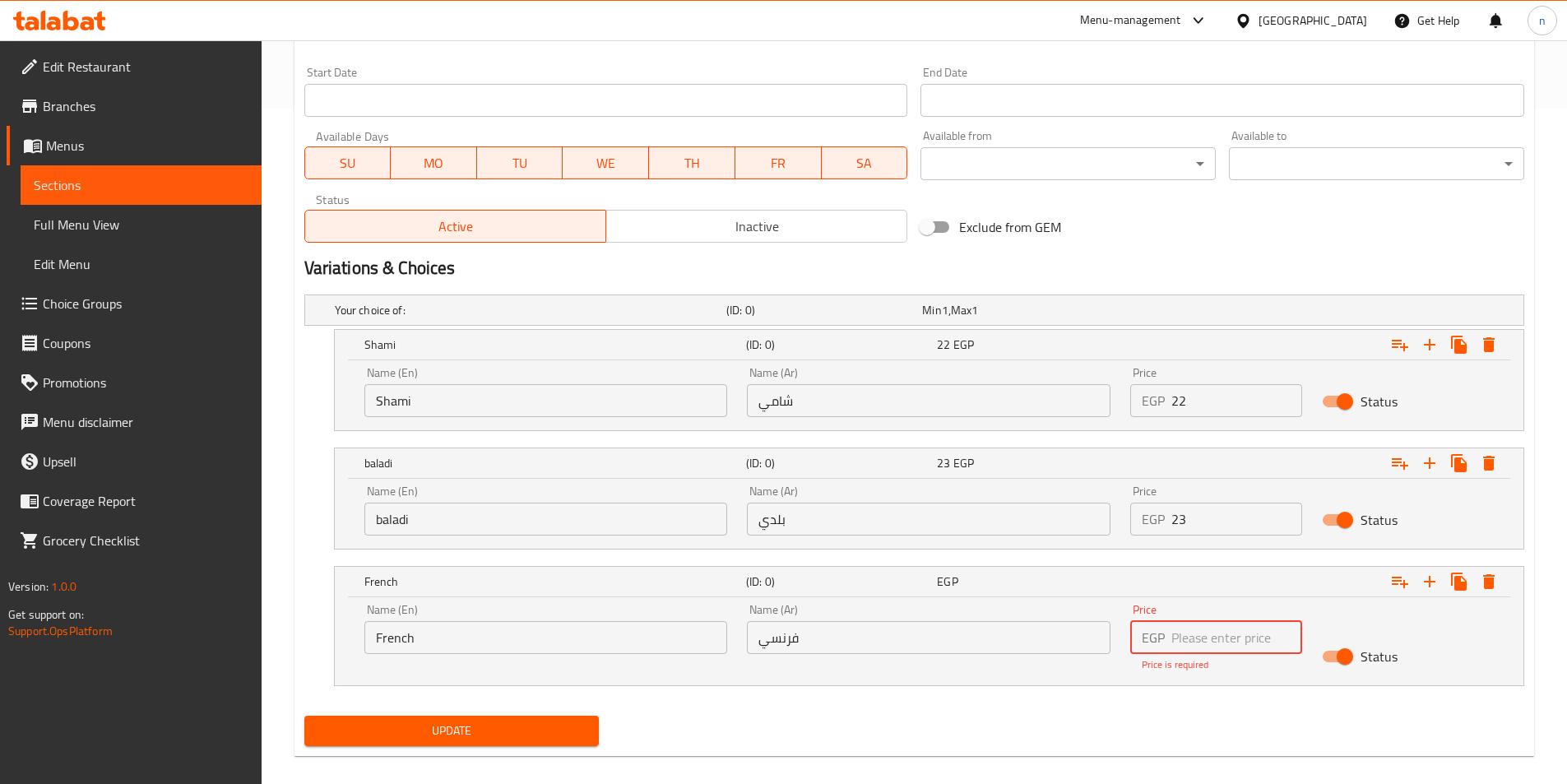
click at [1214, 635] on input "number" at bounding box center [1237, 637] width 131 height 33
click at [1284, 631] on input "1" at bounding box center [1237, 637] width 131 height 33
click at [1284, 631] on input "2" at bounding box center [1237, 637] width 131 height 33
click at [1284, 631] on input "3" at bounding box center [1237, 637] width 131 height 33
click at [1284, 631] on input "4" at bounding box center [1237, 637] width 131 height 33
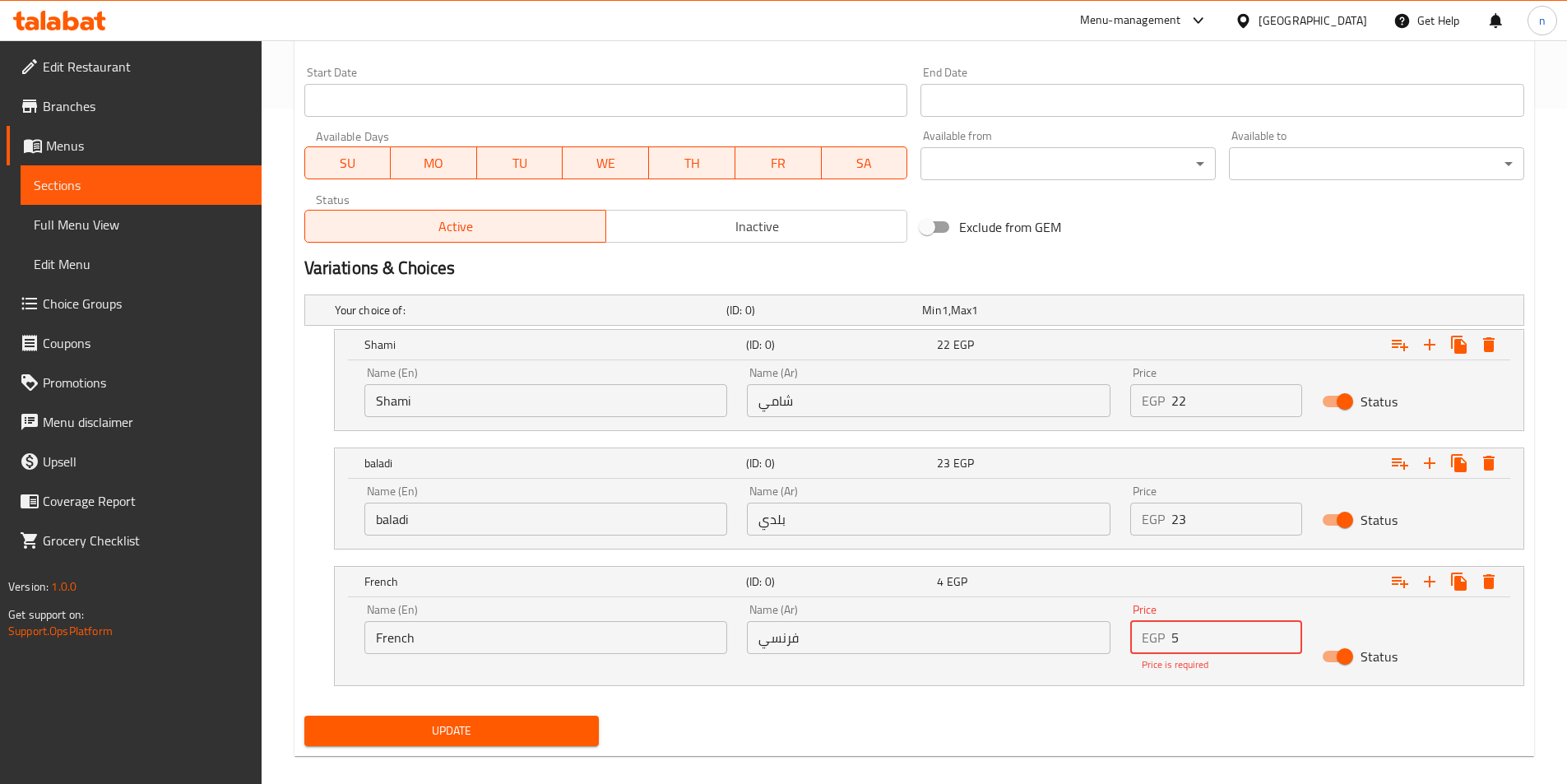
click at [1284, 631] on input "5" at bounding box center [1237, 637] width 131 height 33
click at [1284, 631] on input "6" at bounding box center [1237, 637] width 131 height 33
click at [1284, 631] on input "7" at bounding box center [1237, 637] width 131 height 33
click at [1284, 631] on input "8" at bounding box center [1237, 637] width 131 height 33
click at [1284, 631] on input "9" at bounding box center [1237, 637] width 131 height 33
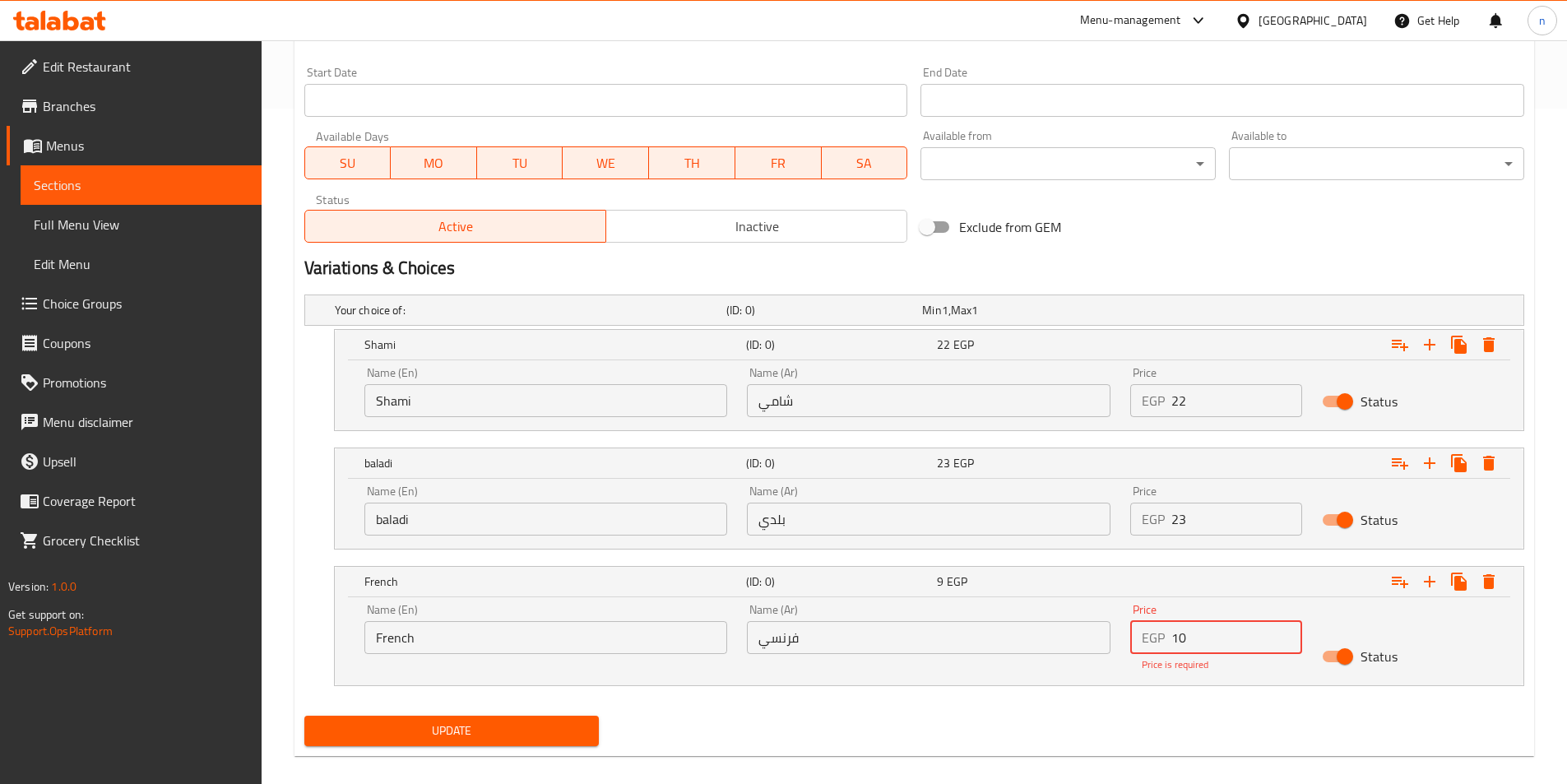
click at [1284, 631] on input "10" at bounding box center [1237, 637] width 131 height 33
click at [1284, 631] on input "11" at bounding box center [1237, 637] width 131 height 33
click at [1284, 631] on input "12" at bounding box center [1237, 637] width 131 height 33
click at [1284, 631] on input "13" at bounding box center [1237, 637] width 131 height 33
click at [1284, 631] on input "14" at bounding box center [1237, 637] width 131 height 33
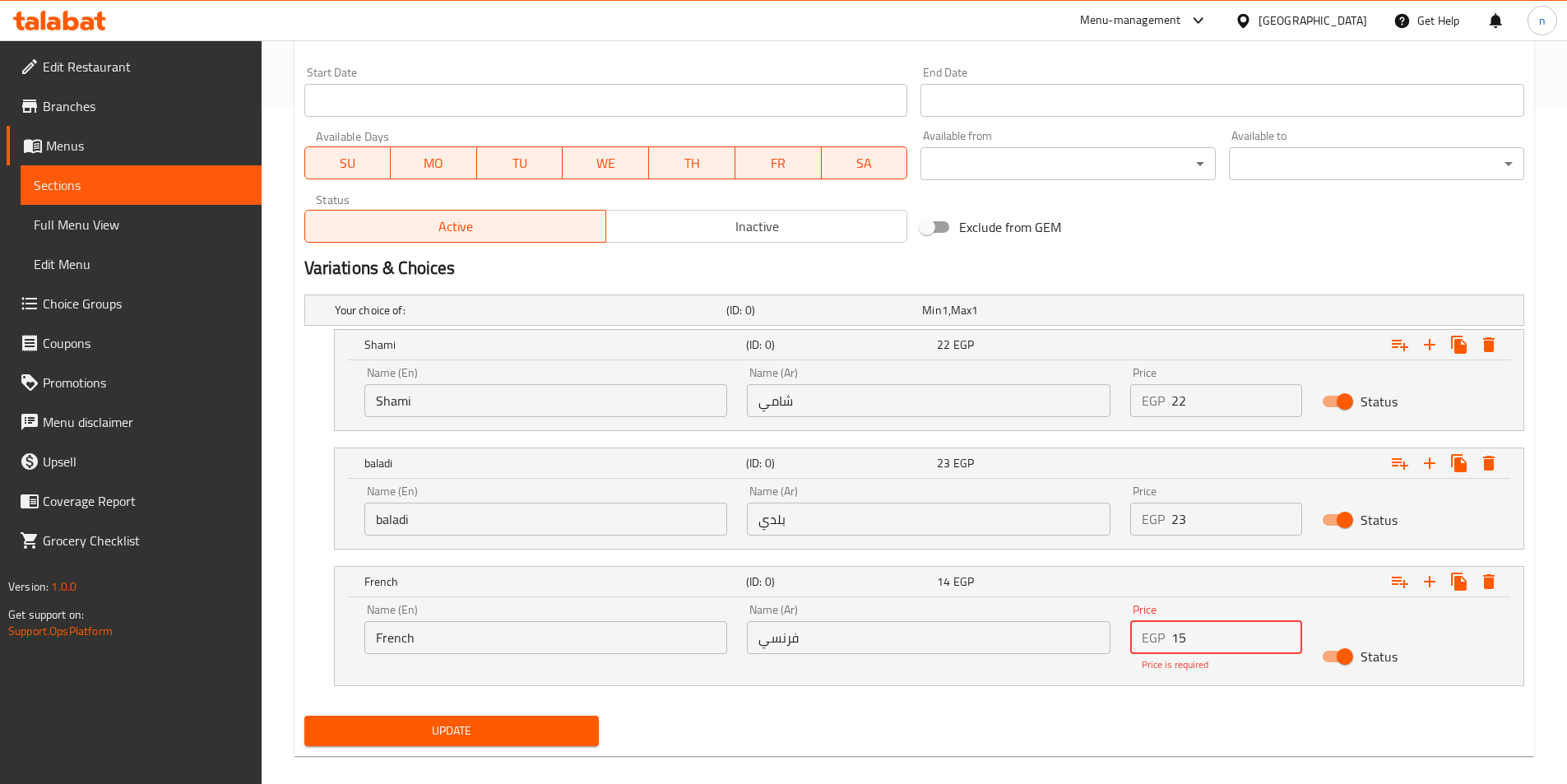
click at [1285, 631] on input "15" at bounding box center [1237, 637] width 131 height 33
click at [1285, 631] on input "16" at bounding box center [1237, 637] width 131 height 33
click at [1285, 631] on input "17" at bounding box center [1237, 637] width 131 height 33
click at [1285, 631] on input "18" at bounding box center [1237, 637] width 131 height 33
click at [1285, 631] on input "19" at bounding box center [1237, 637] width 131 height 33
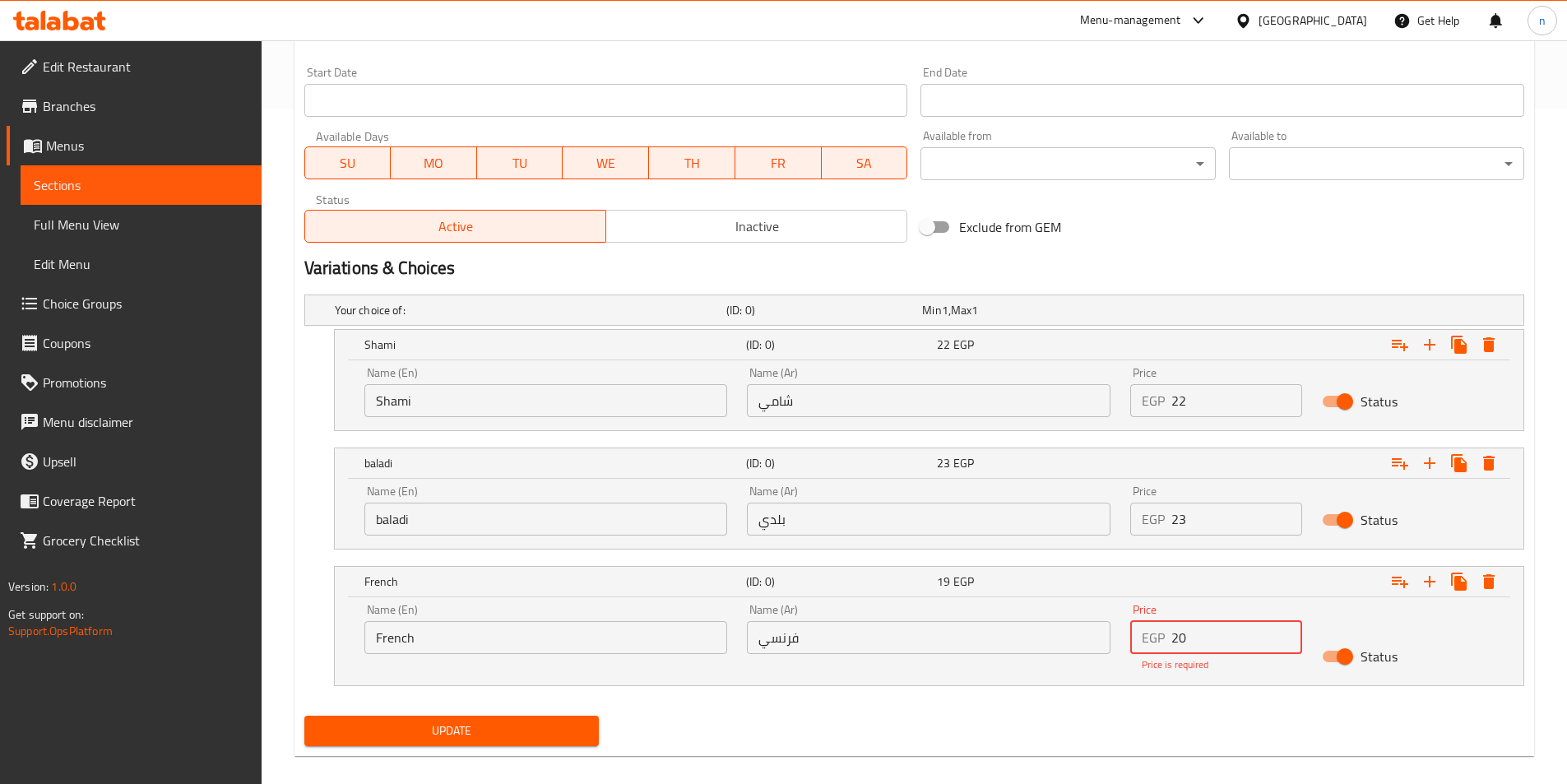
click at [1285, 631] on input "20" at bounding box center [1237, 637] width 131 height 33
click at [1285, 631] on input "21" at bounding box center [1237, 637] width 131 height 33
click at [1285, 631] on input "22" at bounding box center [1237, 637] width 131 height 33
click at [1285, 631] on input "23" at bounding box center [1237, 637] width 131 height 33
click at [1285, 631] on input "24" at bounding box center [1237, 637] width 131 height 33
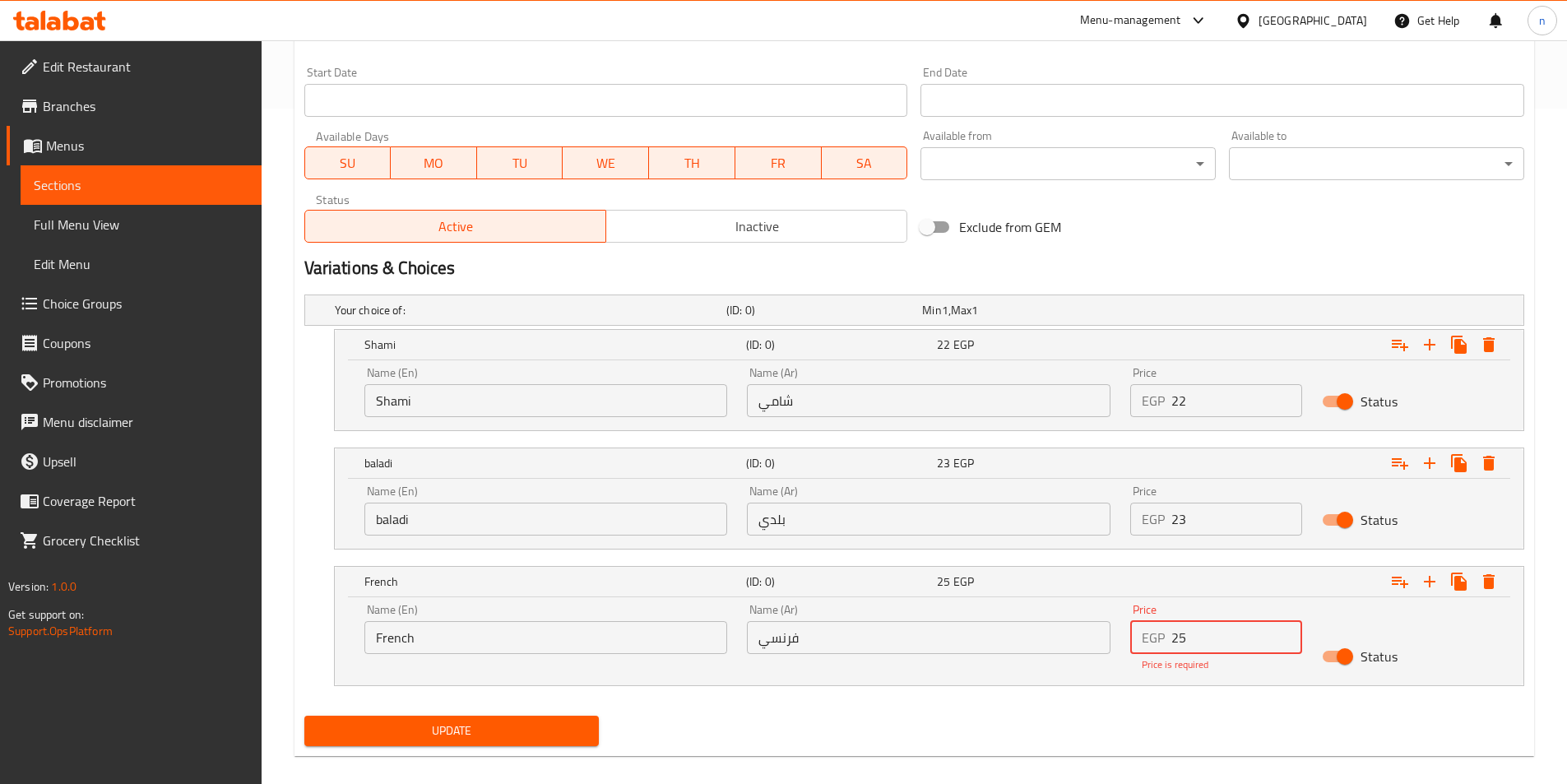
click at [1285, 631] on input "25" at bounding box center [1237, 637] width 131 height 33
click at [1285, 631] on input "26" at bounding box center [1237, 637] width 131 height 33
type input "27"
click at [1285, 631] on input "27" at bounding box center [1237, 637] width 131 height 33
click at [1174, 707] on div "Add item image Image Size: 1200 x 800 px / Image formats: jpg, png / 5MB Max. I…" at bounding box center [915, 145] width 1233 height 1211
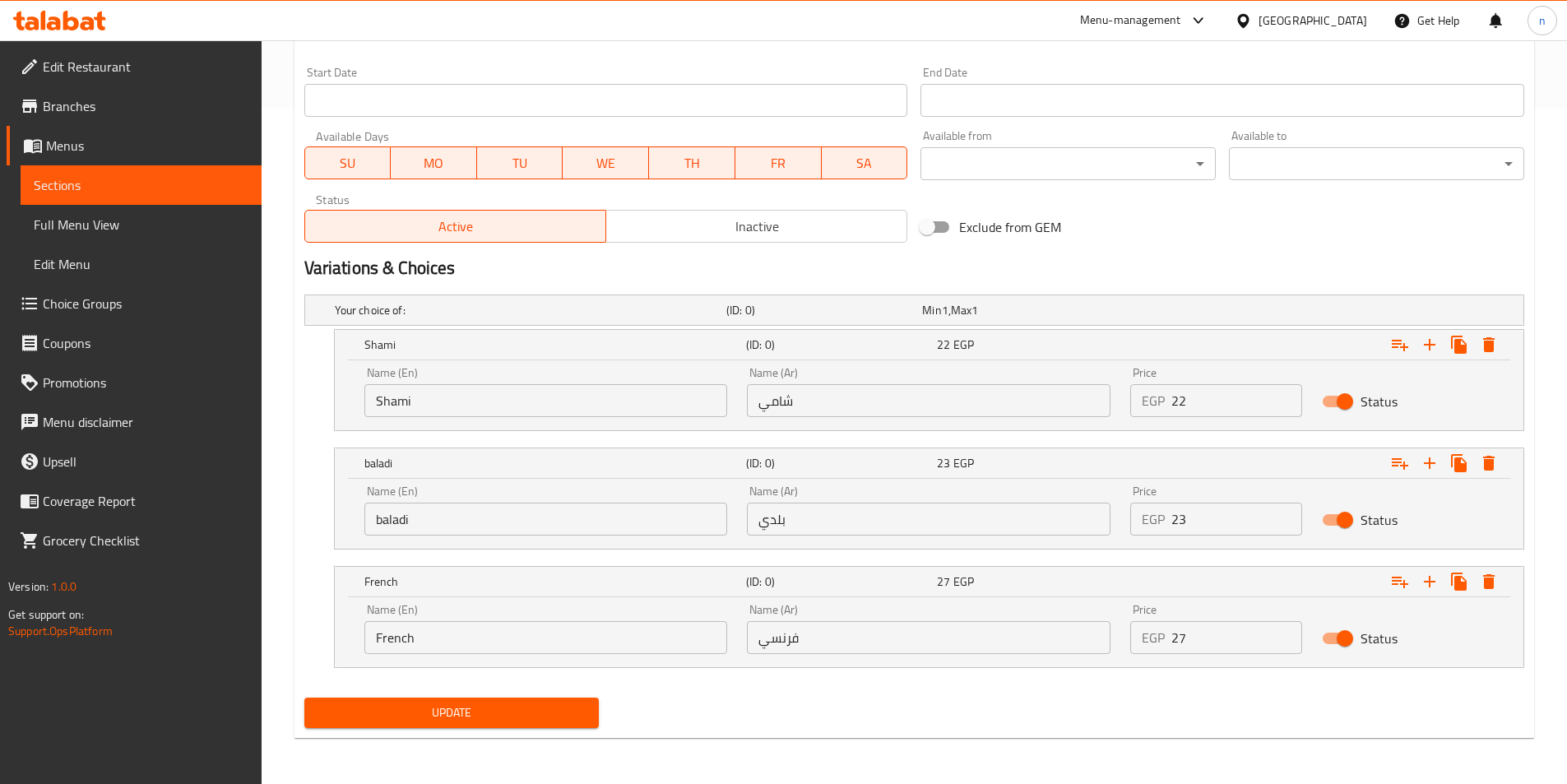
click at [569, 725] on button "Update" at bounding box center [452, 713] width 296 height 30
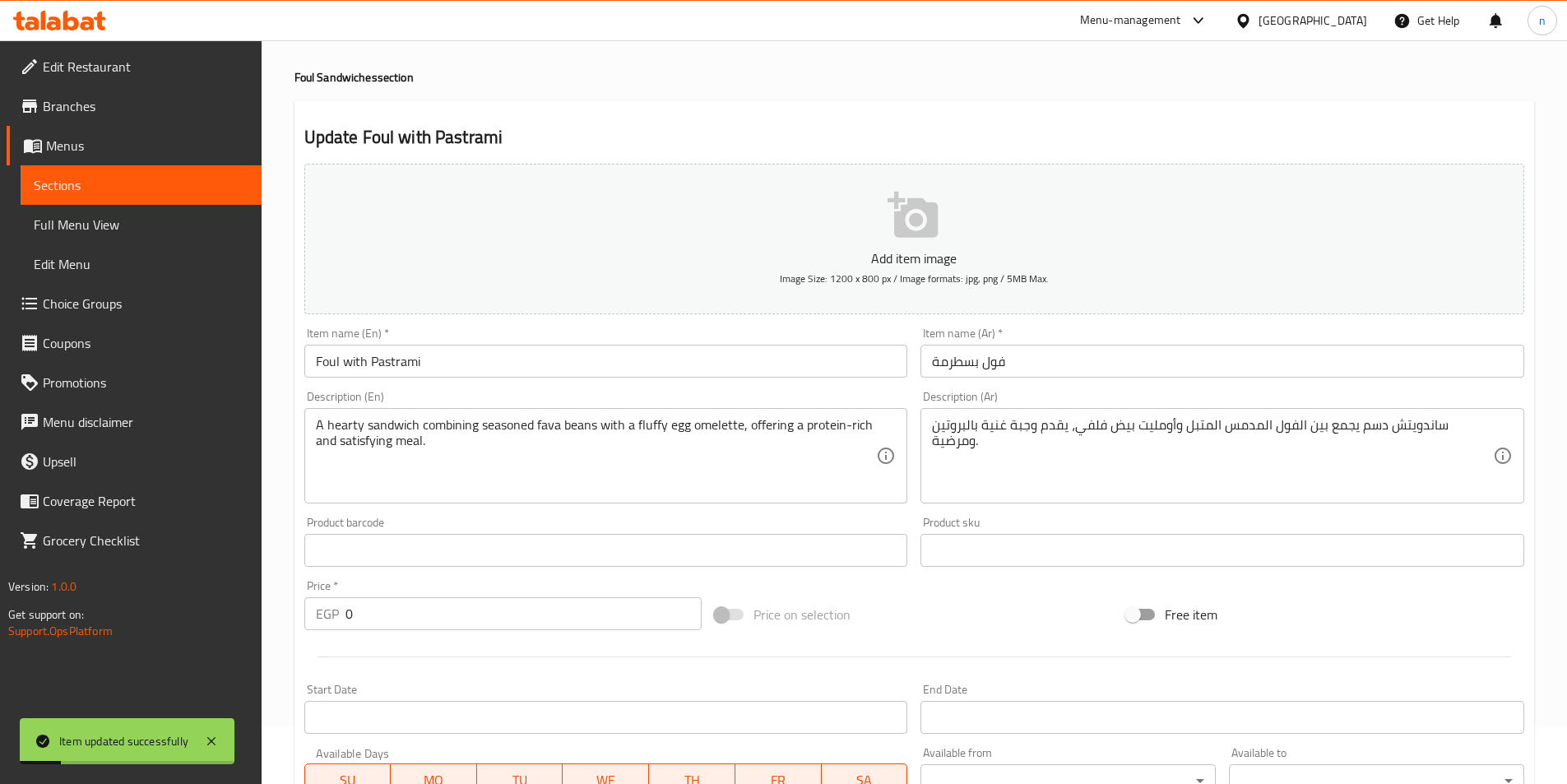
scroll to position [0, 0]
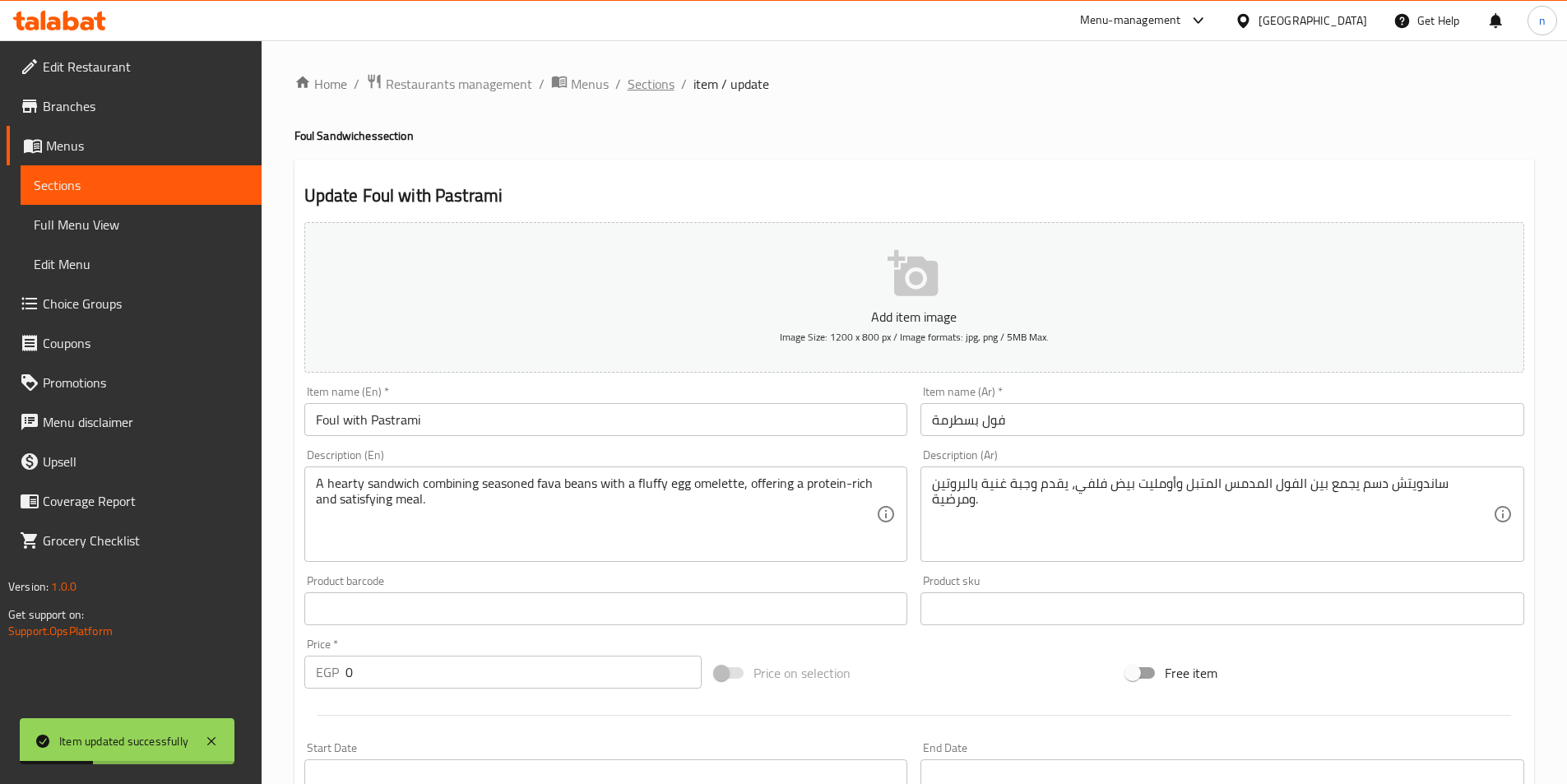
click at [647, 92] on span "Sections" at bounding box center [651, 84] width 47 height 20
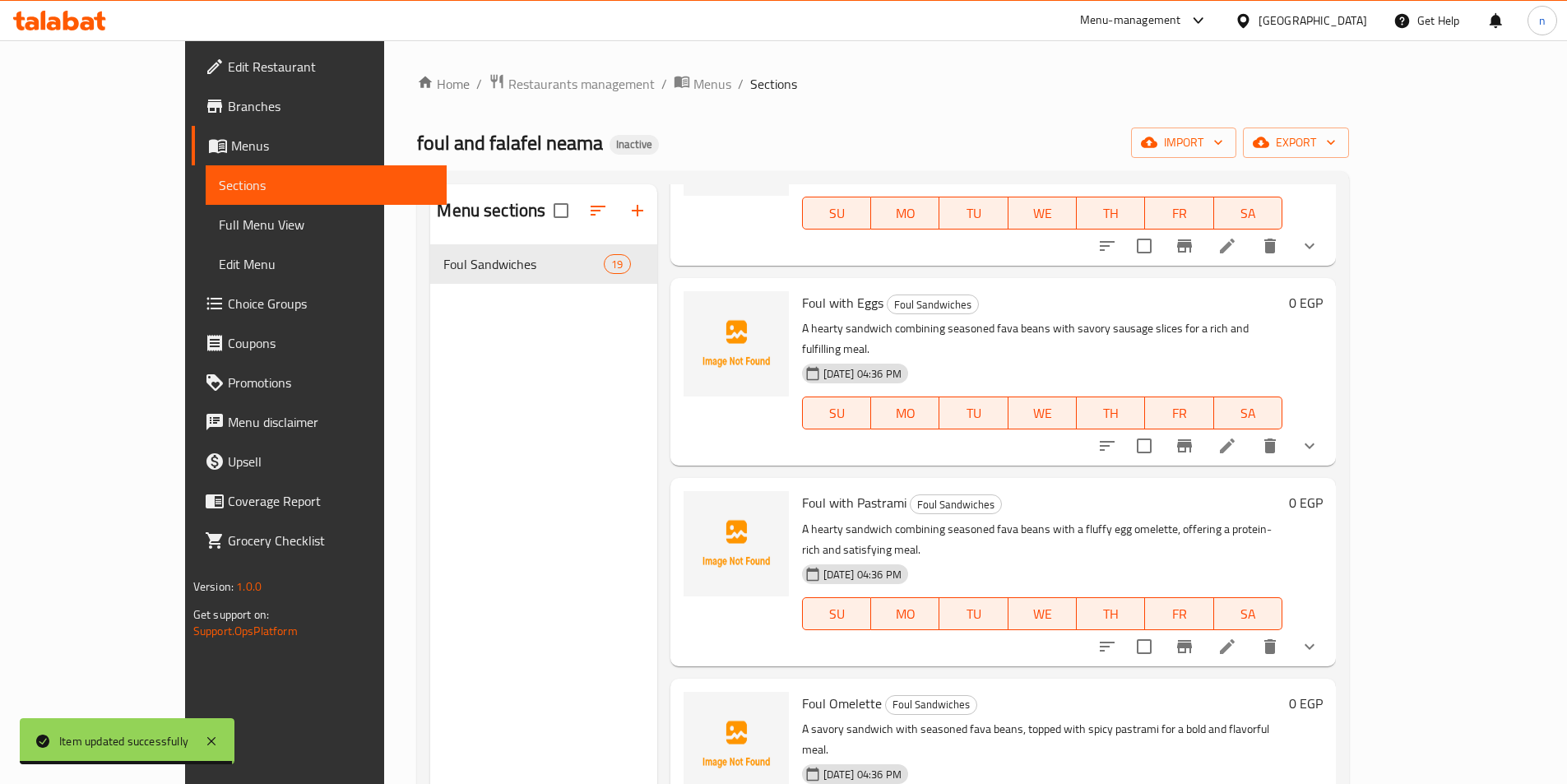
scroll to position [2467, 0]
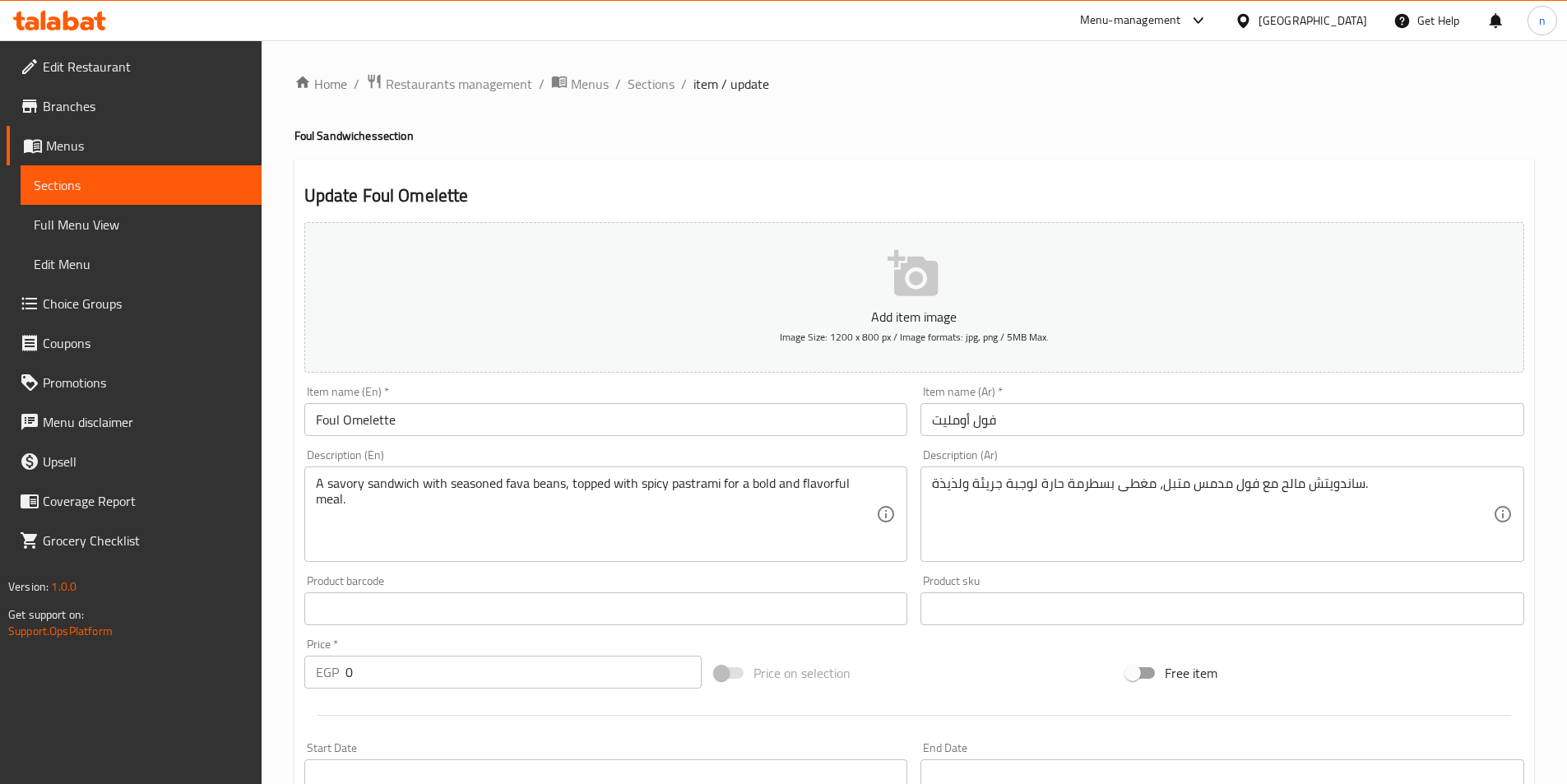
click at [1042, 687] on div "Price on selection" at bounding box center [914, 672] width 411 height 44
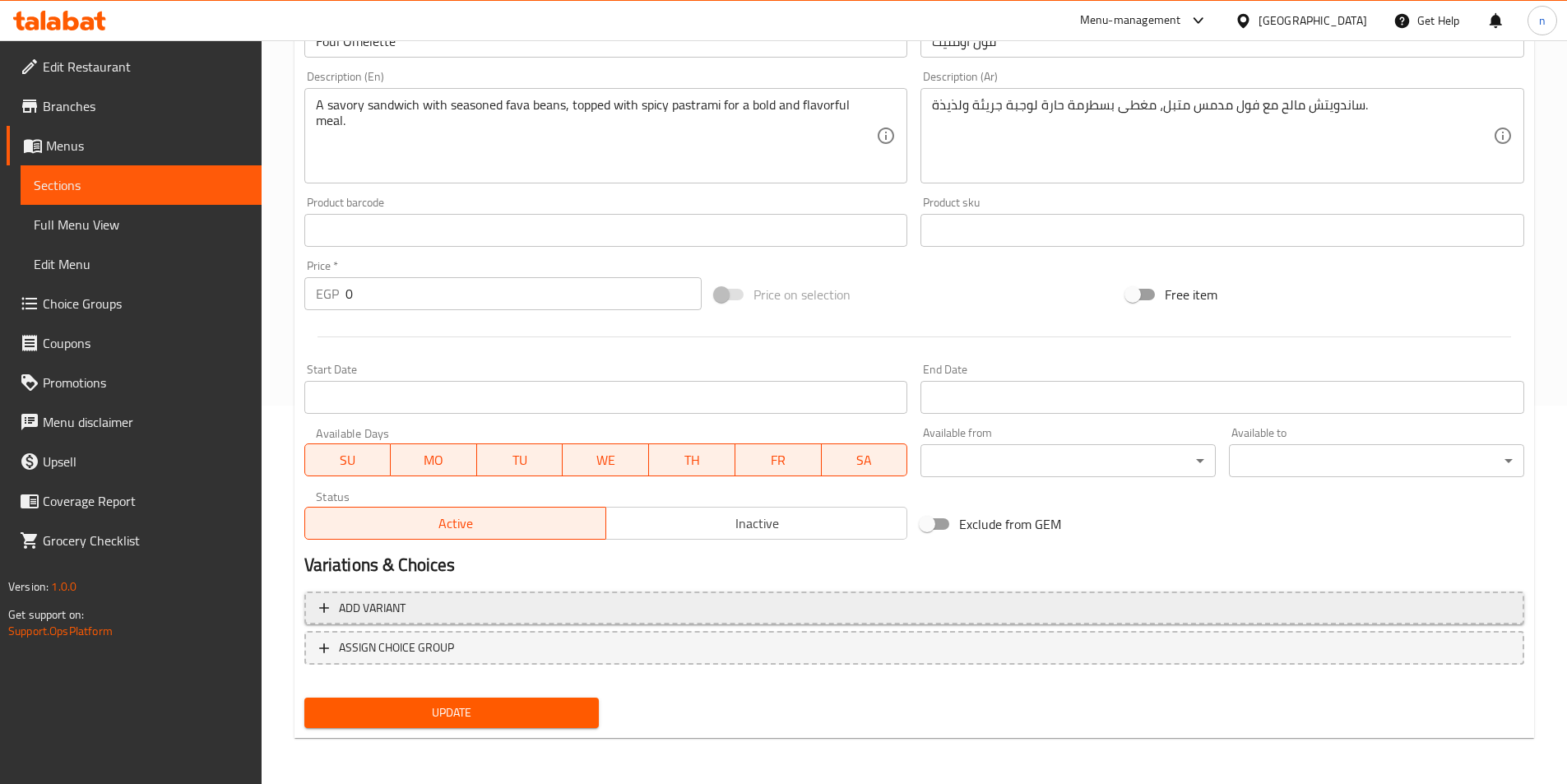
click at [1019, 610] on span "Add variant" at bounding box center [915, 608] width 1191 height 20
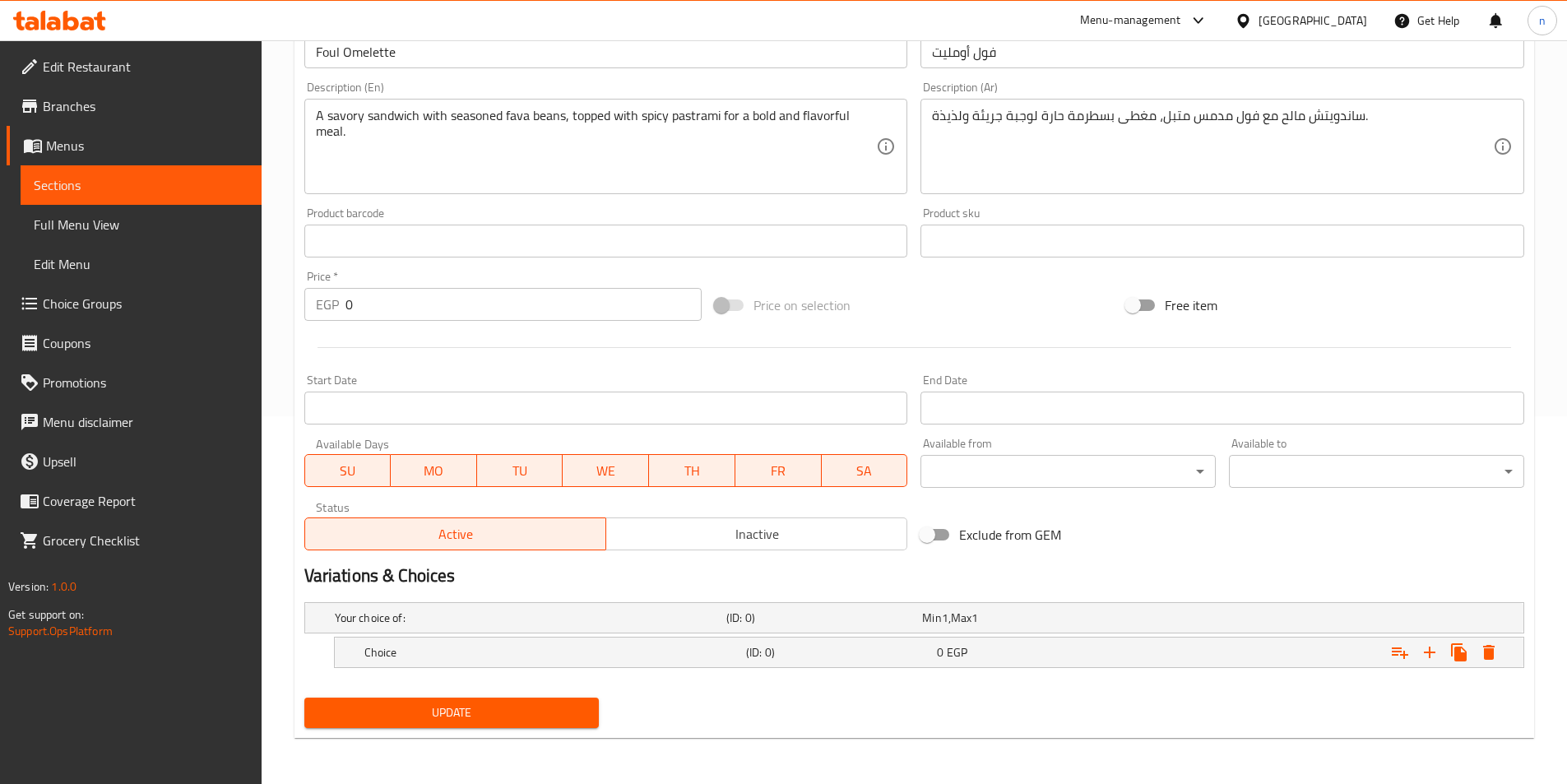
scroll to position [368, 0]
click at [727, 640] on div "Choice (ID: 0) 0 EGP" at bounding box center [934, 651] width 1146 height 36
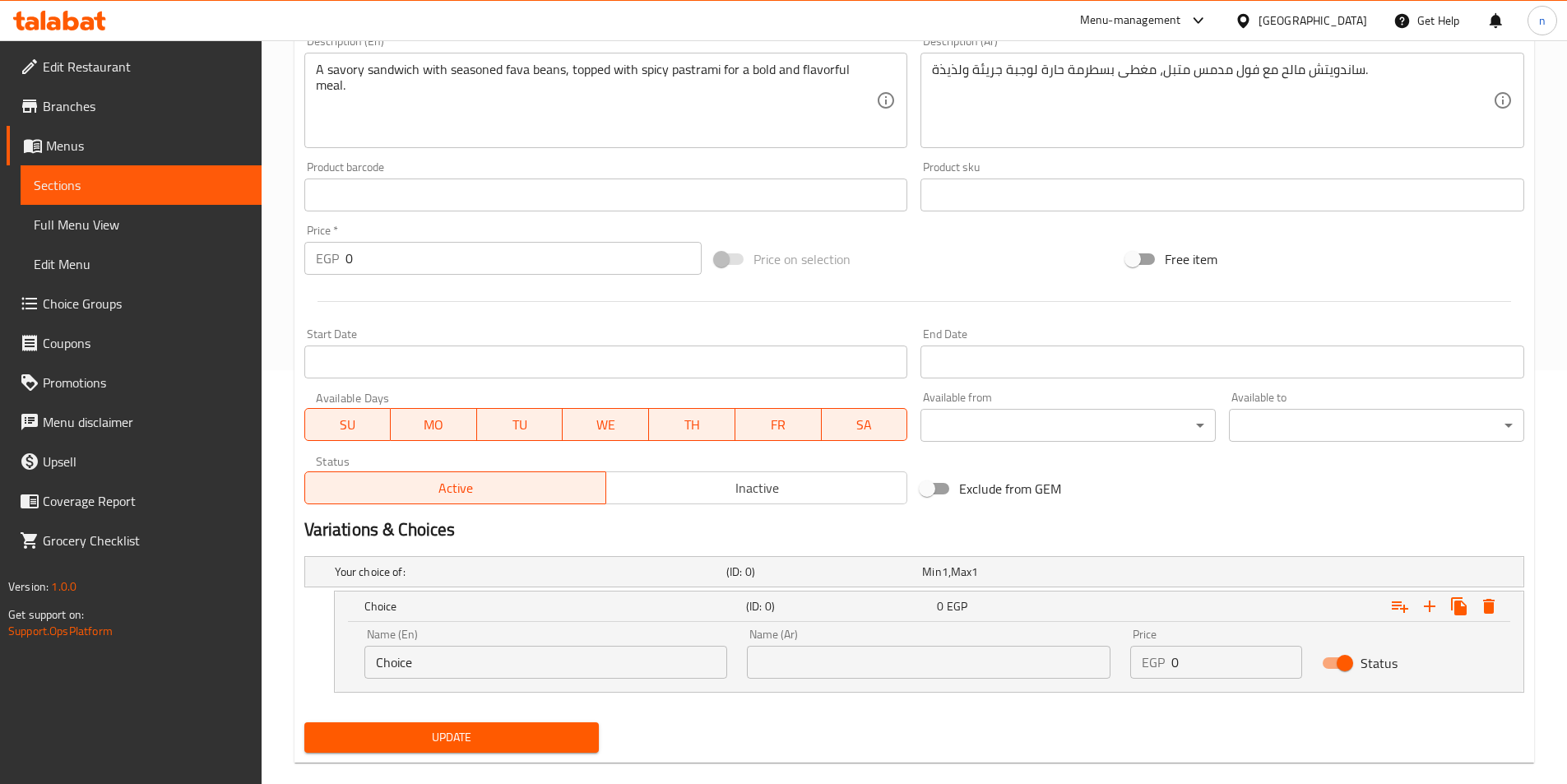
scroll to position [438, 0]
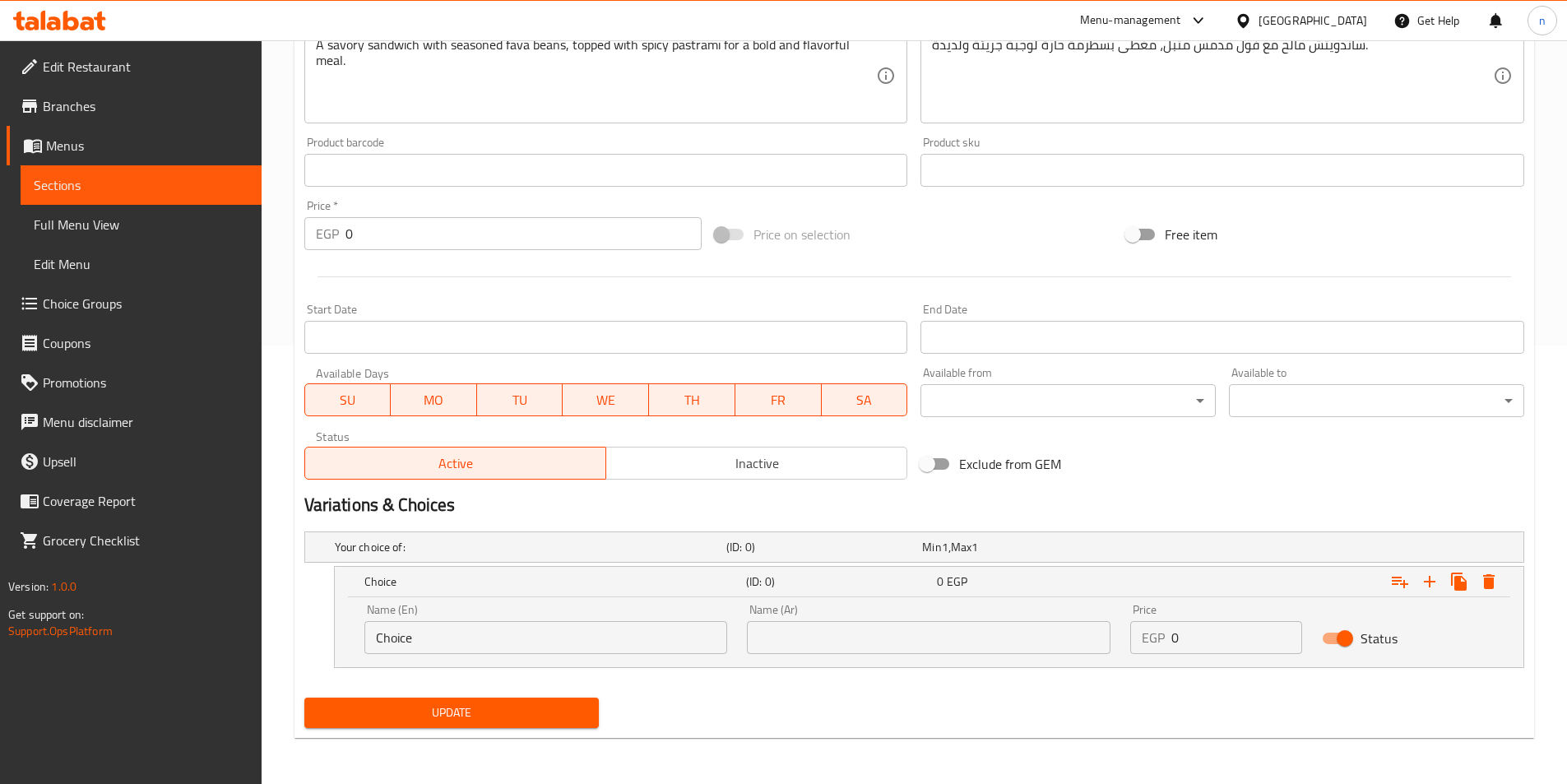
click at [649, 628] on input "Choice" at bounding box center [546, 637] width 364 height 33
click at [648, 631] on input "text" at bounding box center [546, 637] width 364 height 33
type input "Shami"
click at [818, 635] on input "text" at bounding box center [929, 637] width 364 height 33
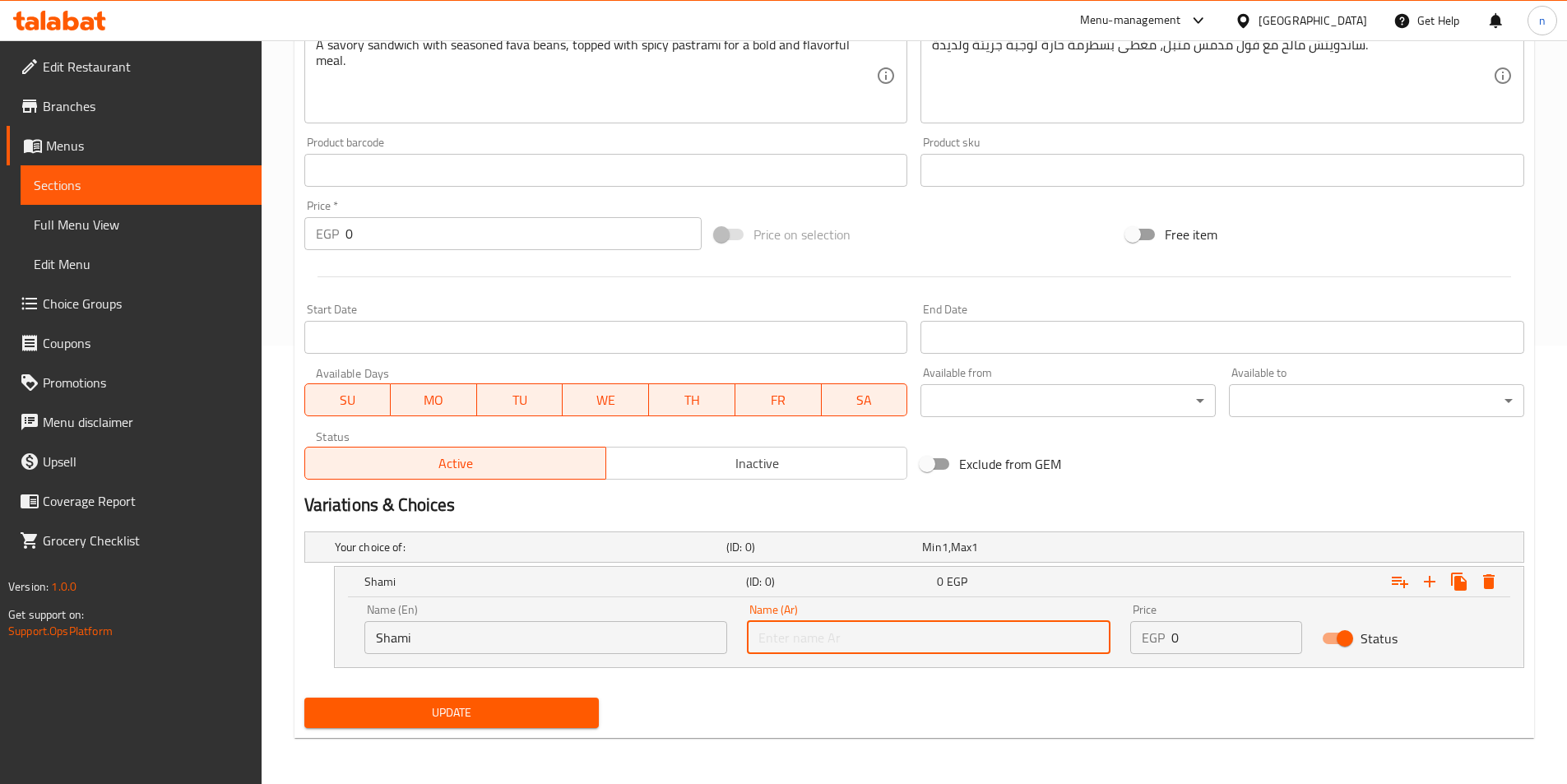
type input "شامي"
click at [1185, 638] on input "0" at bounding box center [1237, 637] width 131 height 33
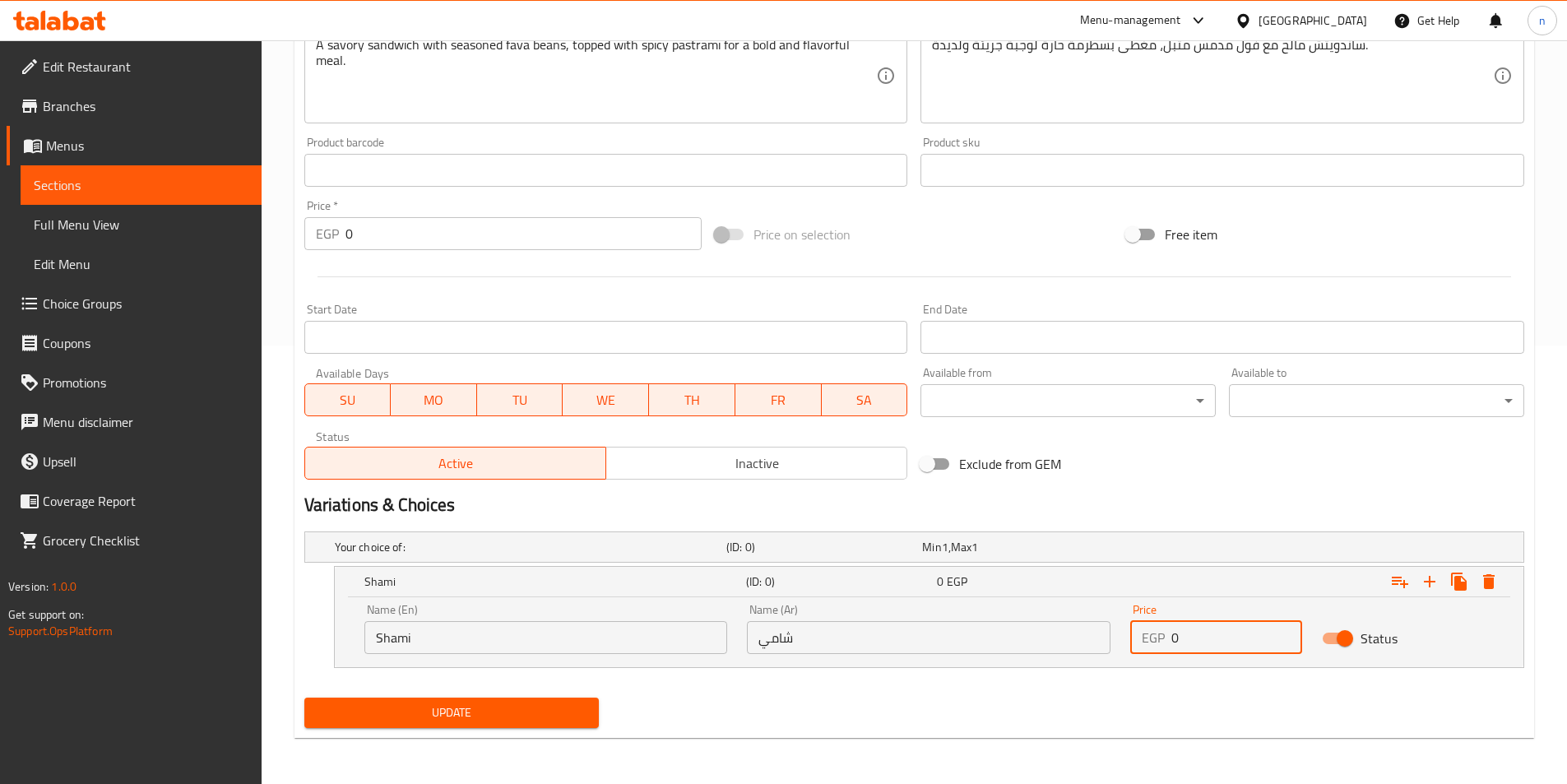
click at [1185, 638] on input "0" at bounding box center [1237, 637] width 131 height 33
click at [1432, 586] on icon "Expand" at bounding box center [1430, 582] width 20 height 20
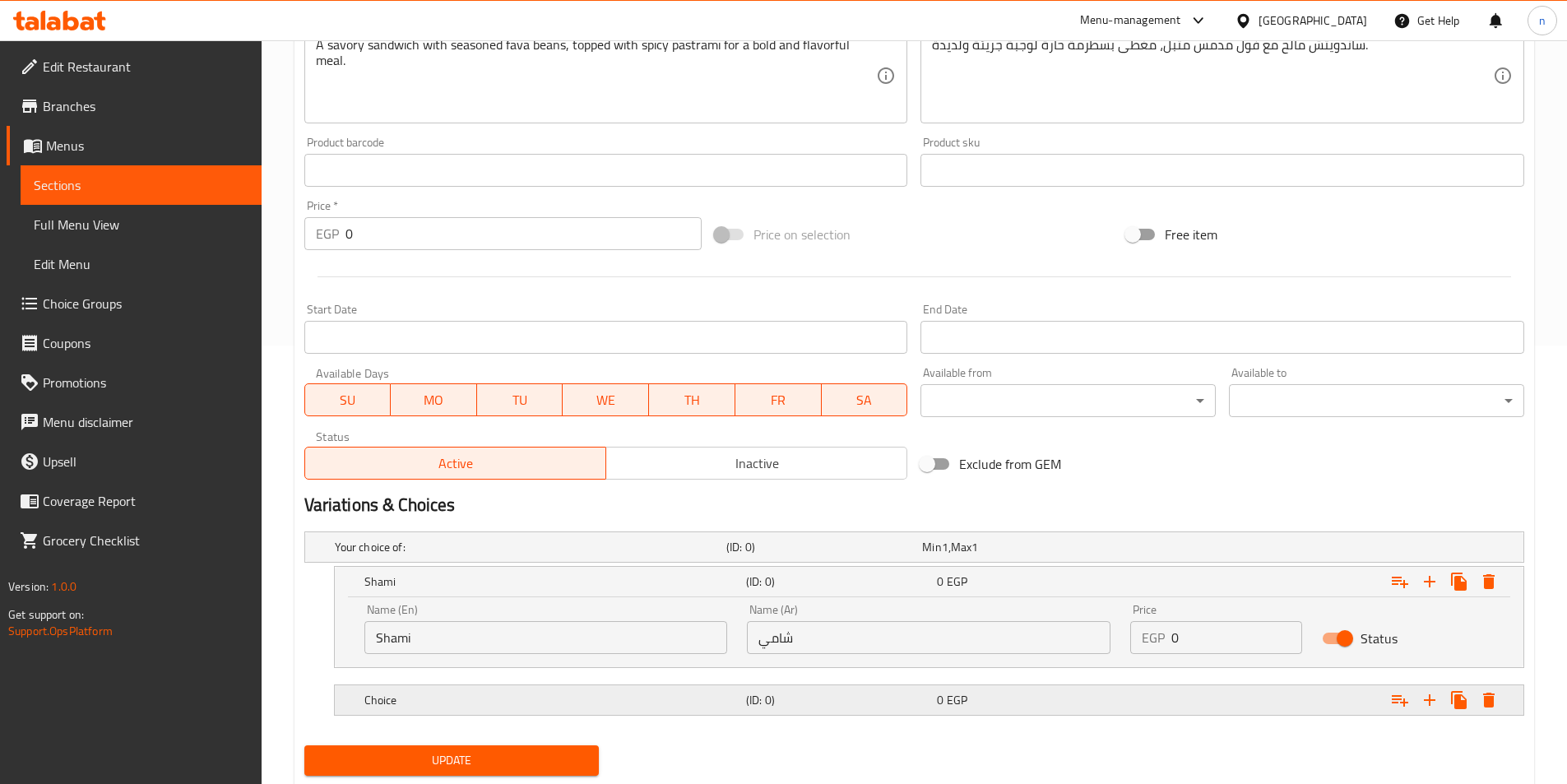
click at [897, 692] on h5 "(ID: 0)" at bounding box center [838, 700] width 184 height 17
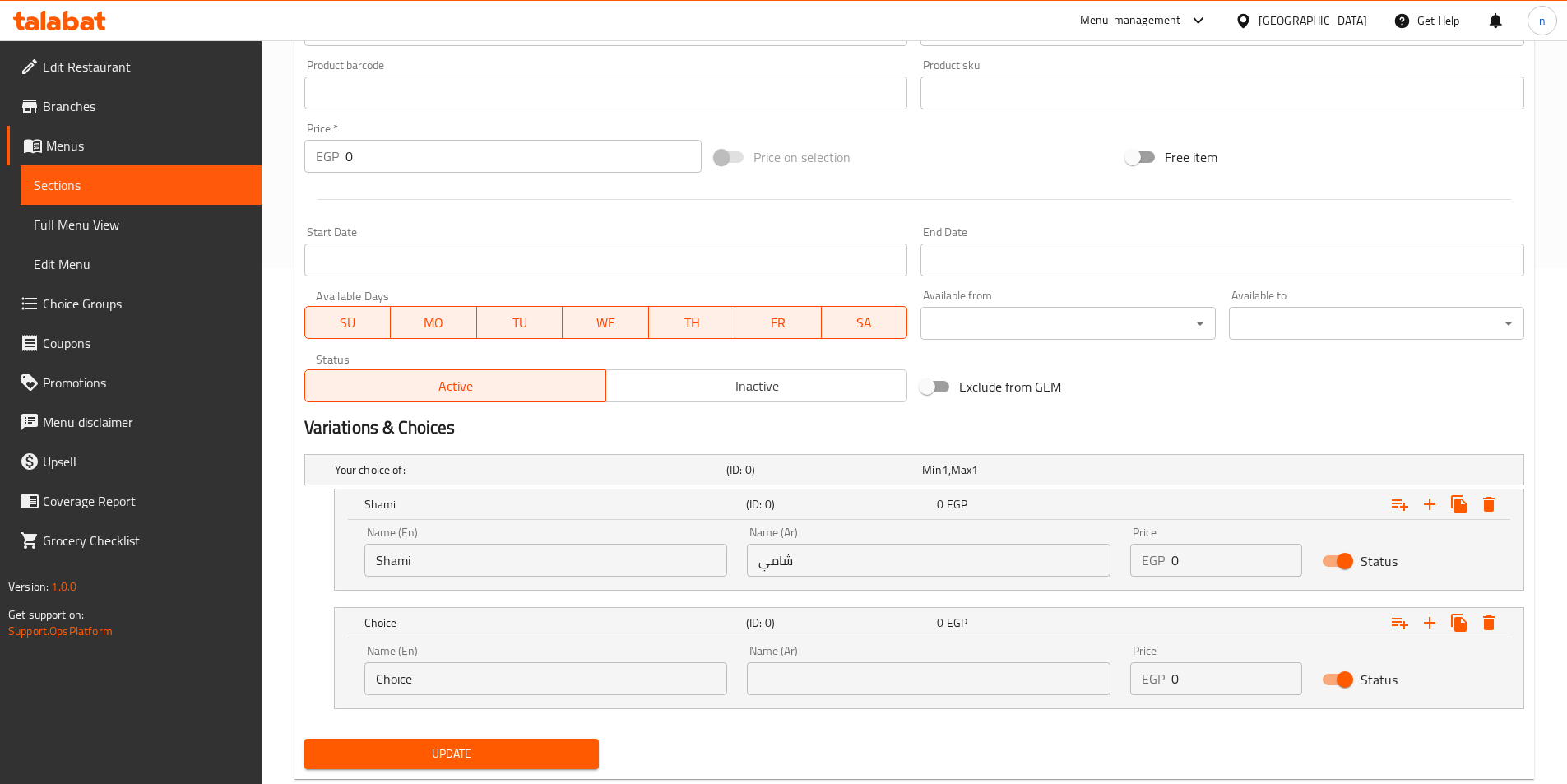
scroll to position [557, 0]
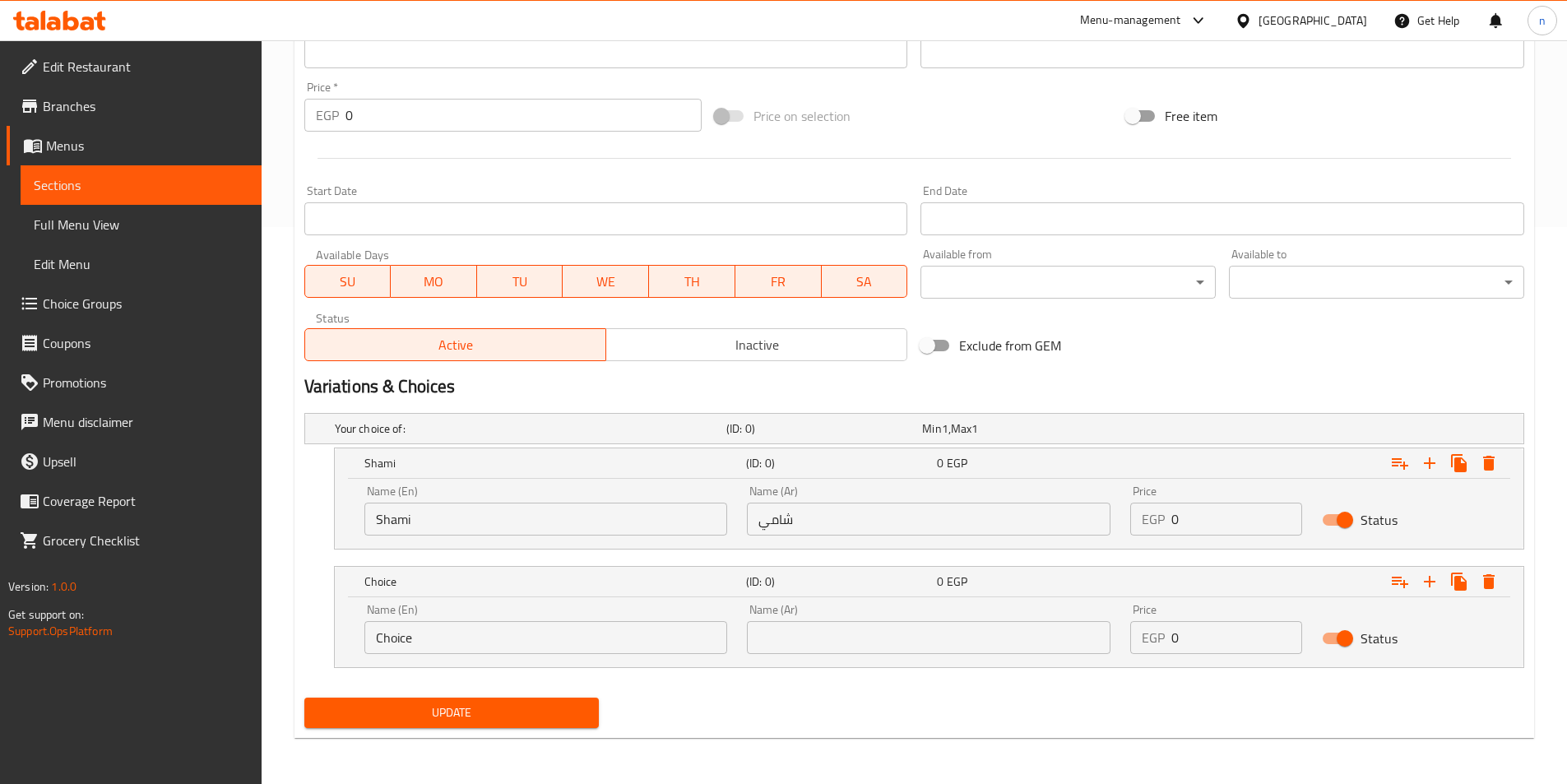
click at [631, 639] on input "Choice" at bounding box center [546, 637] width 364 height 33
click at [478, 645] on input "text" at bounding box center [546, 637] width 364 height 33
type input "baladi"
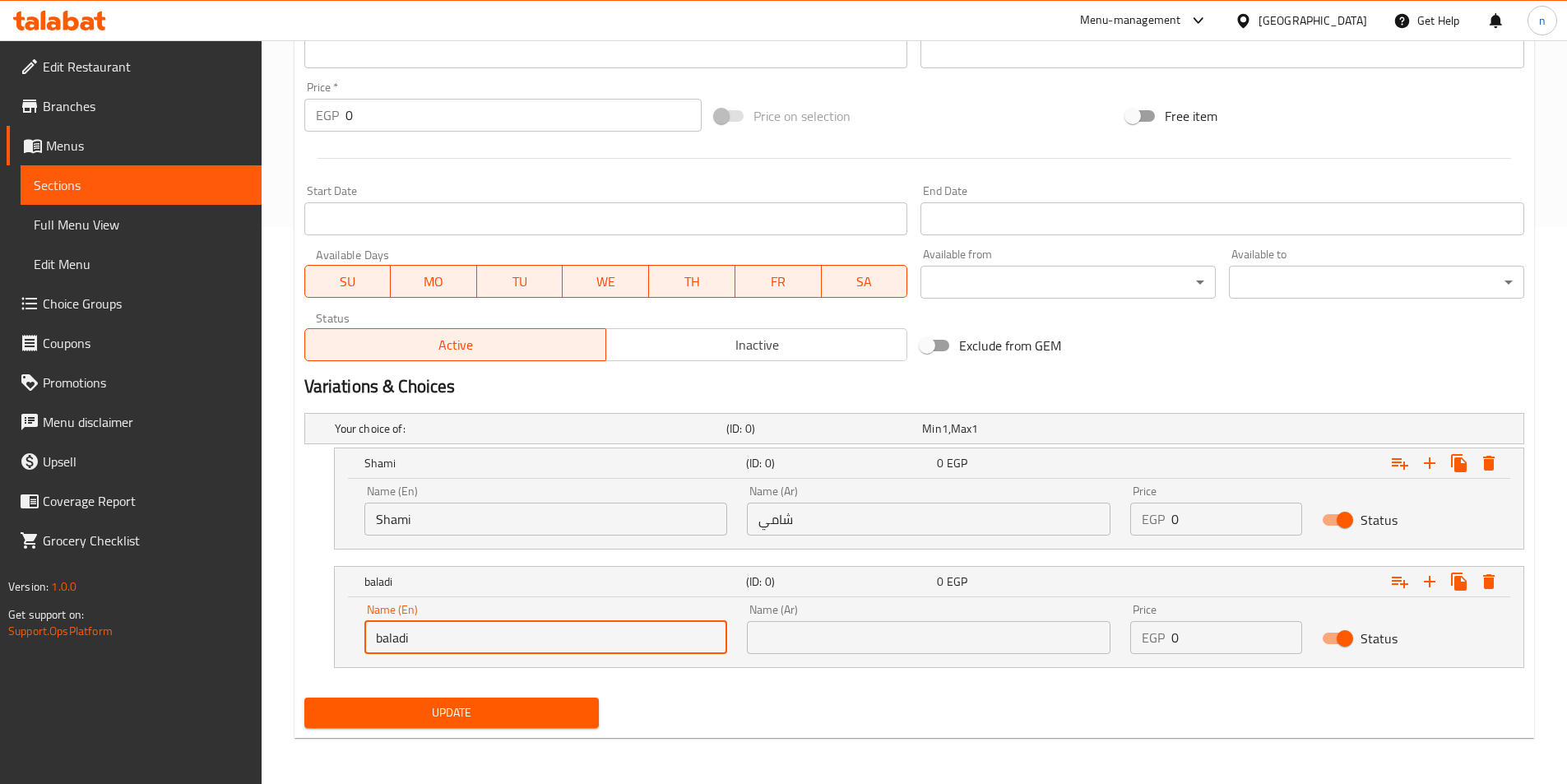
click at [887, 651] on input "text" at bounding box center [929, 637] width 364 height 33
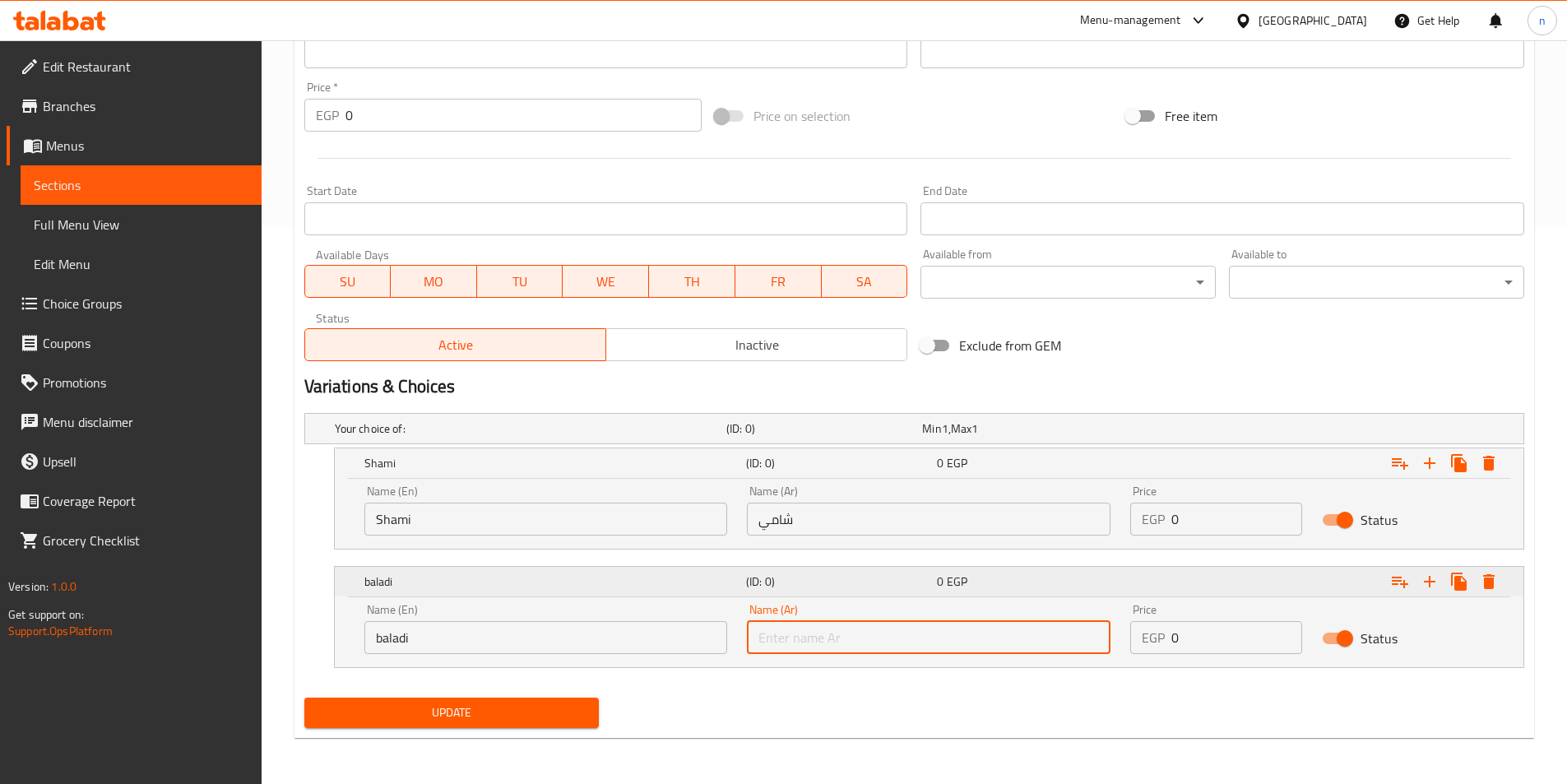
type input "بلدي"
click at [1227, 633] on input "0" at bounding box center [1237, 637] width 131 height 33
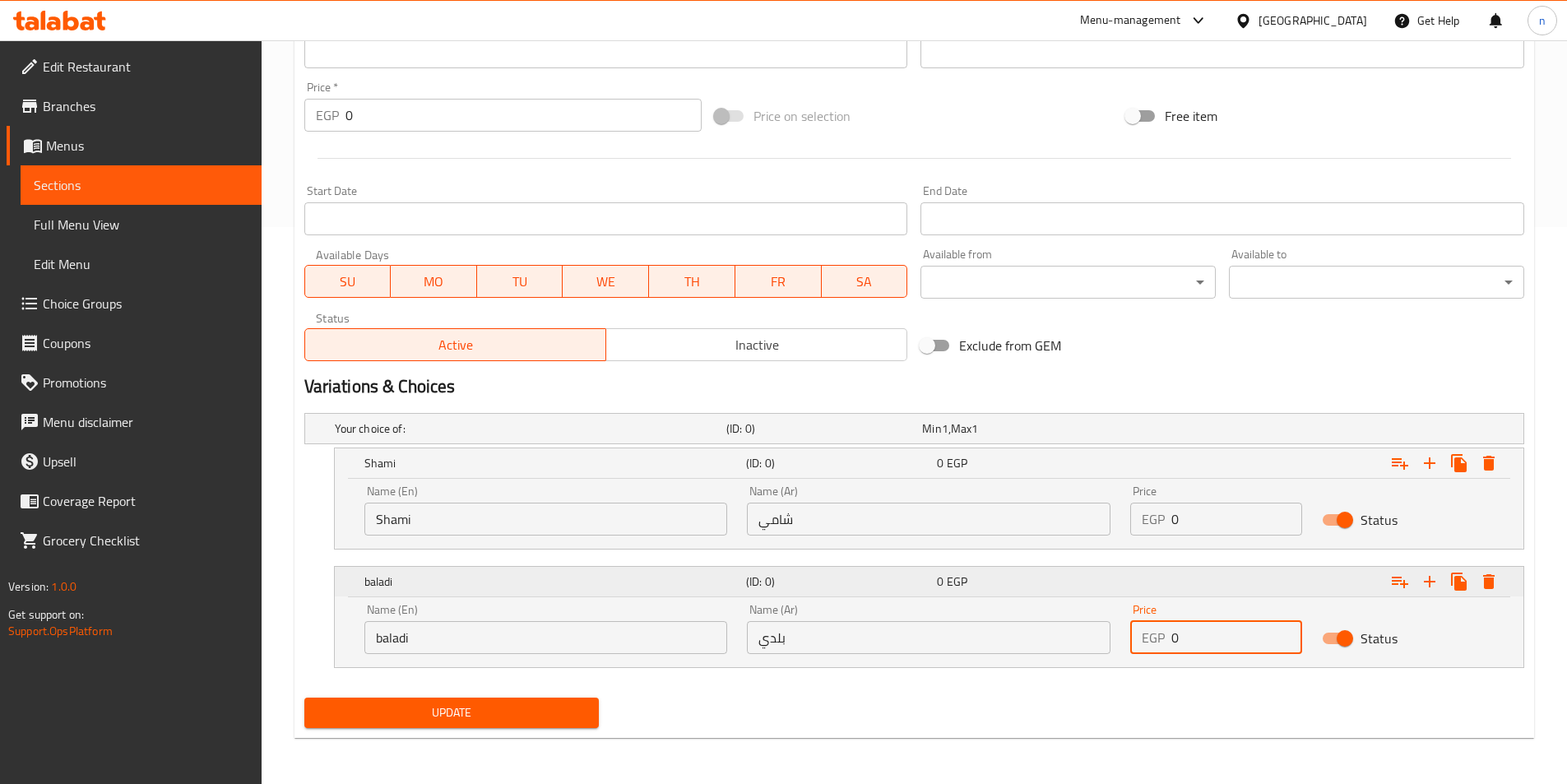
click at [1435, 588] on icon "Expand" at bounding box center [1430, 582] width 20 height 20
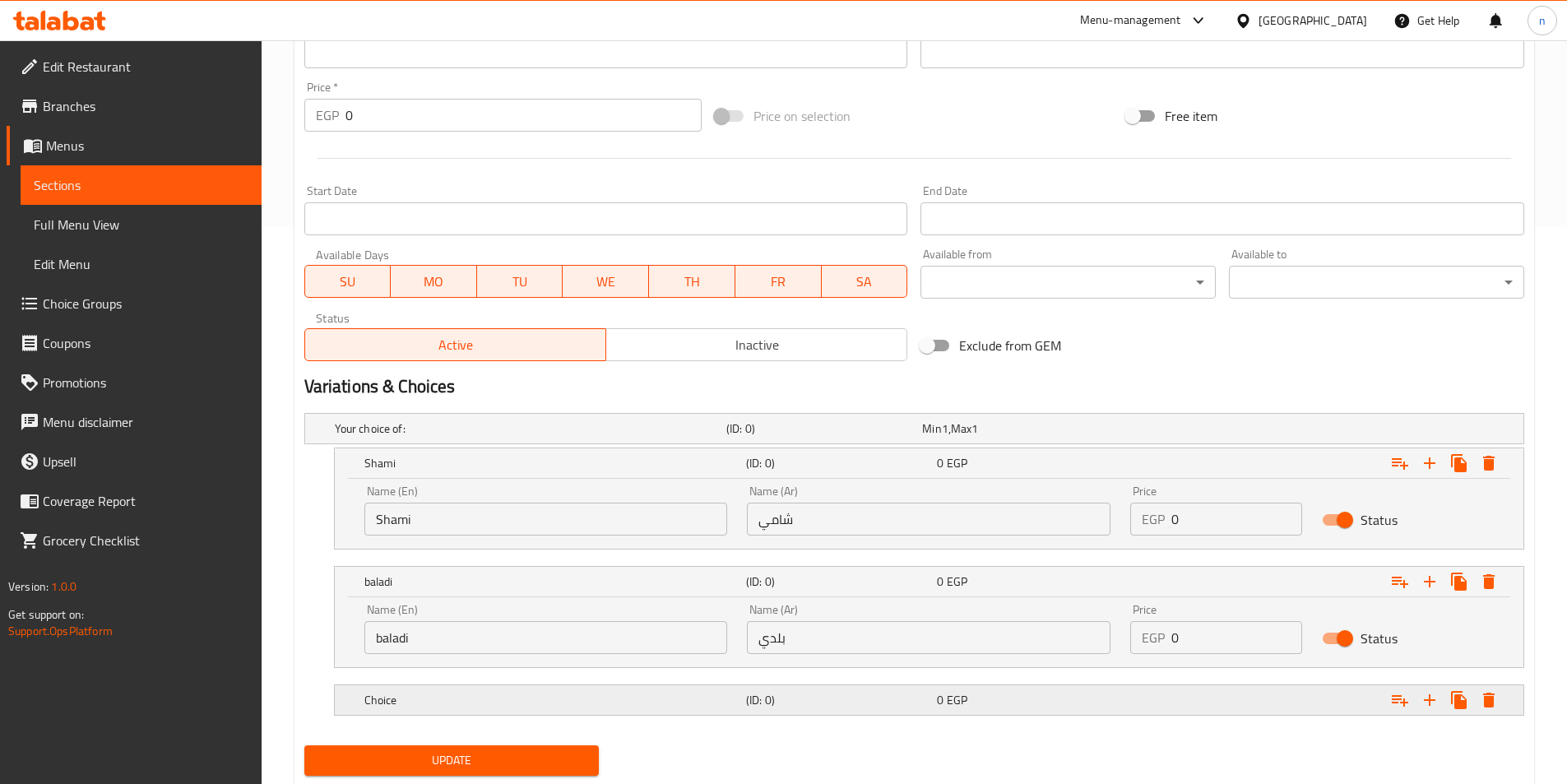
click at [836, 701] on h5 "(ID: 0)" at bounding box center [838, 700] width 184 height 17
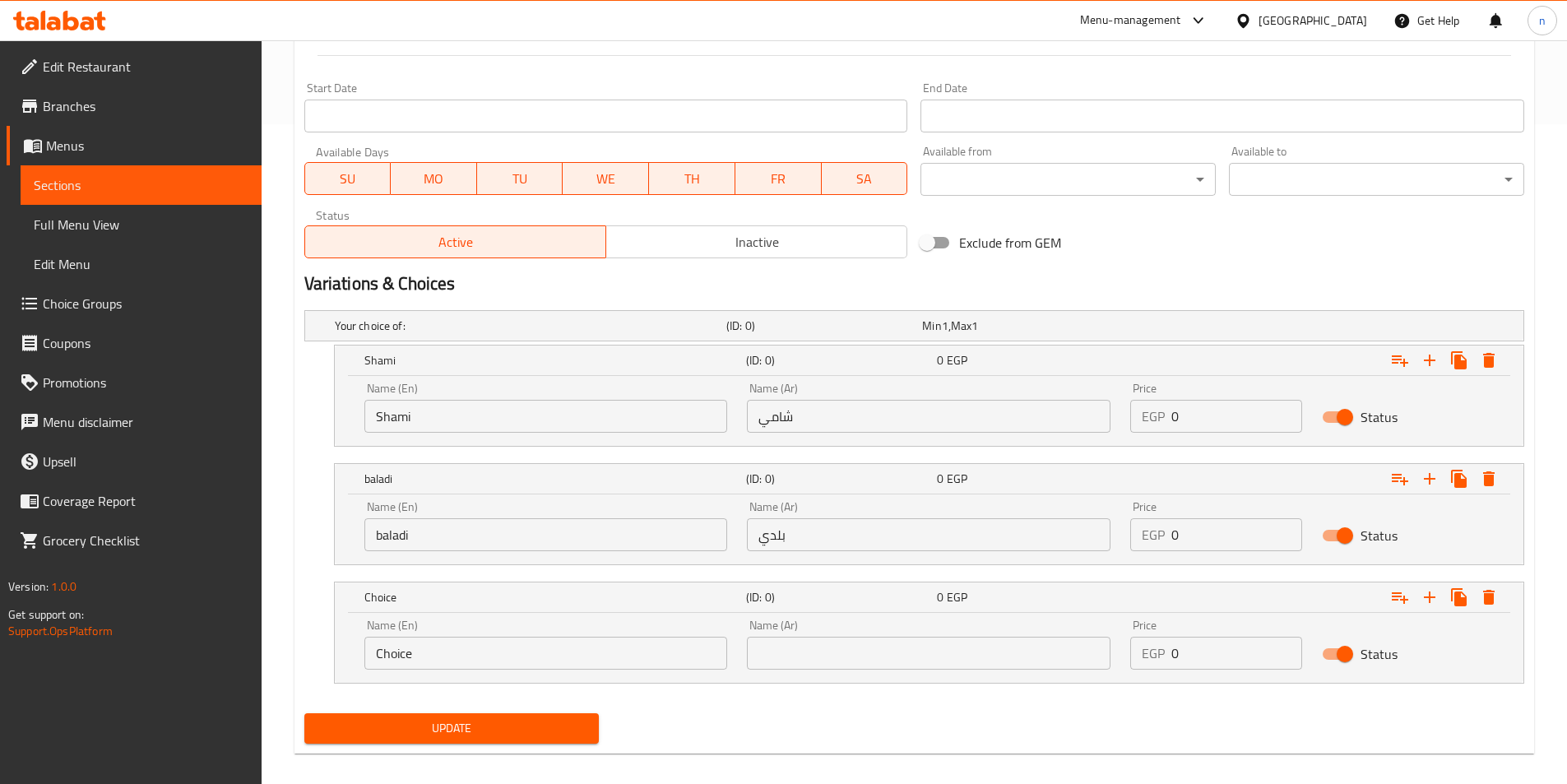
scroll to position [675, 0]
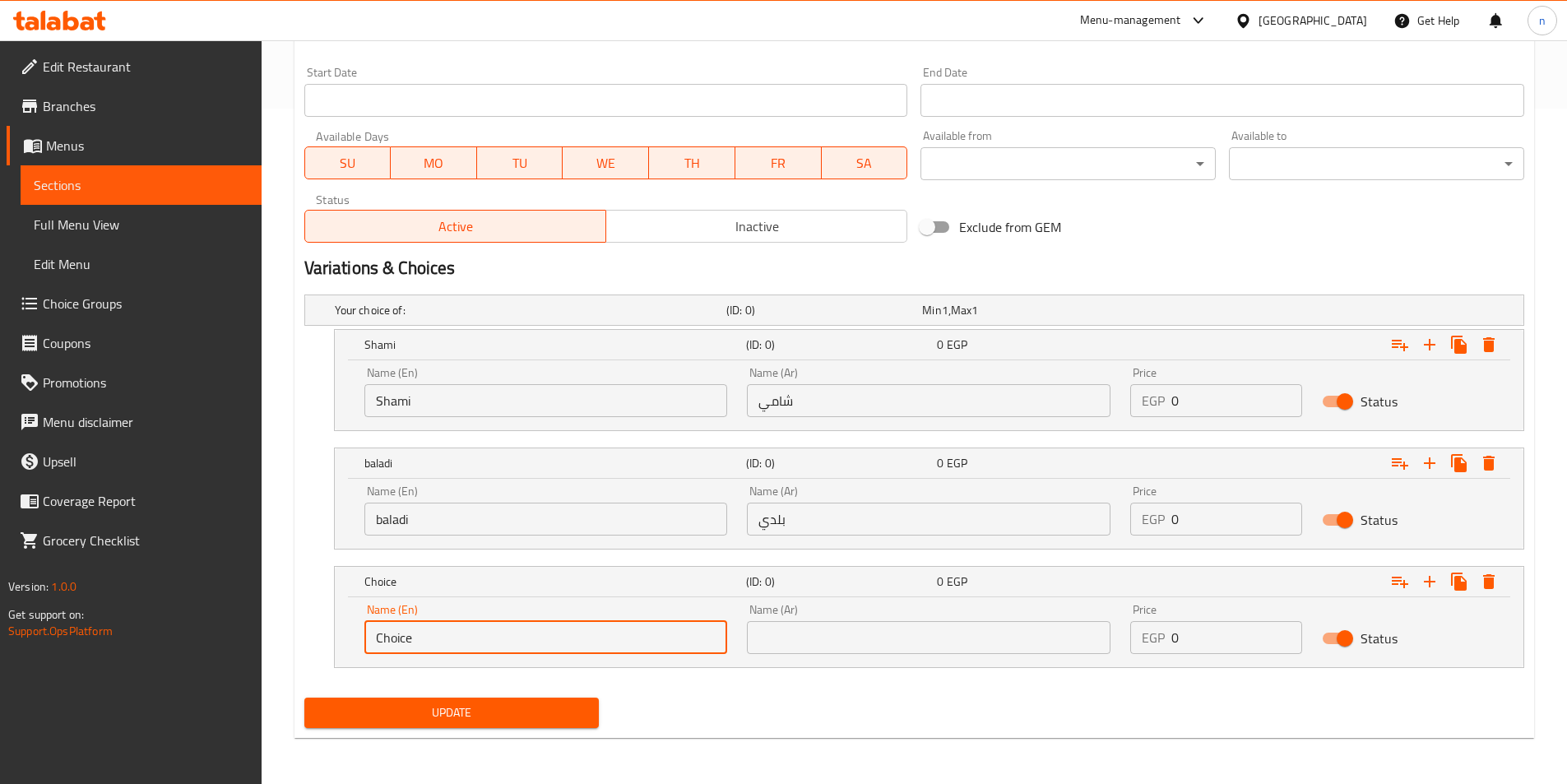
click at [590, 639] on input "Choice" at bounding box center [546, 637] width 364 height 33
click at [590, 639] on input "text" at bounding box center [546, 637] width 364 height 33
type input "French"
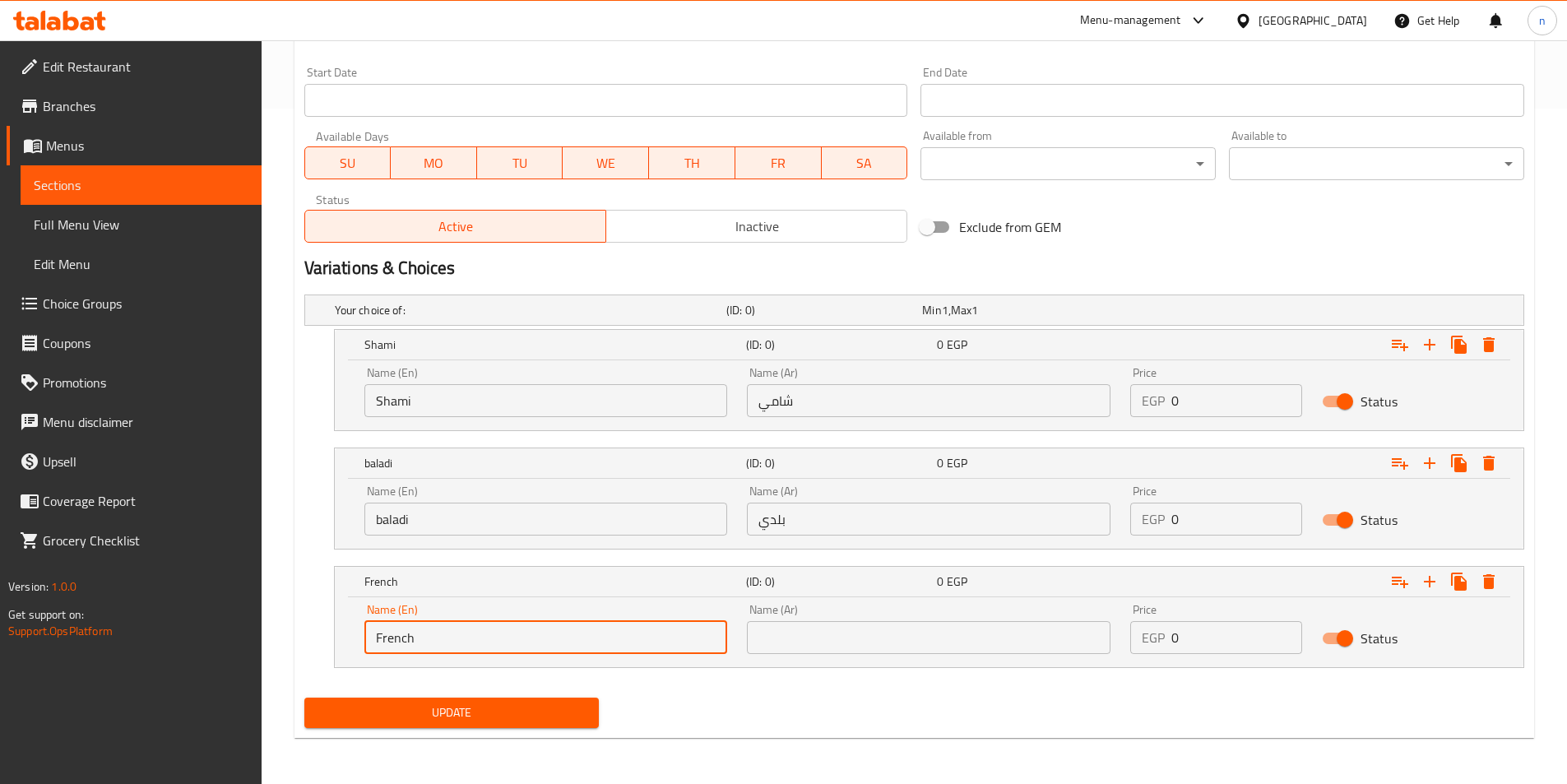
drag, startPoint x: 889, startPoint y: 645, endPoint x: 883, endPoint y: 620, distance: 25.7
click at [889, 645] on input "text" at bounding box center [929, 637] width 364 height 33
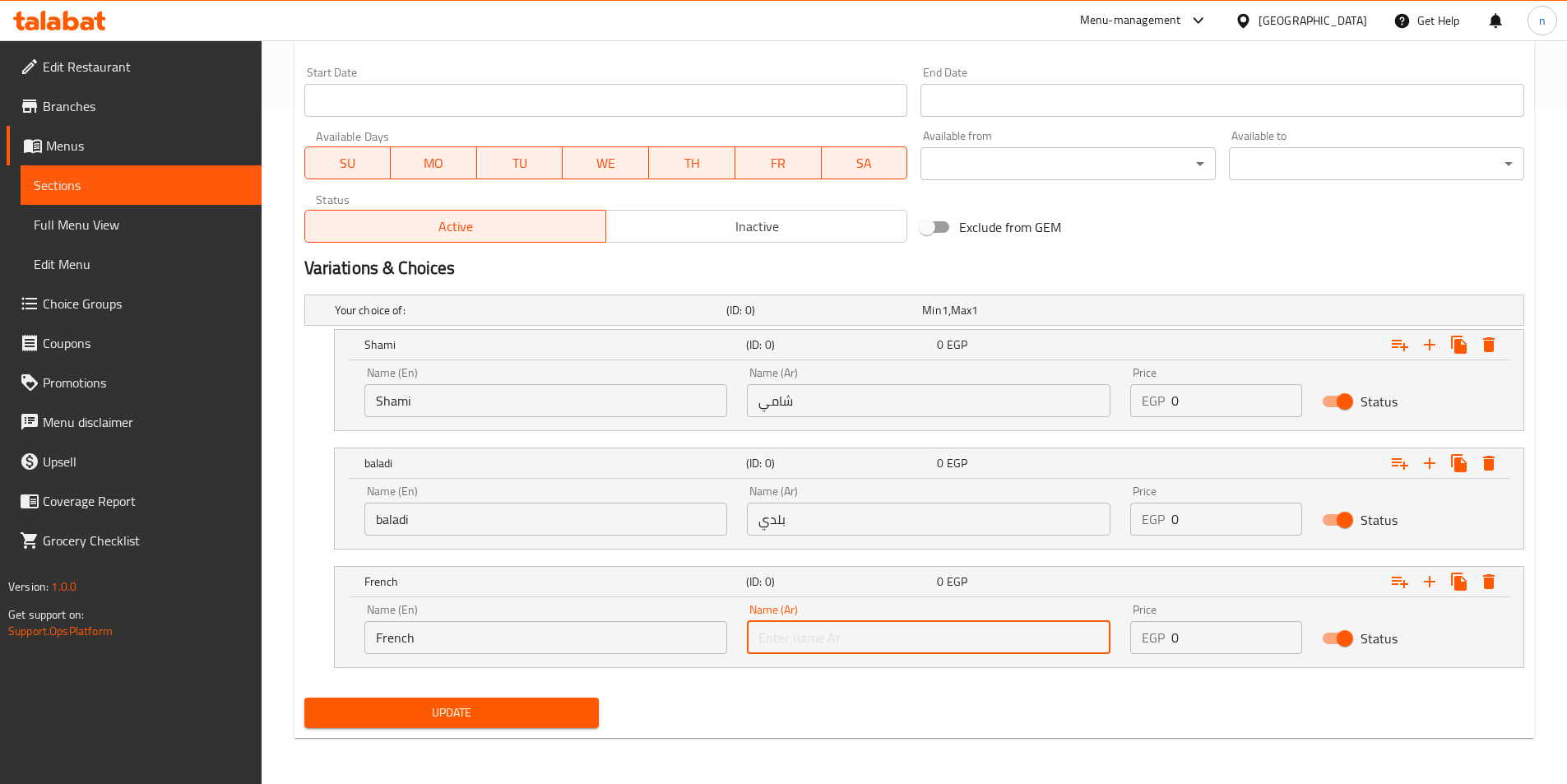
type input "فرنسي"
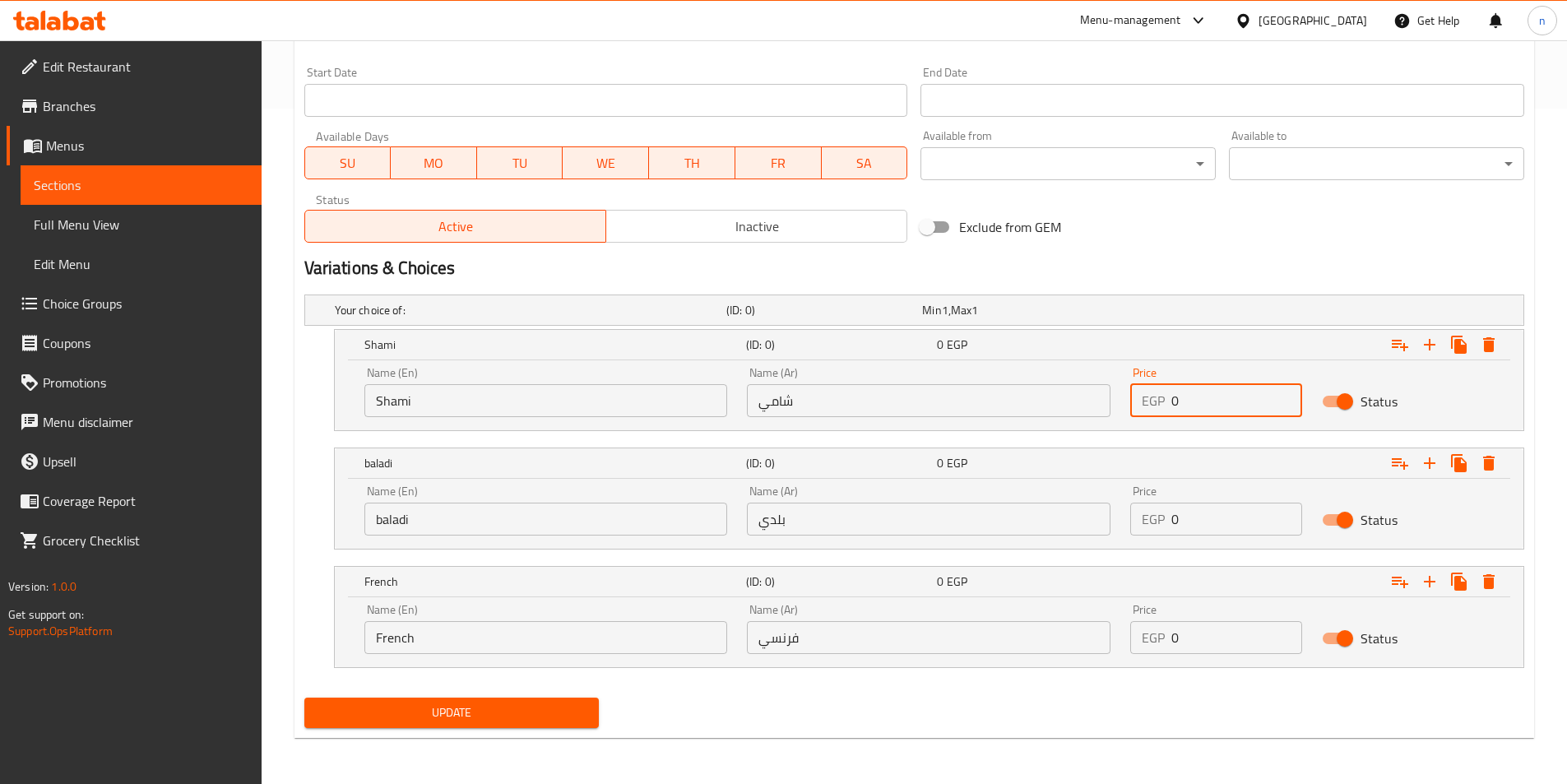
click at [1196, 407] on input "0" at bounding box center [1237, 400] width 131 height 33
click at [1196, 408] on input "0" at bounding box center [1237, 400] width 131 height 33
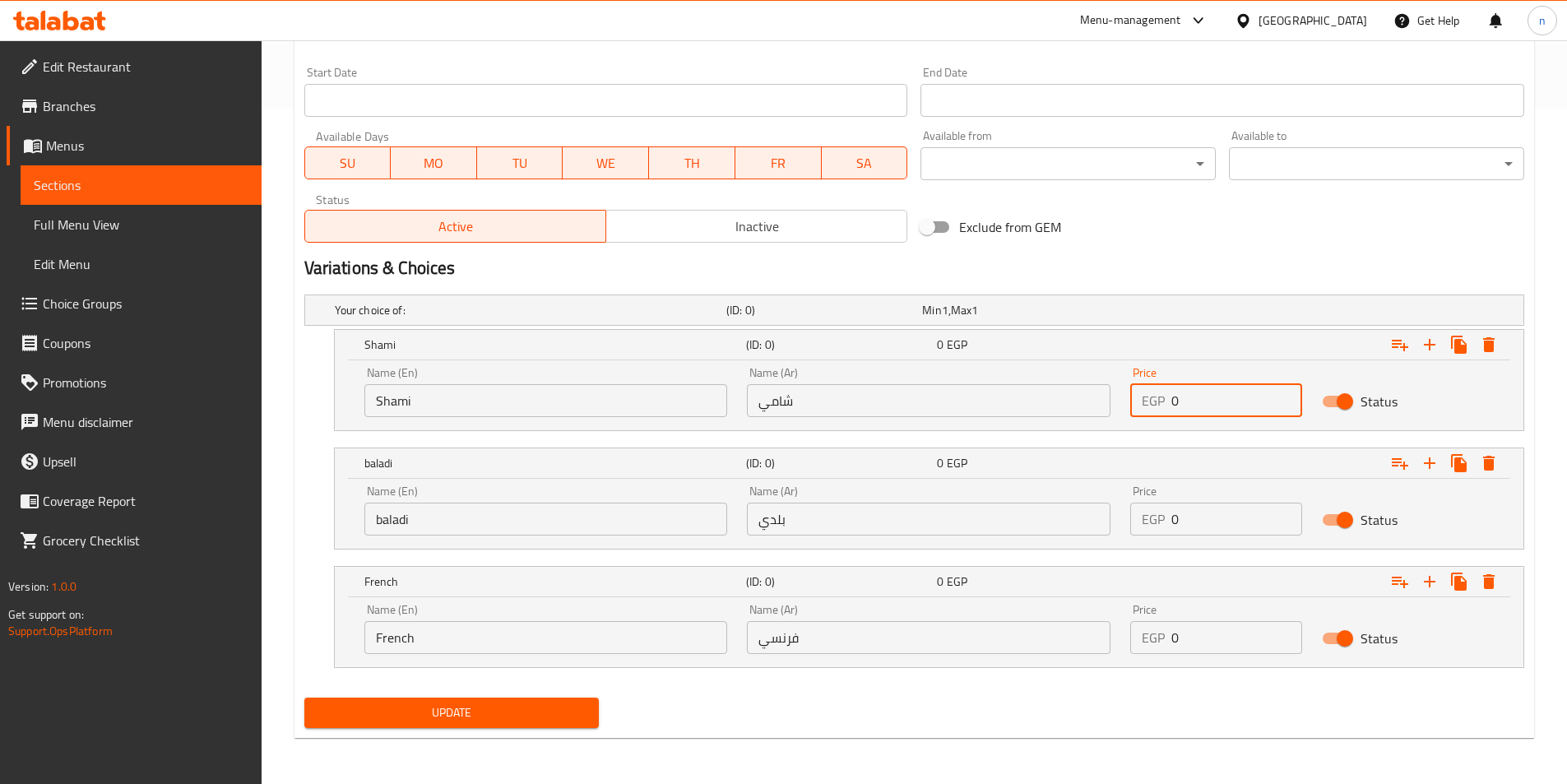
click at [1198, 396] on input "0" at bounding box center [1237, 400] width 131 height 33
click at [1197, 395] on input "0" at bounding box center [1237, 400] width 131 height 33
click at [1224, 395] on input "0" at bounding box center [1237, 400] width 131 height 33
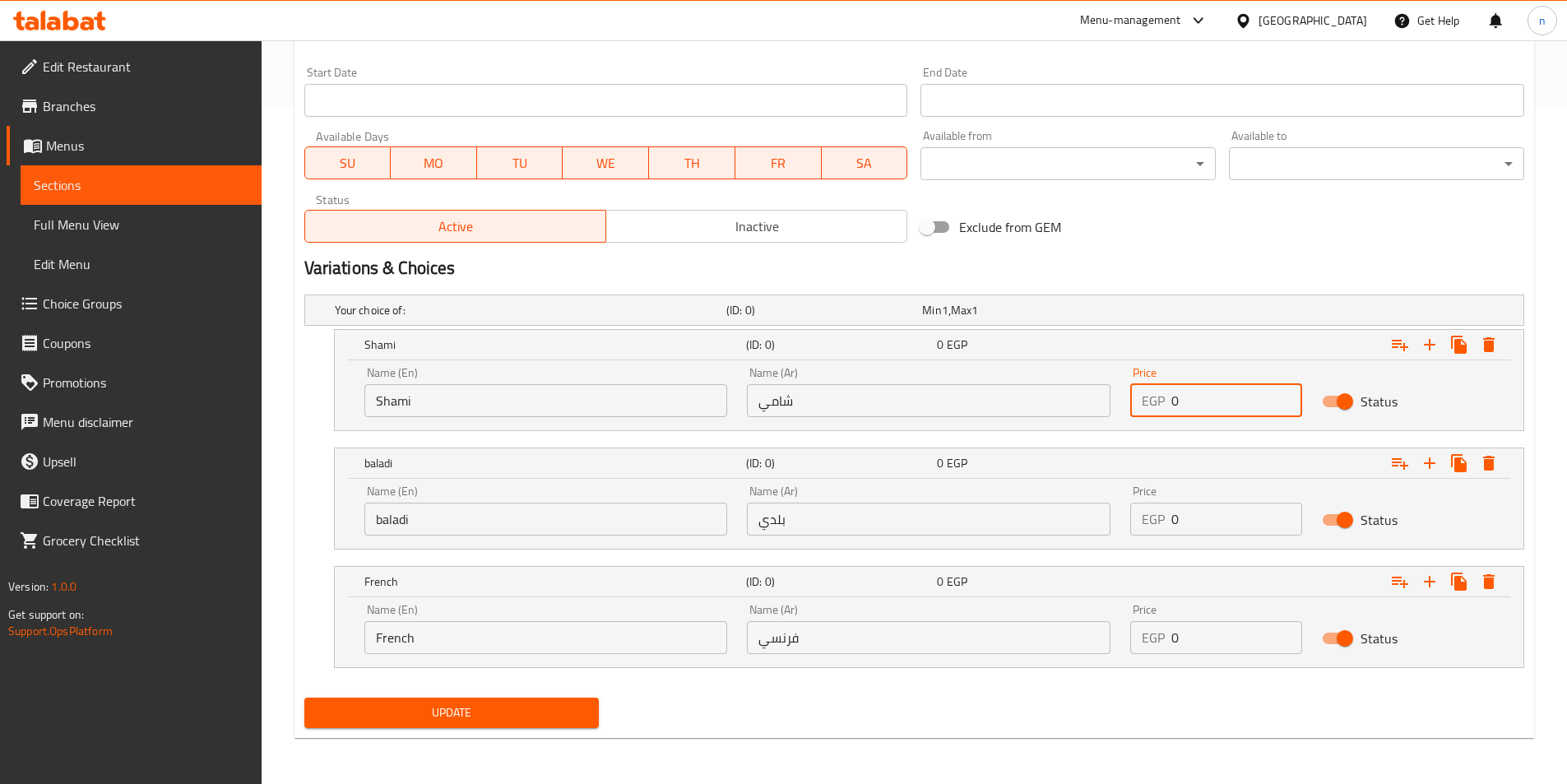
click at [1224, 395] on input "0" at bounding box center [1237, 400] width 131 height 33
click at [1286, 396] on input "1" at bounding box center [1237, 400] width 131 height 33
click at [1286, 396] on input "2" at bounding box center [1237, 400] width 131 height 33
click at [1286, 396] on input "3" at bounding box center [1237, 400] width 131 height 33
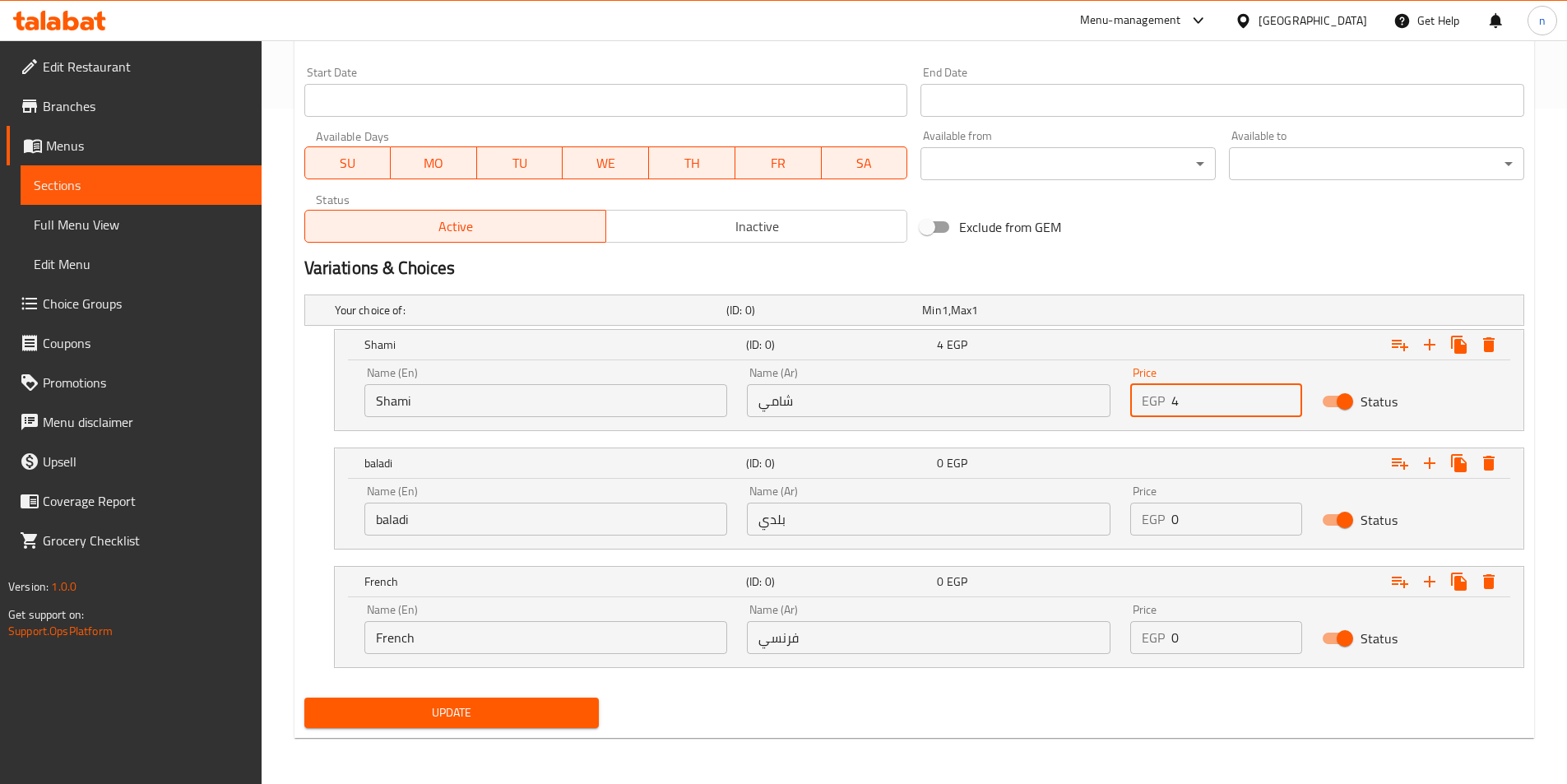
click at [1286, 396] on input "4" at bounding box center [1237, 400] width 131 height 33
click at [1286, 396] on input "5" at bounding box center [1237, 400] width 131 height 33
click at [1286, 396] on input "6" at bounding box center [1237, 400] width 131 height 33
click at [1286, 396] on input "7" at bounding box center [1237, 400] width 131 height 33
click at [1286, 396] on input "8" at bounding box center [1237, 400] width 131 height 33
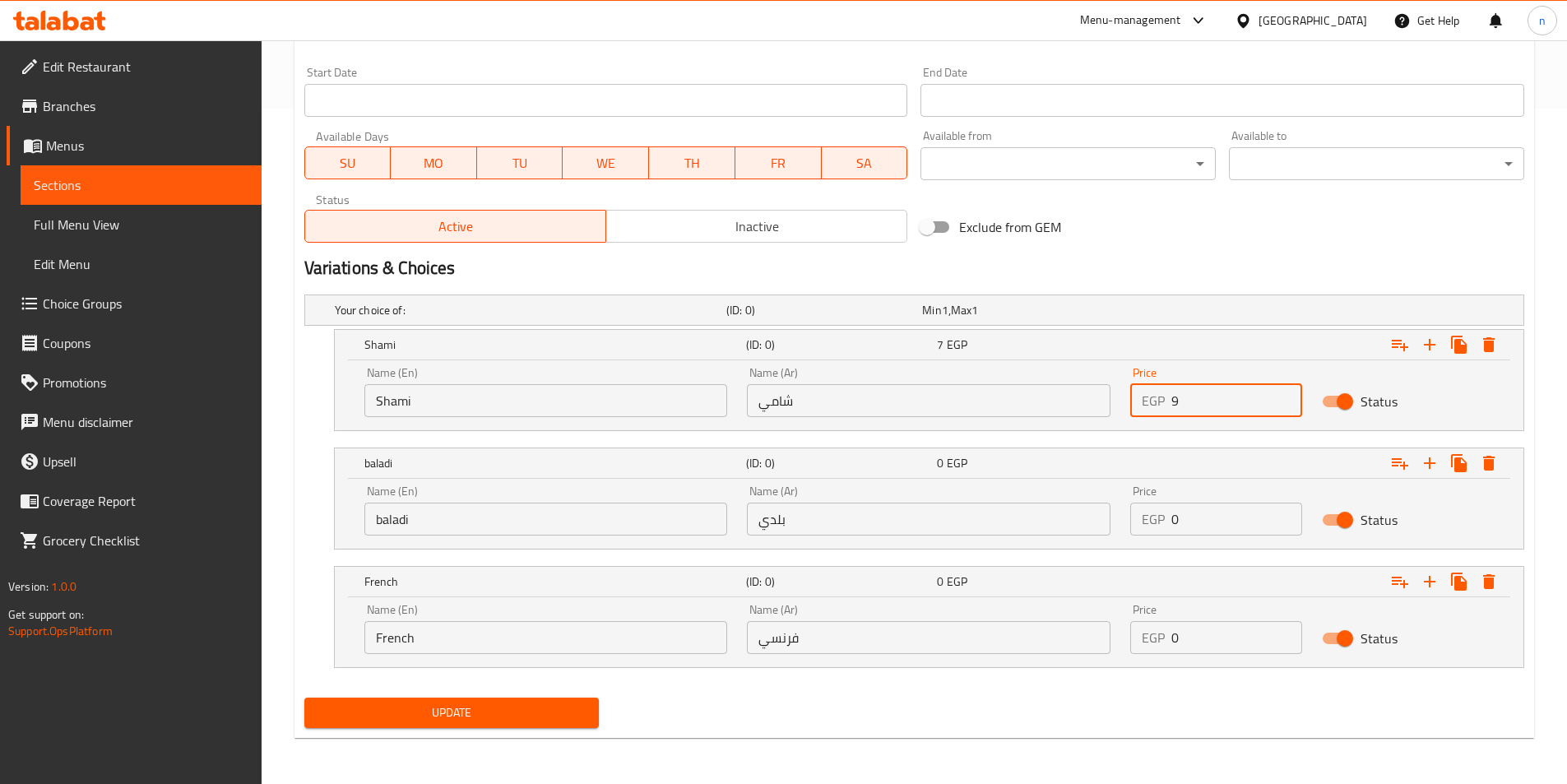
click at [1286, 396] on input "9" at bounding box center [1237, 400] width 131 height 33
click at [1286, 396] on input "10" at bounding box center [1237, 400] width 131 height 33
click at [1286, 396] on input "11" at bounding box center [1237, 400] width 131 height 33
click at [1286, 396] on input "12" at bounding box center [1237, 400] width 131 height 33
click at [1286, 396] on input "13" at bounding box center [1237, 400] width 131 height 33
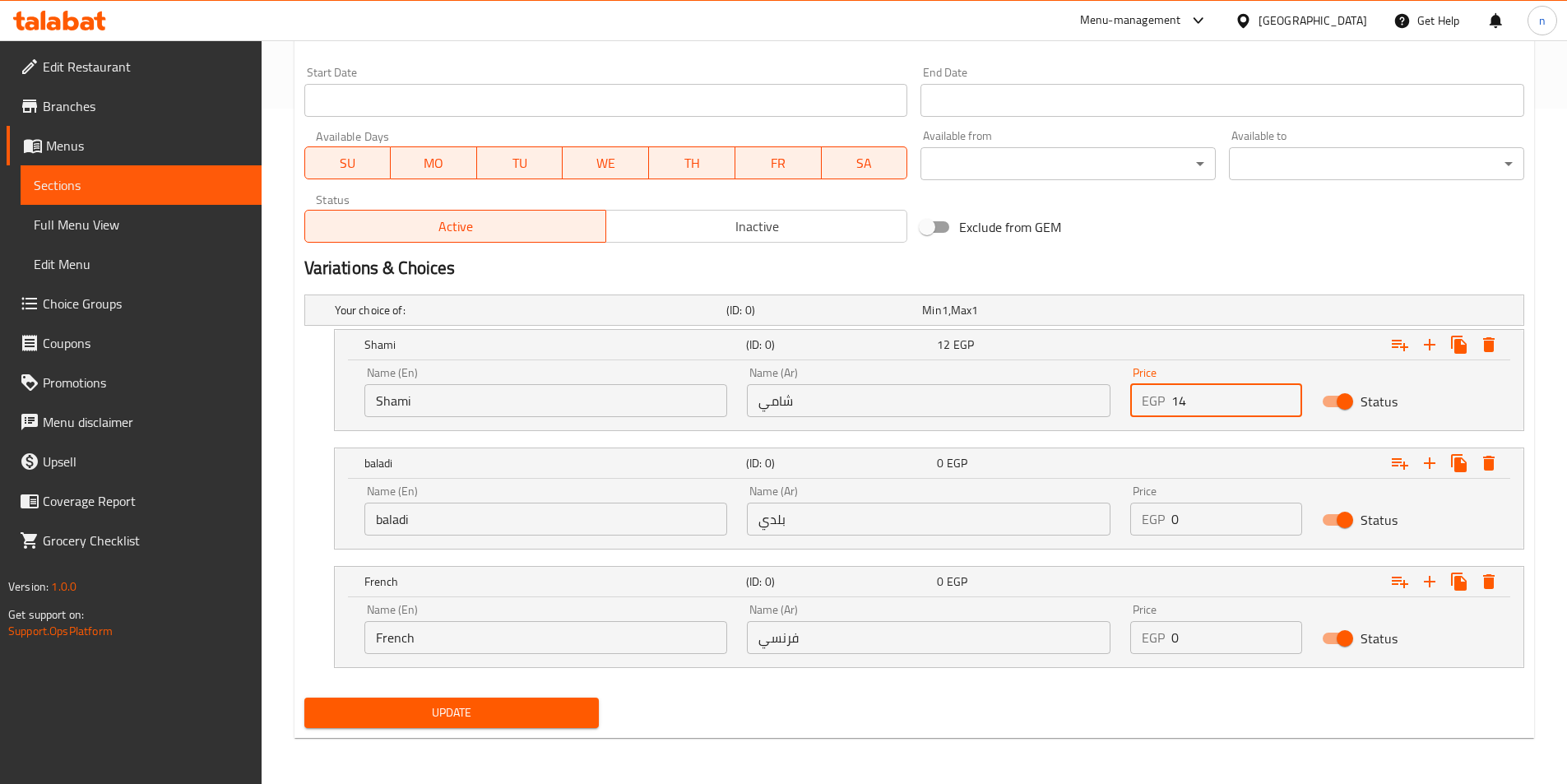
click at [1286, 396] on input "14" at bounding box center [1237, 400] width 131 height 33
click at [1286, 396] on input "15" at bounding box center [1237, 400] width 131 height 33
click at [1286, 396] on input "16" at bounding box center [1237, 400] width 131 height 33
click at [1286, 396] on input "17" at bounding box center [1237, 400] width 131 height 33
click at [1286, 396] on input "18" at bounding box center [1237, 400] width 131 height 33
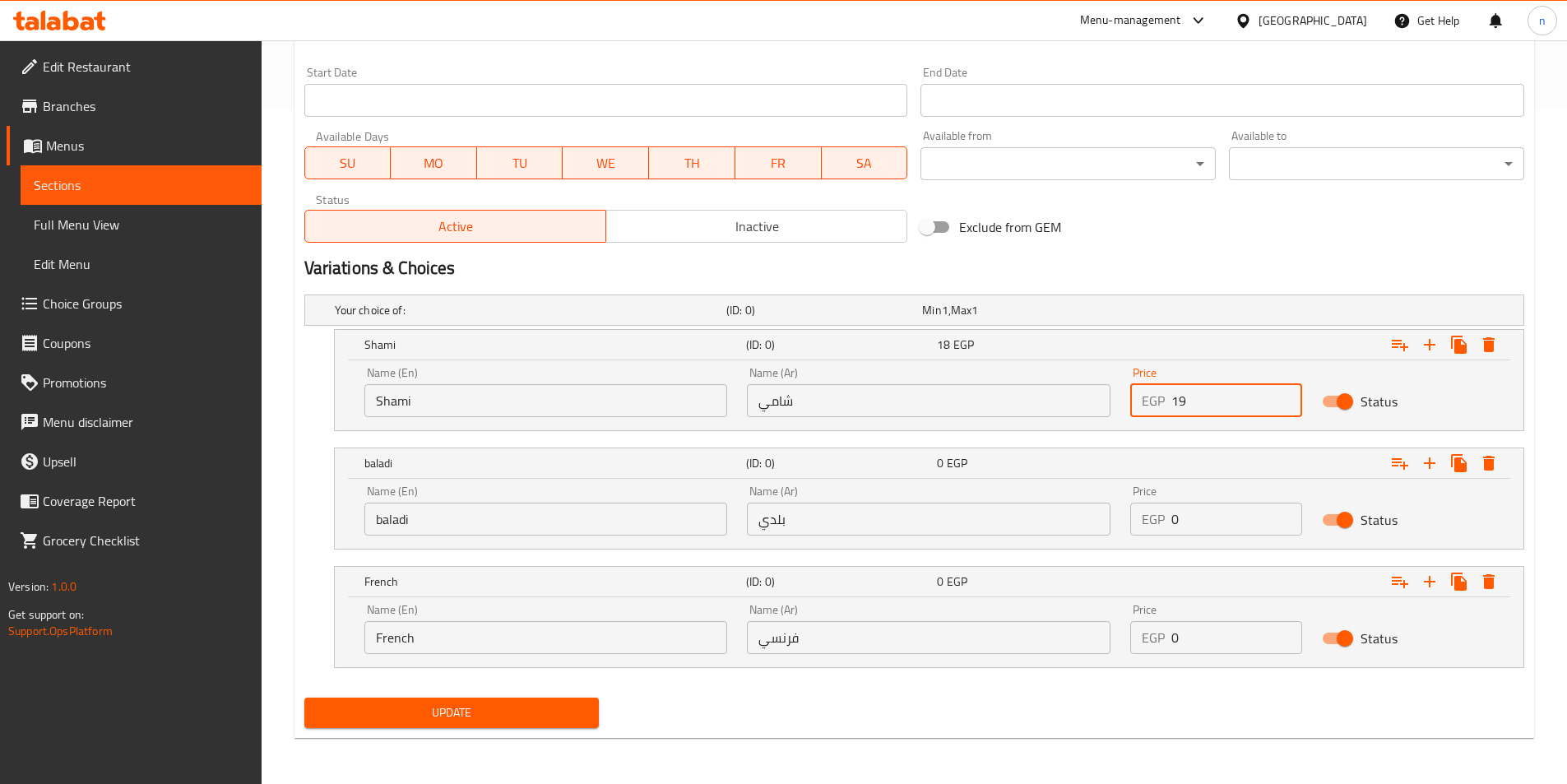
click at [1286, 396] on input "19" at bounding box center [1237, 400] width 131 height 33
click at [1286, 396] on input "20" at bounding box center [1237, 400] width 131 height 33
click at [1286, 396] on input "21" at bounding box center [1237, 400] width 131 height 33
click at [1286, 396] on input "22" at bounding box center [1237, 400] width 131 height 33
click at [1286, 396] on input "23" at bounding box center [1237, 400] width 131 height 33
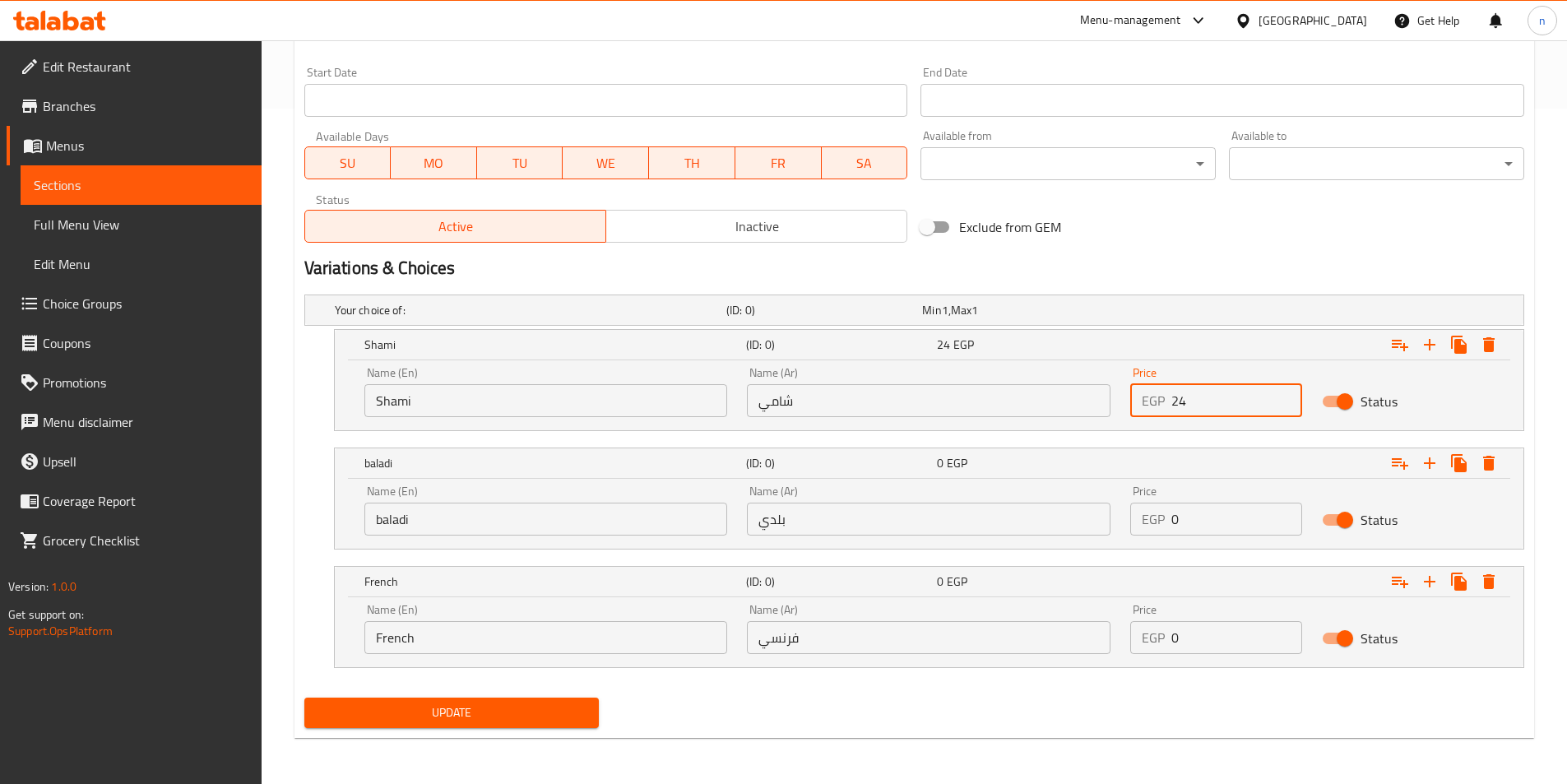
click at [1286, 396] on input "24" at bounding box center [1237, 400] width 131 height 33
type input "25"
click at [1286, 396] on input "25" at bounding box center [1237, 400] width 131 height 33
click at [1202, 521] on input "0" at bounding box center [1237, 519] width 131 height 33
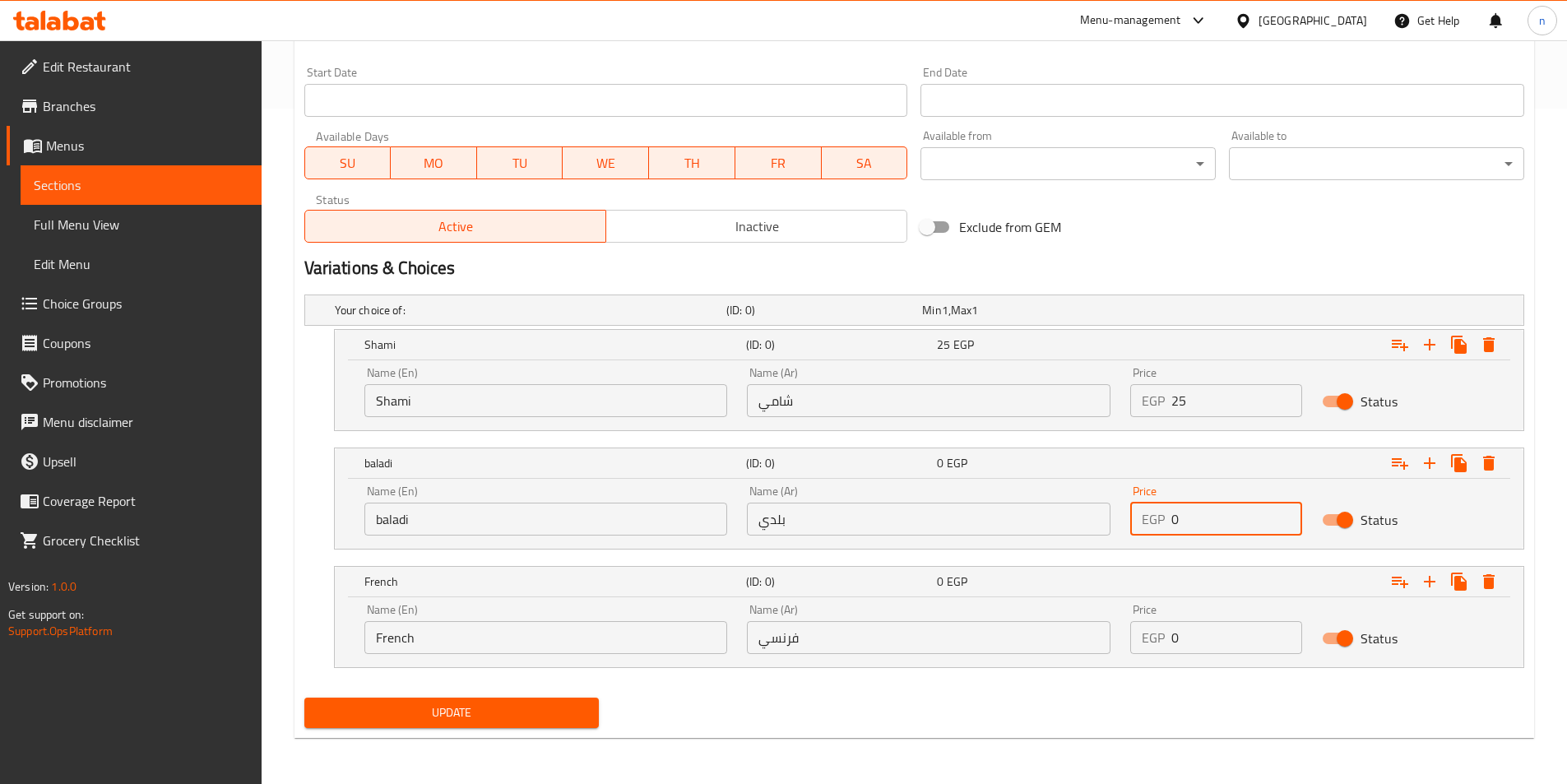
click at [1202, 521] on input "0" at bounding box center [1237, 519] width 131 height 33
click at [1281, 516] on input "1" at bounding box center [1237, 519] width 131 height 33
click at [1281, 516] on input "2" at bounding box center [1237, 519] width 131 height 33
click at [1281, 516] on input "3" at bounding box center [1237, 519] width 131 height 33
click at [1281, 516] on input "4" at bounding box center [1237, 519] width 131 height 33
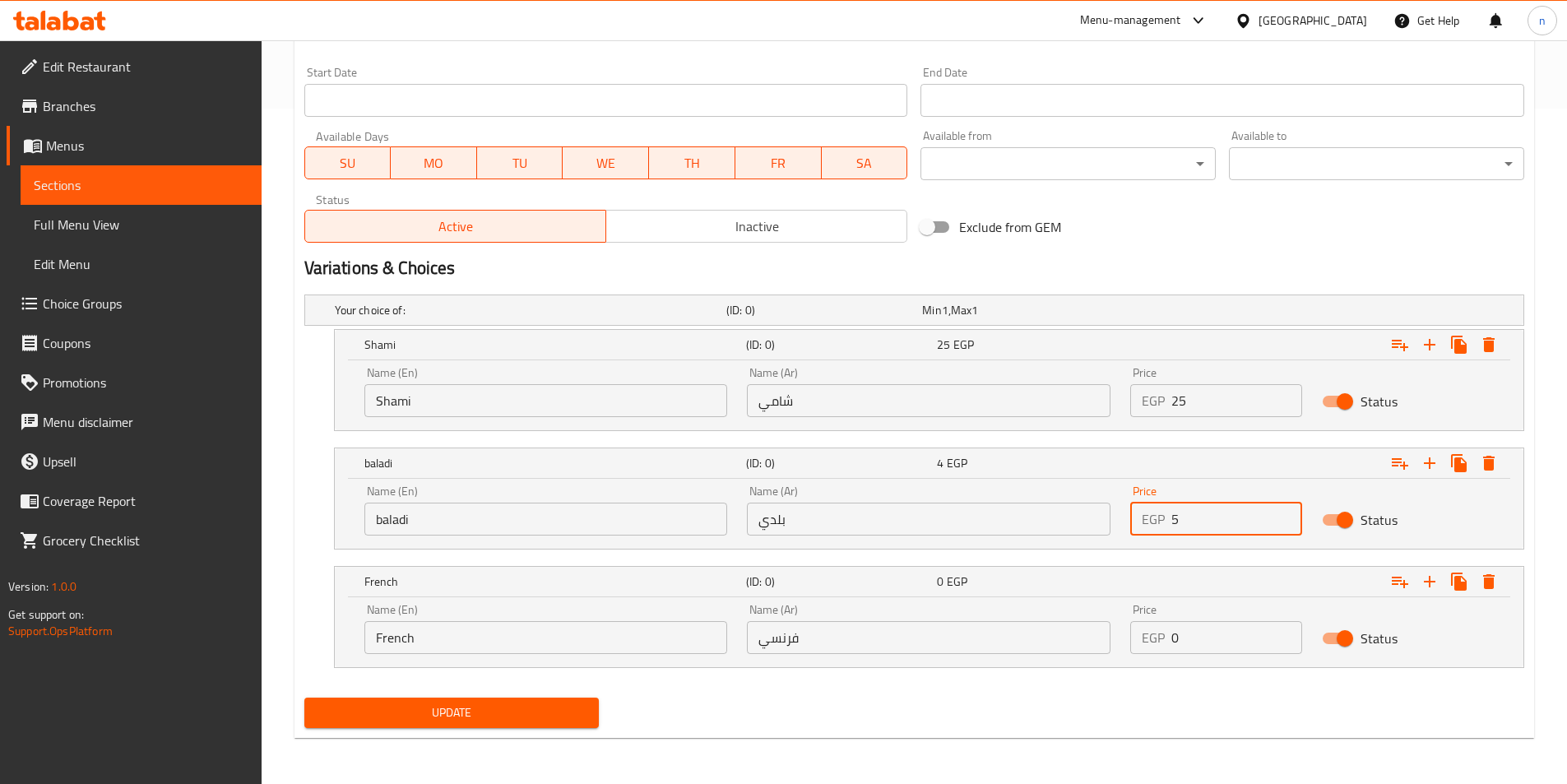
click at [1281, 516] on input "5" at bounding box center [1237, 519] width 131 height 33
click at [1281, 516] on input "6" at bounding box center [1237, 519] width 131 height 33
click at [1281, 516] on input "7" at bounding box center [1237, 519] width 131 height 33
click at [1281, 516] on input "8" at bounding box center [1237, 519] width 131 height 33
click at [1281, 516] on input "9" at bounding box center [1237, 519] width 131 height 33
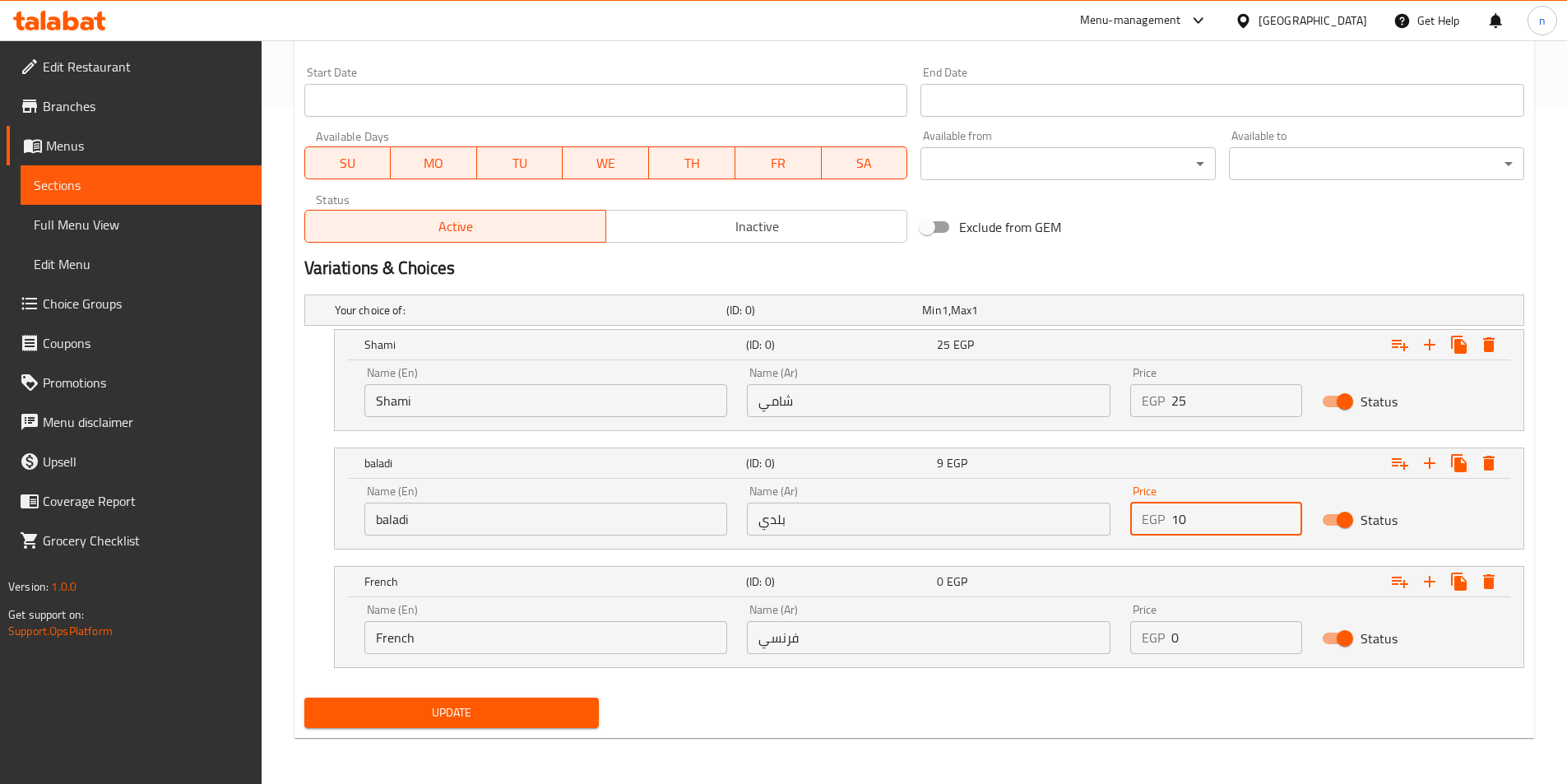
click at [1281, 516] on input "10" at bounding box center [1237, 519] width 131 height 33
click at [1281, 516] on input "11" at bounding box center [1237, 519] width 131 height 33
click at [1281, 516] on input "12" at bounding box center [1237, 519] width 131 height 33
click at [1281, 516] on input "13" at bounding box center [1237, 519] width 131 height 33
click at [1281, 516] on input "14" at bounding box center [1237, 519] width 131 height 33
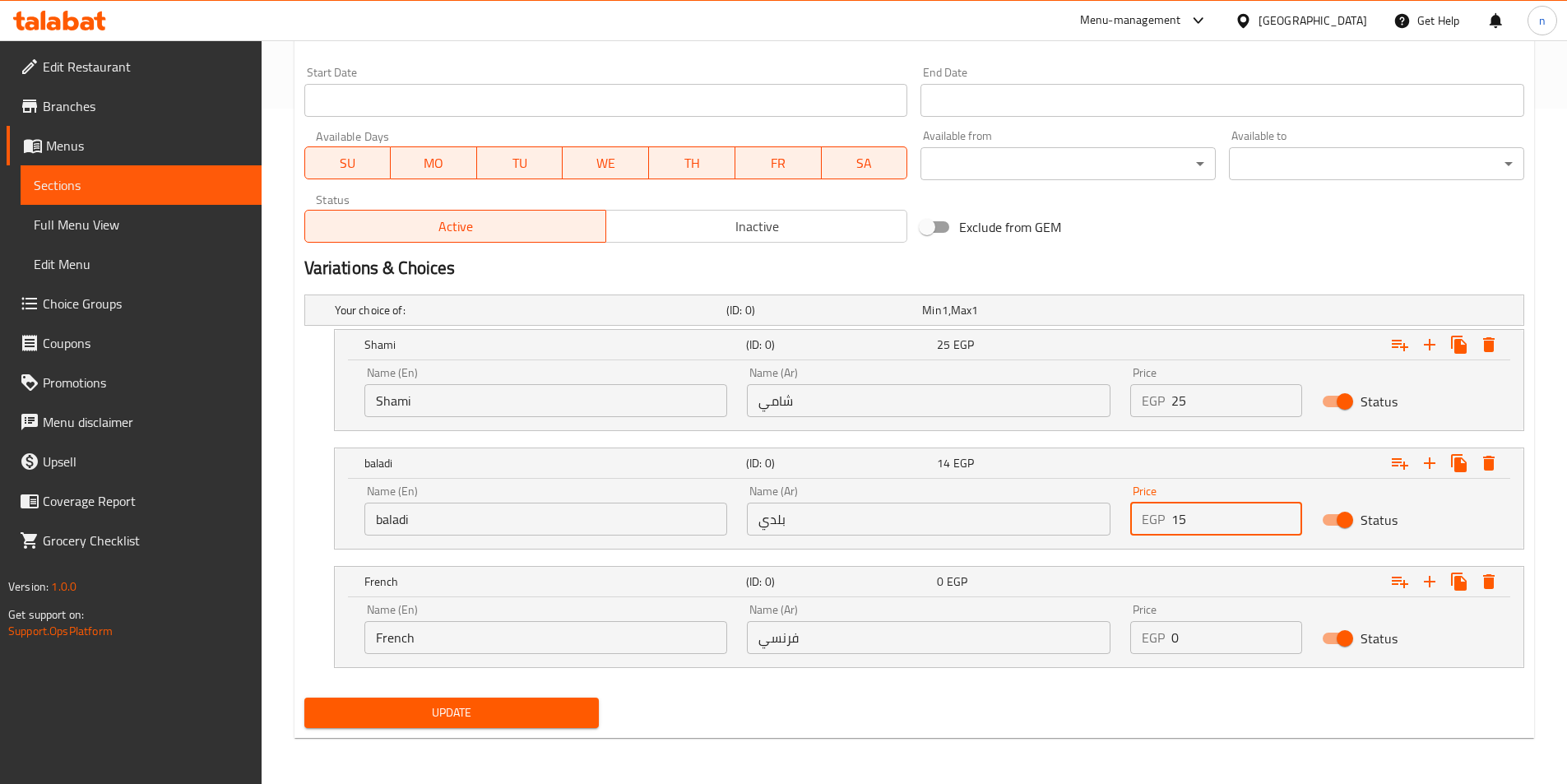
click at [1281, 516] on input "15" at bounding box center [1237, 519] width 131 height 33
click at [1281, 516] on input "16" at bounding box center [1237, 519] width 131 height 33
click at [1281, 516] on input "18" at bounding box center [1237, 519] width 131 height 33
click at [1281, 516] on input "19" at bounding box center [1237, 519] width 131 height 33
click at [1281, 516] on input "20" at bounding box center [1237, 519] width 131 height 33
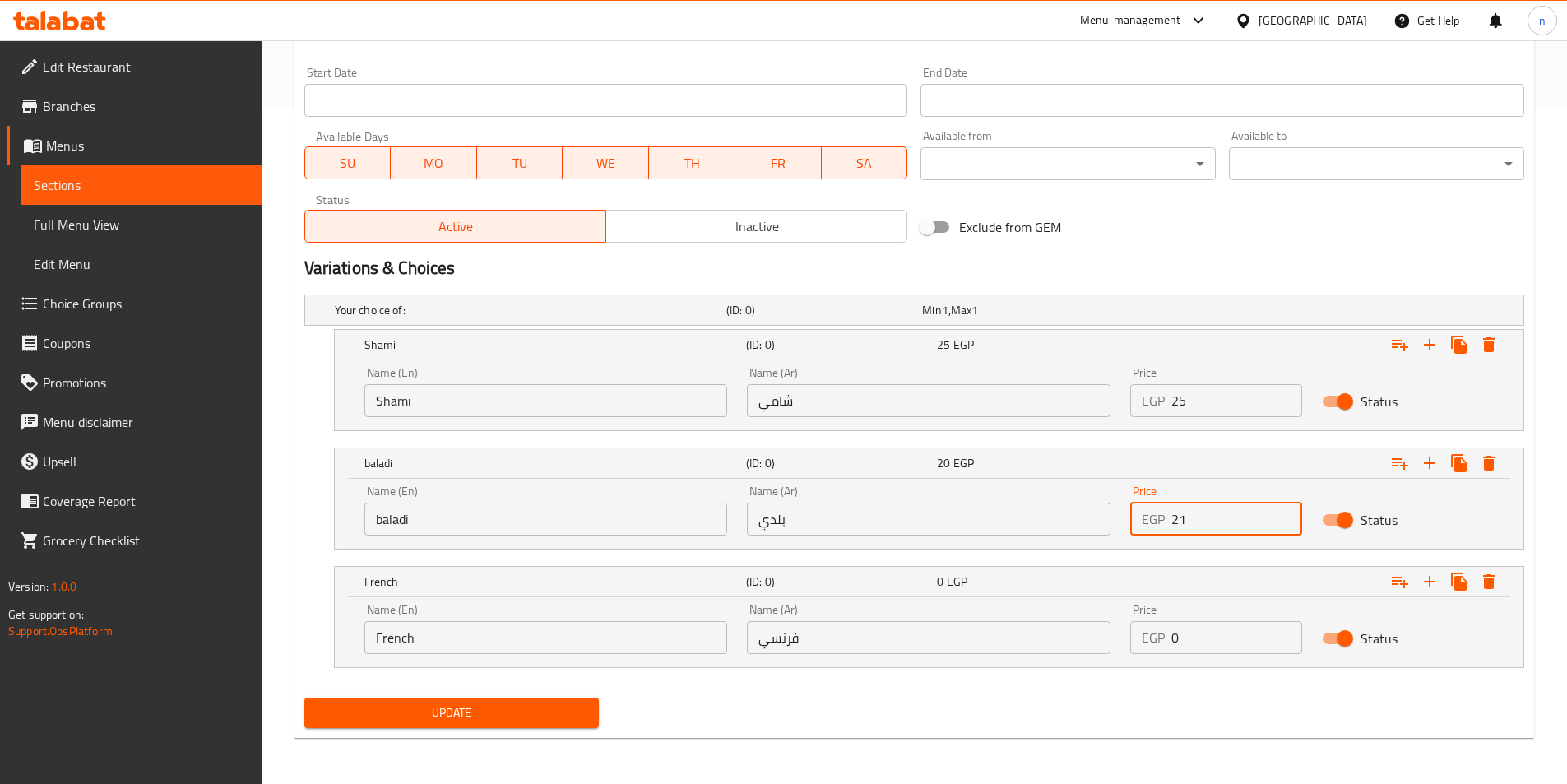
click at [1281, 516] on input "21" at bounding box center [1237, 519] width 131 height 33
click at [1281, 516] on input "22" at bounding box center [1237, 519] width 131 height 33
click at [1281, 516] on input "23" at bounding box center [1237, 519] width 131 height 33
click at [1281, 516] on input "24" at bounding box center [1237, 519] width 131 height 33
click at [1281, 516] on input "25" at bounding box center [1237, 519] width 131 height 33
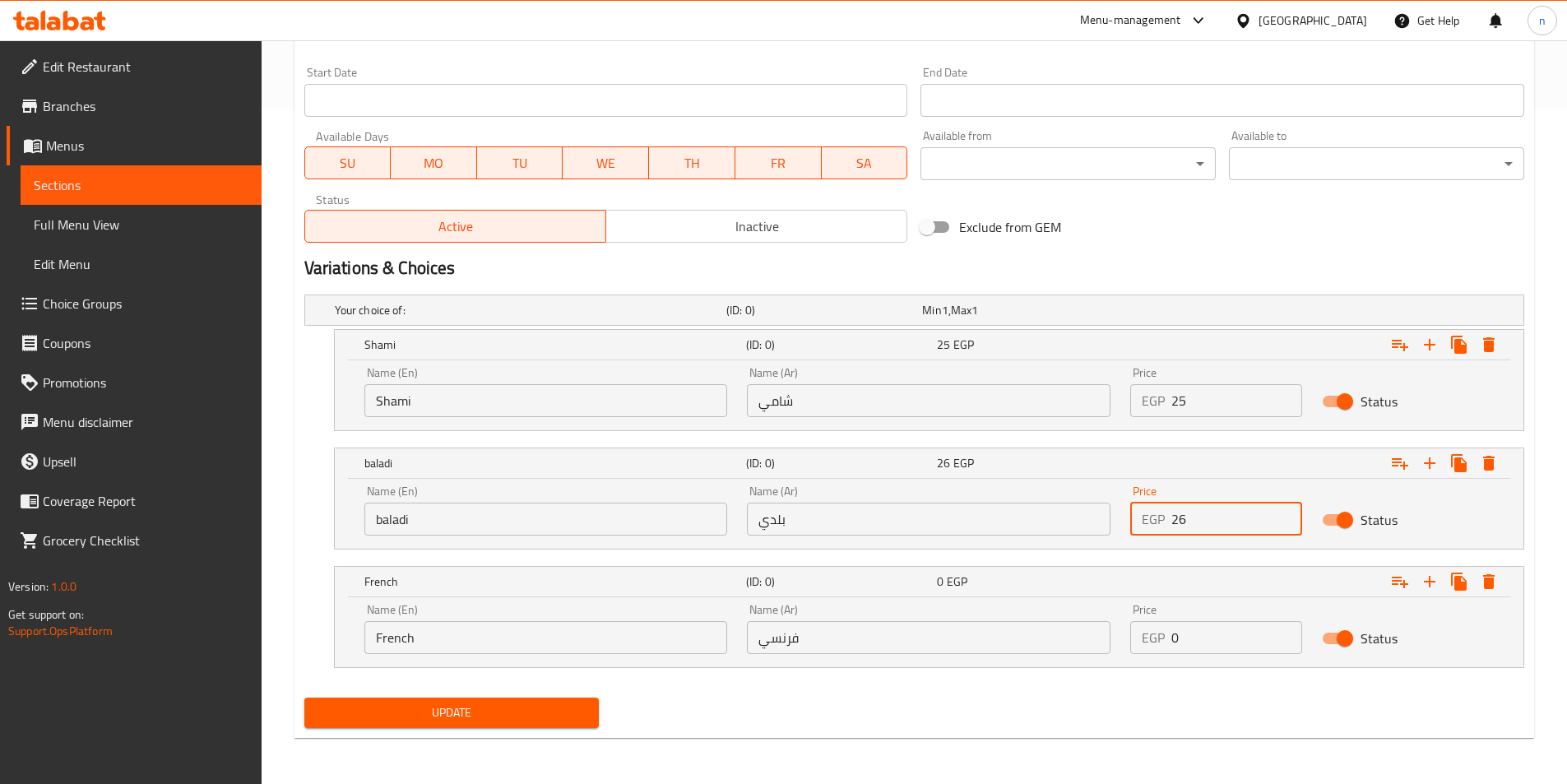
click at [1281, 516] on input "26" at bounding box center [1237, 519] width 131 height 33
type input "27"
click at [1281, 516] on input "27" at bounding box center [1237, 519] width 131 height 33
click at [1285, 637] on input "0" at bounding box center [1237, 637] width 131 height 33
click at [1283, 630] on input "1" at bounding box center [1237, 637] width 131 height 33
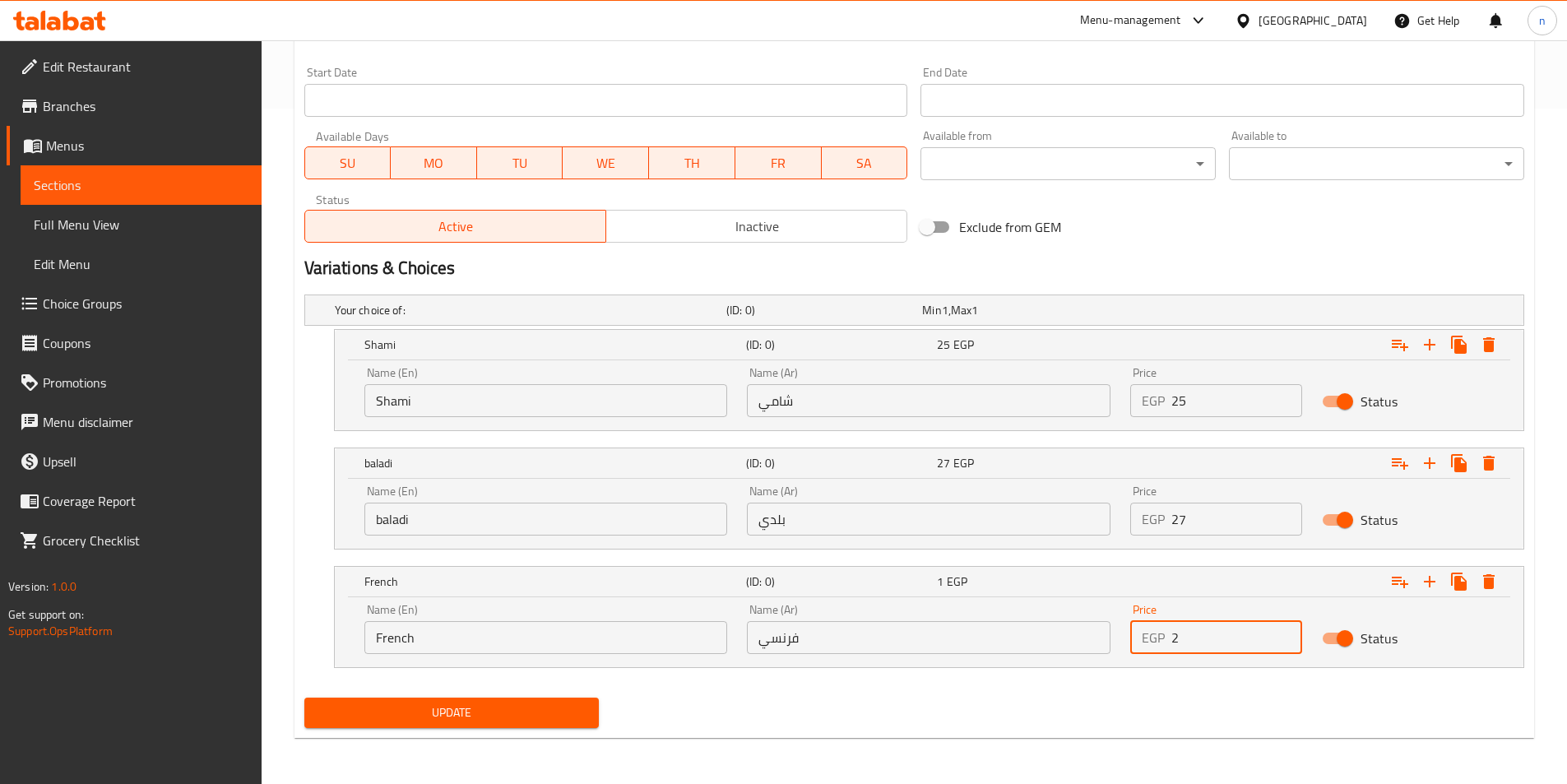
click at [1283, 630] on input "2" at bounding box center [1237, 637] width 131 height 33
click at [1283, 630] on input "3" at bounding box center [1237, 637] width 131 height 33
click at [1283, 630] on input "4" at bounding box center [1237, 637] width 131 height 33
click at [1283, 630] on input "5" at bounding box center [1237, 637] width 131 height 33
click at [1283, 630] on input "6" at bounding box center [1237, 637] width 131 height 33
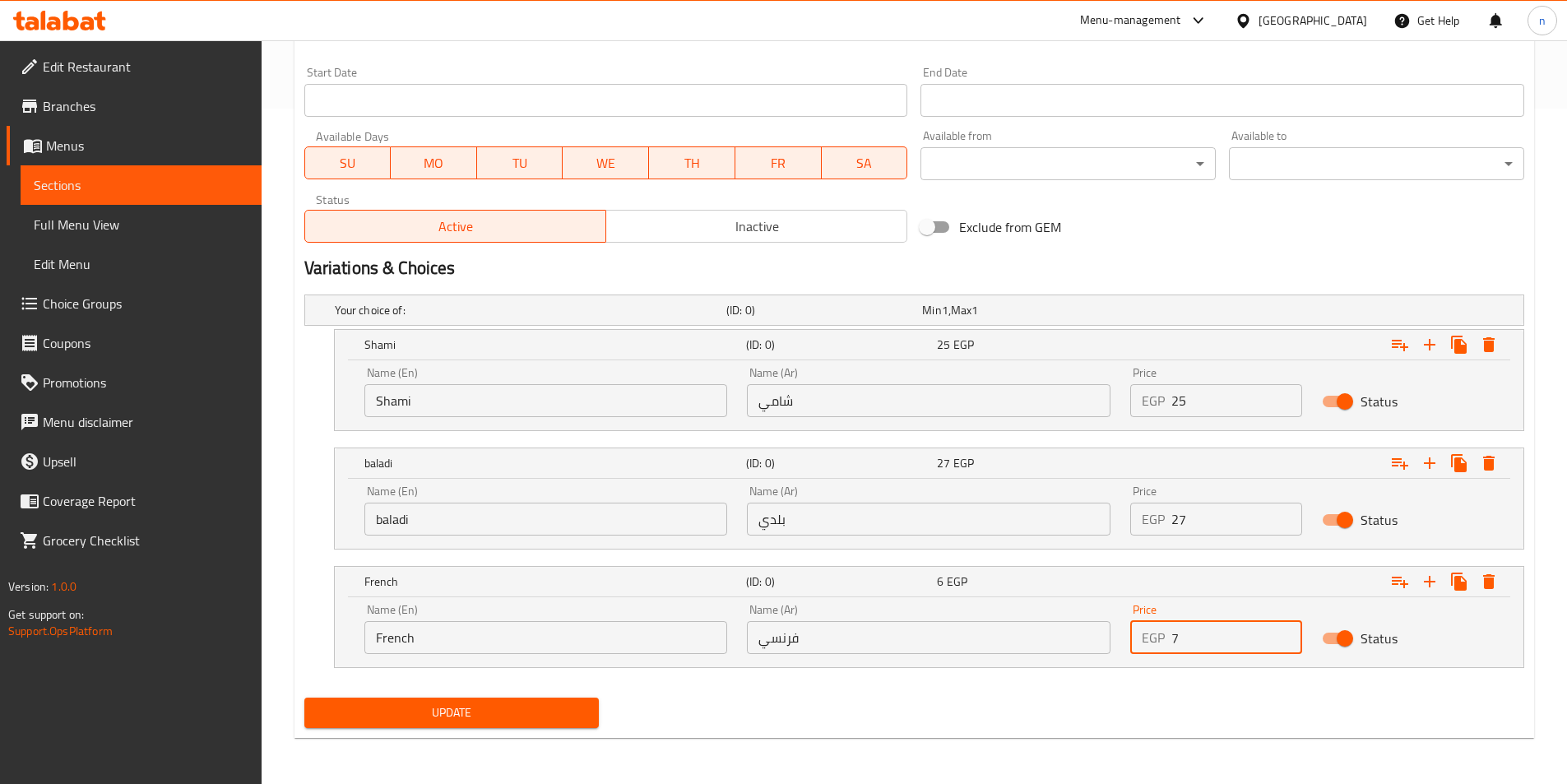
click at [1283, 630] on input "7" at bounding box center [1237, 637] width 131 height 33
click at [1283, 630] on input "8" at bounding box center [1237, 637] width 131 height 33
click at [1283, 630] on input "9" at bounding box center [1237, 637] width 131 height 33
click at [1283, 630] on input "10" at bounding box center [1237, 637] width 131 height 33
click at [1283, 630] on input "11" at bounding box center [1237, 637] width 131 height 33
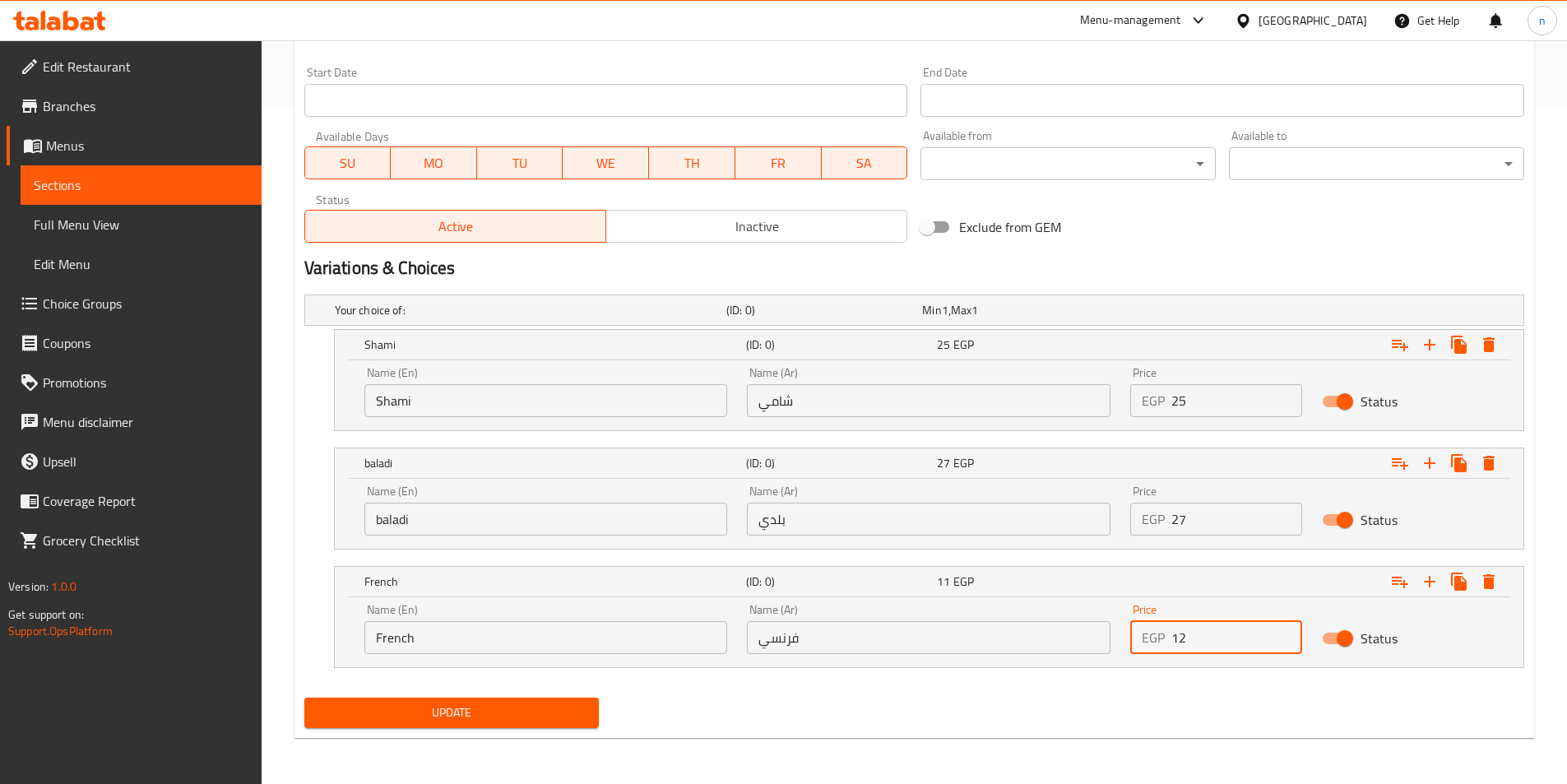
click at [1283, 630] on input "12" at bounding box center [1237, 637] width 131 height 33
click at [1283, 630] on input "13" at bounding box center [1237, 637] width 131 height 33
click at [1283, 630] on input "14" at bounding box center [1237, 637] width 131 height 33
click at [1283, 630] on input "15" at bounding box center [1237, 637] width 131 height 33
click at [1283, 630] on input "16" at bounding box center [1237, 637] width 131 height 33
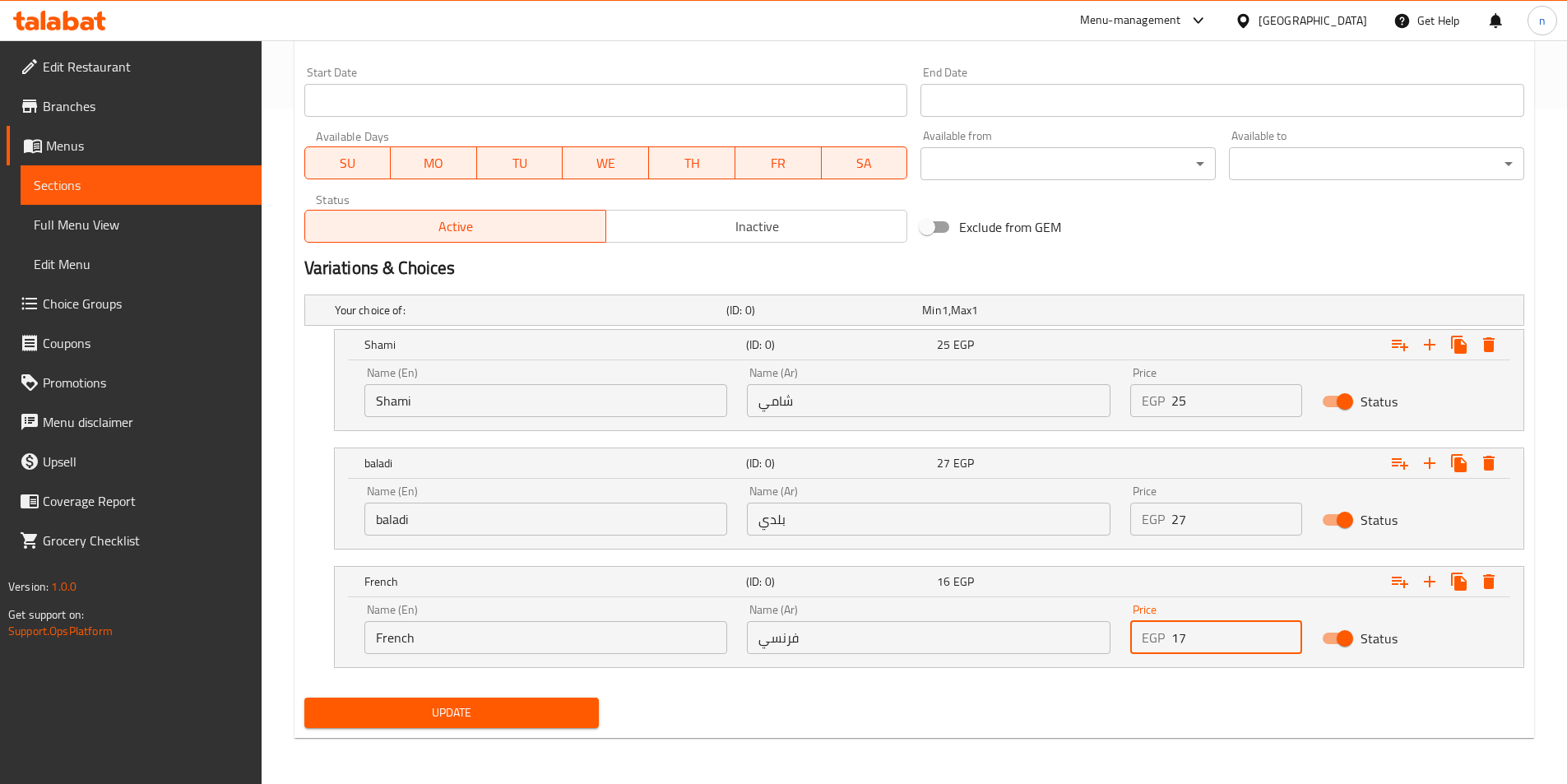
click at [1283, 630] on input "17" at bounding box center [1237, 637] width 131 height 33
click at [1283, 630] on input "18" at bounding box center [1237, 637] width 131 height 33
click at [1283, 630] on input "19" at bounding box center [1237, 637] width 131 height 33
click at [1283, 630] on input "20" at bounding box center [1237, 637] width 131 height 33
click at [1283, 630] on input "21" at bounding box center [1237, 637] width 131 height 33
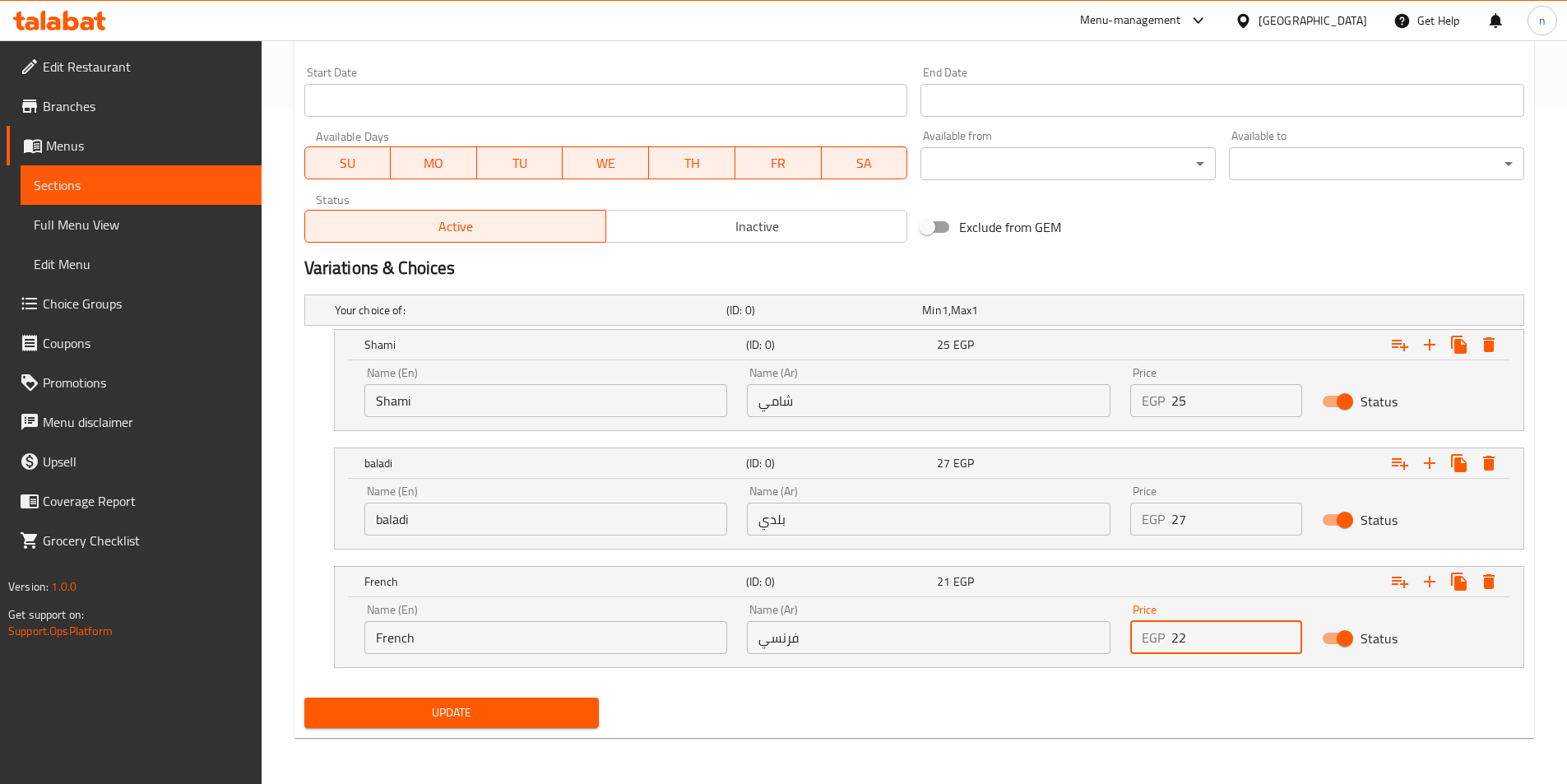
click at [1283, 630] on input "22" at bounding box center [1237, 637] width 131 height 33
click at [1283, 630] on input "23" at bounding box center [1237, 637] width 131 height 33
click at [1283, 630] on input "24" at bounding box center [1237, 637] width 131 height 33
click at [1283, 630] on input "25" at bounding box center [1237, 637] width 131 height 33
click at [1283, 630] on input "26" at bounding box center [1237, 637] width 131 height 33
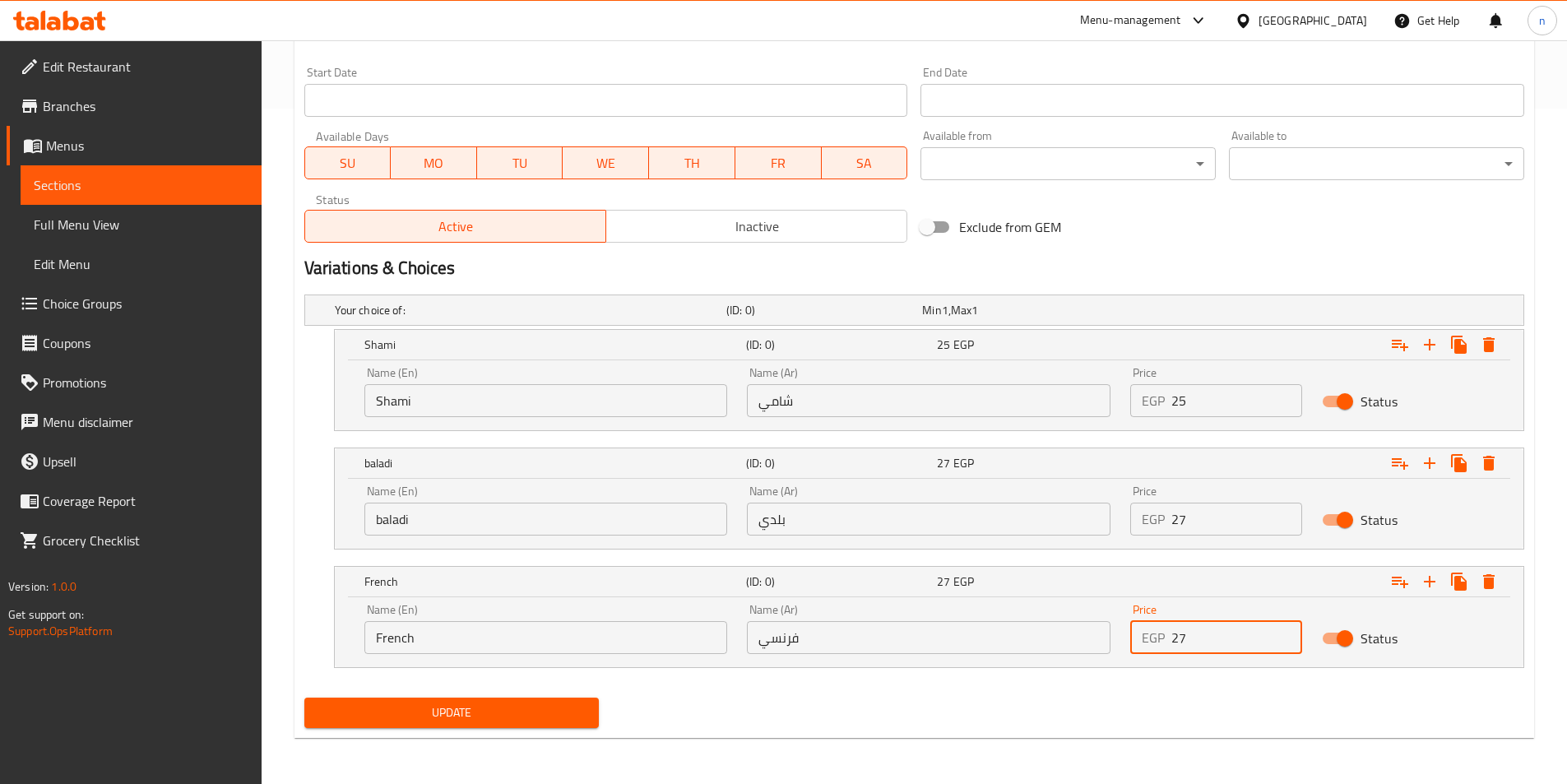
click at [1283, 630] on input "27" at bounding box center [1237, 637] width 131 height 33
click at [1283, 630] on input "28" at bounding box center [1237, 637] width 131 height 33
click at [1283, 630] on input "29" at bounding box center [1237, 637] width 131 height 33
click at [1283, 630] on input "30" at bounding box center [1237, 637] width 131 height 33
type input "31"
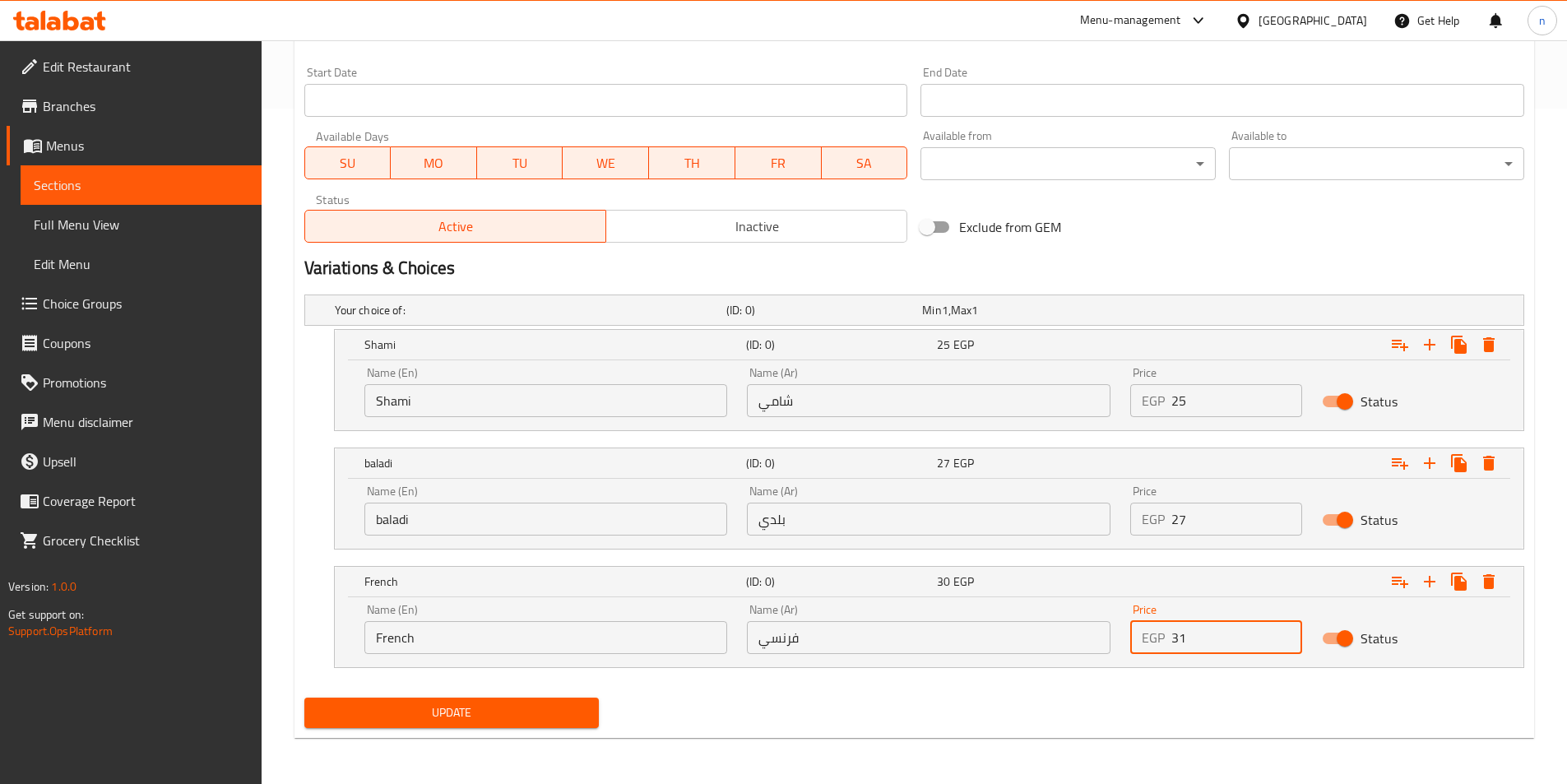
click at [1283, 630] on input "31" at bounding box center [1237, 637] width 131 height 33
click at [553, 703] on span "Update" at bounding box center [452, 713] width 269 height 20
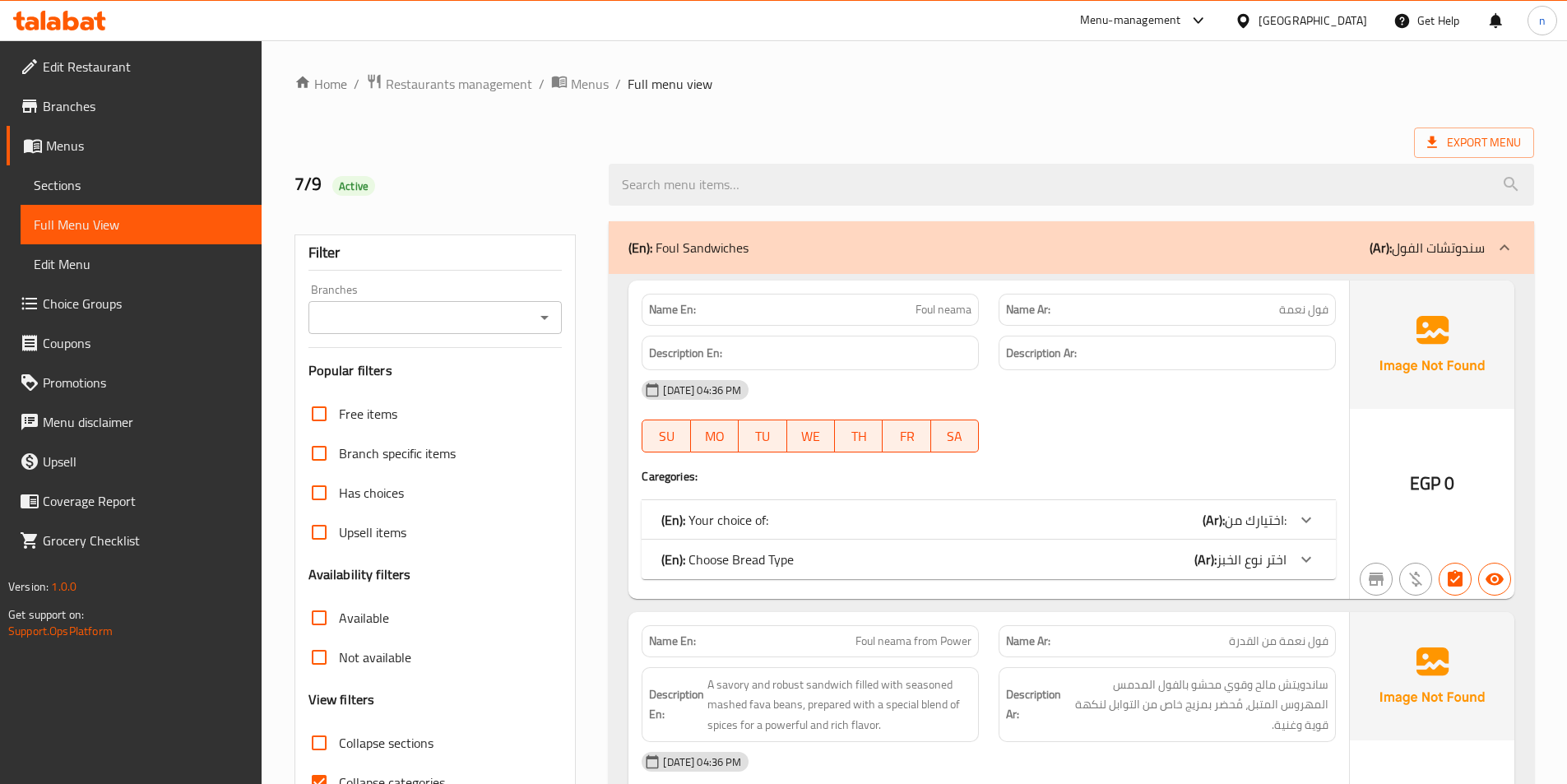
scroll to position [411, 0]
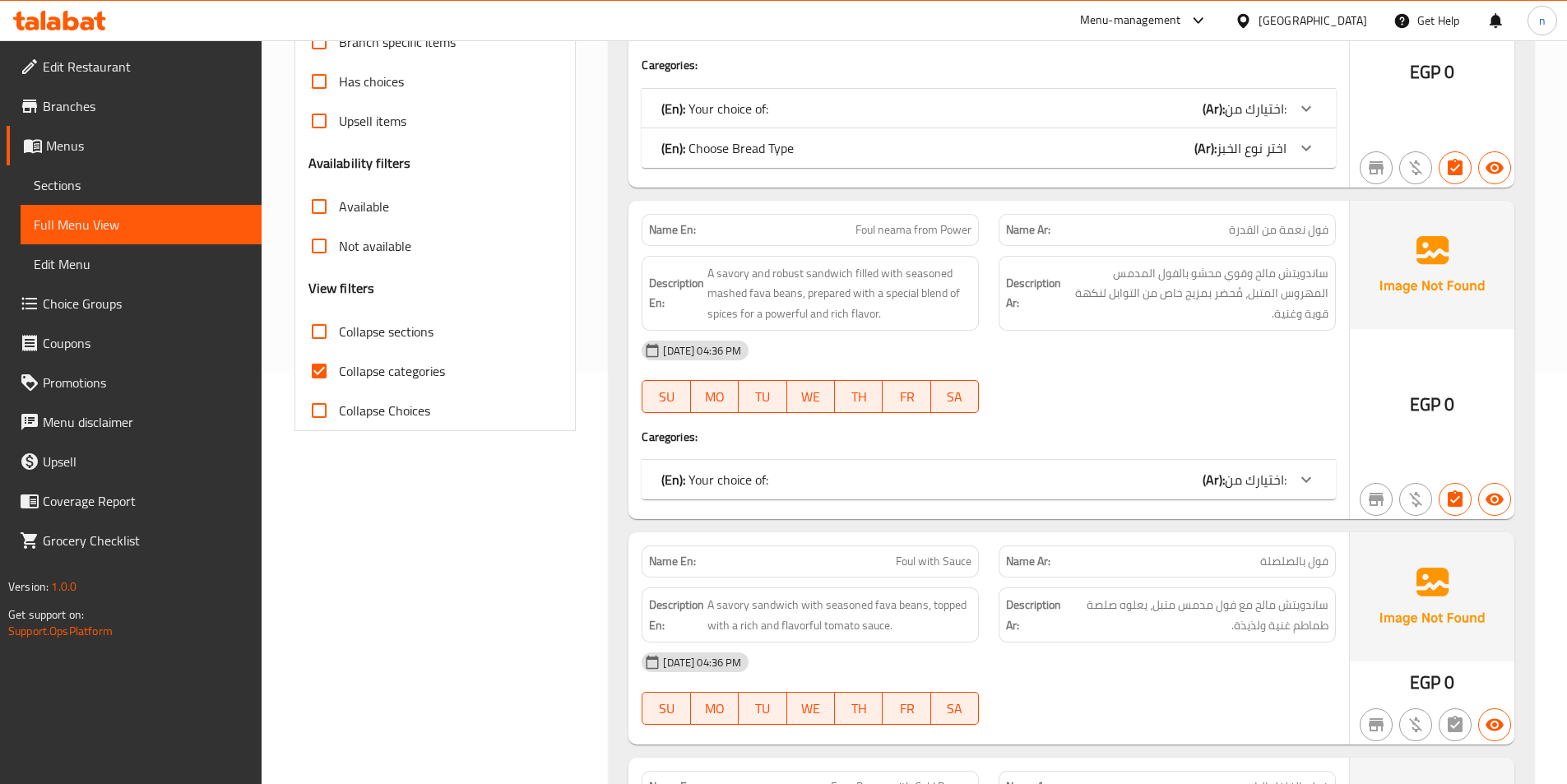
click at [307, 377] on input "Collapse categories" at bounding box center [319, 370] width 39 height 39
checkbox input "false"
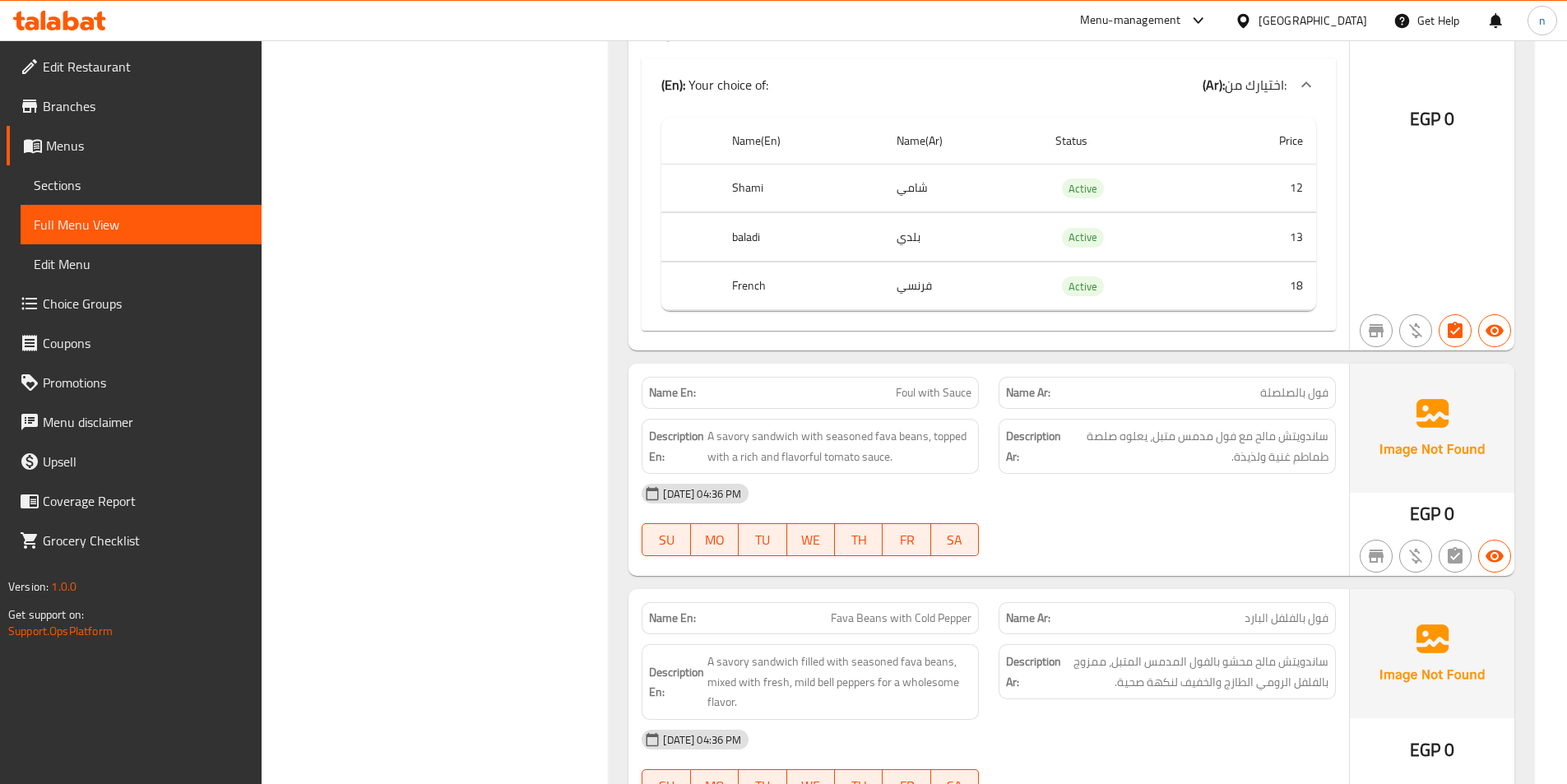
scroll to position [1151, 0]
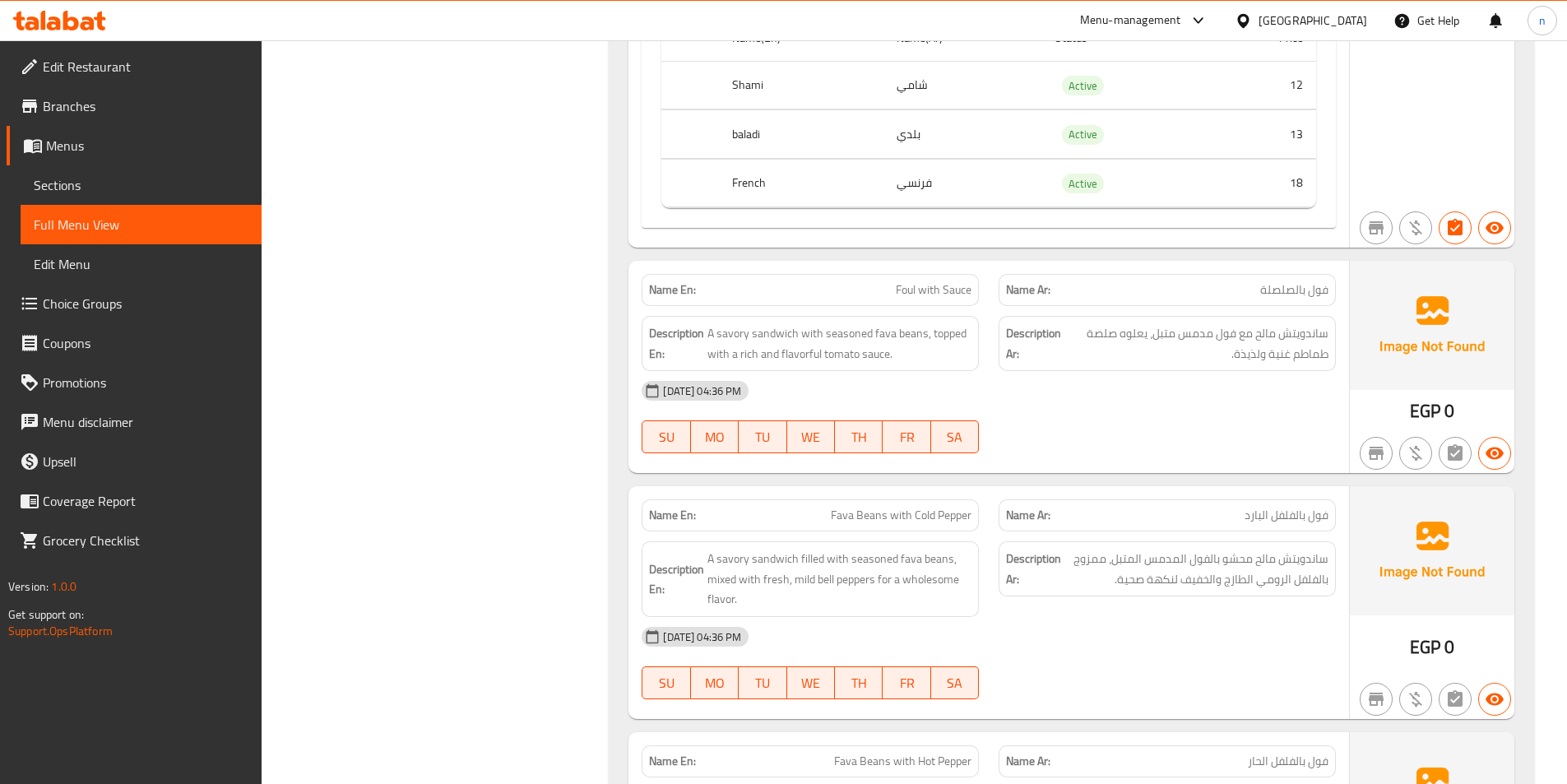
scroll to position [1398, 0]
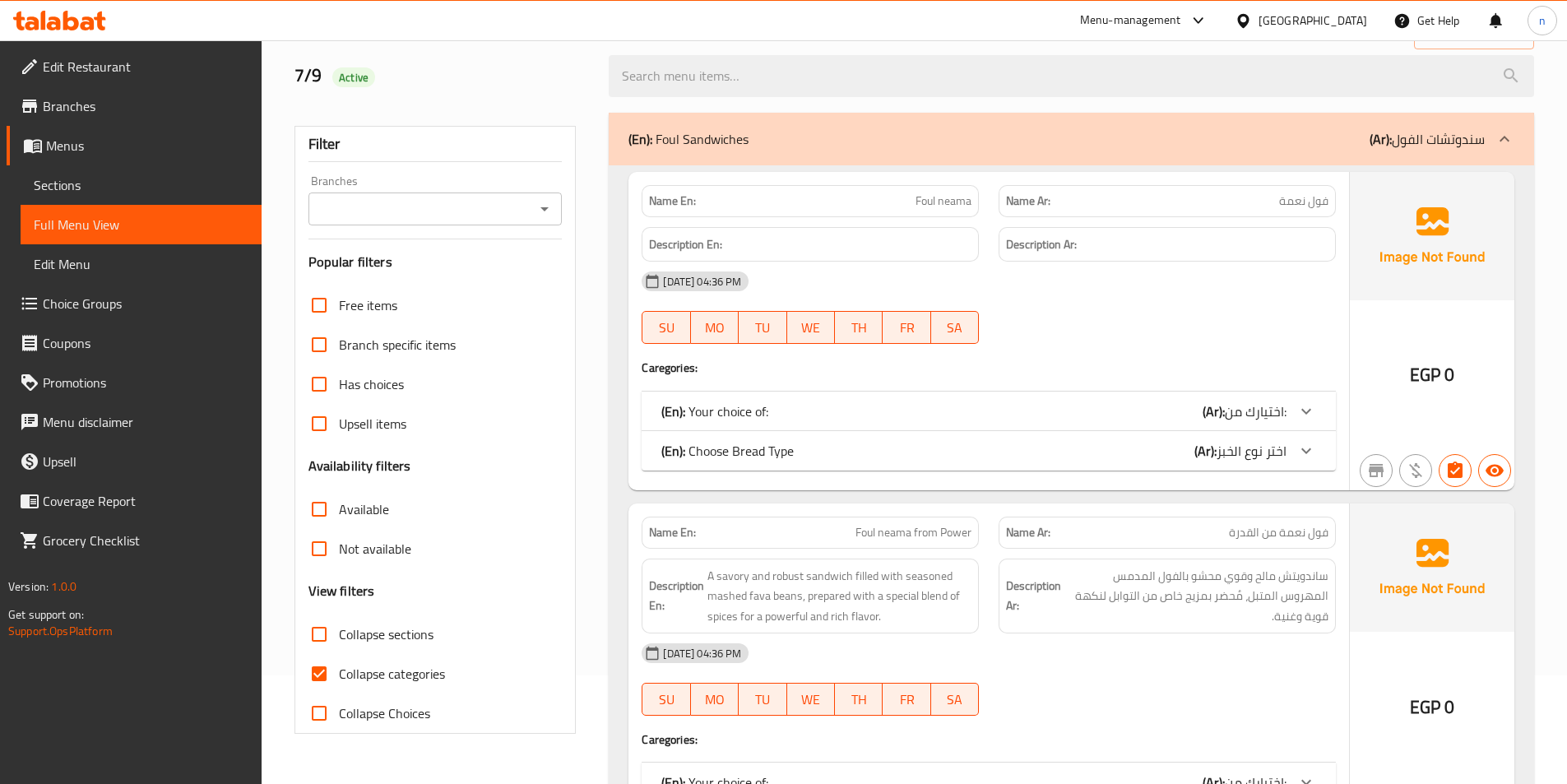
scroll to position [329, 0]
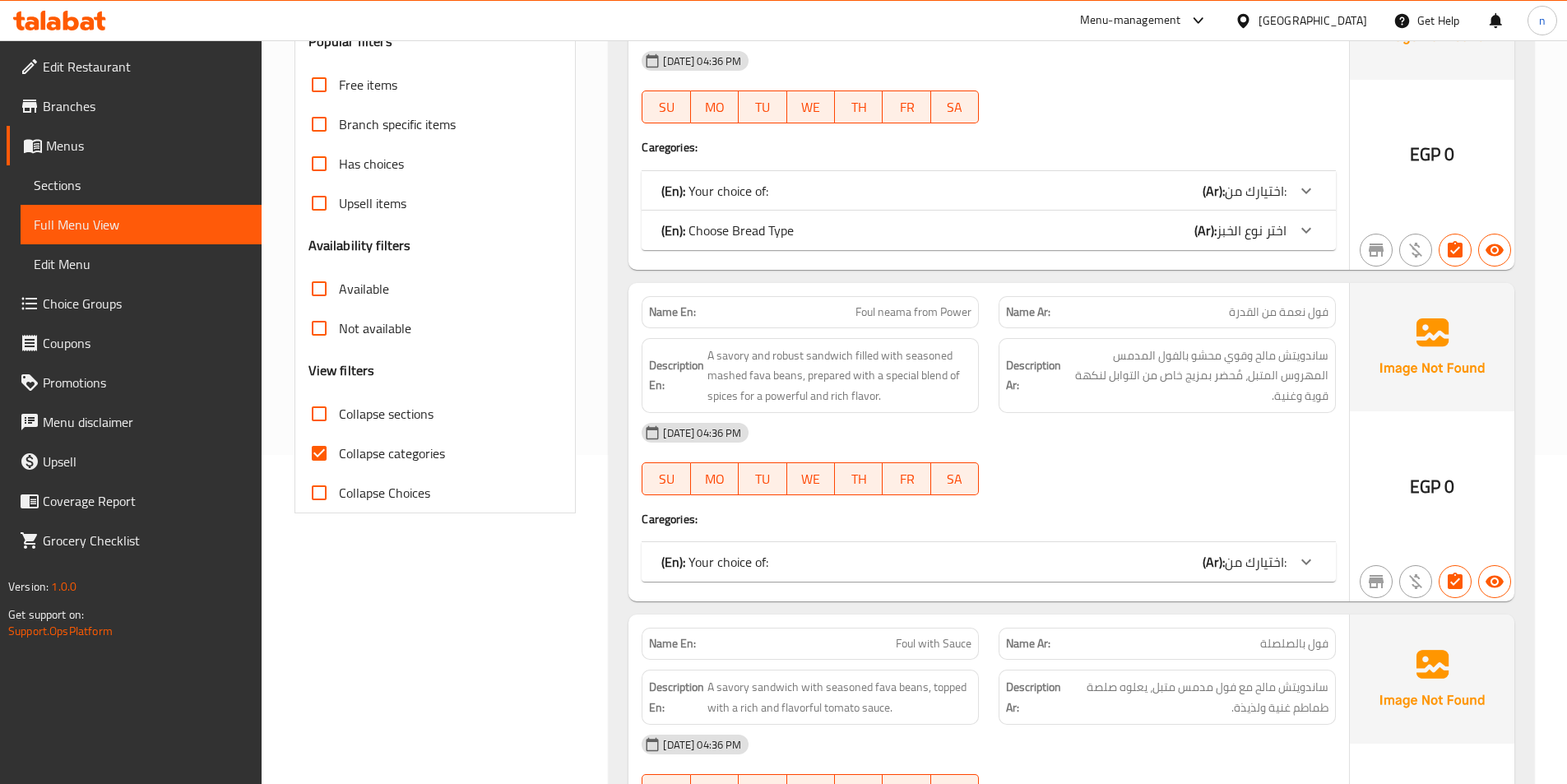
click at [310, 460] on input "Collapse categories" at bounding box center [319, 452] width 39 height 39
checkbox input "false"
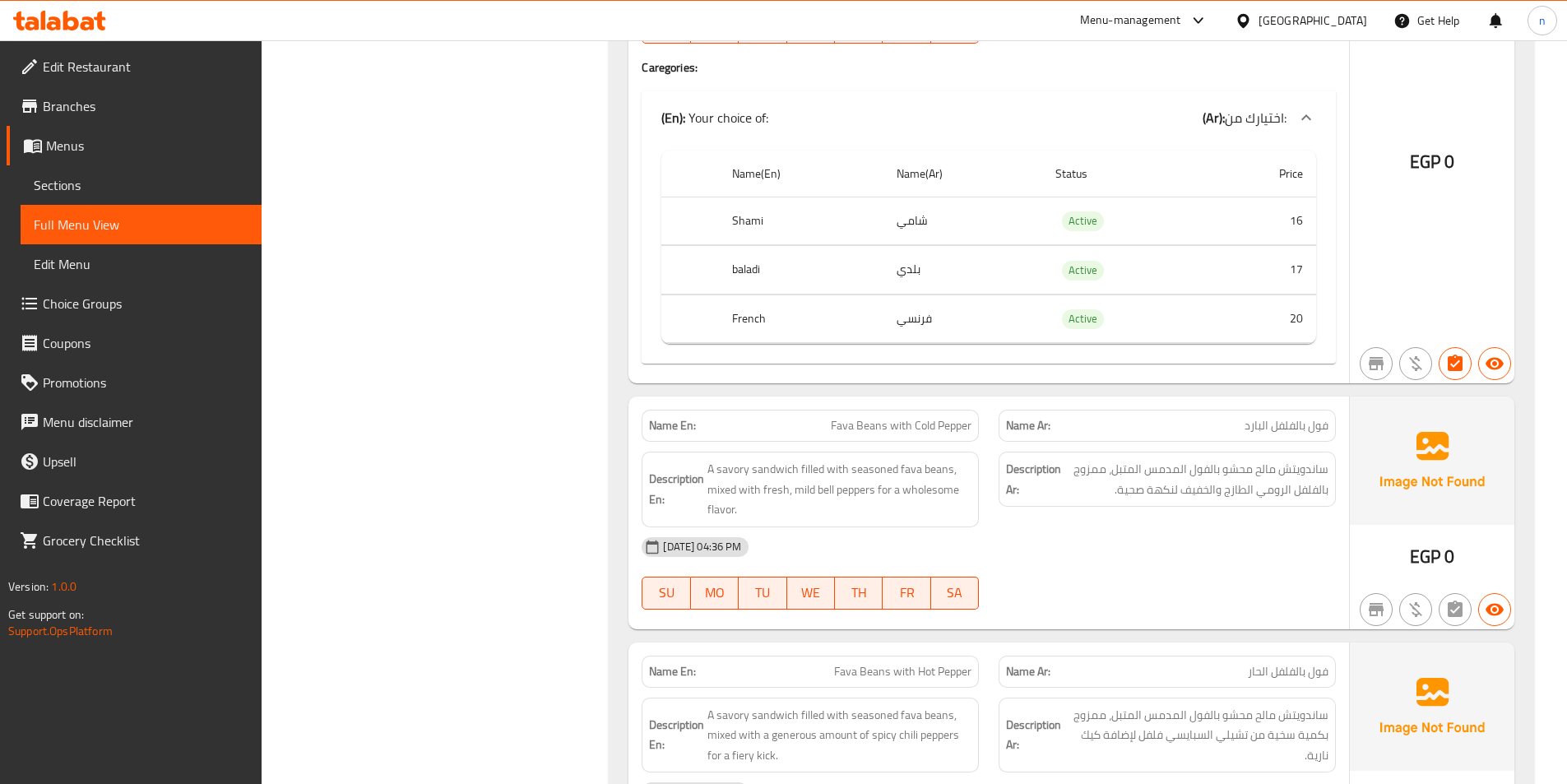
scroll to position [1398, 0]
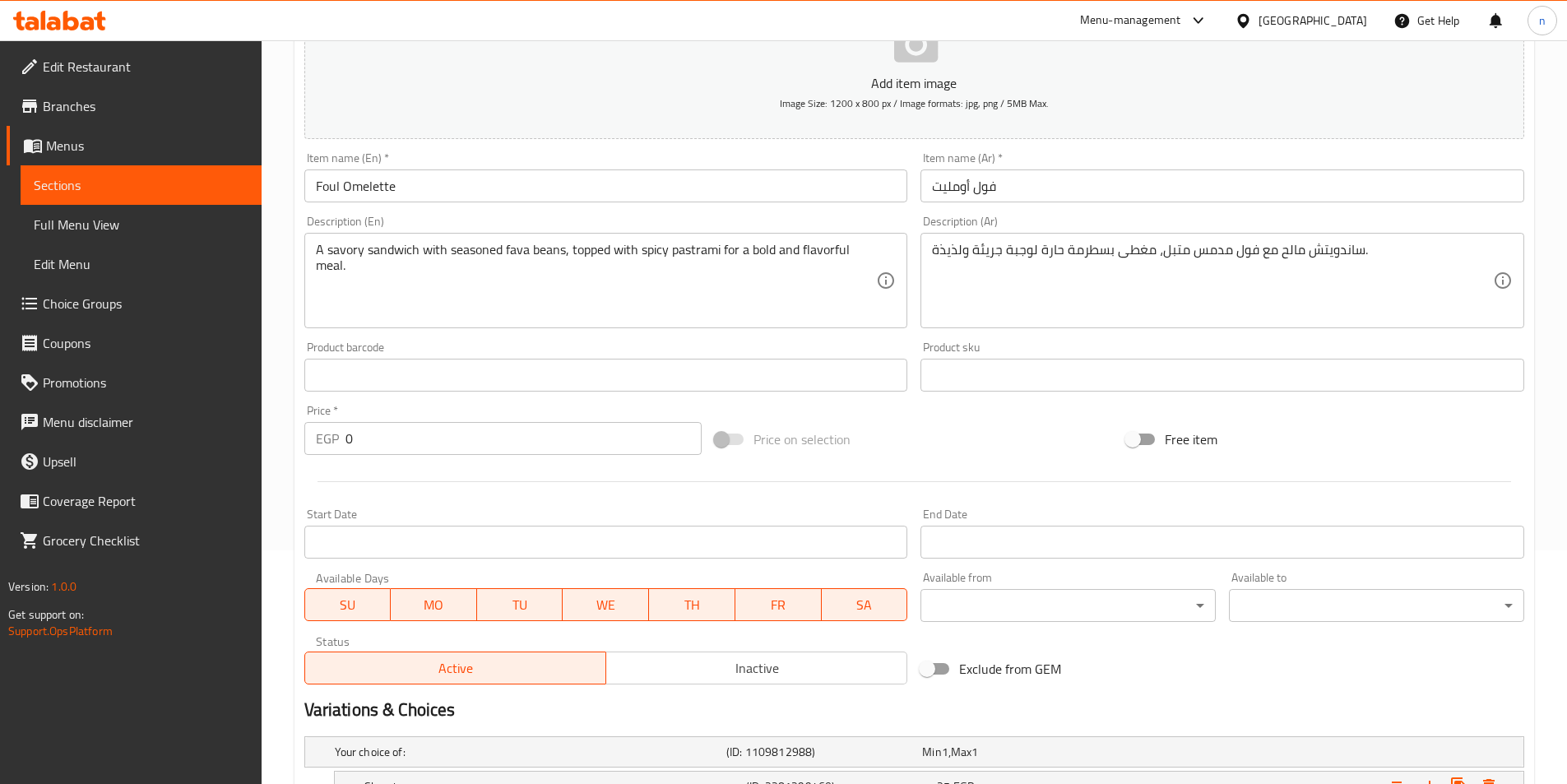
scroll to position [498, 0]
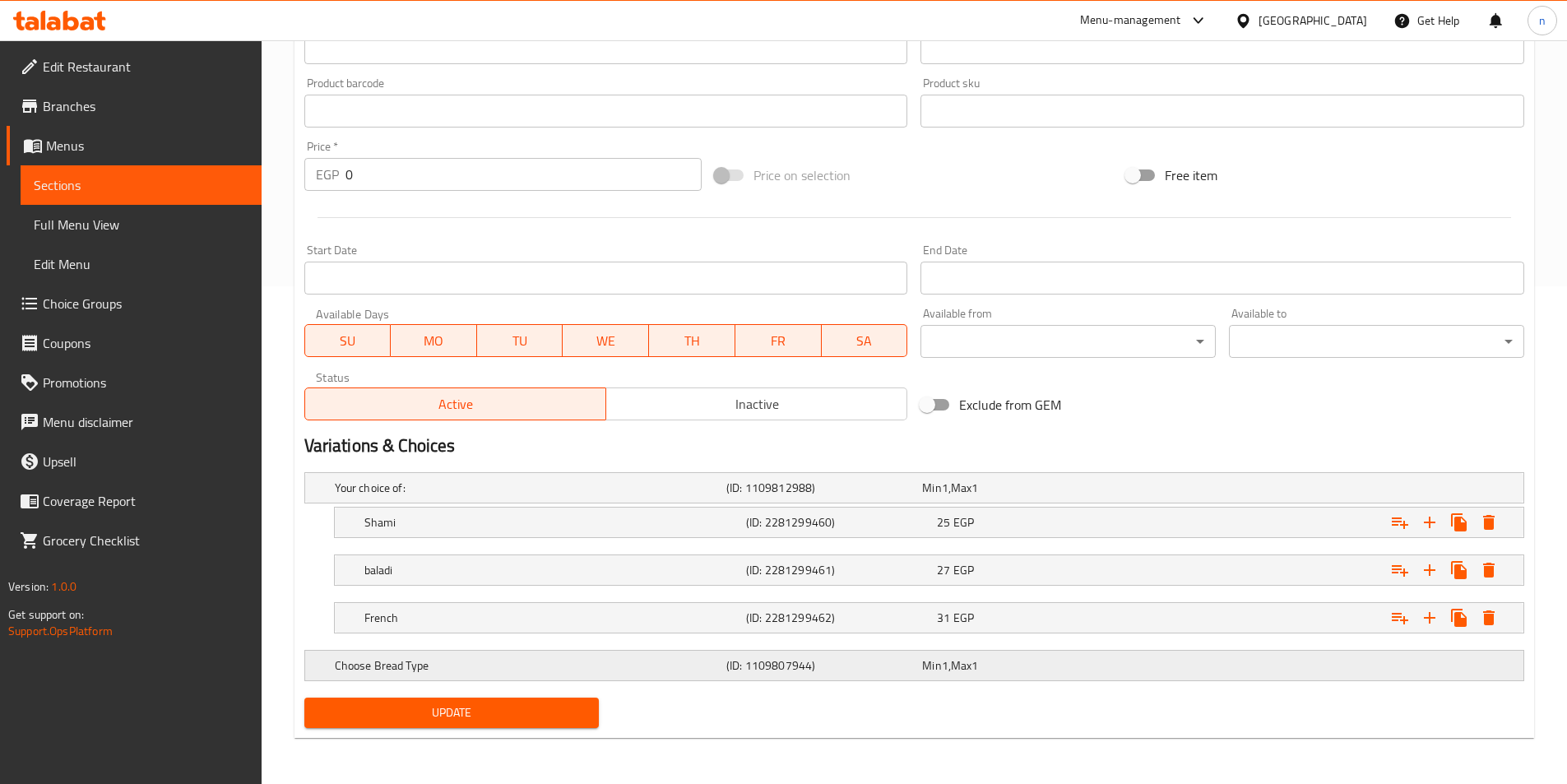
click at [1213, 672] on div "Choose Bread Type (ID: 1109807944) Min 1 , Max 1" at bounding box center [920, 665] width 1176 height 36
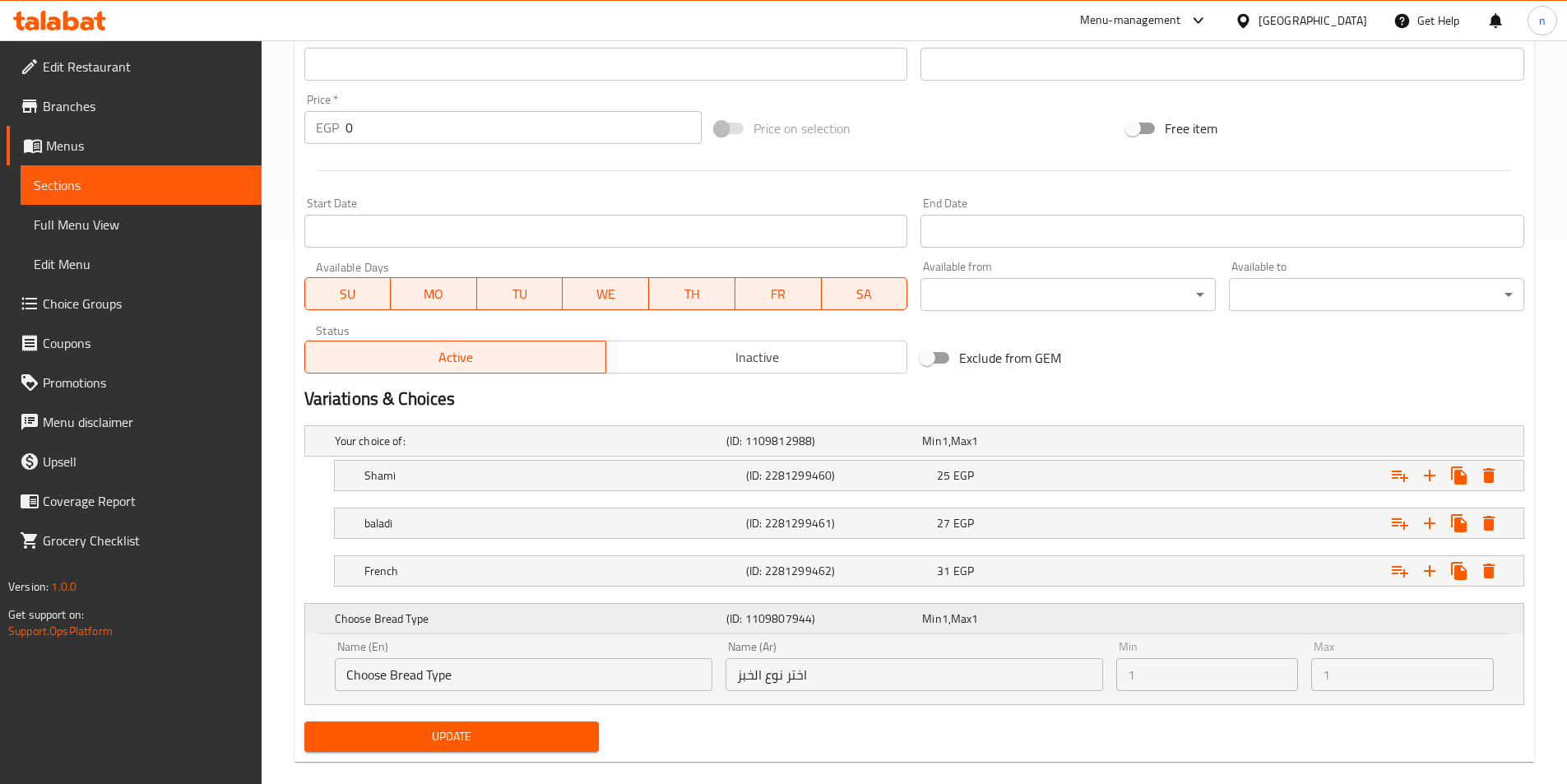
scroll to position [568, 0]
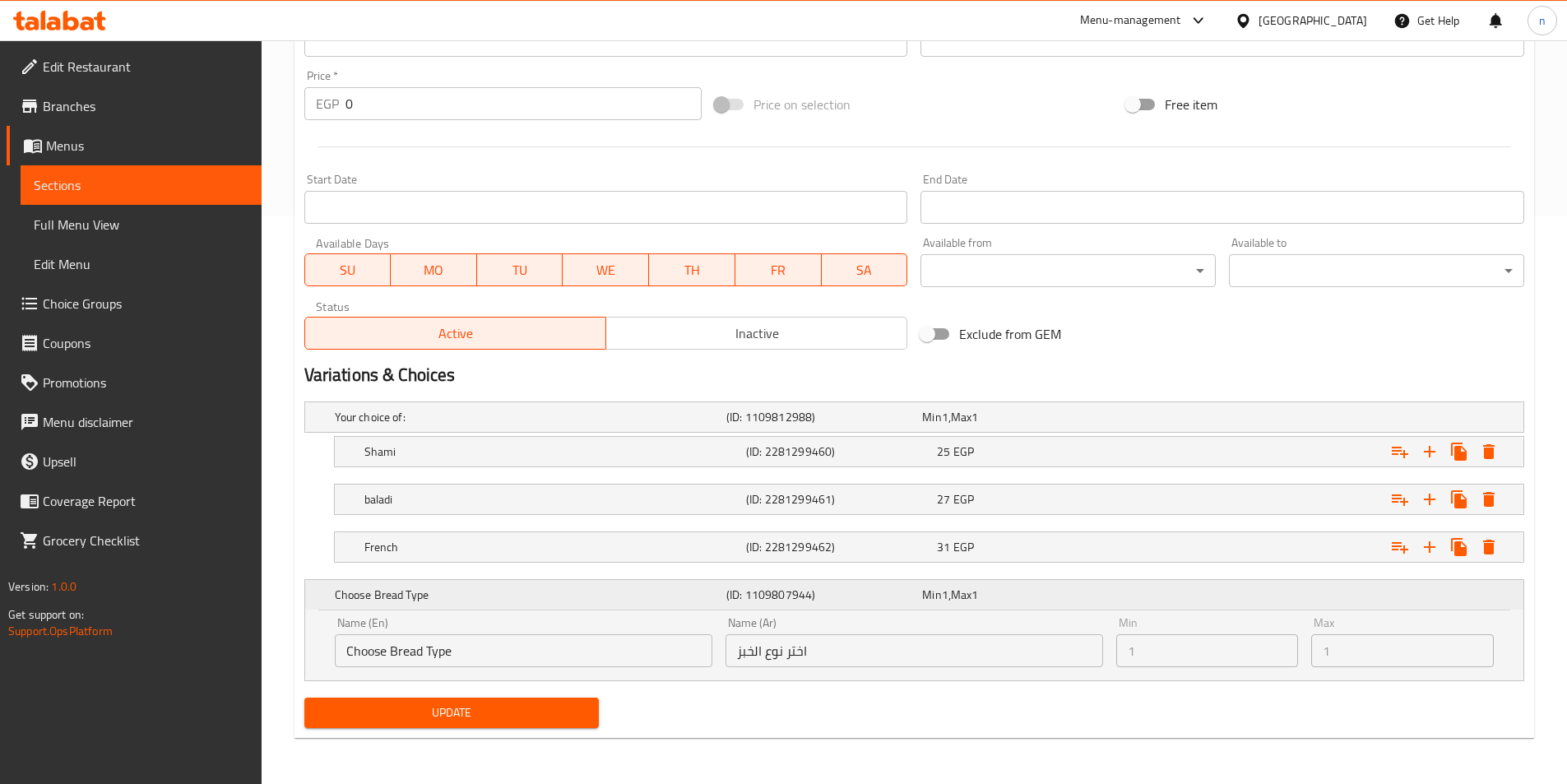
click at [1298, 603] on div "Choose Bread Type (ID: 1109807944) Min 1 , Max 1" at bounding box center [920, 594] width 1176 height 36
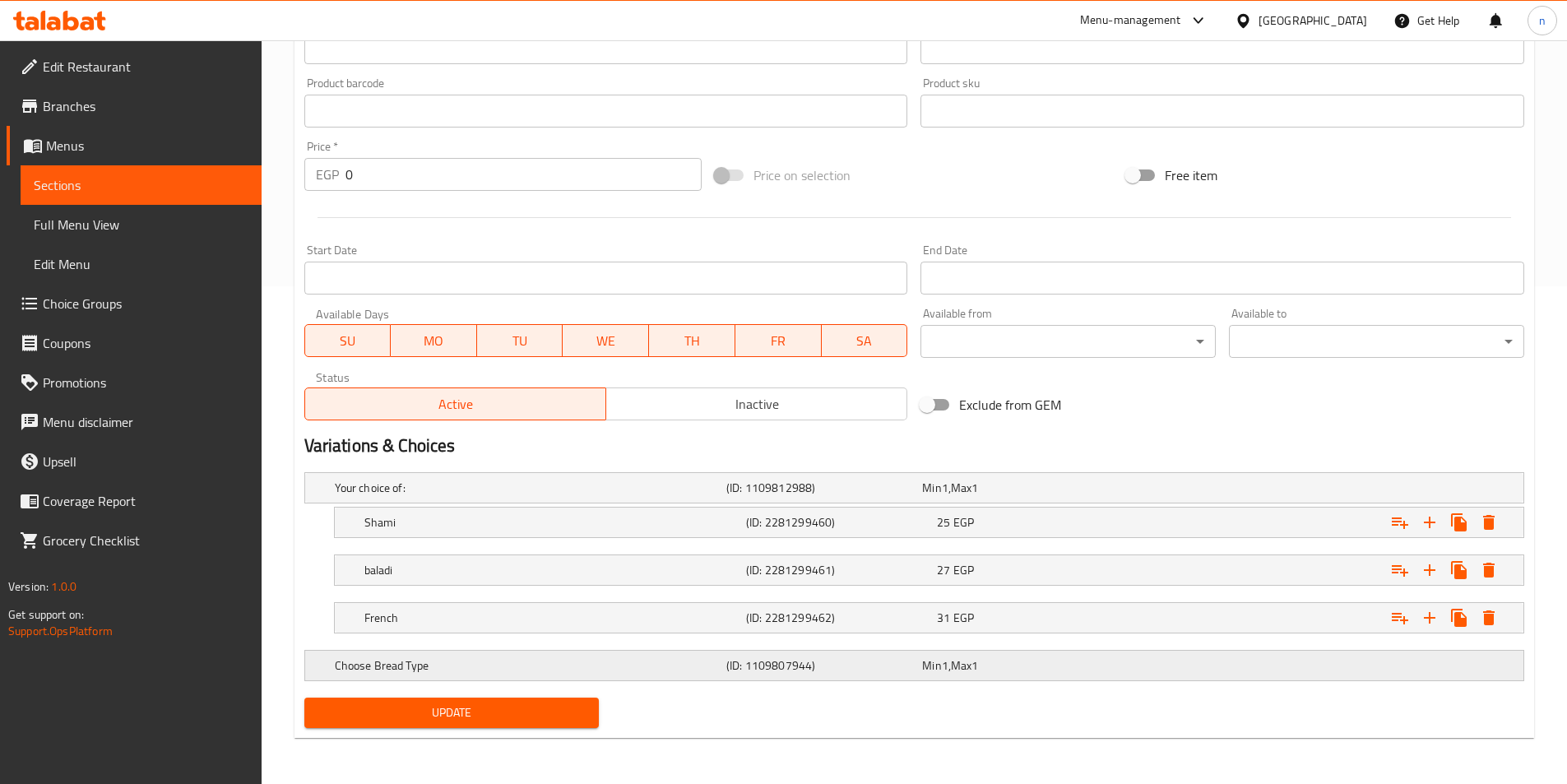
click at [1293, 669] on div "Choose Bread Type (ID: 1109807944) Min 1 , Max 1" at bounding box center [920, 665] width 1176 height 36
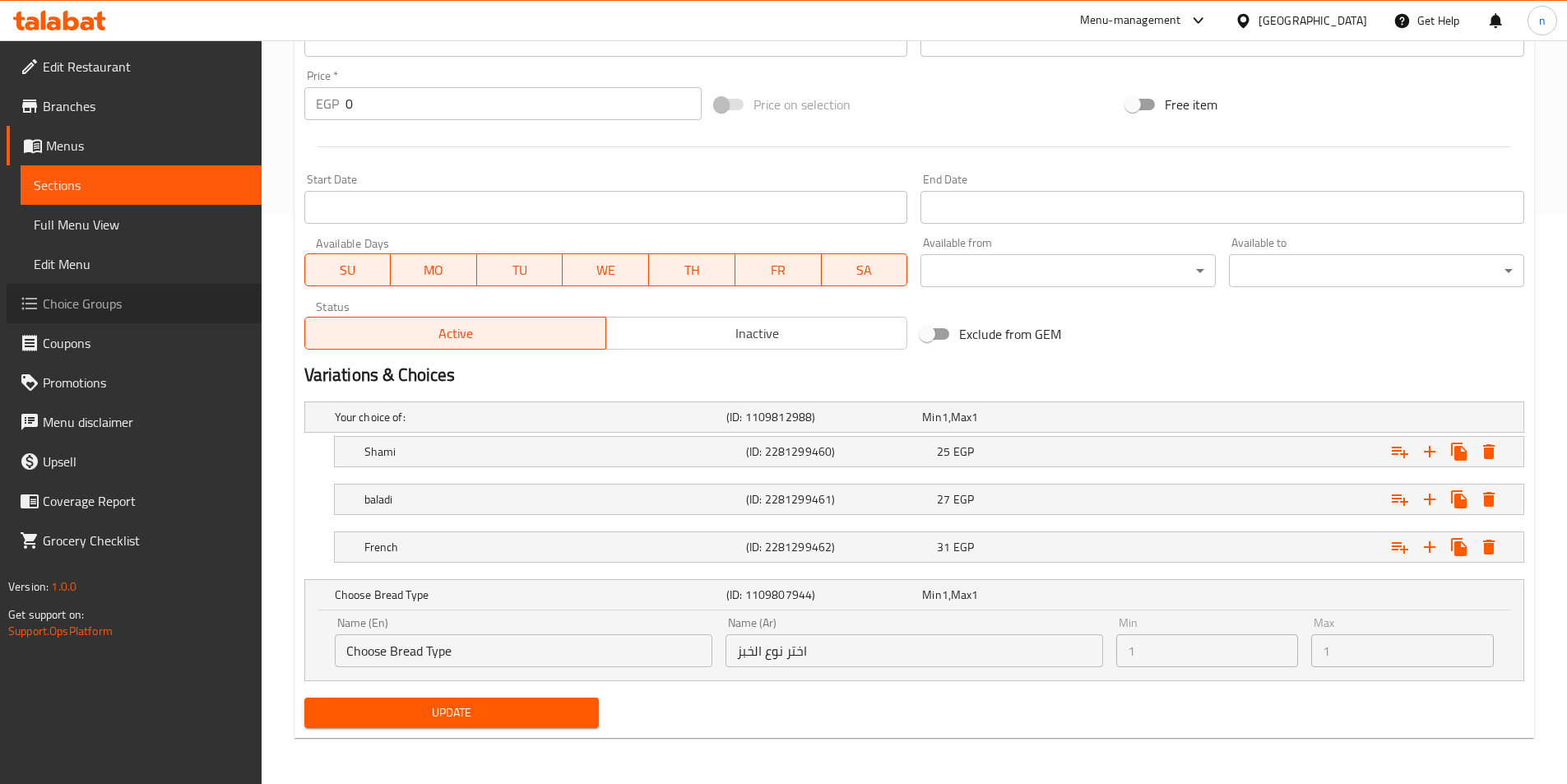
click at [153, 303] on span "Choice Groups" at bounding box center [145, 304] width 206 height 20
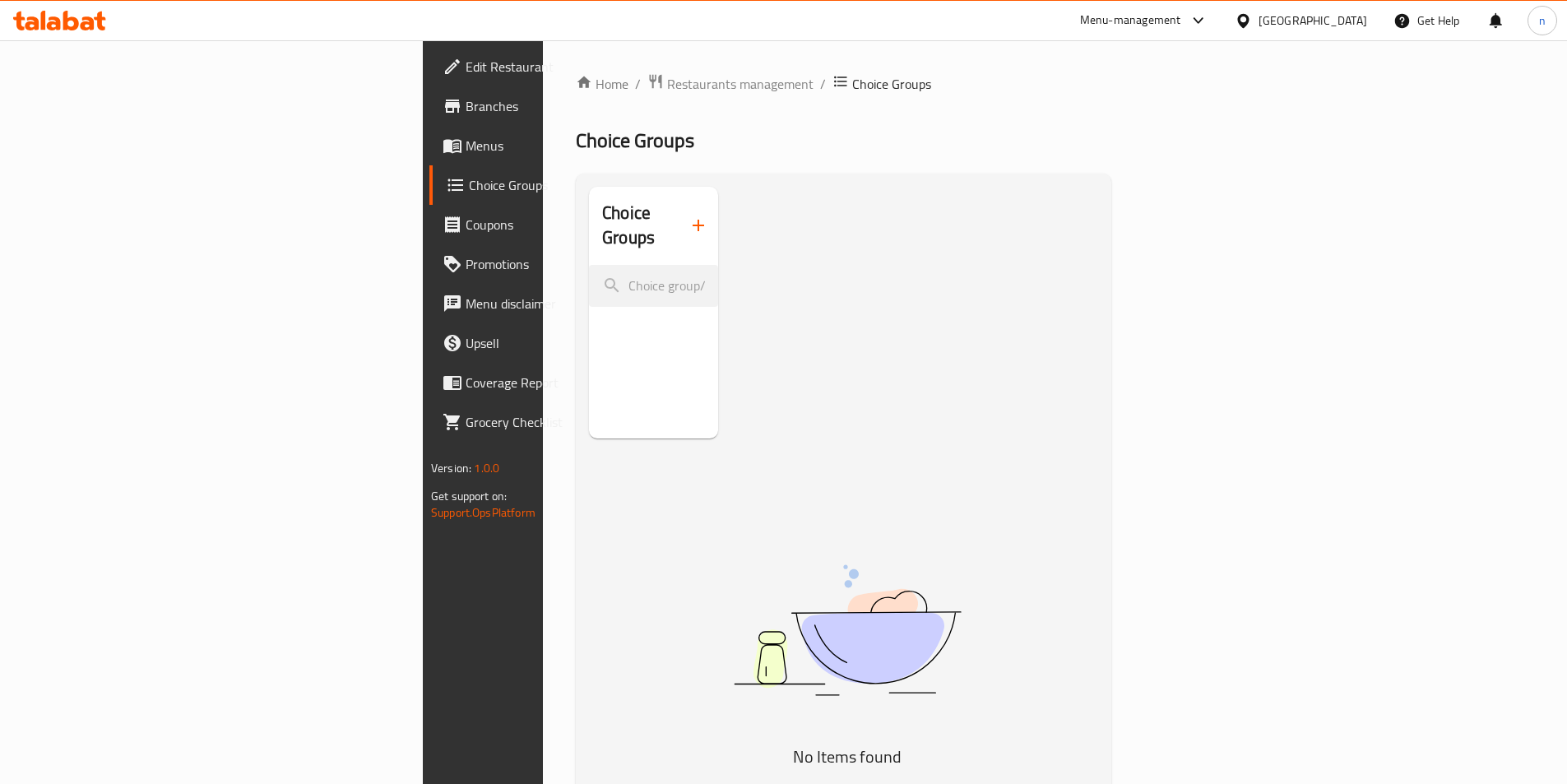
click at [465, 152] on span "Menus" at bounding box center [568, 146] width 206 height 20
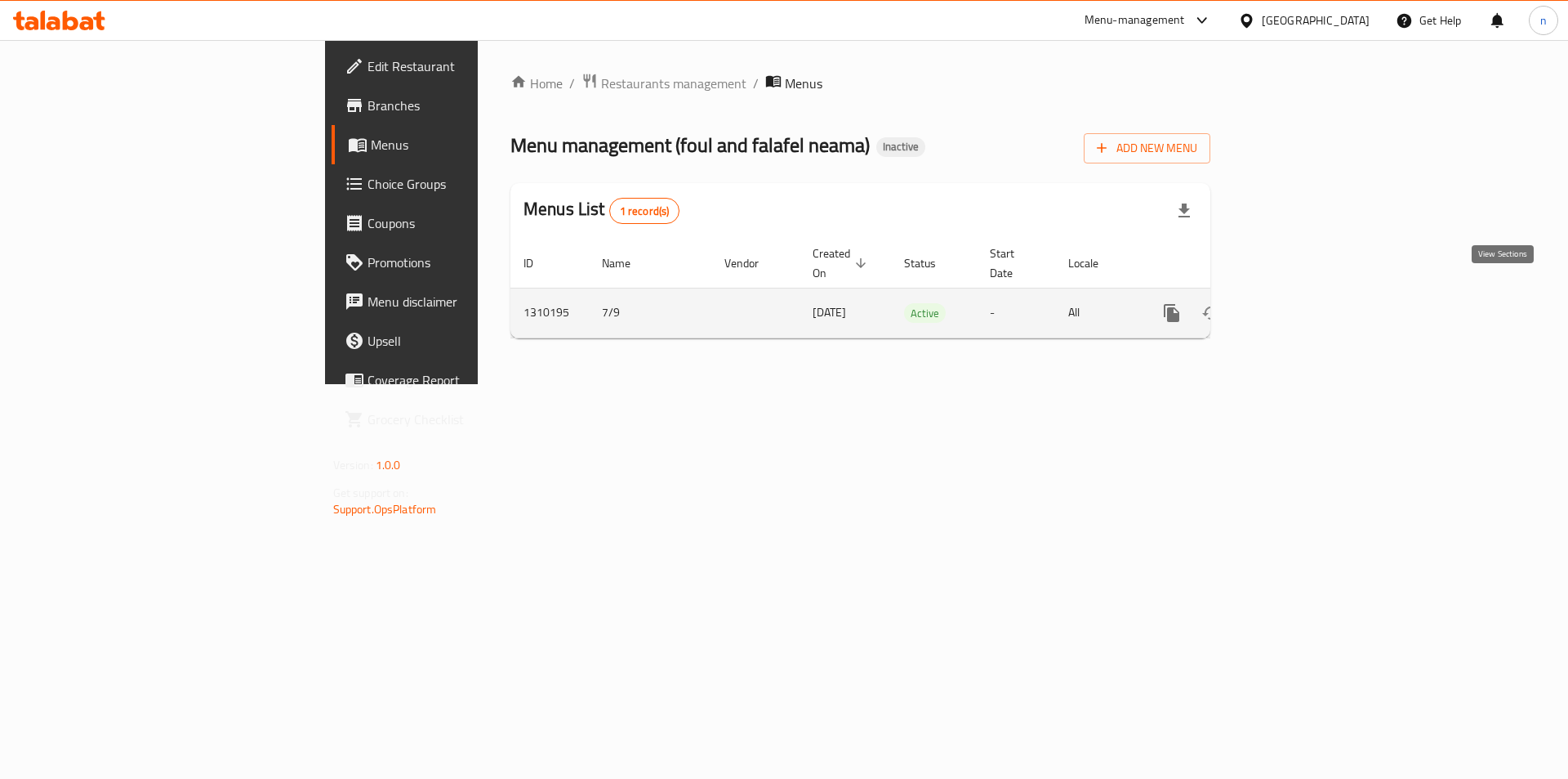
click at [1309, 294] on link "enhanced table" at bounding box center [1289, 313] width 39 height 39
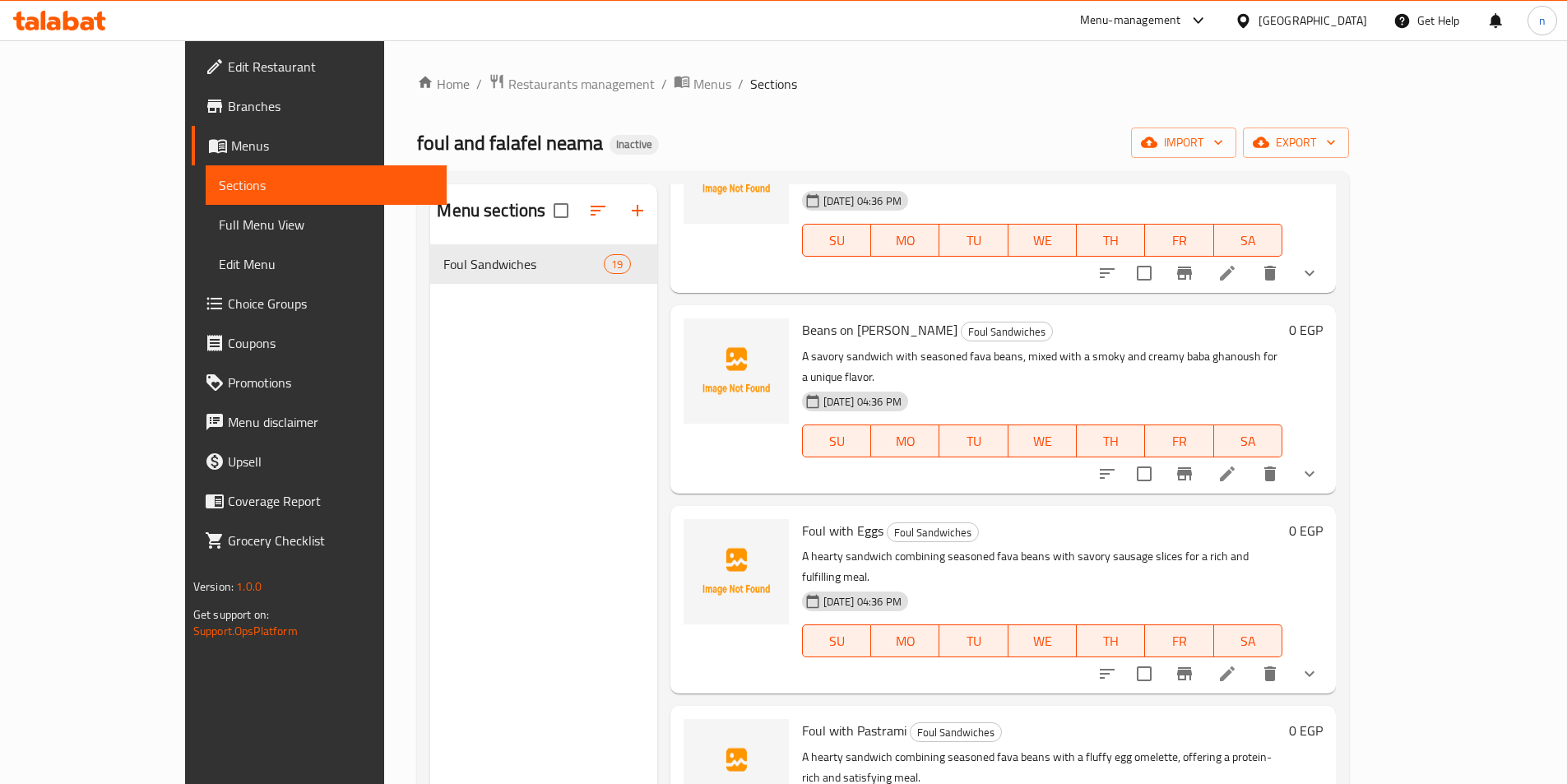
scroll to position [2138, 0]
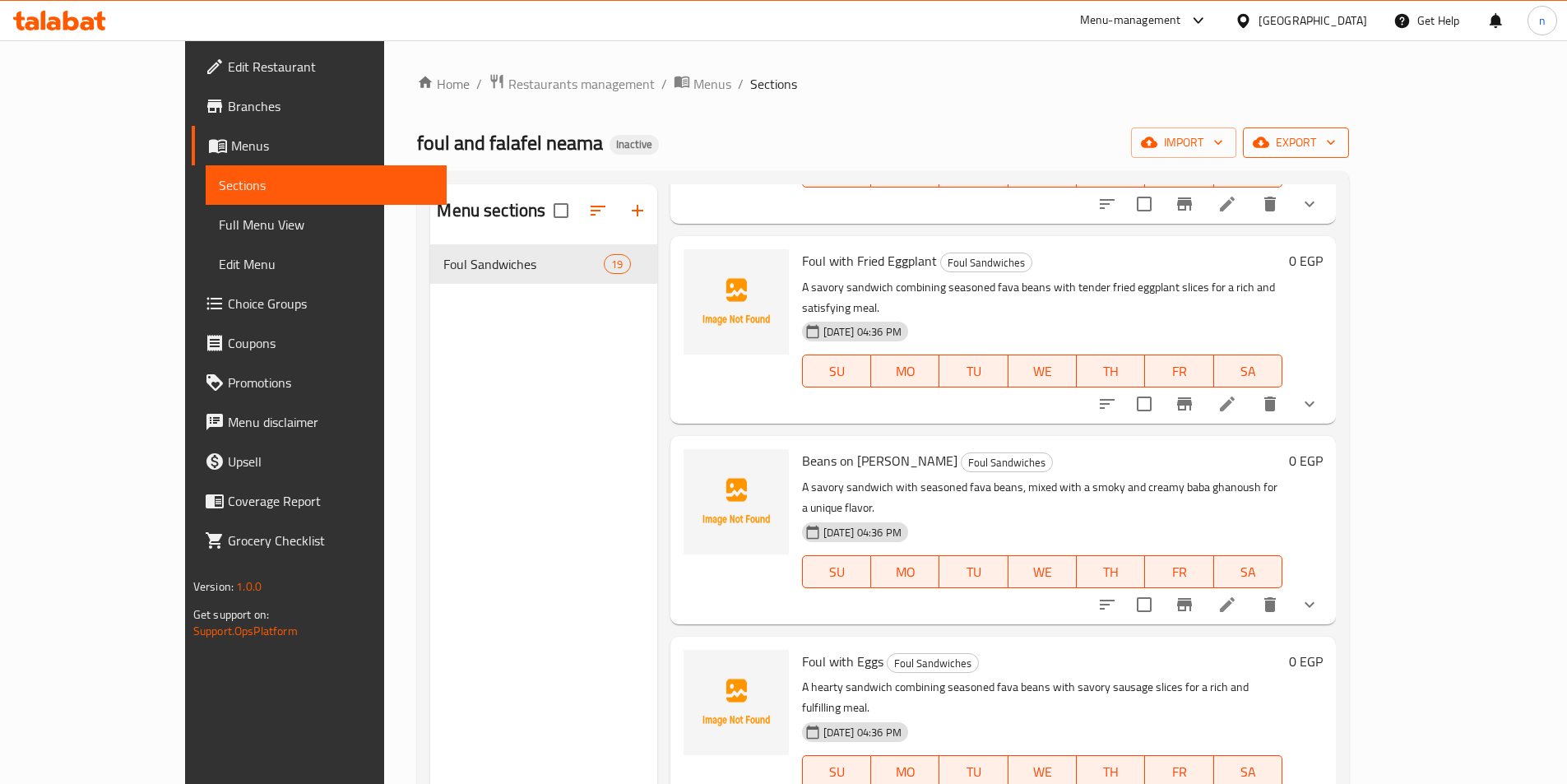
click at [1336, 133] on span "export" at bounding box center [1296, 143] width 80 height 20
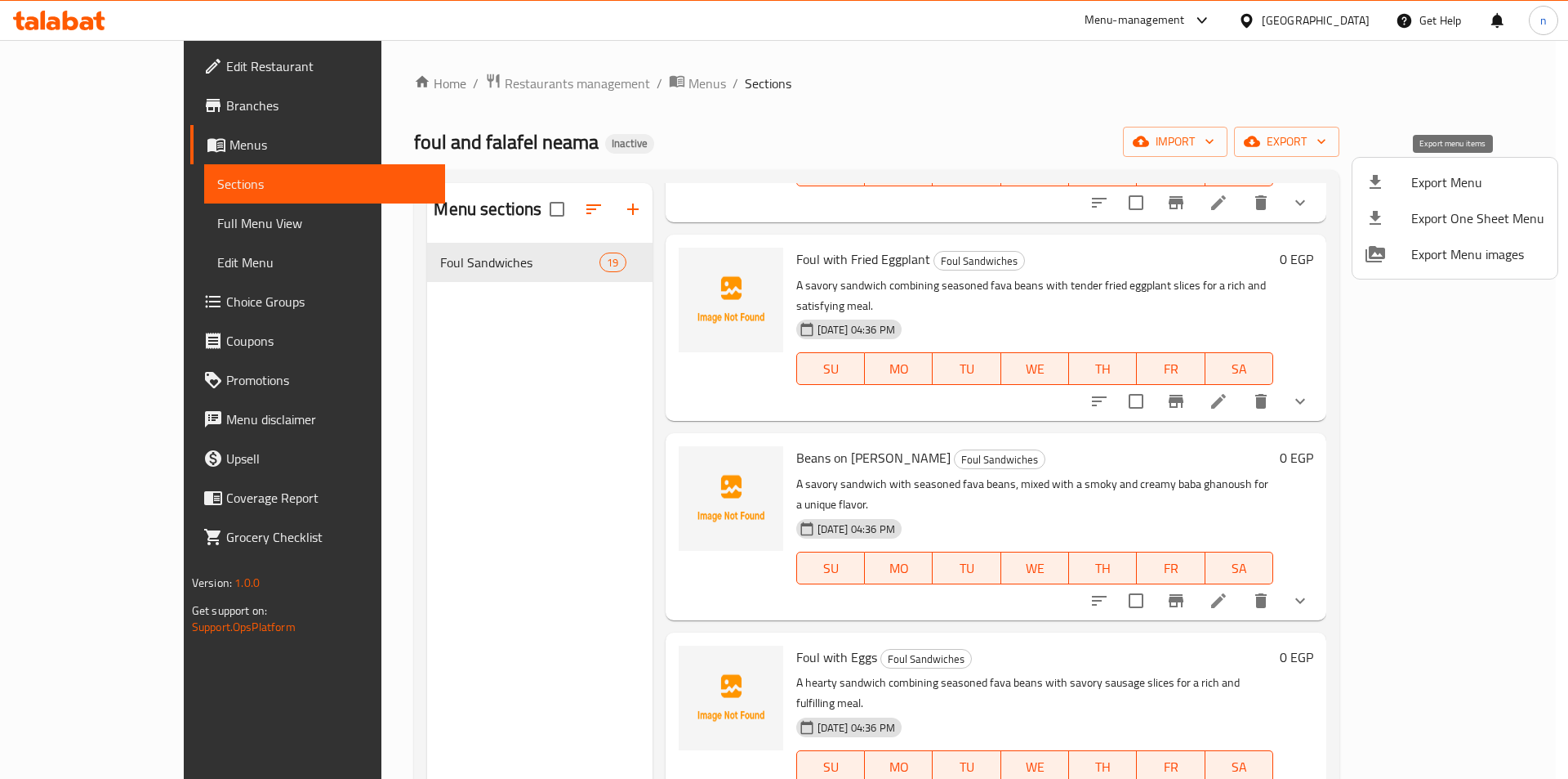
click at [1405, 193] on li "Export Menu" at bounding box center [1455, 182] width 205 height 36
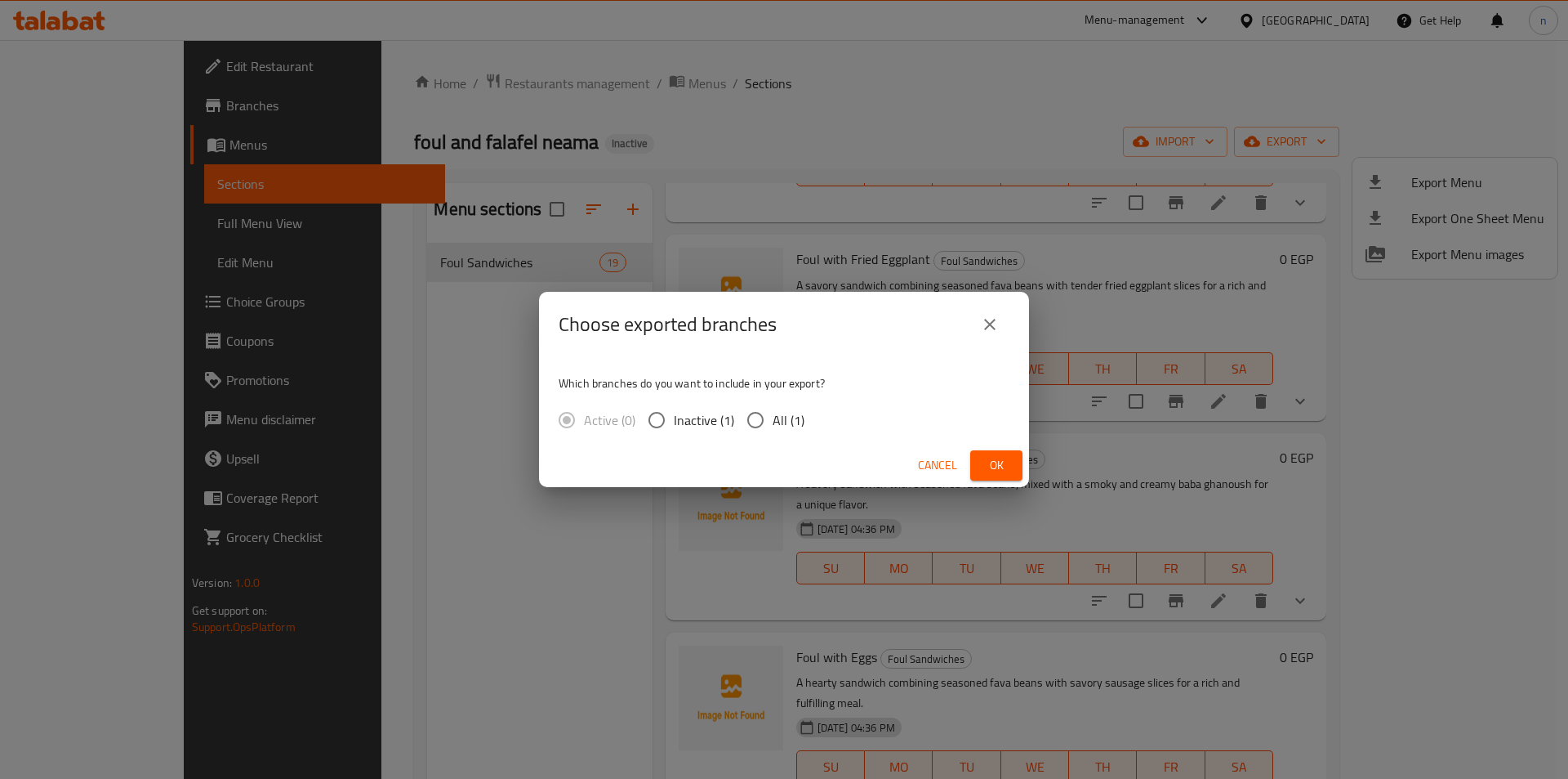
click at [782, 420] on span "All (1)" at bounding box center [789, 420] width 32 height 20
click at [773, 420] on input "All (1)" at bounding box center [755, 420] width 34 height 34
radio input "true"
click at [981, 523] on div "Choose exported branches Which branches do you want to include in your export? …" at bounding box center [784, 390] width 1568 height 779
click at [992, 470] on span "Ok" at bounding box center [995, 465] width 26 height 20
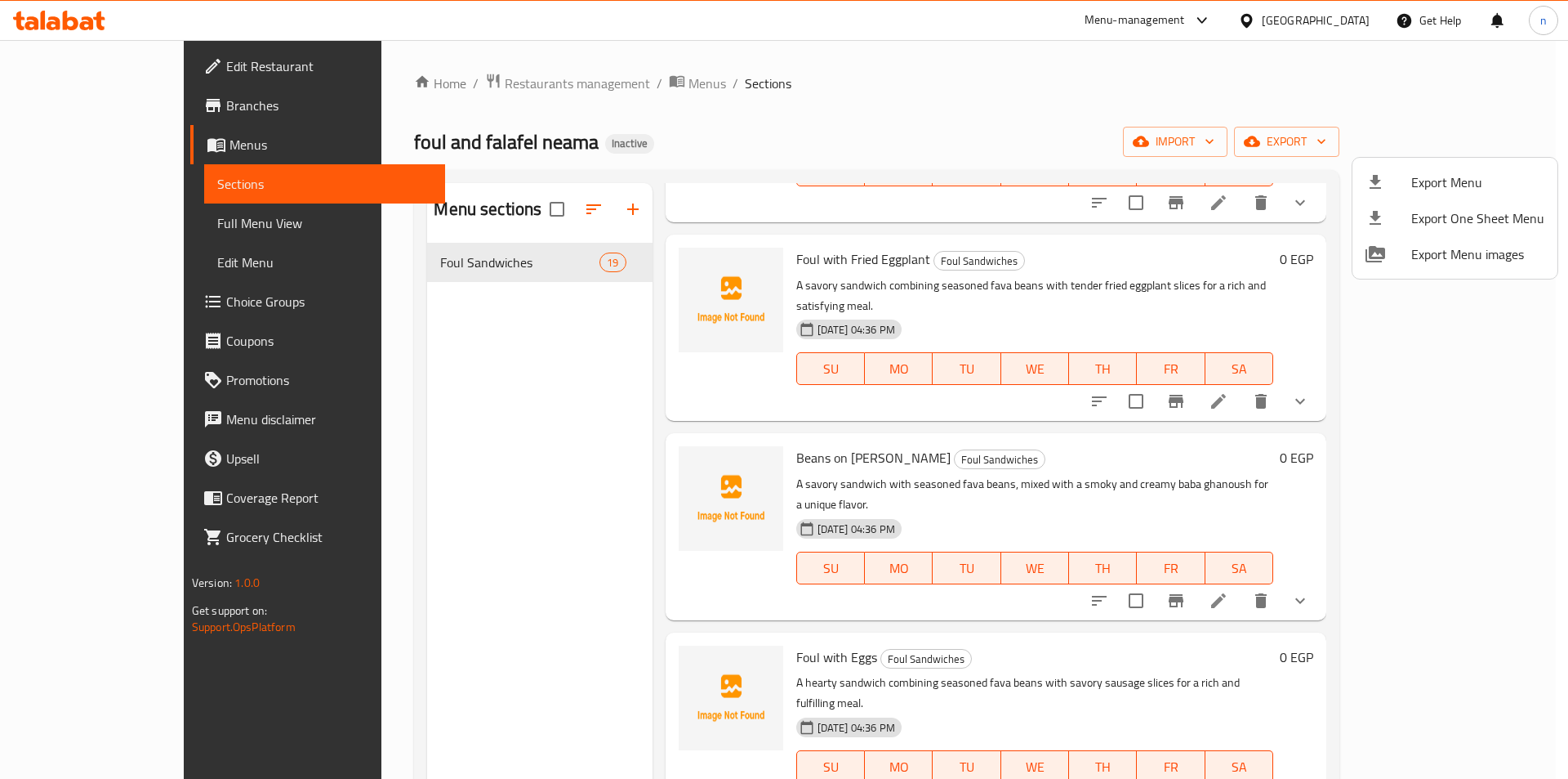
click at [146, 226] on div at bounding box center [784, 390] width 1568 height 779
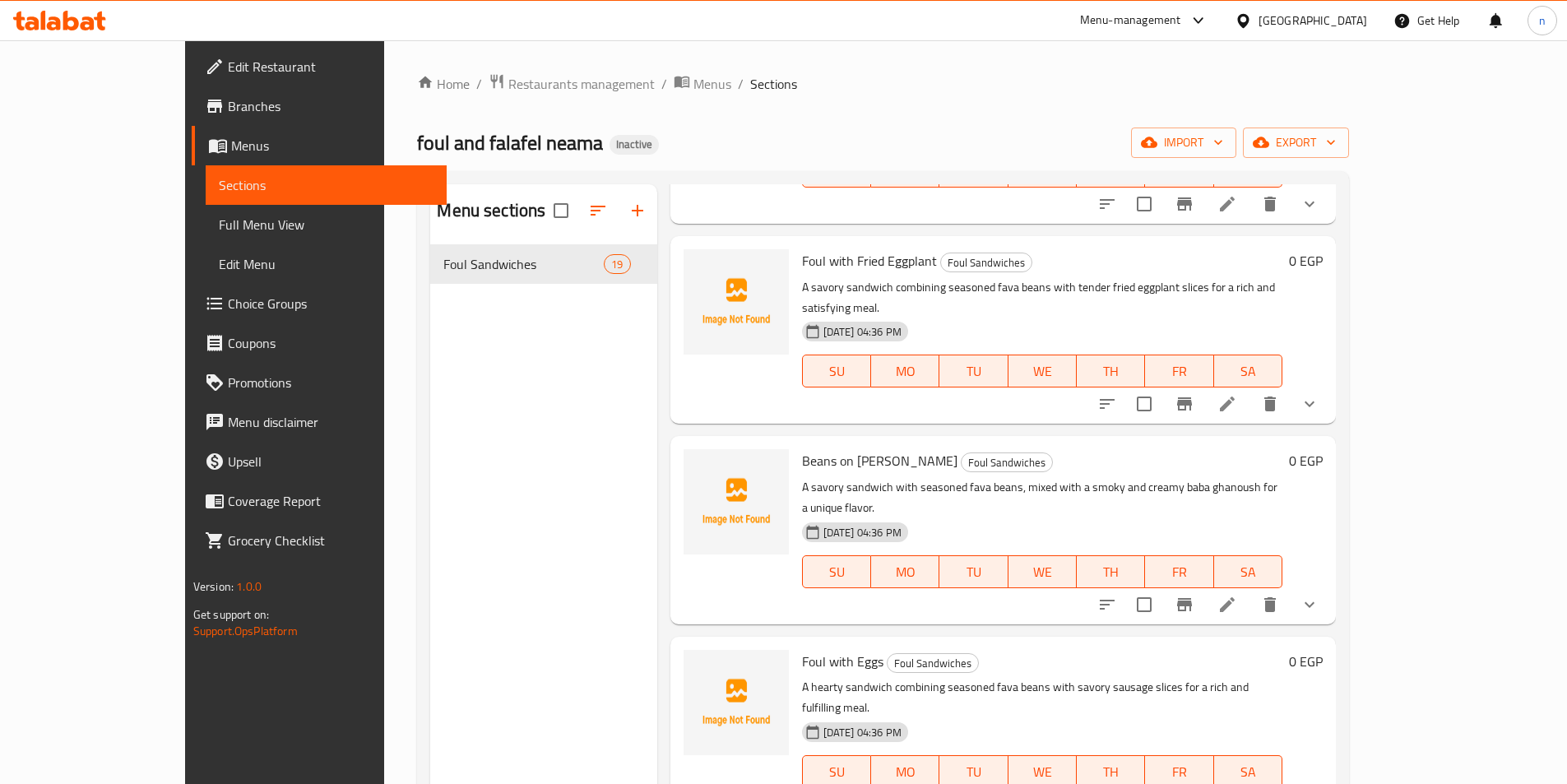
click at [219, 215] on span "Full Menu View" at bounding box center [327, 225] width 215 height 20
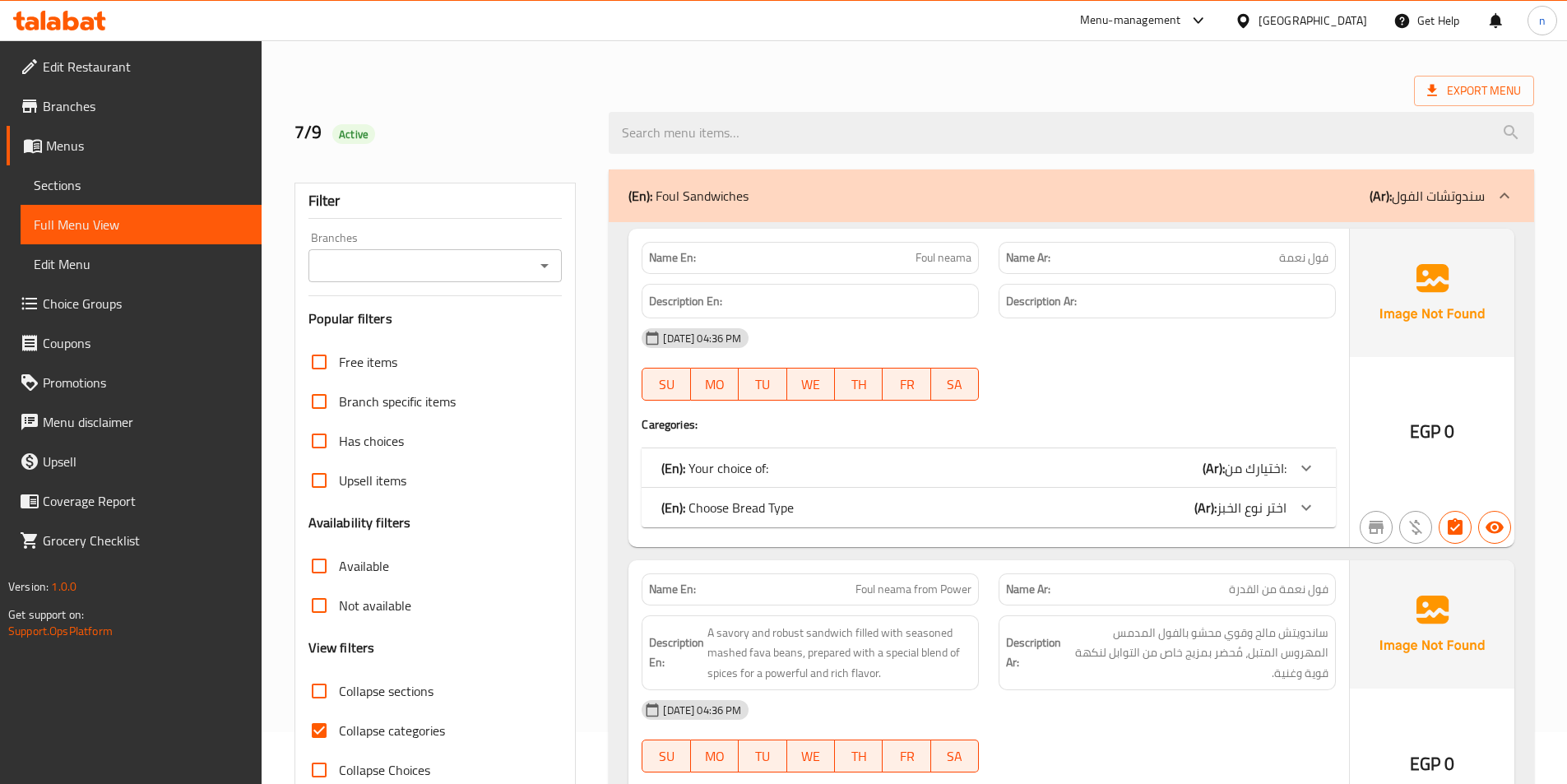
scroll to position [247, 0]
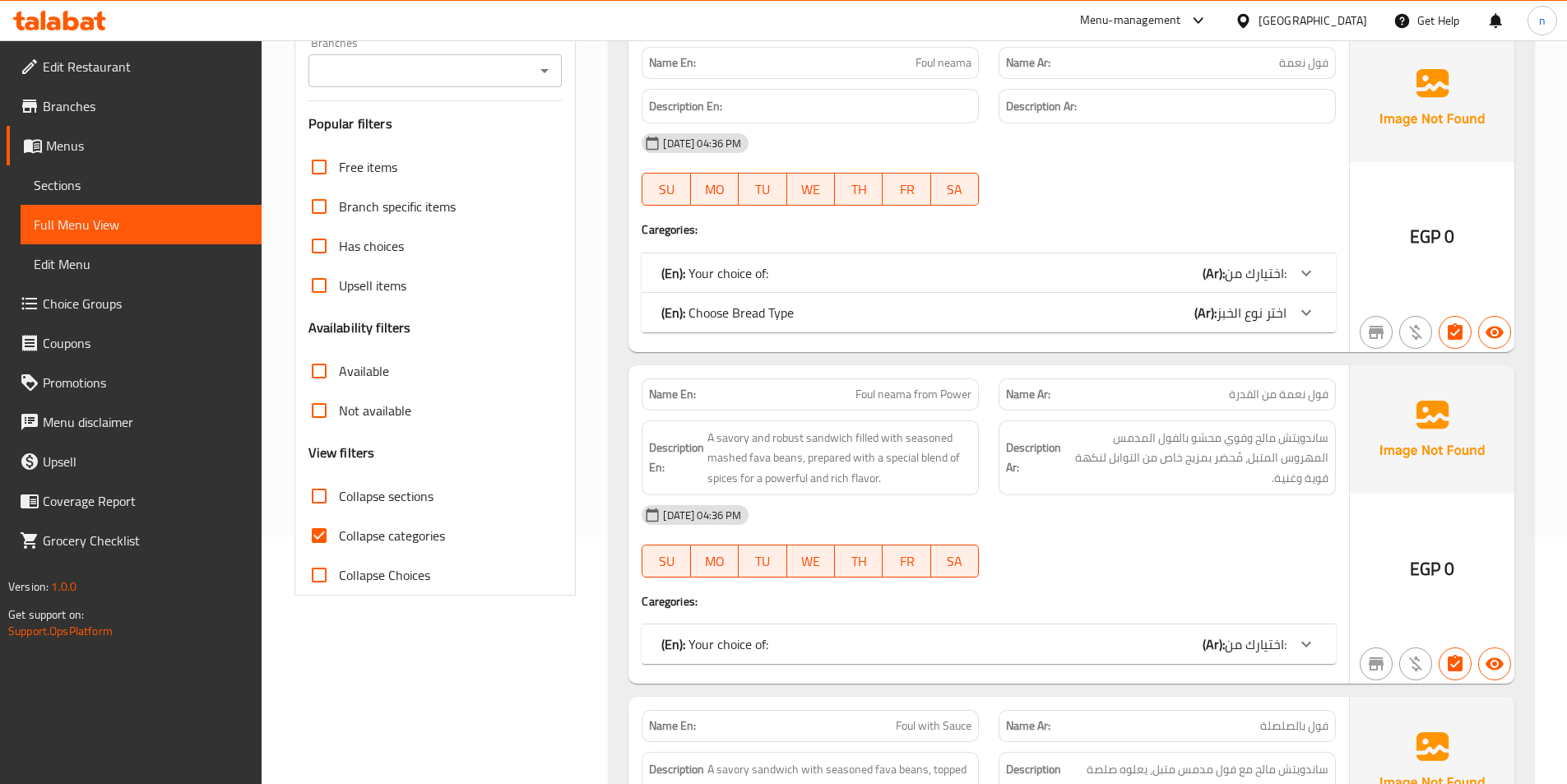
click at [391, 538] on span "Collapse categories" at bounding box center [392, 536] width 106 height 20
click at [339, 538] on input "Collapse categories" at bounding box center [319, 535] width 39 height 39
checkbox input "false"
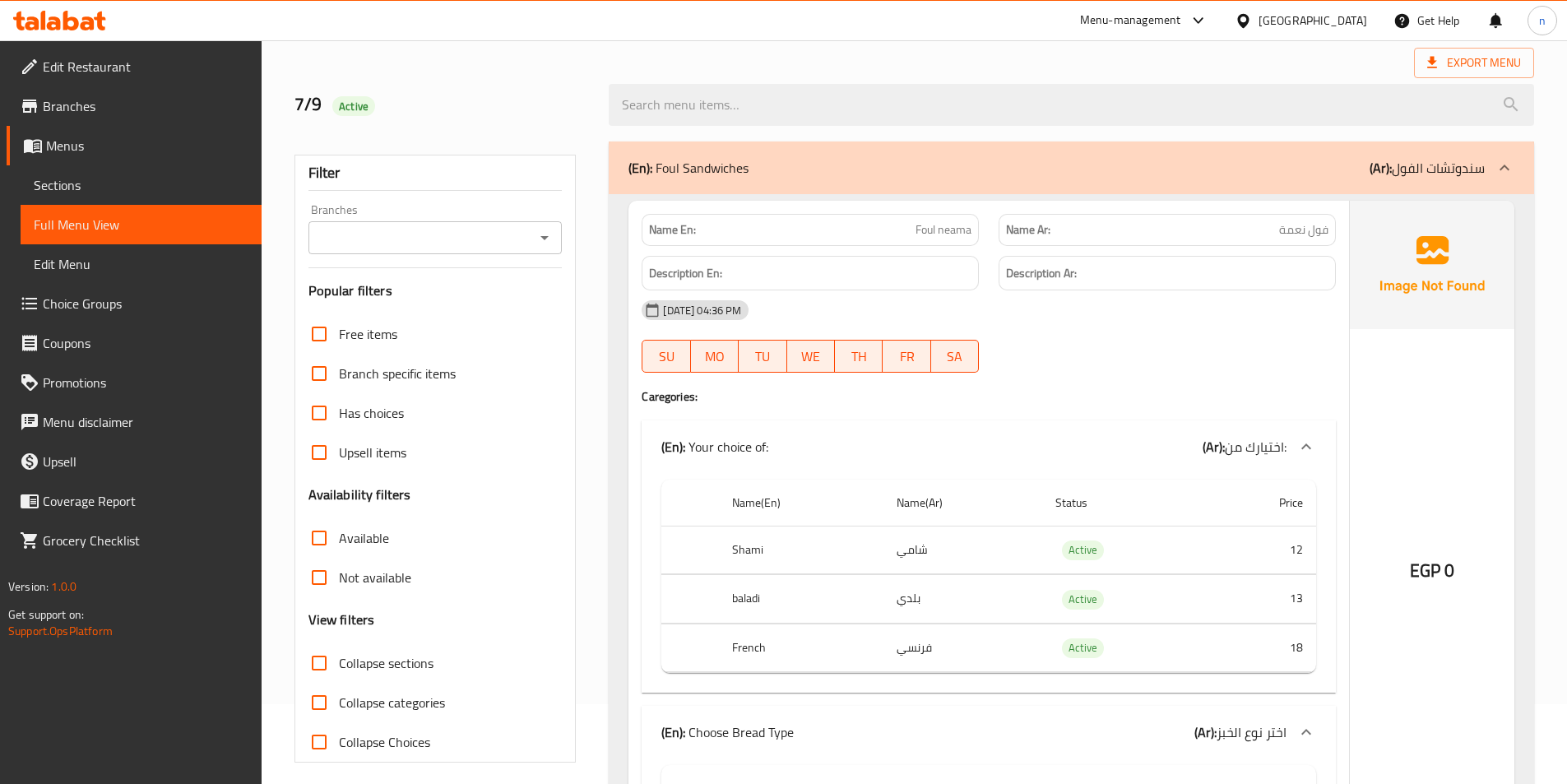
scroll to position [0, 0]
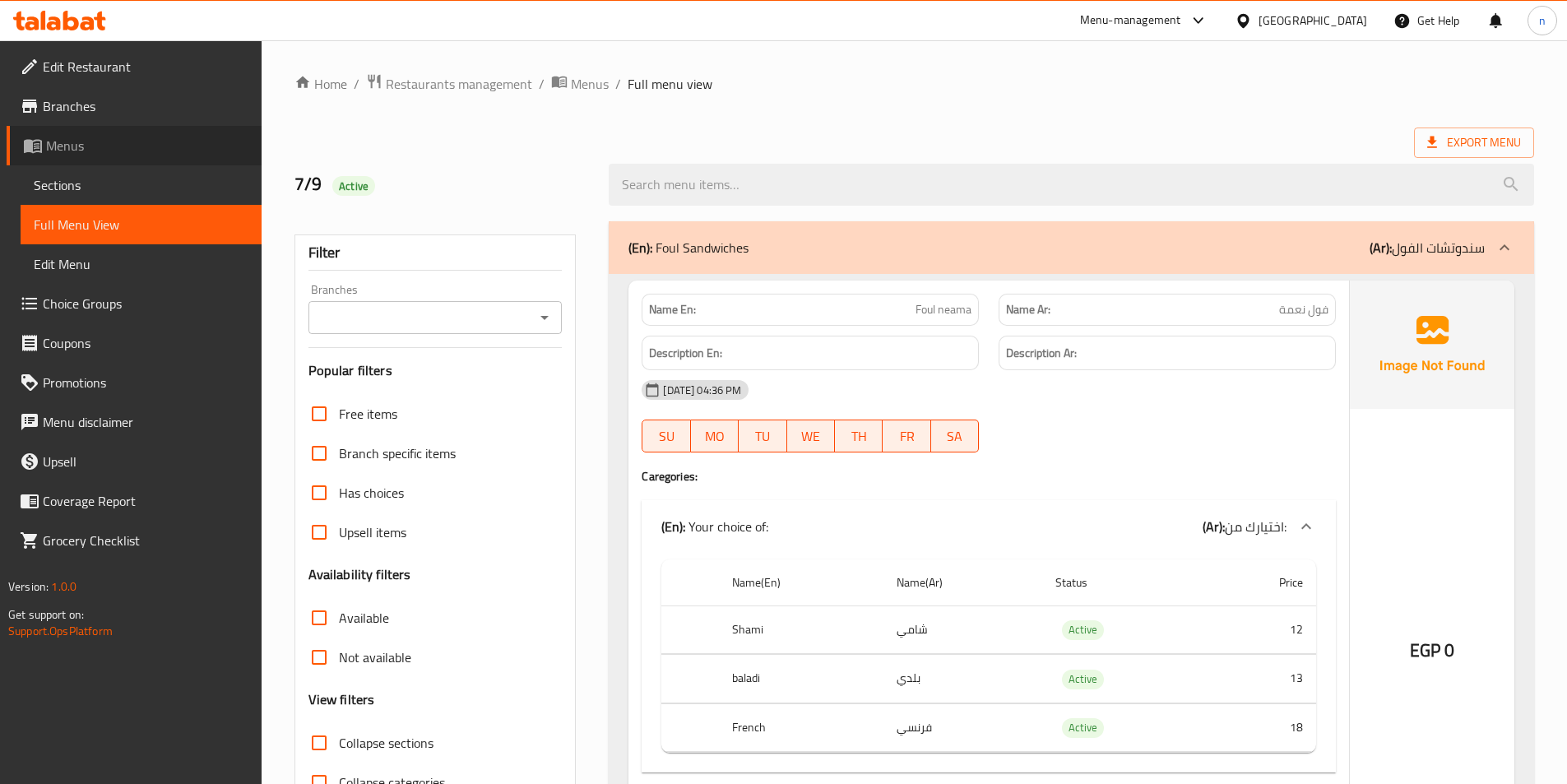
click at [113, 152] on span "Menus" at bounding box center [147, 146] width 202 height 20
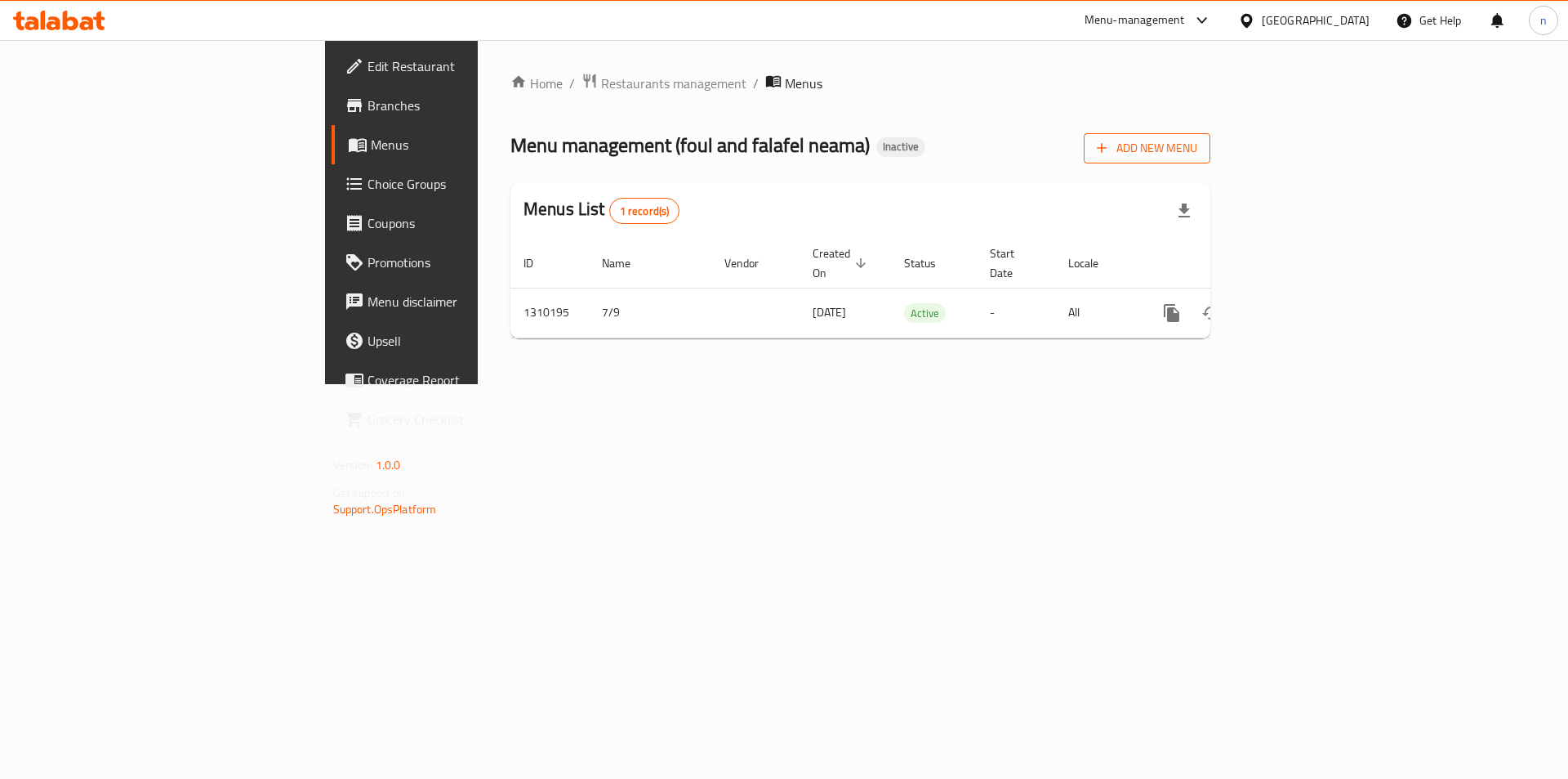
click at [1197, 148] on span "Add New Menu" at bounding box center [1147, 148] width 100 height 20
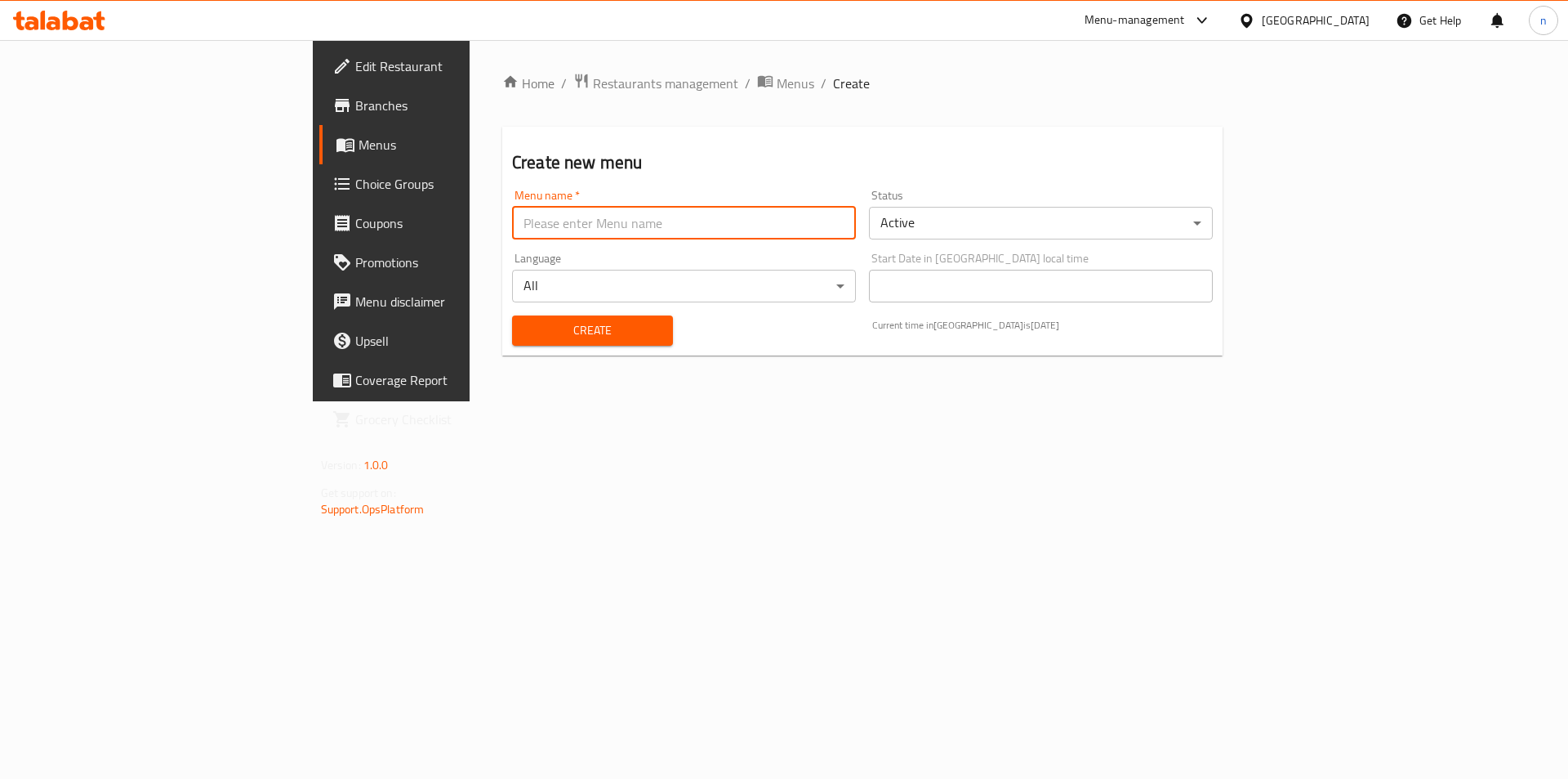
click at [512, 205] on div "Menu name   * Menu name *" at bounding box center [684, 214] width 343 height 50
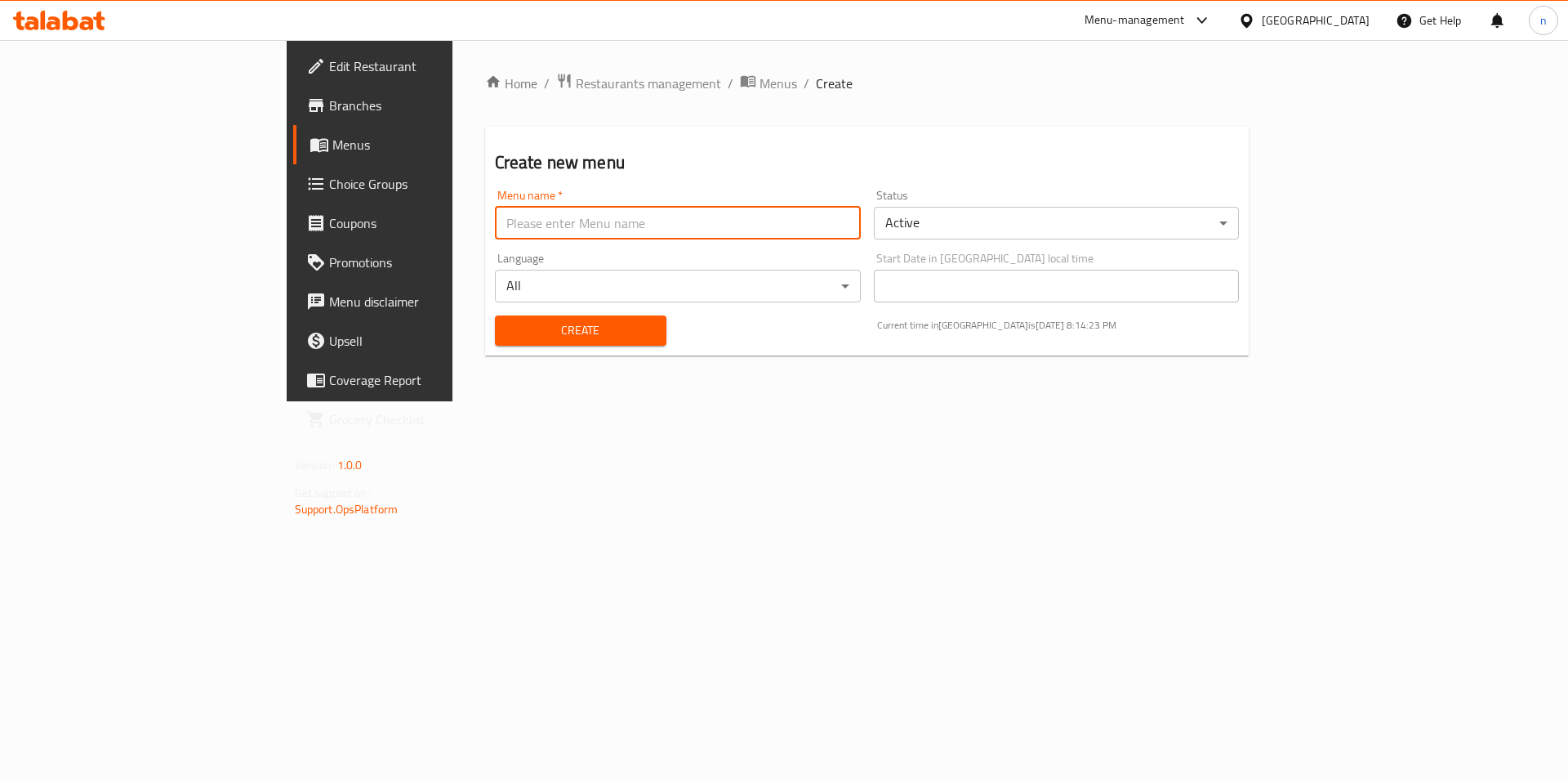
type input "7/9"
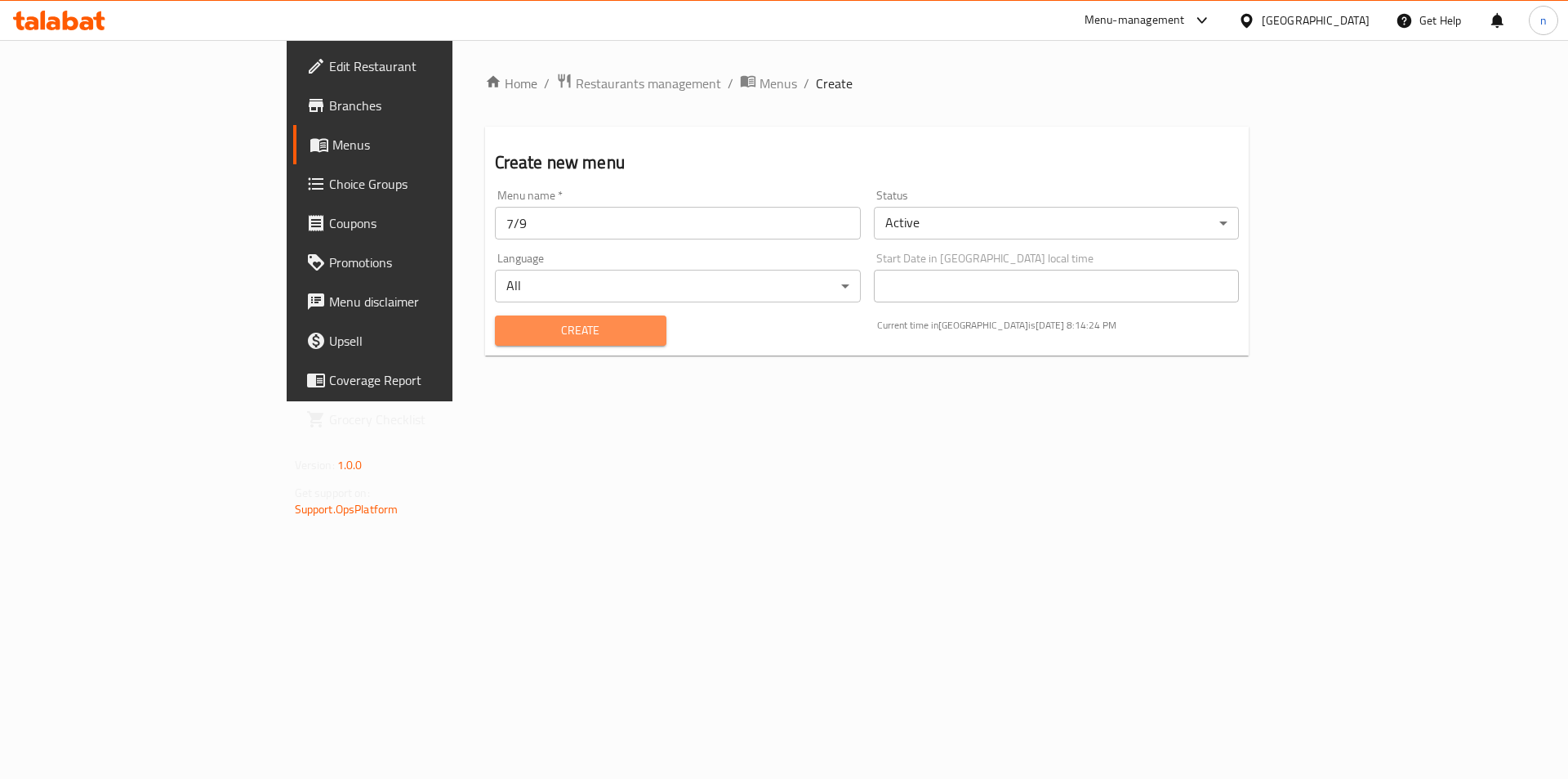
drag, startPoint x: 448, startPoint y: 328, endPoint x: 419, endPoint y: 337, distance: 30.4
click at [508, 339] on span "Create" at bounding box center [580, 330] width 145 height 20
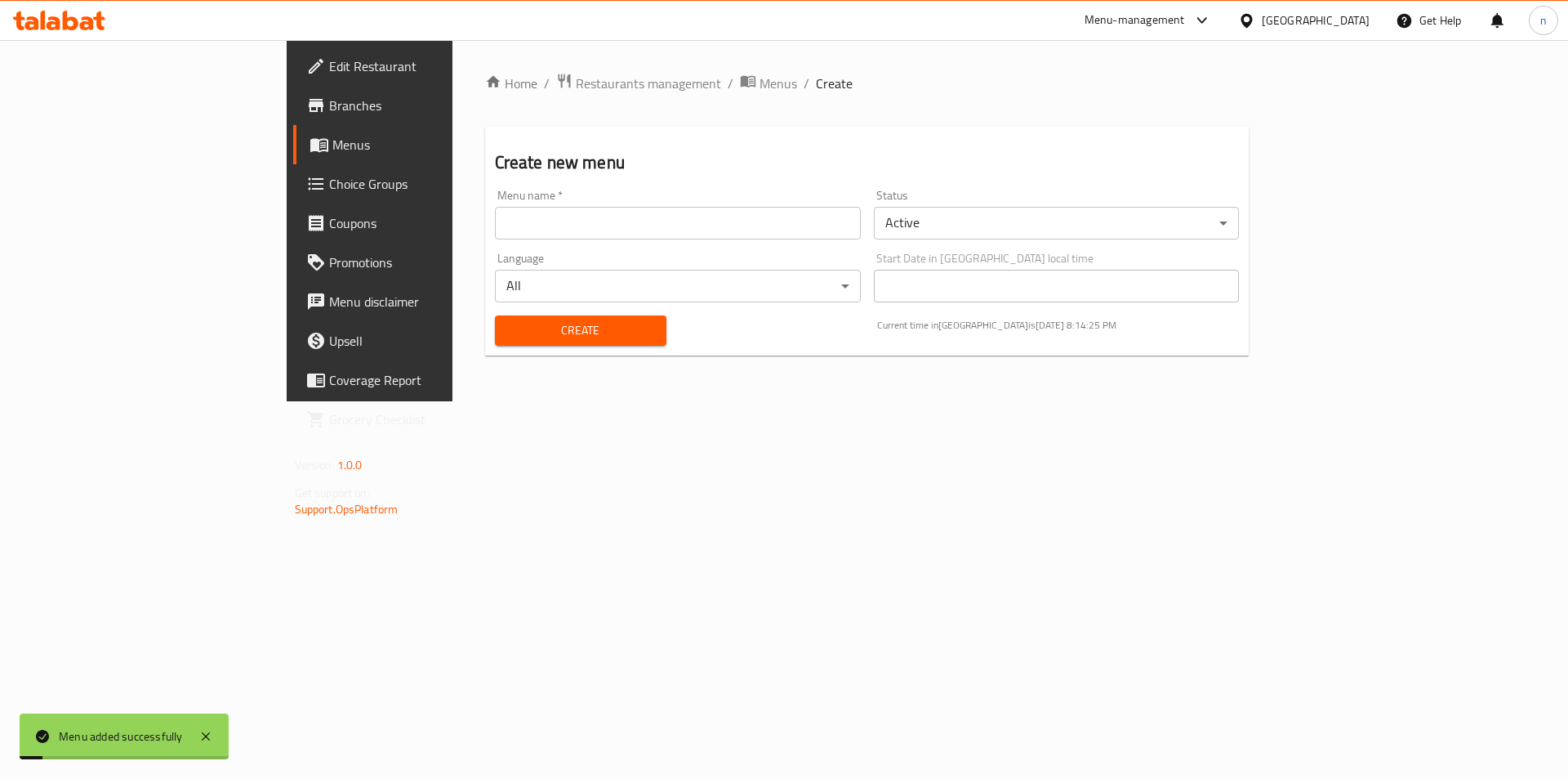
click at [333, 135] on span "Menus" at bounding box center [434, 145] width 203 height 20
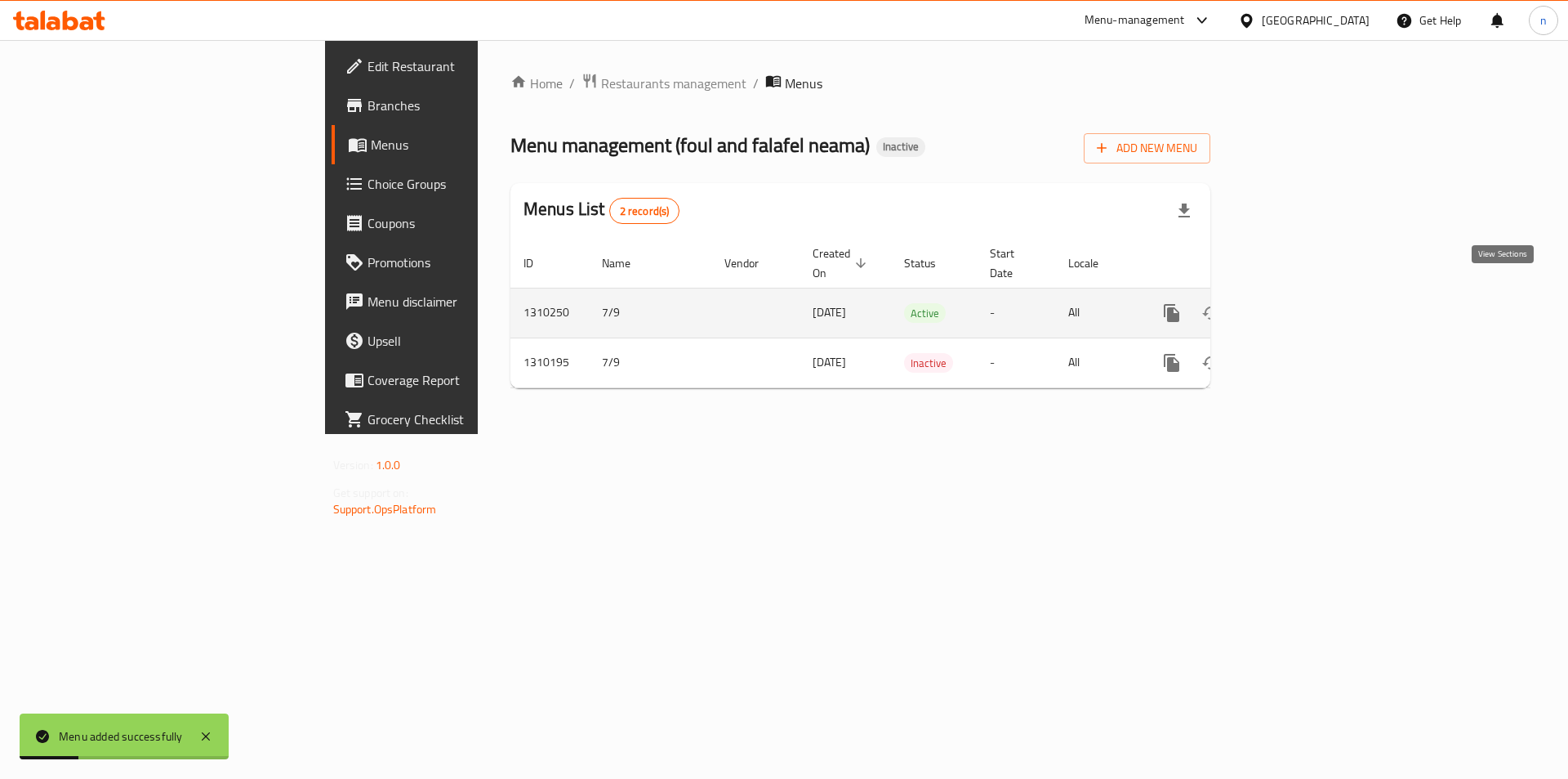
click at [1300, 303] on icon "enhanced table" at bounding box center [1290, 313] width 20 height 20
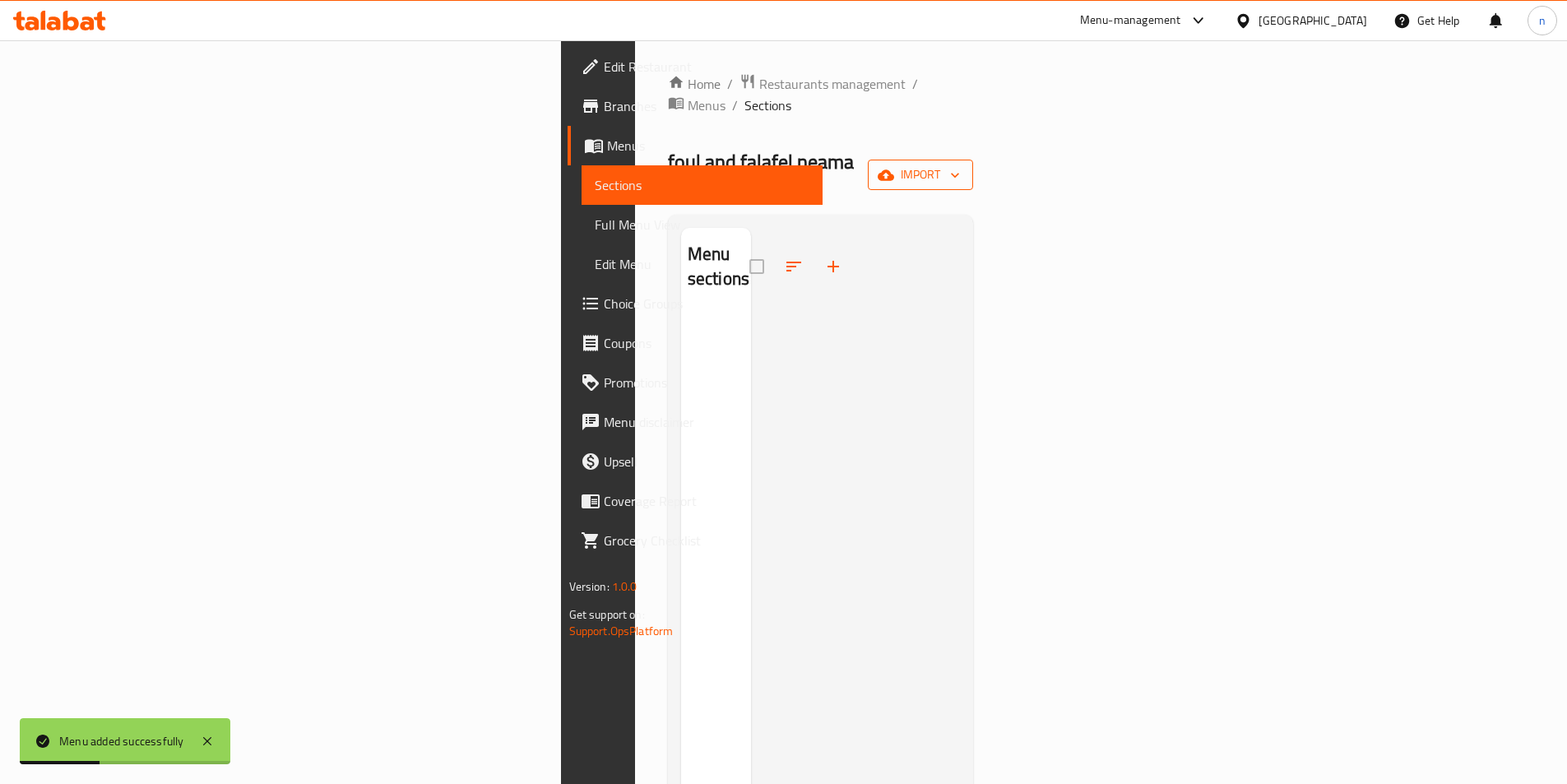
click at [973, 159] on button "import" at bounding box center [920, 175] width 105 height 30
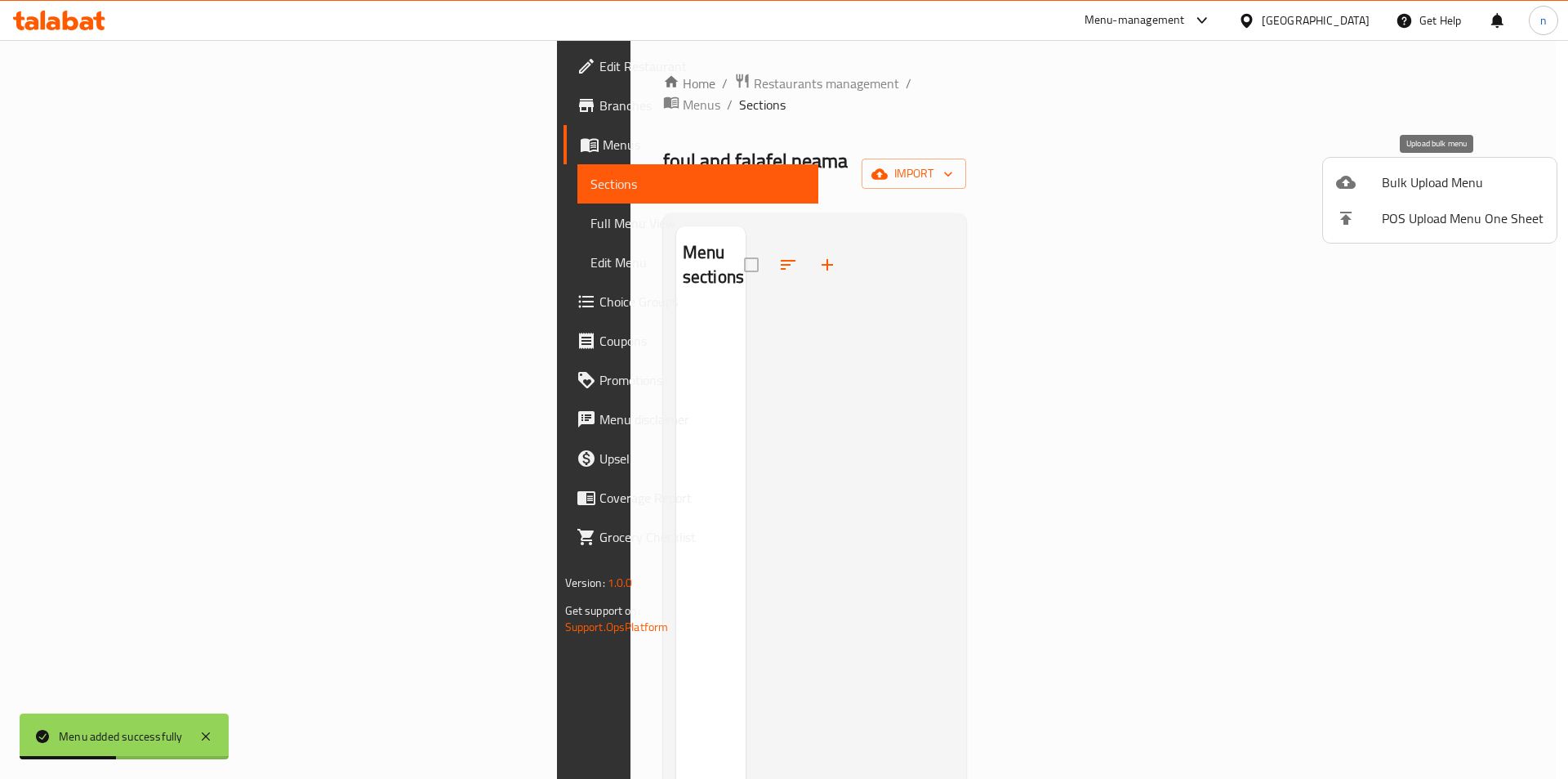
click at [1430, 189] on span "Bulk Upload Menu" at bounding box center [1463, 183] width 162 height 20
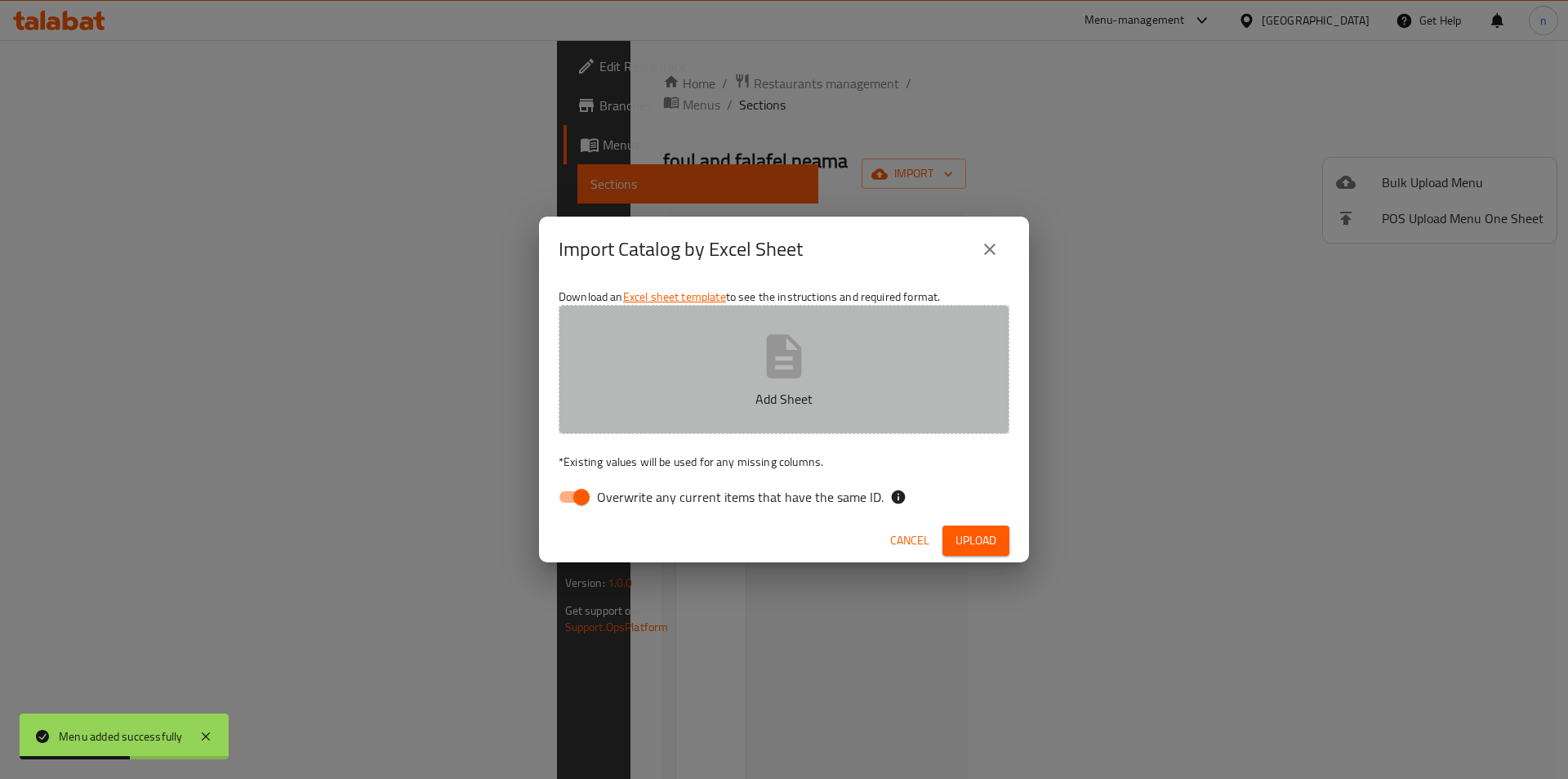
click at [688, 362] on button "Add Sheet" at bounding box center [784, 369] width 451 height 129
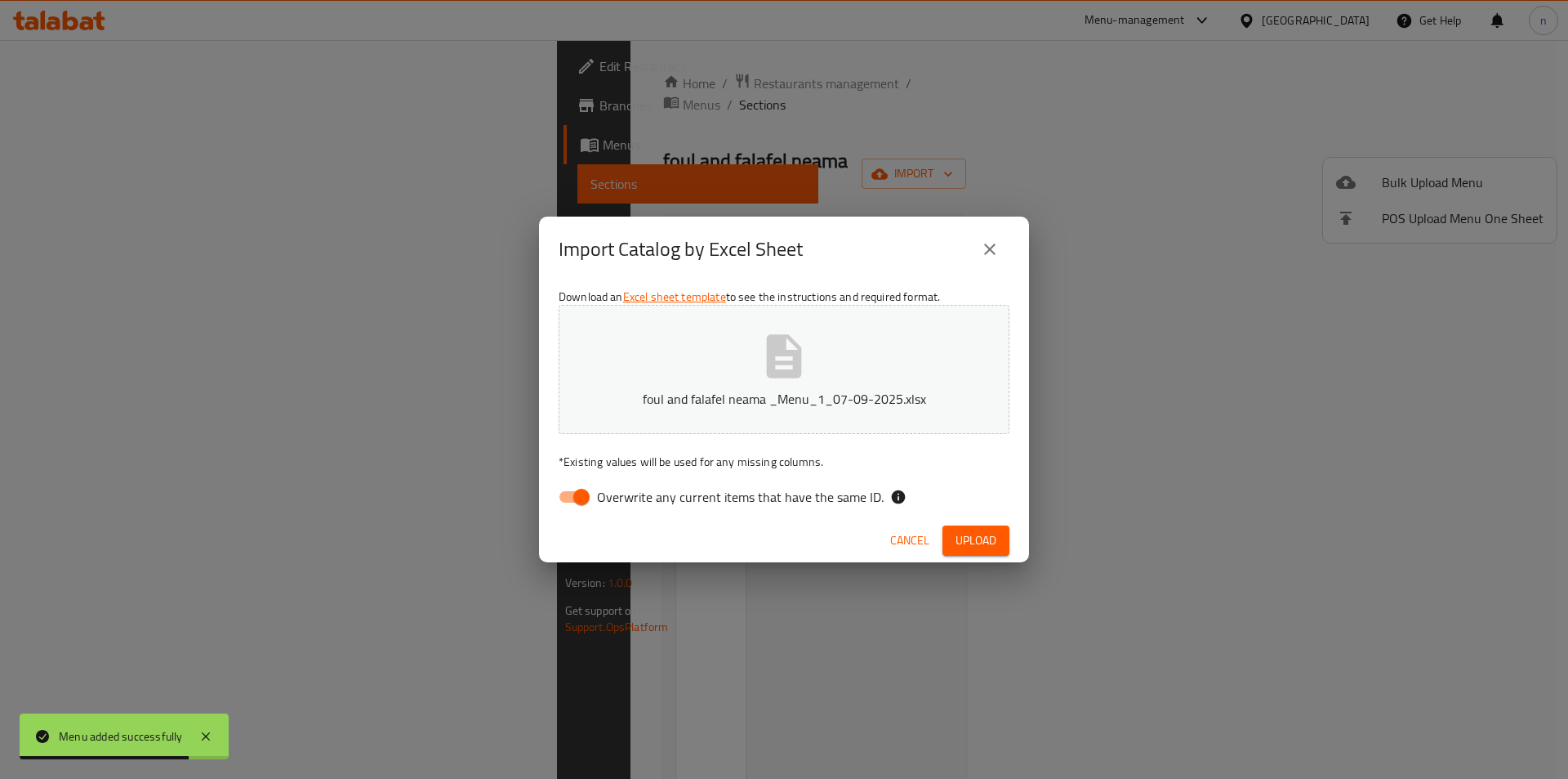
click at [565, 510] on input "Overwrite any current items that have the same ID." at bounding box center [582, 496] width 93 height 31
checkbox input "false"
click at [983, 548] on span "Upload" at bounding box center [975, 540] width 41 height 20
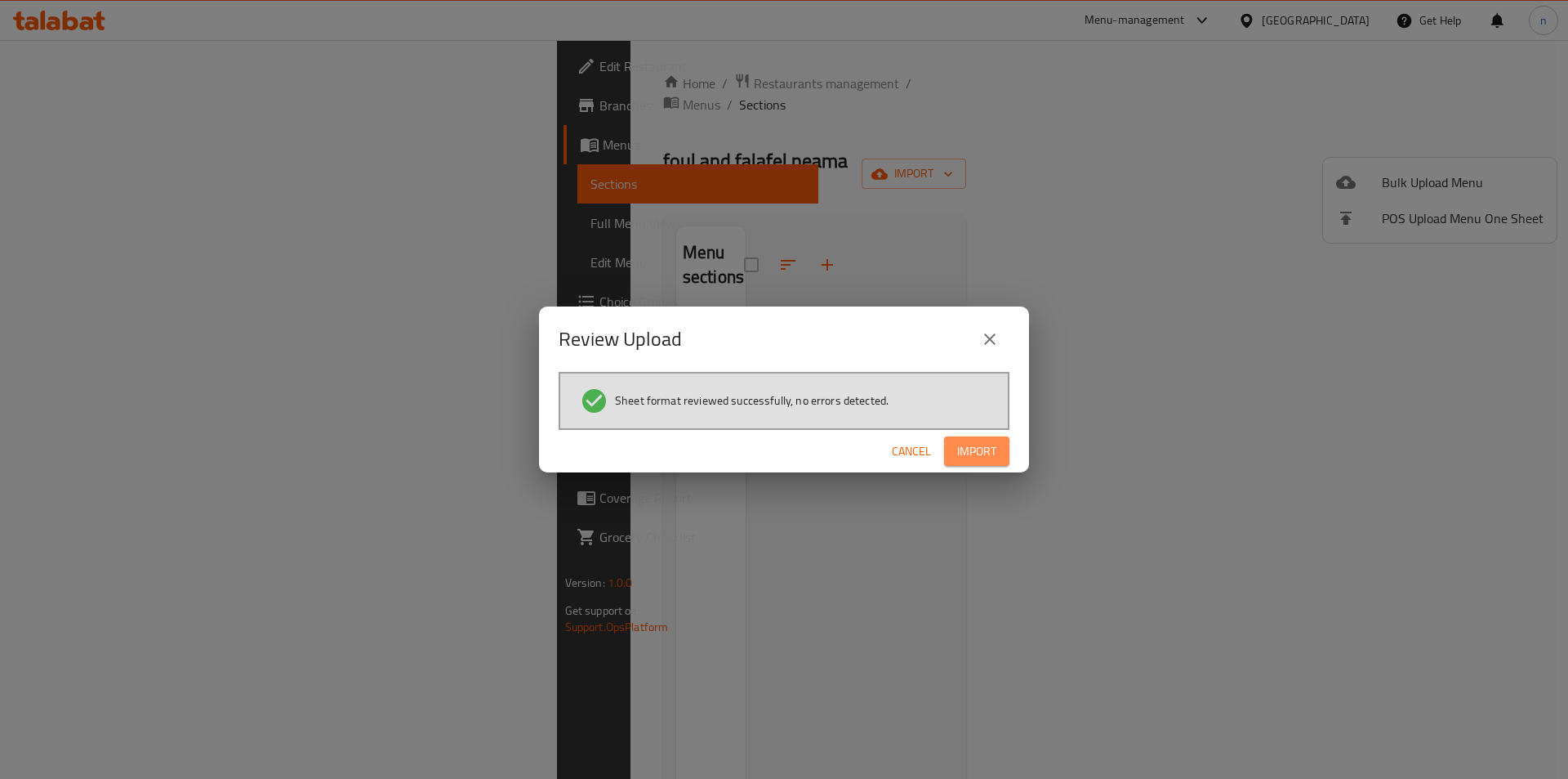
drag, startPoint x: 976, startPoint y: 441, endPoint x: 965, endPoint y: 440, distance: 11.0
click at [975, 441] on span "Import" at bounding box center [976, 451] width 39 height 20
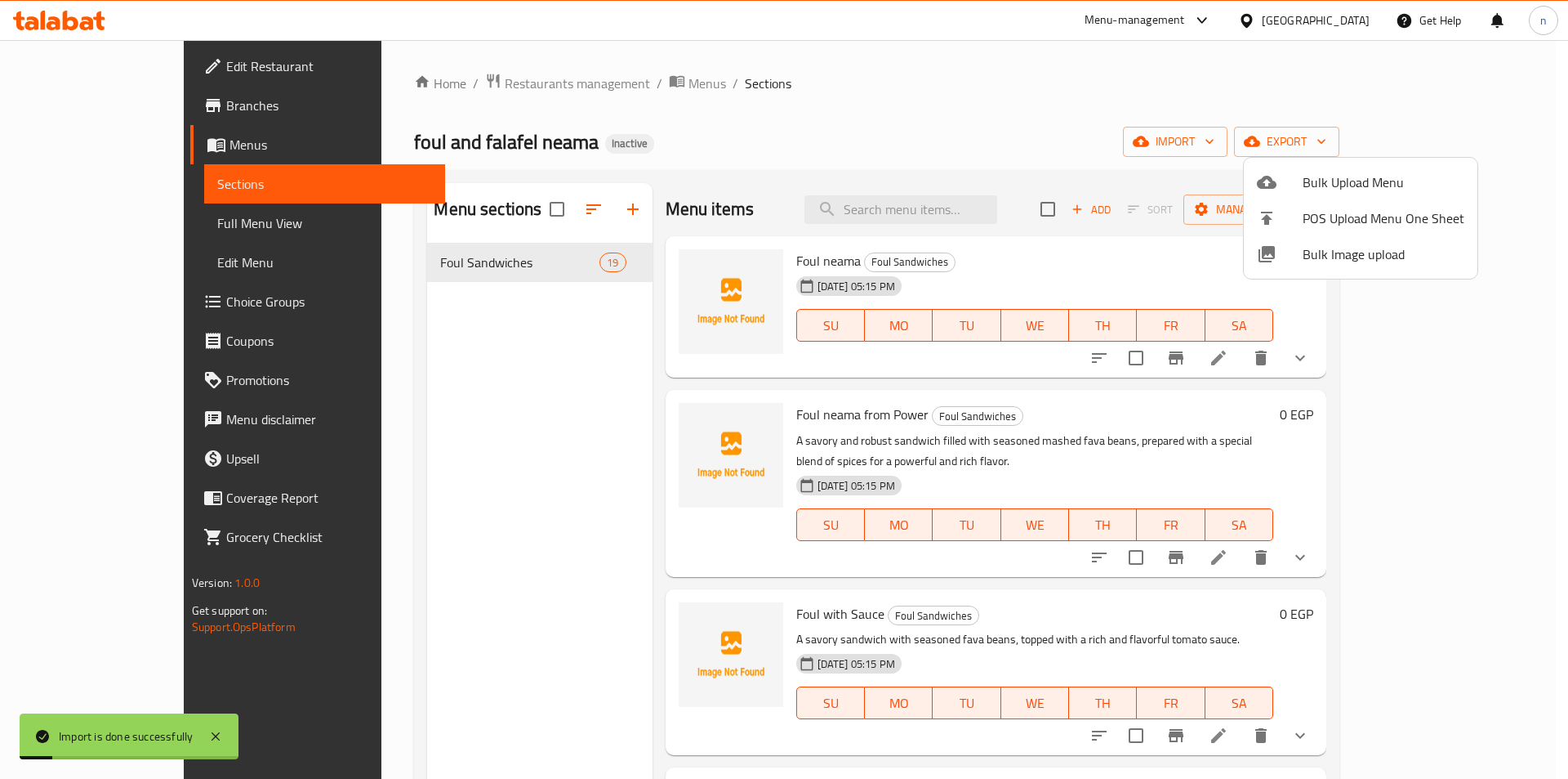
click at [96, 211] on div at bounding box center [784, 390] width 1568 height 779
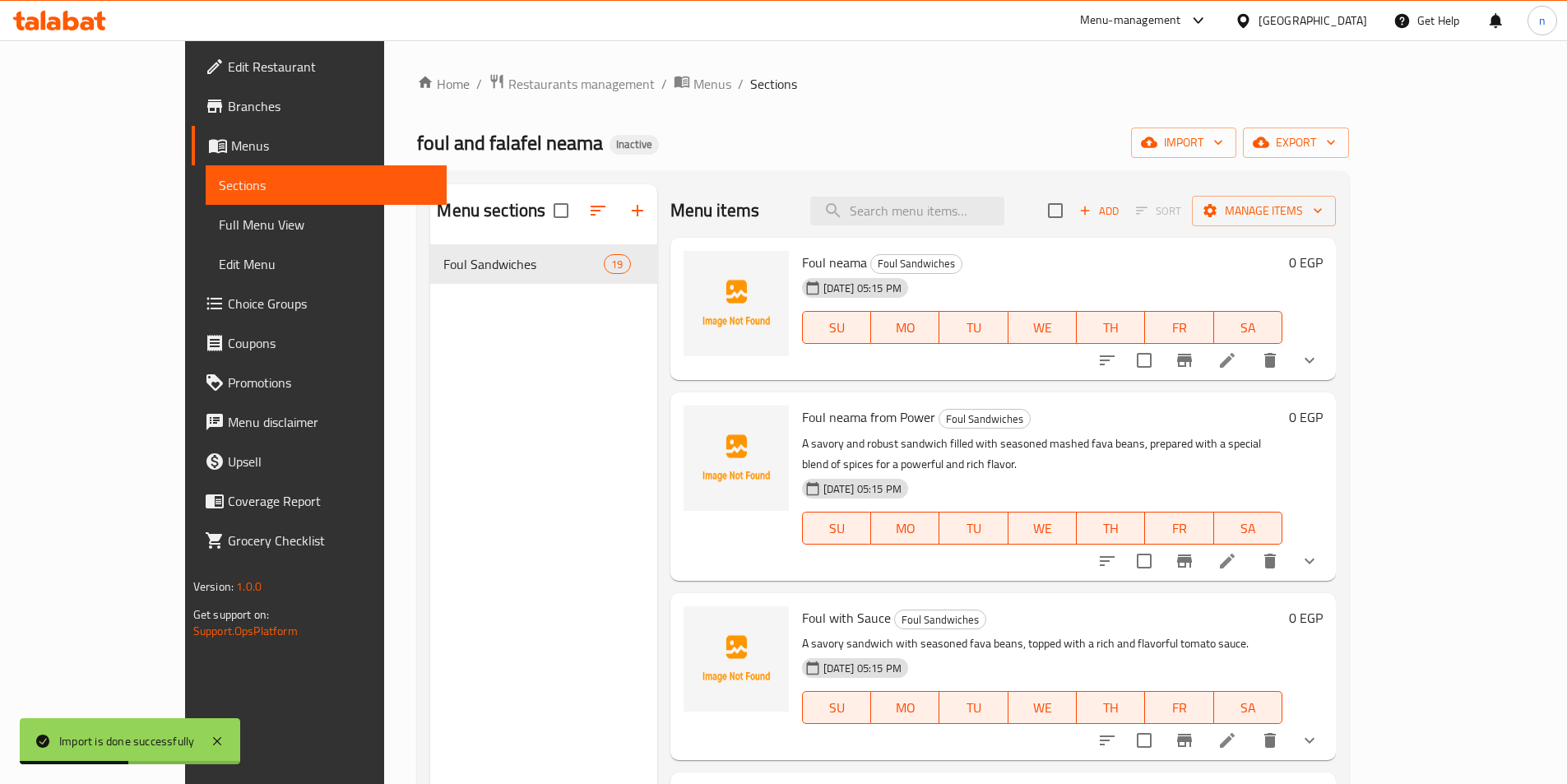
click at [219, 222] on span "Full Menu View" at bounding box center [327, 225] width 215 height 20
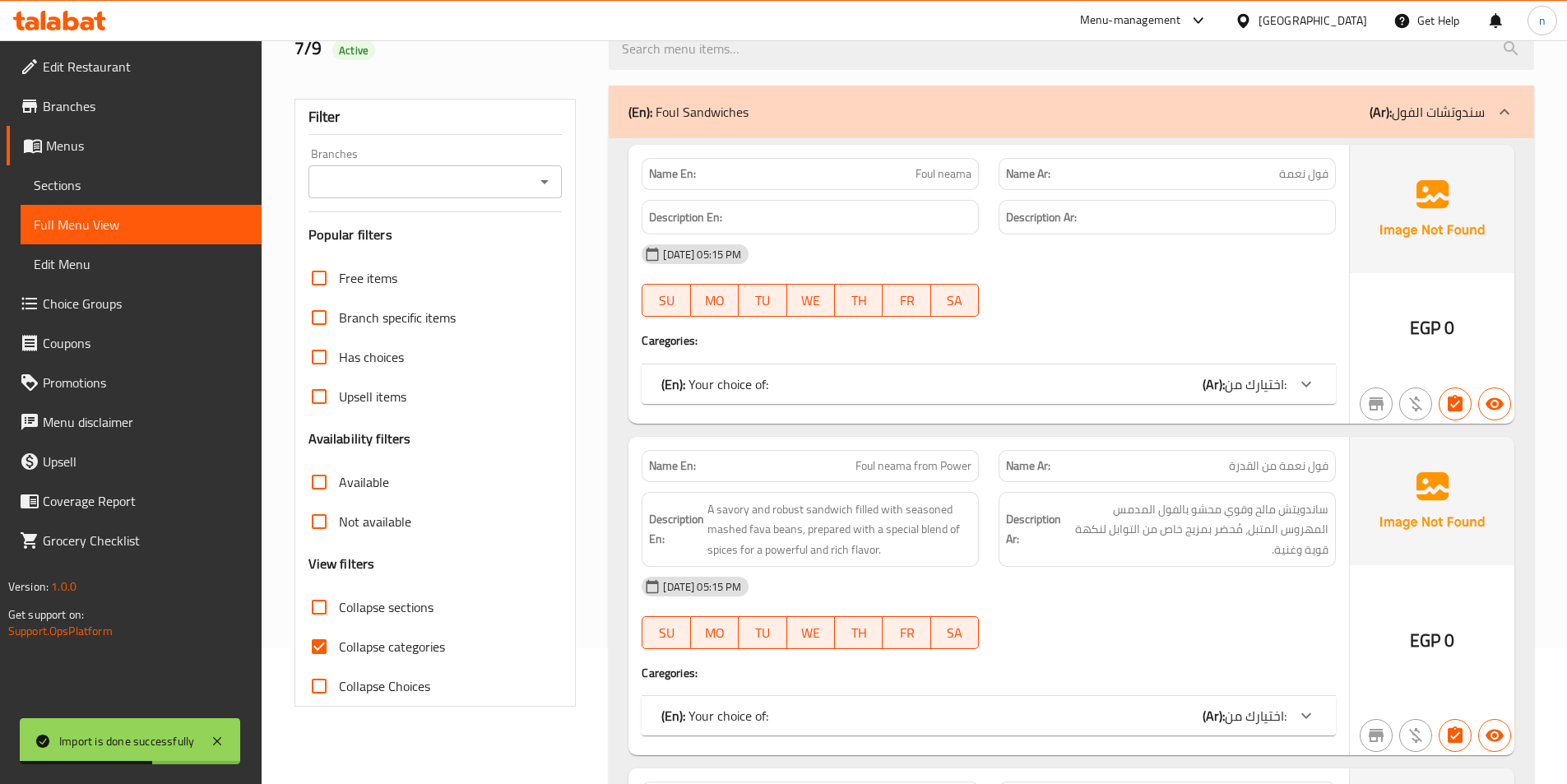
scroll to position [329, 0]
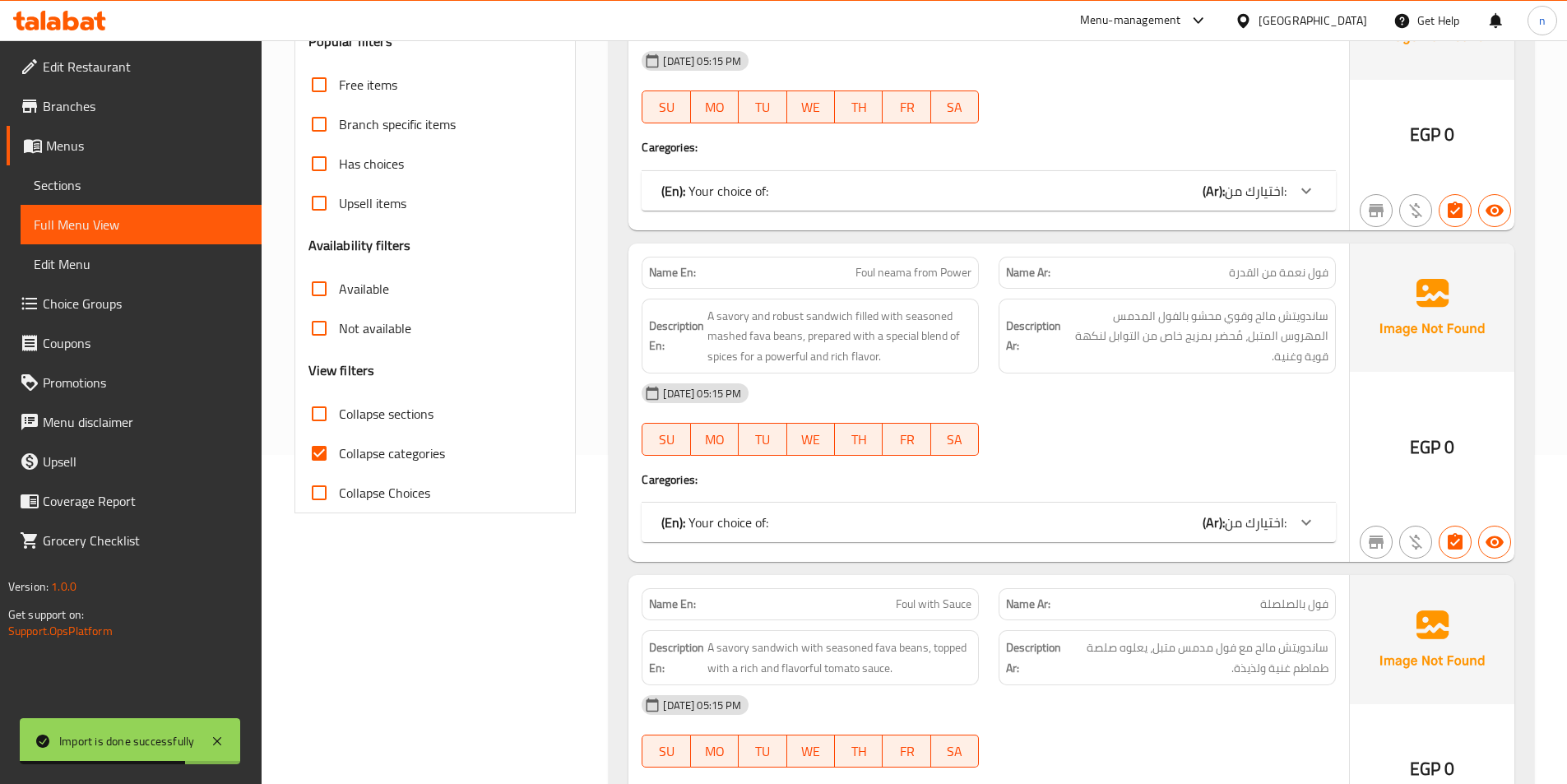
click at [374, 444] on span "Collapse categories" at bounding box center [392, 453] width 106 height 20
click at [339, 444] on input "Collapse categories" at bounding box center [319, 452] width 39 height 39
checkbox input "false"
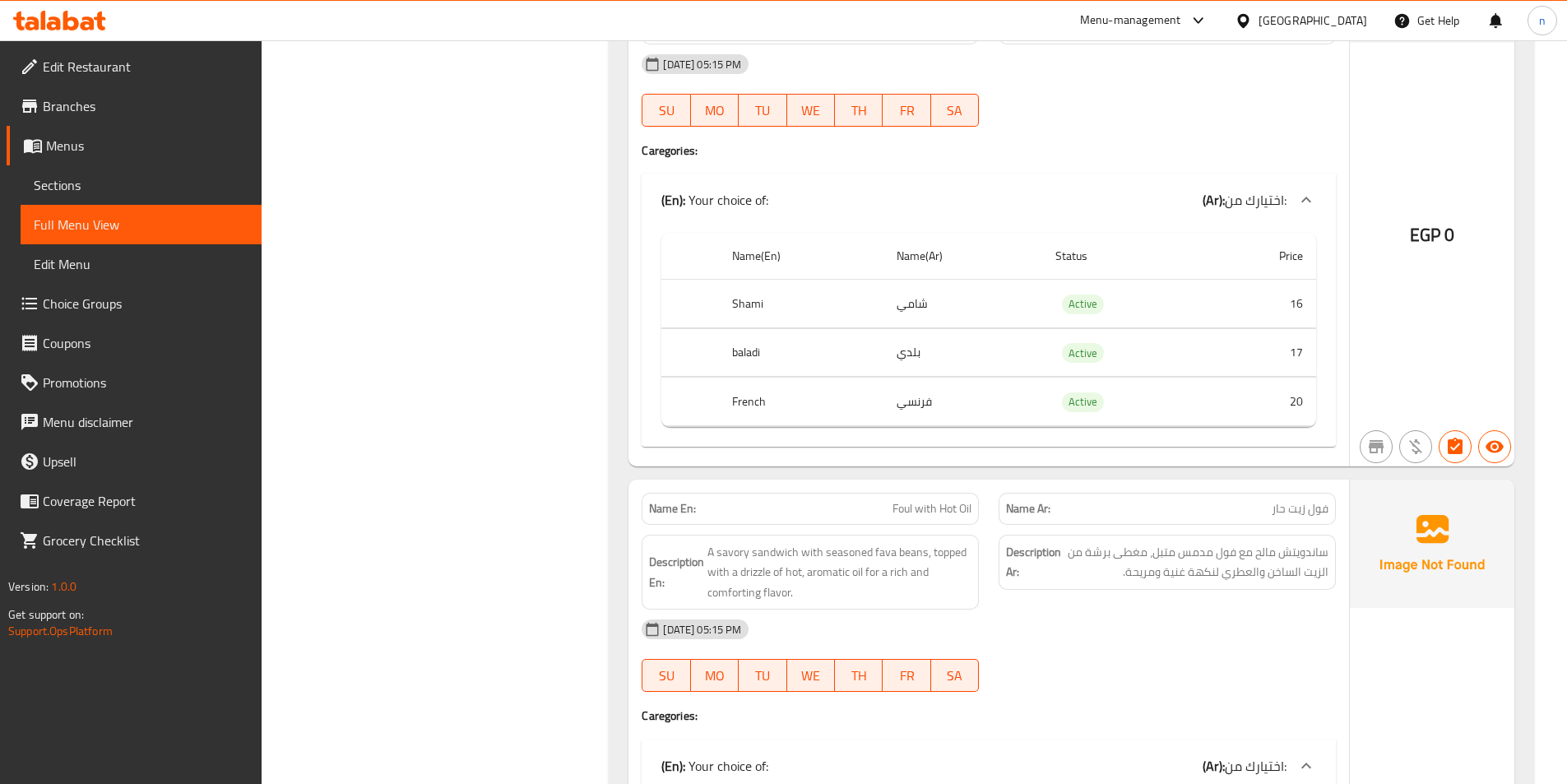
scroll to position [3453, 0]
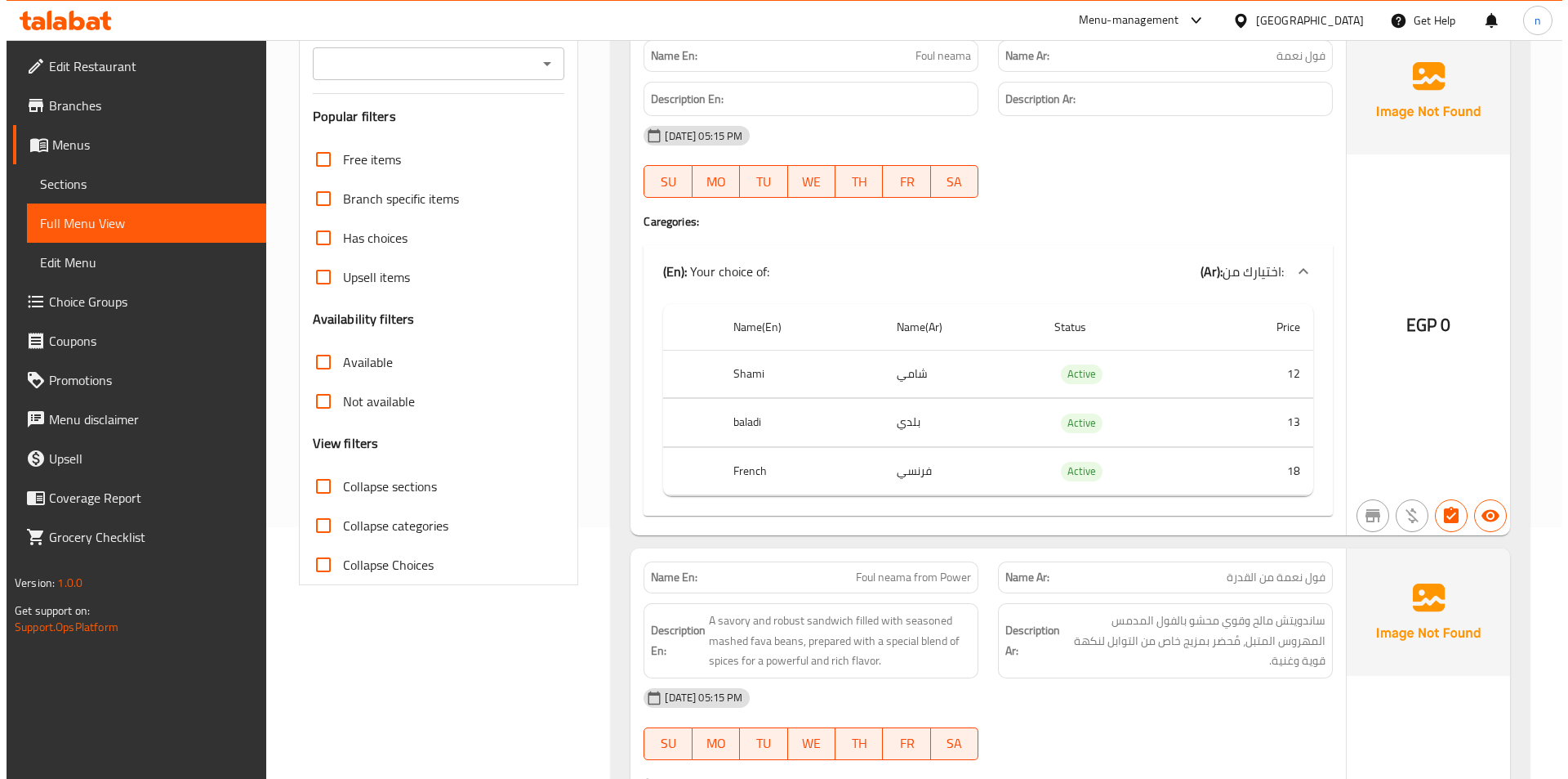
scroll to position [0, 0]
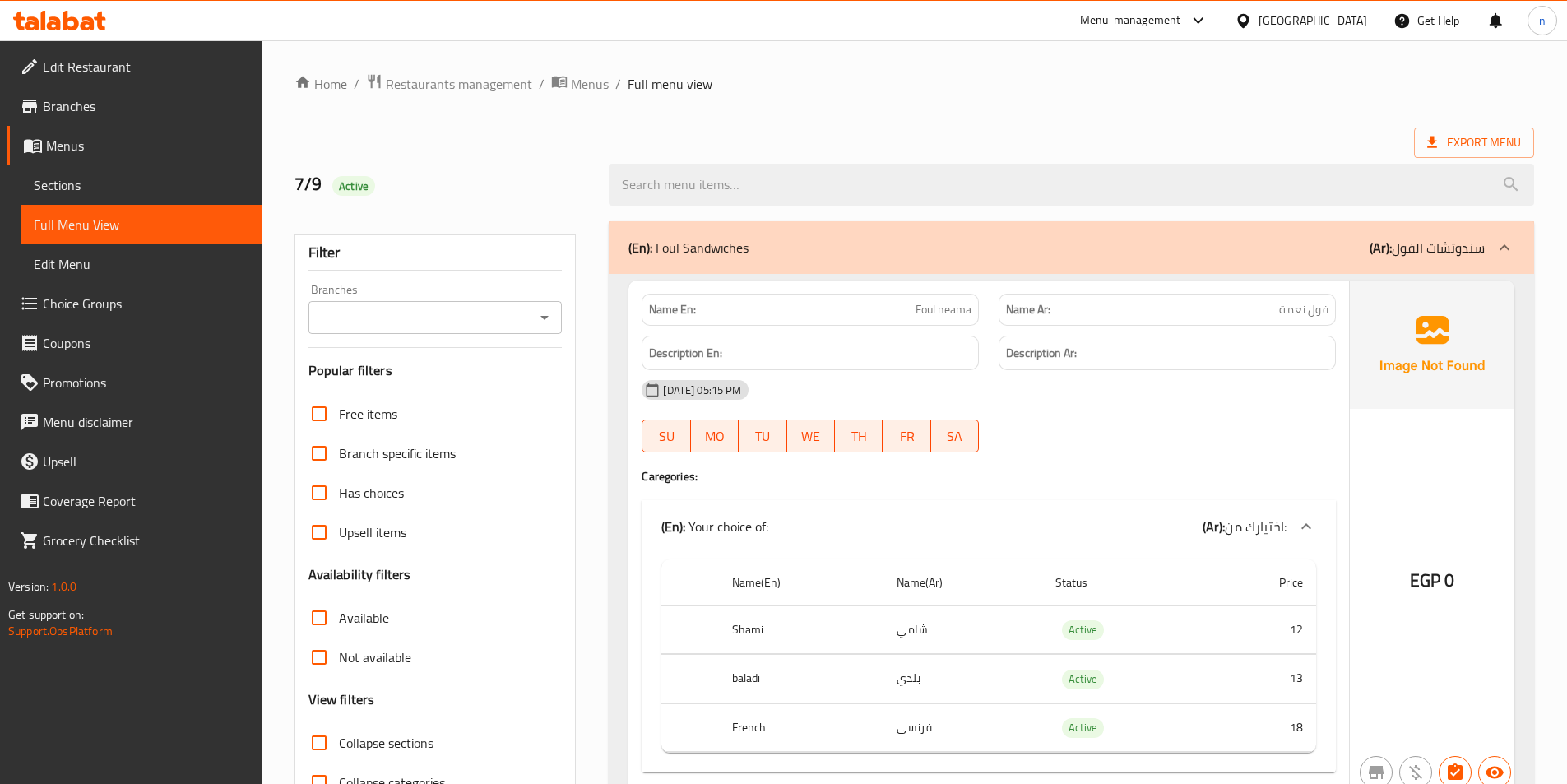
click at [571, 93] on span "Menus" at bounding box center [590, 84] width 38 height 20
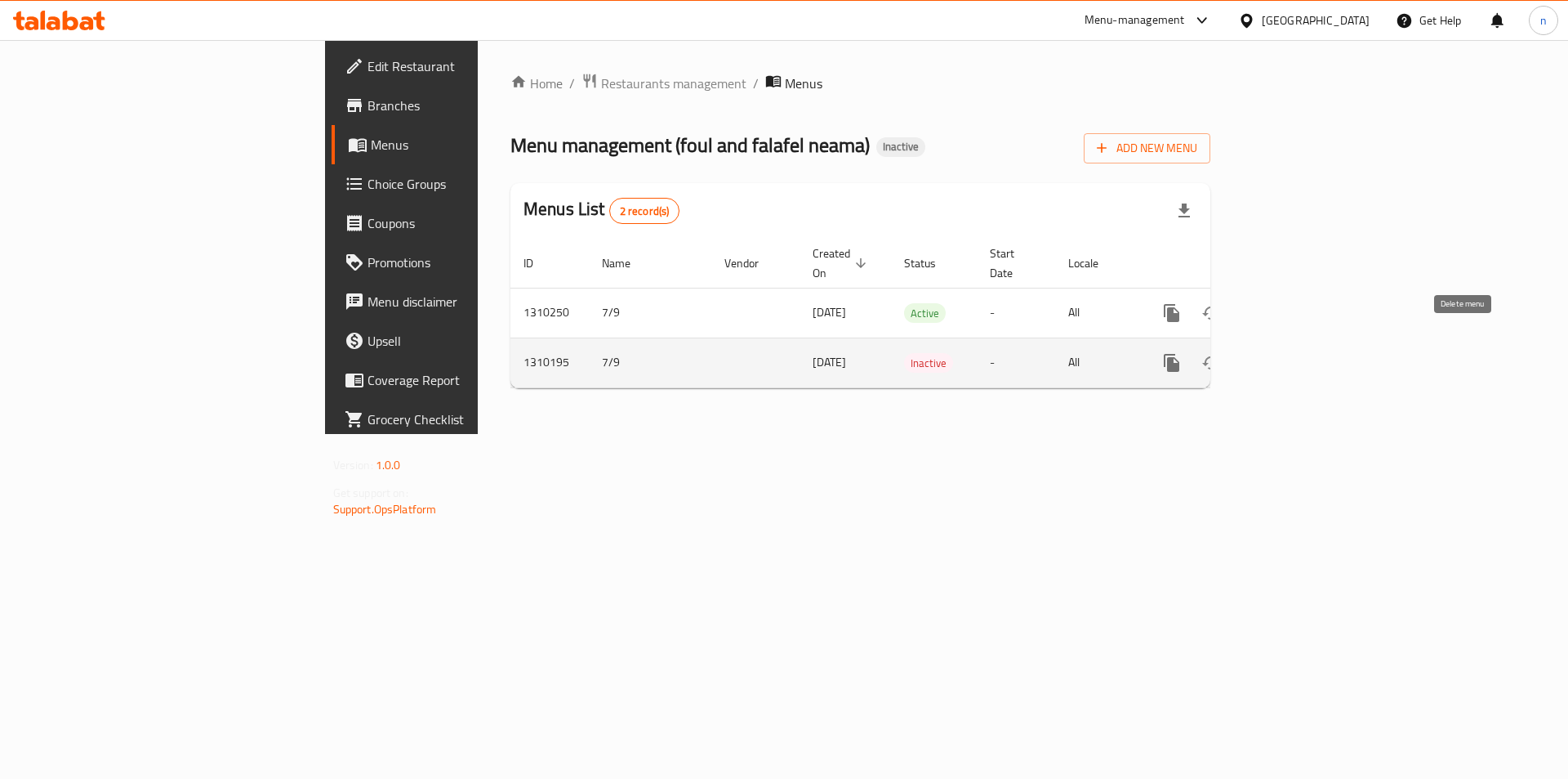
click at [1260, 353] on icon "enhanced table" at bounding box center [1250, 363] width 20 height 20
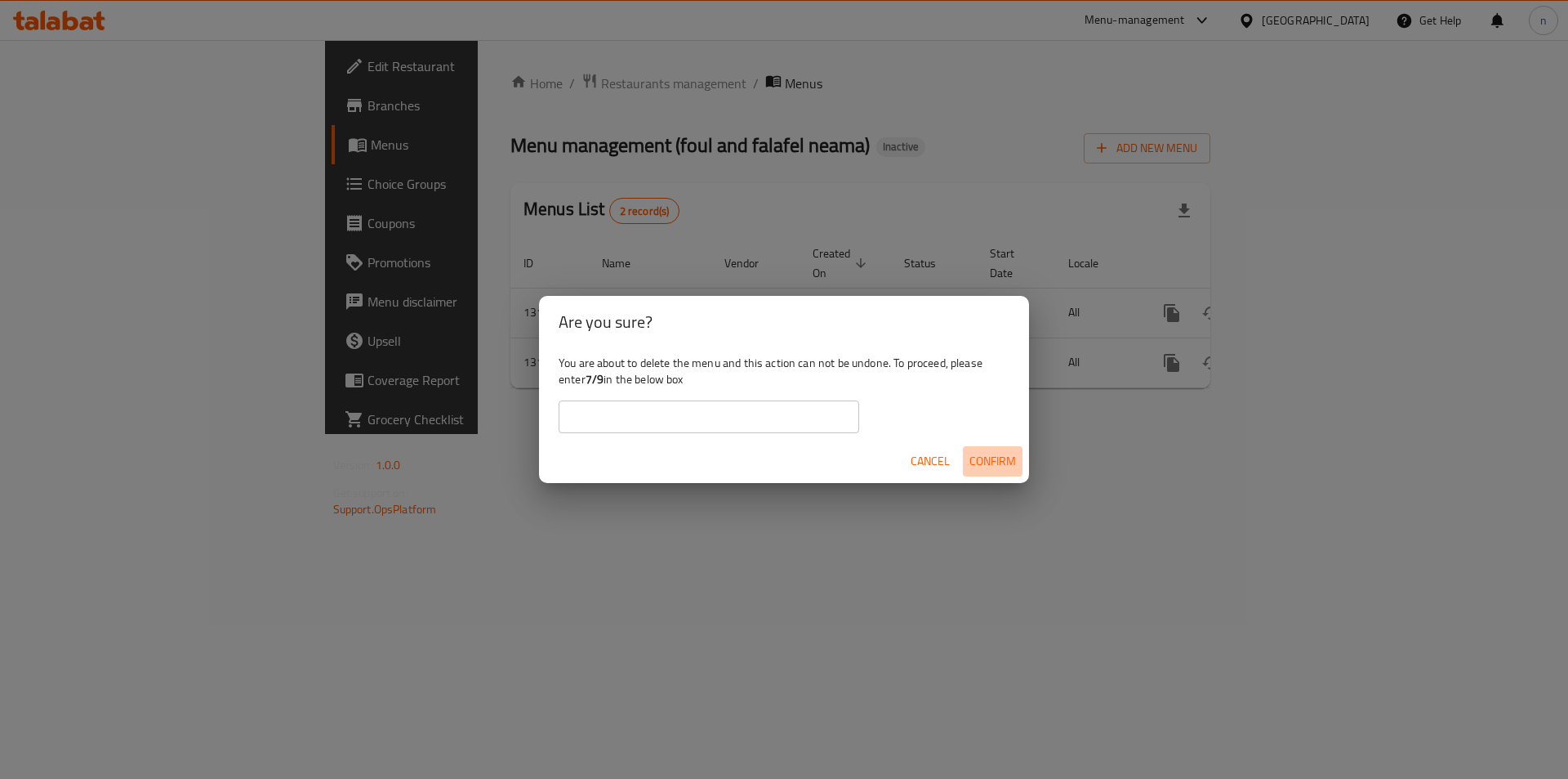
click at [999, 451] on span "Confirm" at bounding box center [993, 461] width 47 height 20
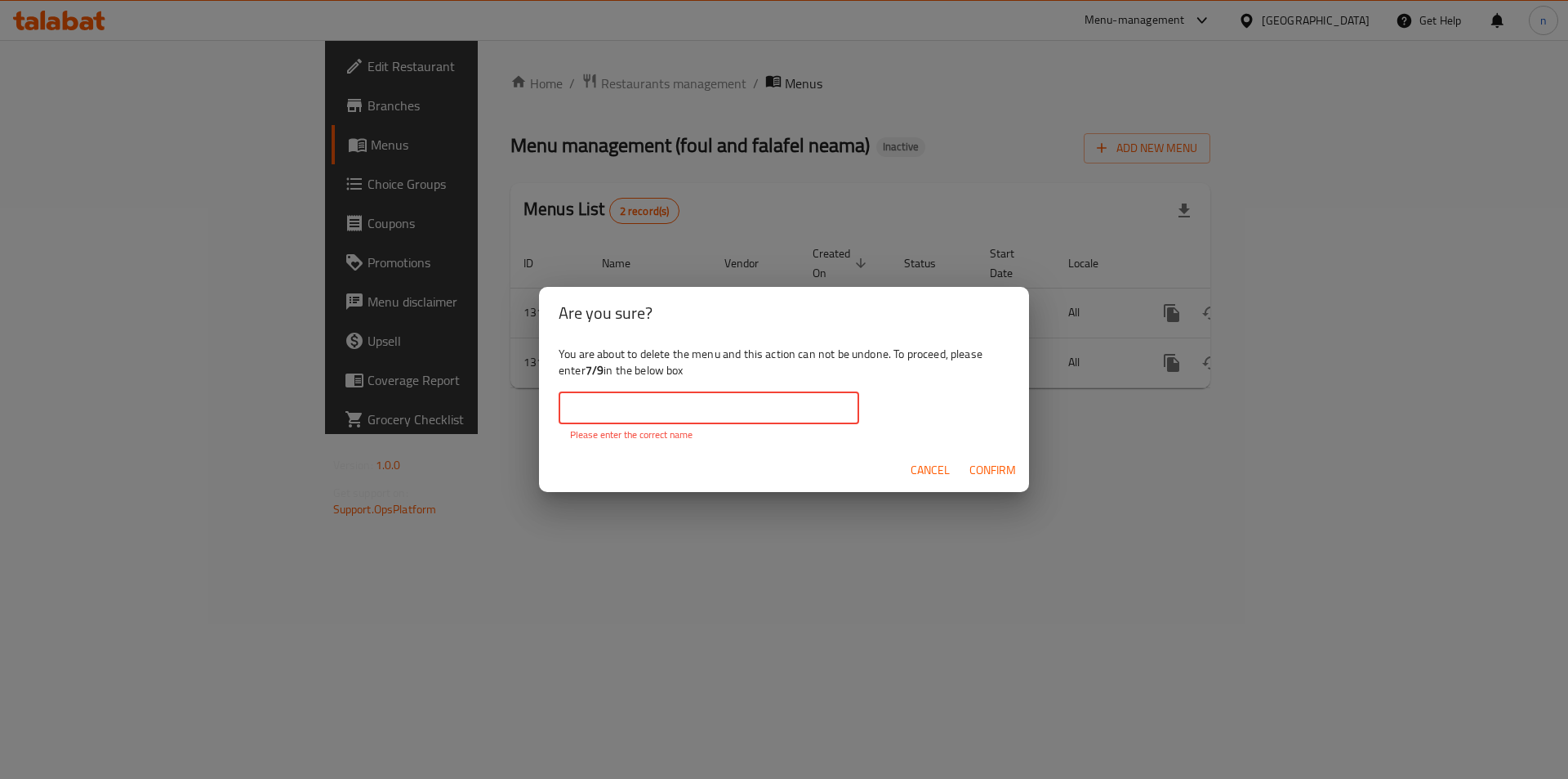
click at [700, 416] on input "text" at bounding box center [709, 407] width 301 height 33
click at [603, 379] on b "7/9" at bounding box center [594, 369] width 18 height 21
click at [650, 417] on input "text" at bounding box center [709, 407] width 301 height 33
copy b "7/9"
drag, startPoint x: 587, startPoint y: 369, endPoint x: 606, endPoint y: 377, distance: 20.6
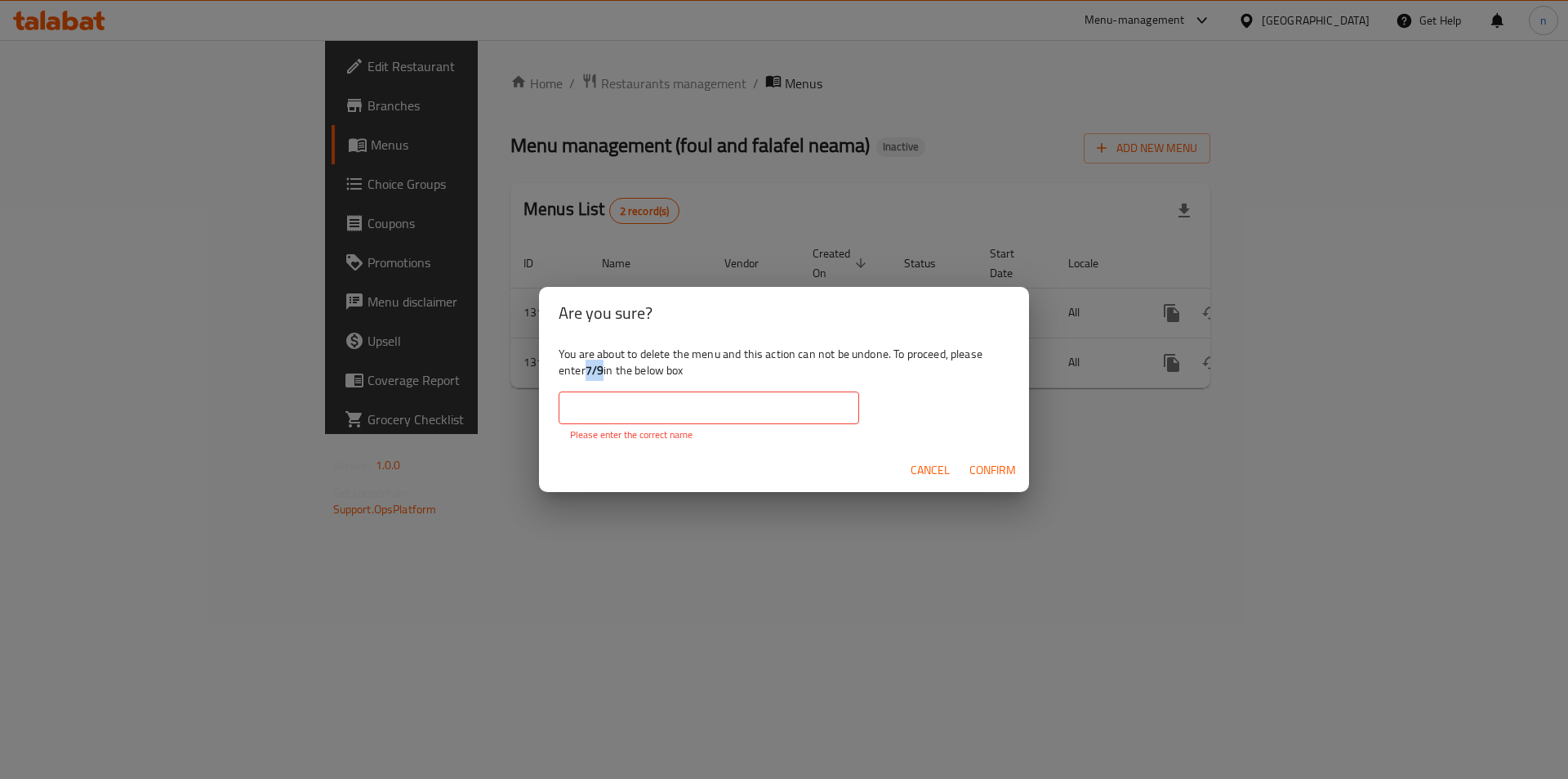
click at [606, 377] on div "You are about to delete the menu and this action can not be undone. To proceed,…" at bounding box center [784, 394] width 490 height 109
click at [645, 410] on input "text" at bounding box center [709, 407] width 301 height 33
paste input "7/9"
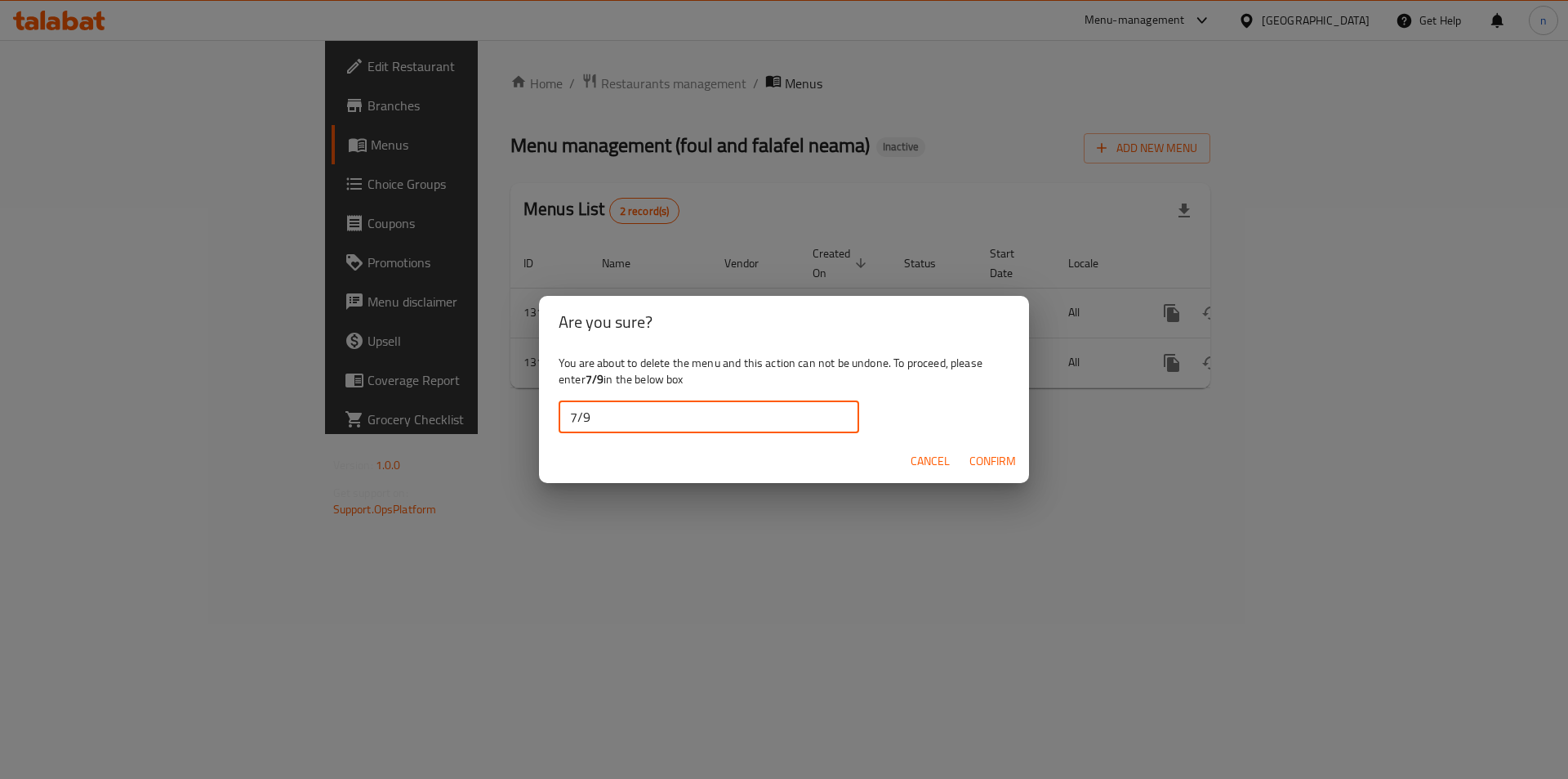
type input "7/9"
click at [973, 460] on span "Confirm" at bounding box center [993, 461] width 47 height 20
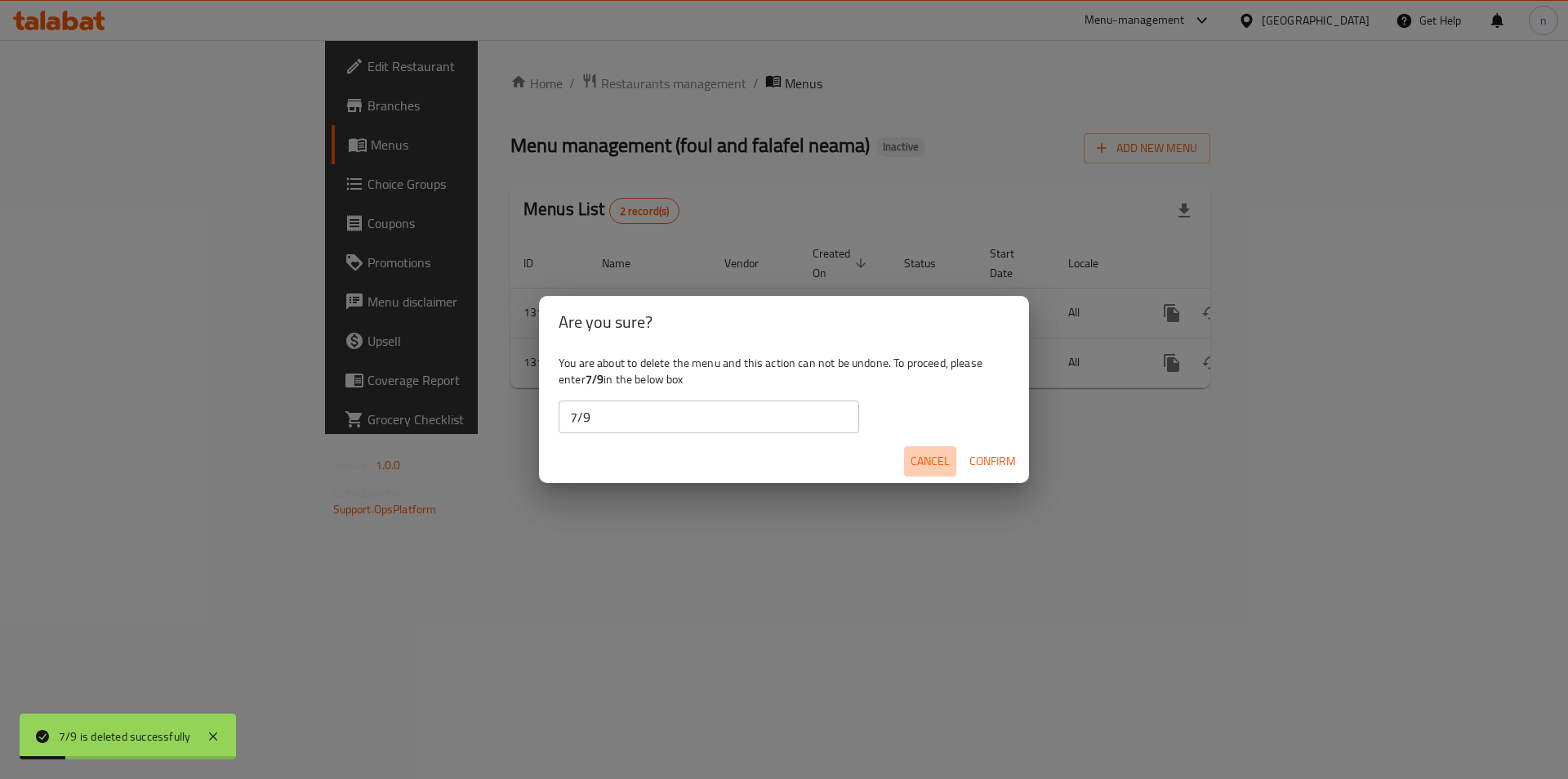
click at [922, 461] on span "Cancel" at bounding box center [929, 461] width 39 height 20
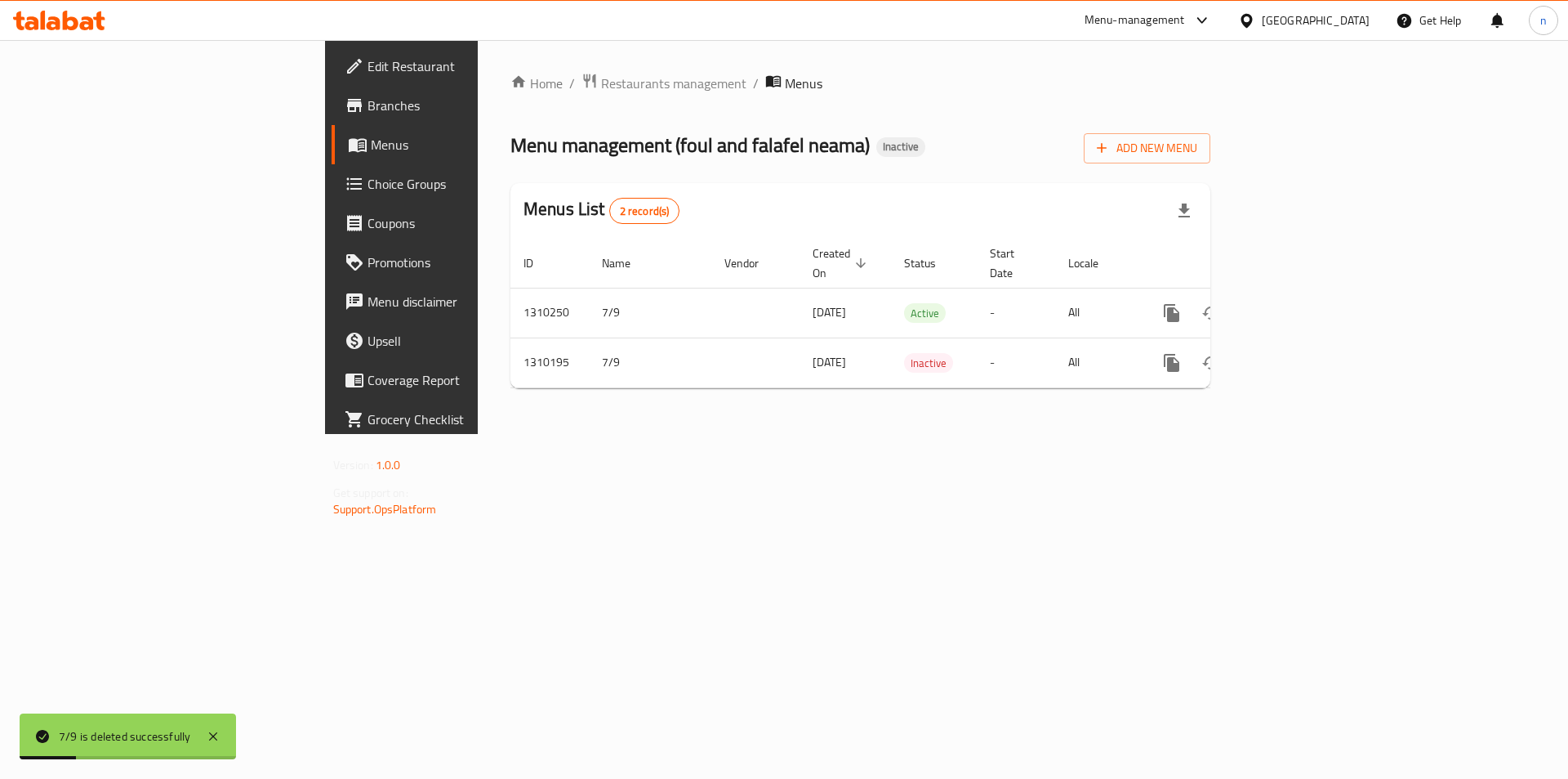
click at [1191, 434] on div "Home / Restaurants management / Menus Menu management ( foul and falafel neama …" at bounding box center [860, 237] width 765 height 394
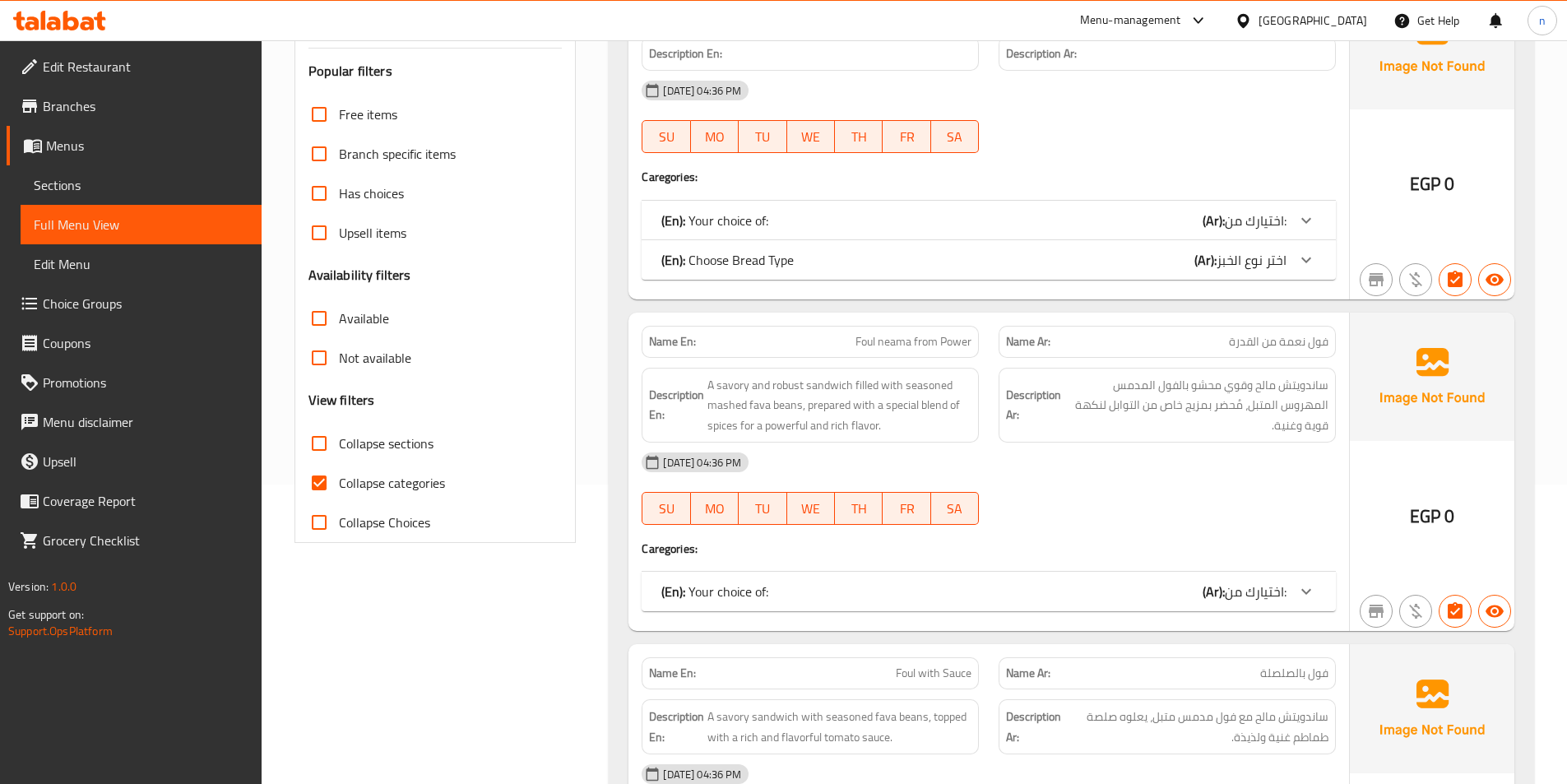
scroll to position [494, 0]
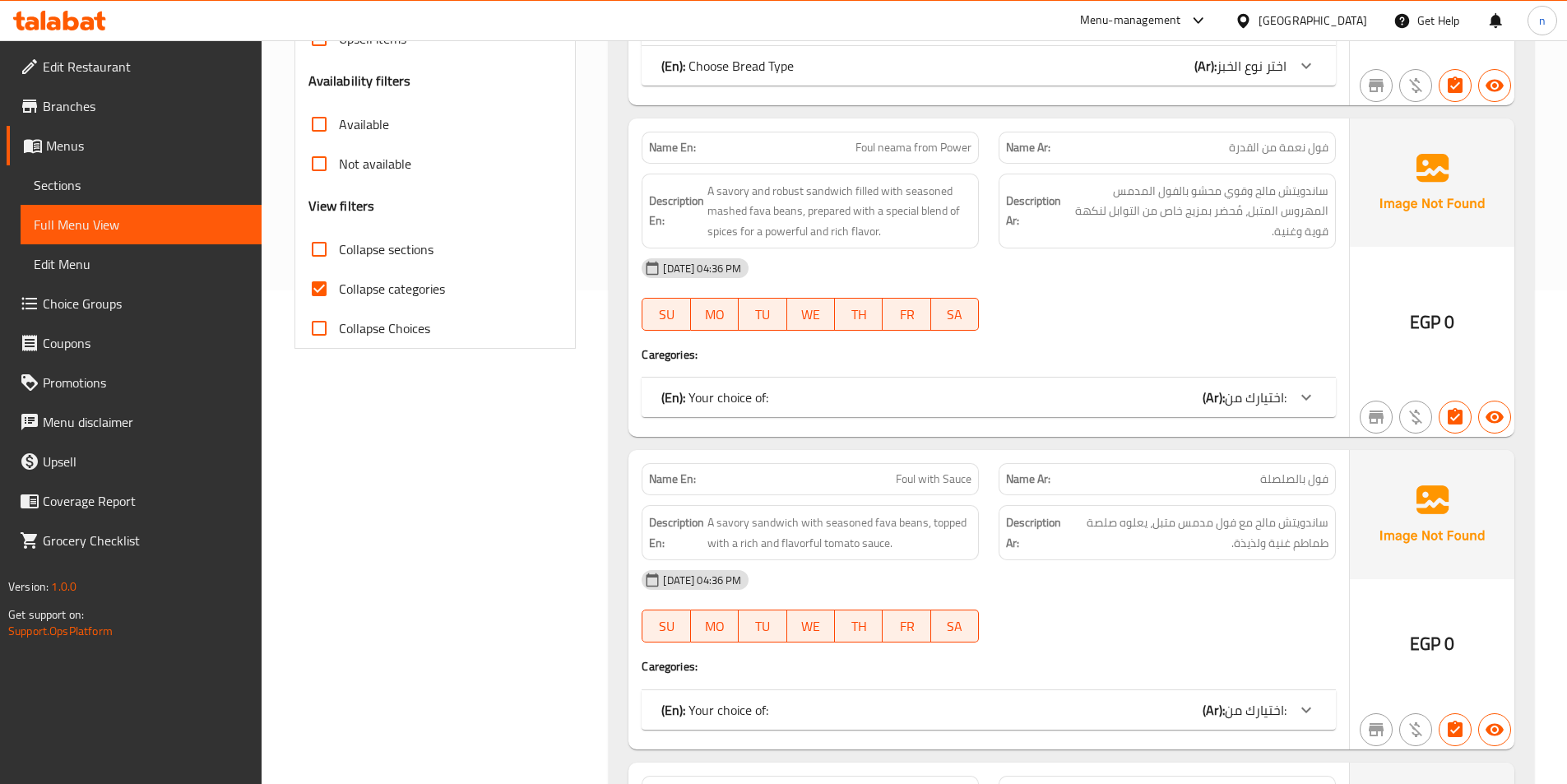
click at [320, 284] on input "Collapse categories" at bounding box center [319, 288] width 39 height 39
checkbox input "false"
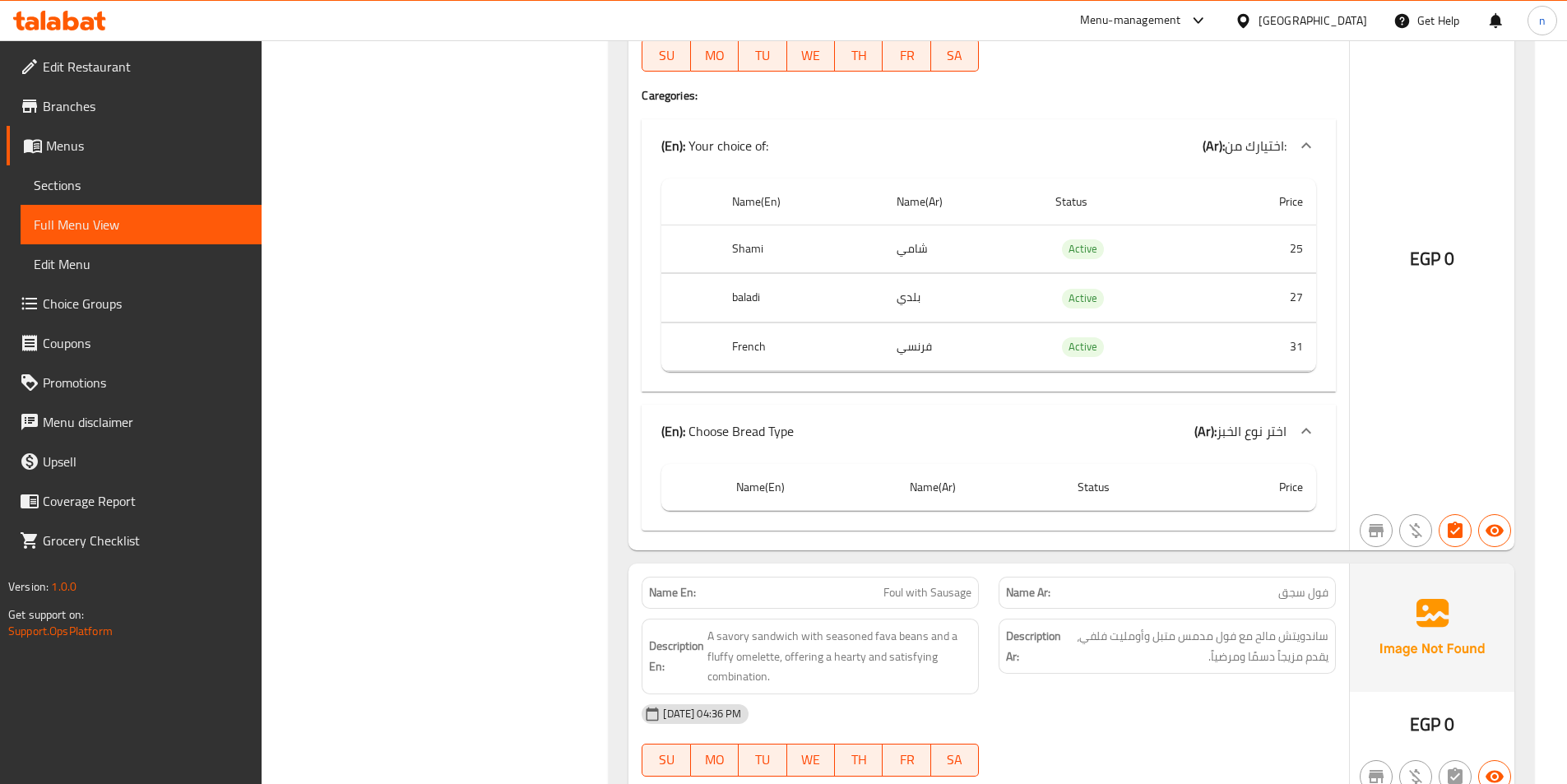
scroll to position [9471, 0]
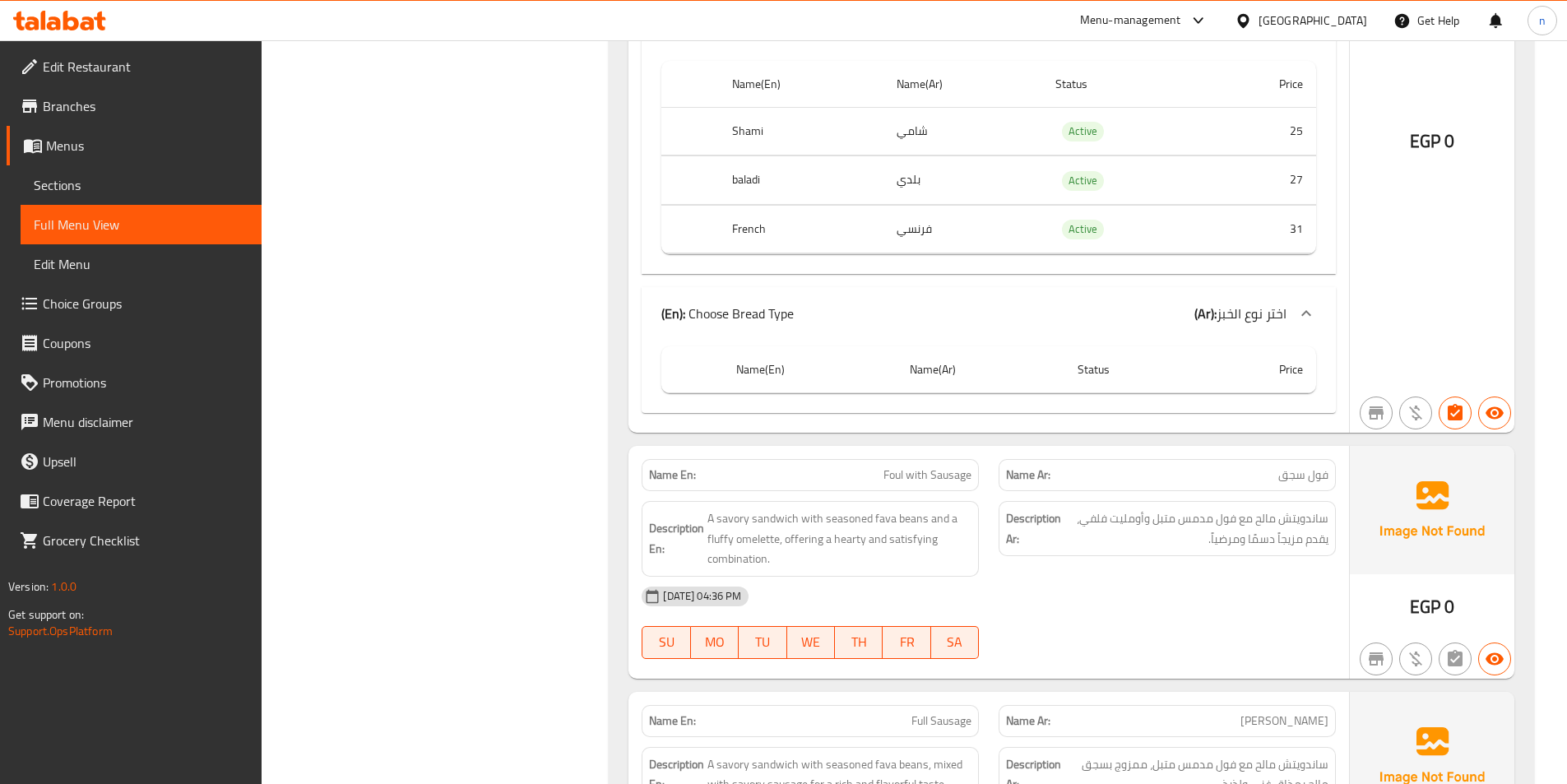
click at [1192, 346] on th "Status" at bounding box center [1133, 369] width 136 height 47
click at [1196, 346] on th "Status" at bounding box center [1133, 369] width 136 height 47
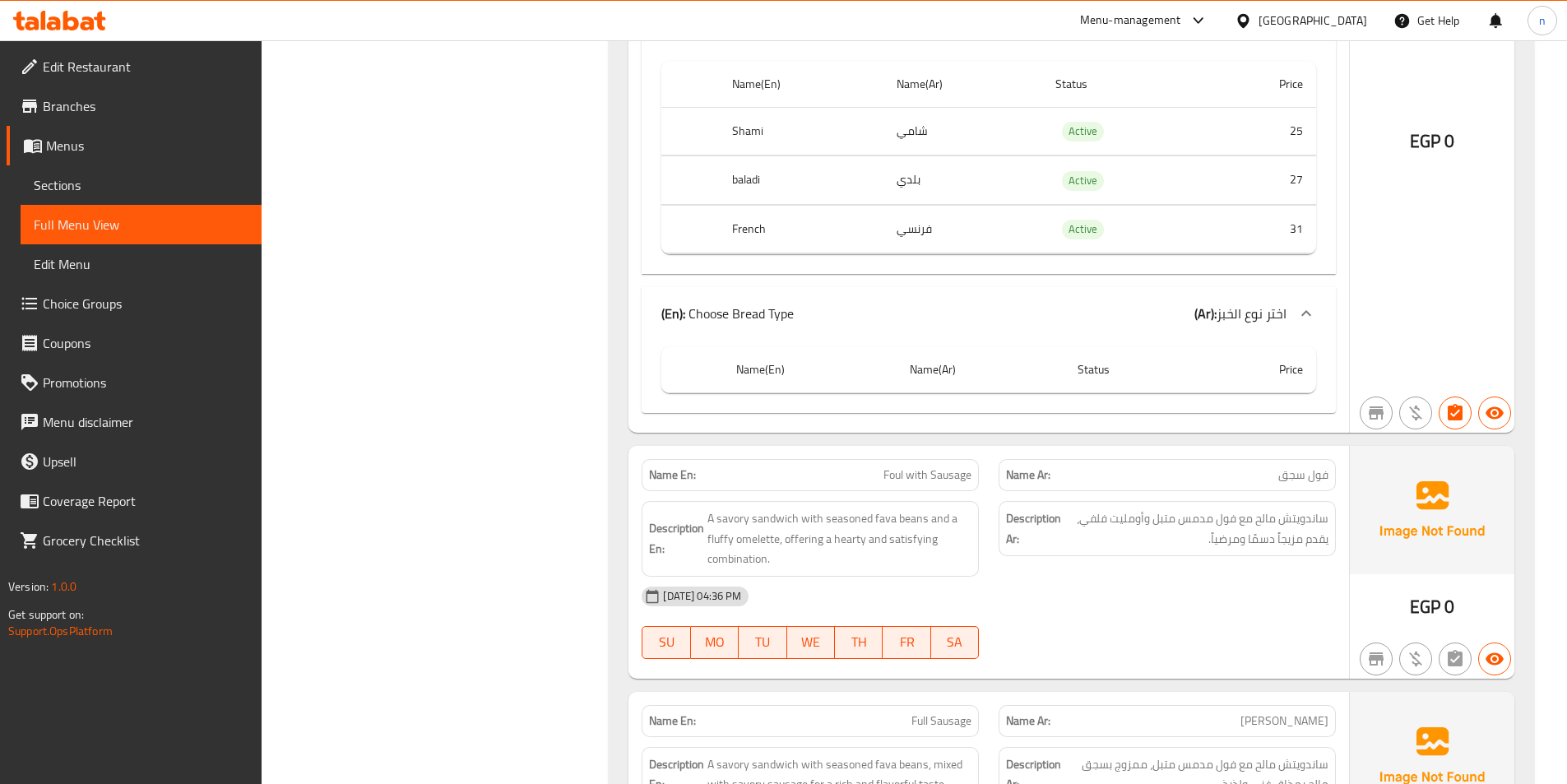
click at [962, 356] on th "Name(Ar)" at bounding box center [981, 369] width 168 height 47
click at [989, 358] on th "Name(Ar)" at bounding box center [981, 369] width 168 height 47
click at [1250, 362] on th "Price" at bounding box center [1257, 369] width 117 height 47
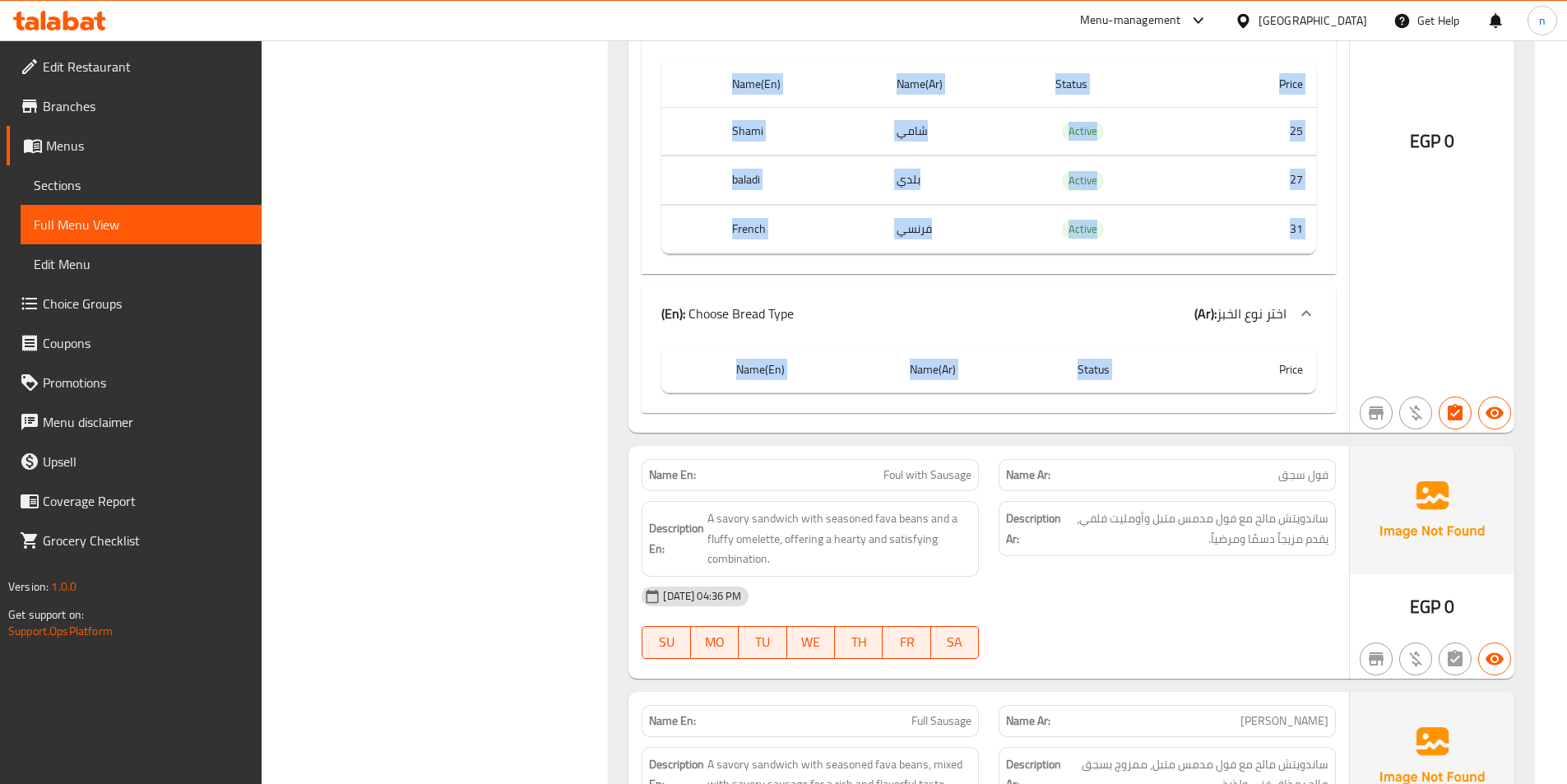
click at [1250, 362] on th "Price" at bounding box center [1257, 369] width 117 height 47
click at [1206, 346] on th "Price" at bounding box center [1257, 369] width 117 height 47
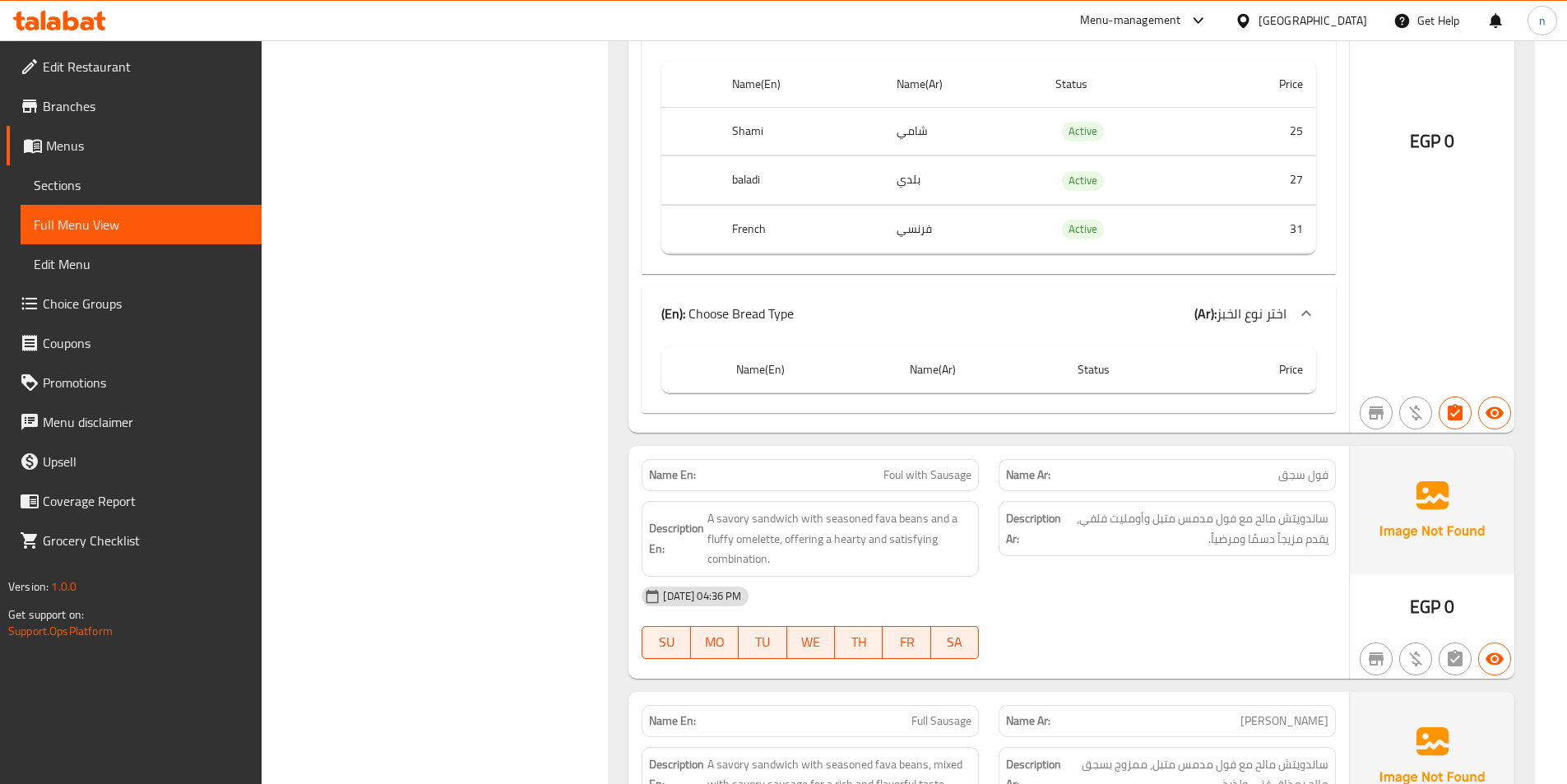
click at [1305, 303] on icon at bounding box center [1307, 313] width 20 height 20
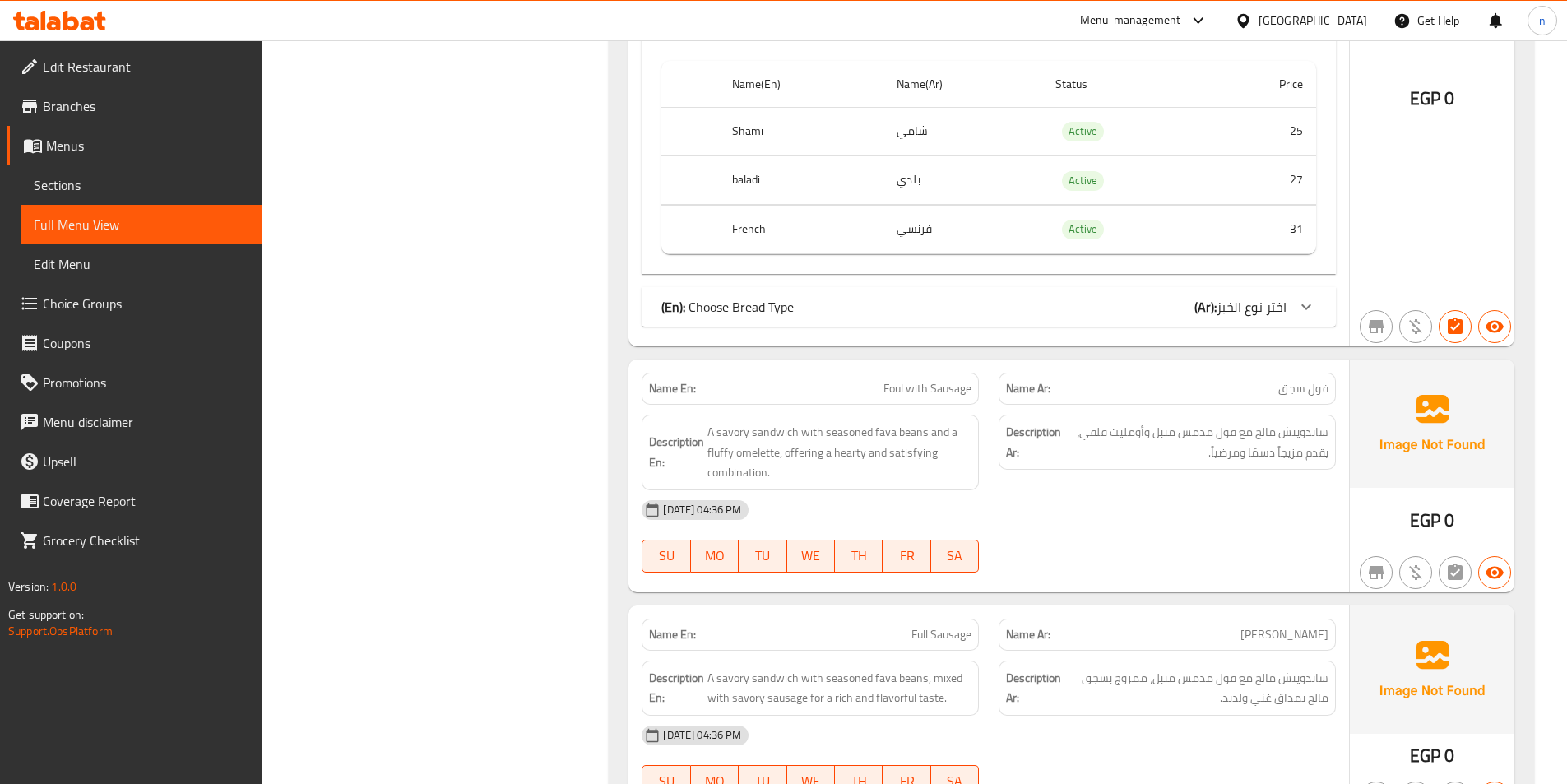
click at [1306, 297] on icon at bounding box center [1307, 307] width 20 height 20
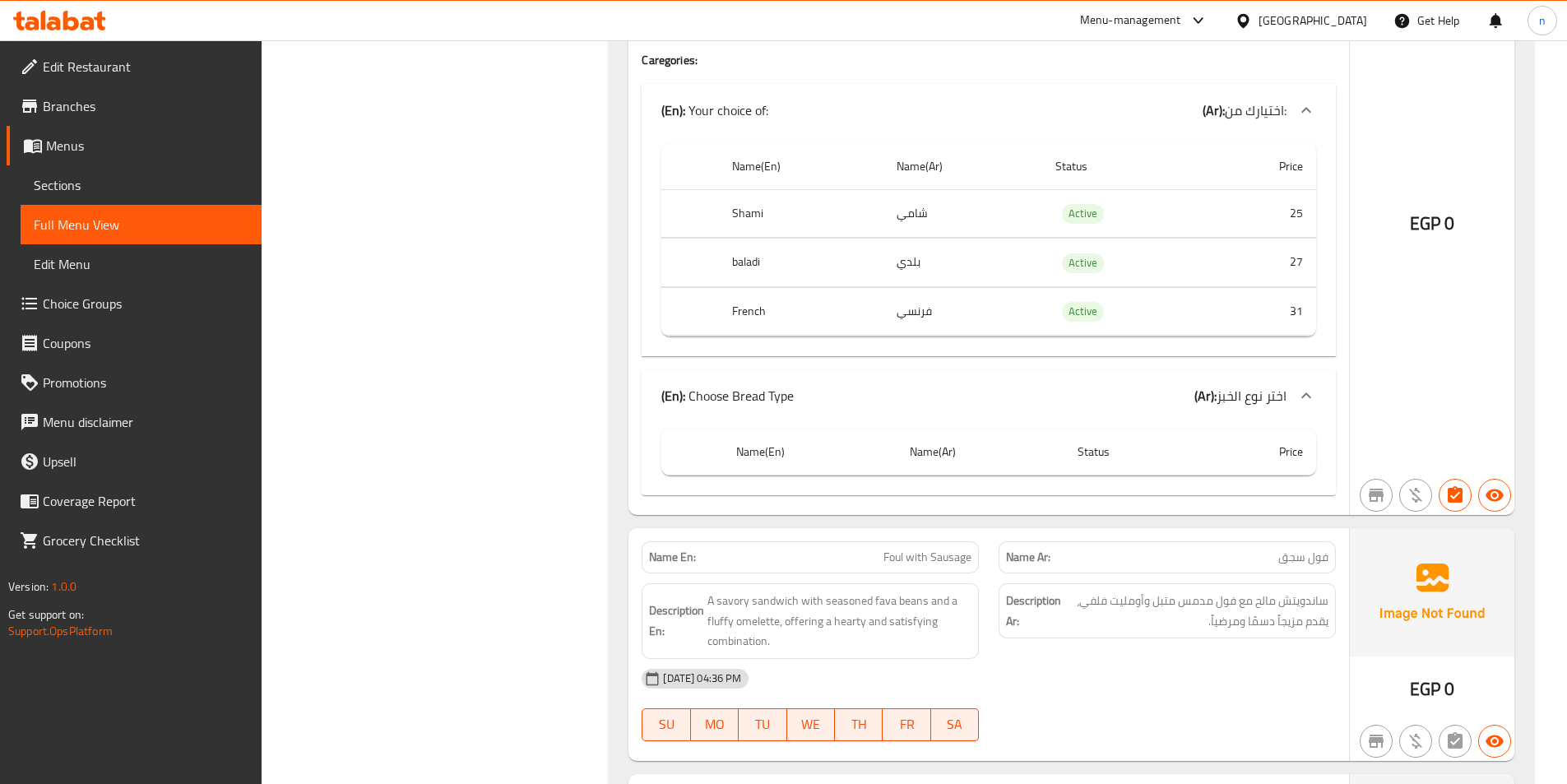
scroll to position [9717, 0]
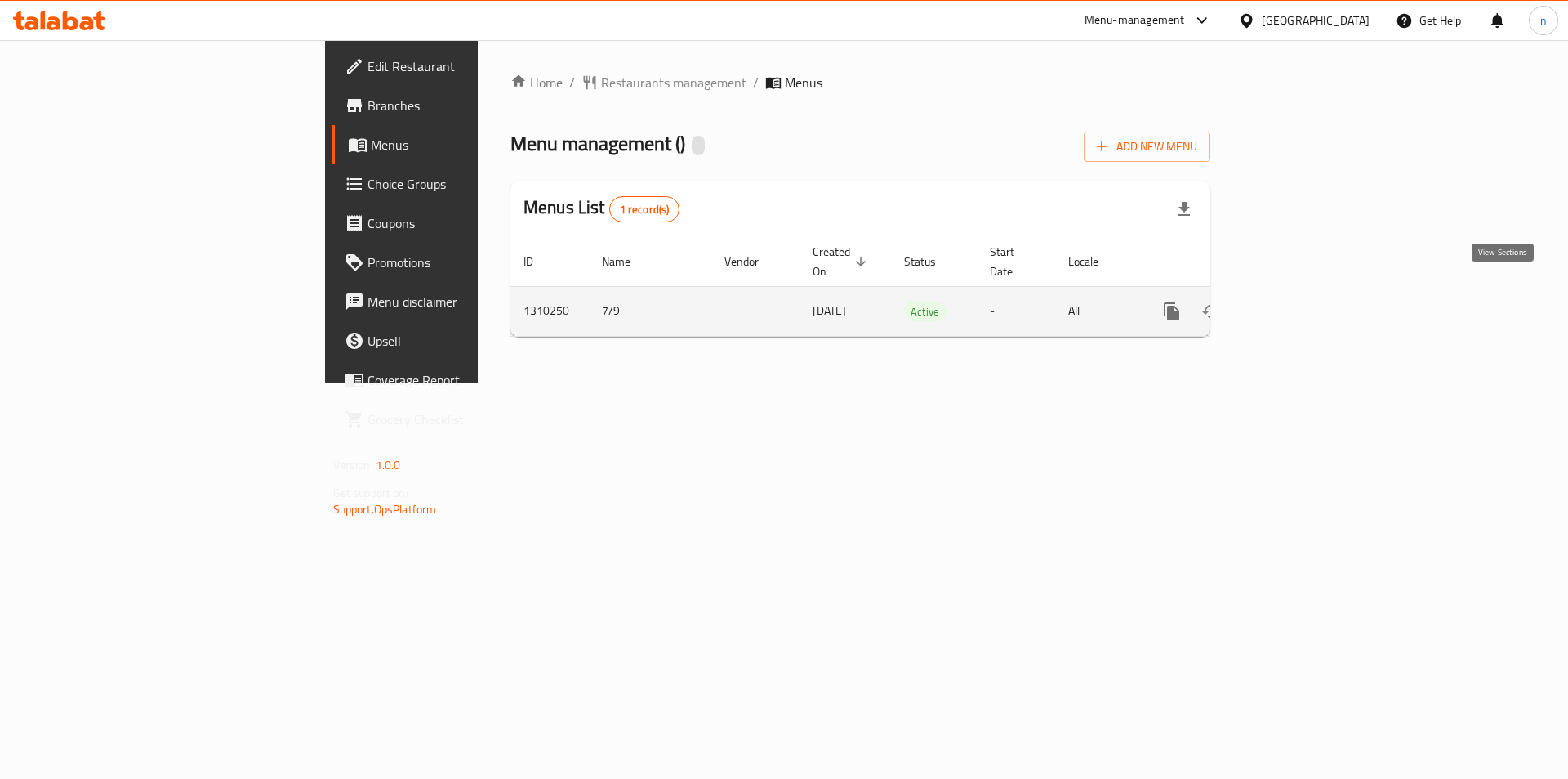
click at [1300, 301] on icon "enhanced table" at bounding box center [1290, 311] width 20 height 20
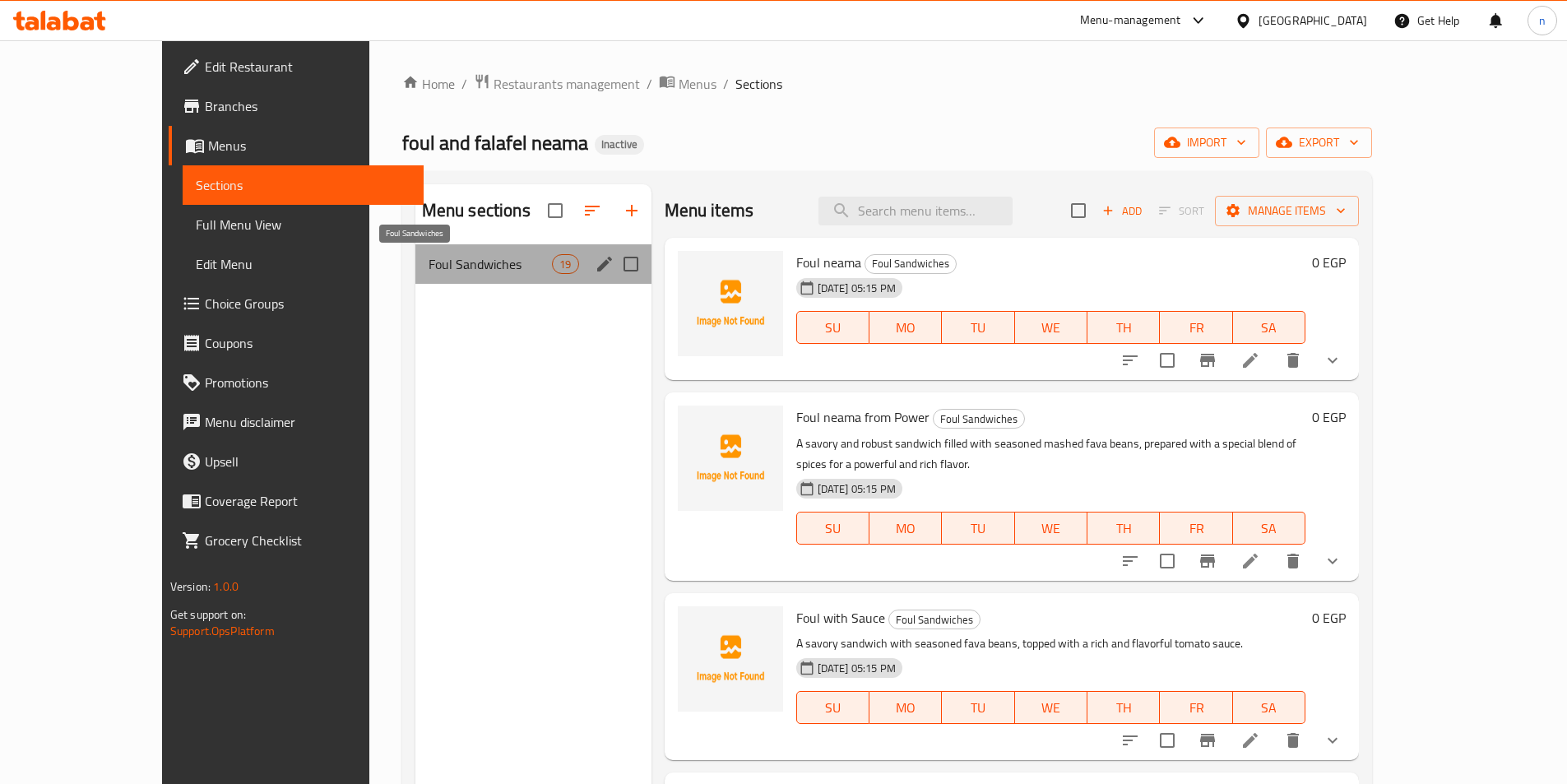
click at [434, 255] on span "Foul Sandwiches" at bounding box center [490, 264] width 124 height 20
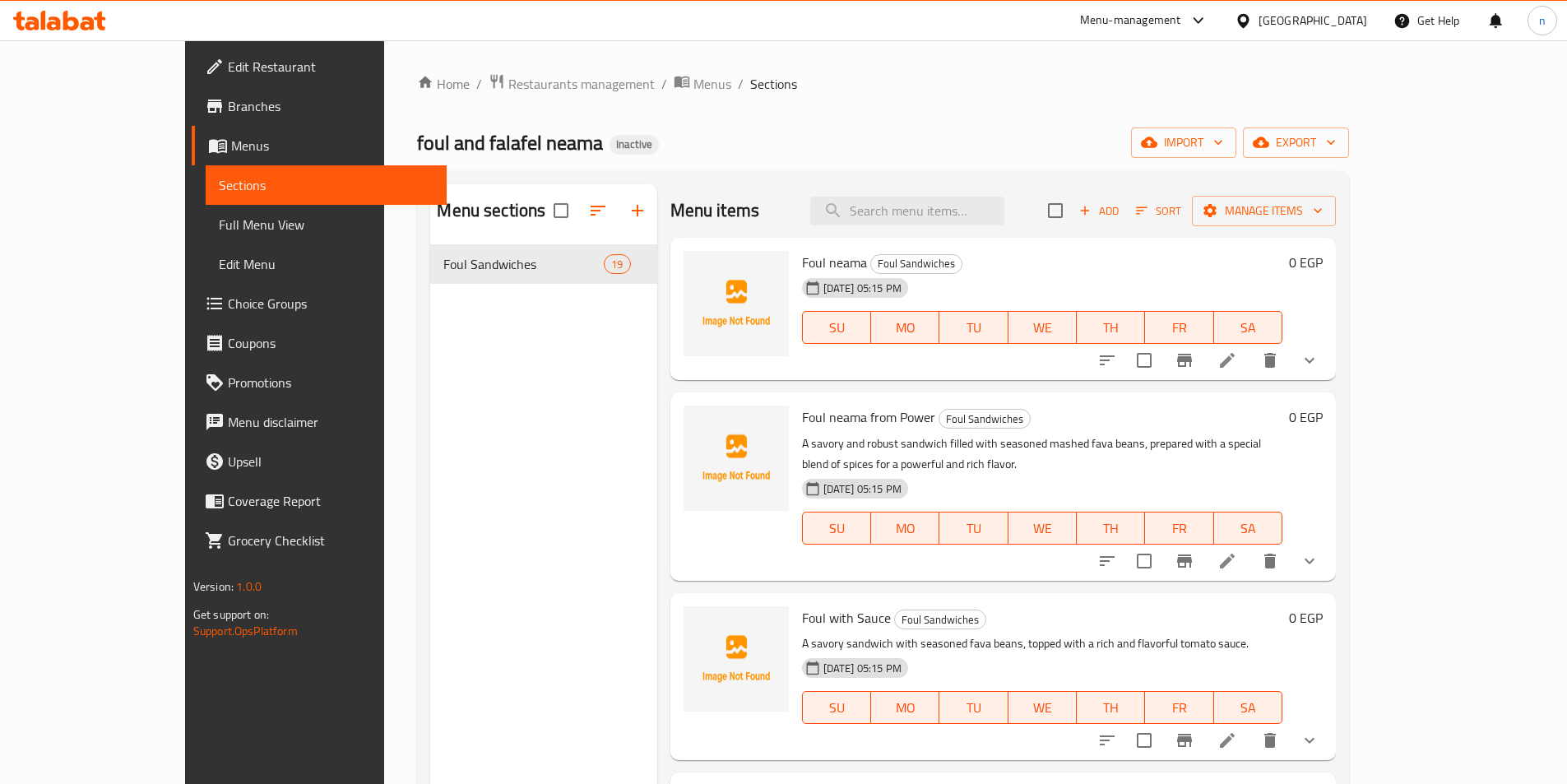
click at [206, 234] on link "Full Menu View" at bounding box center [326, 224] width 241 height 39
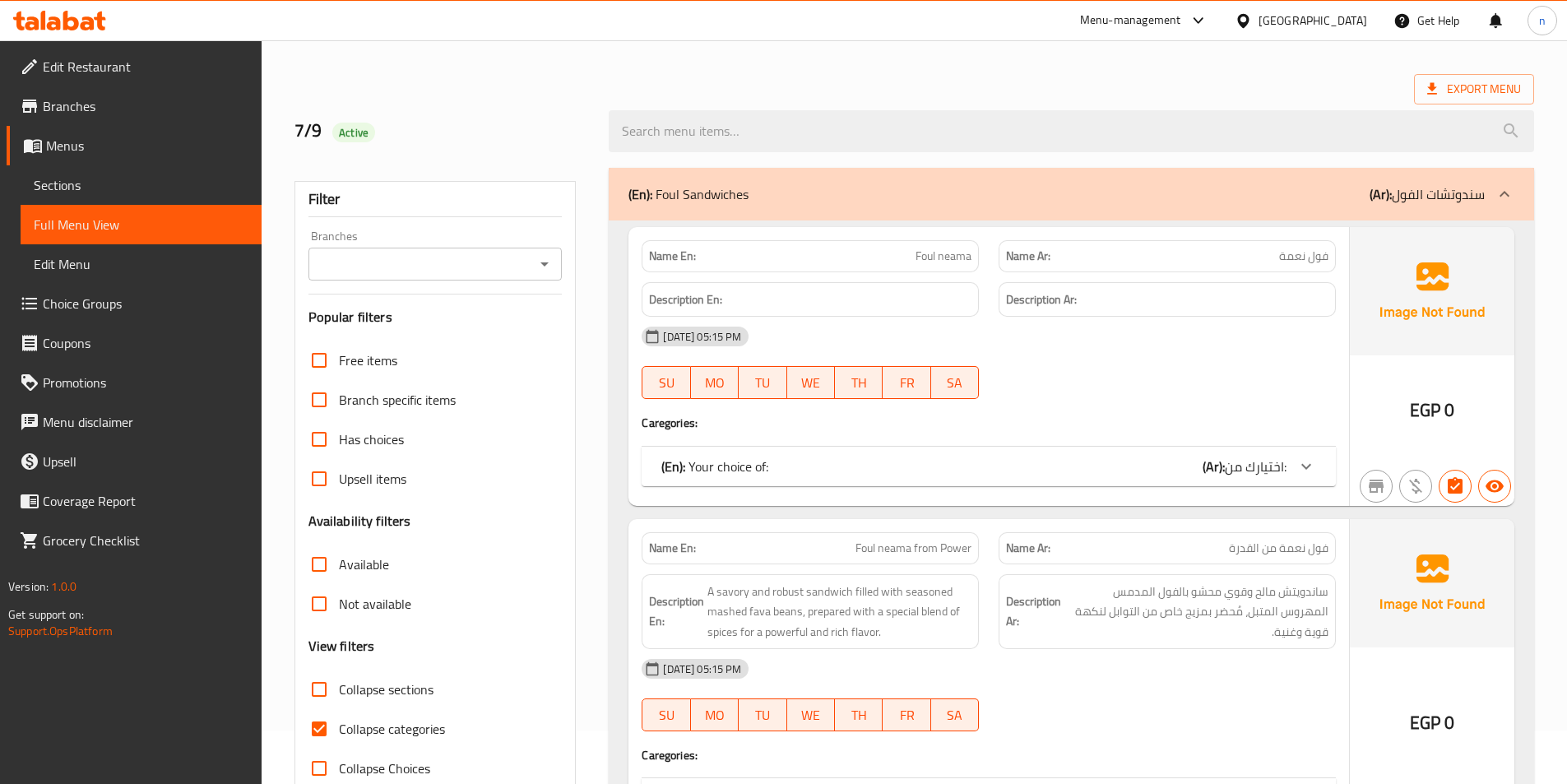
scroll to position [82, 0]
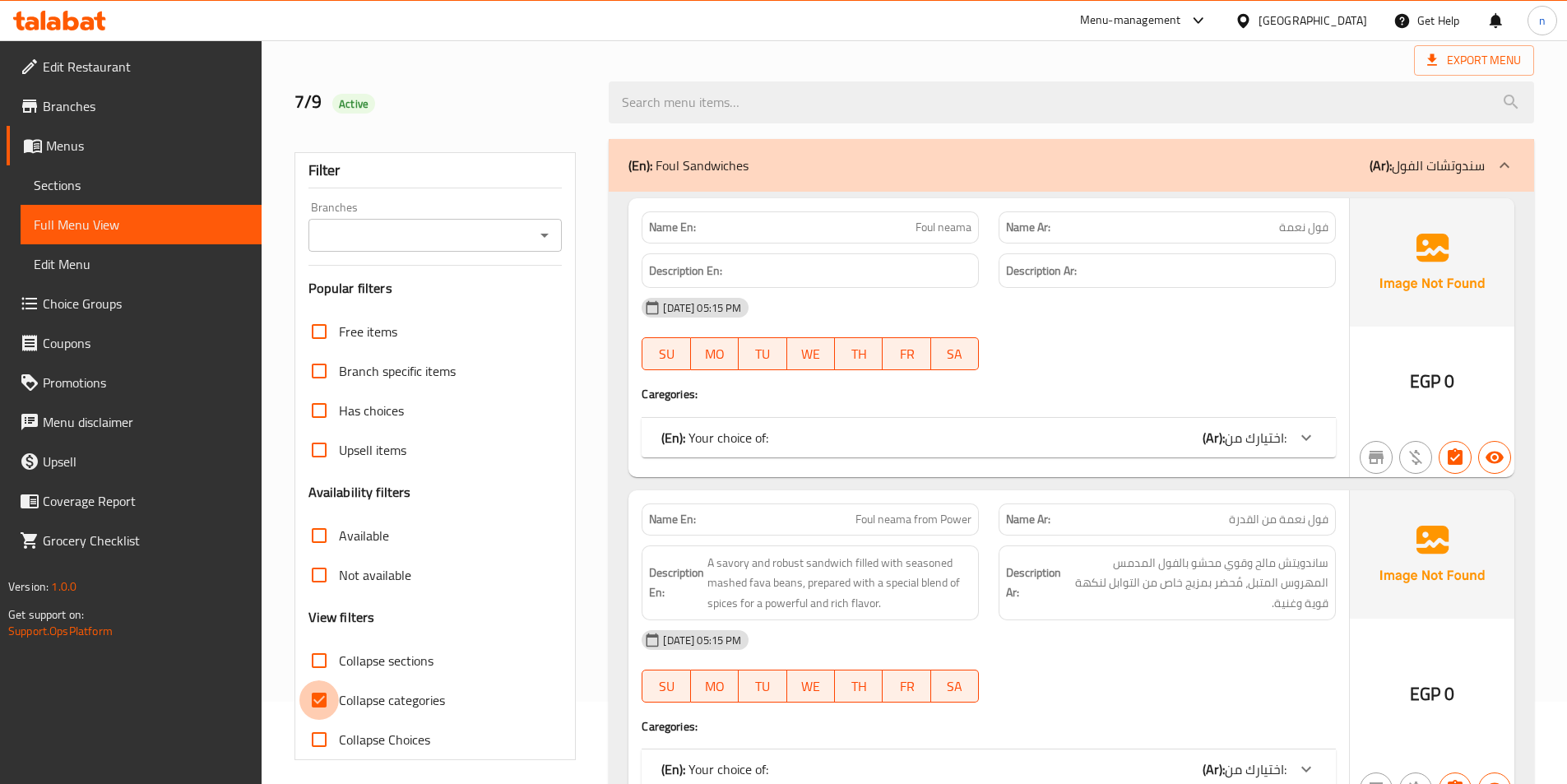
click at [326, 692] on input "Collapse categories" at bounding box center [319, 699] width 39 height 39
checkbox input "false"
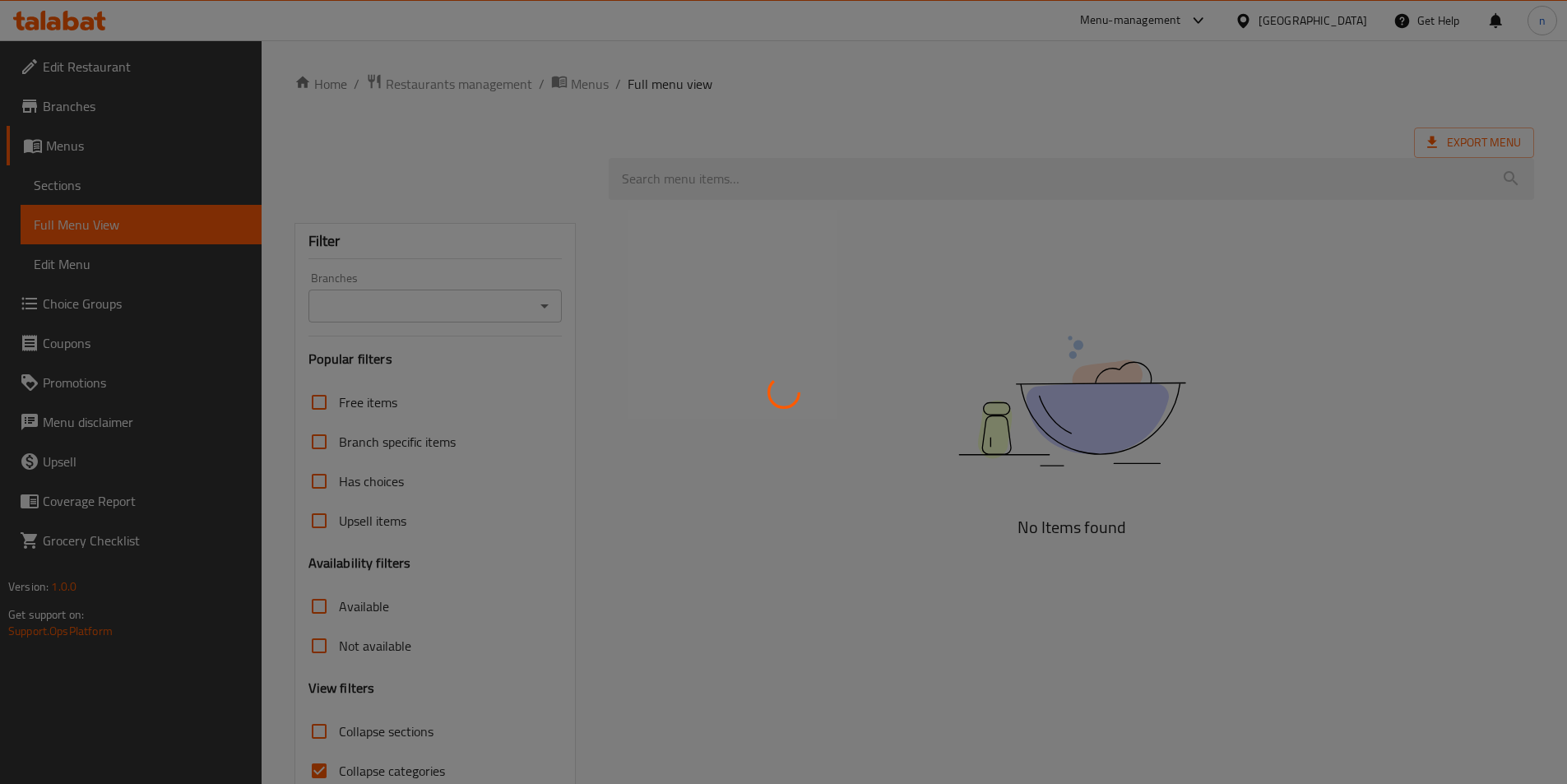
scroll to position [80, 0]
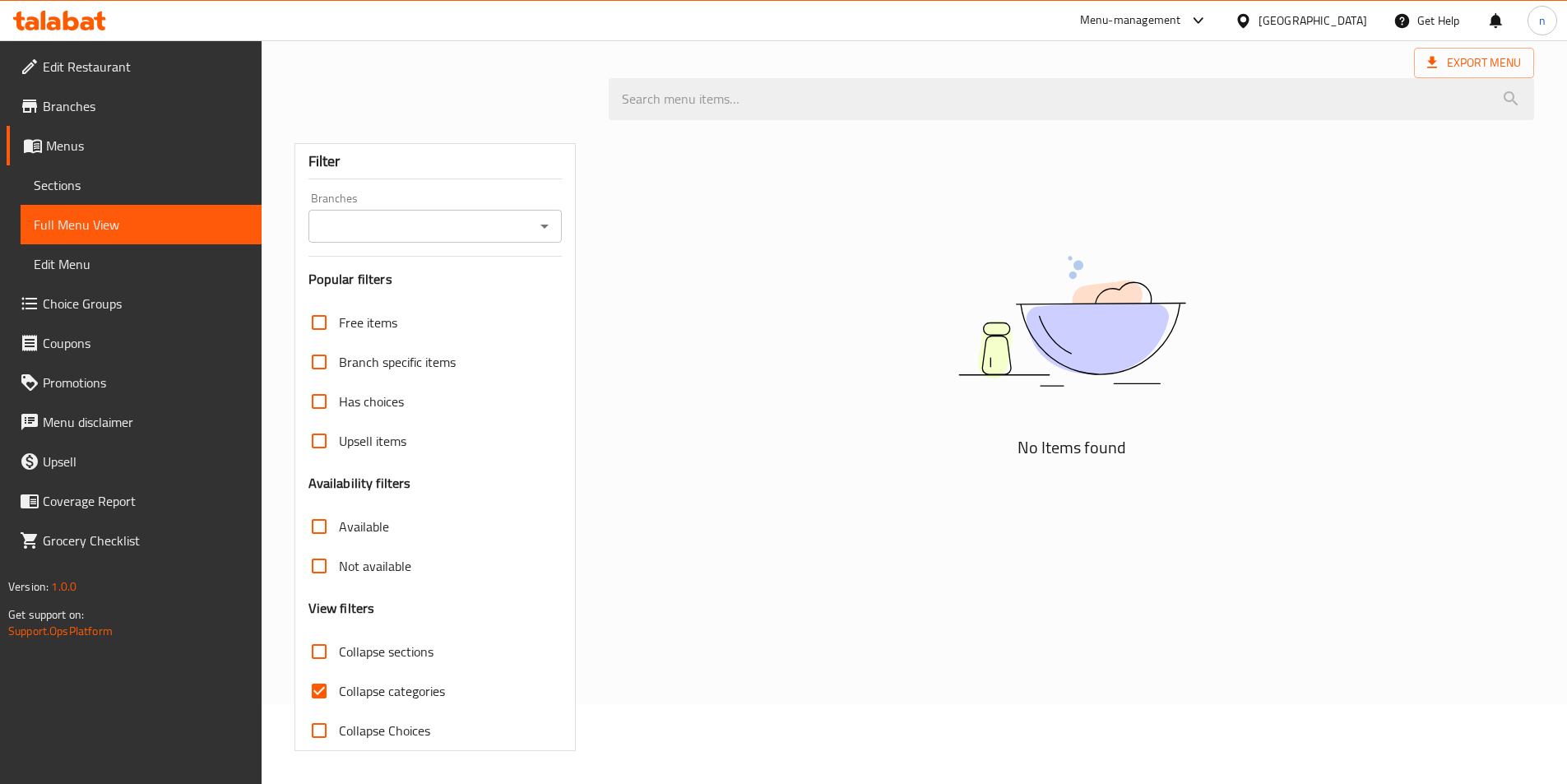
click at [367, 692] on span "Collapse categories" at bounding box center [392, 691] width 106 height 20
click at [339, 692] on input "Collapse categories" at bounding box center [319, 690] width 39 height 39
checkbox input "false"
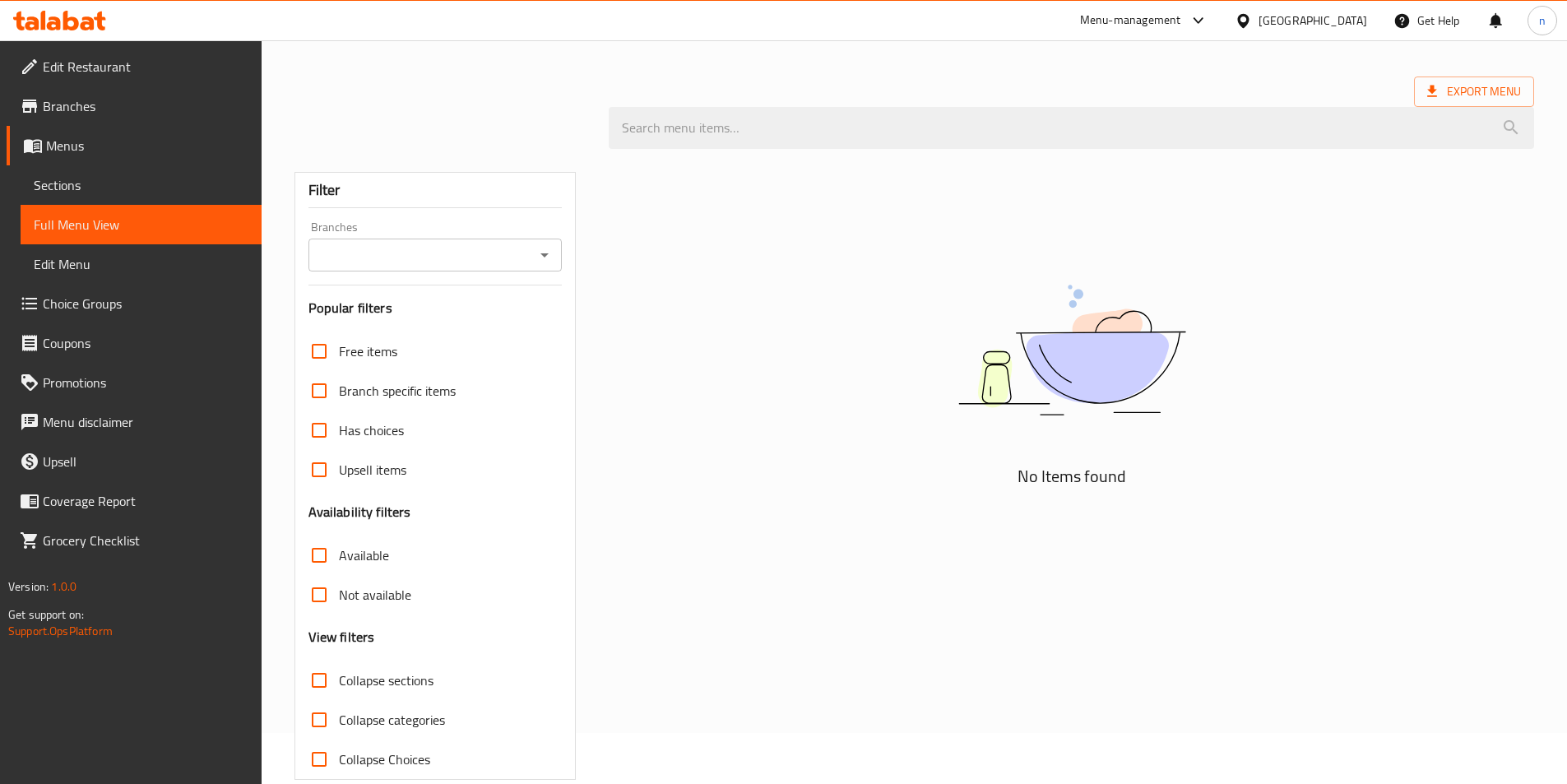
scroll to position [0, 0]
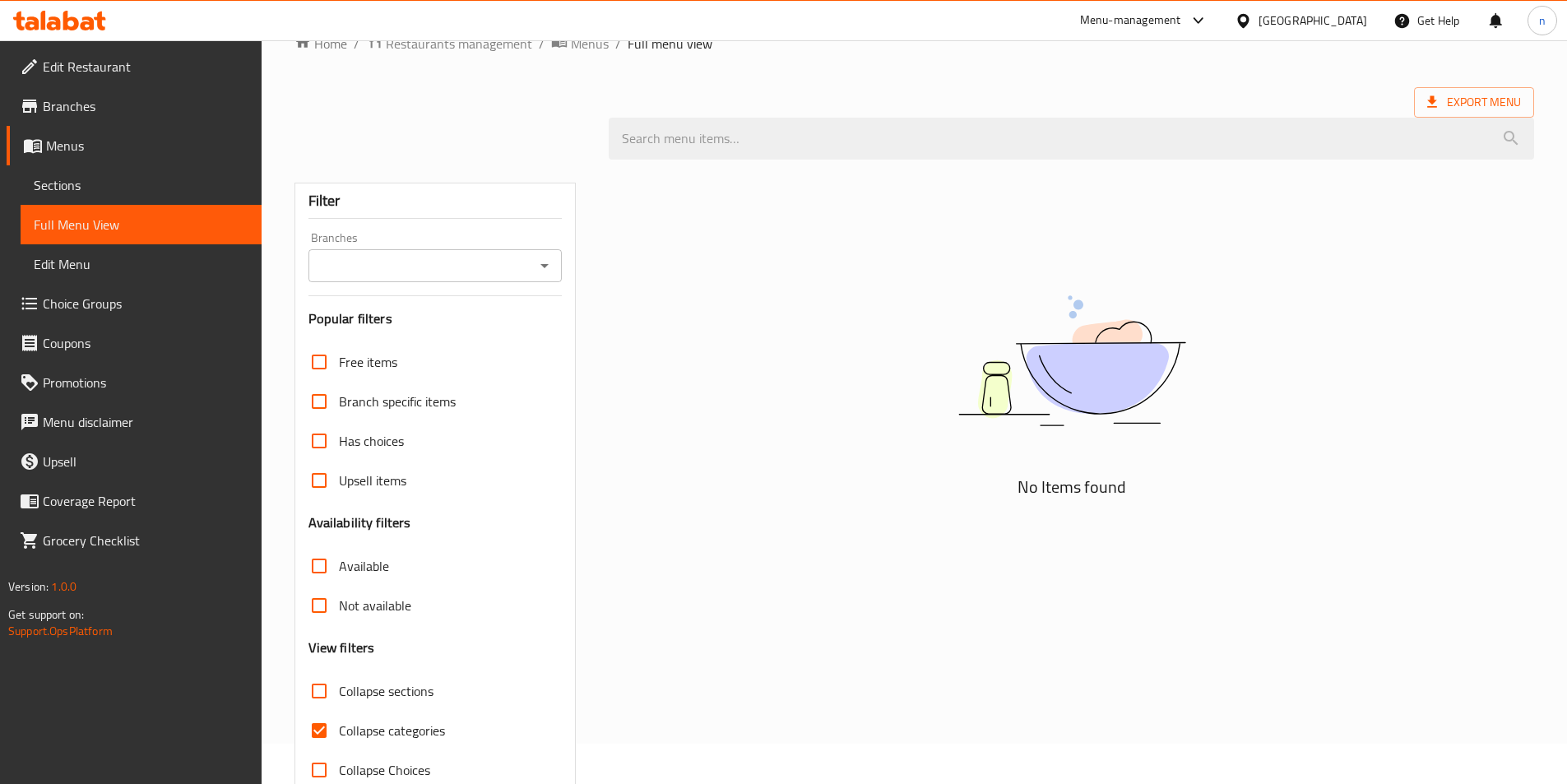
scroll to position [80, 0]
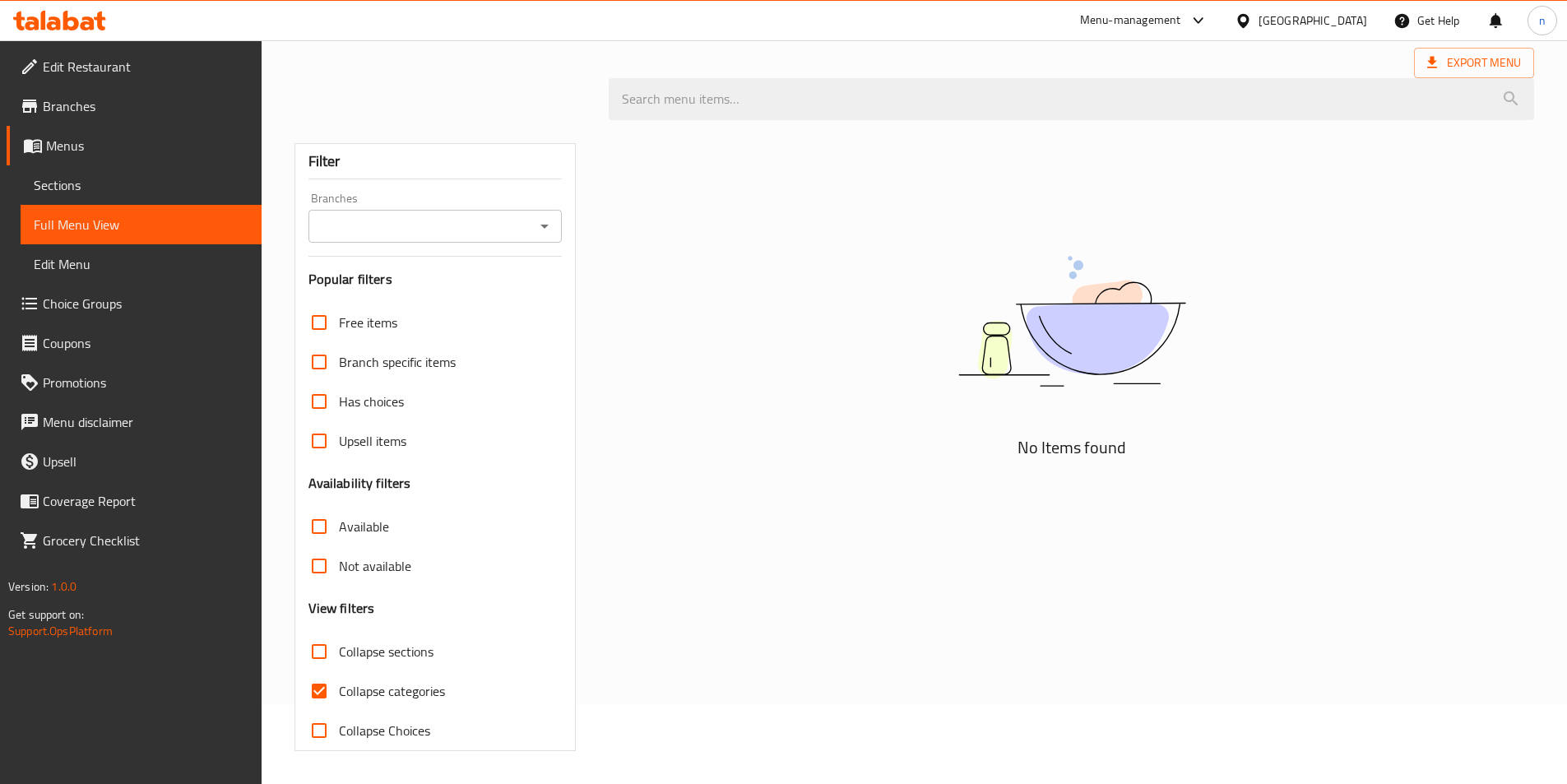
click at [380, 717] on label "Collapse Choices" at bounding box center [365, 729] width 131 height 39
click at [339, 717] on input "Collapse Choices" at bounding box center [319, 729] width 39 height 39
checkbox input "true"
click at [402, 697] on span "Collapse categories" at bounding box center [392, 691] width 106 height 20
click at [339, 697] on input "Collapse categories" at bounding box center [319, 690] width 39 height 39
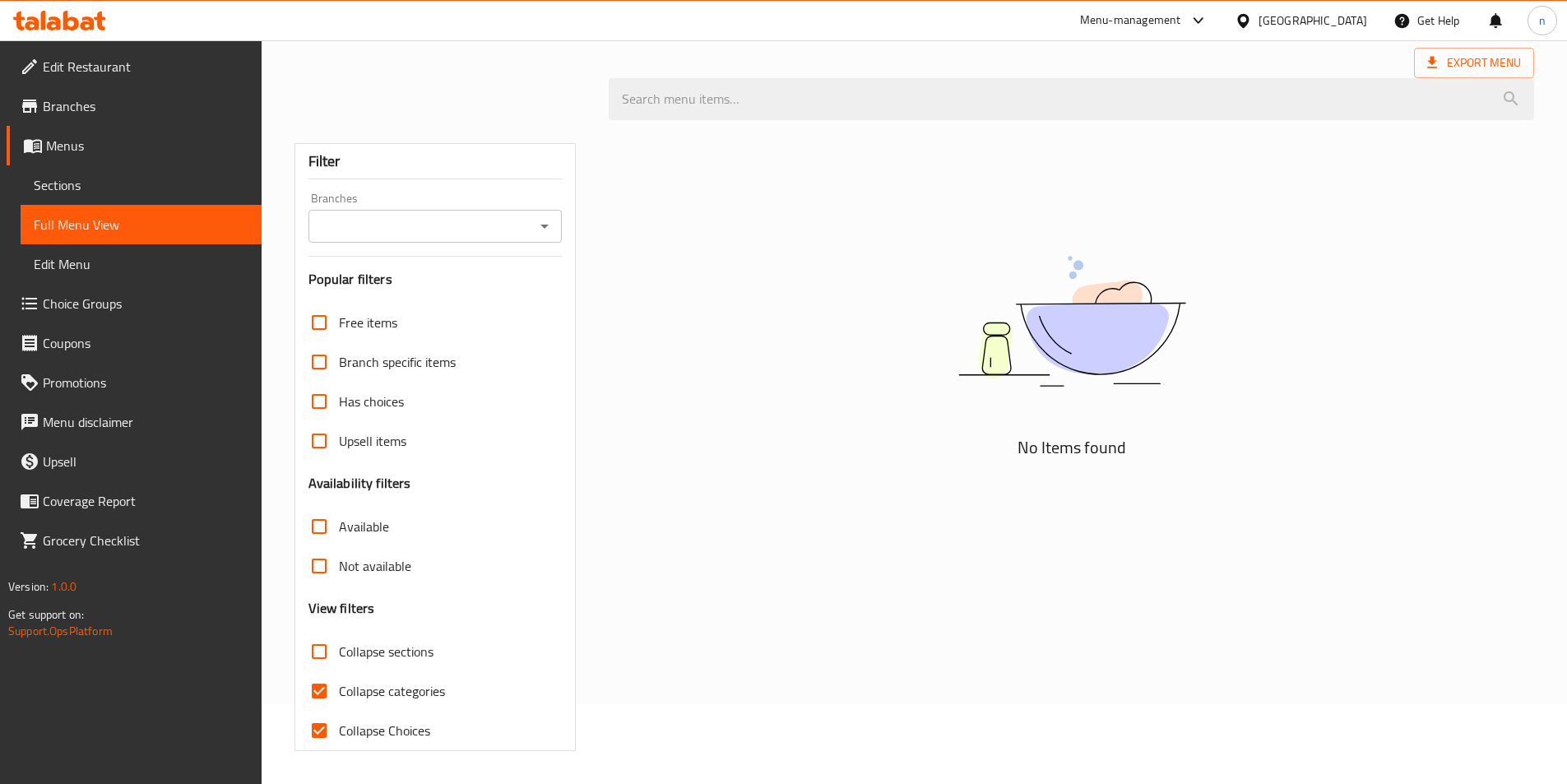
checkbox input "false"
click at [314, 726] on input "Collapse Choices" at bounding box center [319, 729] width 39 height 39
checkbox input "false"
click at [91, 62] on span "Edit Restaurant" at bounding box center [145, 67] width 206 height 20
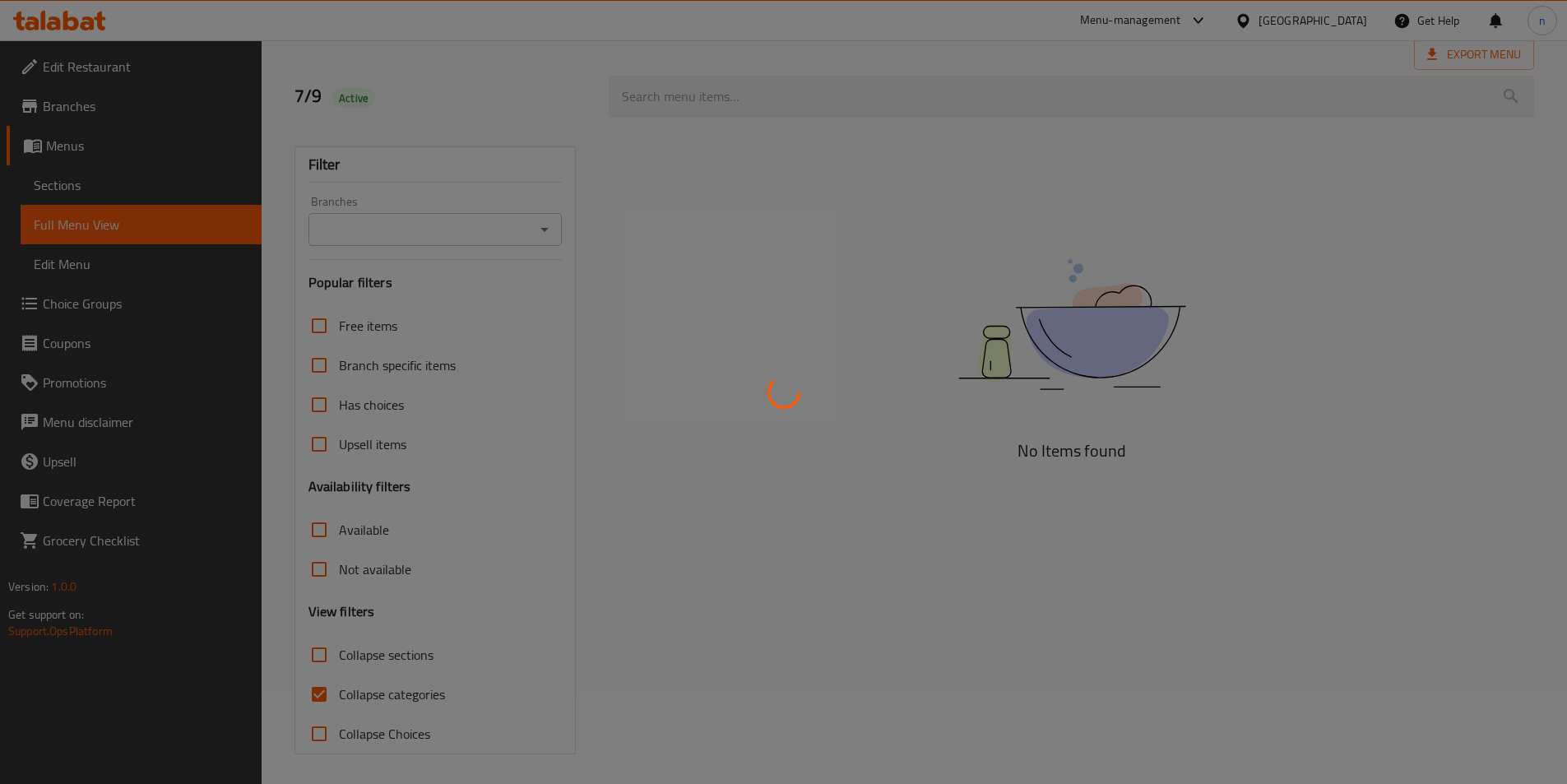
scroll to position [91, 0]
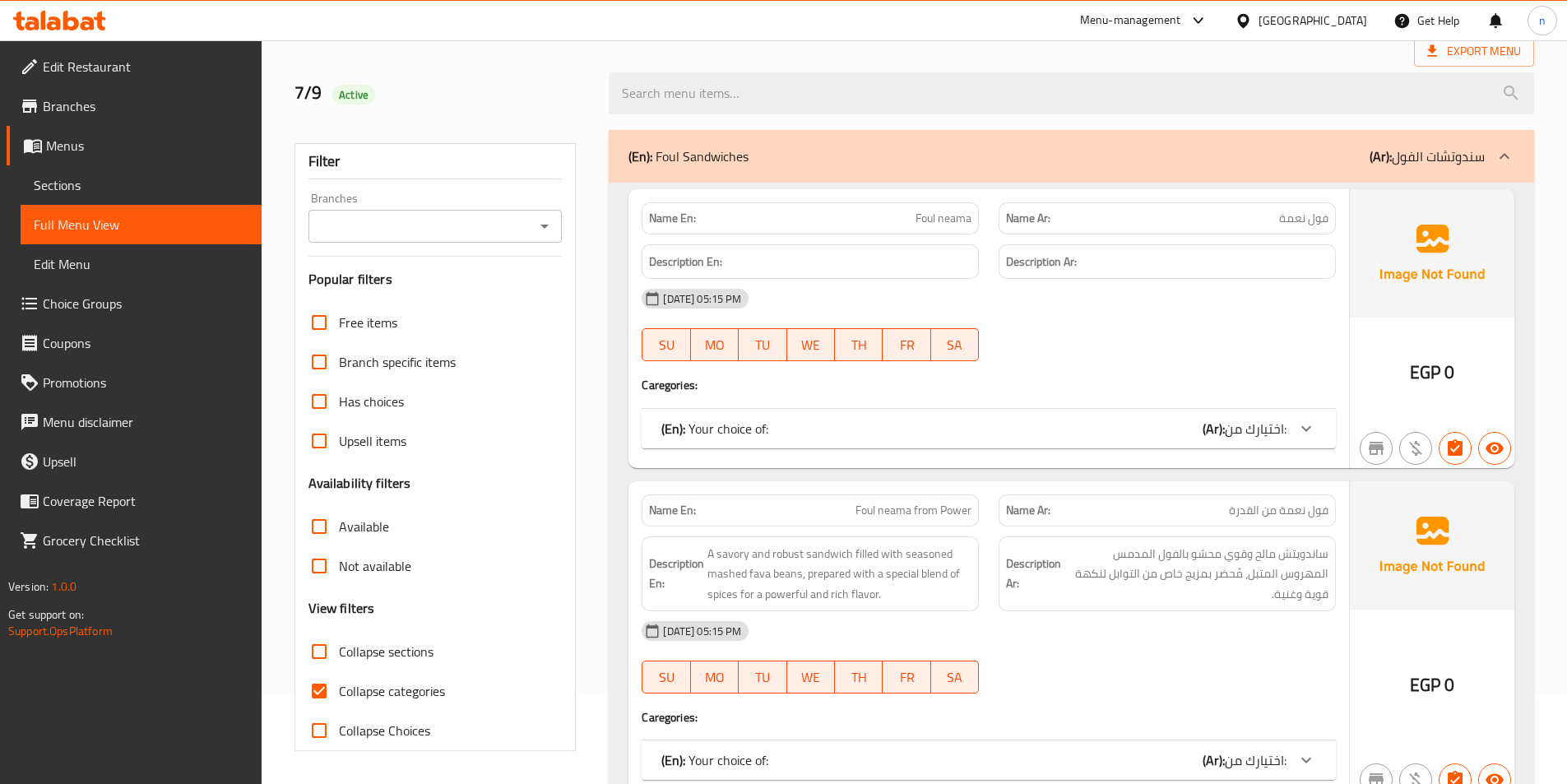
click at [324, 685] on input "Collapse categories" at bounding box center [319, 690] width 39 height 39
checkbox input "false"
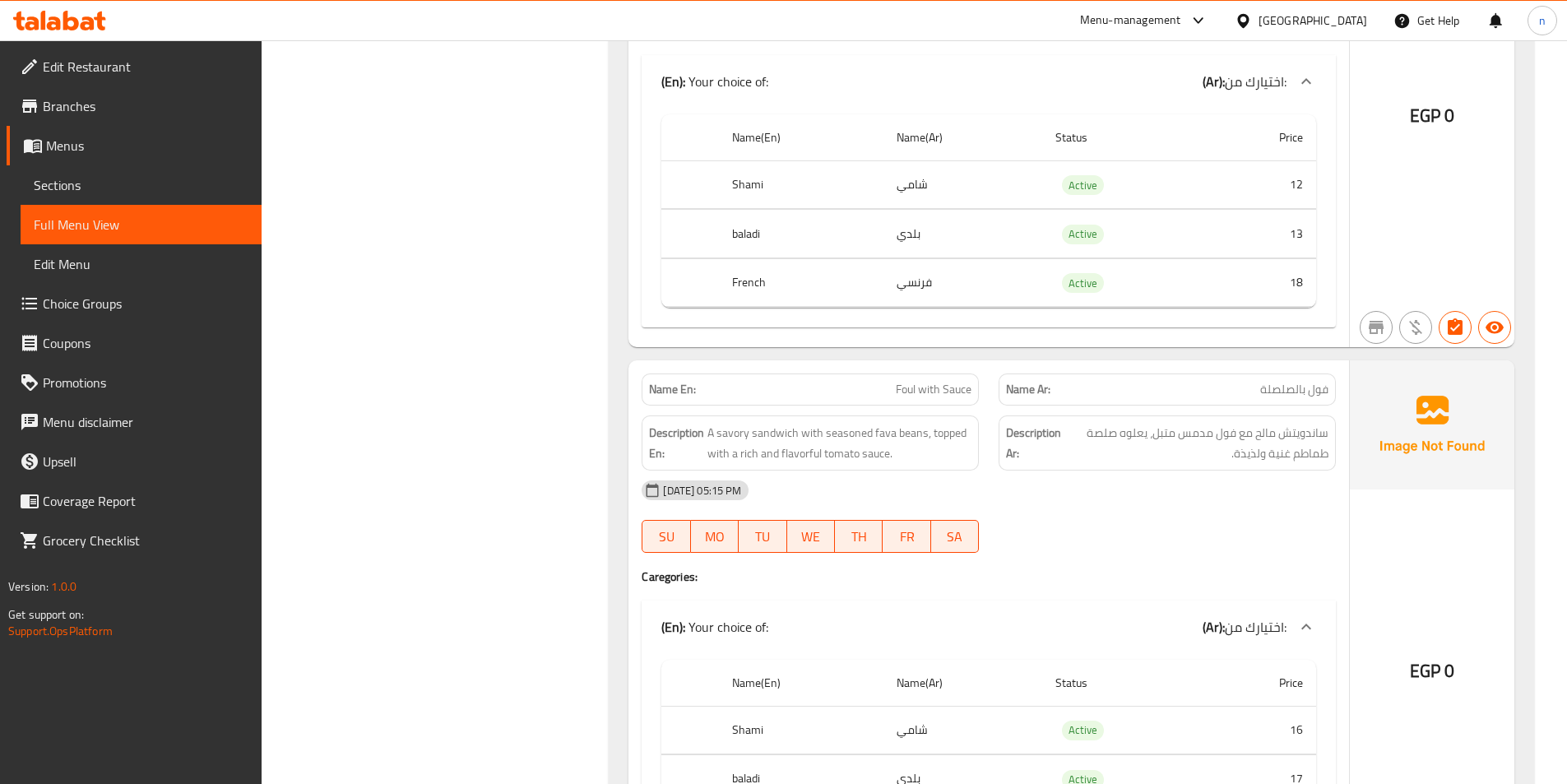
scroll to position [1571, 0]
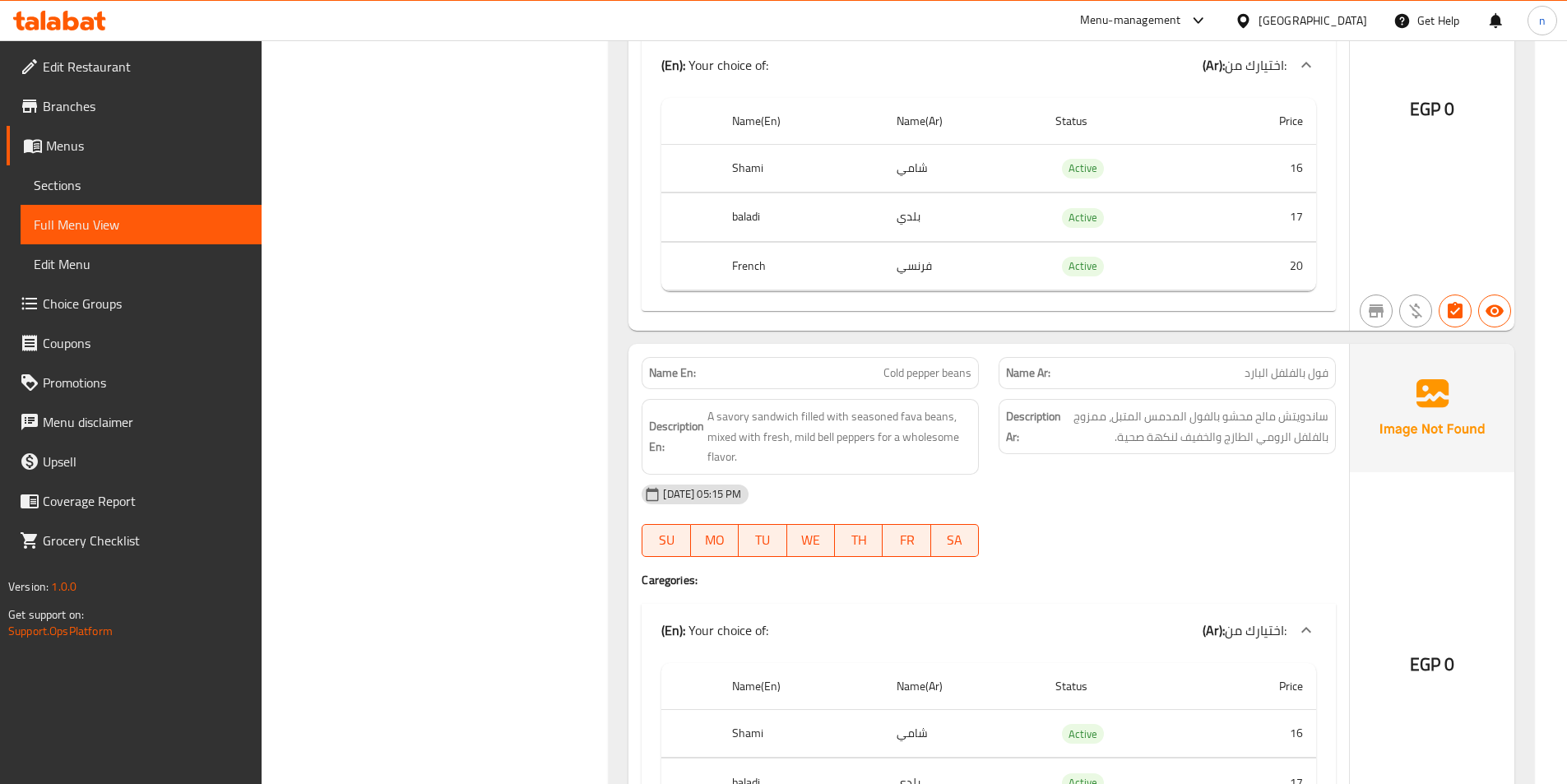
click at [92, 150] on span "Menus" at bounding box center [147, 146] width 202 height 20
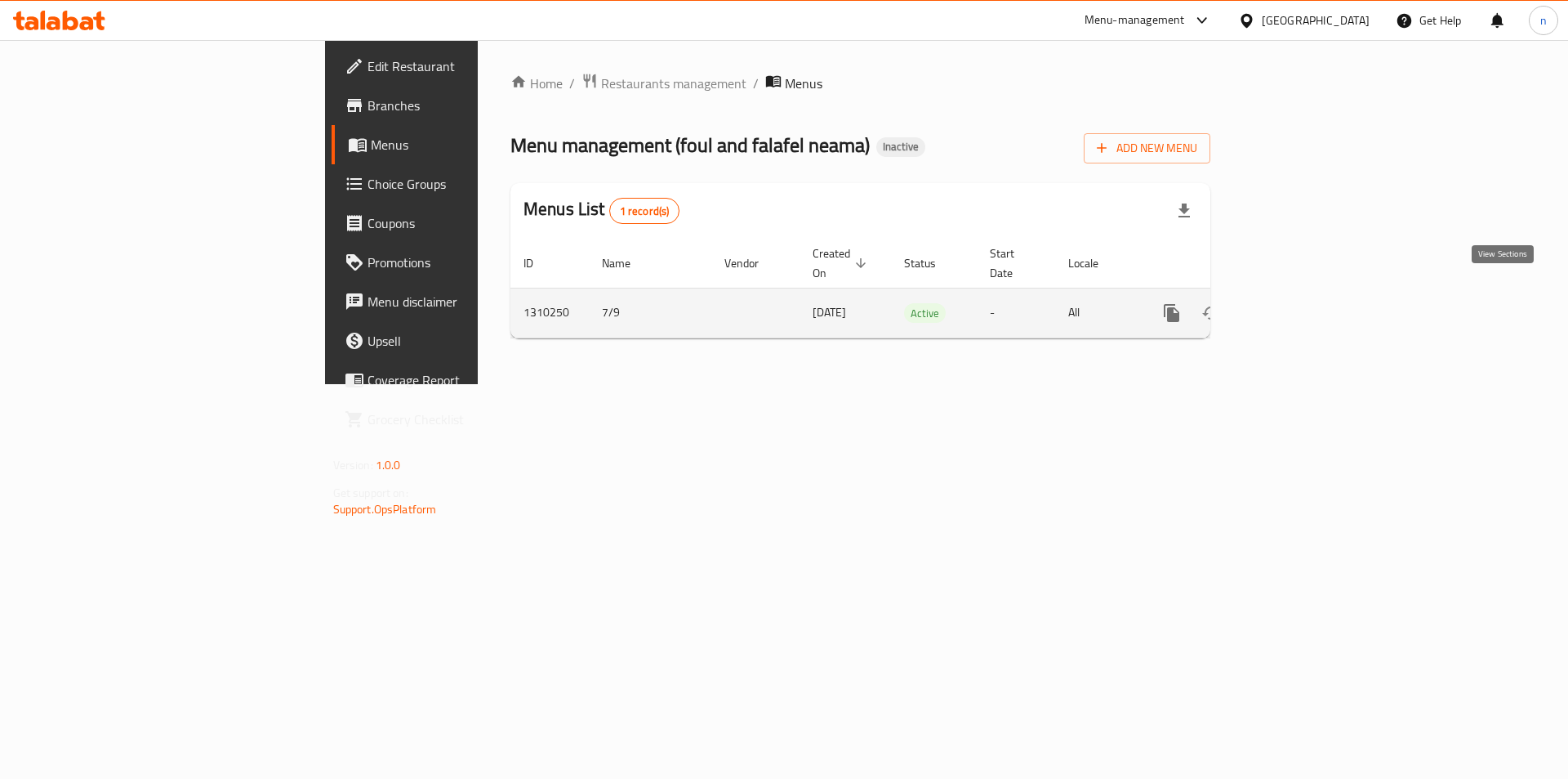
click at [1300, 303] on icon "enhanced table" at bounding box center [1290, 313] width 20 height 20
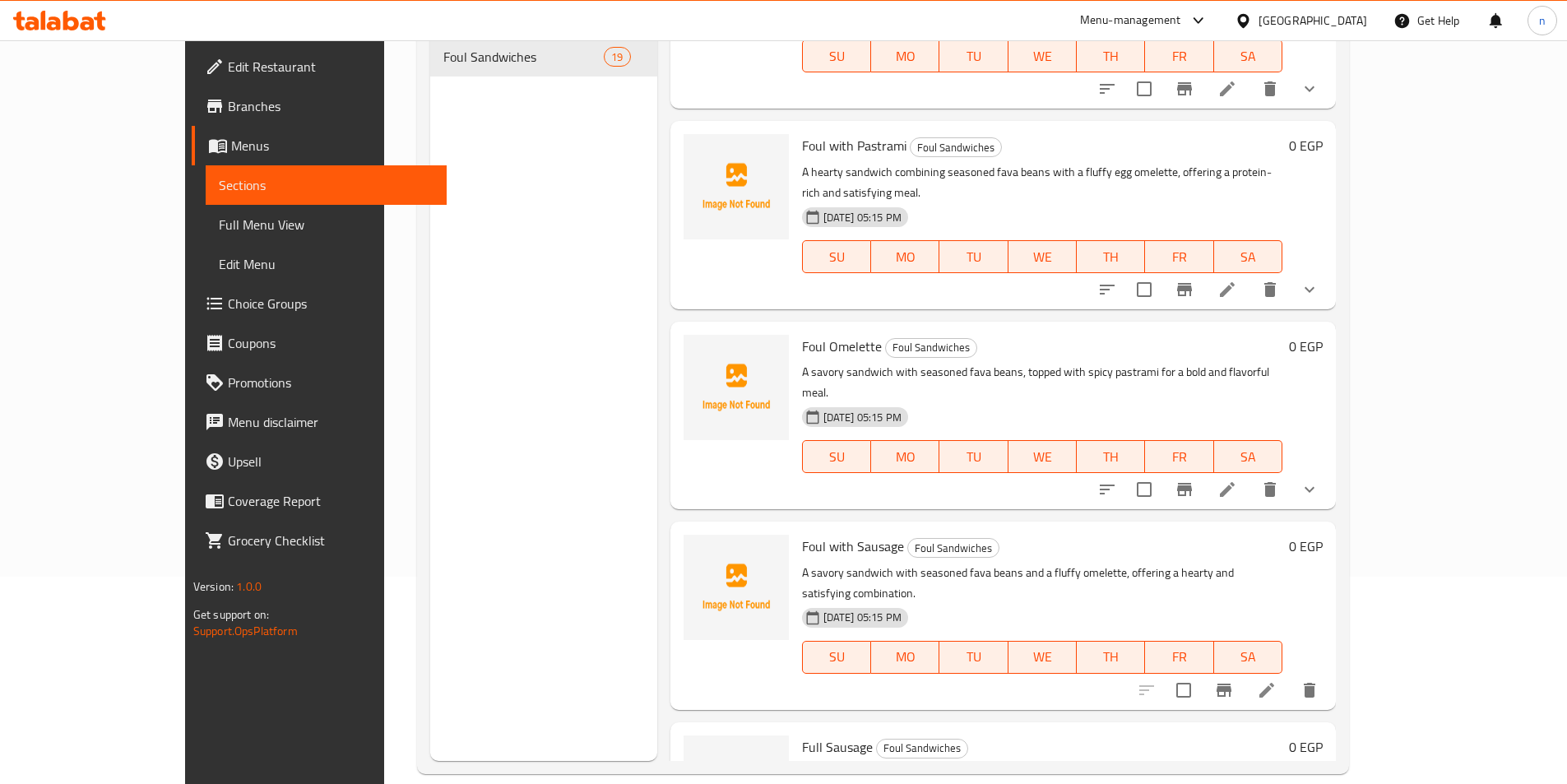
scroll to position [230, 0]
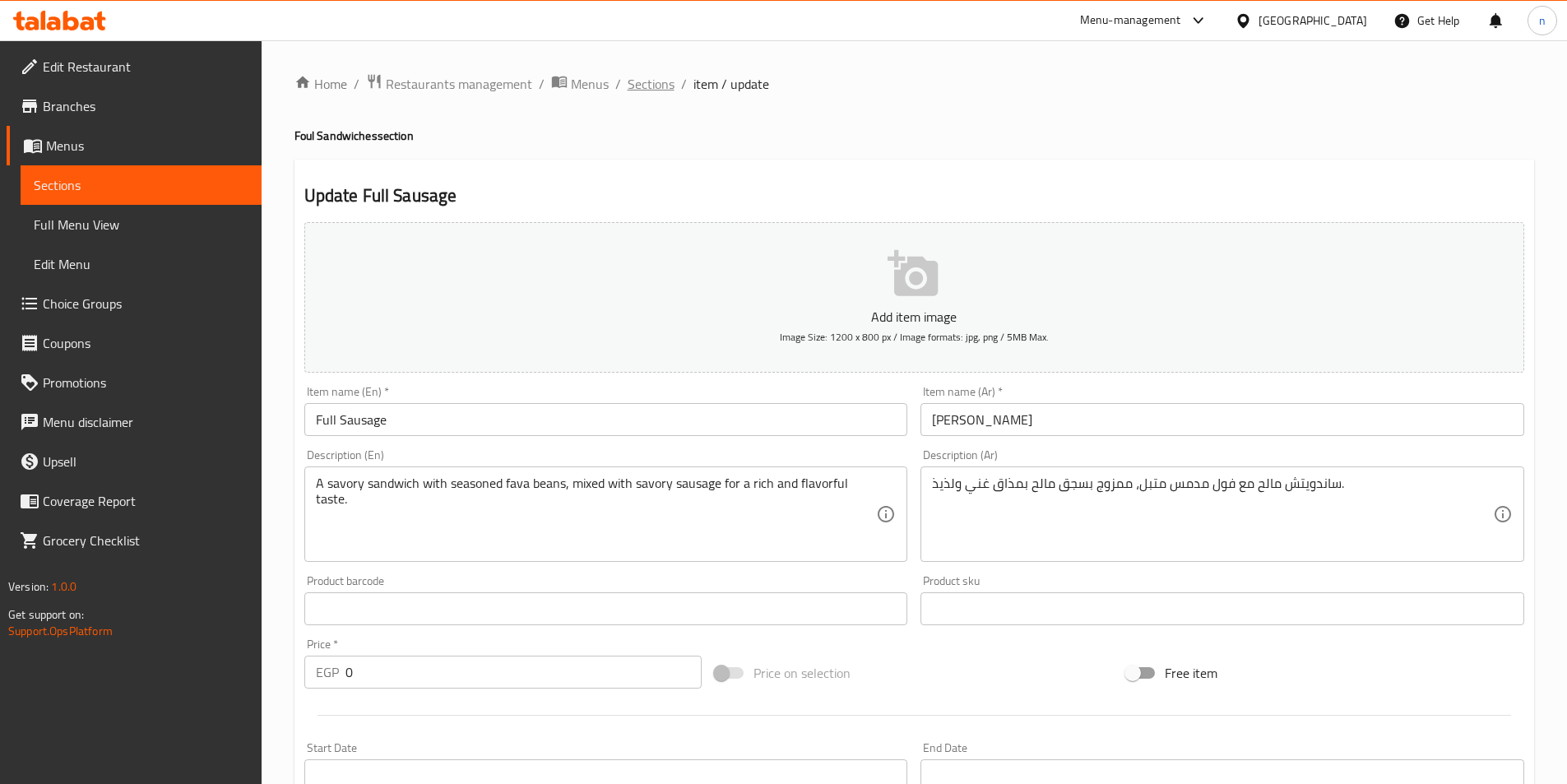
click at [647, 92] on span "Sections" at bounding box center [651, 84] width 47 height 20
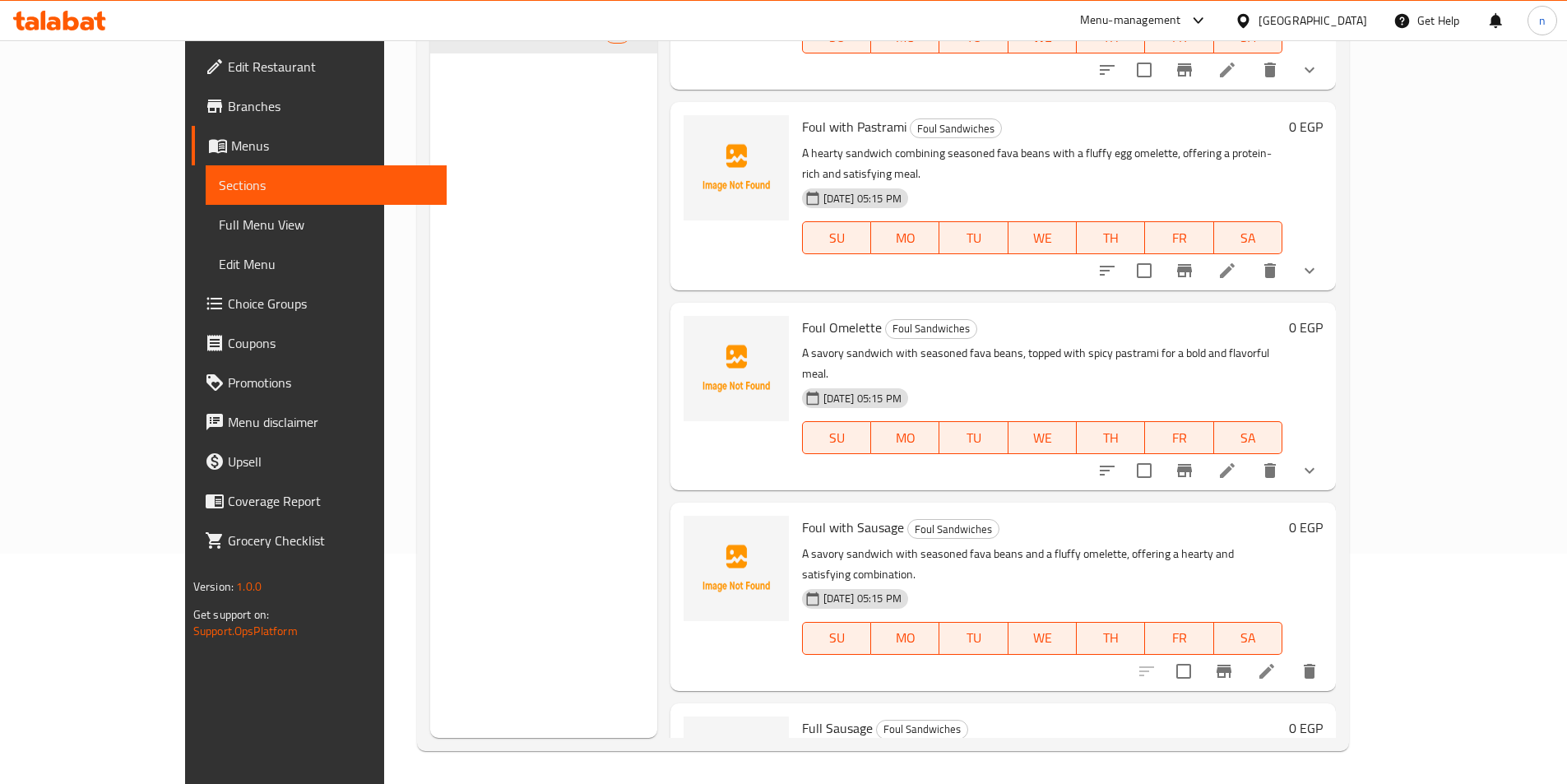
scroll to position [2646, 0]
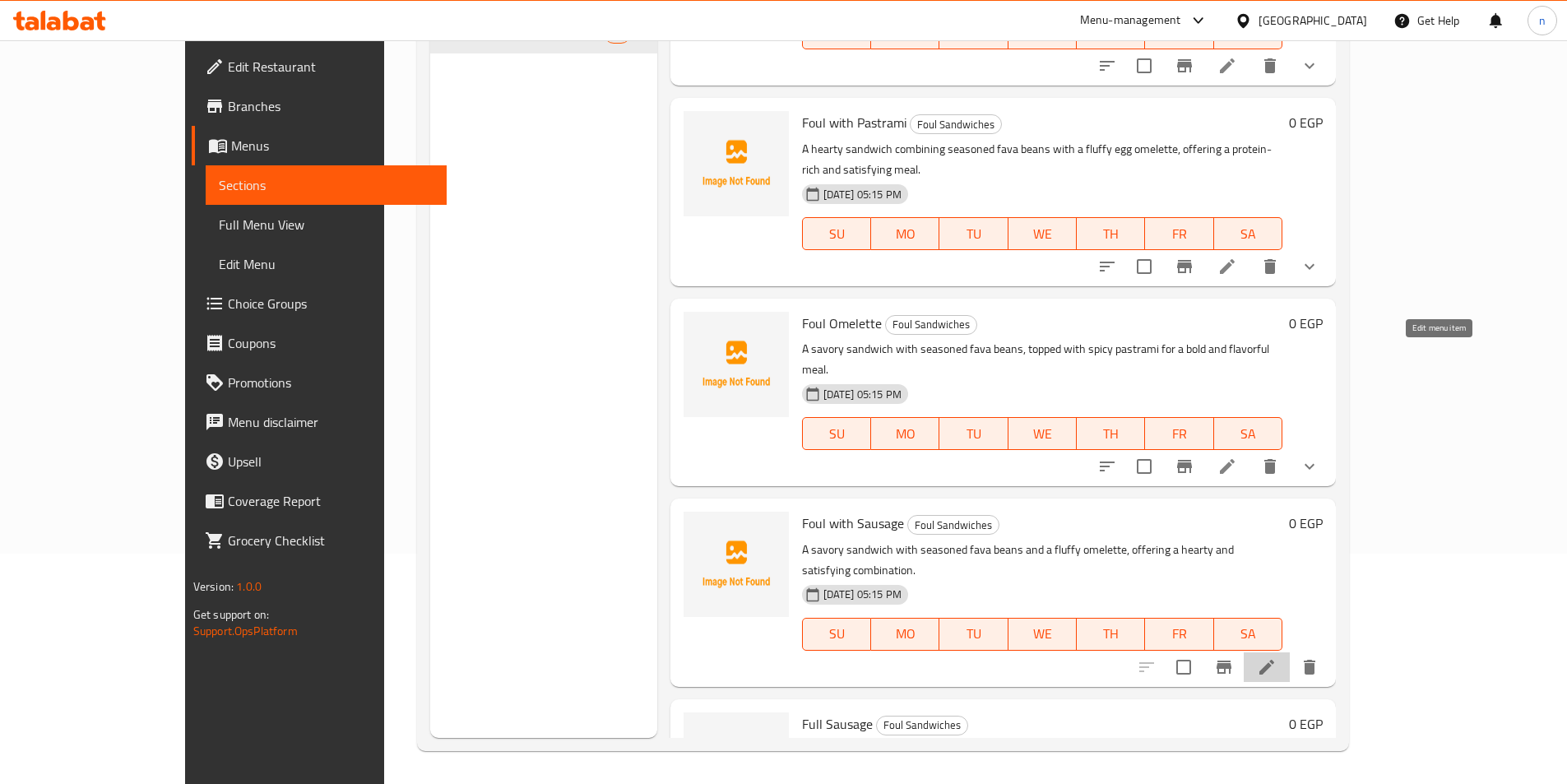
click at [1274, 660] on icon at bounding box center [1267, 667] width 15 height 15
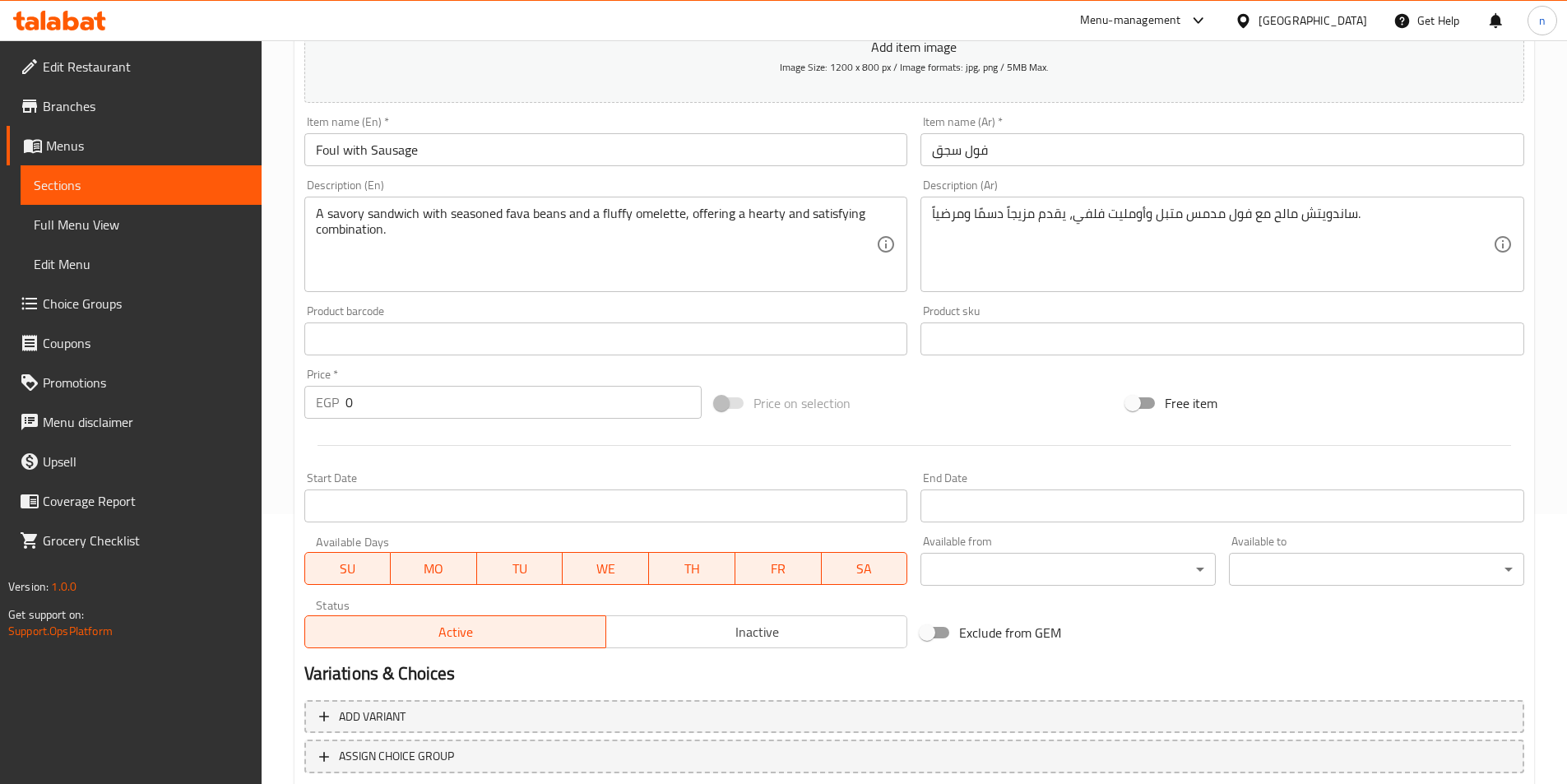
scroll to position [379, 0]
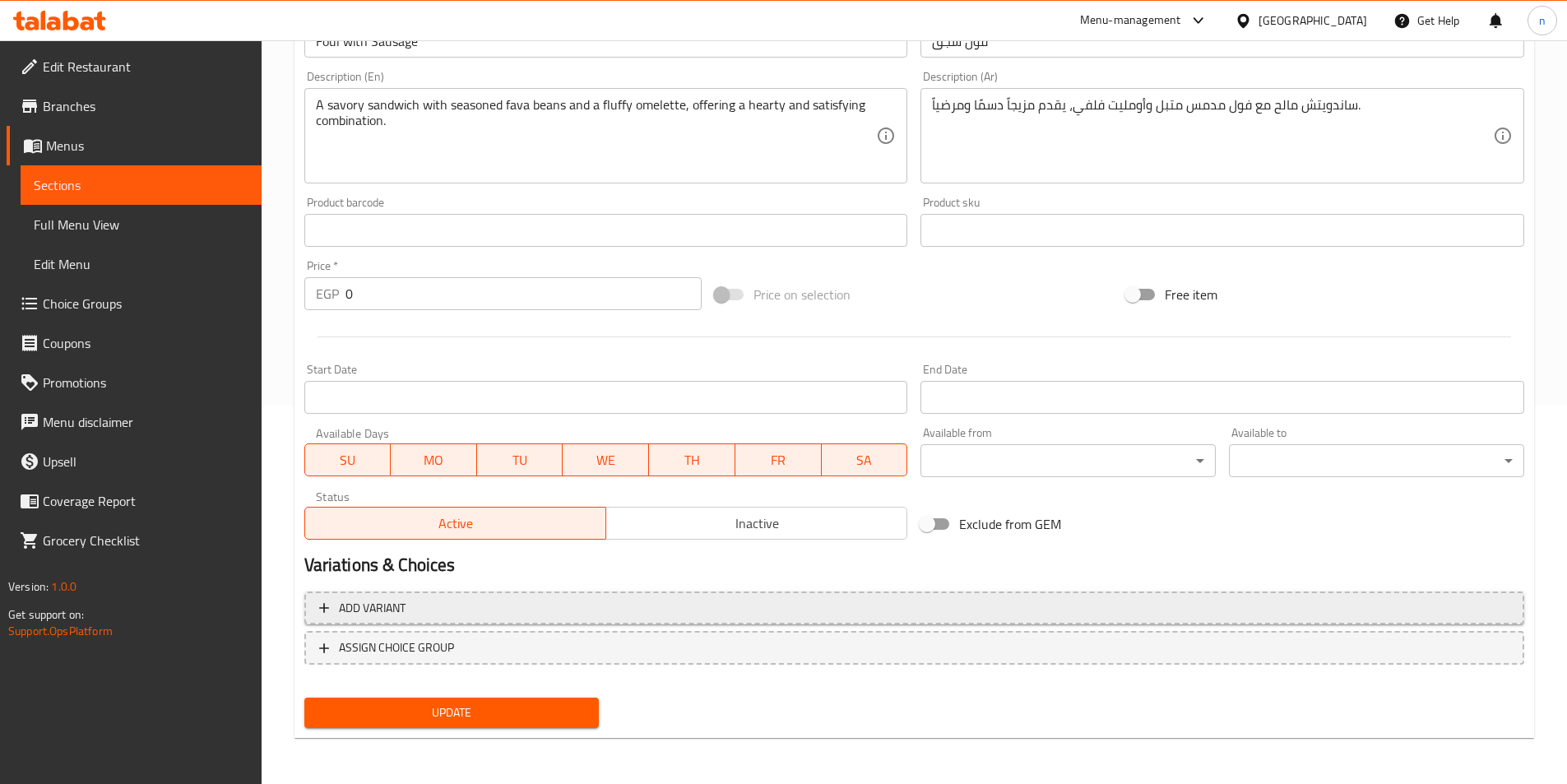
click at [678, 602] on span "Add variant" at bounding box center [915, 608] width 1191 height 20
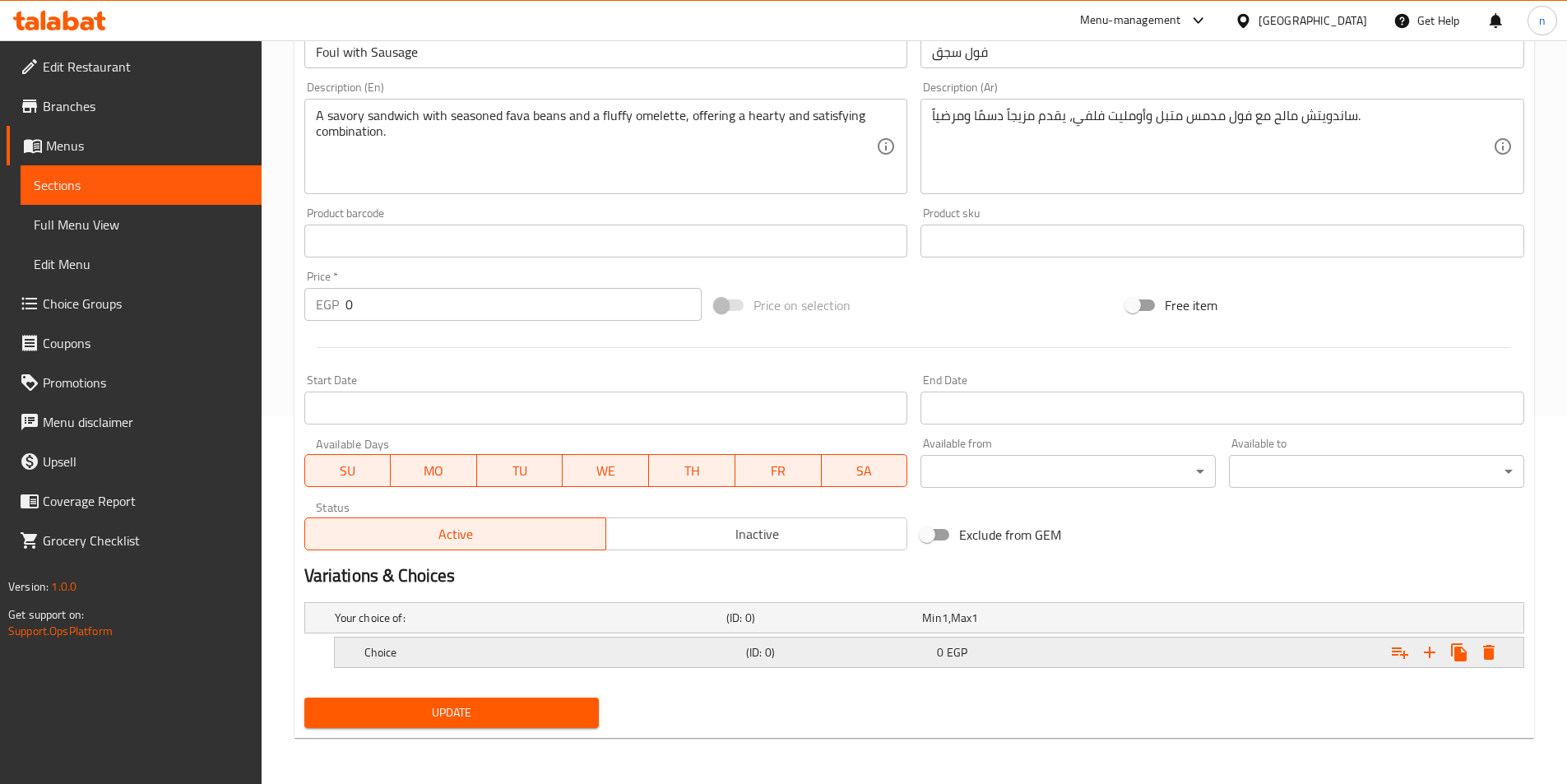
click at [694, 641] on div "Choice" at bounding box center [552, 651] width 382 height 23
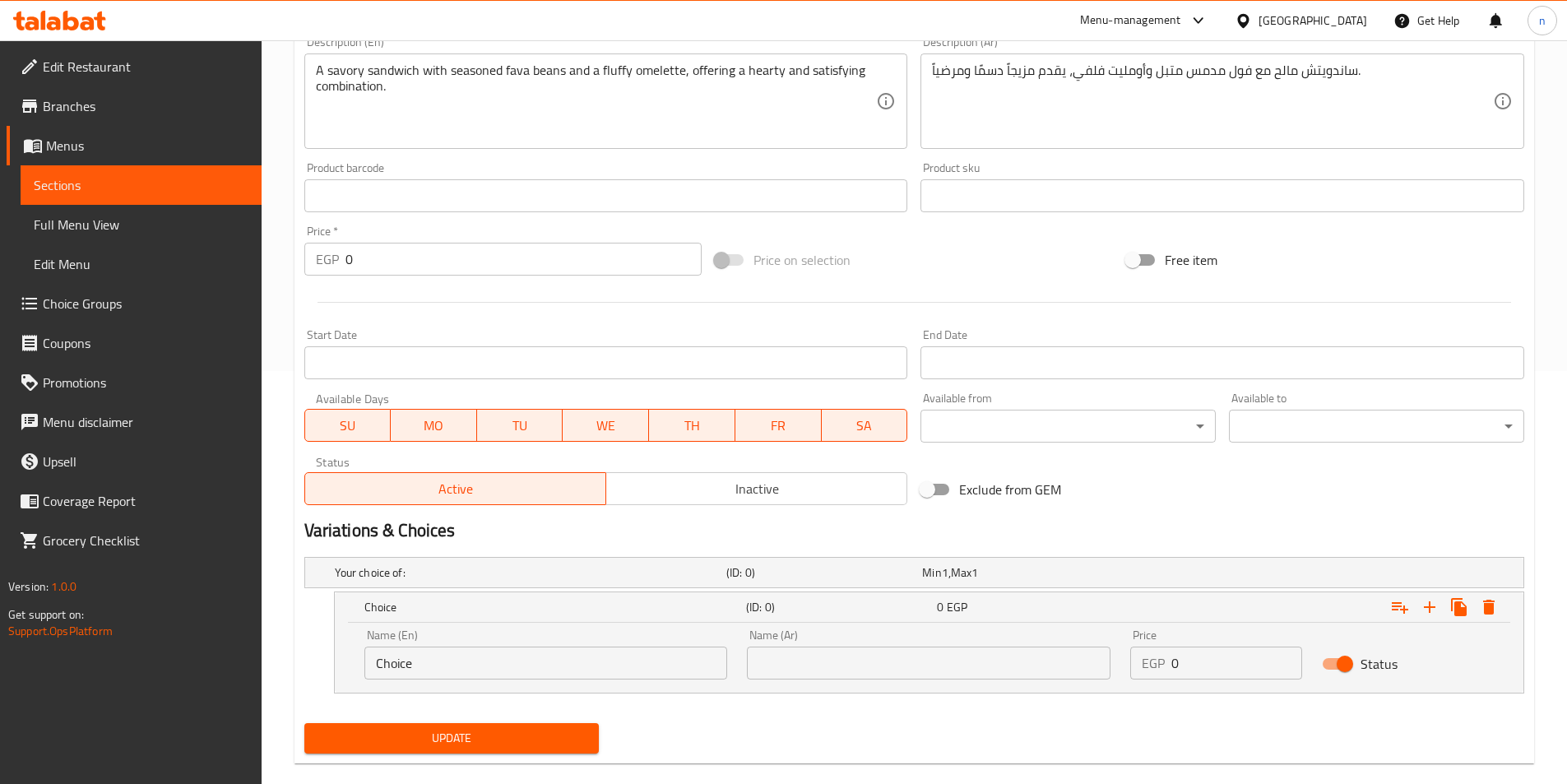
scroll to position [438, 0]
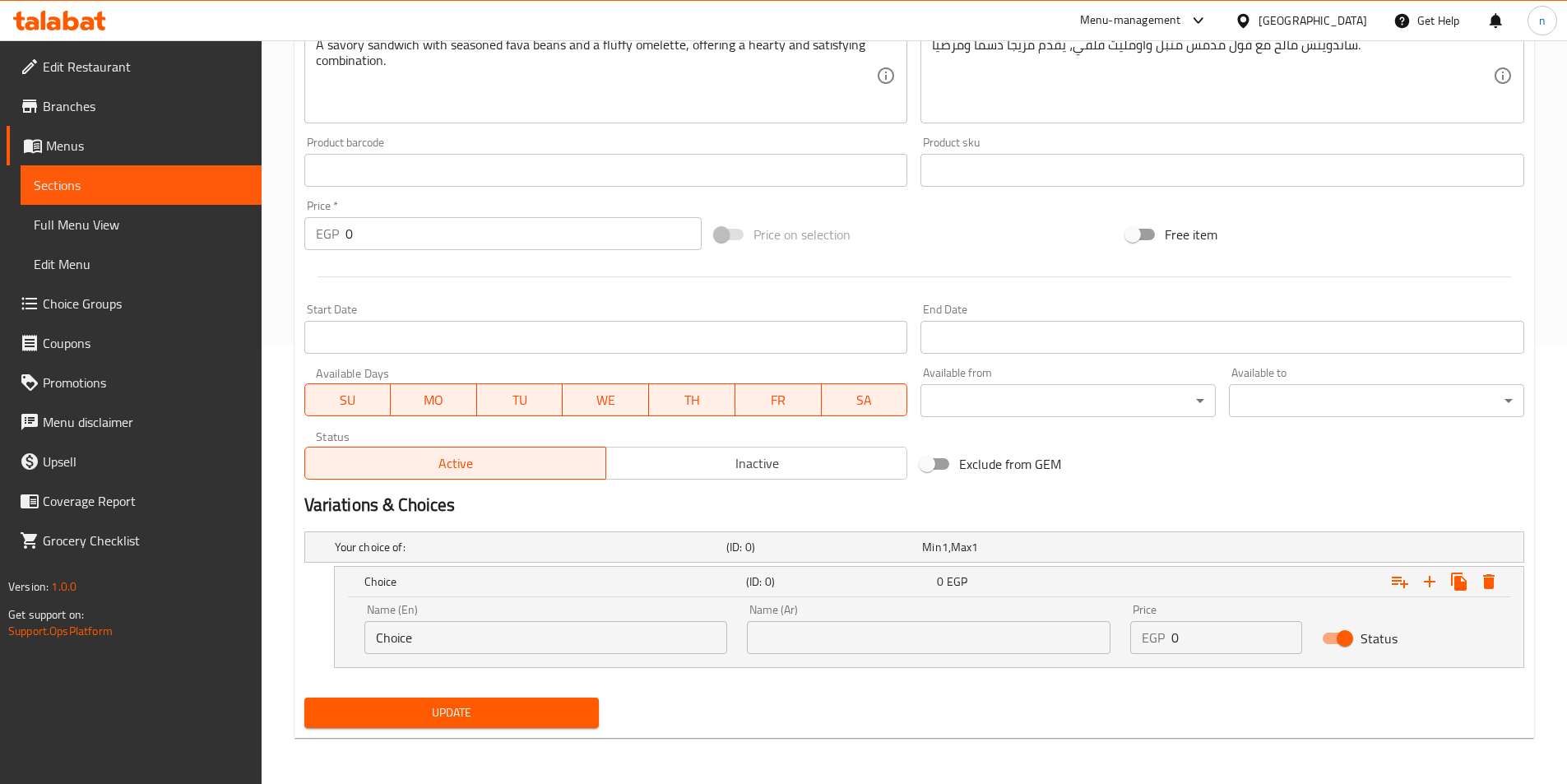
click at [621, 637] on input "Choice" at bounding box center [546, 637] width 364 height 33
click at [621, 637] on input "text" at bounding box center [546, 637] width 364 height 33
type input "Shami"
click at [925, 635] on input "text" at bounding box center [929, 637] width 364 height 33
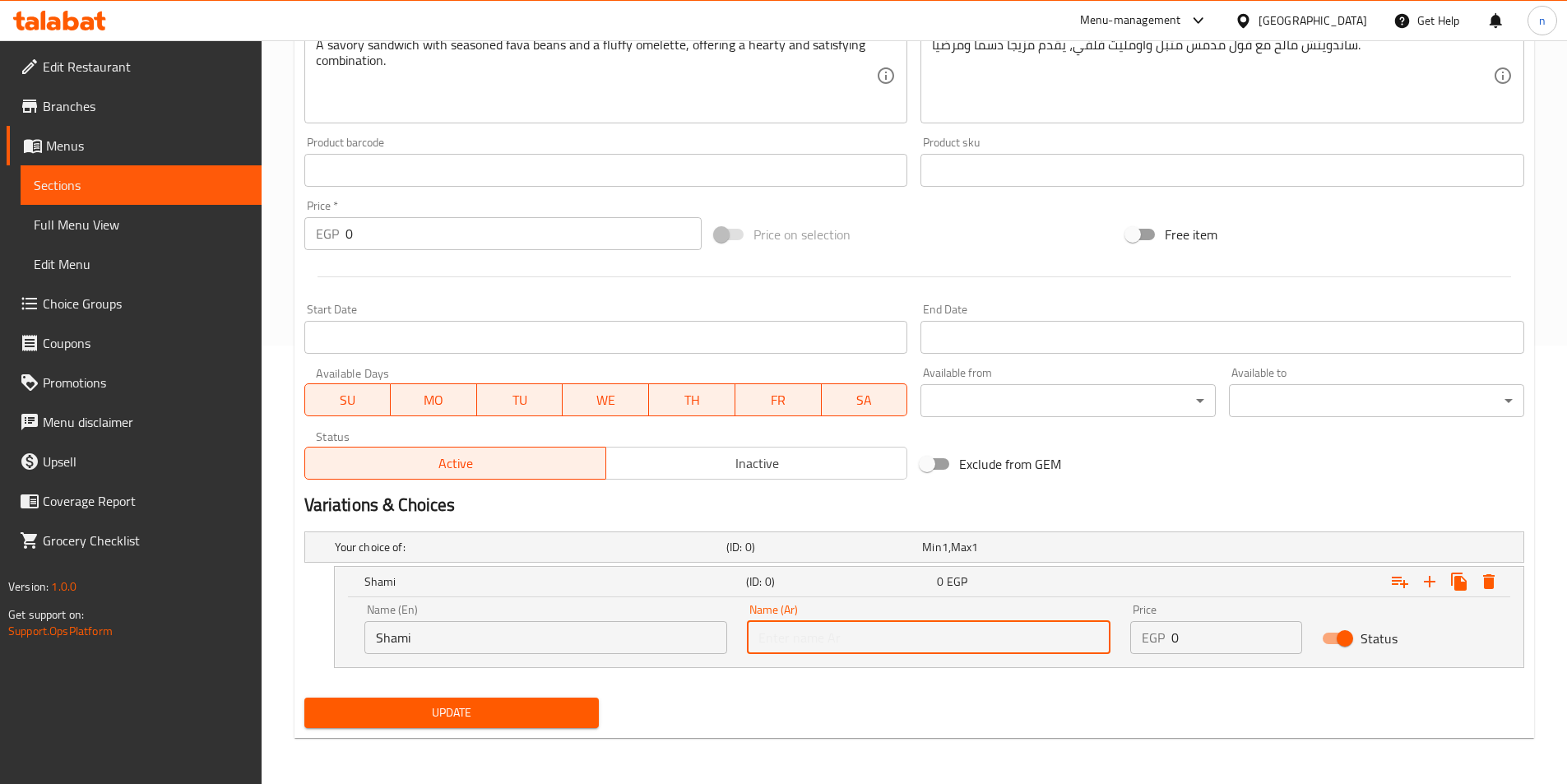
type input "شامي"
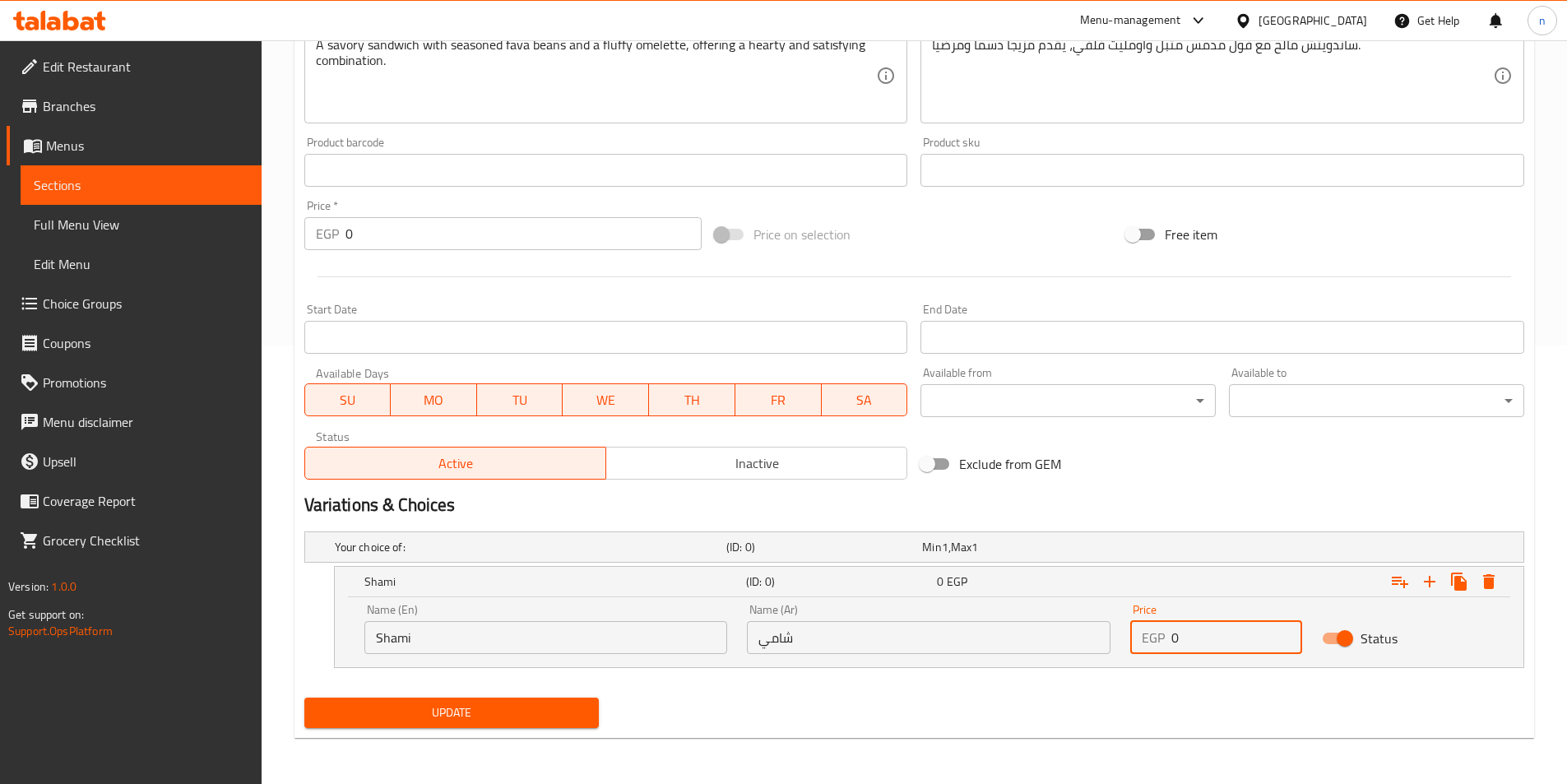
click at [1202, 640] on input "0" at bounding box center [1237, 637] width 131 height 33
click at [1284, 627] on input "1" at bounding box center [1237, 637] width 131 height 33
click at [1284, 627] on input "2" at bounding box center [1237, 637] width 131 height 33
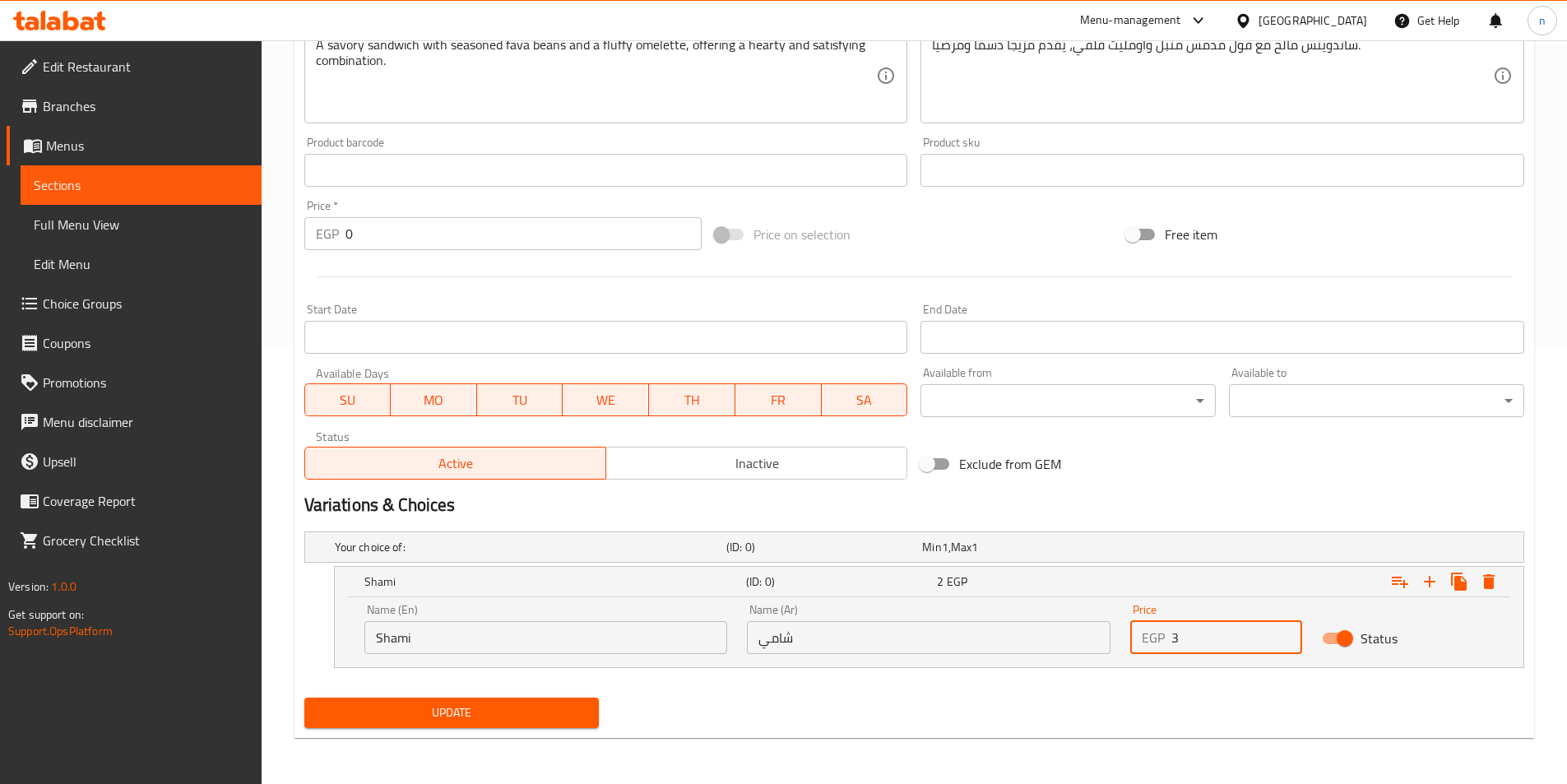
click at [1284, 627] on input "3" at bounding box center [1237, 637] width 131 height 33
click at [1284, 627] on input "4" at bounding box center [1237, 637] width 131 height 33
click at [1284, 627] on input "5" at bounding box center [1237, 637] width 131 height 33
click at [1284, 627] on input "6" at bounding box center [1237, 637] width 131 height 33
click at [1284, 627] on input "7" at bounding box center [1237, 637] width 131 height 33
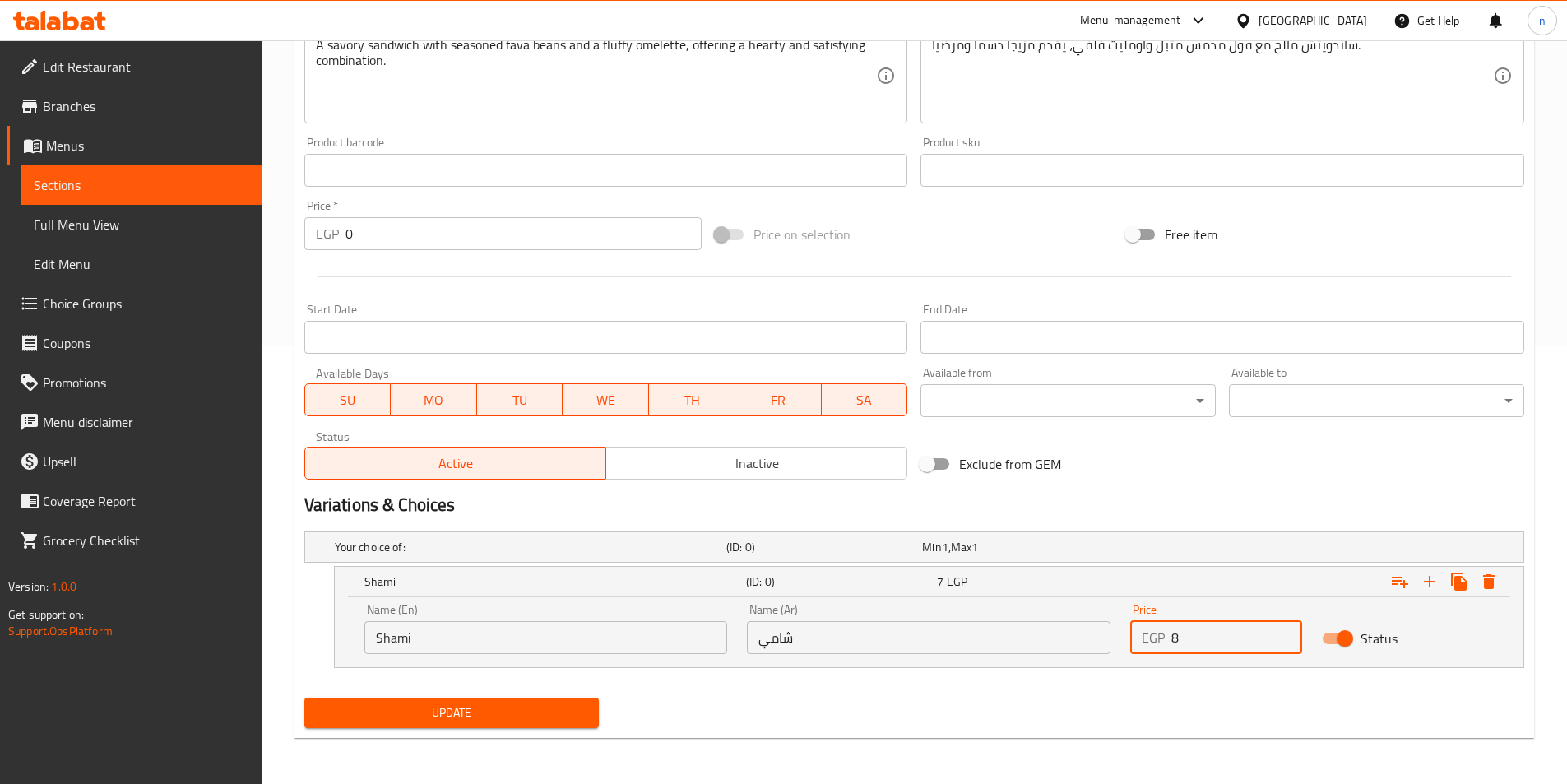
click at [1284, 627] on input "8" at bounding box center [1237, 637] width 131 height 33
click at [1284, 627] on input "9" at bounding box center [1237, 637] width 131 height 33
click at [1284, 627] on input "10" at bounding box center [1237, 637] width 131 height 33
click at [1284, 627] on input "11" at bounding box center [1237, 637] width 131 height 33
click at [1284, 627] on input "12" at bounding box center [1237, 637] width 131 height 33
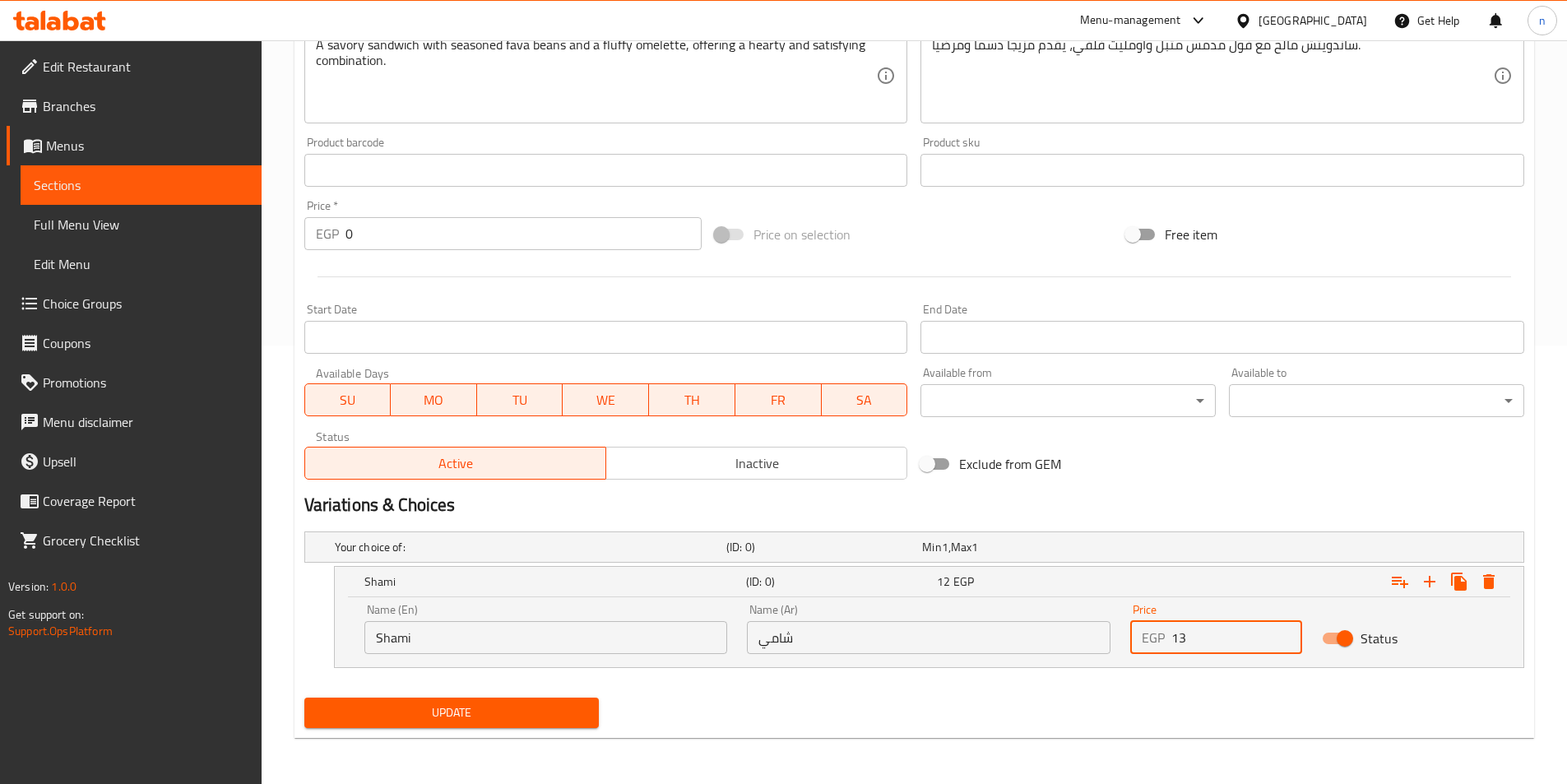
click at [1284, 627] on input "13" at bounding box center [1237, 637] width 131 height 33
click at [1284, 627] on input "14" at bounding box center [1237, 637] width 131 height 33
click at [1284, 627] on input "15" at bounding box center [1237, 637] width 131 height 33
click at [1284, 627] on input "16" at bounding box center [1237, 637] width 131 height 33
click at [1284, 627] on input "17" at bounding box center [1237, 637] width 131 height 33
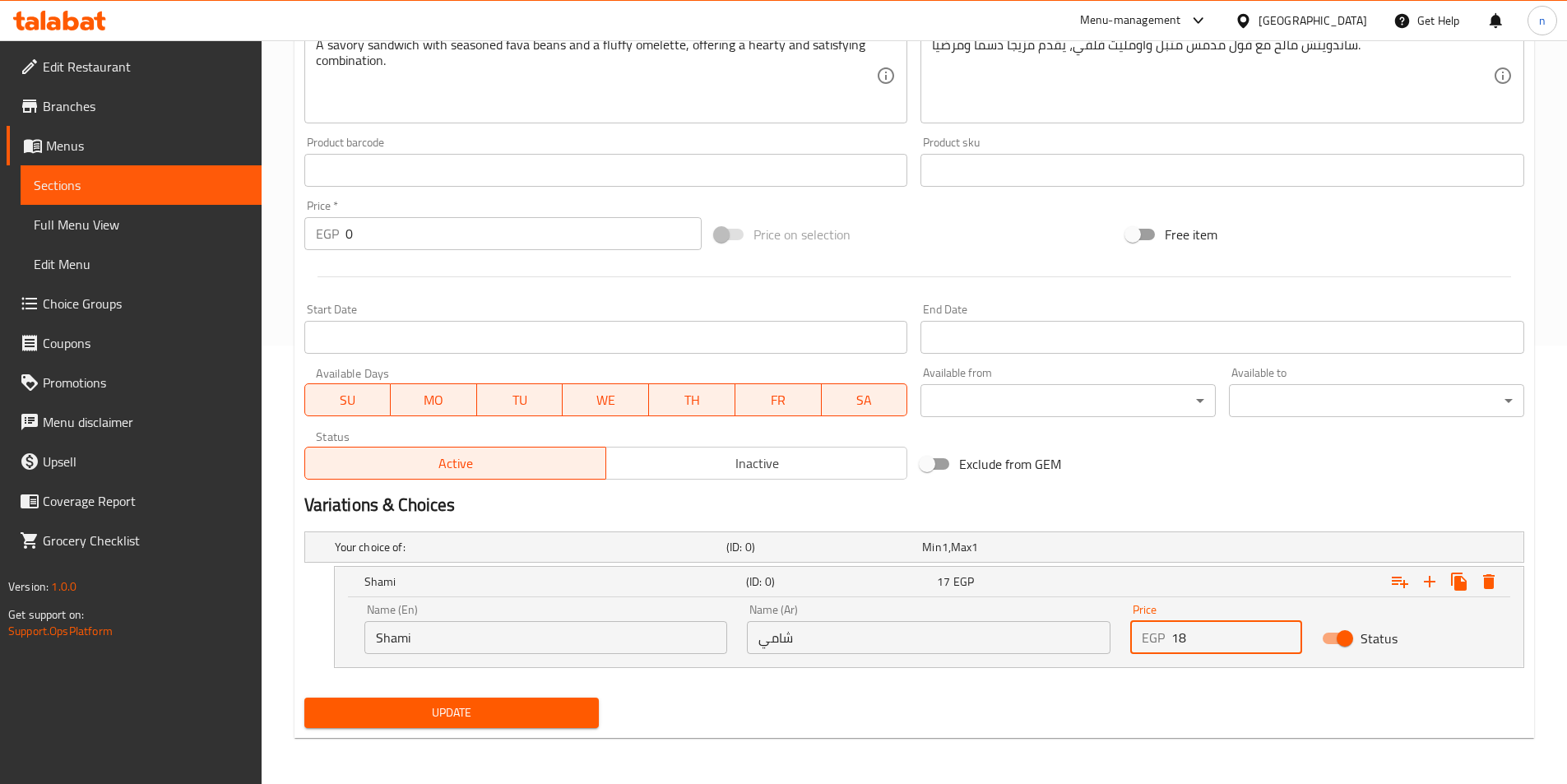
click at [1284, 627] on input "18" at bounding box center [1237, 637] width 131 height 33
click at [1284, 627] on input "19" at bounding box center [1237, 637] width 131 height 33
click at [1284, 627] on input "20" at bounding box center [1237, 637] width 131 height 33
click at [1284, 627] on input "21" at bounding box center [1237, 637] width 131 height 33
click at [1284, 627] on input "22" at bounding box center [1237, 637] width 131 height 33
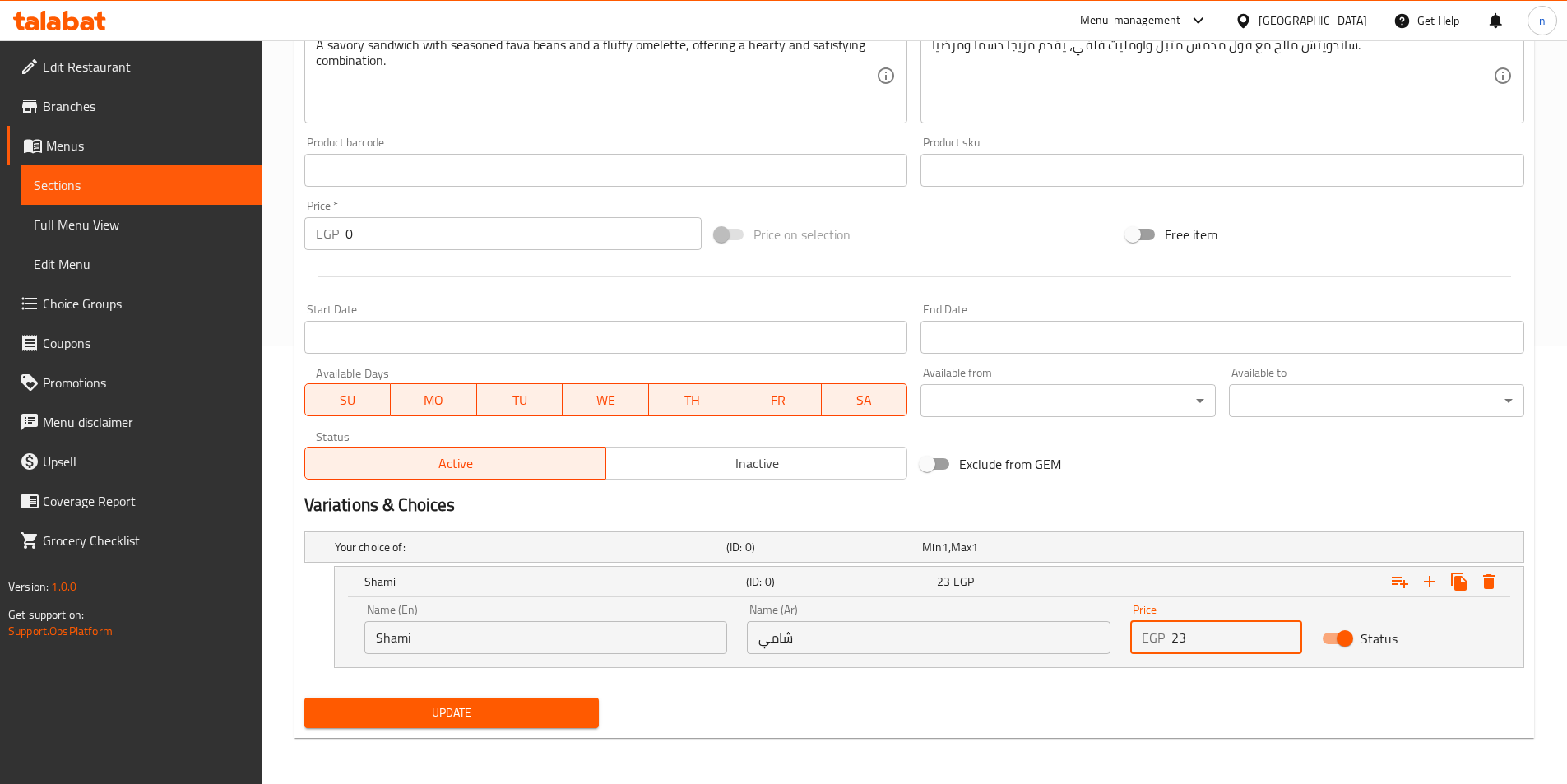
click at [1284, 627] on input "23" at bounding box center [1237, 637] width 131 height 33
click at [1284, 627] on input "24" at bounding box center [1237, 637] width 131 height 33
type input "25"
click at [1284, 627] on input "25" at bounding box center [1237, 637] width 131 height 33
click at [1431, 587] on icon "Expand" at bounding box center [1430, 582] width 20 height 20
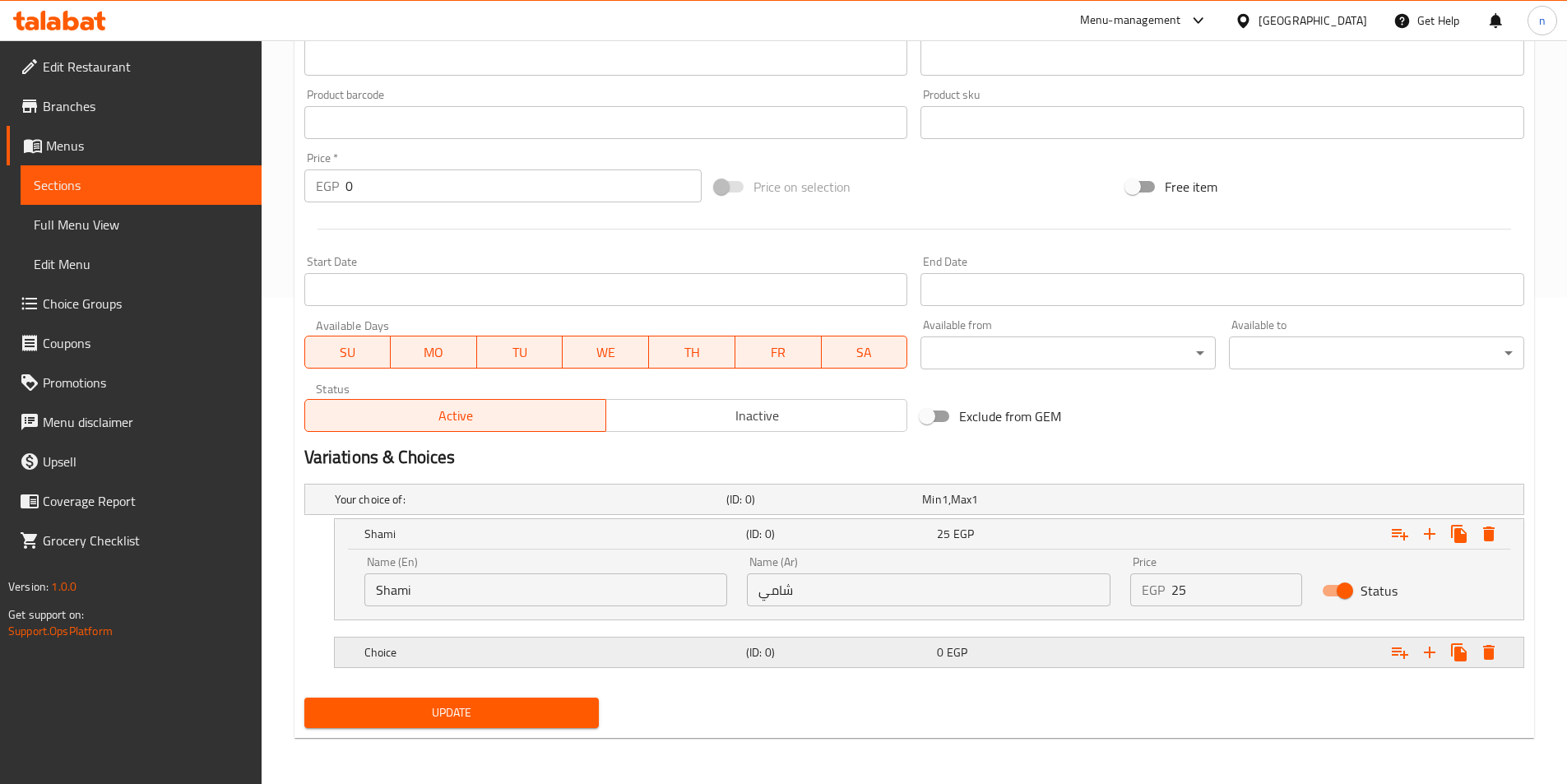
click at [1177, 662] on div "Expand" at bounding box center [1315, 651] width 382 height 36
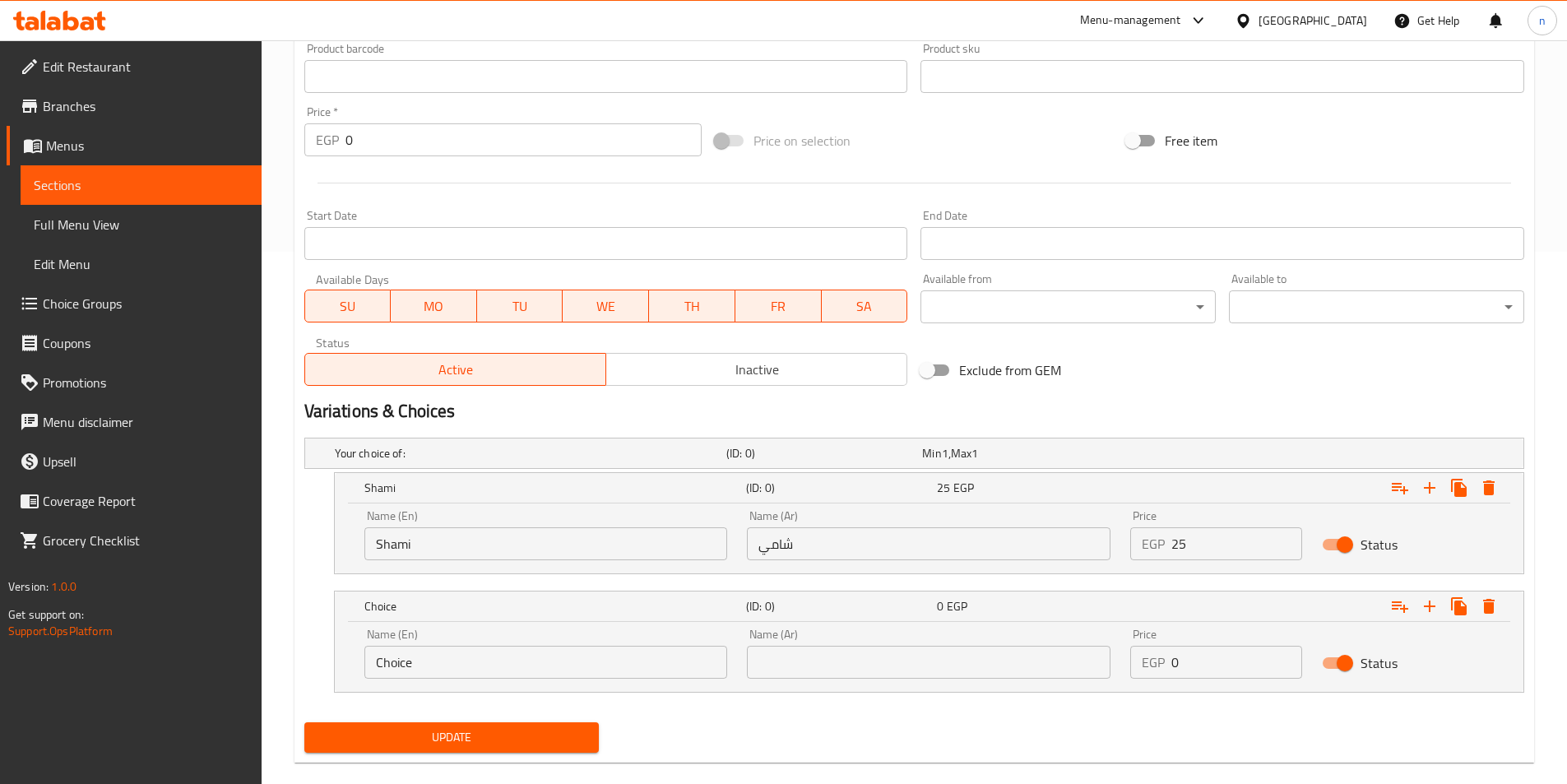
scroll to position [557, 0]
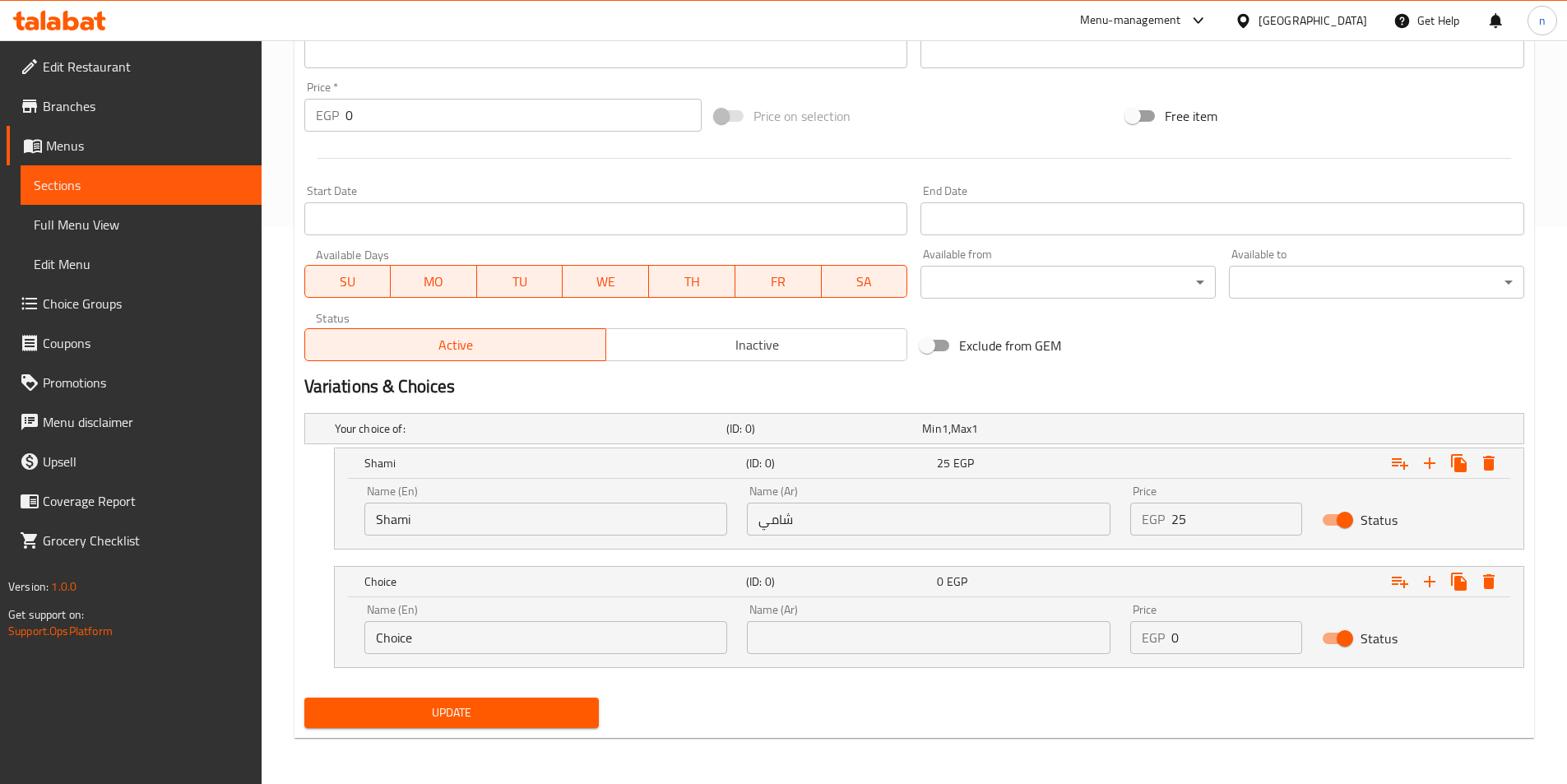
click at [614, 659] on div "Name (En) Choice Name (En)" at bounding box center [546, 628] width 384 height 70
click at [618, 640] on input "Choice" at bounding box center [546, 637] width 364 height 33
click at [618, 640] on input "text" at bounding box center [546, 637] width 364 height 33
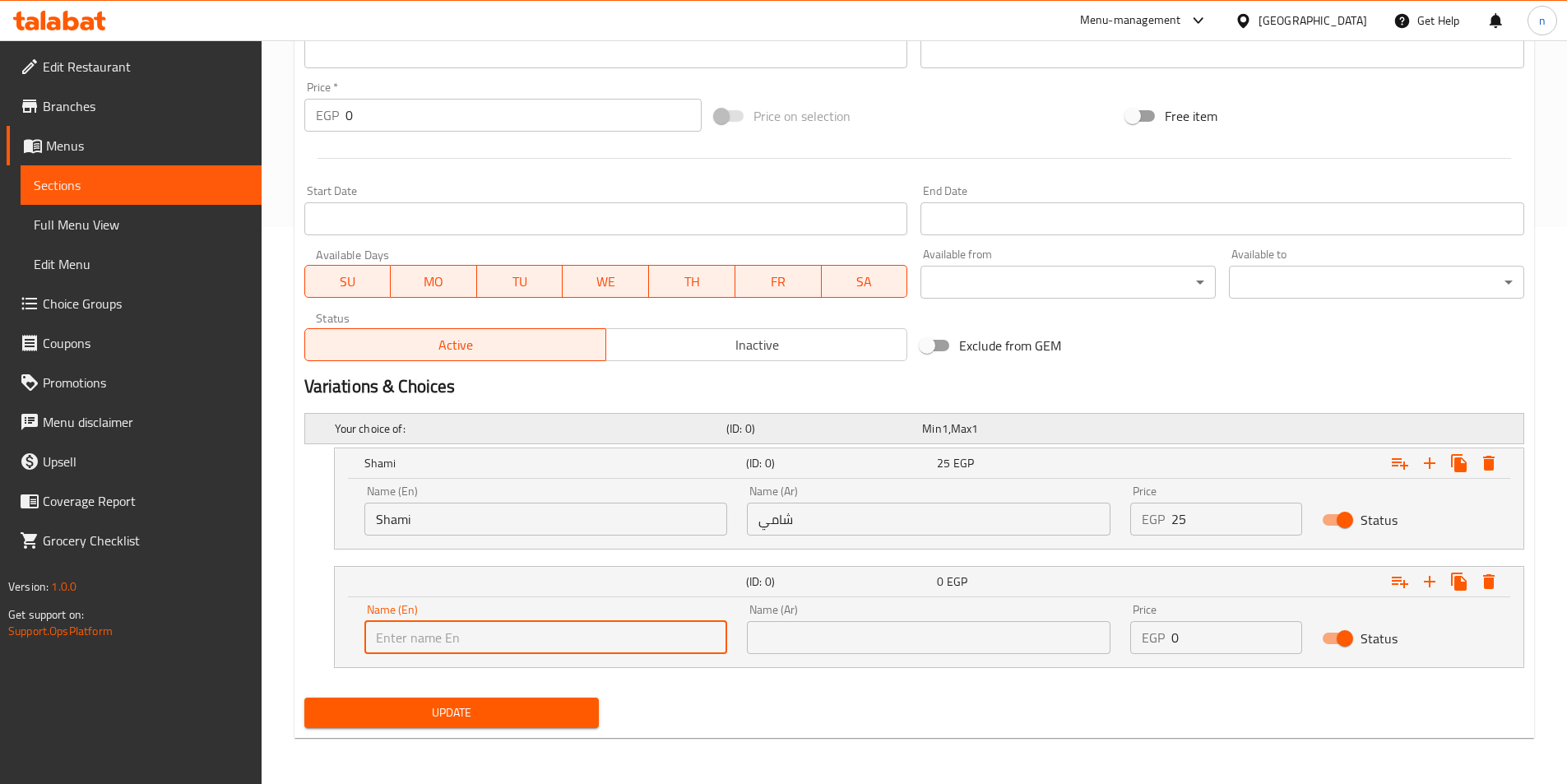
click at [501, 426] on h5 "Your choice of:" at bounding box center [527, 429] width 385 height 17
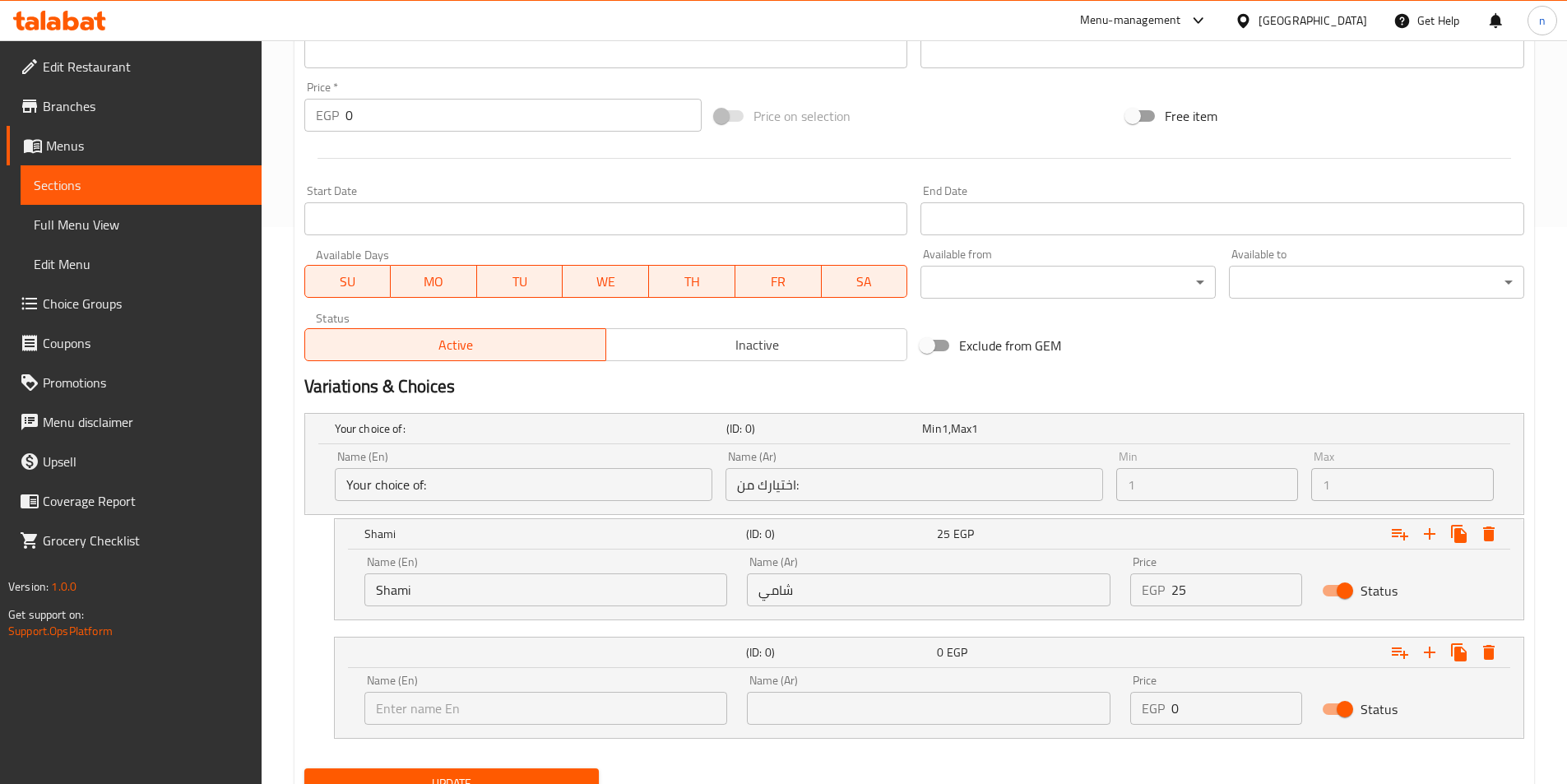
click at [526, 714] on input "text" at bounding box center [546, 708] width 364 height 33
type input "baladi"
click at [792, 715] on input "text" at bounding box center [929, 708] width 364 height 33
type input "بلدي"
click at [1213, 720] on input "0" at bounding box center [1237, 708] width 131 height 33
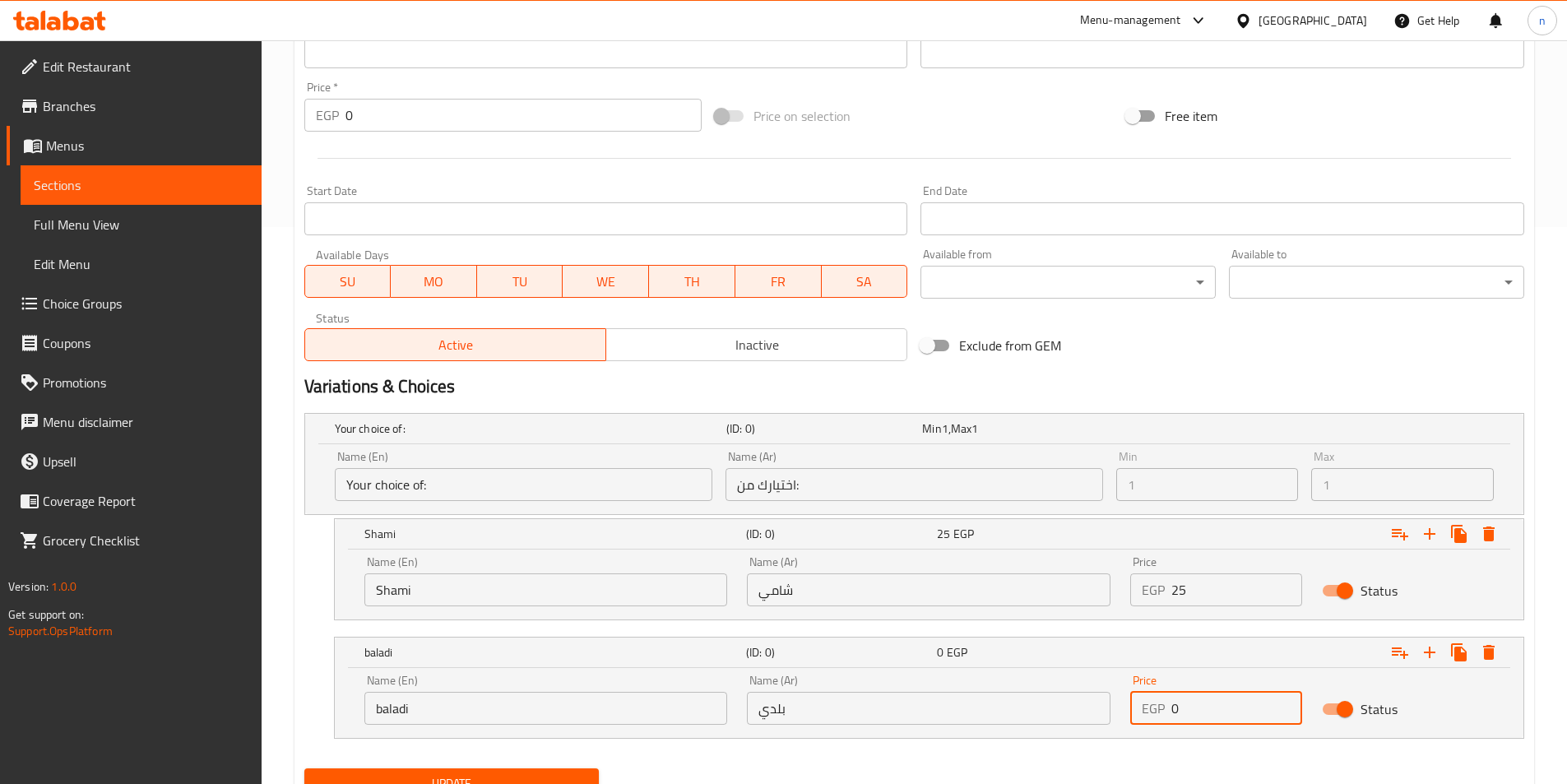
click at [1212, 720] on input "0" at bounding box center [1237, 708] width 131 height 33
click at [1246, 715] on input "0" at bounding box center [1237, 708] width 131 height 33
click at [1241, 718] on input "0" at bounding box center [1237, 708] width 131 height 33
click at [1208, 726] on div "Price EGP 0 Price" at bounding box center [1216, 699] width 191 height 70
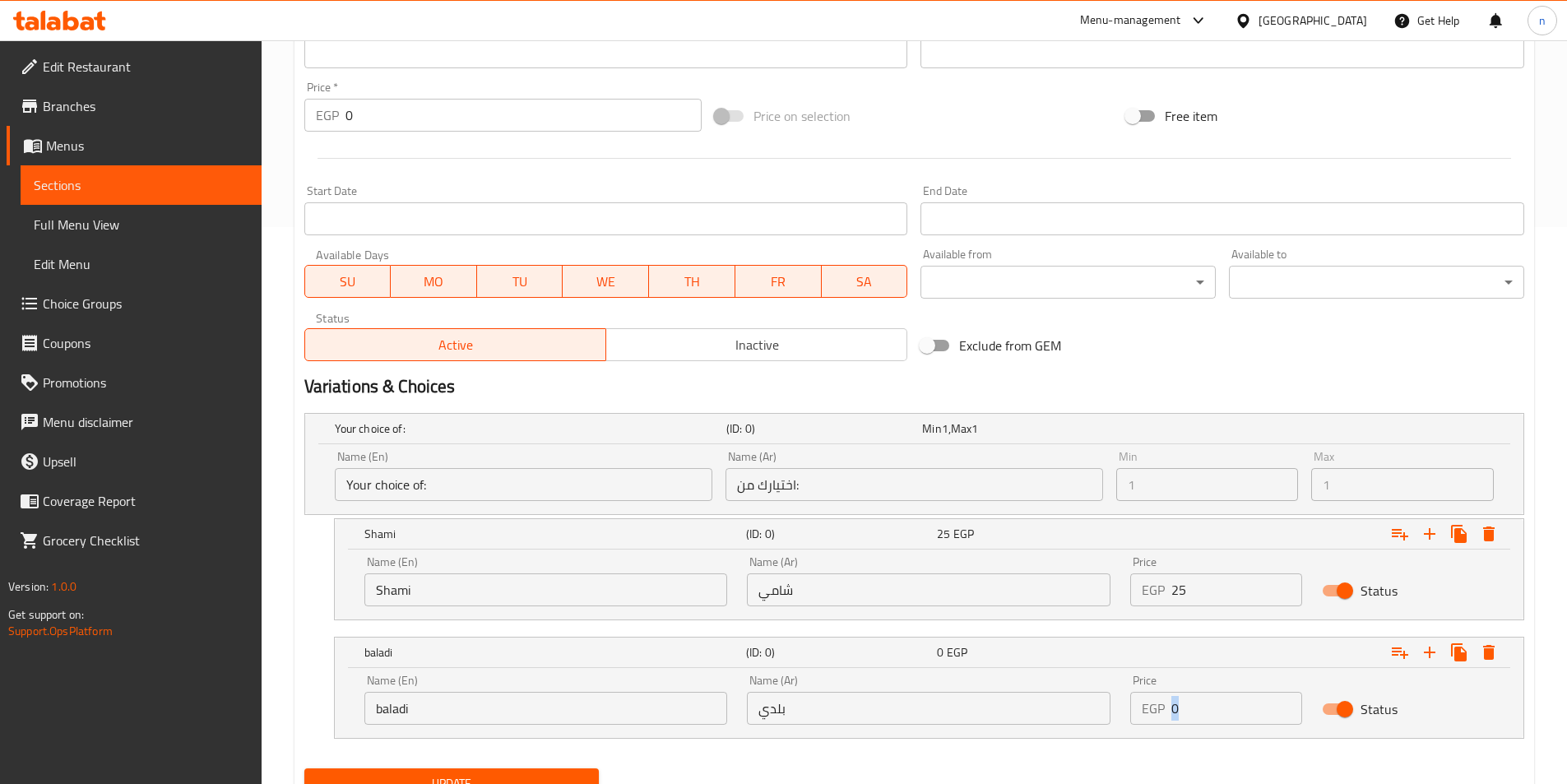
click at [1202, 715] on input "0" at bounding box center [1237, 708] width 131 height 33
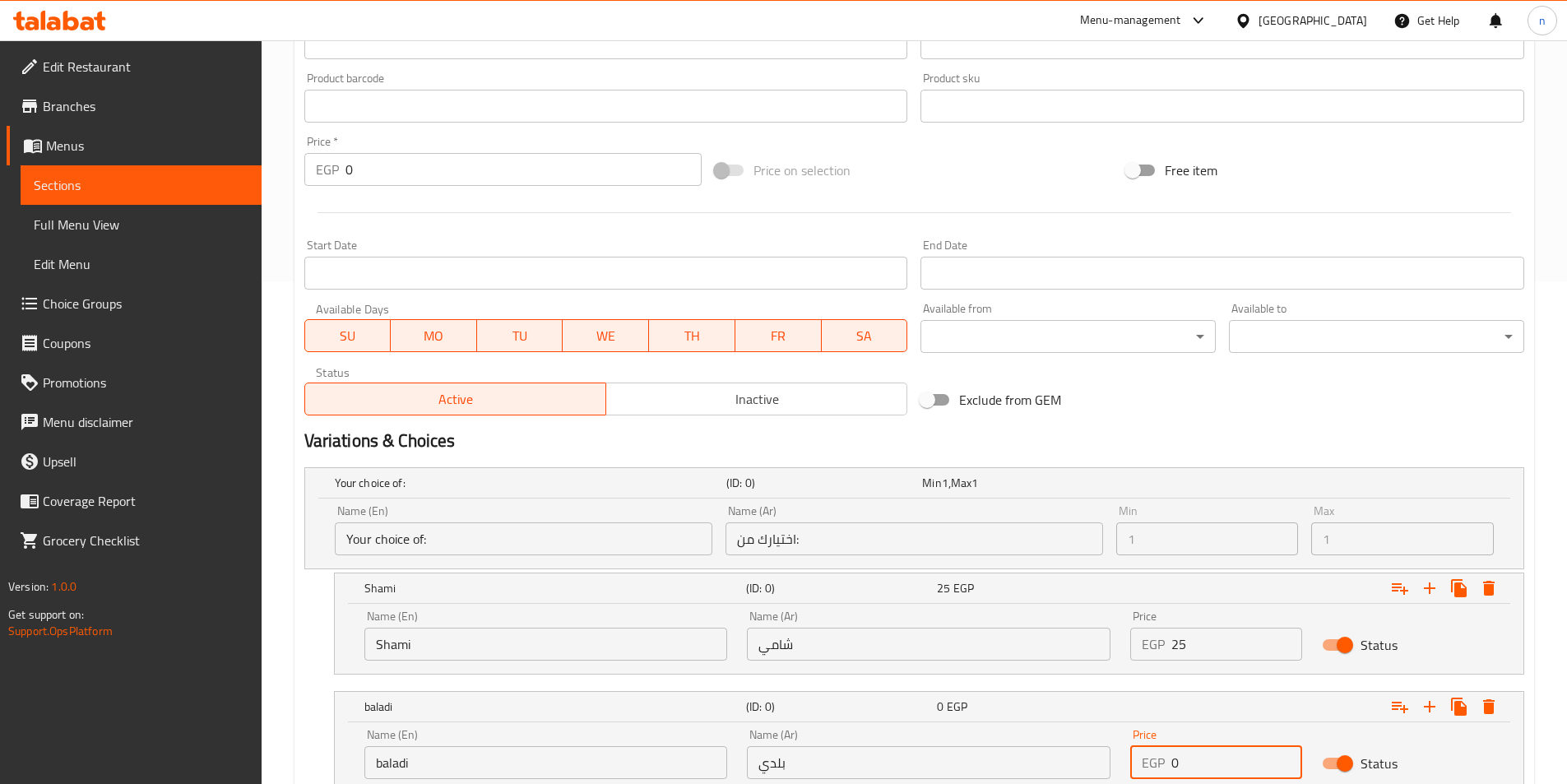
scroll to position [627, 0]
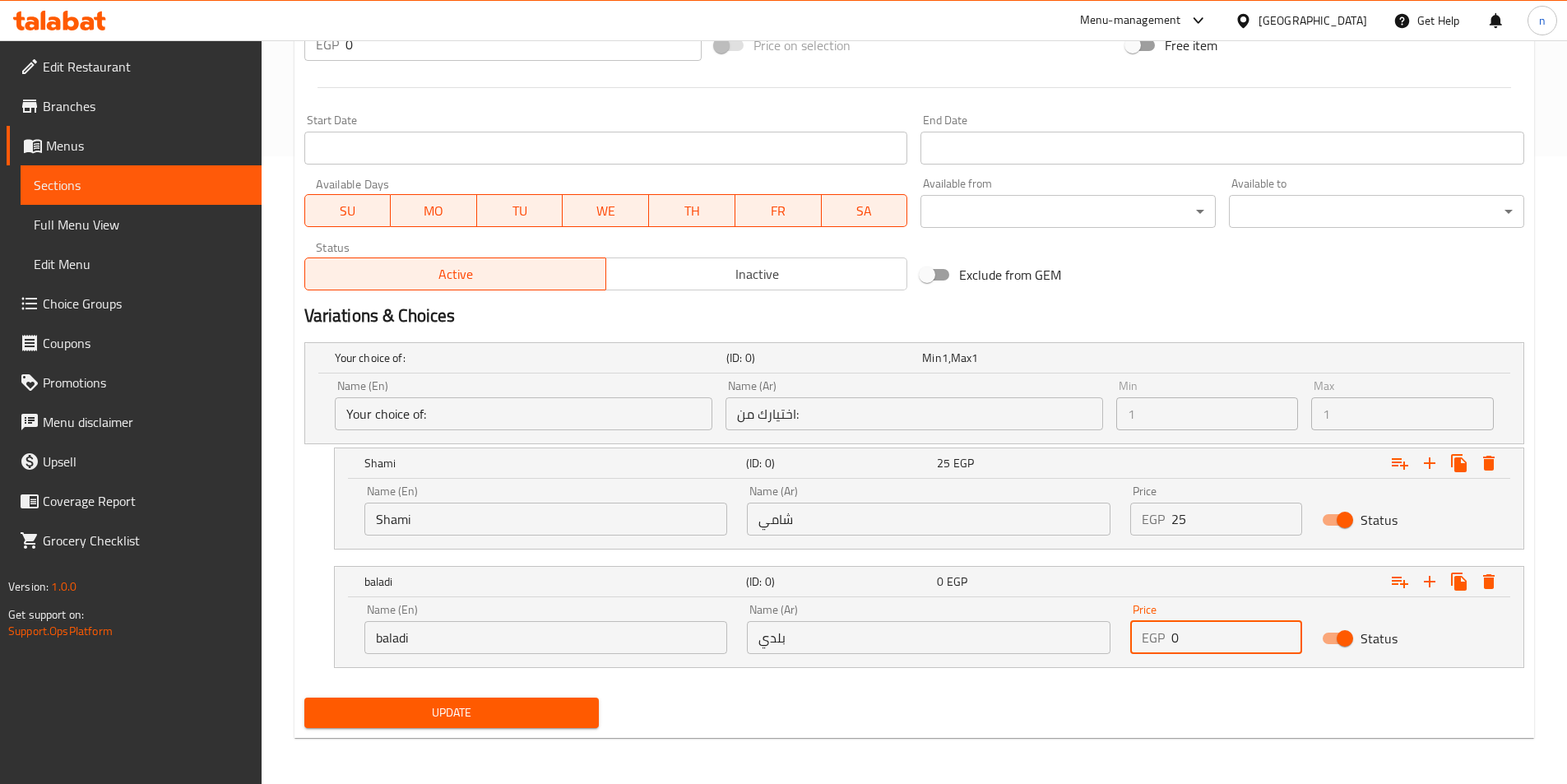
click at [1192, 639] on input "0" at bounding box center [1237, 637] width 131 height 33
click at [1287, 628] on input "1" at bounding box center [1237, 637] width 131 height 33
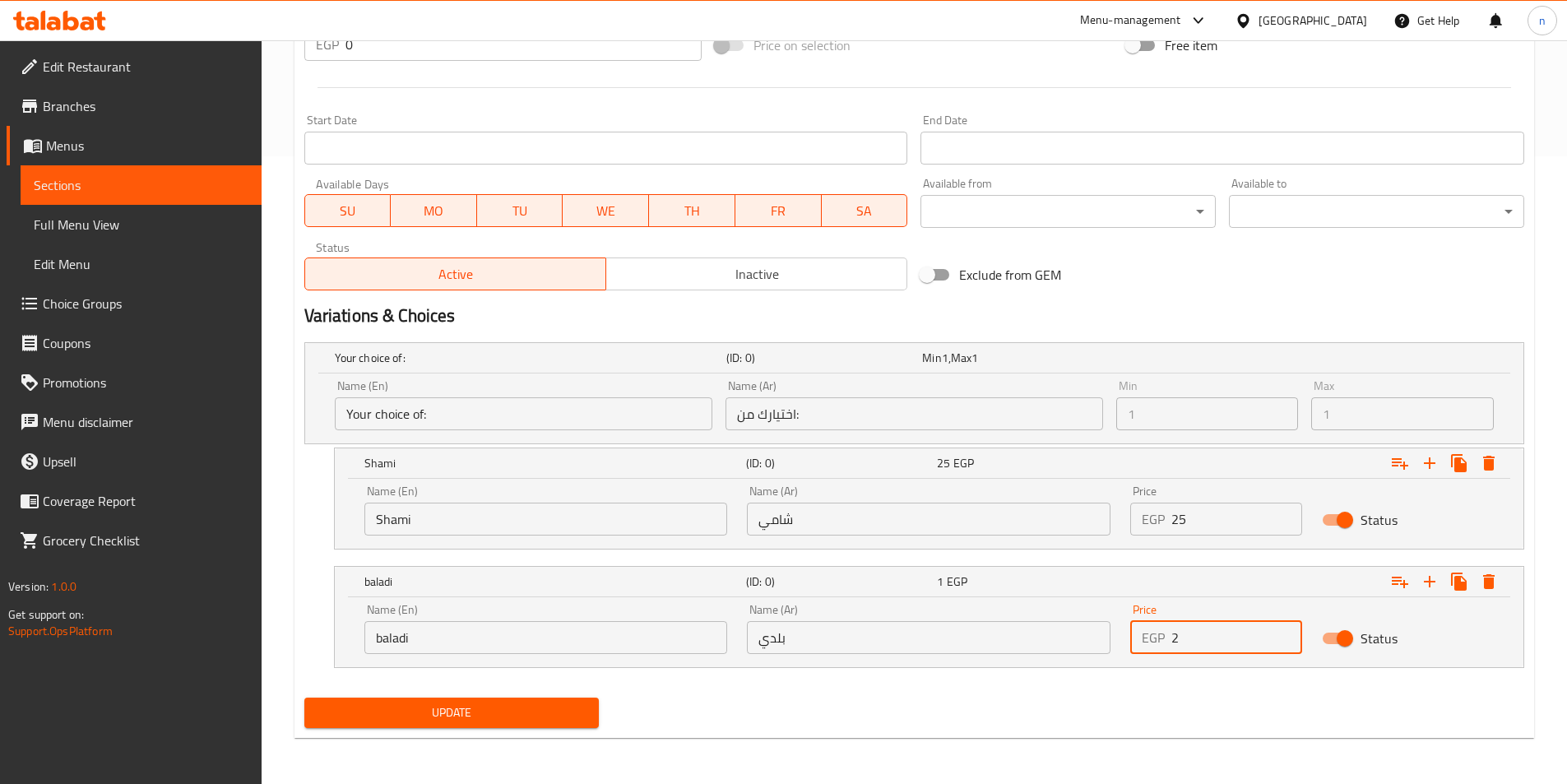
click at [1287, 628] on input "2" at bounding box center [1237, 637] width 131 height 33
click at [1287, 628] on input "3" at bounding box center [1237, 637] width 131 height 33
click at [1287, 628] on input "4" at bounding box center [1237, 637] width 131 height 33
click at [1287, 628] on input "5" at bounding box center [1237, 637] width 131 height 33
click at [1287, 628] on input "6" at bounding box center [1237, 637] width 131 height 33
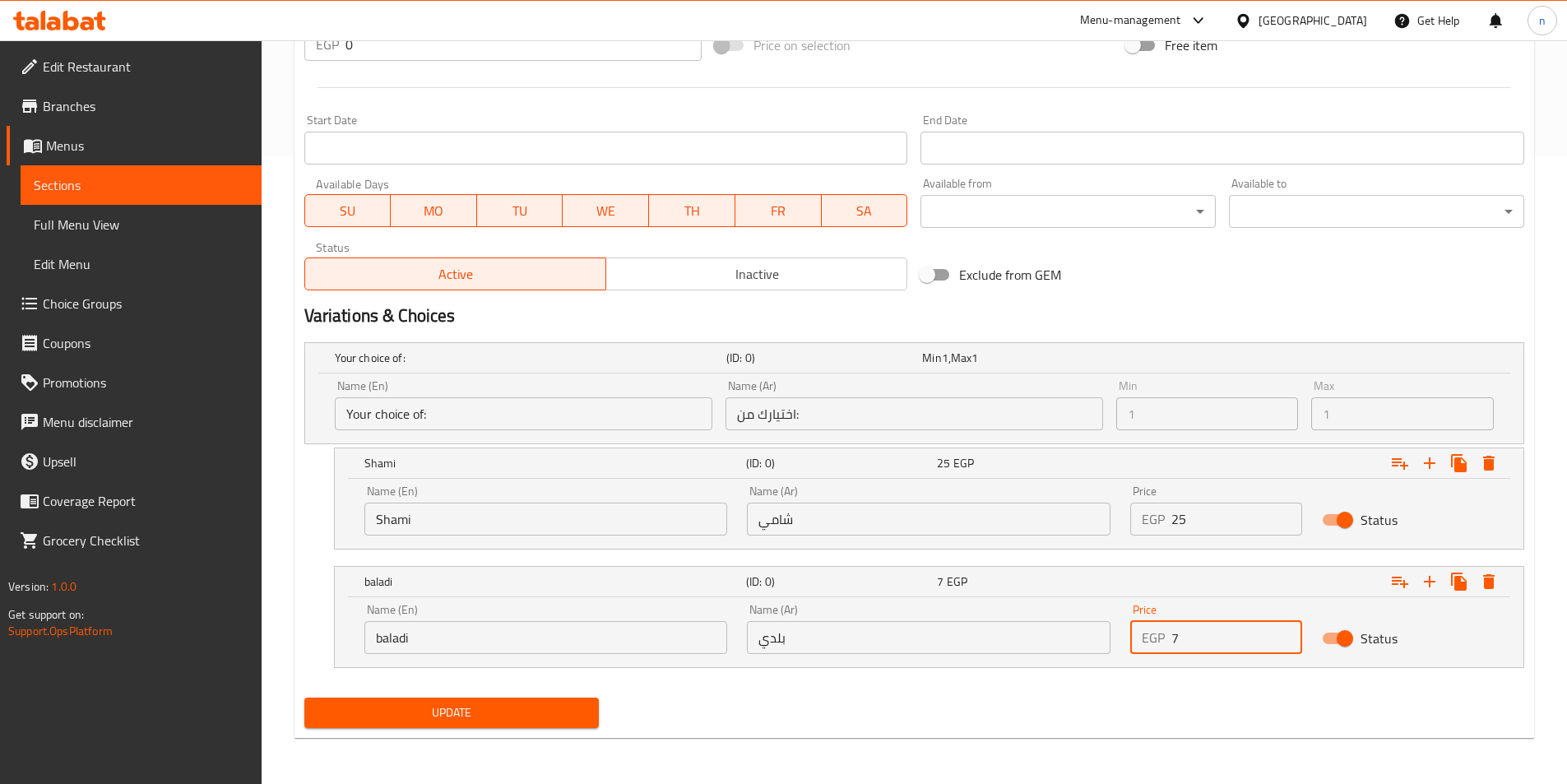
click at [1287, 628] on input "7" at bounding box center [1237, 637] width 131 height 33
click at [1287, 628] on input "8" at bounding box center [1237, 637] width 131 height 33
click at [1287, 628] on input "9" at bounding box center [1237, 637] width 131 height 33
click at [1287, 628] on input "10" at bounding box center [1237, 637] width 131 height 33
click at [1287, 628] on input "11" at bounding box center [1237, 637] width 131 height 33
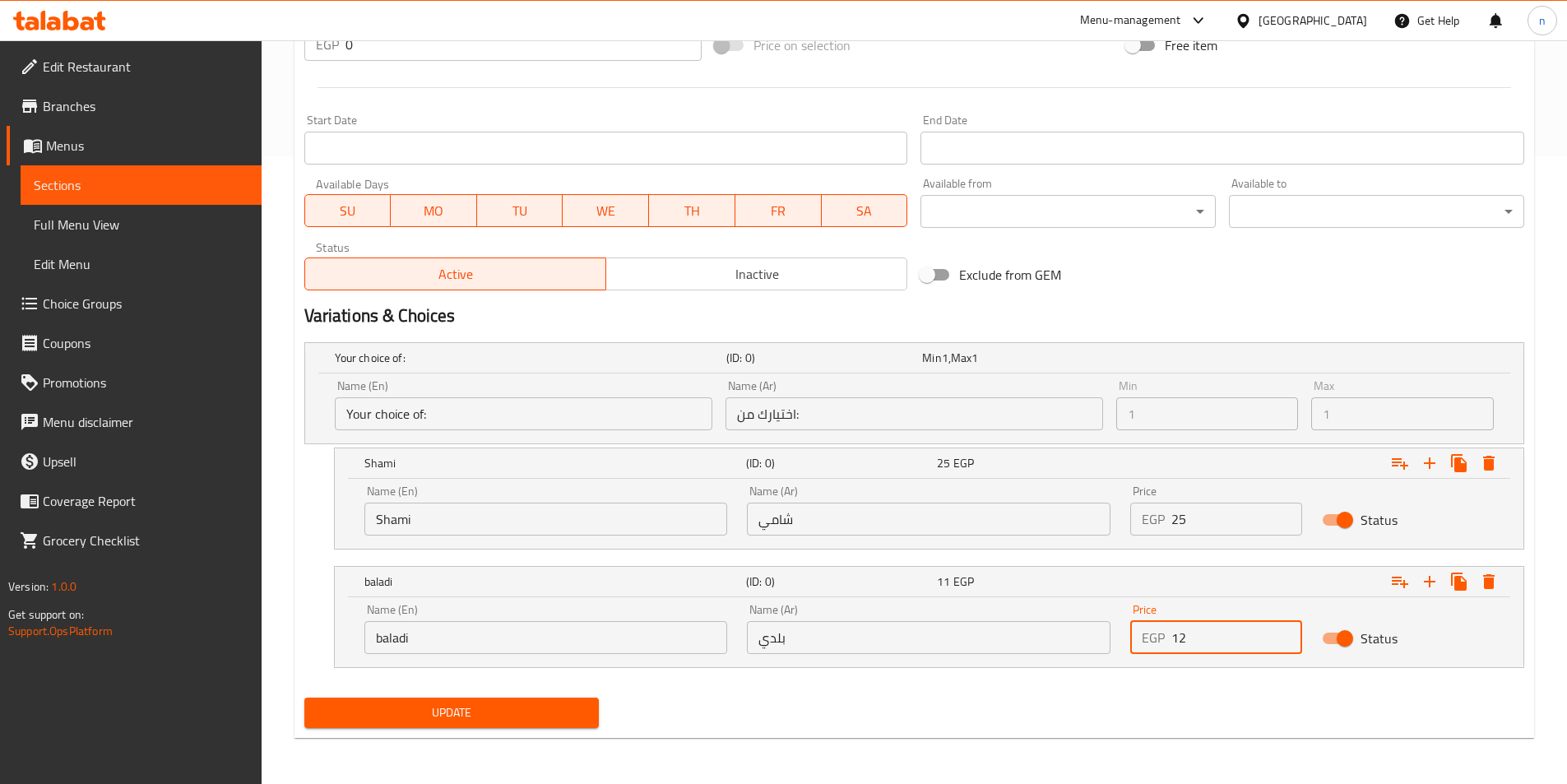
click at [1287, 628] on input "12" at bounding box center [1237, 637] width 131 height 33
click at [1287, 628] on input "13" at bounding box center [1237, 637] width 131 height 33
click at [1287, 628] on input "14" at bounding box center [1237, 637] width 131 height 33
click at [1287, 628] on input "15" at bounding box center [1237, 637] width 131 height 33
click at [1287, 628] on input "16" at bounding box center [1237, 637] width 131 height 33
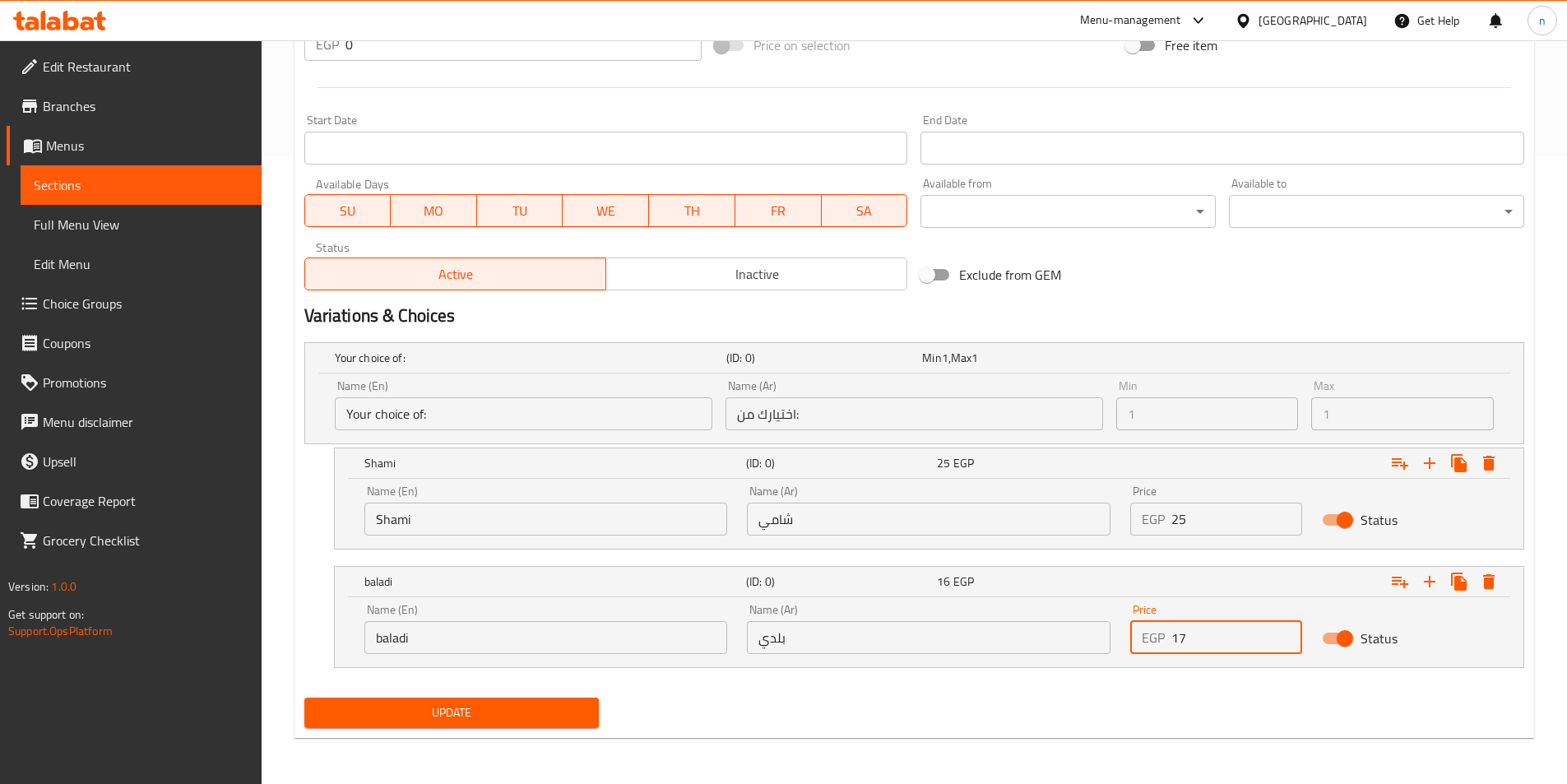
click at [1287, 628] on input "17" at bounding box center [1237, 637] width 131 height 33
click at [1287, 629] on input "18" at bounding box center [1237, 637] width 131 height 33
click at [1287, 629] on input "19" at bounding box center [1237, 637] width 131 height 33
click at [1287, 629] on input "20" at bounding box center [1237, 637] width 131 height 33
click at [1287, 629] on input "21" at bounding box center [1237, 637] width 131 height 33
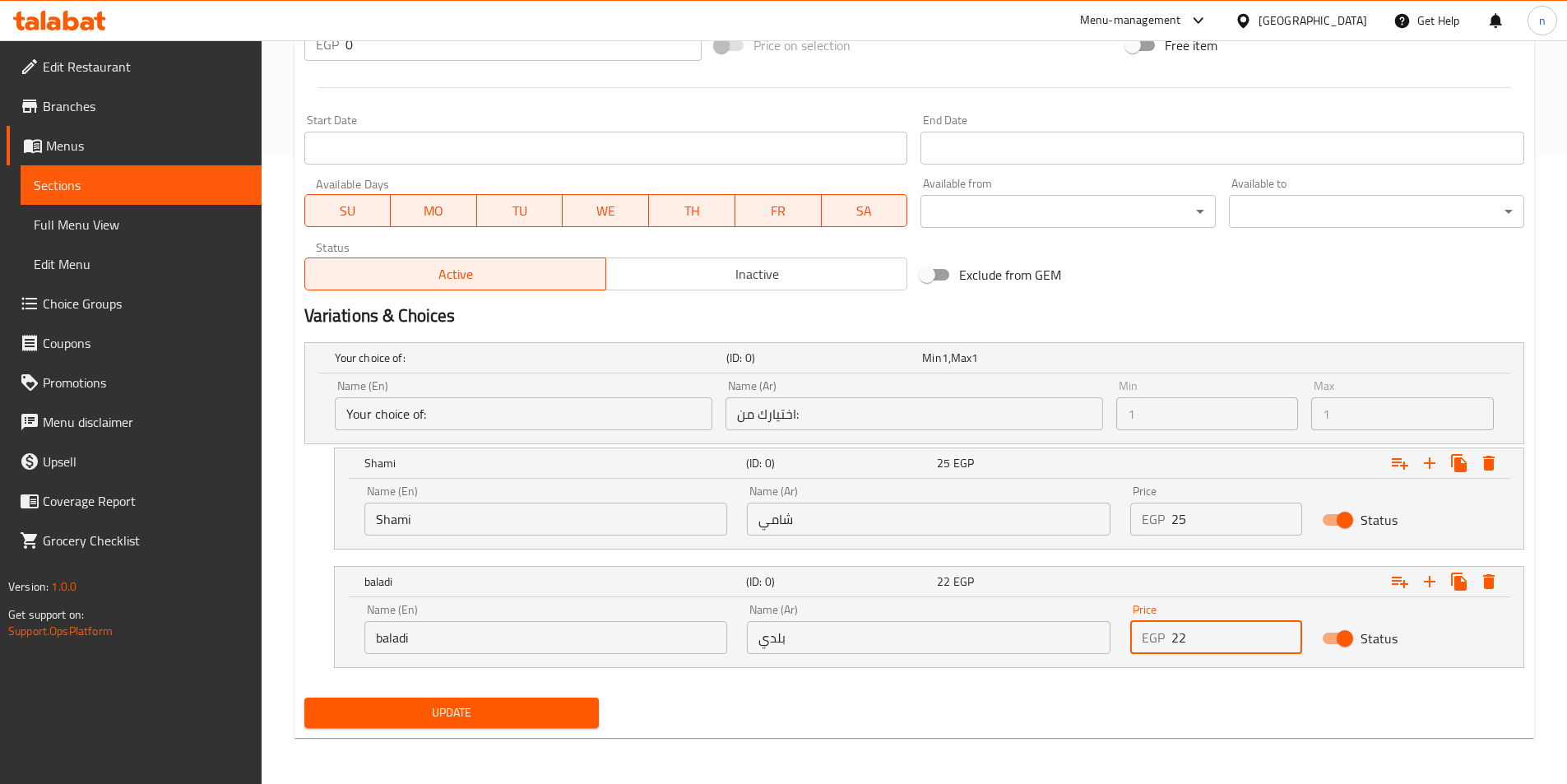
click at [1286, 630] on input "22" at bounding box center [1237, 637] width 131 height 33
click at [1286, 630] on input "23" at bounding box center [1237, 637] width 131 height 33
click at [1286, 630] on input "24" at bounding box center [1237, 637] width 131 height 33
click at [1286, 630] on input "25" at bounding box center [1237, 637] width 131 height 33
click at [1286, 630] on input "26" at bounding box center [1237, 637] width 131 height 33
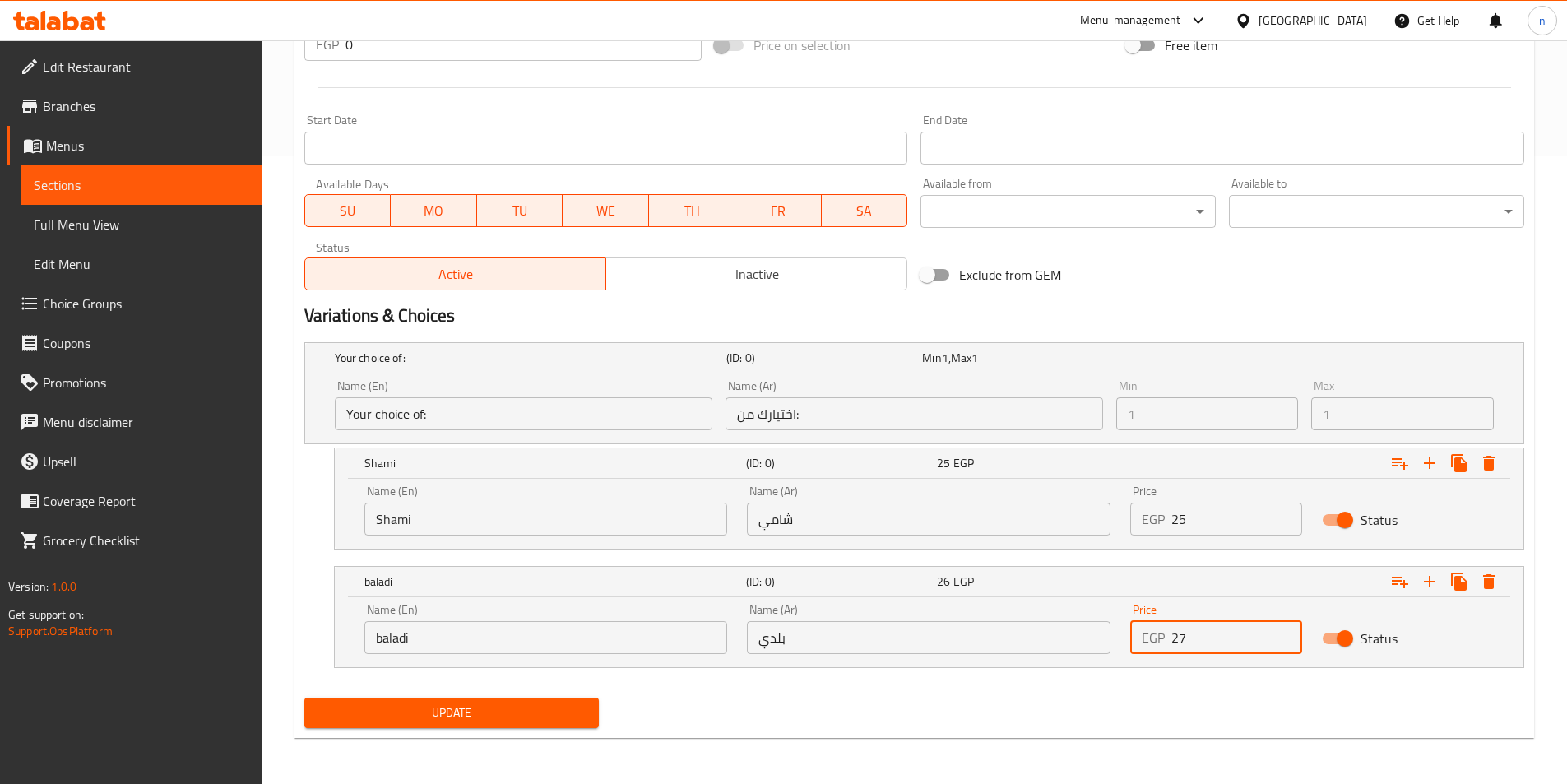
type input "27"
click at [1286, 630] on input "27" at bounding box center [1237, 637] width 131 height 33
click at [1213, 708] on div "Update" at bounding box center [915, 713] width 1233 height 44
click at [1431, 589] on icon "Expand" at bounding box center [1430, 582] width 20 height 20
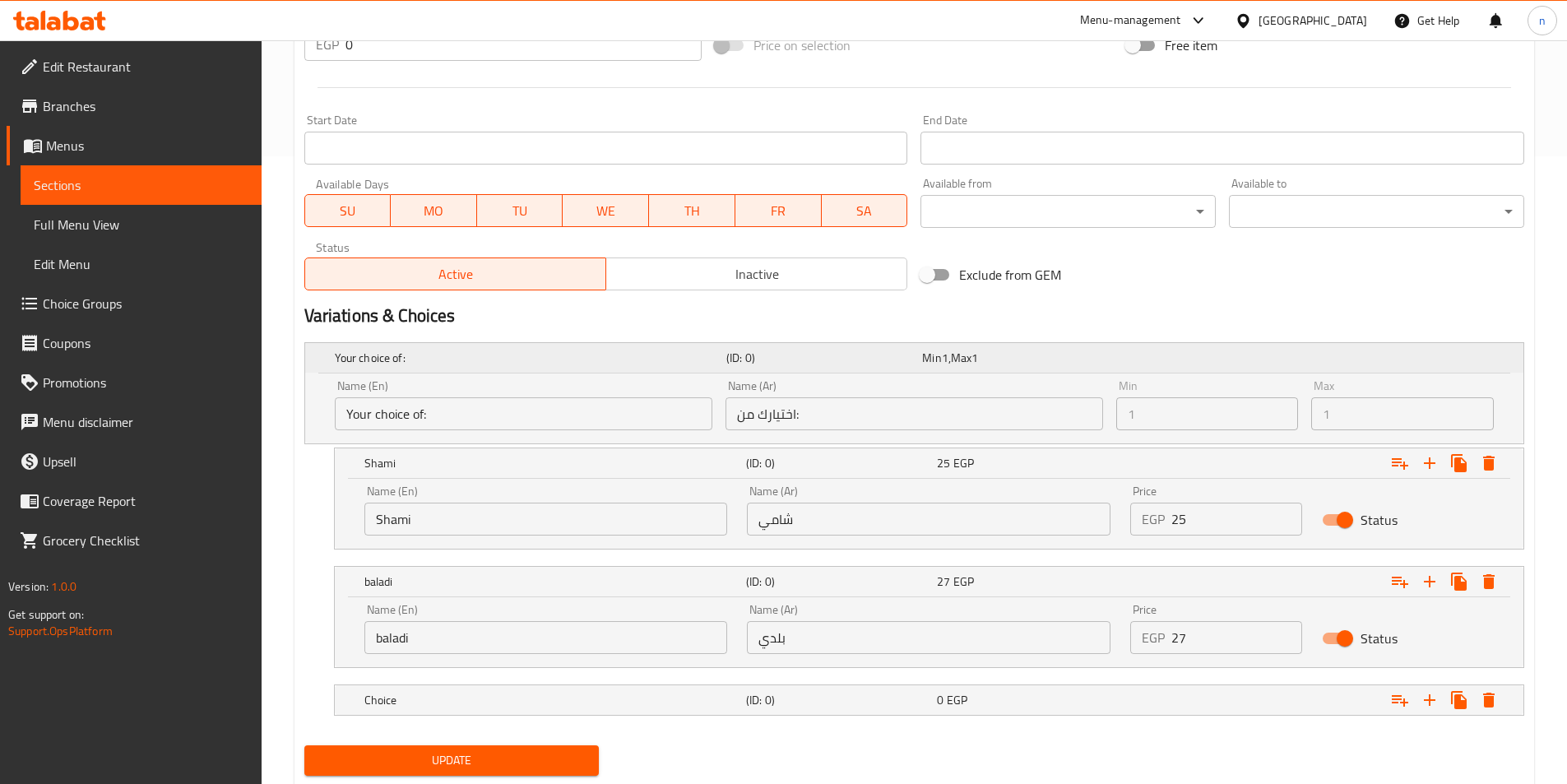
click at [1291, 360] on div "Expand" at bounding box center [1310, 358] width 391 height 7
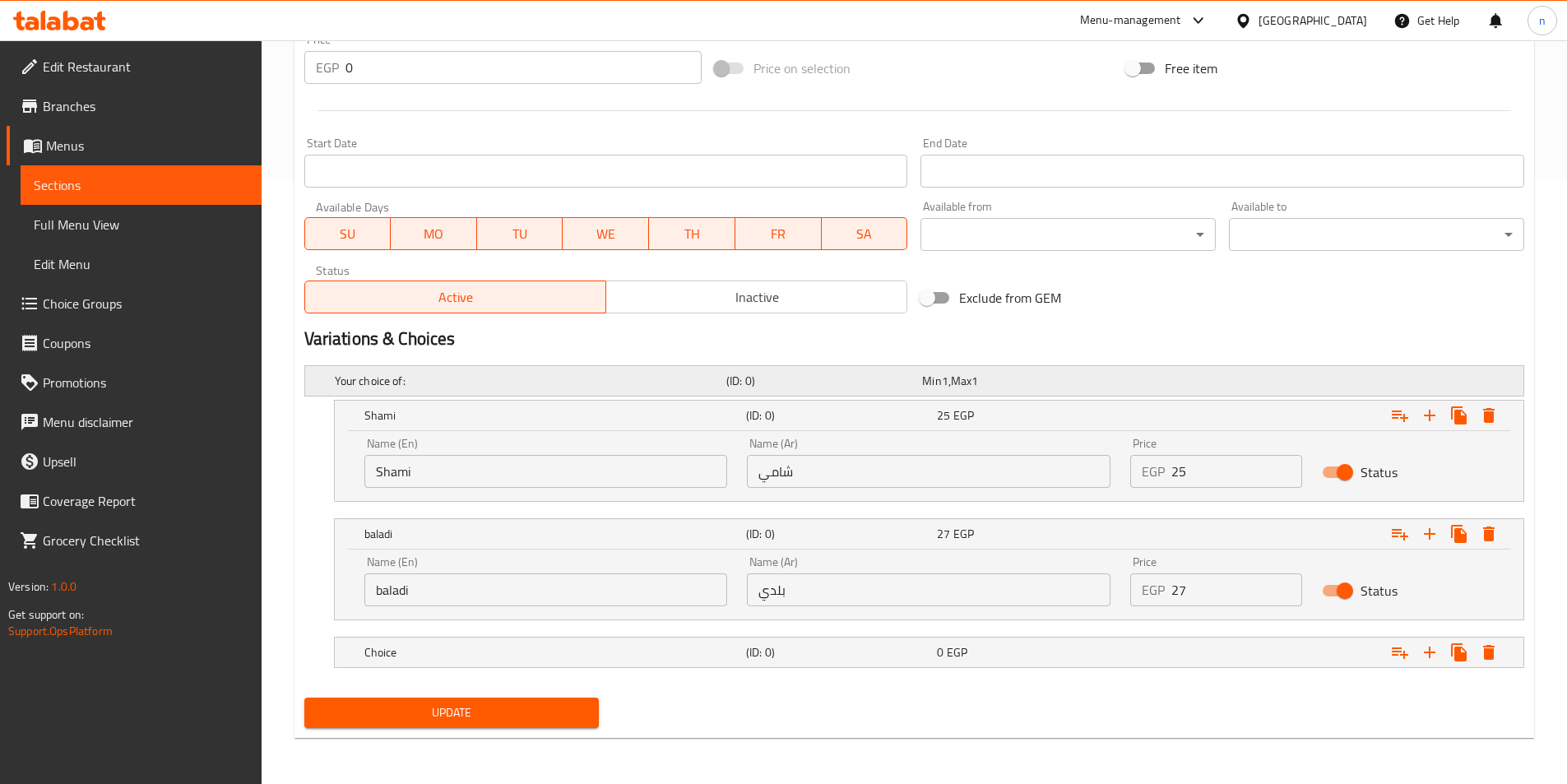
scroll to position [604, 0]
click at [1042, 645] on div "0 EGP" at bounding box center [1029, 652] width 184 height 17
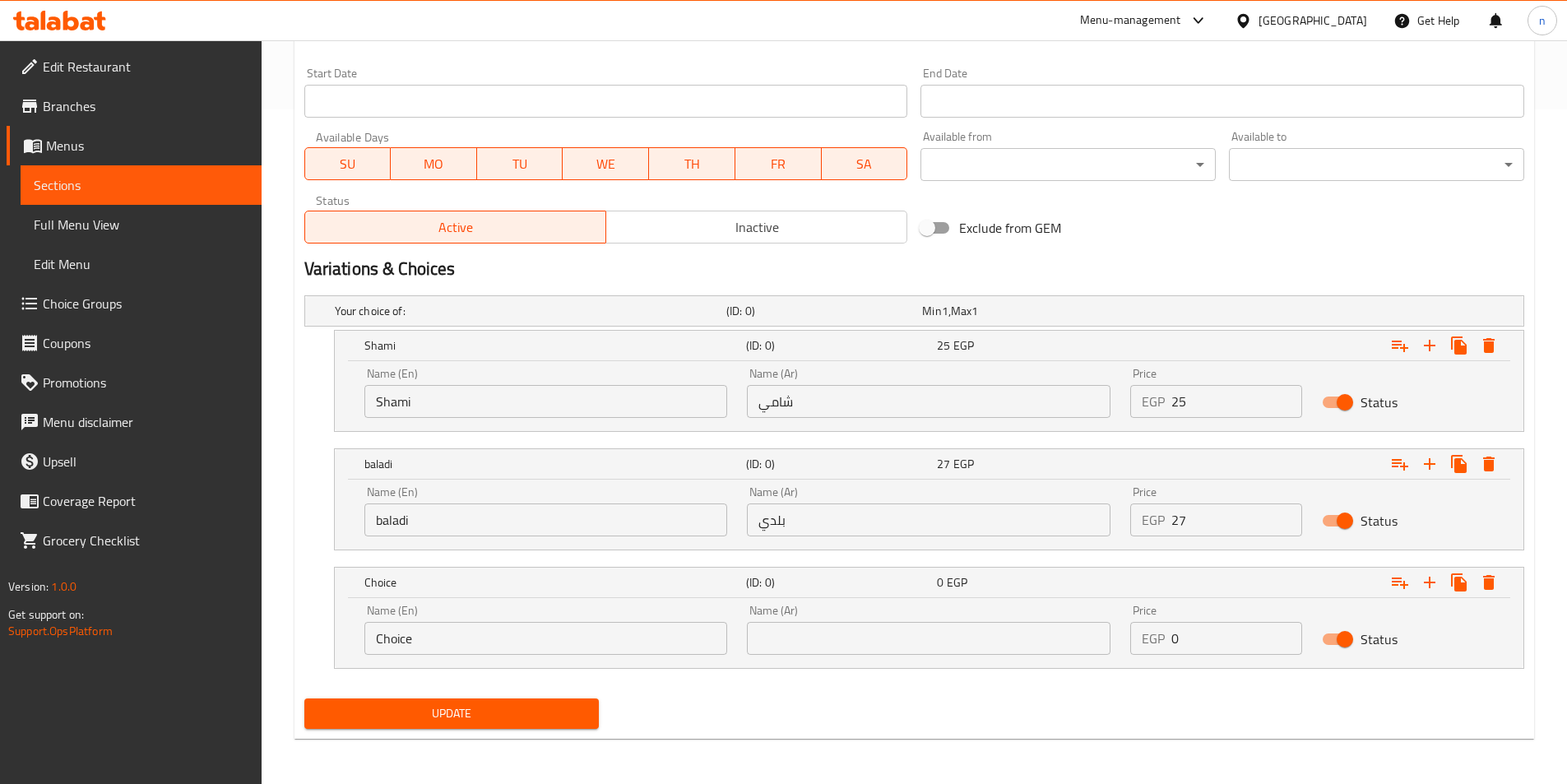
scroll to position [675, 0]
click at [688, 643] on input "Choice" at bounding box center [546, 637] width 364 height 33
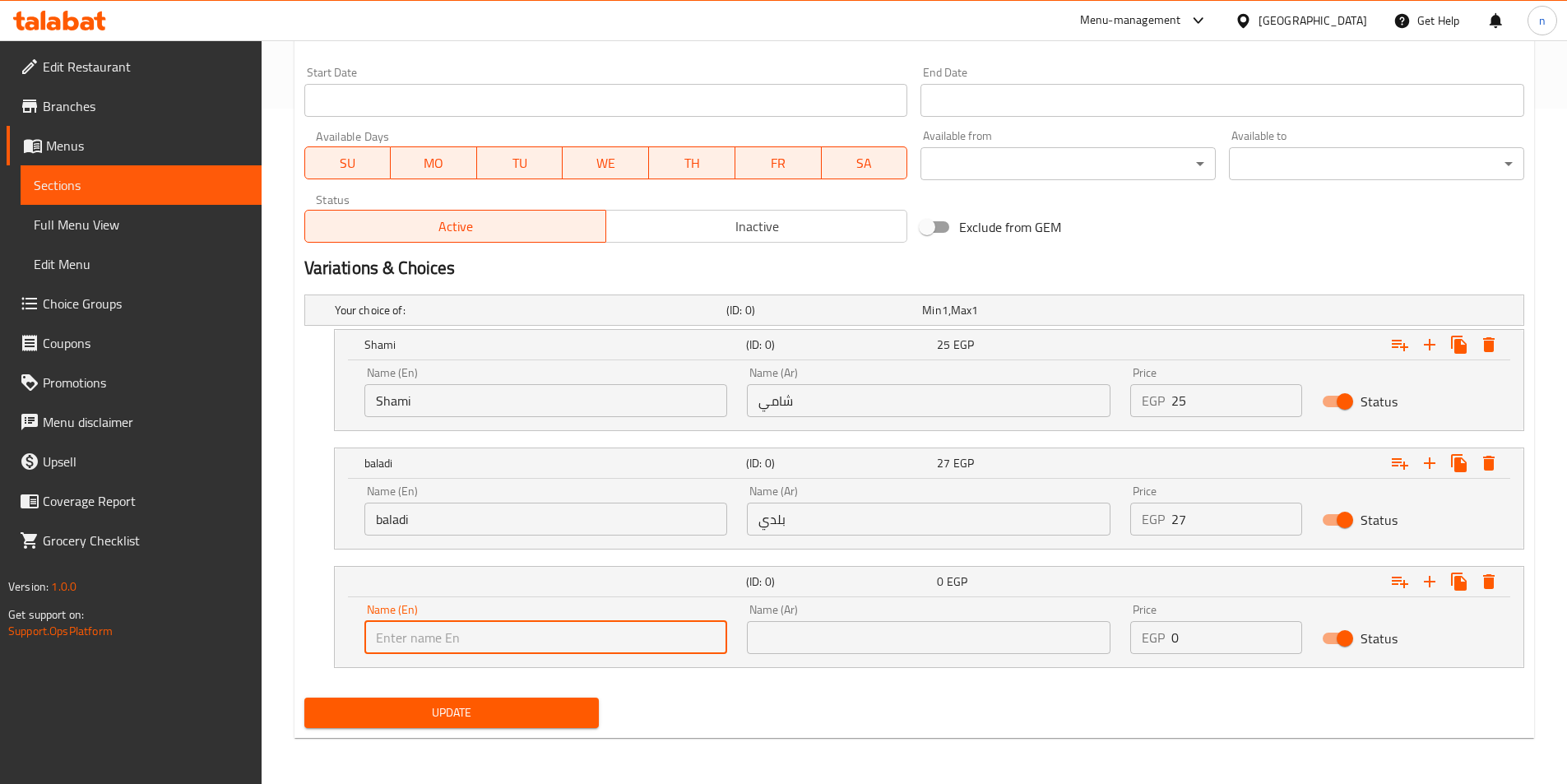
click at [688, 643] on input "text" at bounding box center [546, 637] width 364 height 33
type input "French"
click at [831, 630] on input "text" at bounding box center [929, 637] width 364 height 33
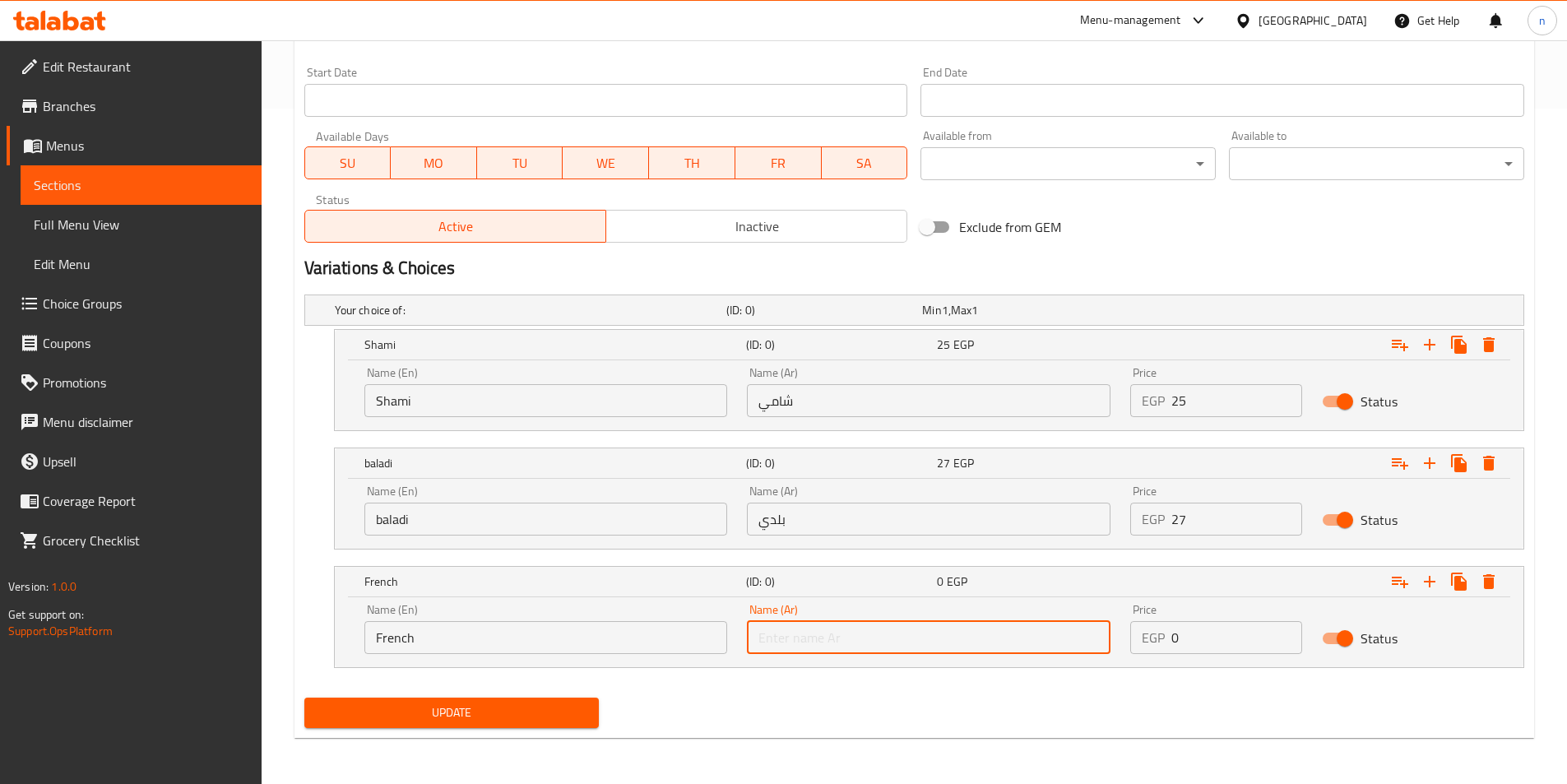
type input "فرنسي"
click at [1235, 650] on input "0" at bounding box center [1237, 637] width 131 height 33
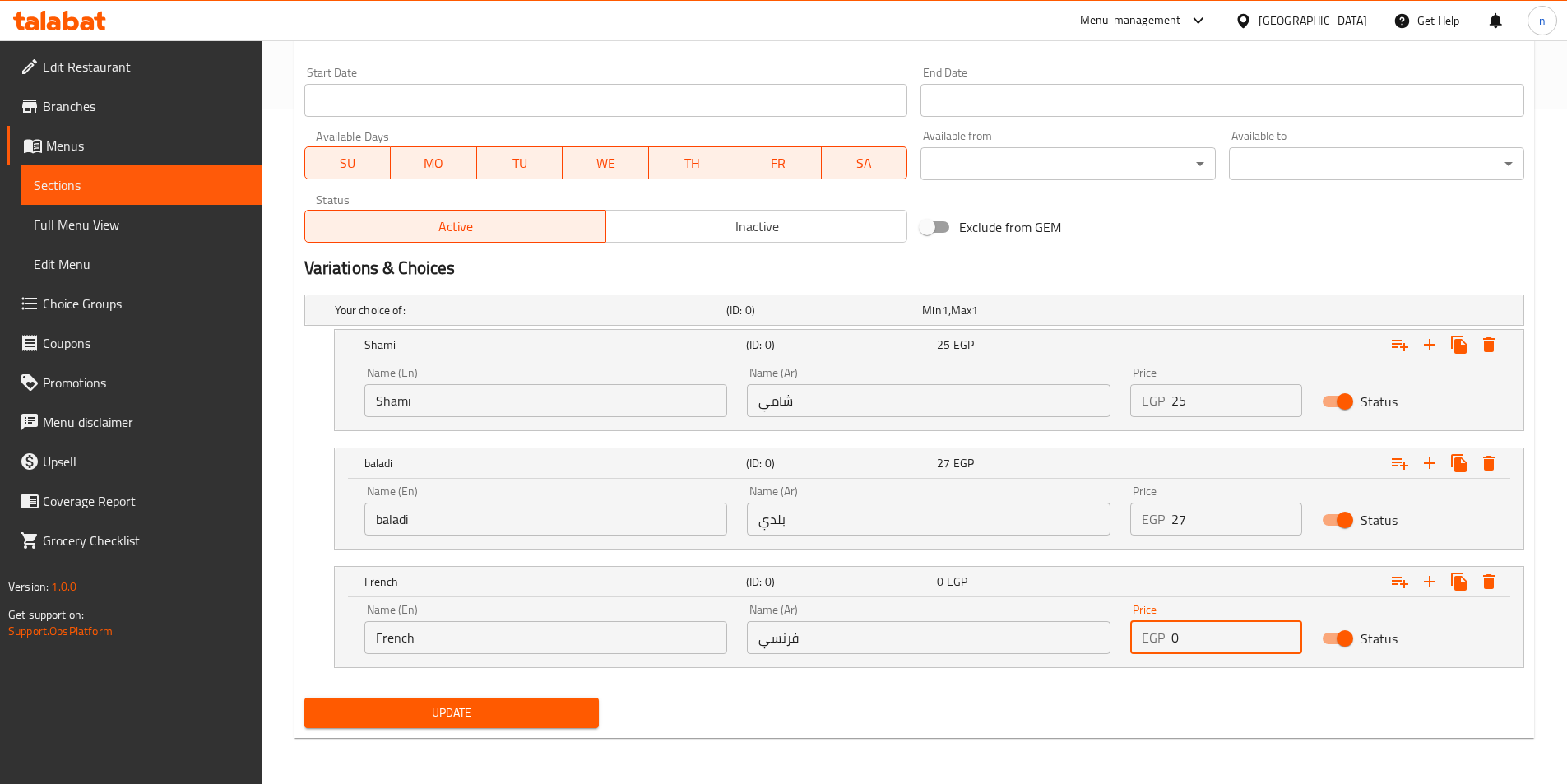
click at [1235, 650] on input "0" at bounding box center [1237, 637] width 131 height 33
click at [1283, 636] on input "1" at bounding box center [1237, 637] width 131 height 33
click at [1283, 636] on input "2" at bounding box center [1237, 637] width 131 height 33
click at [1283, 636] on input "3" at bounding box center [1237, 637] width 131 height 33
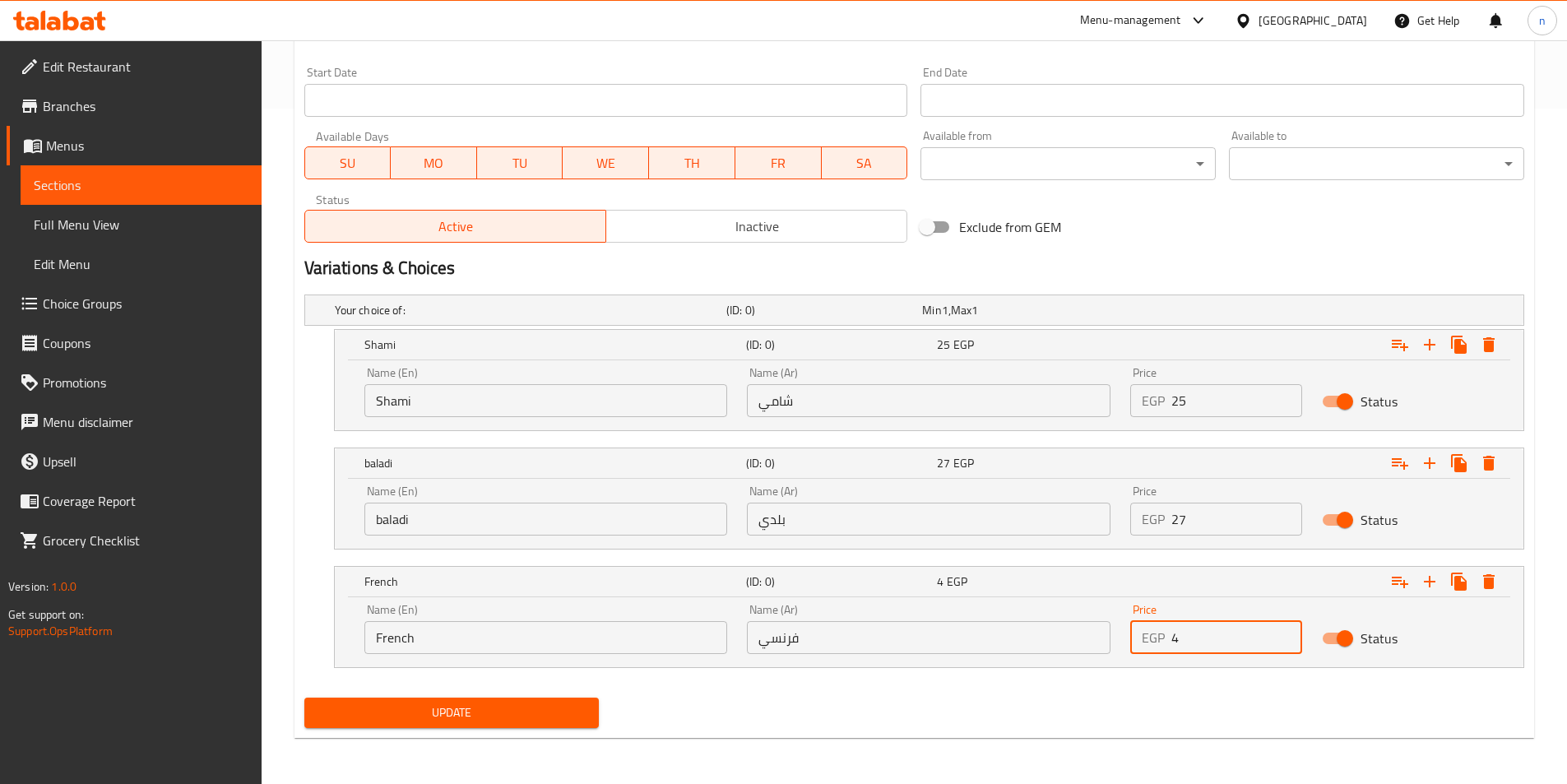
click at [1283, 636] on input "4" at bounding box center [1237, 637] width 131 height 33
click at [1283, 636] on input "5" at bounding box center [1237, 637] width 131 height 33
click at [1283, 635] on input "6" at bounding box center [1237, 637] width 131 height 33
click at [1282, 635] on input "7" at bounding box center [1237, 637] width 131 height 33
click at [1281, 635] on input "8" at bounding box center [1237, 637] width 131 height 33
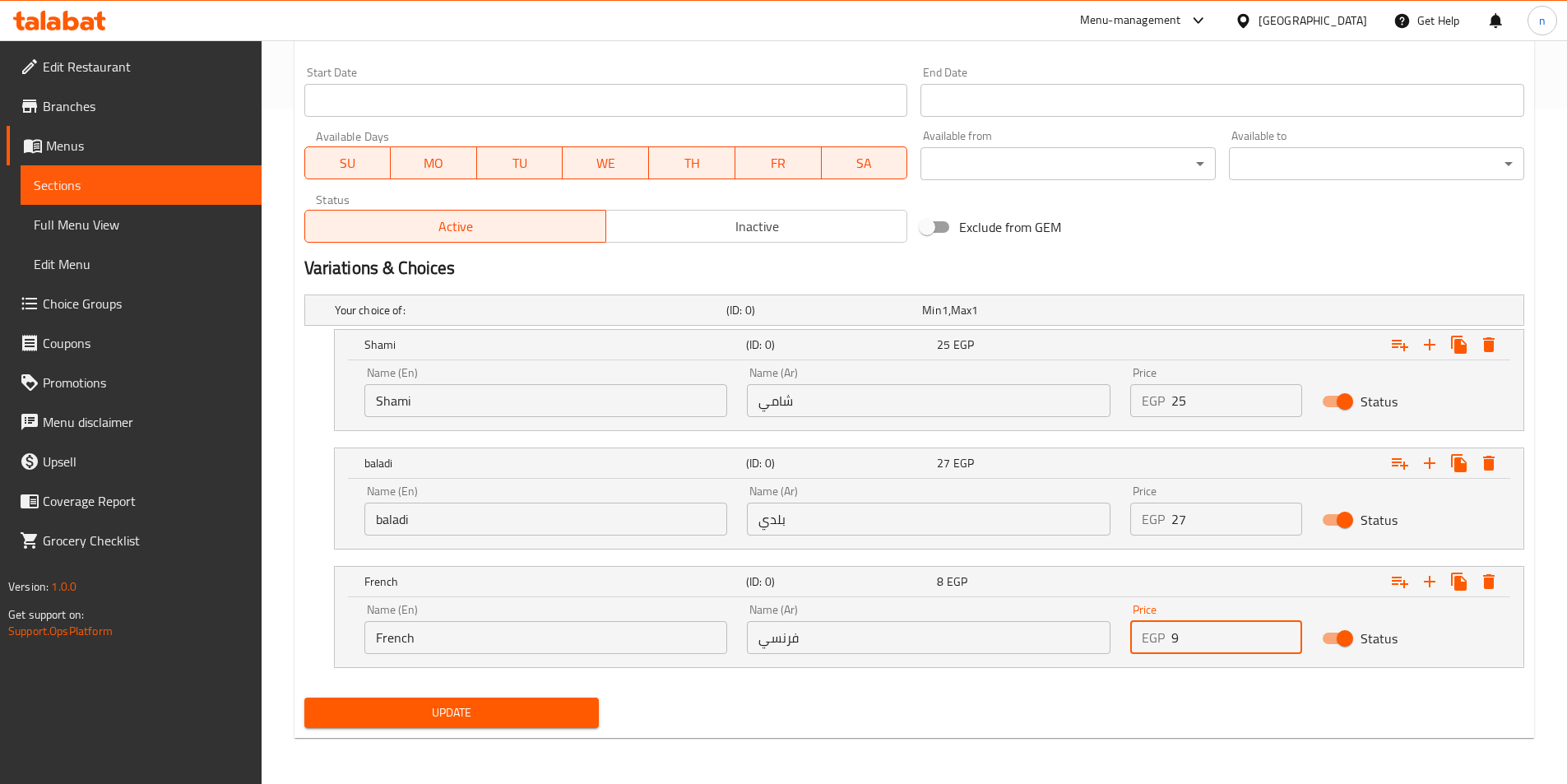
click at [1281, 635] on input "9" at bounding box center [1237, 637] width 131 height 33
click at [1281, 635] on input "10" at bounding box center [1237, 637] width 131 height 33
click at [1281, 635] on input "11" at bounding box center [1237, 637] width 131 height 33
click at [1281, 635] on input "12" at bounding box center [1237, 637] width 131 height 33
click at [1281, 635] on input "13" at bounding box center [1237, 637] width 131 height 33
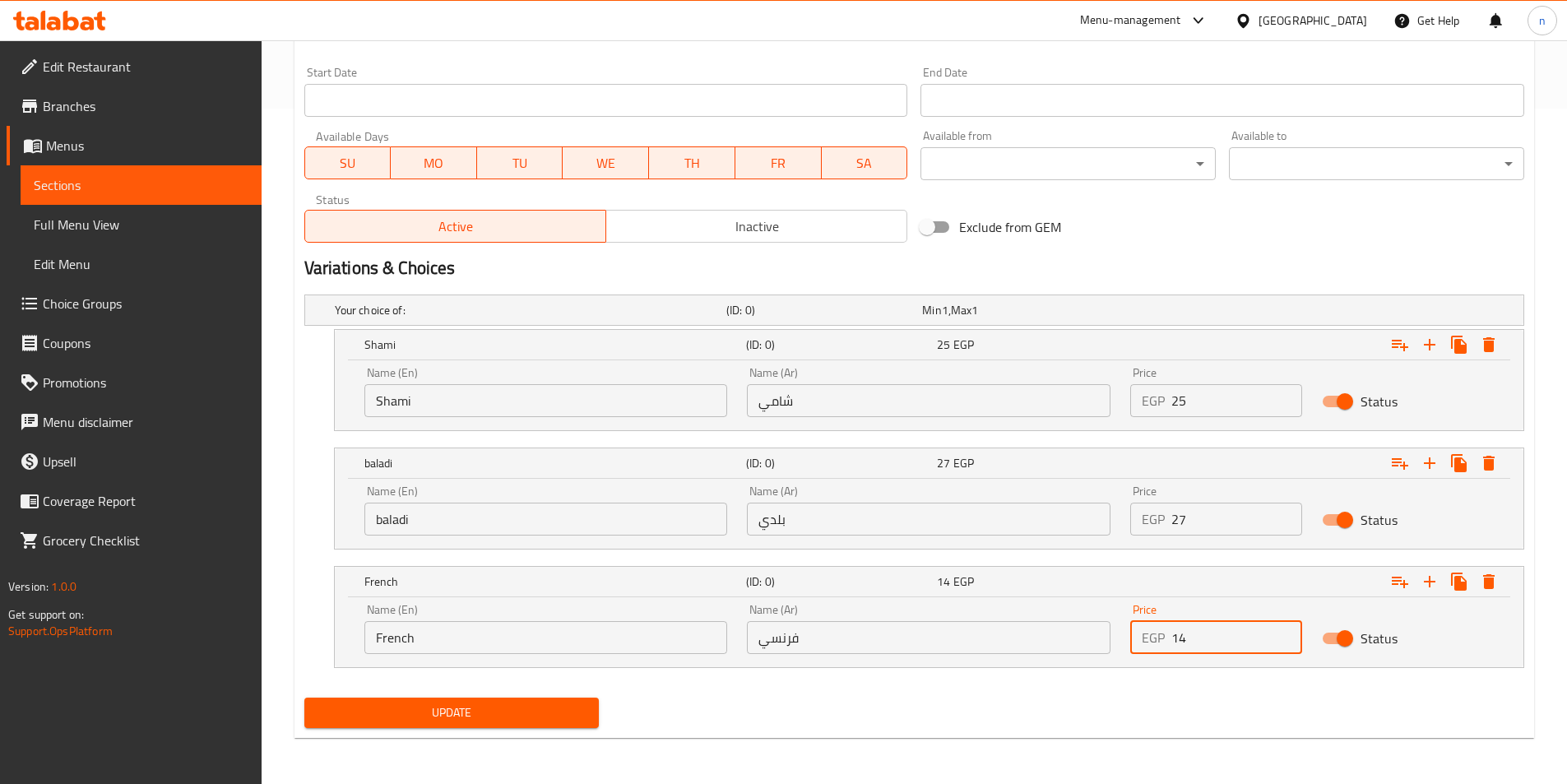
click at [1281, 635] on input "14" at bounding box center [1237, 637] width 131 height 33
click at [1281, 635] on input "15" at bounding box center [1237, 637] width 131 height 33
click at [1281, 635] on input "16" at bounding box center [1237, 637] width 131 height 33
click at [1281, 635] on input "17" at bounding box center [1237, 637] width 131 height 33
click at [1281, 635] on input "18" at bounding box center [1237, 637] width 131 height 33
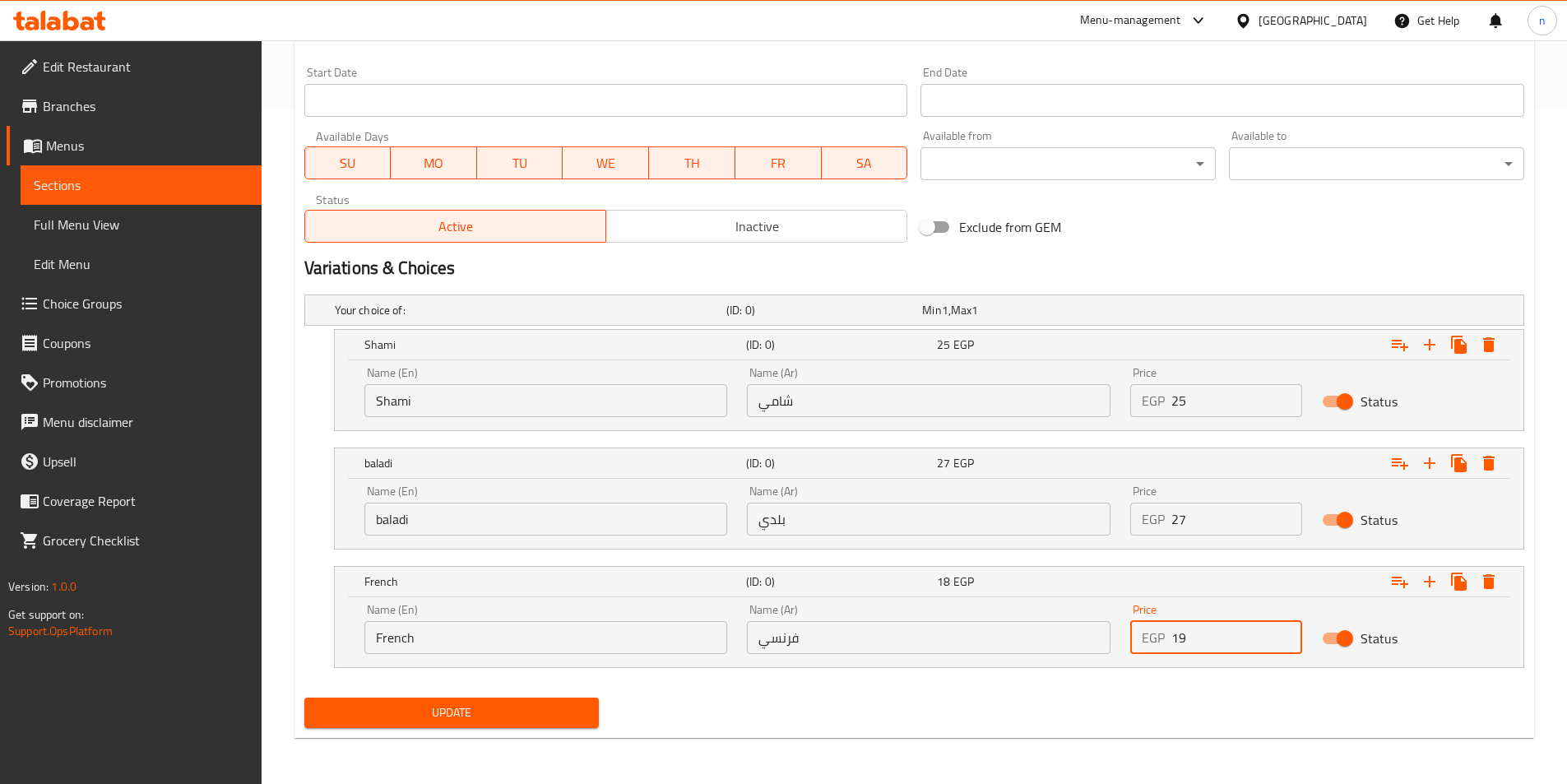
click at [1281, 635] on input "19" at bounding box center [1237, 637] width 131 height 33
click at [1281, 635] on input "20" at bounding box center [1237, 637] width 131 height 33
click at [1281, 635] on input "21" at bounding box center [1237, 637] width 131 height 33
click at [1281, 635] on input "24" at bounding box center [1237, 637] width 131 height 33
click at [1281, 635] on input "25" at bounding box center [1237, 637] width 131 height 33
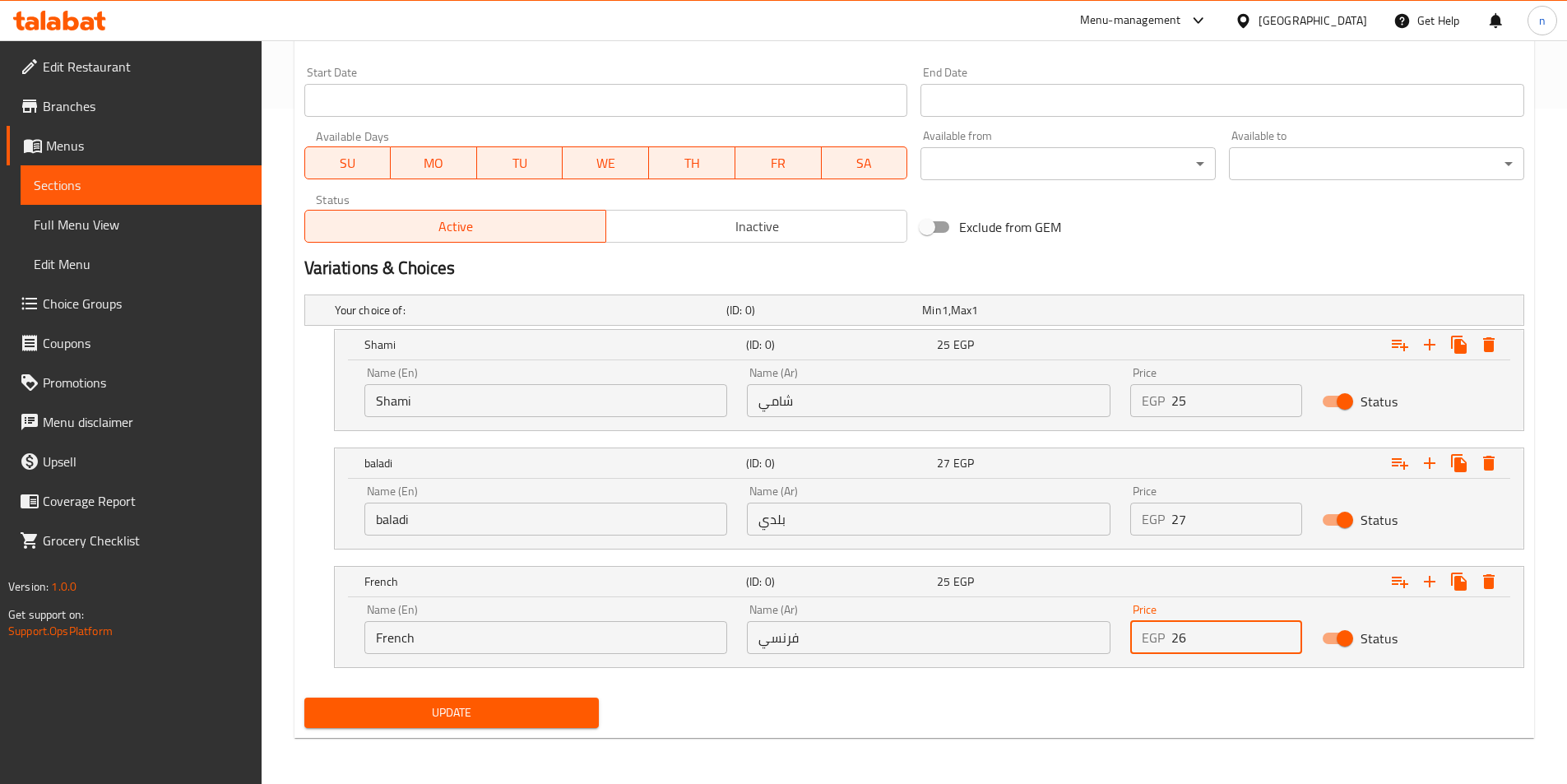
click at [1281, 635] on input "26" at bounding box center [1237, 637] width 131 height 33
click at [1281, 635] on input "27" at bounding box center [1237, 637] width 131 height 33
click at [1281, 635] on input "28" at bounding box center [1237, 637] width 131 height 33
click at [1281, 635] on input "29" at bounding box center [1237, 637] width 131 height 33
click at [1281, 635] on input "30" at bounding box center [1237, 637] width 131 height 33
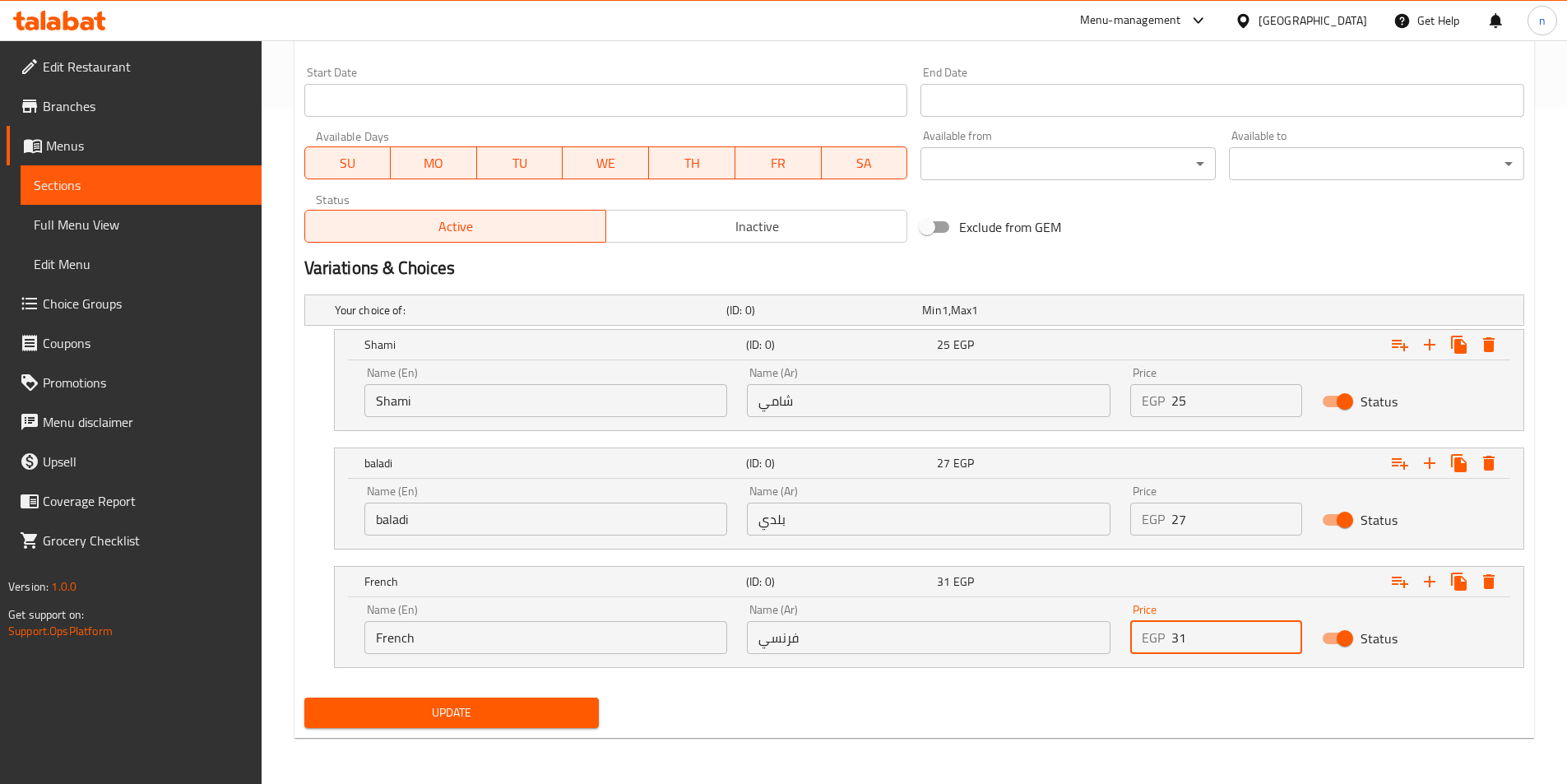
type input "31"
click at [1281, 635] on input "31" at bounding box center [1237, 637] width 131 height 33
click at [423, 723] on button "Update" at bounding box center [452, 713] width 296 height 30
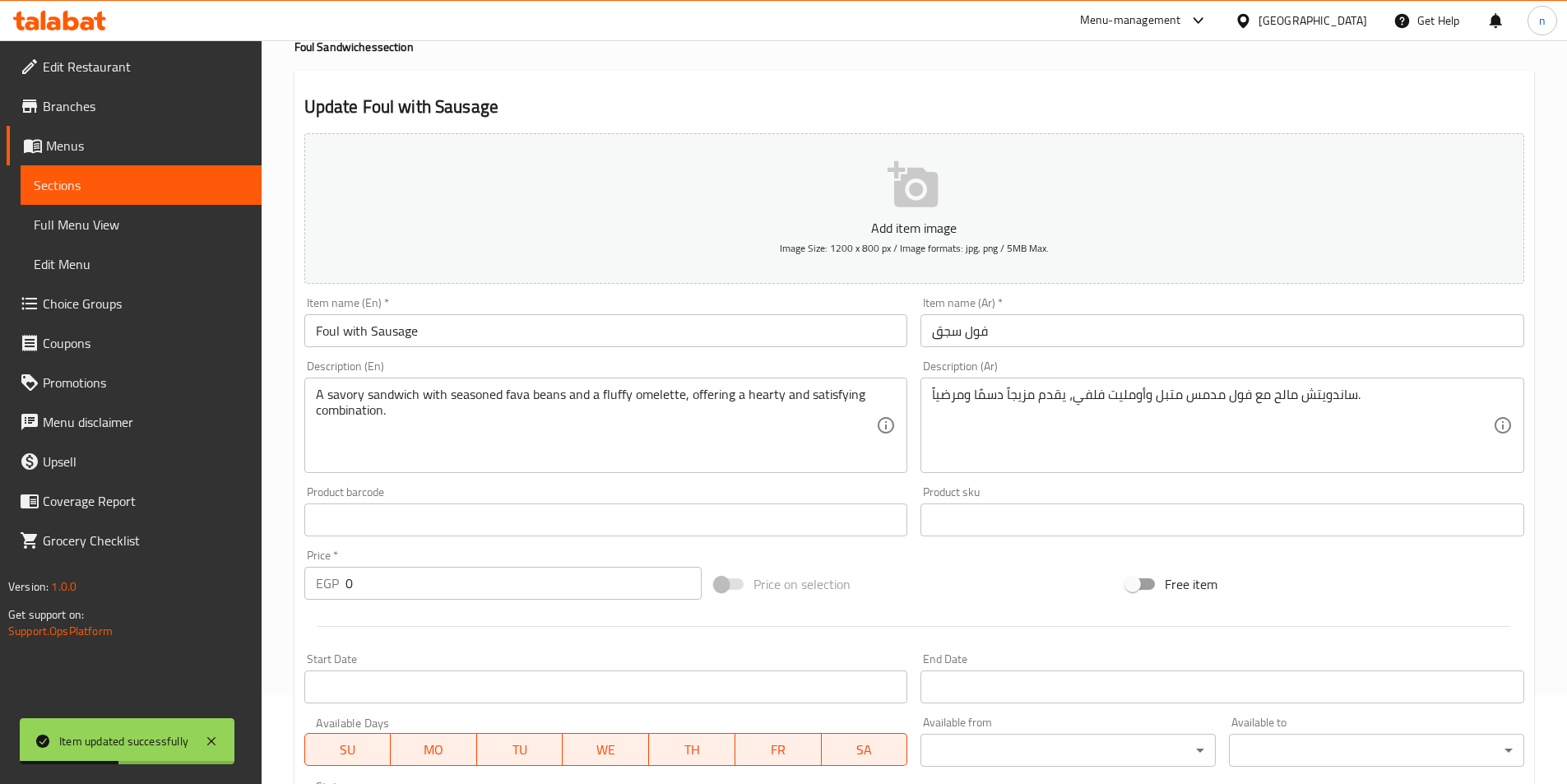
scroll to position [0, 0]
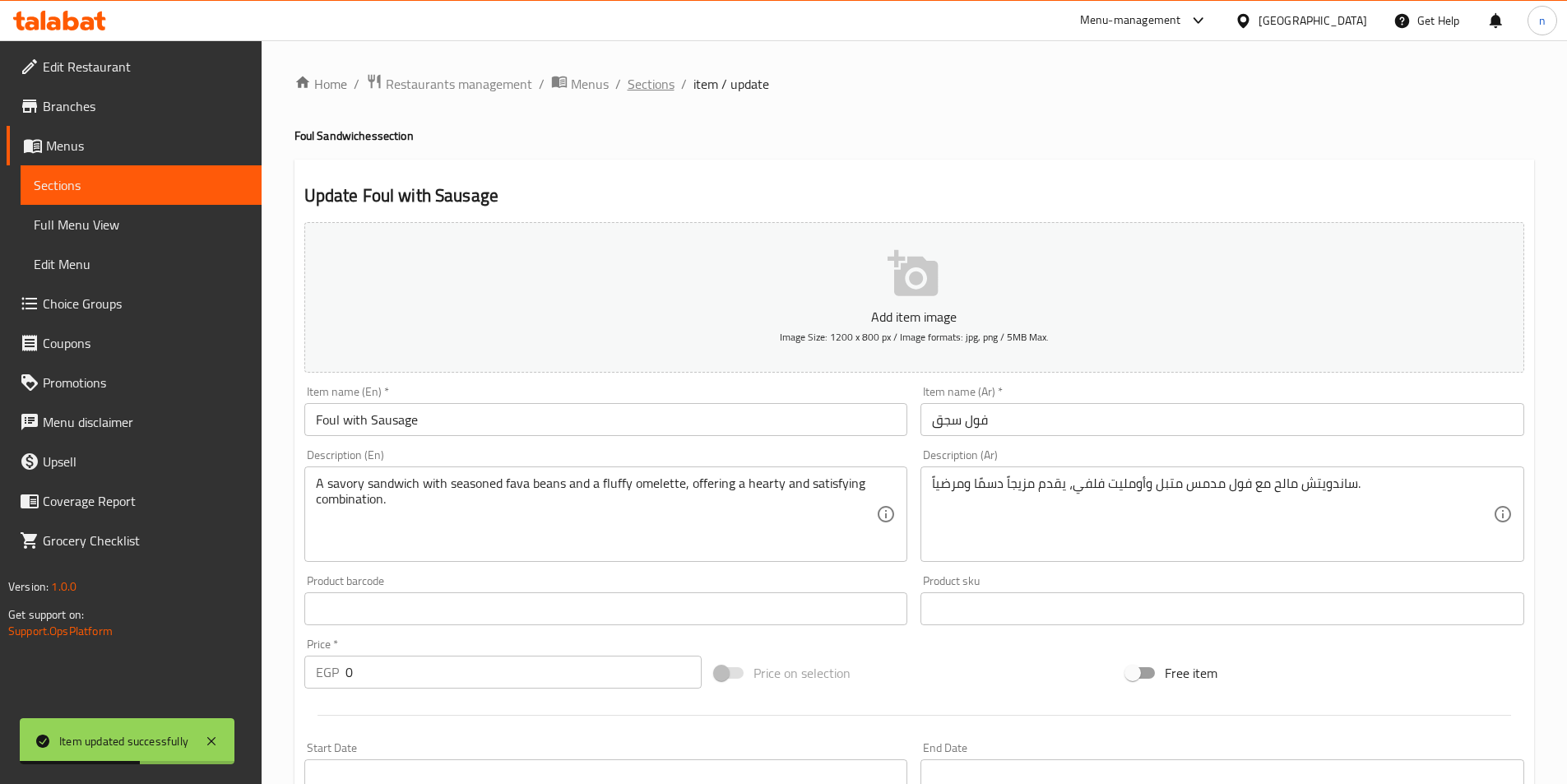
click at [655, 86] on span "Sections" at bounding box center [651, 84] width 47 height 20
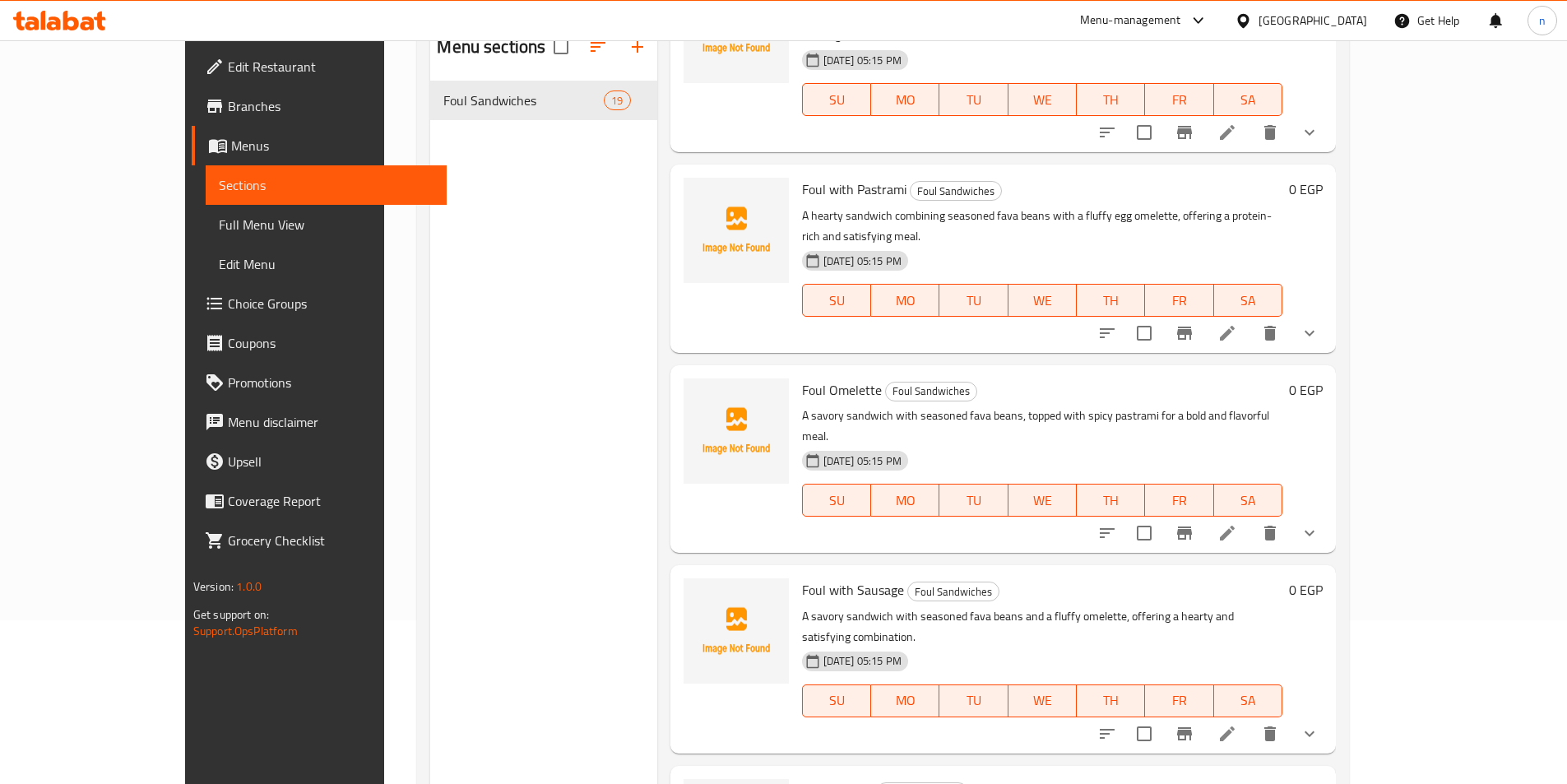
scroll to position [165, 0]
click at [1250, 718] on li at bounding box center [1227, 732] width 46 height 29
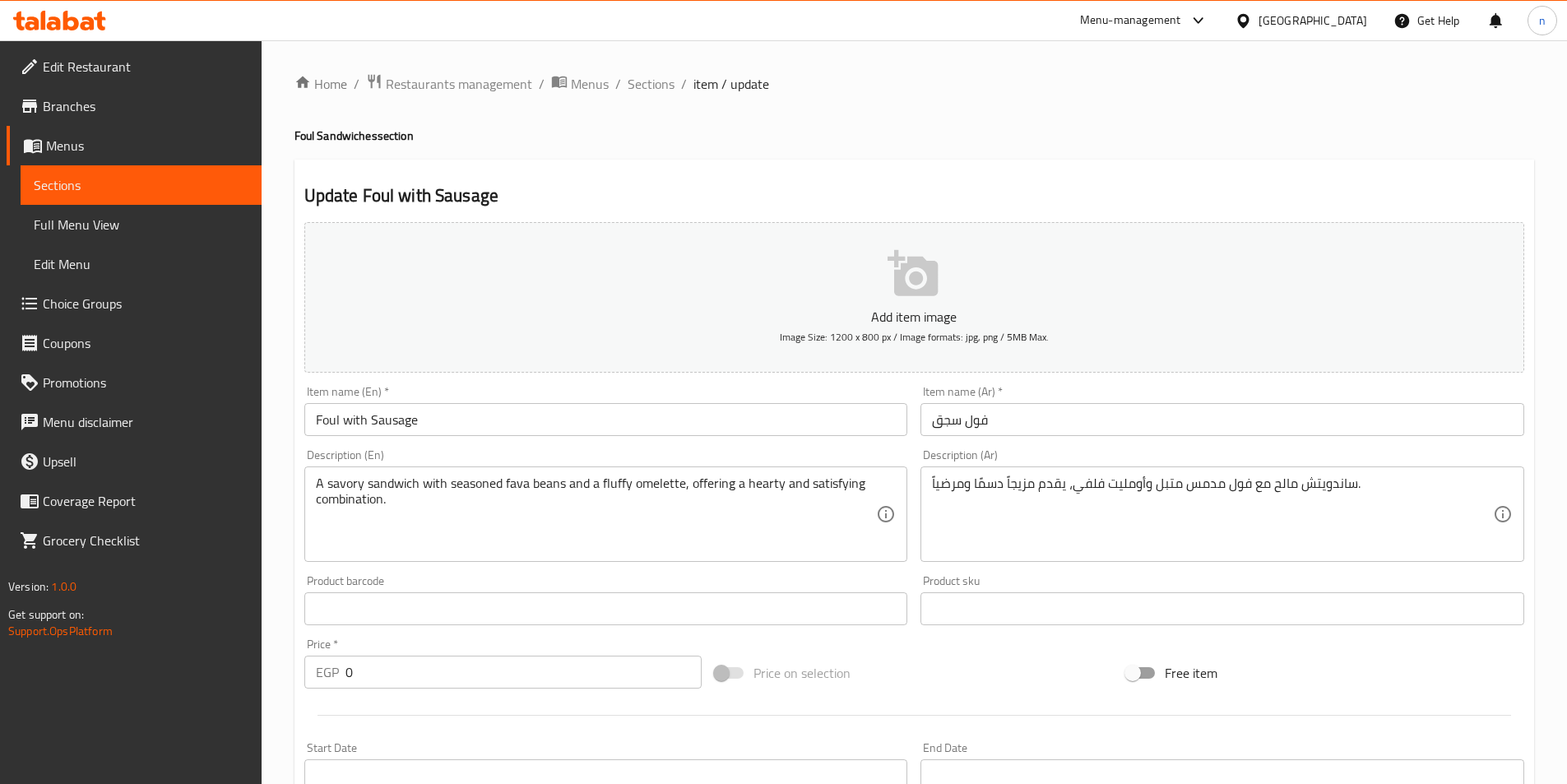
click at [633, 97] on div "Home / Restaurants management / Menus / Sections / item / update Foul Sandwiche…" at bounding box center [915, 643] width 1239 height 1141
click at [663, 62] on div "Home / Restaurants management / Menus / Sections / item / update Foul Sandwiche…" at bounding box center [915, 643] width 1306 height 1206
click at [647, 86] on span "Sections" at bounding box center [651, 84] width 47 height 20
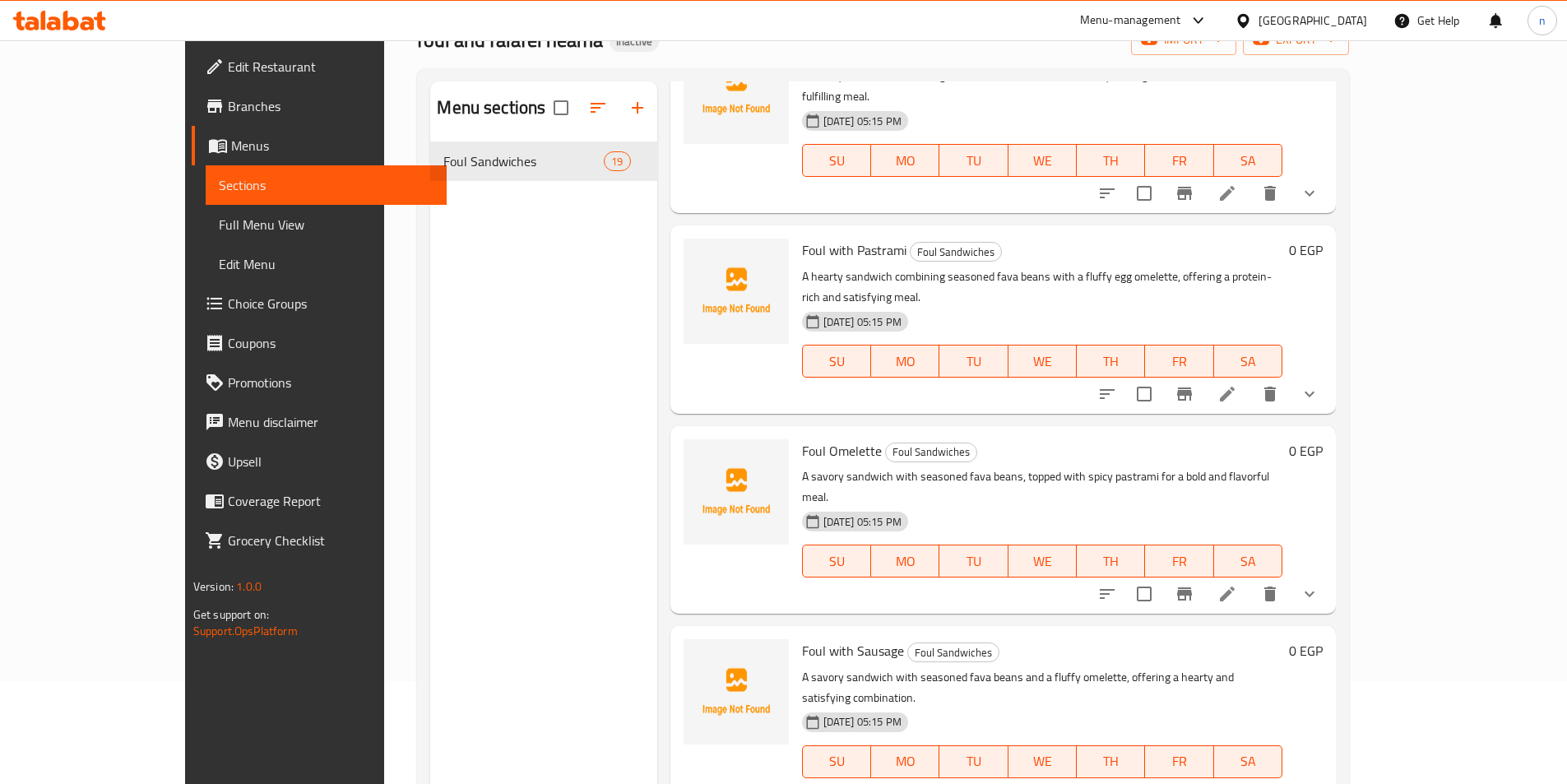
scroll to position [230, 0]
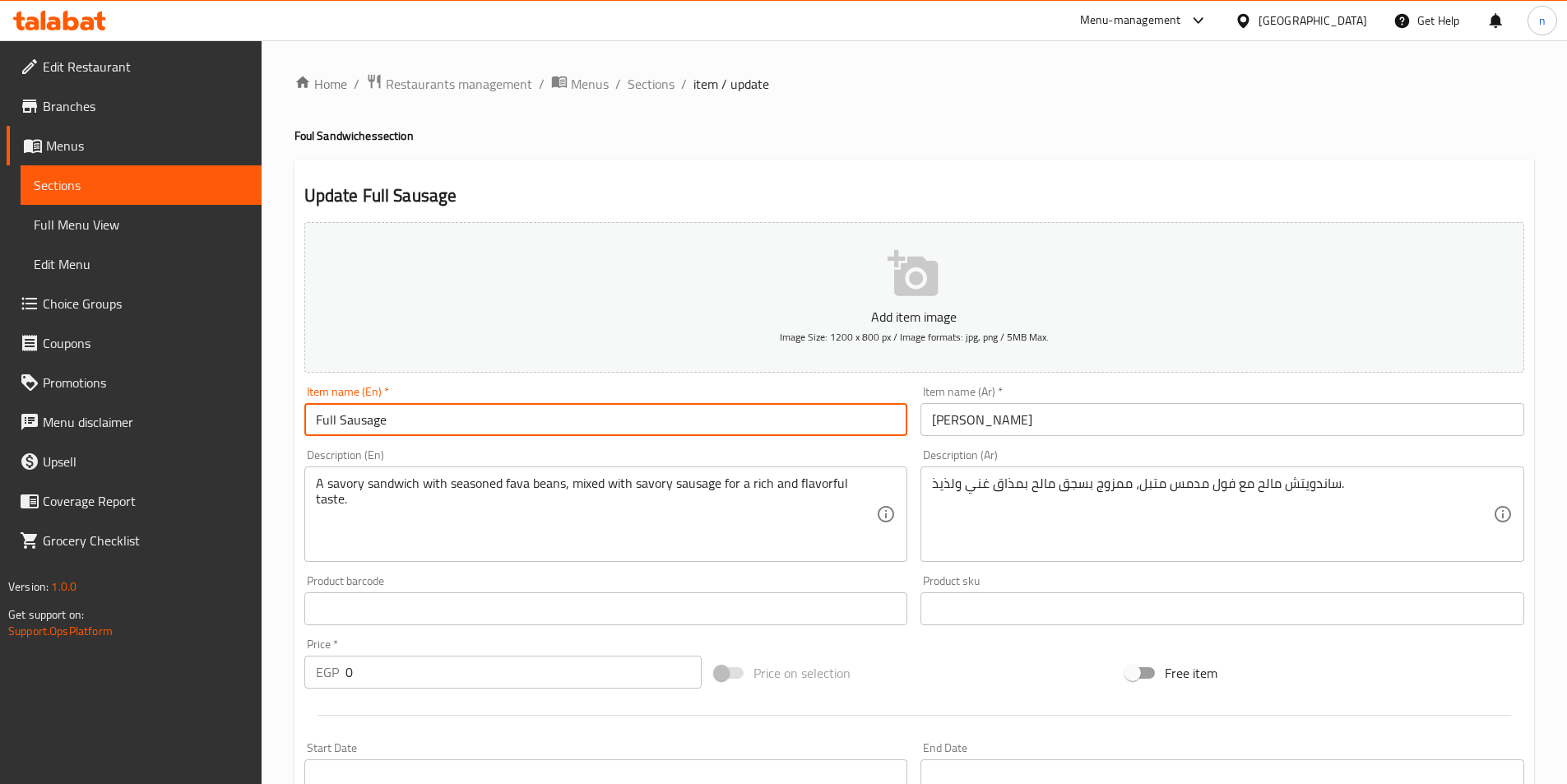
drag, startPoint x: 334, startPoint y: 422, endPoint x: 454, endPoint y: 441, distance: 121.5
click at [454, 441] on div "Item name (En)   * Full Sausage Item name (En) *" at bounding box center [606, 410] width 617 height 63
click at [330, 425] on input "Full hot dog" at bounding box center [605, 419] width 604 height 33
type input "Foull hot dog"
click at [266, 529] on div "Home / Restaurants management / Menus / Sections / item / update Foul Sandwiche…" at bounding box center [915, 601] width 1306 height 1121
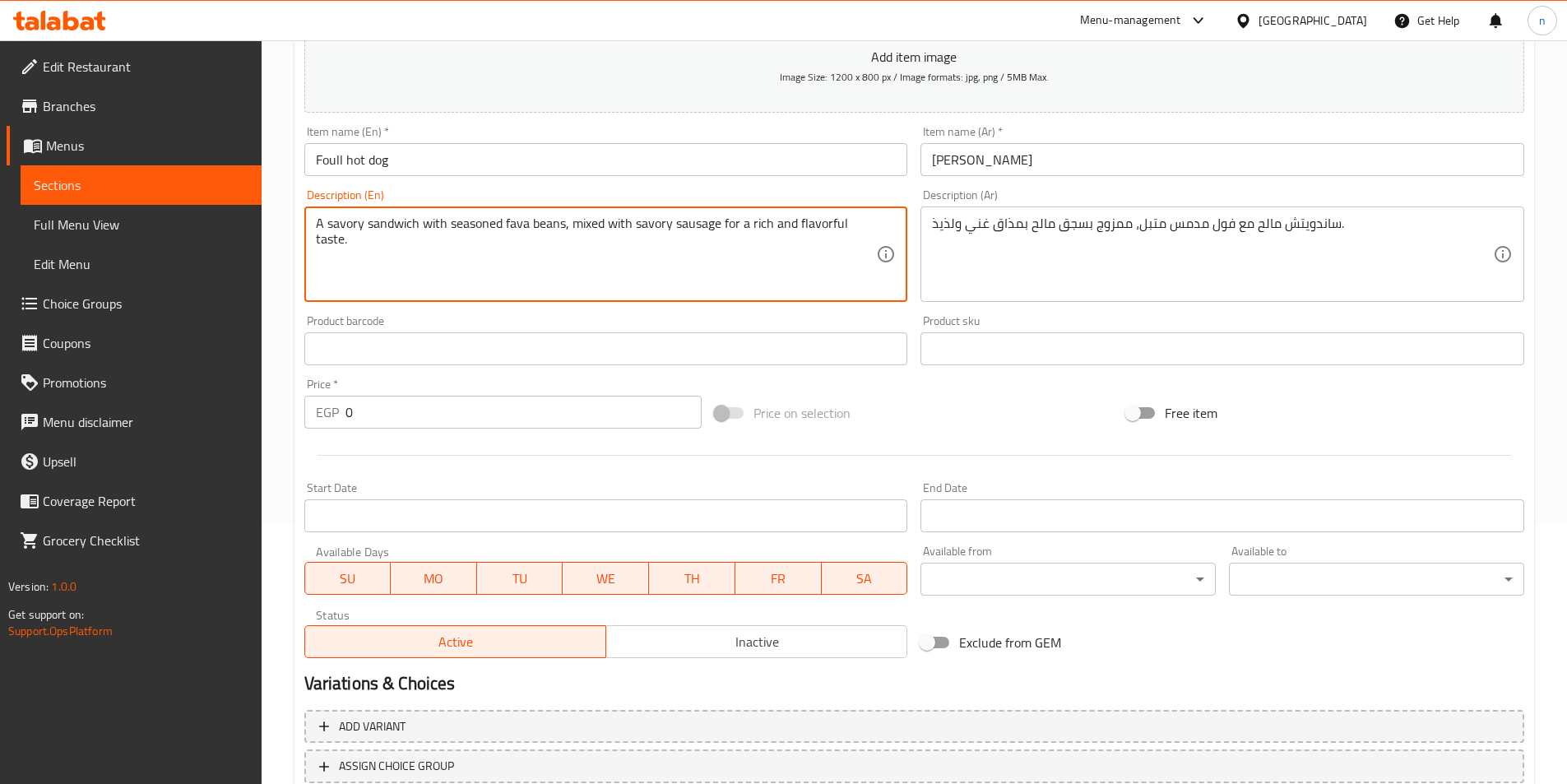
scroll to position [379, 0]
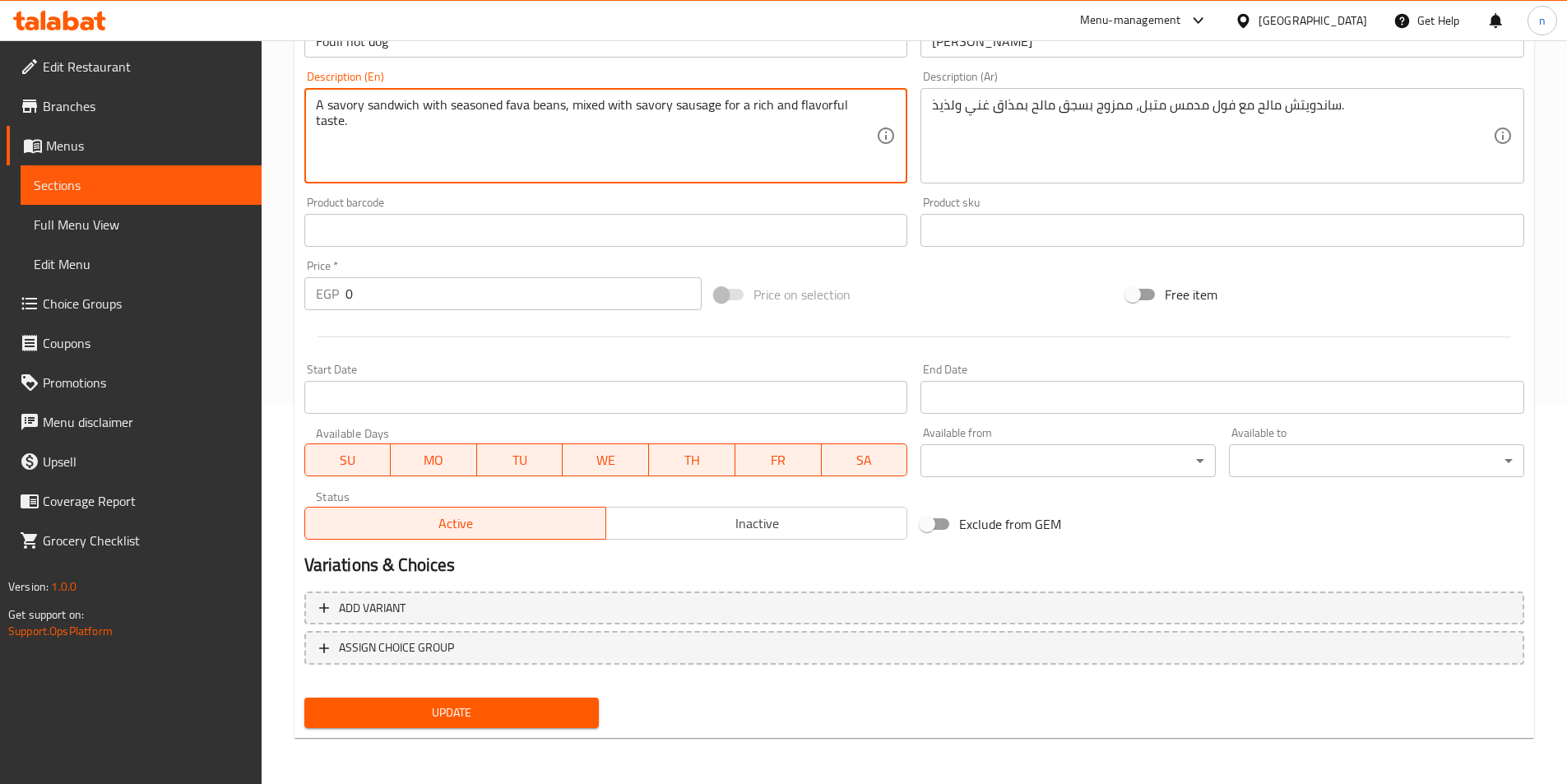
drag, startPoint x: 447, startPoint y: 596, endPoint x: 441, endPoint y: 589, distance: 9.2
click at [445, 597] on button "Add variant" at bounding box center [914, 608] width 1220 height 34
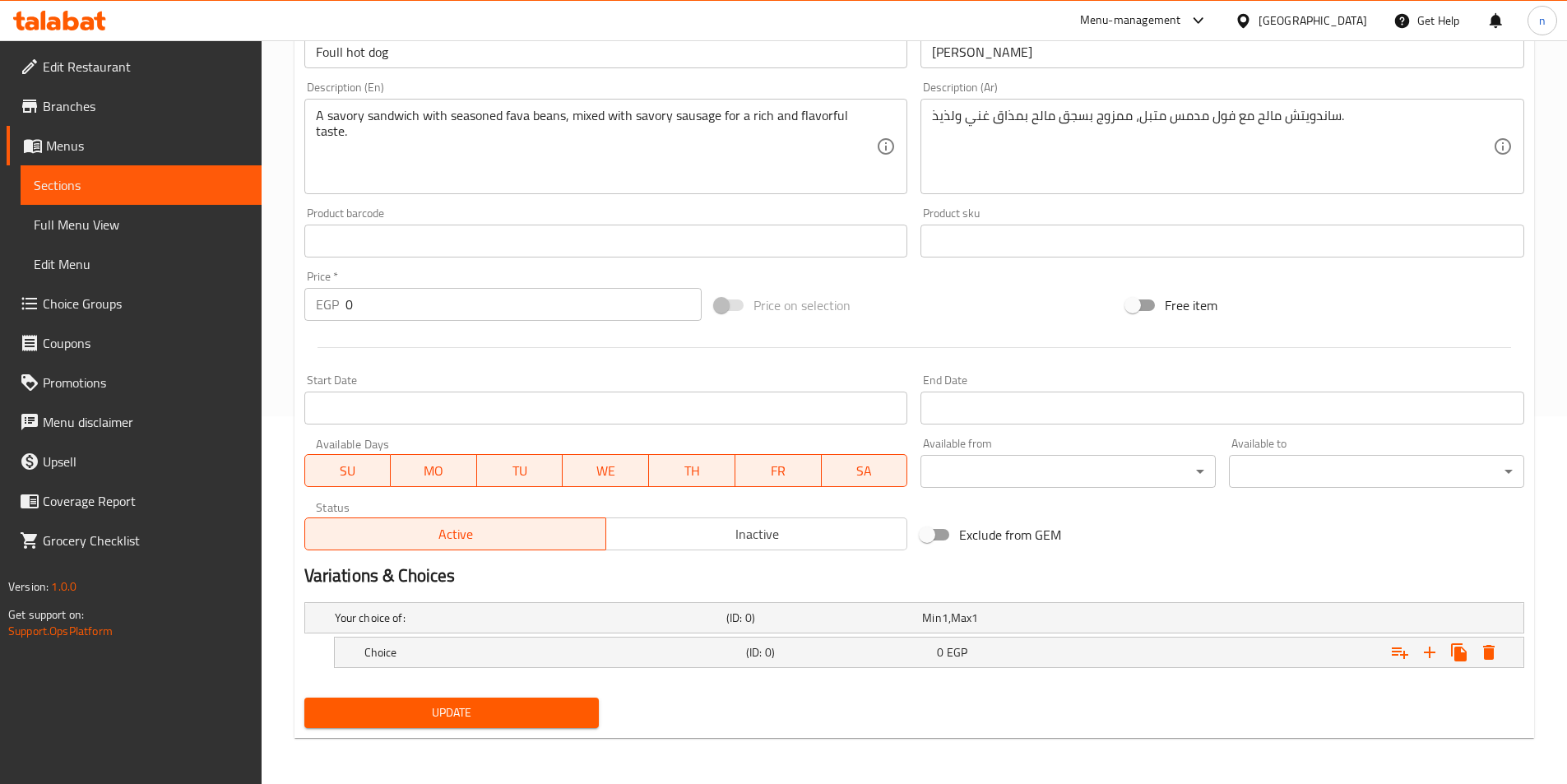
scroll to position [368, 0]
click at [539, 634] on div "Choice (ID: 0) 0 EGP" at bounding box center [934, 651] width 1146 height 36
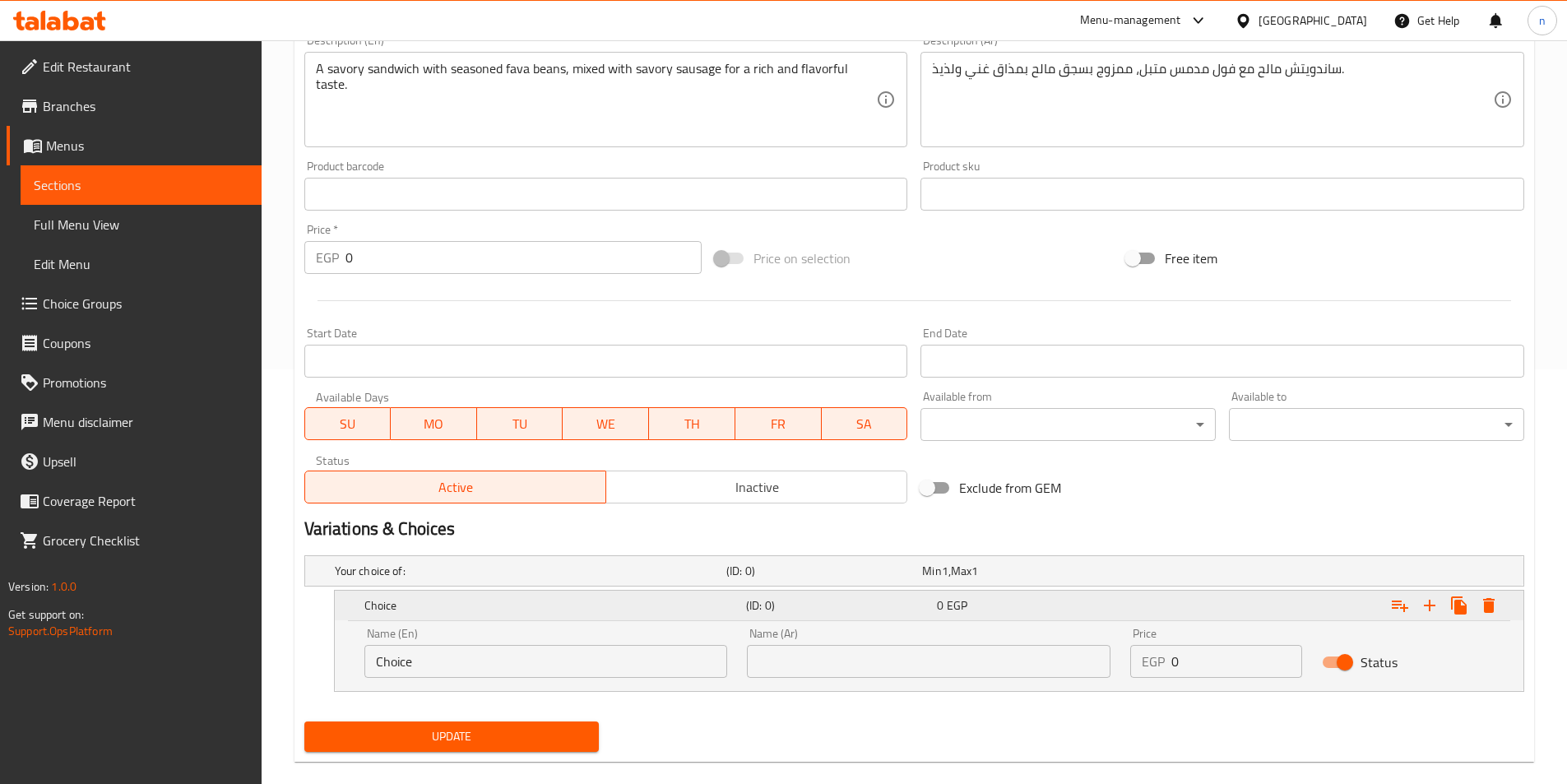
scroll to position [438, 0]
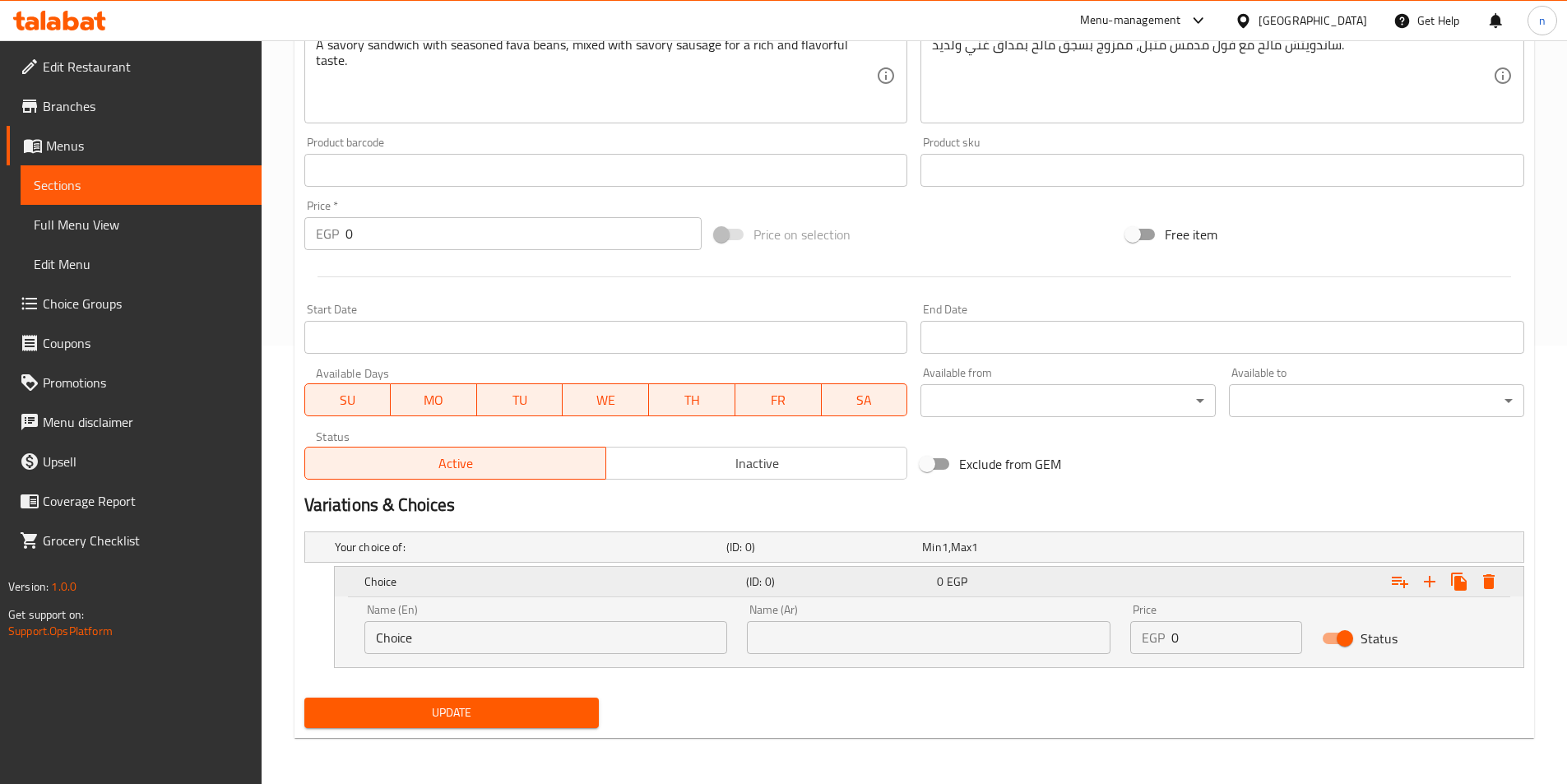
click at [539, 634] on input "Choice" at bounding box center [546, 637] width 364 height 33
drag, startPoint x: 626, startPoint y: 641, endPoint x: 623, endPoint y: 649, distance: 8.5
click at [623, 649] on input "text" at bounding box center [546, 637] width 364 height 33
type input "Shami"
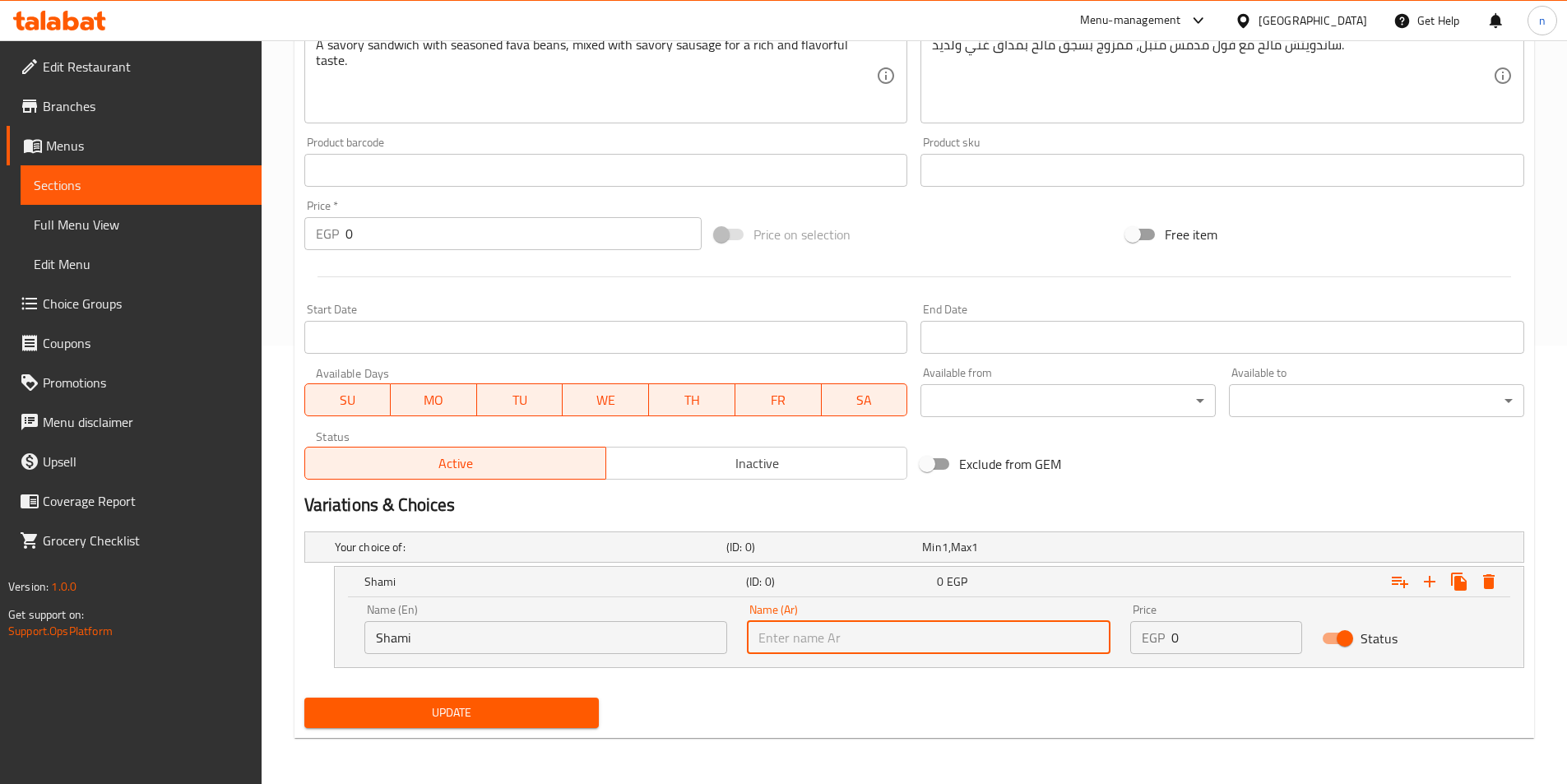
drag, startPoint x: 818, startPoint y: 629, endPoint x: 825, endPoint y: 619, distance: 12.2
click at [818, 629] on input "text" at bounding box center [929, 637] width 364 height 33
type input "شامي"
click at [1181, 626] on input "0" at bounding box center [1237, 637] width 131 height 33
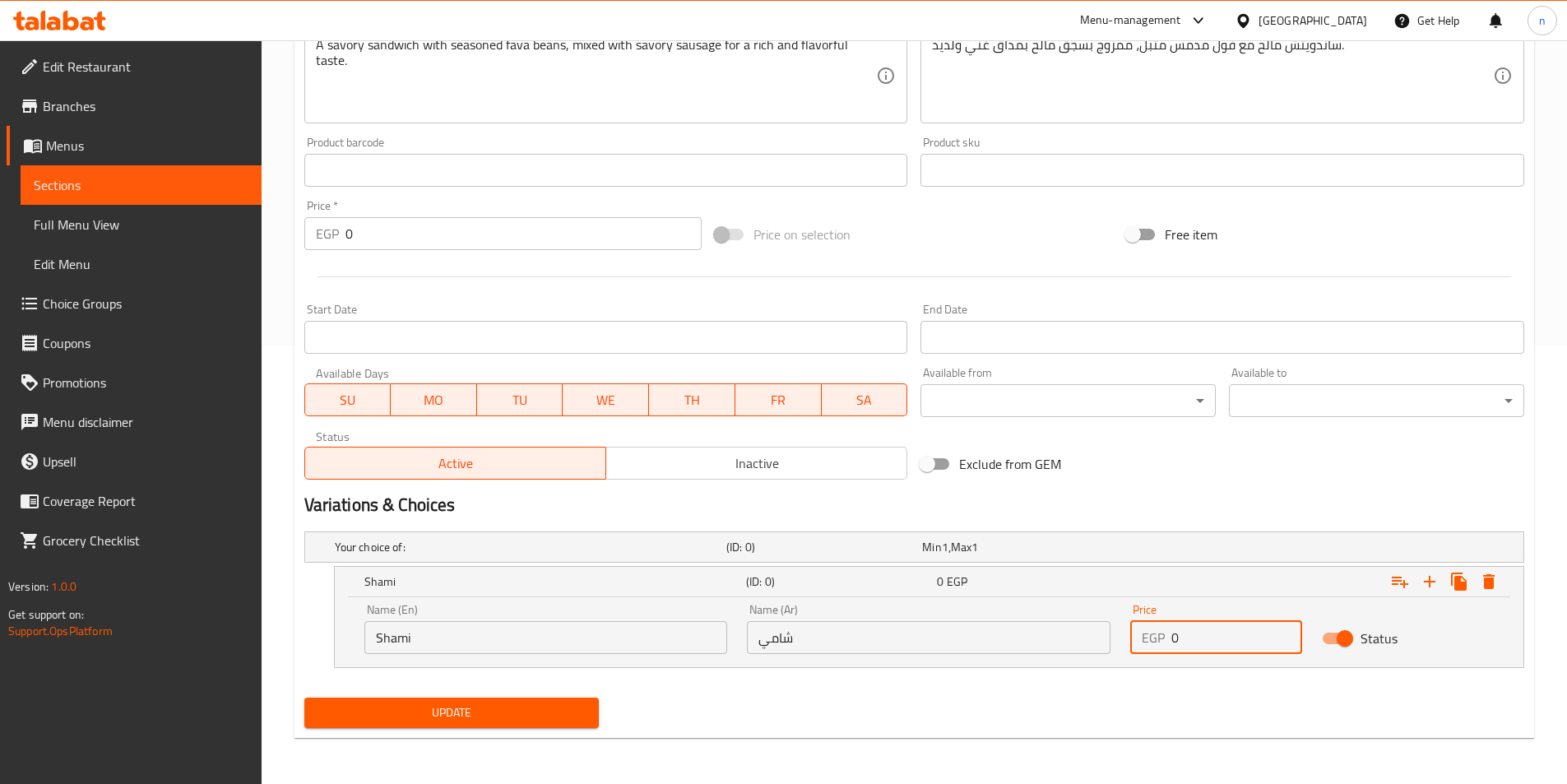
click at [1181, 626] on input "0" at bounding box center [1237, 637] width 131 height 33
click at [1287, 636] on input "1" at bounding box center [1237, 637] width 131 height 33
click at [1287, 636] on input "2" at bounding box center [1237, 637] width 131 height 33
click at [1287, 636] on input "3" at bounding box center [1237, 637] width 131 height 33
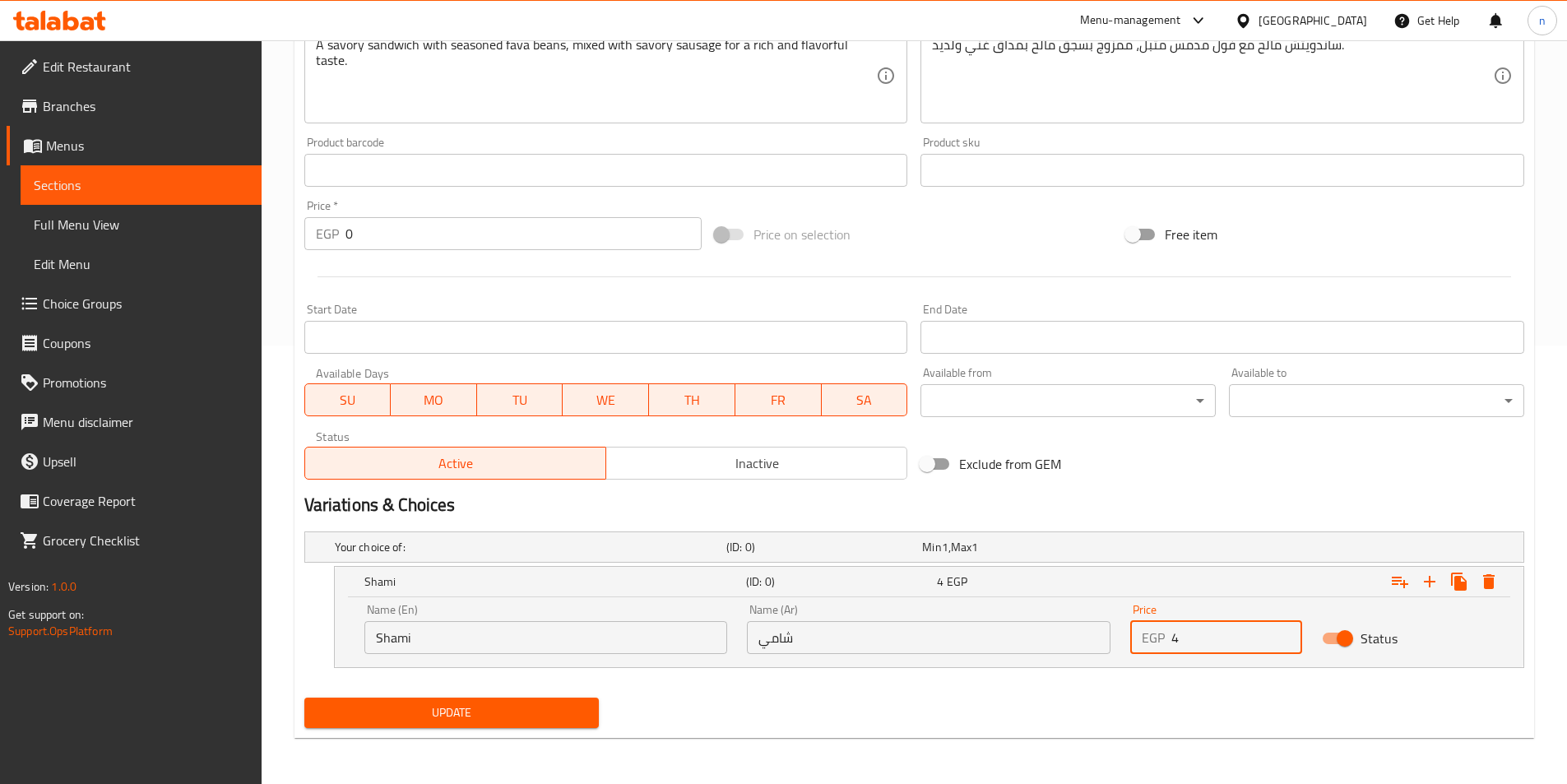
click at [1287, 636] on input "4" at bounding box center [1237, 637] width 131 height 33
click at [1287, 636] on input "5" at bounding box center [1237, 637] width 131 height 33
click at [1287, 636] on input "6" at bounding box center [1237, 637] width 131 height 33
click at [1287, 636] on input "7" at bounding box center [1237, 637] width 131 height 33
click at [1287, 636] on input "13" at bounding box center [1237, 637] width 131 height 33
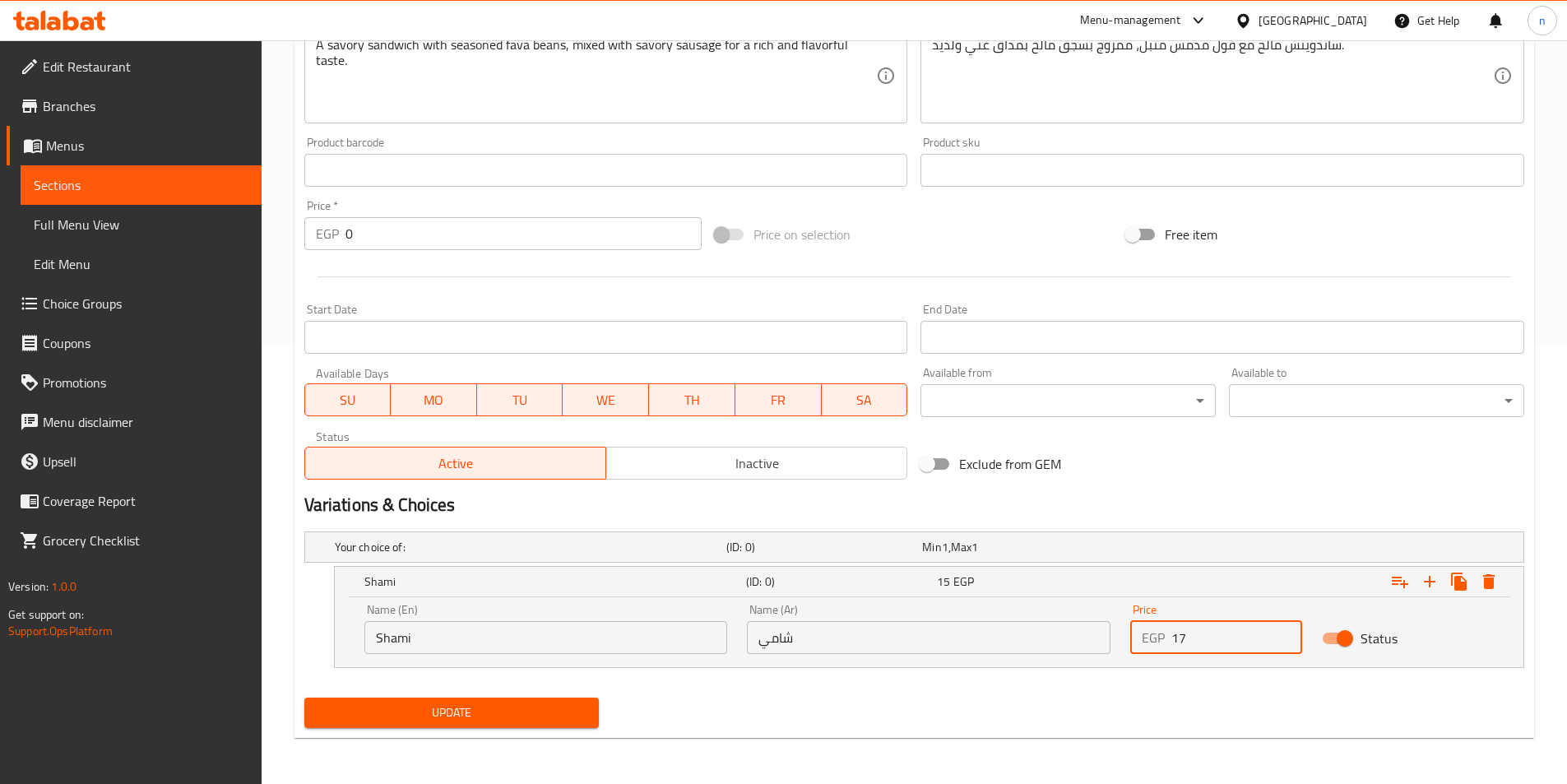
click at [1287, 636] on input "17" at bounding box center [1237, 637] width 131 height 33
click at [1287, 636] on input "18" at bounding box center [1237, 637] width 131 height 33
click at [1287, 636] on input "19" at bounding box center [1237, 637] width 131 height 33
click at [1287, 636] on input "20" at bounding box center [1237, 637] width 131 height 33
click at [1287, 636] on input "21" at bounding box center [1237, 637] width 131 height 33
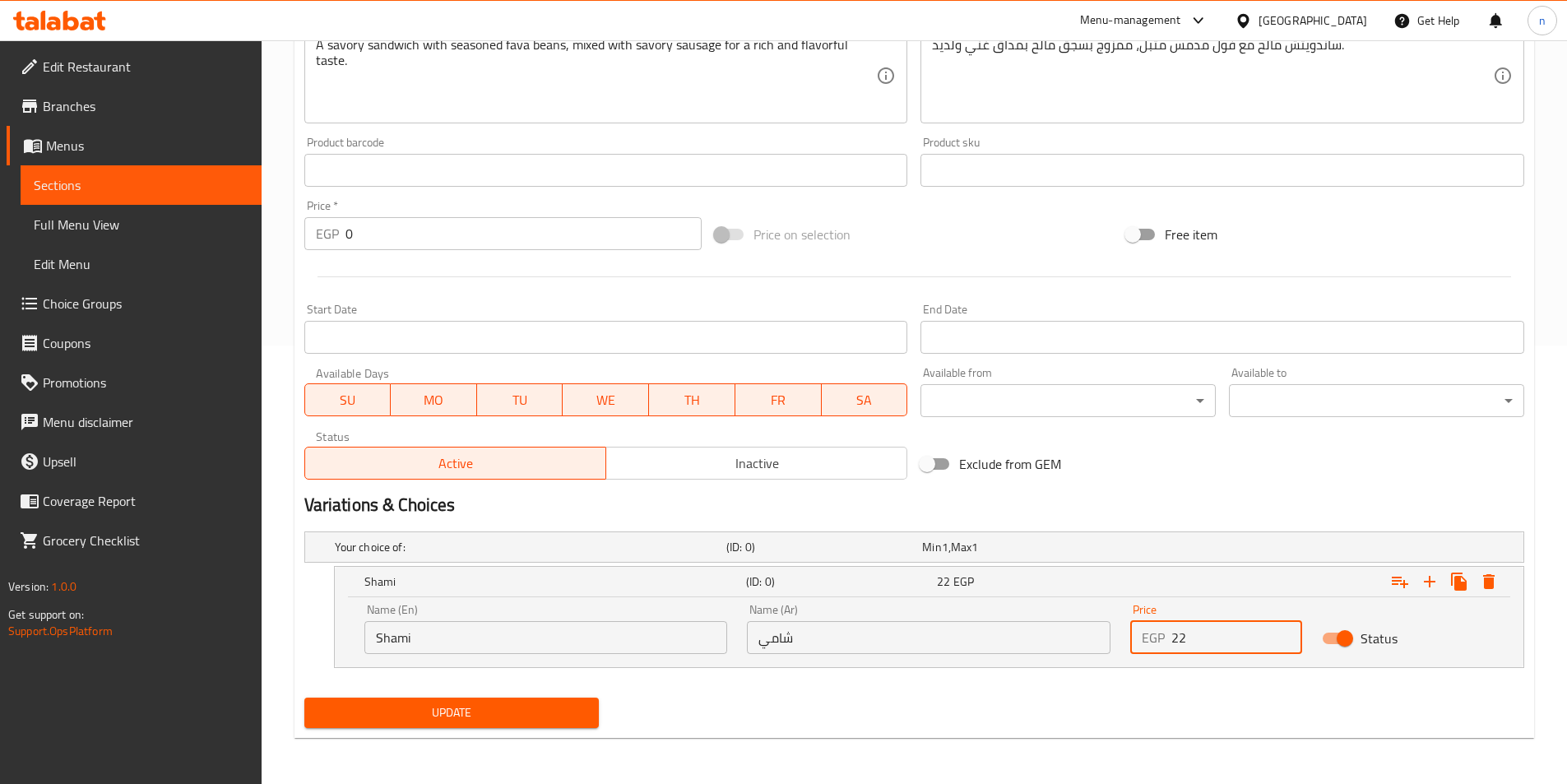
click at [1287, 636] on input "22" at bounding box center [1237, 637] width 131 height 33
click at [1287, 636] on input "23" at bounding box center [1237, 637] width 131 height 33
click at [1287, 636] on input "24" at bounding box center [1237, 637] width 131 height 33
type input "25"
click at [1287, 636] on input "25" at bounding box center [1237, 637] width 131 height 33
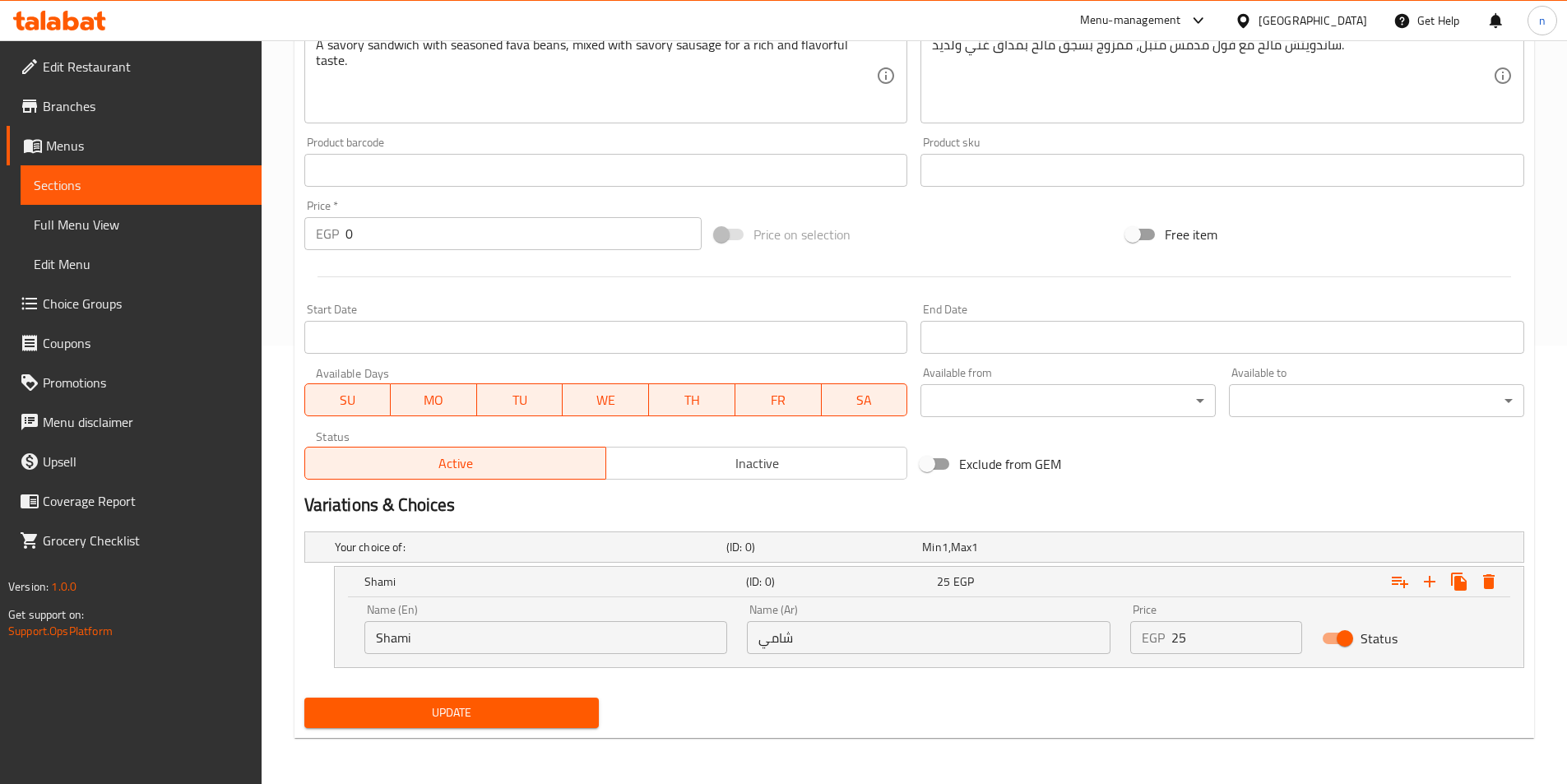
click at [1255, 659] on div "Price EGP 25 Price" at bounding box center [1216, 628] width 191 height 70
click at [1437, 591] on button "Expand" at bounding box center [1429, 581] width 29 height 29
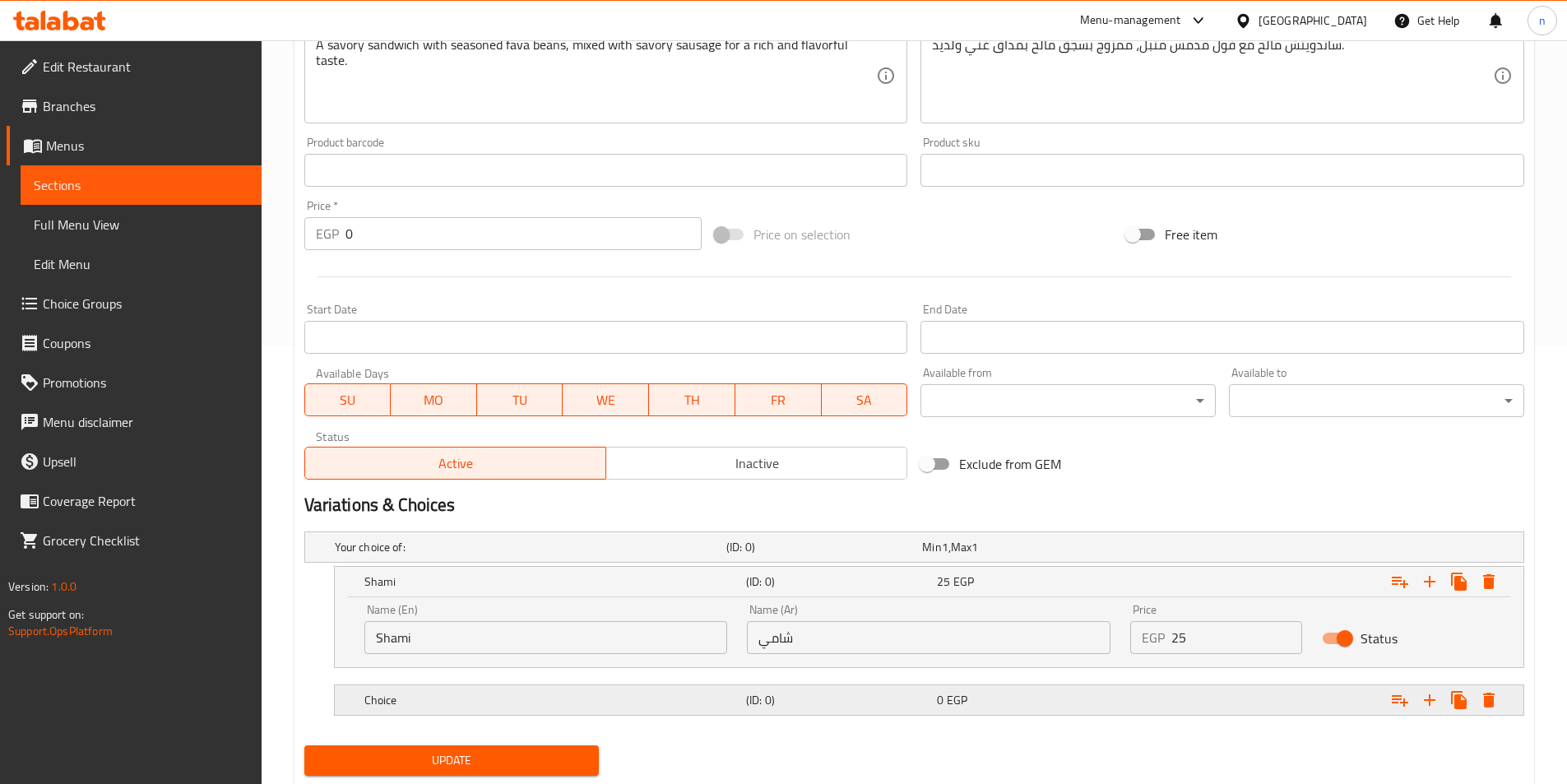
click at [1229, 709] on div "Expand" at bounding box center [1315, 699] width 382 height 36
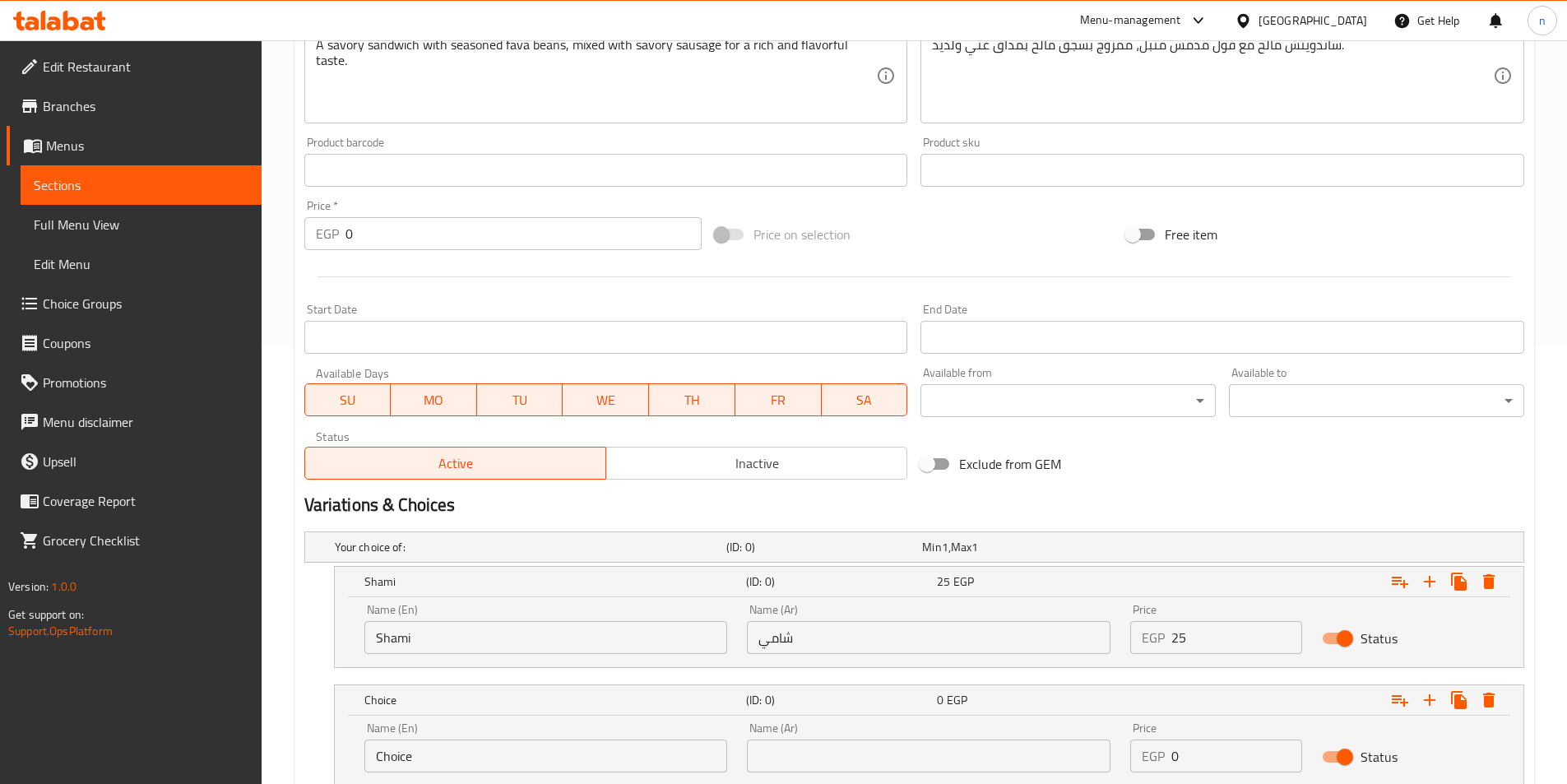
scroll to position [557, 0]
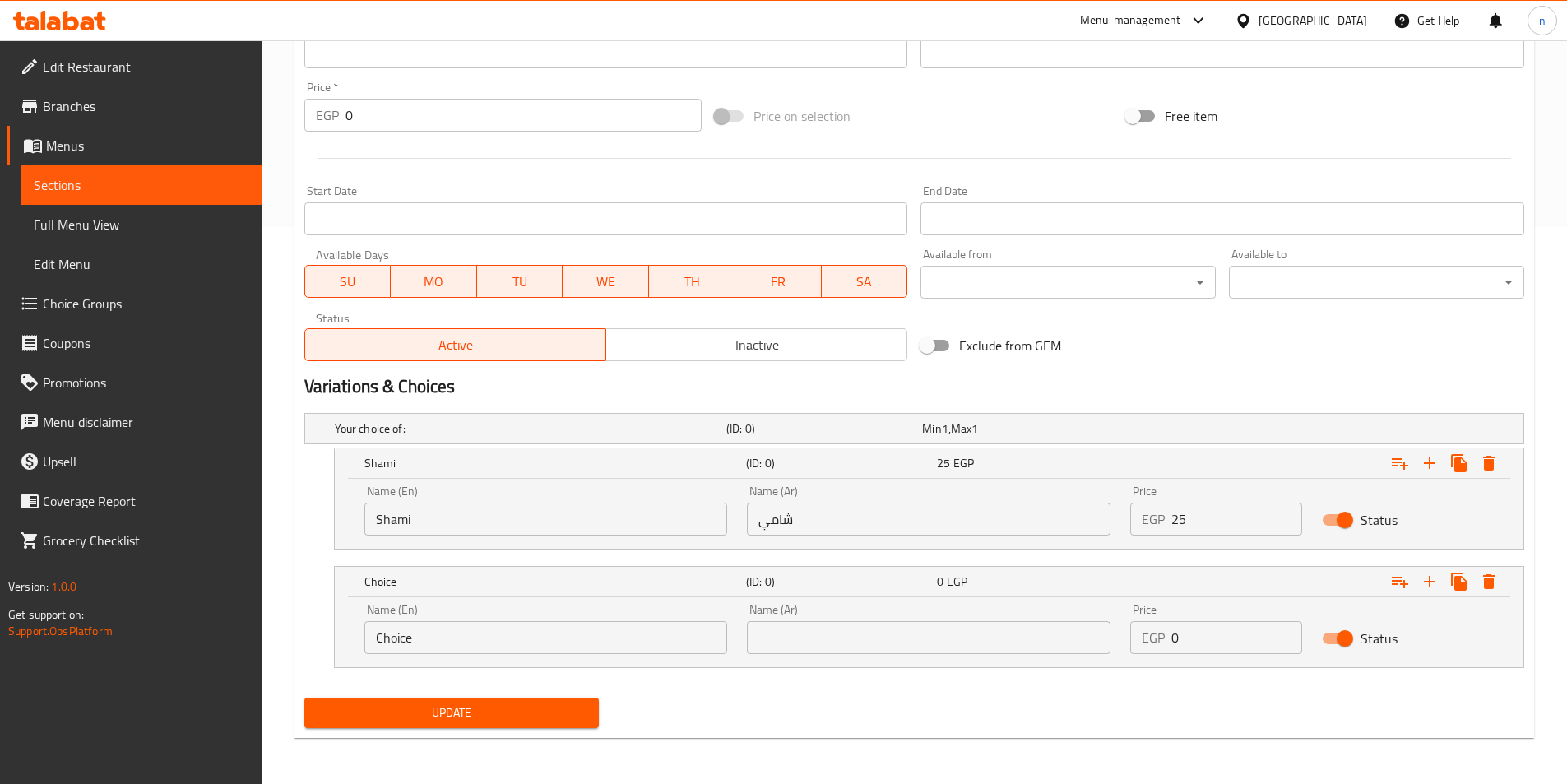
click at [663, 638] on input "Choice" at bounding box center [546, 637] width 364 height 33
click at [663, 637] on input "text" at bounding box center [546, 637] width 364 height 33
type input "baladi"
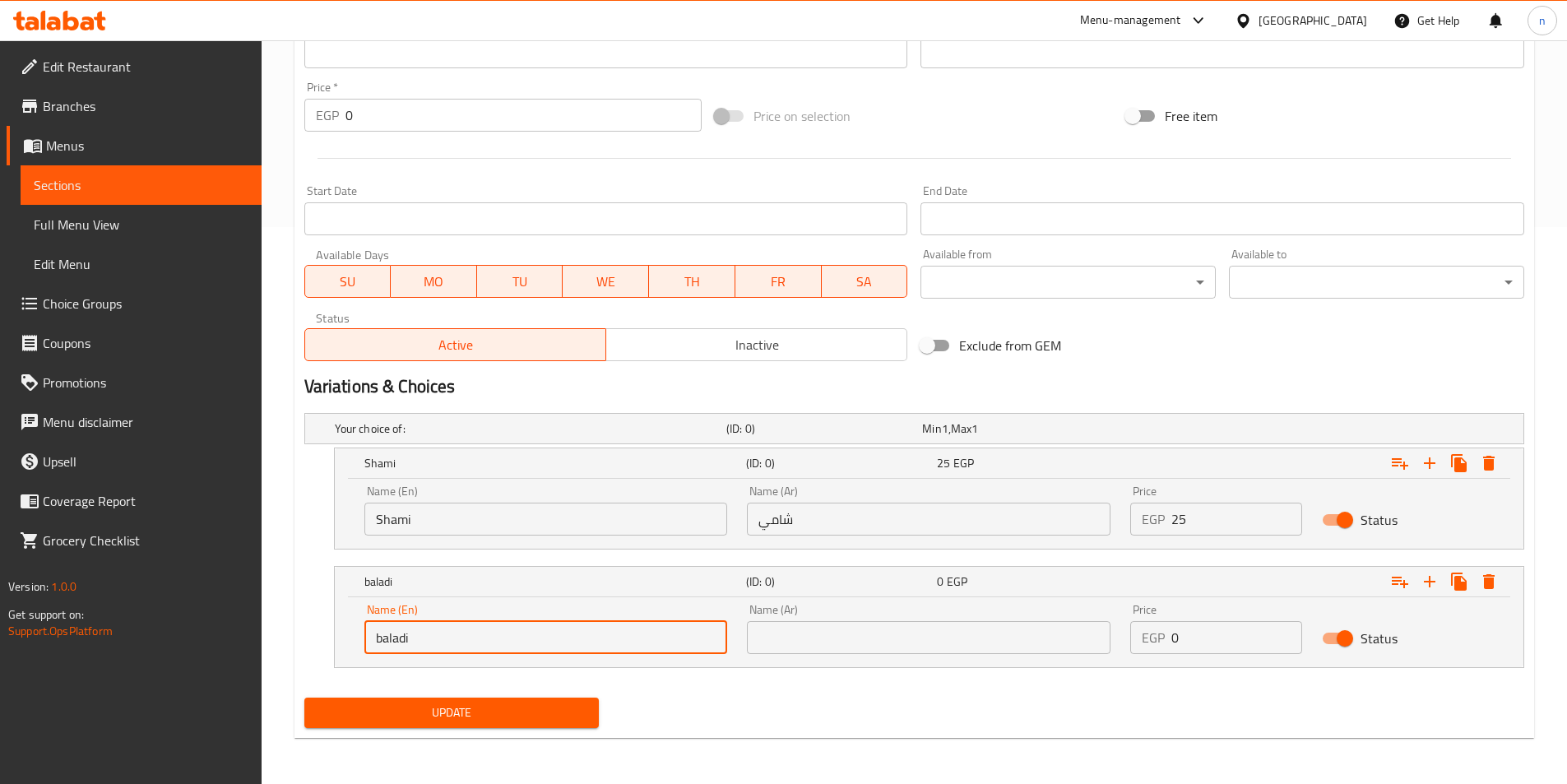
click at [856, 624] on input "text" at bounding box center [929, 637] width 364 height 33
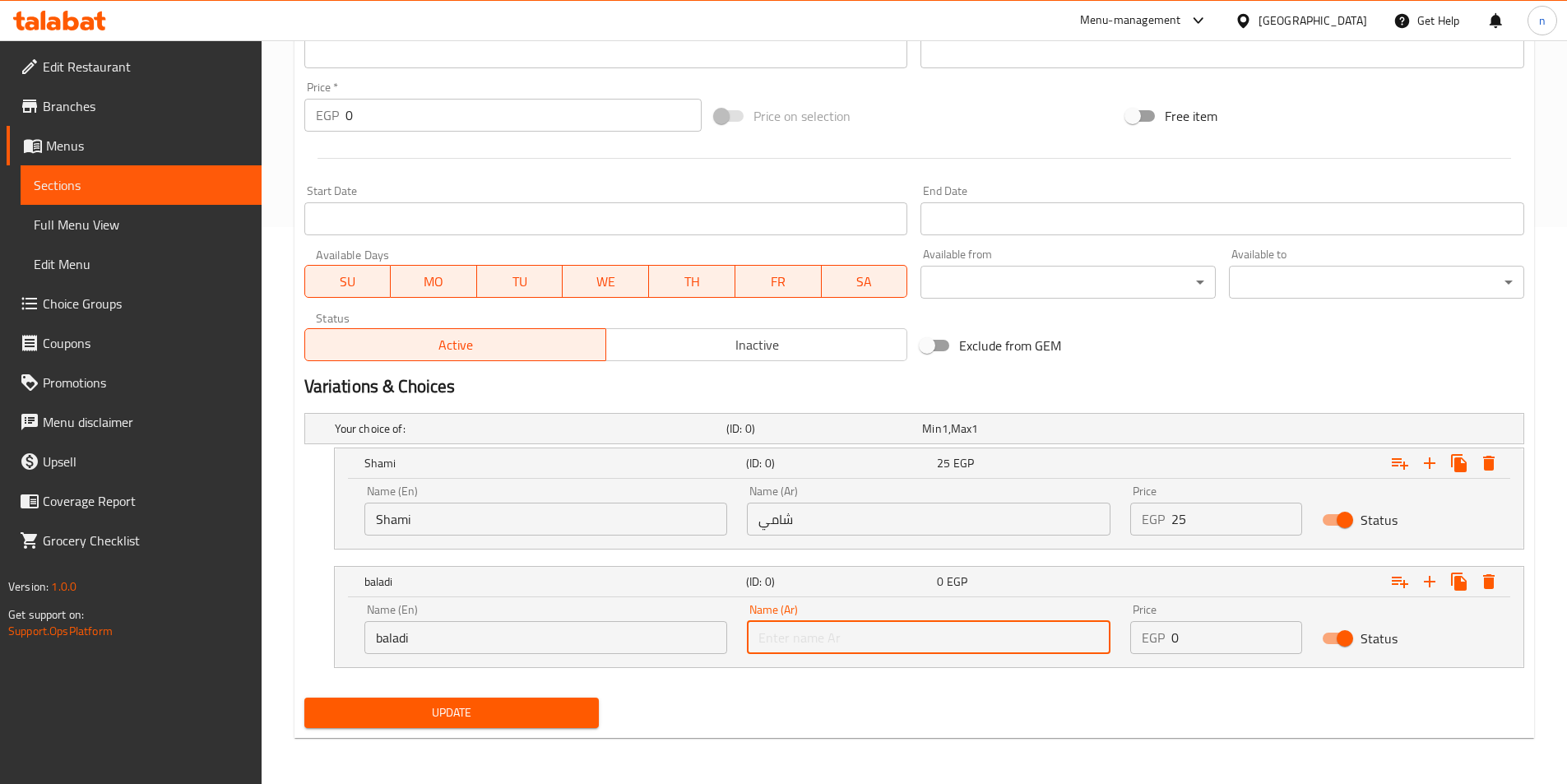
type input "بلدي"
click at [1191, 630] on input "0" at bounding box center [1237, 637] width 131 height 33
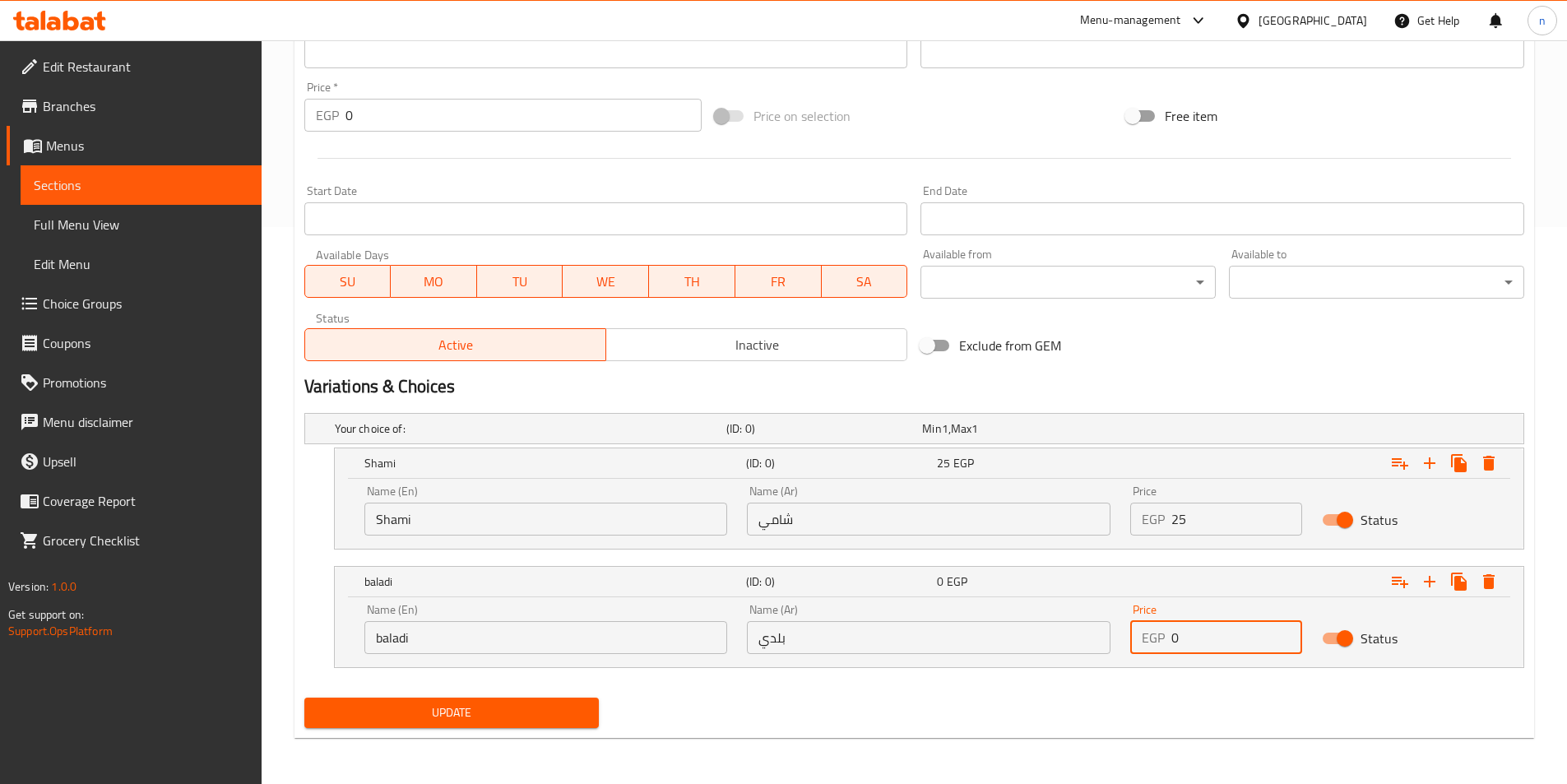
click at [1191, 630] on input "0" at bounding box center [1237, 637] width 131 height 33
click at [1211, 630] on input "0" at bounding box center [1237, 637] width 131 height 33
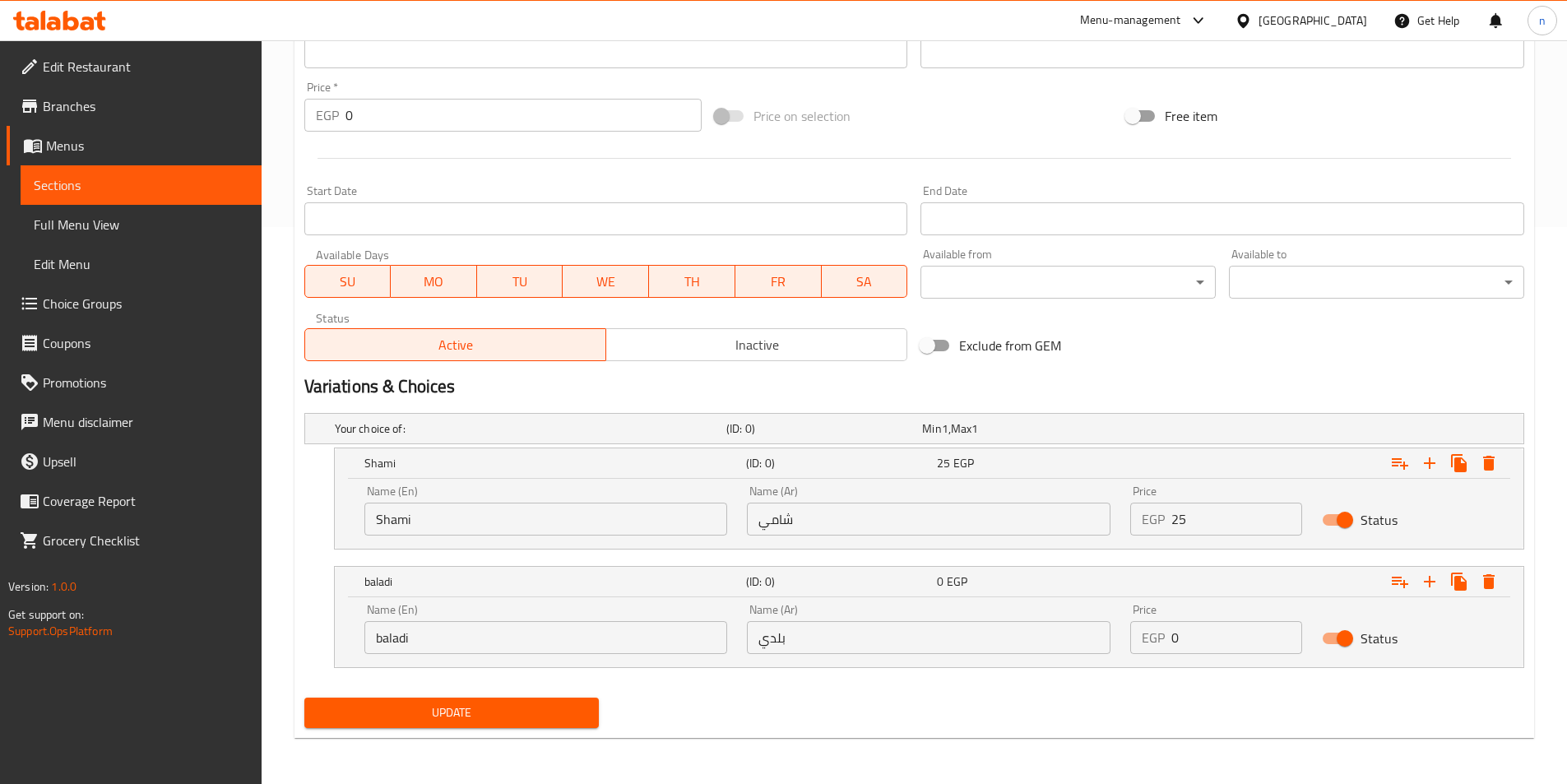
drag, startPoint x: 1211, startPoint y: 630, endPoint x: 1143, endPoint y: 671, distance: 79.4
click at [1143, 671] on nav at bounding box center [914, 677] width 1220 height 13
click at [1208, 640] on input "0" at bounding box center [1237, 637] width 131 height 33
click at [1208, 640] on input "0" at bounding box center [1237, 637] width 131 height 33
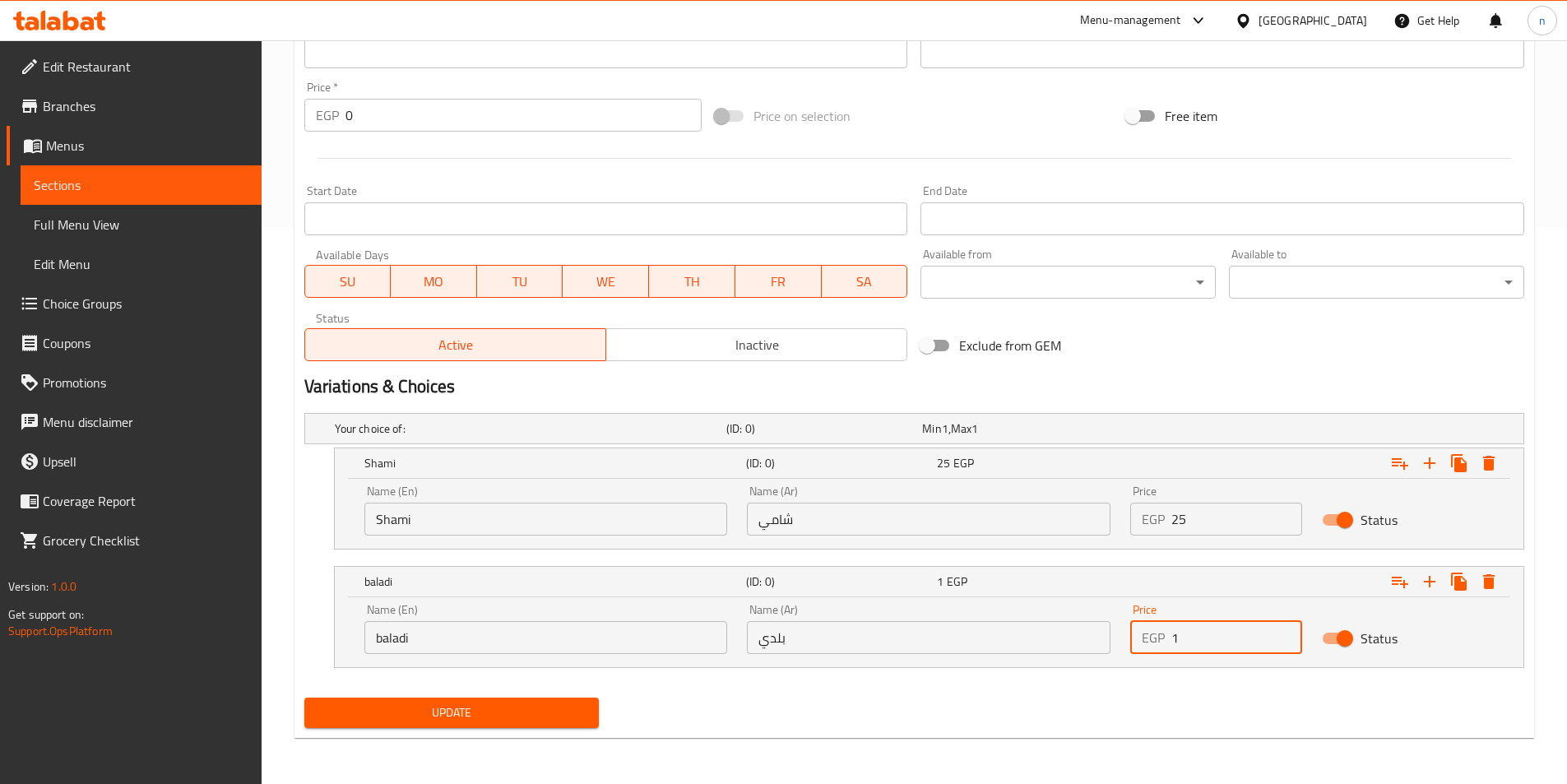
click at [1287, 630] on input "1" at bounding box center [1237, 637] width 131 height 33
click at [1287, 630] on input "2" at bounding box center [1237, 637] width 131 height 33
click at [1287, 630] on input "3" at bounding box center [1237, 637] width 131 height 33
click at [1287, 630] on input "4" at bounding box center [1237, 637] width 131 height 33
click at [1287, 630] on input "5" at bounding box center [1237, 637] width 131 height 33
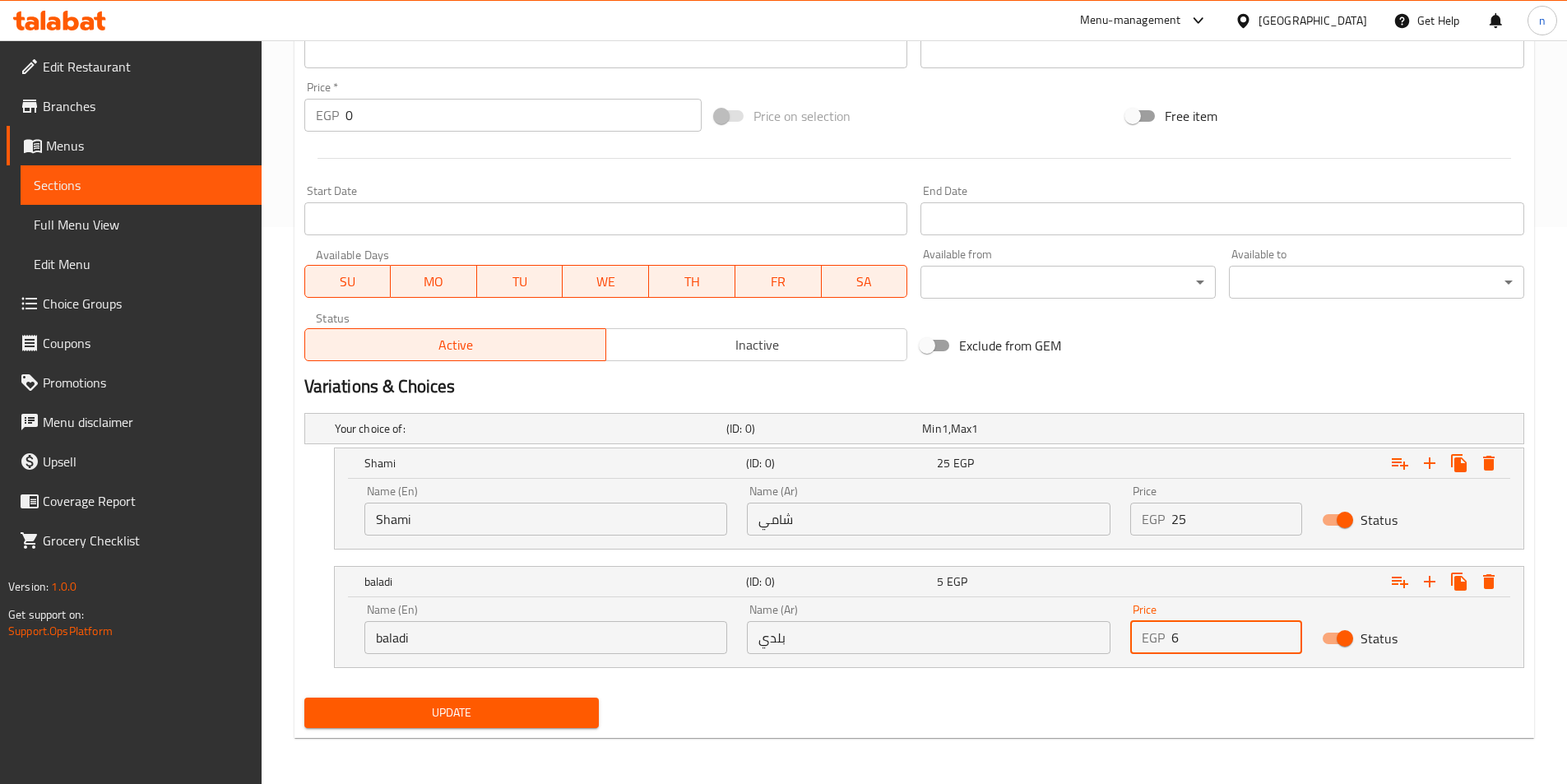
click at [1287, 630] on input "6" at bounding box center [1237, 637] width 131 height 33
click at [1287, 630] on input "7" at bounding box center [1237, 637] width 131 height 33
click at [1287, 630] on input "8" at bounding box center [1237, 637] width 131 height 33
click at [1287, 630] on input "9" at bounding box center [1237, 637] width 131 height 33
click at [1287, 630] on input "10" at bounding box center [1237, 637] width 131 height 33
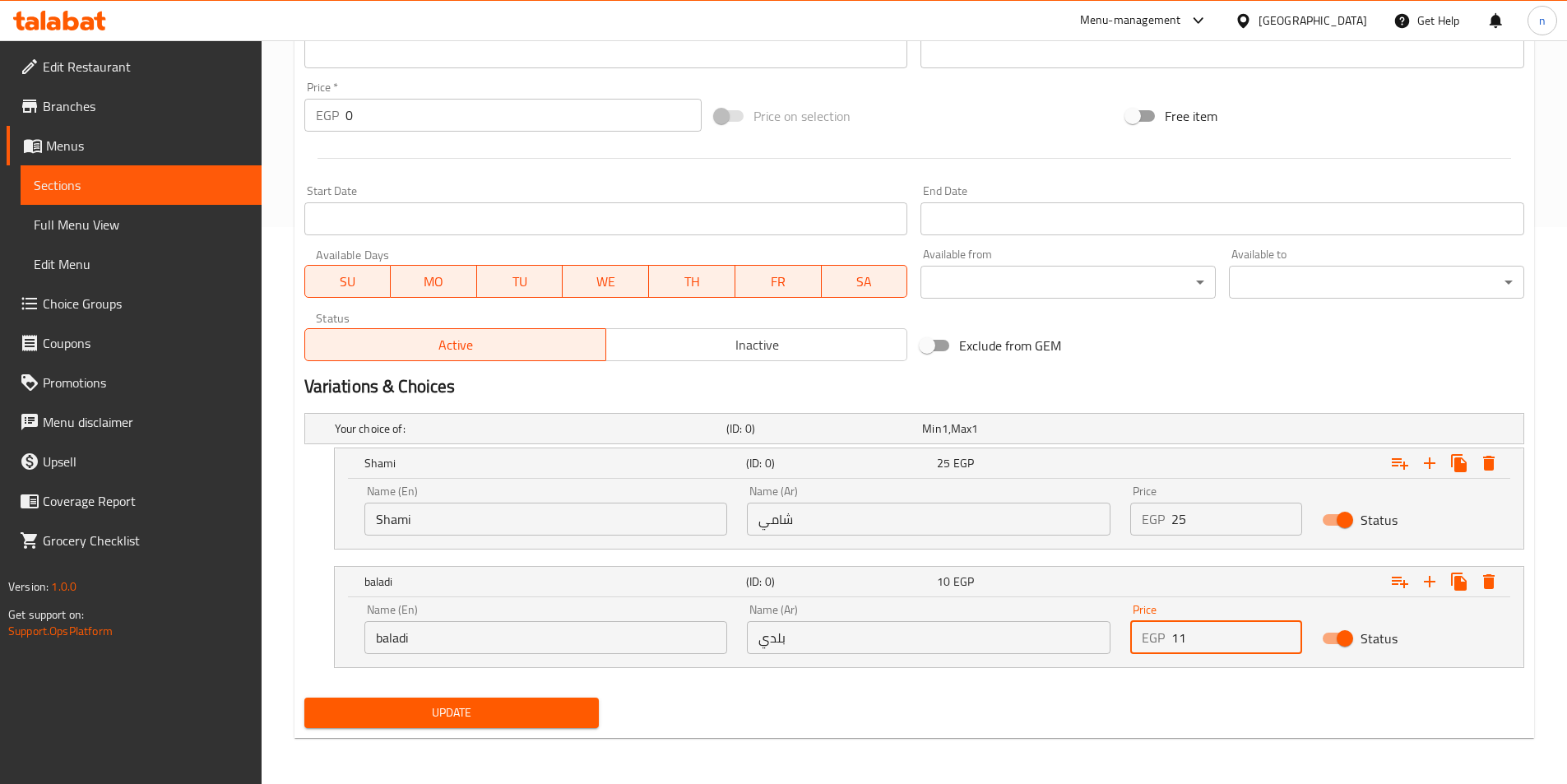
click at [1287, 630] on input "11" at bounding box center [1237, 637] width 131 height 33
click at [1287, 630] on input "12" at bounding box center [1237, 637] width 131 height 33
click at [1287, 630] on input "13" at bounding box center [1237, 637] width 131 height 33
click at [1287, 630] on input "14" at bounding box center [1237, 637] width 131 height 33
click at [1287, 630] on input "15" at bounding box center [1237, 637] width 131 height 33
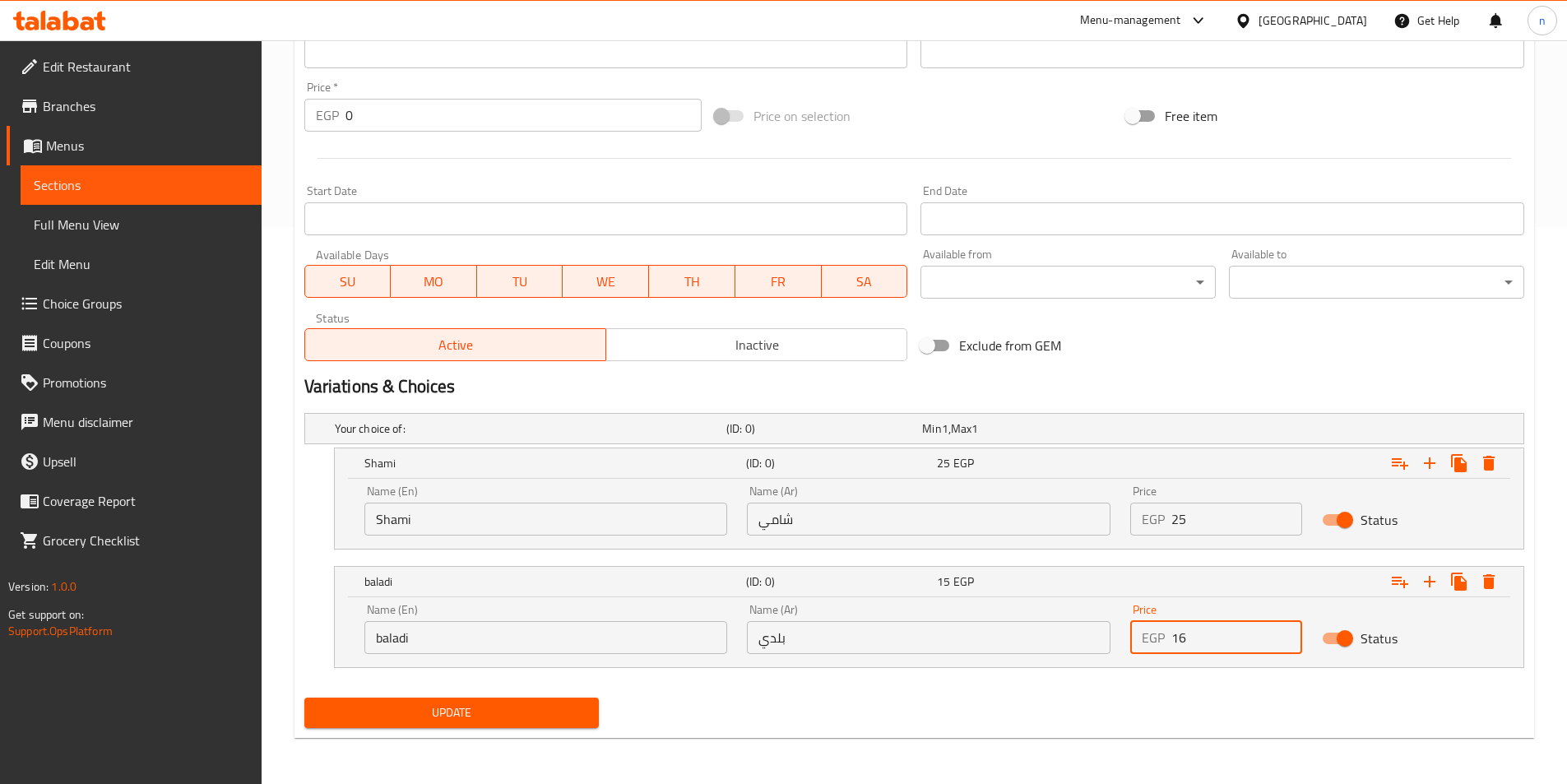
click at [1283, 627] on input "16" at bounding box center [1237, 637] width 131 height 33
click at [1283, 627] on input "17" at bounding box center [1237, 637] width 131 height 33
click at [1283, 627] on input "18" at bounding box center [1237, 637] width 131 height 33
click at [1283, 627] on input "19" at bounding box center [1237, 637] width 131 height 33
click at [1283, 627] on input "20" at bounding box center [1237, 637] width 131 height 33
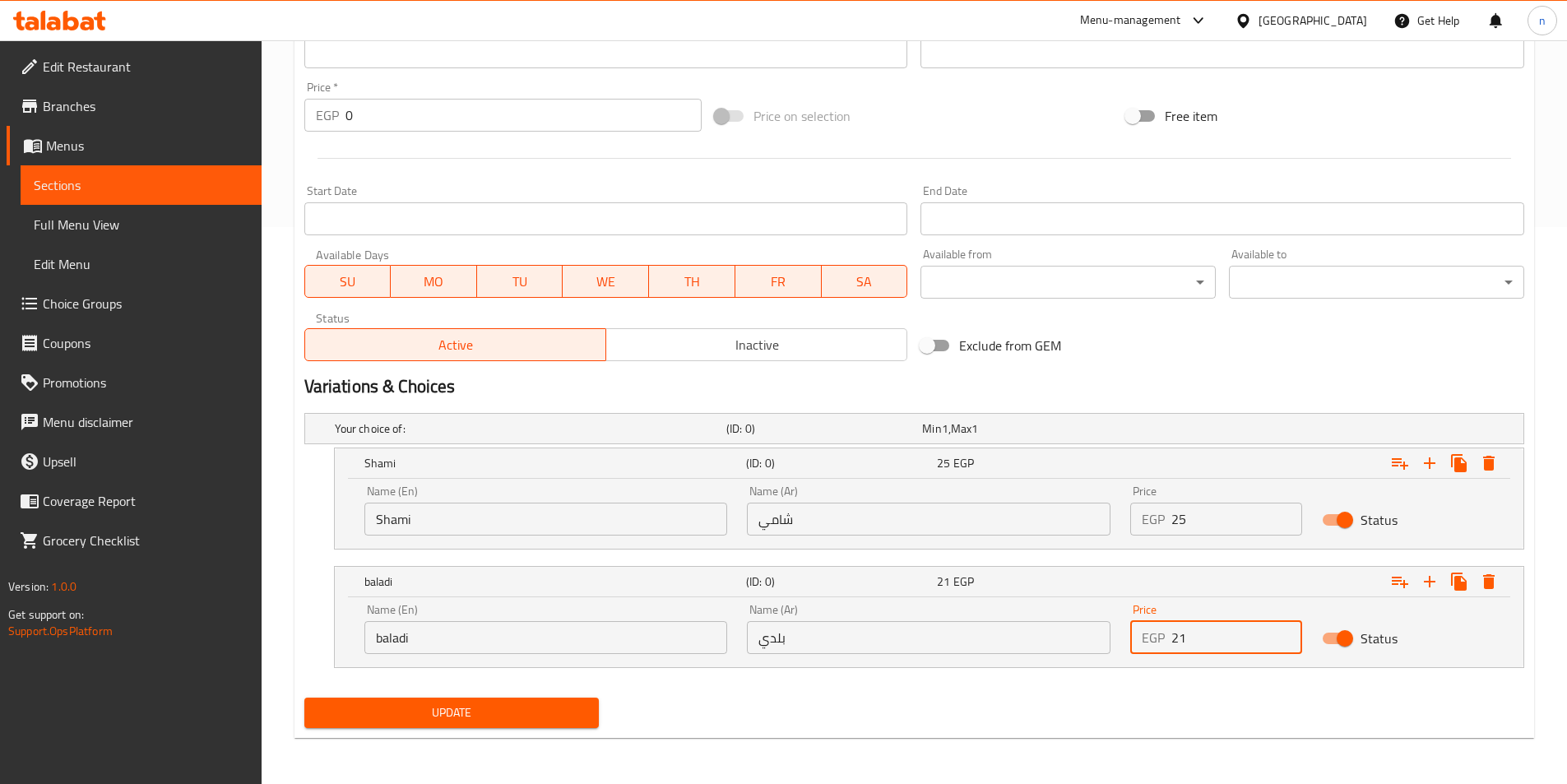
click at [1283, 627] on input "21" at bounding box center [1237, 637] width 131 height 33
click at [1283, 627] on input "22" at bounding box center [1237, 637] width 131 height 33
click at [1283, 627] on input "23" at bounding box center [1237, 637] width 131 height 33
click at [1283, 627] on input "24" at bounding box center [1237, 637] width 131 height 33
click at [1283, 627] on input "25" at bounding box center [1237, 637] width 131 height 33
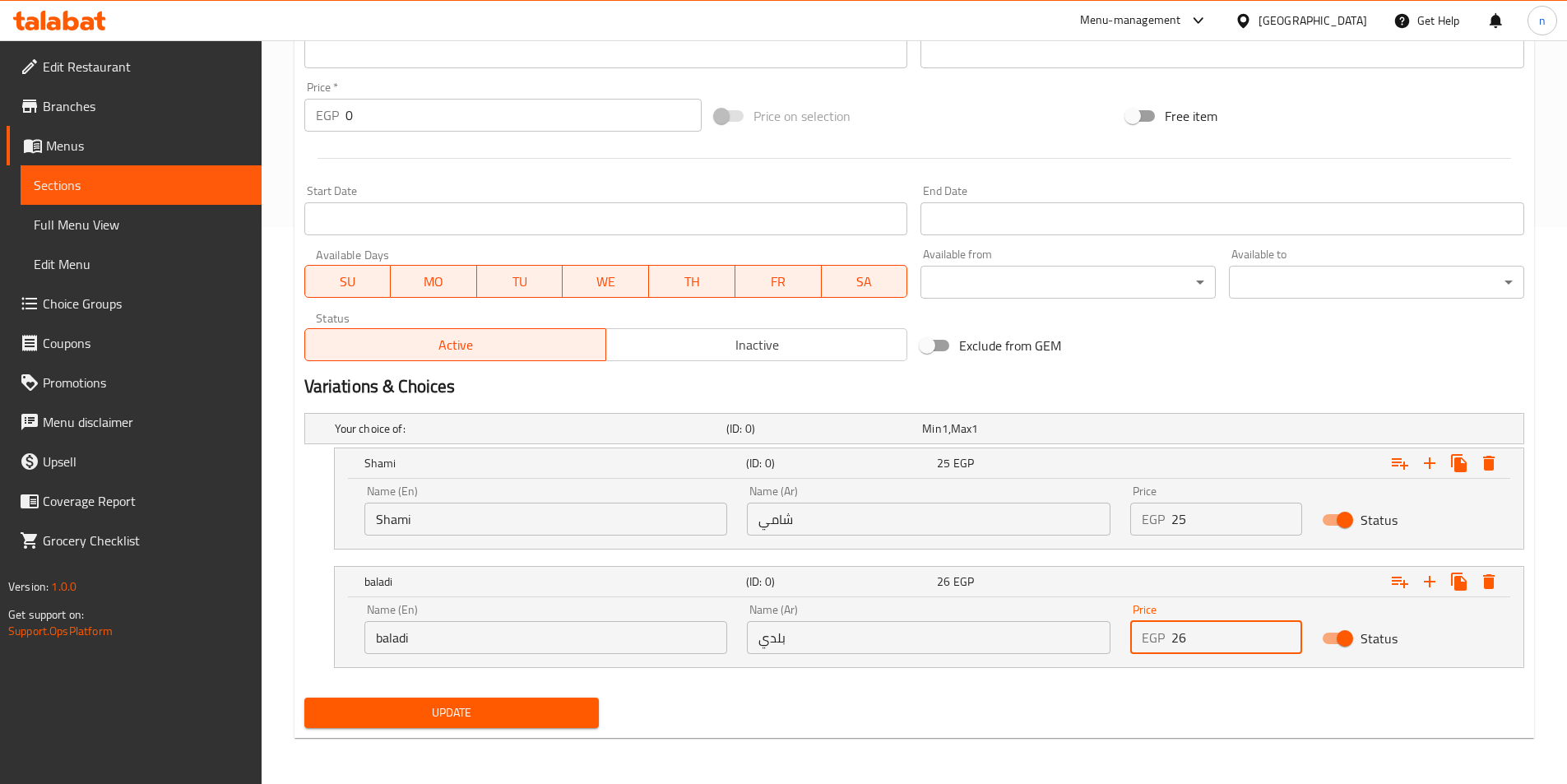
click at [1283, 627] on input "26" at bounding box center [1237, 637] width 131 height 33
click at [1283, 627] on input "27" at bounding box center [1237, 637] width 131 height 33
click at [1283, 627] on input "28" at bounding box center [1237, 637] width 131 height 33
type input "27"
click at [1286, 648] on input "27" at bounding box center [1237, 637] width 131 height 33
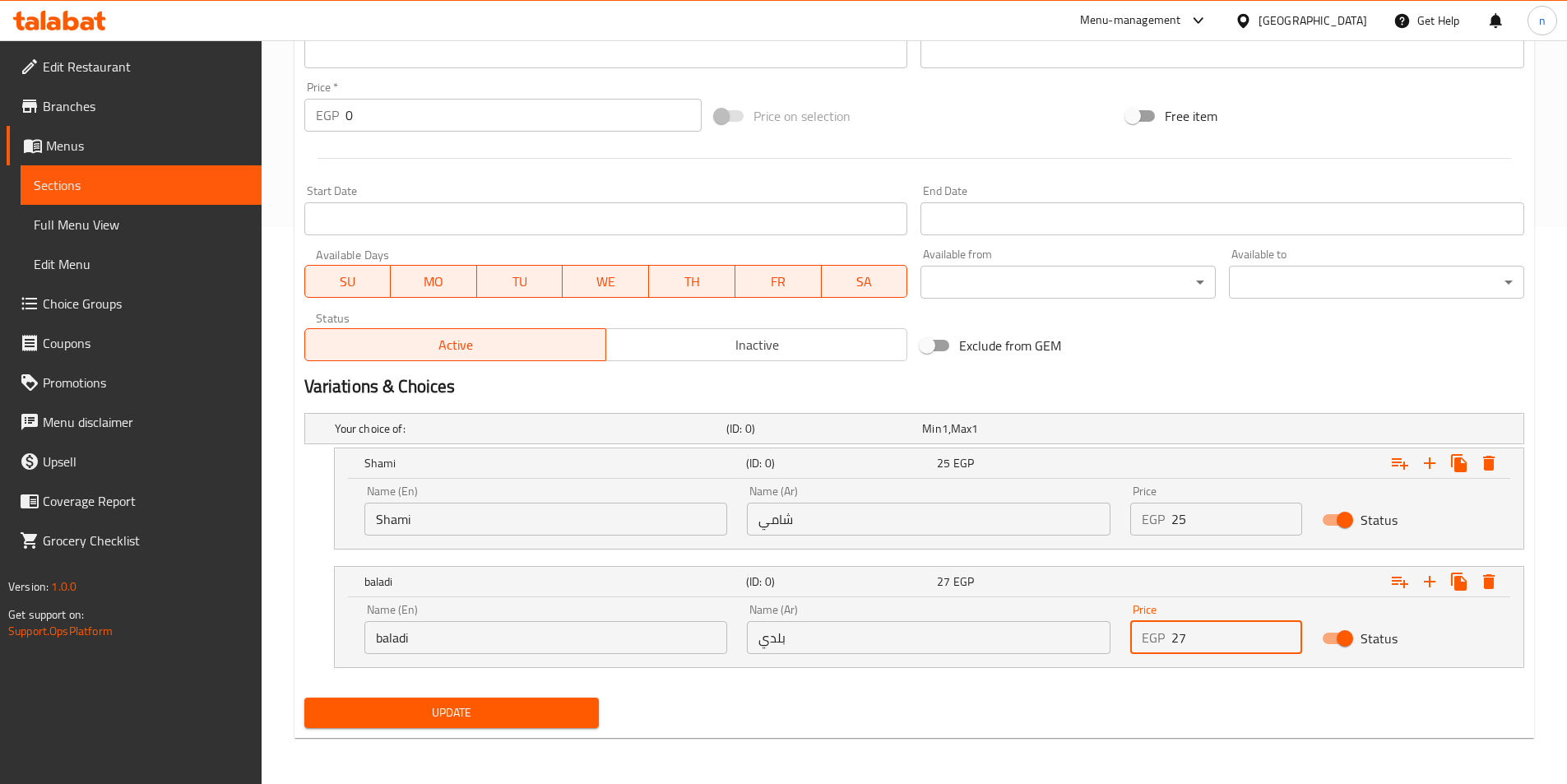
click at [1034, 706] on div "Update" at bounding box center [915, 713] width 1233 height 44
click at [1426, 580] on icon "Expand" at bounding box center [1430, 582] width 20 height 20
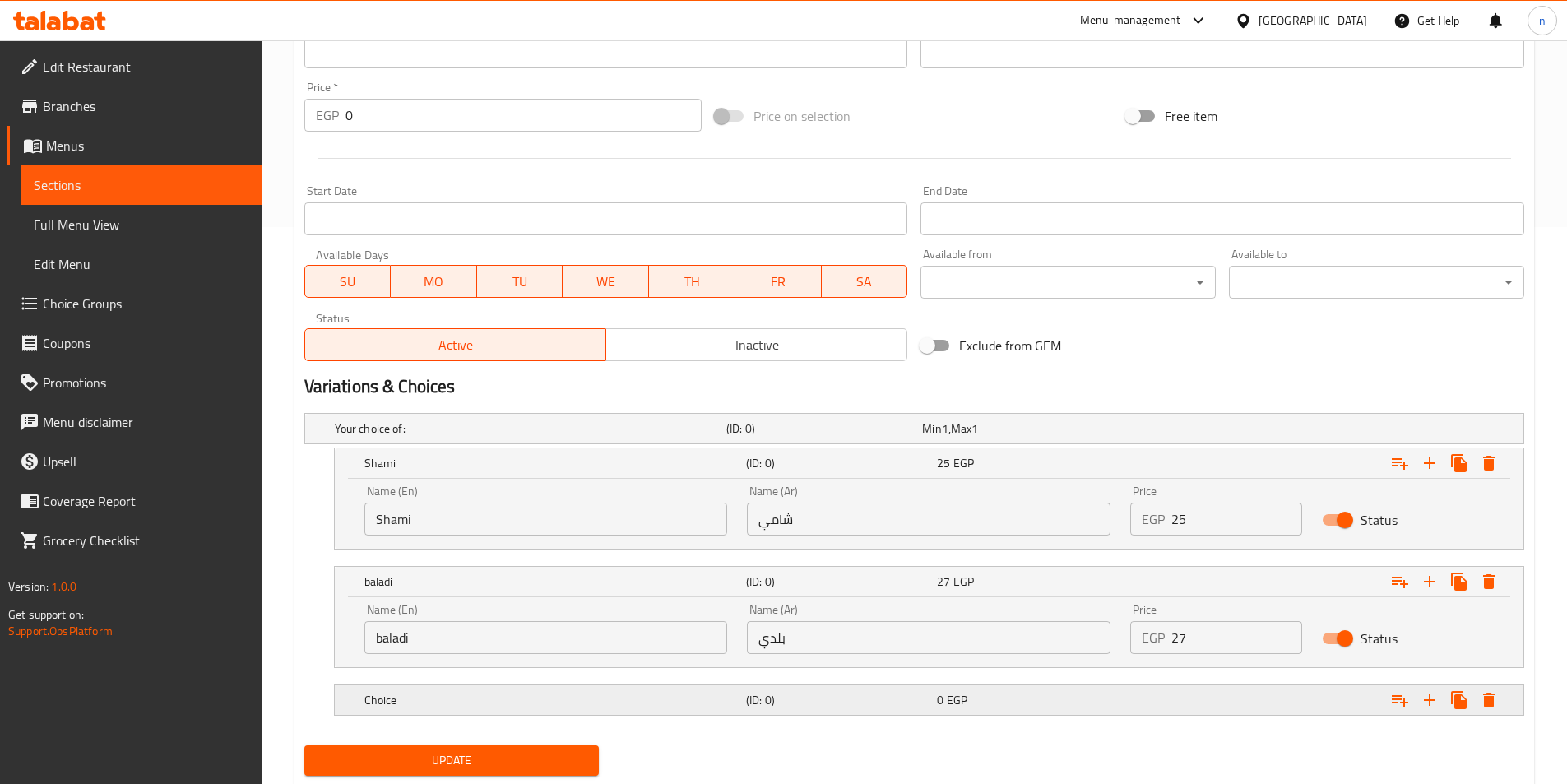
click at [1166, 690] on div "Expand" at bounding box center [1315, 699] width 382 height 36
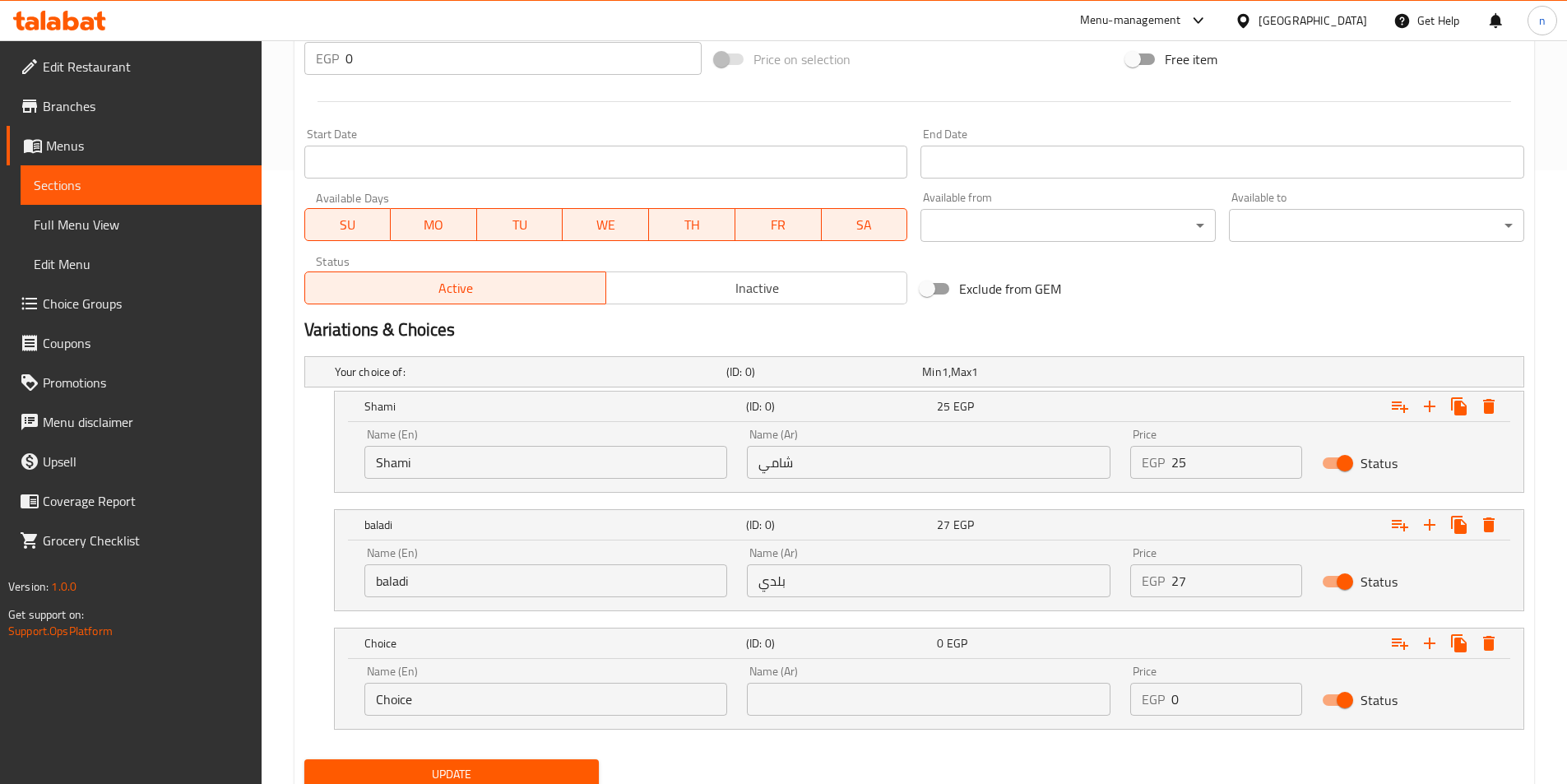
scroll to position [672, 0]
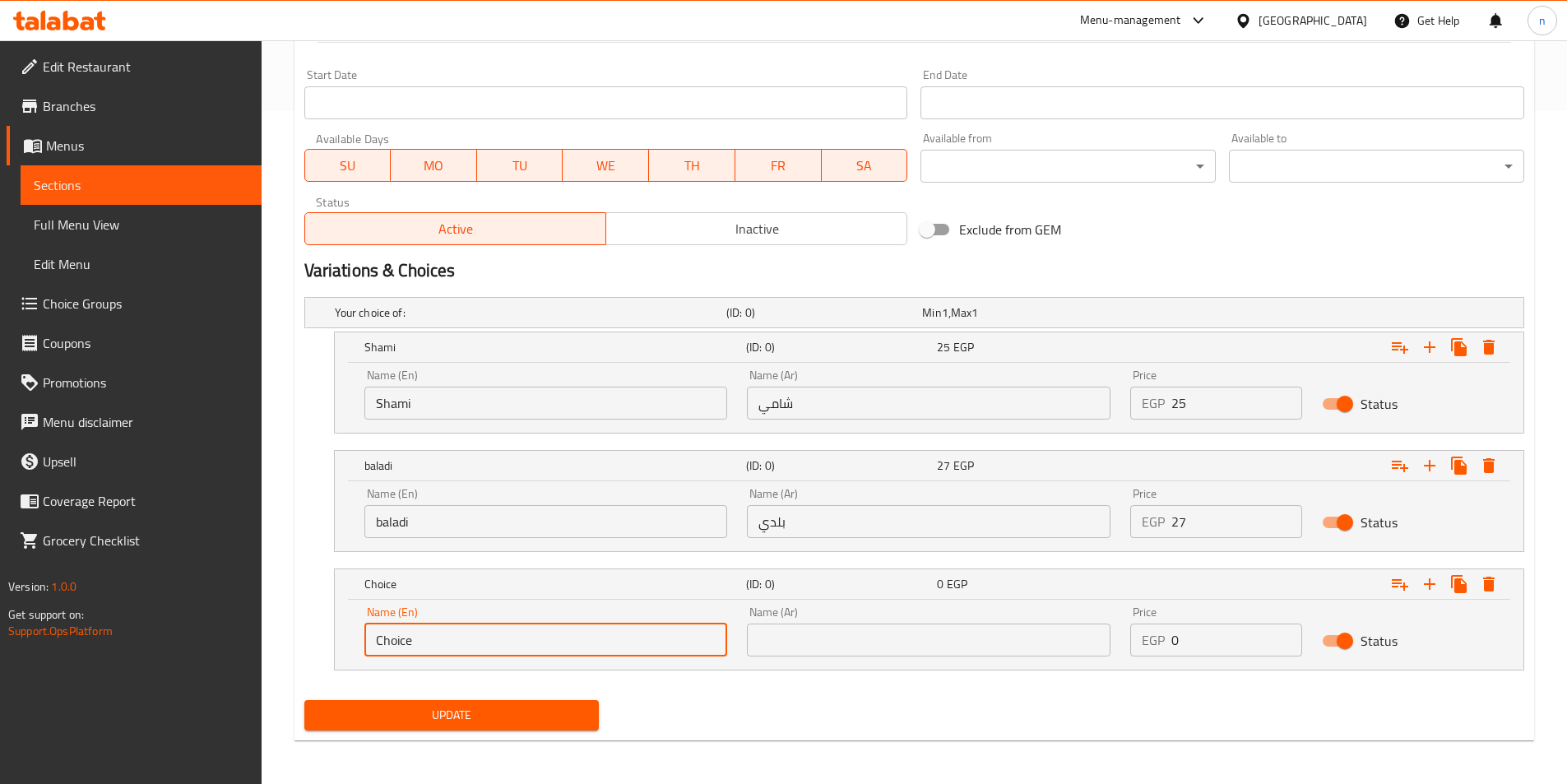
click at [497, 638] on input "Choice" at bounding box center [546, 640] width 364 height 33
click at [496, 639] on input "text" at bounding box center [546, 640] width 364 height 33
click at [470, 419] on input "Shami" at bounding box center [546, 402] width 364 height 33
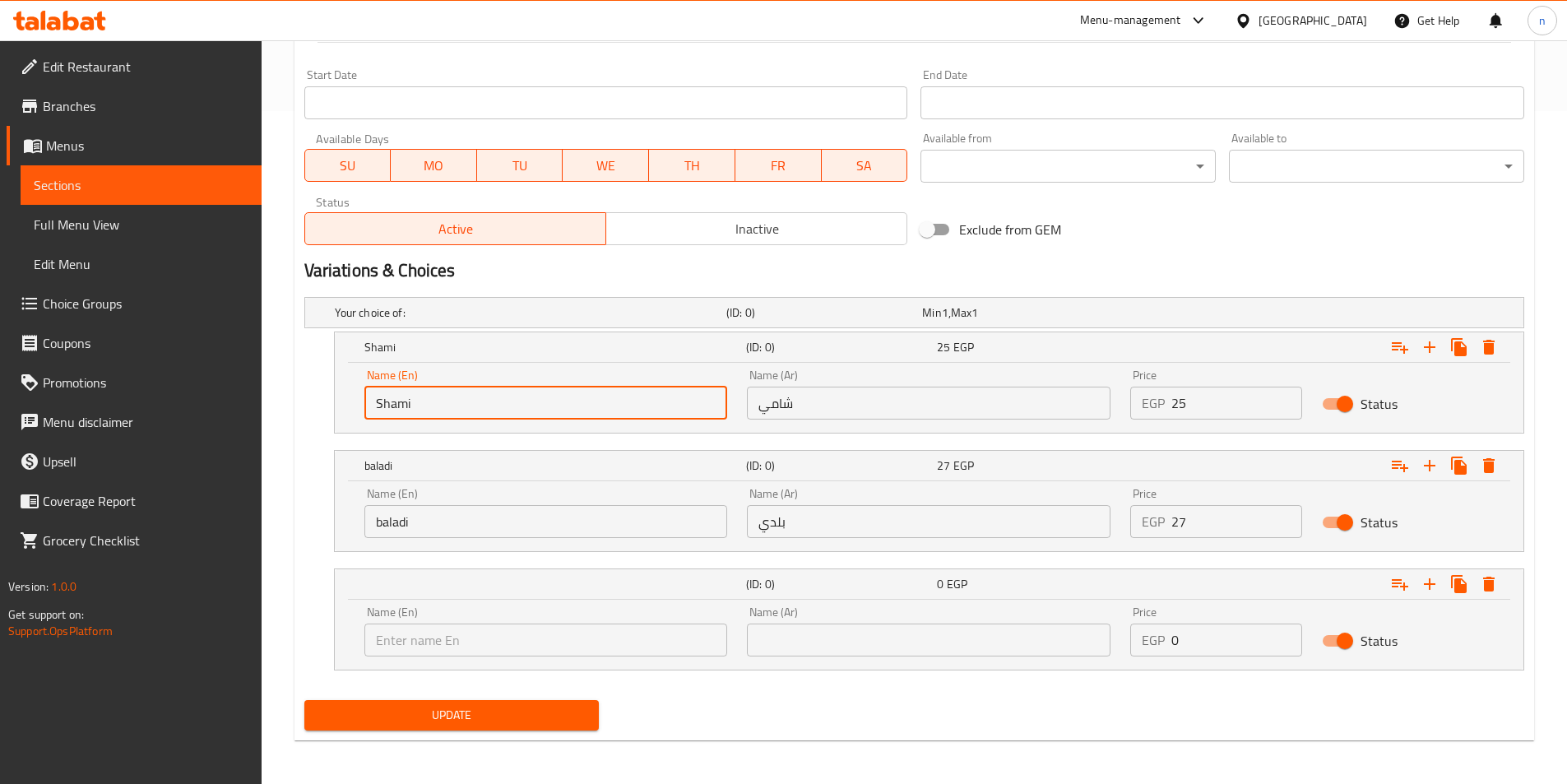
click at [462, 640] on input "text" at bounding box center [546, 640] width 364 height 33
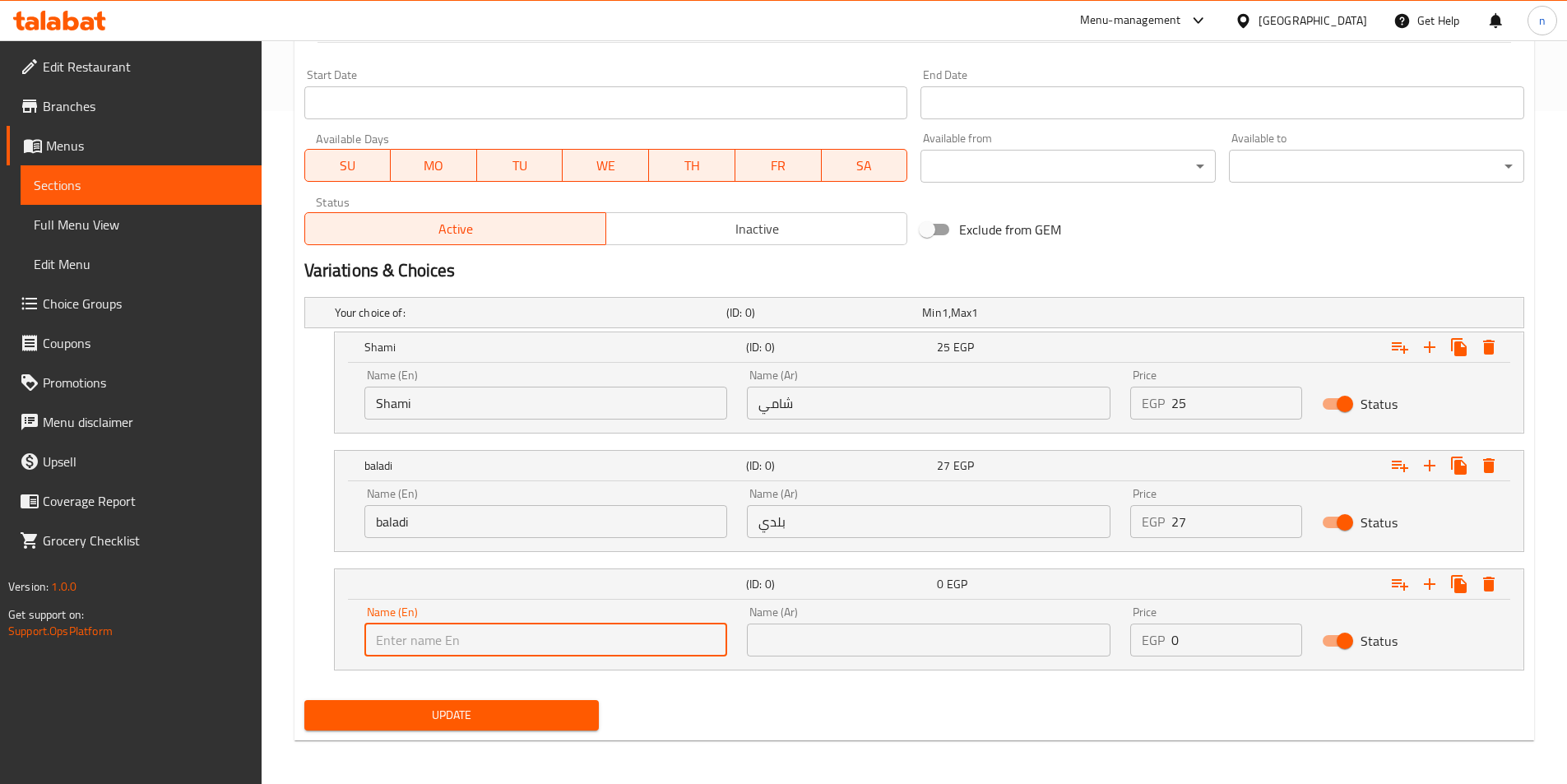
type input "French"
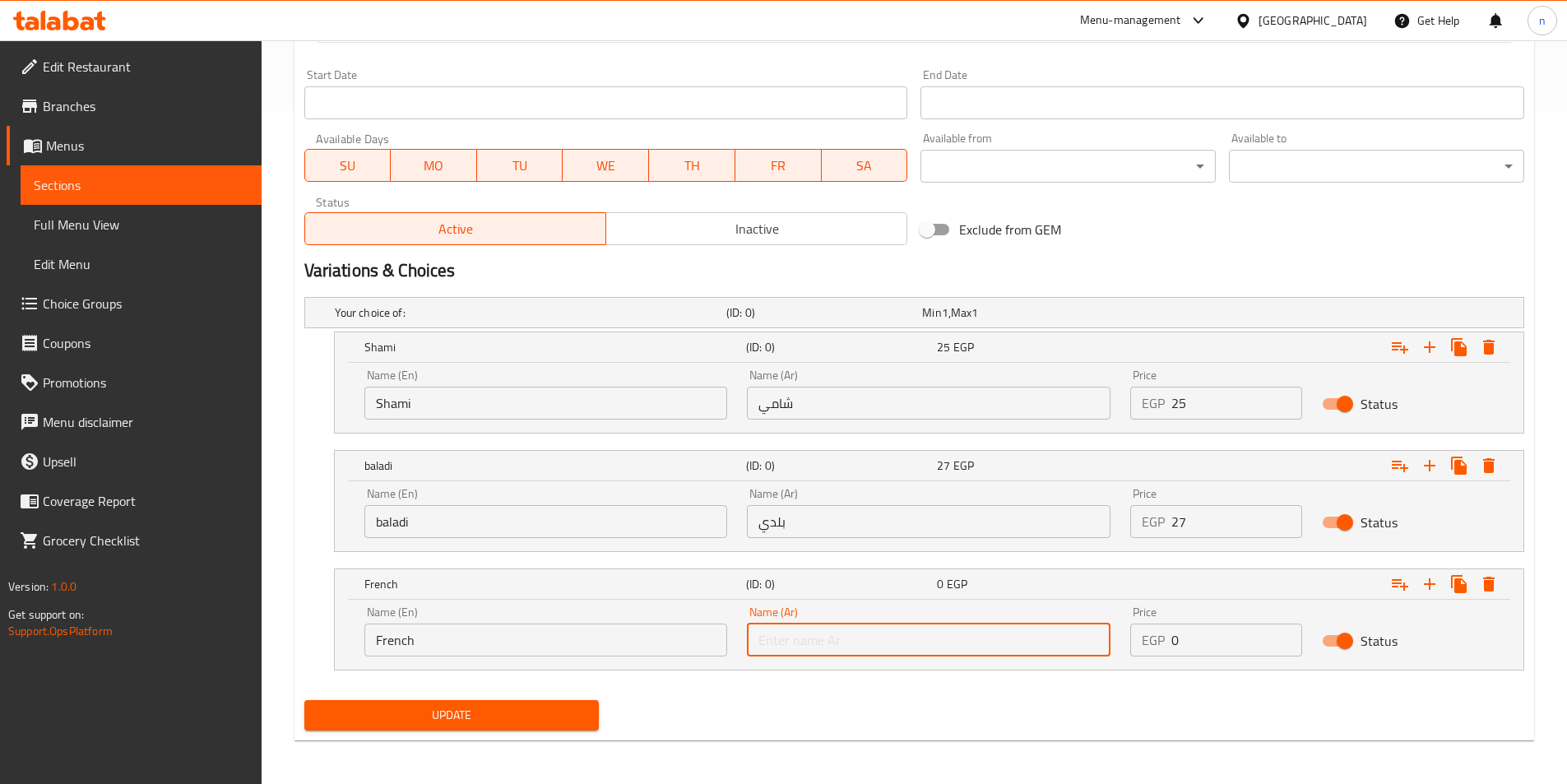
click at [825, 651] on input "text" at bounding box center [929, 640] width 364 height 33
type input "فرنسي"
click at [1235, 635] on input "0" at bounding box center [1237, 640] width 131 height 33
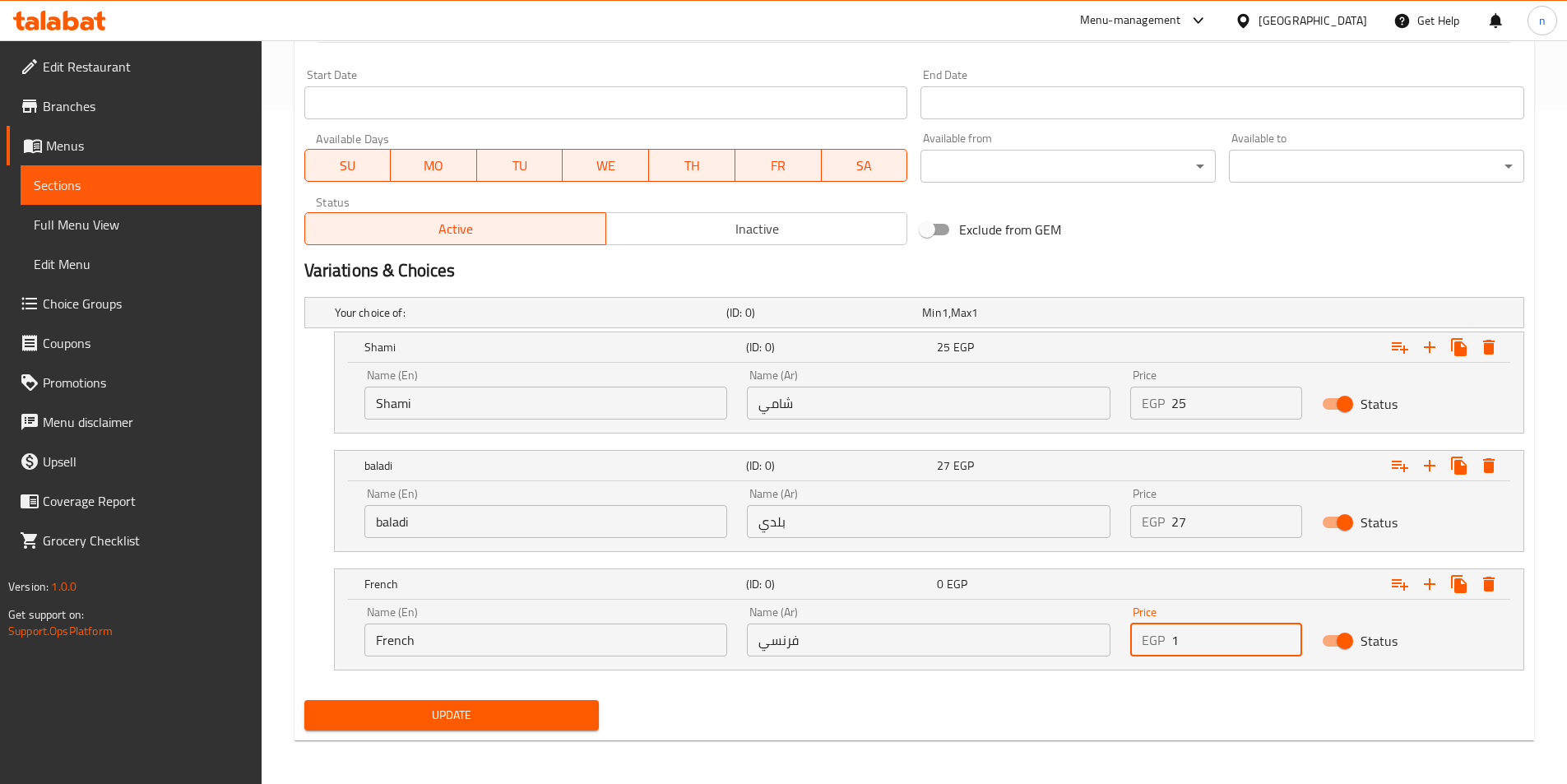
click at [1287, 634] on input "1" at bounding box center [1237, 640] width 131 height 33
click at [1287, 634] on input "2" at bounding box center [1237, 640] width 131 height 33
click at [1287, 634] on input "3" at bounding box center [1237, 640] width 131 height 33
click at [1287, 634] on input "4" at bounding box center [1237, 640] width 131 height 33
click at [1287, 634] on input "5" at bounding box center [1237, 640] width 131 height 33
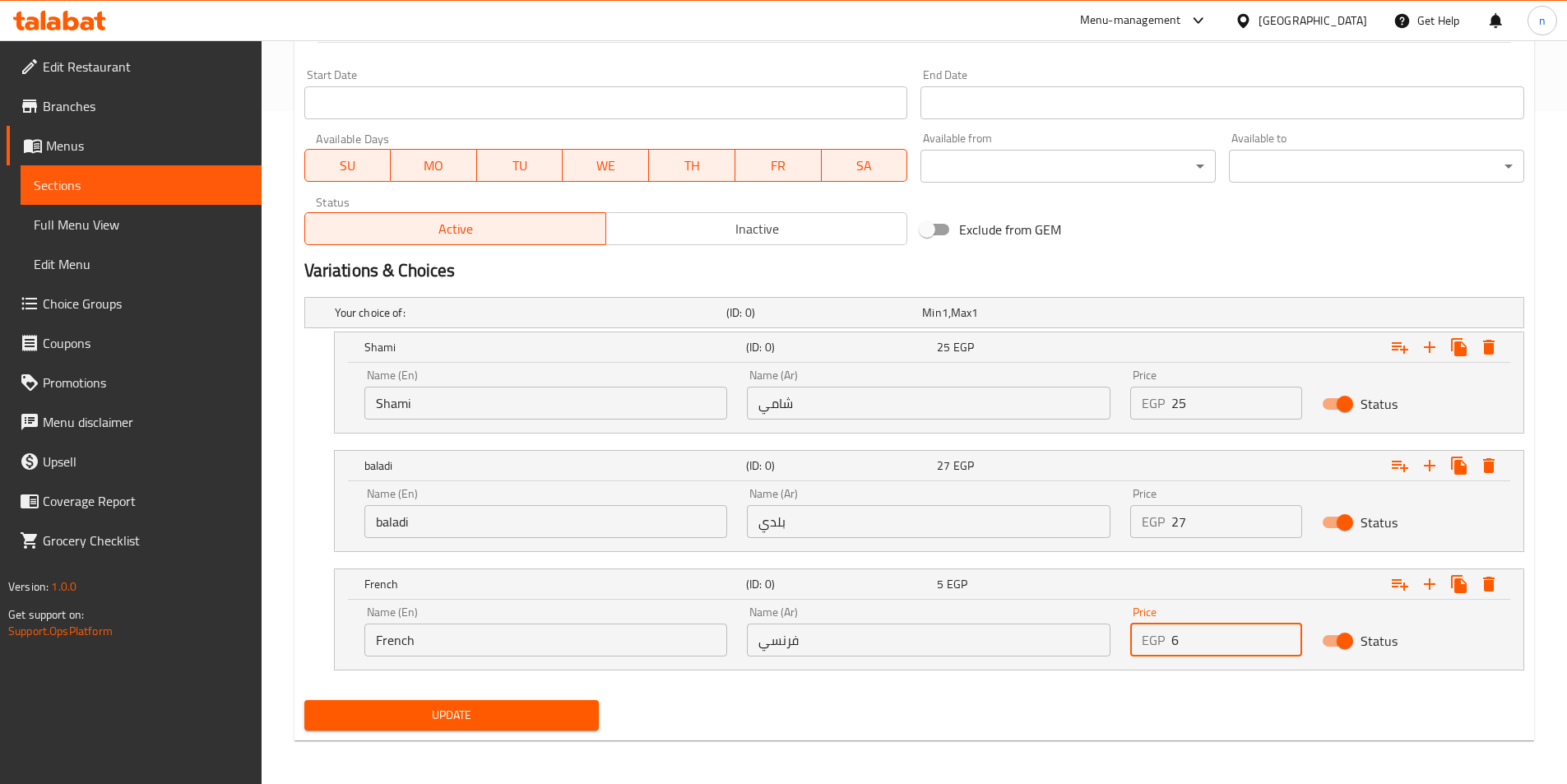
click at [1287, 635] on input "6" at bounding box center [1237, 640] width 131 height 33
click at [1287, 635] on input "7" at bounding box center [1237, 640] width 131 height 33
click at [1287, 635] on input "8" at bounding box center [1237, 640] width 131 height 33
click at [1287, 635] on input "9" at bounding box center [1237, 640] width 131 height 33
click at [1287, 635] on input "10" at bounding box center [1237, 640] width 131 height 33
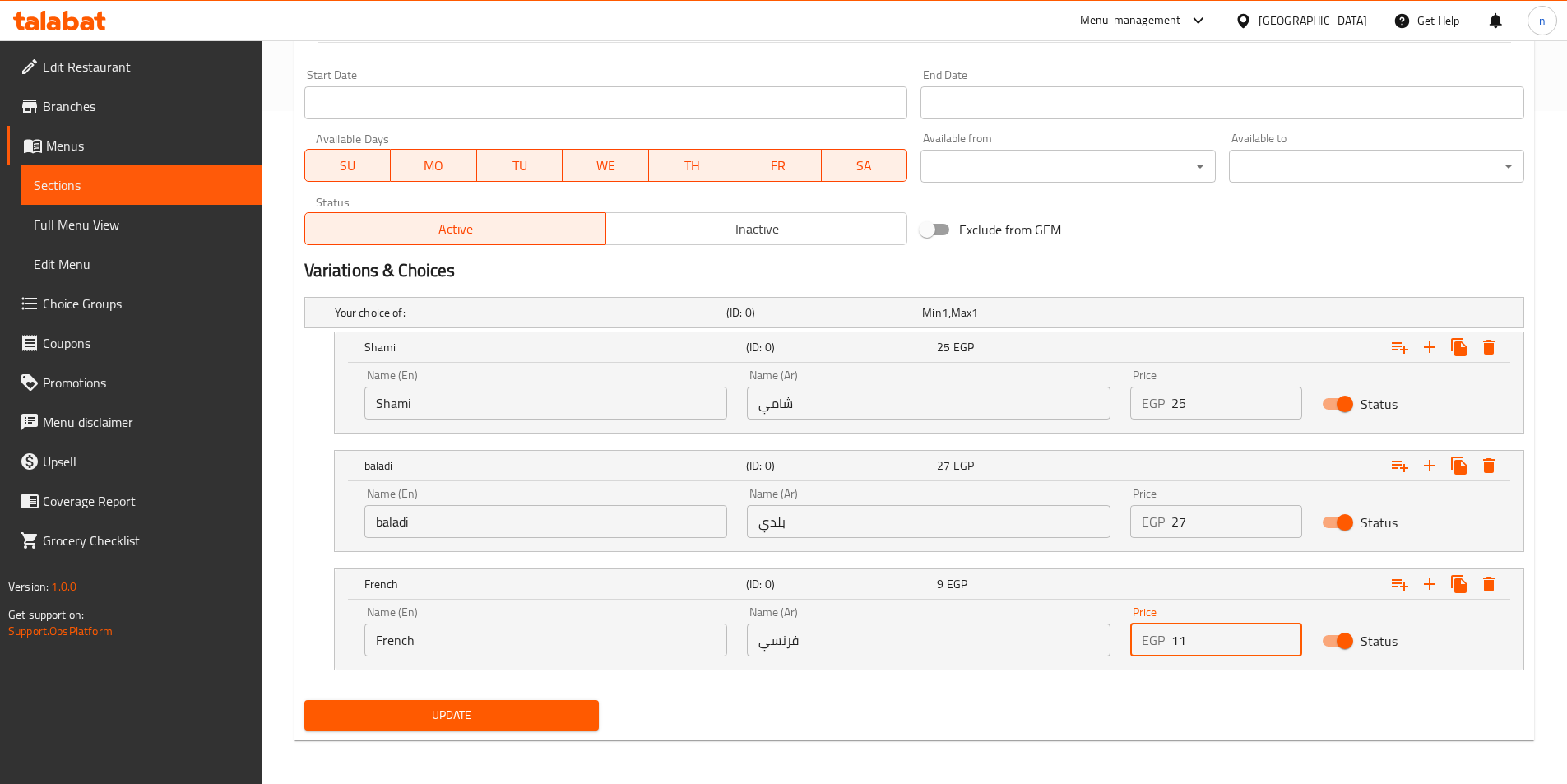
click at [1287, 635] on input "11" at bounding box center [1237, 640] width 131 height 33
click at [1287, 635] on input "12" at bounding box center [1237, 640] width 131 height 33
click at [1287, 635] on input "13" at bounding box center [1237, 640] width 131 height 33
click at [1287, 635] on input "14" at bounding box center [1237, 640] width 131 height 33
click at [1287, 635] on input "15" at bounding box center [1237, 640] width 131 height 33
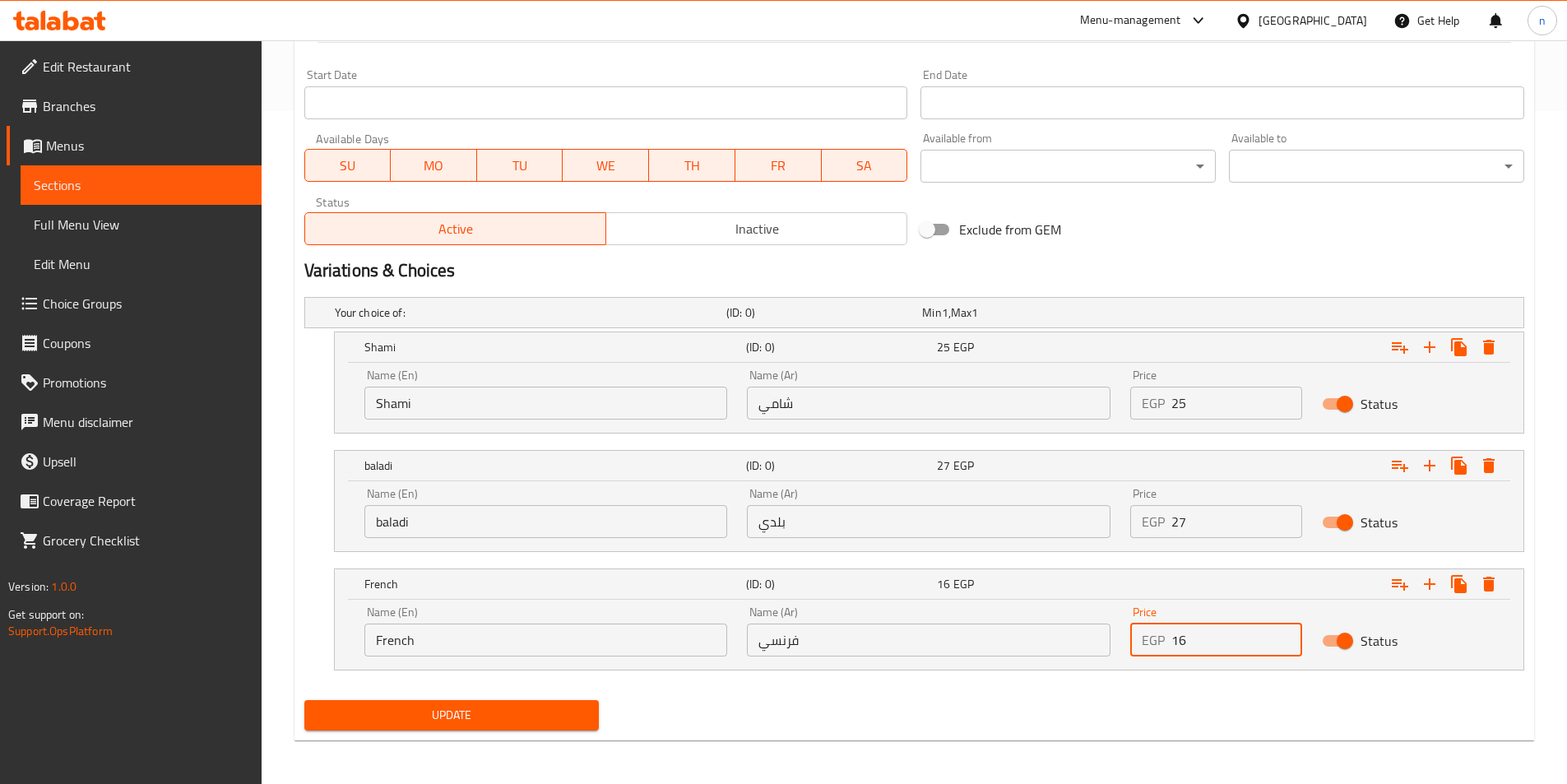
click at [1287, 635] on input "16" at bounding box center [1237, 640] width 131 height 33
click at [1287, 635] on input "17" at bounding box center [1237, 640] width 131 height 33
click at [1287, 635] on input "18" at bounding box center [1237, 640] width 131 height 33
click at [1287, 635] on input "19" at bounding box center [1237, 640] width 131 height 33
click at [1287, 635] on input "20" at bounding box center [1237, 640] width 131 height 33
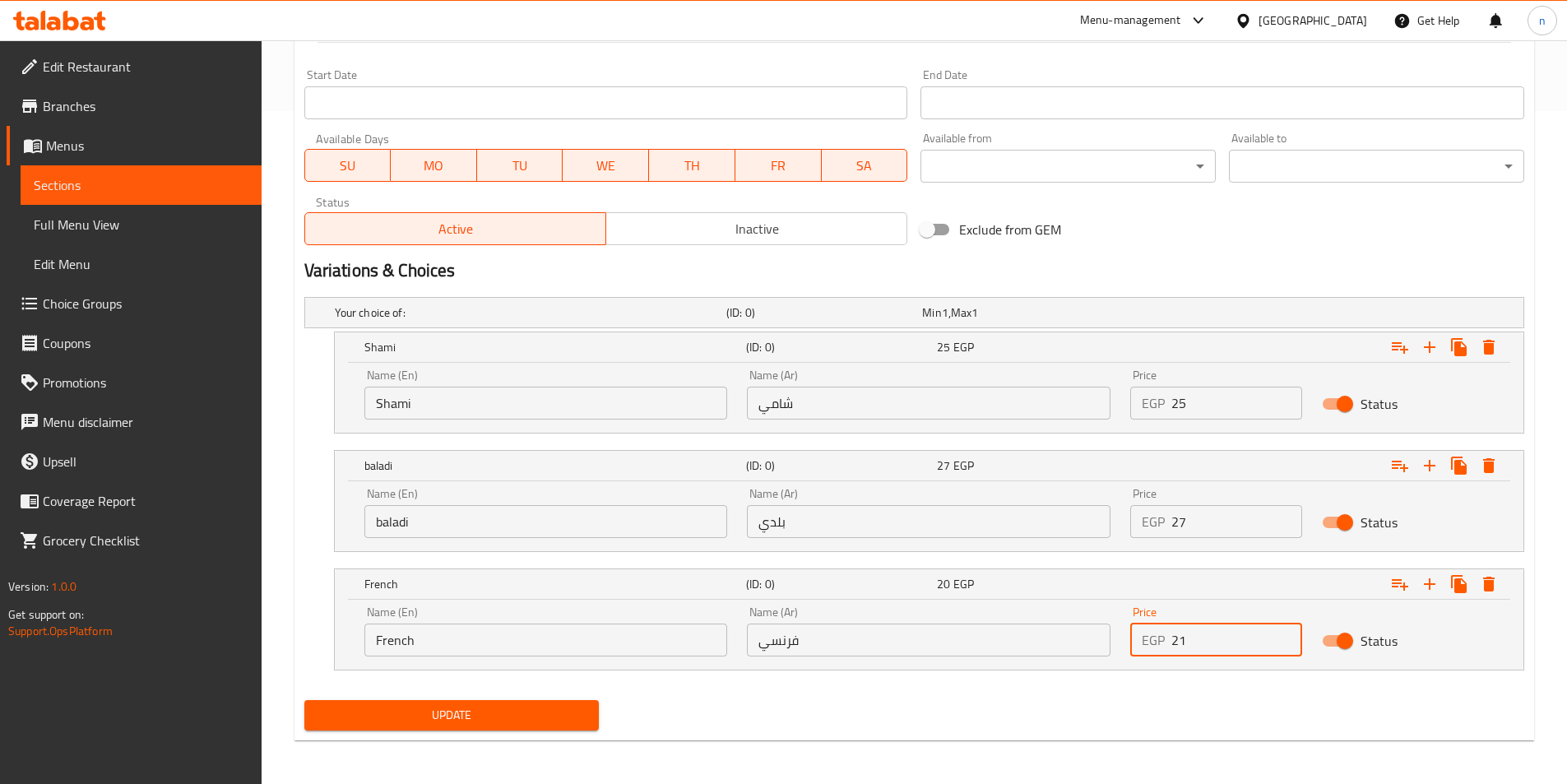
click at [1287, 635] on input "21" at bounding box center [1237, 640] width 131 height 33
click at [1287, 635] on input "22" at bounding box center [1237, 640] width 131 height 33
click at [1287, 635] on input "23" at bounding box center [1237, 640] width 131 height 33
click at [1287, 635] on input "24" at bounding box center [1237, 640] width 131 height 33
click at [1287, 635] on input "25" at bounding box center [1237, 640] width 131 height 33
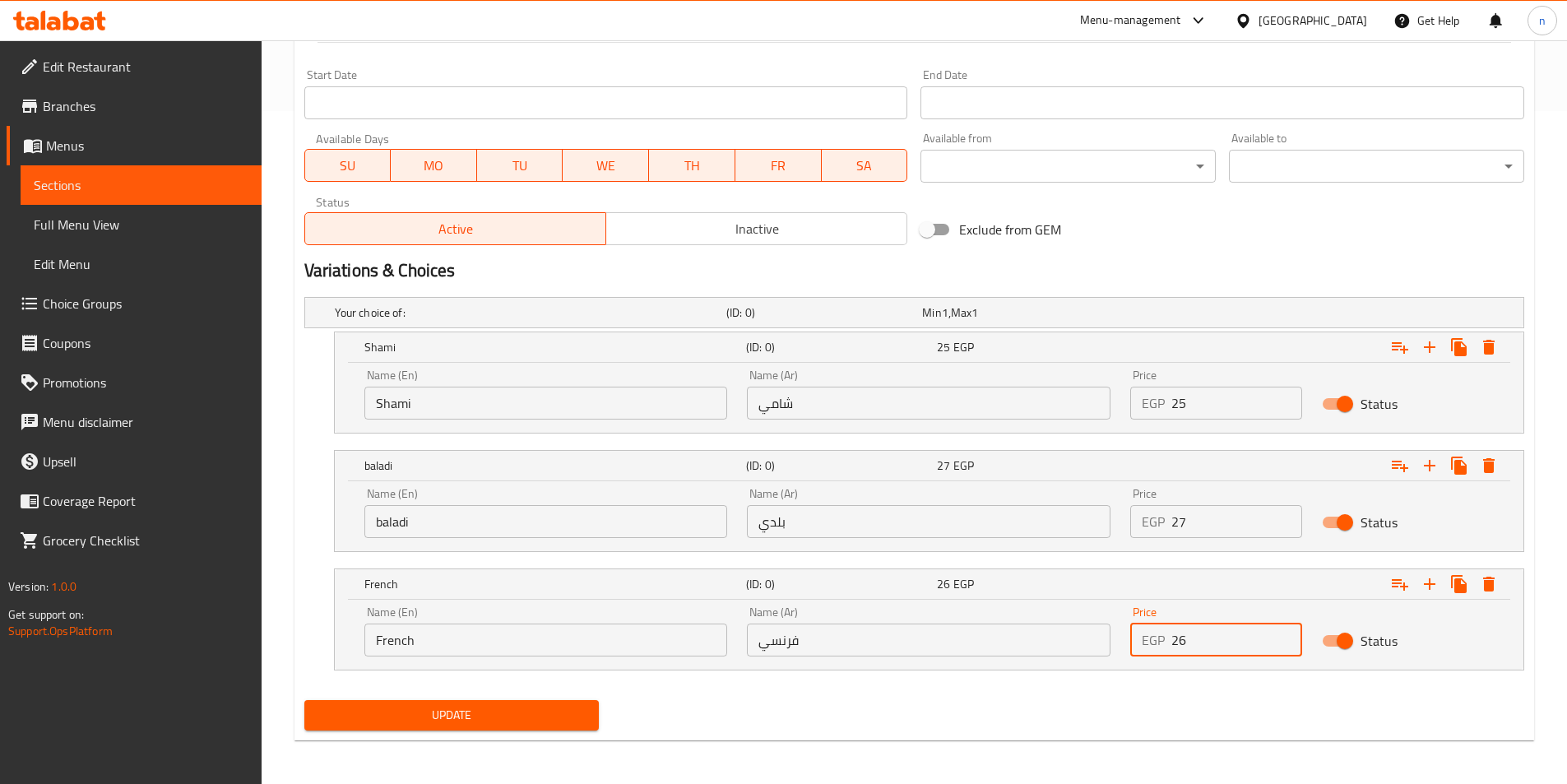
click at [1287, 635] on input "26" at bounding box center [1237, 640] width 131 height 33
click at [1287, 635] on input "27" at bounding box center [1237, 640] width 131 height 33
click at [1287, 635] on input "28" at bounding box center [1237, 640] width 131 height 33
click at [1287, 635] on input "29" at bounding box center [1237, 640] width 131 height 33
click at [1287, 635] on input "30" at bounding box center [1237, 640] width 131 height 33
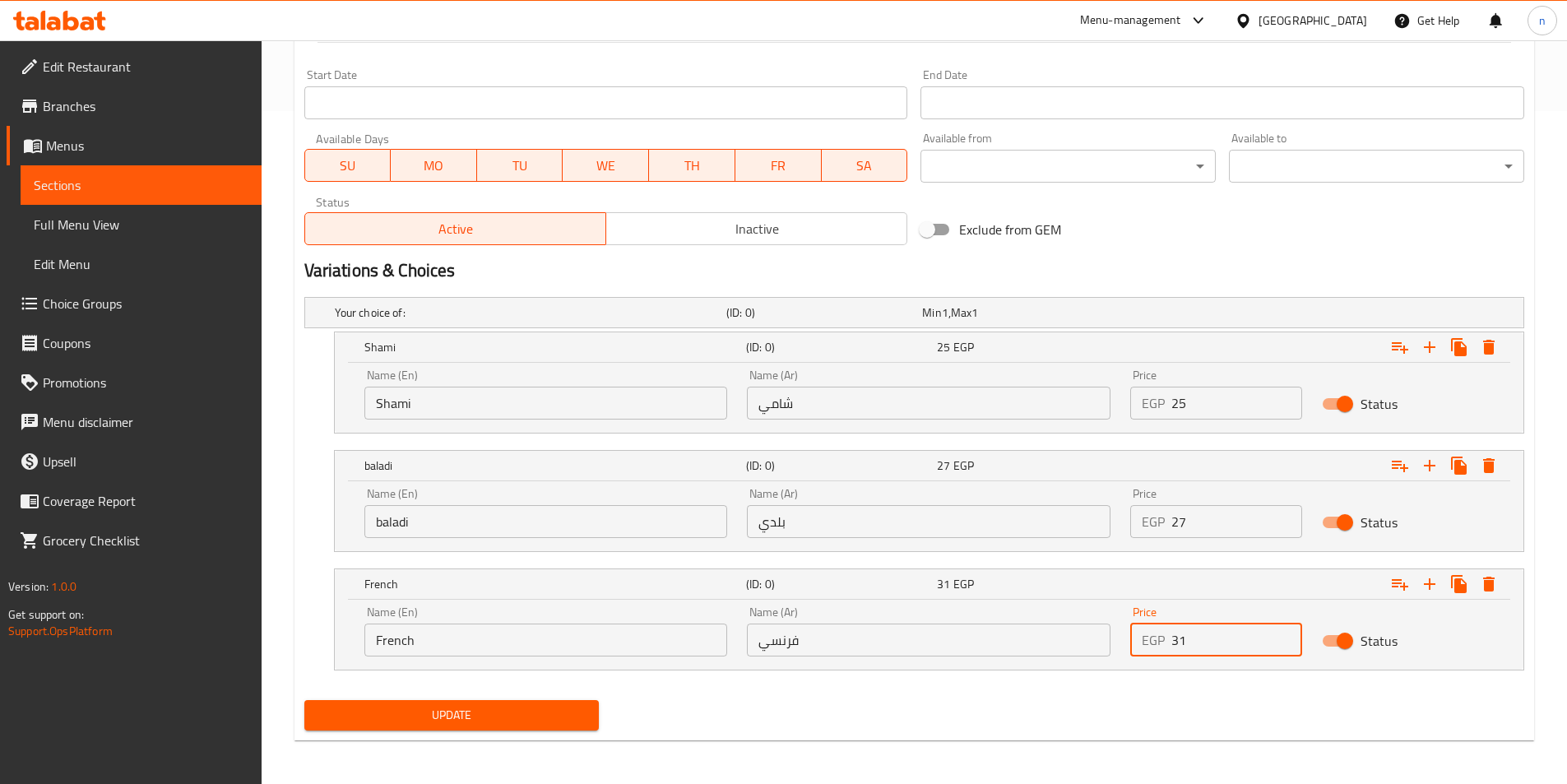
type input "31"
click at [1287, 635] on input "31" at bounding box center [1237, 640] width 131 height 33
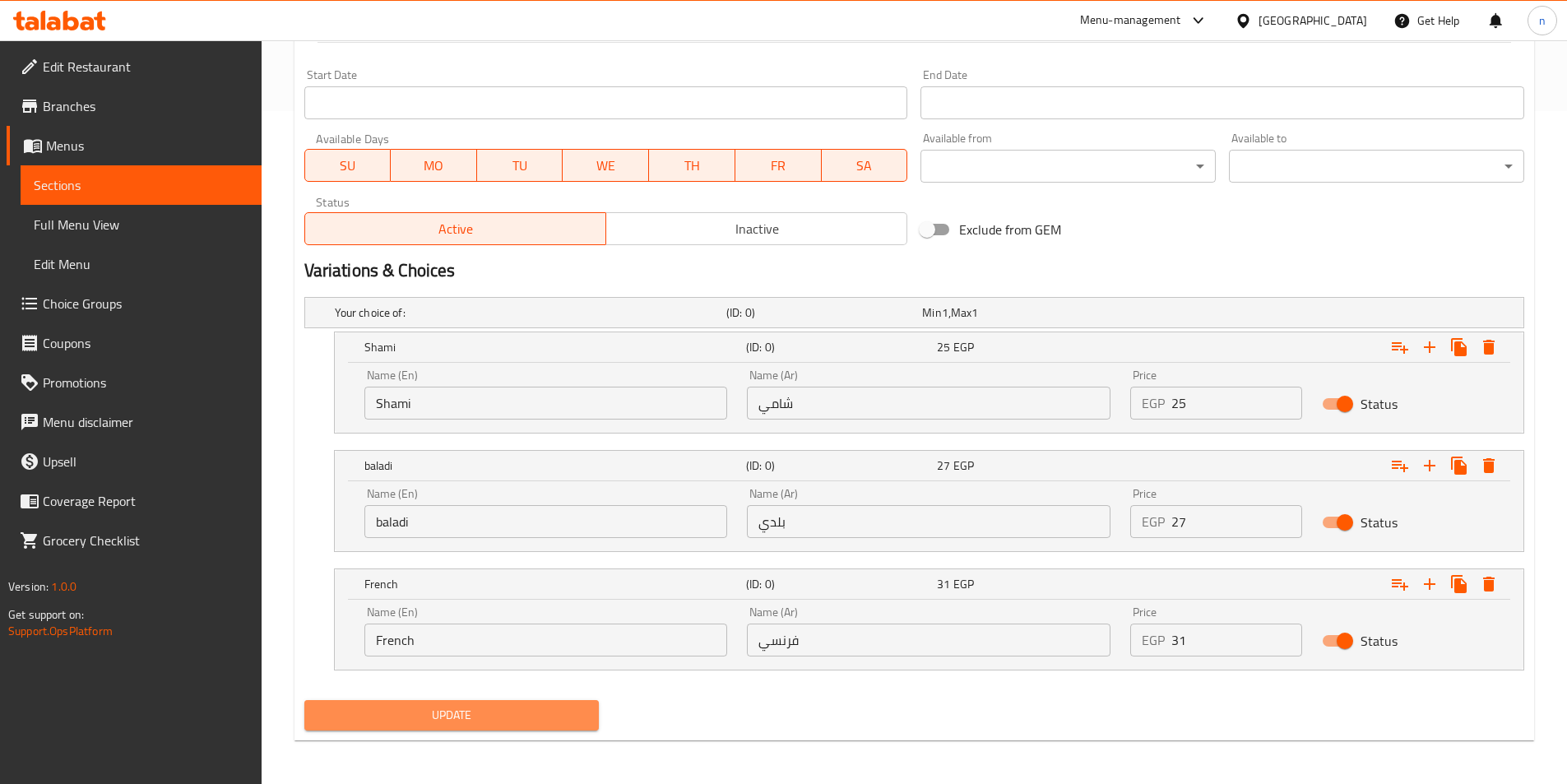
click at [479, 711] on span "Update" at bounding box center [452, 715] width 269 height 20
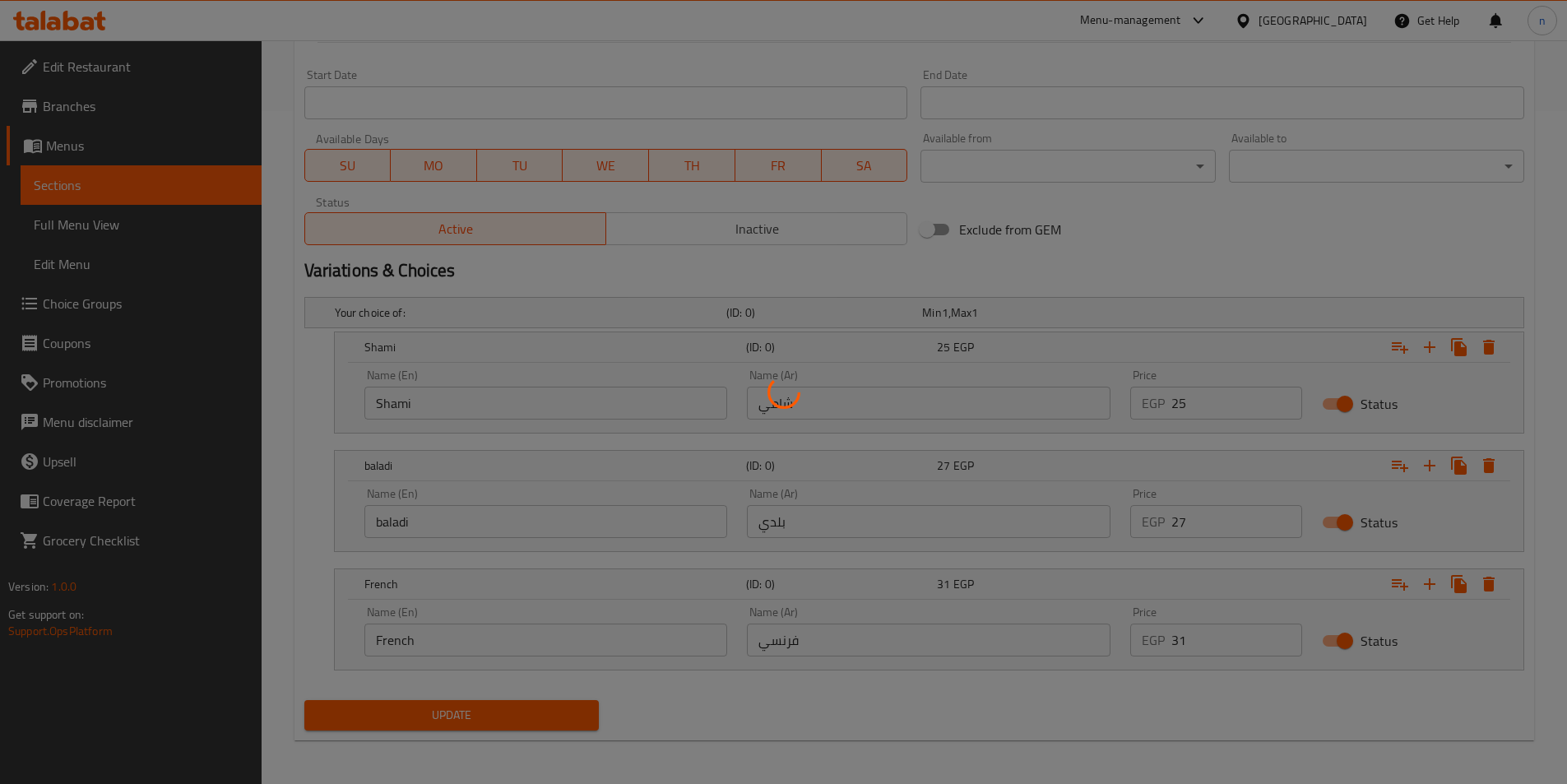
scroll to position [15, 0]
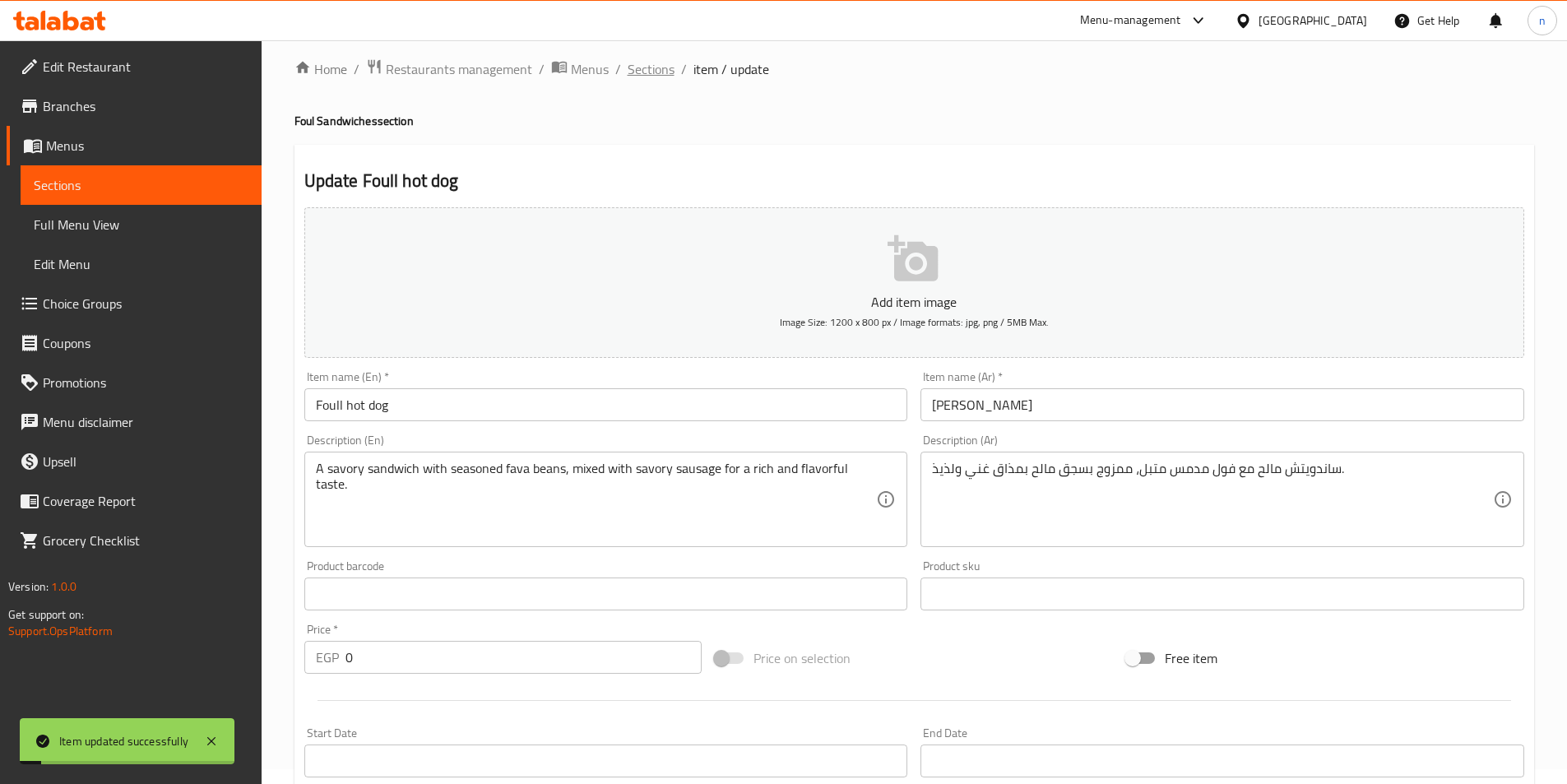
click at [652, 70] on span "Sections" at bounding box center [651, 70] width 47 height 20
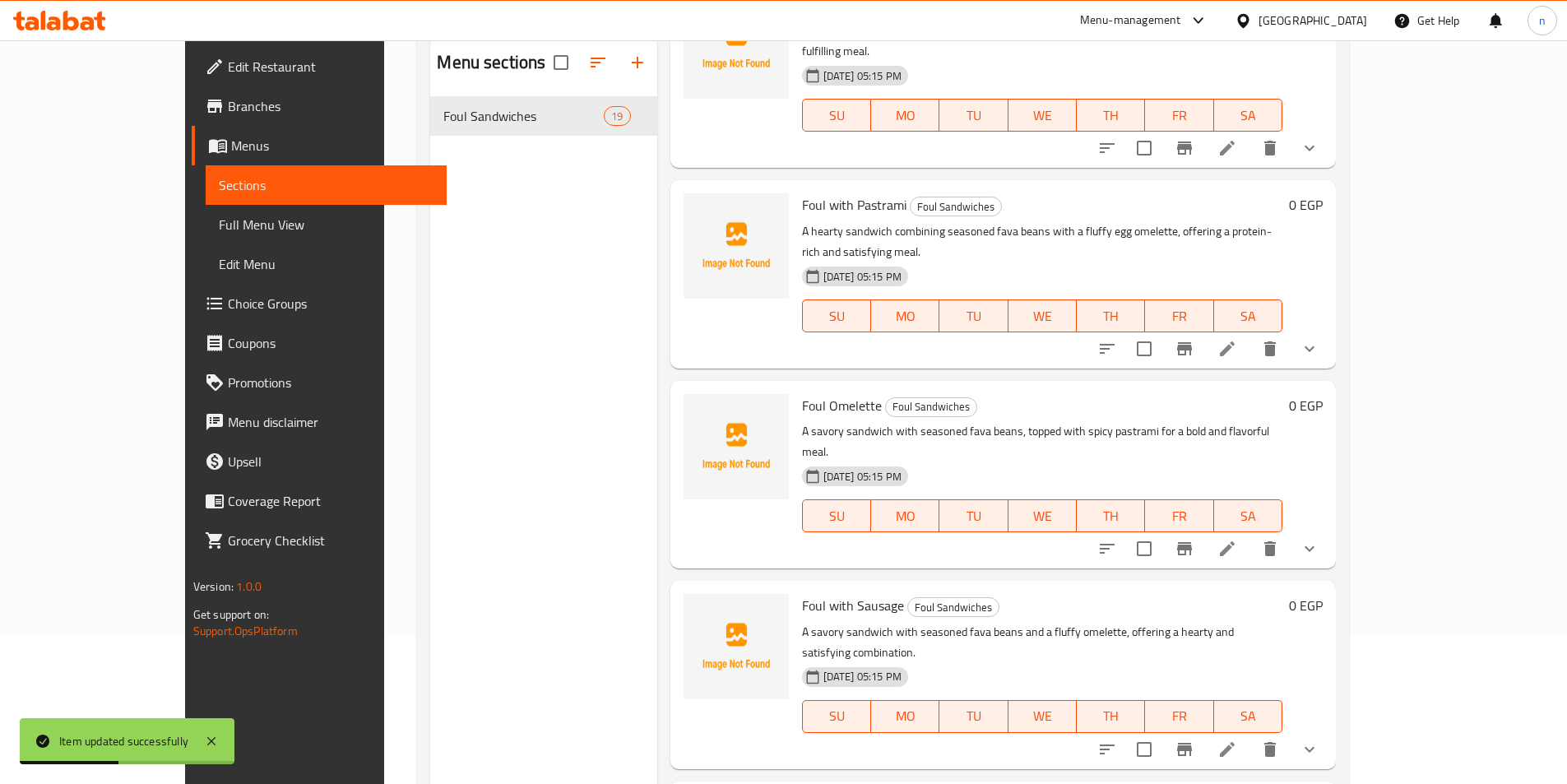
scroll to position [230, 0]
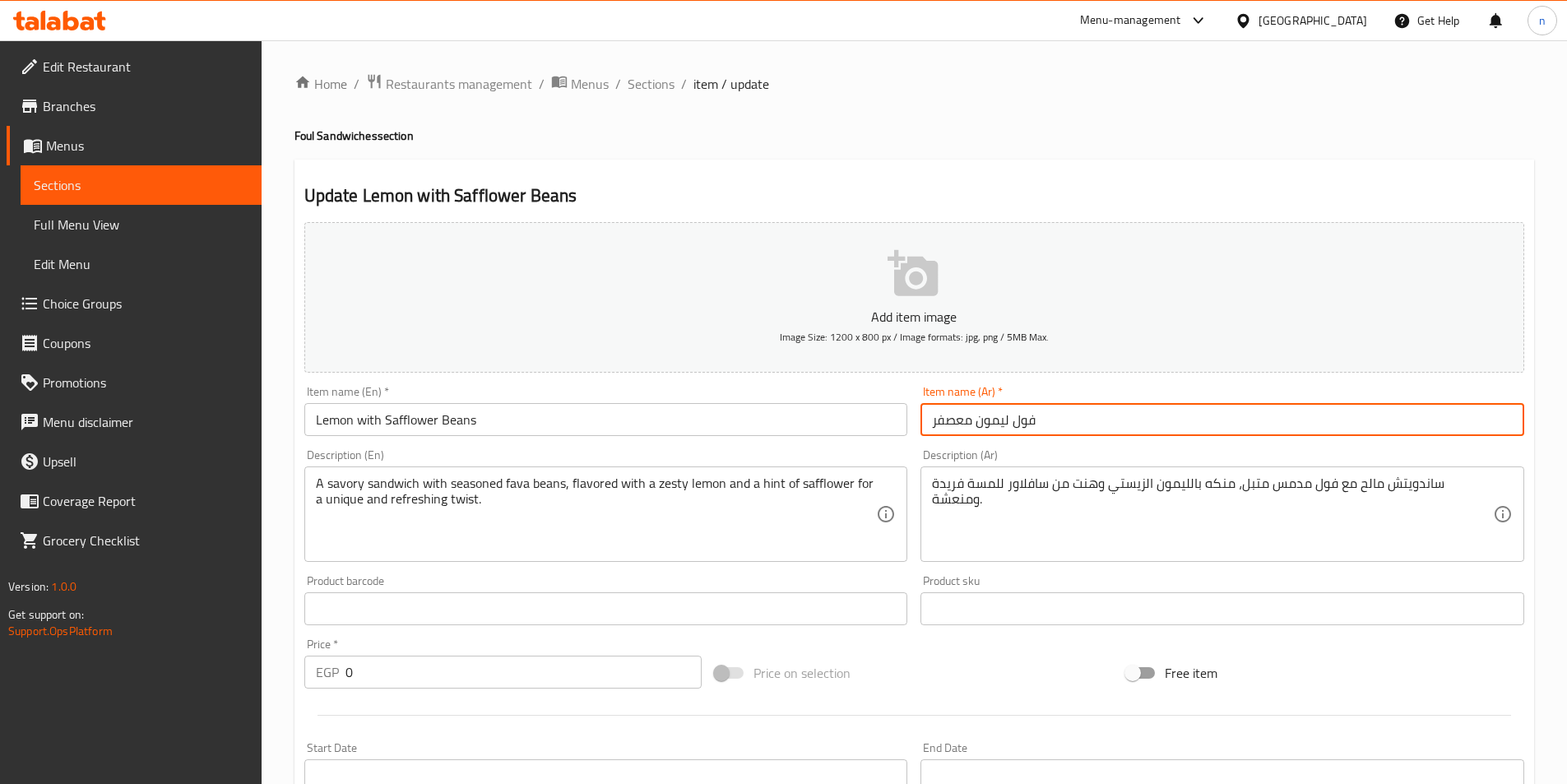
click at [988, 426] on input "فول ليمون معصفر" at bounding box center [1222, 419] width 604 height 33
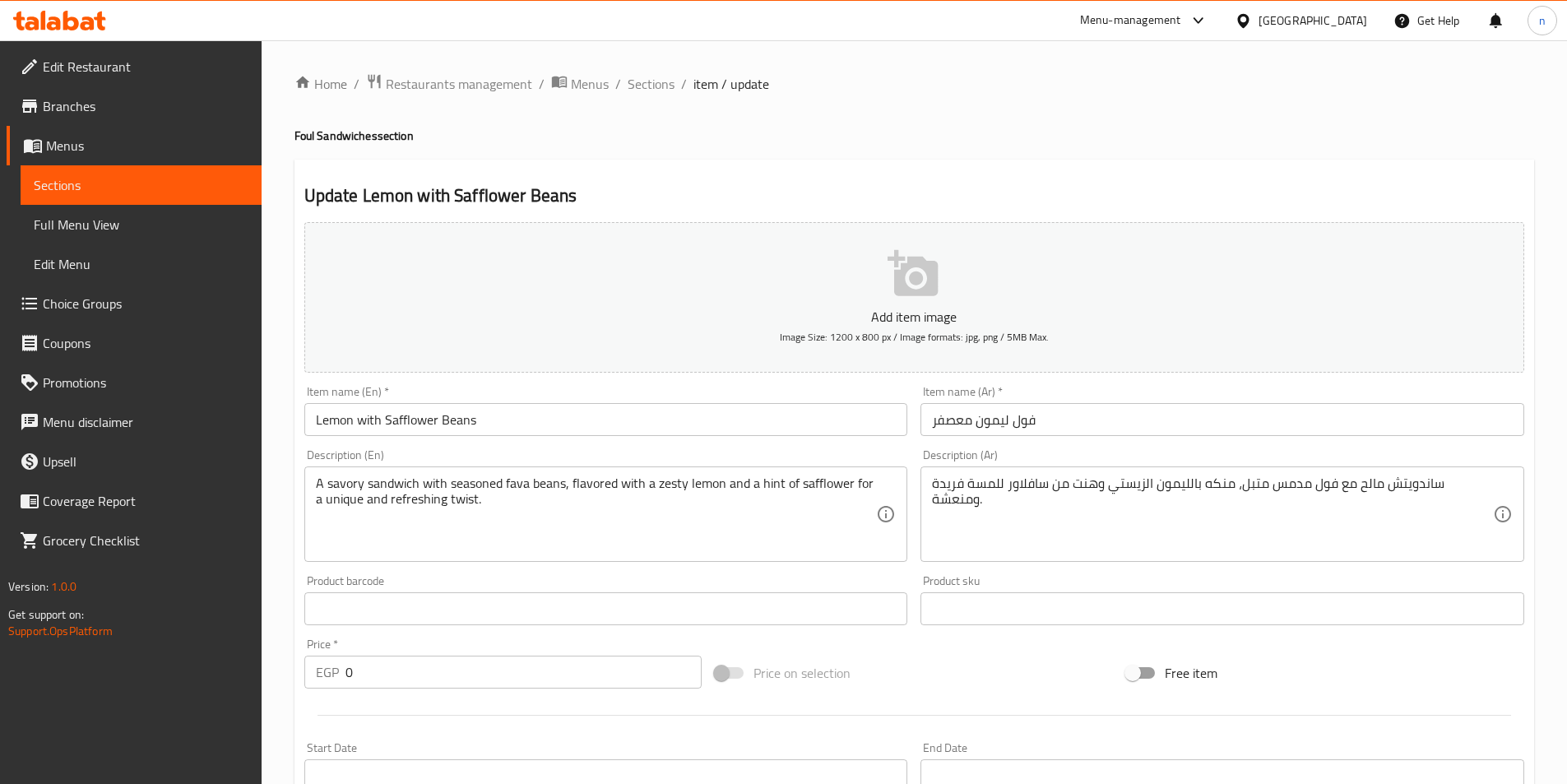
click at [538, 405] on input "Lemon with Safflower Beans" at bounding box center [605, 419] width 604 height 33
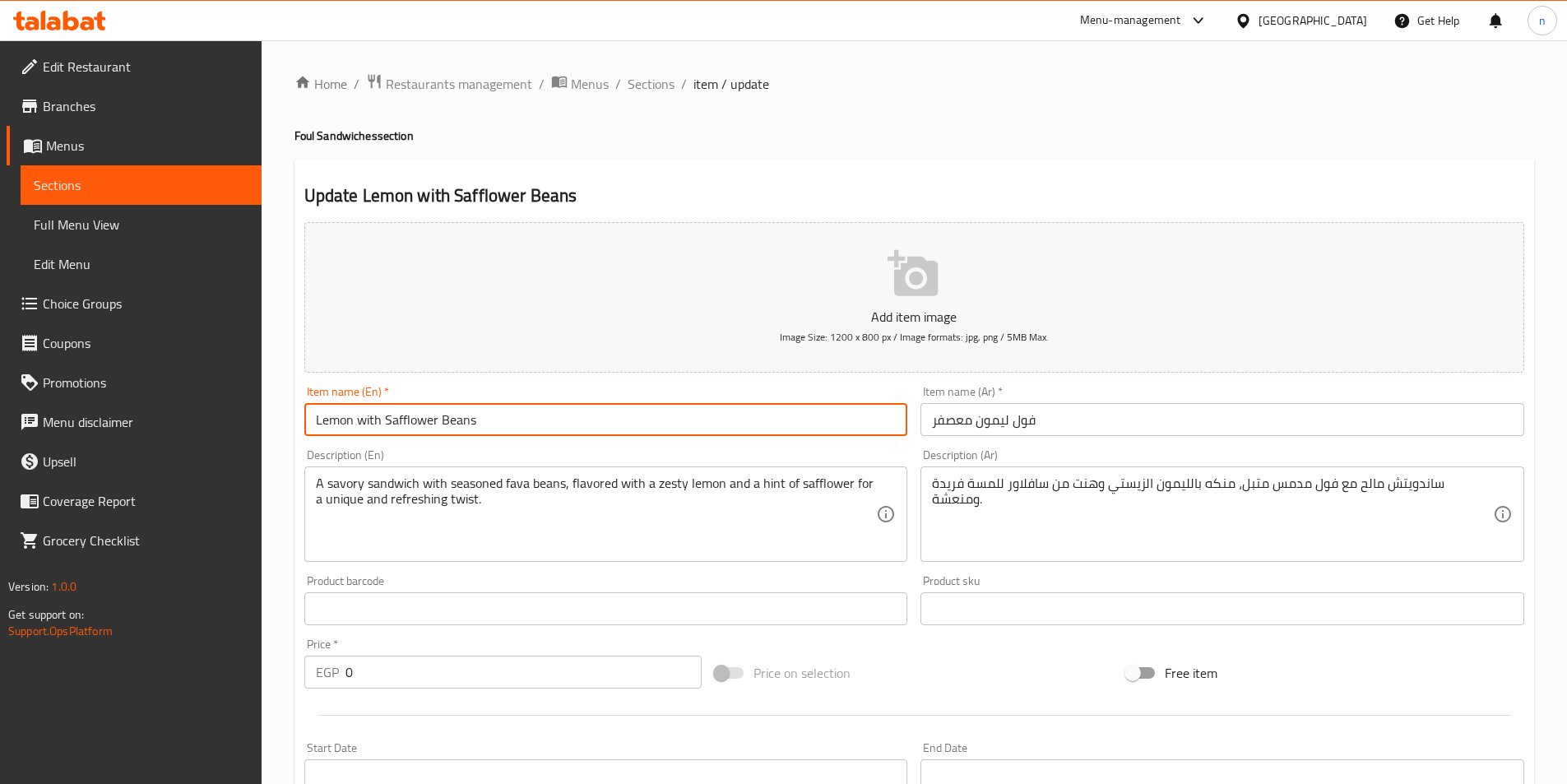
click at [538, 405] on input "Lemon with Safflower Beans" at bounding box center [605, 419] width 604 height 33
paste input "Safflower lemon b"
type input "Safflower lemon beans"
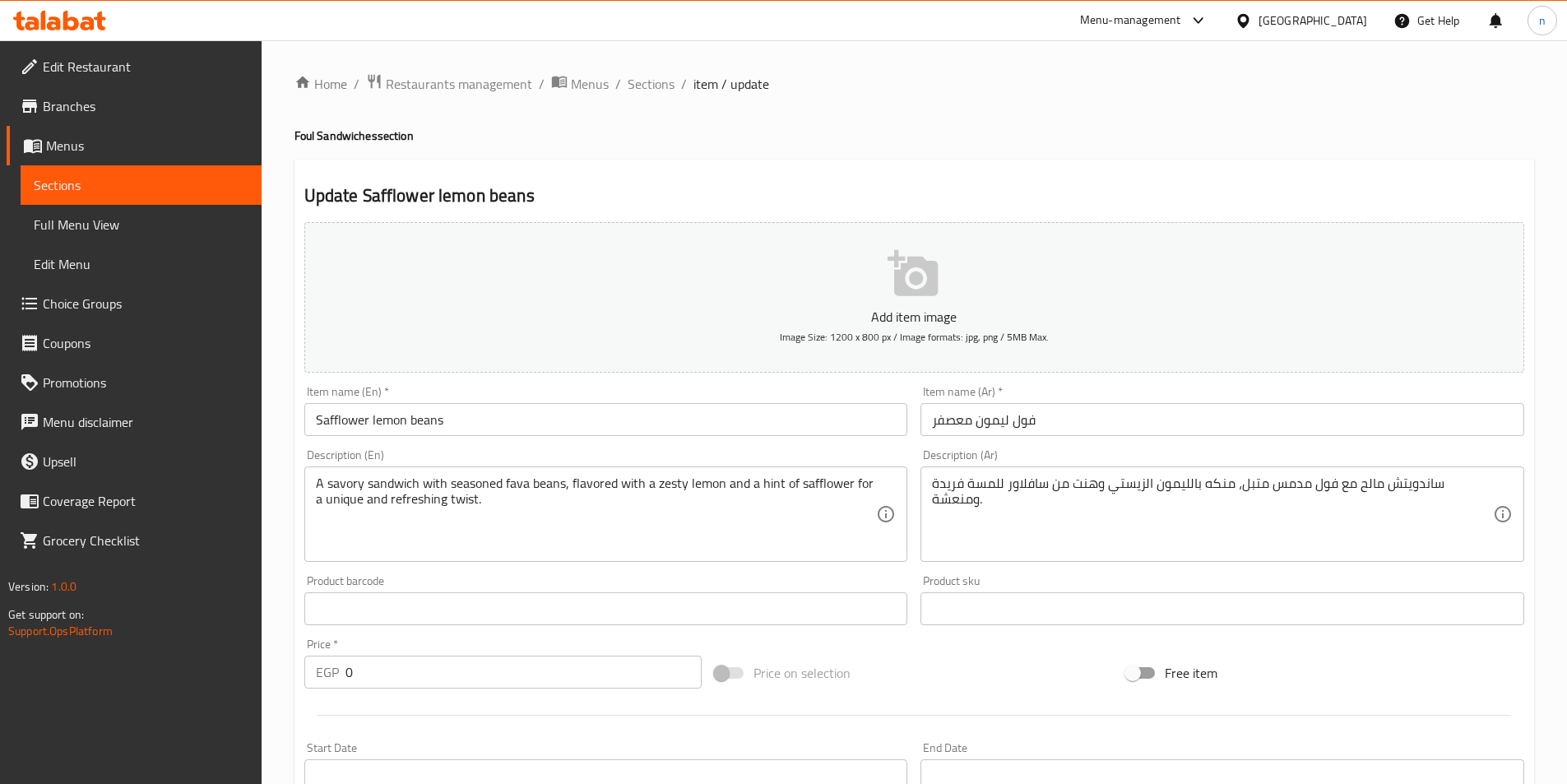
click at [968, 645] on div "Add item image Image Size: 1200 x 800 px / Image formats: jpg, png / 5MB Max. I…" at bounding box center [915, 570] width 1233 height 708
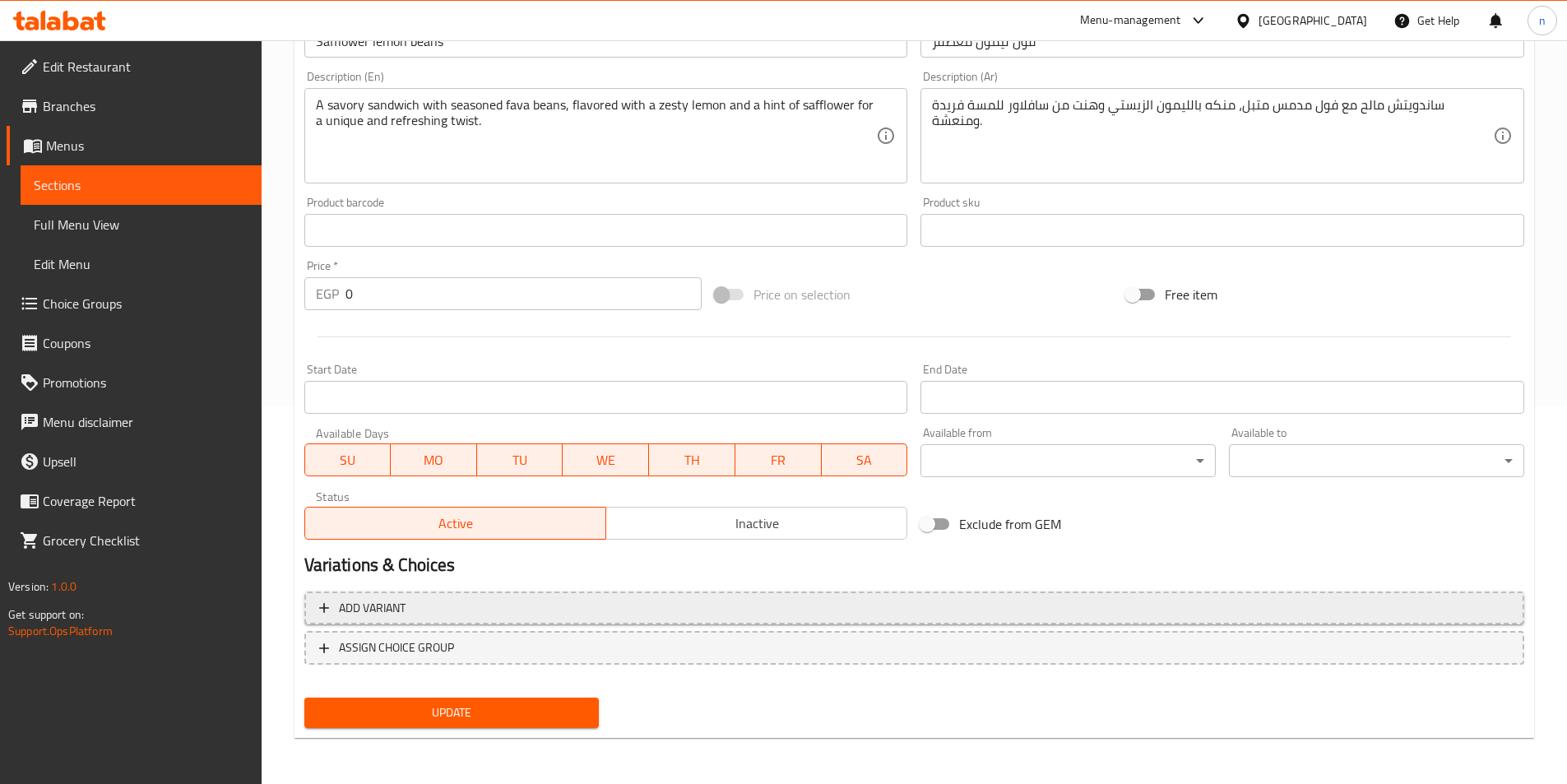
click at [929, 598] on span "Add variant" at bounding box center [915, 608] width 1191 height 20
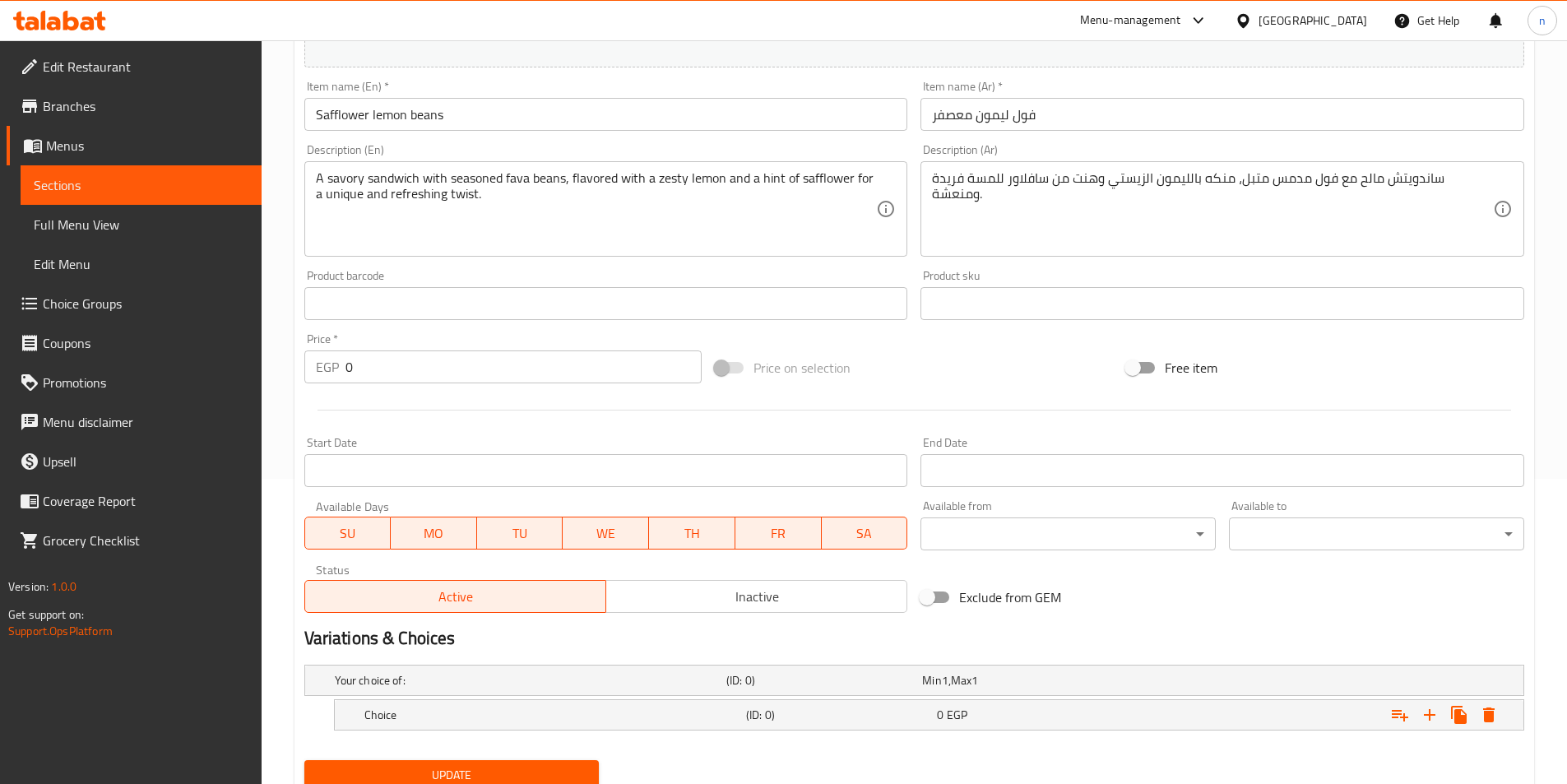
scroll to position [368, 0]
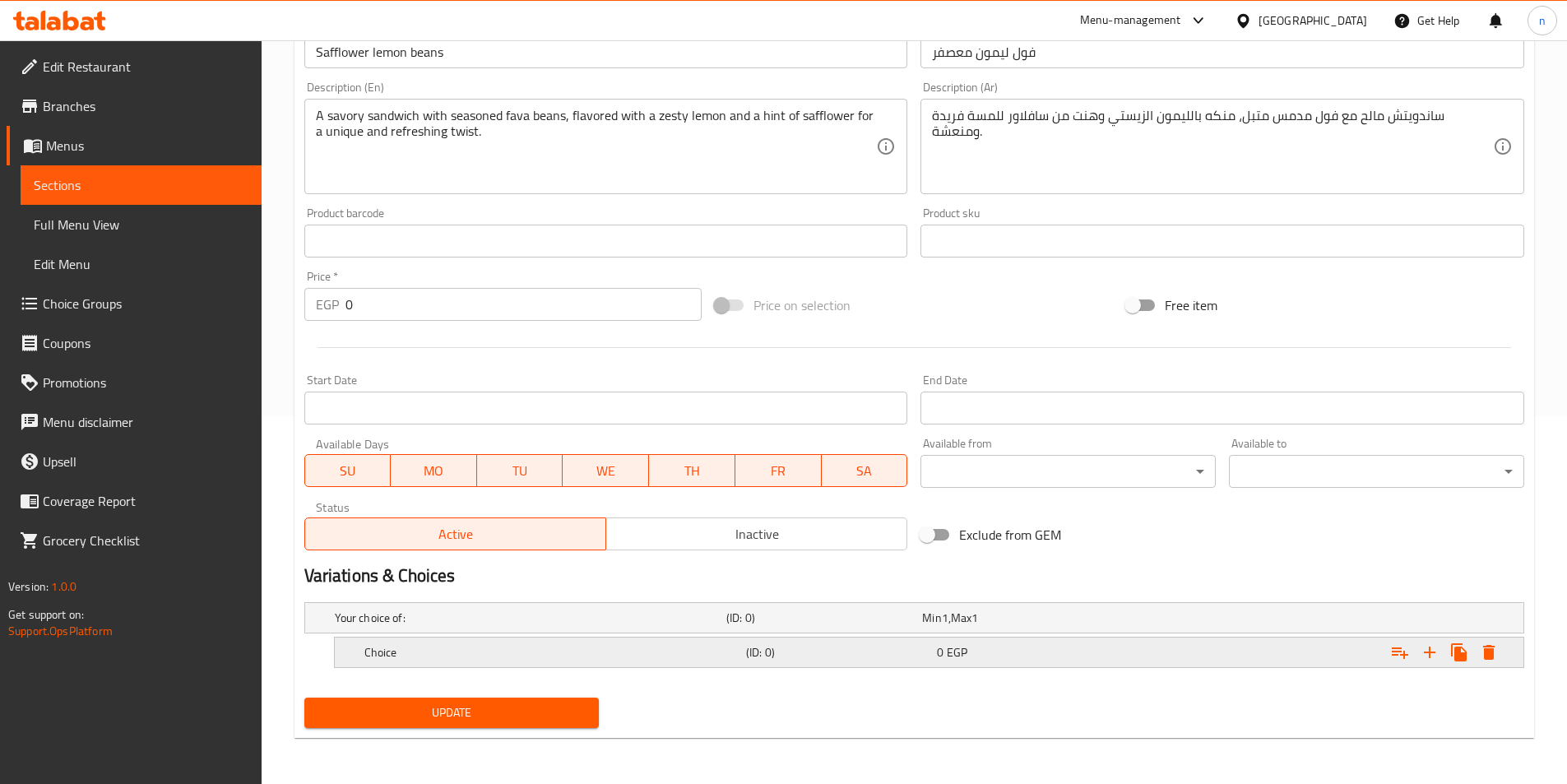
click at [586, 648] on h5 "Choice" at bounding box center [552, 652] width 375 height 17
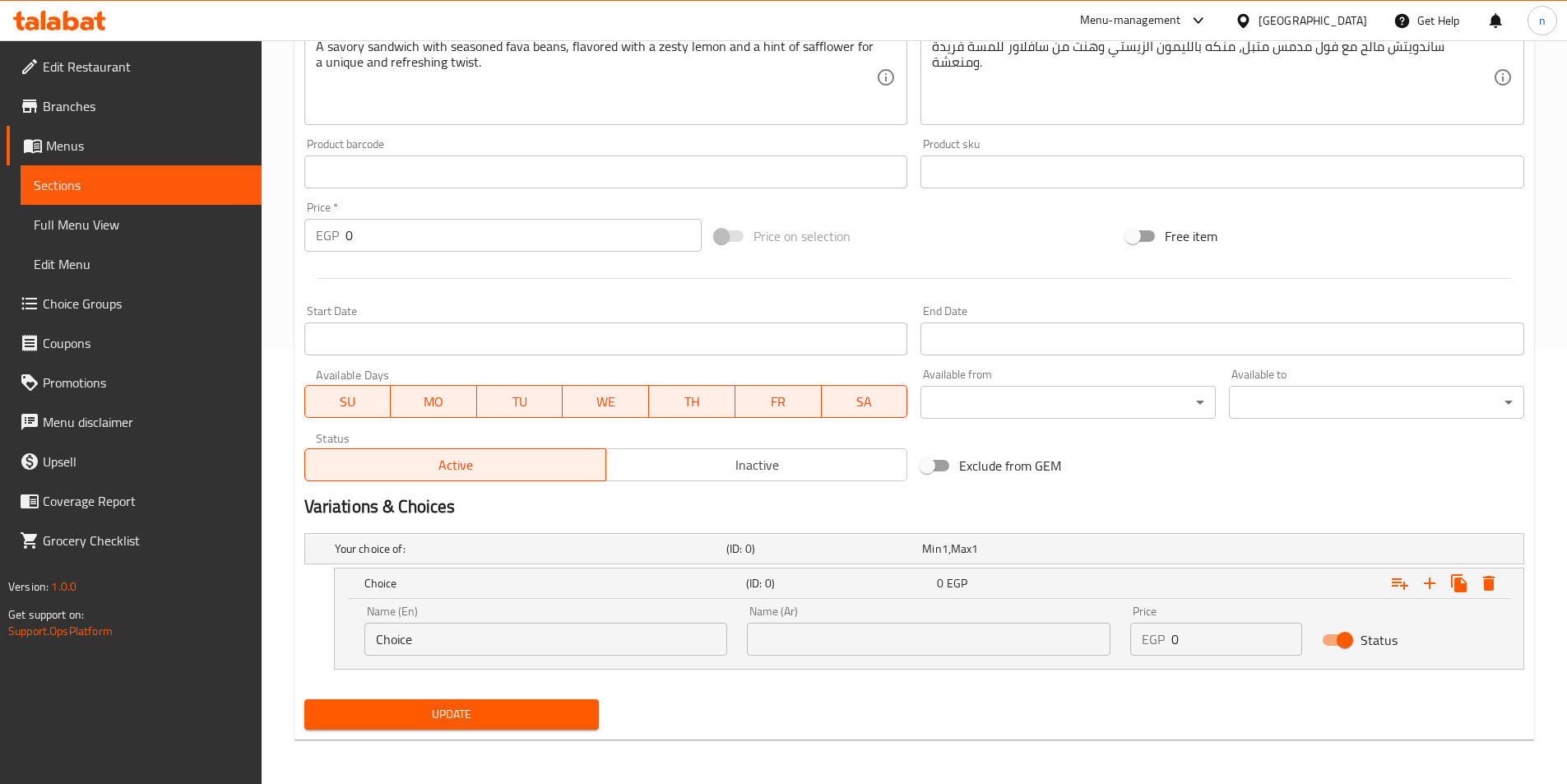
scroll to position [437, 0]
click at [582, 645] on input "Choice" at bounding box center [546, 638] width 364 height 33
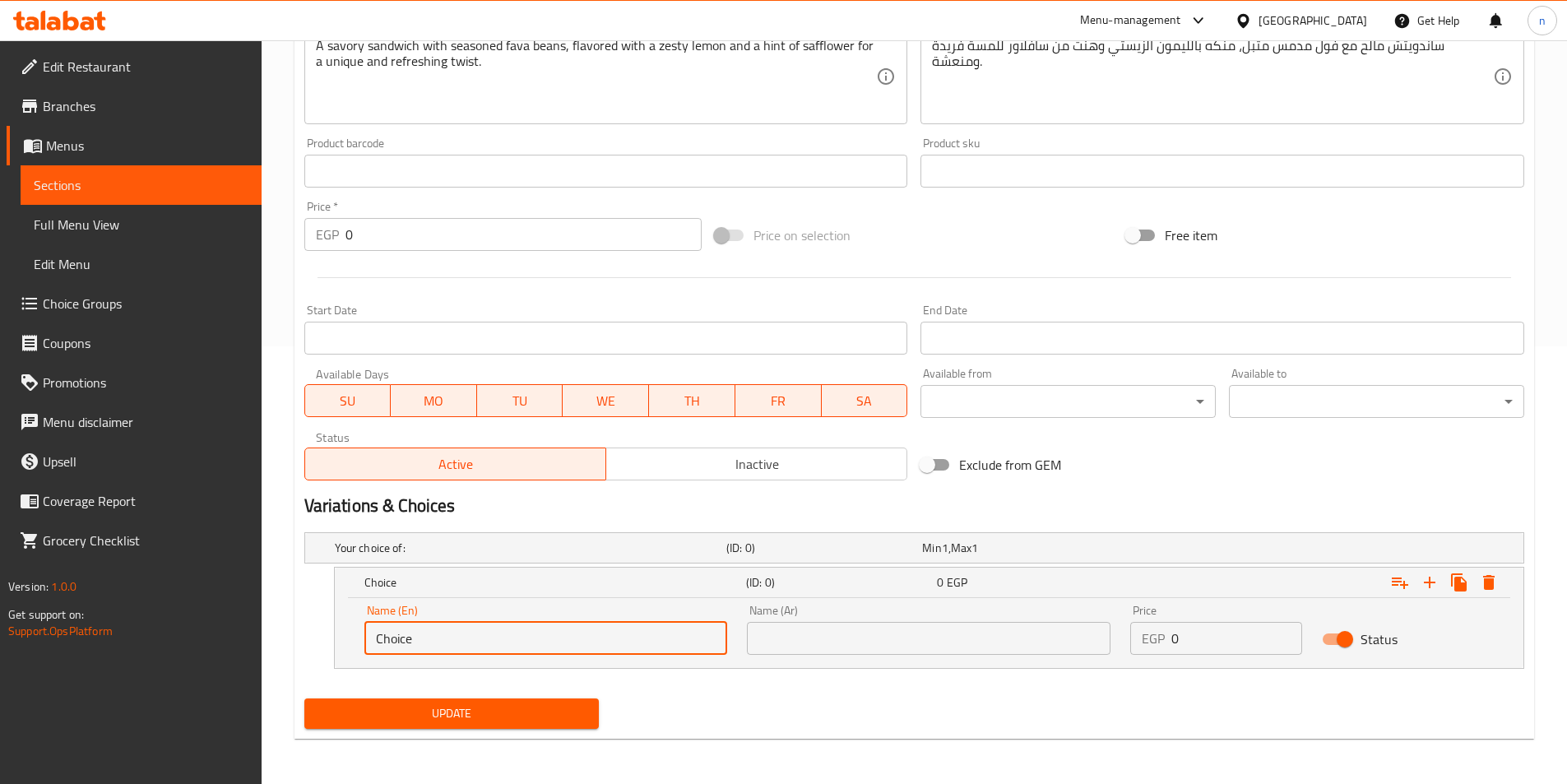
click at [582, 645] on input "Choice" at bounding box center [546, 638] width 364 height 33
click at [582, 645] on input "text" at bounding box center [546, 638] width 364 height 33
click at [485, 640] on input "text" at bounding box center [546, 638] width 364 height 33
type input "Steakhouse Fries"
click at [441, 640] on input "Steakhouse Fries" at bounding box center [546, 638] width 364 height 33
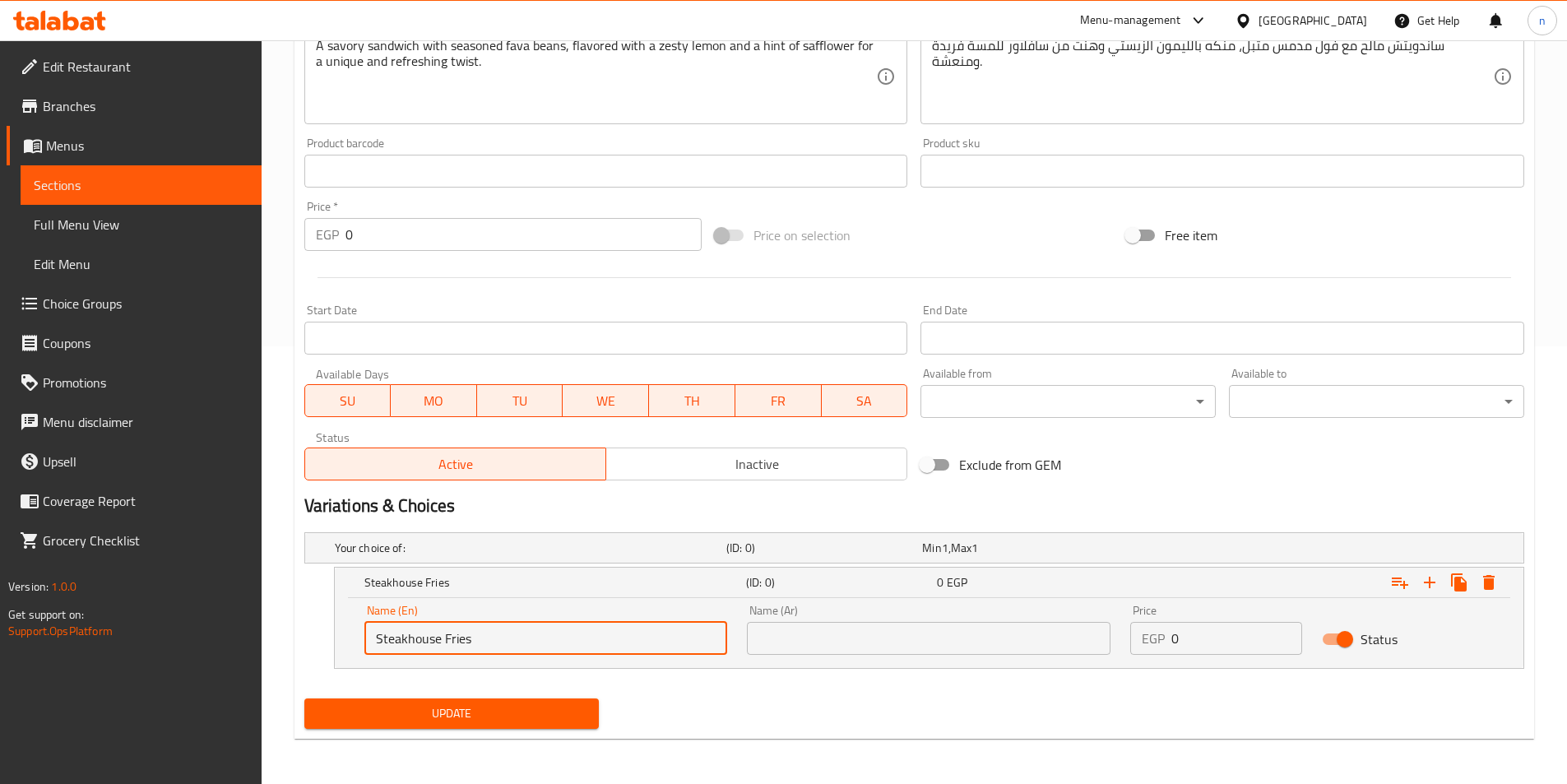
click at [441, 640] on input "Steakhouse Fries" at bounding box center [546, 638] width 364 height 33
click at [441, 640] on input "text" at bounding box center [546, 638] width 364 height 33
type input "Shami"
click at [786, 633] on input "text" at bounding box center [929, 638] width 364 height 33
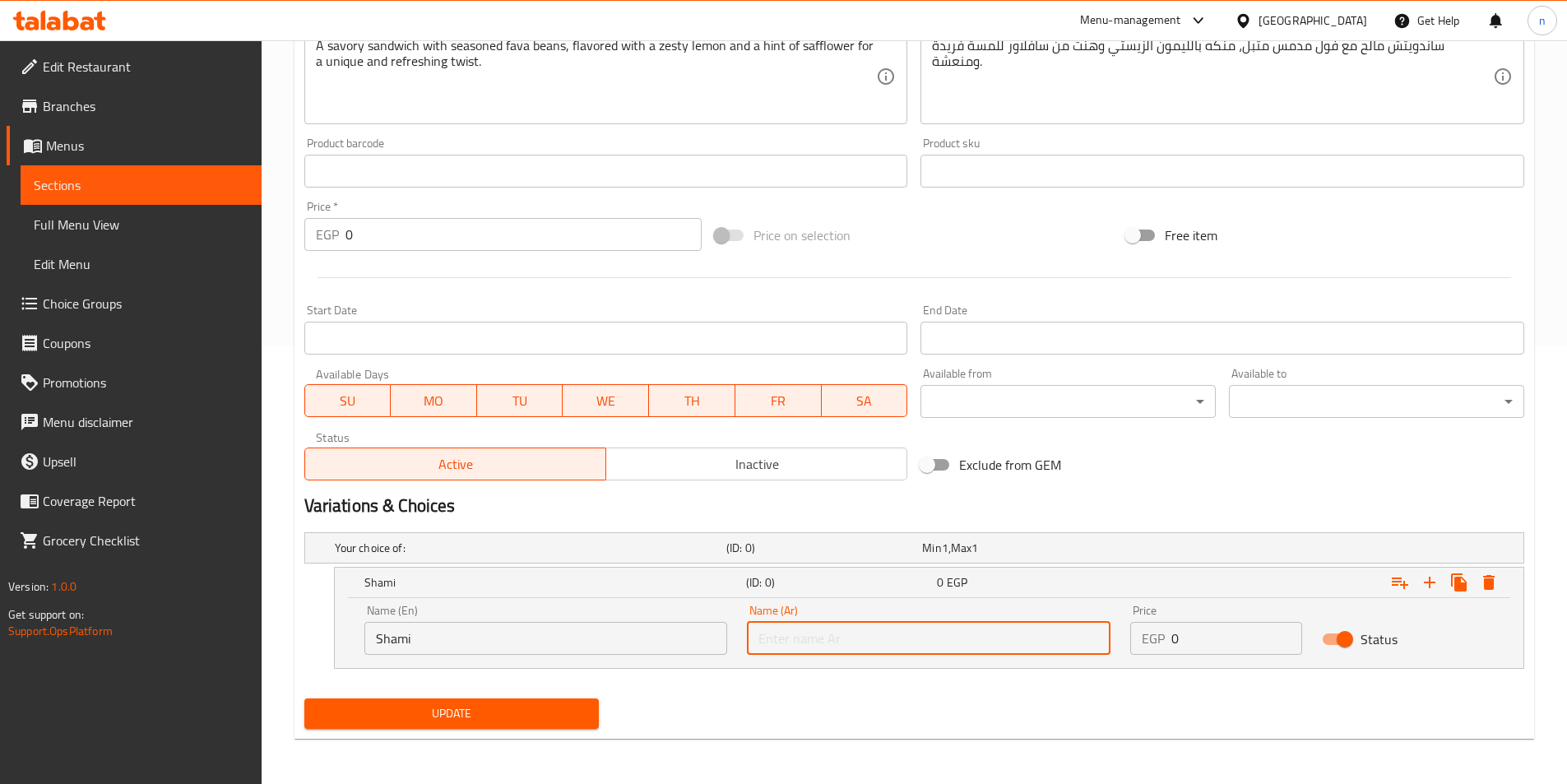
type input "شامي"
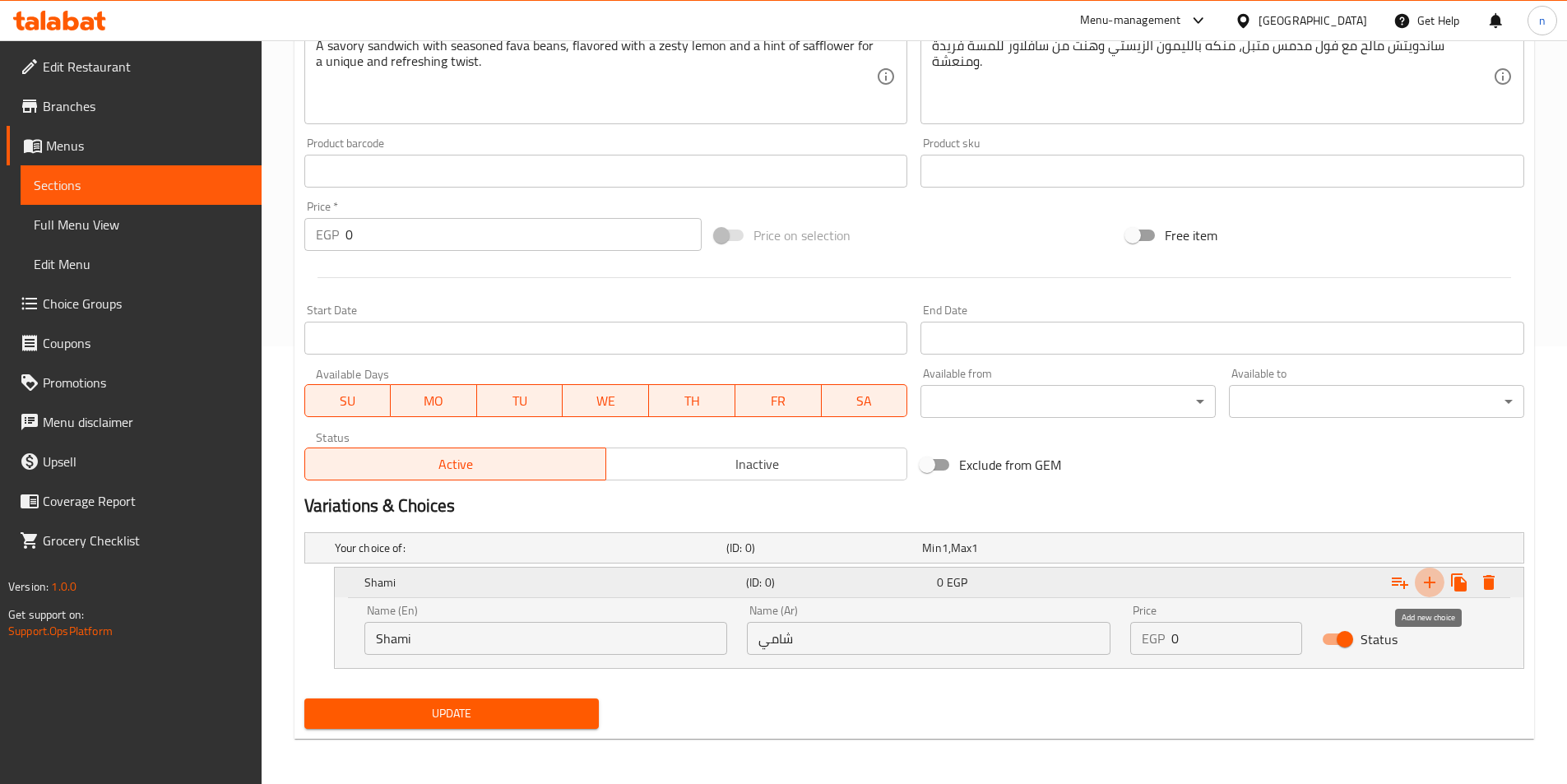
click at [1432, 583] on icon "Expand" at bounding box center [1430, 583] width 12 height 12
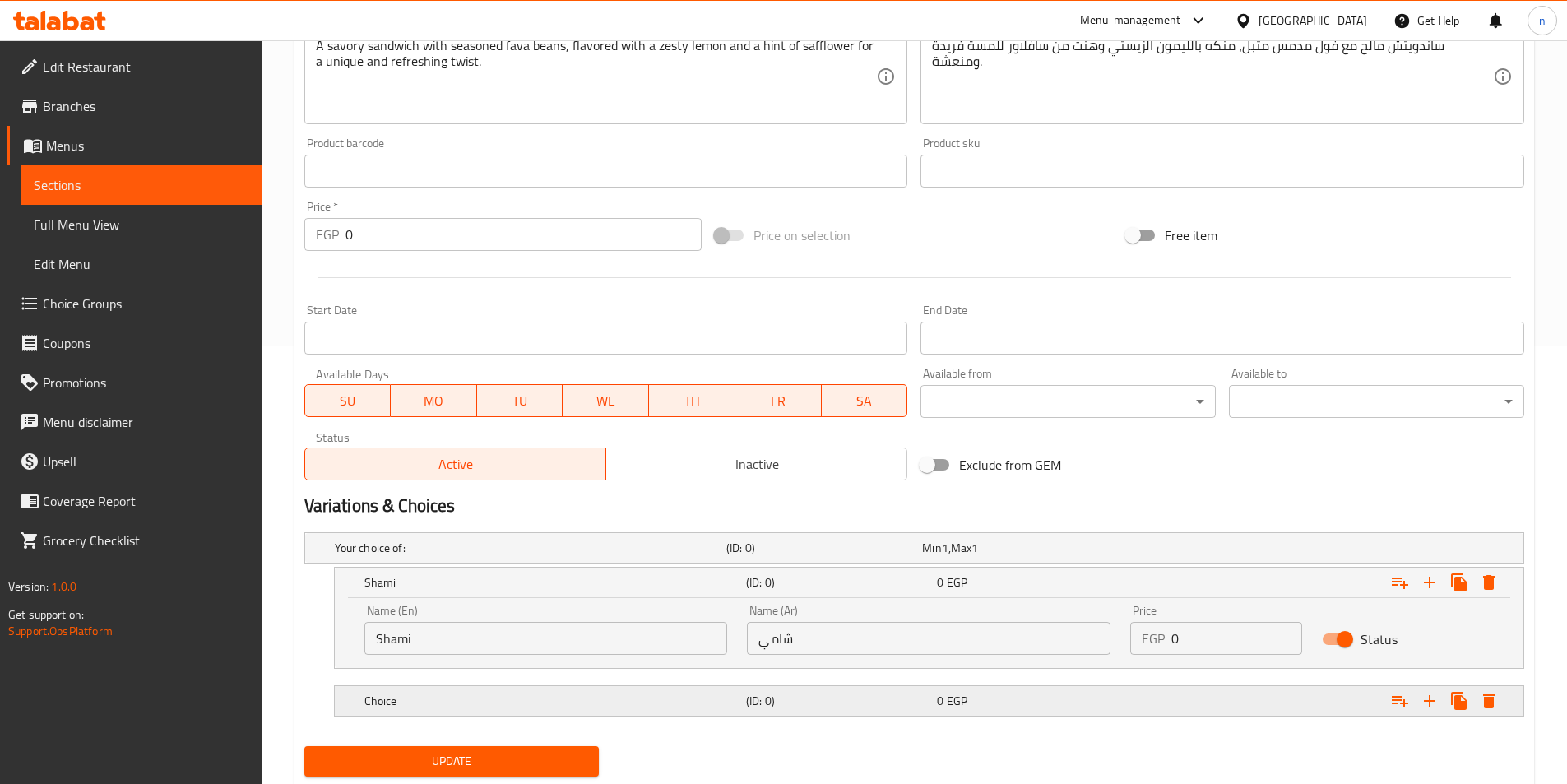
click at [1051, 691] on div "0 EGP" at bounding box center [1029, 700] width 191 height 23
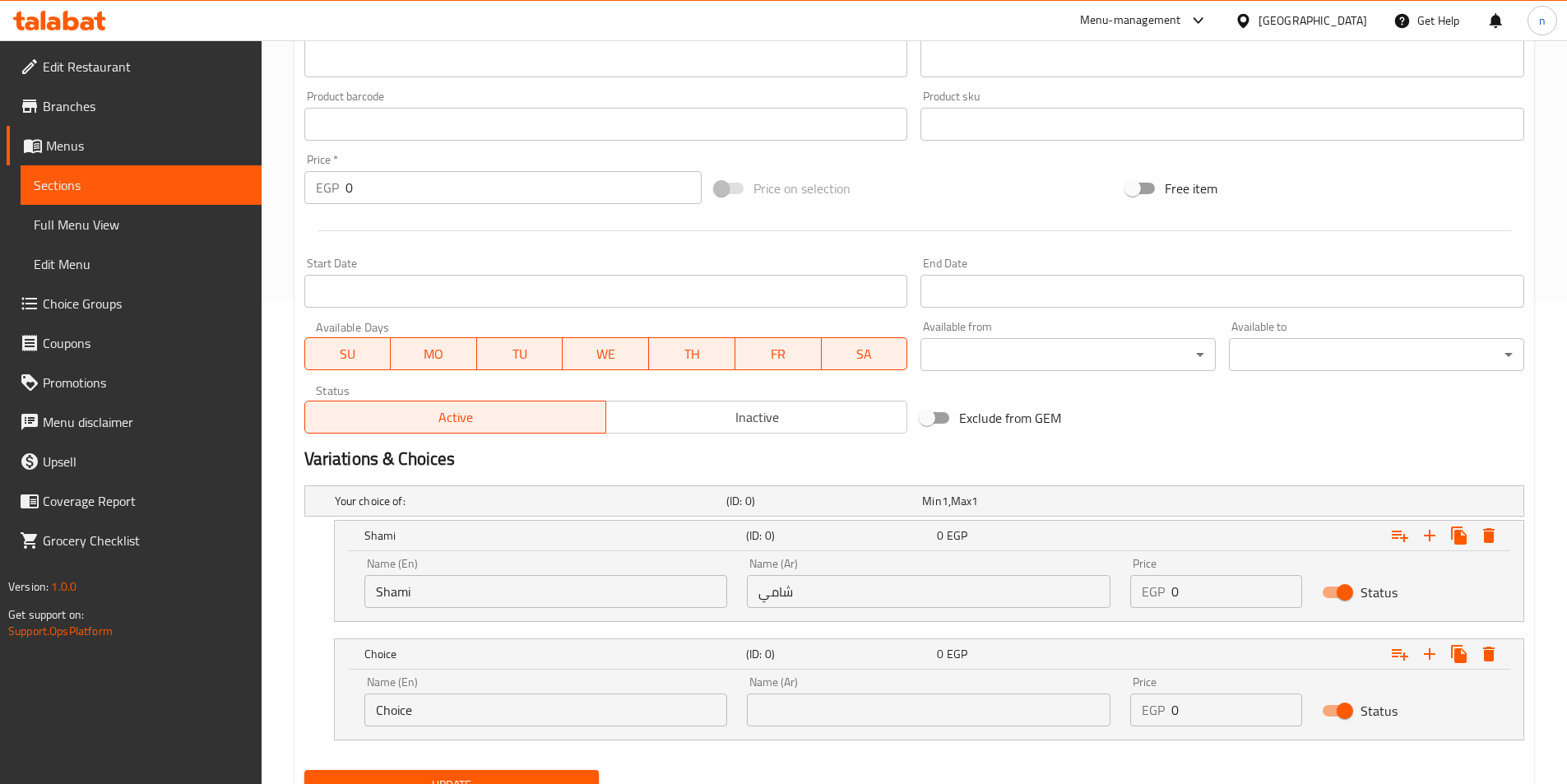
scroll to position [557, 0]
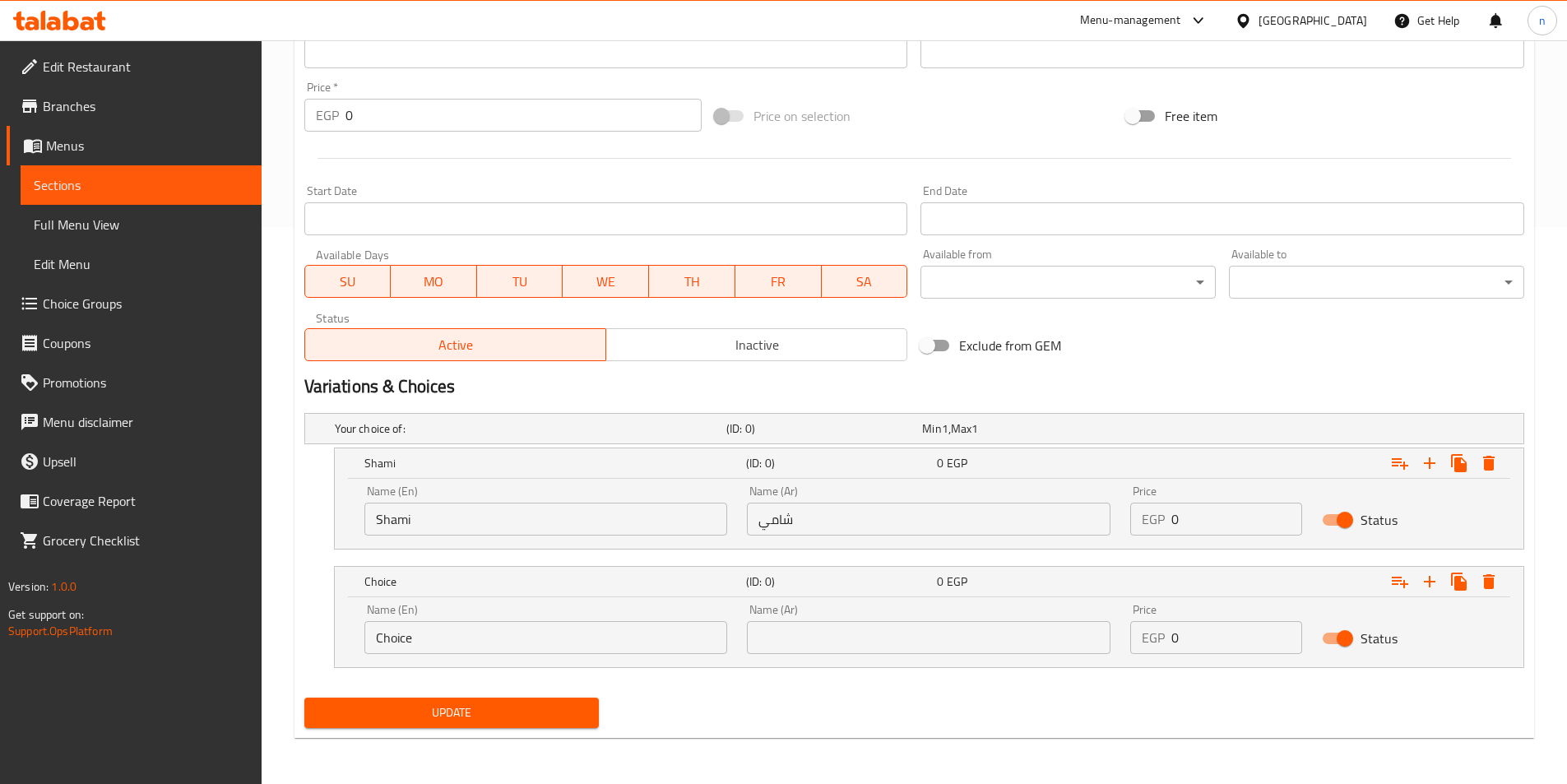
click at [491, 632] on input "Choice" at bounding box center [546, 637] width 364 height 33
click at [491, 632] on input "text" at bounding box center [546, 637] width 364 height 33
type input "baladi"
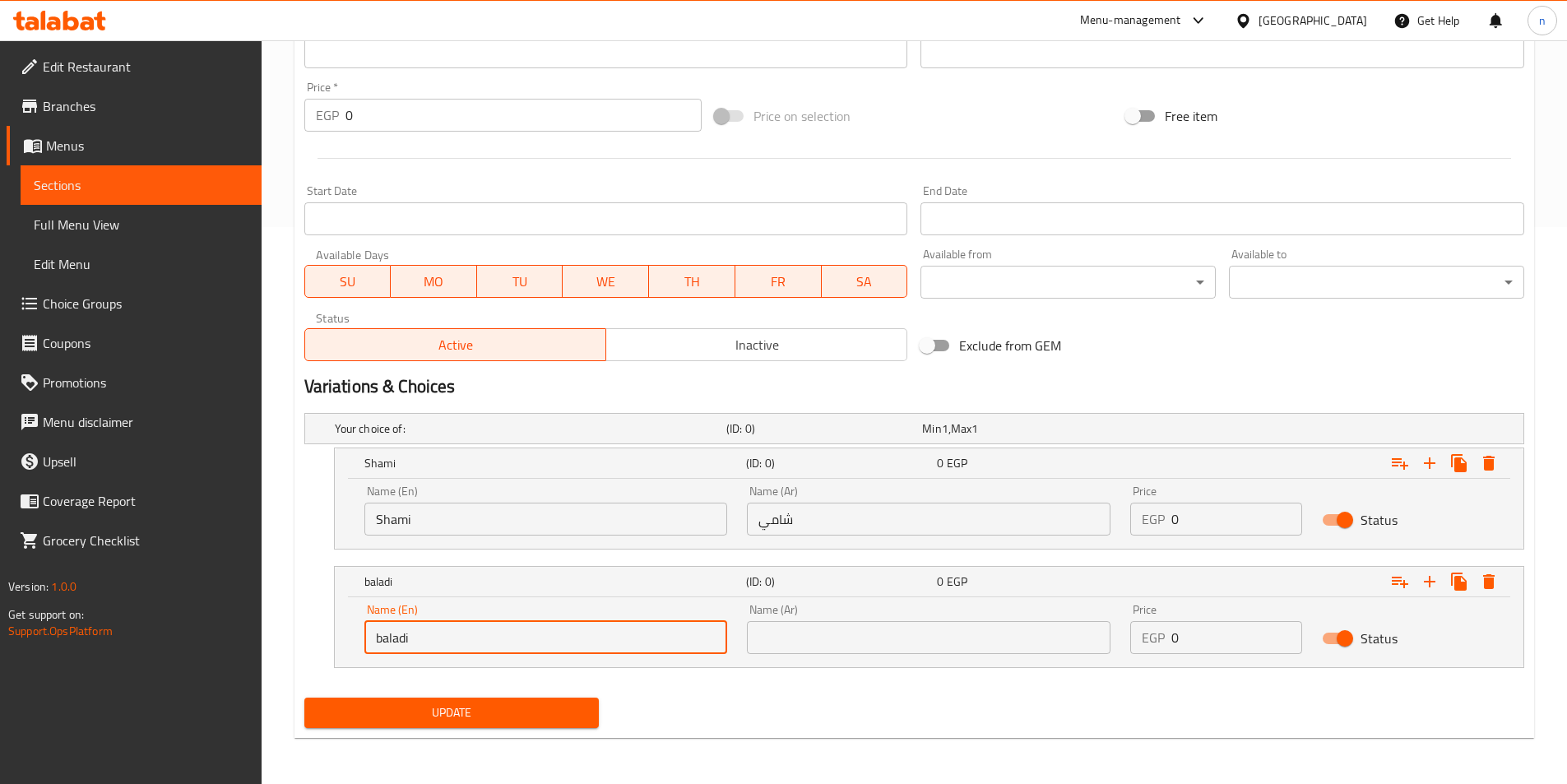
drag, startPoint x: 880, startPoint y: 652, endPoint x: 880, endPoint y: 625, distance: 27.0
click at [880, 652] on input "text" at bounding box center [929, 637] width 364 height 33
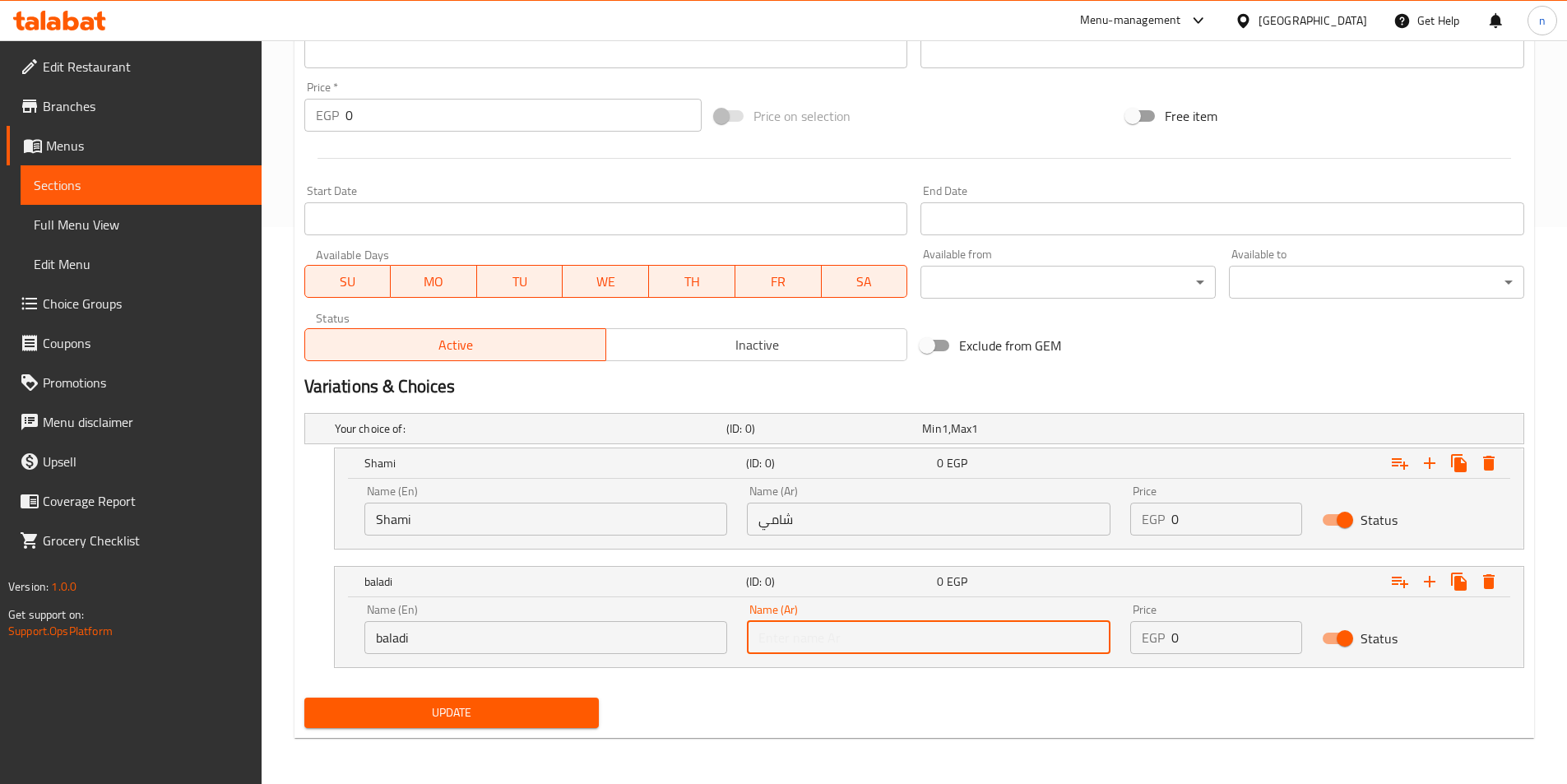
type input "بلدي"
click at [1433, 577] on icon "Expand" at bounding box center [1430, 582] width 20 height 20
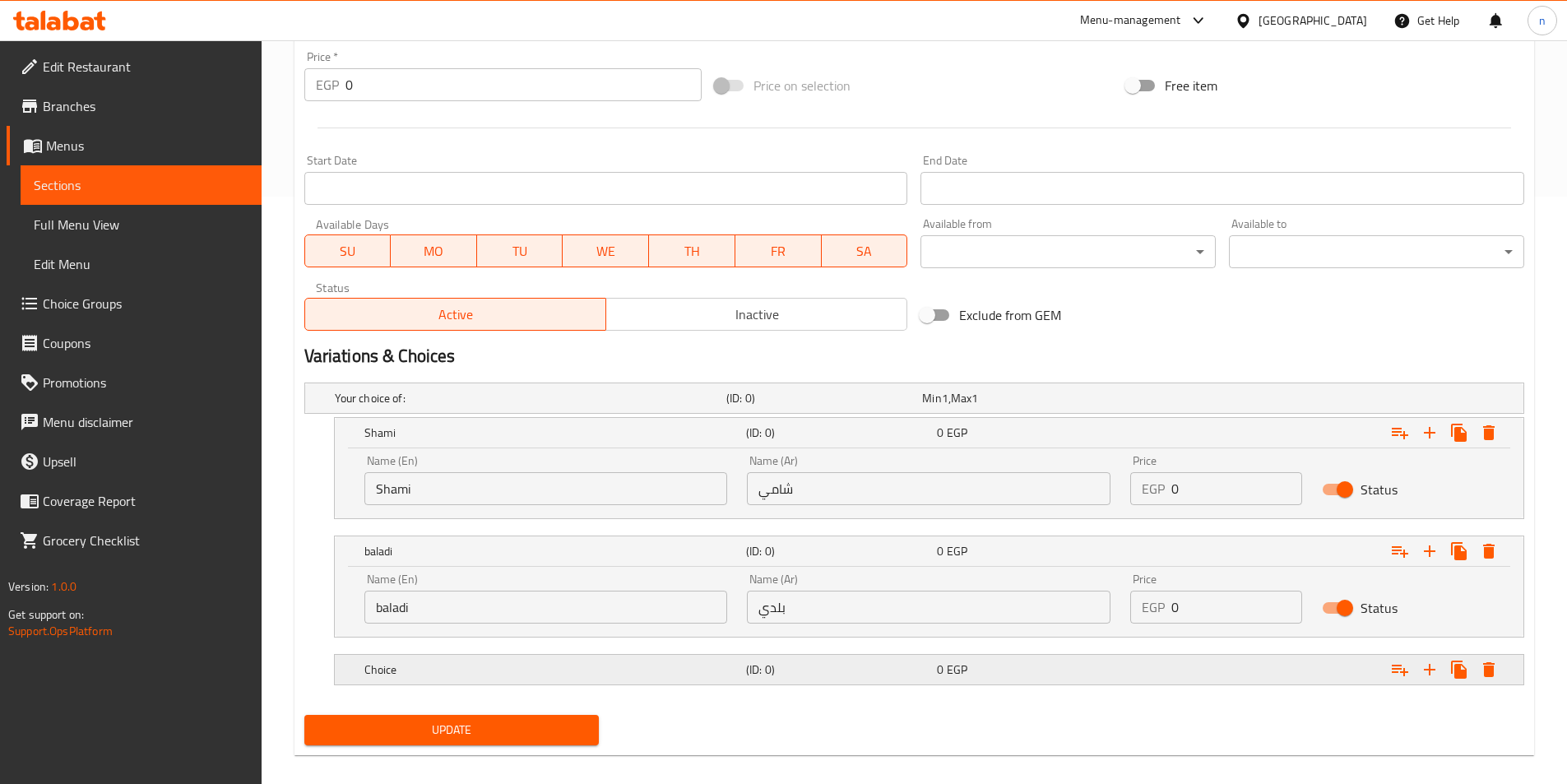
scroll to position [604, 0]
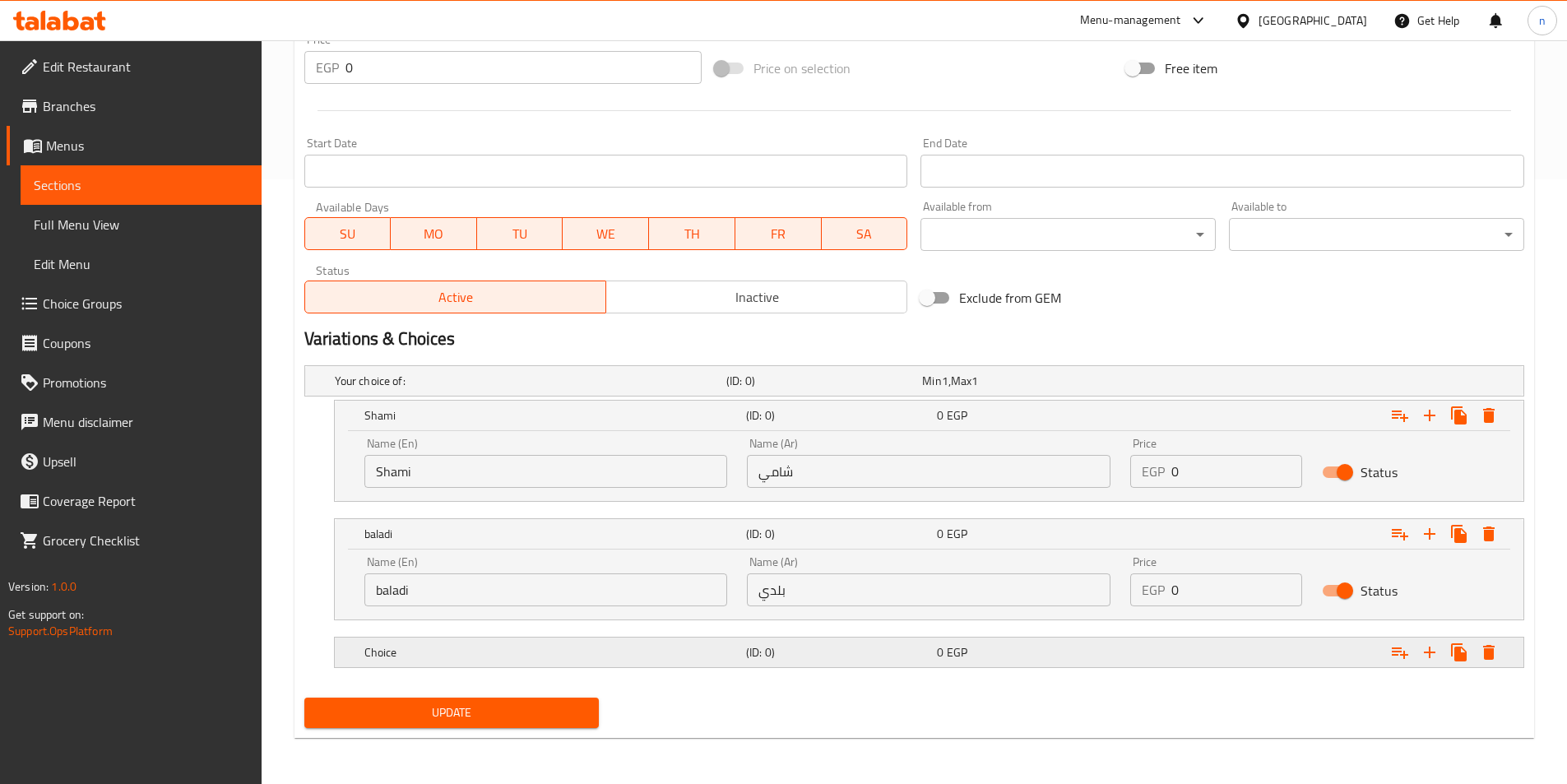
click at [861, 635] on div "Choice (ID: 0) 0 EGP" at bounding box center [934, 651] width 1146 height 36
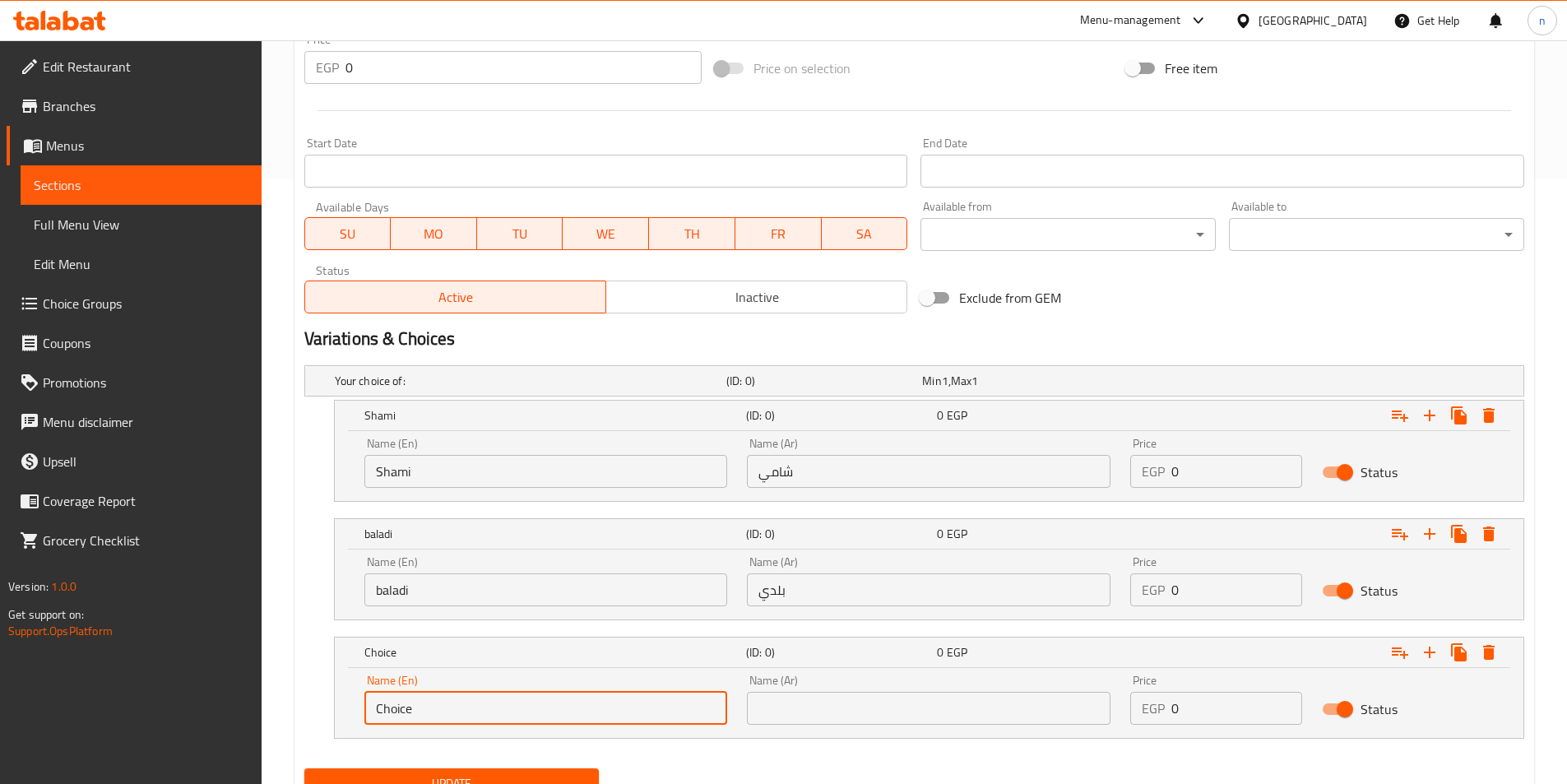
click at [664, 704] on input "Choice" at bounding box center [546, 708] width 364 height 33
click at [664, 704] on input "text" at bounding box center [546, 708] width 364 height 33
type input "French"
click at [918, 733] on div "Name (Ar) Name (Ar)" at bounding box center [929, 699] width 384 height 70
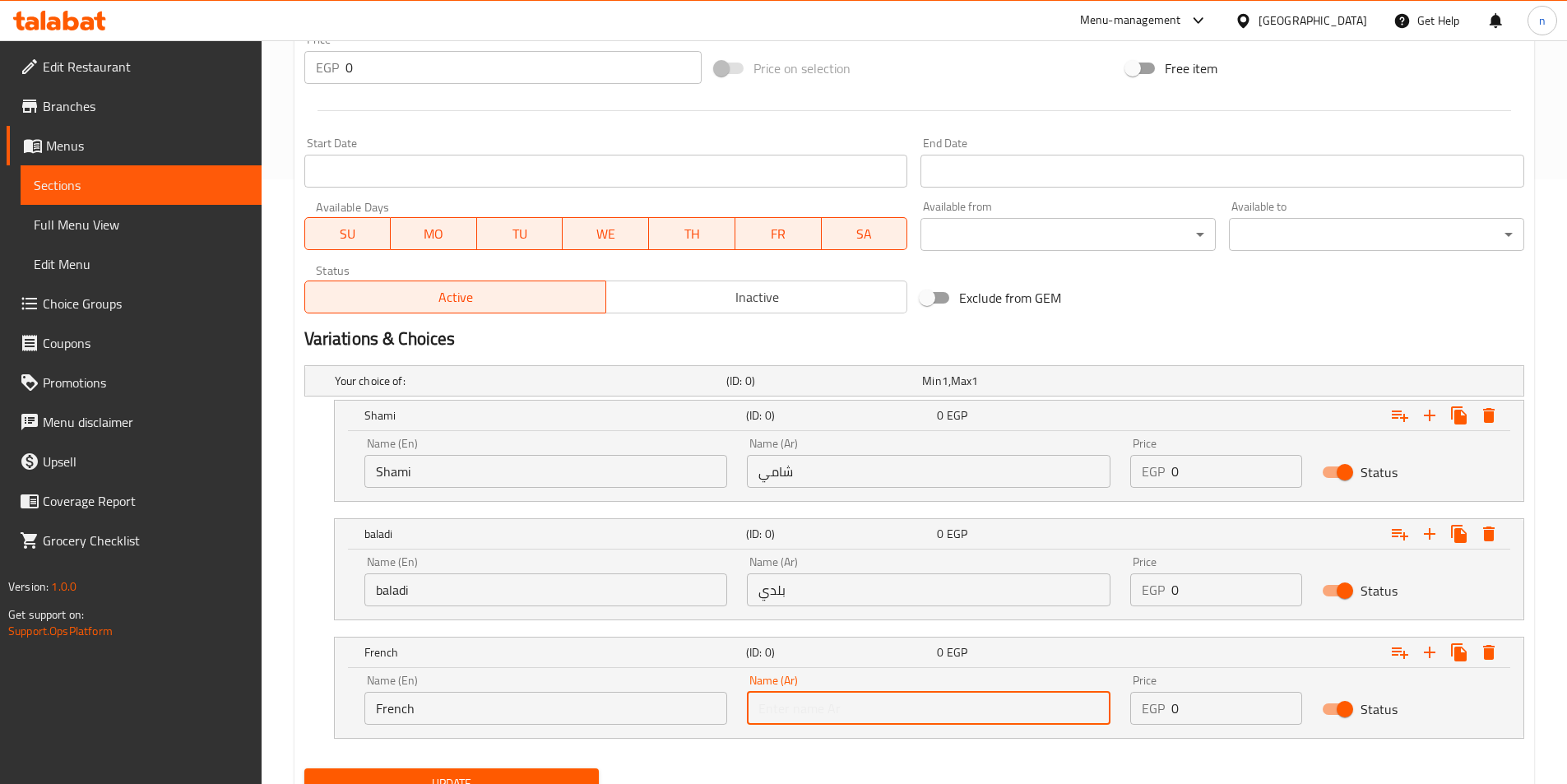
click at [918, 719] on input "text" at bounding box center [929, 708] width 364 height 33
type input "فرنسي"
click at [1217, 478] on input "0" at bounding box center [1237, 471] width 131 height 33
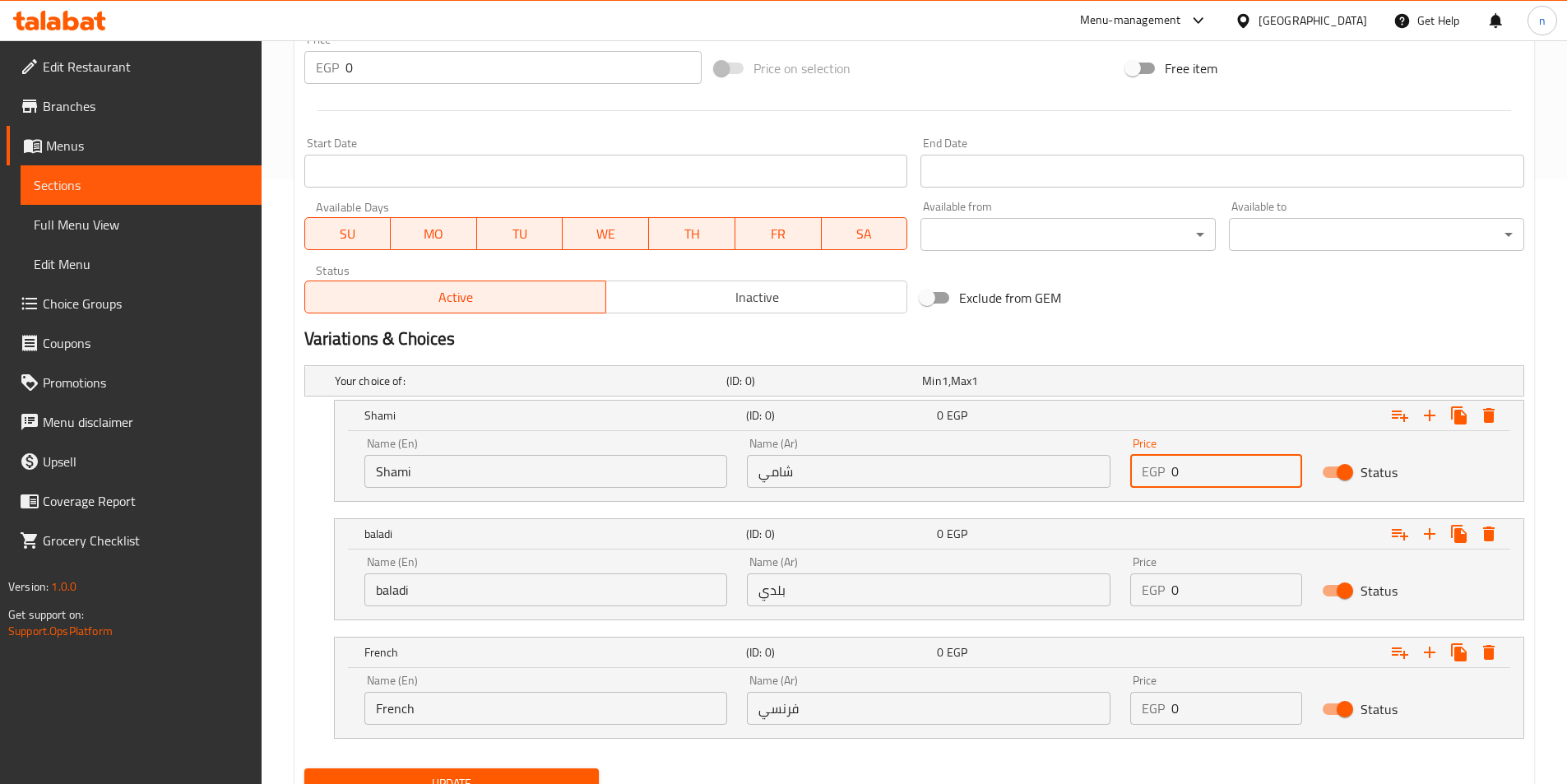
click at [1217, 478] on input "0" at bounding box center [1237, 471] width 131 height 33
click at [1287, 464] on input "1" at bounding box center [1237, 471] width 131 height 33
click at [1287, 464] on input "2" at bounding box center [1237, 471] width 131 height 33
click at [1287, 464] on input "3" at bounding box center [1237, 471] width 131 height 33
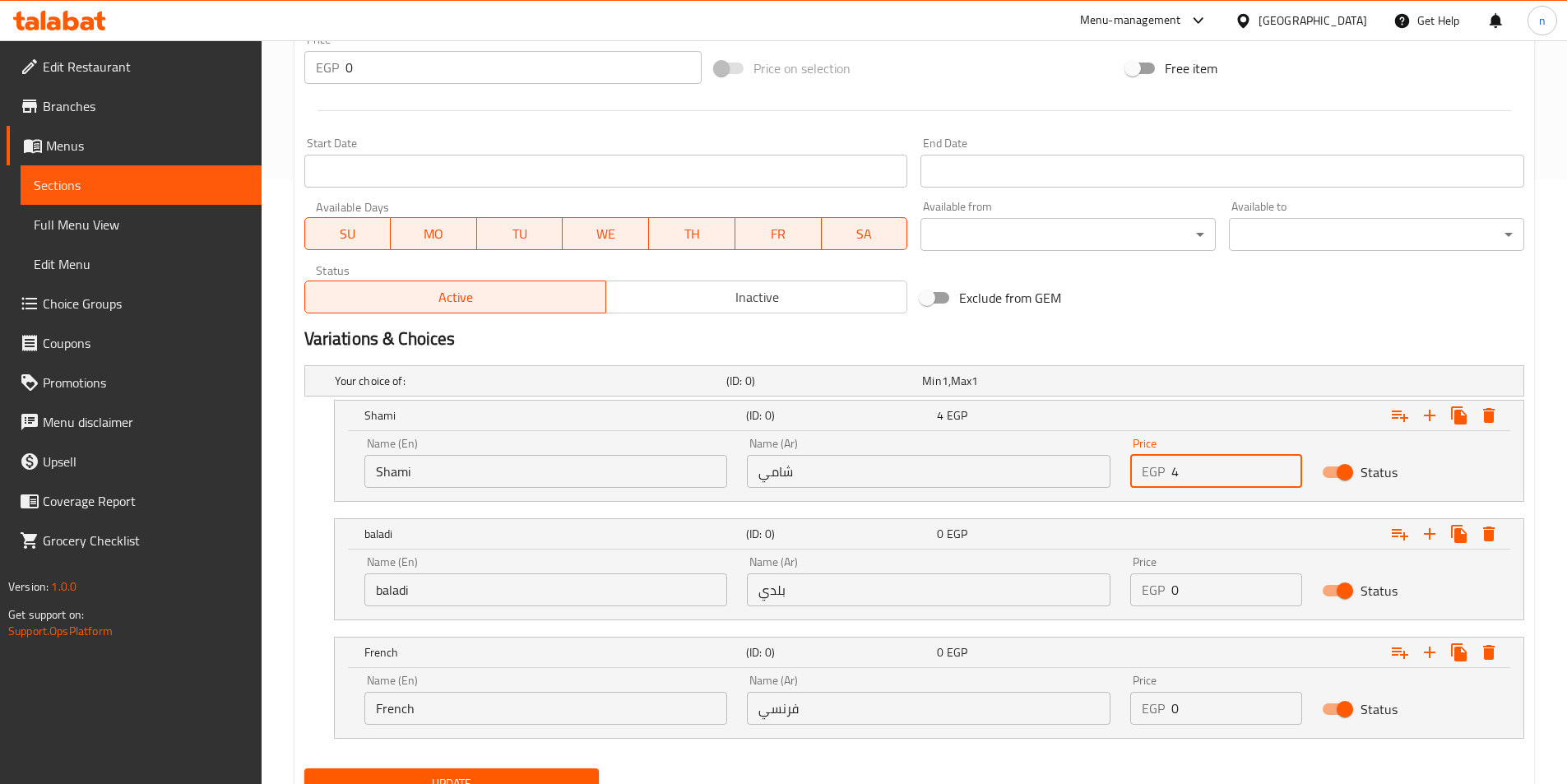
click at [1287, 464] on input "4" at bounding box center [1237, 471] width 131 height 33
click at [1287, 464] on input "5" at bounding box center [1237, 471] width 131 height 33
click at [1287, 464] on input "6" at bounding box center [1237, 471] width 131 height 33
click at [1287, 464] on input "7" at bounding box center [1237, 471] width 131 height 33
click at [1287, 464] on input "8" at bounding box center [1237, 471] width 131 height 33
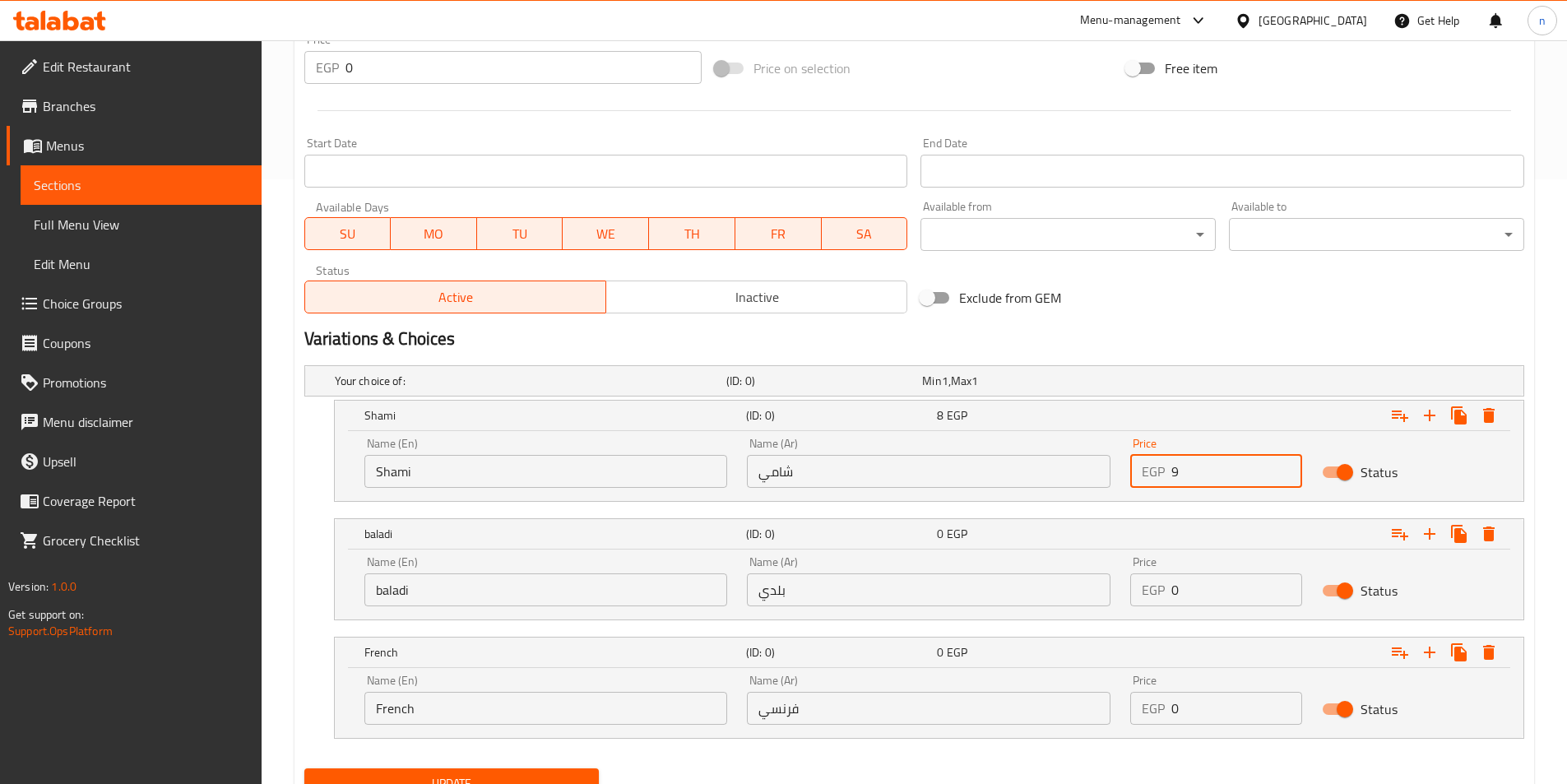
click at [1287, 464] on input "9" at bounding box center [1237, 471] width 131 height 33
click at [1287, 464] on input "10" at bounding box center [1237, 471] width 131 height 33
click at [1287, 464] on input "11" at bounding box center [1237, 471] width 131 height 33
click at [1287, 464] on input "12" at bounding box center [1237, 471] width 131 height 33
click at [1287, 464] on input "13" at bounding box center [1237, 471] width 131 height 33
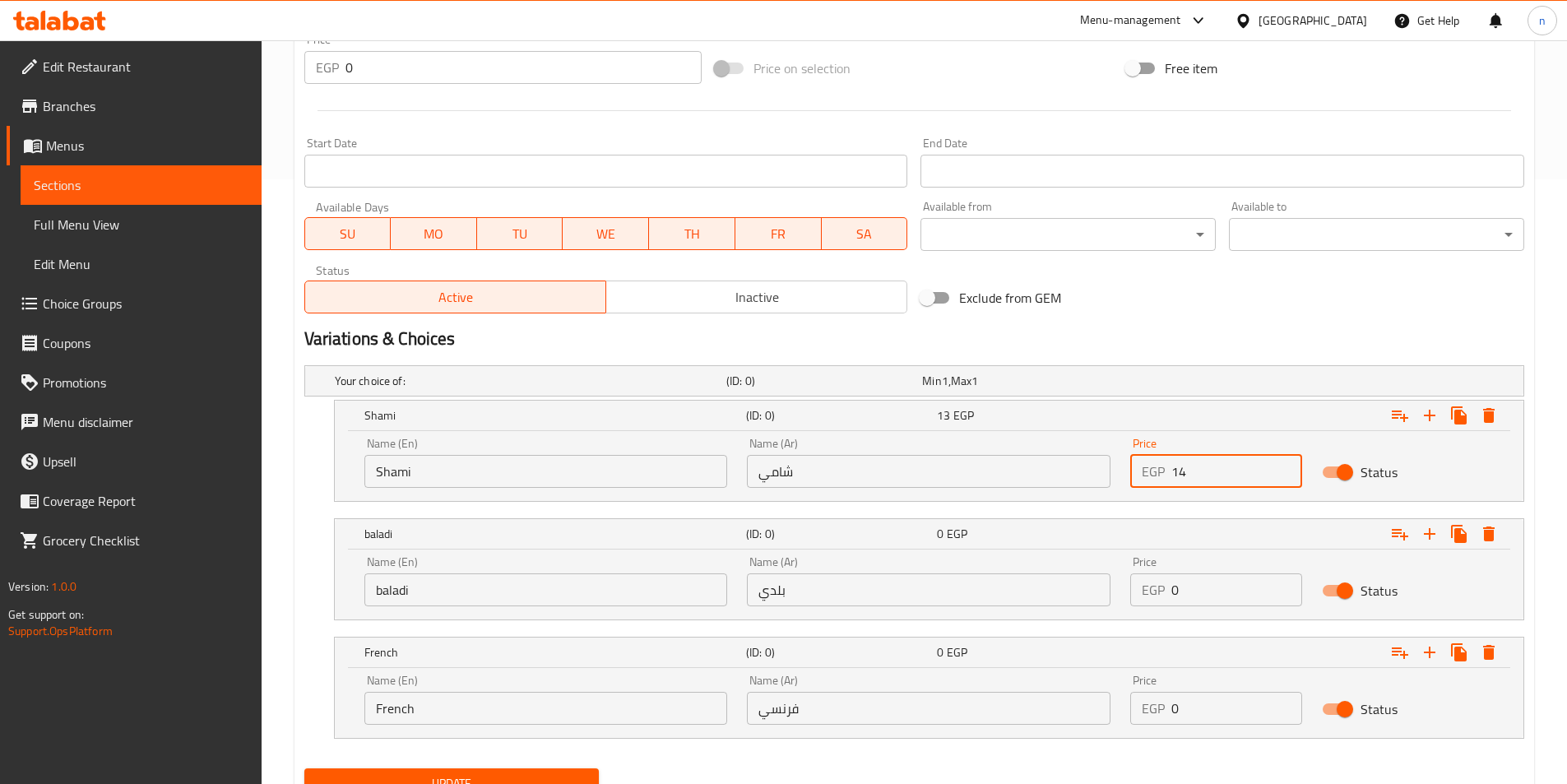
click at [1287, 464] on input "14" at bounding box center [1237, 471] width 131 height 33
click at [1287, 464] on input "15" at bounding box center [1237, 471] width 131 height 33
type input "16"
click at [1287, 464] on input "16" at bounding box center [1237, 471] width 131 height 33
click at [1255, 587] on input "0" at bounding box center [1237, 589] width 131 height 33
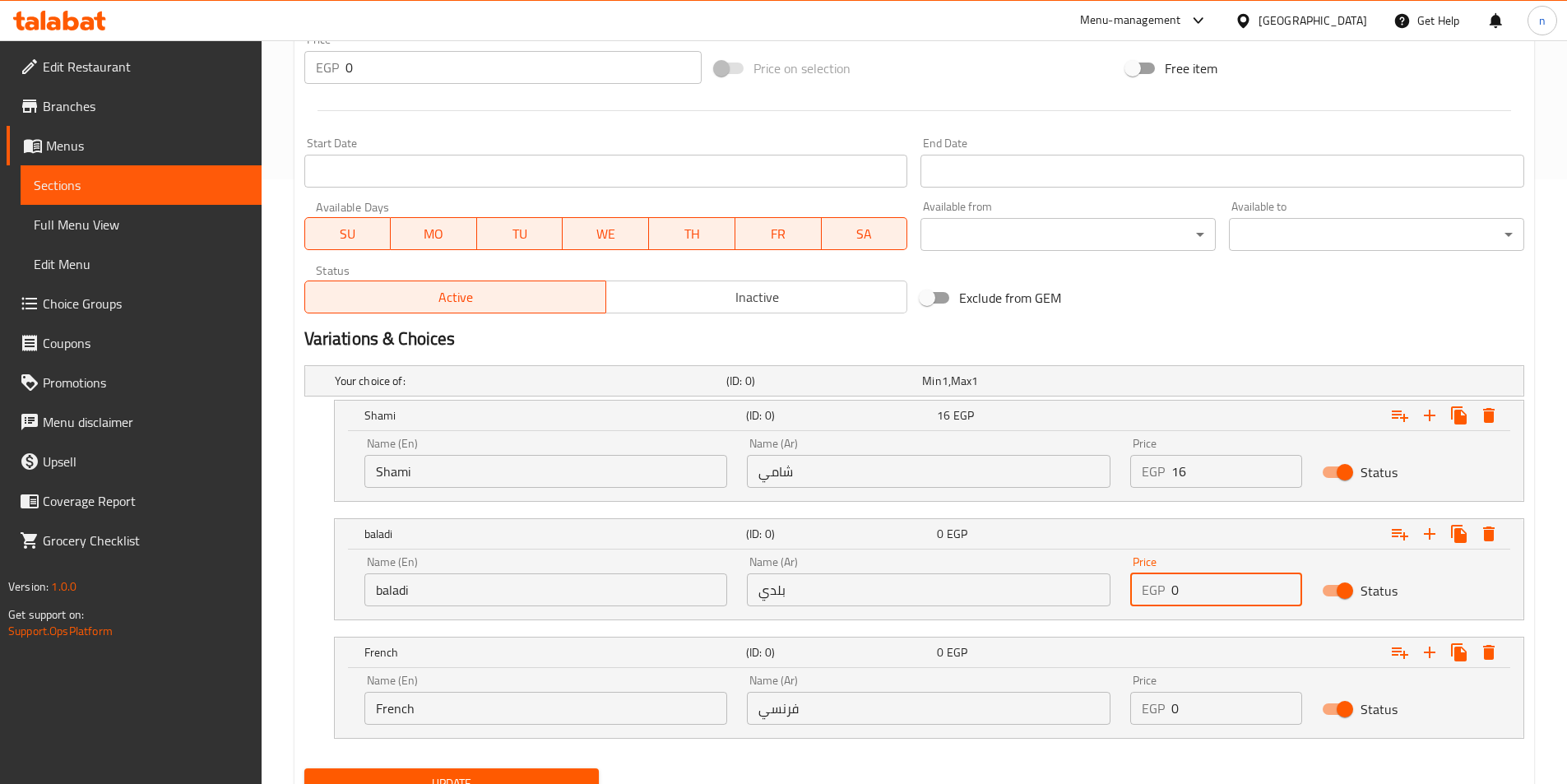
click at [1255, 587] on input "0" at bounding box center [1237, 589] width 131 height 33
click at [1282, 584] on input "1" at bounding box center [1237, 589] width 131 height 33
click at [1282, 584] on input "2" at bounding box center [1237, 589] width 131 height 33
click at [1282, 584] on input "3" at bounding box center [1237, 589] width 131 height 33
click at [1282, 584] on input "4" at bounding box center [1237, 589] width 131 height 33
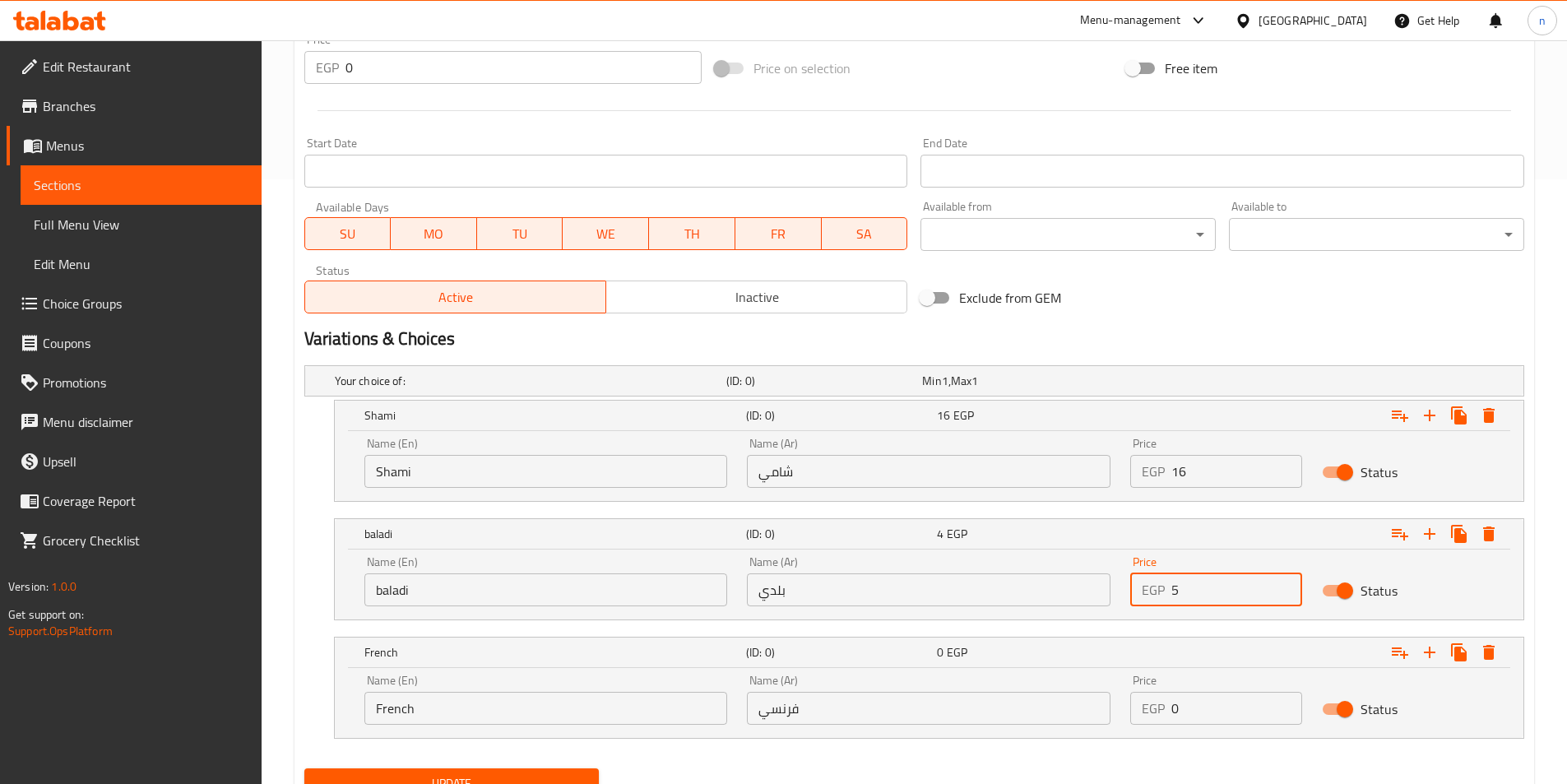
click at [1282, 584] on input "5" at bounding box center [1237, 589] width 131 height 33
click at [1282, 584] on input "6" at bounding box center [1237, 589] width 131 height 33
click at [1282, 584] on input "7" at bounding box center [1237, 589] width 131 height 33
click at [1282, 584] on input "8" at bounding box center [1237, 589] width 131 height 33
click at [1282, 584] on input "9" at bounding box center [1237, 589] width 131 height 33
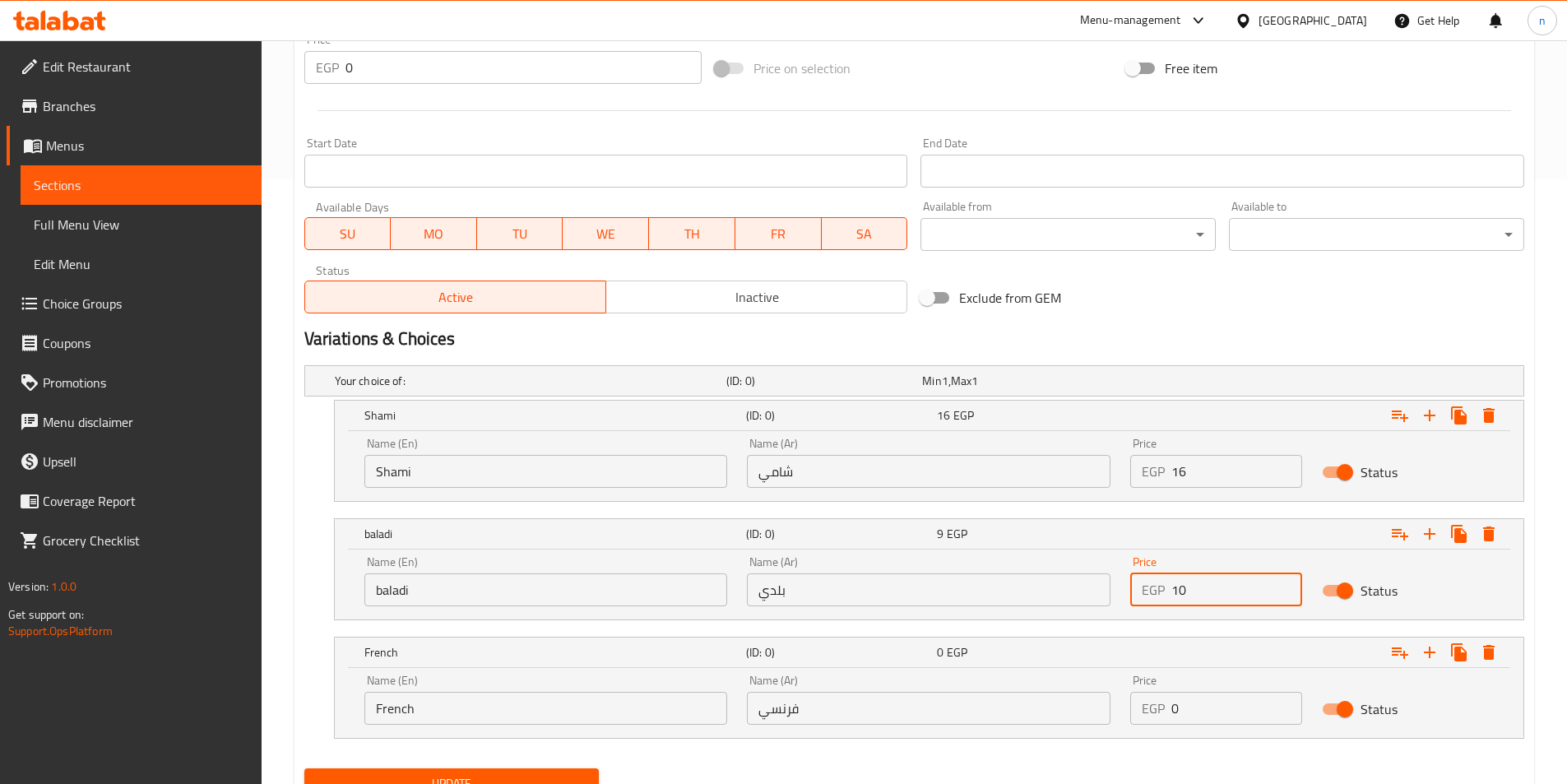
click at [1282, 584] on input "10" at bounding box center [1237, 589] width 131 height 33
click at [1282, 584] on input "11" at bounding box center [1237, 589] width 131 height 33
click at [1282, 584] on input "12" at bounding box center [1237, 589] width 131 height 33
click at [1282, 584] on input "13" at bounding box center [1237, 589] width 131 height 33
click at [1282, 584] on input "14" at bounding box center [1237, 589] width 131 height 33
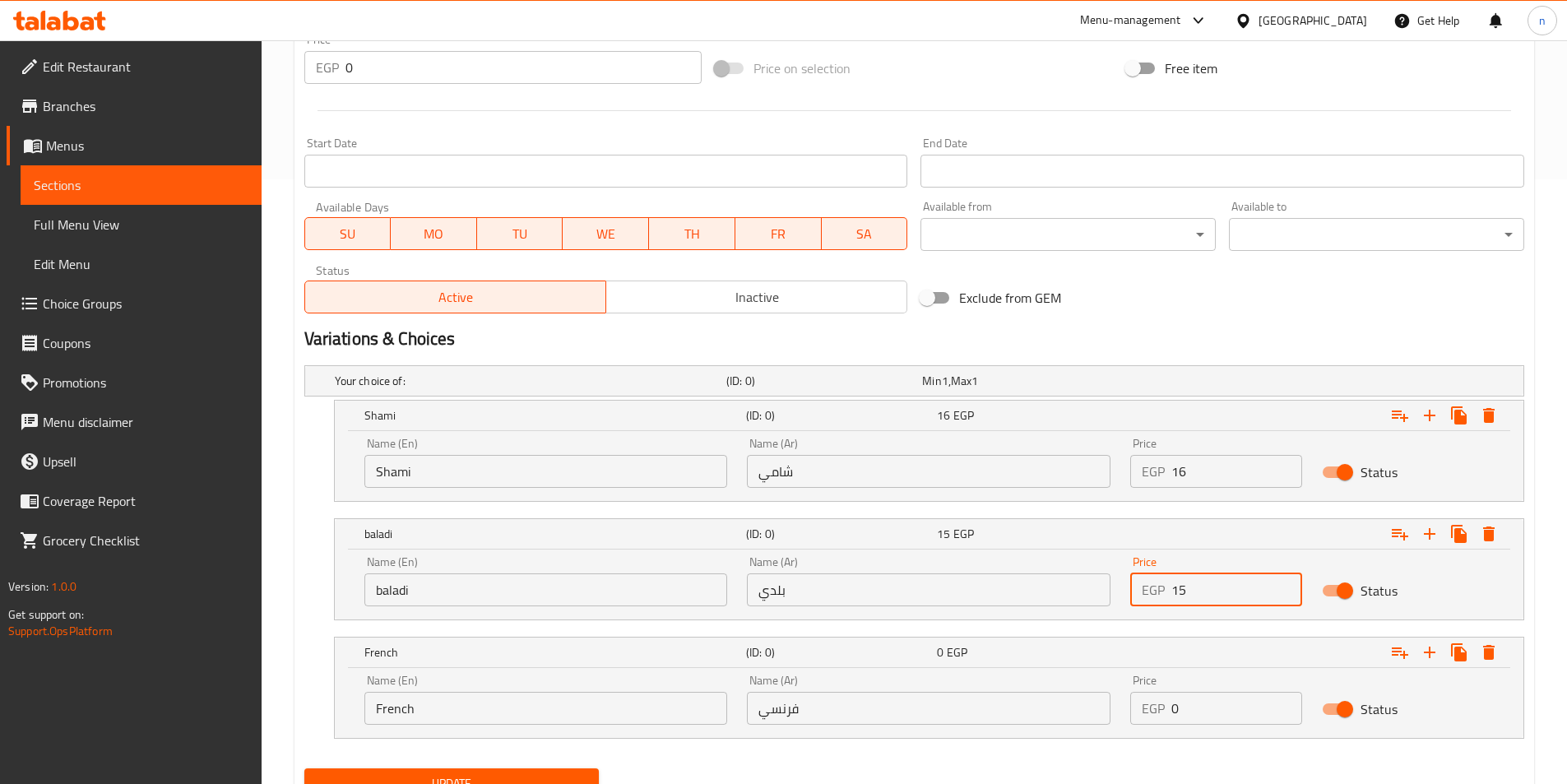
click at [1282, 584] on input "15" at bounding box center [1237, 589] width 131 height 33
click at [1282, 584] on input "16" at bounding box center [1237, 589] width 131 height 33
type input "17"
click at [1281, 584] on input "17" at bounding box center [1237, 589] width 131 height 33
click at [1272, 699] on input "0" at bounding box center [1237, 708] width 131 height 33
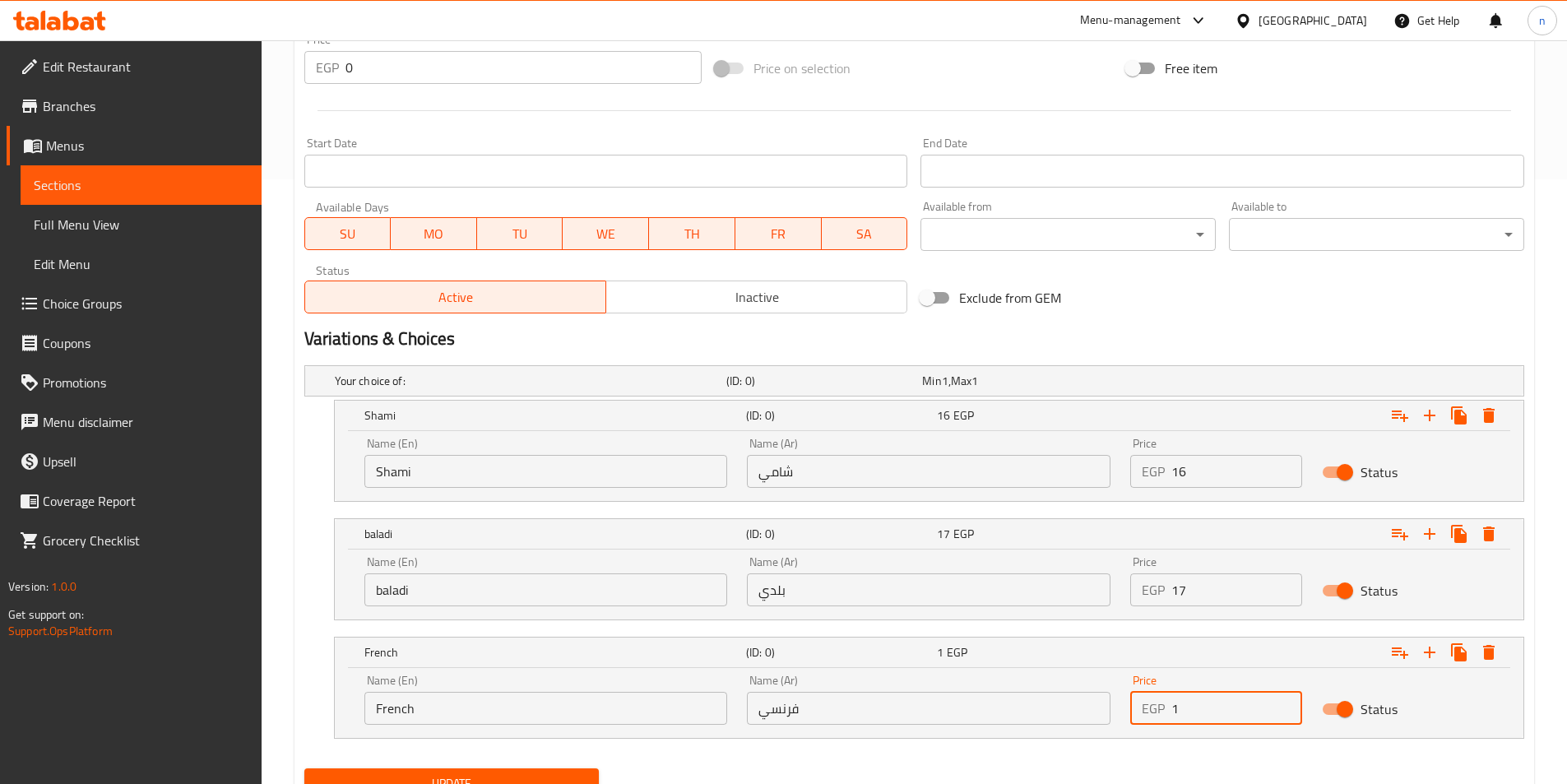
click at [1287, 701] on input "1" at bounding box center [1237, 708] width 131 height 33
click at [1287, 701] on input "2" at bounding box center [1237, 708] width 131 height 33
click at [1287, 701] on input "3" at bounding box center [1237, 708] width 131 height 33
click at [1287, 701] on input "4" at bounding box center [1237, 708] width 131 height 33
click at [1287, 701] on input "5" at bounding box center [1237, 708] width 131 height 33
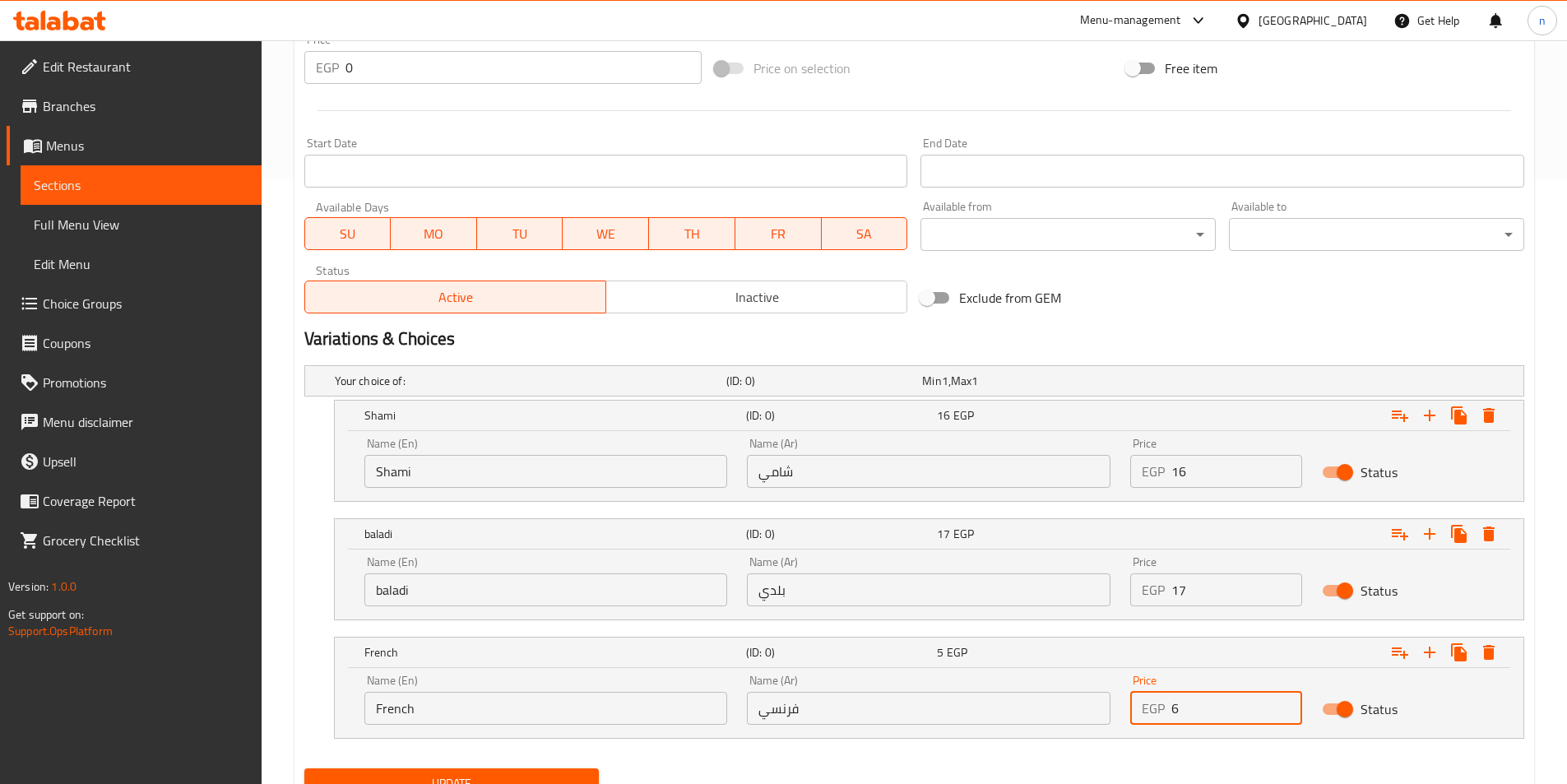
click at [1287, 701] on input "6" at bounding box center [1237, 708] width 131 height 33
click at [1287, 701] on input "7" at bounding box center [1237, 708] width 131 height 33
click at [1287, 701] on input "8" at bounding box center [1237, 708] width 131 height 33
click at [1287, 701] on input "9" at bounding box center [1237, 708] width 131 height 33
click at [1287, 701] on input "10" at bounding box center [1237, 708] width 131 height 33
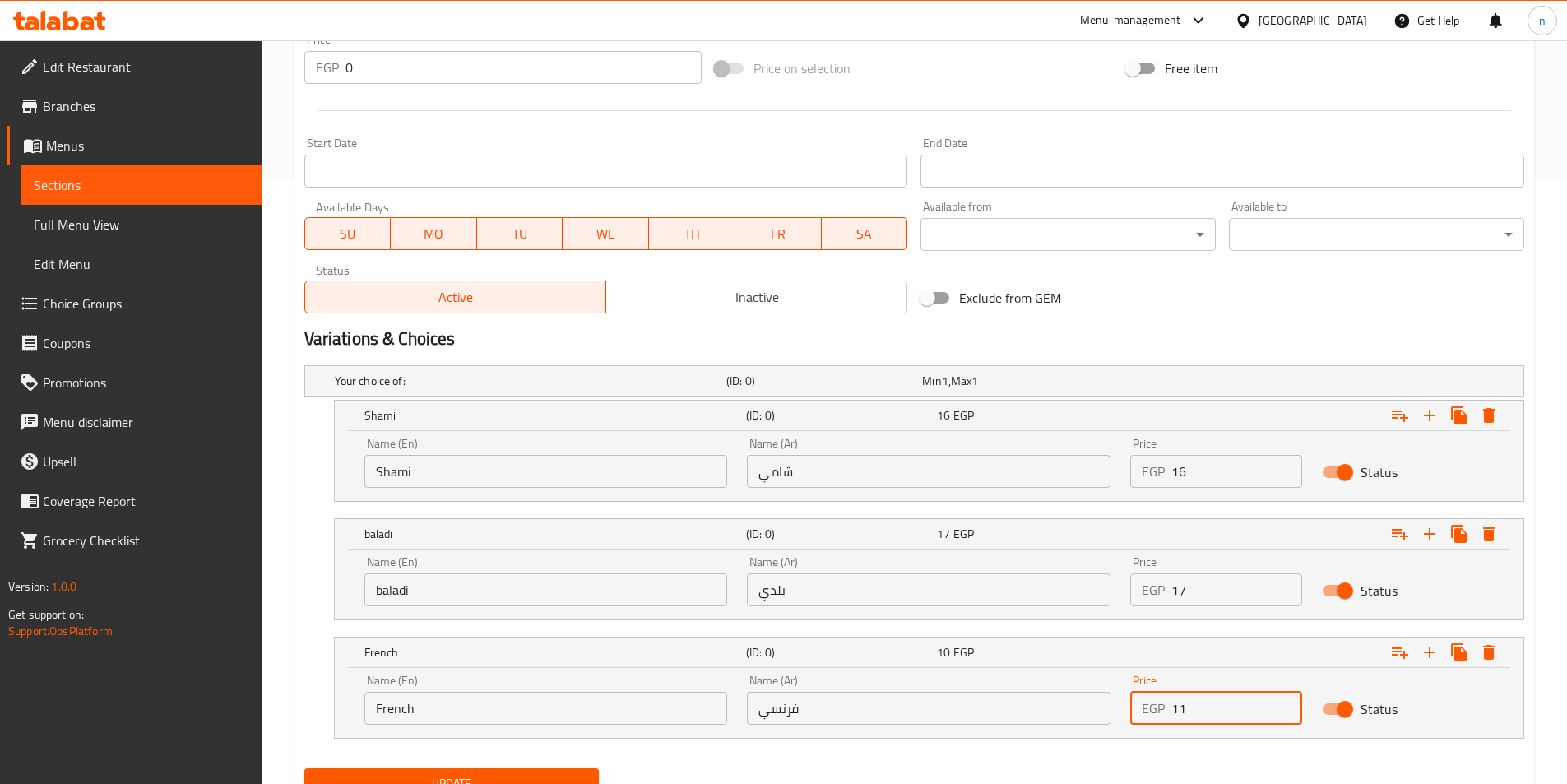
click at [1287, 701] on input "11" at bounding box center [1237, 708] width 131 height 33
click at [1287, 701] on input "12" at bounding box center [1237, 708] width 131 height 33
click at [1287, 701] on input "13" at bounding box center [1237, 708] width 131 height 33
click at [1278, 701] on input "14" at bounding box center [1237, 708] width 131 height 33
click at [1278, 701] on input "15" at bounding box center [1237, 708] width 131 height 33
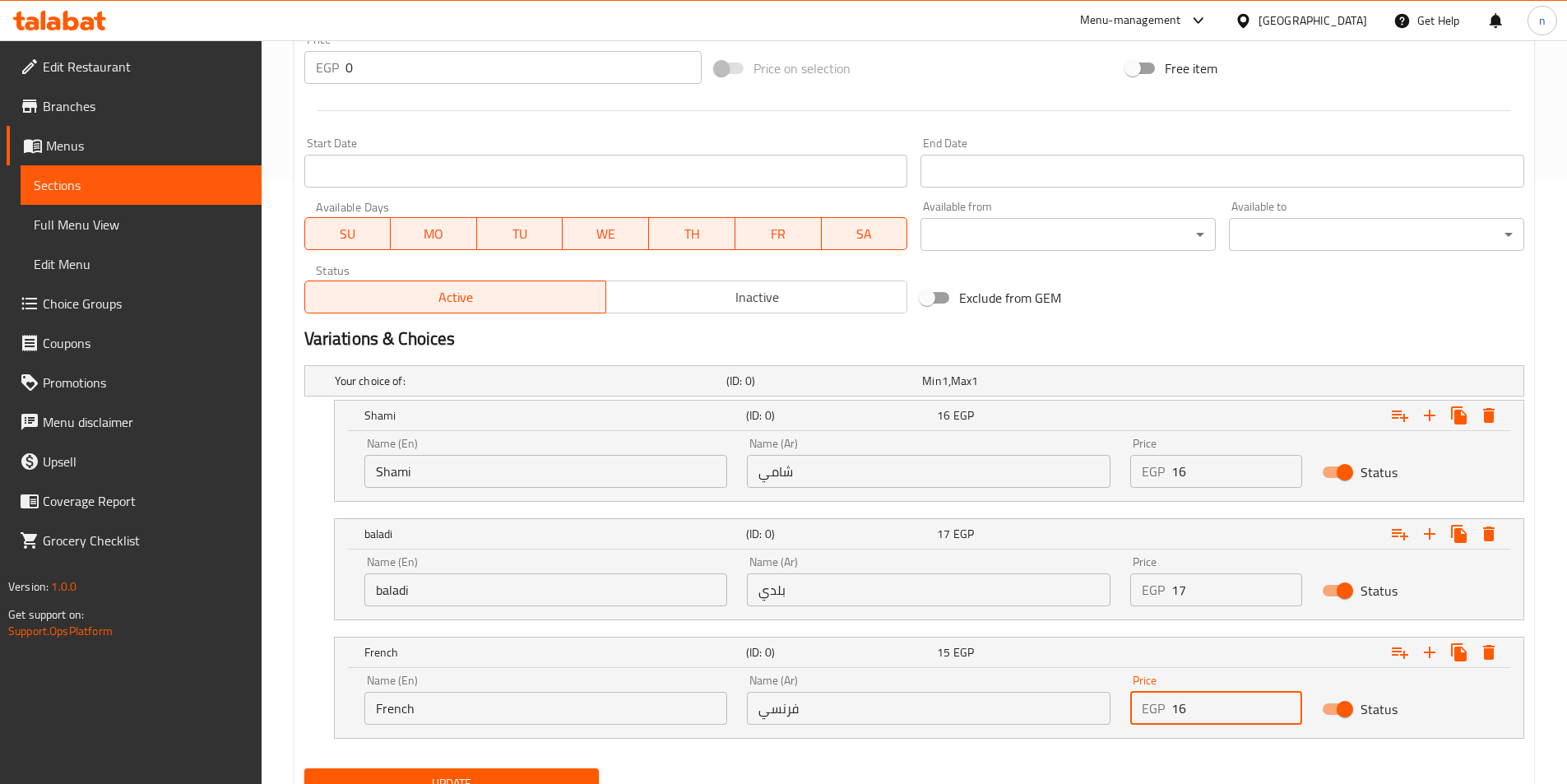
click at [1279, 701] on input "16" at bounding box center [1237, 708] width 131 height 33
click at [1279, 701] on input "17" at bounding box center [1237, 708] width 131 height 33
click at [1279, 701] on input "18" at bounding box center [1237, 708] width 131 height 33
click at [1279, 701] on input "19" at bounding box center [1237, 708] width 131 height 33
type input "20"
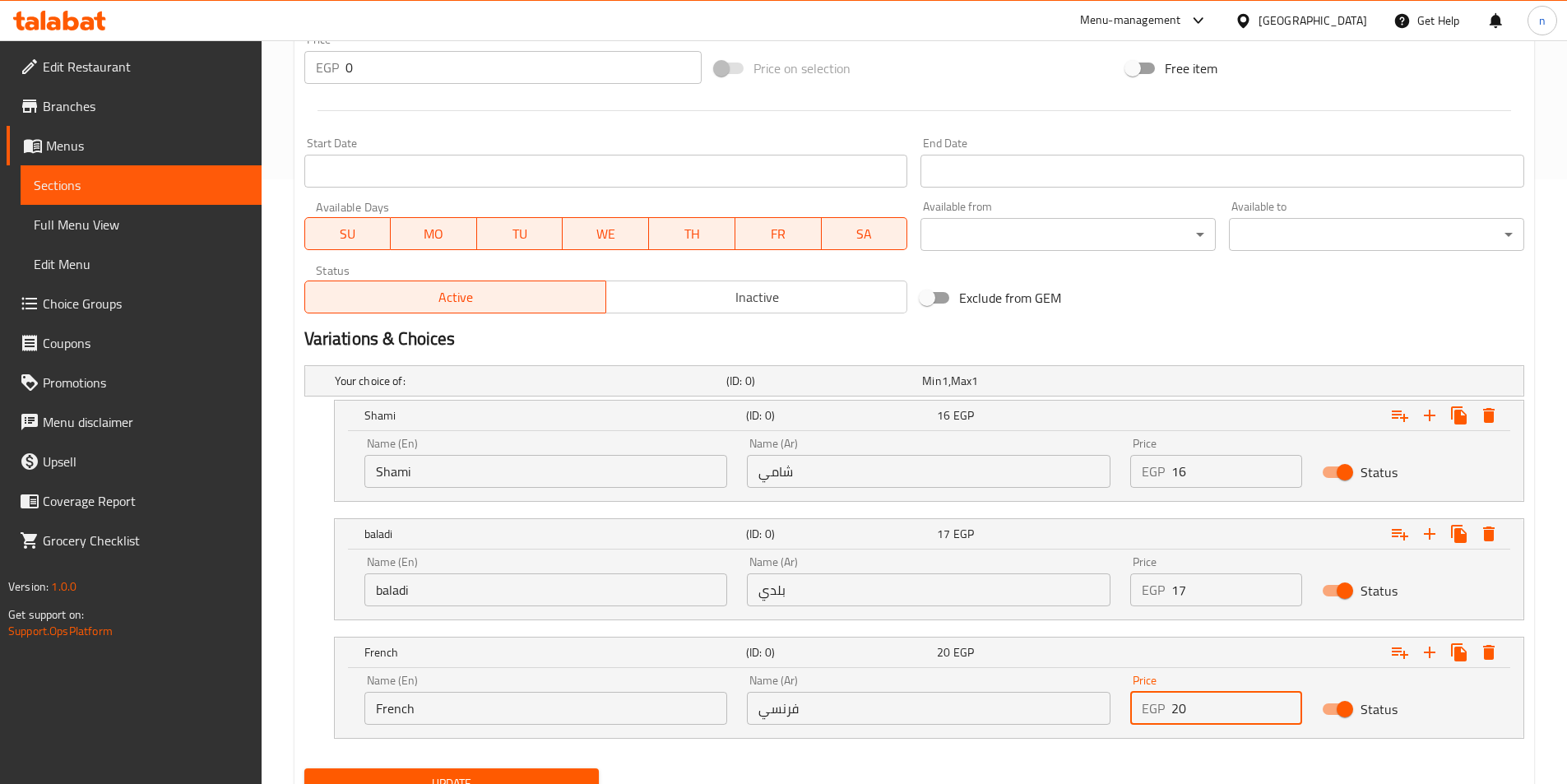
click at [1279, 701] on input "20" at bounding box center [1237, 708] width 131 height 33
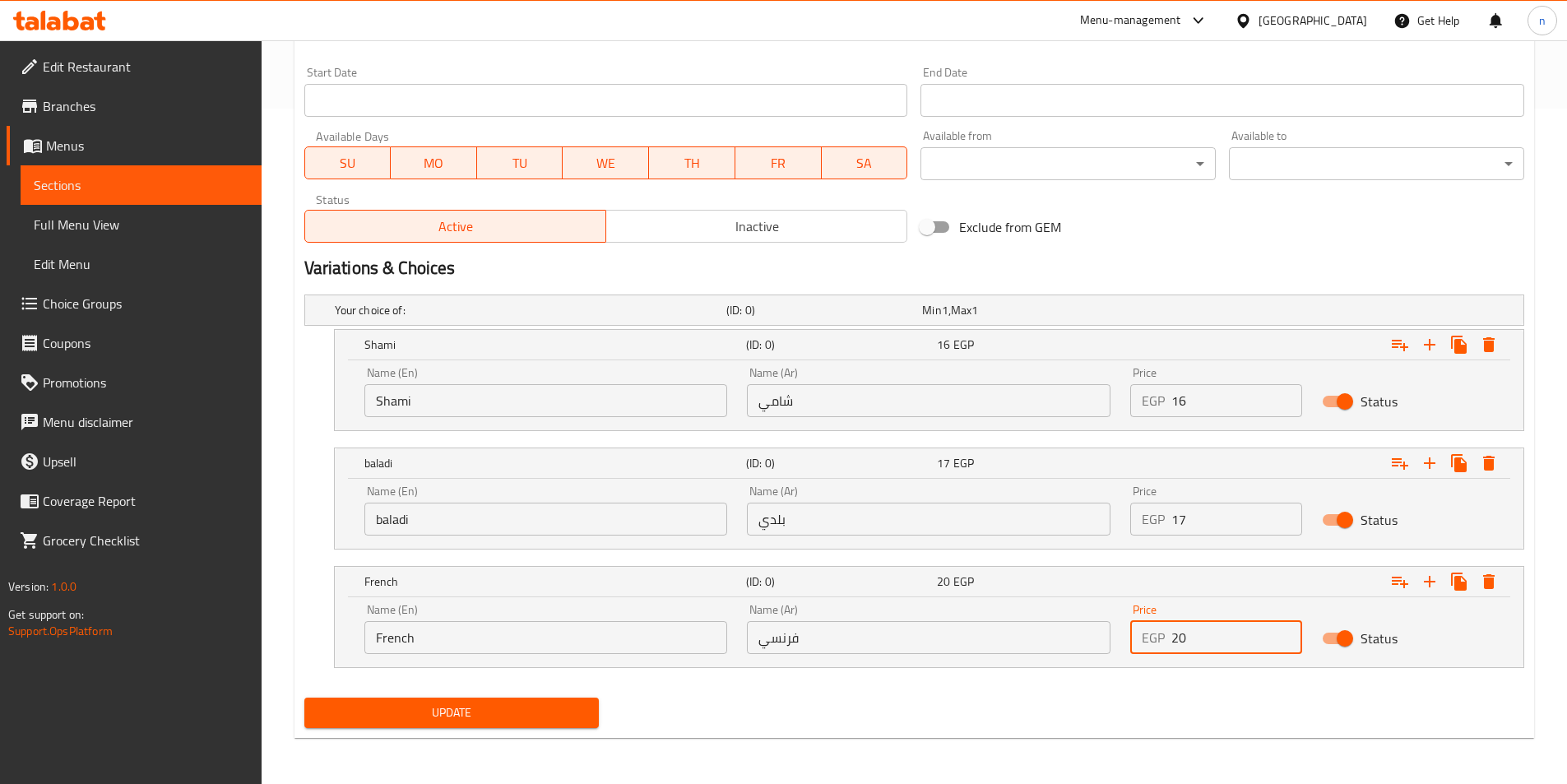
click at [545, 722] on span "Update" at bounding box center [452, 713] width 269 height 20
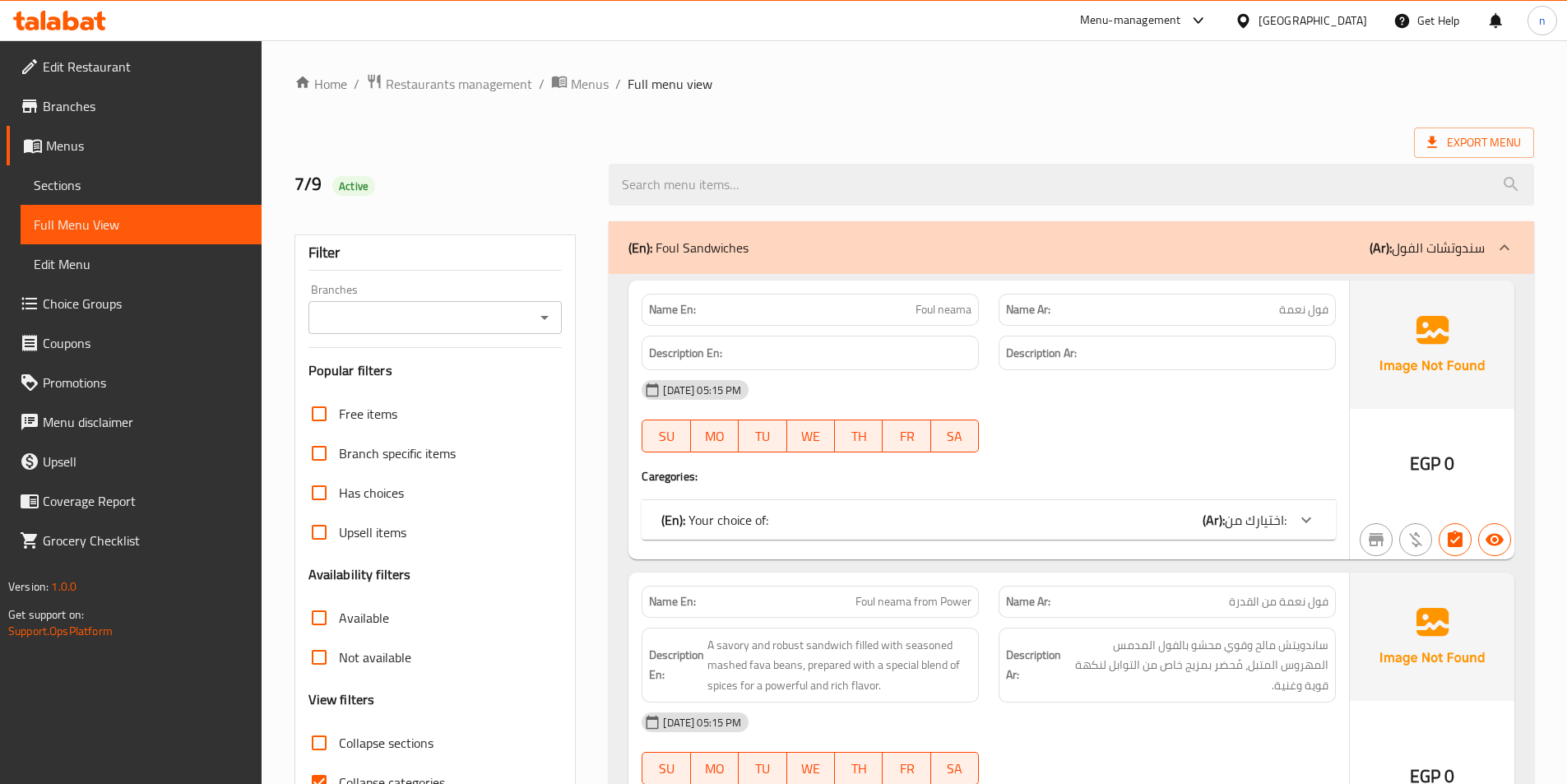
scroll to position [576, 0]
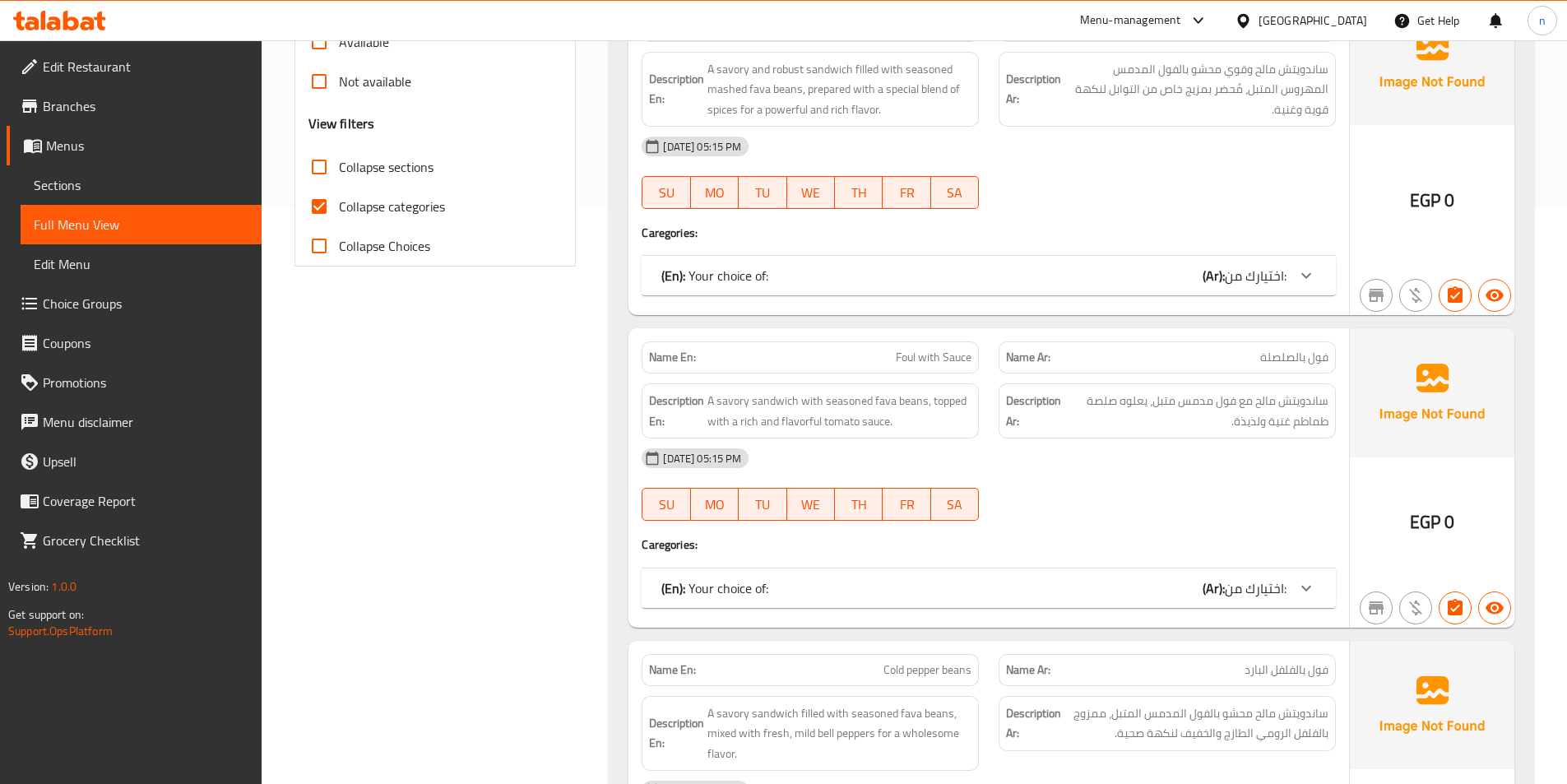
click at [322, 206] on input "Collapse categories" at bounding box center [319, 206] width 39 height 39
checkbox input "false"
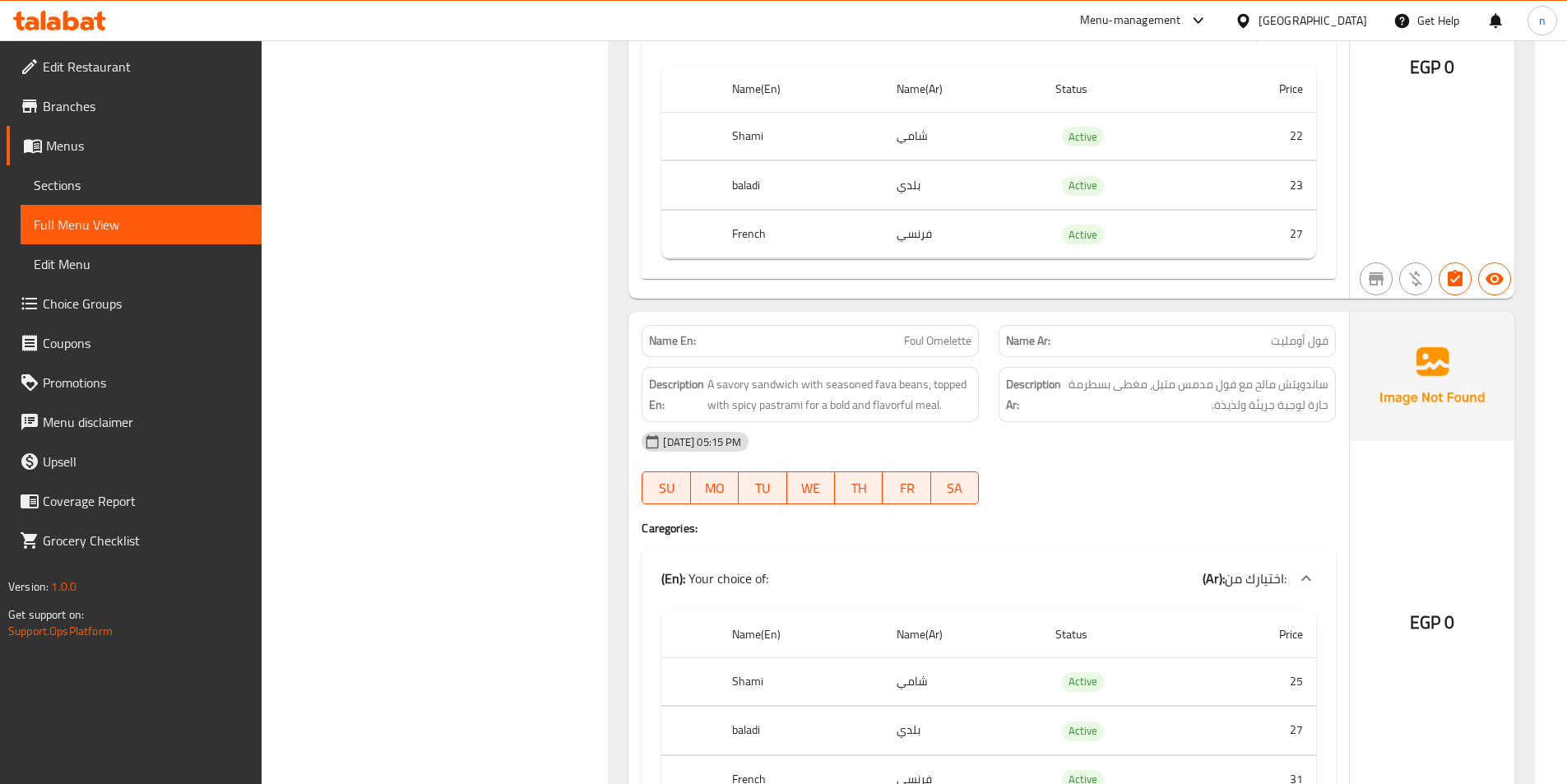
scroll to position [7871, 0]
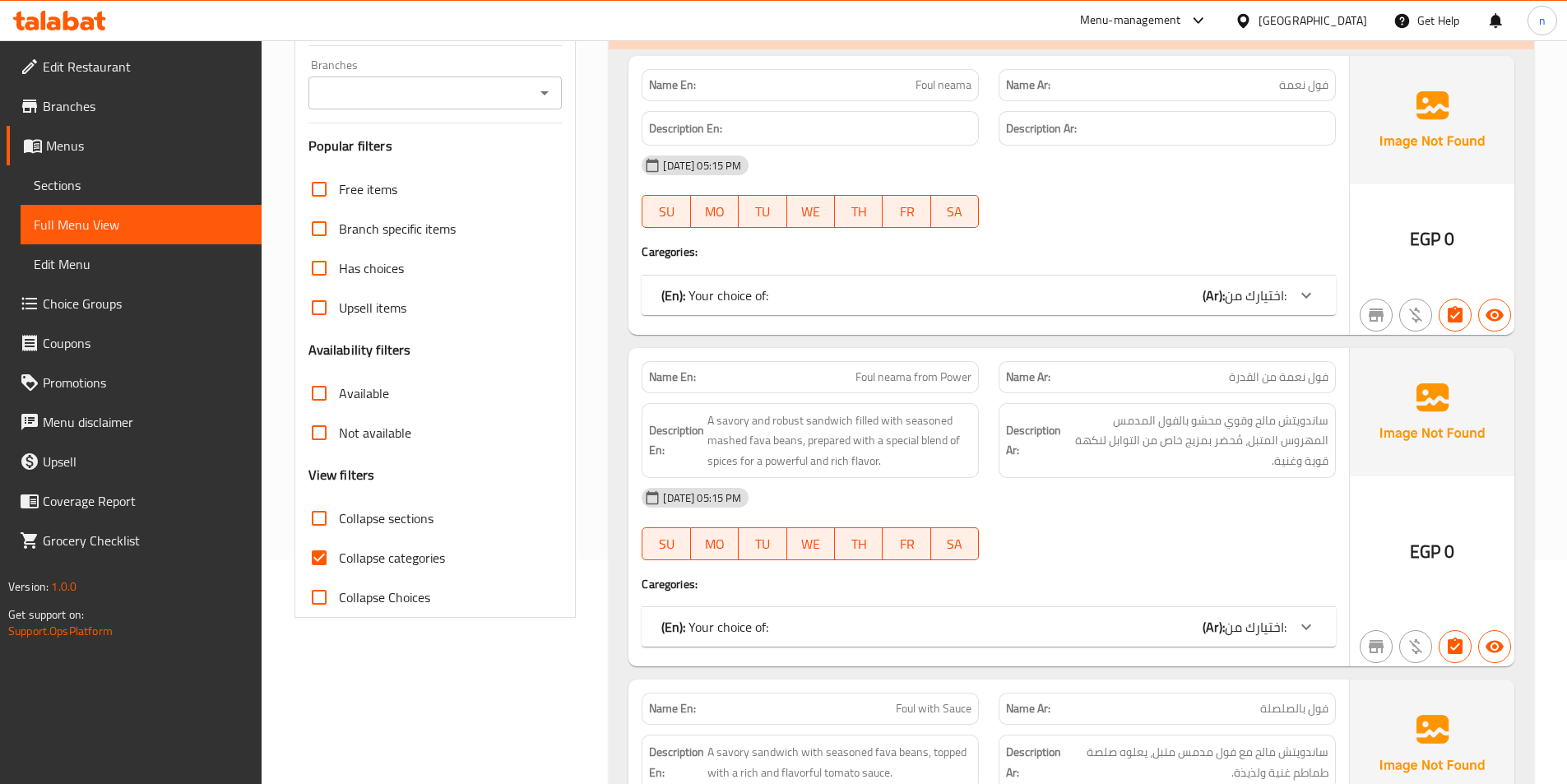
scroll to position [247, 0]
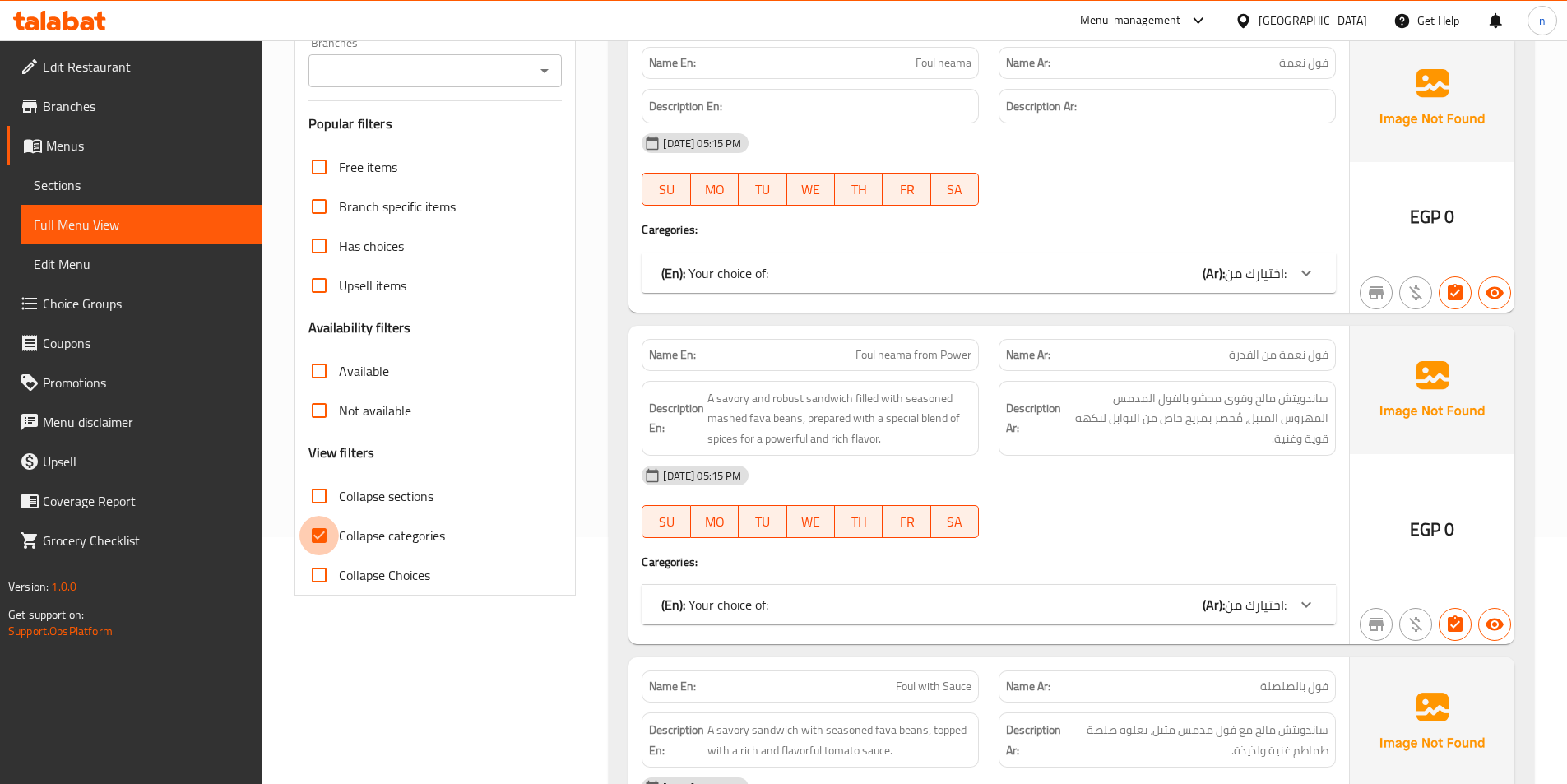
click at [328, 546] on input "Collapse categories" at bounding box center [319, 535] width 39 height 39
checkbox input "false"
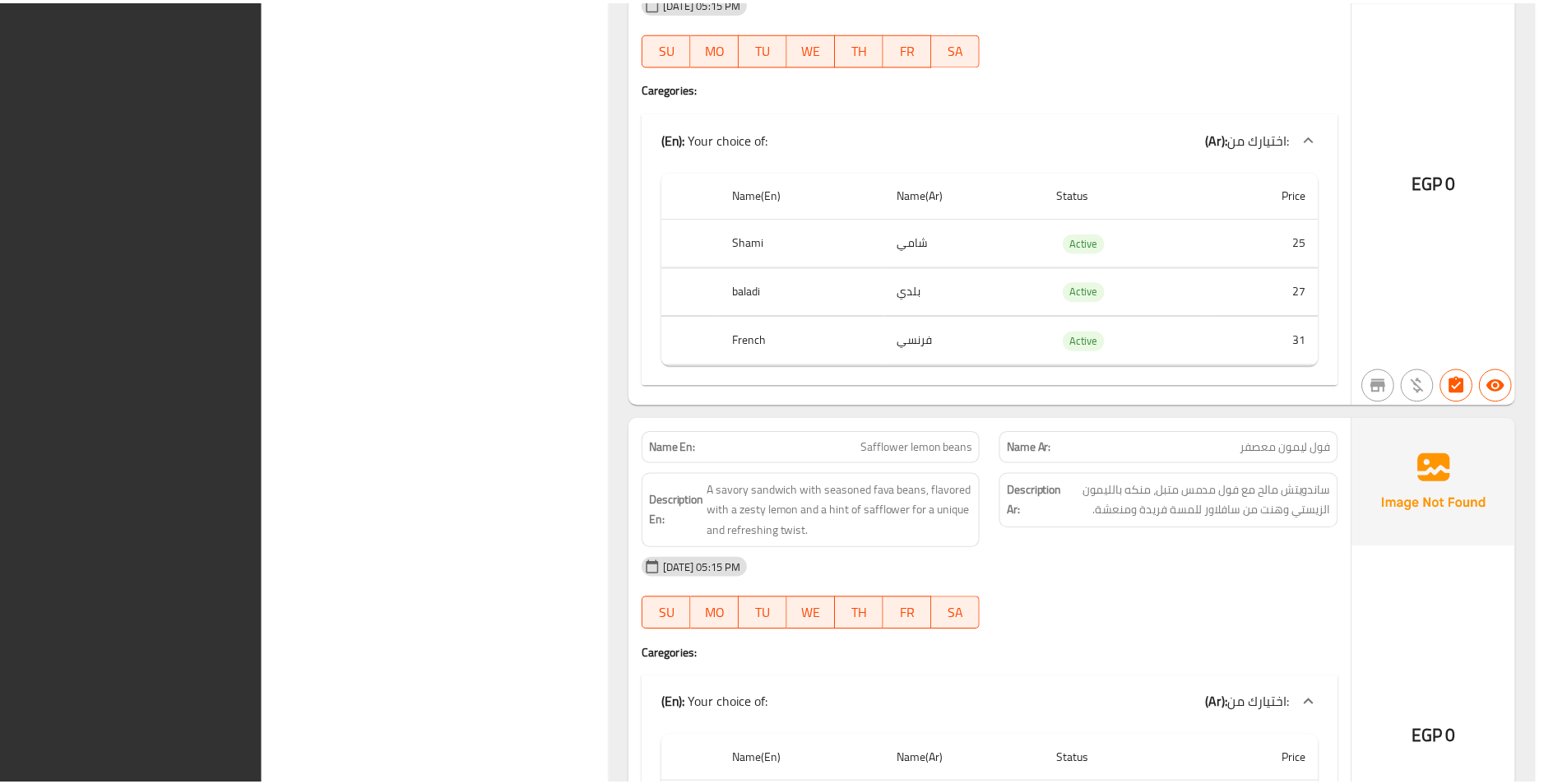
scroll to position [10146, 0]
